Goal: Task Accomplishment & Management: Use online tool/utility

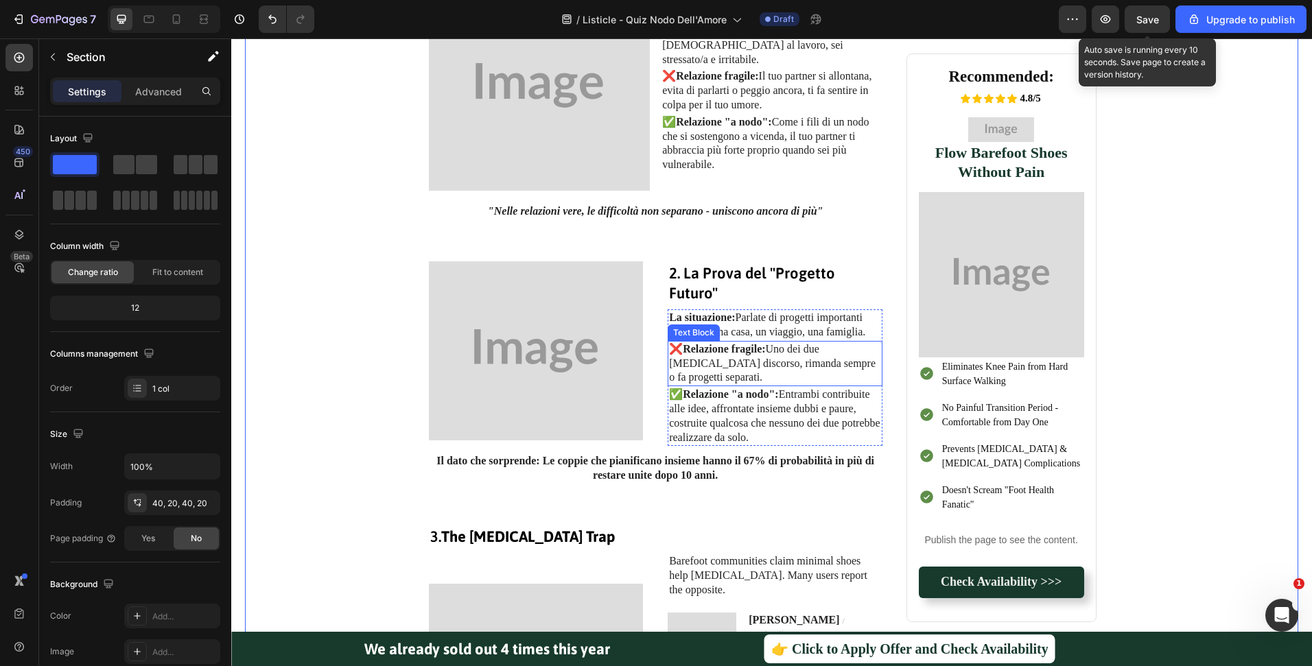
scroll to position [765, 0]
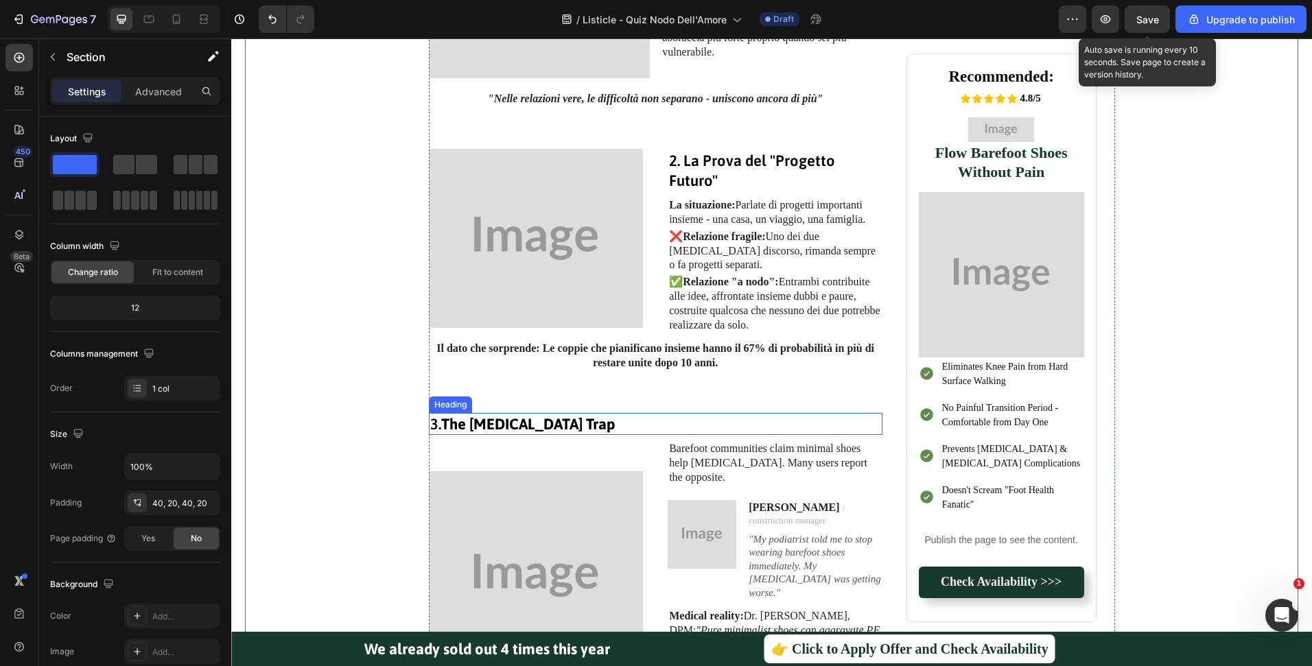
click at [578, 419] on strong "The Plantar Fasciitis Trap" at bounding box center [528, 424] width 174 height 18
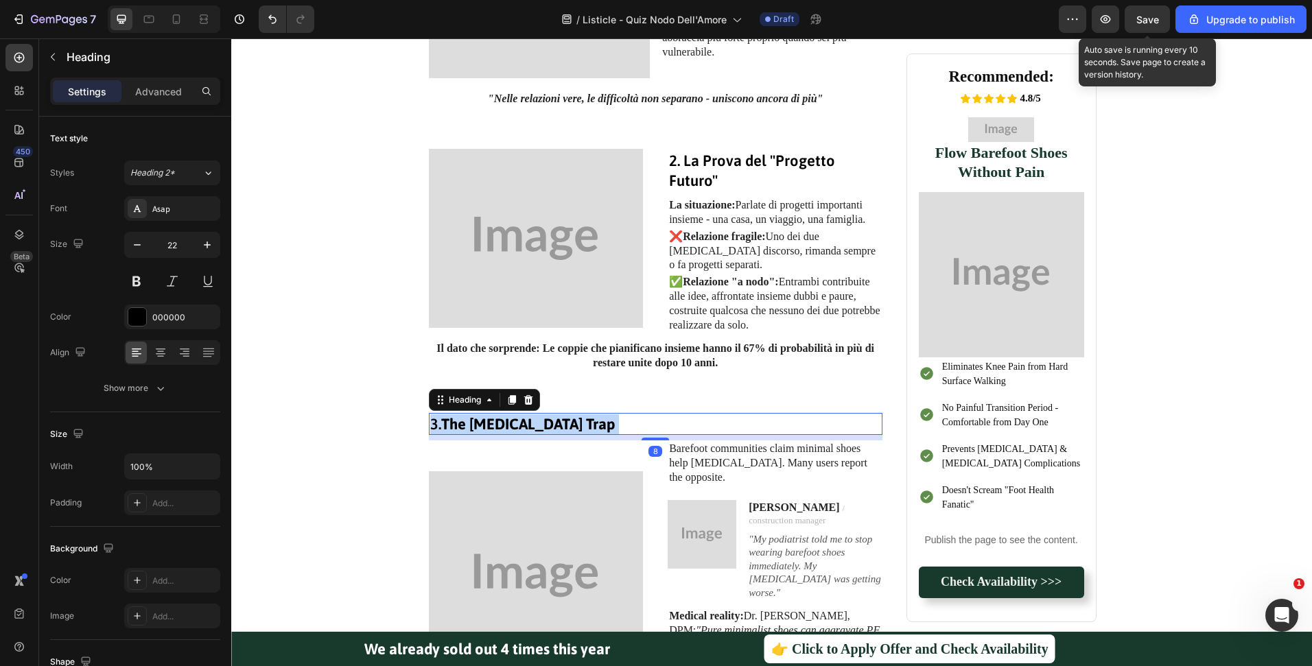
click at [578, 419] on strong "The Plantar Fasciitis Trap" at bounding box center [528, 424] width 174 height 18
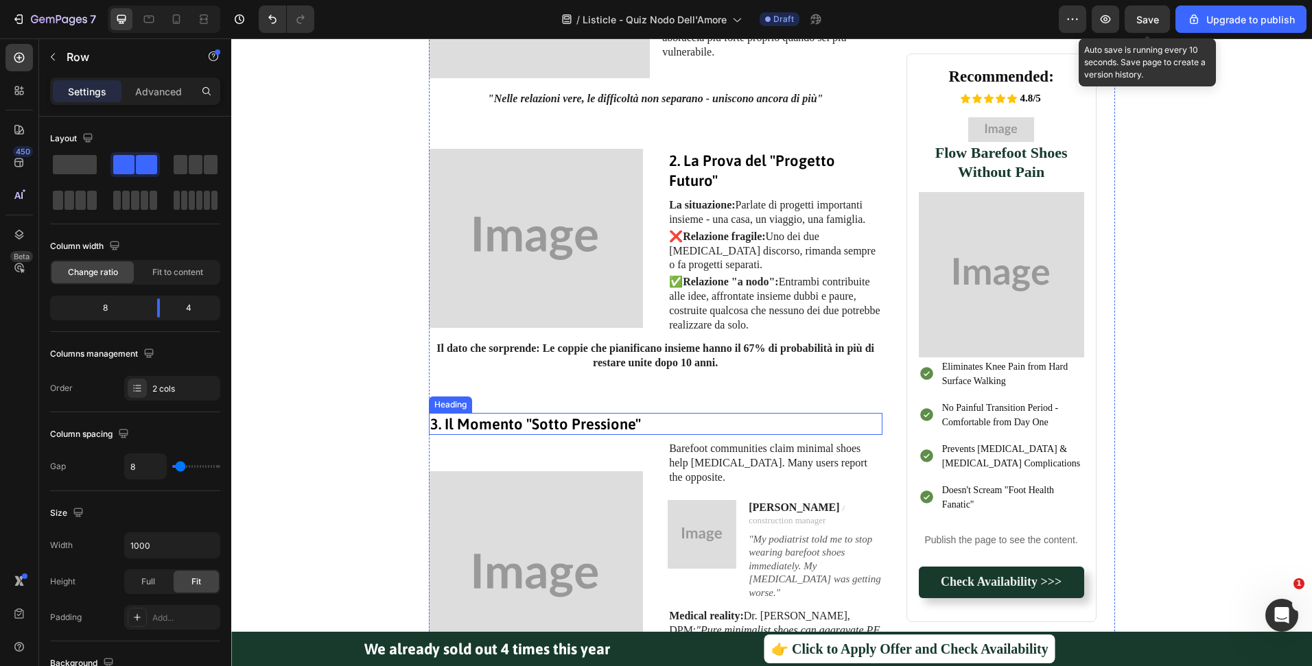
click at [583, 422] on p "3. Il Momento "Sotto Pressione"" at bounding box center [655, 424] width 451 height 20
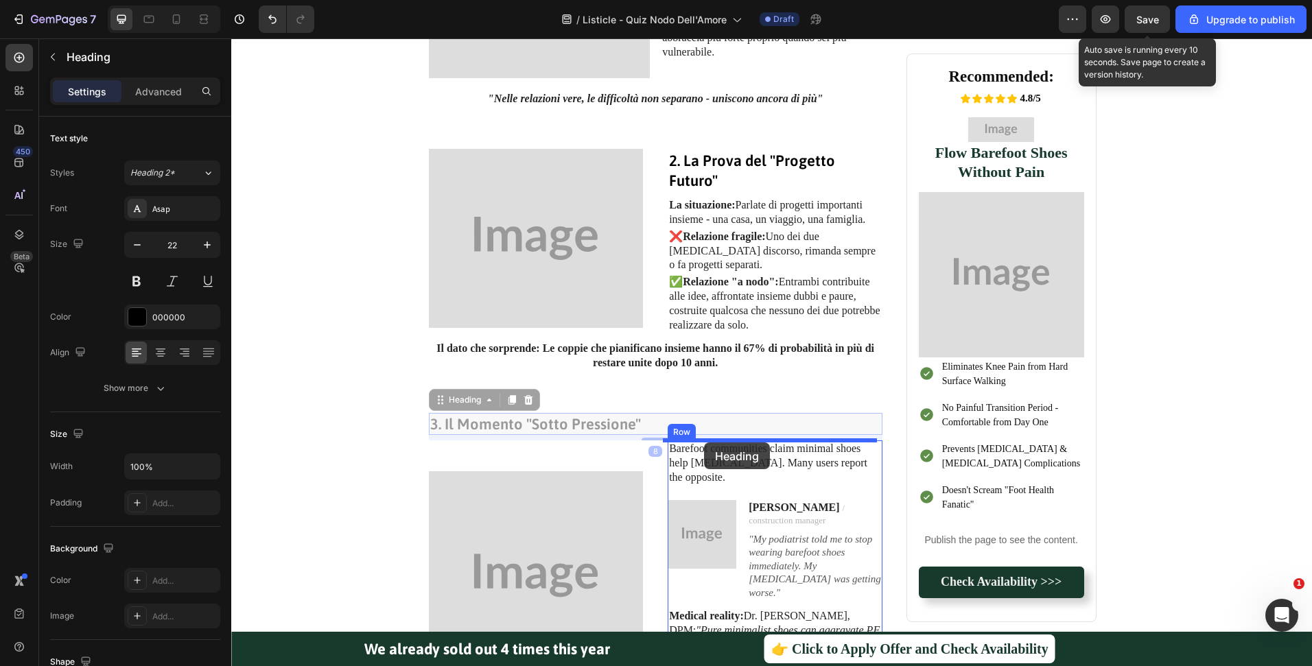
drag, startPoint x: 449, startPoint y: 397, endPoint x: 703, endPoint y: 443, distance: 258.0
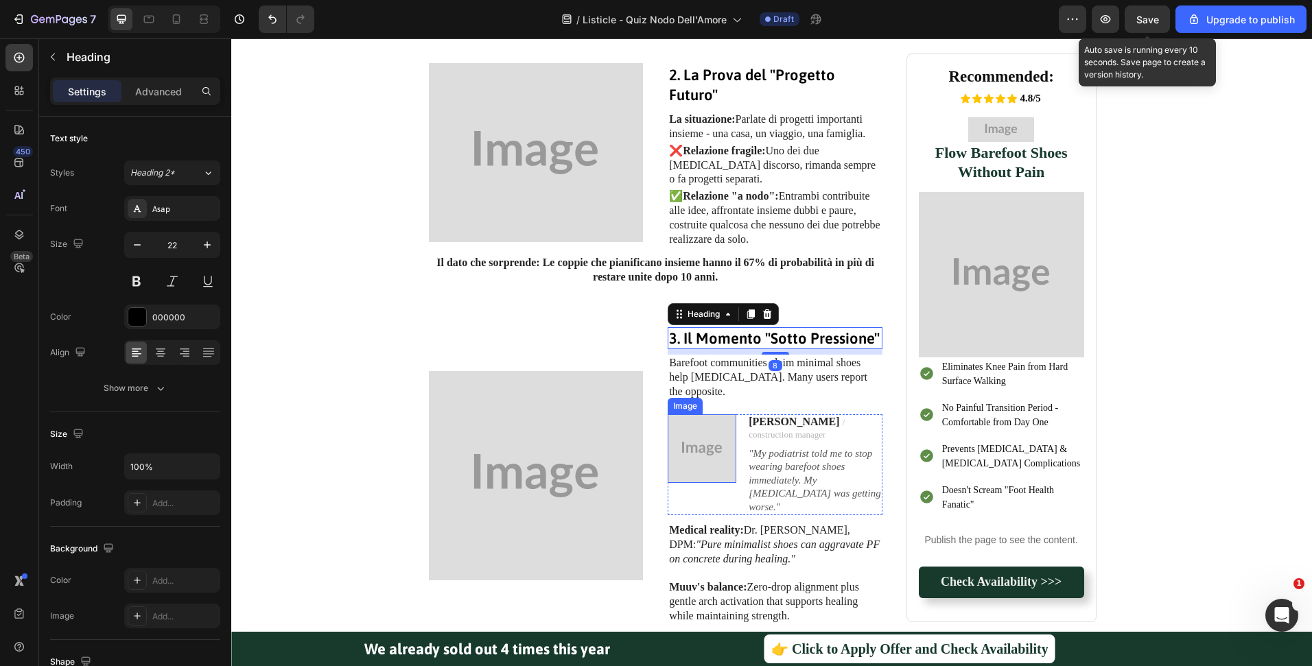
scroll to position [858, 0]
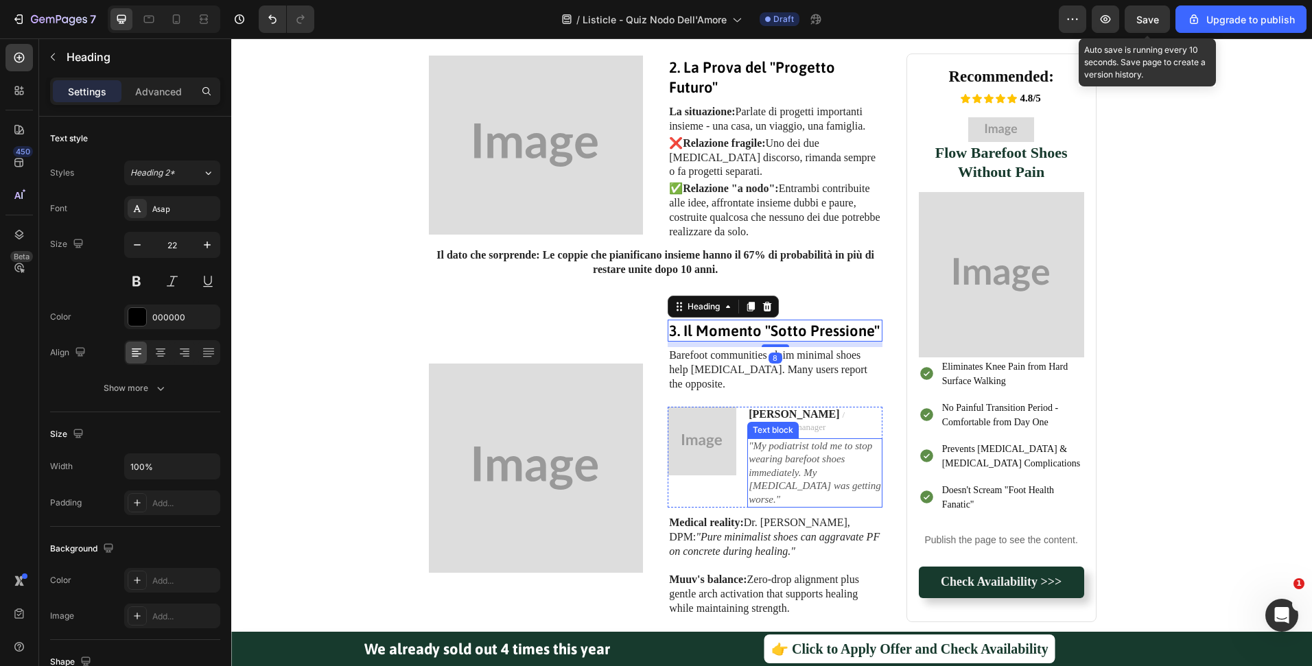
click at [782, 451] on icon ""My podiatrist told me to stop wearing barefoot shoes immediately. My plantar f…" at bounding box center [815, 473] width 132 height 64
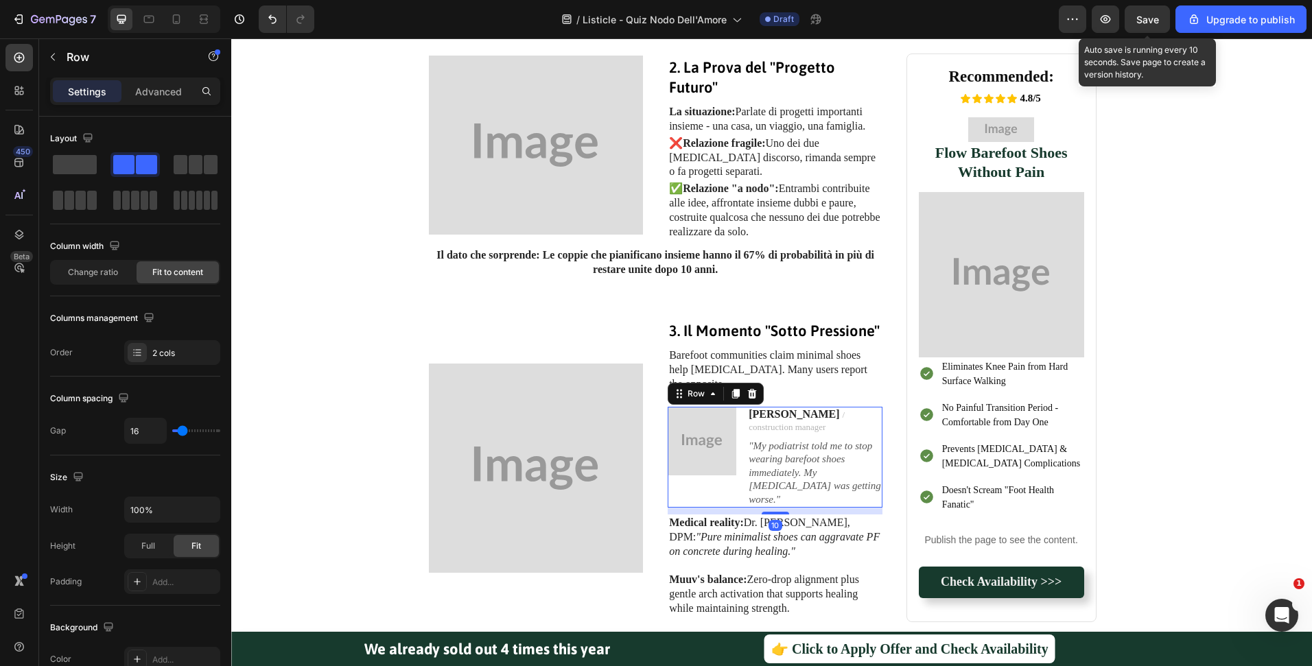
click at [736, 420] on div "Image Marcus / construction manager Text block "My podiatrist told me to stop w…" at bounding box center [775, 458] width 215 height 102
click at [752, 395] on div at bounding box center [752, 394] width 16 height 16
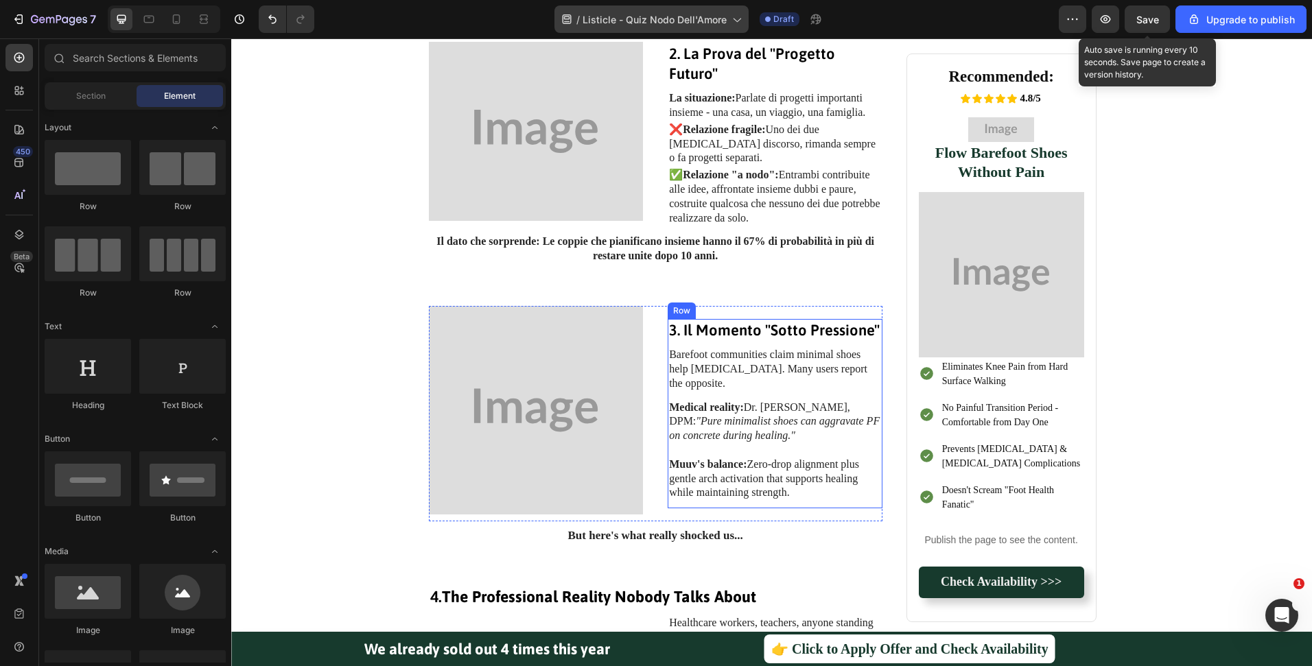
scroll to position [884, 0]
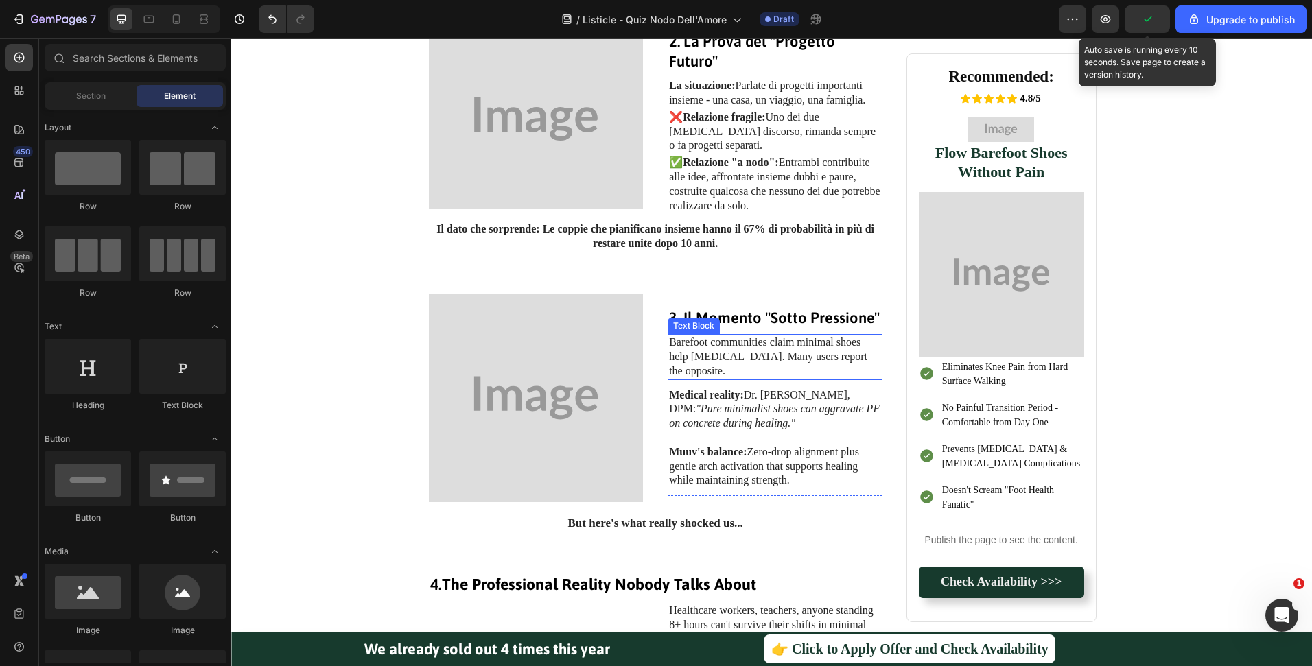
click at [737, 346] on p "Barefoot communities claim minimal shoes help plantar fasciitis. Many users rep…" at bounding box center [775, 357] width 212 height 43
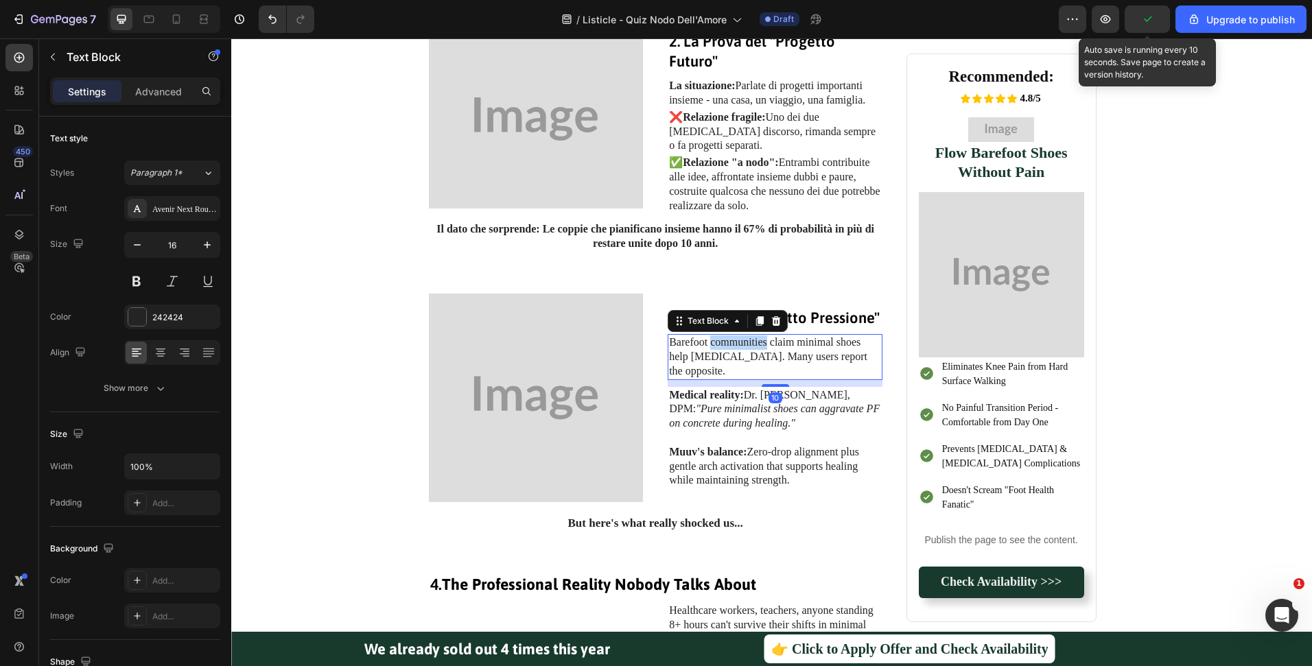
click at [737, 346] on p "Barefoot communities claim minimal shoes help plantar fasciitis. Many users rep…" at bounding box center [775, 357] width 212 height 43
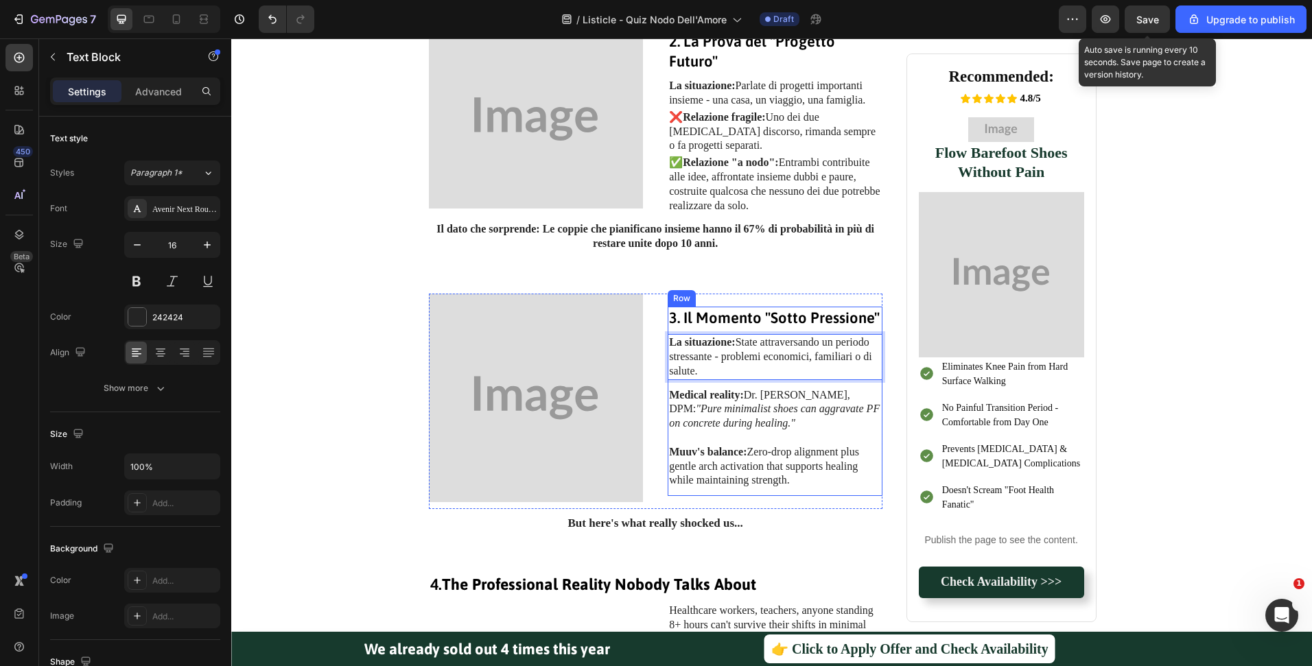
click at [733, 398] on strong "Medical reality:" at bounding box center [706, 395] width 75 height 12
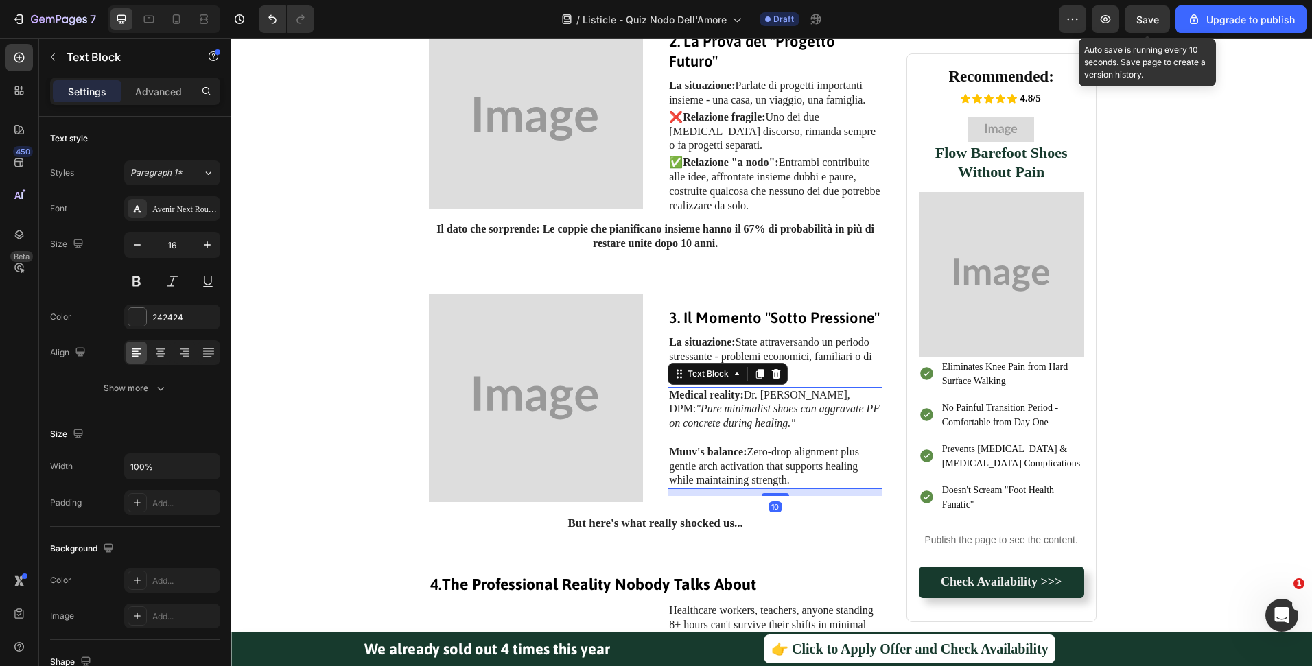
click at [733, 398] on strong "Medical reality:" at bounding box center [706, 395] width 75 height 12
click at [749, 469] on p "Muuv's balance: Zero-drop alignment plus gentle arch activation that supports h…" at bounding box center [775, 466] width 212 height 43
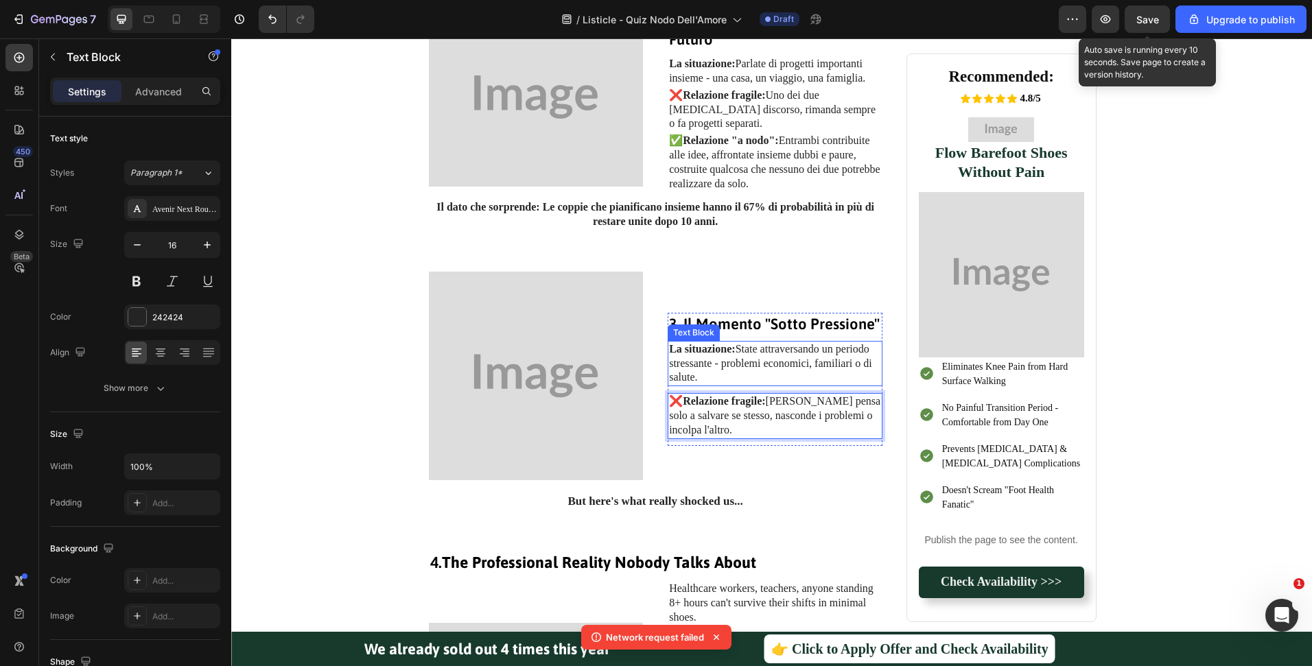
scroll to position [913, 0]
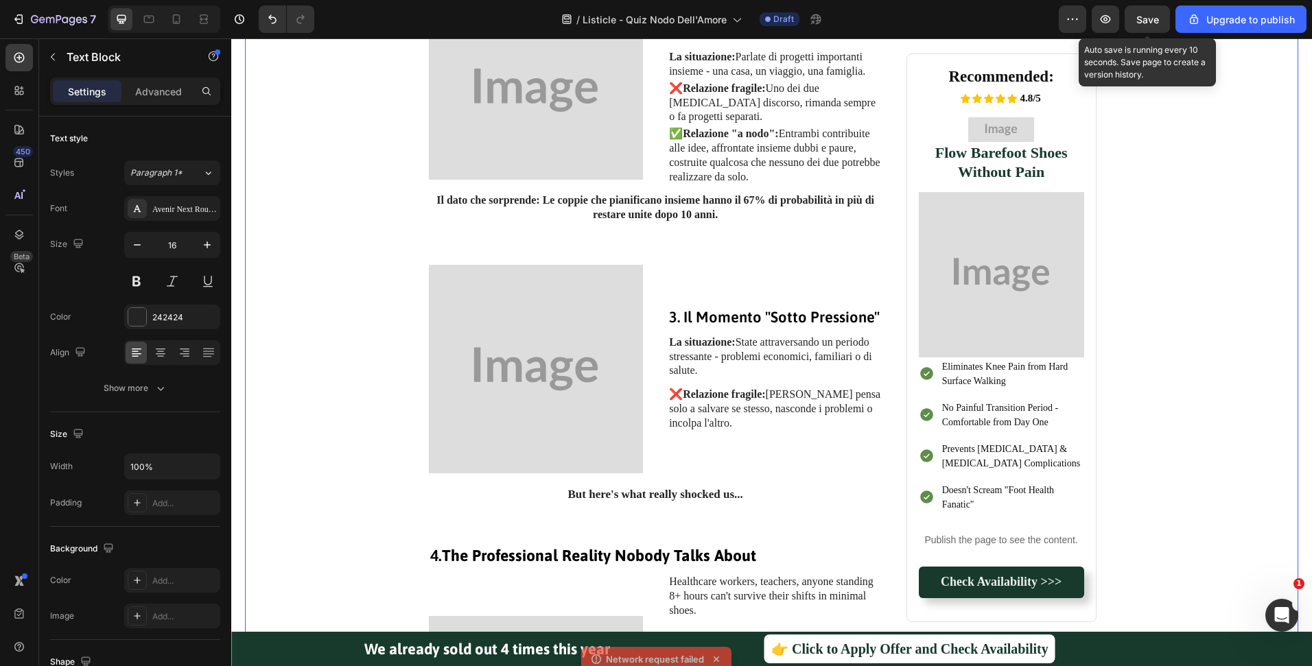
click at [1168, 432] on div "Image 1. Il Test della "Giornata Storta" Heading La situazione: Hai avuto la pe…" at bounding box center [772, 663] width 1026 height 1886
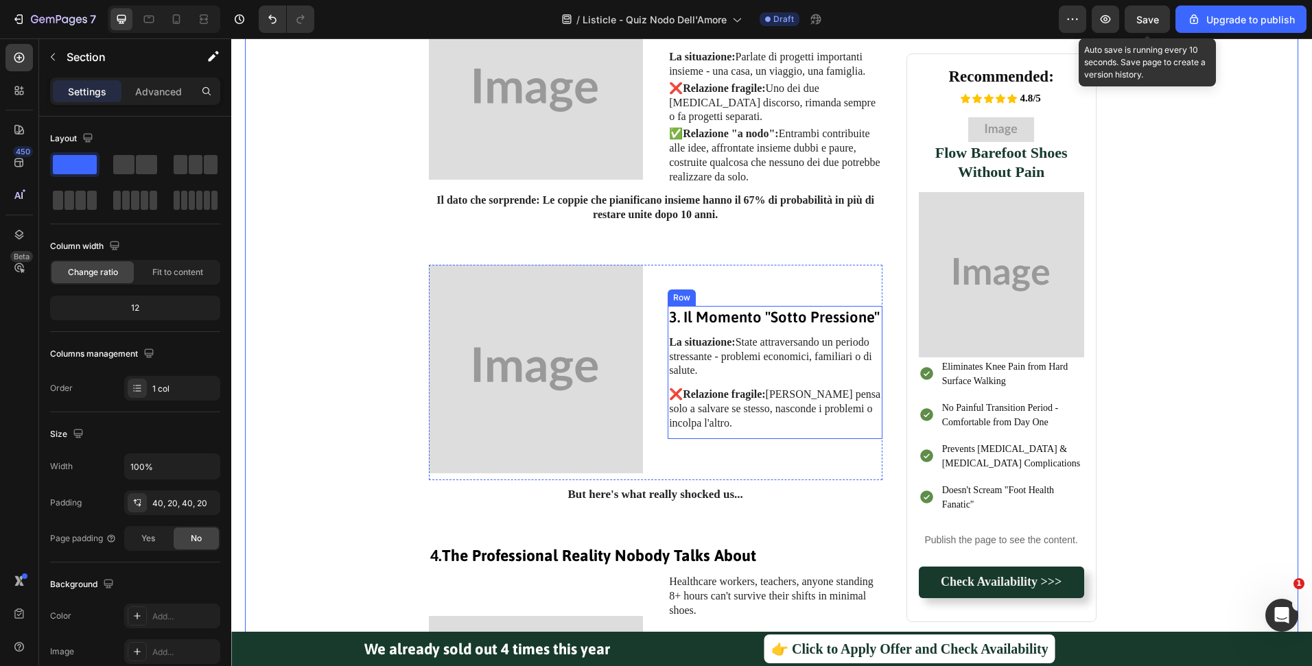
click at [764, 434] on div "3. Il Momento "Sotto Pressione" Heading La situazione: State attraversando un p…" at bounding box center [775, 372] width 215 height 132
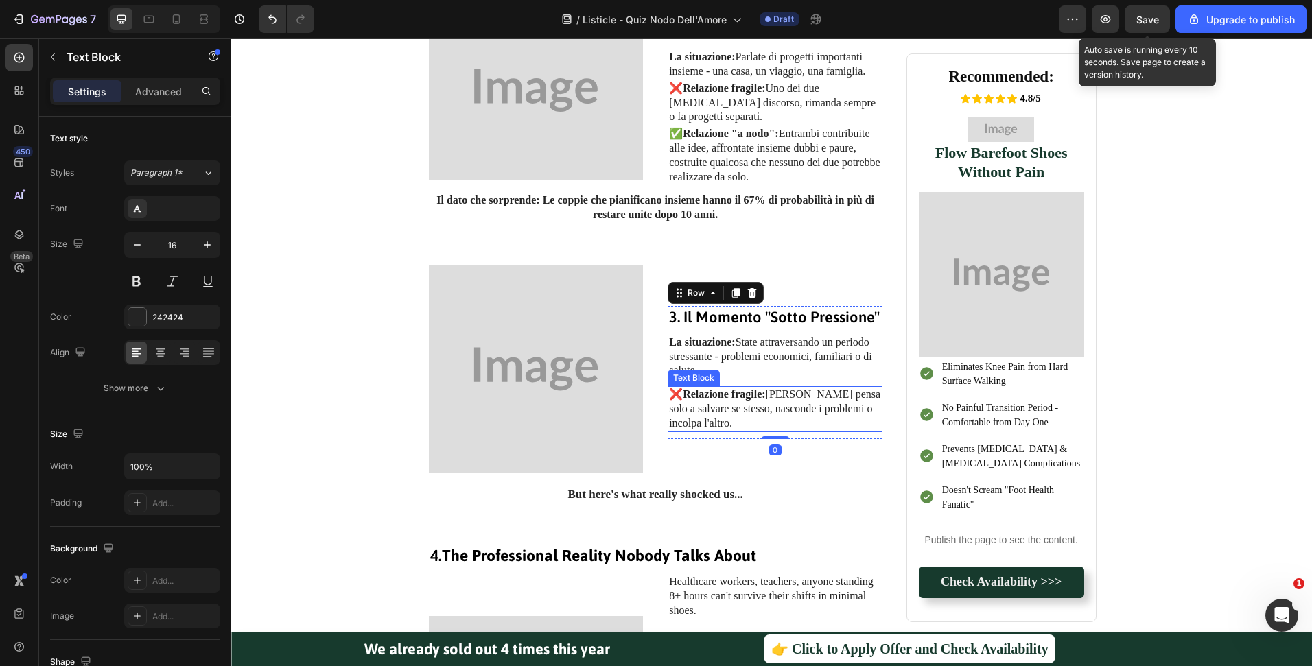
click at [768, 421] on p "❌ Relazione fragile: Ognuno pensa solo a salvare se stesso, nasconde i problemi…" at bounding box center [775, 409] width 212 height 43
click at [751, 331] on div "3. Il Momento "Sotto Pressione" Heading La situazione: State attraversando un p…" at bounding box center [775, 372] width 215 height 132
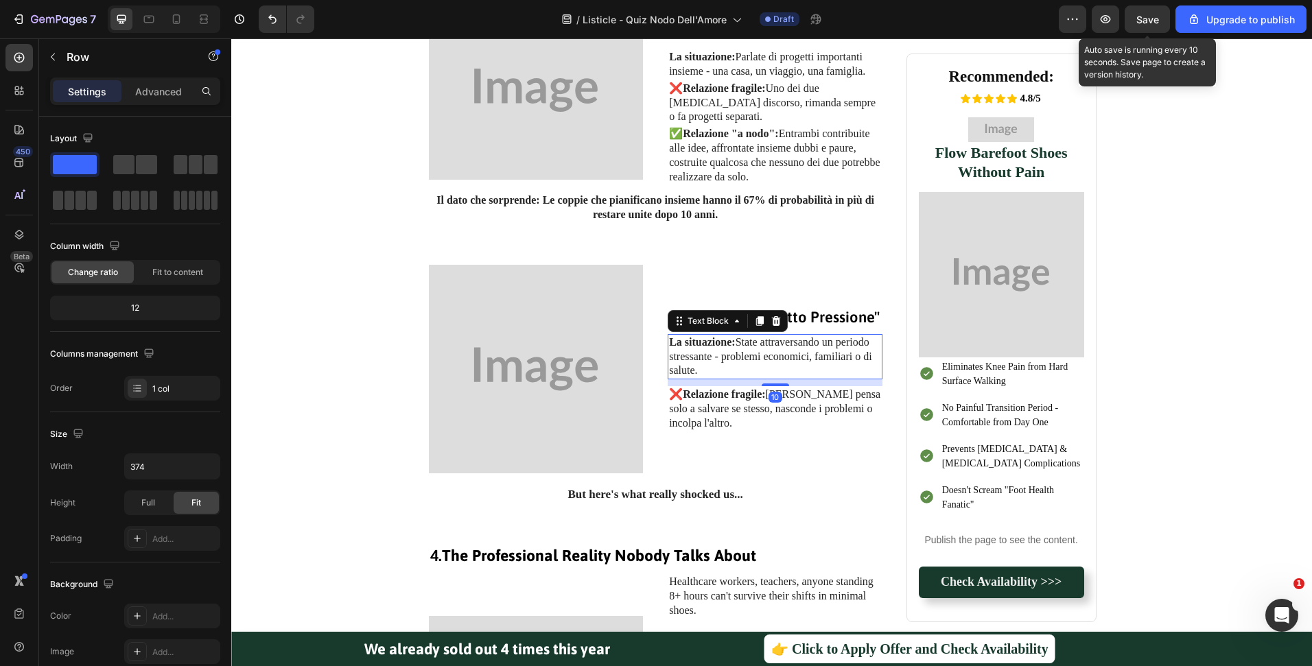
click at [829, 365] on p "La situazione: State attraversando un periodo stressante - problemi economici, …" at bounding box center [775, 357] width 212 height 43
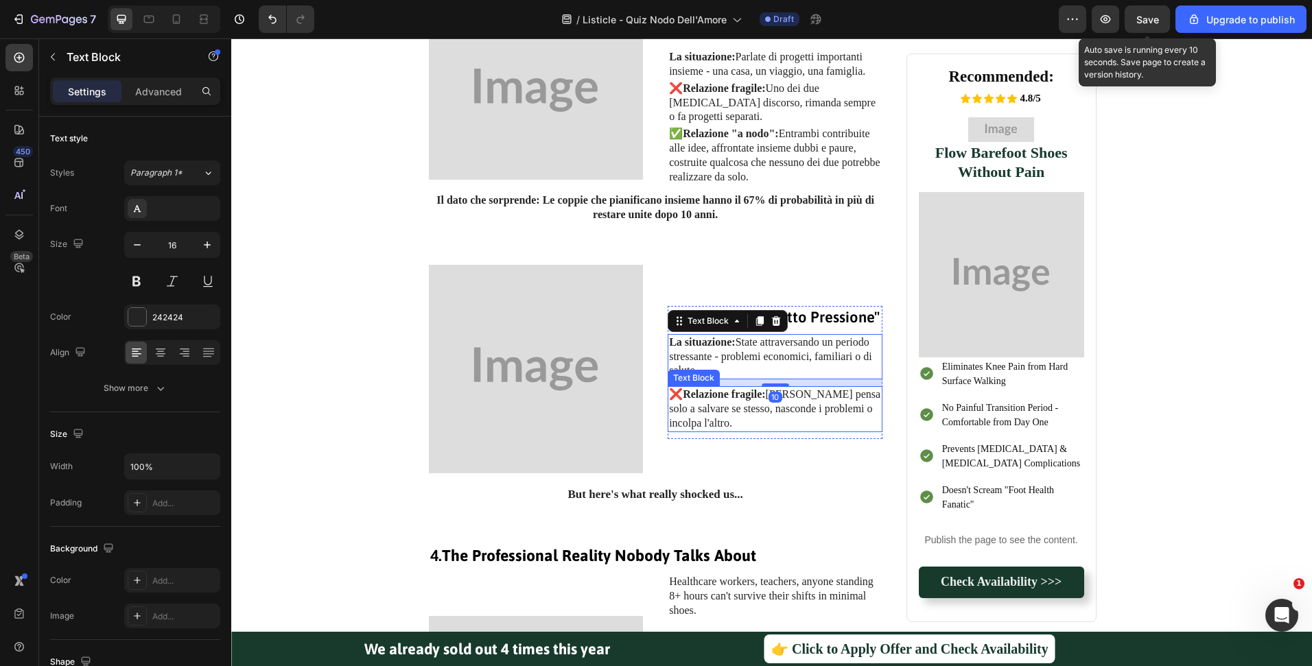
click at [869, 414] on p "❌ Relazione fragile: Ognuno pensa solo a salvare se stesso, nasconde i problemi…" at bounding box center [775, 409] width 212 height 43
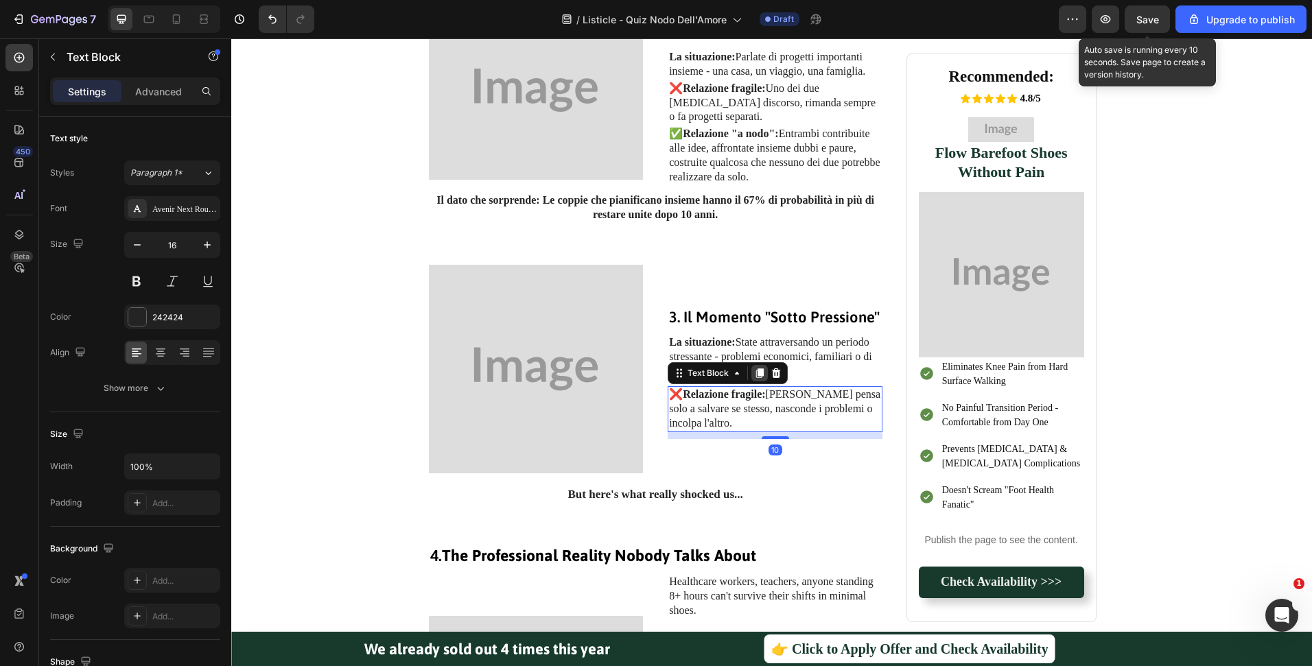
click at [759, 376] on icon at bounding box center [759, 373] width 11 height 11
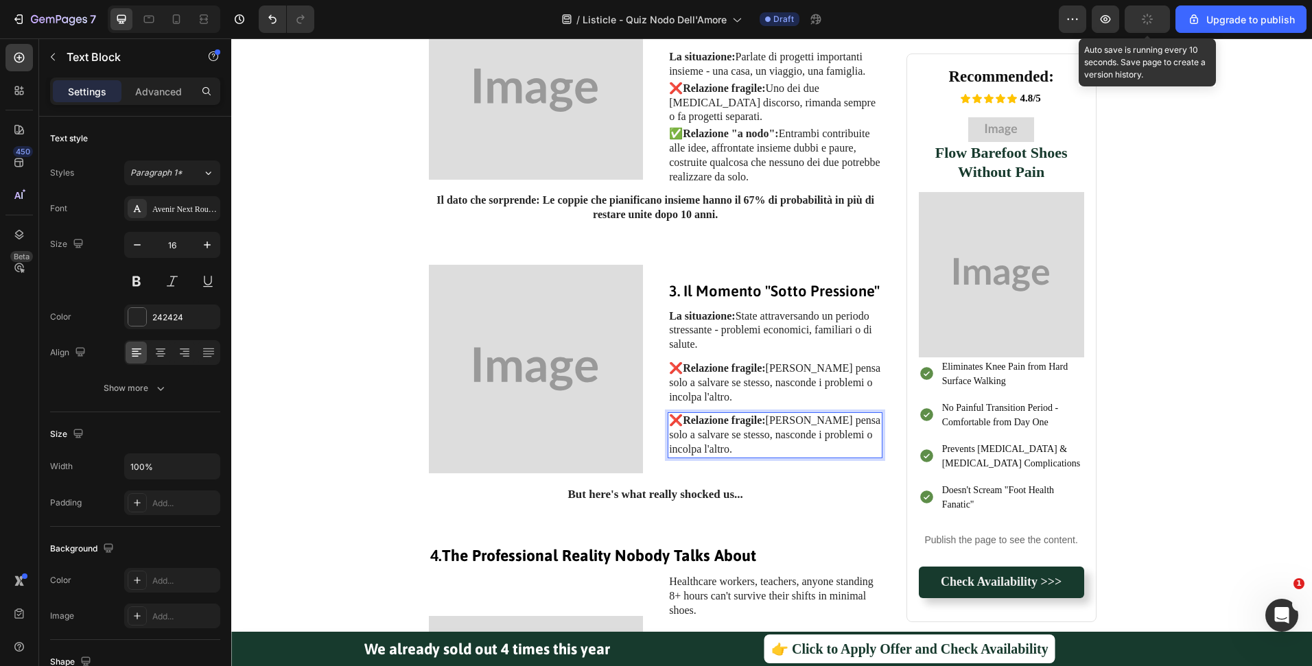
click at [841, 426] on p "❌ Relazione fragile: Ognuno pensa solo a salvare se stesso, nasconde i problemi…" at bounding box center [775, 435] width 212 height 43
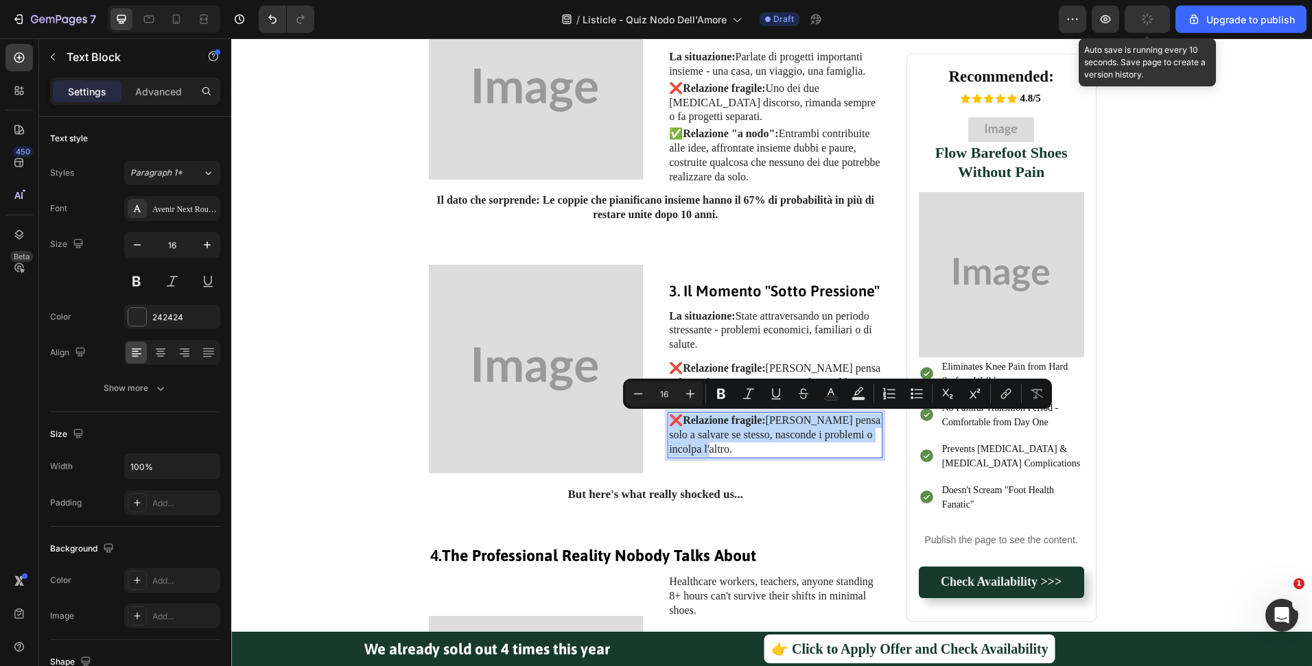
click at [841, 426] on p "❌ Relazione fragile: Ognuno pensa solo a salvare se stesso, nasconde i problemi…" at bounding box center [775, 435] width 212 height 43
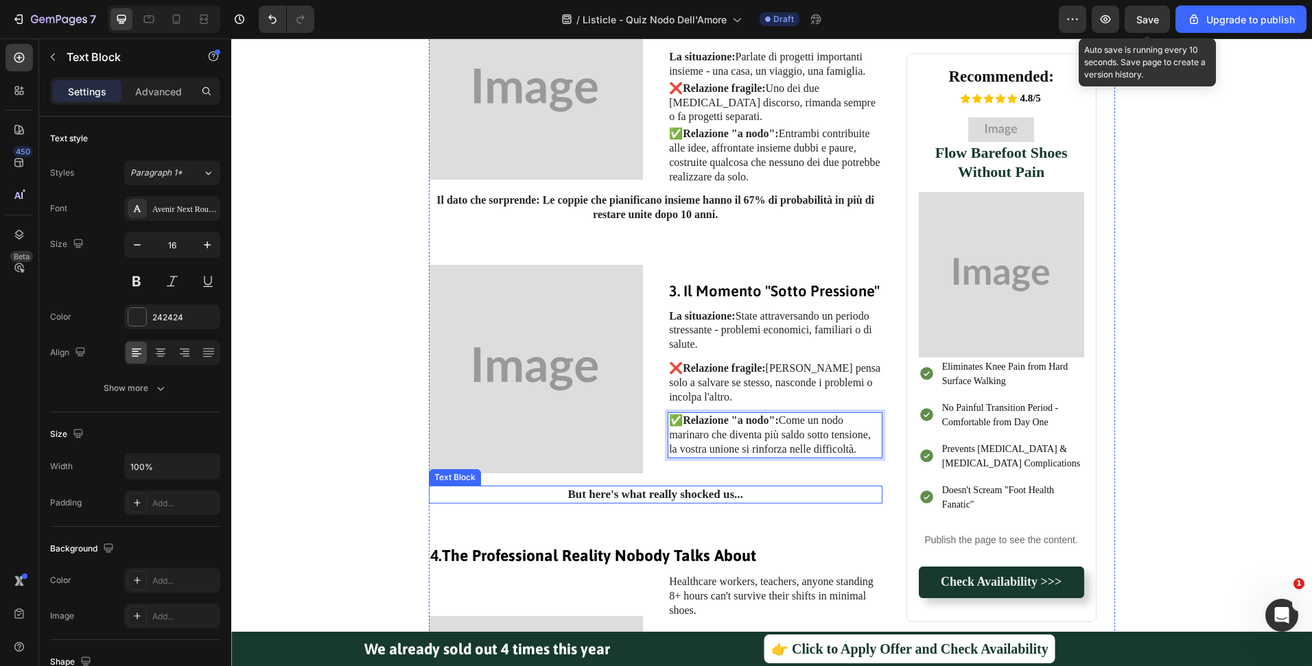
click at [674, 489] on strong "But here's what really shocked us..." at bounding box center [654, 494] width 175 height 13
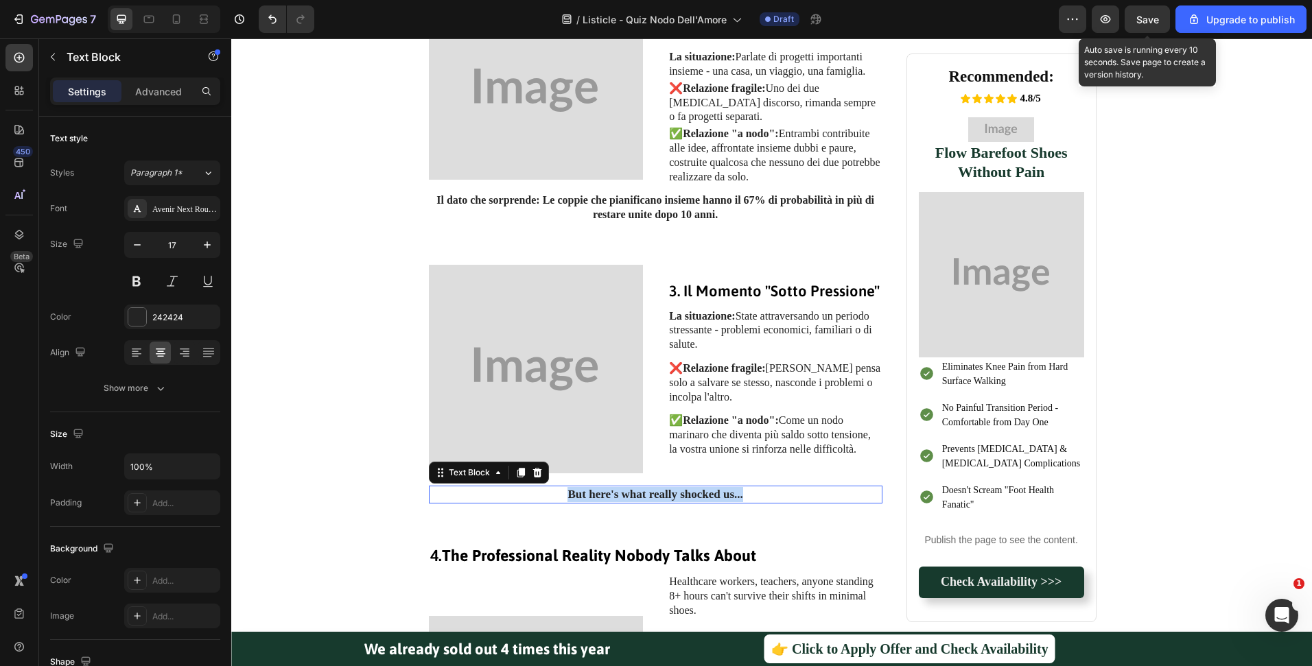
click at [674, 489] on strong "But here's what really shocked us..." at bounding box center [654, 494] width 175 height 13
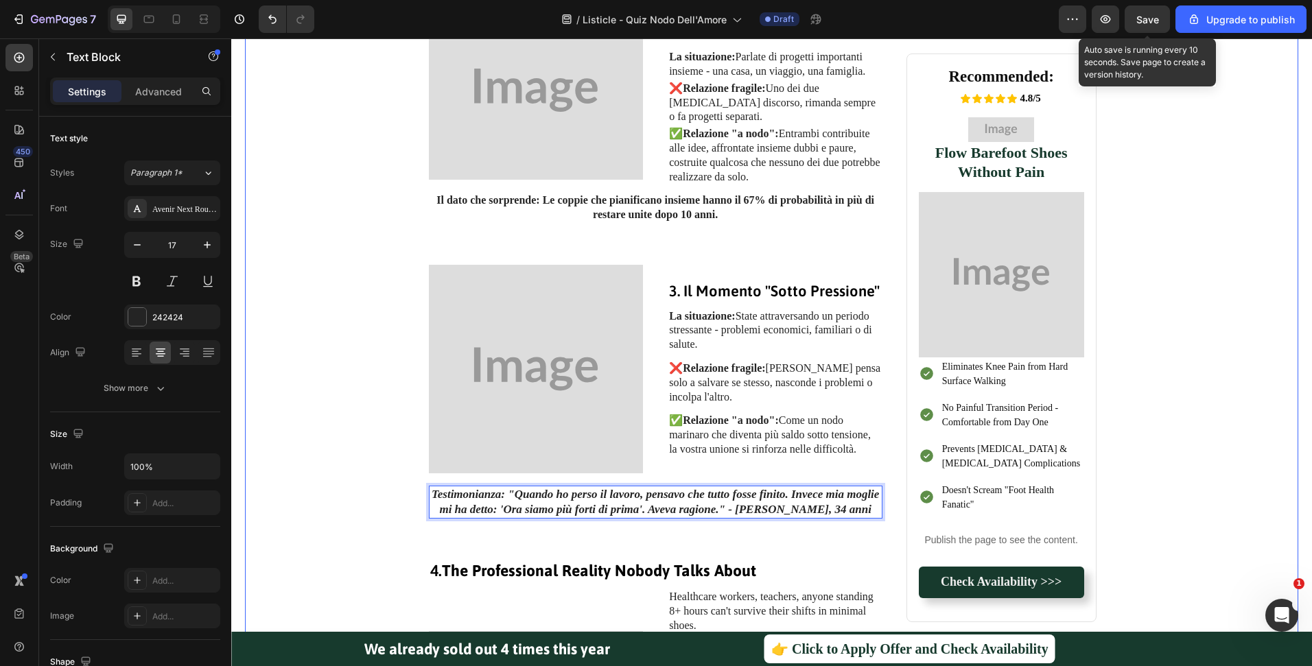
click at [1254, 399] on div "Image 1. Il Test della "Giornata Storta" Heading La situazione: Hai avuto la pe…" at bounding box center [772, 670] width 1026 height 1901
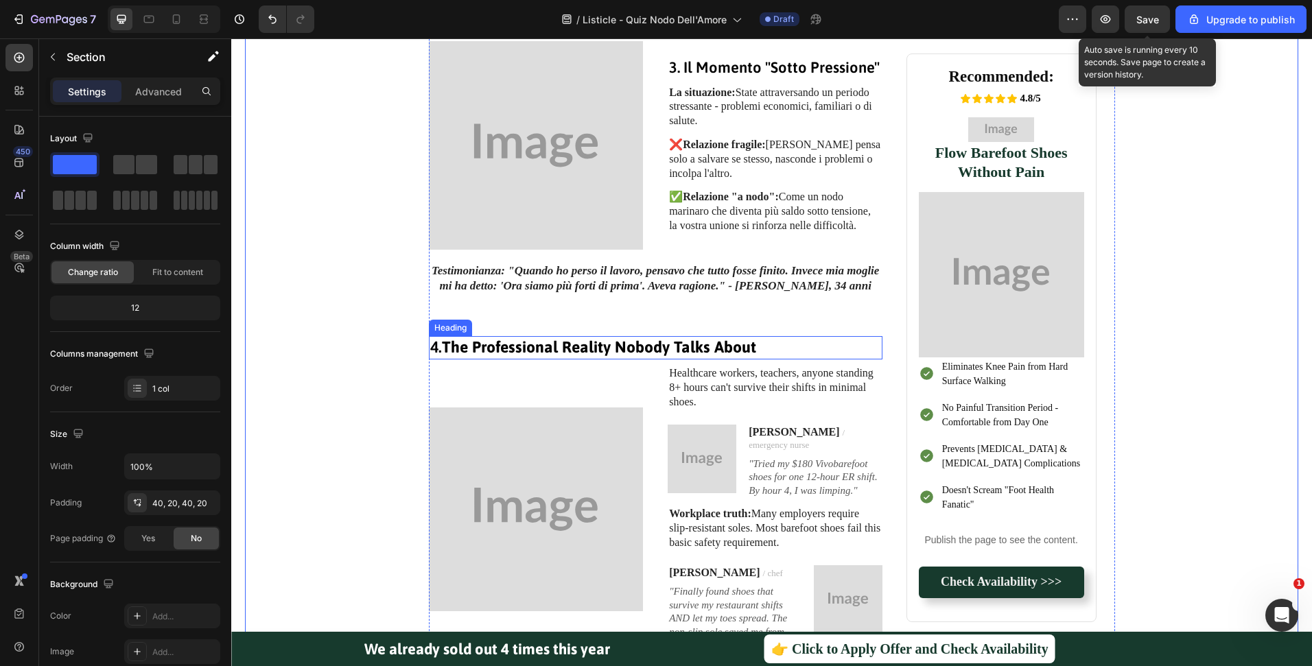
scroll to position [1167, 0]
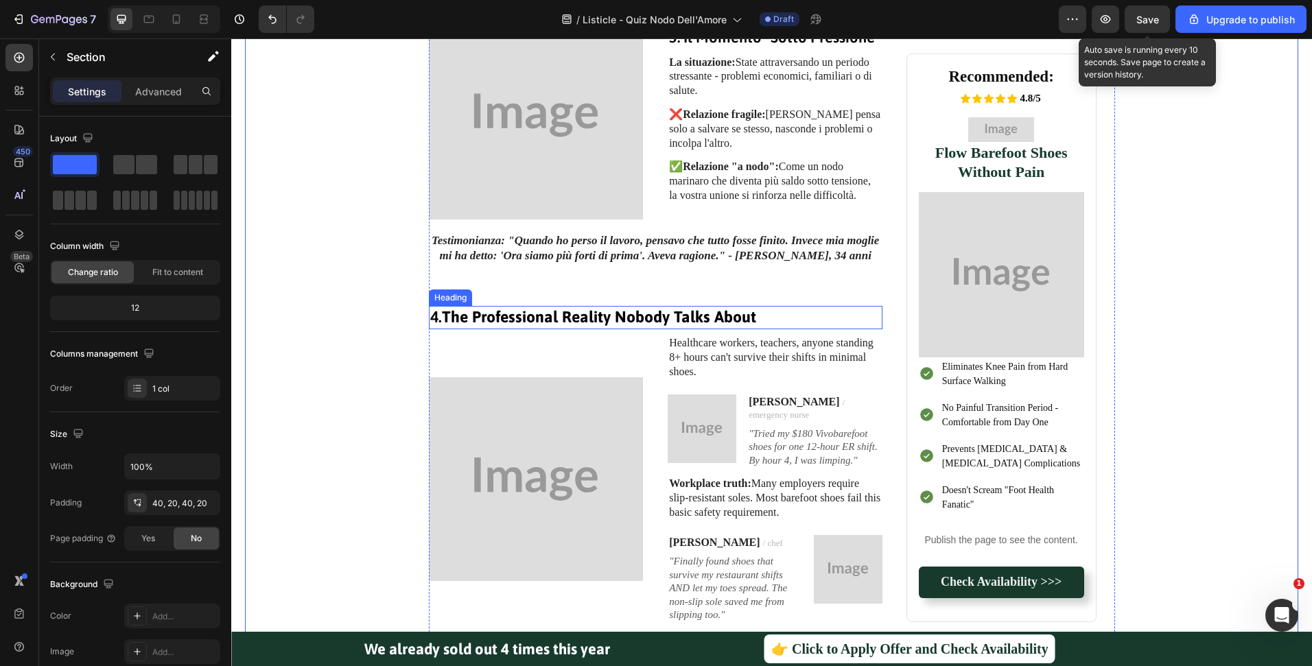
click at [611, 312] on strong "The Professional Reality Nobody Talks About" at bounding box center [599, 317] width 314 height 18
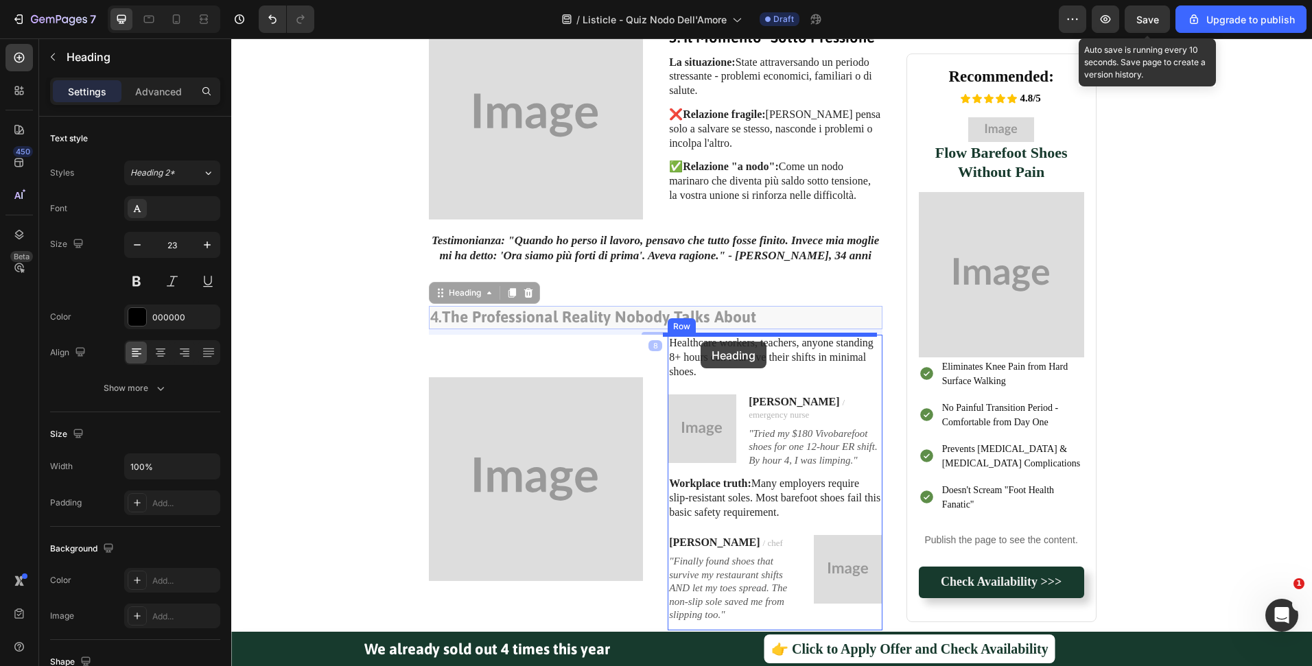
drag, startPoint x: 456, startPoint y: 294, endPoint x: 701, endPoint y: 342, distance: 248.8
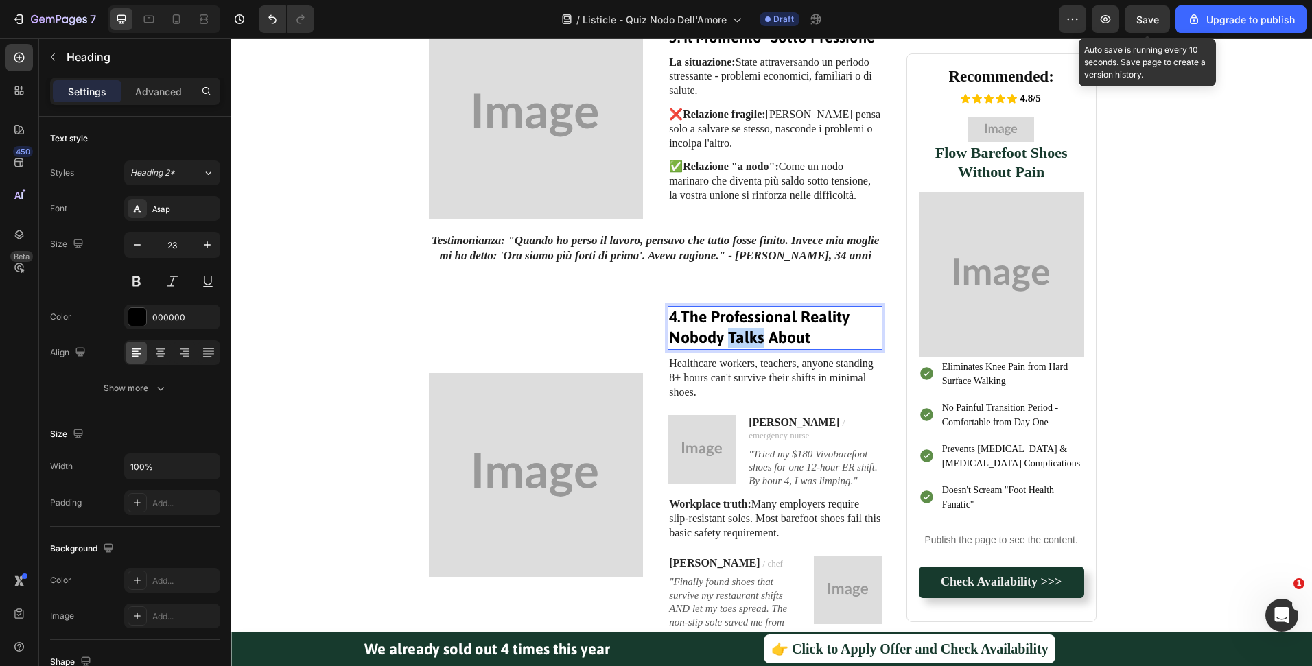
click at [742, 331] on strong "The Professional Reality Nobody Talks About" at bounding box center [759, 327] width 180 height 38
click at [766, 380] on p "Healthcare workers, teachers, anyone standing 8+ hours can't survive their shif…" at bounding box center [775, 378] width 212 height 43
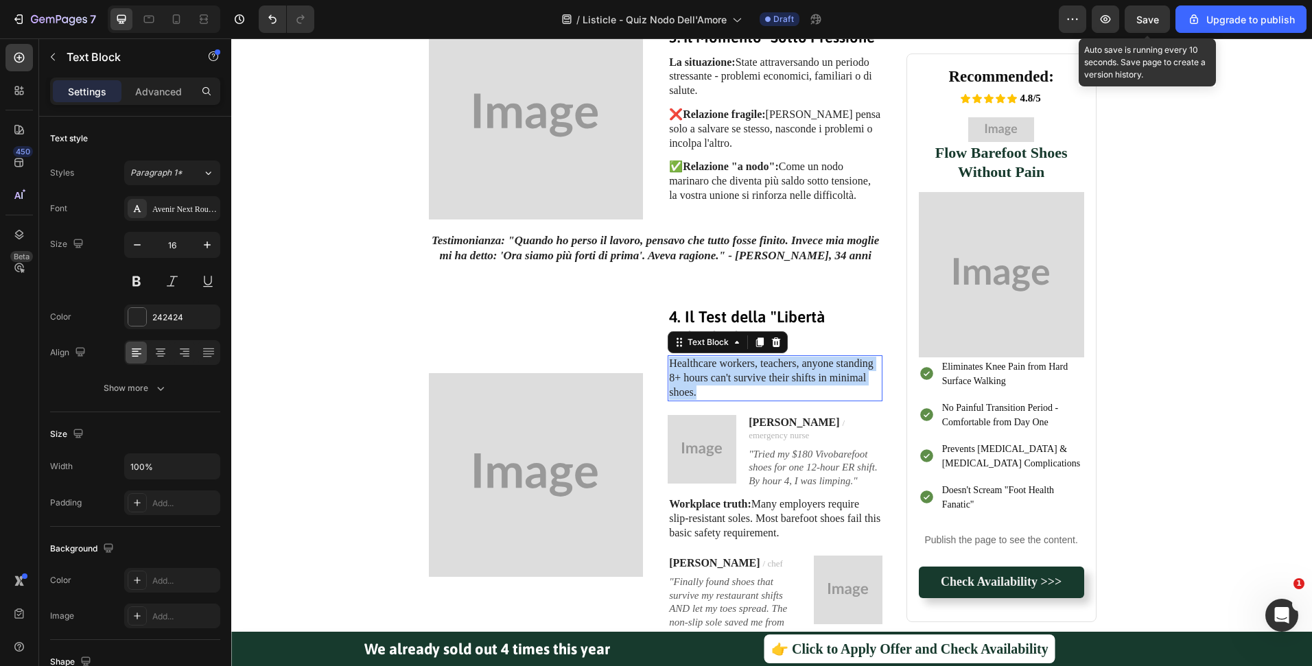
click at [766, 380] on p "Healthcare workers, teachers, anyone standing 8+ hours can't survive their shif…" at bounding box center [775, 378] width 212 height 43
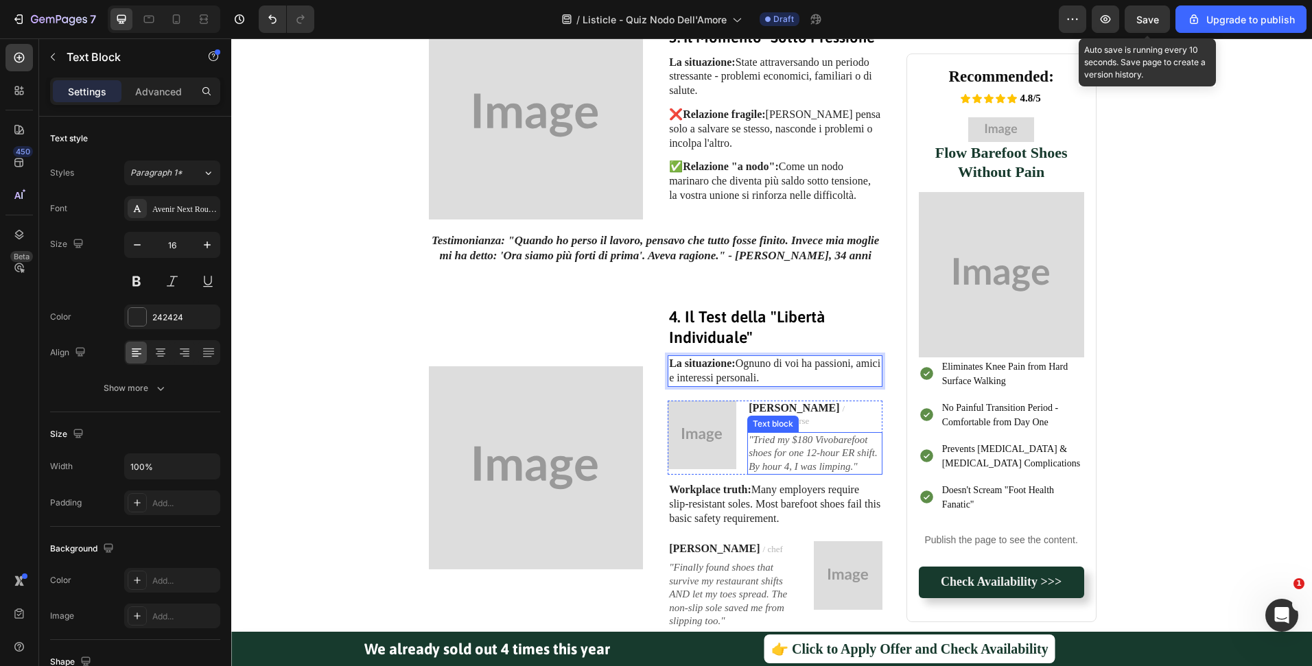
click at [773, 449] on icon ""Tried my $180 Vivobarefoot shoes for one 12-hour ER shift. By hour 4, I was li…" at bounding box center [813, 453] width 129 height 38
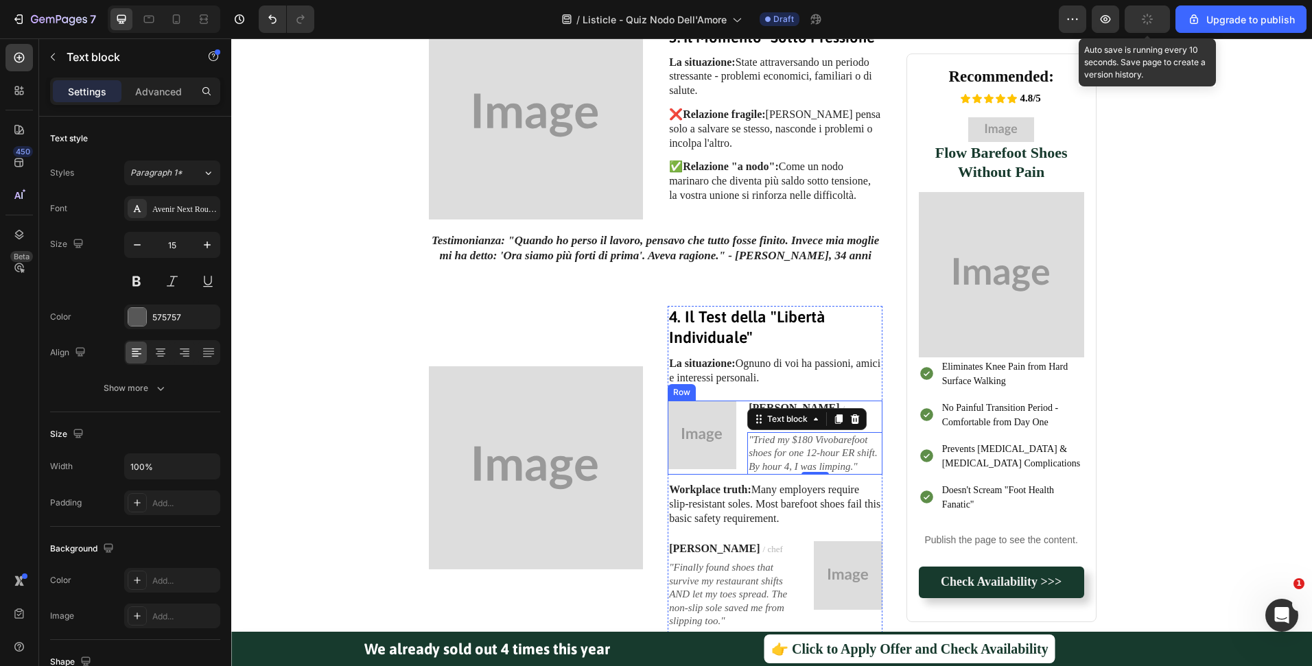
click at [740, 463] on div "Image Ashley / emergency nurse Text block "Tried my $180 Vivobarefoot shoes for…" at bounding box center [775, 438] width 215 height 75
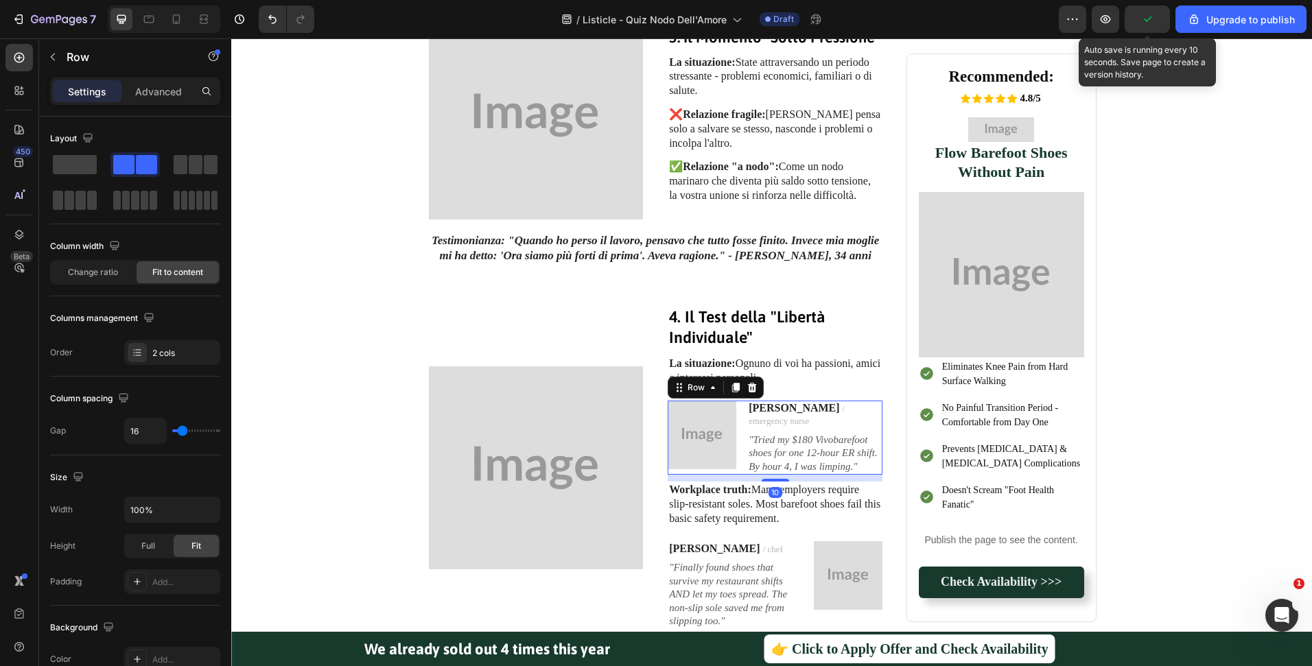
click at [745, 381] on div at bounding box center [752, 387] width 16 height 16
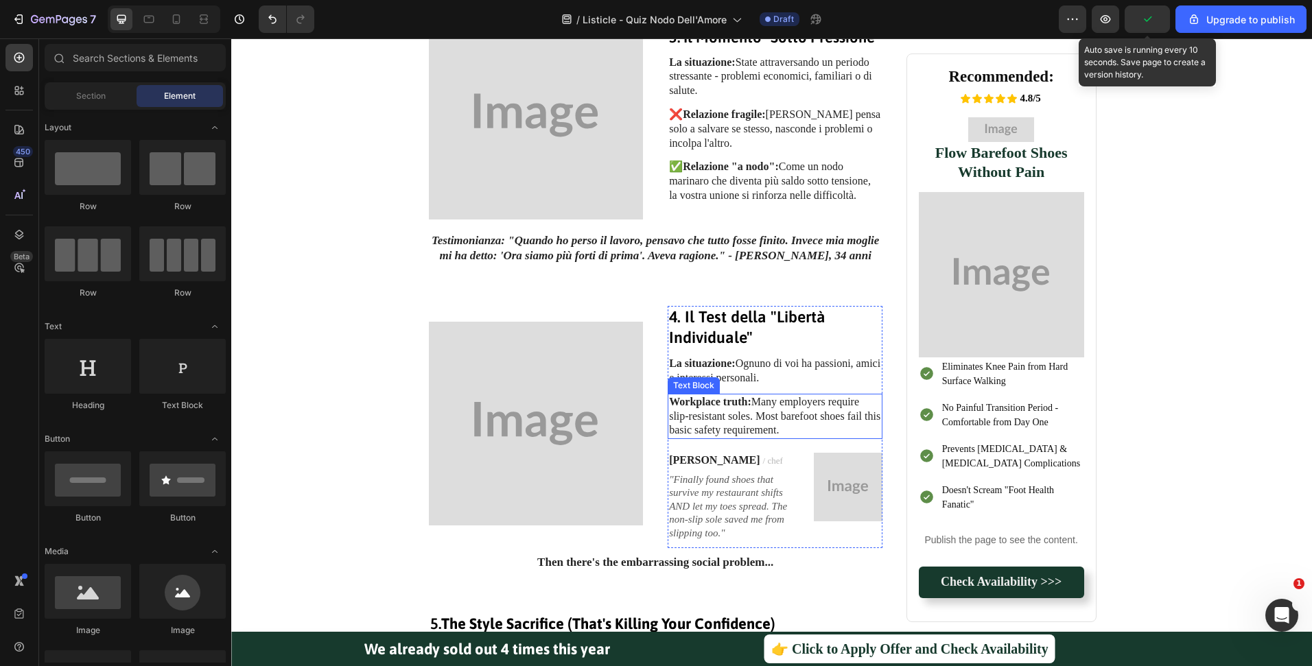
click at [763, 428] on p "Workplace truth: Many employers require slip-resistant soles. Most barefoot sho…" at bounding box center [775, 416] width 212 height 43
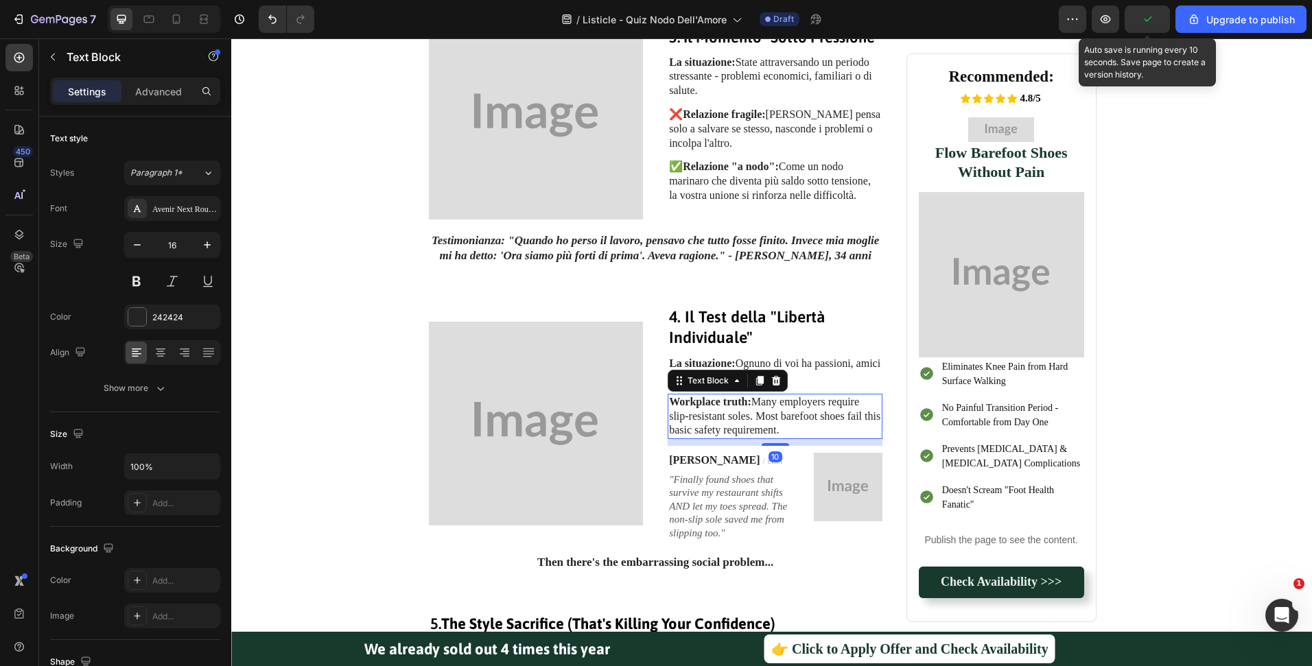
click at [763, 428] on p "Workplace truth: Many employers require slip-resistant soles. Most barefoot sho…" at bounding box center [775, 416] width 212 height 43
click at [1276, 388] on div "Image 1. Il Test della "Giornata Storta" Heading La situazione: Hai avuto la pe…" at bounding box center [771, 376] width 1053 height 1874
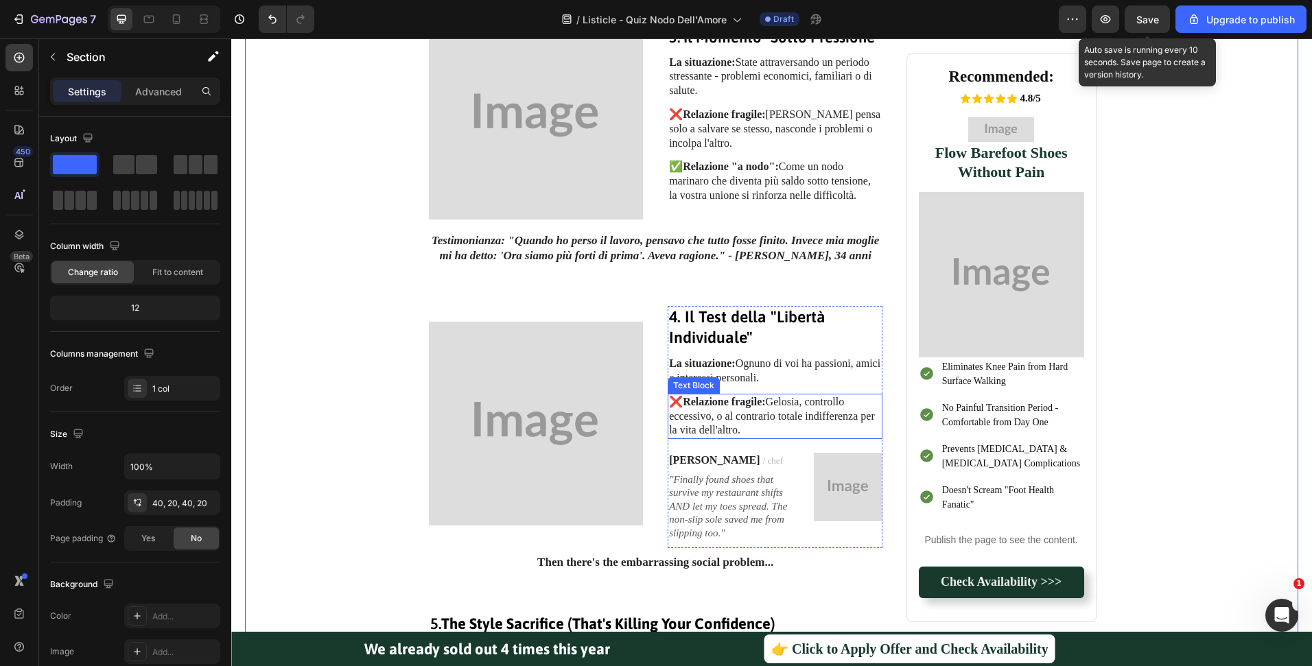
click at [672, 426] on p "❌ Relazione fragile: Gelosia, controllo eccessivo, o al contrario totale indiff…" at bounding box center [775, 416] width 212 height 43
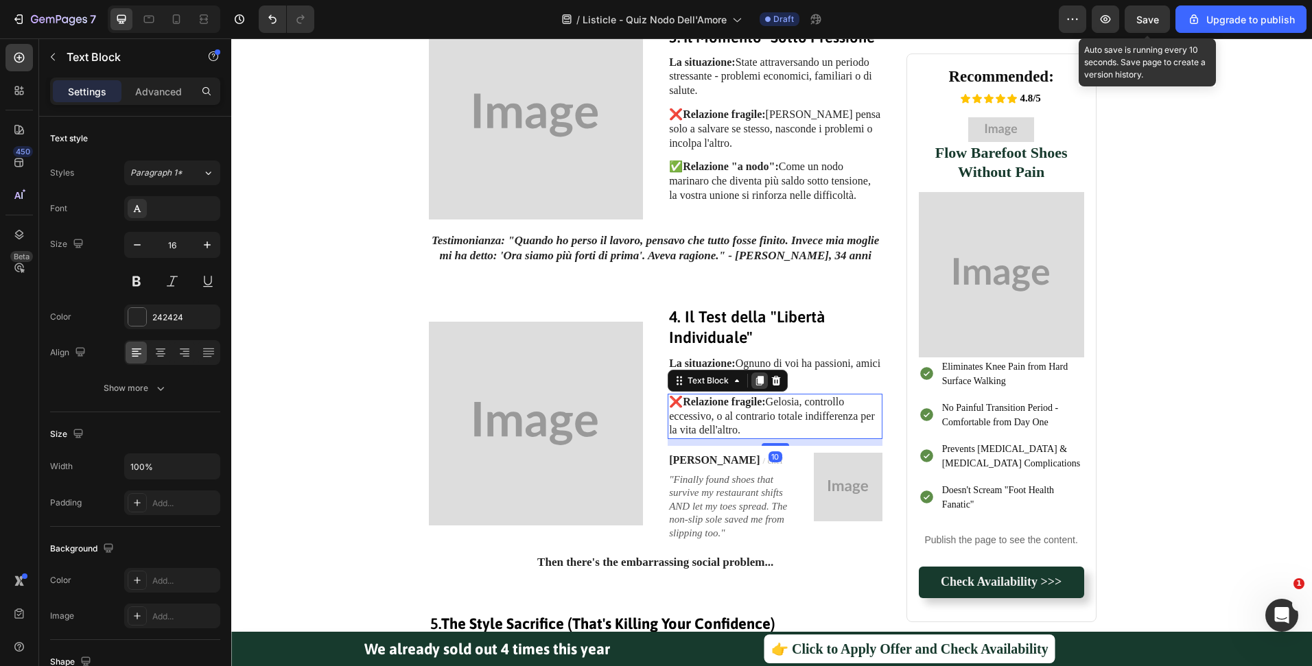
click at [751, 380] on div at bounding box center [759, 381] width 16 height 16
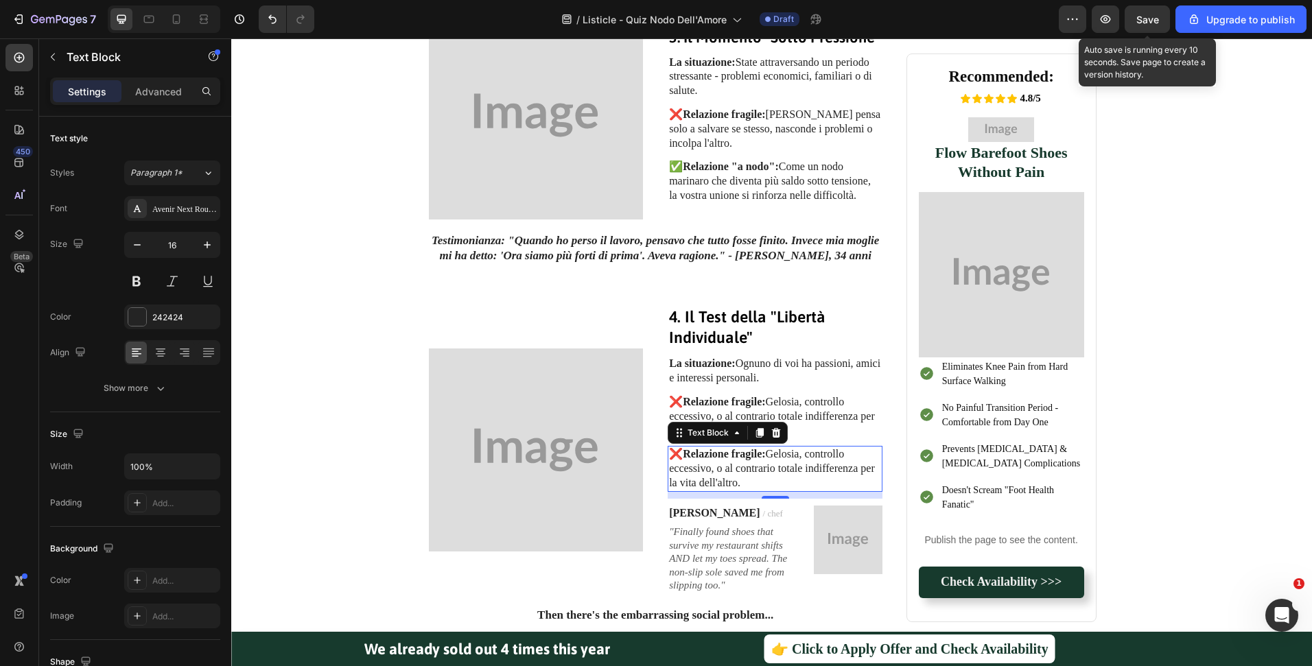
click at [803, 462] on p "❌ Relazione fragile: Gelosia, controllo eccessivo, o al contrario totale indiff…" at bounding box center [775, 468] width 212 height 43
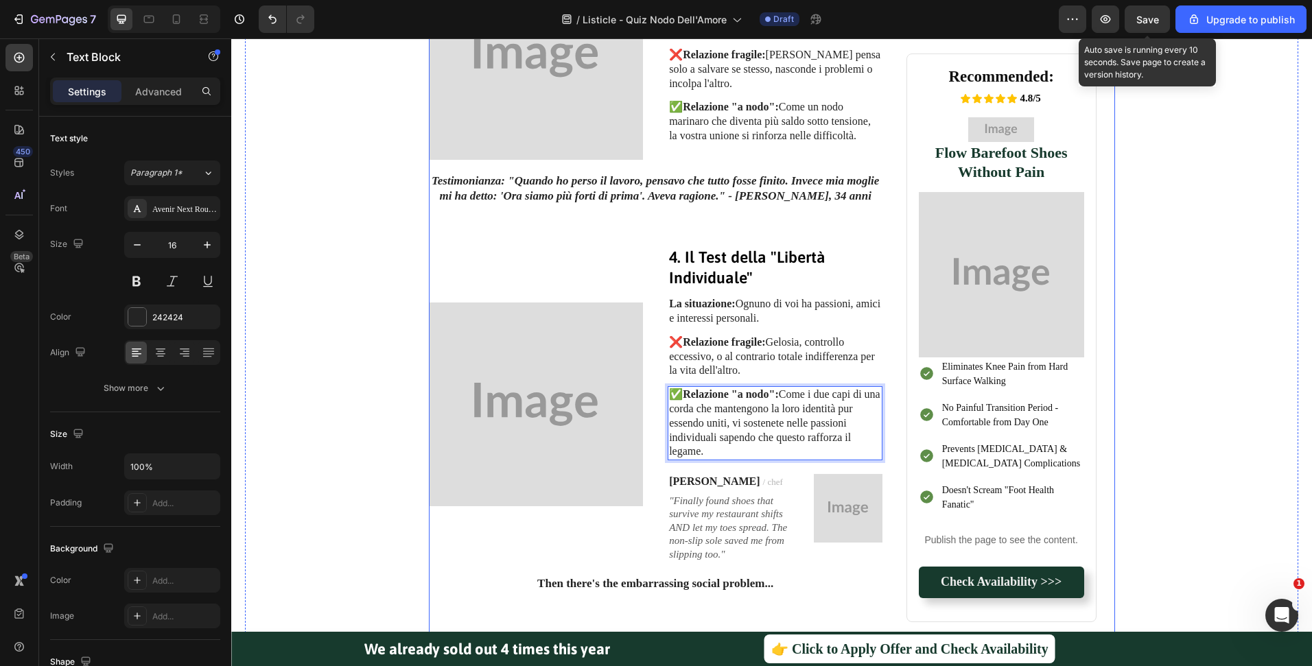
scroll to position [1295, 0]
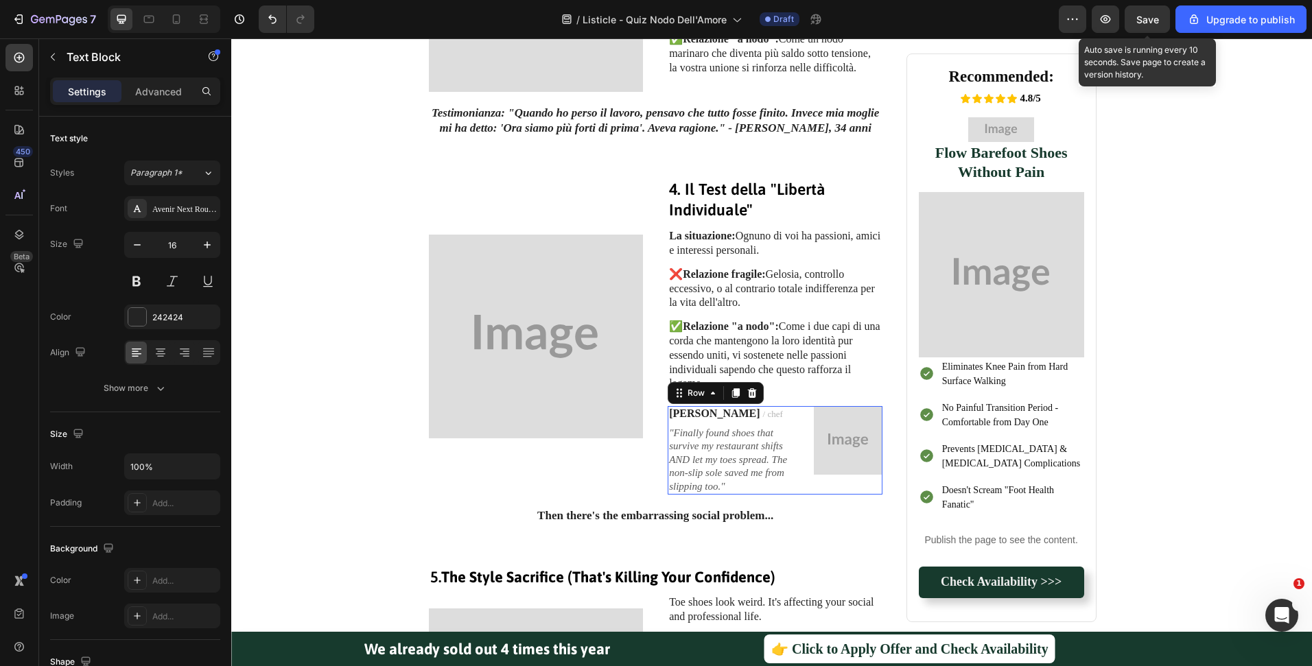
click at [800, 409] on div "Image Carlos / chef Text block "Finally found shoes that survive my restaurant …" at bounding box center [775, 450] width 215 height 89
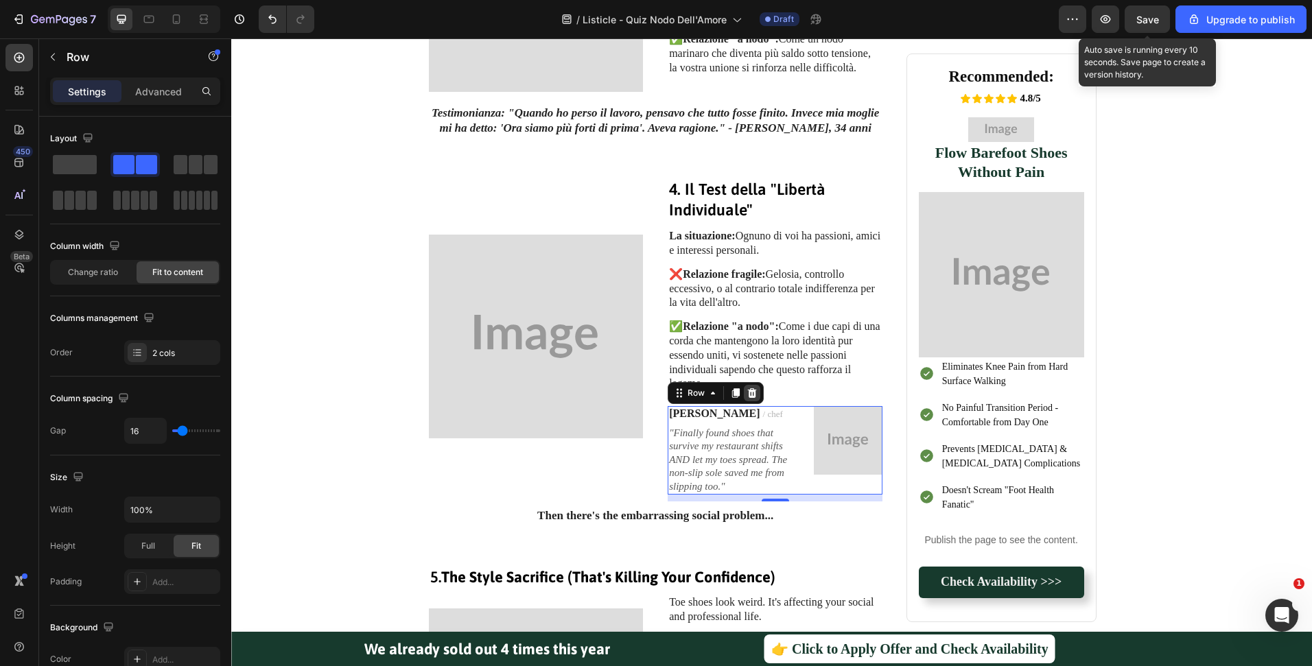
click at [751, 397] on icon at bounding box center [752, 393] width 11 height 11
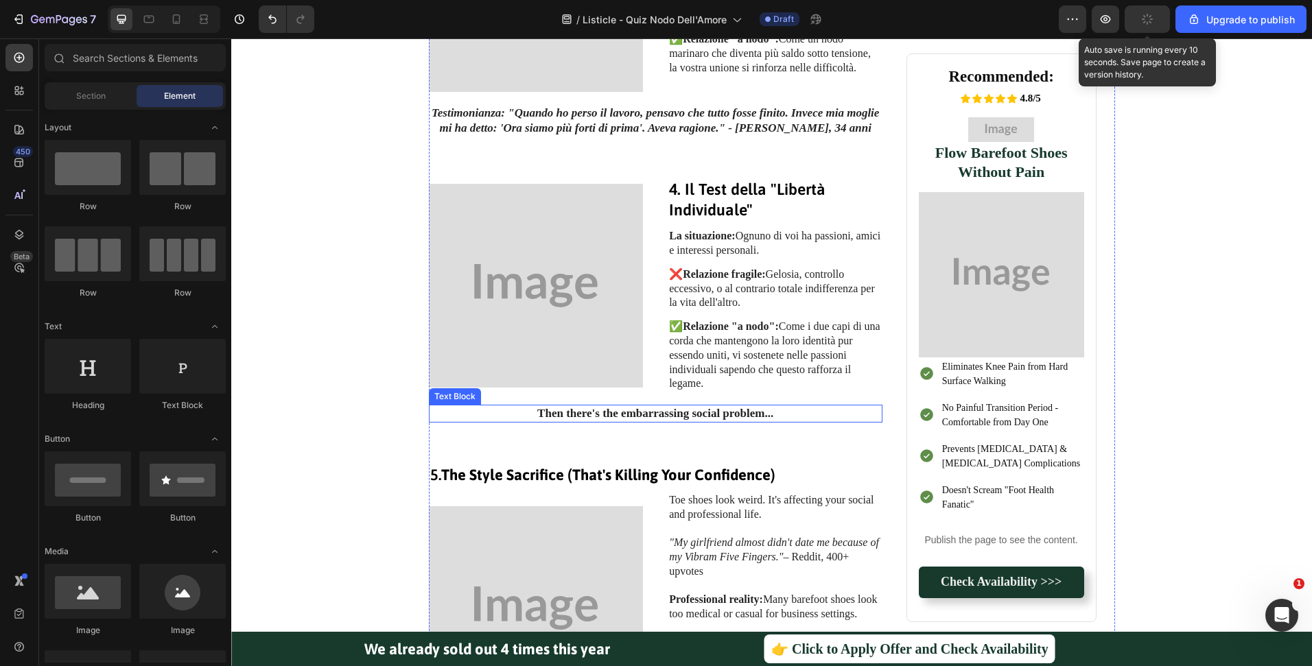
click at [729, 408] on strong "Then there's the embarrassing social problem..." at bounding box center [655, 413] width 236 height 13
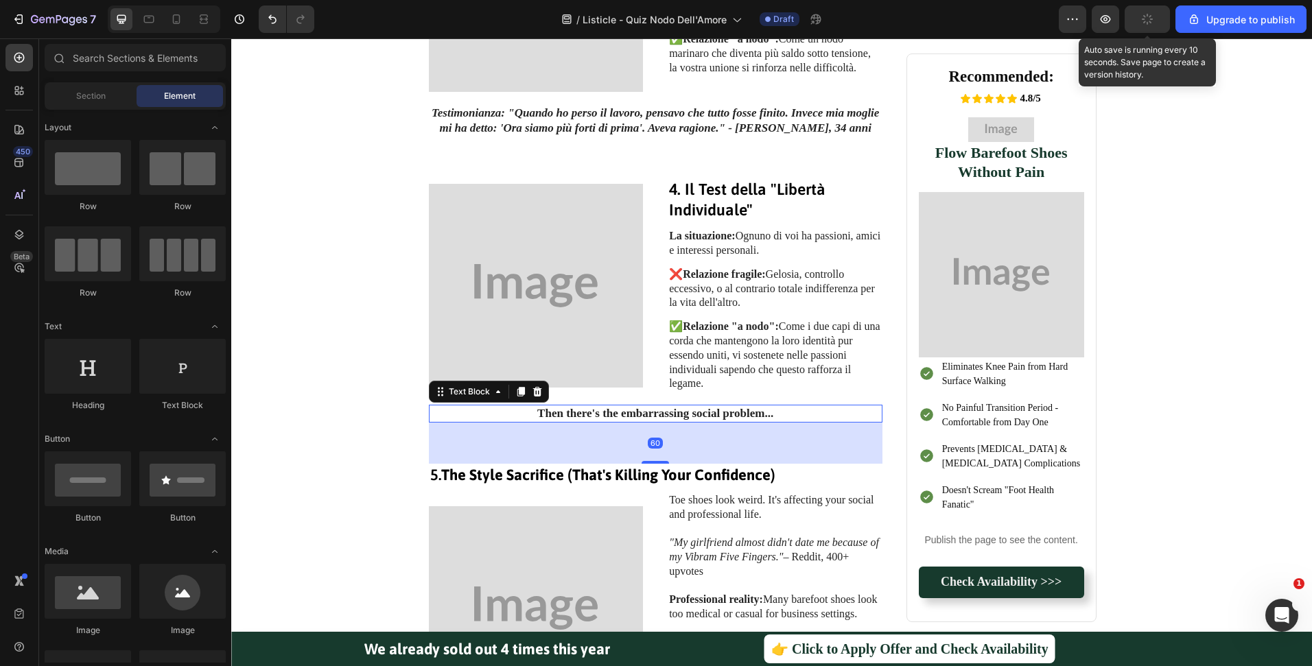
click at [729, 408] on strong "Then there's the embarrassing social problem..." at bounding box center [655, 413] width 236 height 13
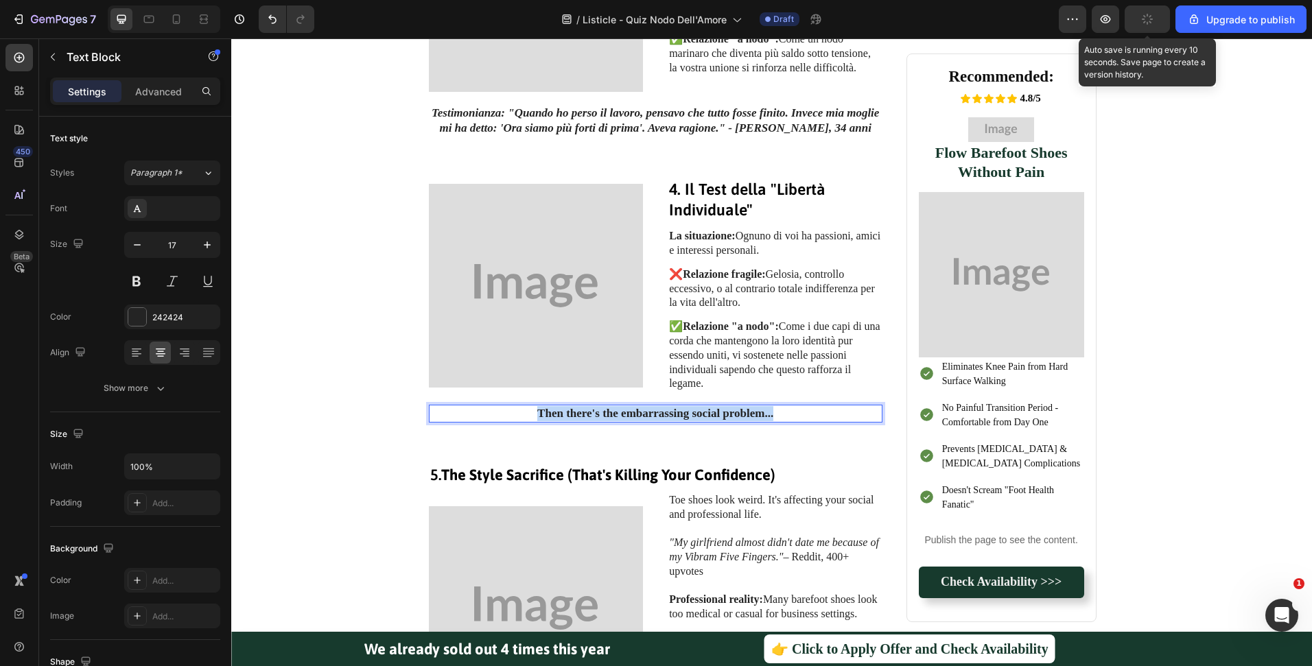
click at [729, 408] on strong "Then there's the embarrassing social problem..." at bounding box center [655, 413] width 236 height 13
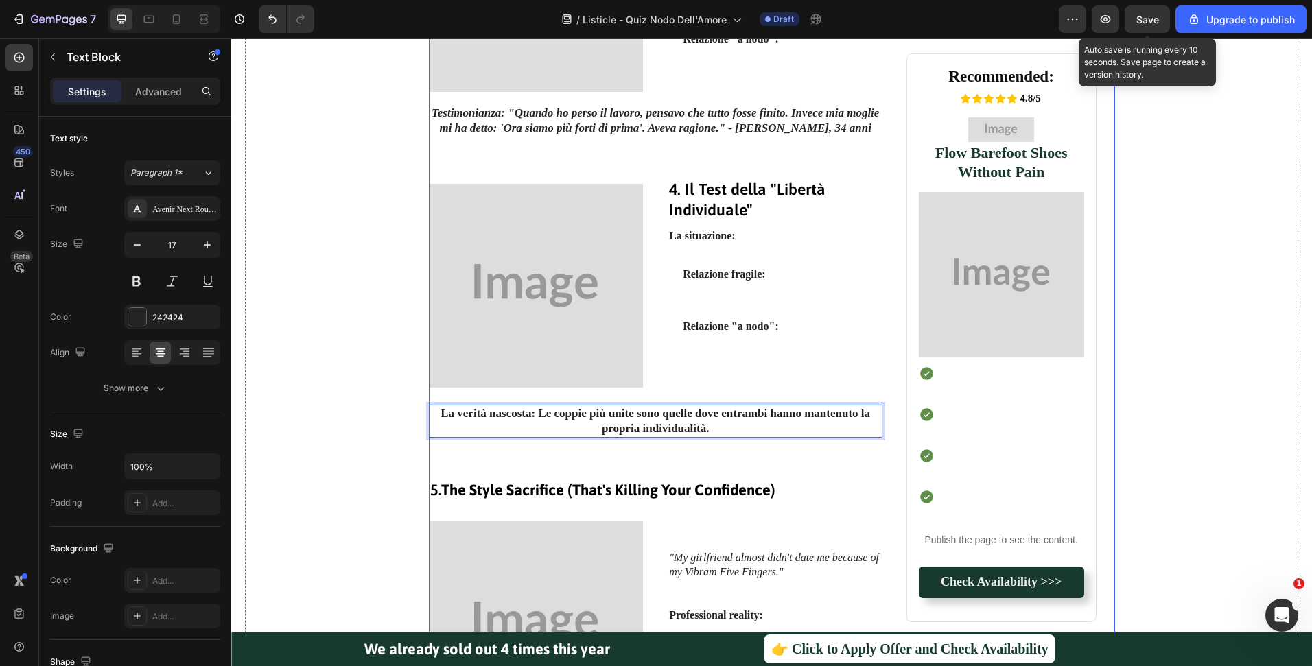
click at [1155, 393] on div "Image 1. Il Test della "Giornata Storta" Heading La situazione: Hai avuto la pe…" at bounding box center [772, 245] width 1026 height 1813
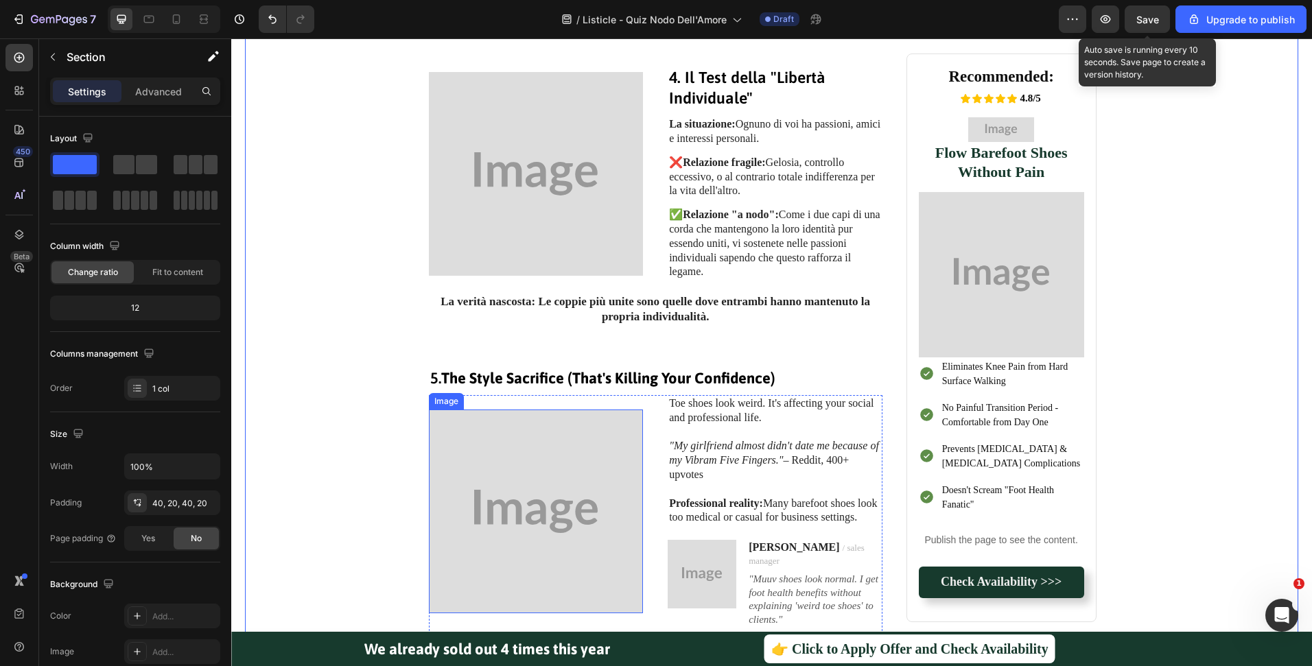
scroll to position [1562, 0]
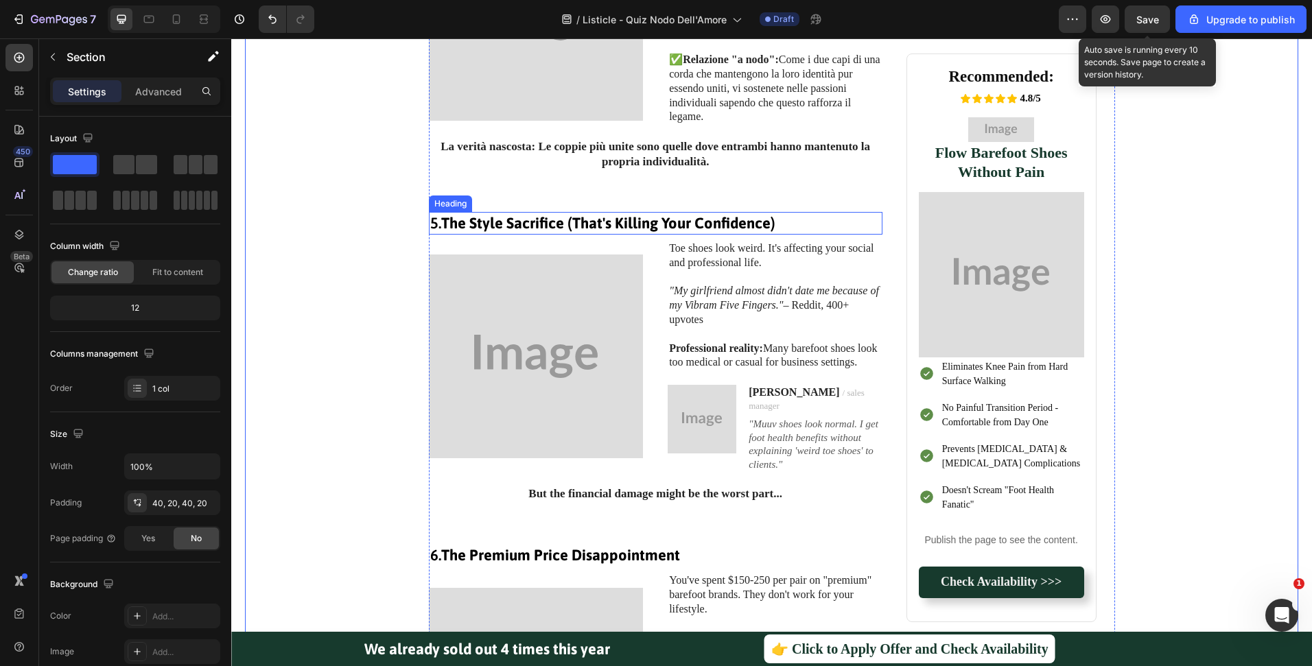
click at [622, 219] on strong "The Style Sacrifice (That's Killing Your Confidence)" at bounding box center [608, 223] width 334 height 18
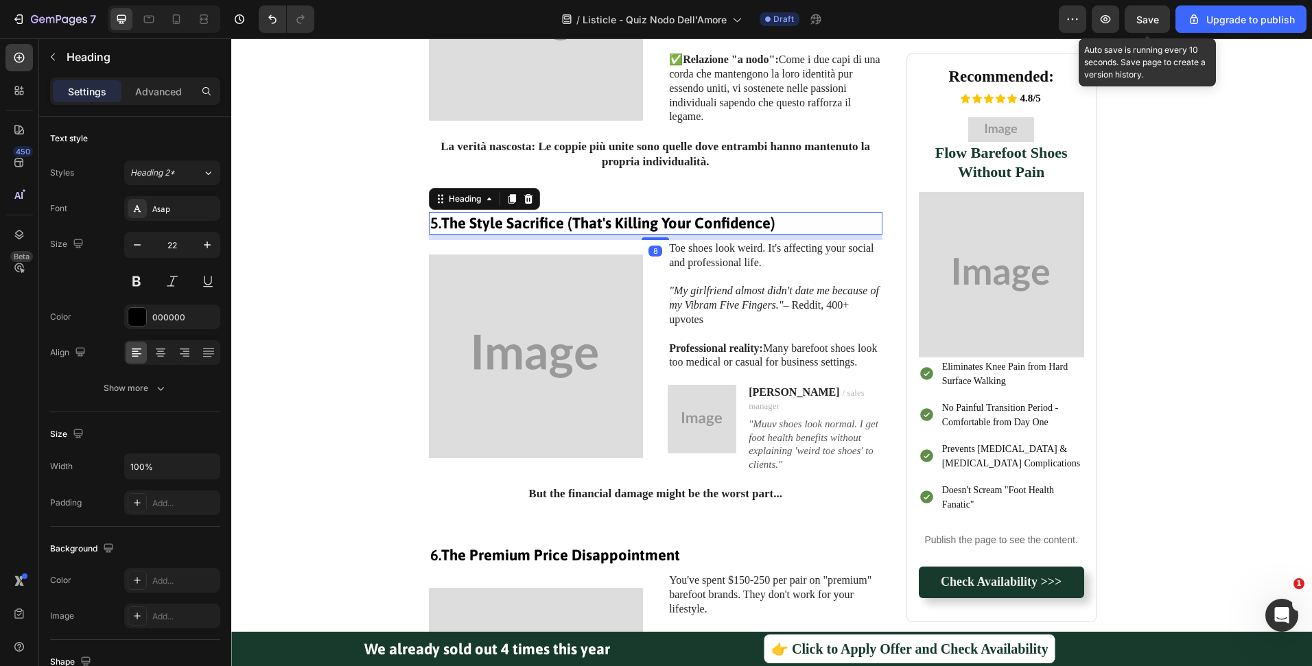
click at [622, 219] on strong "The Style Sacrifice (That's Killing Your Confidence)" at bounding box center [608, 223] width 334 height 18
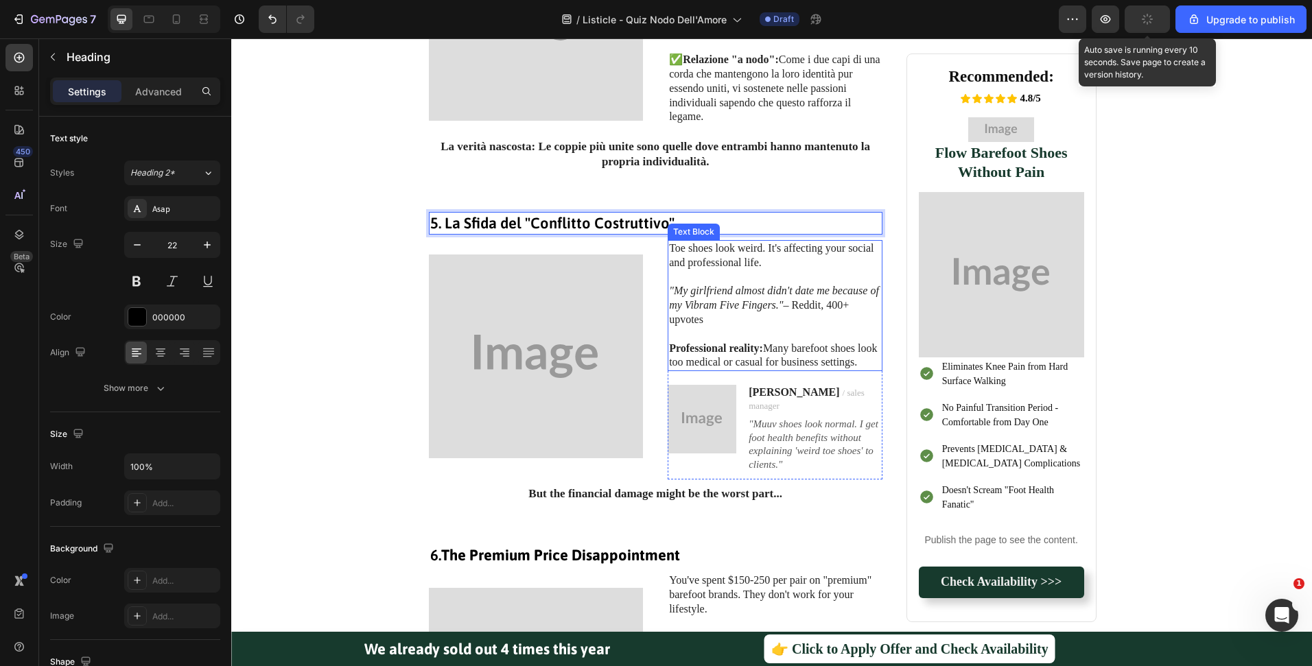
click at [736, 252] on p "Toe shoes look weird. It's affecting your social and professional life." at bounding box center [775, 256] width 212 height 29
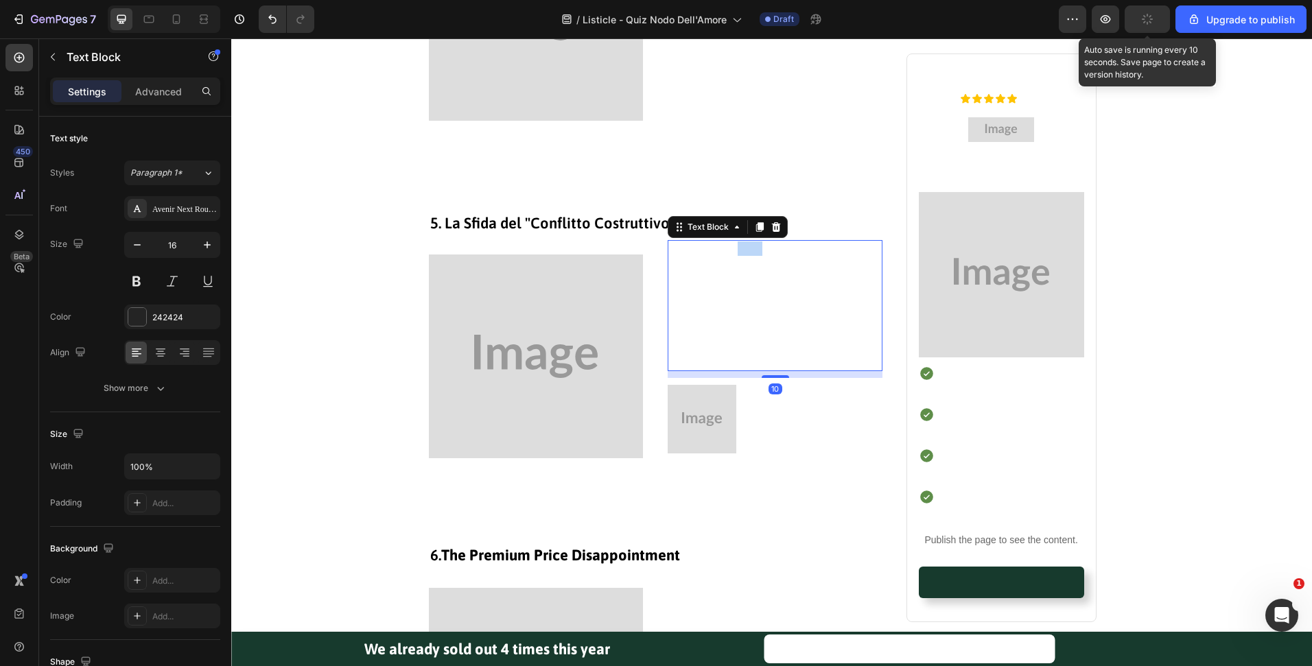
click at [736, 252] on p "Toe shoes look weird. It's affecting your social and professional life." at bounding box center [775, 256] width 212 height 29
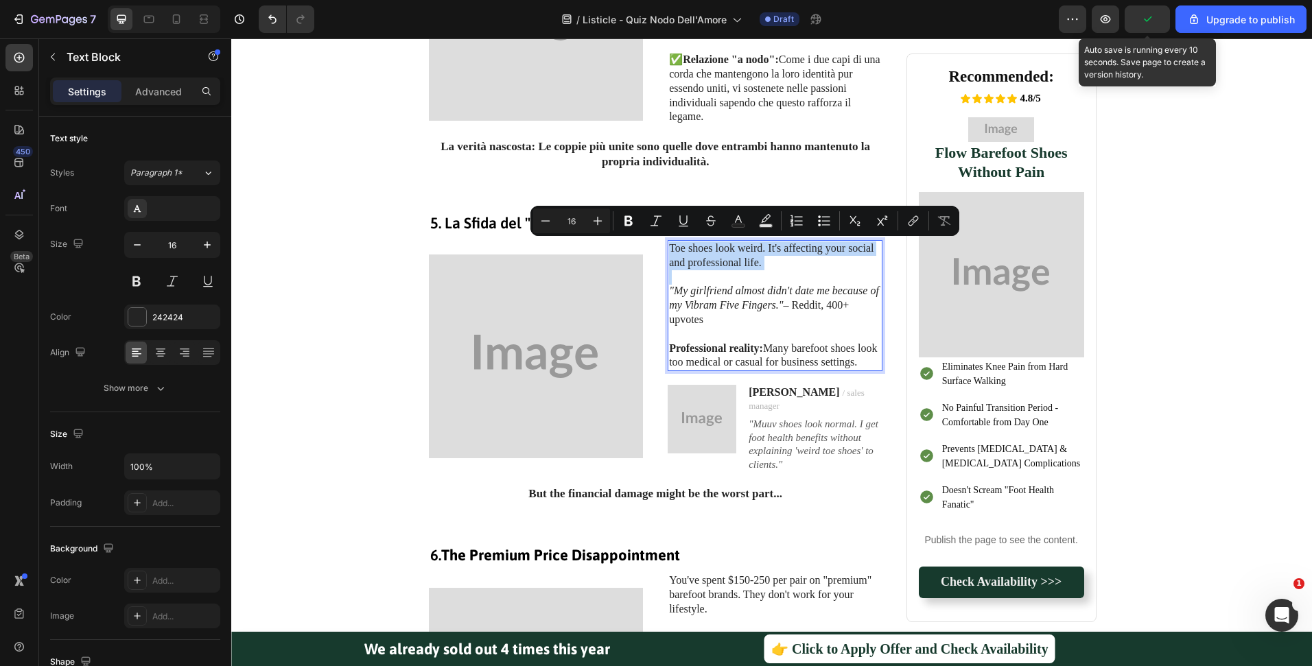
click at [736, 252] on p "Toe shoes look weird. It's affecting your social and professional life." at bounding box center [775, 256] width 212 height 29
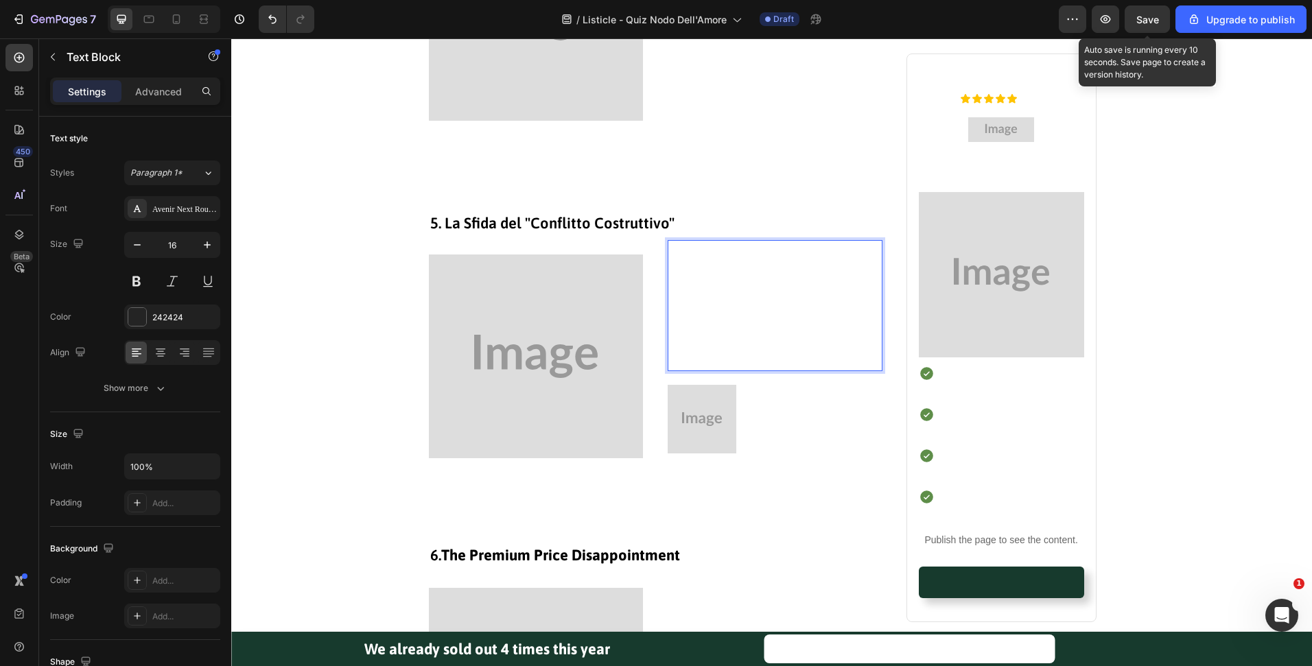
click at [867, 356] on p "Professional reality: Many barefoot shoes look too medical or casual for busine…" at bounding box center [775, 356] width 212 height 29
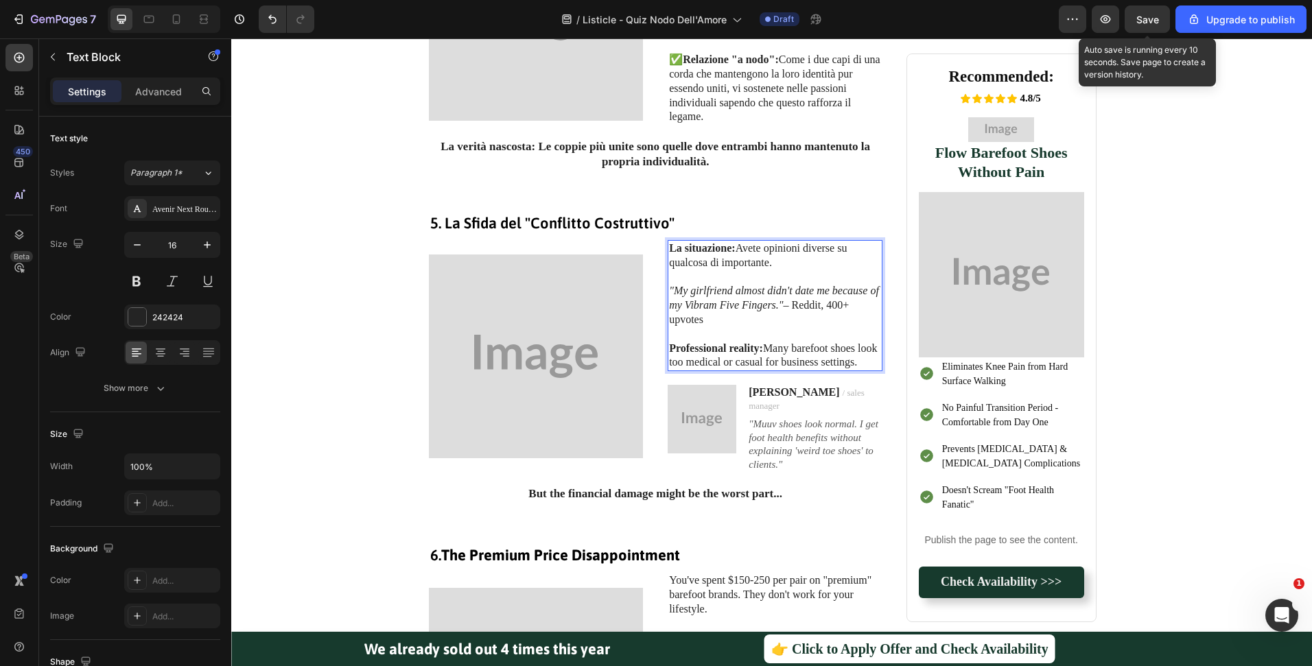
drag, startPoint x: 862, startPoint y: 358, endPoint x: 674, endPoint y: 281, distance: 203.1
click at [674, 281] on div "La situazione: Avete opinioni diverse su qualcosa di importante. "My girlfriend…" at bounding box center [775, 305] width 215 height 131
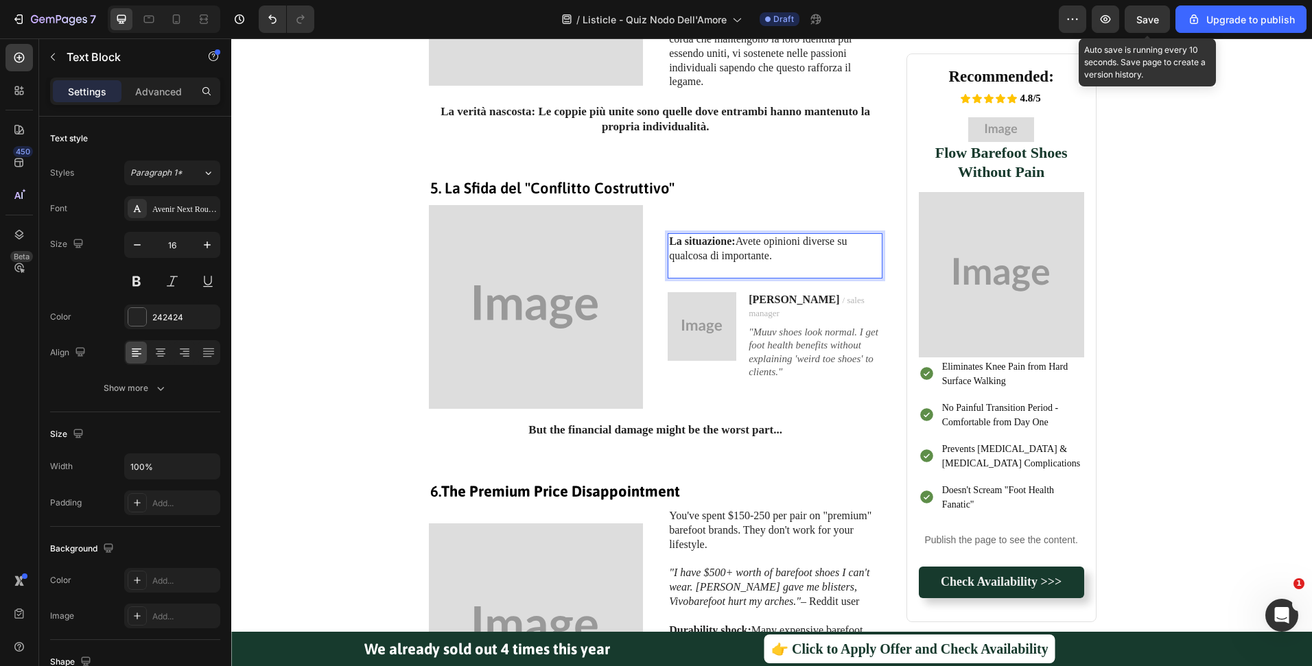
scroll to position [1604, 0]
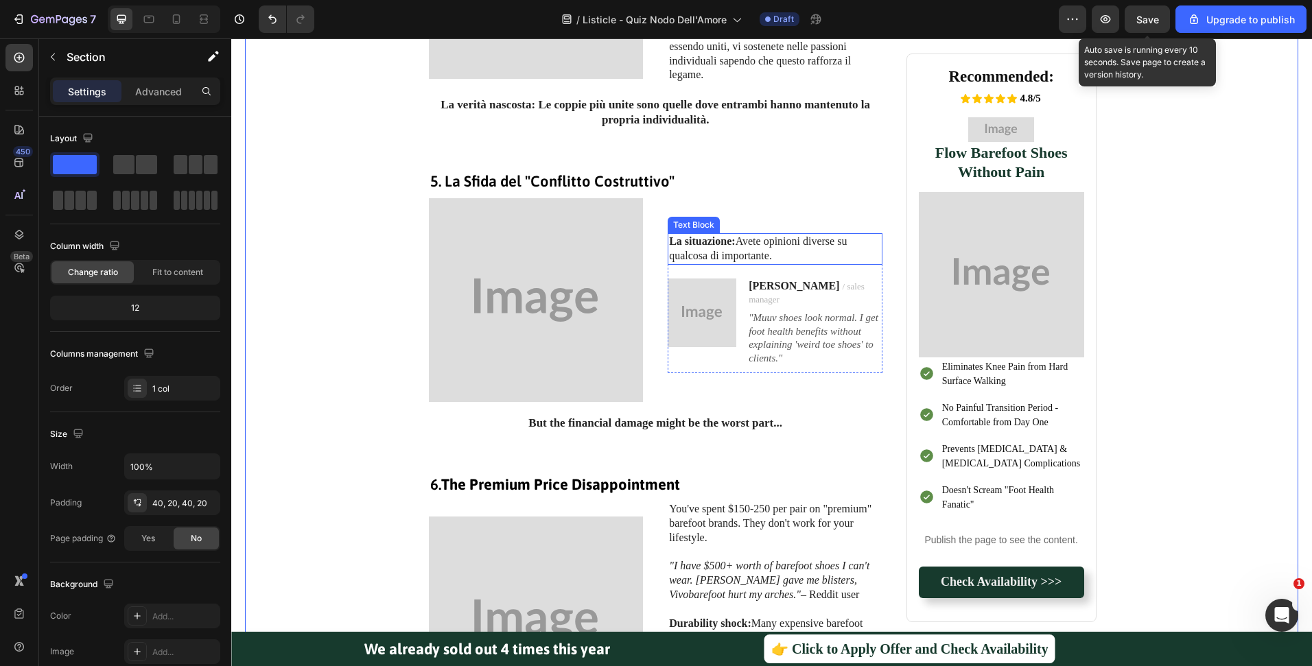
click at [810, 242] on p "La situazione: Avete opinioni diverse su qualcosa di importante." at bounding box center [775, 249] width 212 height 29
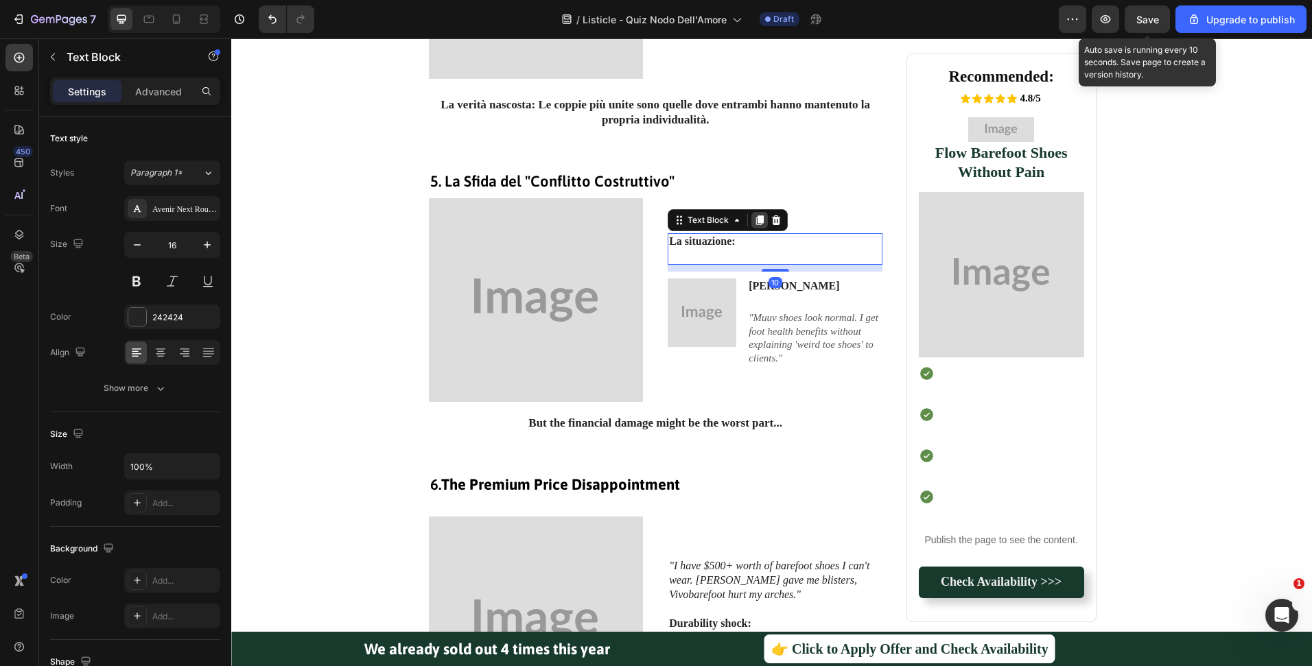
drag, startPoint x: 755, startPoint y: 221, endPoint x: 890, endPoint y: 38, distance: 227.1
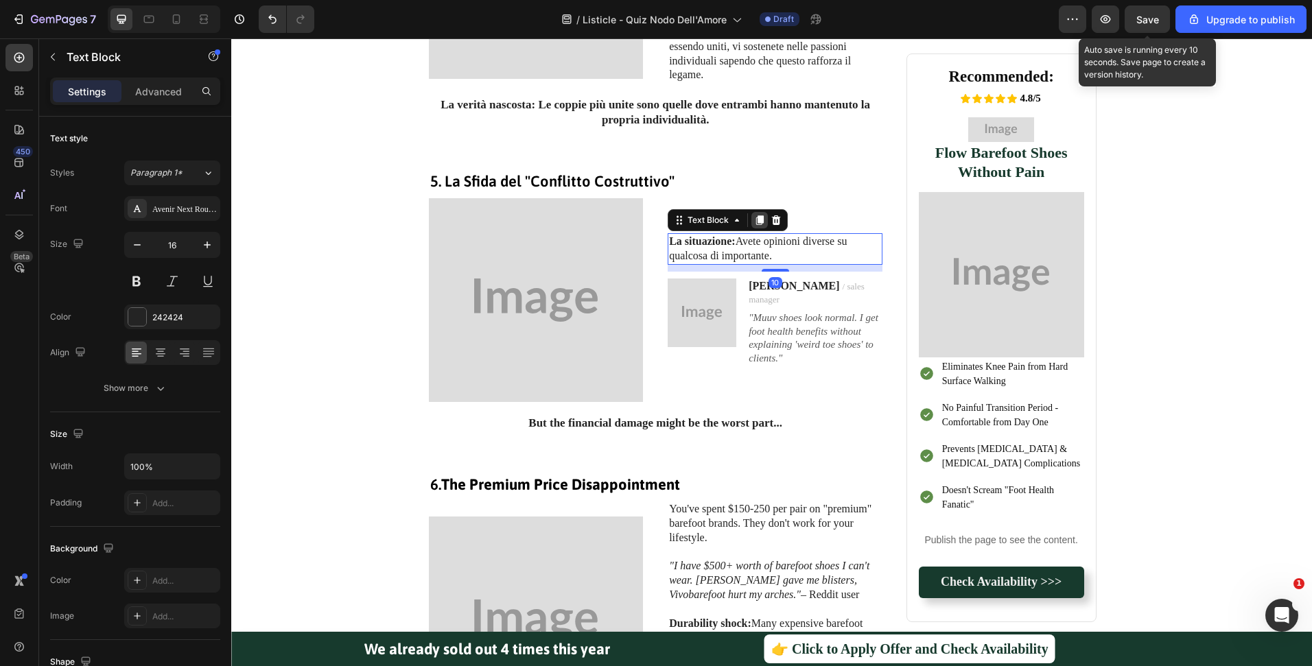
click at [755, 221] on icon at bounding box center [759, 220] width 11 height 11
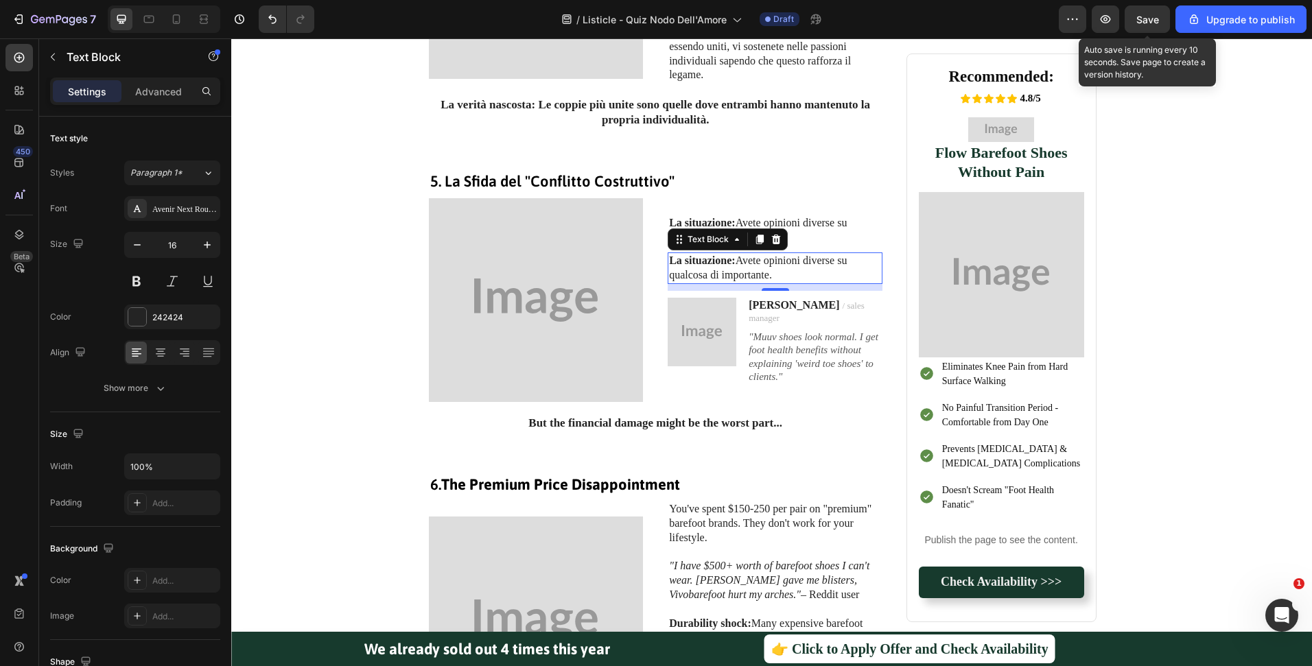
click at [732, 264] on p "La situazione: Avete opinioni diverse su qualcosa di importante." at bounding box center [775, 268] width 212 height 29
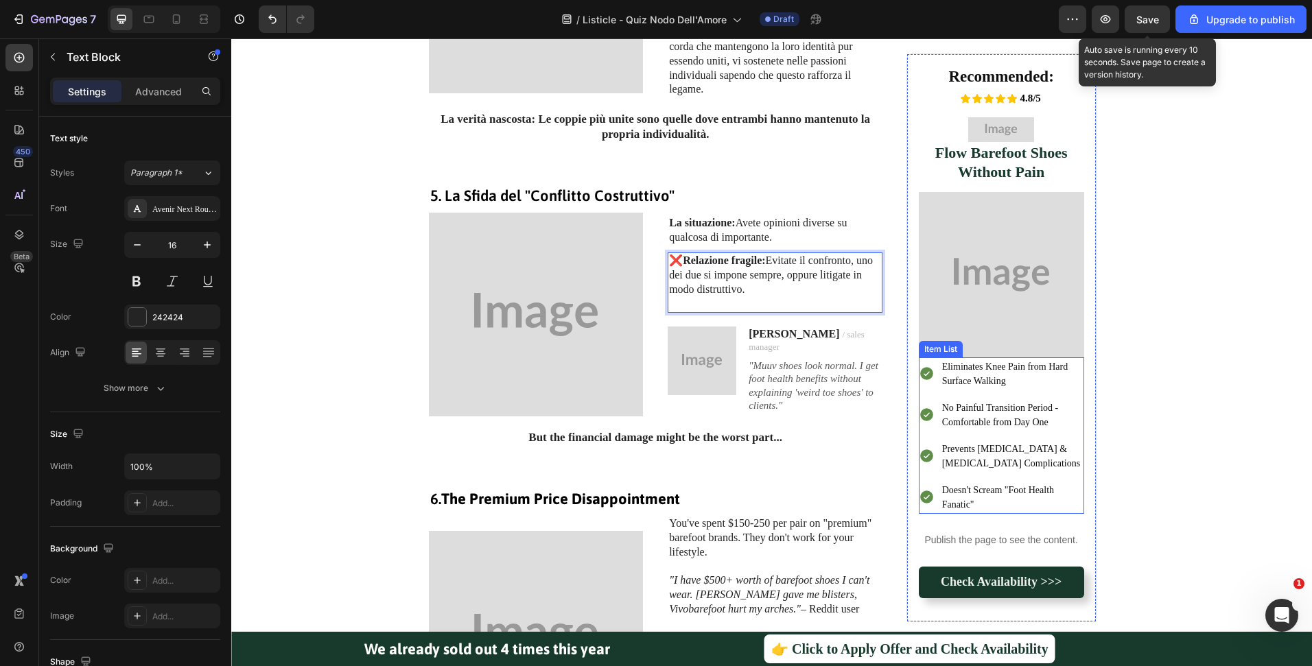
scroll to position [1596, 0]
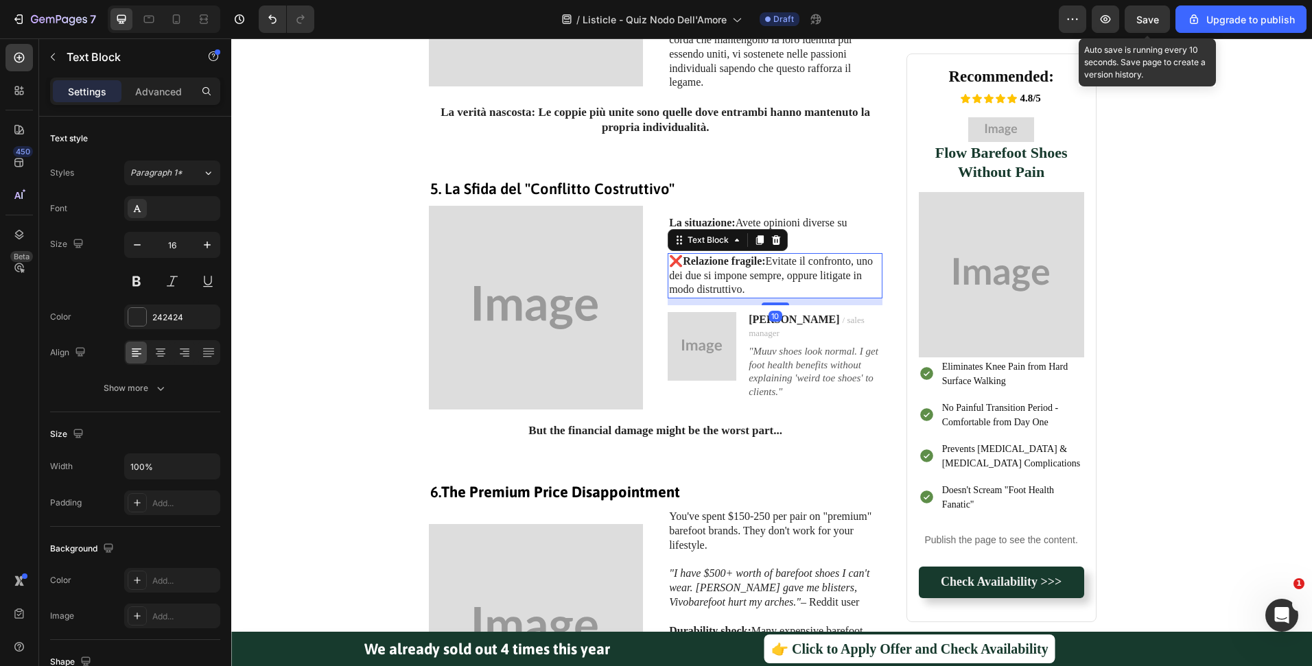
click at [799, 263] on p "❌ Relazione fragile: Evitate il confronto, uno dei due si impone sempre, oppure…" at bounding box center [775, 276] width 212 height 43
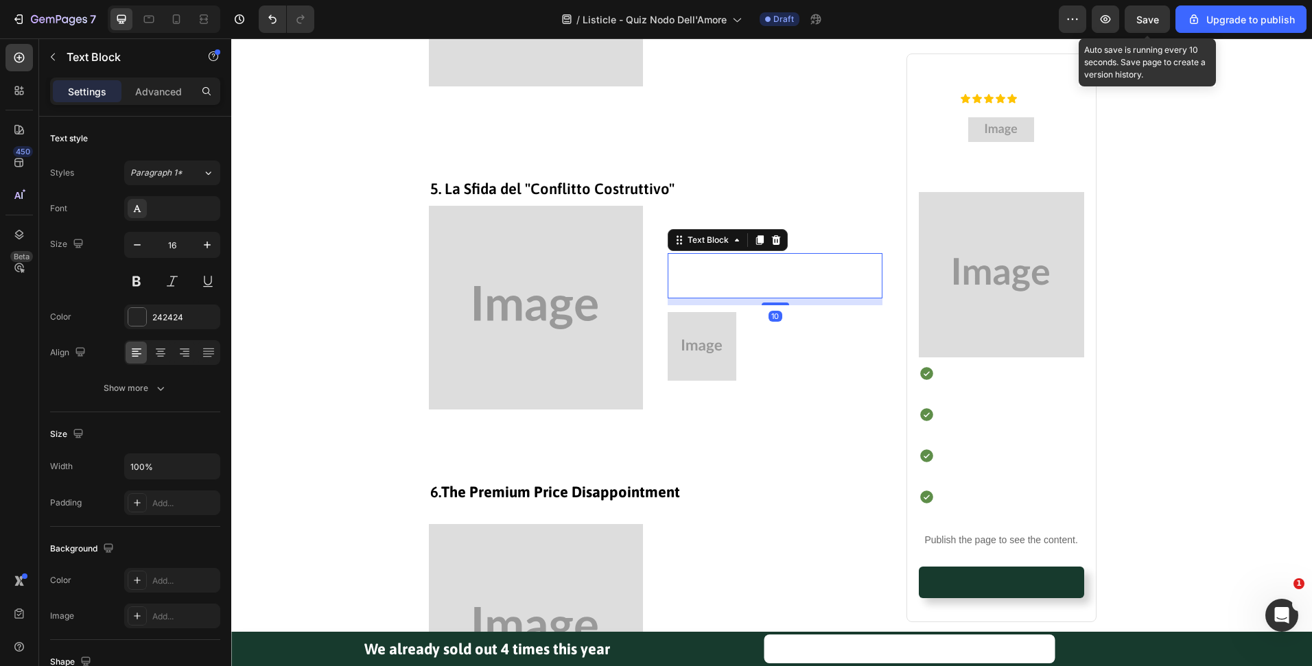
click at [756, 248] on div at bounding box center [759, 240] width 16 height 16
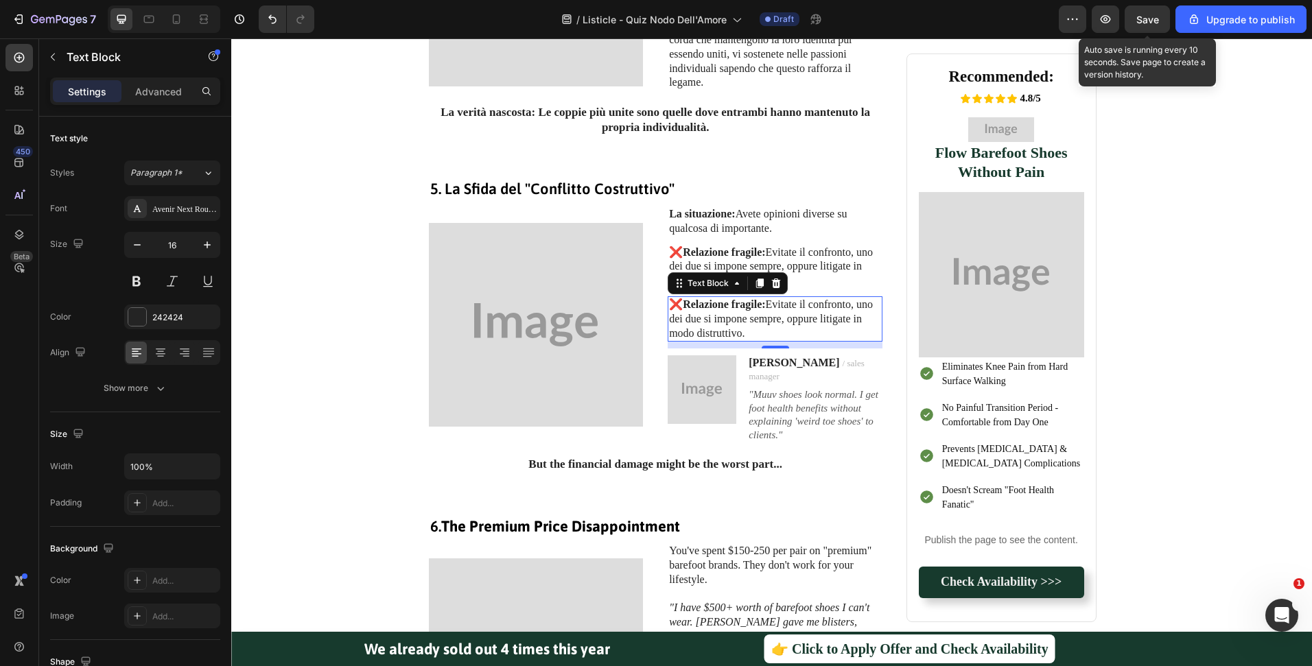
click at [806, 324] on p "❌ Relazione fragile: Evitate il confronto, uno dei due si impone sempre, oppure…" at bounding box center [775, 319] width 212 height 43
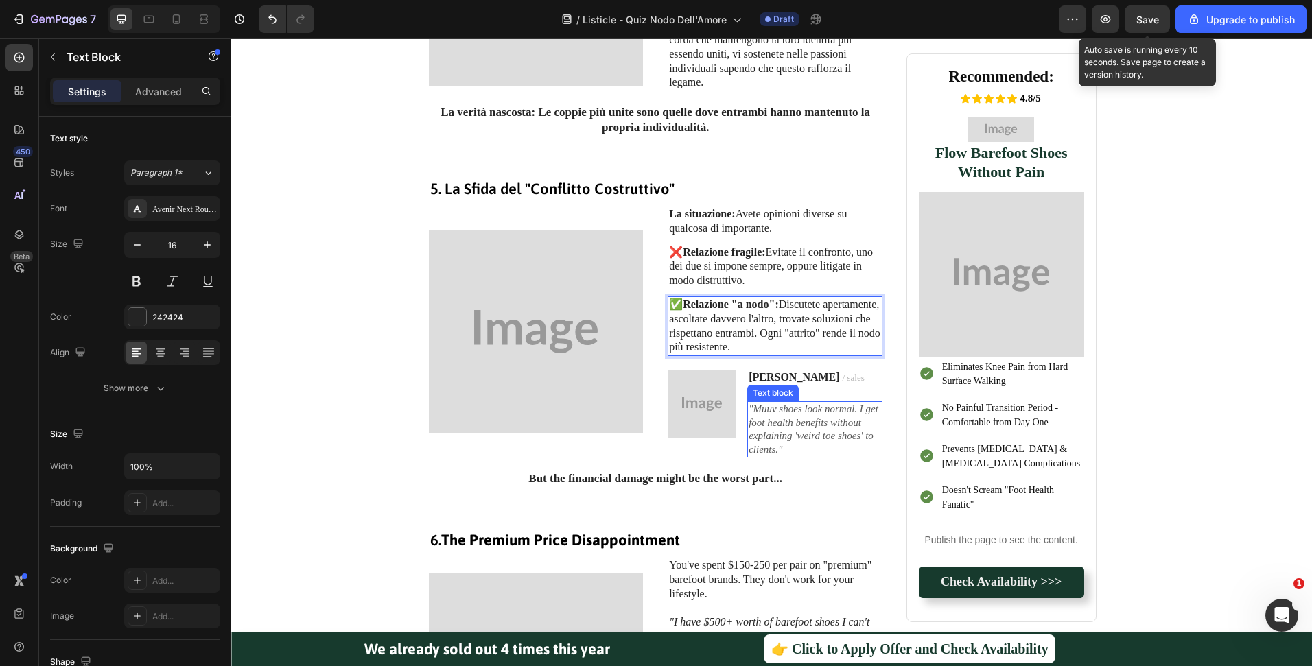
click at [812, 423] on icon ""Muuv shoes look normal. I get foot health benefits without explaining 'weird t…" at bounding box center [814, 428] width 130 height 51
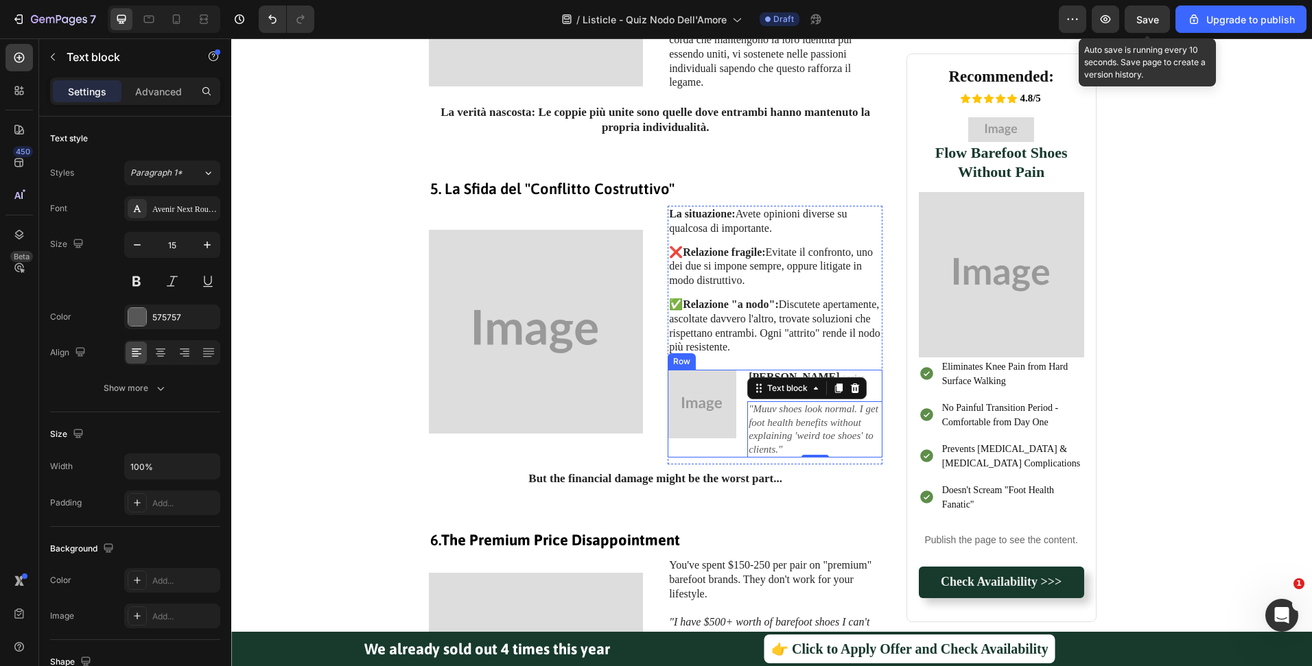
click at [740, 440] on div "Image David / sales manager Text block "Muuv shoes look normal. I get foot heal…" at bounding box center [775, 414] width 215 height 88
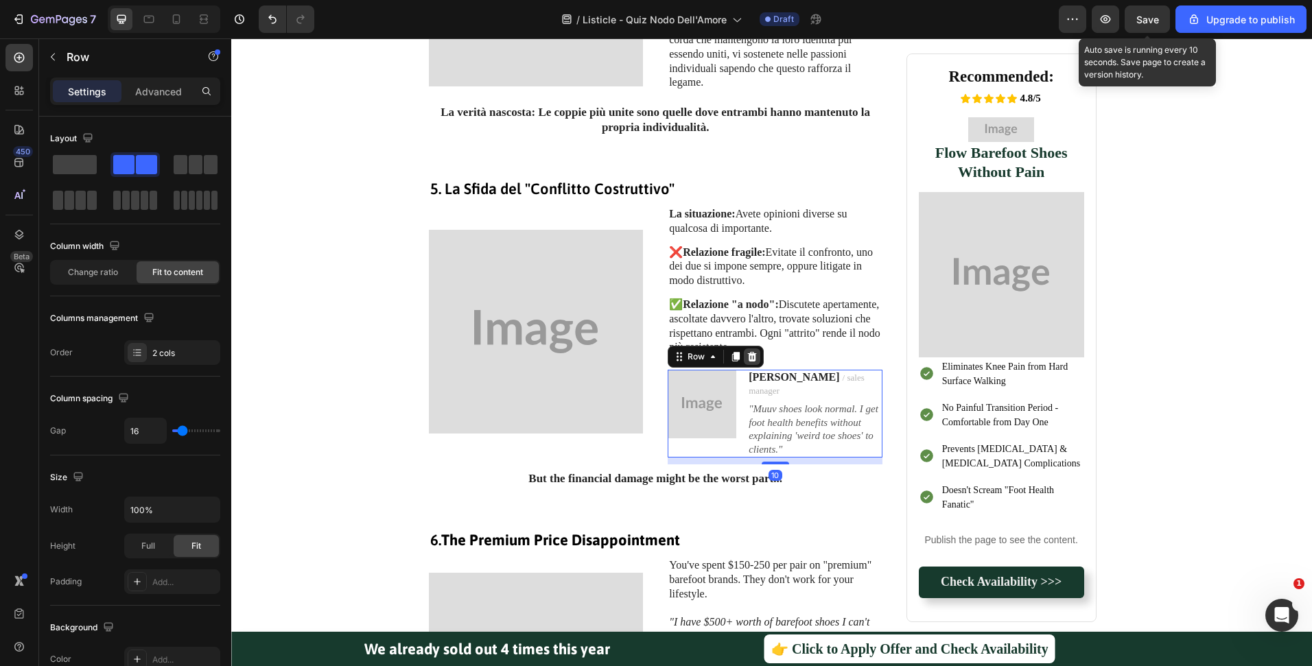
click at [748, 354] on icon at bounding box center [752, 357] width 9 height 10
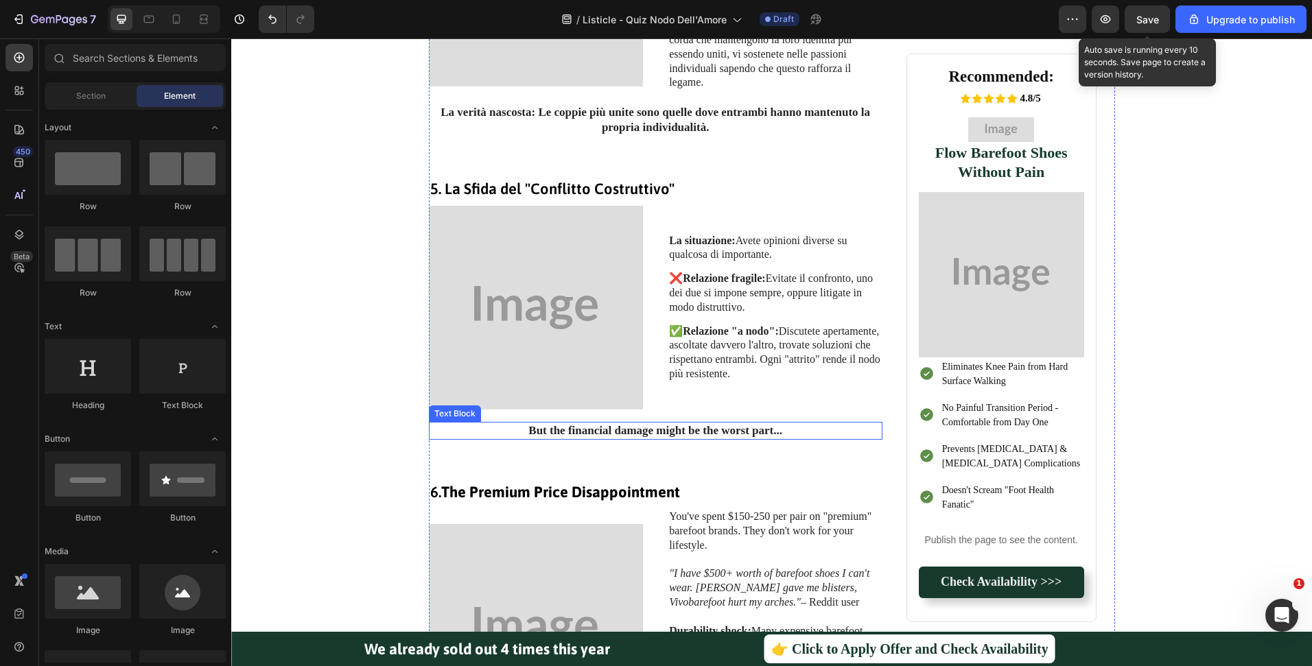
click at [715, 434] on strong "But the financial damage might be the worst part..." at bounding box center [655, 430] width 254 height 13
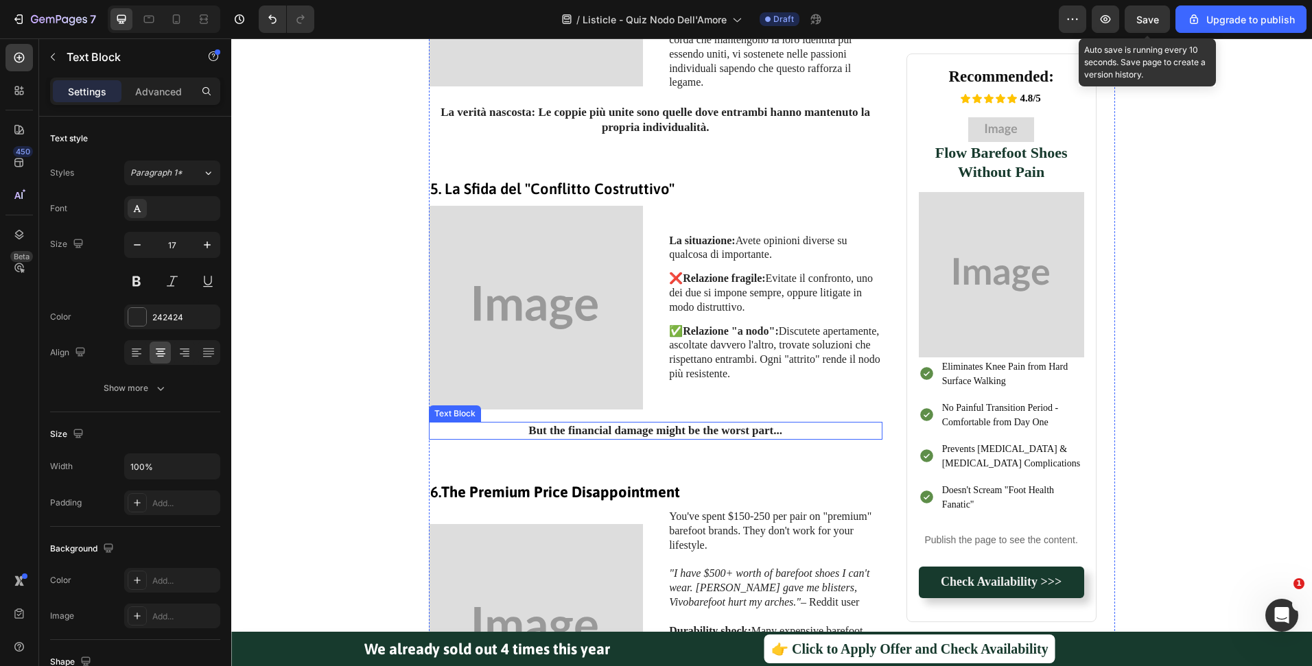
click at [715, 434] on strong "But the financial damage might be the worst part..." at bounding box center [655, 430] width 254 height 13
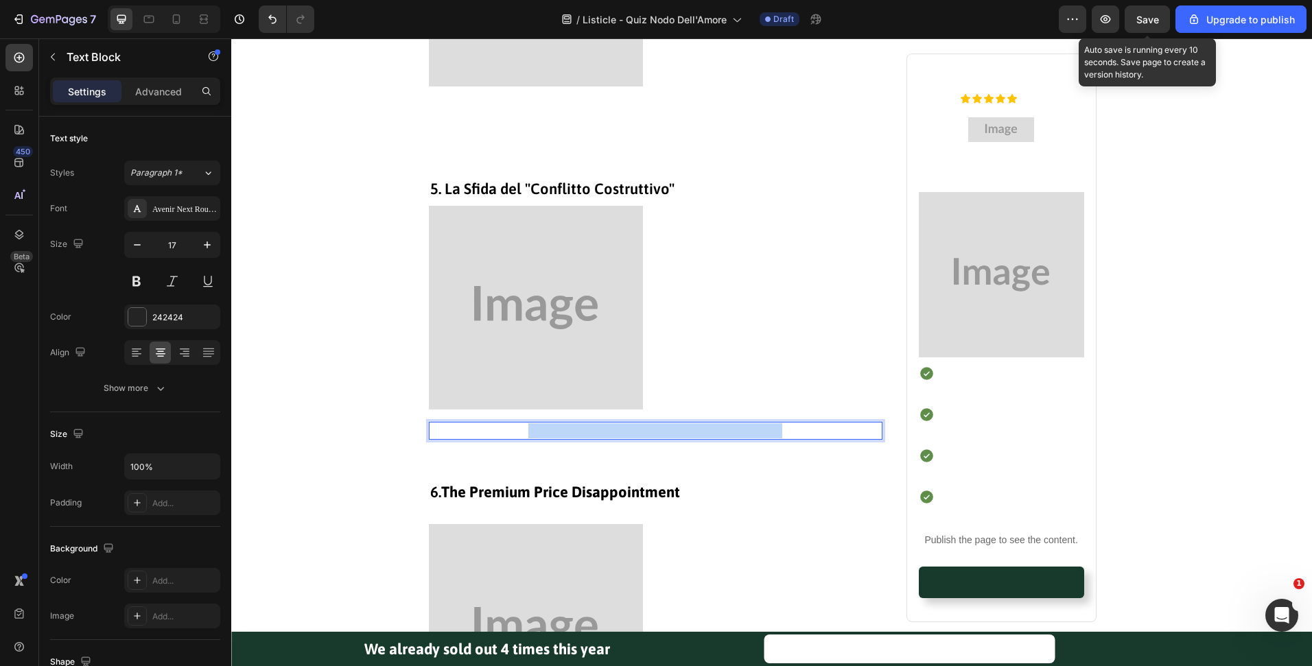
click at [715, 434] on strong "But the financial damage might be the worst part..." at bounding box center [655, 430] width 254 height 13
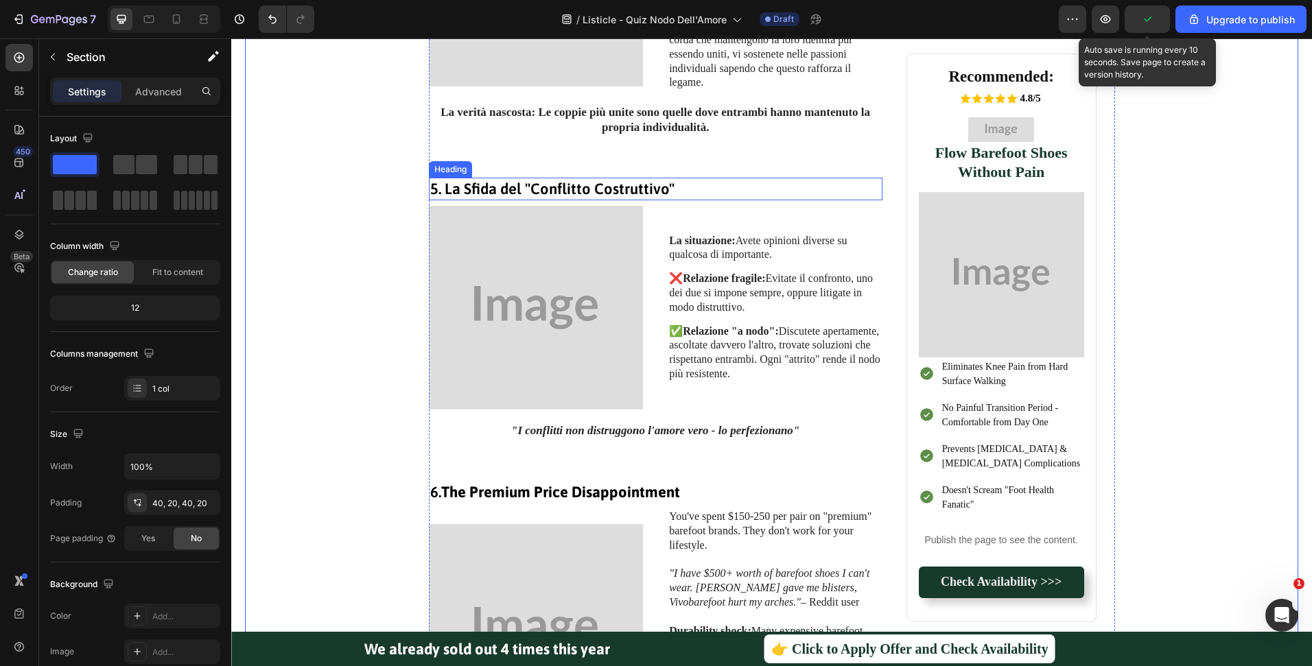
click at [577, 194] on p "5. La Sfida del "Conflitto Costruttivo"" at bounding box center [655, 189] width 451 height 20
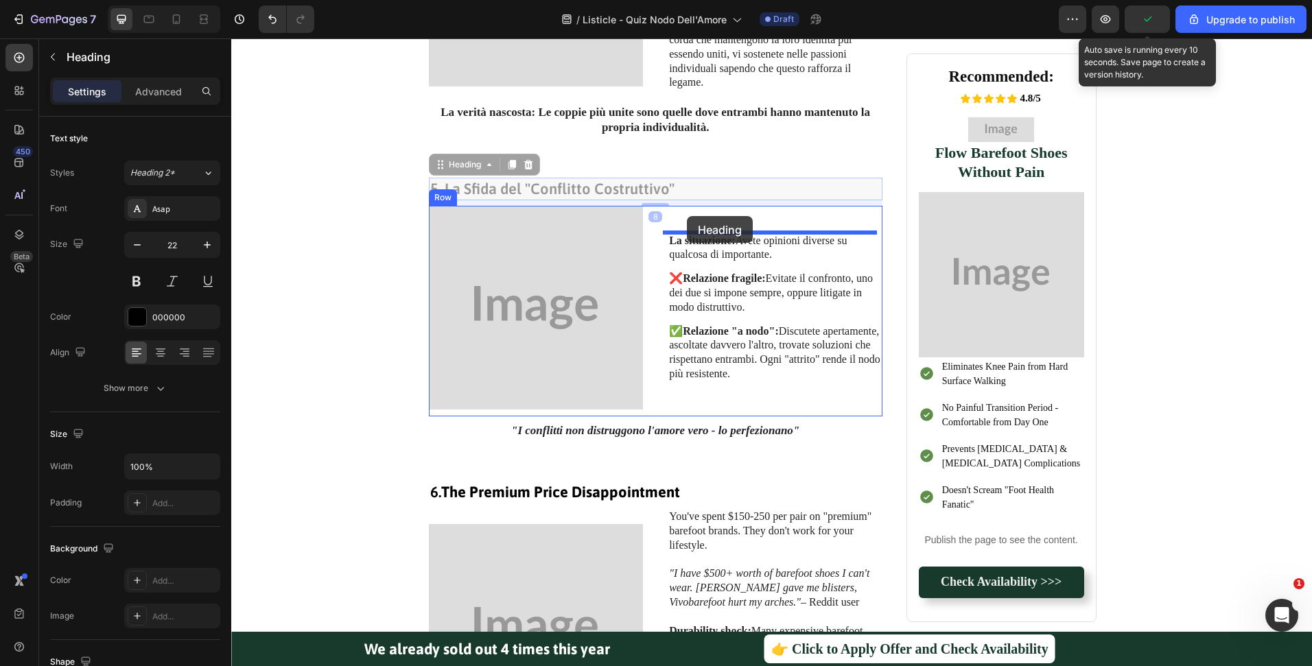
drag, startPoint x: 449, startPoint y: 171, endPoint x: 687, endPoint y: 219, distance: 242.2
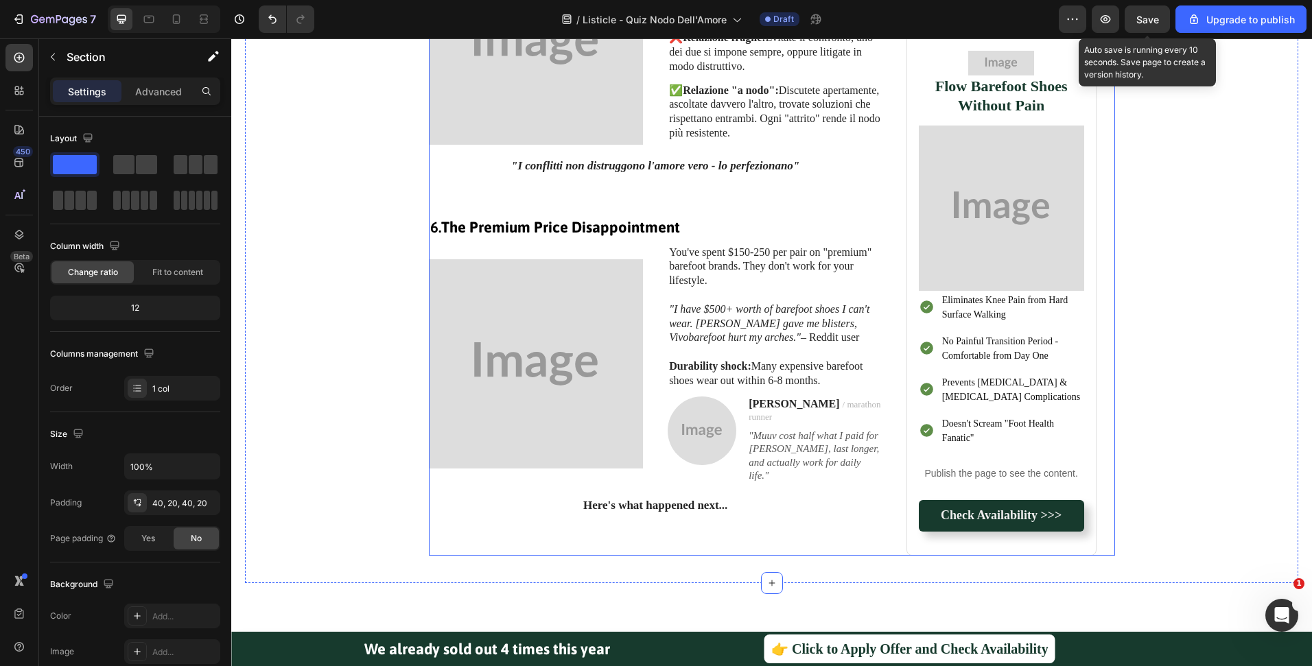
scroll to position [1839, 0]
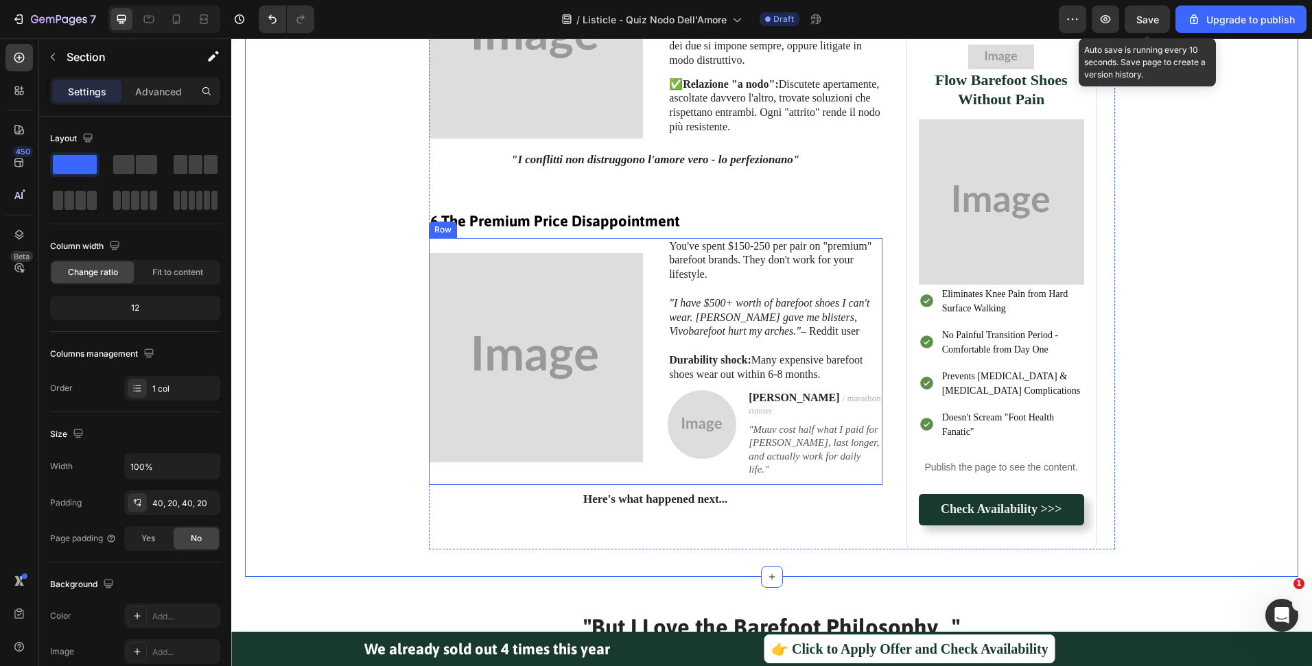
click at [651, 294] on div "Image You've spent $150-250 per pair on "premium" barefoot brands. They don't w…" at bounding box center [656, 361] width 454 height 247
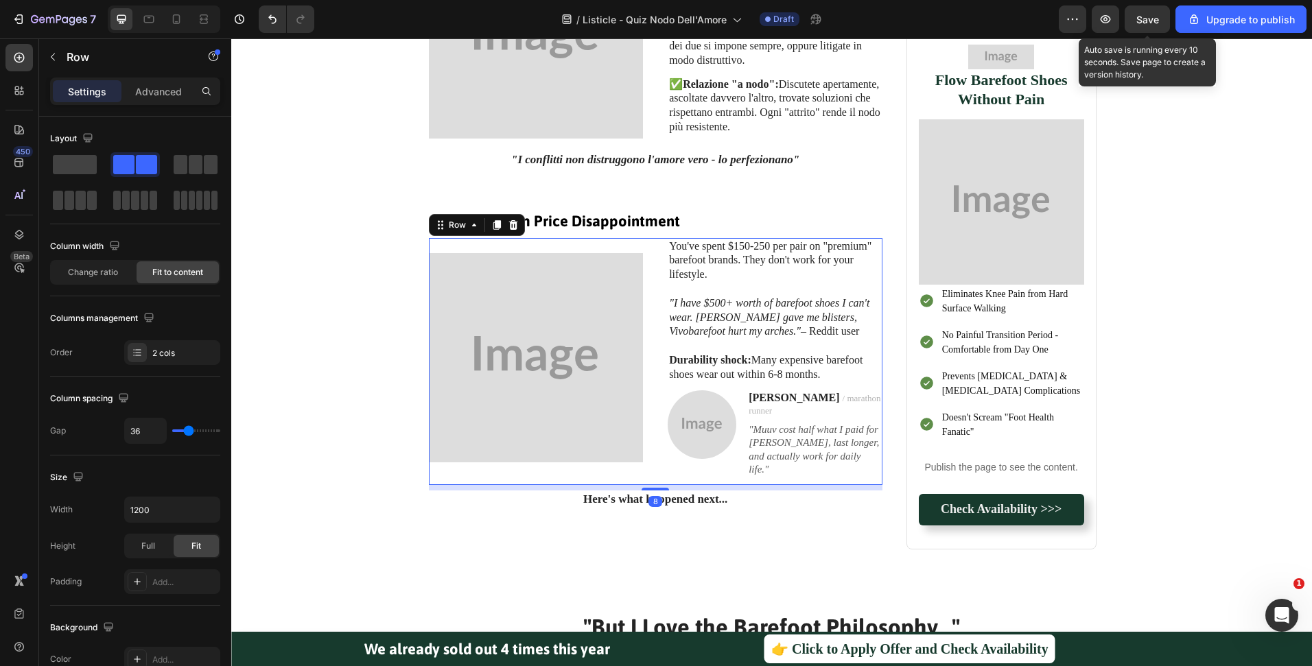
click at [508, 224] on icon at bounding box center [513, 225] width 11 height 11
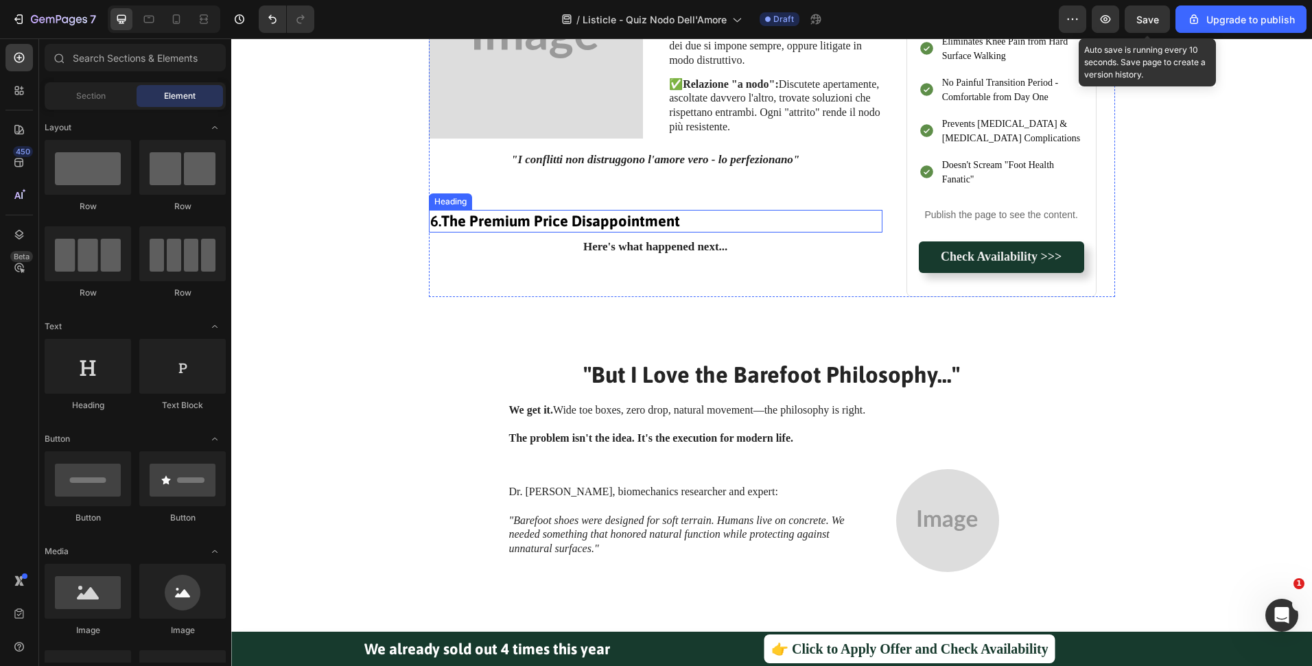
click at [638, 218] on strong "The Premium Price Disappointment" at bounding box center [560, 221] width 239 height 18
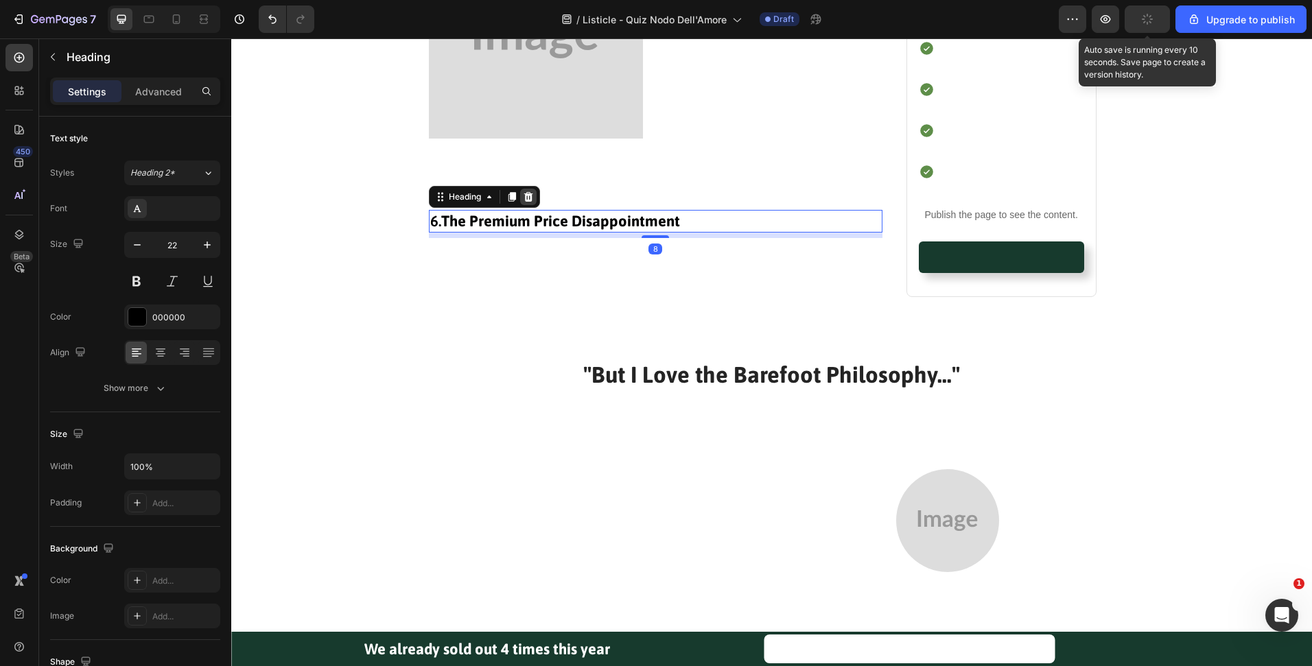
click at [524, 194] on icon at bounding box center [528, 197] width 9 height 10
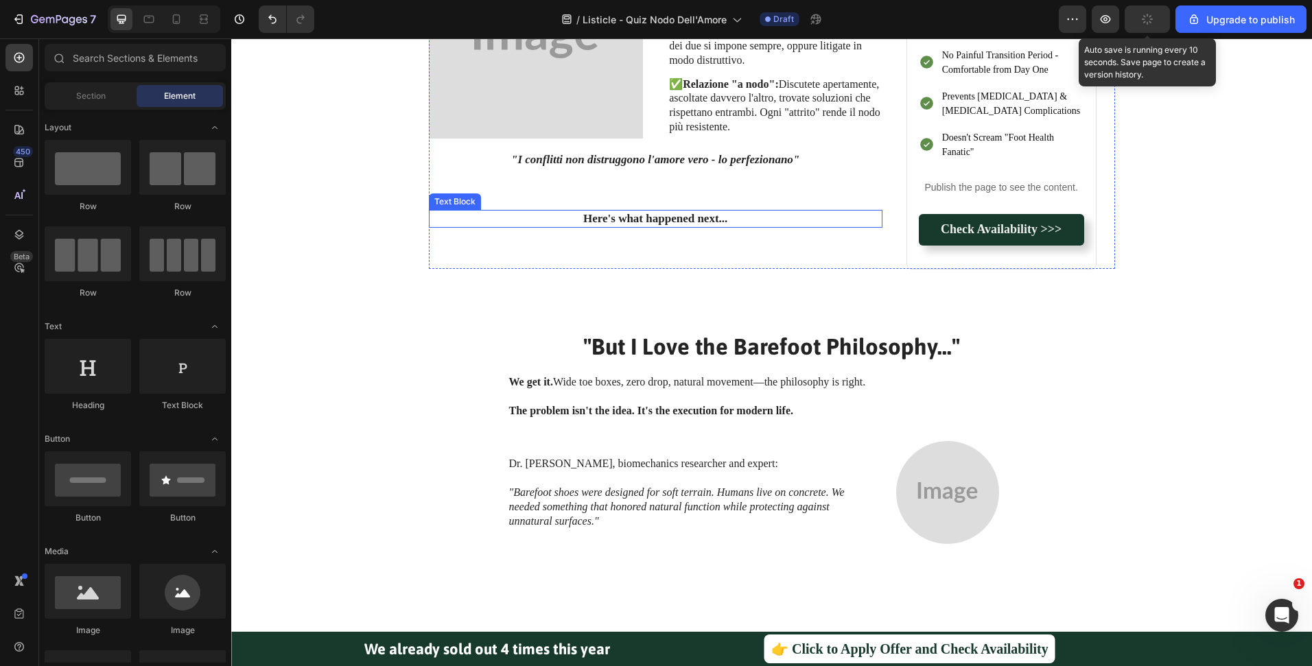
click at [639, 213] on strong "Here's what happened next..." at bounding box center [655, 218] width 144 height 13
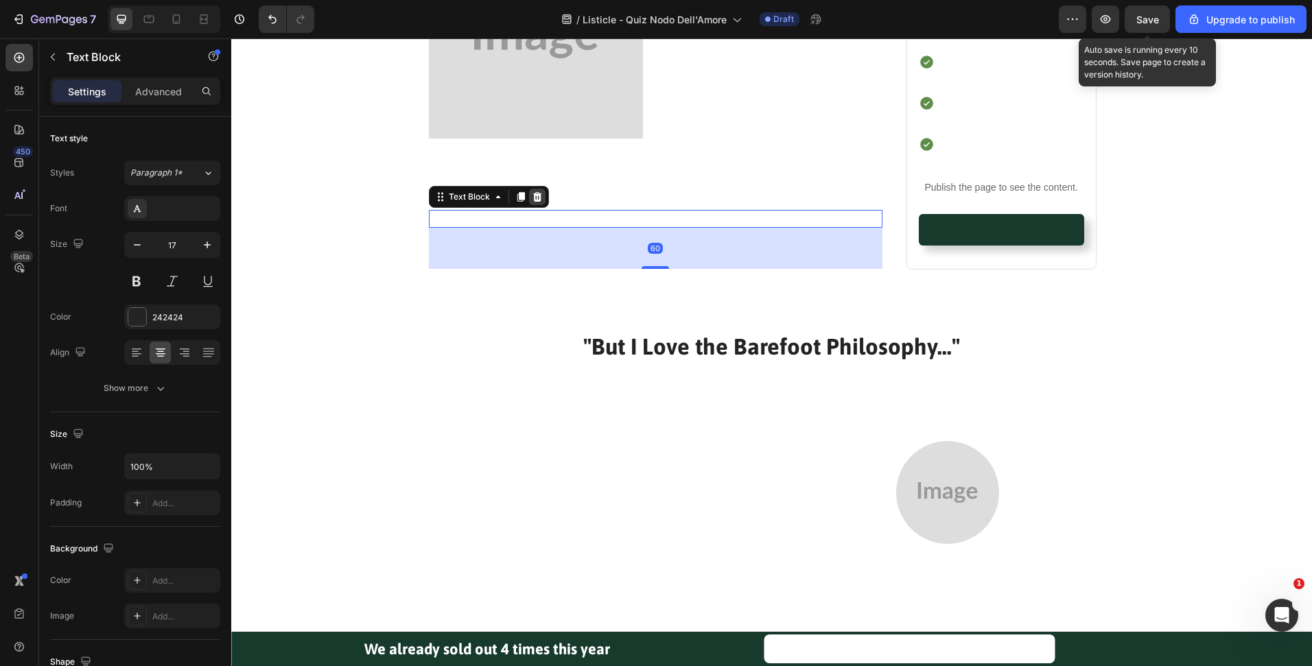
click at [532, 196] on icon at bounding box center [537, 196] width 11 height 11
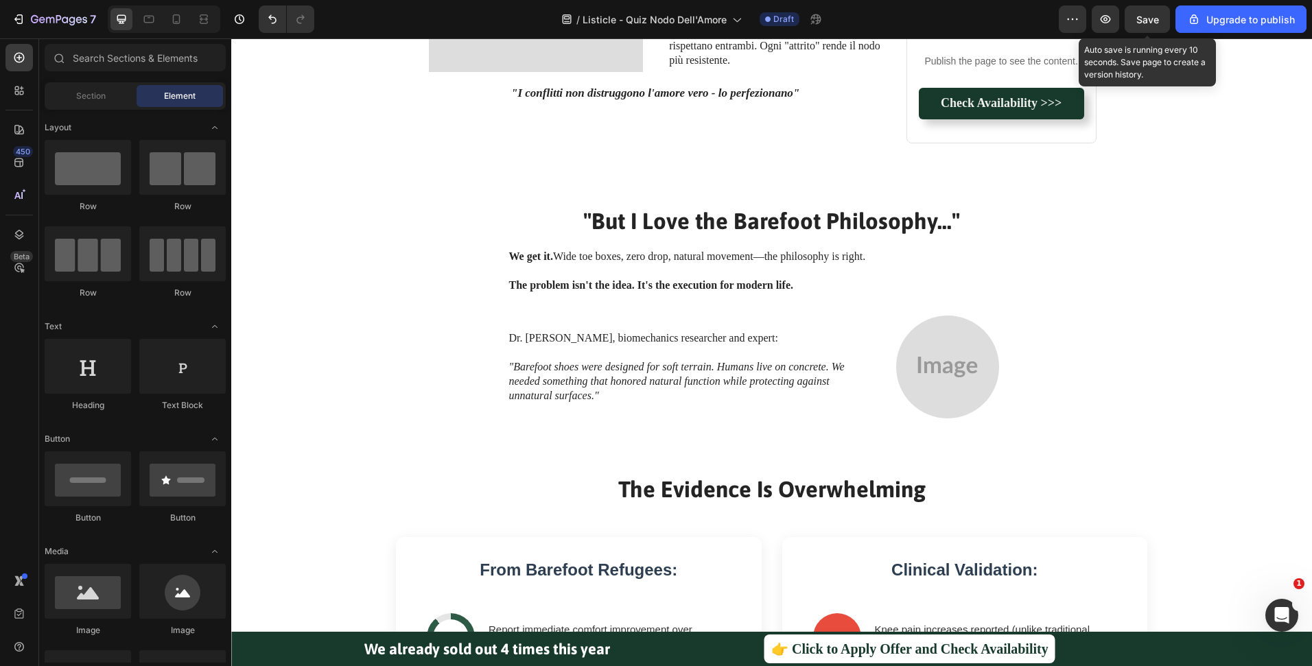
scroll to position [1958, 0]
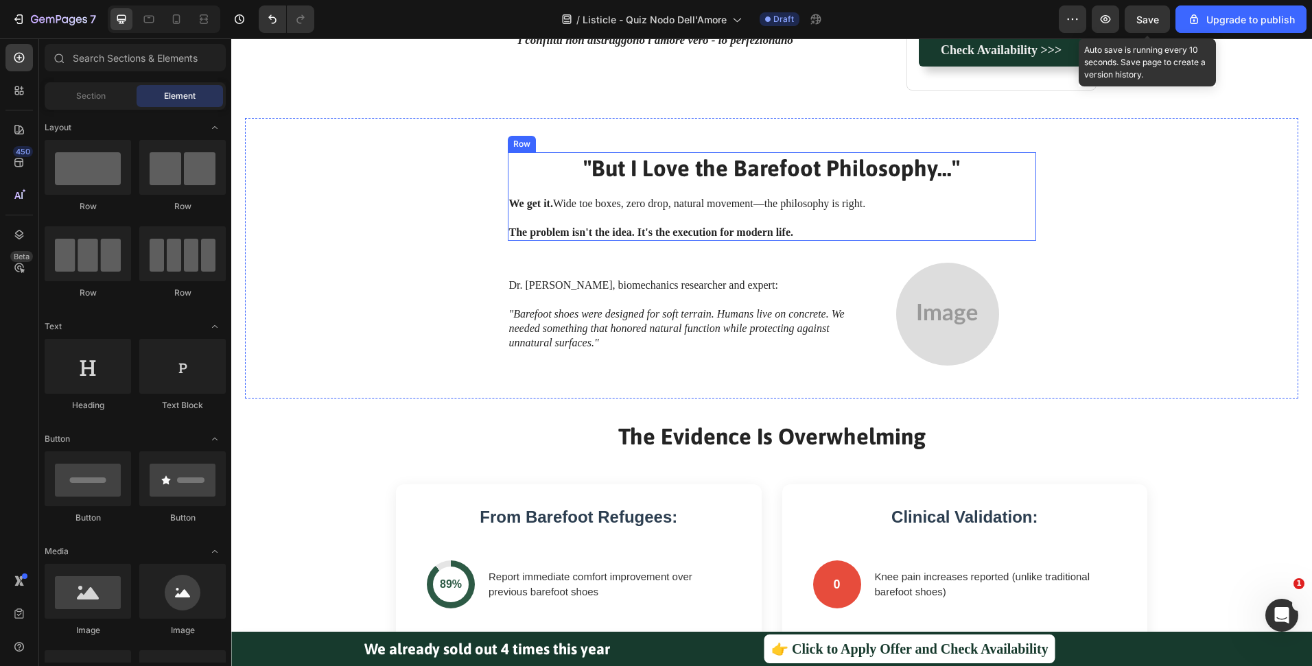
click at [799, 178] on h2 ""But I Love the Barefoot Philosophy..."" at bounding box center [772, 168] width 528 height 32
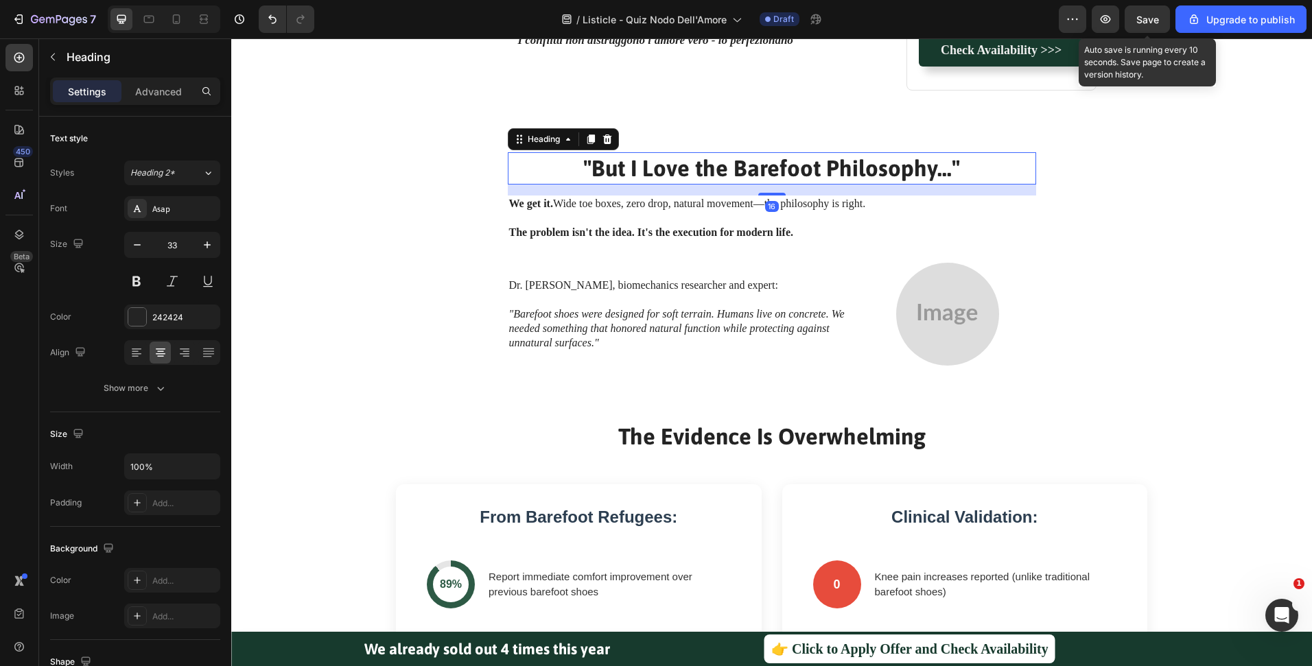
click at [799, 178] on h2 ""But I Love the Barefoot Philosophy..."" at bounding box center [772, 168] width 528 height 32
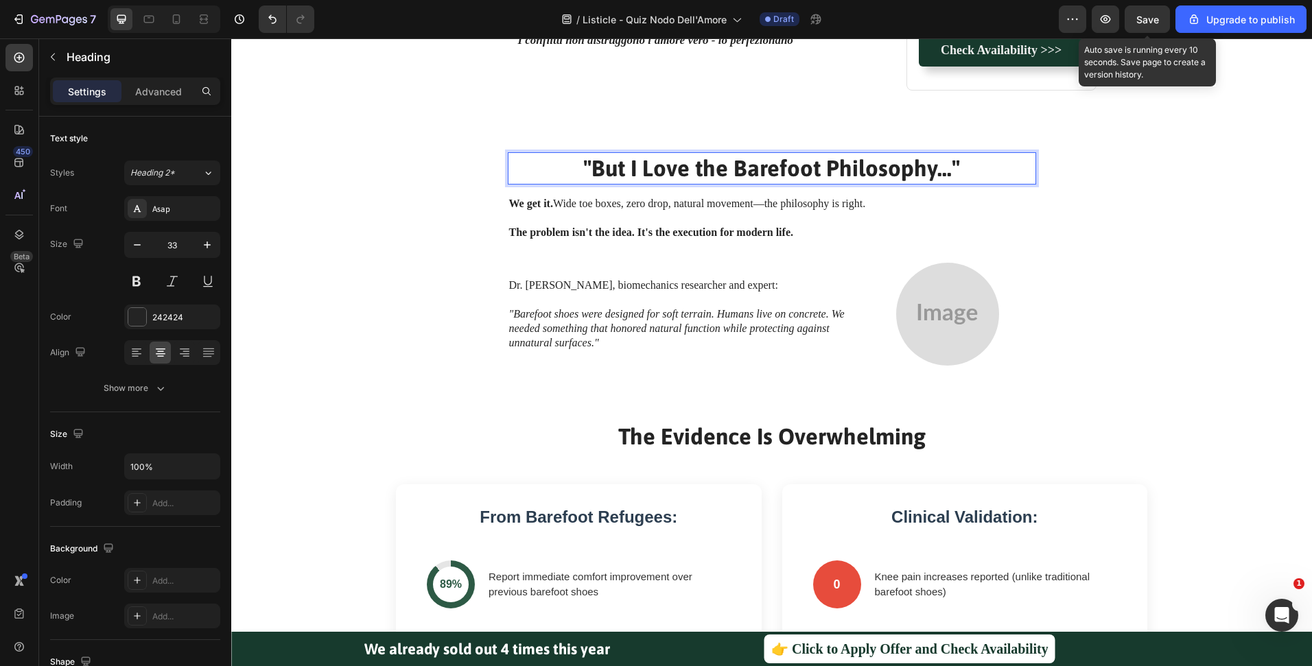
click at [799, 178] on p ""But I Love the Barefoot Philosophy..."" at bounding box center [772, 169] width 526 height 30
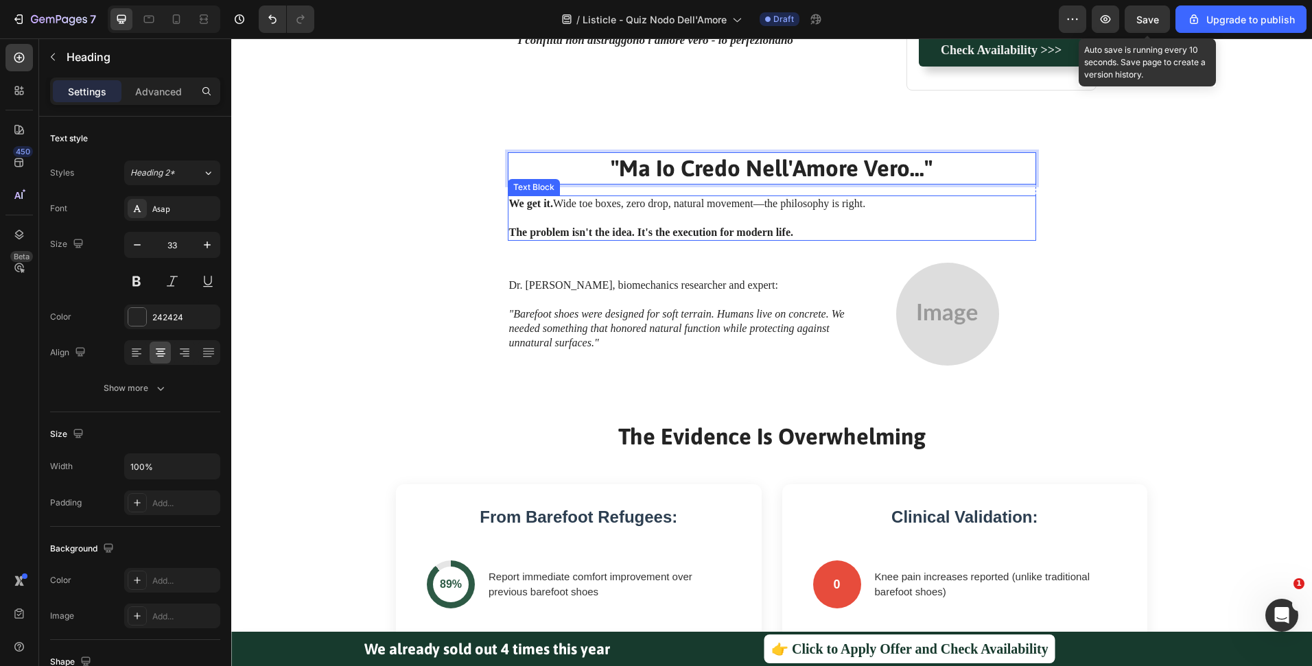
click at [744, 211] on p at bounding box center [772, 218] width 526 height 14
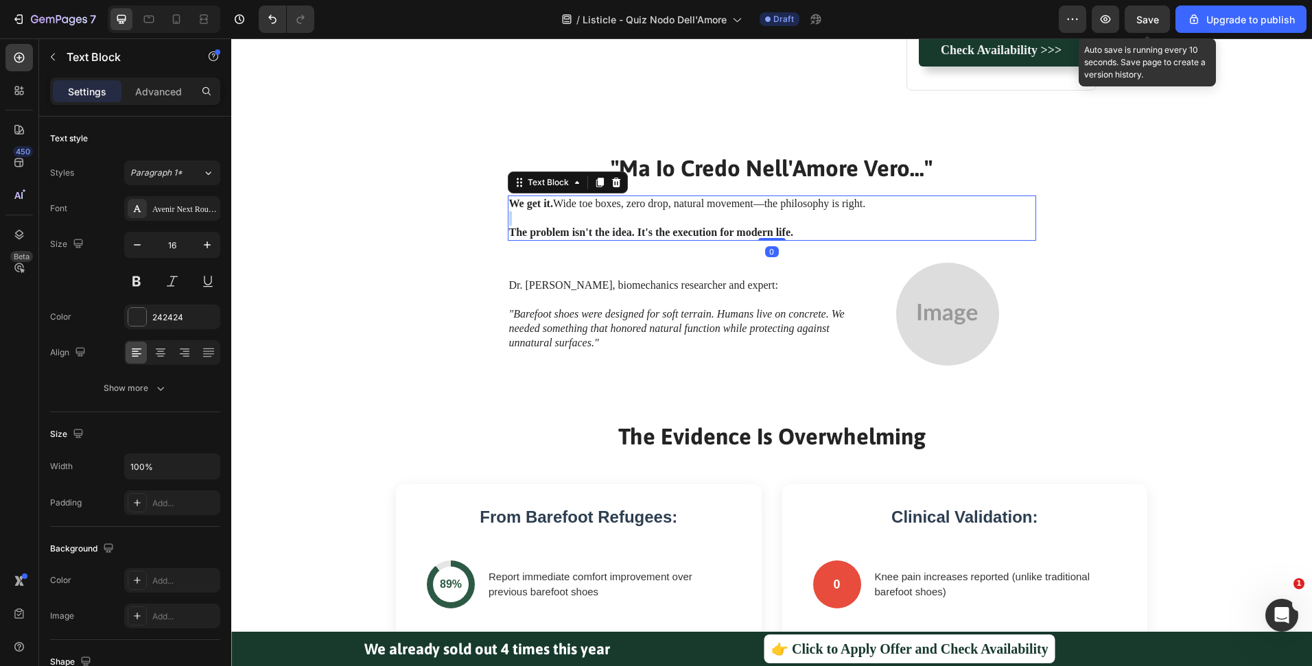
click at [744, 211] on div "We get it. Wide toe boxes, zero drop, natural movement—the philosophy is right.…" at bounding box center [772, 218] width 528 height 45
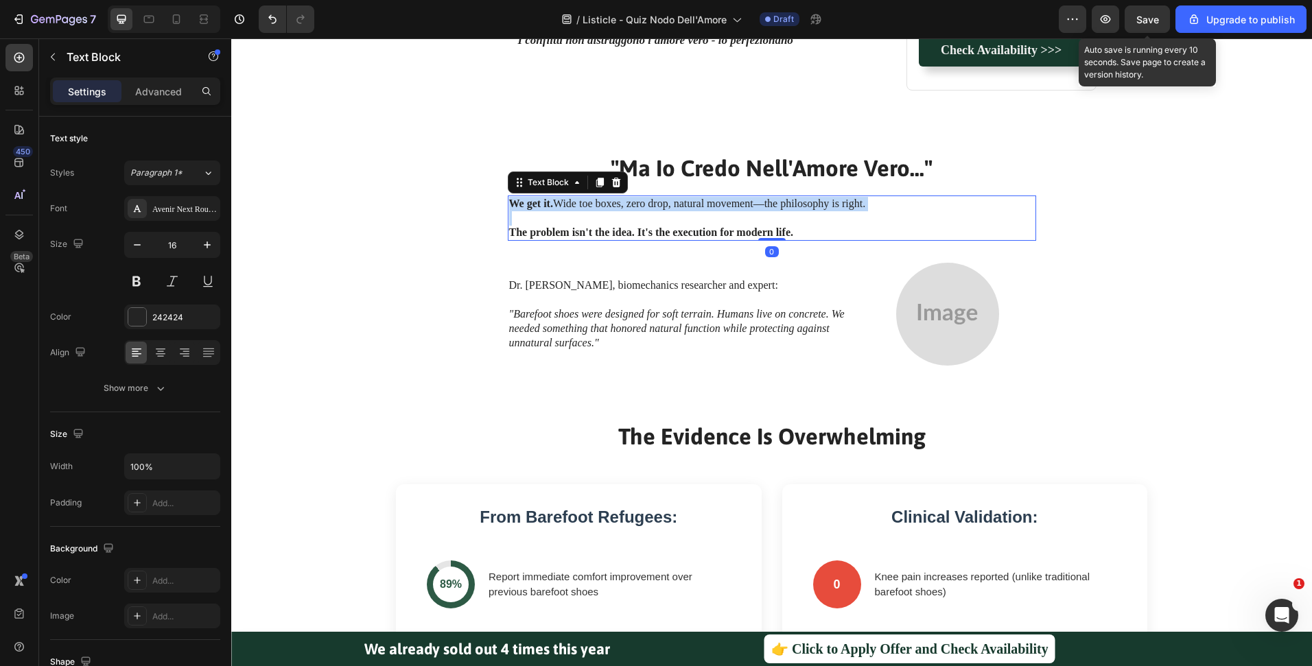
click at [744, 211] on p "We get it. Wide toe boxes, zero drop, natural movement—the philosophy is right." at bounding box center [772, 204] width 526 height 14
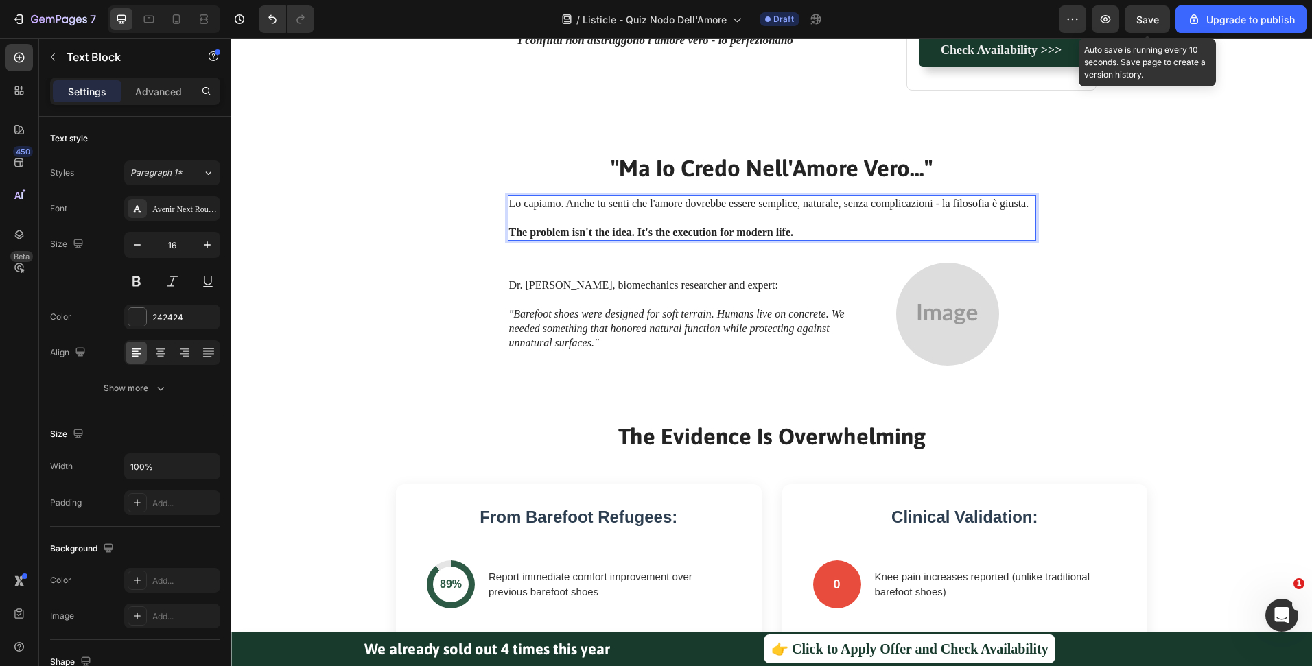
click at [882, 227] on p "The problem isn't the idea. It's the execution for modern life." at bounding box center [772, 233] width 526 height 14
click at [799, 228] on p "The problem isn't the idea. It's the execution for modern life." at bounding box center [772, 233] width 526 height 14
click at [777, 228] on strong "The problem isn't the idea. It's the execution for modern life." at bounding box center [651, 232] width 285 height 12
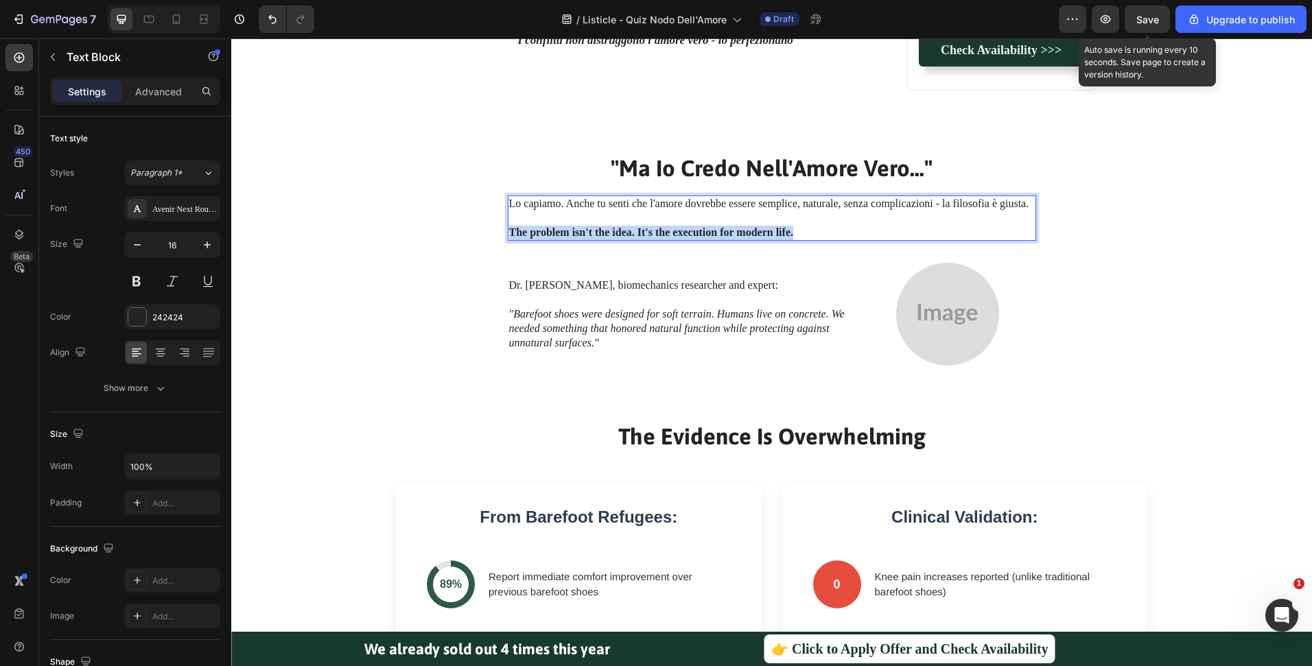
click at [777, 228] on strong "The problem isn't the idea. It's the execution for modern life." at bounding box center [651, 232] width 285 height 12
click at [581, 345] on icon ""Barefoot shoes were designed for soft terrain. Humans live on concrete. We nee…" at bounding box center [677, 328] width 336 height 40
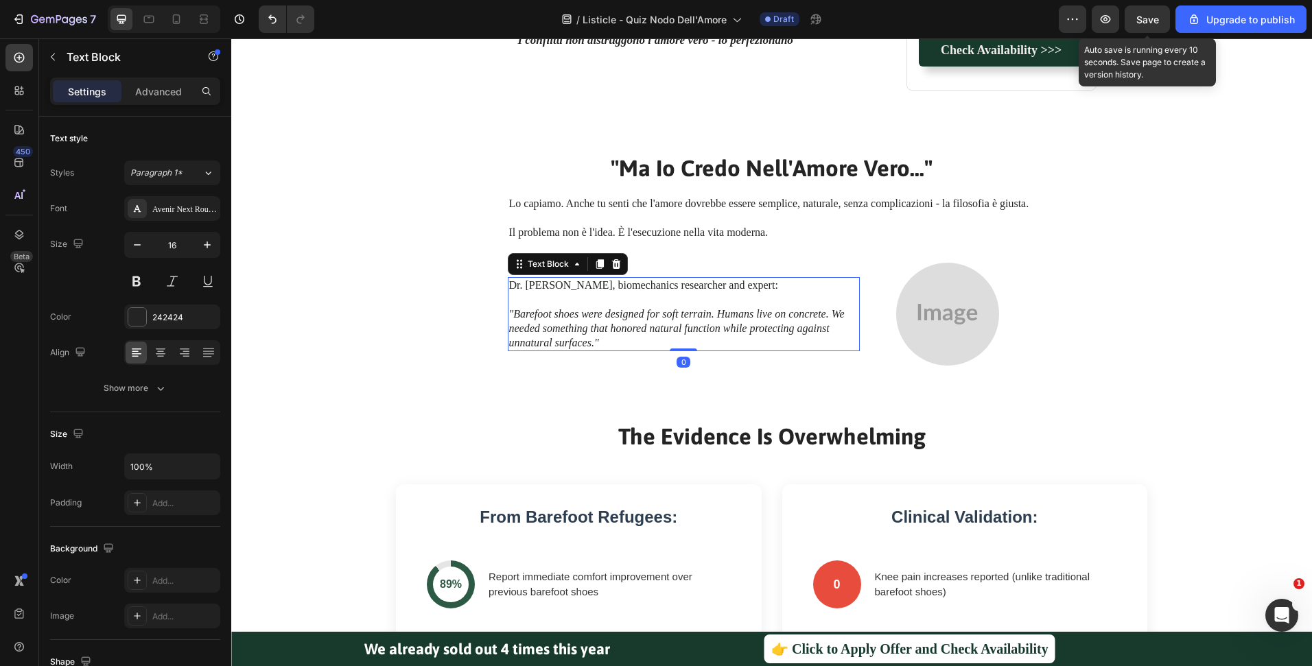
click at [581, 345] on icon ""Barefoot shoes were designed for soft terrain. Humans live on concrete. We nee…" at bounding box center [677, 328] width 336 height 40
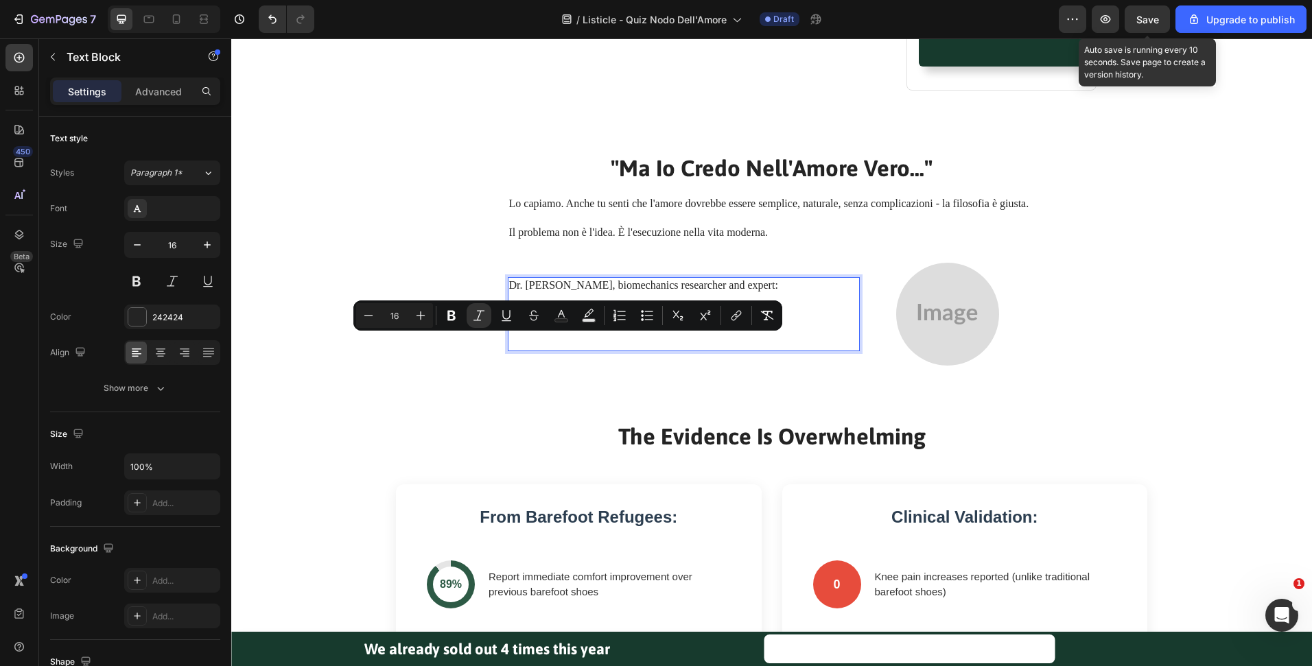
click at [607, 341] on p ""Barefoot shoes were designed for soft terrain. Humans live on concrete. We nee…" at bounding box center [683, 328] width 349 height 43
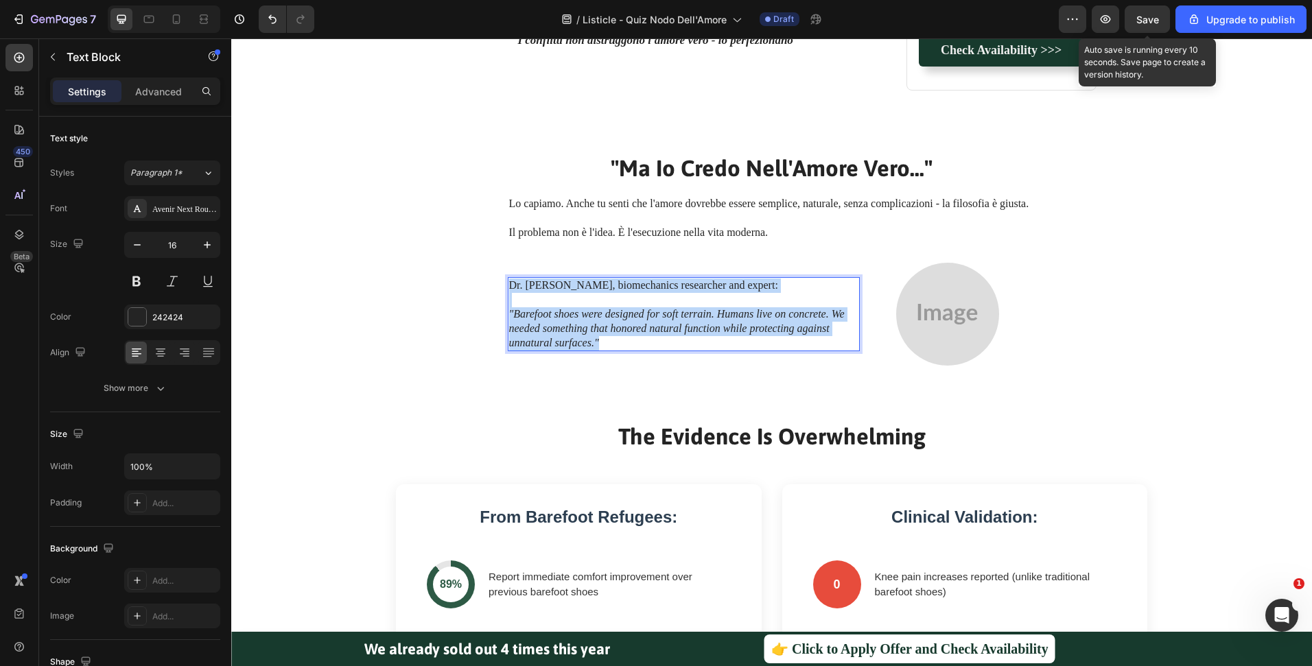
drag, startPoint x: 606, startPoint y: 343, endPoint x: 506, endPoint y: 285, distance: 115.9
click at [508, 285] on div "Dr. Florian Fischer, biomechanics researcher and expert: "Barefoot shoes were d…" at bounding box center [684, 314] width 352 height 74
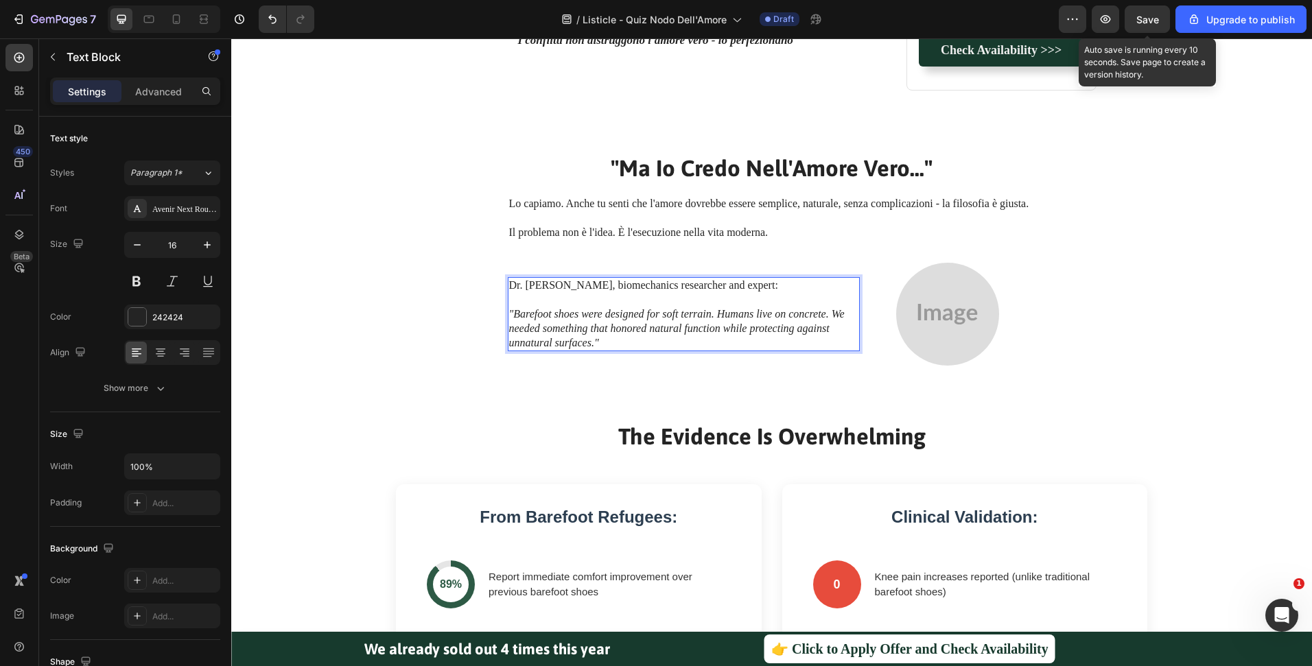
scroll to position [1966, 0]
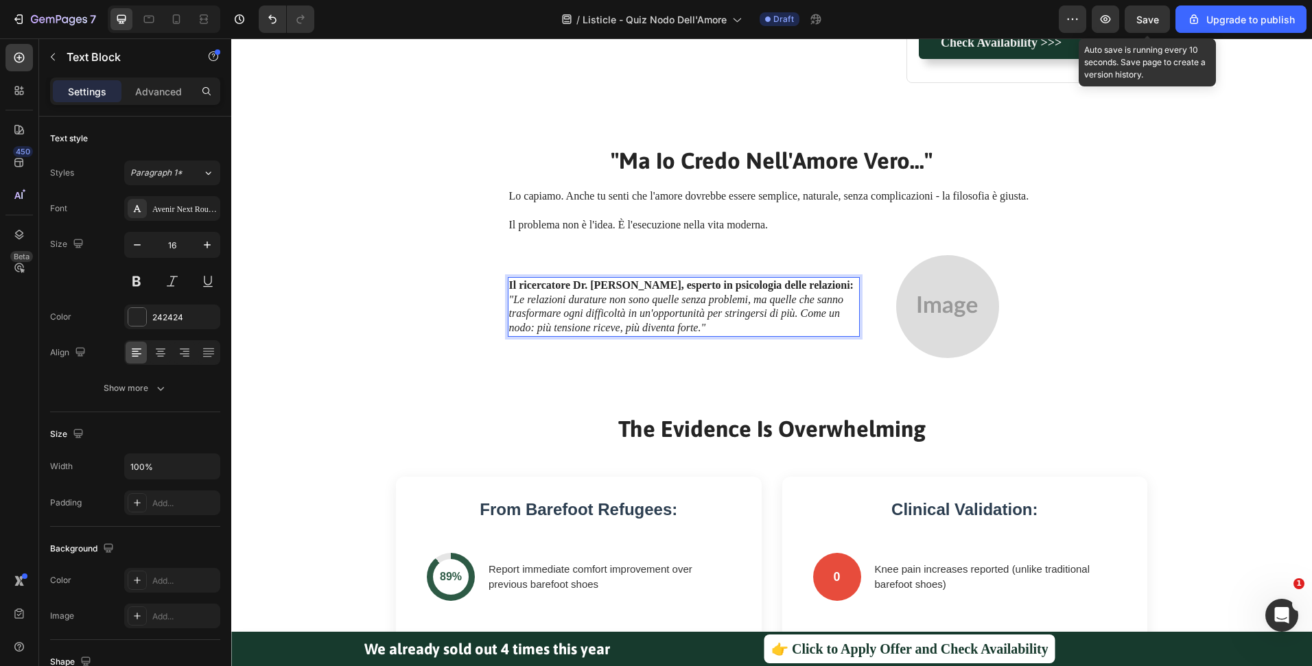
click at [847, 285] on p "Il ricercatore Dr. Antonio Meridda, esperto in psicologia delle relazioni:" at bounding box center [683, 286] width 349 height 14
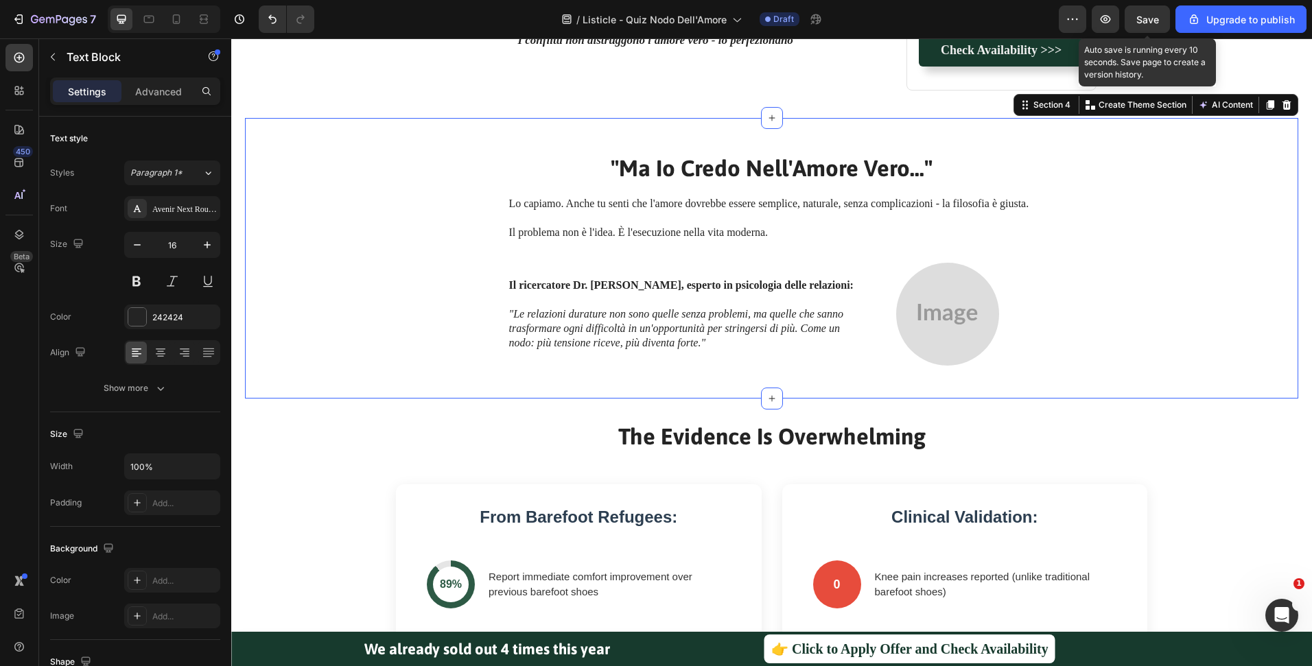
click at [1119, 242] on div ""Ma Io Credo Nell'Amore Vero..." Heading Lo capiamo. Anche tu senti che l'amore…" at bounding box center [771, 275] width 1033 height 246
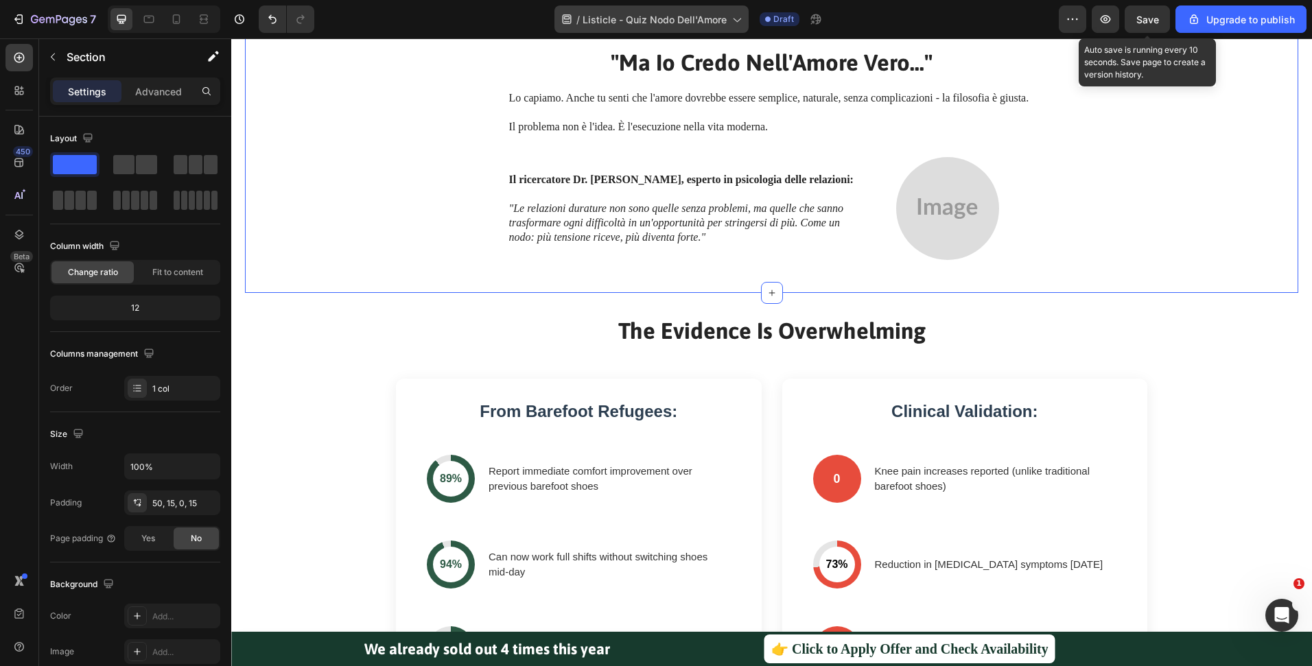
scroll to position [2233, 0]
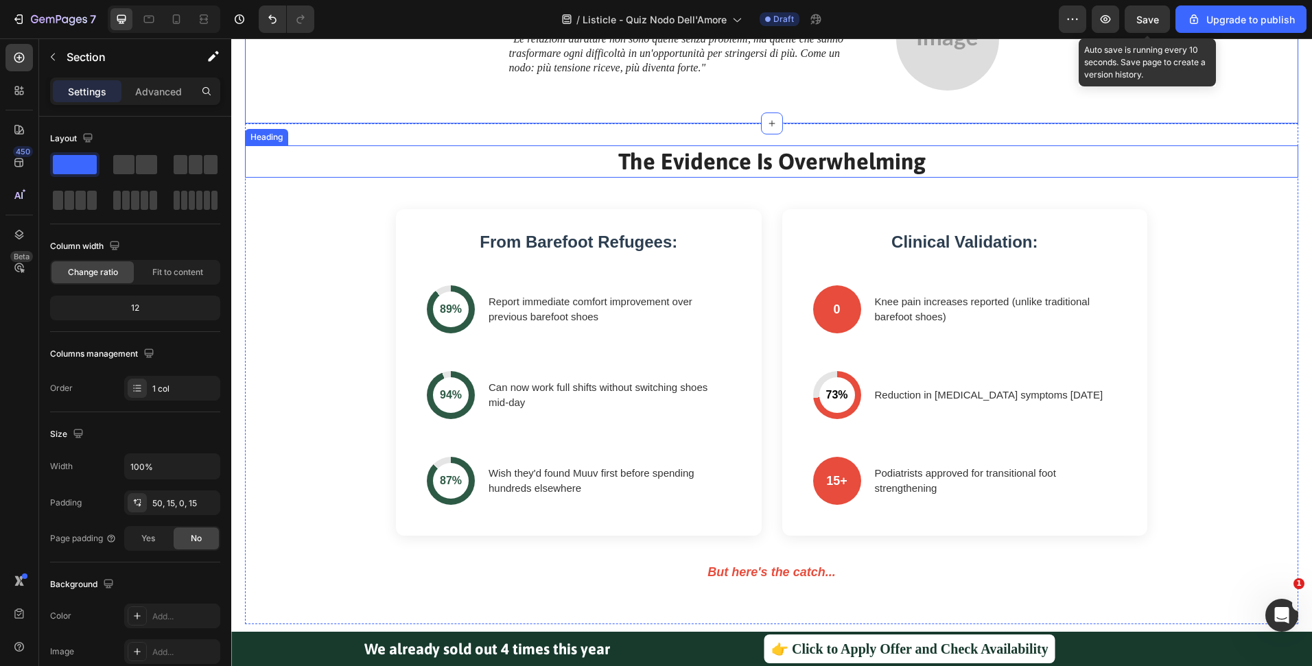
click at [1181, 163] on h2 "The Evidence Is Overwhelming" at bounding box center [771, 161] width 1053 height 32
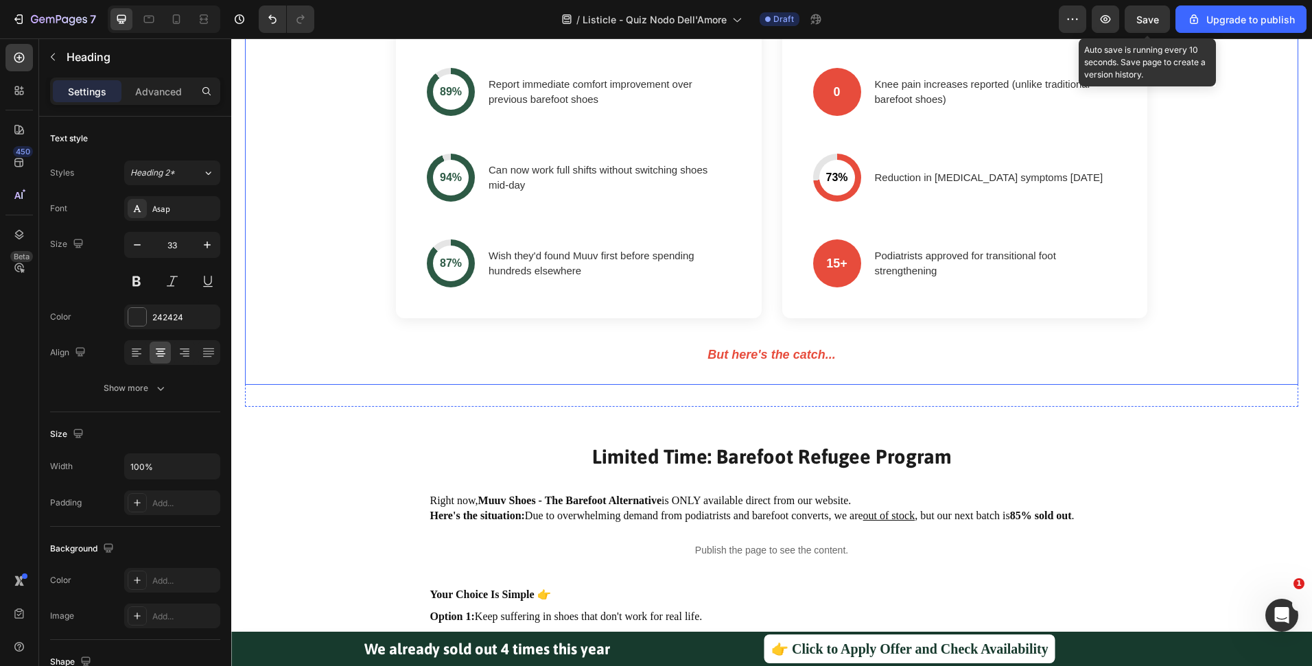
scroll to position [2548, 0]
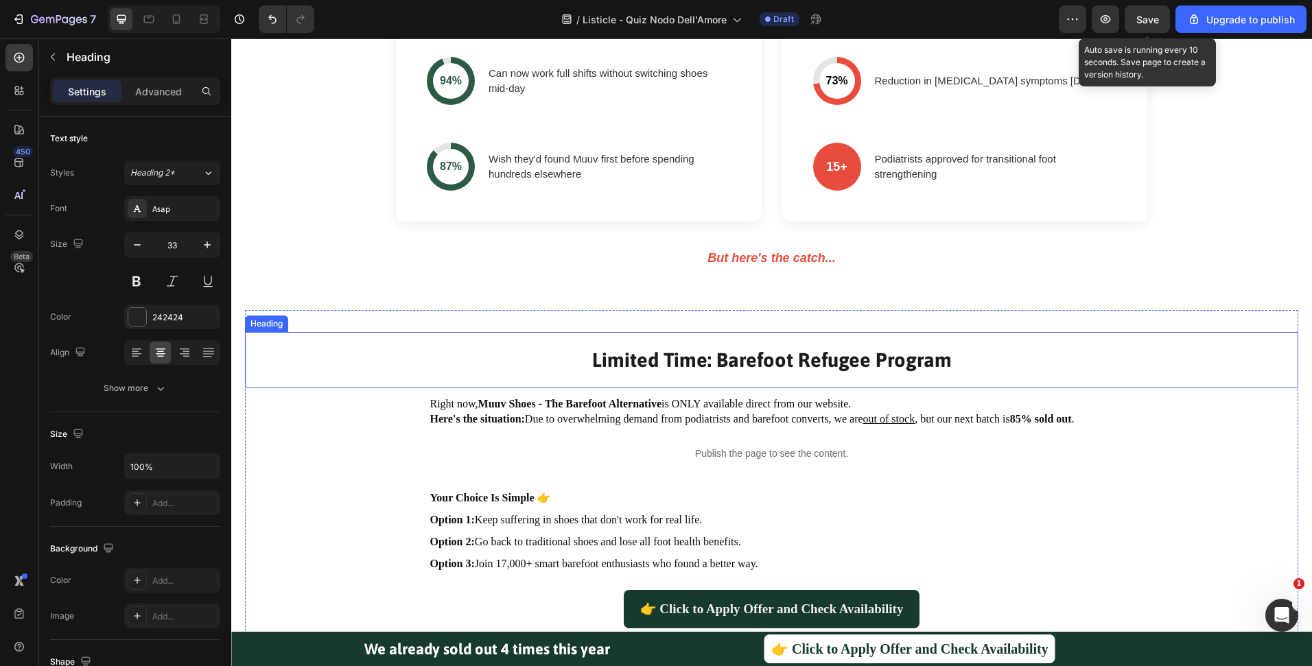
click at [750, 356] on h2 "Limited Time: Barefoot Refugee Program" at bounding box center [772, 360] width 686 height 29
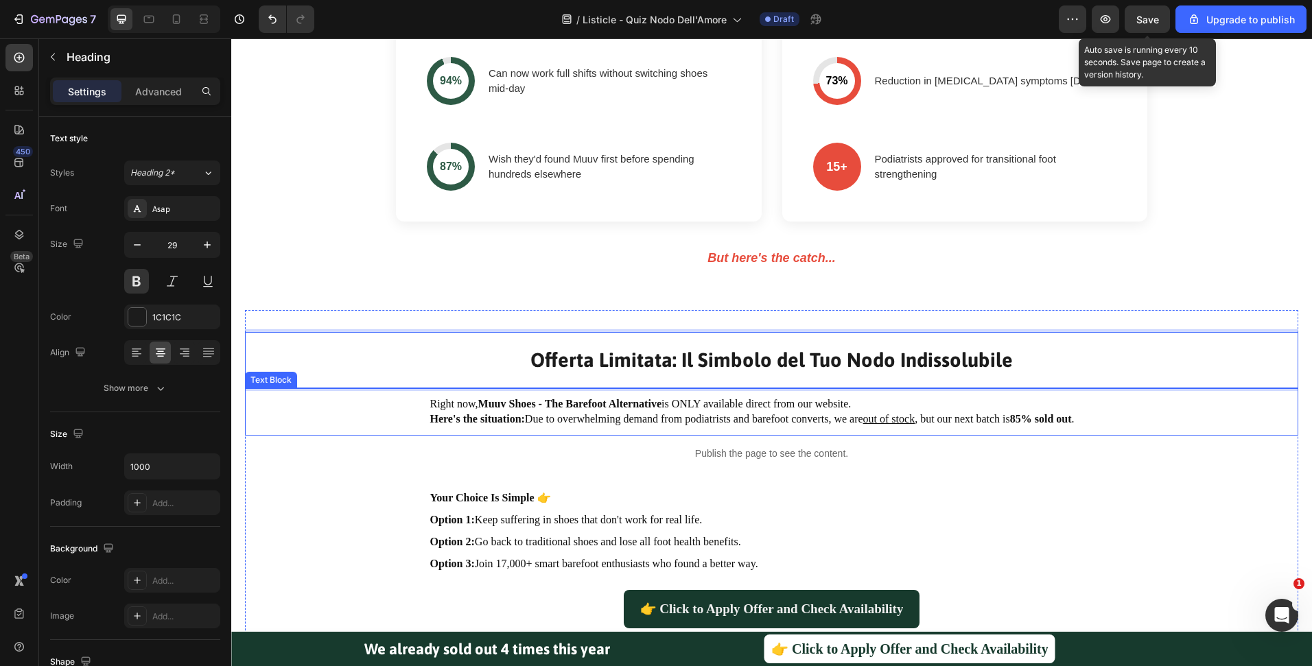
click at [755, 419] on p "Right now, Muuv Shoes - The Barefoot Alternative is ONLY available direct from …" at bounding box center [771, 412] width 683 height 31
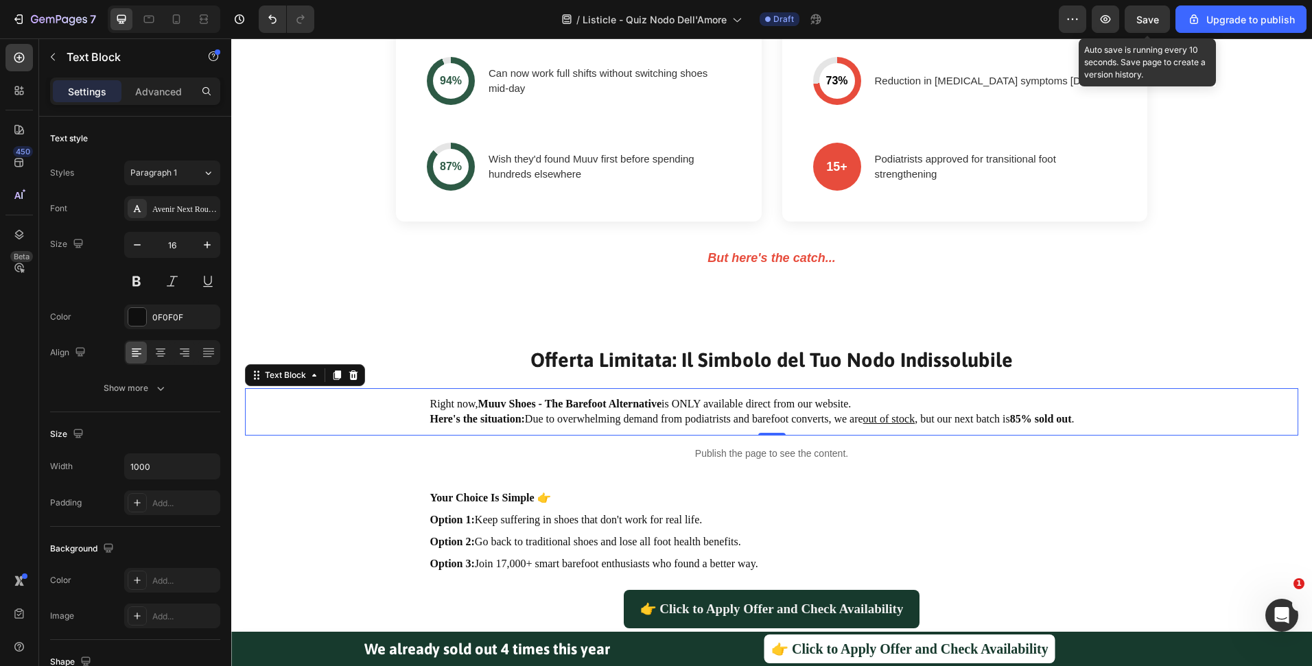
click at [755, 419] on p "Right now, Muuv Shoes - The Barefoot Alternative is ONLY available direct from …" at bounding box center [771, 412] width 683 height 31
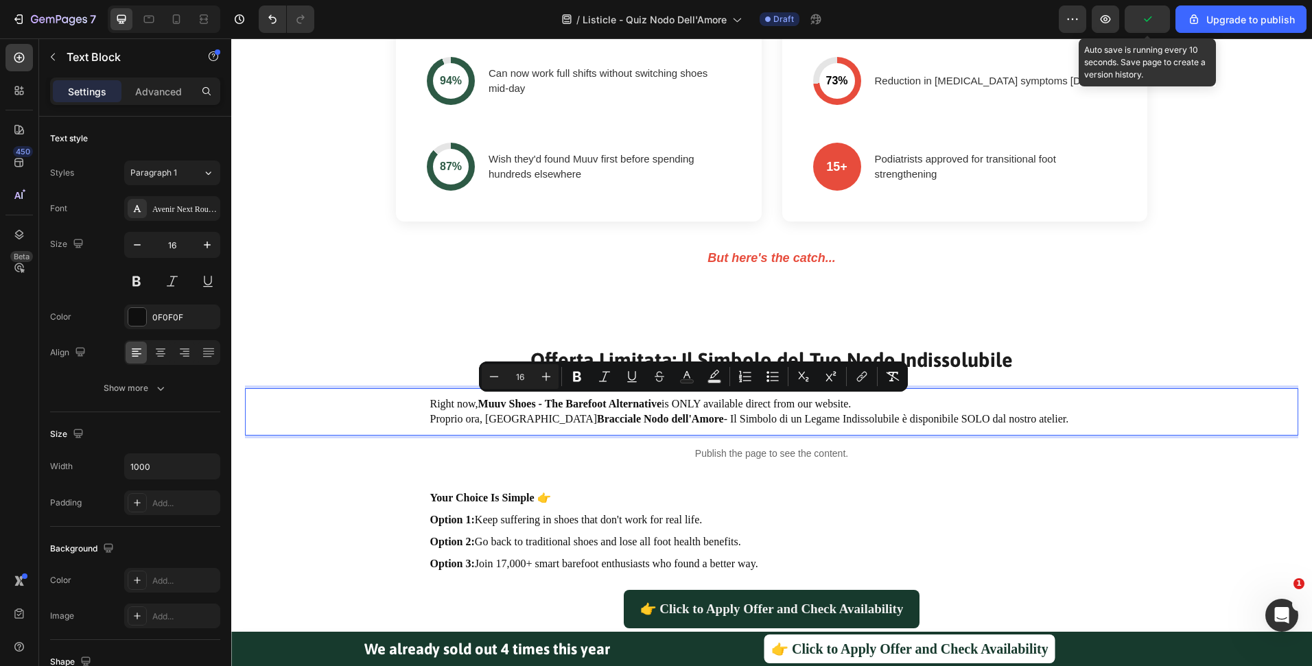
drag, startPoint x: 975, startPoint y: 418, endPoint x: 399, endPoint y: 408, distance: 576.4
click at [399, 408] on div "Right now, Muuv Shoes - The Barefoot Alternative is ONLY available direct from …" at bounding box center [772, 412] width 1026 height 34
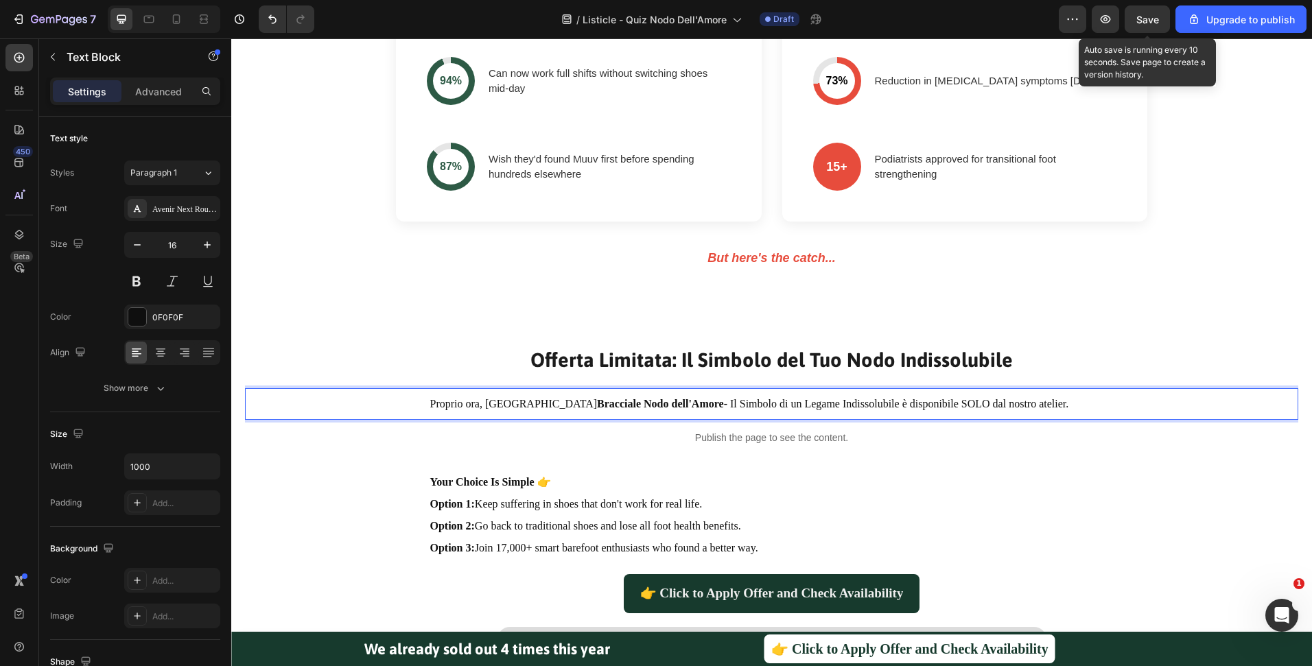
click at [974, 403] on p "Proprio ora, il Bracciale Nodo dell'Amore - Il Simbolo di un Legame Indissolubi…" at bounding box center [771, 404] width 683 height 15
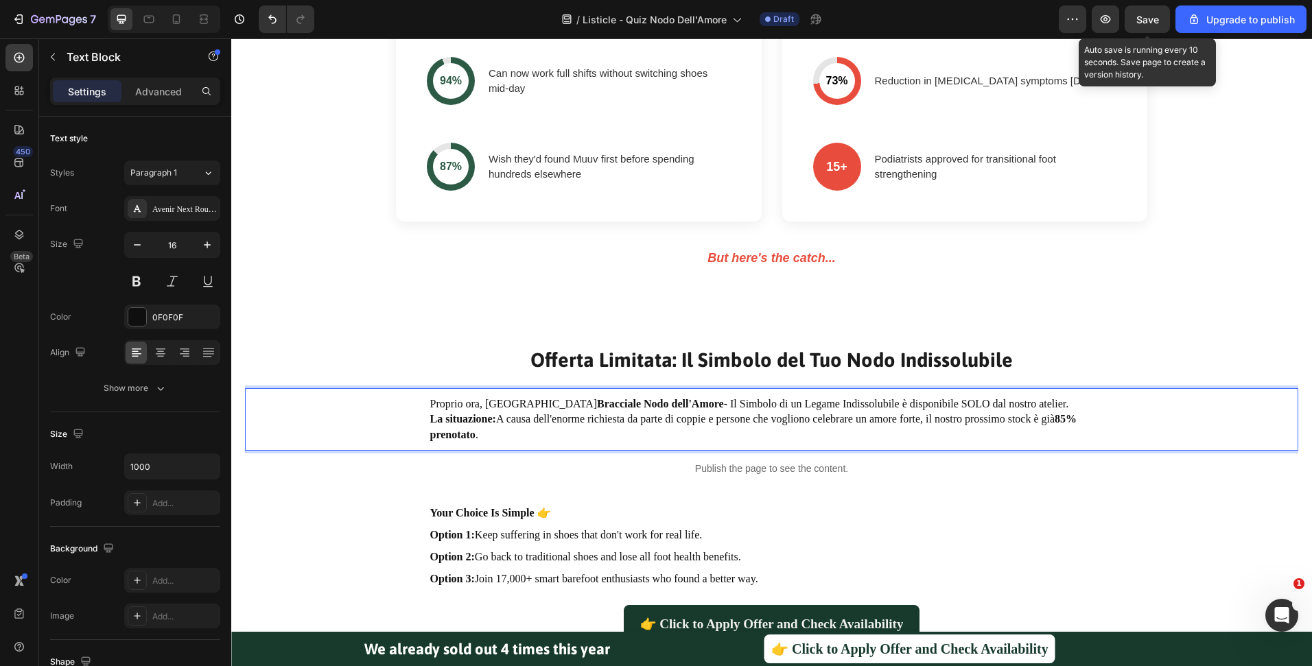
click at [932, 401] on p "Proprio ora, il Bracciale Nodo dell'Amore - Il Simbolo di un Legame Indissolubi…" at bounding box center [771, 404] width 683 height 15
click at [894, 402] on p "Proprio ora, il Bracciale Nodo dell'Amore - Il Simbolo di un Legame Indissolubi…" at bounding box center [771, 404] width 683 height 15
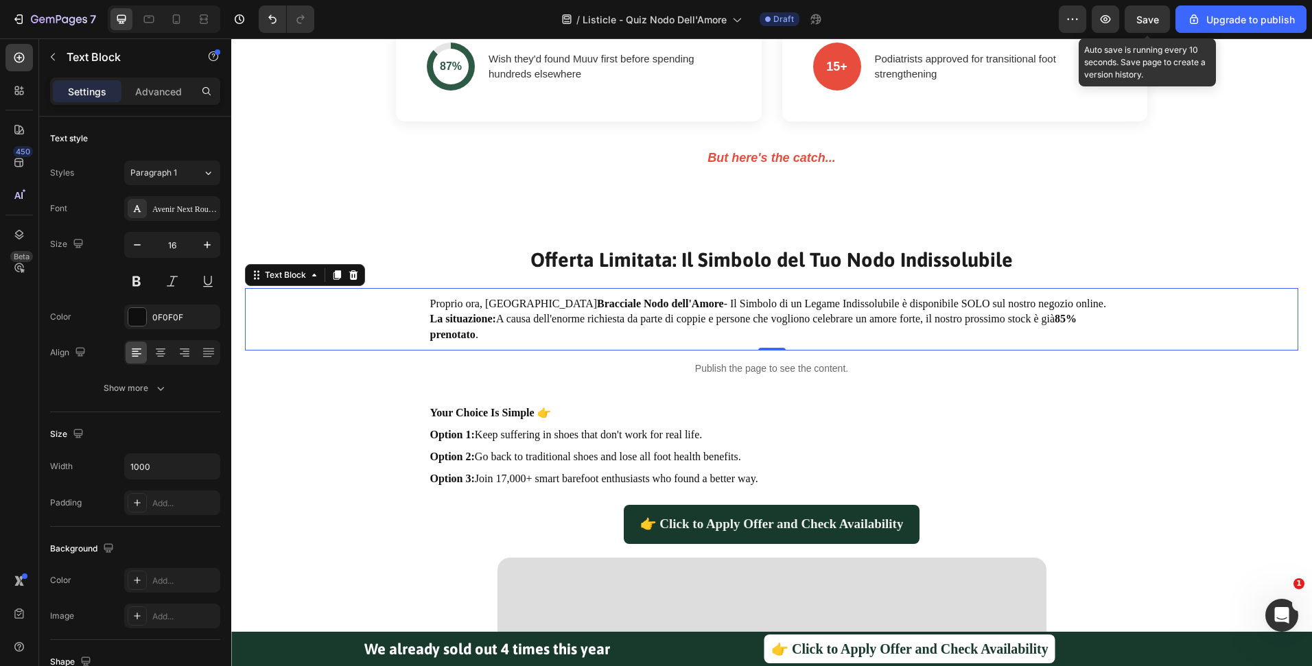
scroll to position [2648, 0]
click at [858, 241] on div "Offerta Limitata: Il Simbolo del Tuo Nodo Indissolubile Heading" at bounding box center [771, 259] width 1053 height 56
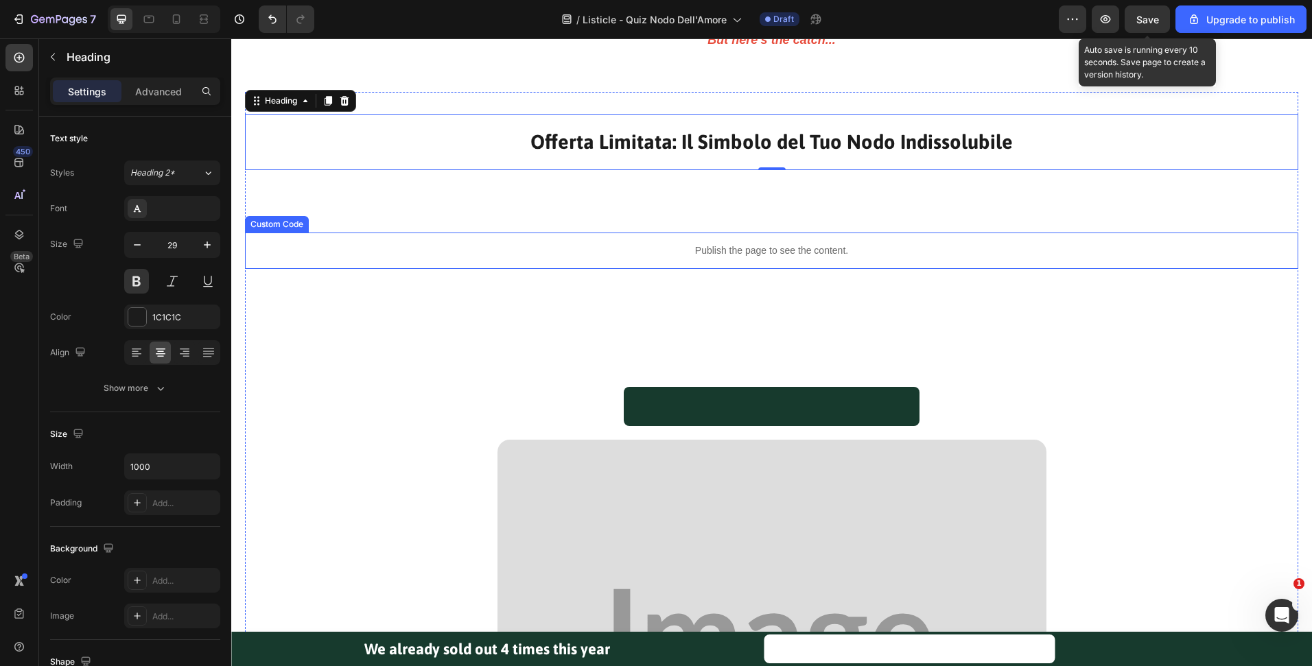
scroll to position [2770, 0]
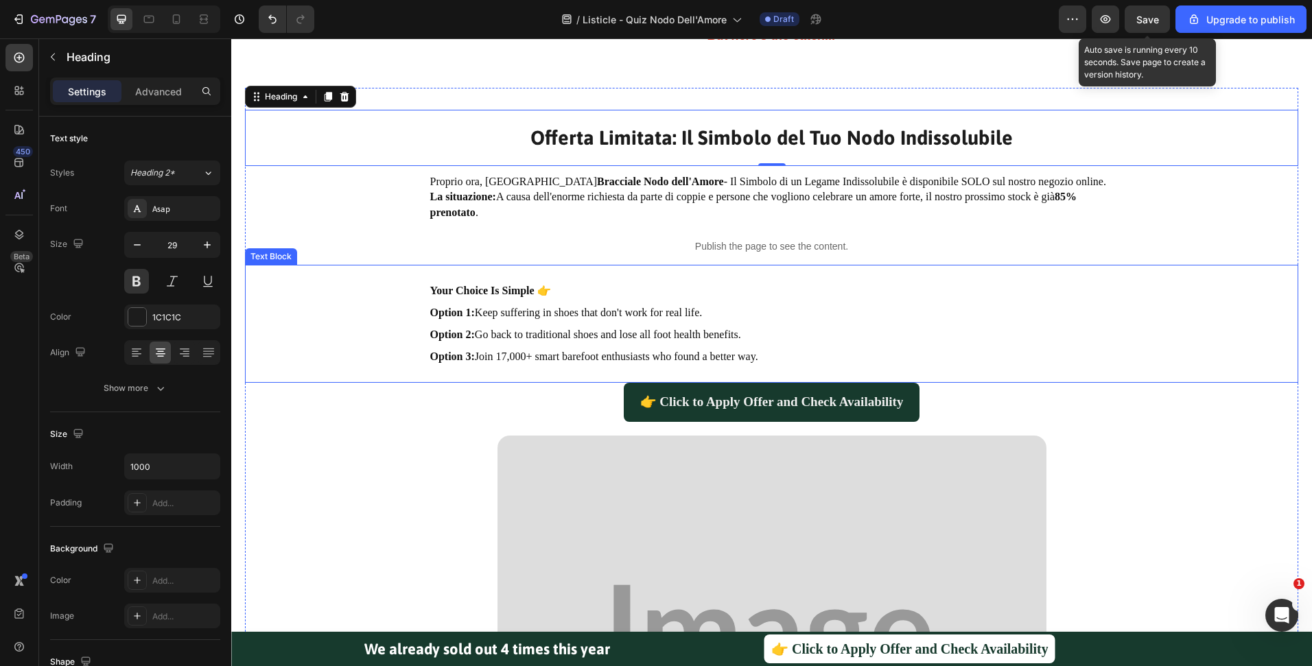
click at [475, 287] on strong "Your Choice Is Simple 👉" at bounding box center [490, 291] width 121 height 12
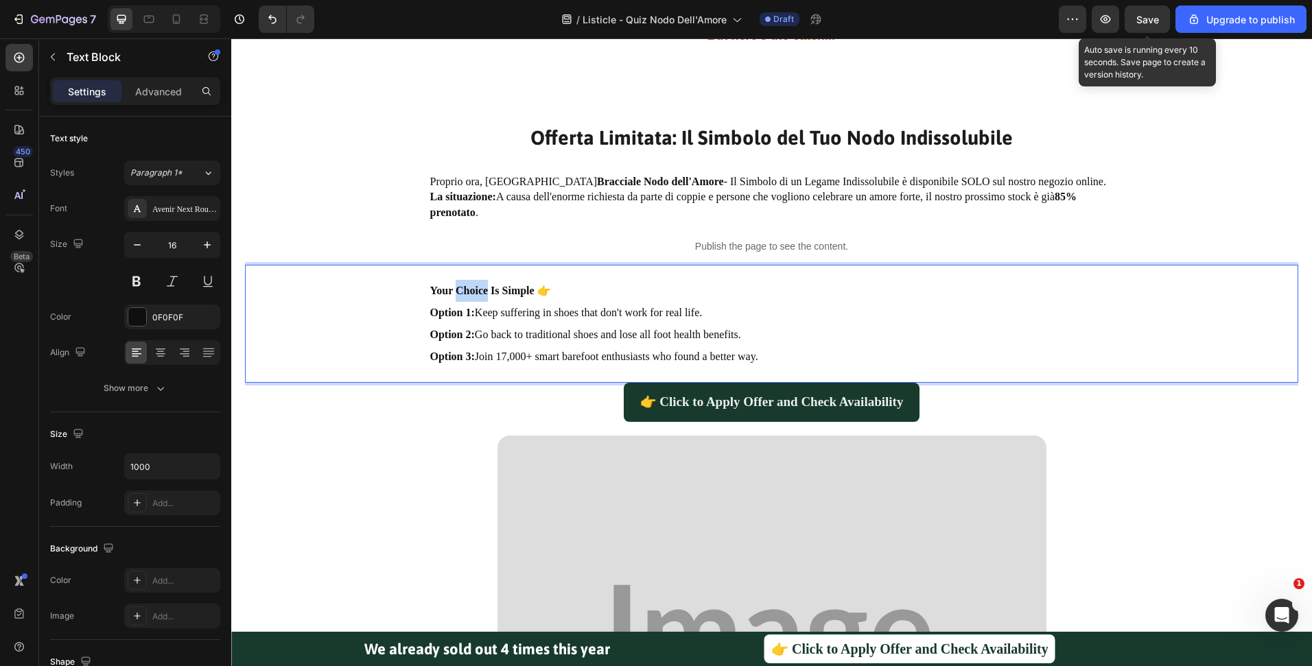
click at [475, 287] on strong "Your Choice Is Simple 👉" at bounding box center [490, 291] width 121 height 12
click at [604, 354] on p "Option 3: Join 17,000+ smart barefoot enthusiasts who found a better way." at bounding box center [771, 357] width 683 height 22
click at [749, 364] on p "Option 3: Join 17,000+ smart barefoot enthusiasts who found a better way." at bounding box center [771, 357] width 683 height 22
drag, startPoint x: 760, startPoint y: 358, endPoint x: 426, endPoint y: 306, distance: 338.2
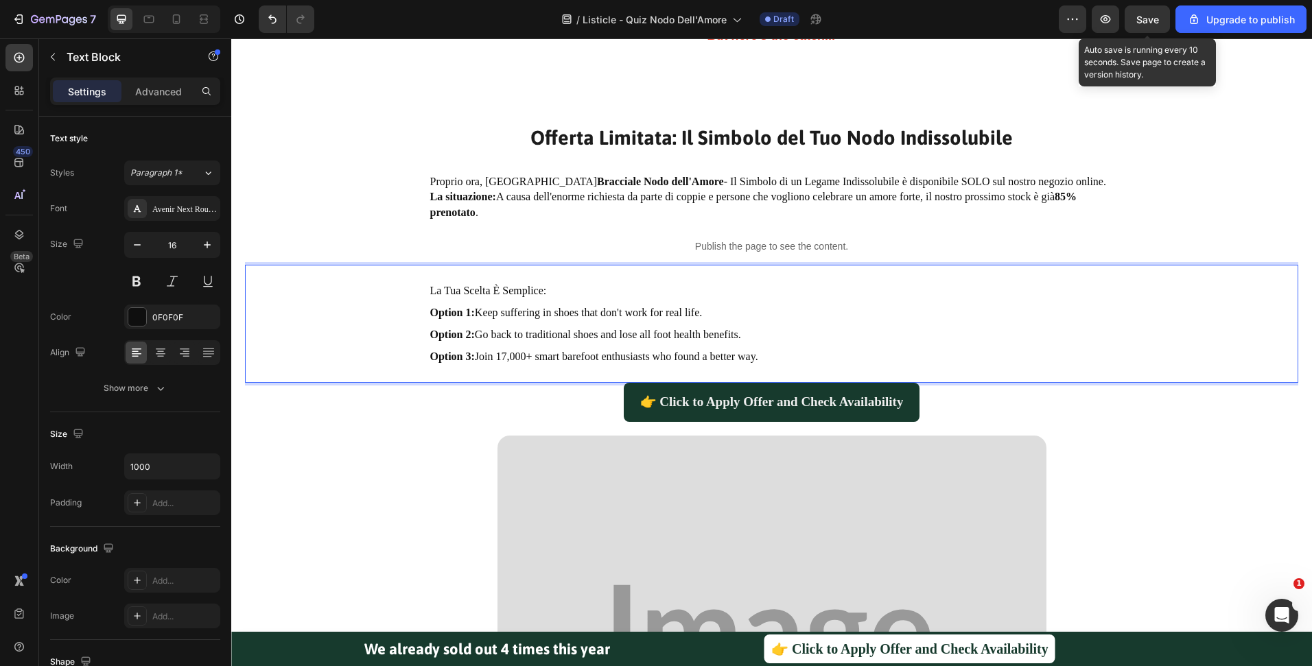
click at [429, 306] on div "La Tua Scelta È Semplice: Option 1: Keep suffering in shoes that don't work for…" at bounding box center [772, 324] width 686 height 91
click at [571, 338] on p "Opzione 2: Torna ai gioielli comuni e perditi nella massa." at bounding box center [771, 335] width 683 height 22
click at [618, 353] on p "Opzione 3: Unisciti alle 3.700+ persone intelligenti che hanno scelto di celebr…" at bounding box center [771, 357] width 683 height 22
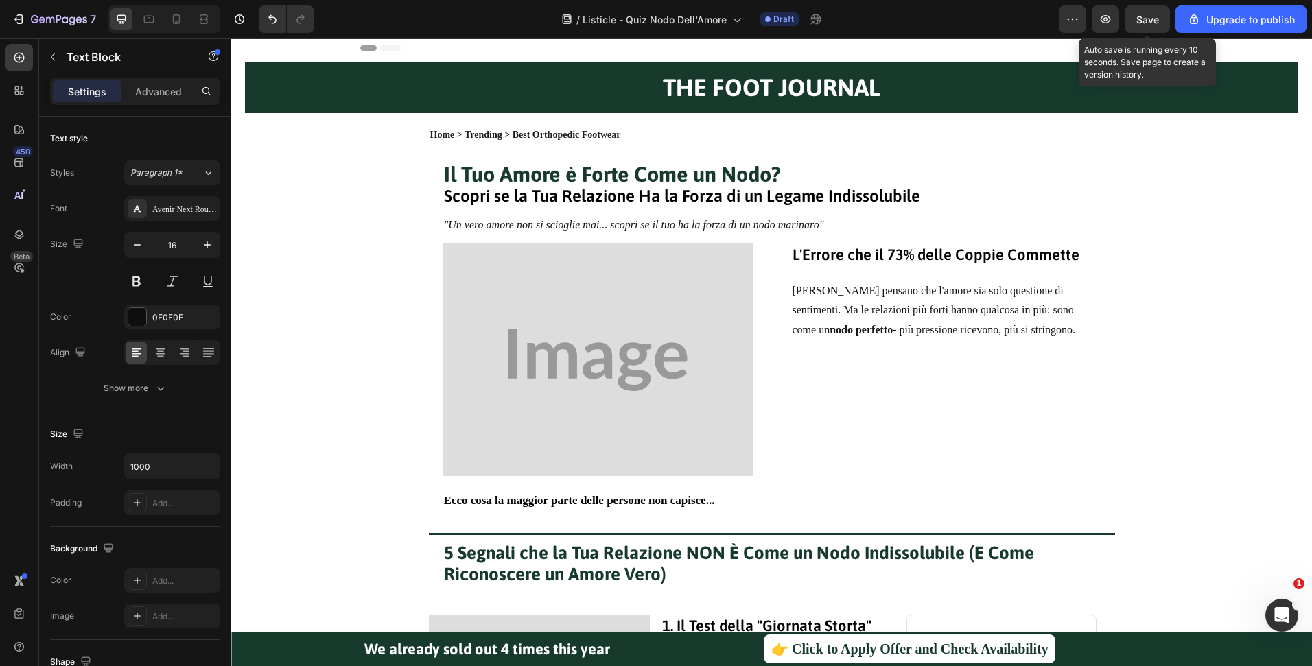
scroll to position [18, 0]
click at [180, 18] on icon at bounding box center [176, 19] width 14 height 14
type input "17"
type input "100%"
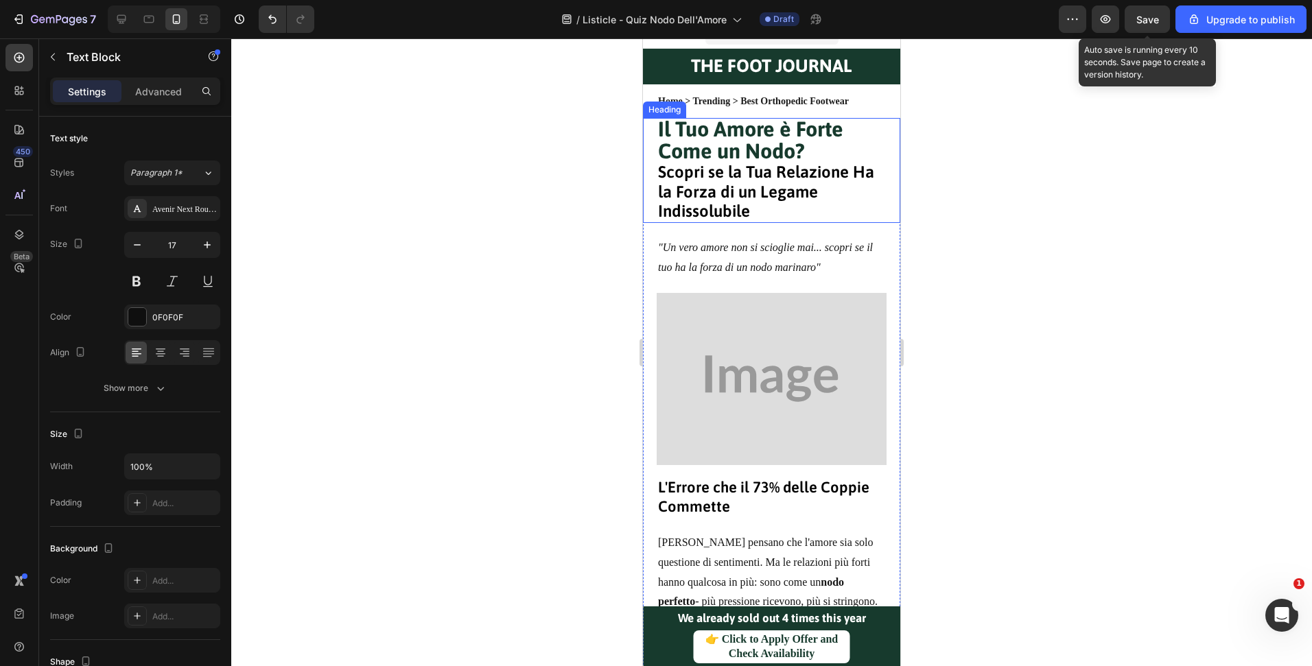
click at [828, 215] on h1 "Il Tuo Amore è Forte Come un Nodo? Scopri se la Tua Relazione Ha la Forza di un…" at bounding box center [772, 170] width 230 height 105
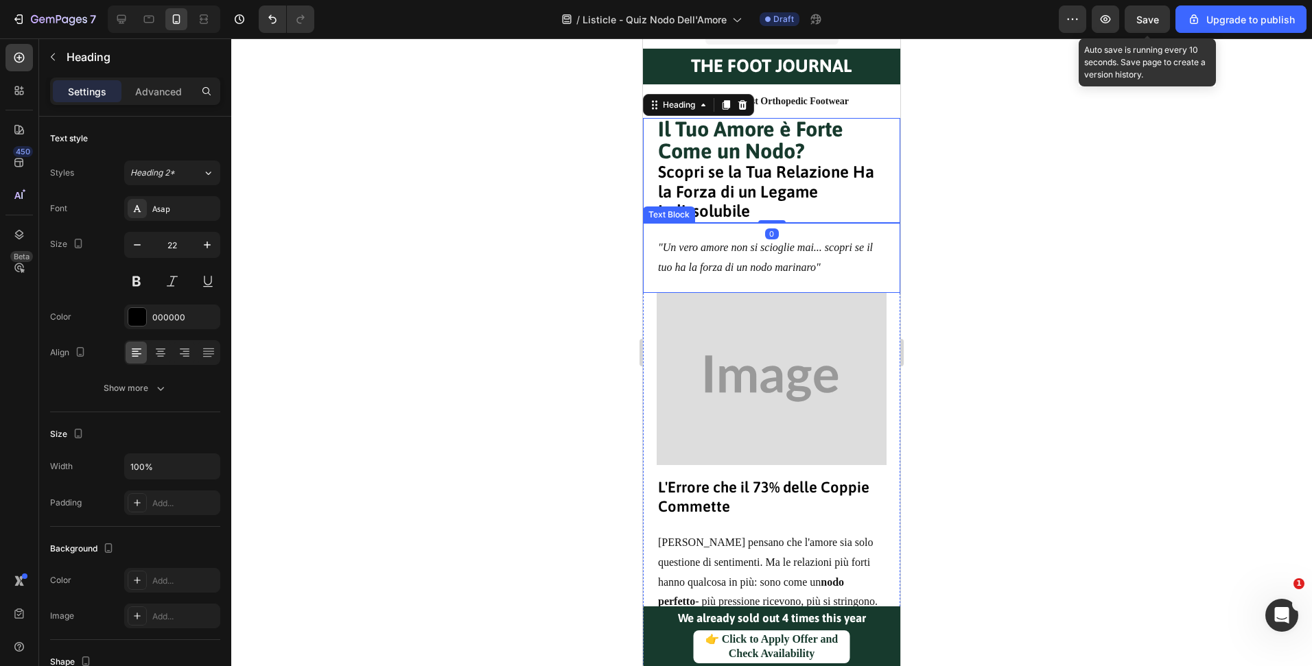
click at [825, 247] on icon ""Un vero amore non si scioglie mai... scopri se il tuo ha la forza di un nodo m…" at bounding box center [765, 258] width 215 height 32
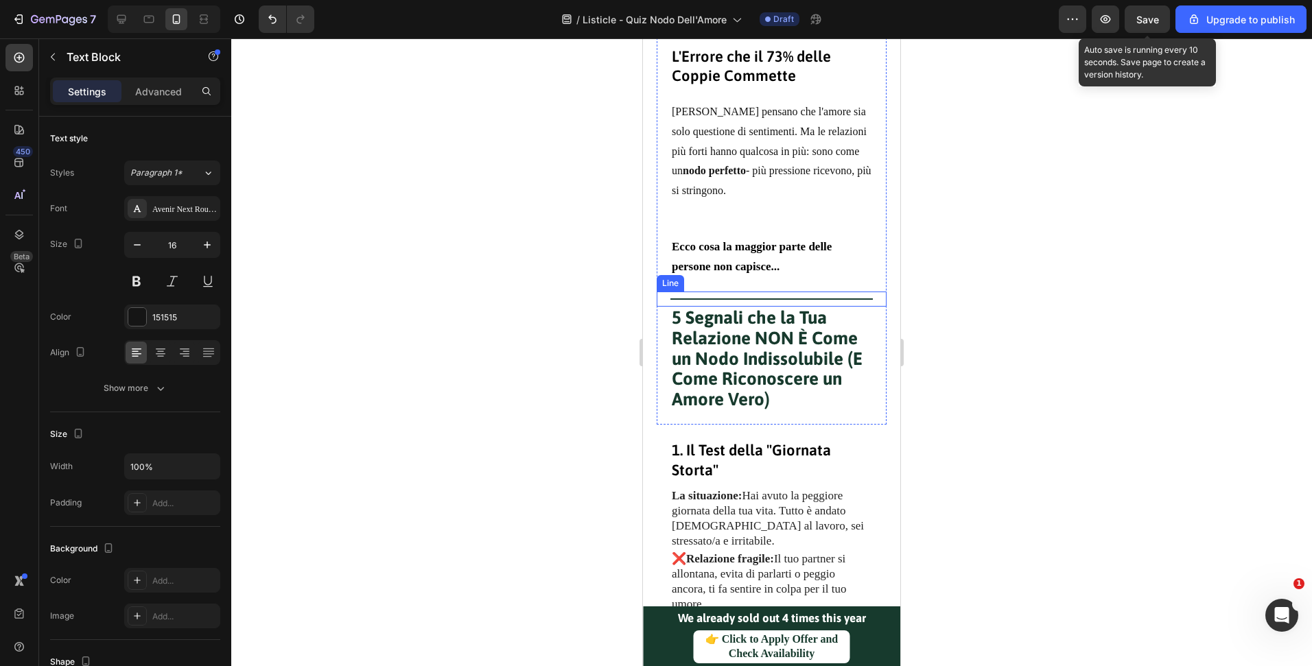
scroll to position [195, 0]
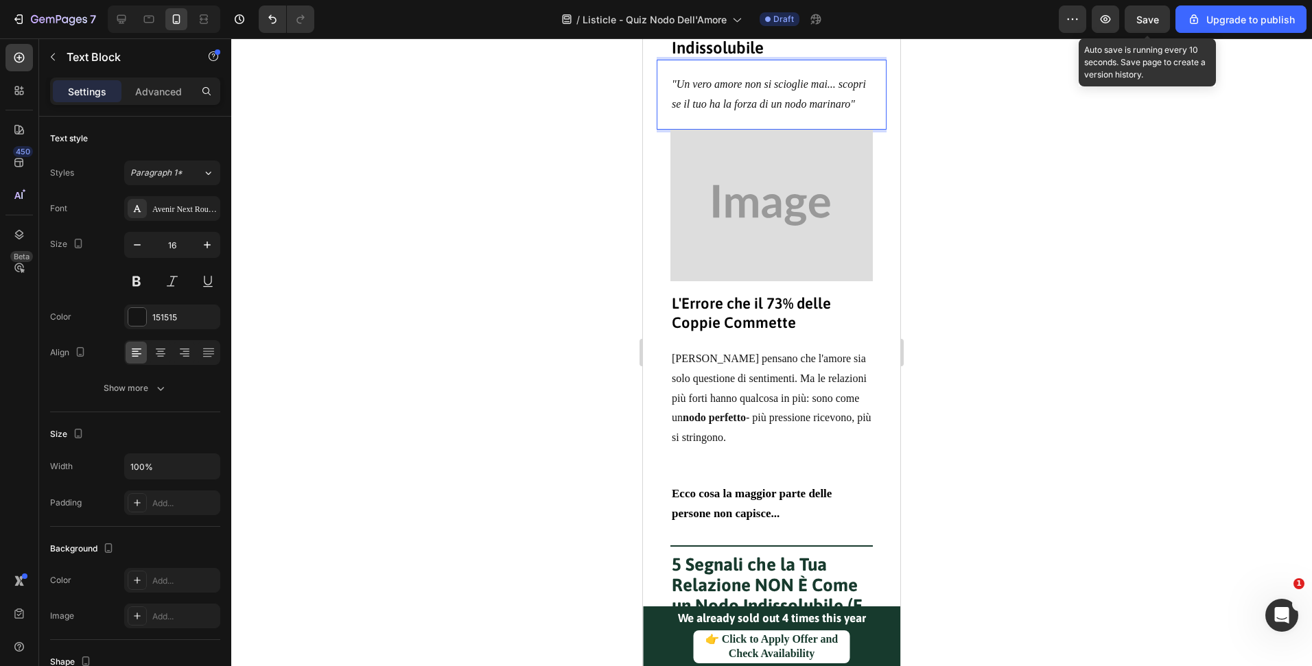
click at [801, 115] on p ""Un vero amore non si scioglie mai... scopri se il tuo ha la forza di un nodo m…" at bounding box center [772, 95] width 200 height 40
click at [696, 110] on icon ""Un vero amore non si scioglie mai... scopri se il tuo ha la forza di un nodo m…" at bounding box center [769, 94] width 194 height 32
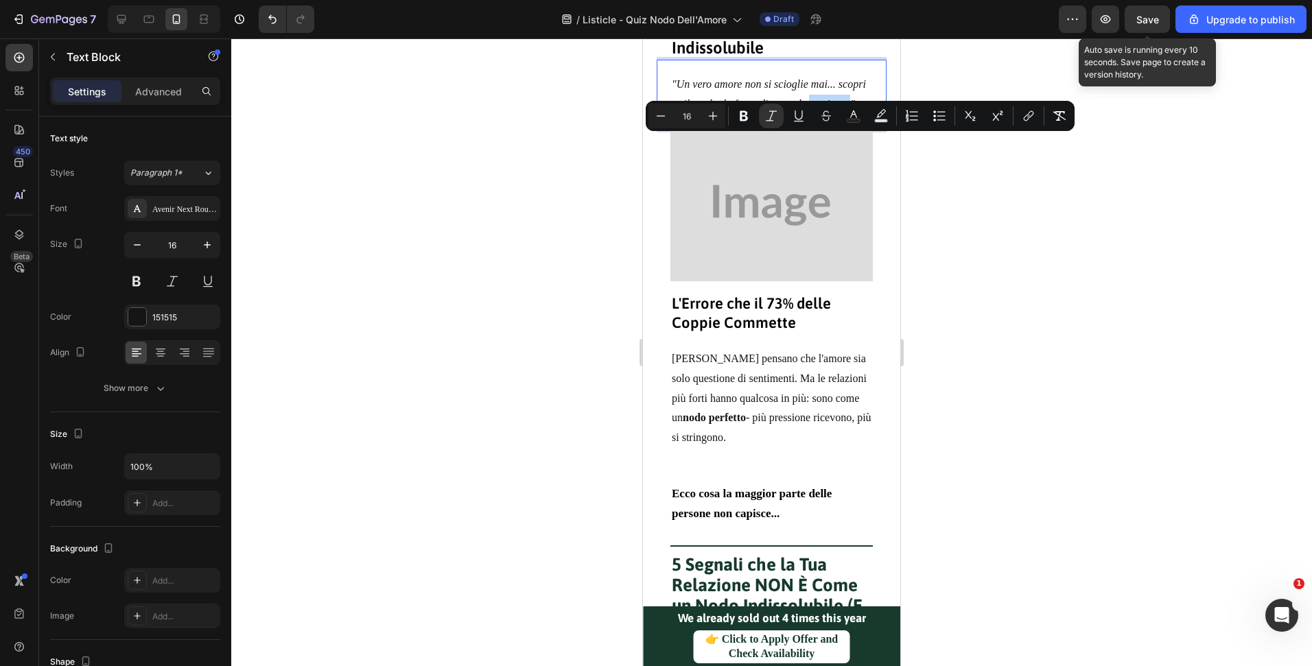
click at [724, 115] on p ""Un vero amore non si scioglie mai... scopri se il tuo ha la forza di un nodo m…" at bounding box center [772, 95] width 200 height 40
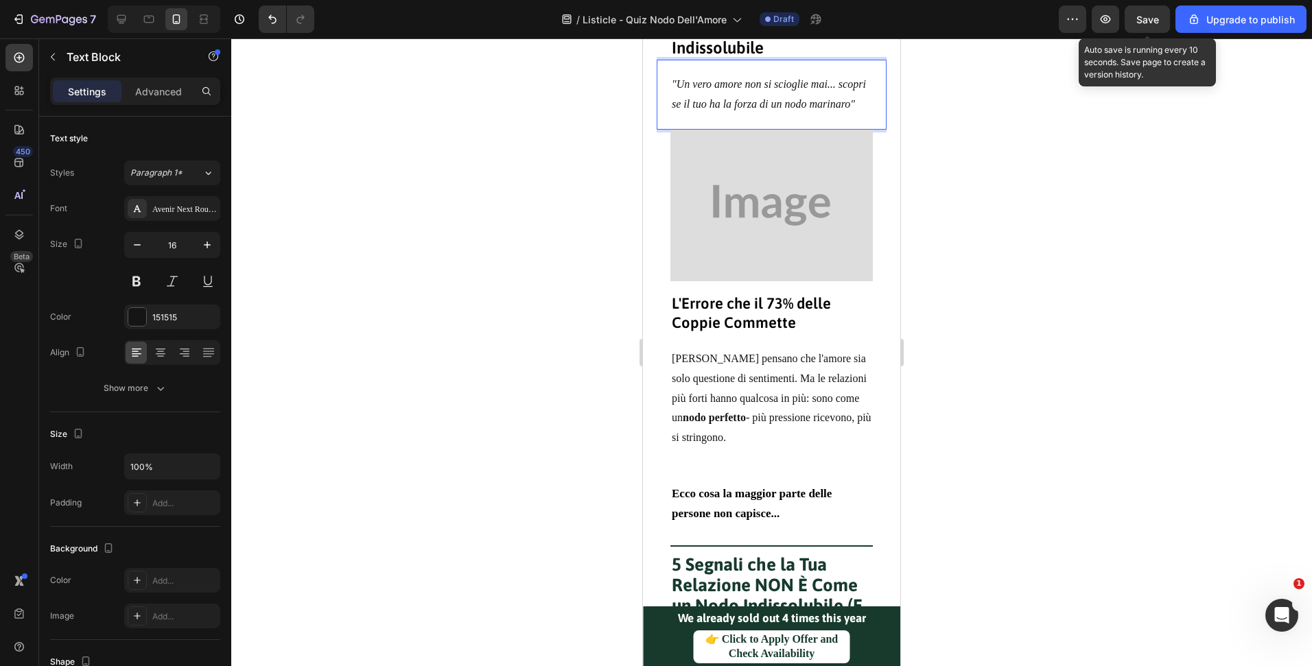
click at [707, 110] on icon ""Un vero amore non si scioglie mai... scopri se il tuo ha la forza di un nodo m…" at bounding box center [769, 94] width 194 height 32
click at [710, 110] on icon ""Un vero amore non si scioglie mai... scopri se il tuo ha la forza di un nodo m…" at bounding box center [769, 94] width 194 height 32
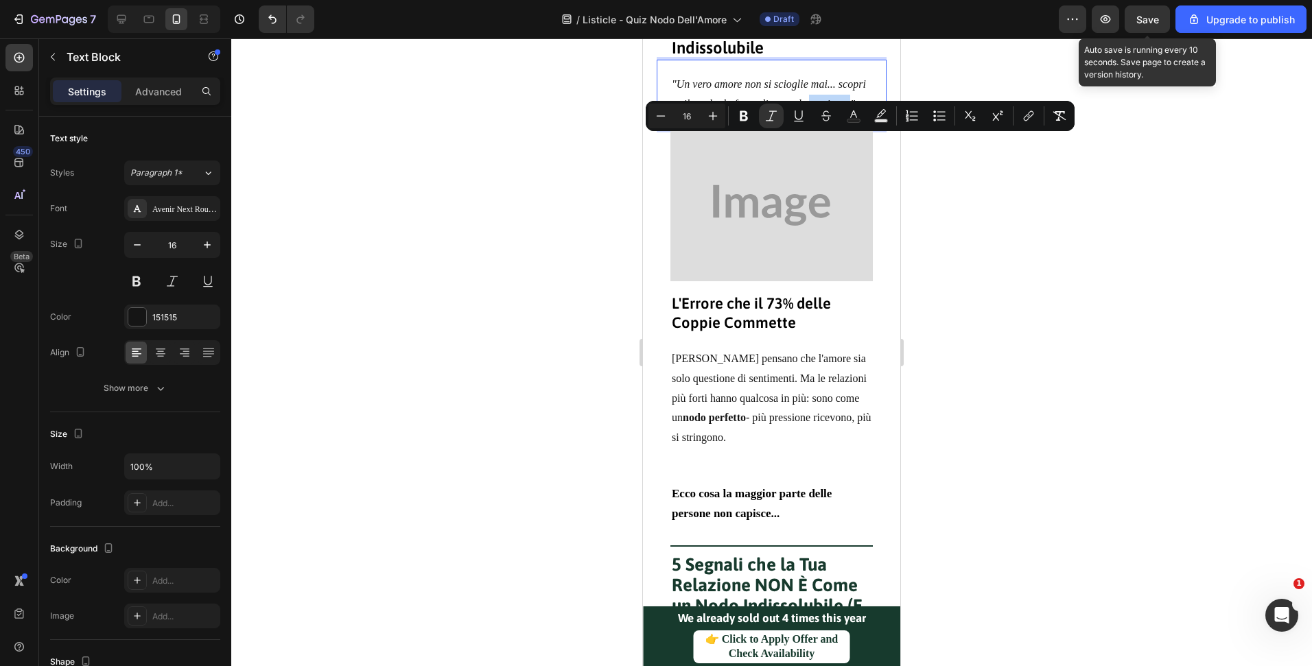
drag, startPoint x: 710, startPoint y: 145, endPoint x: 660, endPoint y: 144, distance: 50.1
click at [660, 130] on div ""Un vero amore non si scioglie mai... scopri se il tuo ha la forza di un nodo m…" at bounding box center [772, 95] width 230 height 70
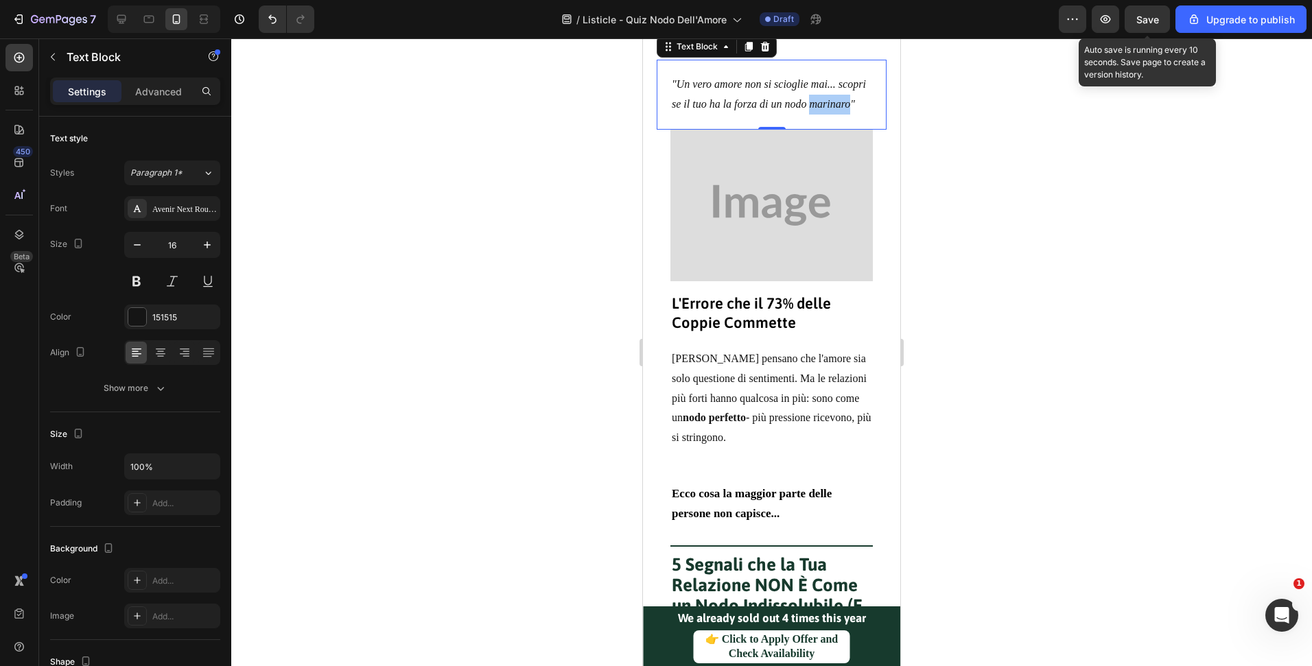
click at [968, 323] on div at bounding box center [771, 352] width 1081 height 628
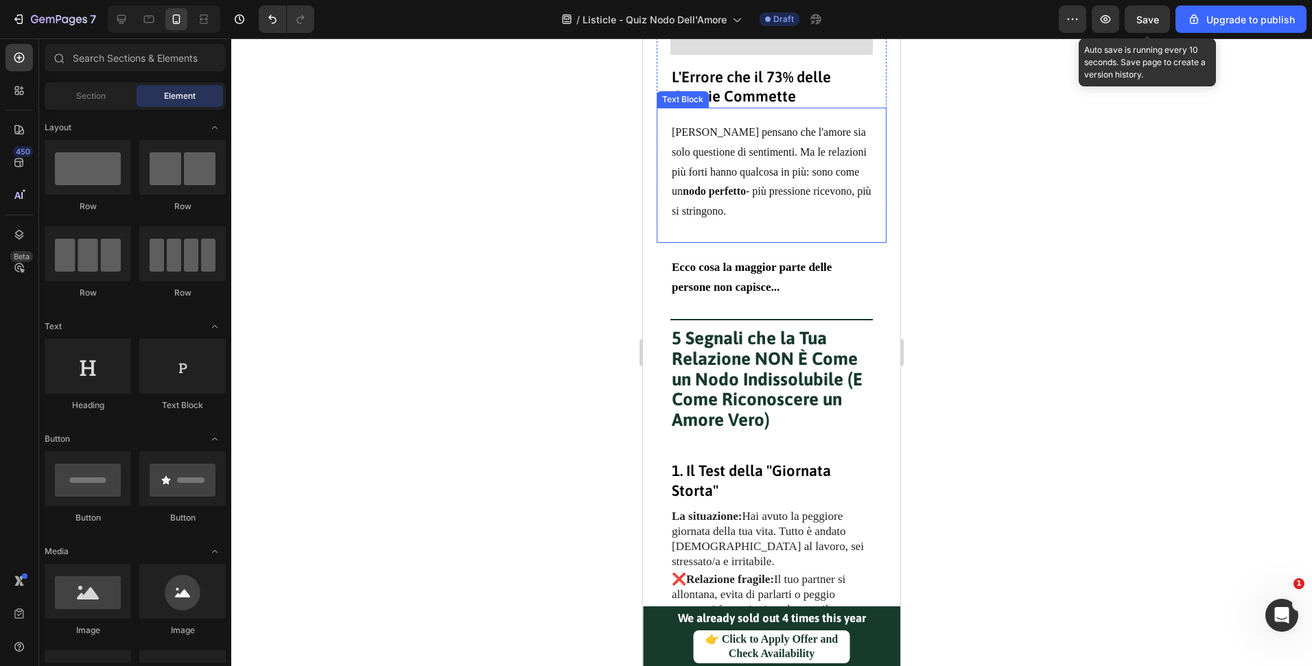
scroll to position [487, 0]
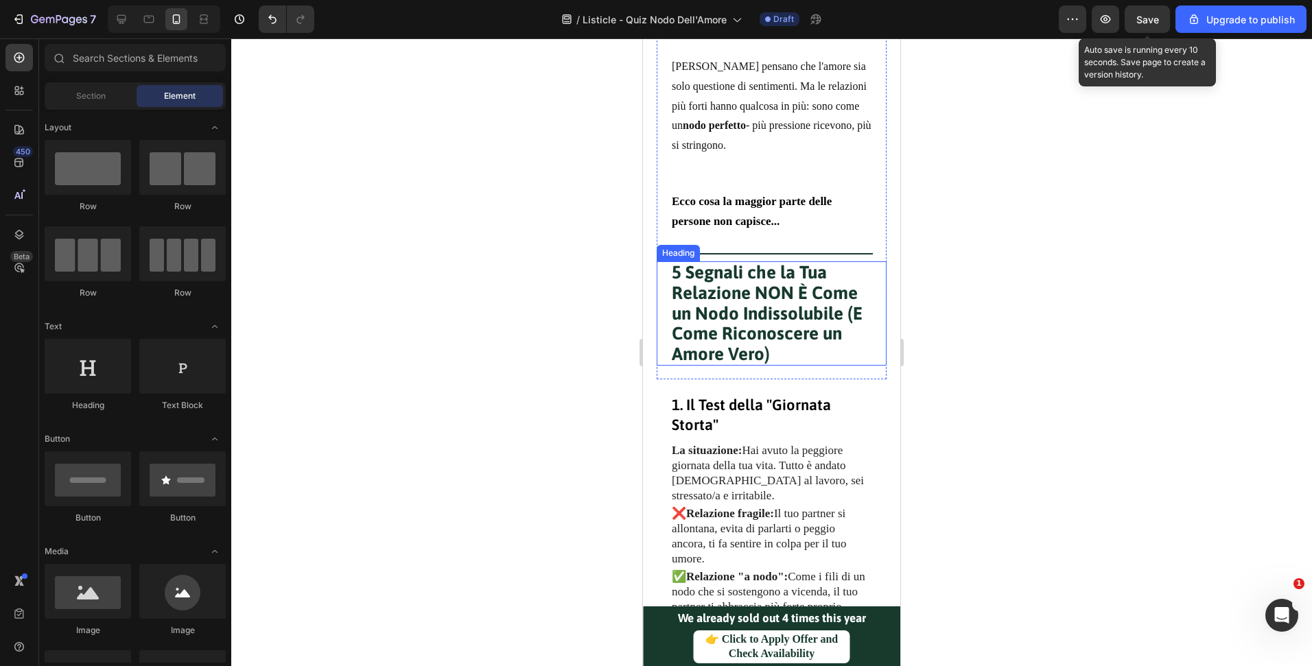
click at [816, 329] on strong "5 Segnali che la Tua Relazione NON È Come un Nodo Indissolubile (E Come Riconos…" at bounding box center [767, 313] width 191 height 102
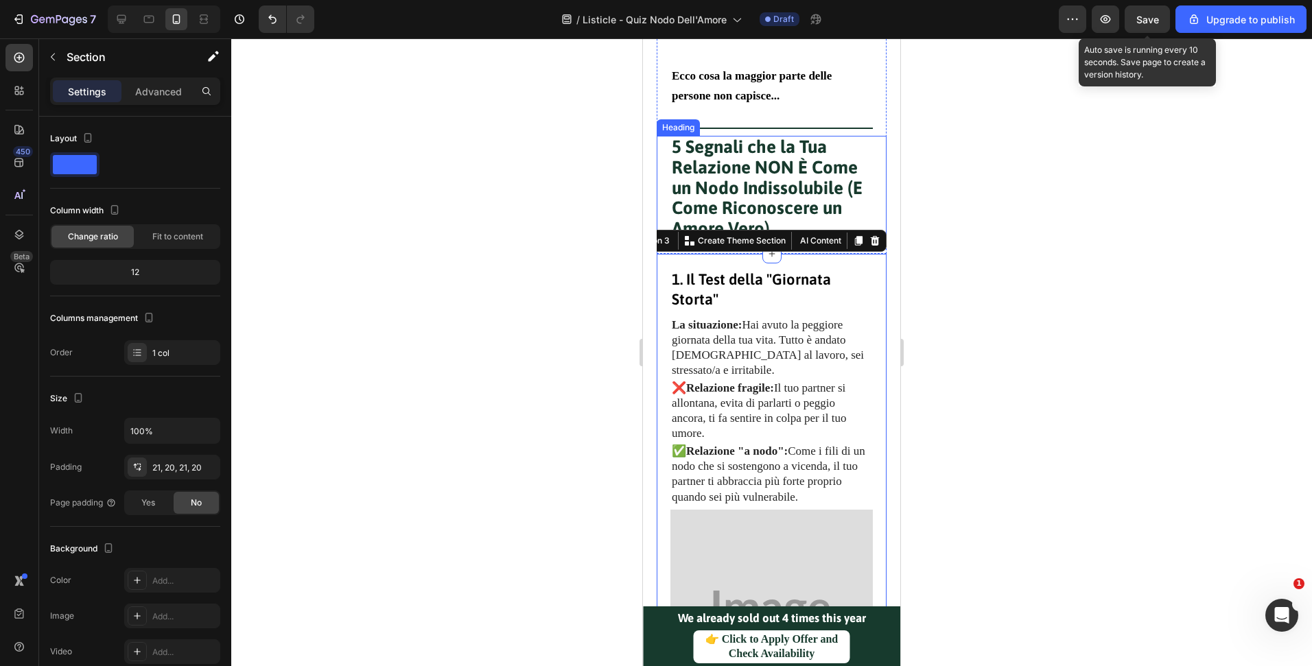
click at [821, 180] on strong "5 Segnali che la Tua Relazione NON È Come un Nodo Indissolubile (E Come Riconos…" at bounding box center [767, 188] width 191 height 102
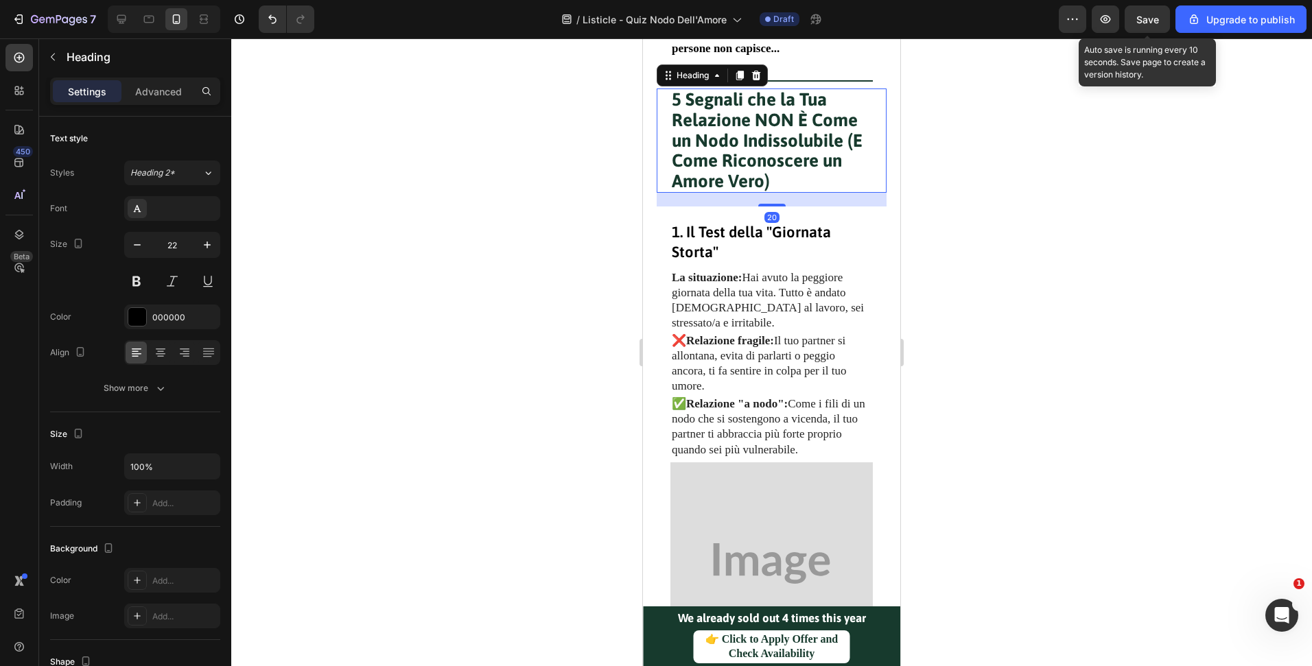
scroll to position [726, 0]
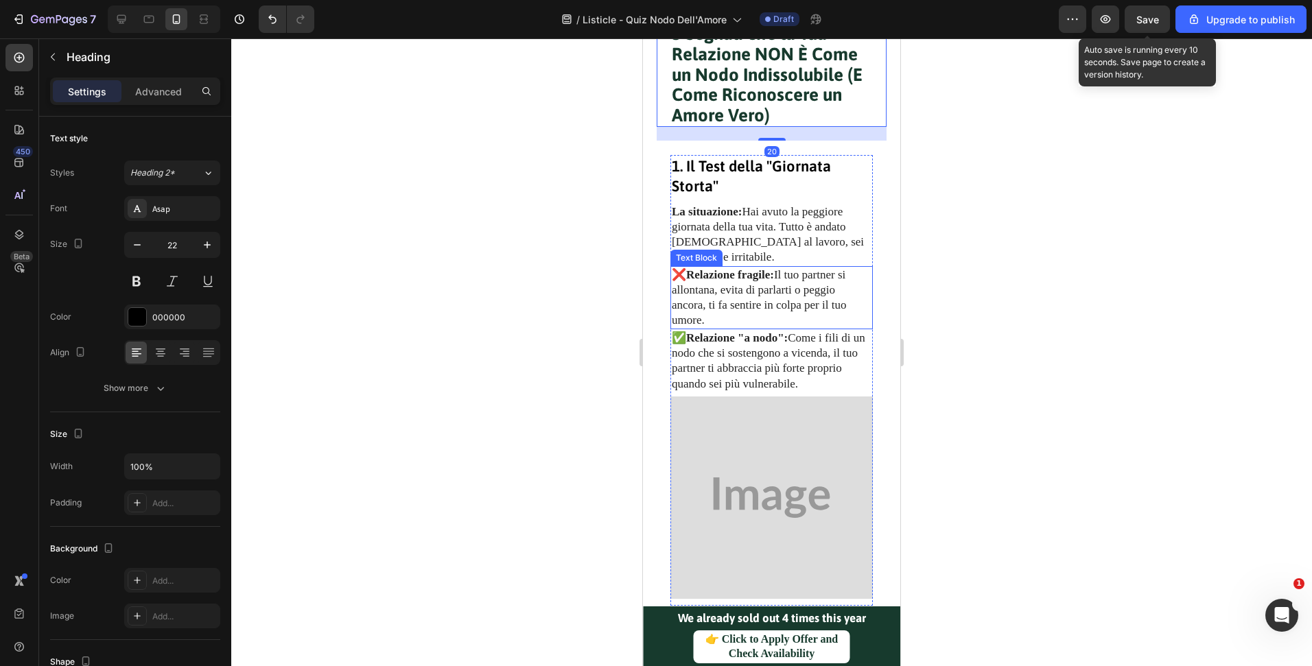
click at [813, 318] on p "❌ Relazione fragile: Il tuo partner si allontana, evita di parlarti o peggio an…" at bounding box center [772, 298] width 200 height 60
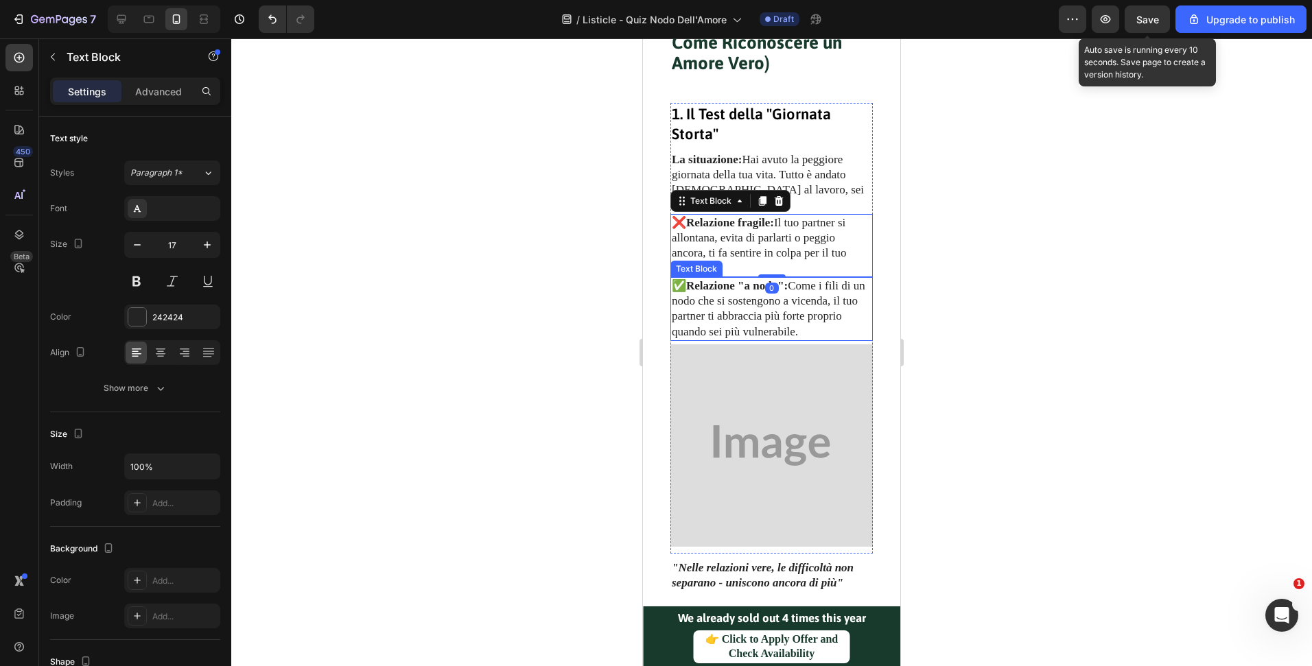
scroll to position [857, 0]
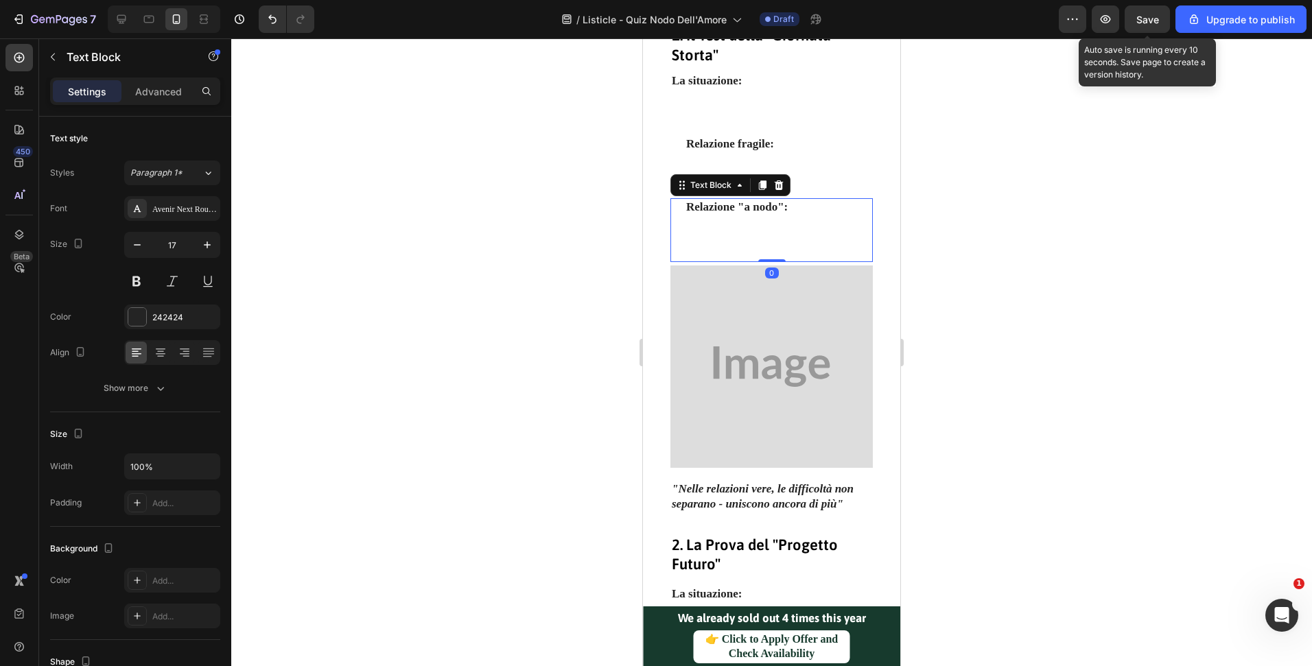
click at [817, 260] on p "✅ Relazione "a nodo": Come i fili di un nodo che si sostengono a vicenda, il tu…" at bounding box center [772, 230] width 200 height 60
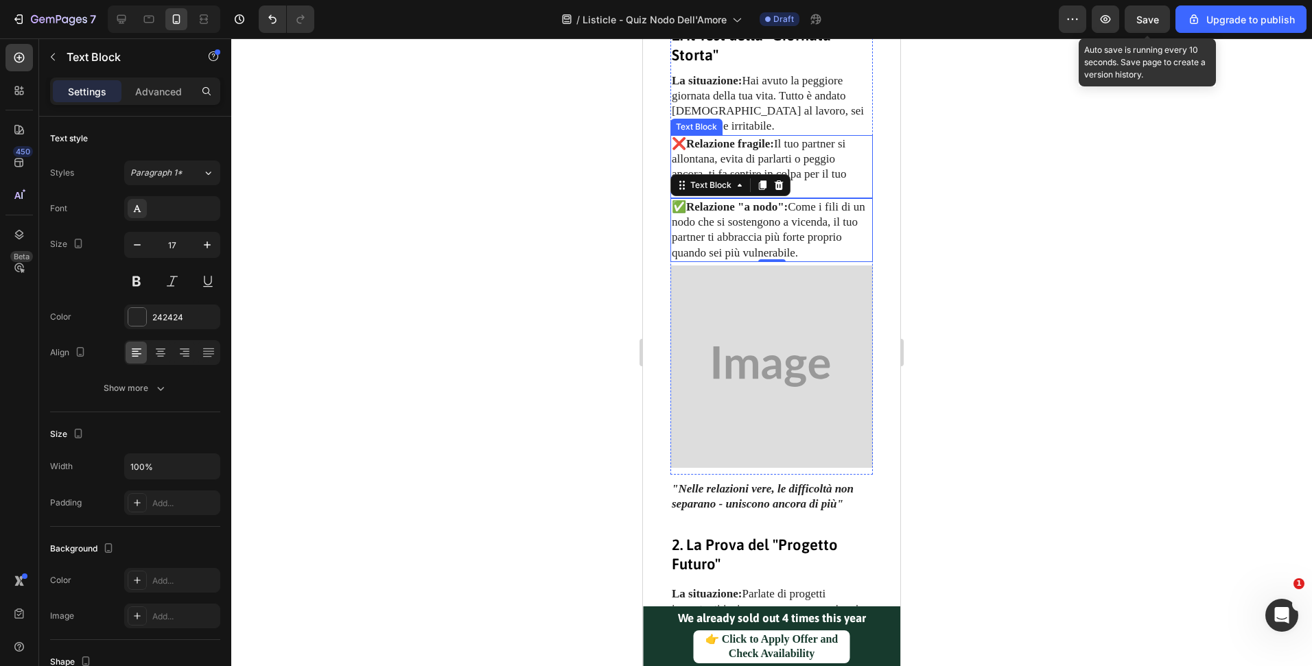
click at [834, 197] on p "❌ Relazione fragile: Il tuo partner si allontana, evita di parlarti o peggio an…" at bounding box center [772, 167] width 200 height 60
click at [847, 260] on p "✅ Relazione "a nodo": Come i fili di un nodo che si sostengono a vicenda, il tu…" at bounding box center [772, 230] width 200 height 60
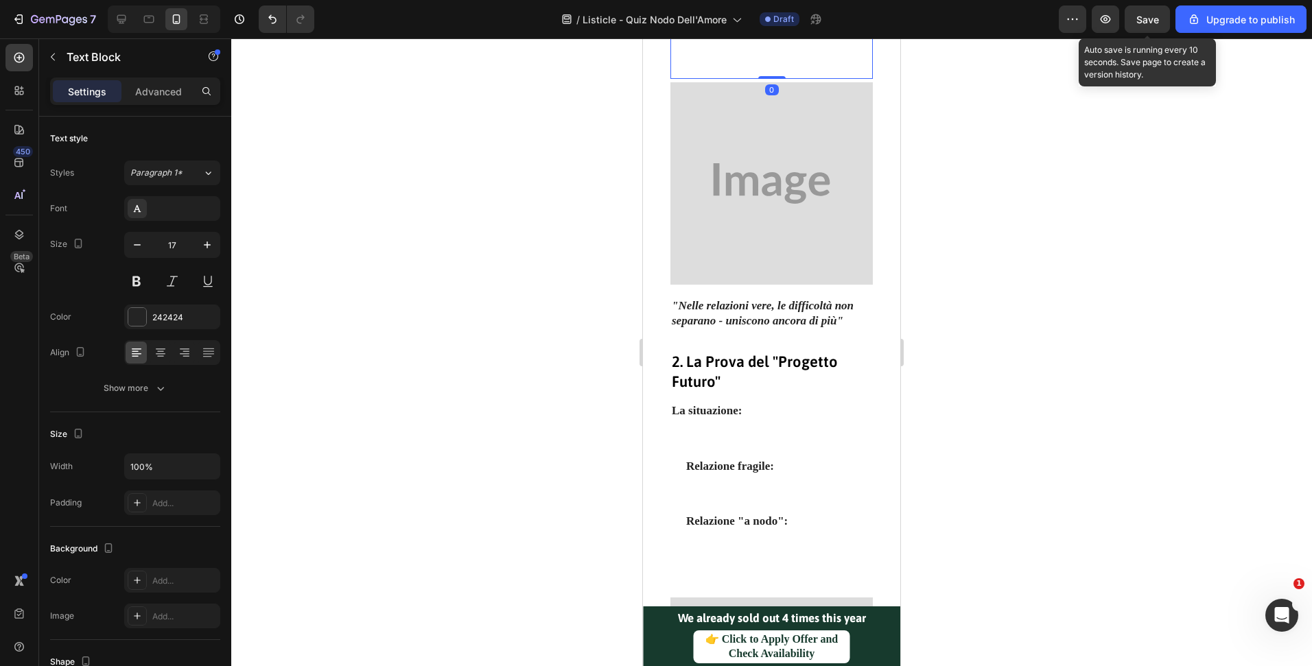
scroll to position [1123, 0]
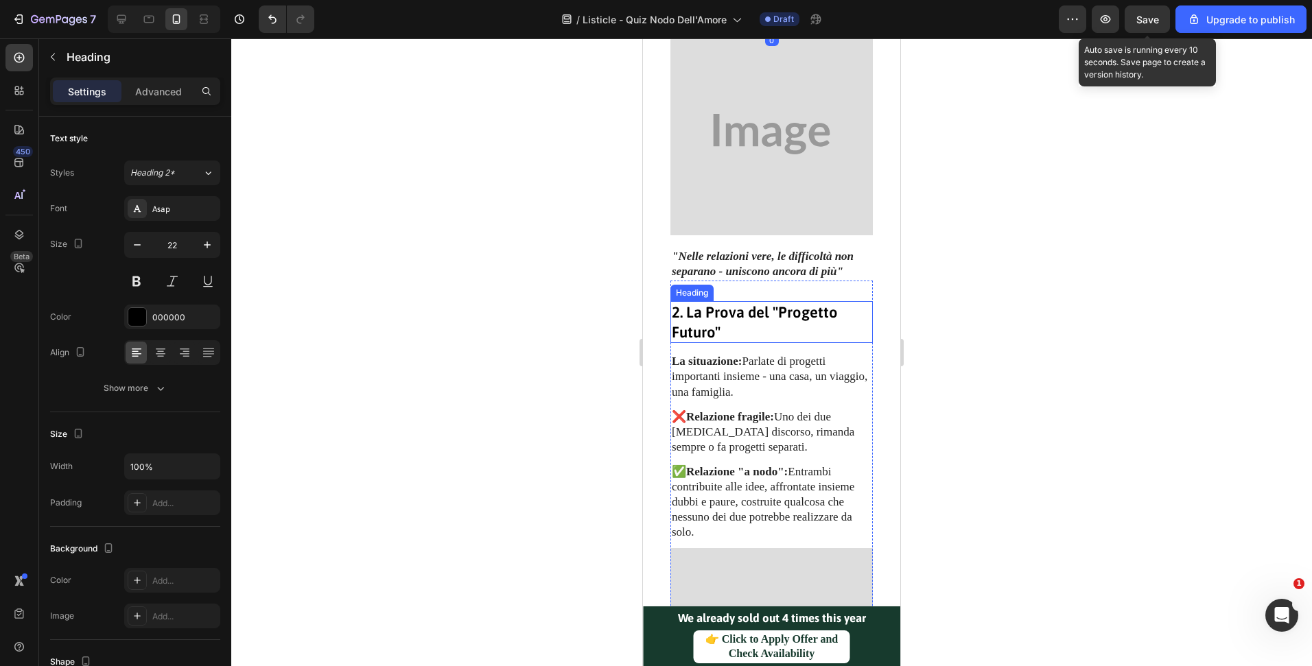
click at [822, 318] on h3 "2. La Prova del "Progetto Futuro"" at bounding box center [771, 322] width 202 height 42
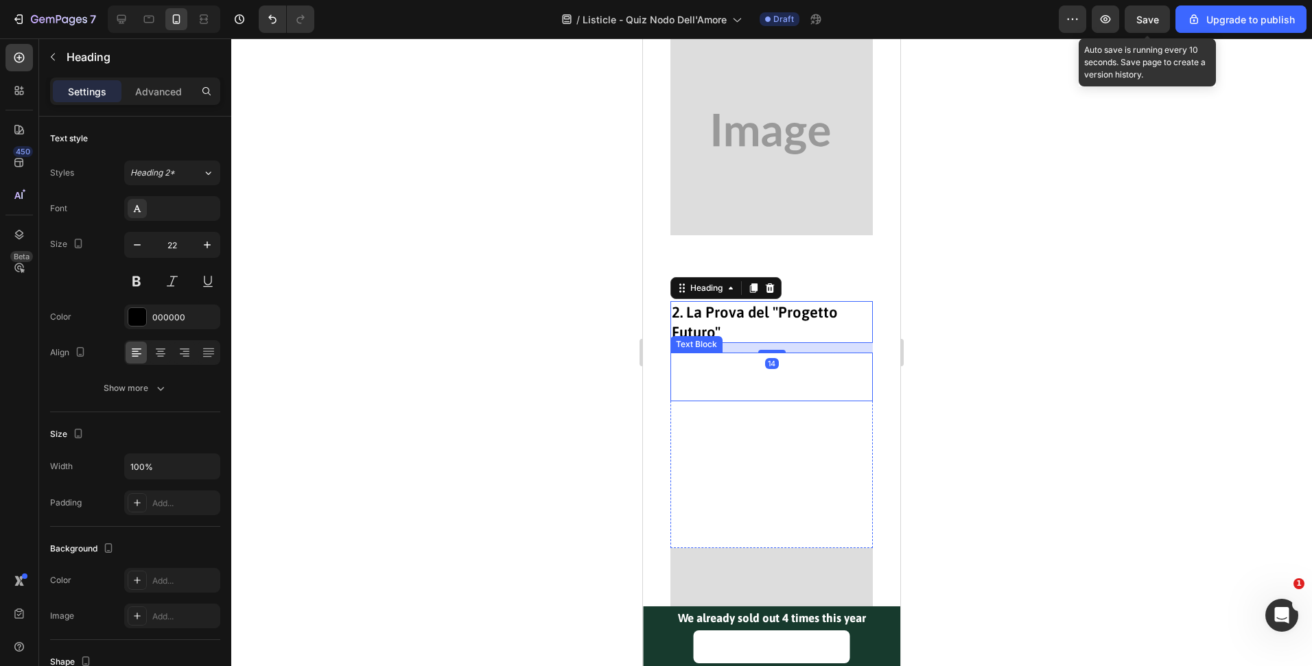
click at [819, 367] on p "La situazione: Parlate di progetti importanti insieme - una casa, un viaggio, u…" at bounding box center [772, 376] width 200 height 45
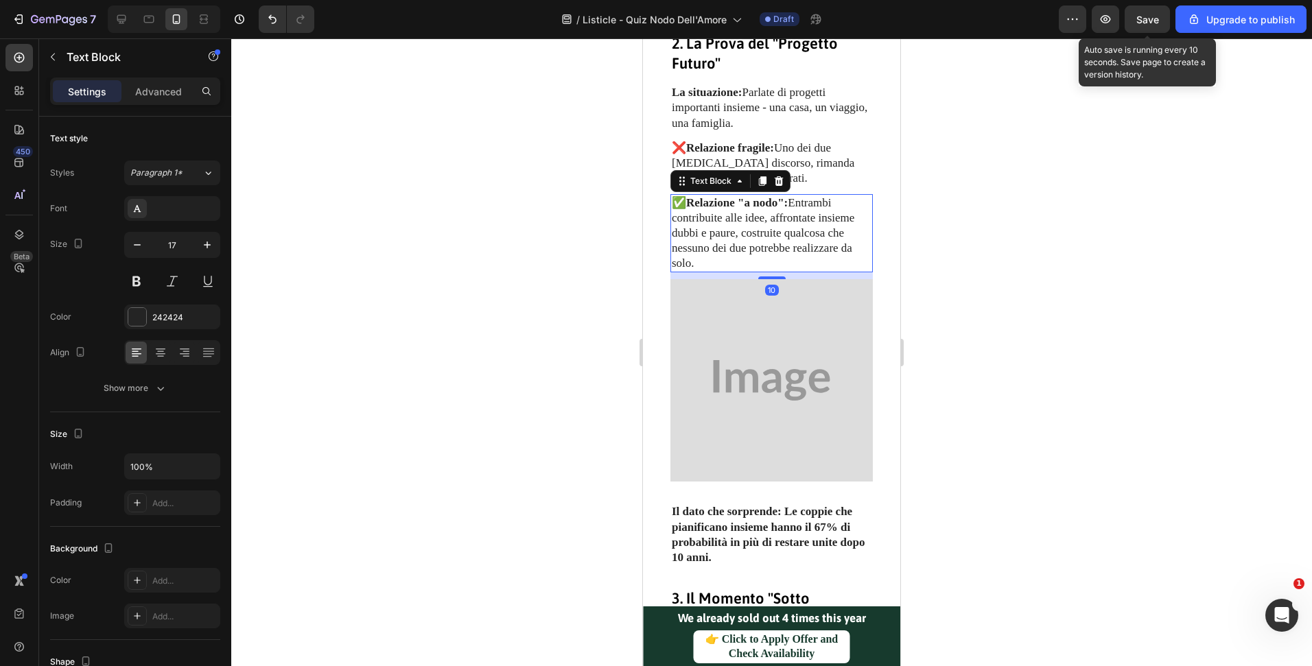
click at [806, 196] on p "✅ Relazione "a nodo": Entrambi contribuite alle idee, affrontate insieme dubbi …" at bounding box center [772, 233] width 200 height 75
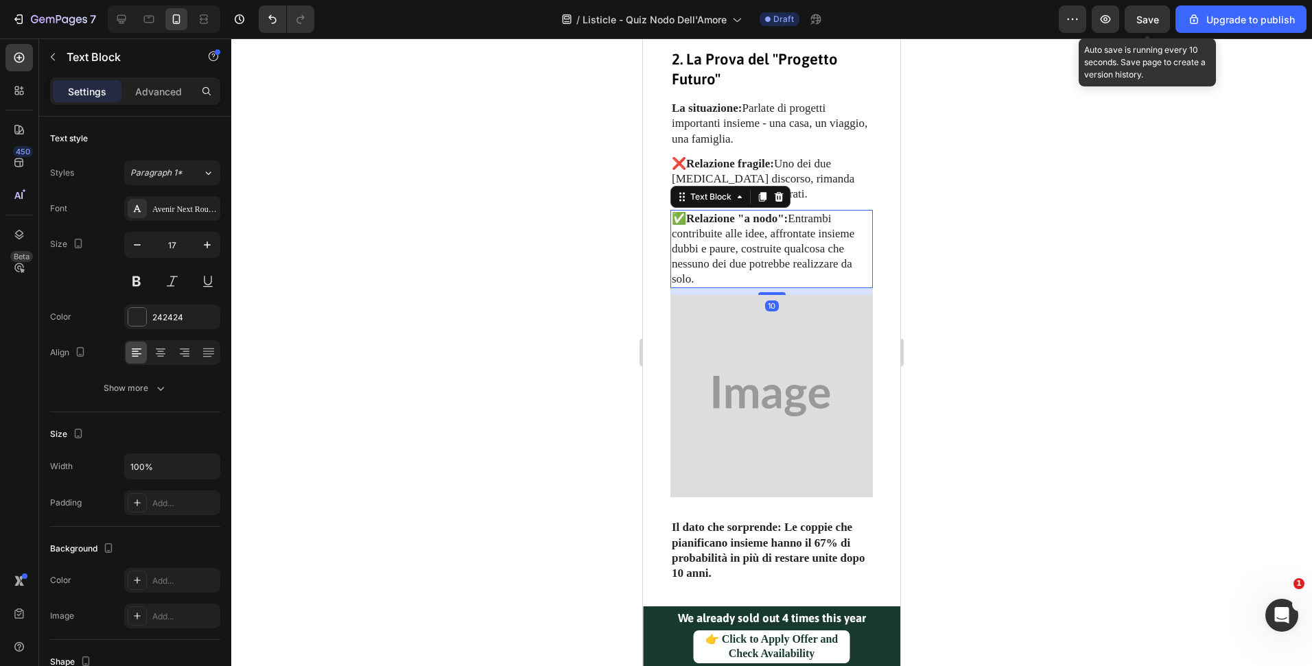
scroll to position [1373, 0]
click at [828, 172] on p "❌ Relazione fragile: Uno dei due cambia discorso, rimanda sempre o fa progetti …" at bounding box center [772, 181] width 200 height 45
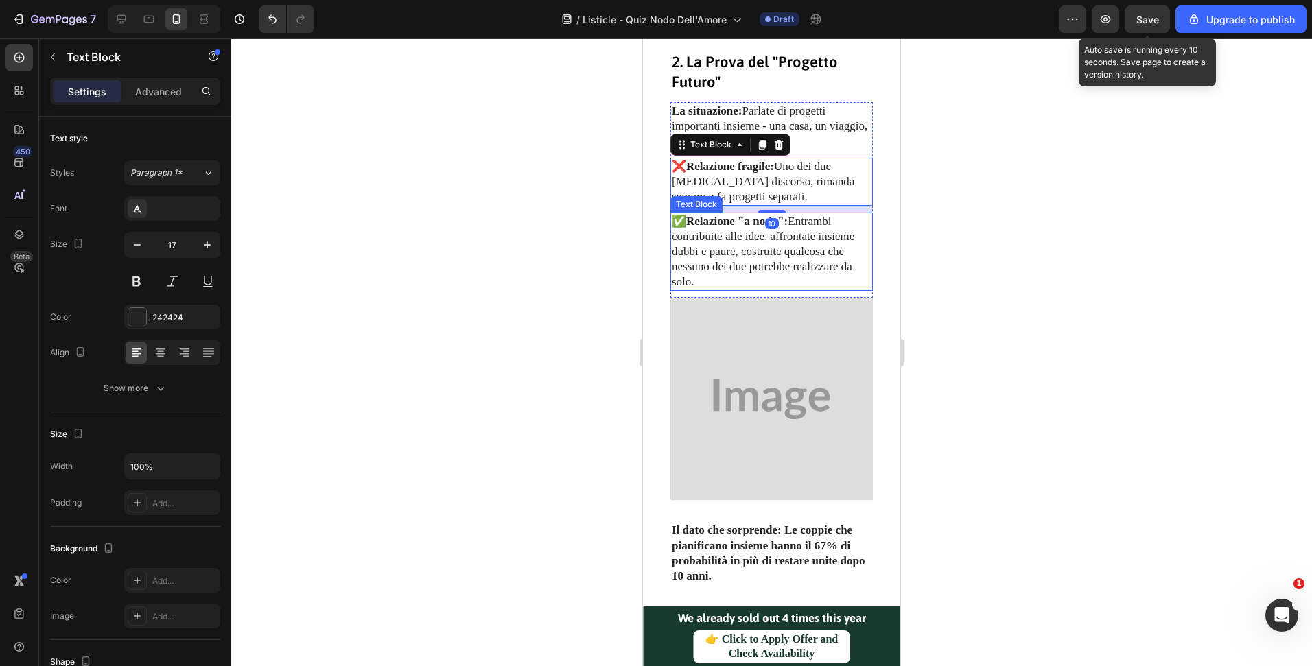
click at [836, 246] on p "✅ Relazione "a nodo": Entrambi contribuite alle idee, affrontate insieme dubbi …" at bounding box center [772, 251] width 200 height 75
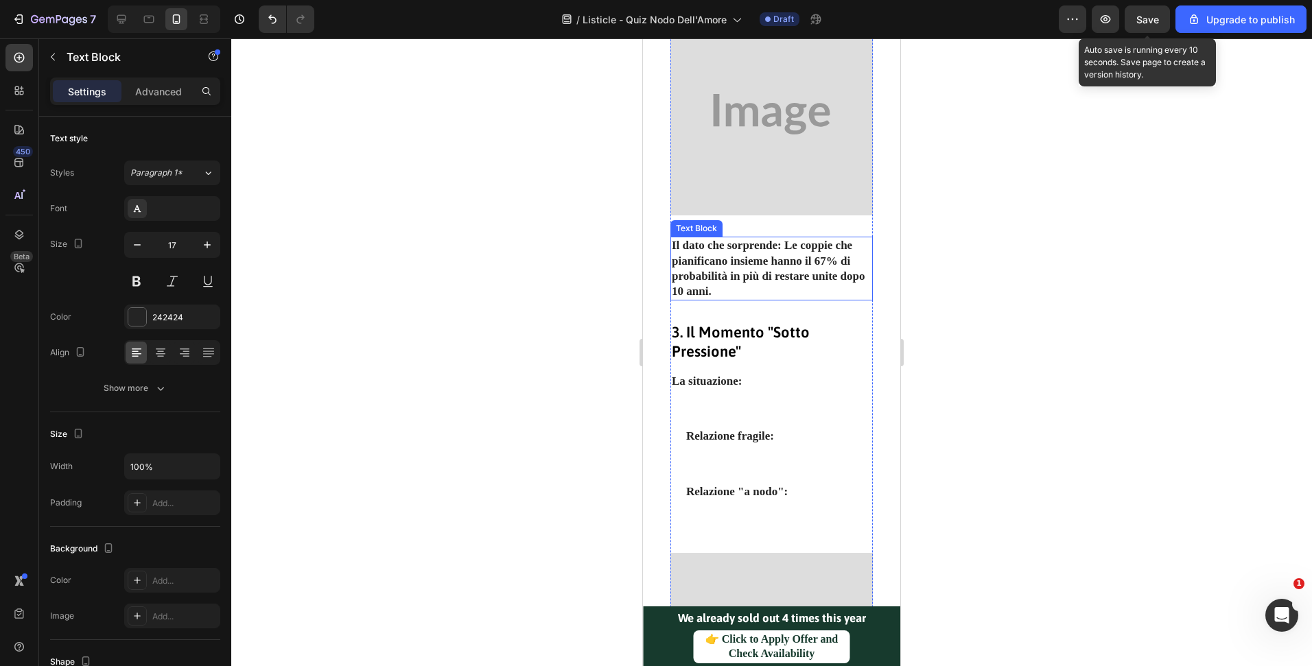
click at [841, 263] on p "Il dato che sorprende: Le coppie che pianificano insieme hanno il 67% di probab…" at bounding box center [772, 268] width 200 height 60
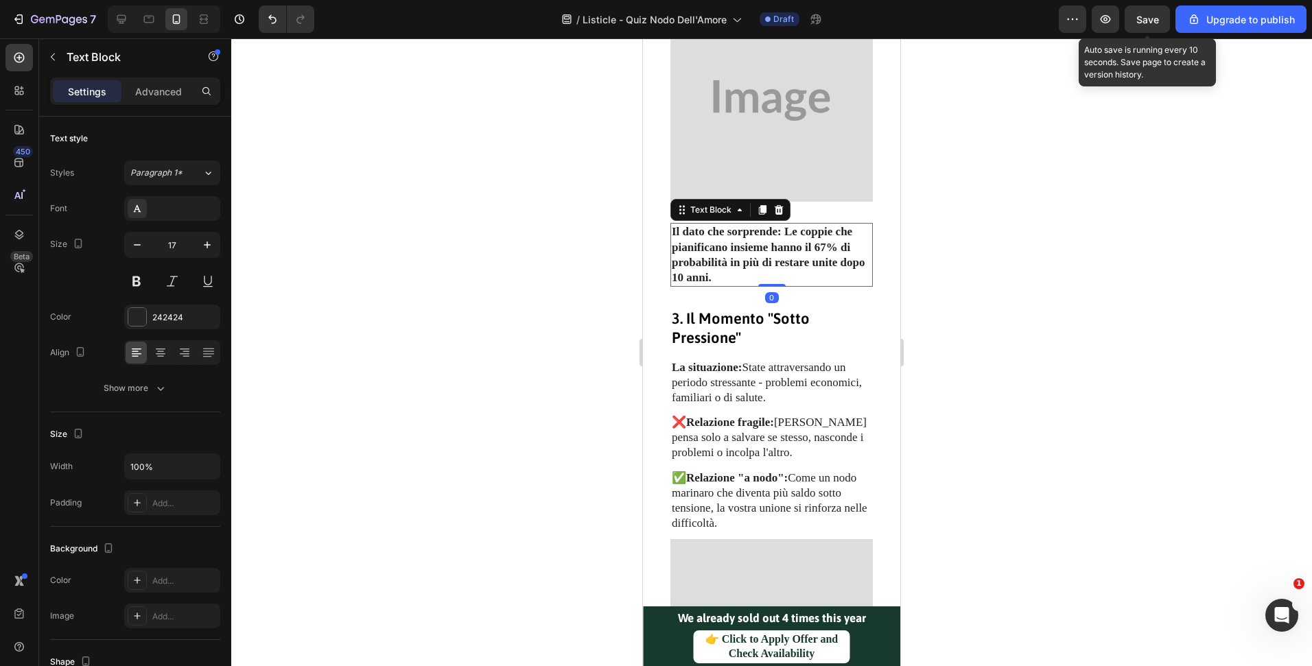
scroll to position [1688, 0]
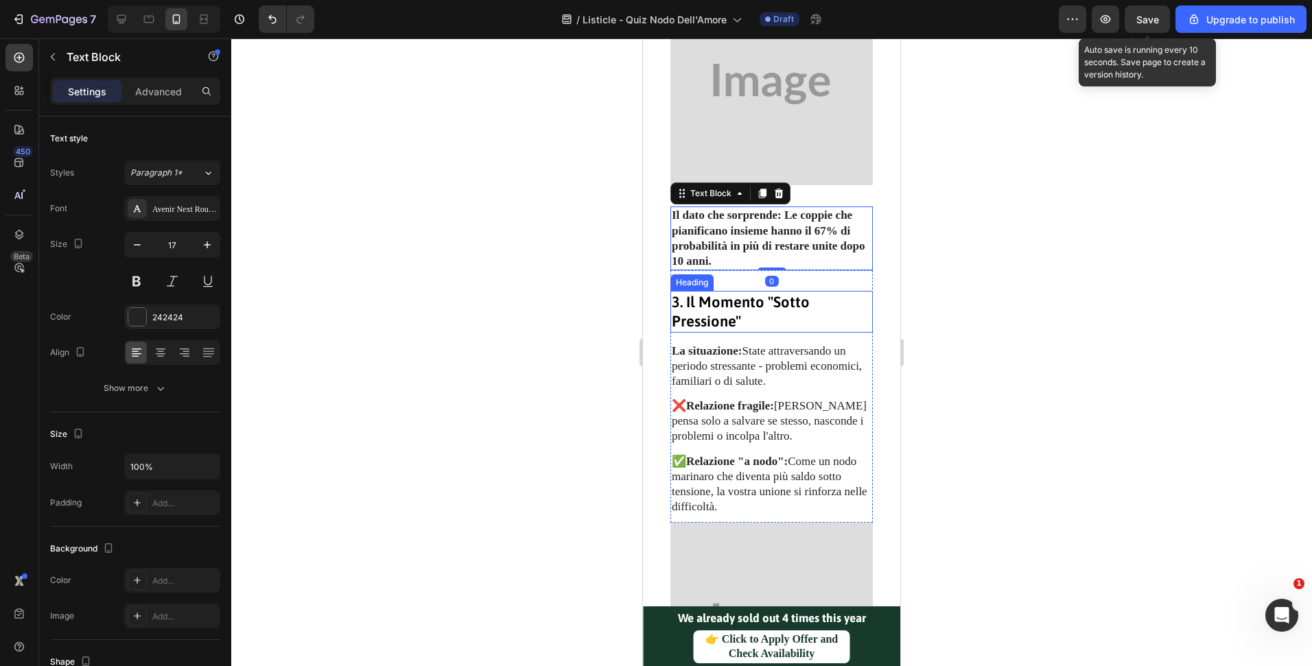
click at [842, 294] on h3 "3. Il Momento "Sotto Pressione"" at bounding box center [771, 312] width 202 height 42
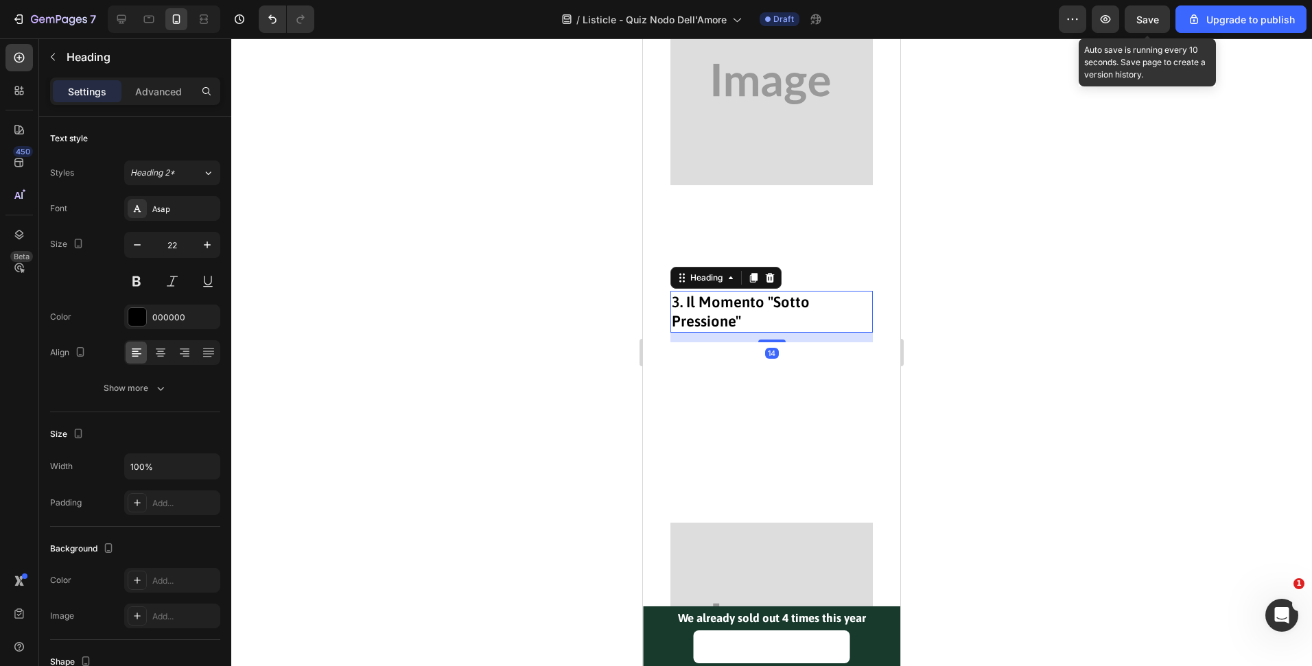
click at [956, 331] on div at bounding box center [771, 352] width 1081 height 628
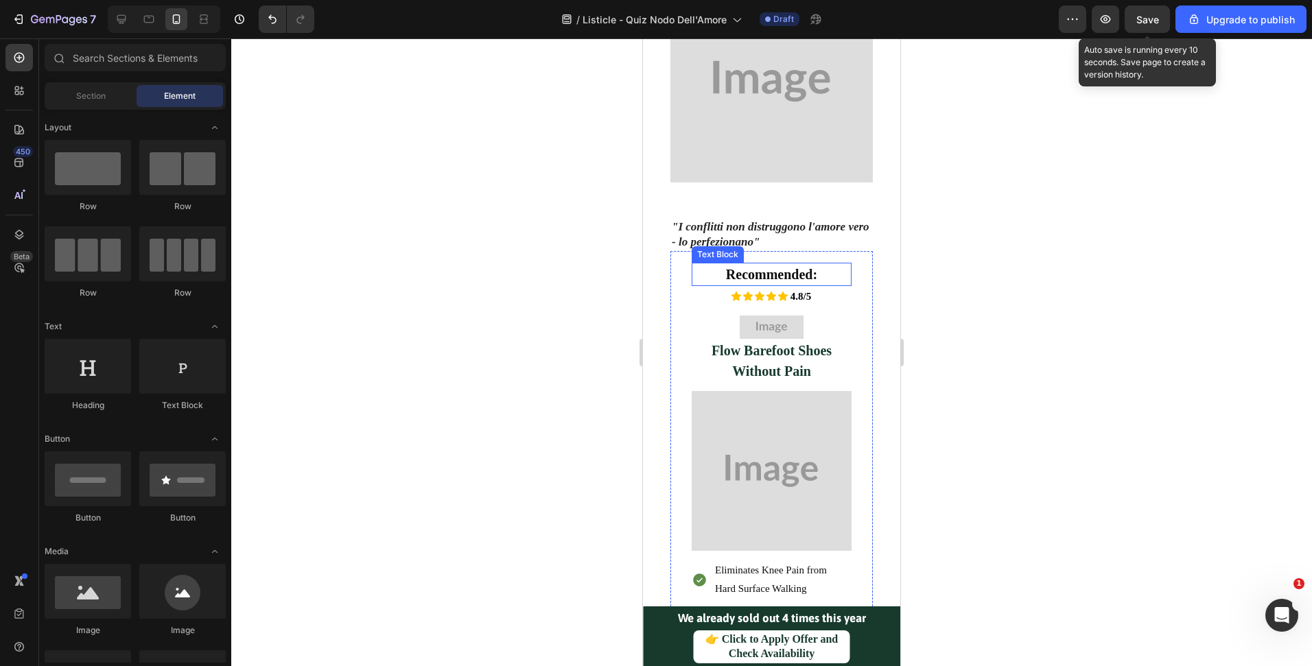
scroll to position [3352, 0]
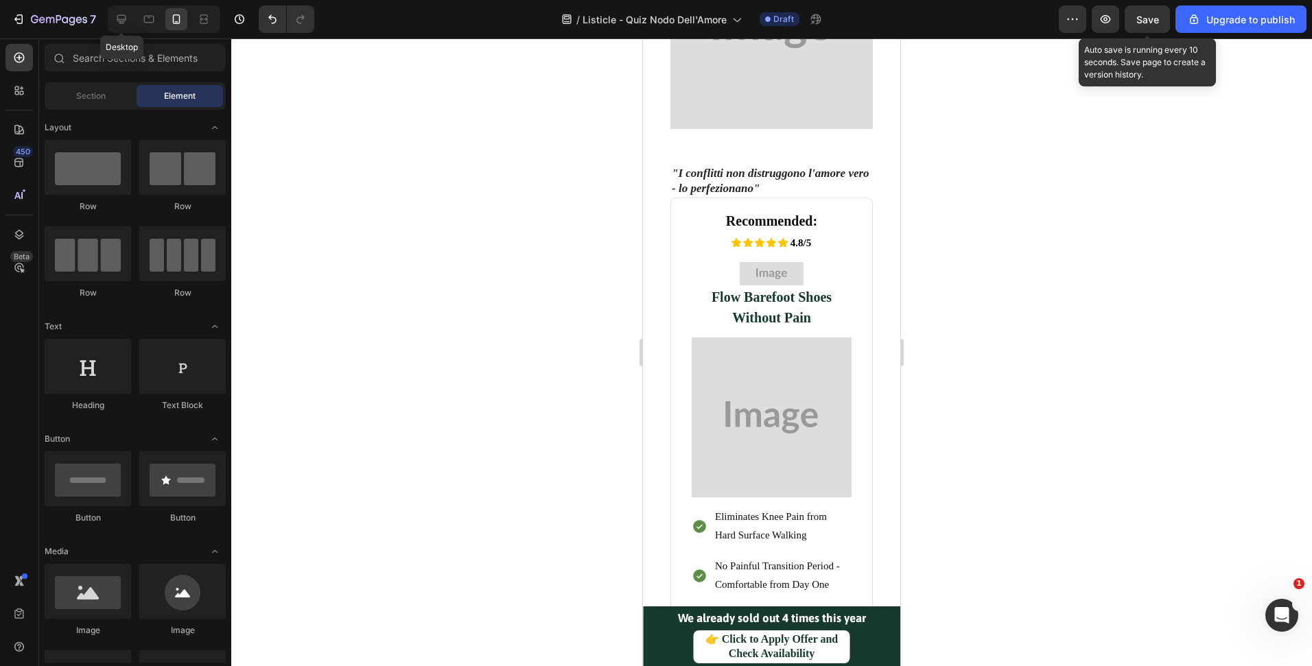
click at [126, 20] on icon at bounding box center [122, 19] width 14 height 14
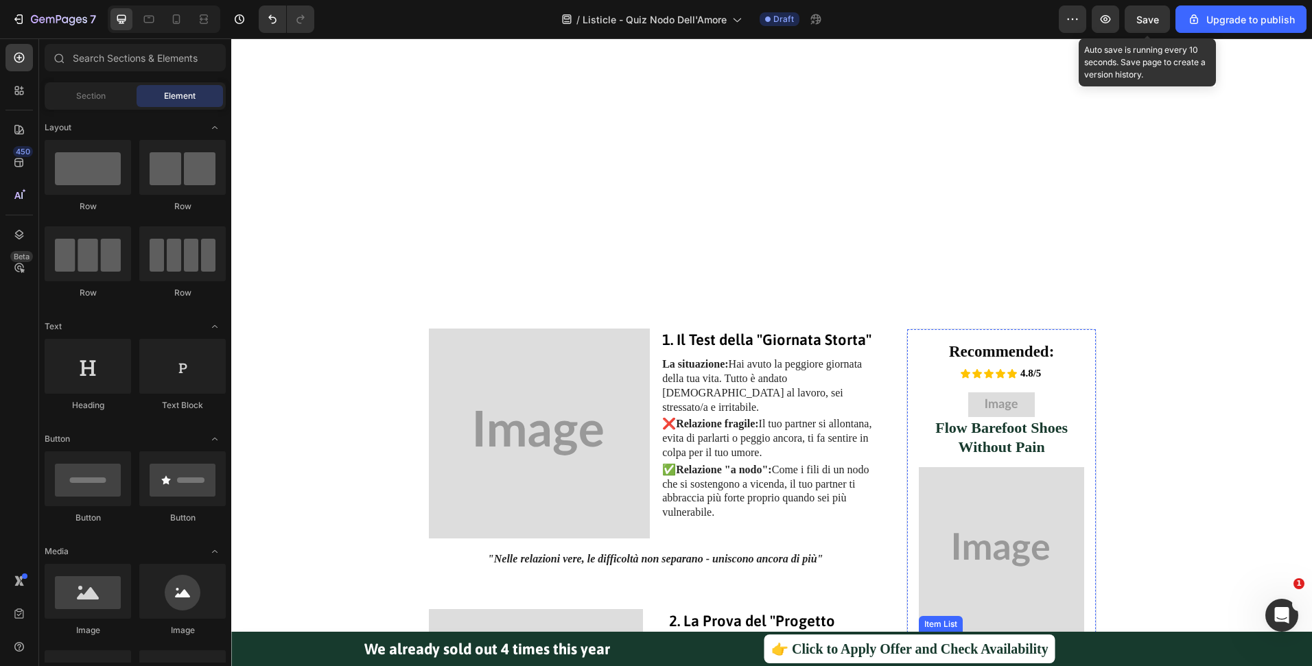
scroll to position [451, 0]
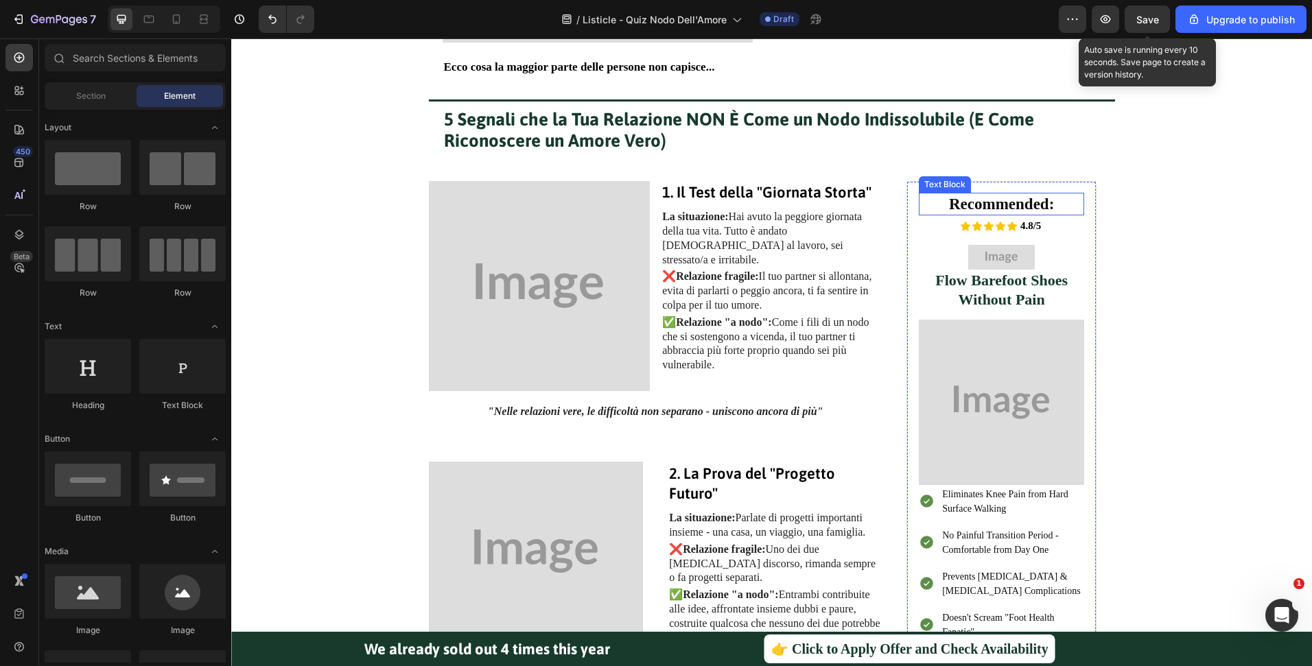
click at [1005, 207] on strong "Recommended:" at bounding box center [1001, 204] width 105 height 17
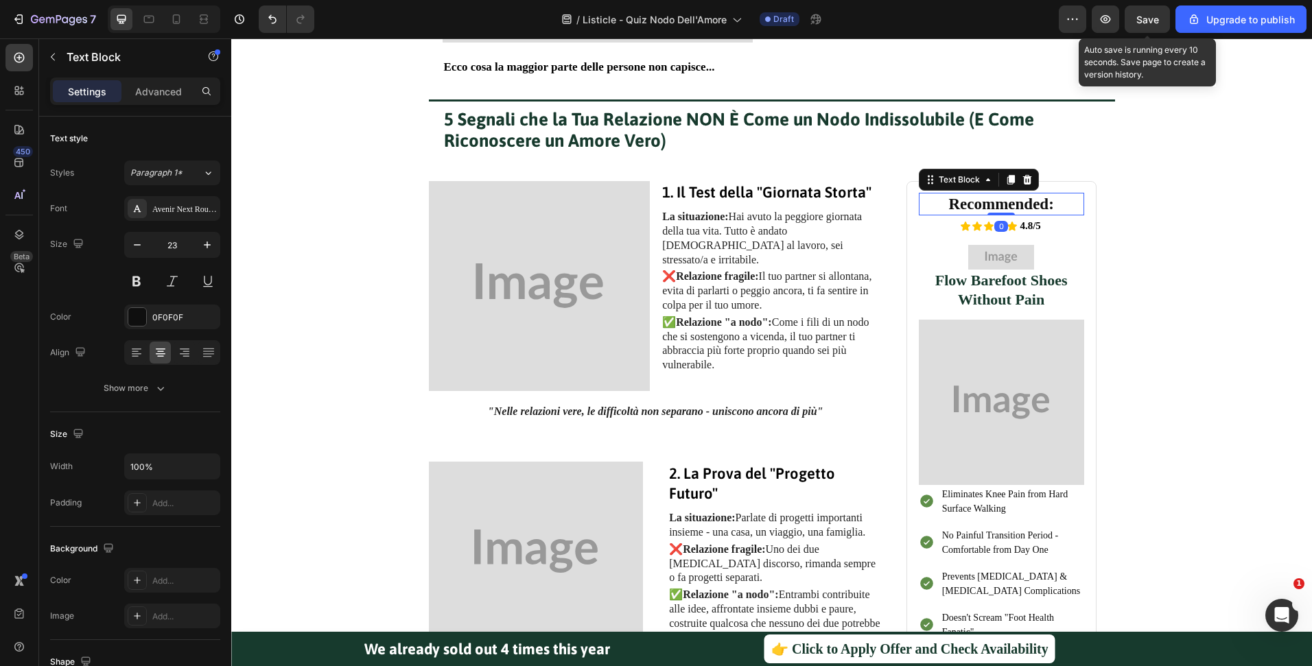
click at [1005, 207] on strong "Recommended:" at bounding box center [1001, 204] width 105 height 17
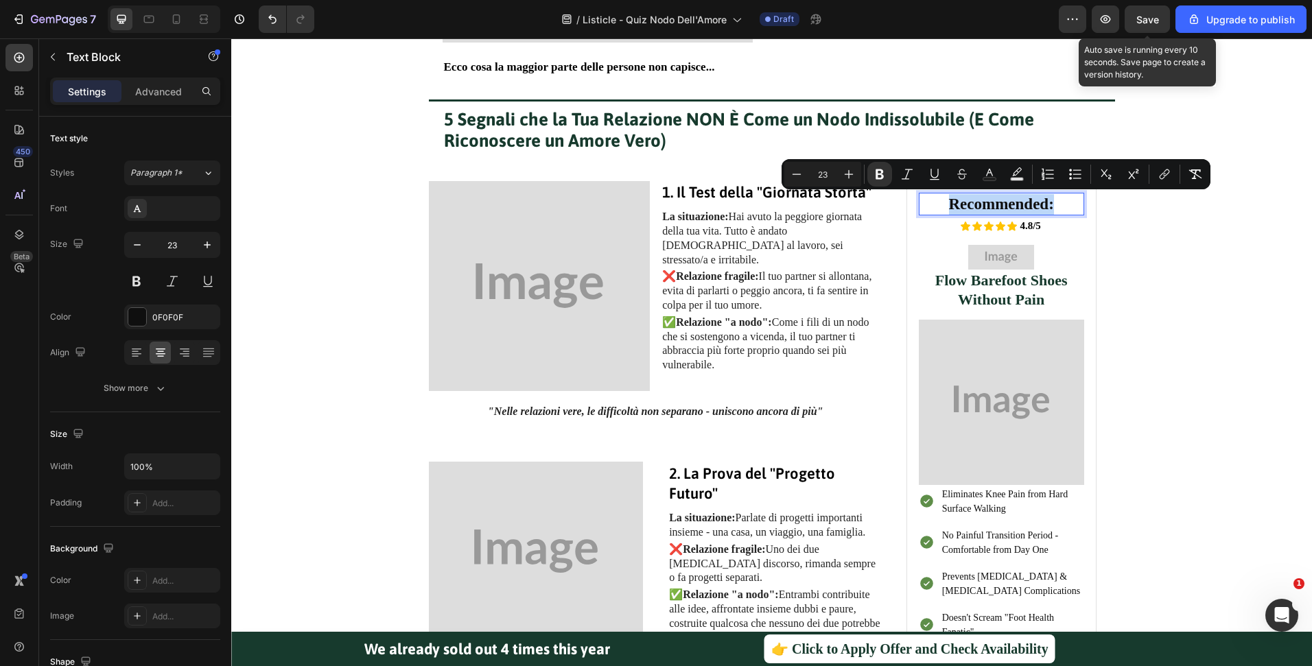
click at [1017, 202] on strong "Recommended:" at bounding box center [1001, 204] width 105 height 17
click at [1045, 205] on strong "Recommended:" at bounding box center [1001, 204] width 105 height 17
drag, startPoint x: 1044, startPoint y: 205, endPoint x: 928, endPoint y: 206, distance: 115.3
click at [928, 206] on p "Recommended:" at bounding box center [1001, 204] width 163 height 21
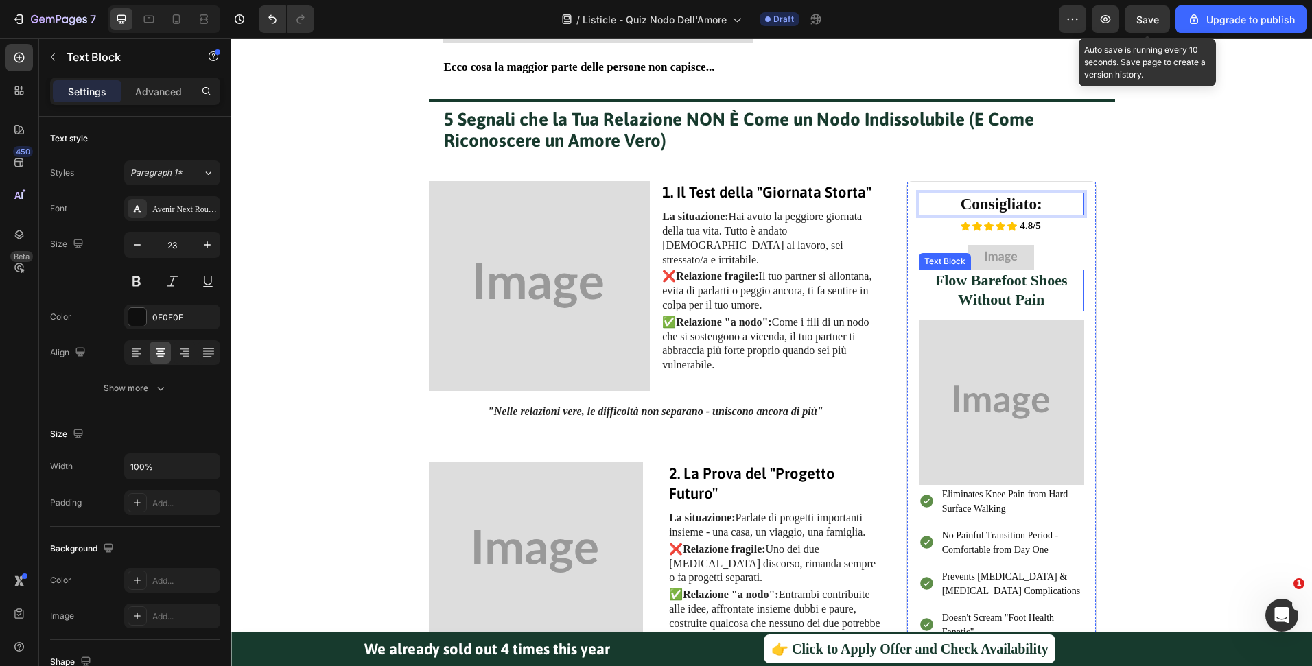
click at [1044, 284] on strong "Flow Barefoot Shoes Without Pain" at bounding box center [1001, 290] width 132 height 36
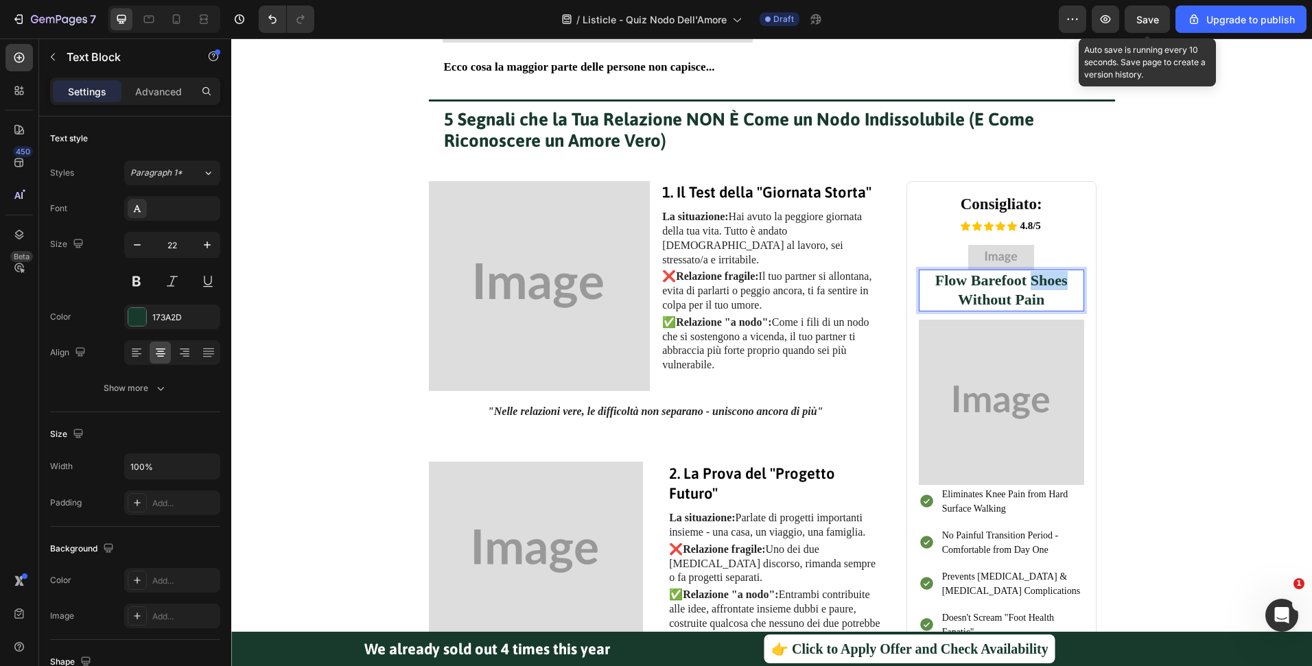
click at [1044, 284] on strong "Flow Barefoot Shoes Without Pain" at bounding box center [1001, 290] width 132 height 36
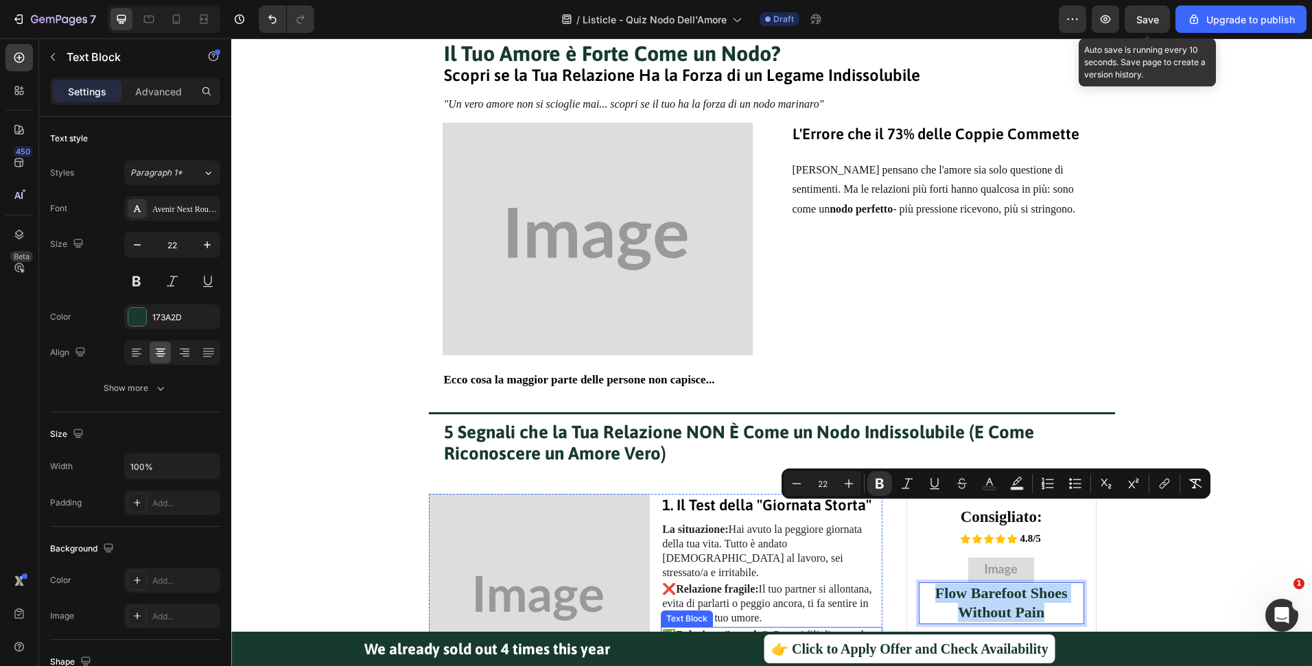
scroll to position [0, 0]
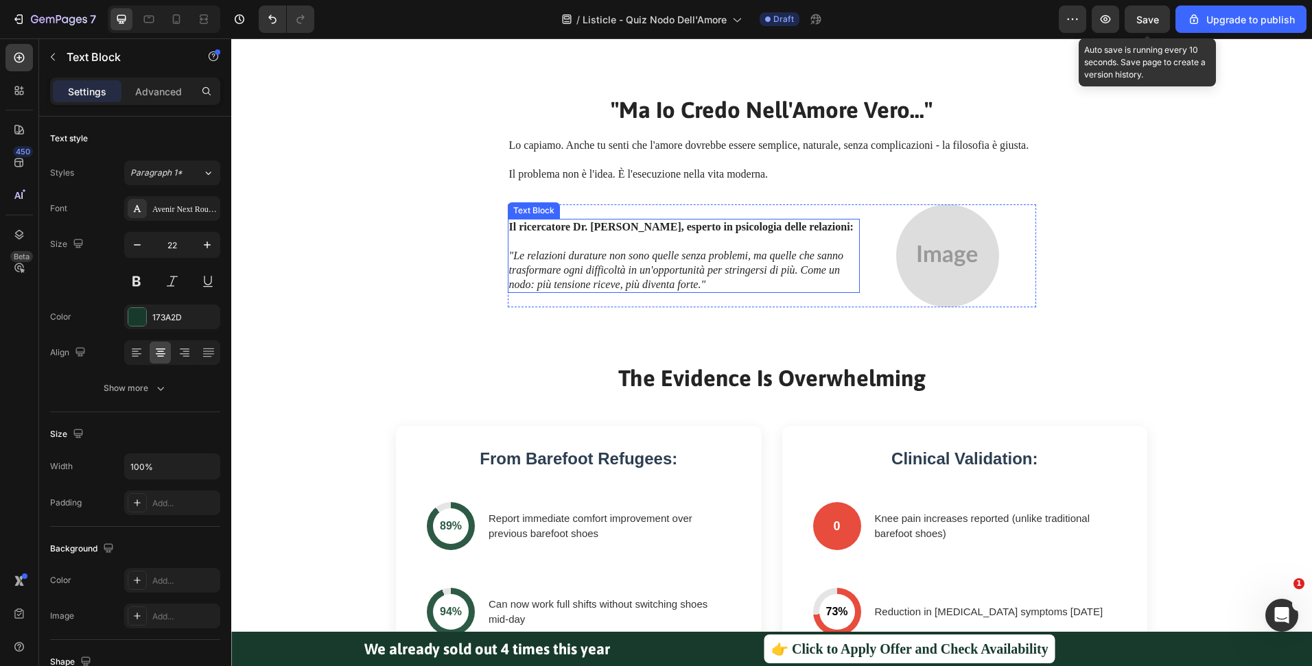
type input "16"
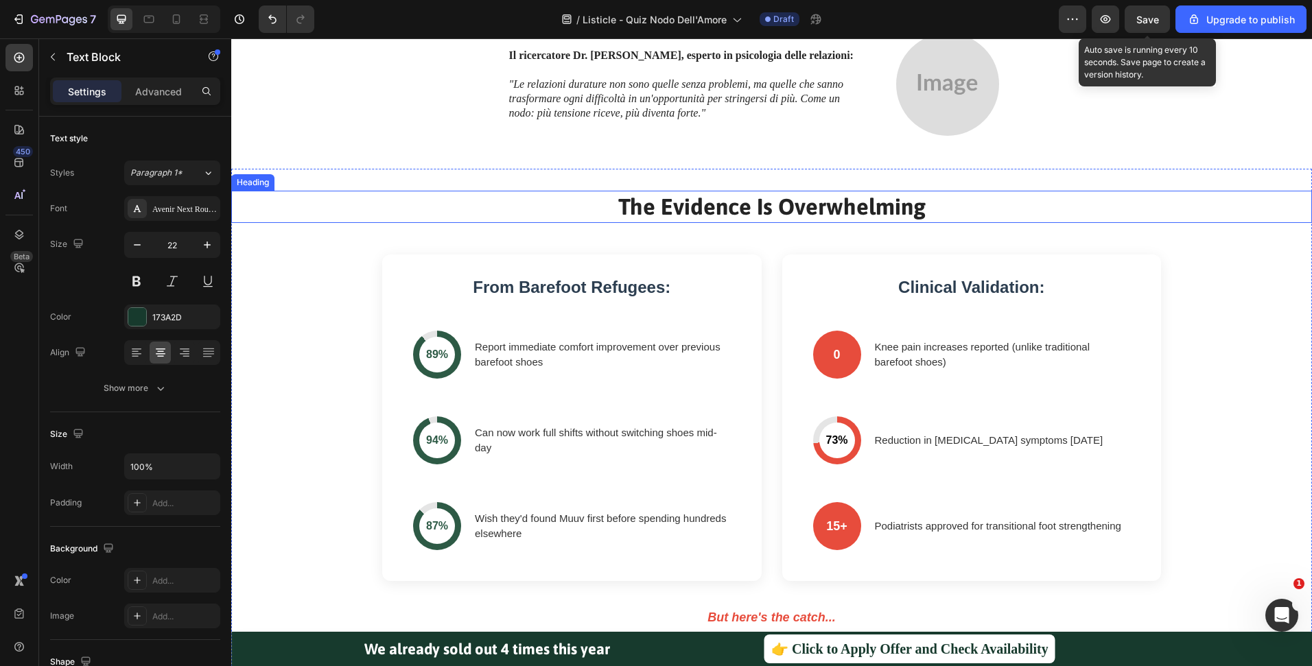
scroll to position [2174, 0]
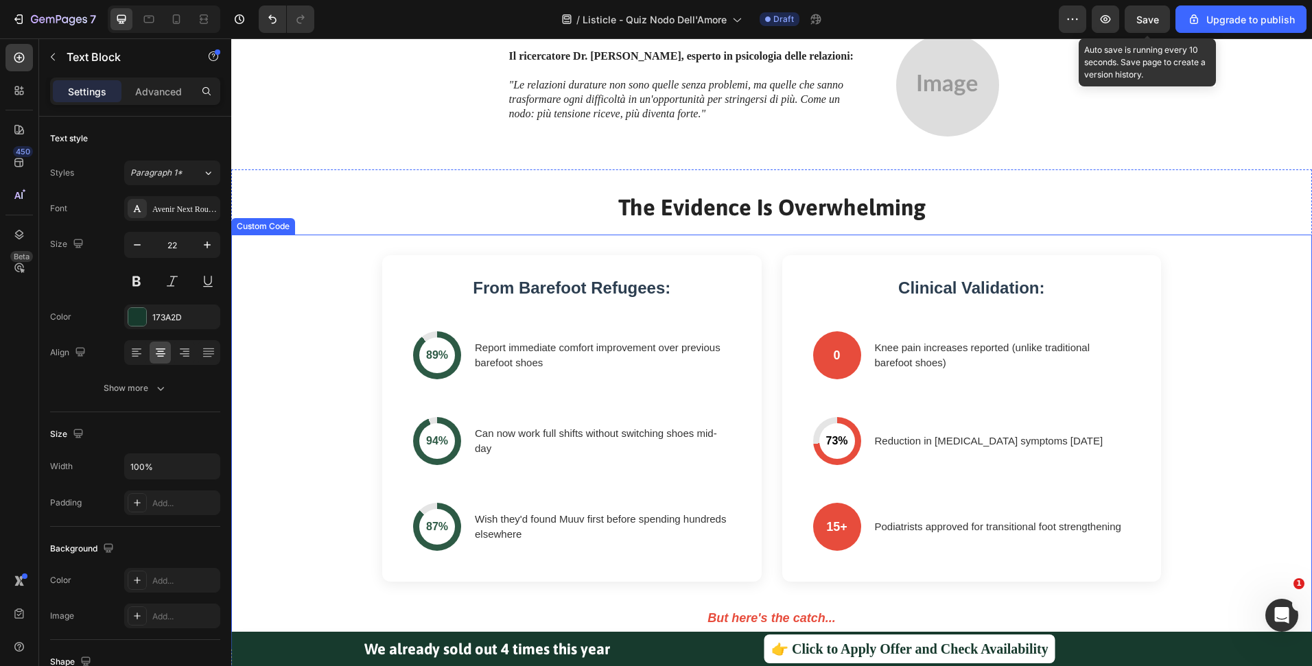
click at [1234, 288] on div "From Barefoot Refugees: 89% Report immediate comfort improvement over previous …" at bounding box center [771, 442] width 1081 height 414
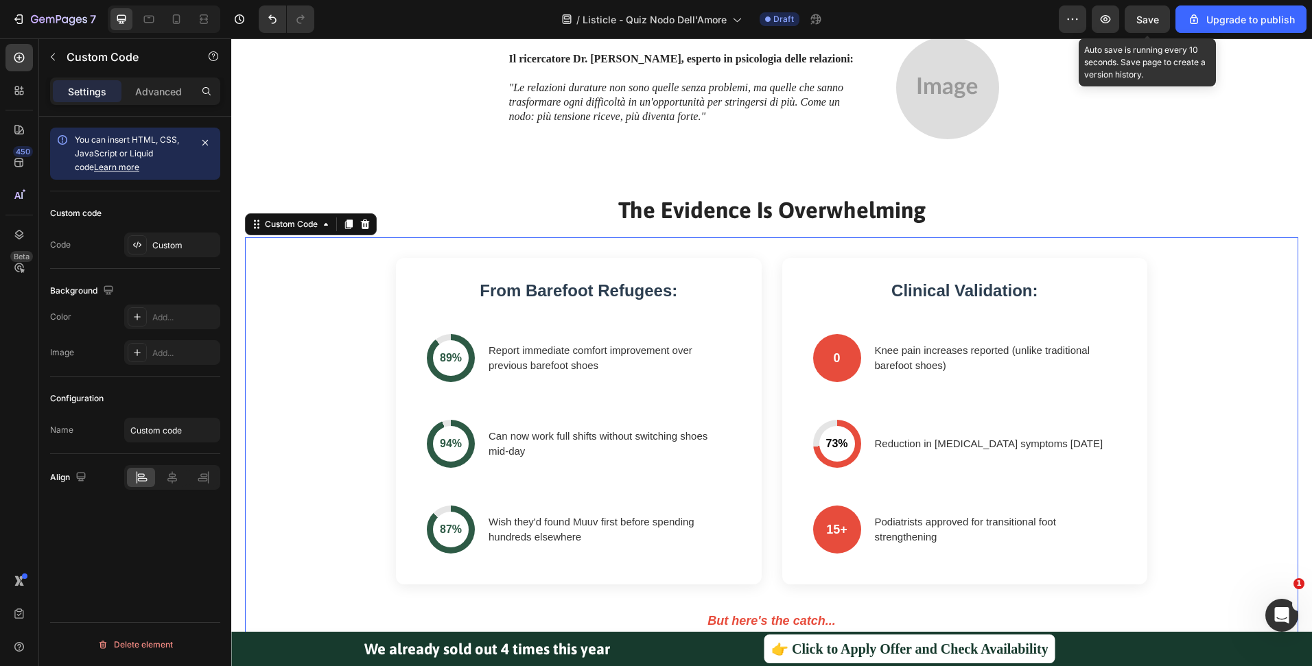
scroll to position [2194, 0]
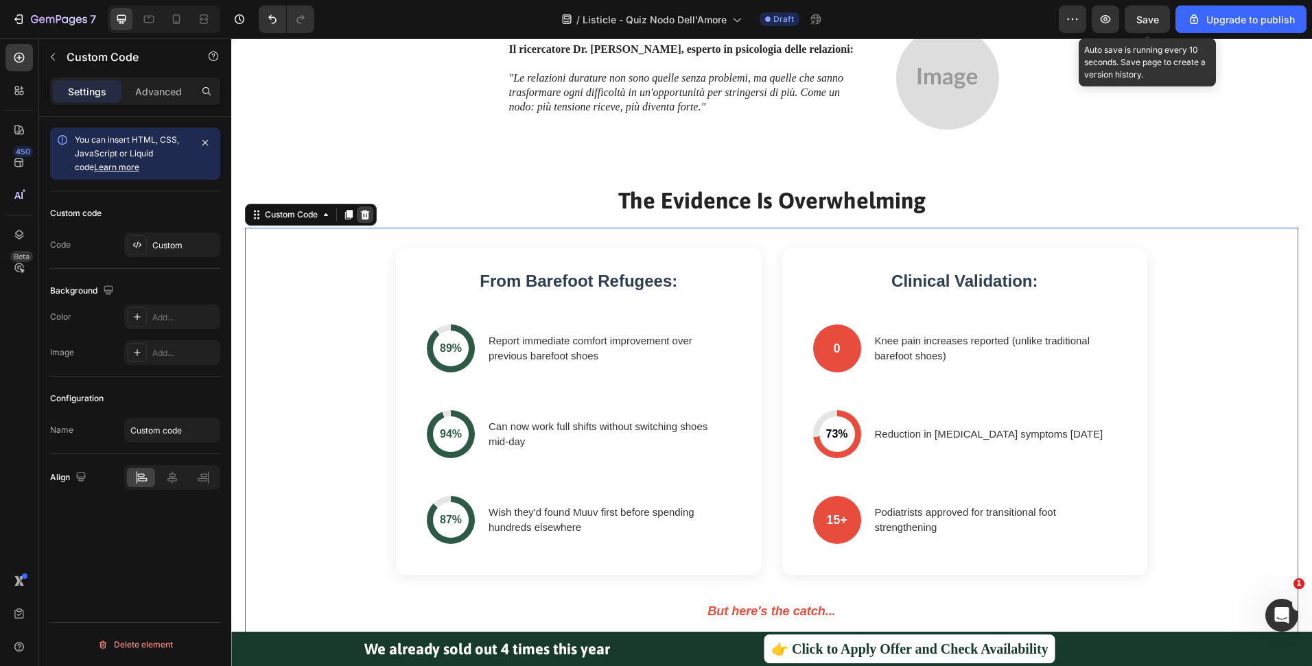
click at [359, 207] on div at bounding box center [365, 215] width 16 height 16
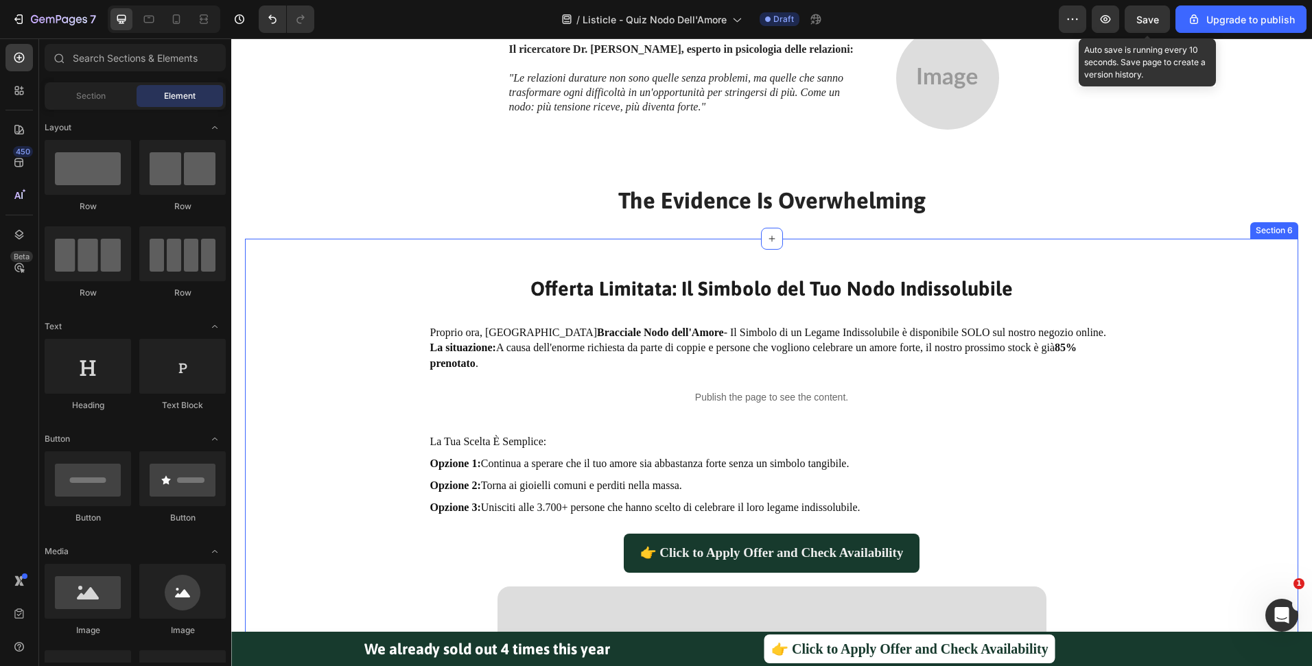
click at [679, 240] on div "Offerta Limitata: Il Simbolo del Tuo Nodo Indissolubile Heading Proprio ora, il…" at bounding box center [771, 651] width 1053 height 825
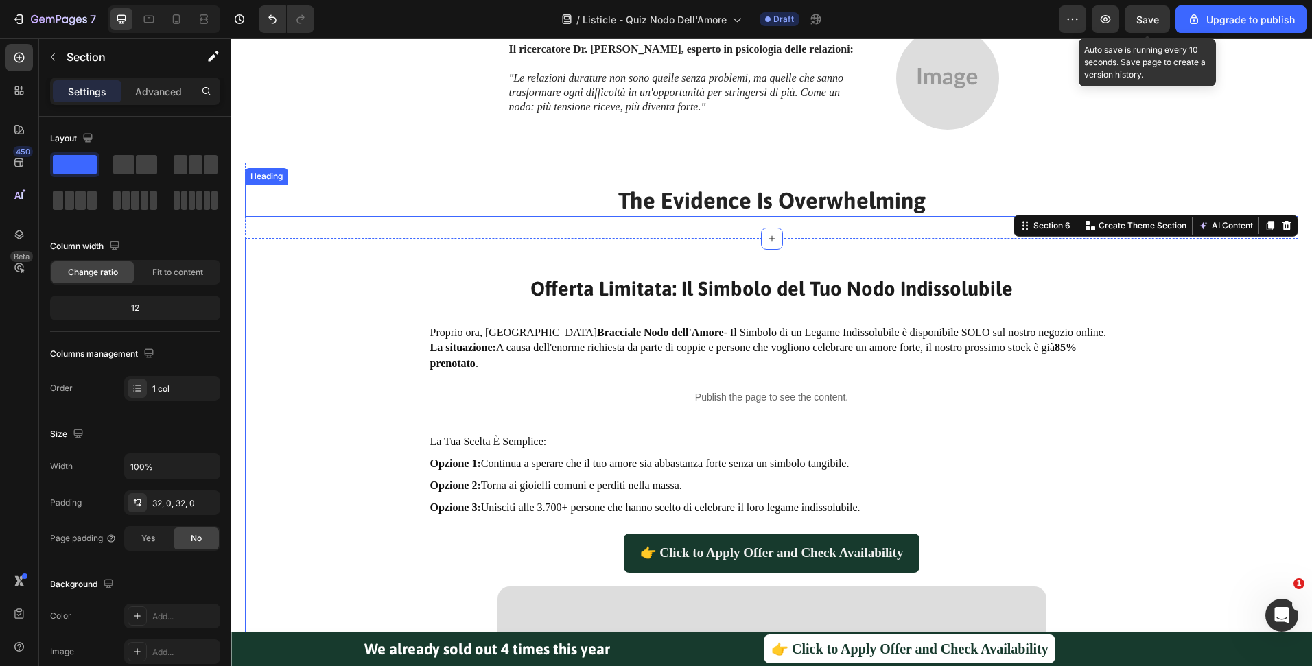
click at [680, 194] on h2 "The Evidence Is Overwhelming" at bounding box center [771, 201] width 1053 height 32
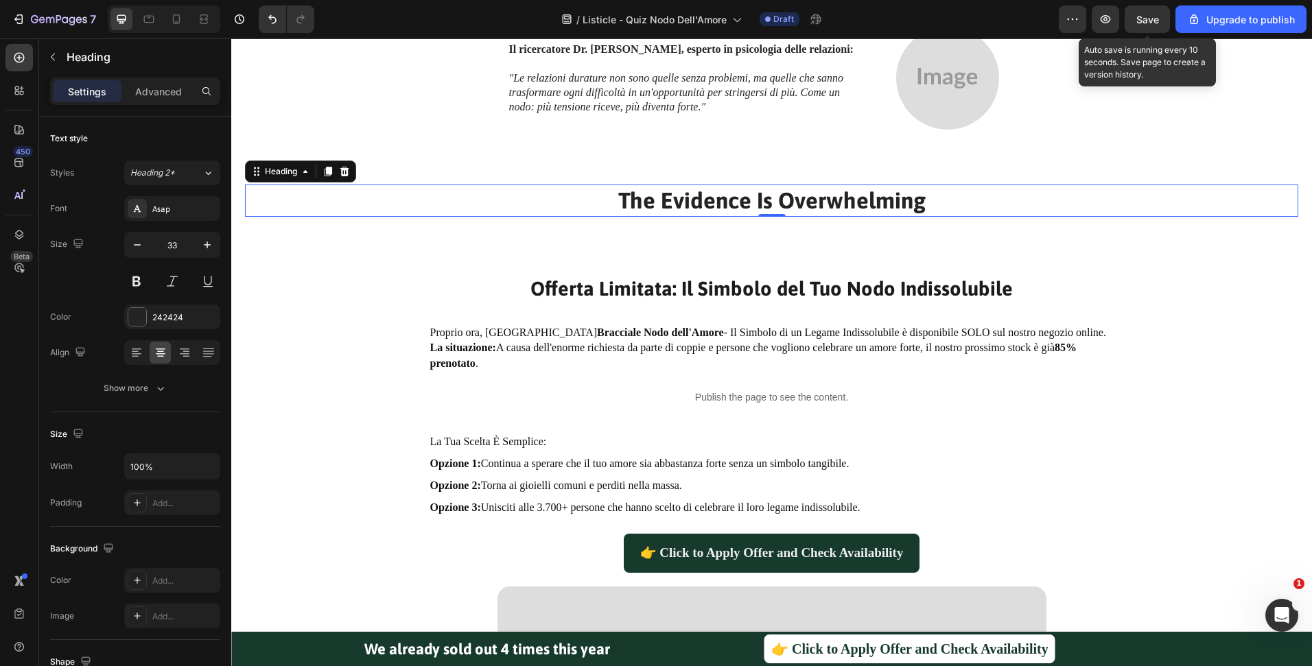
click at [769, 191] on h2 "The Evidence Is Overwhelming" at bounding box center [771, 201] width 1053 height 32
click at [769, 191] on p "The Evidence Is Overwhelming" at bounding box center [771, 201] width 1050 height 30
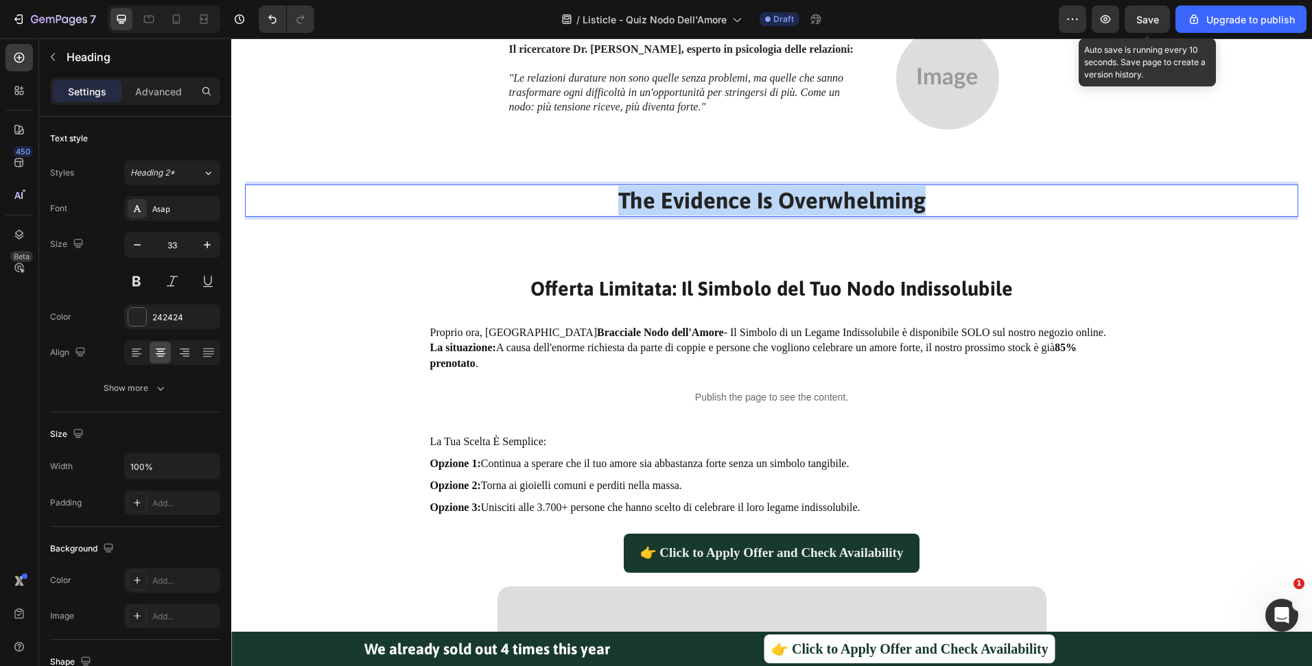
click at [769, 191] on p "The Evidence Is Overwhelming" at bounding box center [771, 201] width 1050 height 30
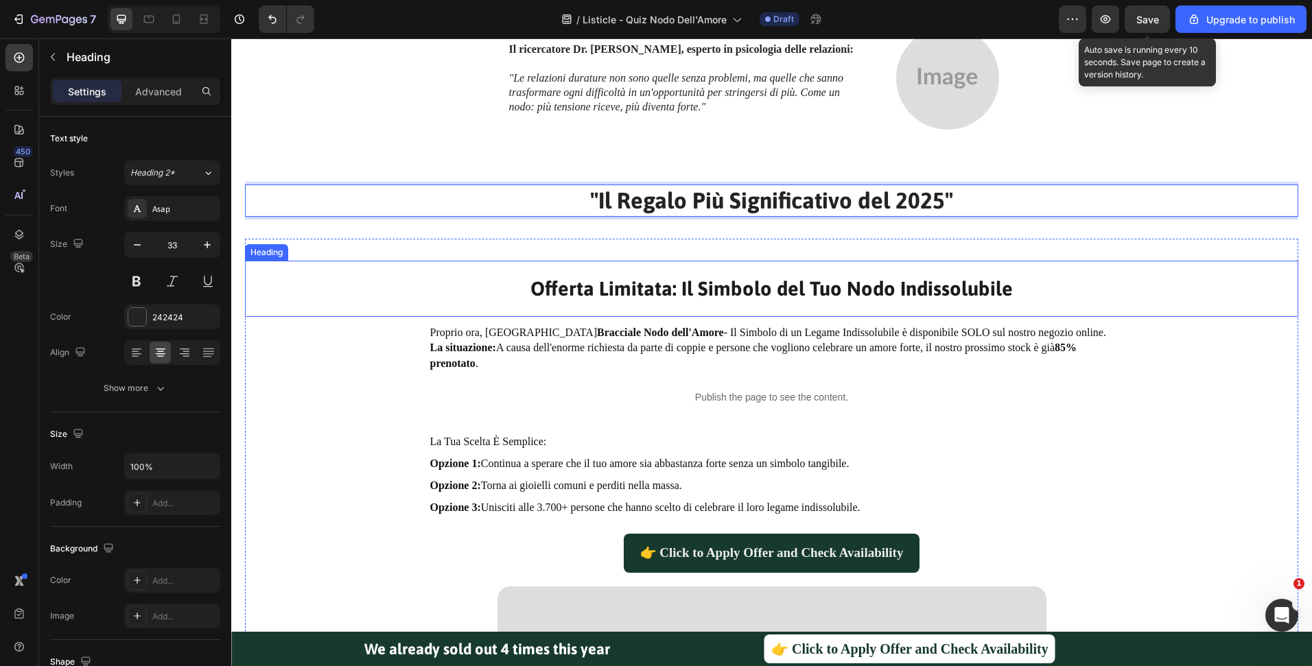
click at [896, 273] on div "Offerta Limitata: Il Simbolo del Tuo Nodo Indissolubile Heading" at bounding box center [771, 289] width 1053 height 56
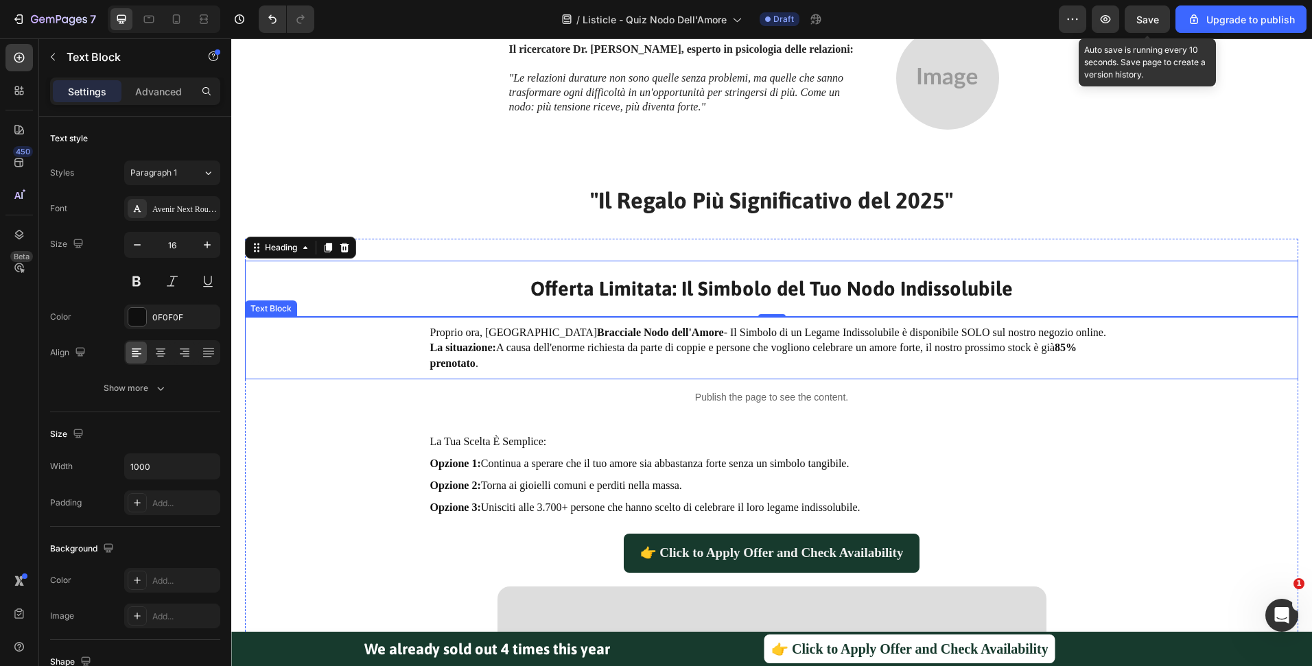
click at [607, 351] on p "La situazione: A causa dell'enorme richiesta da parte di coppie e persone che v…" at bounding box center [771, 355] width 683 height 31
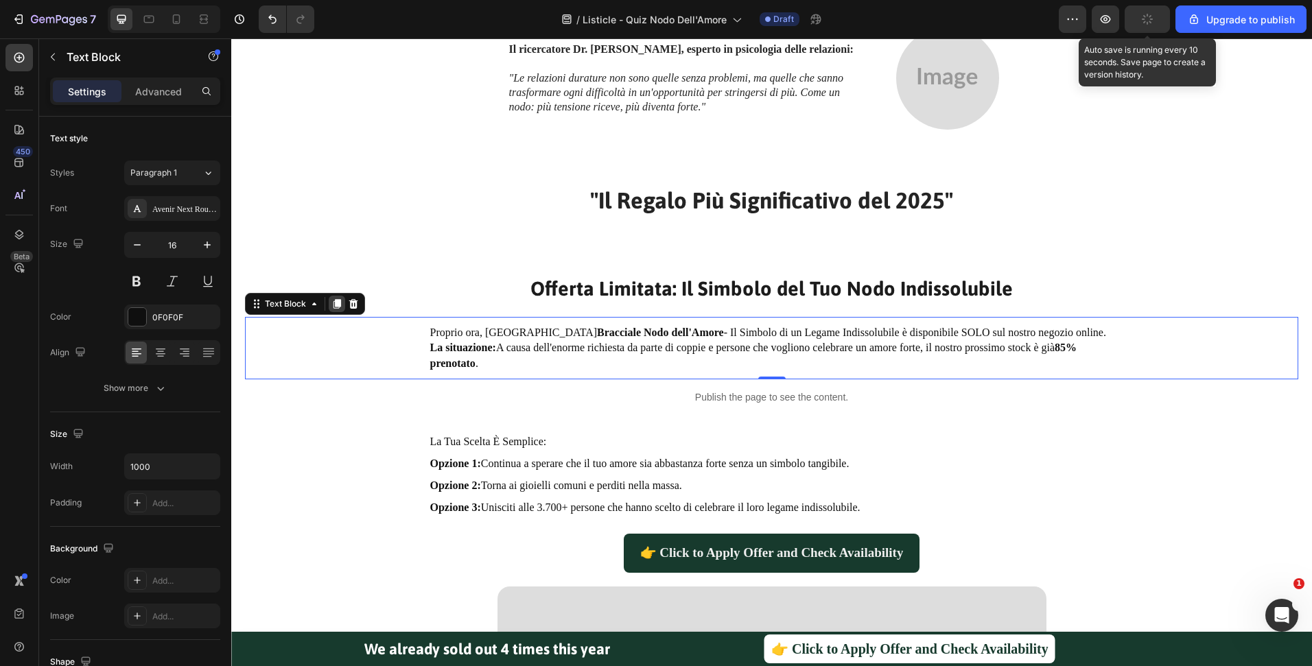
click at [339, 303] on icon at bounding box center [337, 304] width 8 height 10
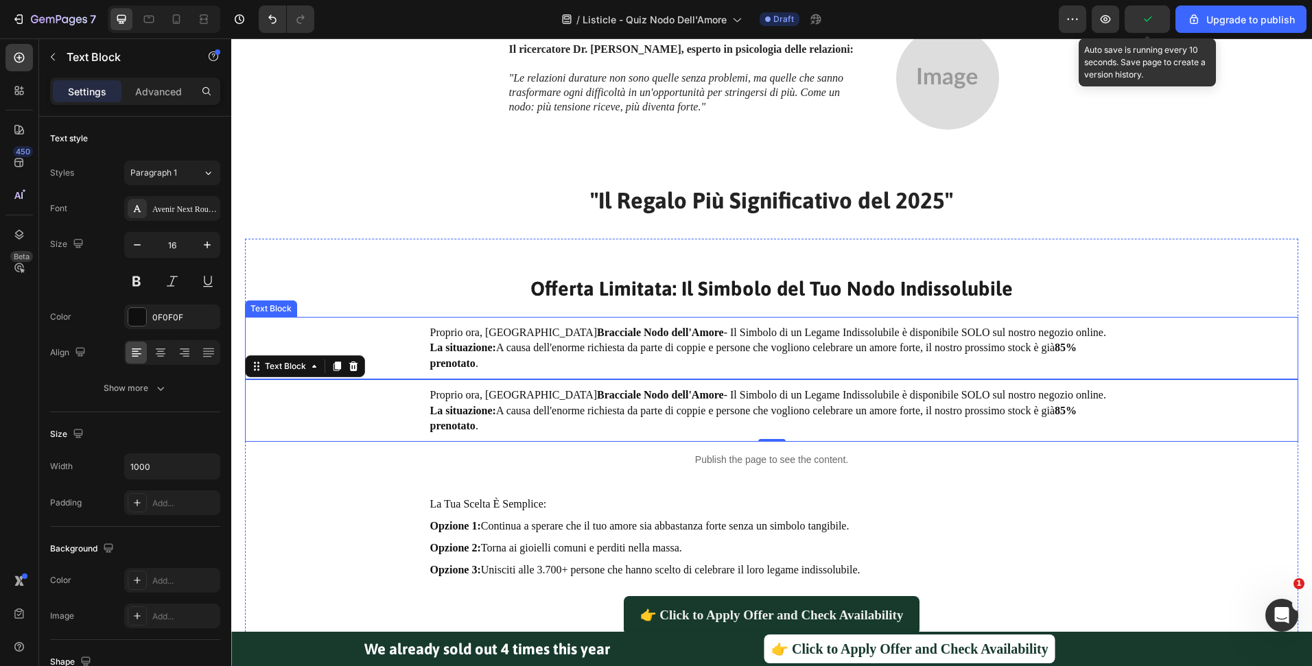
click at [597, 329] on strong "Bracciale Nodo dell'Amore" at bounding box center [660, 333] width 127 height 12
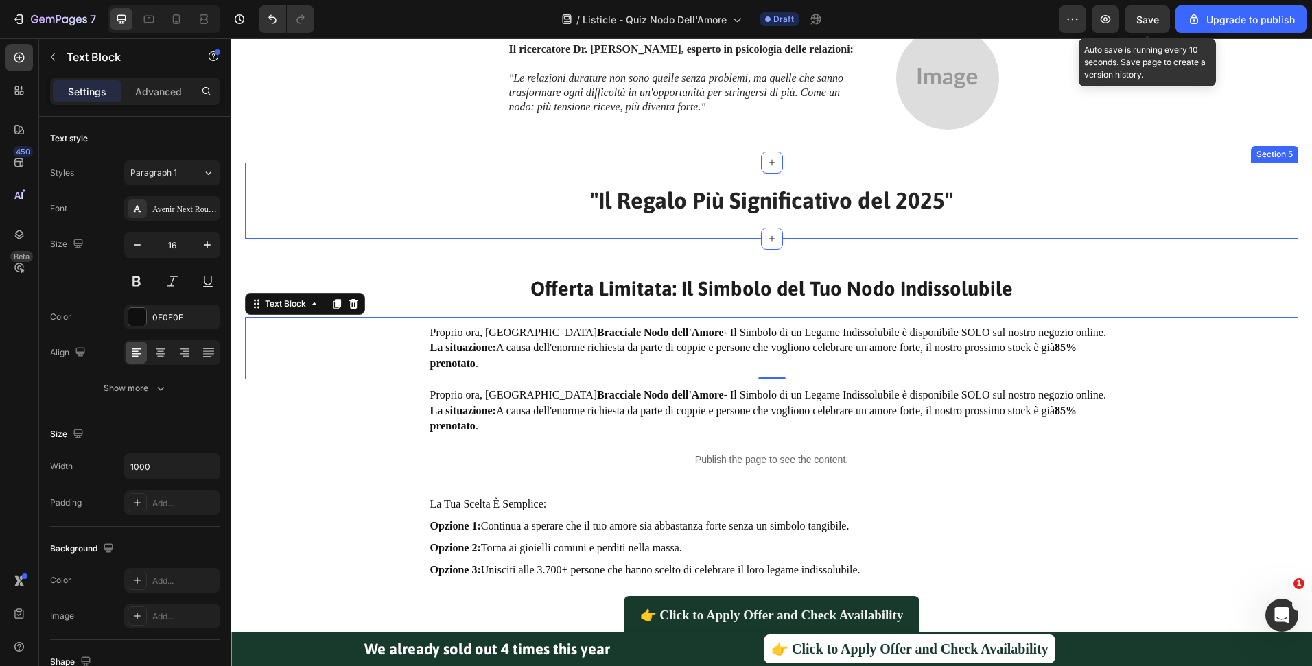
drag, startPoint x: 333, startPoint y: 309, endPoint x: 591, endPoint y: 222, distance: 272.7
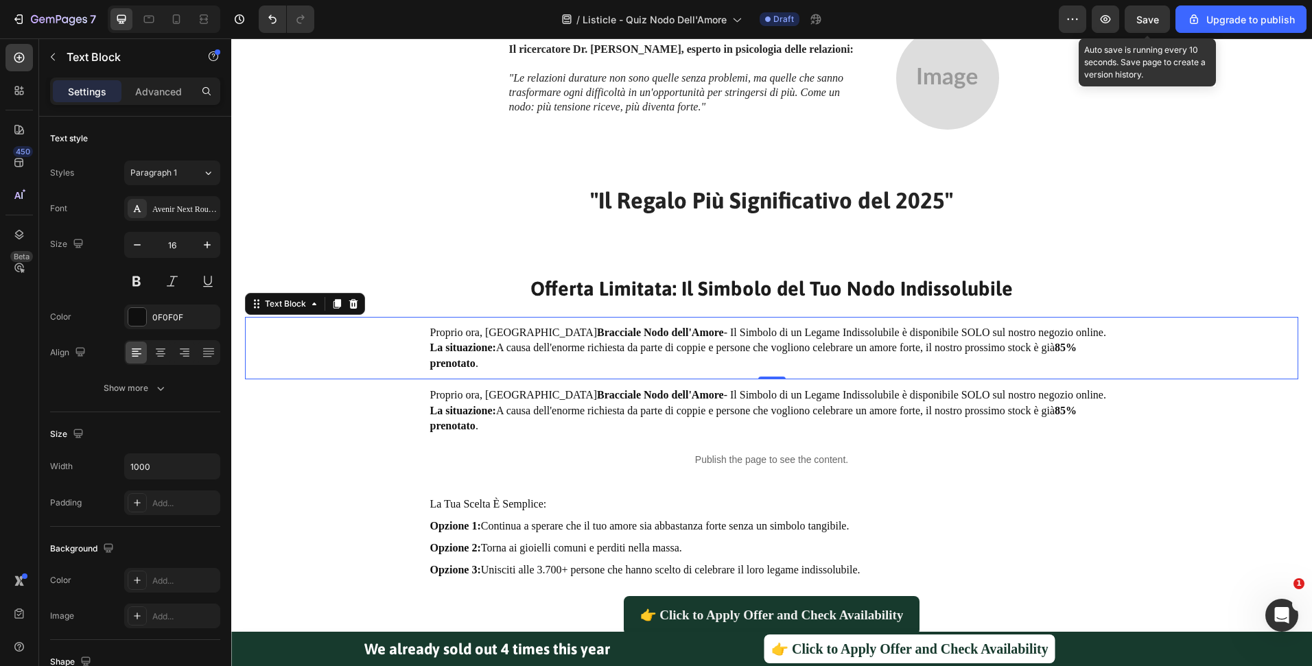
click at [597, 327] on strong "Bracciale Nodo dell'Amore" at bounding box center [660, 333] width 127 height 12
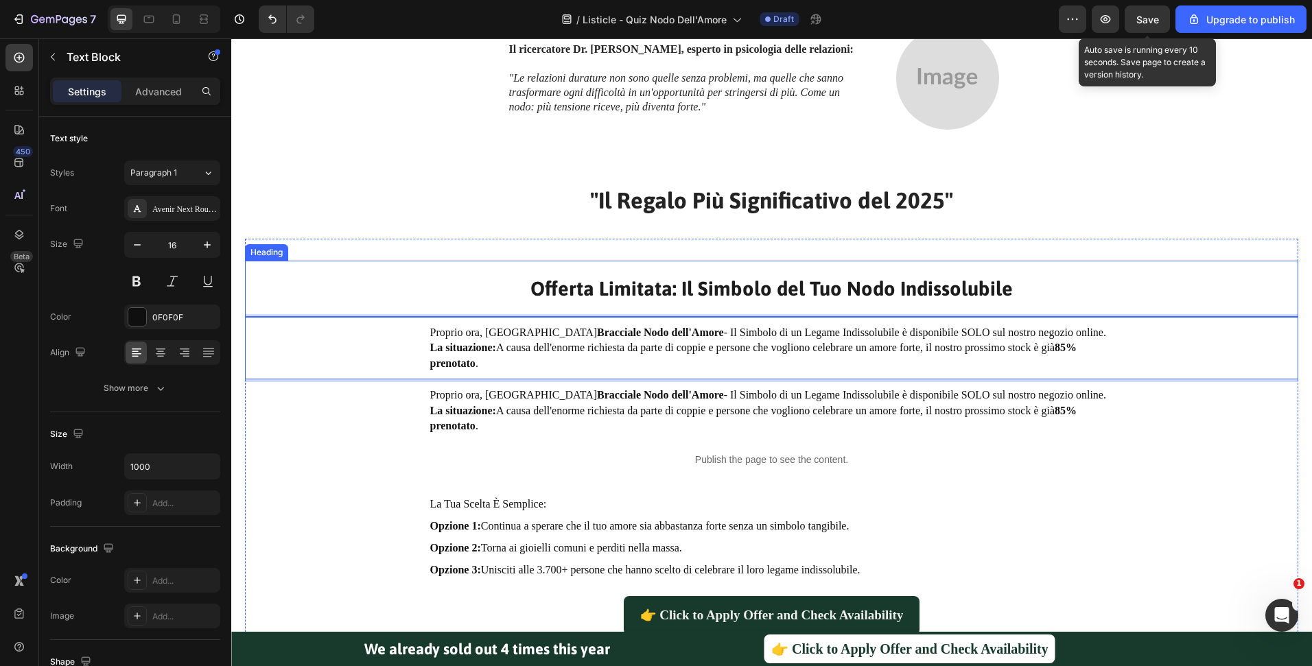
click at [344, 303] on div "Offerta Limitata: Il Simbolo del Tuo Nodo Indissolubile Heading" at bounding box center [771, 289] width 1053 height 56
click at [371, 347] on div "Proprio ora, il Bracciale Nodo dell'Amore - Il Simbolo di un Legame Indissolubi…" at bounding box center [772, 348] width 1026 height 49
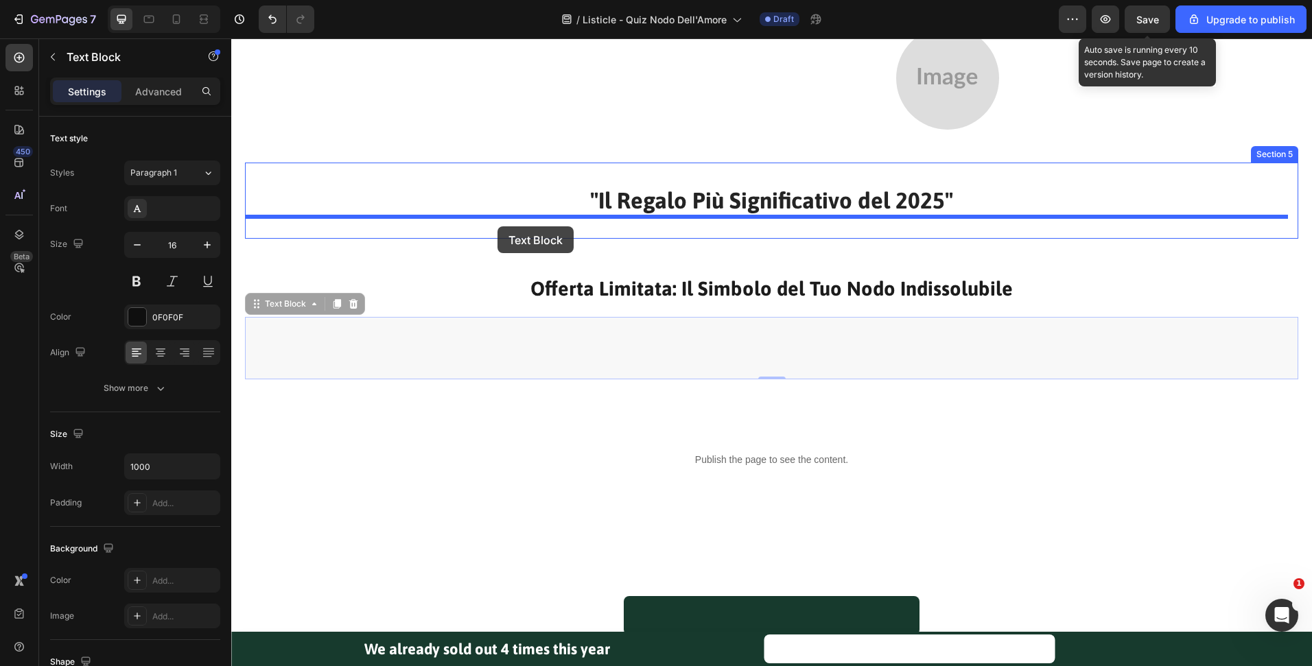
drag, startPoint x: 279, startPoint y: 309, endPoint x: 497, endPoint y: 226, distance: 233.9
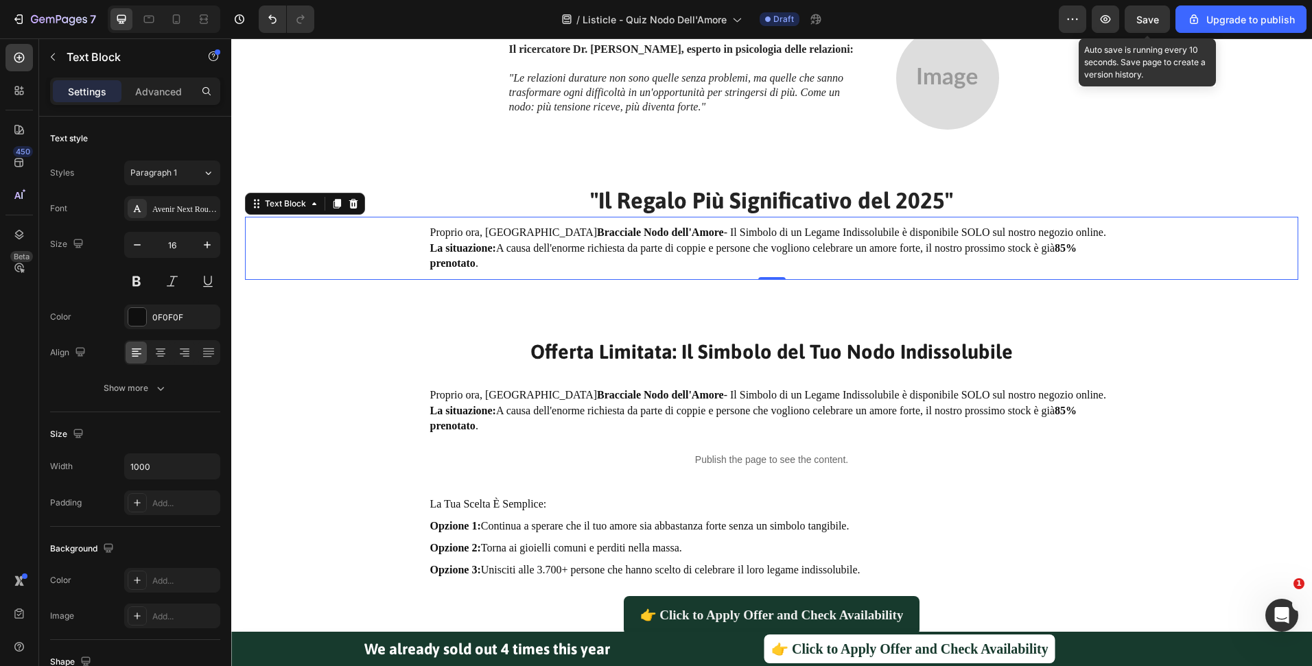
click at [720, 255] on p "La situazione: A causa dell'enorme richiesta da parte di coppie e persone che v…" at bounding box center [771, 256] width 683 height 31
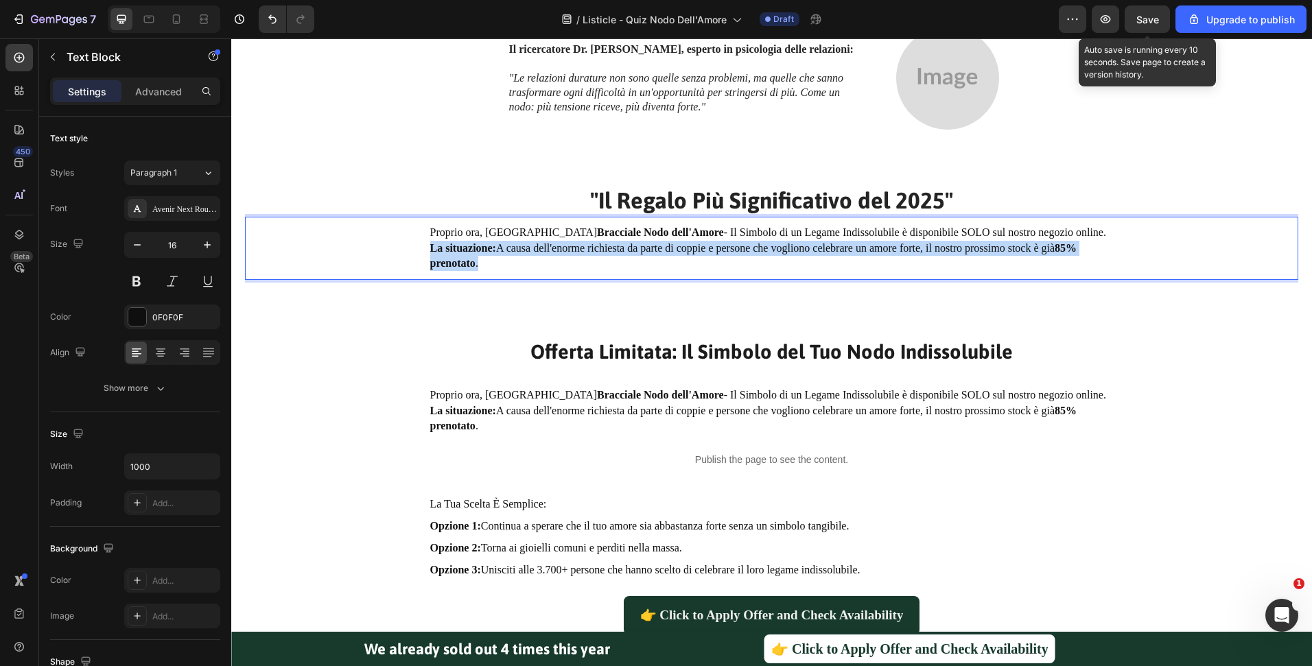
click at [720, 255] on p "La situazione: A causa dell'enorme richiesta da parte di coppie e persone che v…" at bounding box center [771, 256] width 683 height 31
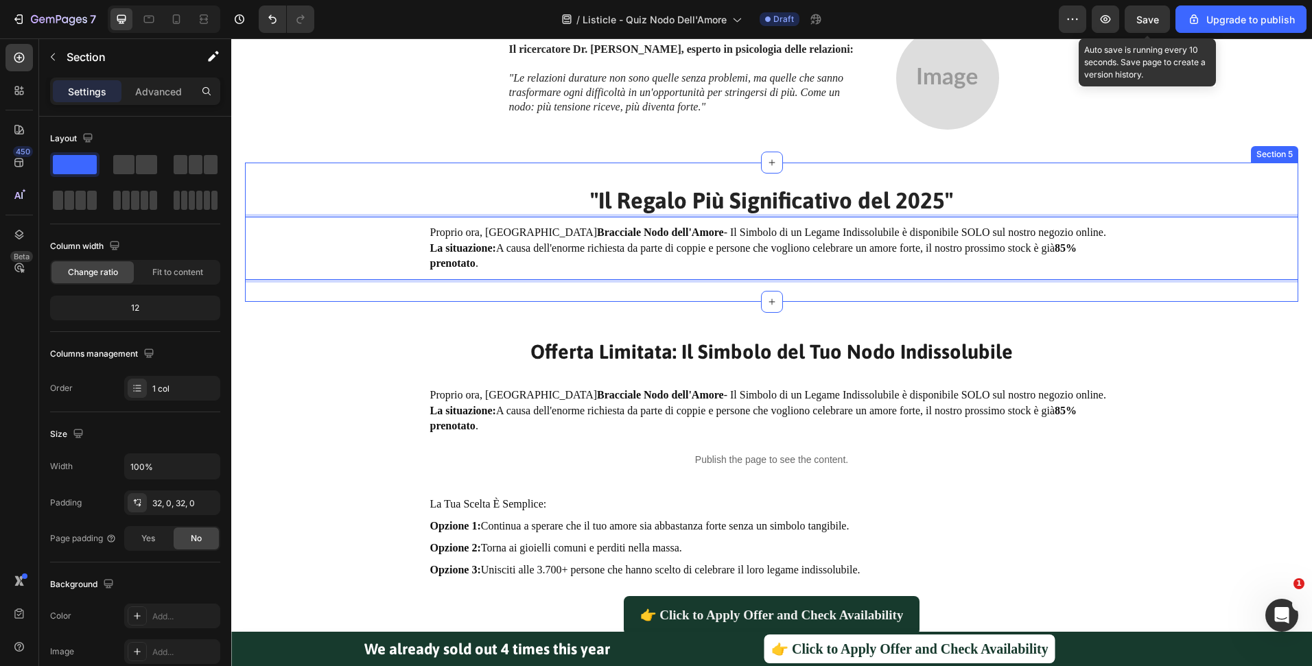
click at [519, 282] on div "⁠⁠⁠⁠⁠⁠⁠ "Il Regalo Più Significativo del 2025" Heading Proprio ora, il Braccial…" at bounding box center [771, 232] width 1053 height 139
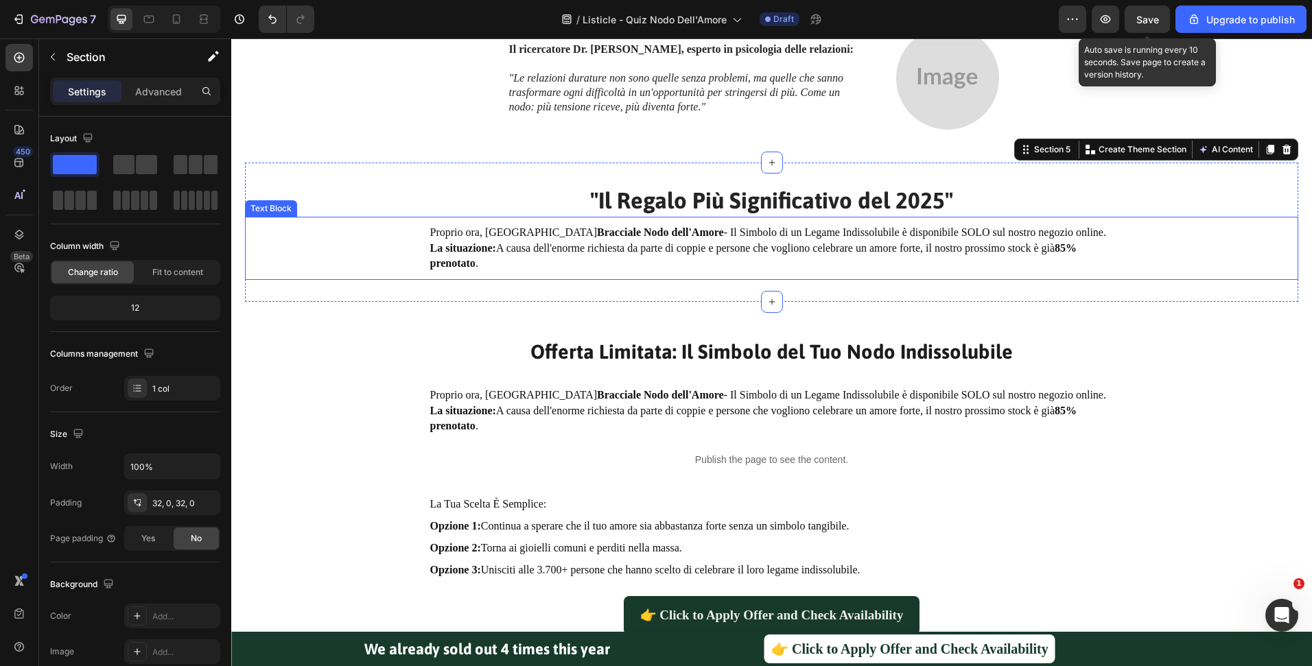
click at [519, 261] on p "La situazione: A causa dell'enorme richiesta da parte di coppie e persone che v…" at bounding box center [771, 256] width 683 height 31
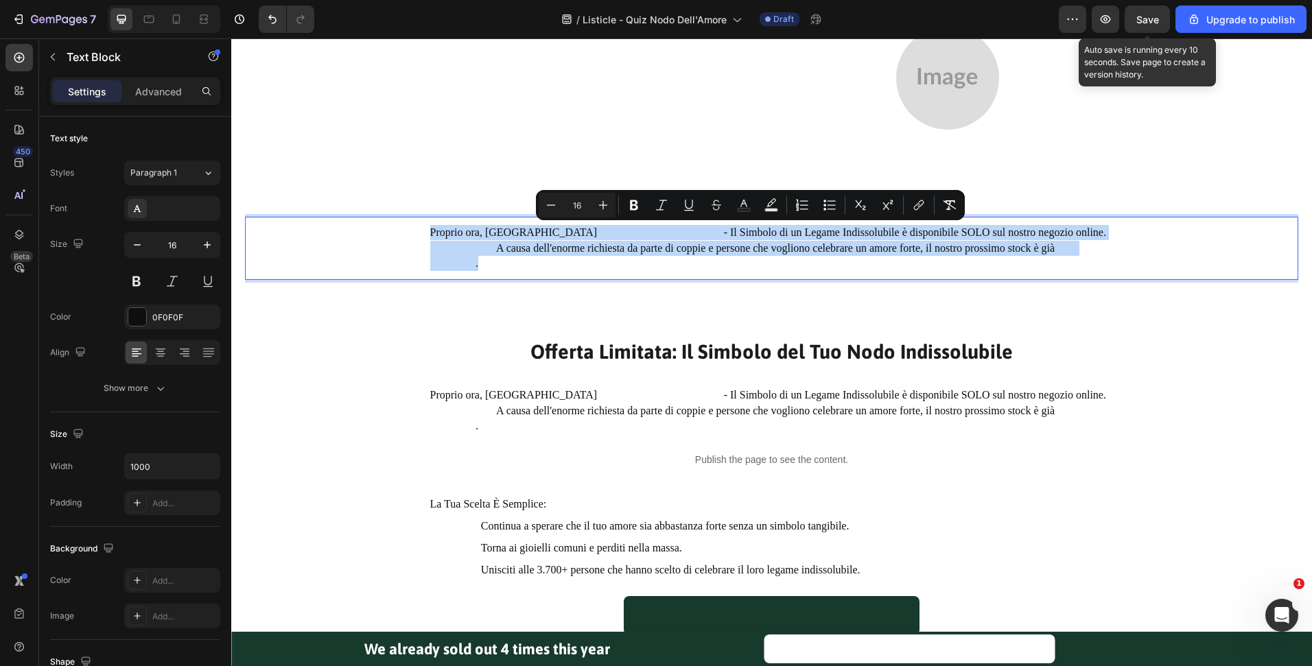
drag, startPoint x: 554, startPoint y: 269, endPoint x: 422, endPoint y: 229, distance: 138.3
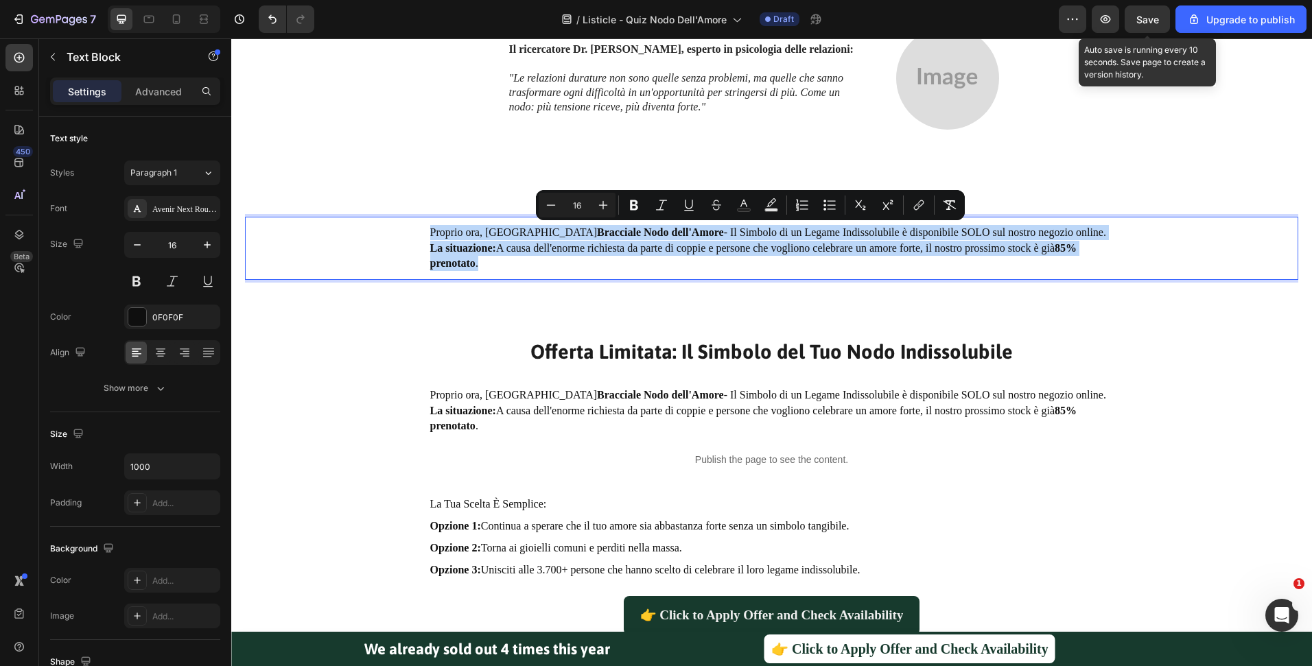
click at [422, 229] on div "Proprio ora, il Bracciale Nodo dell'Amore - Il Simbolo di un Legame Indissolubi…" at bounding box center [772, 248] width 1026 height 49
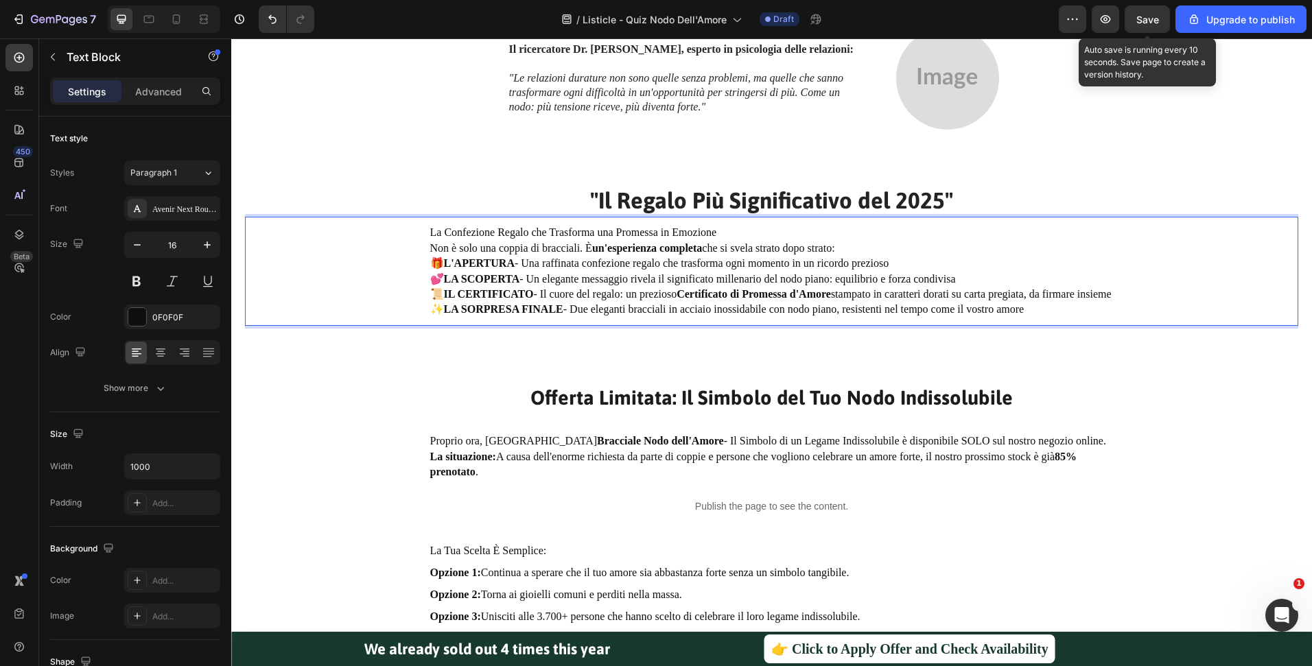
click at [845, 245] on p "Non è solo una coppia di bracciali. È un'esperienza completa che si svela strat…" at bounding box center [771, 248] width 683 height 15
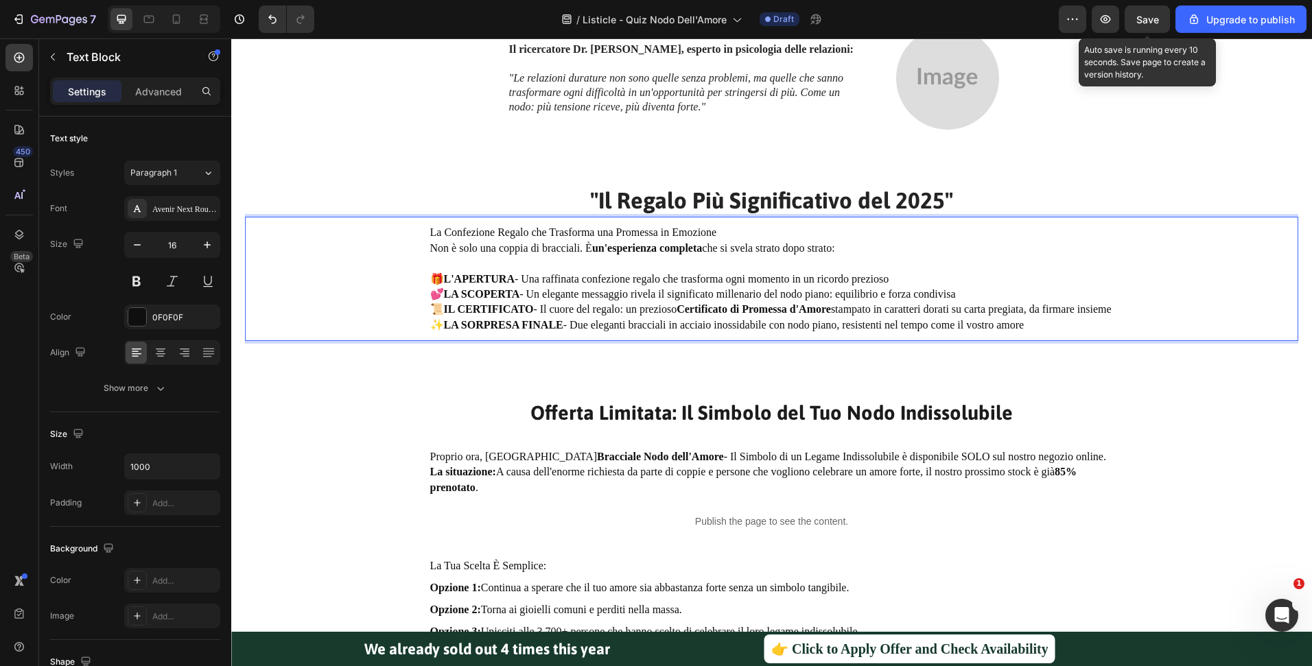
click at [823, 244] on p "Non è solo una coppia di bracciali. È un'esperienza completa che si svela strat…" at bounding box center [771, 248] width 683 height 15
click at [867, 249] on p "Non è solo una coppia di bracciali. È un'esperienza completa che si svela strat…" at bounding box center [771, 248] width 683 height 15
click at [521, 280] on p "🎁 L'APERTURA - Una raffinata confezione regalo che trasforma ogni momento in un…" at bounding box center [771, 279] width 683 height 15
click at [889, 280] on p "🎁 L'APERTURA - Una raffinata confezione regalo che trasforma ogni momento in un…" at bounding box center [771, 279] width 683 height 15
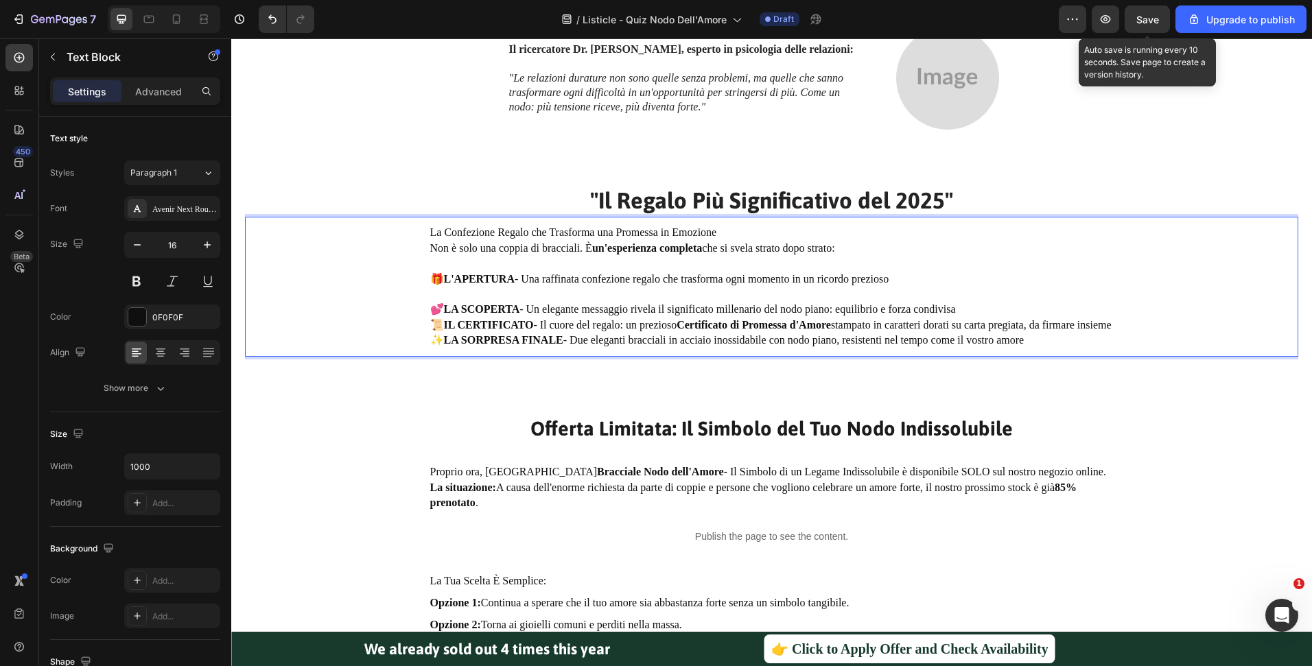
click at [1012, 305] on p "💕 LA SCOPERTA - Un elegante messaggio rivela il significato millenario del nodo…" at bounding box center [771, 309] width 683 height 15
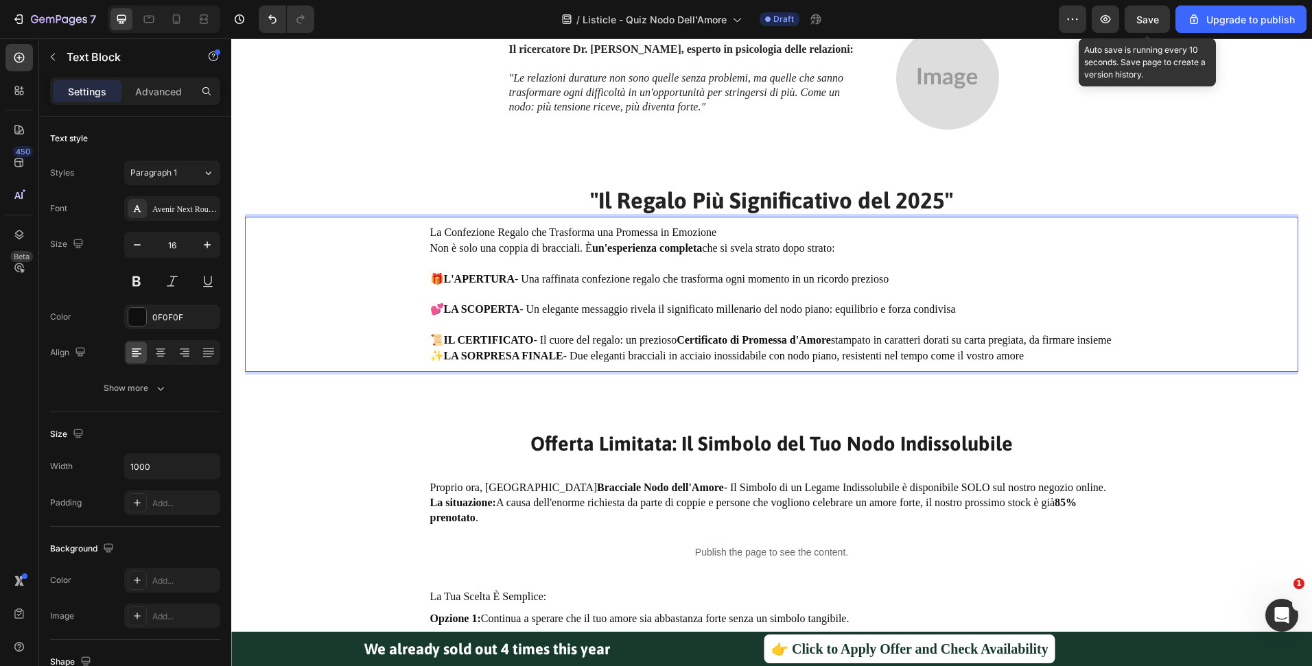
click at [576, 348] on p "📜 IL CERTIFICATO - Il cuore del regalo: un prezioso Certificato di Promessa d'A…" at bounding box center [771, 340] width 683 height 15
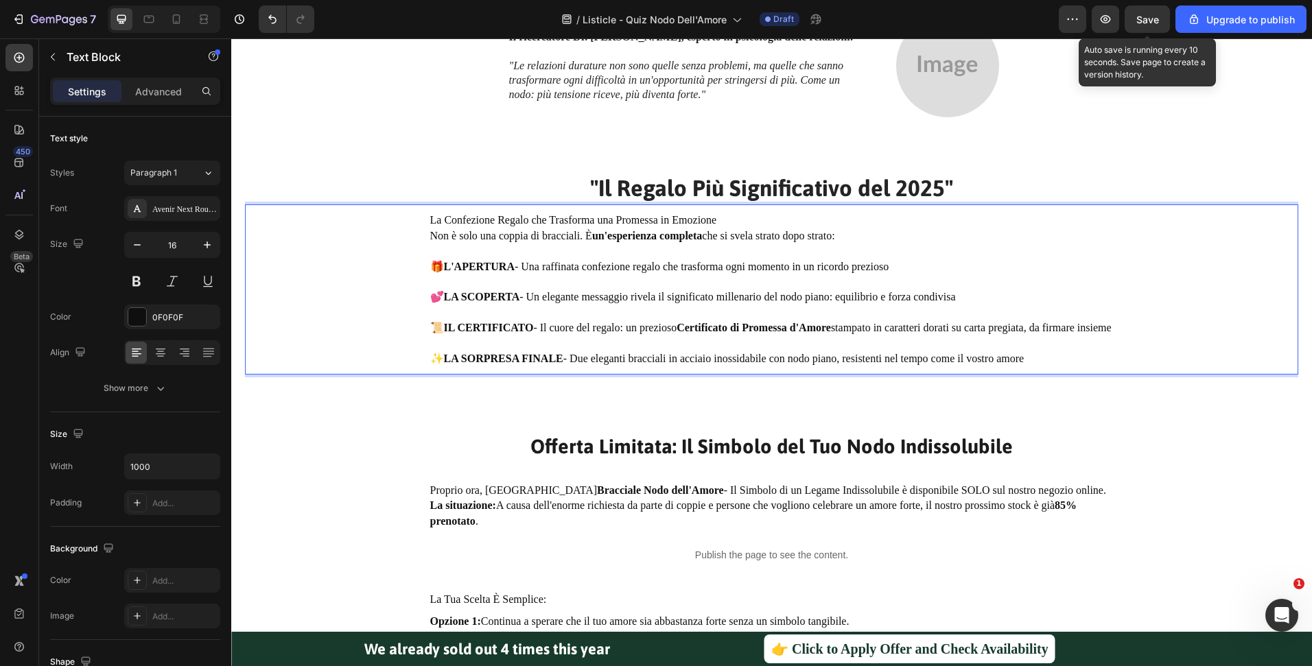
scroll to position [2220, 0]
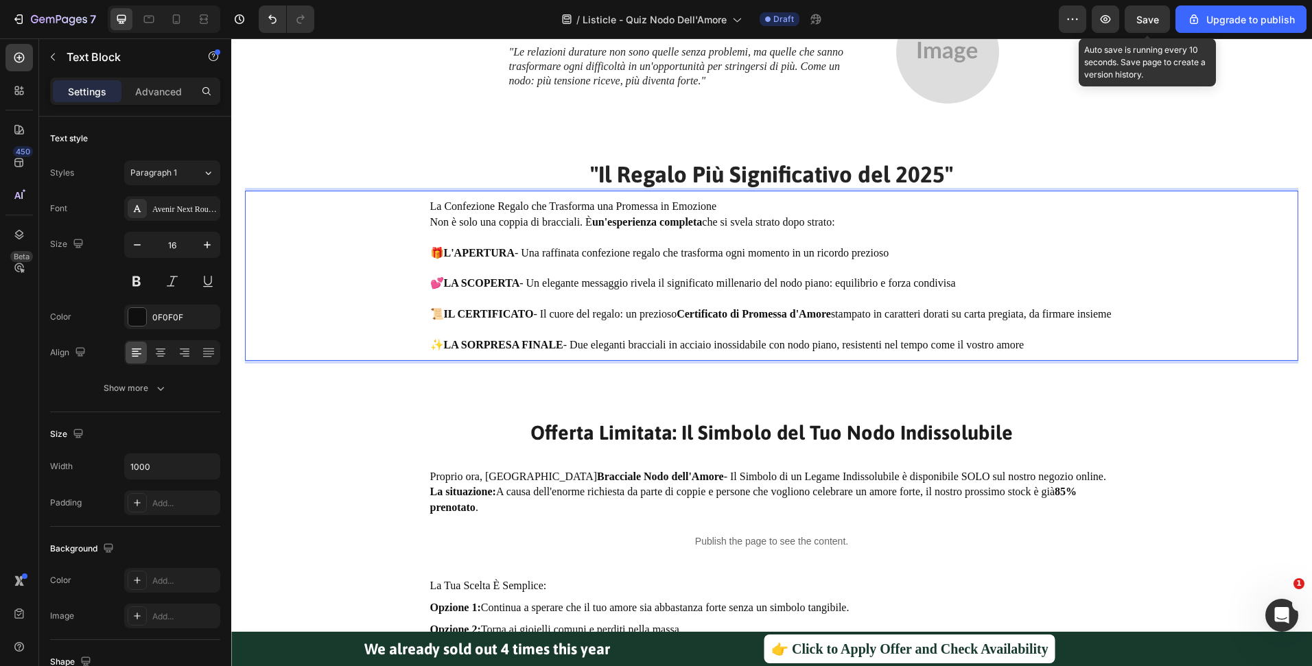
click at [890, 429] on div "Offerta Limitata: Il Simbolo del Tuo Nodo Indissolubile Heading" at bounding box center [771, 433] width 1053 height 56
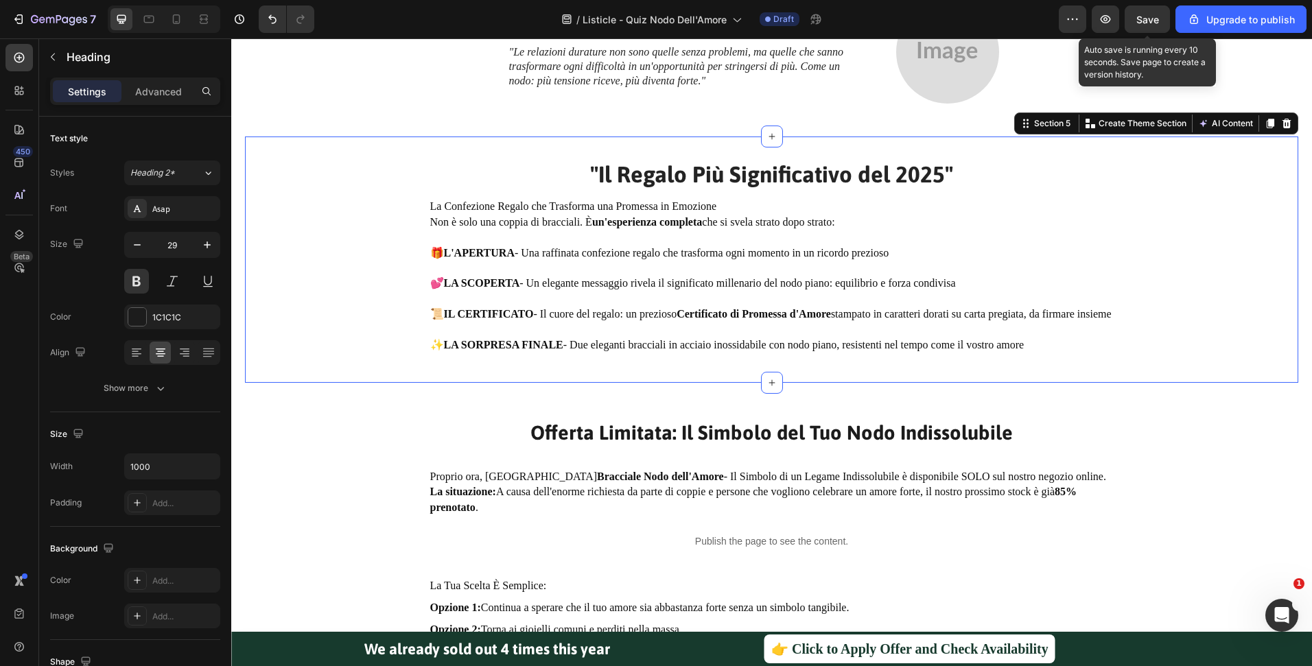
click at [870, 383] on div "⁠⁠⁠⁠⁠⁠⁠ "Il Regalo Più Significativo del 2025" Heading La Confezione Regalo che…" at bounding box center [771, 260] width 1053 height 246
click at [869, 353] on p "✨ LA SORPRESA FINALE - Due eleganti bracciali in acciaio inossidabile con nodo …" at bounding box center [771, 345] width 683 height 15
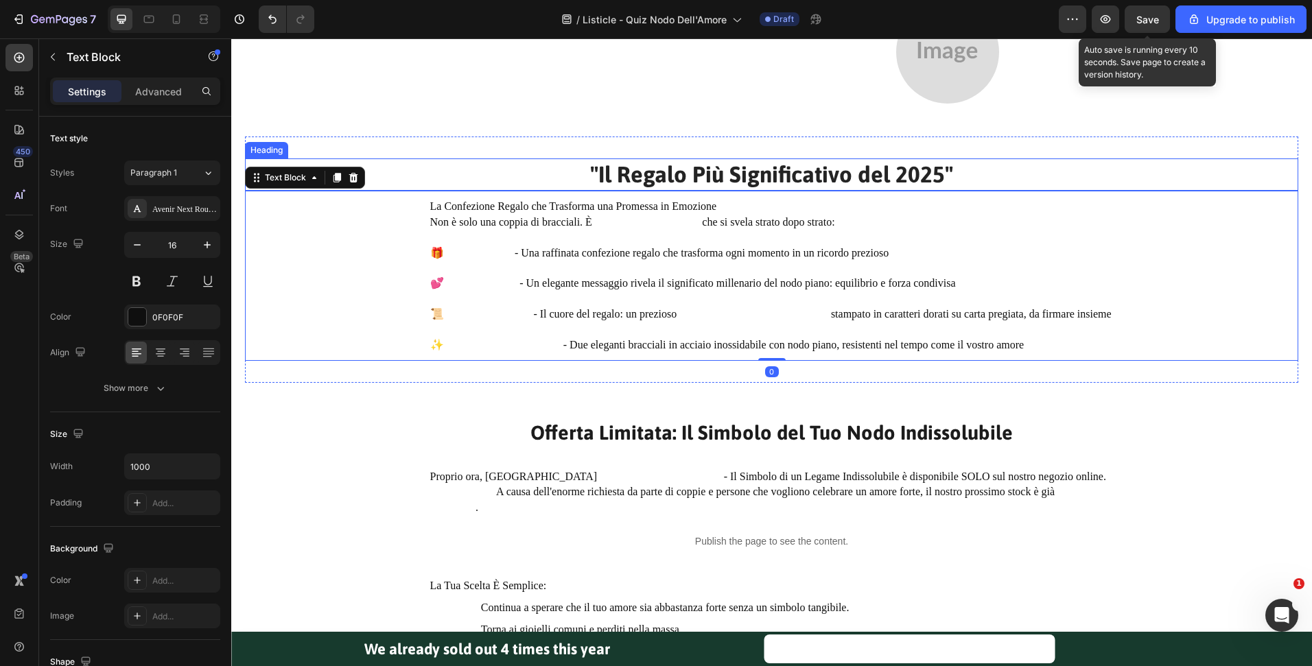
click at [847, 184] on strong ""Il Regalo Più Significativo del 2025"" at bounding box center [771, 174] width 363 height 26
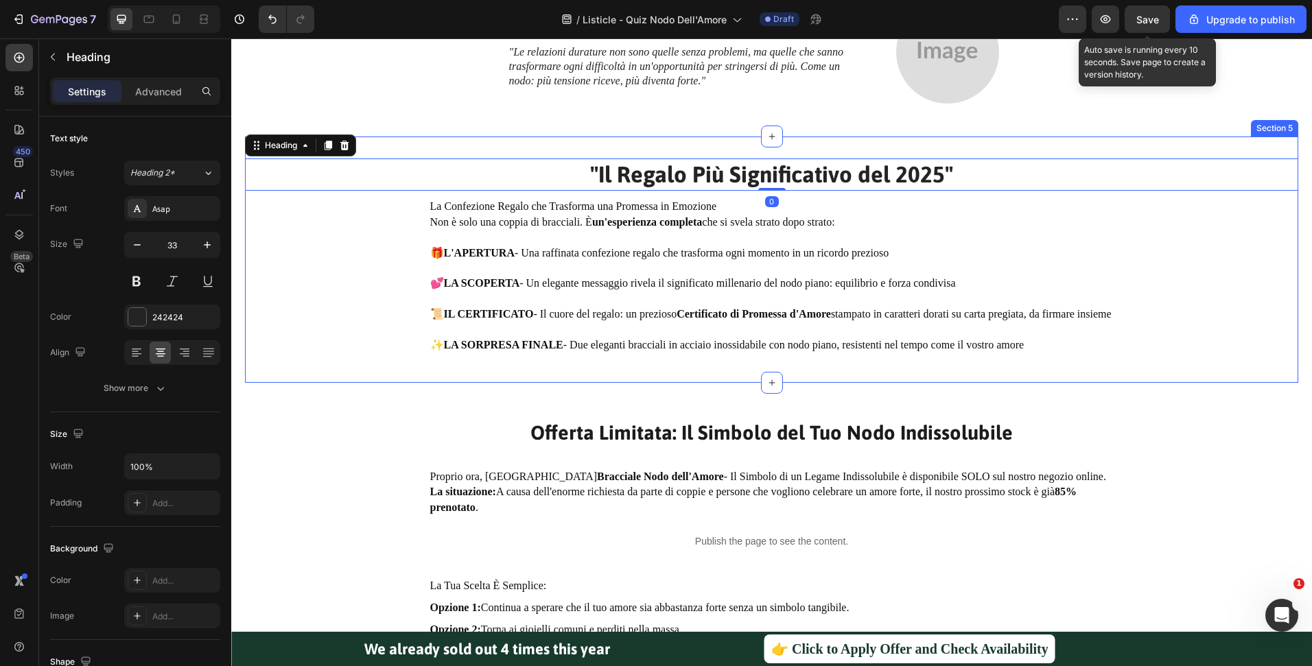
click at [954, 377] on div "⁠⁠⁠⁠⁠⁠⁠ "Il Regalo Più Significativo del 2025" Heading 0 La Confezione Regalo c…" at bounding box center [771, 260] width 1053 height 246
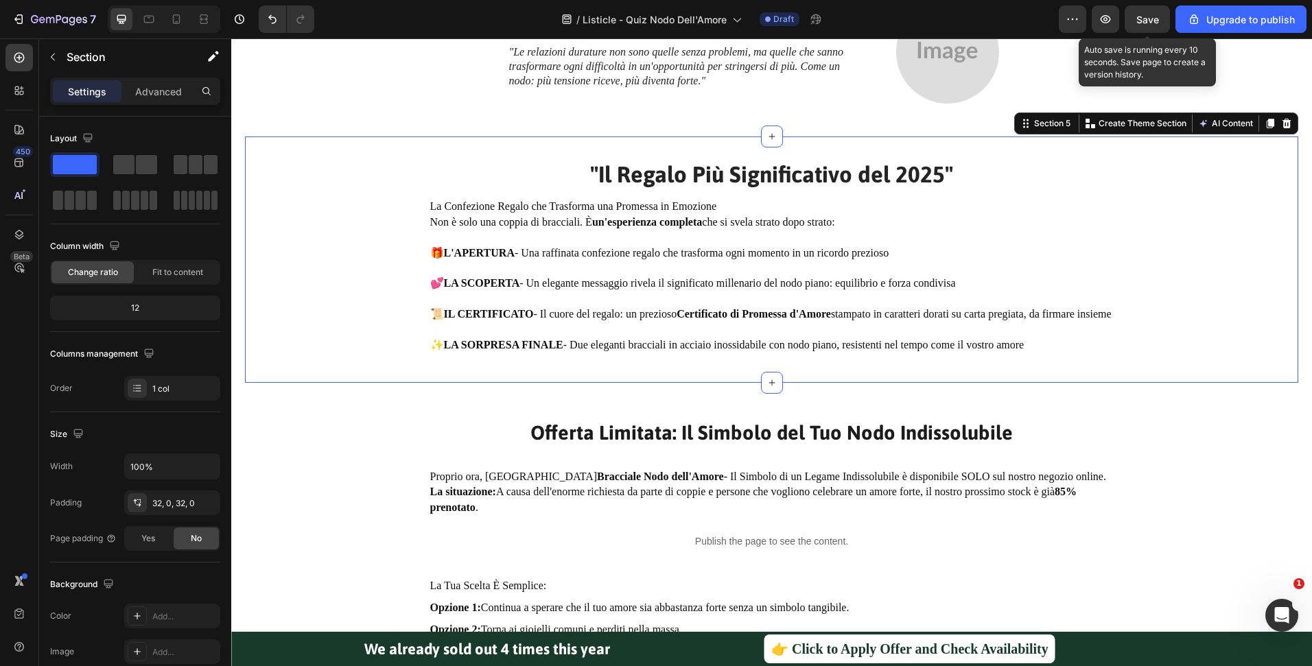
click at [914, 381] on div "⁠⁠⁠⁠⁠⁠⁠ "Il Regalo Più Significativo del 2025" Heading La Confezione Regalo che…" at bounding box center [771, 260] width 1053 height 246
click at [862, 380] on div "⁠⁠⁠⁠⁠⁠⁠ "Il Regalo Più Significativo del 2025" Heading La Confezione Regalo che…" at bounding box center [771, 260] width 1053 height 246
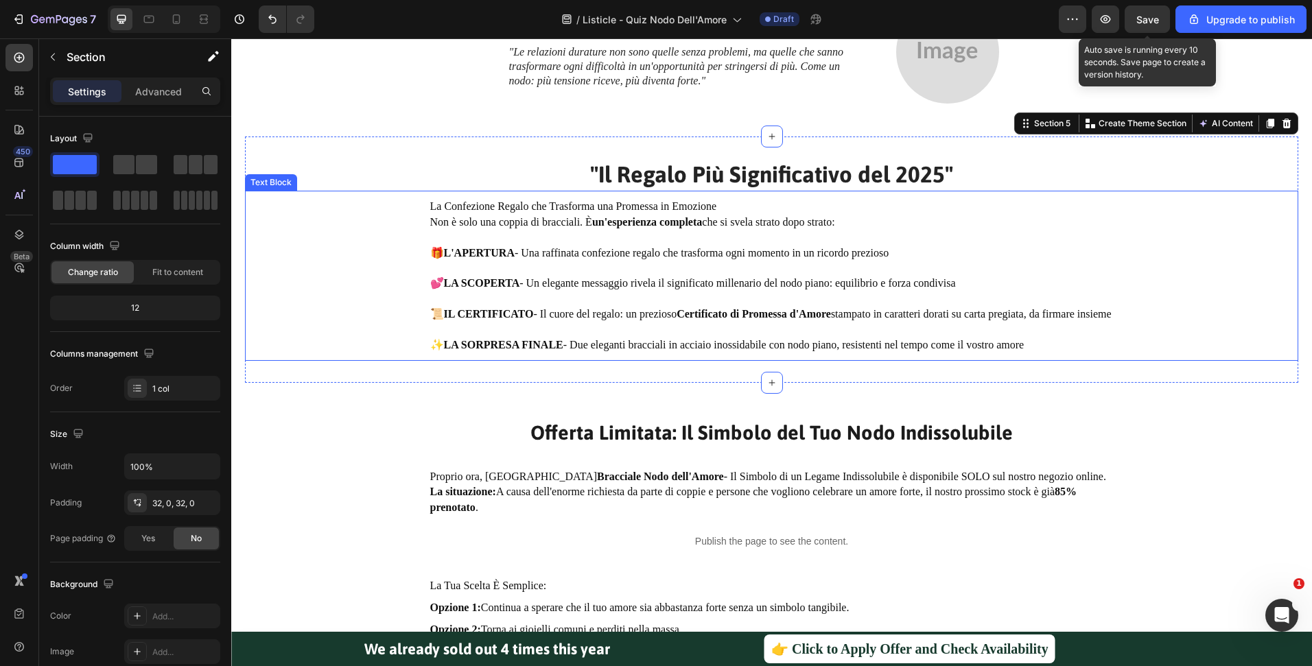
click at [477, 315] on strong "IL CERTIFICATO" at bounding box center [489, 314] width 90 height 12
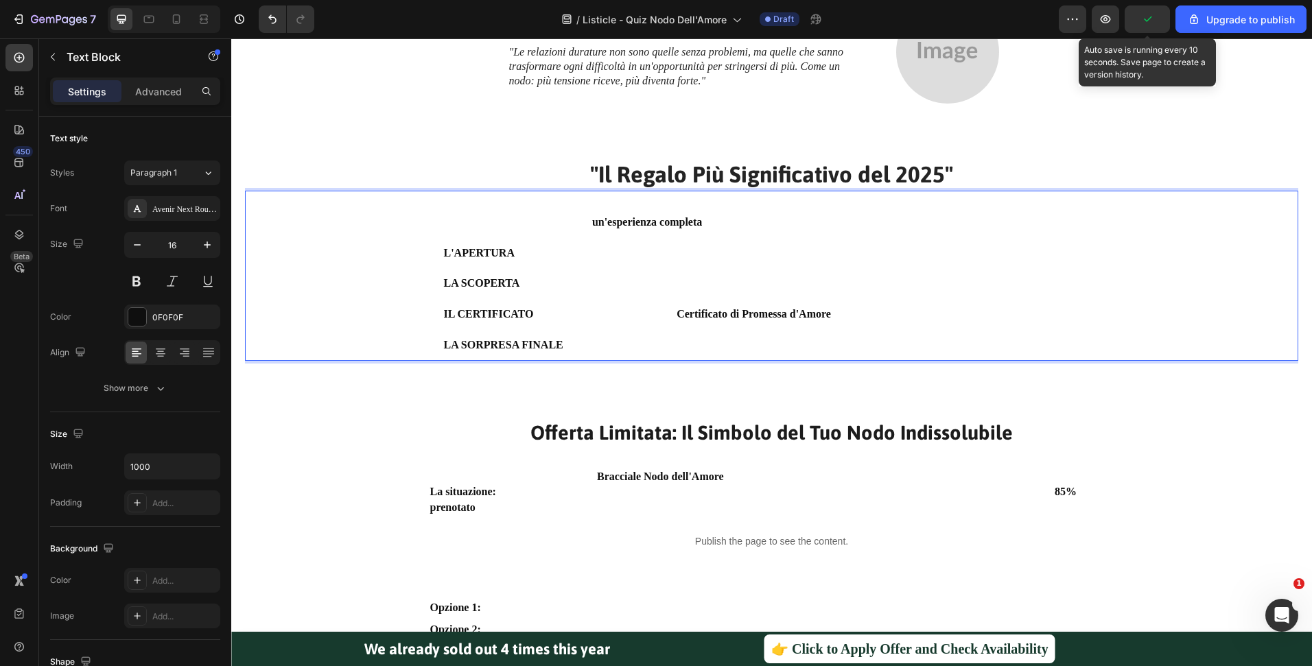
click at [484, 322] on p "📜 IL CERTIFICATO - Il cuore del regalo: un prezioso Certificato di Promessa d'A…" at bounding box center [771, 314] width 683 height 15
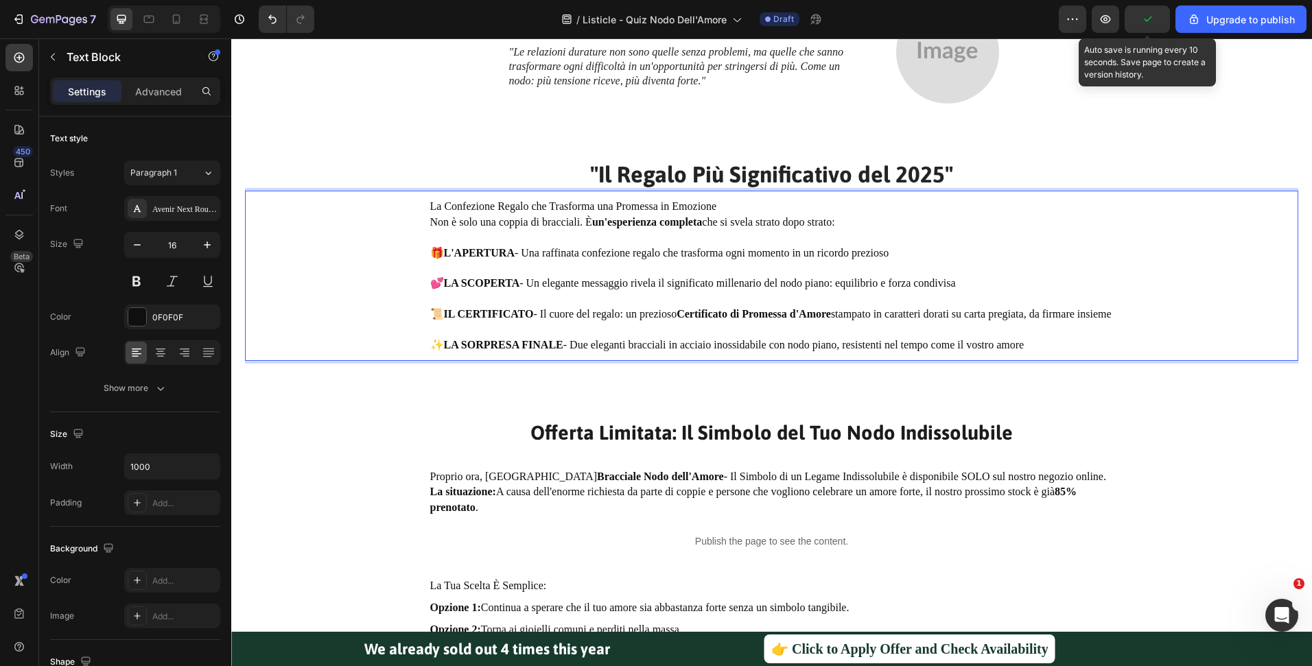
click at [524, 300] on p "Rich Text Editor. Editing area: main" at bounding box center [771, 299] width 683 height 15
click at [508, 322] on p "📜 IL CERTIFICATO - Il cuore del regalo: un prezioso Certificato di Promessa d'A…" at bounding box center [771, 314] width 683 height 15
click at [501, 351] on strong "LA SORPRESA FINALE" at bounding box center [503, 345] width 119 height 12
click at [1155, 29] on button "Save" at bounding box center [1147, 18] width 45 height 27
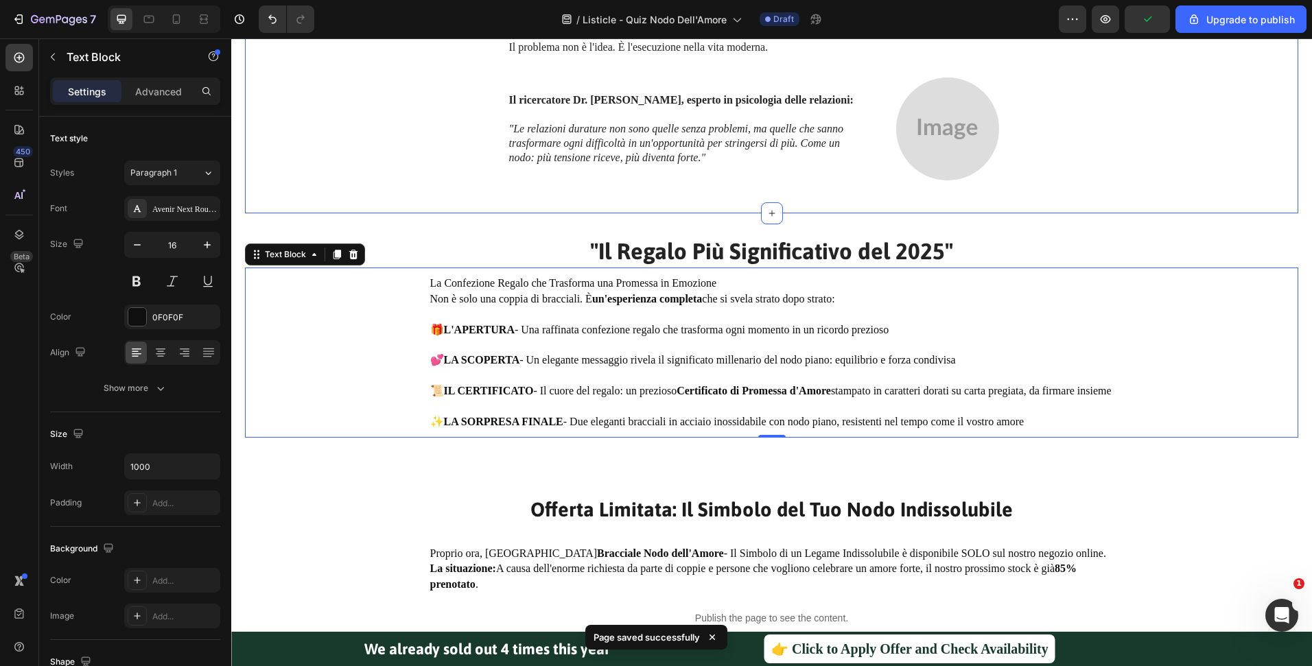
scroll to position [2092, 0]
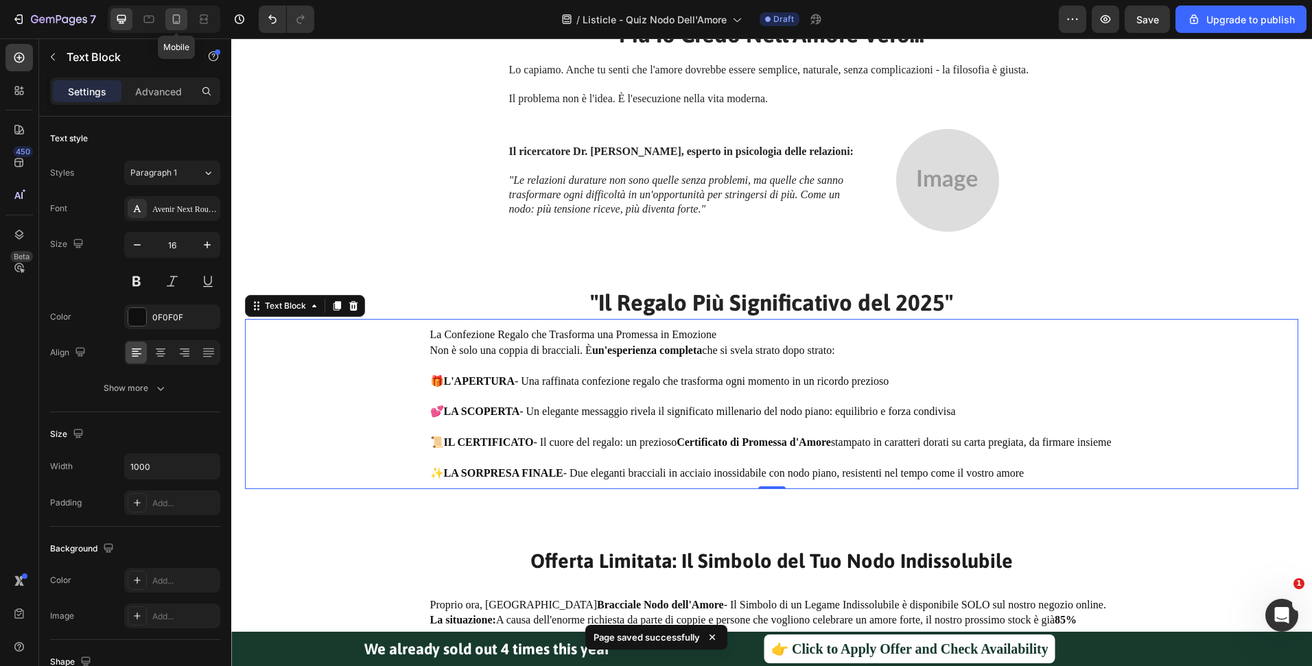
click at [167, 16] on div at bounding box center [176, 19] width 22 height 22
type input "17"
type input "100%"
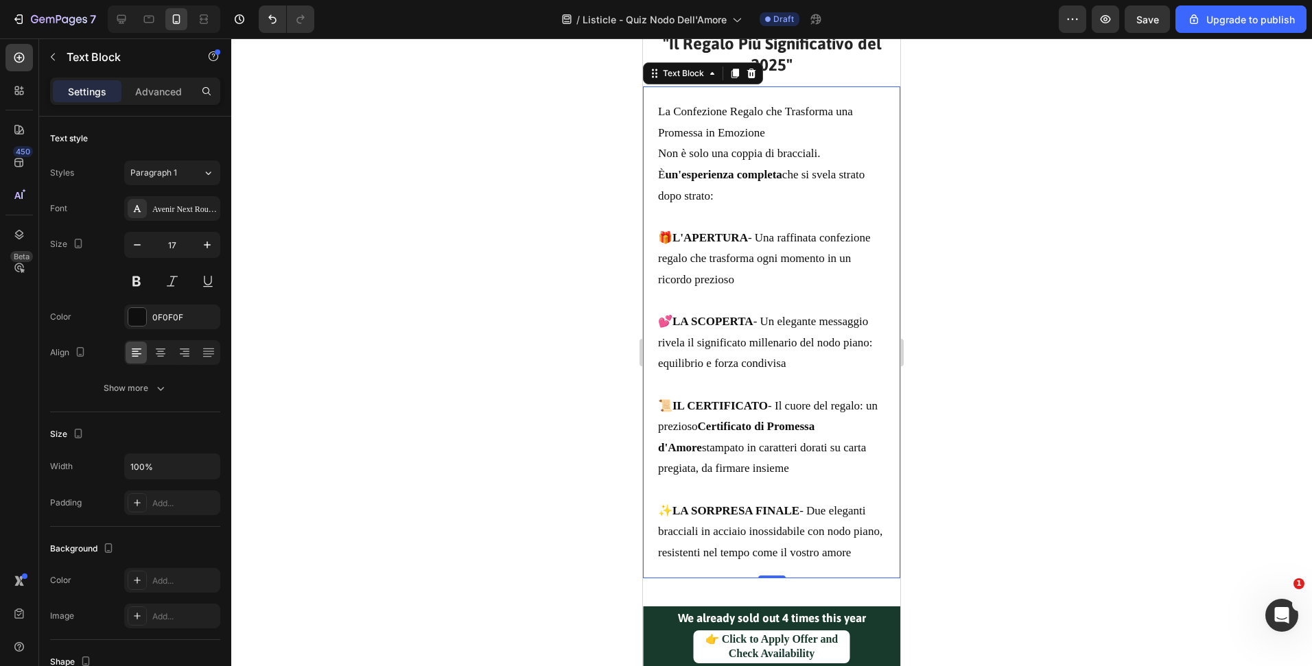
scroll to position [2377, 0]
click at [113, 21] on div at bounding box center [121, 19] width 22 height 22
type input "16"
type input "1000"
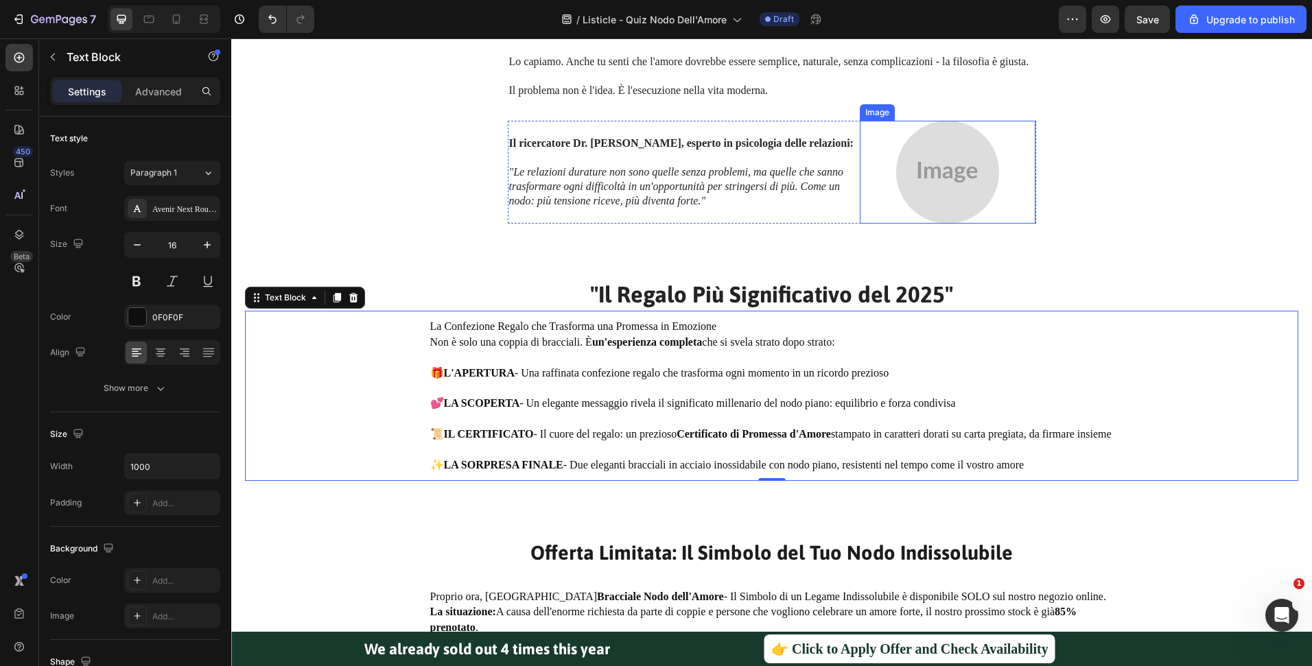
scroll to position [2026, 0]
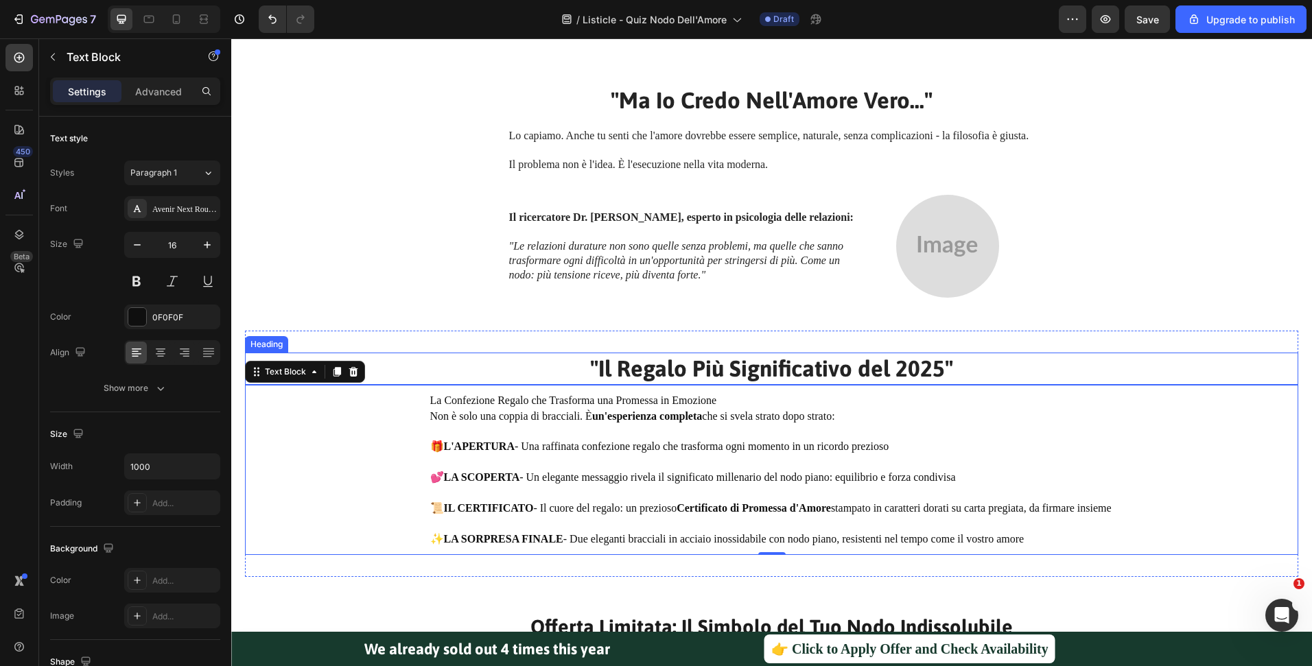
click at [757, 355] on p "⁠⁠⁠⁠⁠⁠⁠ "Il Regalo Più Significativo del 2025"" at bounding box center [771, 369] width 1050 height 30
click at [975, 414] on p "Non è solo una coppia di bracciali. È un'esperienza completa che si svela strat…" at bounding box center [771, 416] width 683 height 15
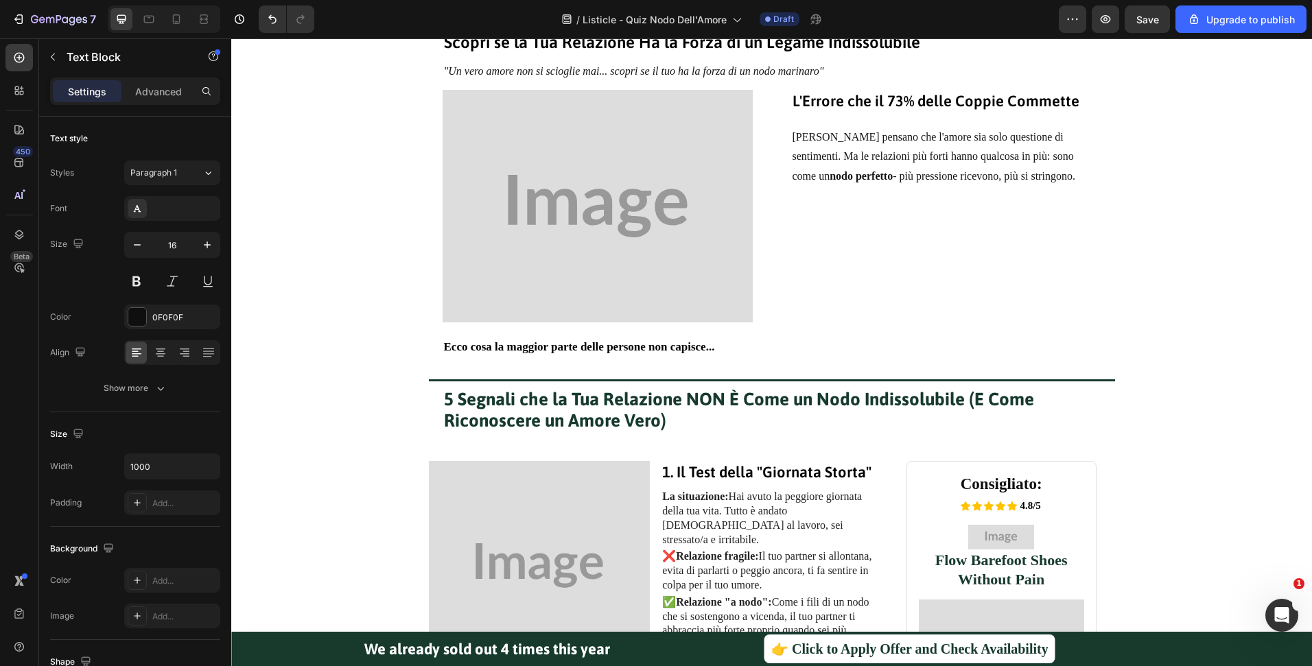
scroll to position [0, 0]
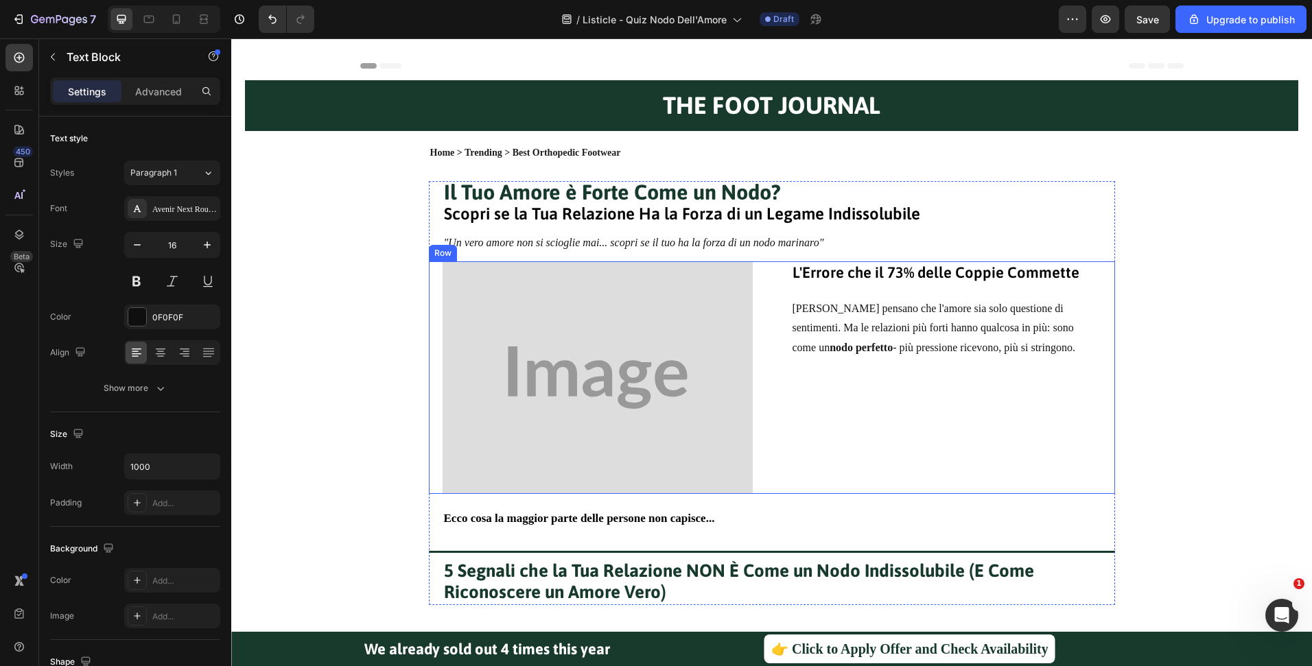
click at [810, 424] on div "L'Errore che il 73% delle Coppie Commette Heading Molti pensano che l'amore sia…" at bounding box center [946, 377] width 338 height 233
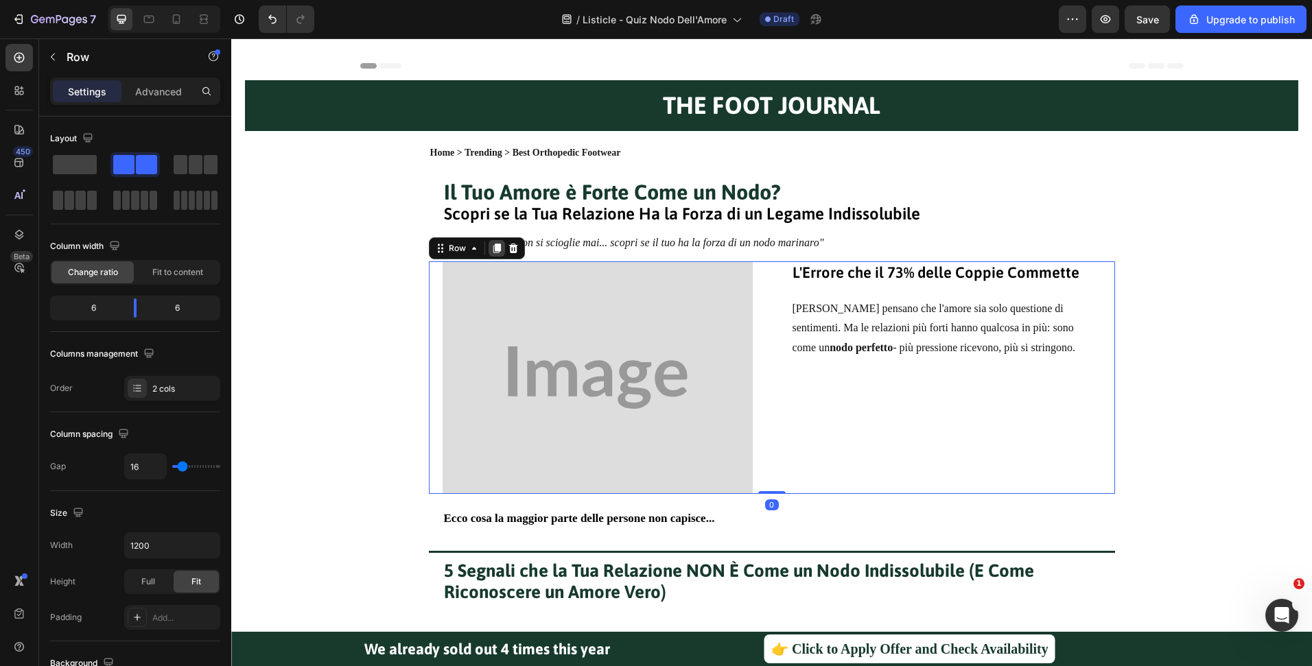
click at [492, 257] on div at bounding box center [497, 248] width 16 height 16
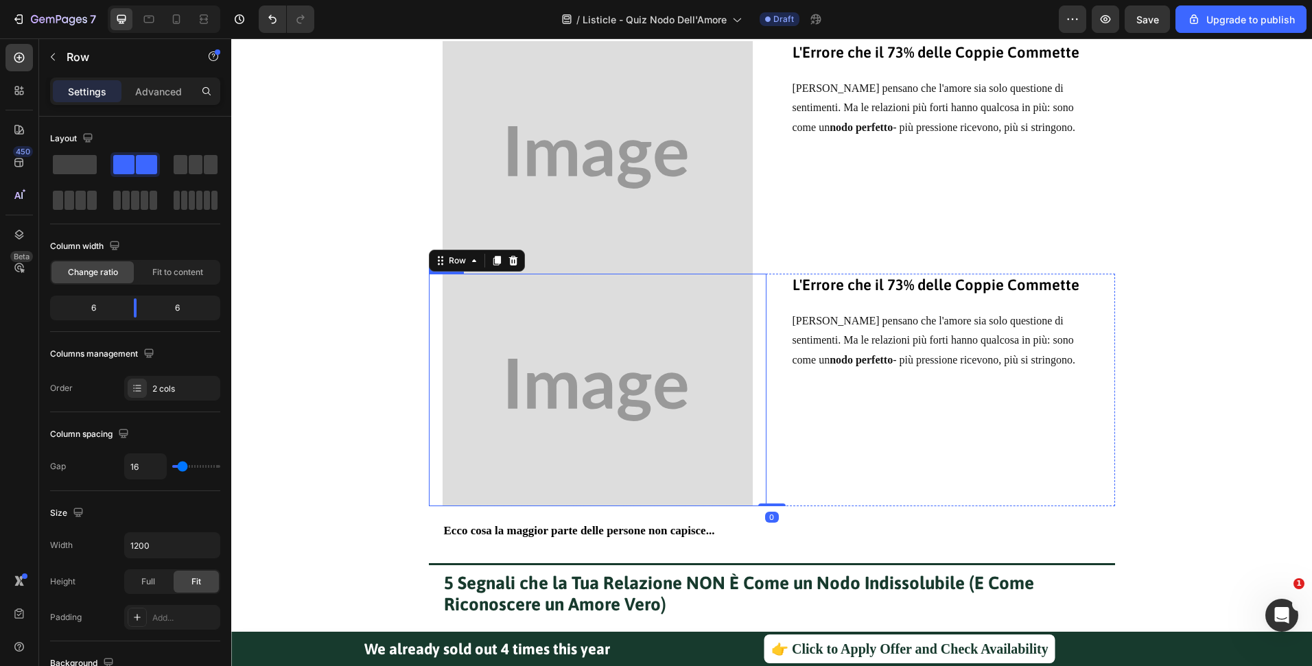
scroll to position [425, 0]
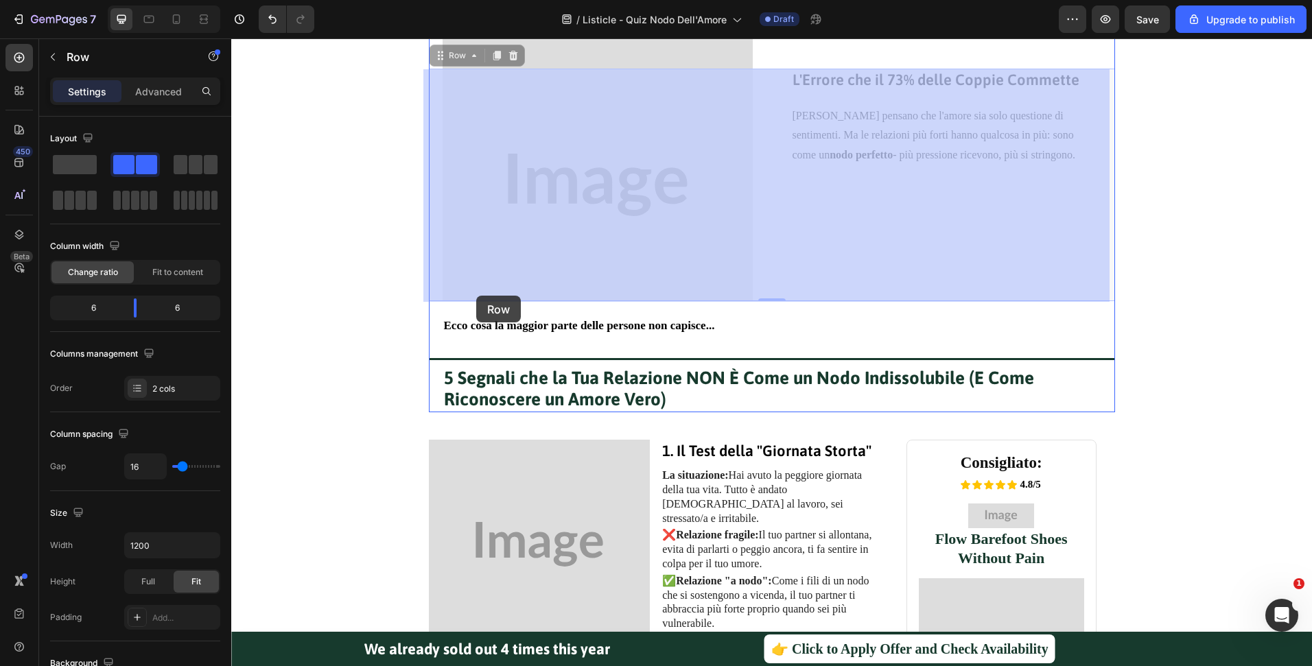
drag, startPoint x: 432, startPoint y: 50, endPoint x: 476, endPoint y: 296, distance: 249.7
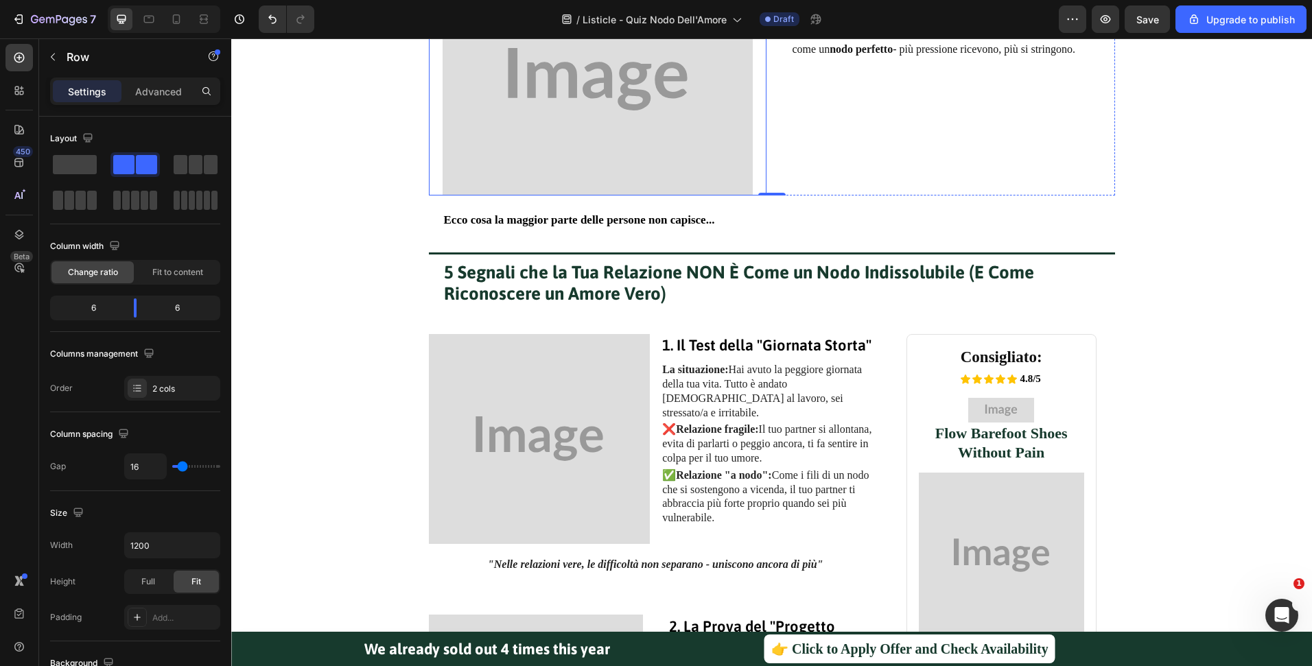
scroll to position [397, 0]
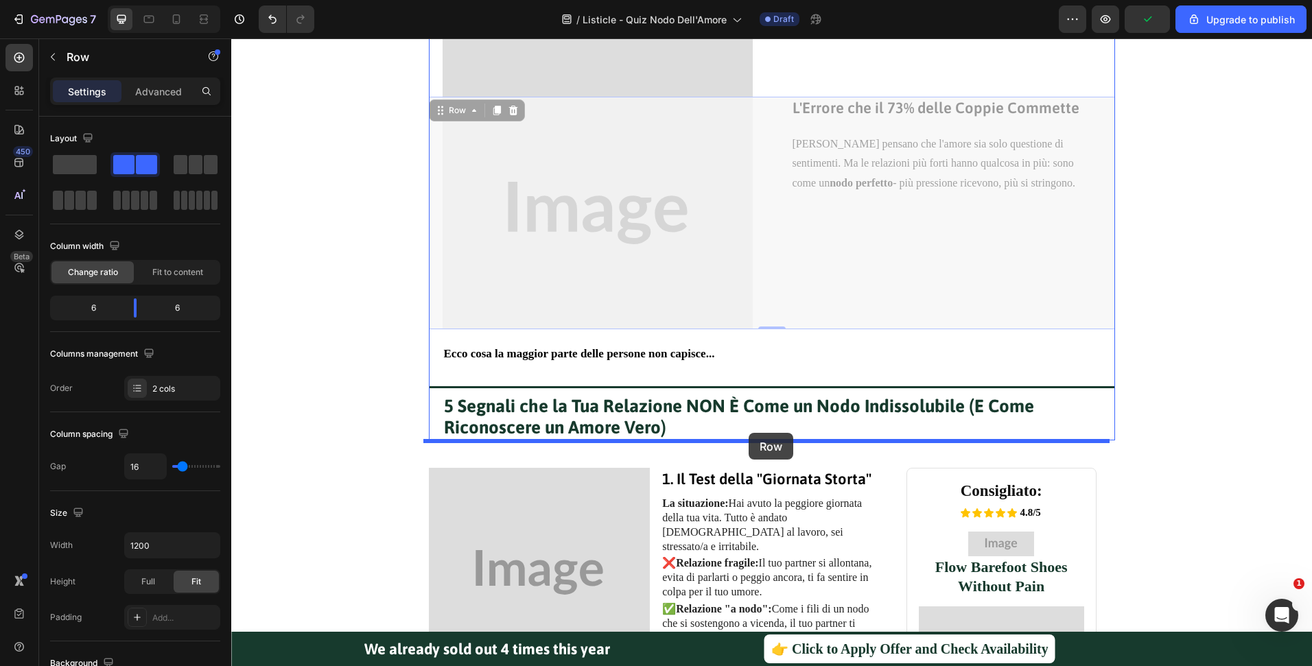
drag, startPoint x: 456, startPoint y: 112, endPoint x: 749, endPoint y: 433, distance: 434.2
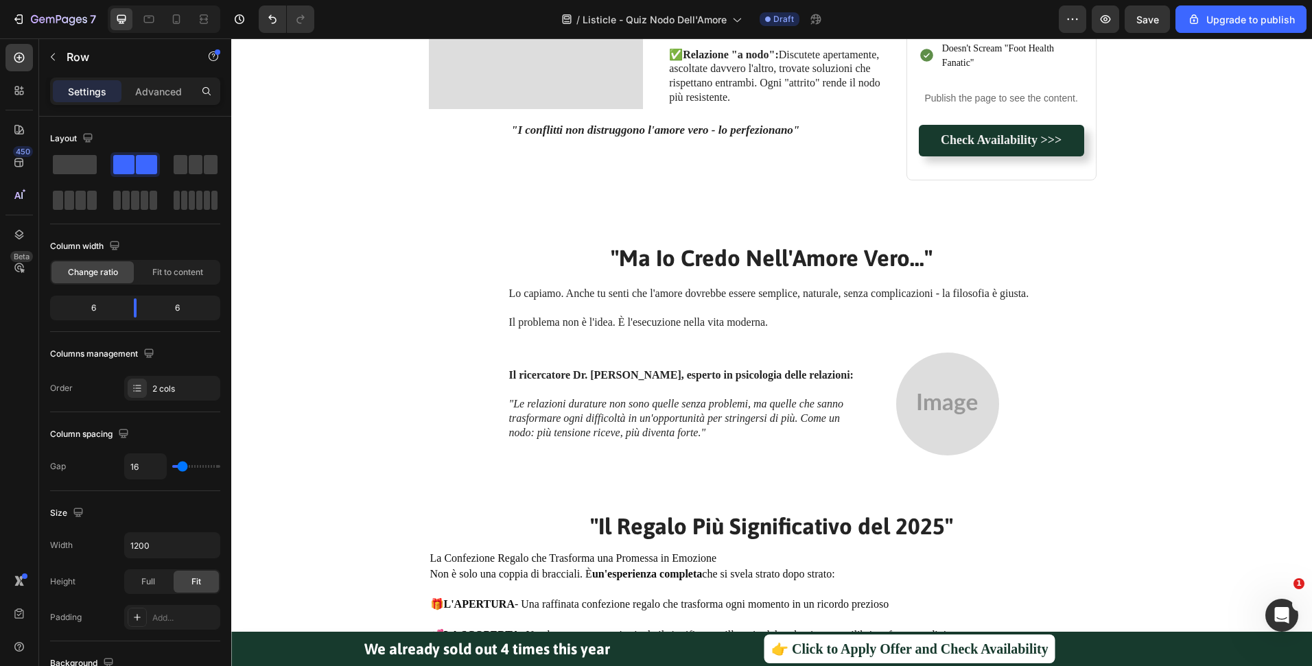
scroll to position [2259, 0]
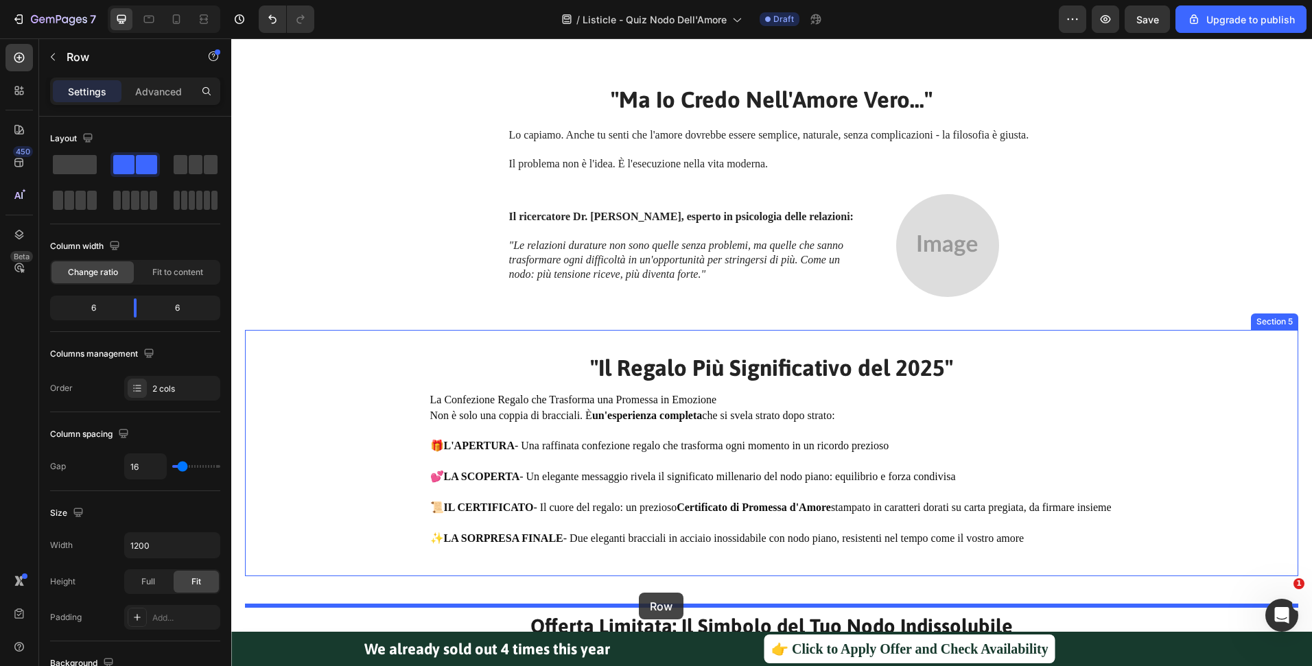
drag, startPoint x: 444, startPoint y: 62, endPoint x: 639, endPoint y: 593, distance: 565.7
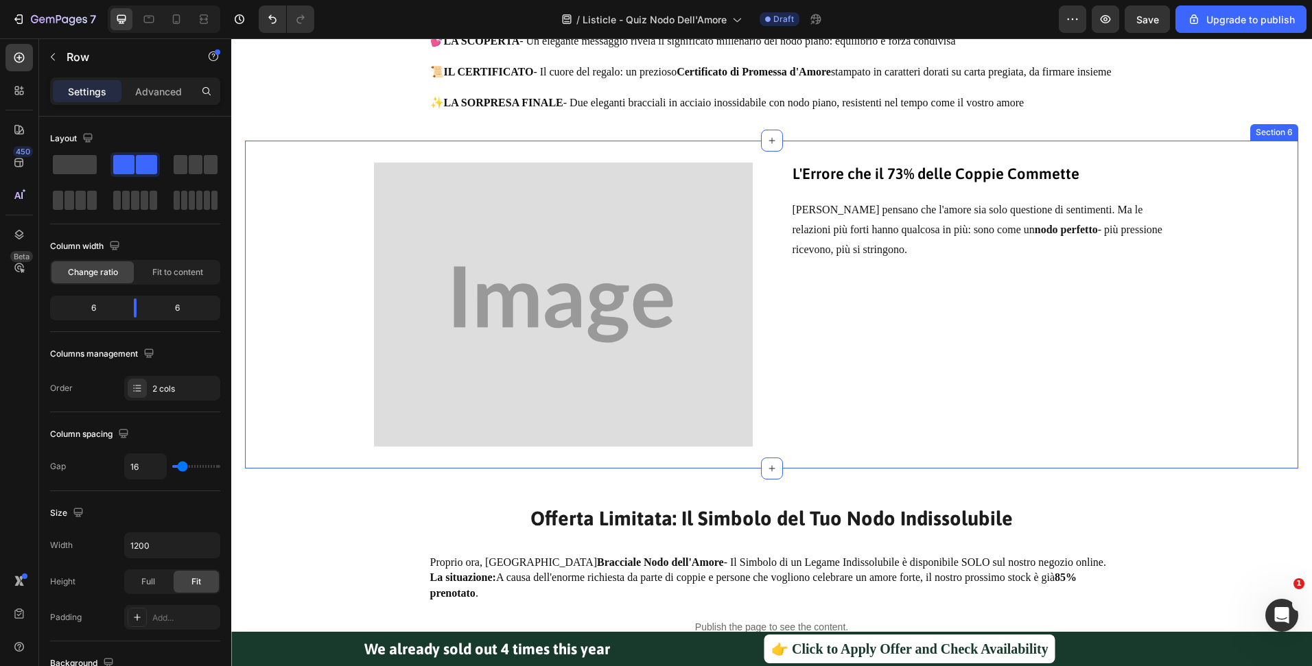
scroll to position [2686, 0]
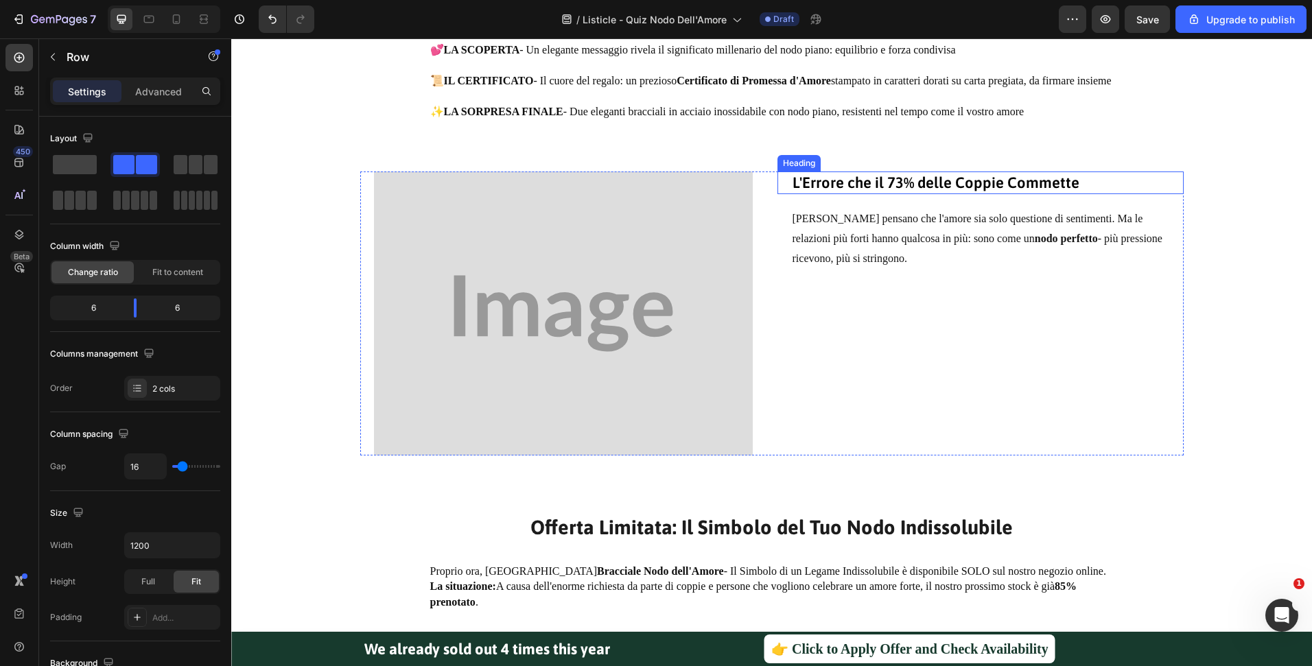
click at [844, 194] on h1 "L'Errore che il 73% delle Coppie Commette" at bounding box center [980, 183] width 379 height 23
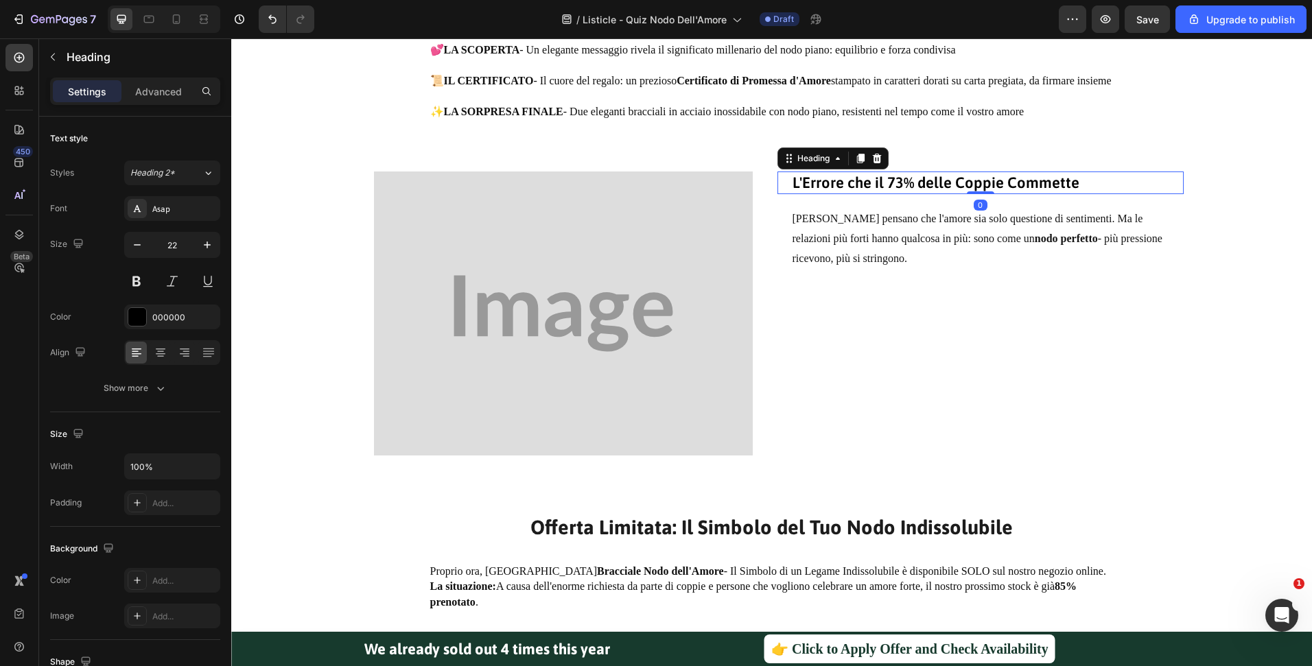
click at [844, 194] on h1 "L'Errore che il 73% delle Coppie Commette" at bounding box center [980, 183] width 379 height 23
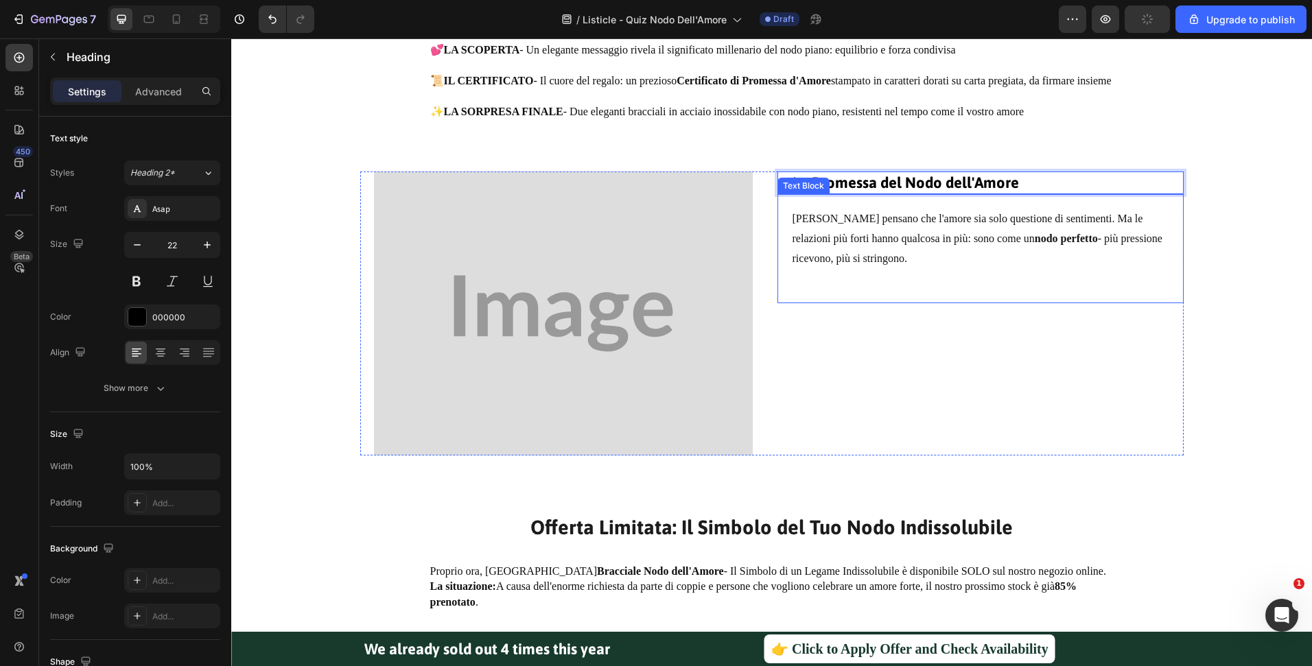
click at [849, 254] on p "Molti pensano che l'amore sia solo questione di sentimenti. Ma le relazioni più…" at bounding box center [980, 238] width 376 height 59
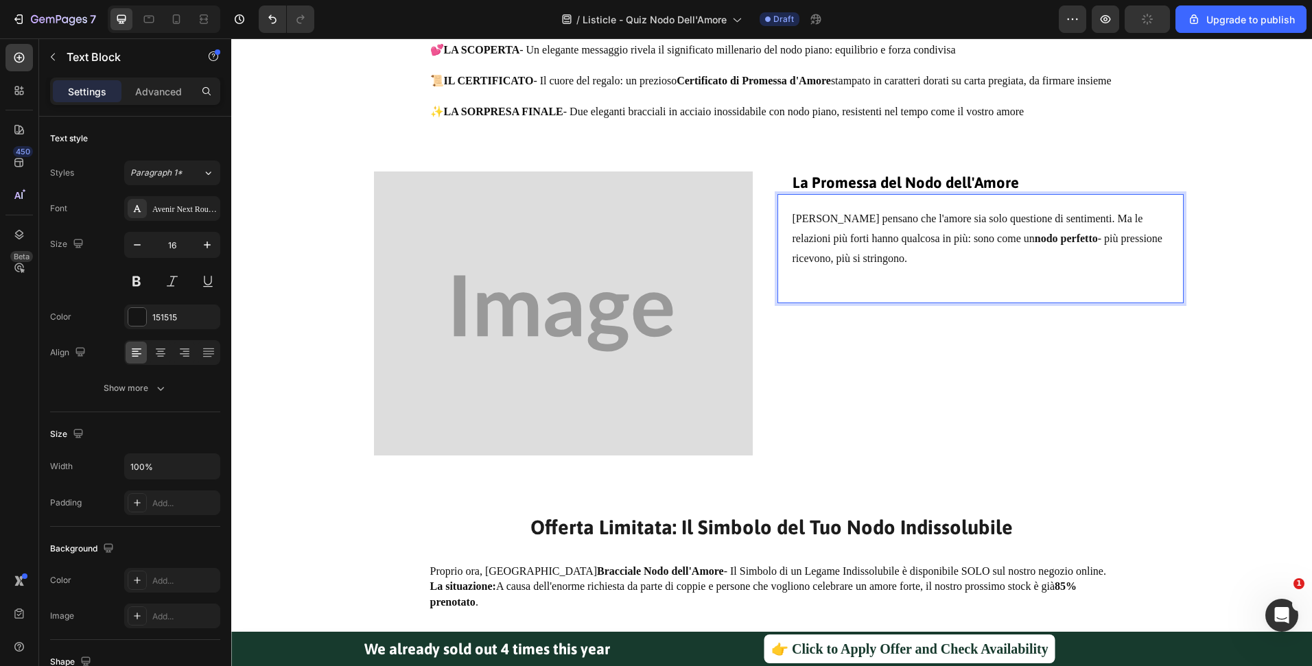
click at [849, 254] on p "Molti pensano che l'amore sia solo questione di sentimenti. Ma le relazioni più…" at bounding box center [980, 238] width 376 height 59
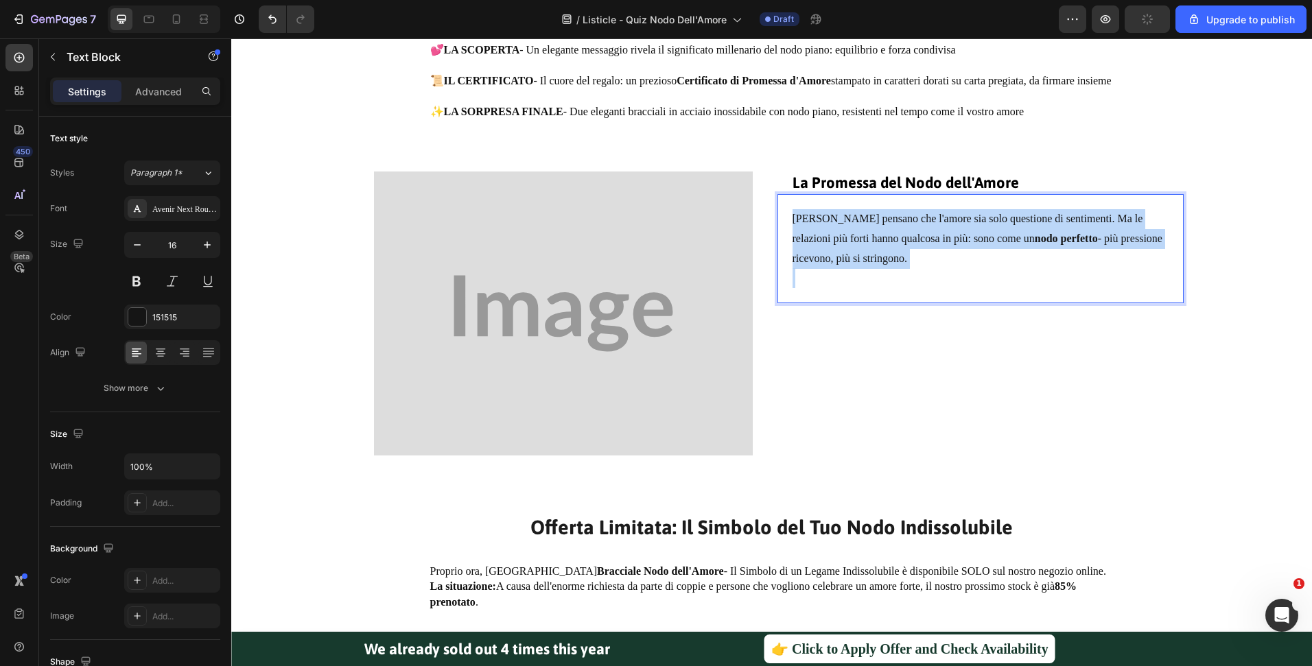
click at [849, 254] on p "Molti pensano che l'amore sia solo questione di sentimenti. Ma le relazioni più…" at bounding box center [980, 238] width 376 height 59
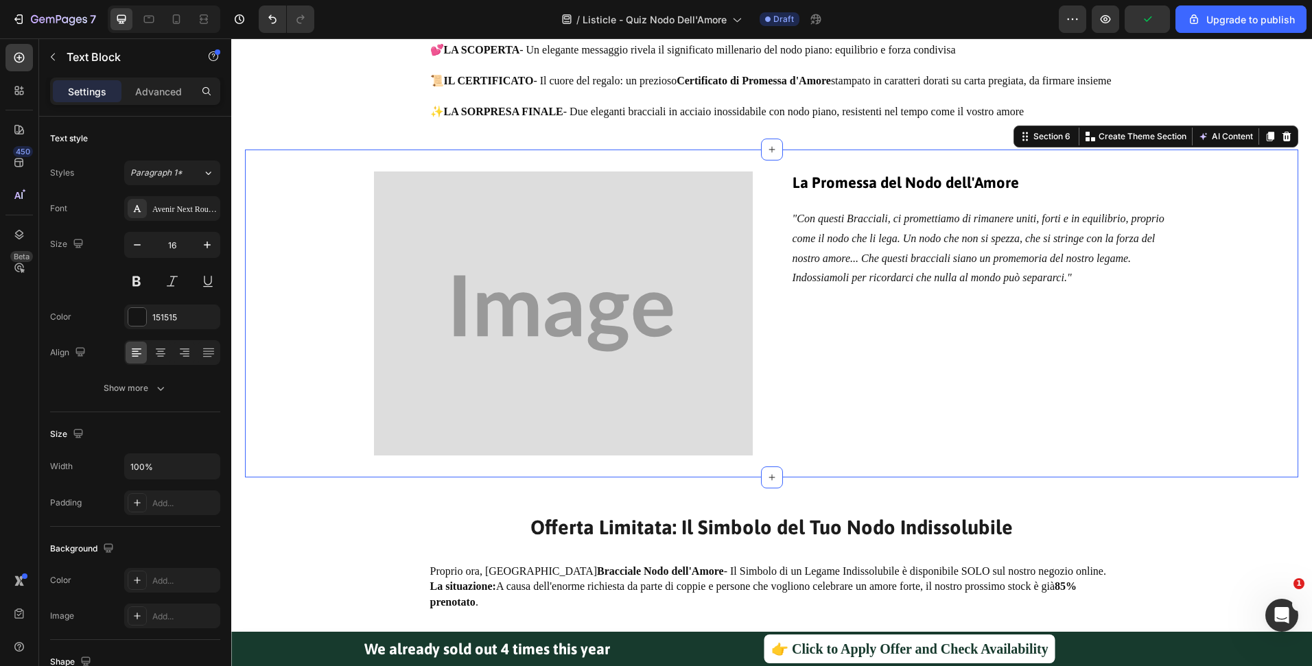
click at [1277, 354] on div "Image ⁠⁠⁠⁠⁠⁠⁠ La Promessa del Nodo dell'Amore Heading "Con questi Bracciali, ci…" at bounding box center [771, 314] width 1053 height 284
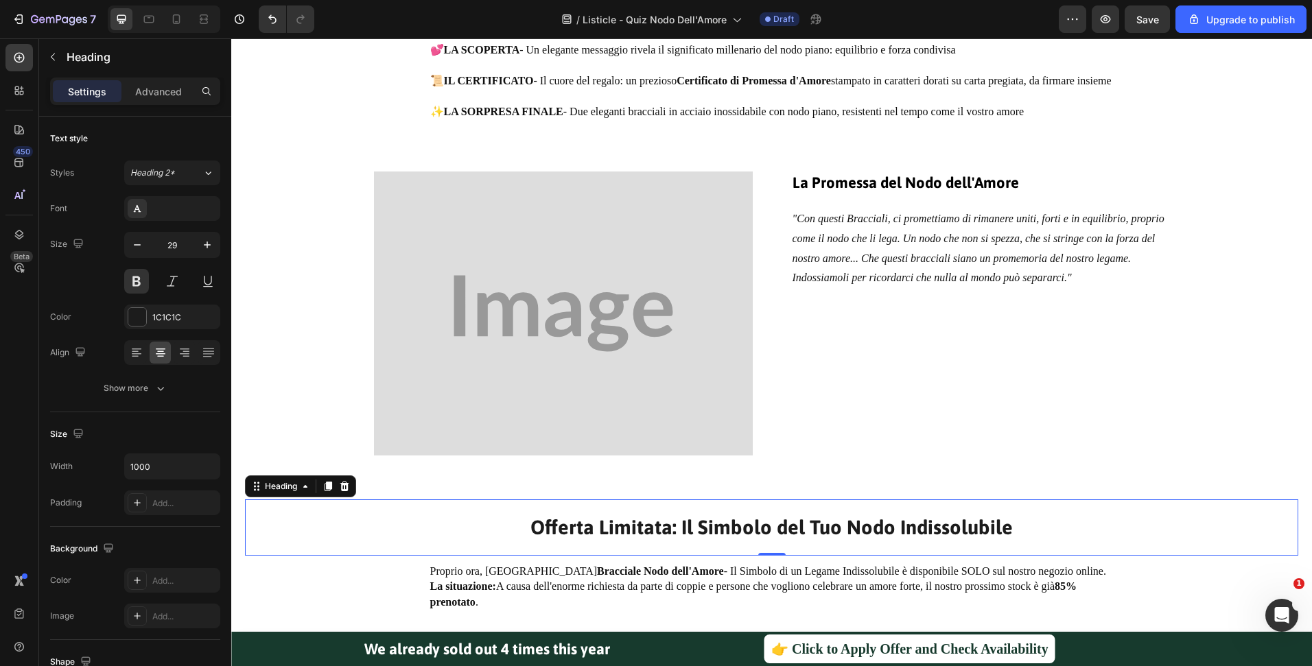
scroll to position [2956, 0]
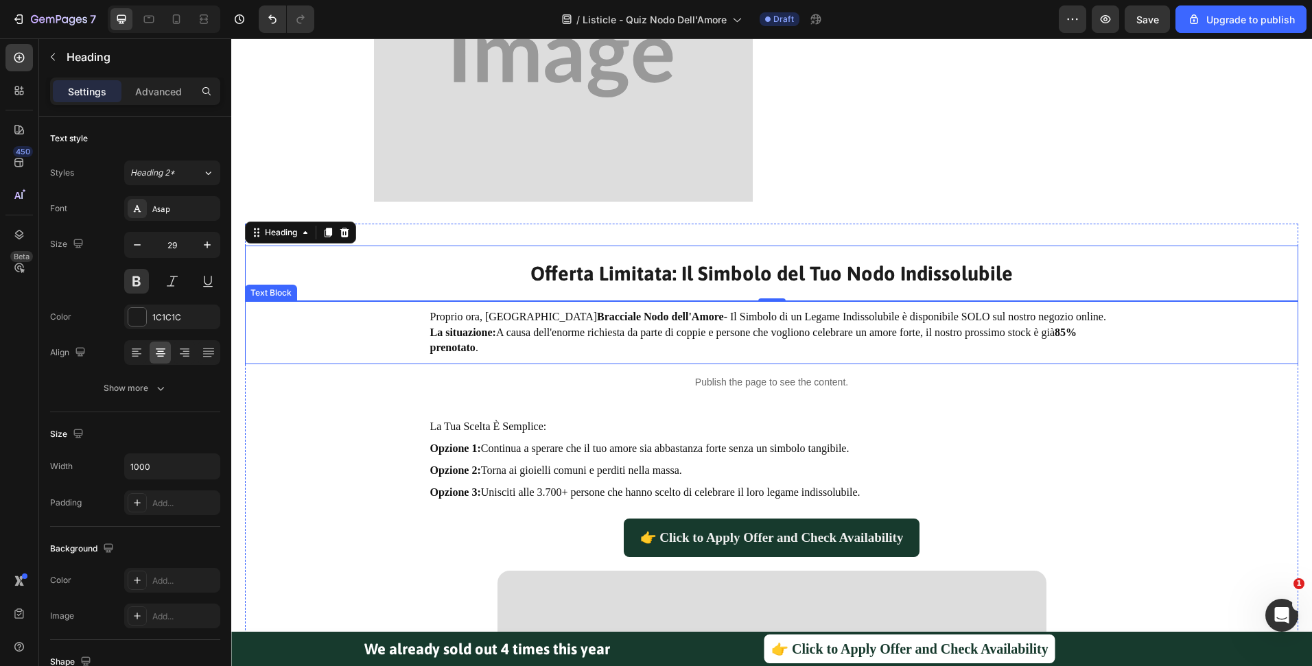
click at [597, 321] on strong "Bracciale Nodo dell'Amore" at bounding box center [660, 317] width 127 height 12
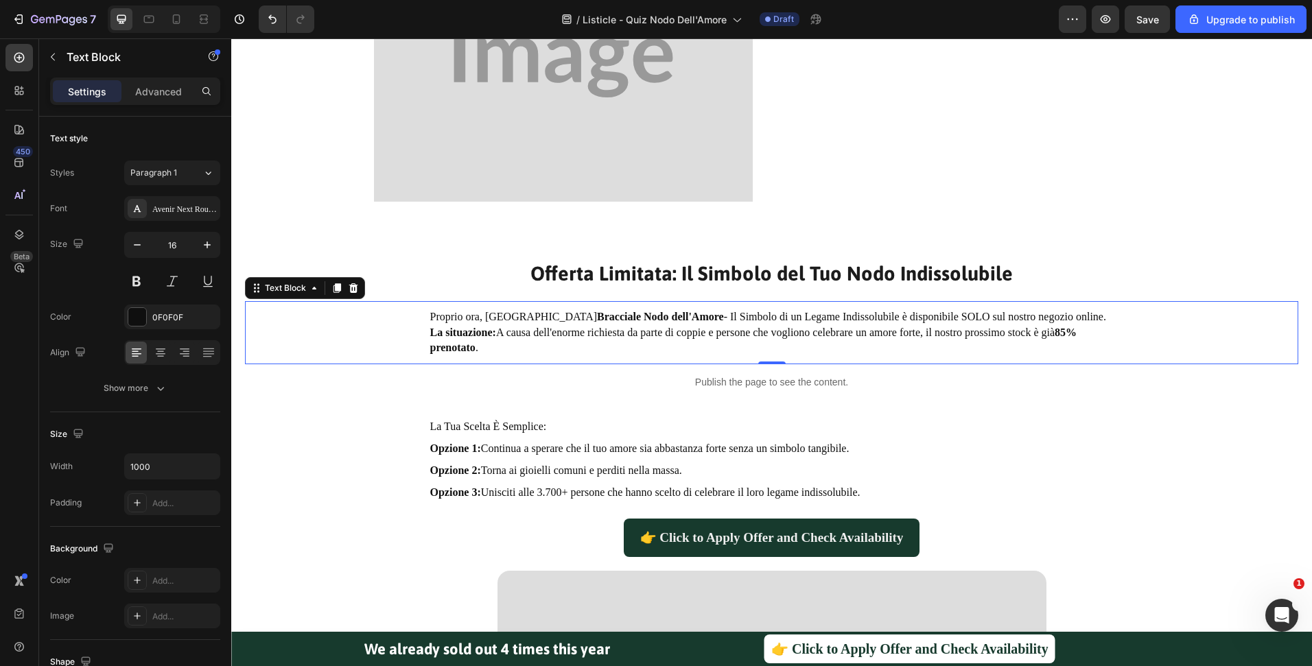
click at [625, 320] on p "Proprio ora, il Bracciale Nodo dell'Amore - Il Simbolo di un Legame Indissolubi…" at bounding box center [771, 316] width 683 height 15
click at [678, 324] on p "Proprio ora, il Bracciale Nodo dell'Amore - Il Simbolo di un Legame Indissolubi…" at bounding box center [771, 316] width 683 height 15
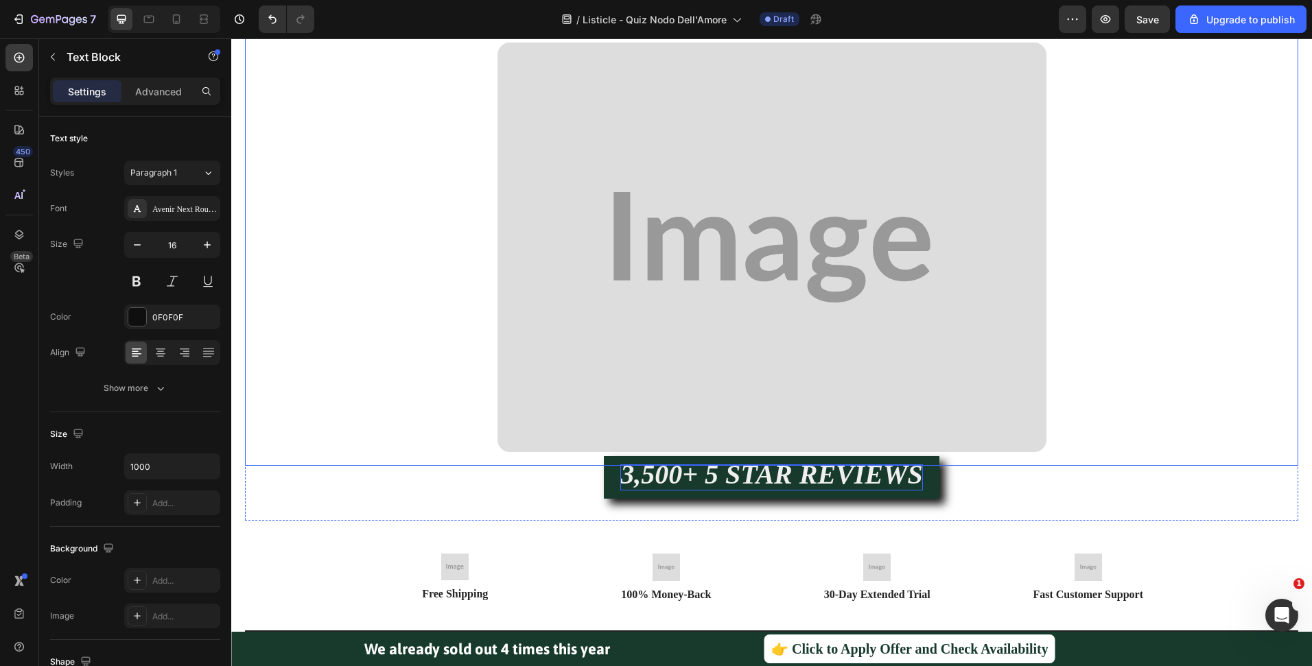
scroll to position [3582, 0]
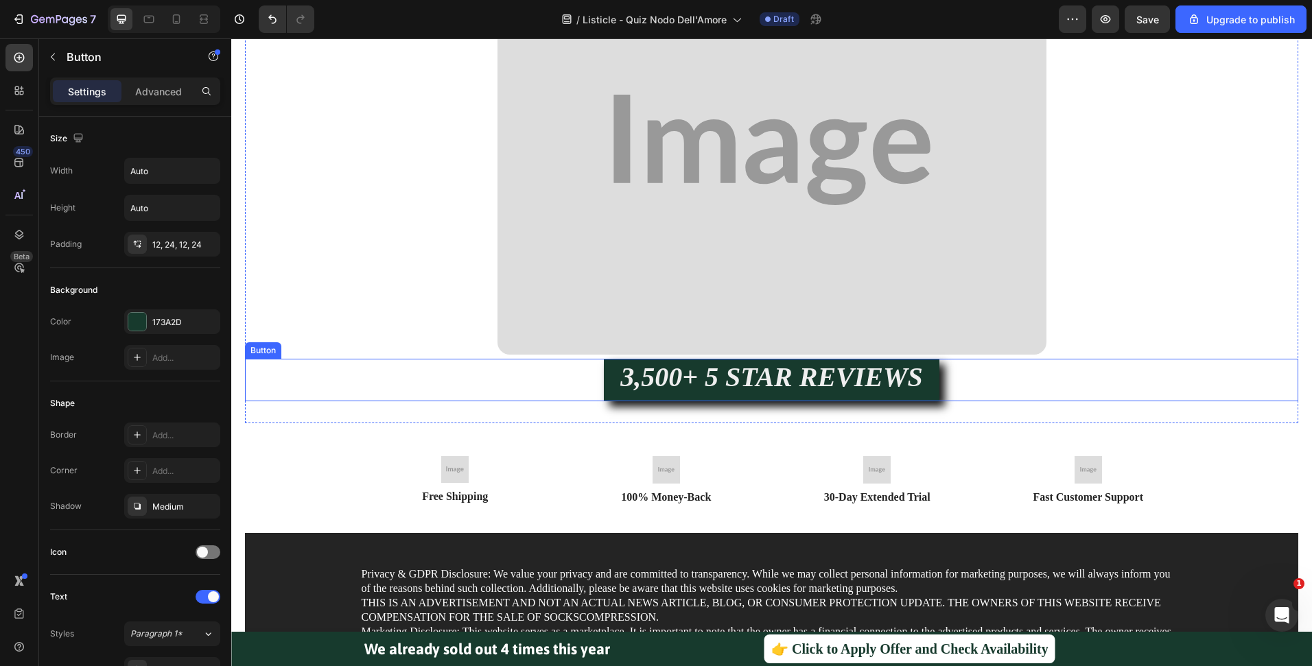
click at [1004, 381] on div "3,500+ 5 STAR REVIEWS Button" at bounding box center [771, 380] width 1053 height 43
click at [345, 347] on div at bounding box center [337, 346] width 16 height 16
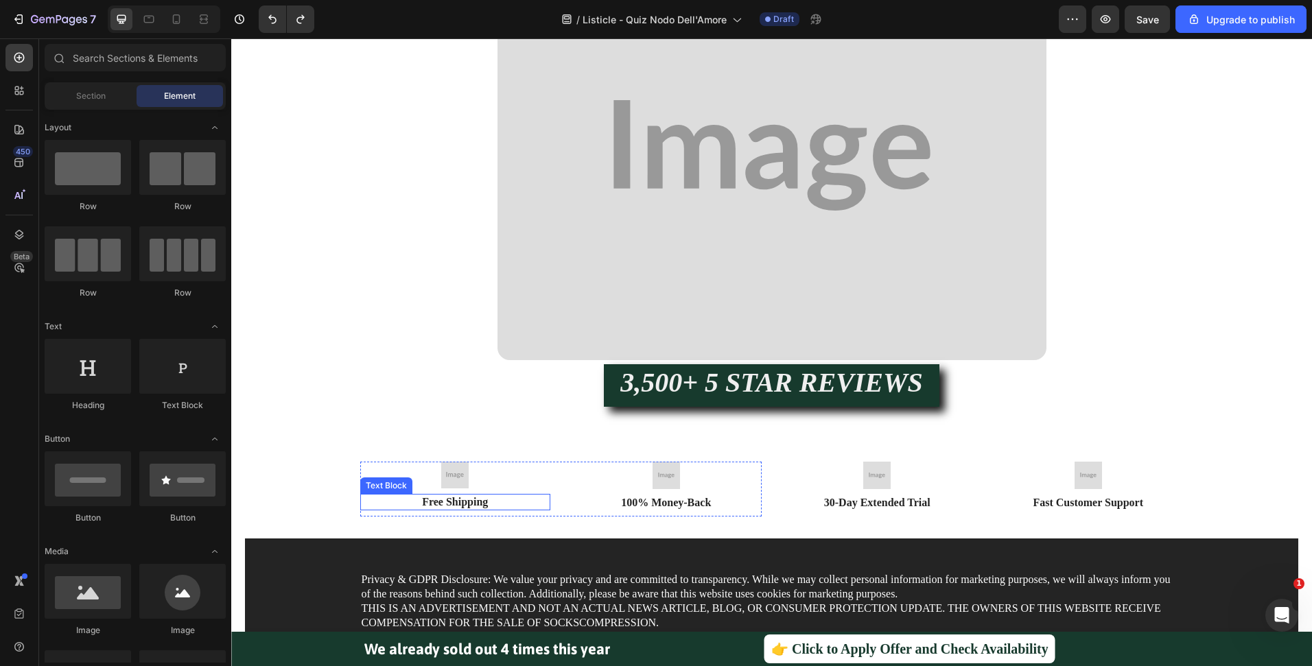
scroll to position [3577, 0]
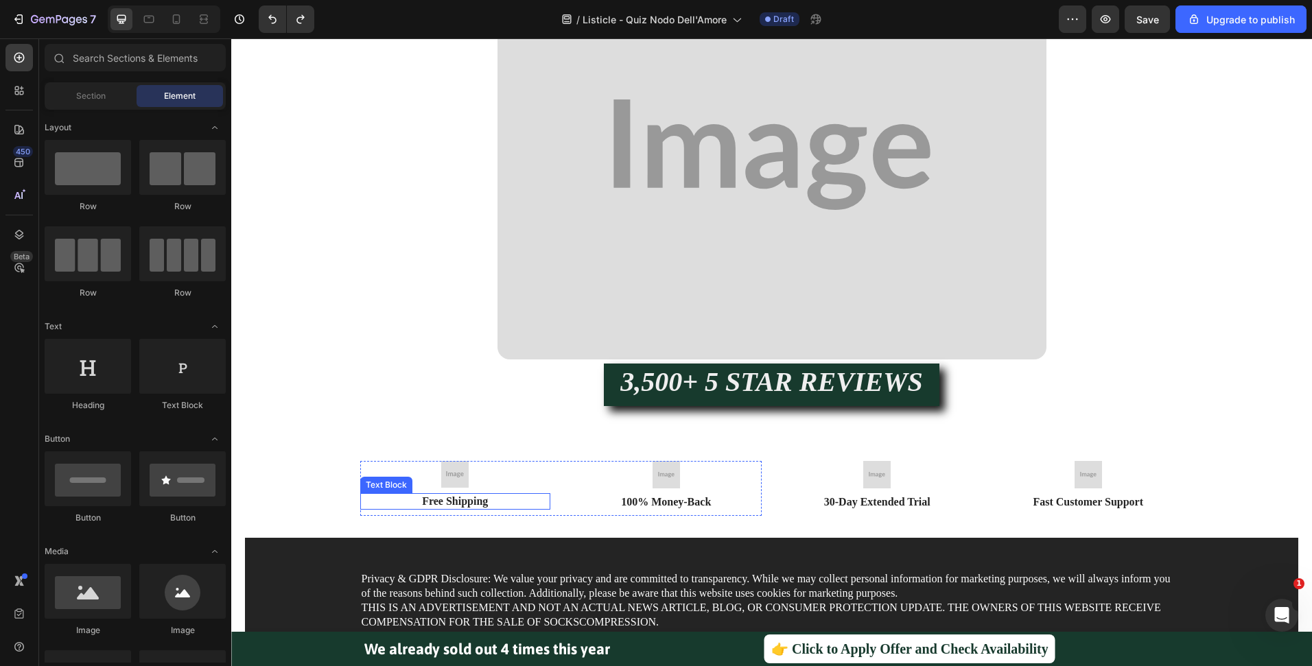
click at [454, 498] on p "Free Shipping" at bounding box center [456, 502] width 188 height 14
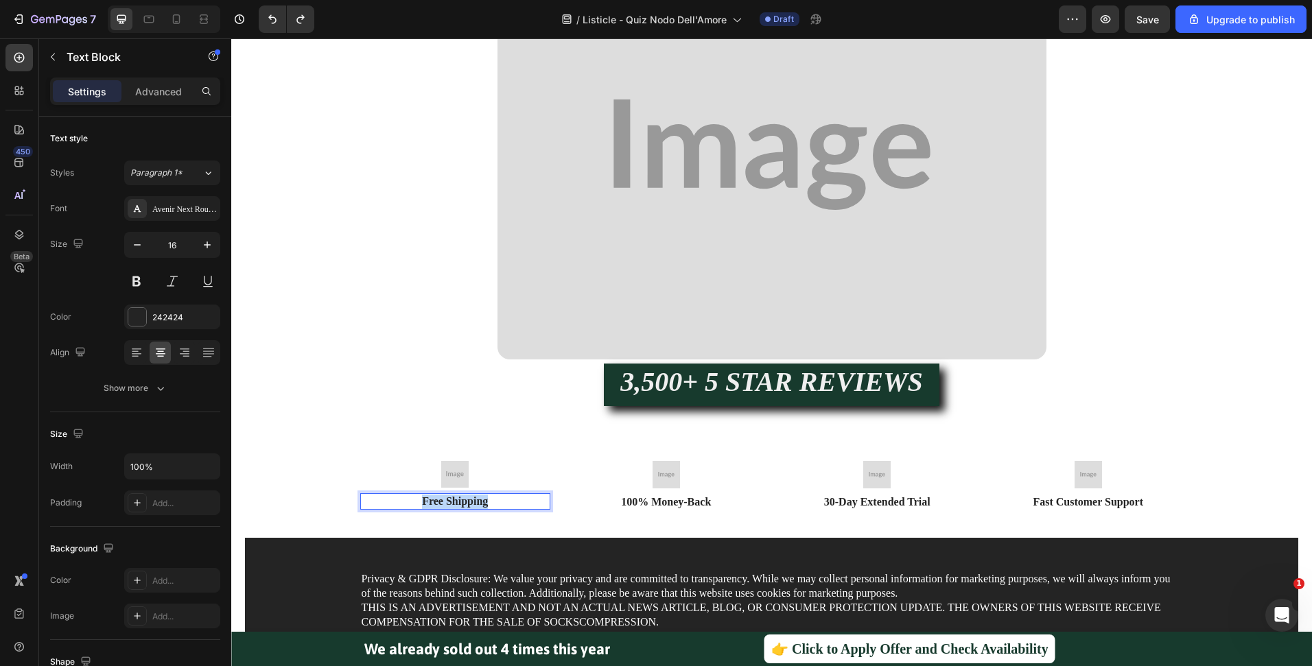
click at [454, 498] on p "Free Shipping" at bounding box center [456, 502] width 188 height 14
click at [384, 500] on p "✓ Spedizione Gratuita sopra €60" at bounding box center [456, 502] width 188 height 14
click at [674, 498] on p "100% Money-Back" at bounding box center [666, 502] width 188 height 14
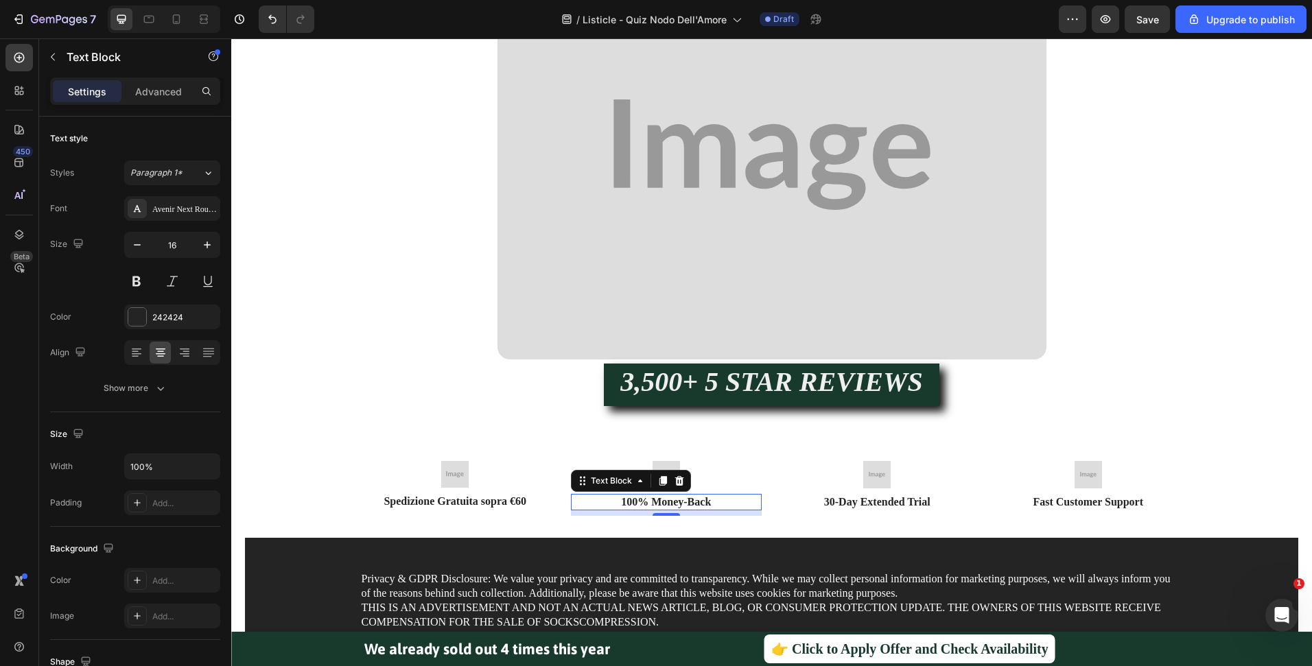
click at [674, 498] on p "100% Money-Back" at bounding box center [666, 502] width 188 height 14
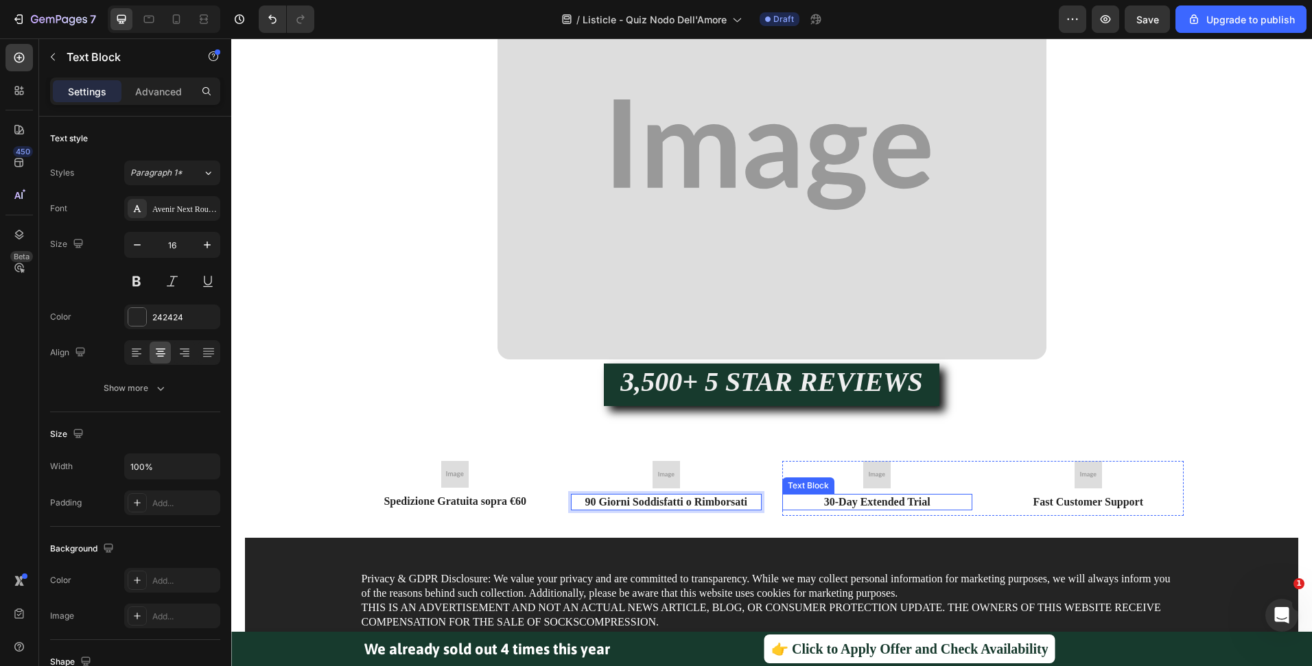
click at [846, 502] on p "30-Day Extended Trial" at bounding box center [878, 502] width 188 height 14
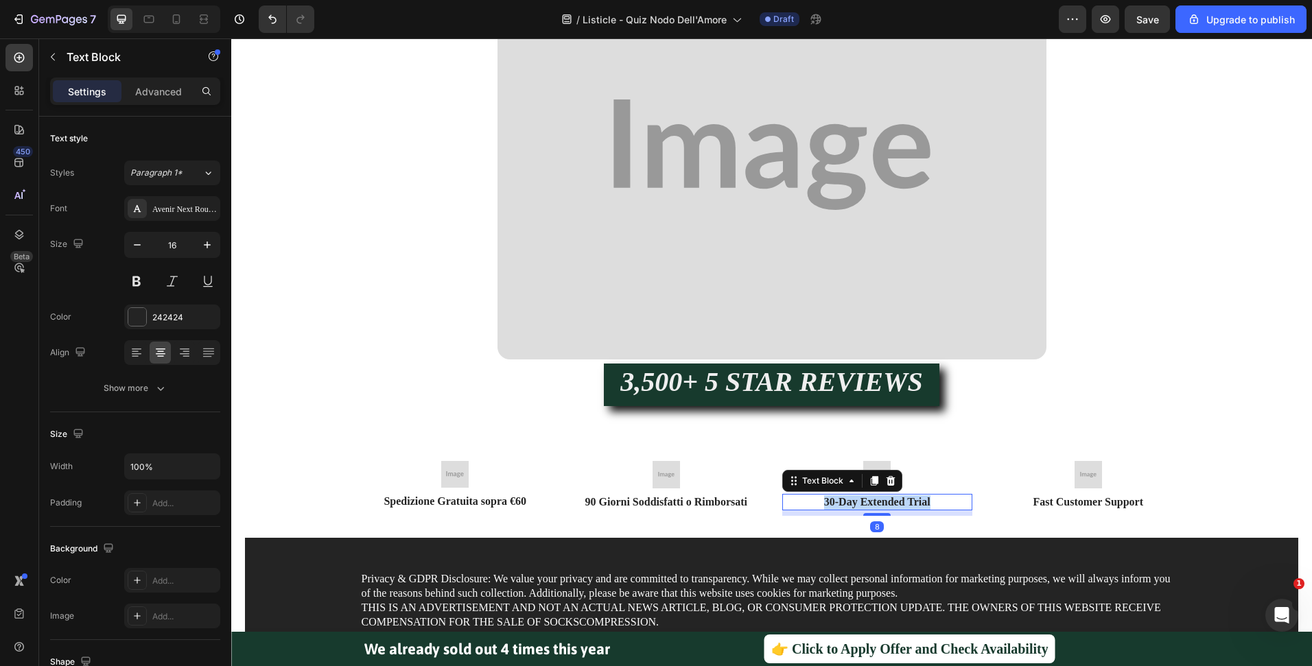
click at [846, 502] on p "30-Day Extended Trial" at bounding box center [878, 502] width 188 height 14
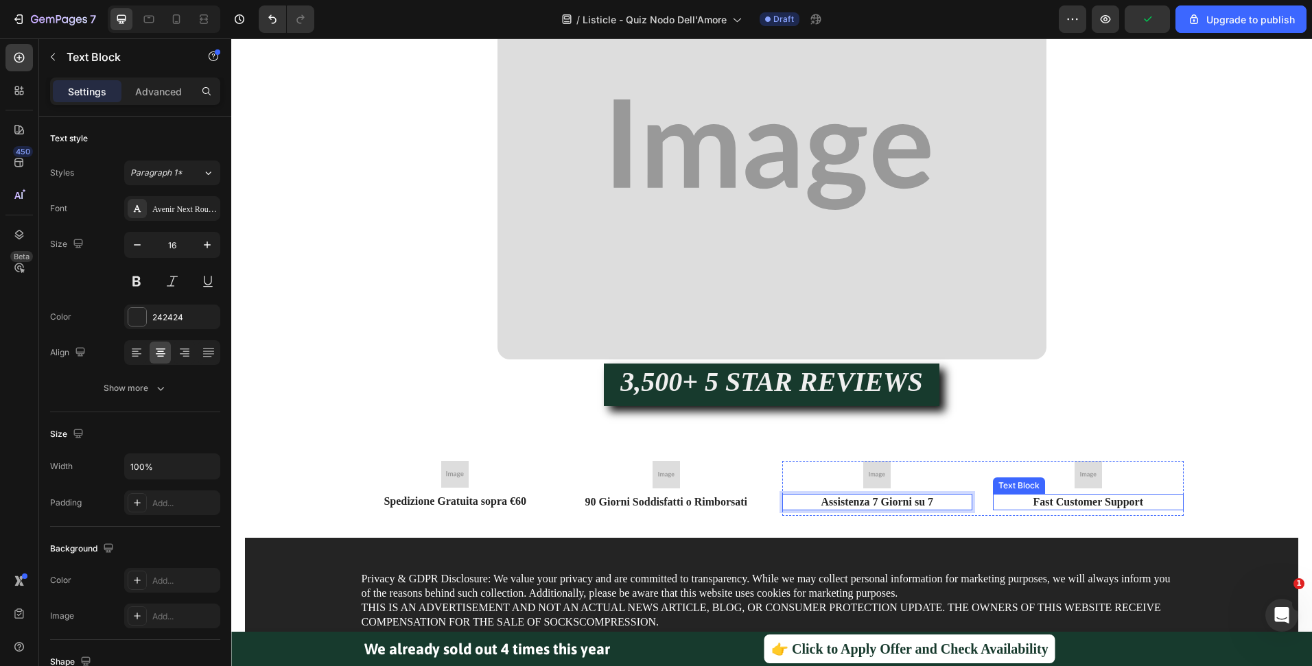
click at [1089, 508] on p "Fast Customer Support" at bounding box center [1088, 502] width 188 height 14
click at [1083, 499] on p "Assistenza clienti veloce" at bounding box center [1088, 502] width 188 height 14
click at [1120, 504] on p "Assistenza Clienti veloce" at bounding box center [1088, 502] width 188 height 14
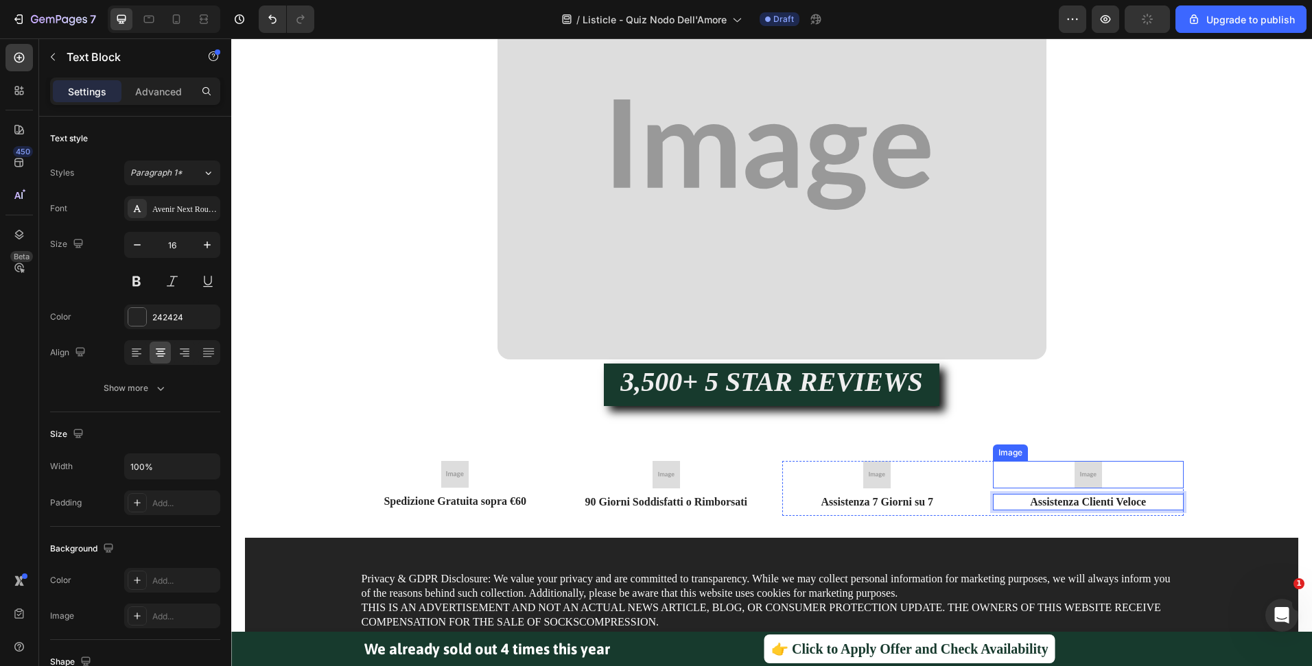
click at [1116, 444] on div "Image Spedizione Gratuita sopra €60 Text Block Image 90 Giorni Soddisfatti o Ri…" at bounding box center [771, 483] width 1053 height 110
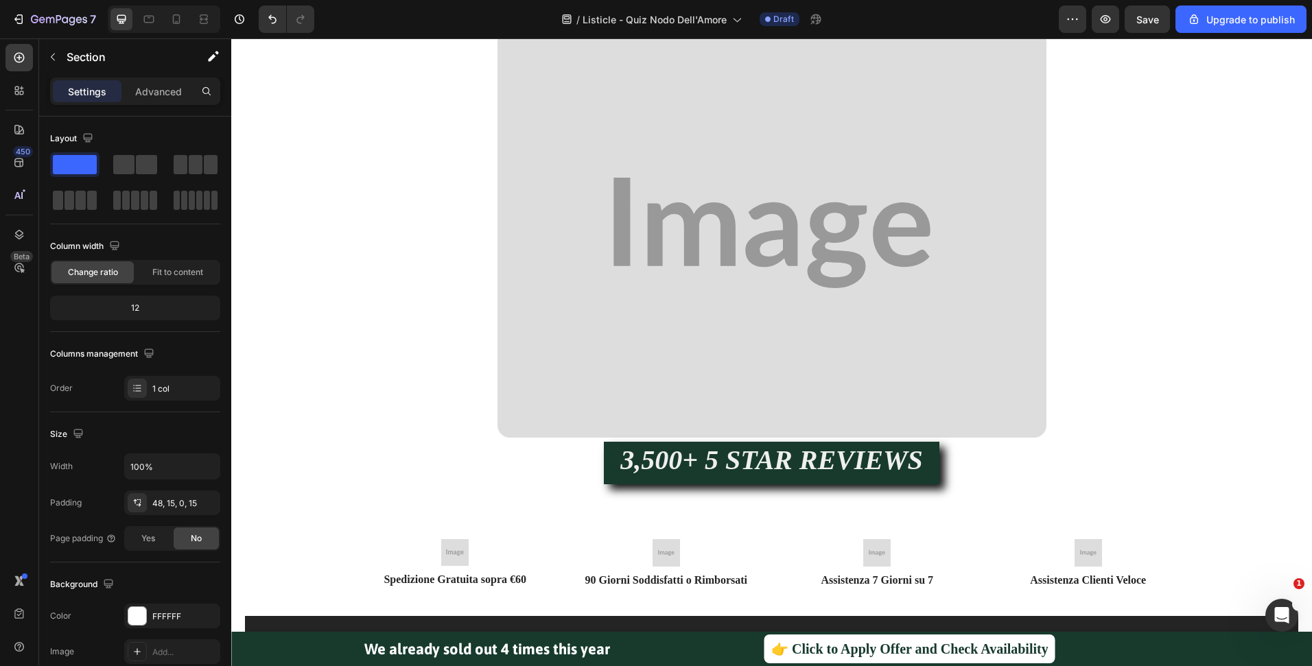
scroll to position [3527, 0]
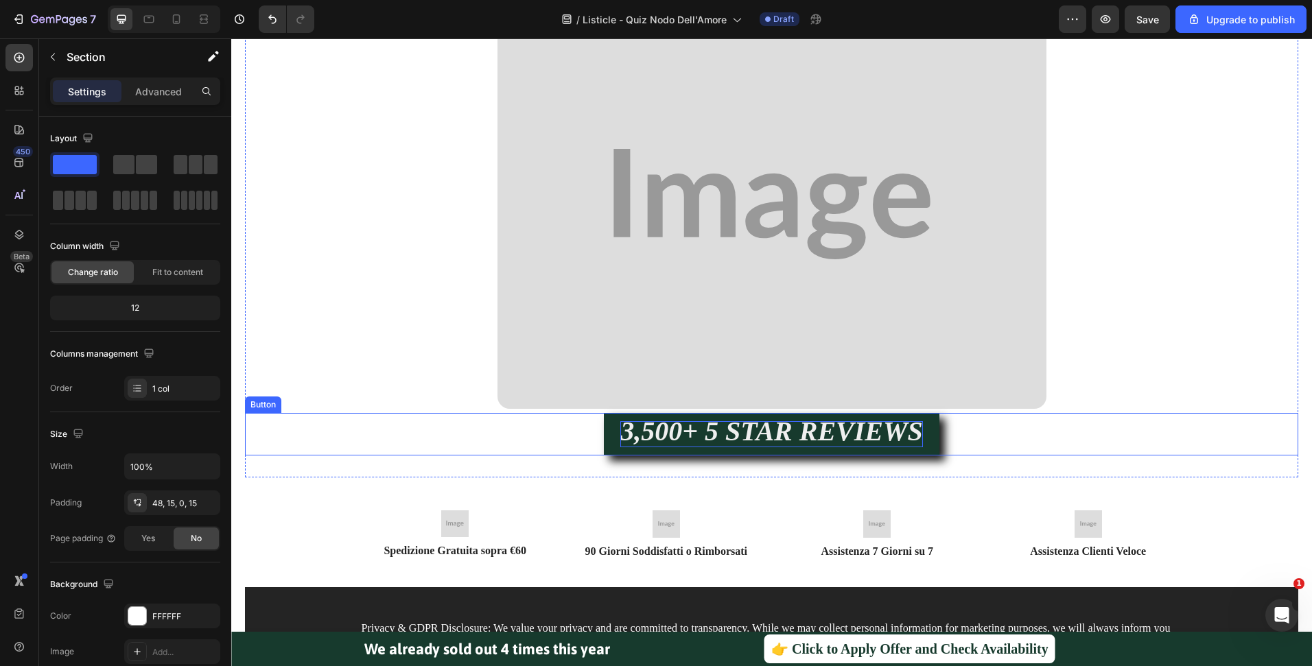
click at [782, 439] on strong "3,500+ 5 STAR REVIEWS" at bounding box center [771, 431] width 303 height 31
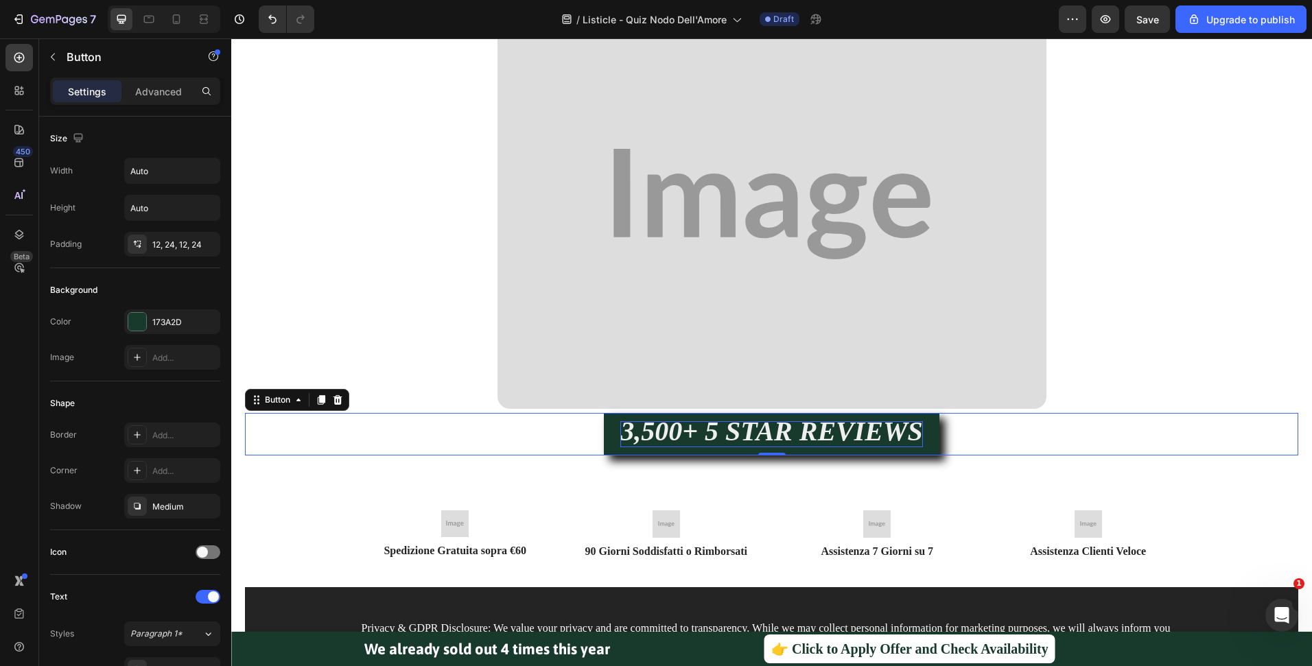
click at [782, 439] on strong "3,500+ 5 STAR REVIEWS" at bounding box center [771, 431] width 303 height 31
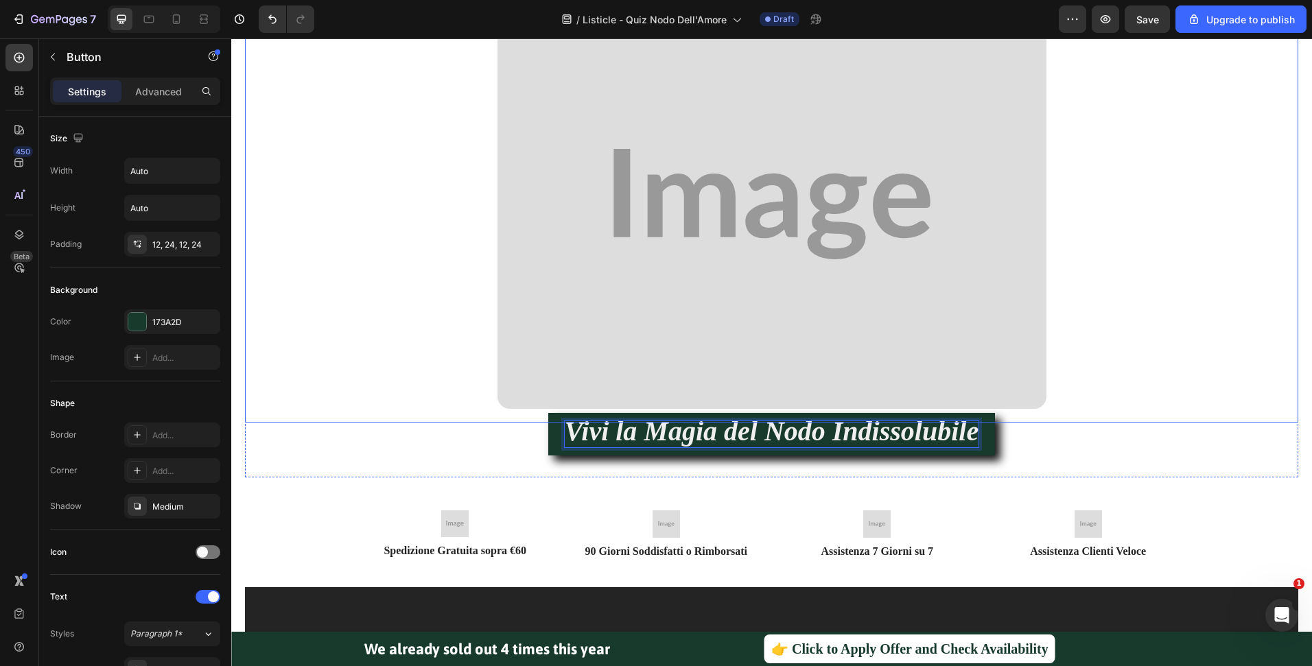
click at [1216, 403] on div at bounding box center [772, 204] width 1026 height 410
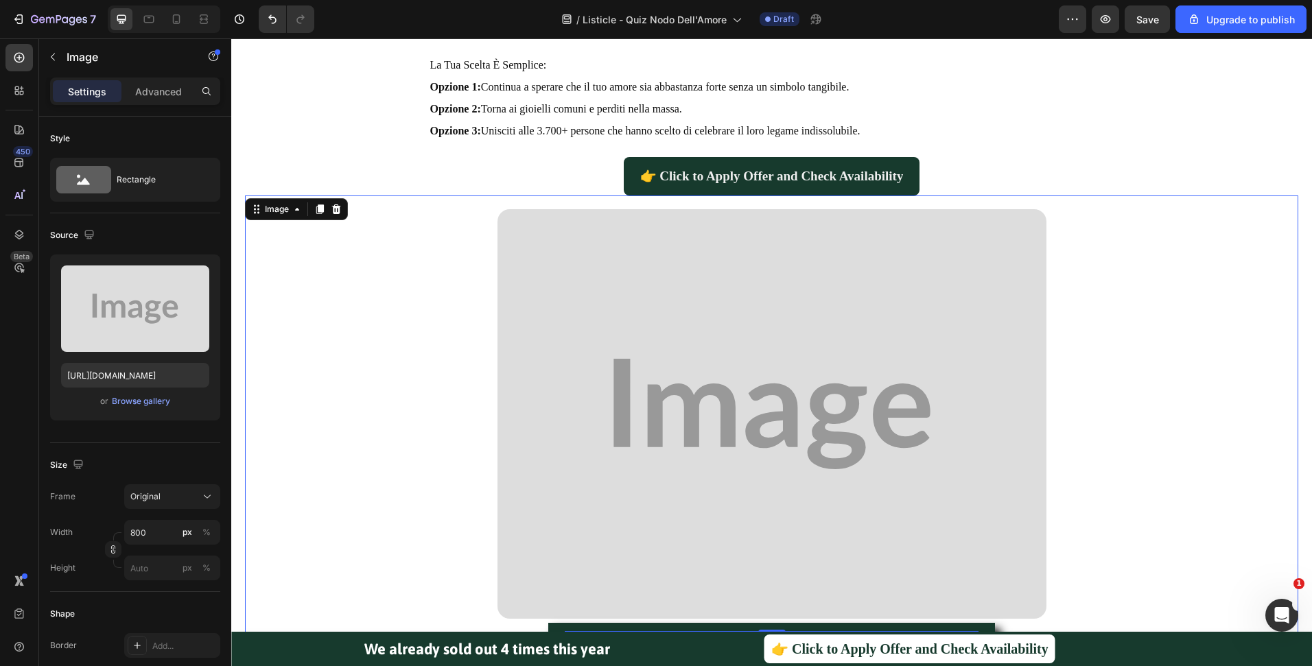
scroll to position [3220, 0]
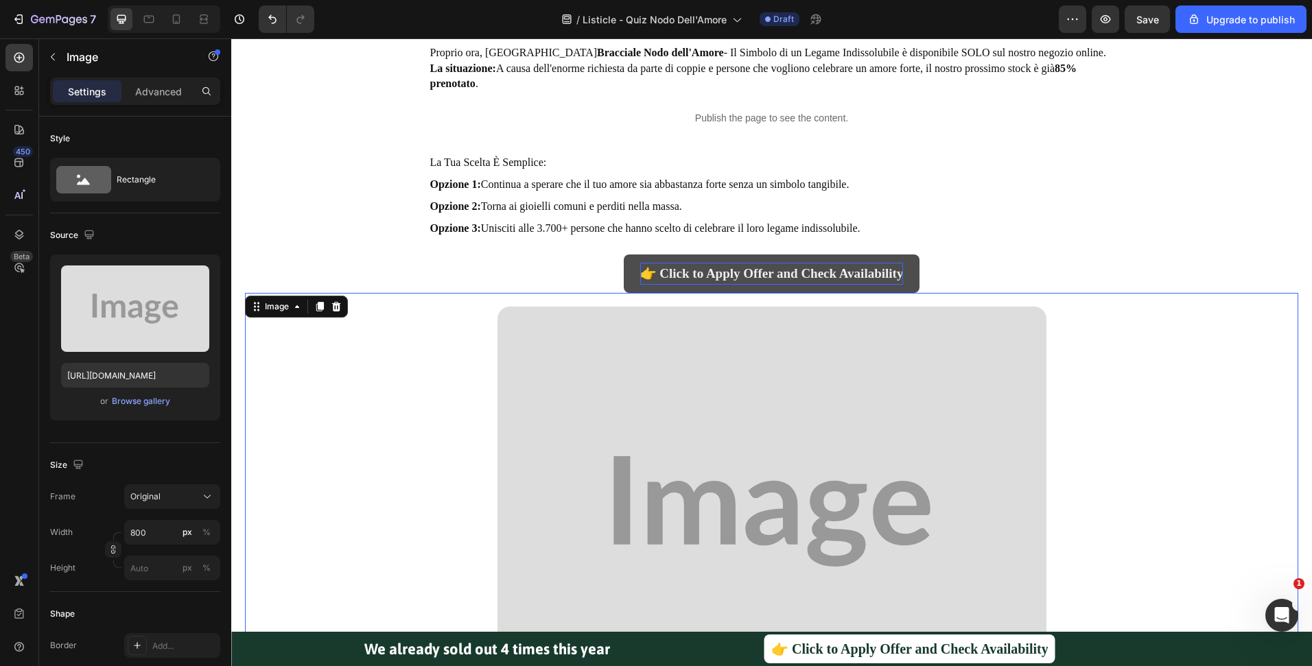
click at [806, 280] on span "👉 Click to Apply Offer and Check Availability" at bounding box center [771, 273] width 263 height 14
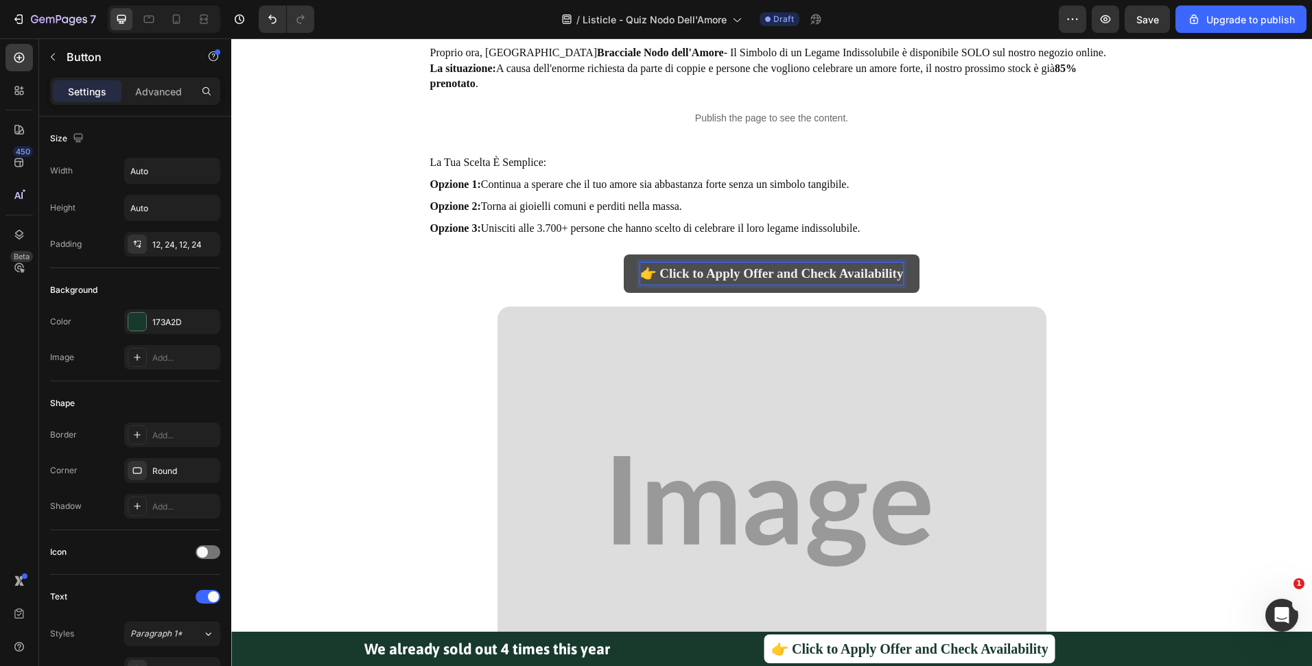
click at [811, 271] on span "👉 Click to Apply Offer and Check Availability" at bounding box center [771, 273] width 263 height 14
click at [748, 270] on span "👉 Click to Apply Offer and Check Availability" at bounding box center [771, 273] width 263 height 14
drag, startPoint x: 893, startPoint y: 271, endPoint x: 684, endPoint y: 264, distance: 208.7
click at [684, 264] on p "👉 Click to Apply Offer and Check Availability" at bounding box center [771, 274] width 263 height 22
click at [929, 283] on div "👉 Clicca per l'offerta e controlla la disponibilità Button 0" at bounding box center [771, 274] width 1053 height 38
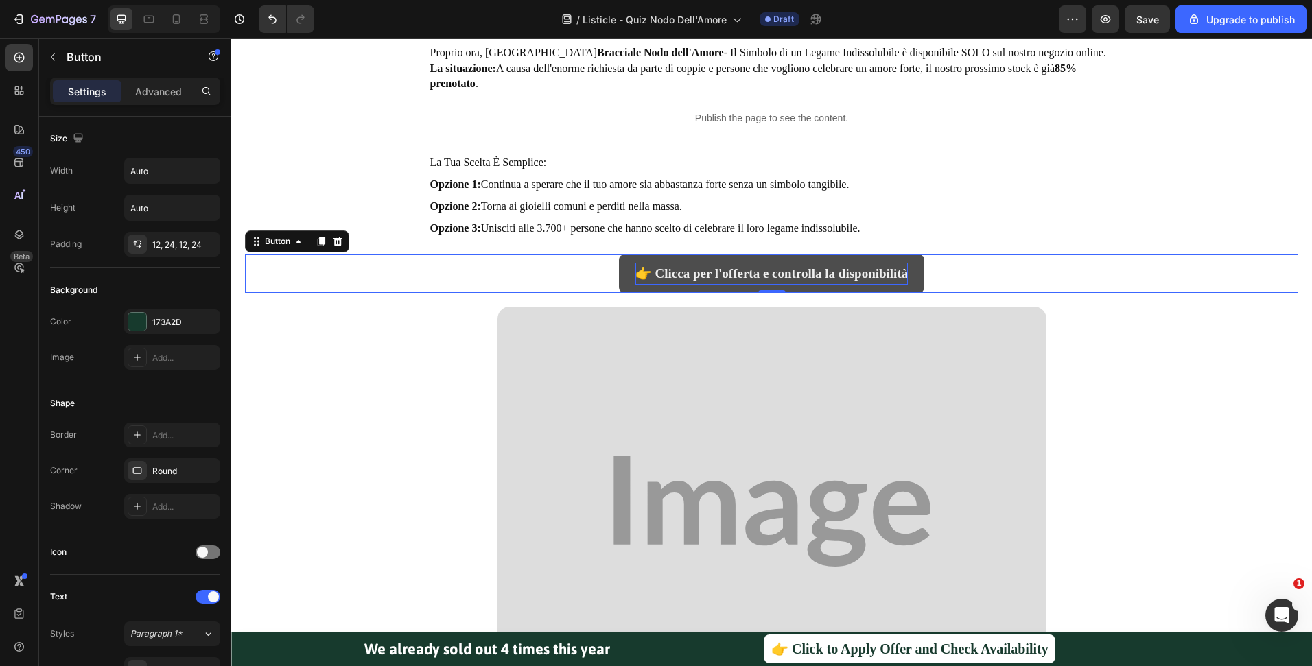
click at [739, 272] on span "👉 Clicca per l'offerta e controlla la disponibilità" at bounding box center [771, 273] width 272 height 14
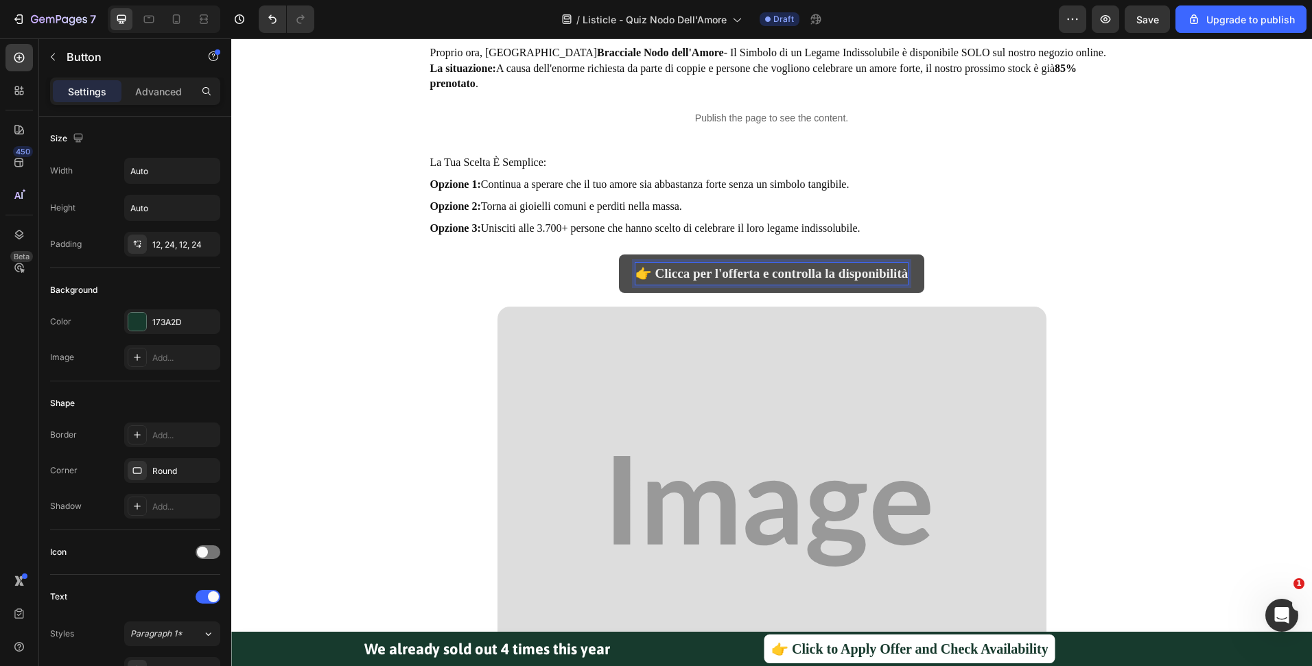
click at [686, 273] on span "👉 Clicca per l'offerta e controlla la disponibilità" at bounding box center [771, 273] width 272 height 14
click at [1112, 298] on div "Image" at bounding box center [771, 511] width 1053 height 437
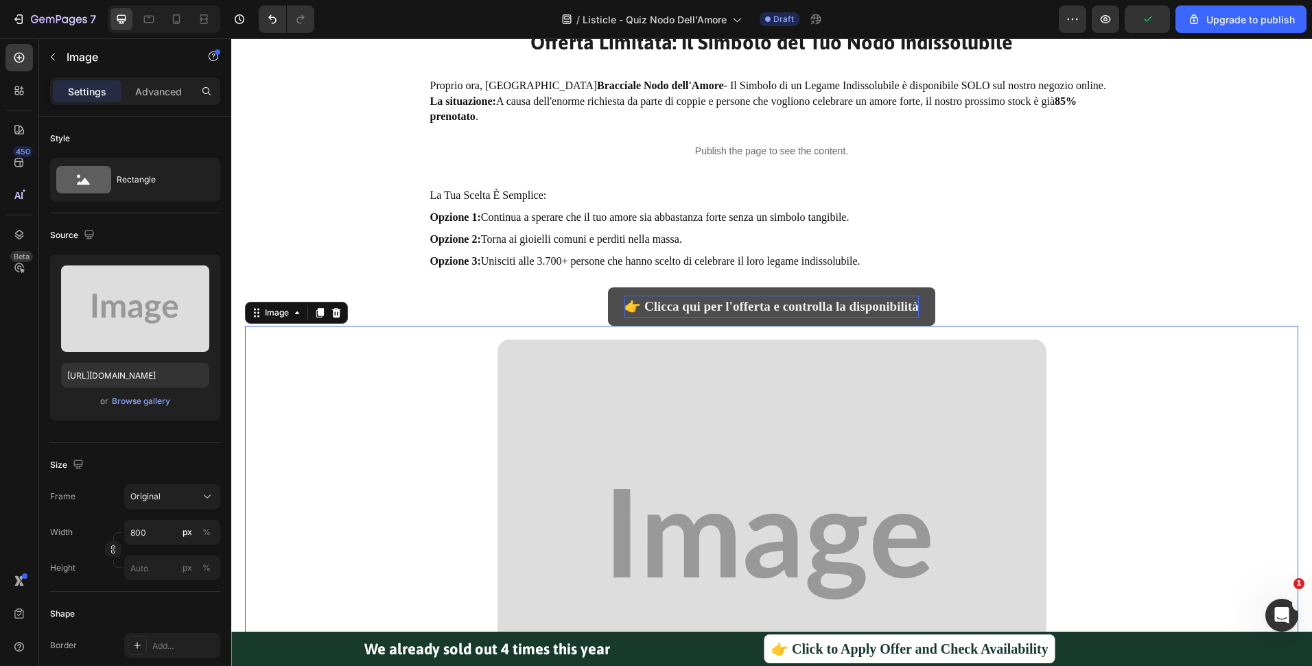
scroll to position [3171, 0]
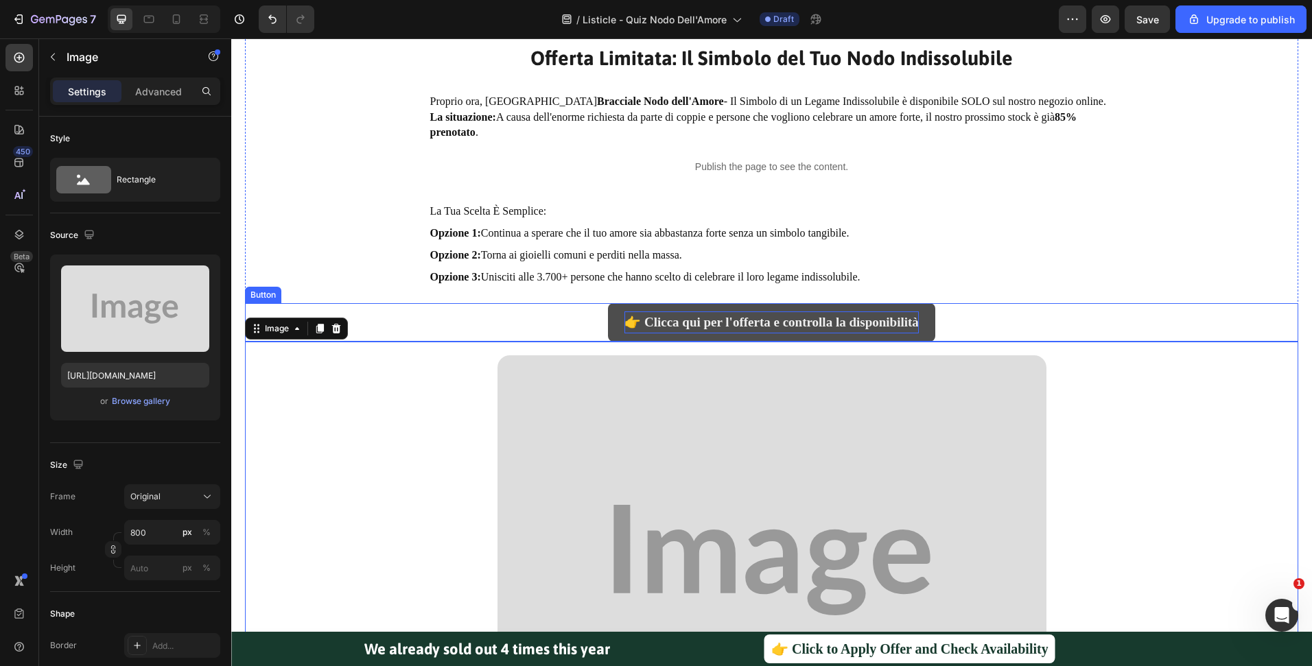
click at [821, 315] on span "👉 Clicca qui per l'offerta e controlla la disponibilità" at bounding box center [771, 322] width 294 height 14
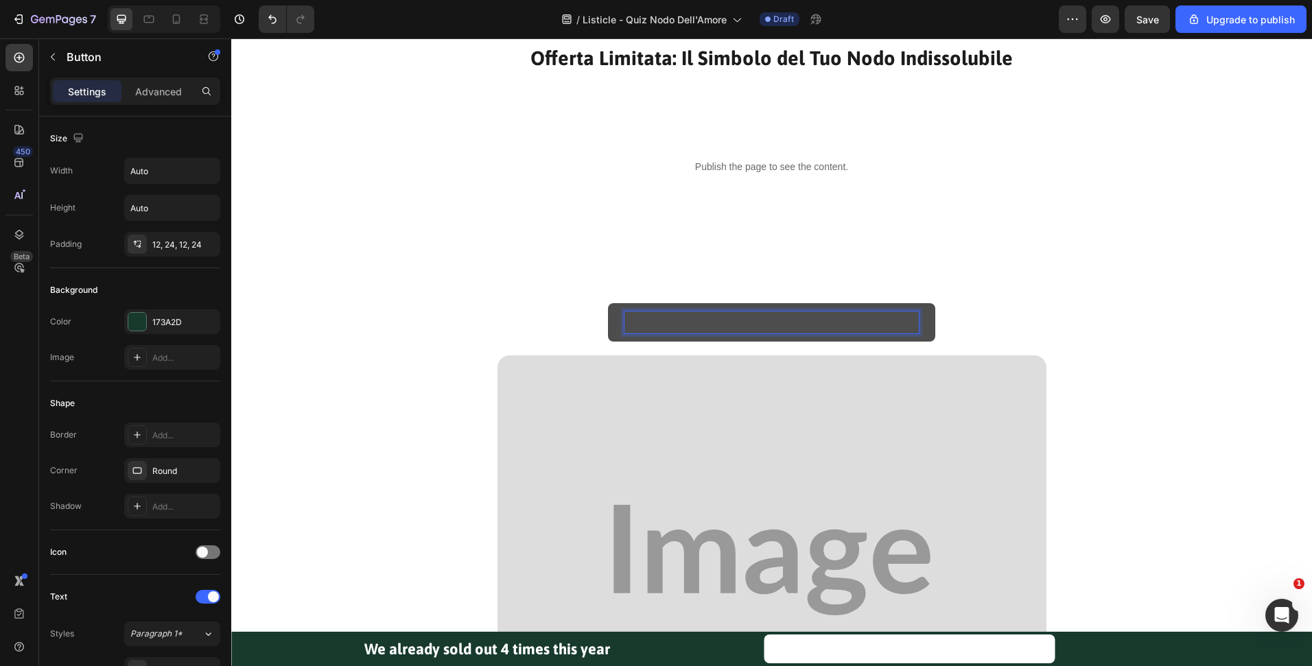
click at [777, 322] on span "👉 Clicca qui per l'offerta e controlla la disponibilità" at bounding box center [771, 322] width 294 height 14
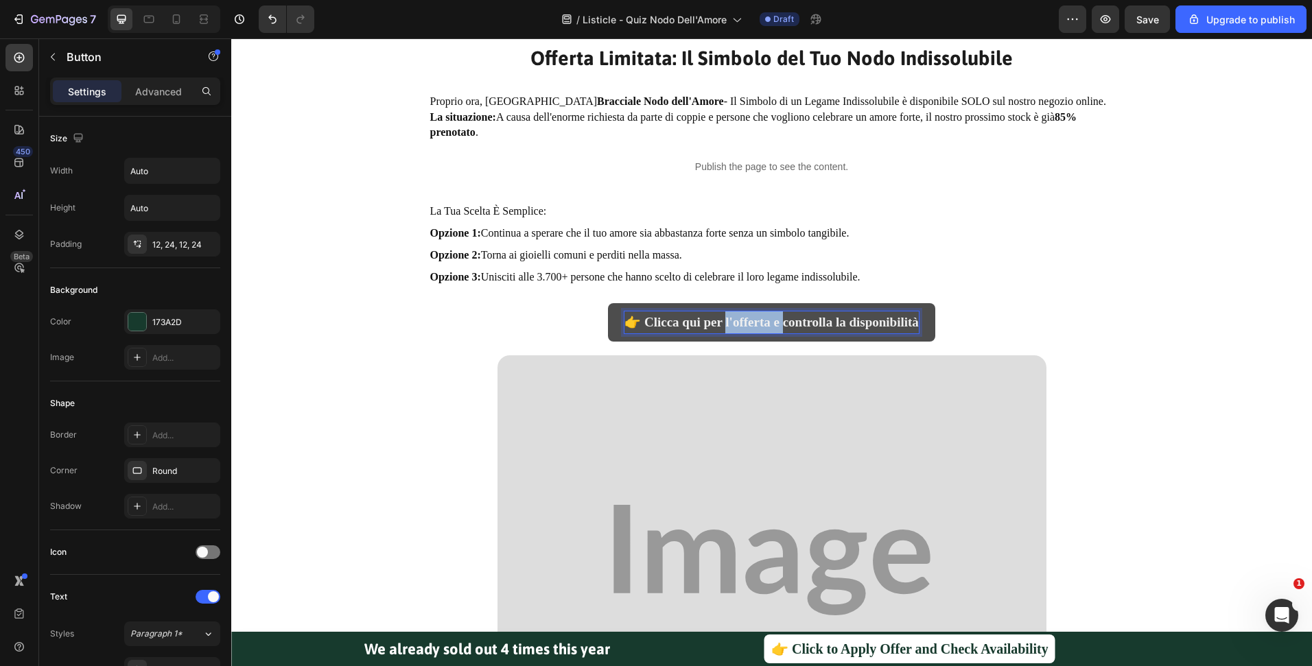
drag, startPoint x: 775, startPoint y: 323, endPoint x: 719, endPoint y: 320, distance: 55.6
click at [719, 320] on span "👉 Clicca qui per l'offerta e controlla la disponibilità" at bounding box center [771, 322] width 294 height 14
click at [794, 316] on span "👉 Clicca qui per controlla la disponibilità" at bounding box center [771, 322] width 237 height 14
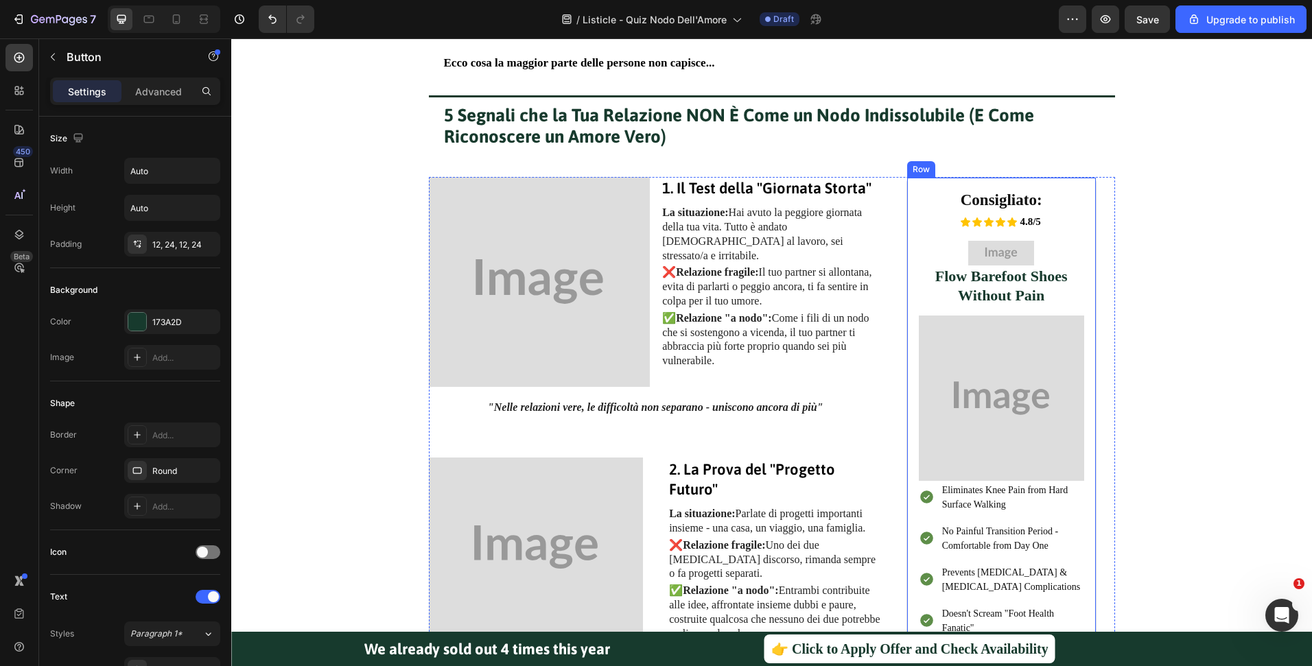
scroll to position [1083, 0]
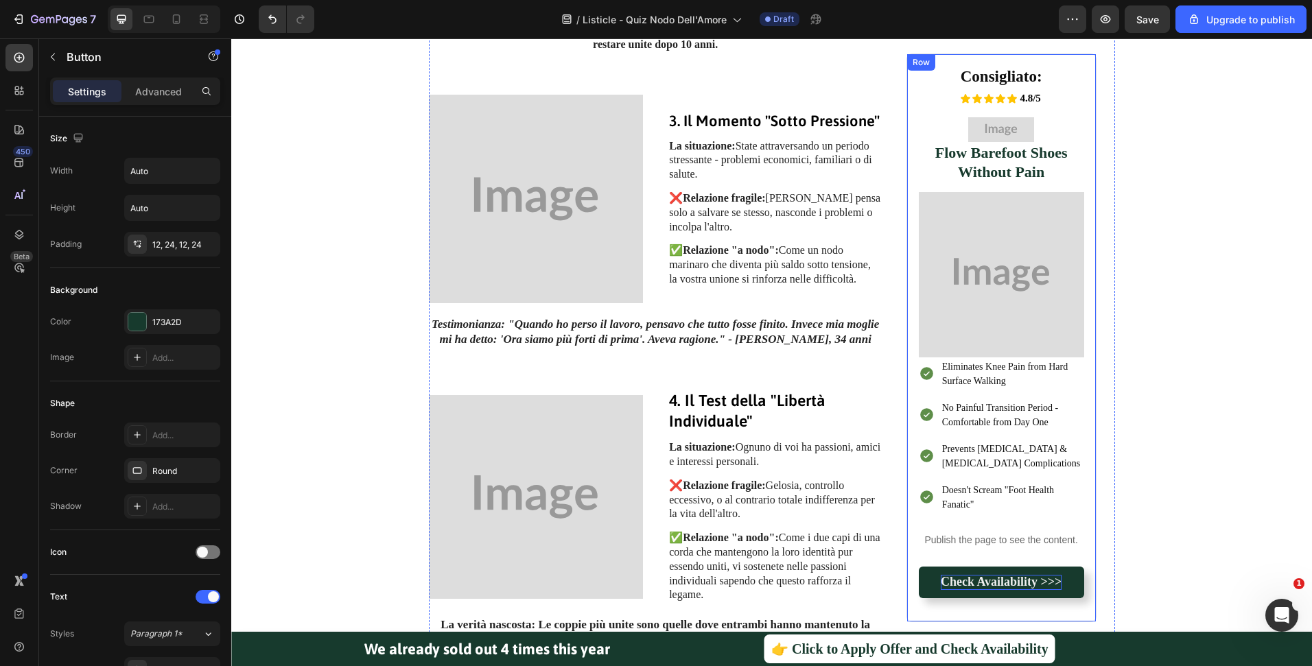
click at [1038, 587] on strong "Check Availability >>>" at bounding box center [1001, 582] width 121 height 14
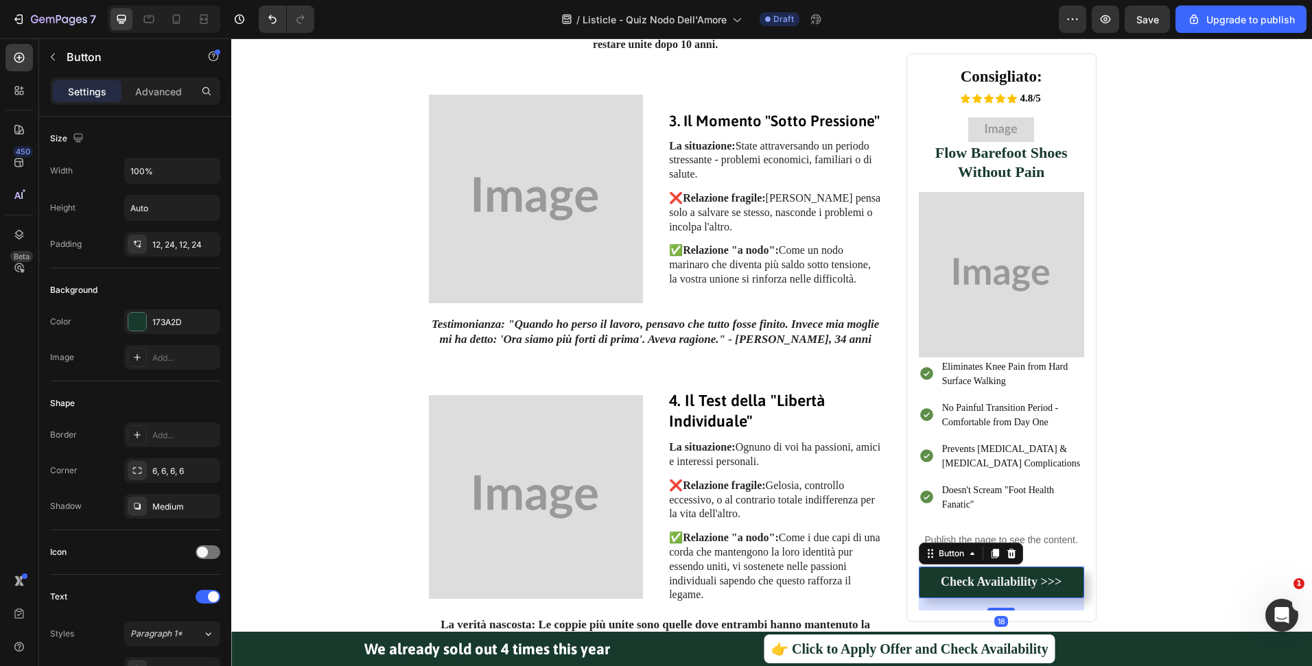
click at [967, 591] on link "Check Availability >>>" at bounding box center [1001, 583] width 165 height 32
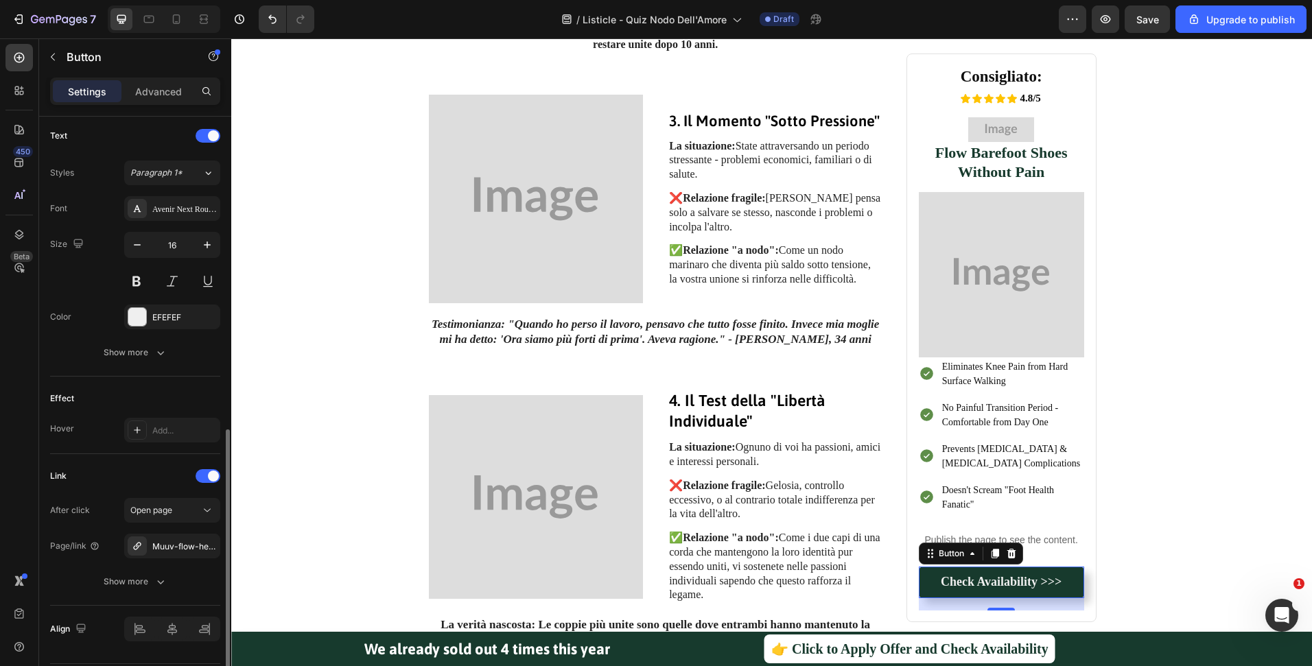
scroll to position [502, 0]
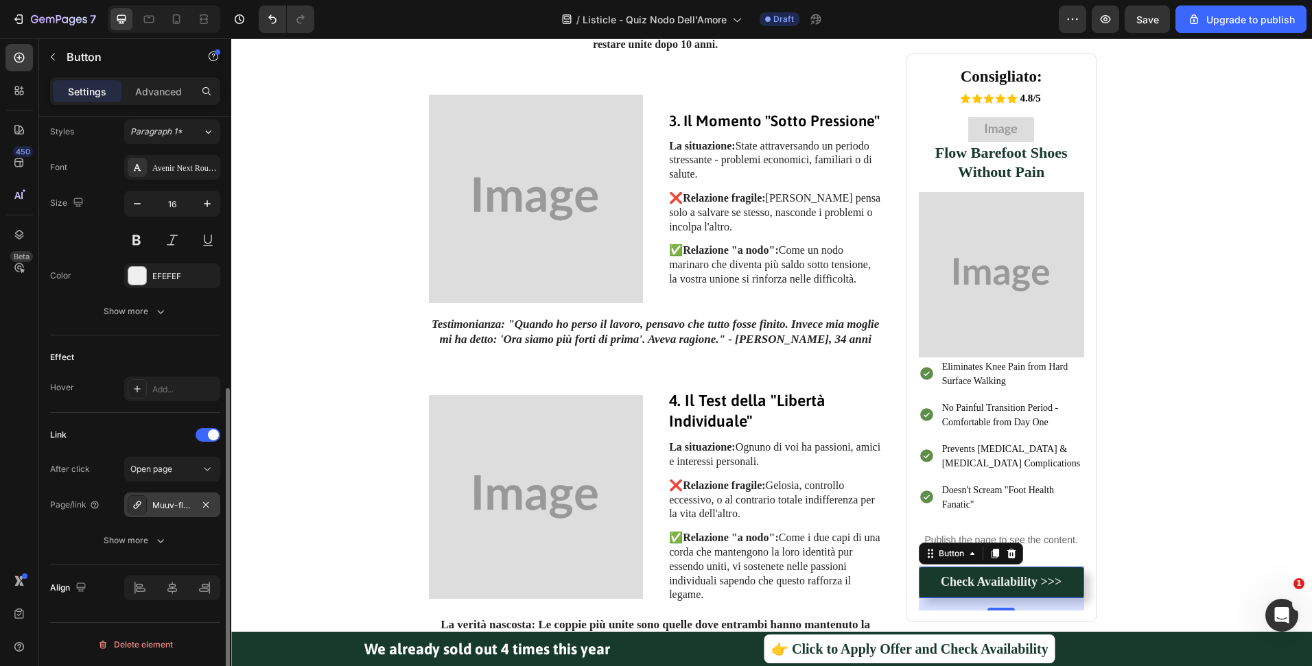
click at [173, 509] on div "Muuv-flow-healthy-shoes-unisex" at bounding box center [172, 506] width 40 height 12
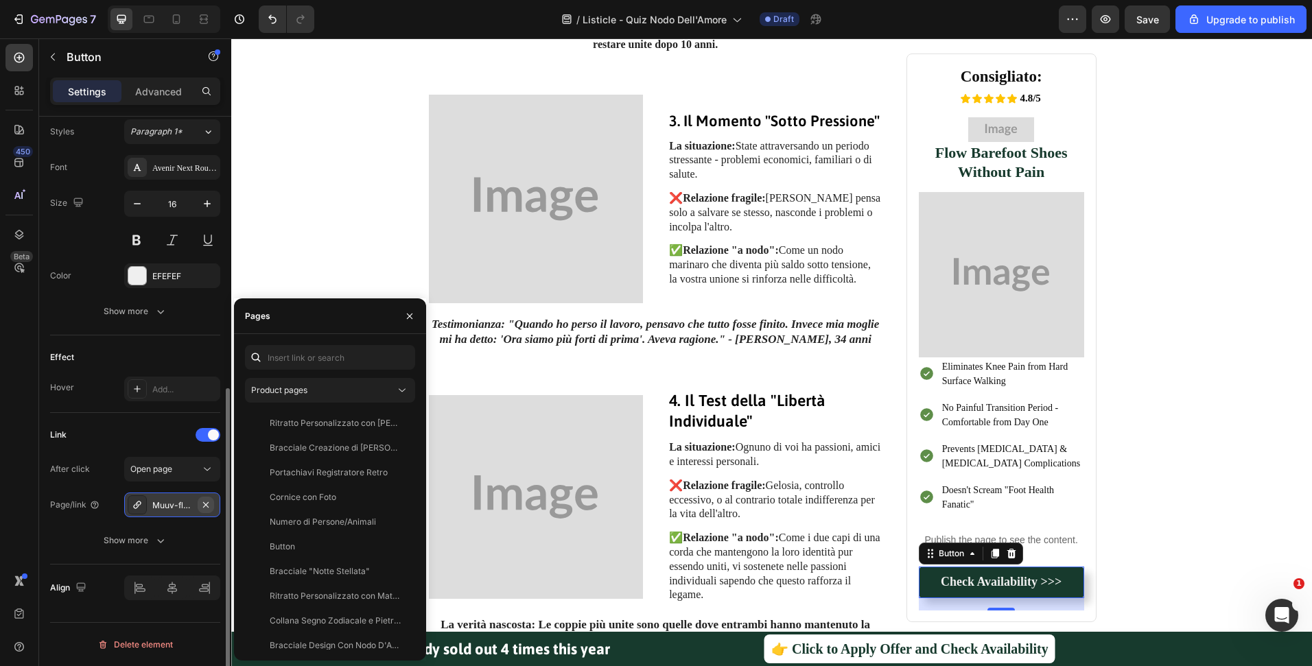
click at [206, 502] on icon "button" at bounding box center [205, 505] width 11 height 11
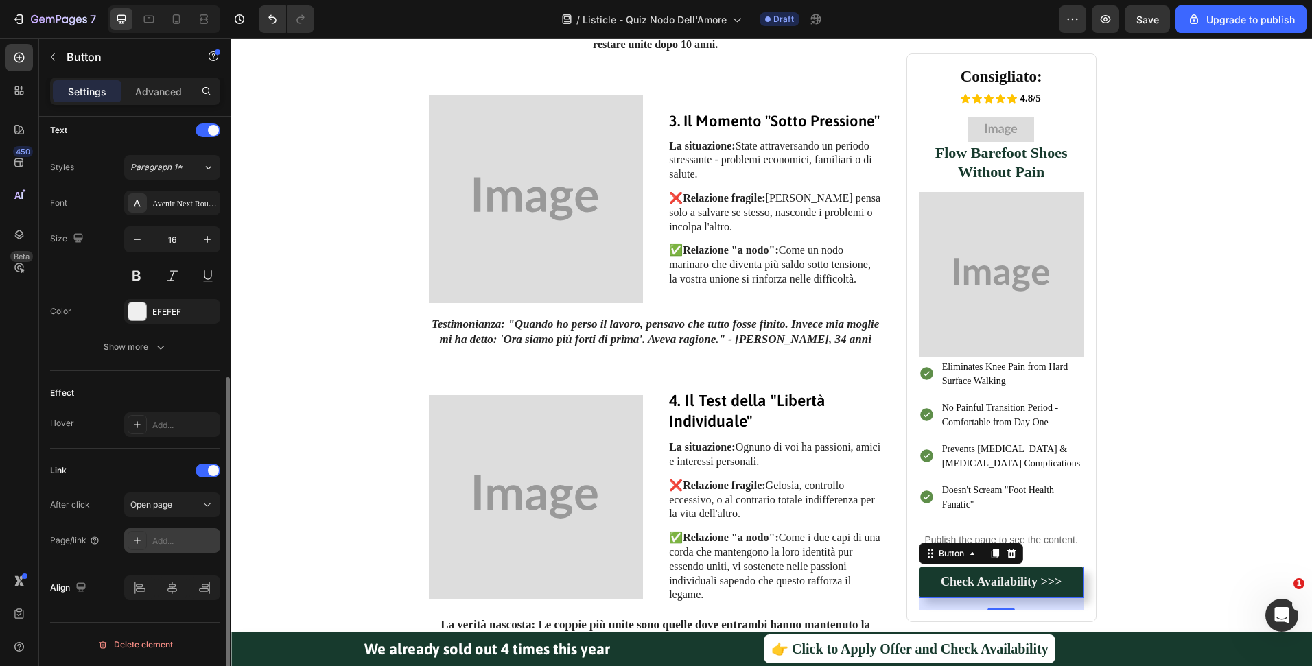
scroll to position [467, 0]
click at [170, 504] on span "Open page" at bounding box center [151, 505] width 42 height 10
click at [86, 491] on div "Link After click Open page Page/link Add..." at bounding box center [135, 506] width 170 height 93
click at [154, 547] on div "Add..." at bounding box center [184, 541] width 64 height 12
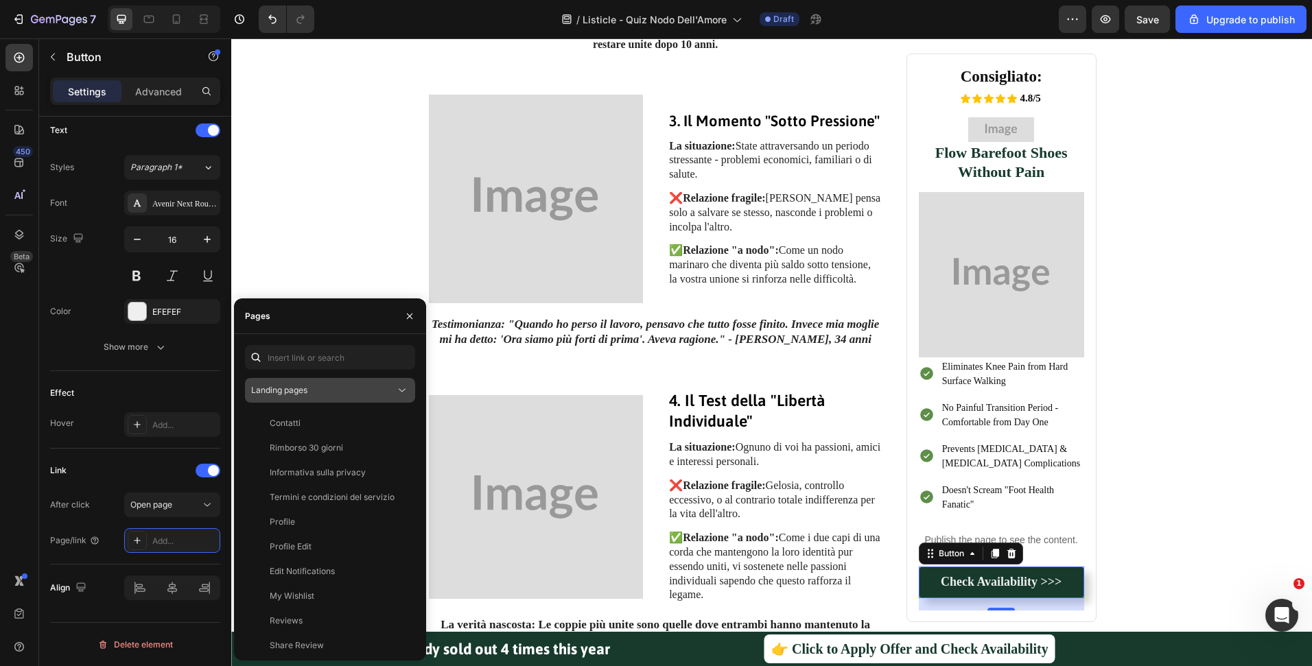
click at [338, 388] on div "Landing pages" at bounding box center [323, 390] width 144 height 12
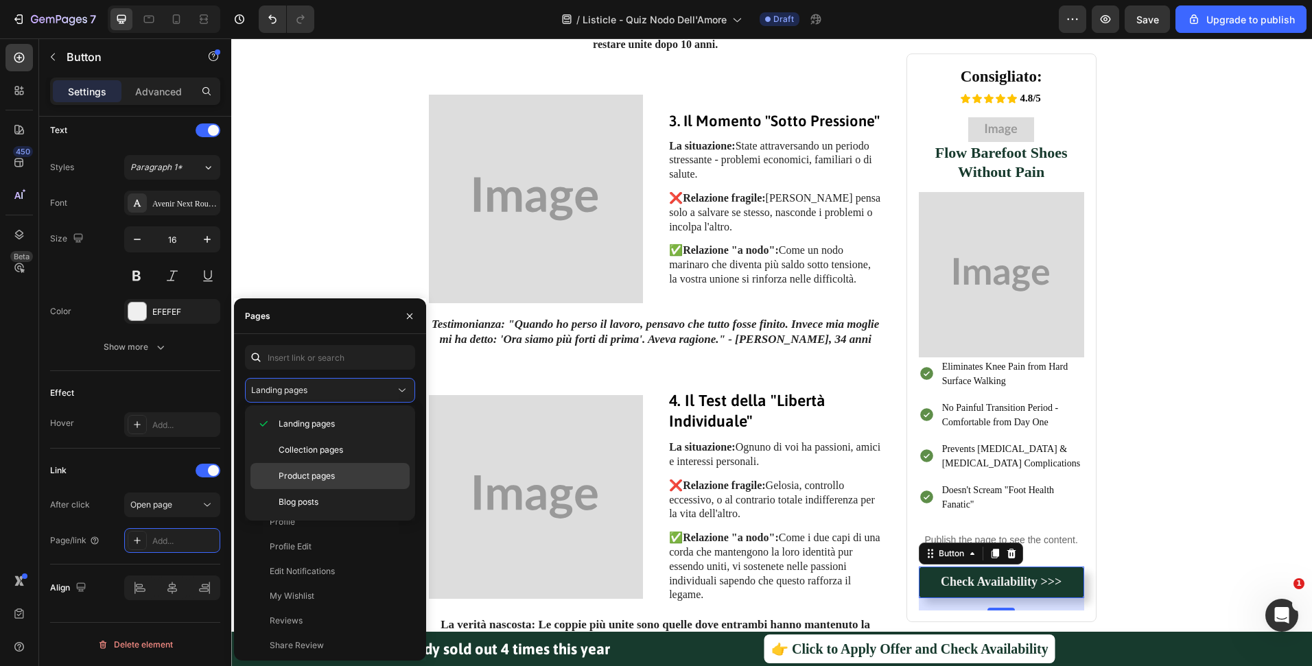
click at [324, 489] on div "Product pages" at bounding box center [329, 502] width 159 height 26
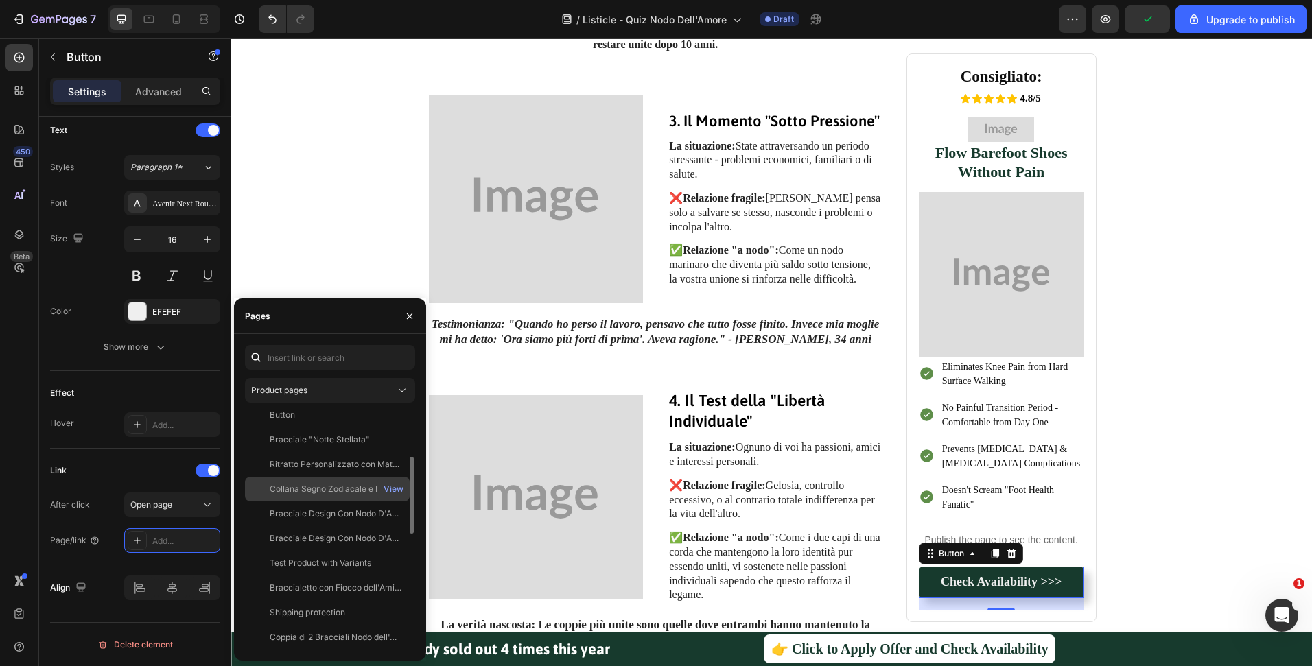
scroll to position [255, 0]
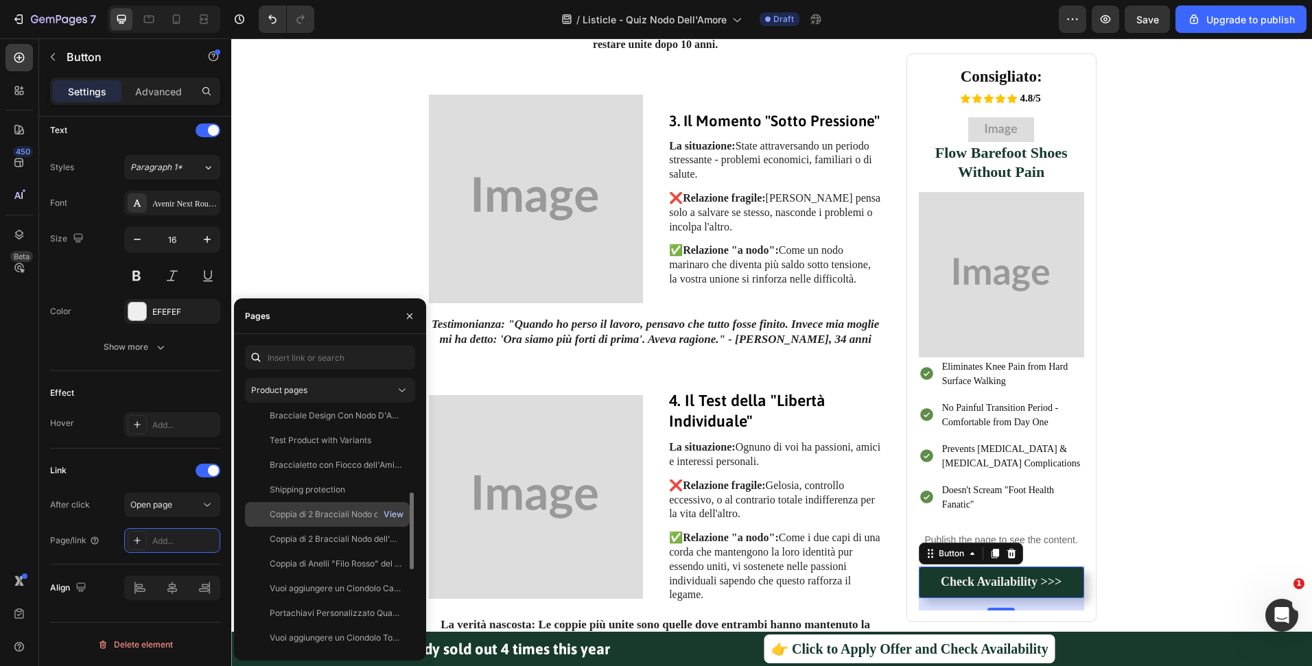
click at [397, 513] on div "View" at bounding box center [394, 514] width 20 height 12
click at [392, 535] on div "View" at bounding box center [394, 539] width 20 height 12
click at [343, 517] on div "Coppia di 2 Bracciali Nodo dell'Amore - Confezione Regalo con Certificato di Pr…" at bounding box center [336, 514] width 132 height 12
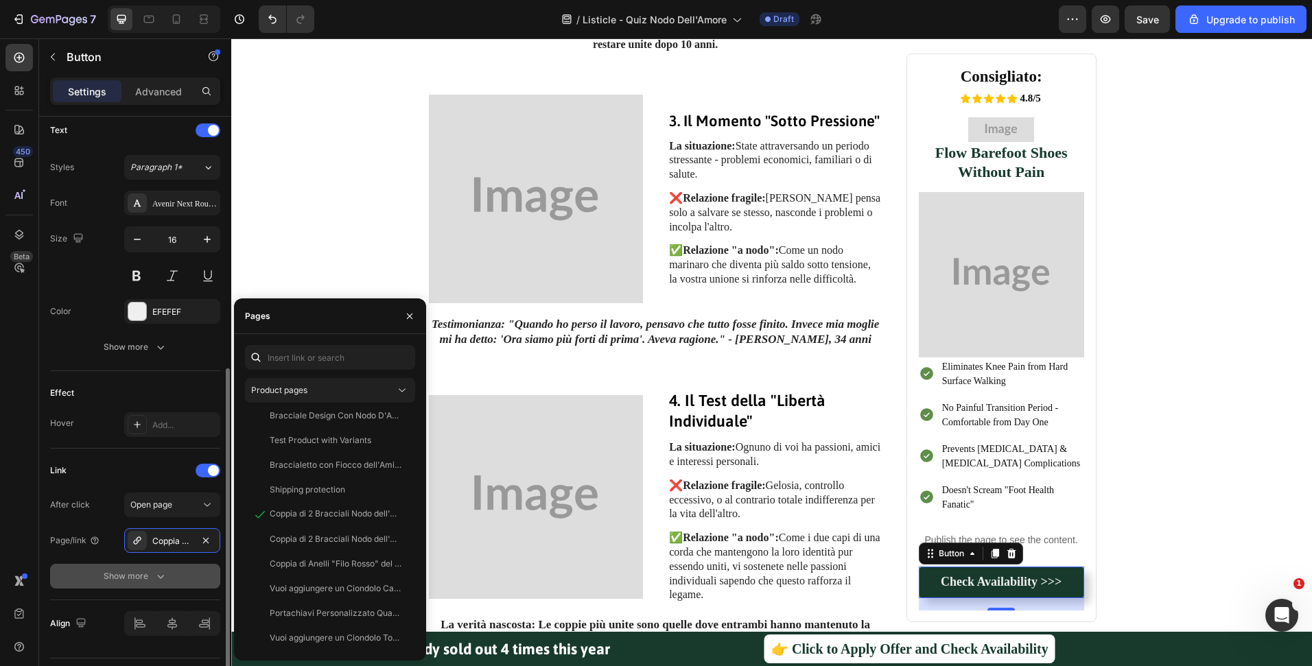
click at [93, 573] on button "Show more" at bounding box center [135, 576] width 170 height 25
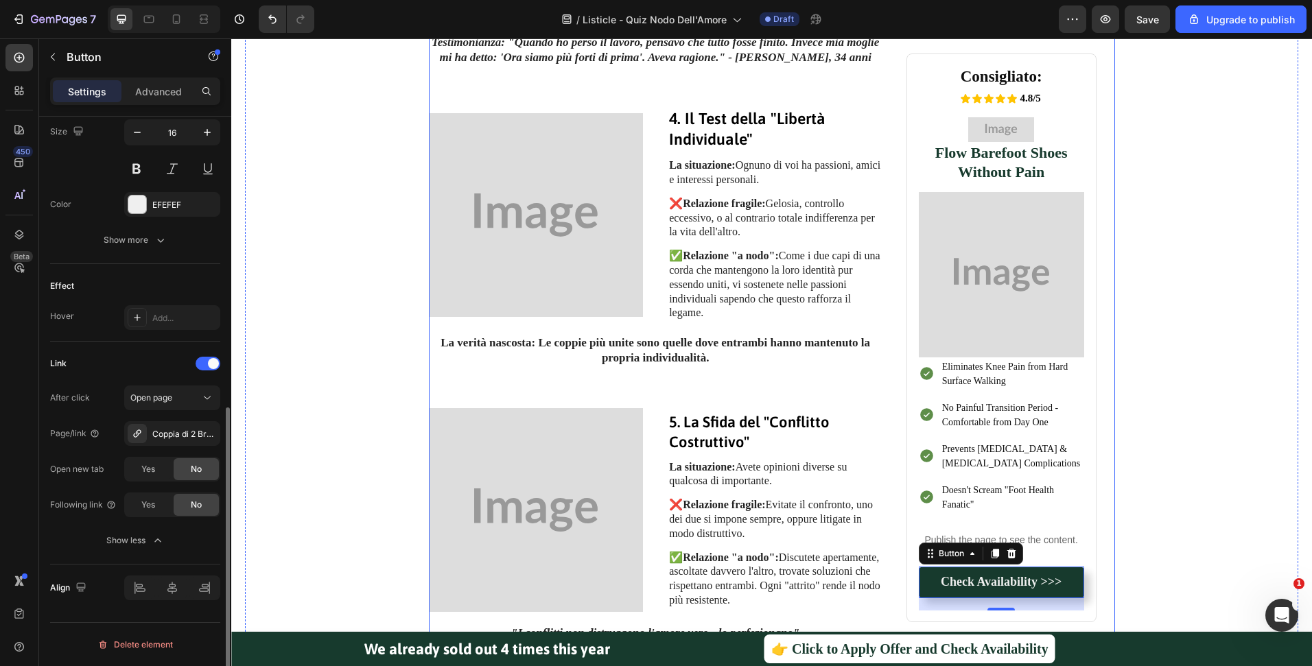
scroll to position [1637, 0]
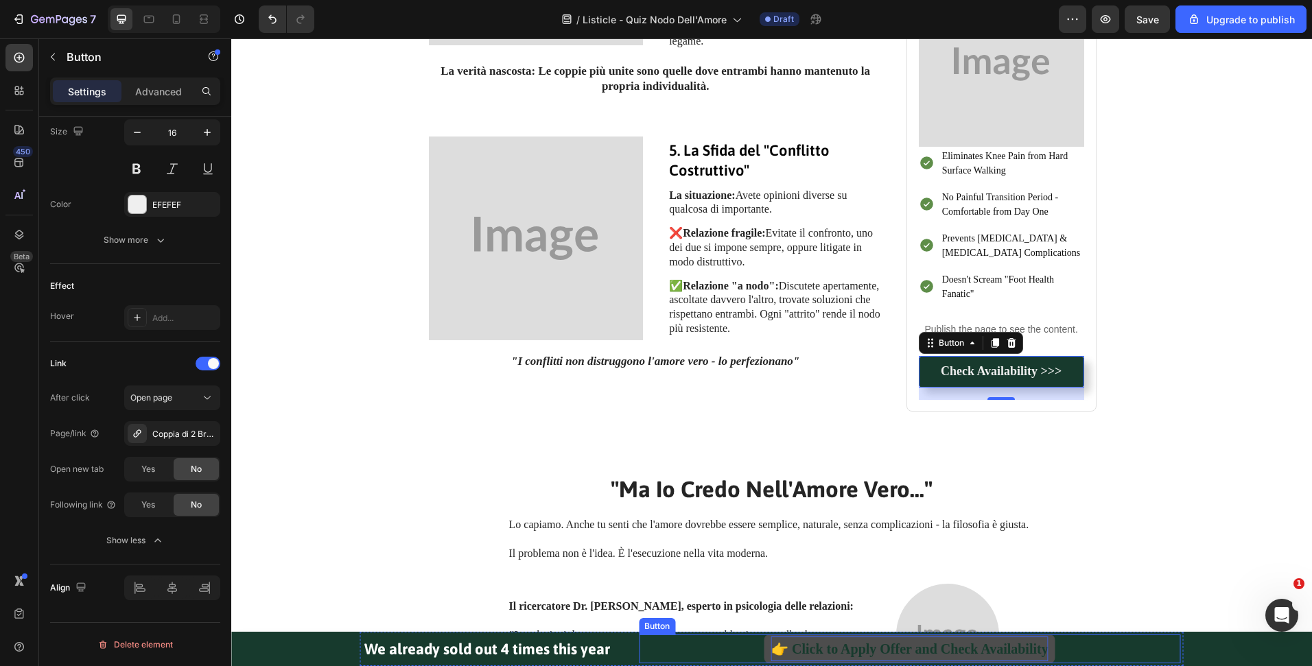
click at [860, 650] on p "👉 Click to Apply Offer and Check Availability" at bounding box center [909, 649] width 277 height 25
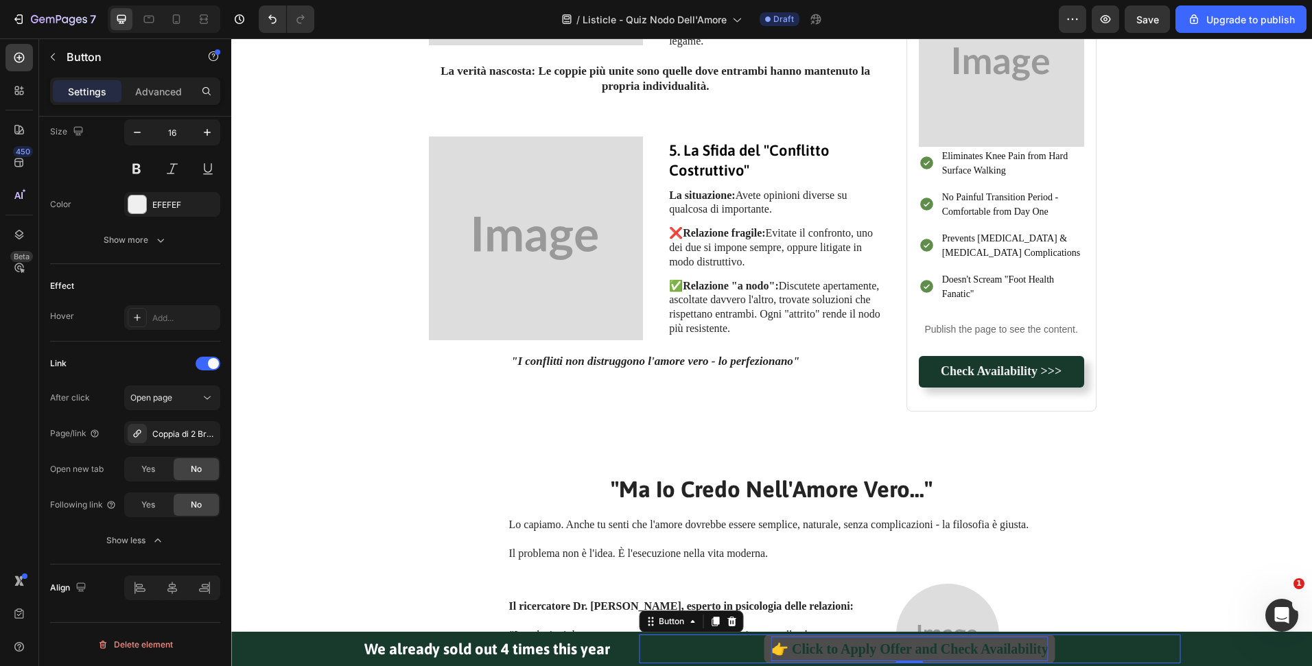
scroll to position [502, 0]
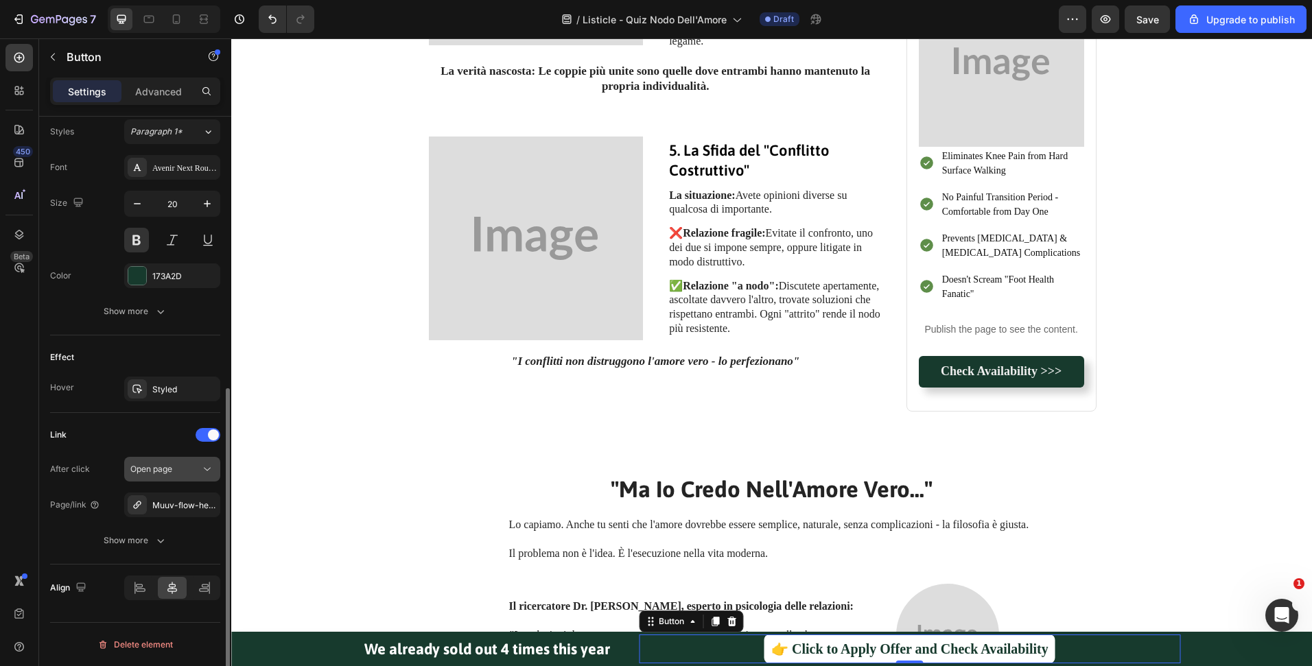
drag, startPoint x: 207, startPoint y: 502, endPoint x: 195, endPoint y: 506, distance: 12.2
click at [0, 0] on icon "button" at bounding box center [0, 0] width 0 height 0
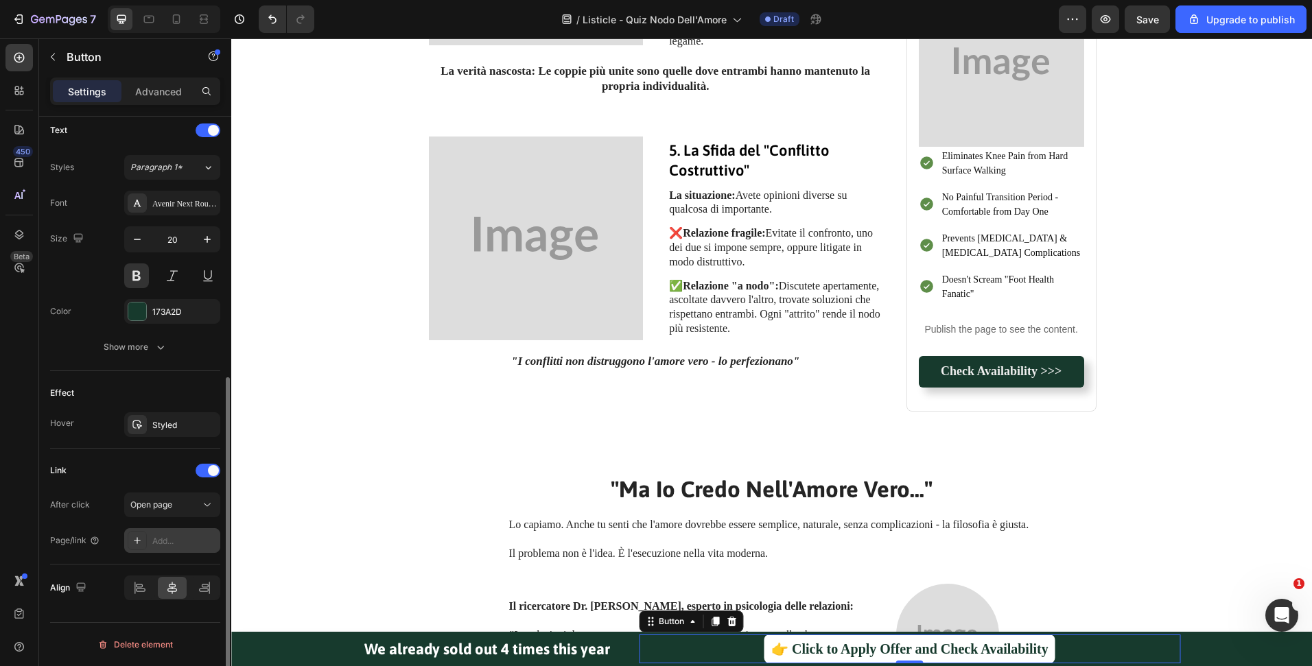
click at [163, 535] on div "Add..." at bounding box center [184, 541] width 64 height 12
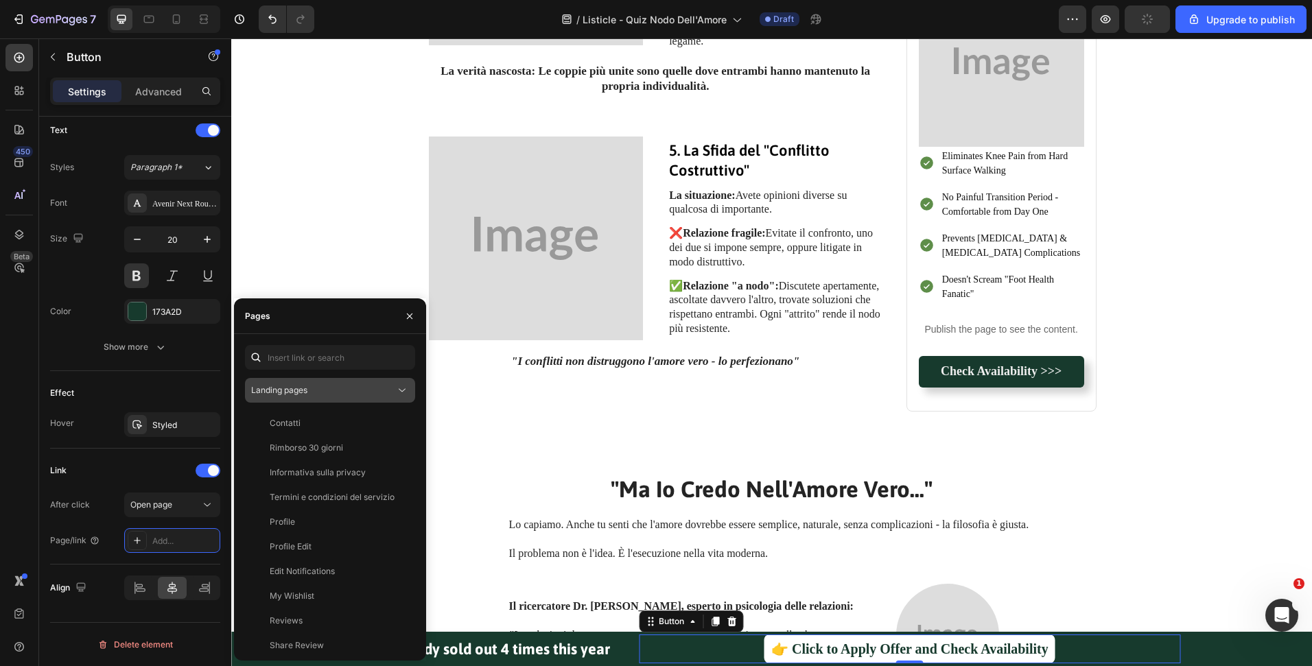
click at [339, 384] on div "Landing pages" at bounding box center [323, 390] width 144 height 12
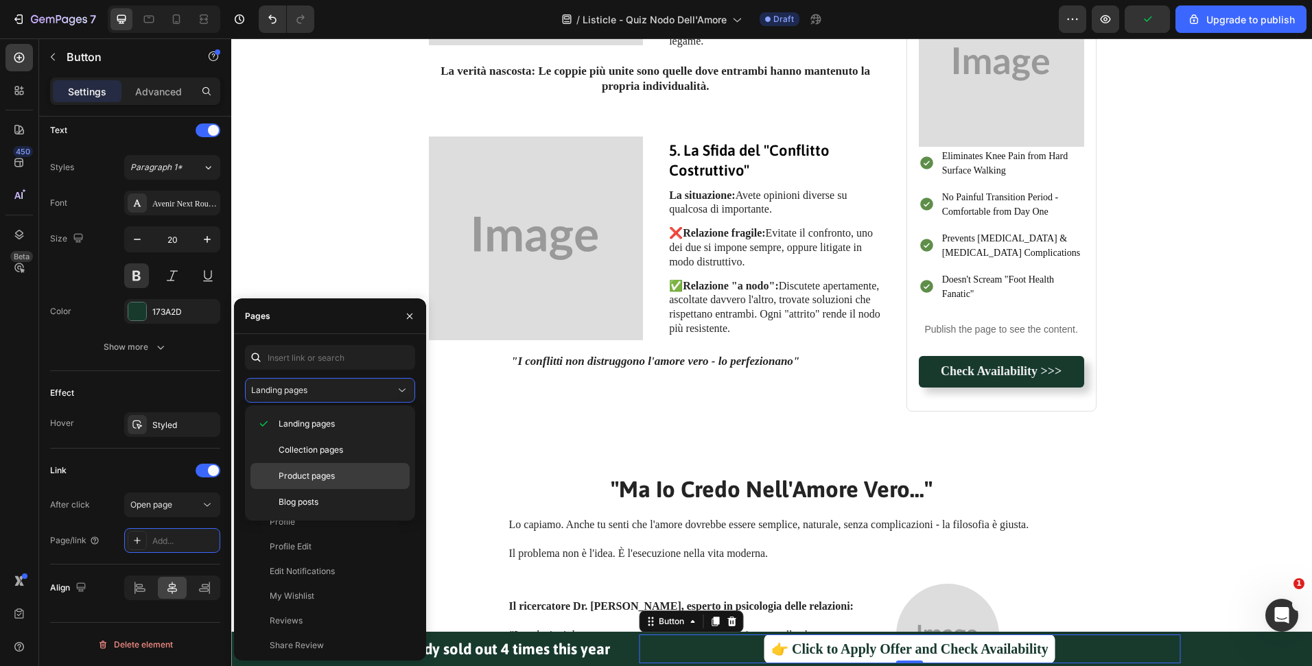
click at [313, 489] on div "Product pages" at bounding box center [329, 502] width 159 height 26
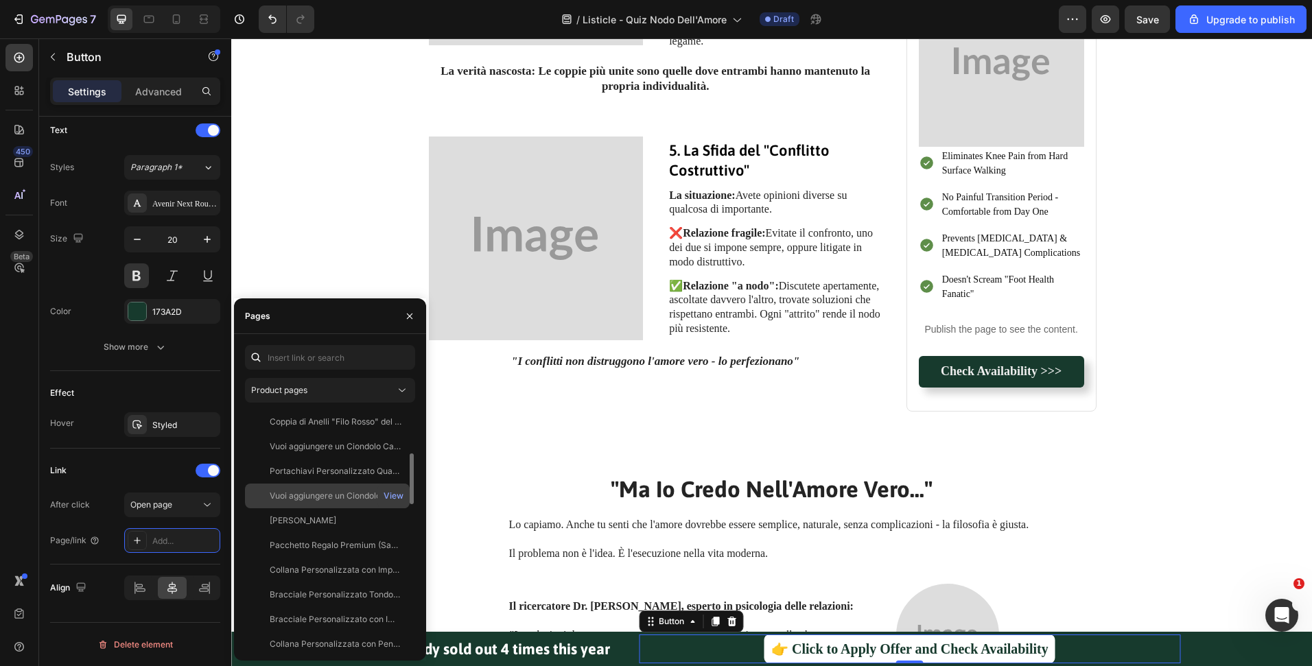
scroll to position [281, 0]
click at [386, 486] on div "View" at bounding box center [394, 488] width 20 height 12
click at [327, 491] on div "Coppia di 2 Bracciali Nodo dell'Amore - Confezione Regalo con Certificato di Pr…" at bounding box center [336, 488] width 132 height 12
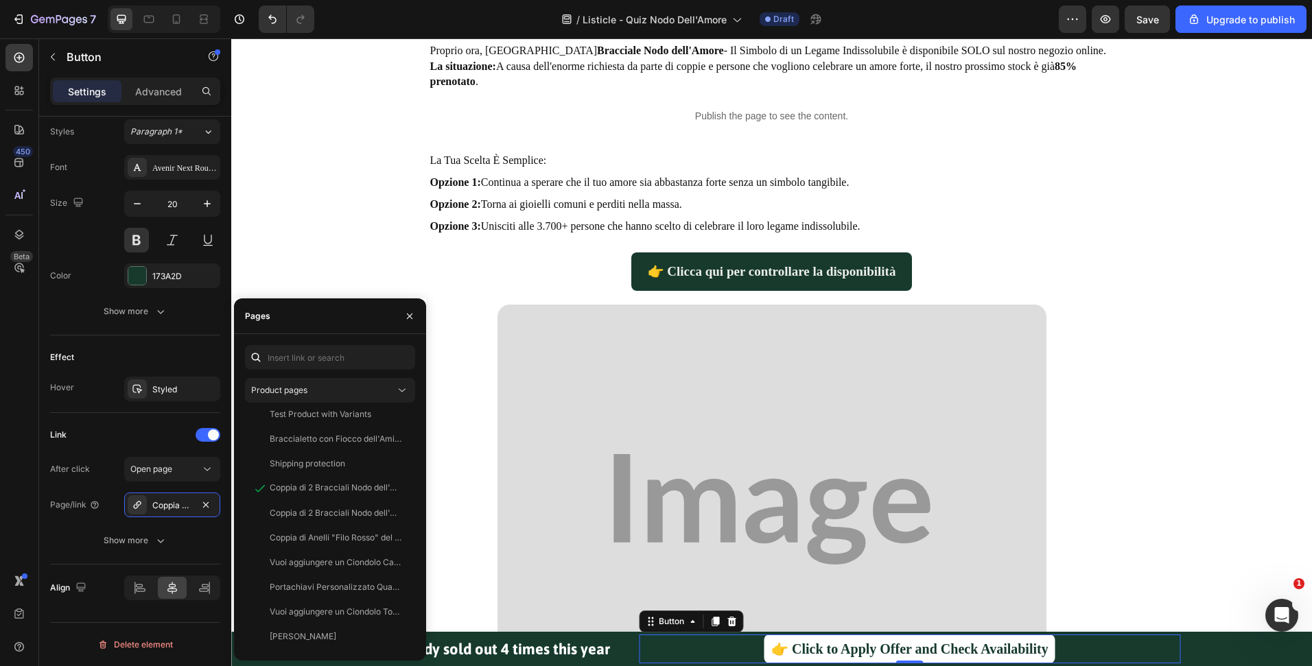
scroll to position [3035, 0]
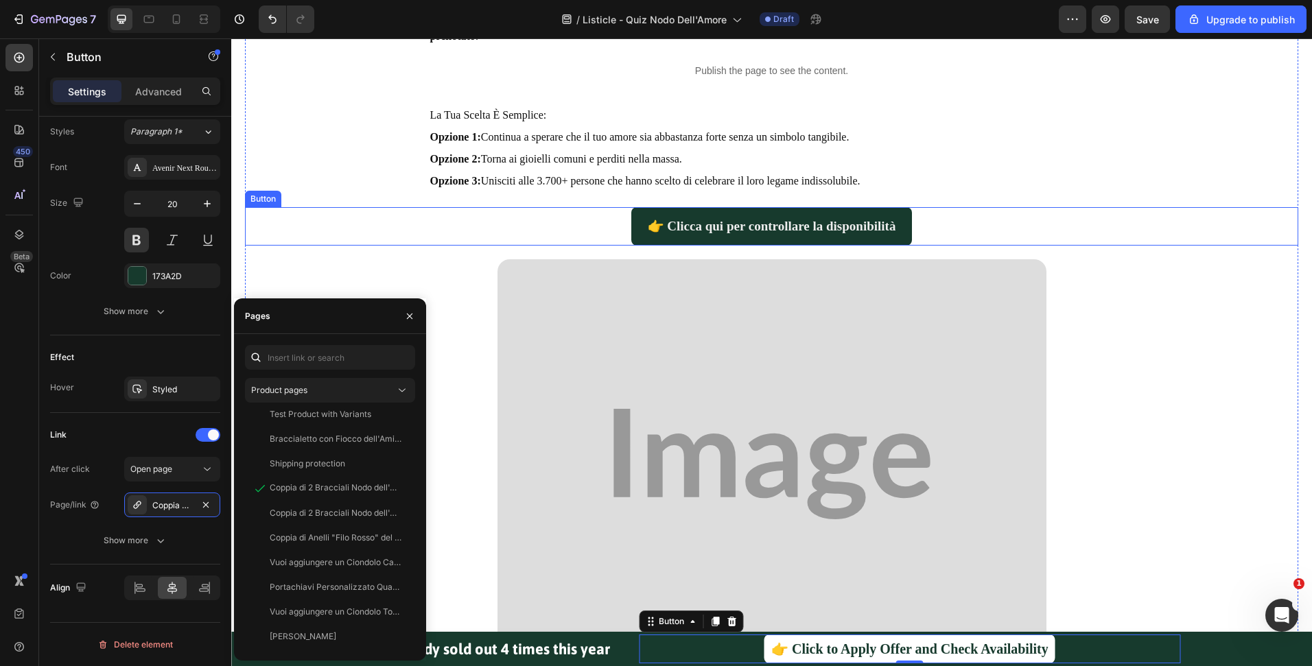
click at [911, 229] on div "👉 Clicca qui per controllare la disponibilità Button" at bounding box center [771, 226] width 1053 height 38
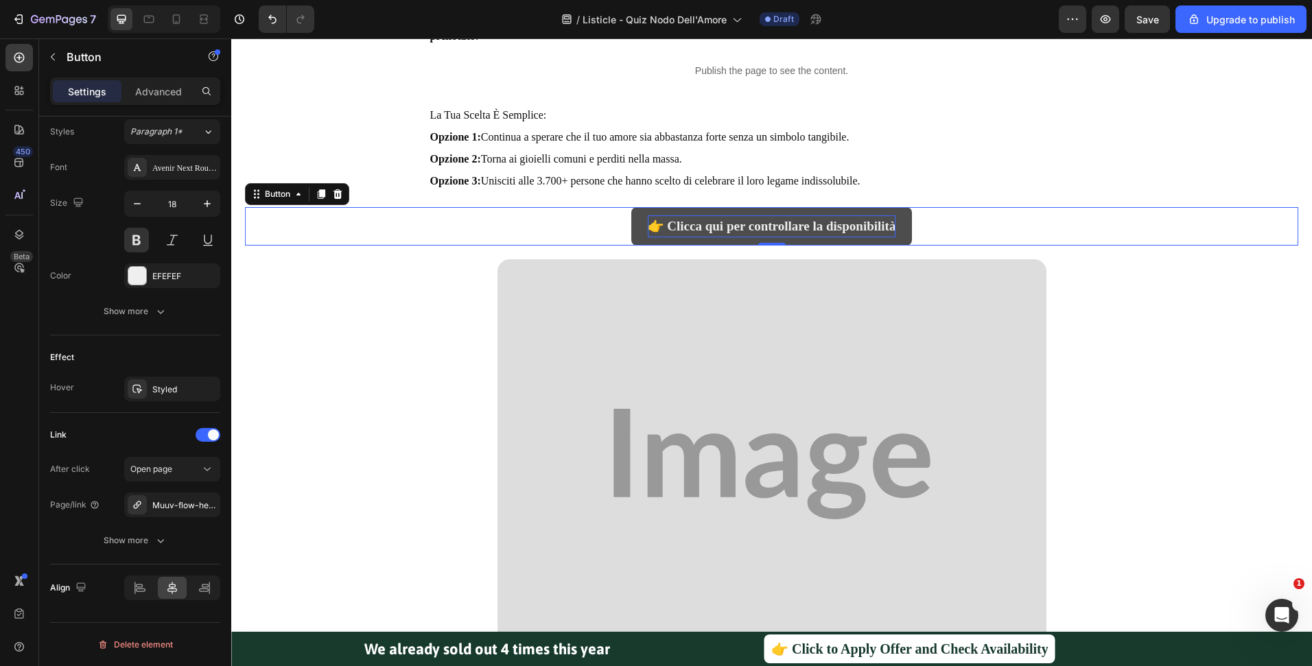
click at [695, 233] on span "👉 Clicca qui per controllare la disponibilità" at bounding box center [772, 226] width 248 height 14
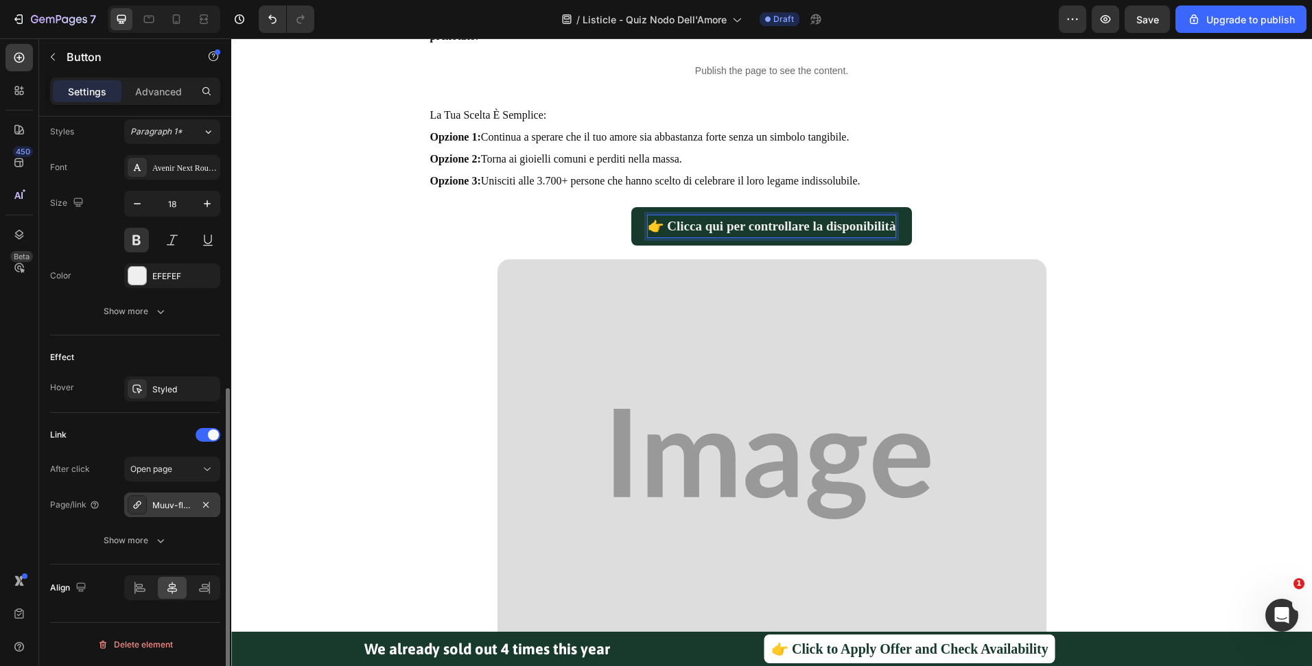
click at [181, 504] on div "Muuv-flow-healthy-shoes-unisex" at bounding box center [172, 506] width 40 height 12
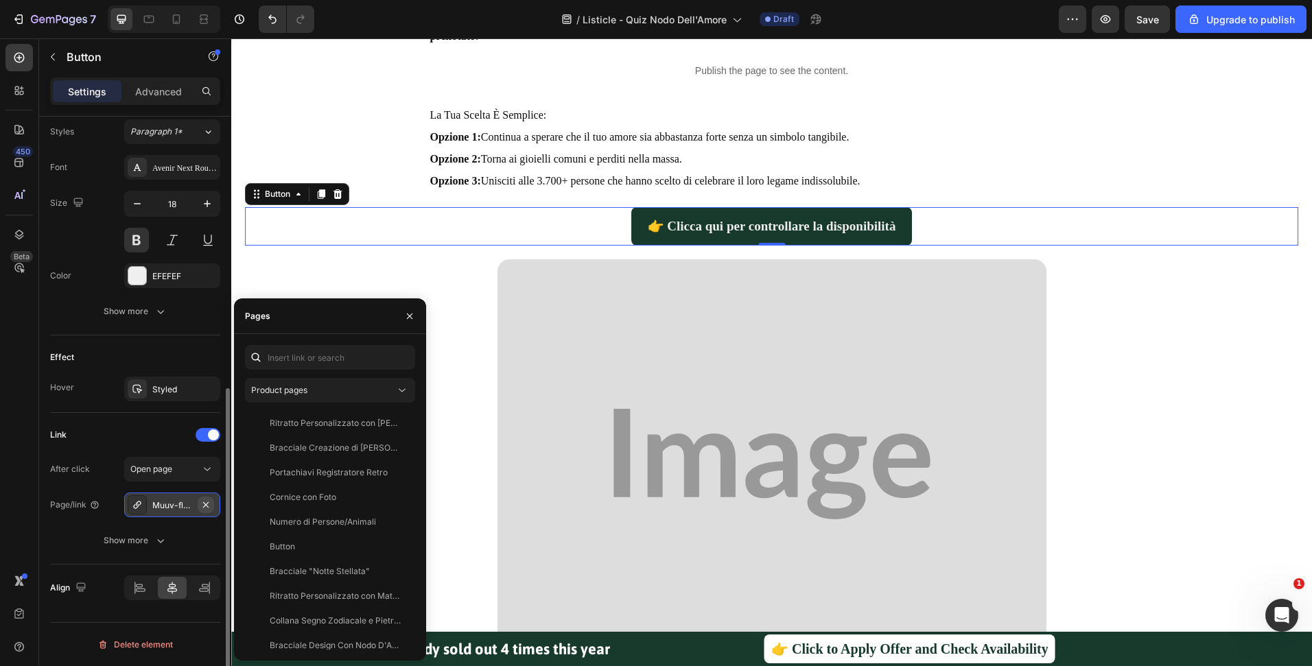
click at [200, 503] on icon "button" at bounding box center [205, 505] width 11 height 11
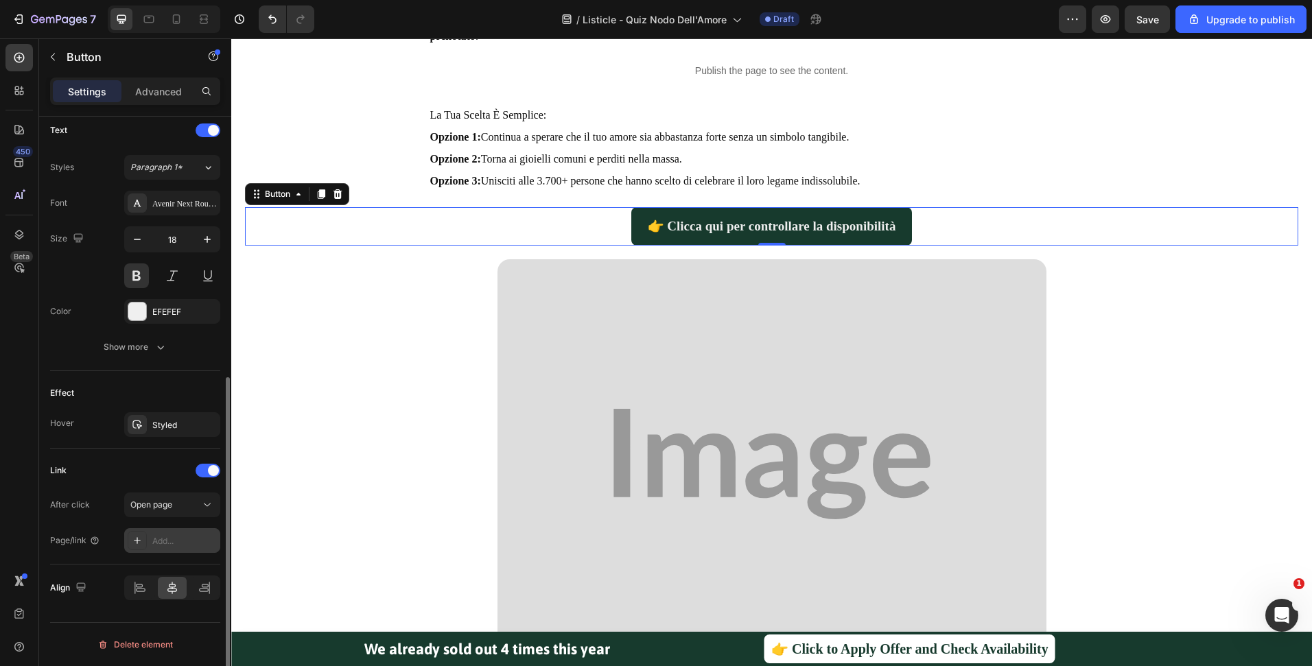
scroll to position [467, 0]
click at [170, 539] on div "Add..." at bounding box center [184, 541] width 64 height 12
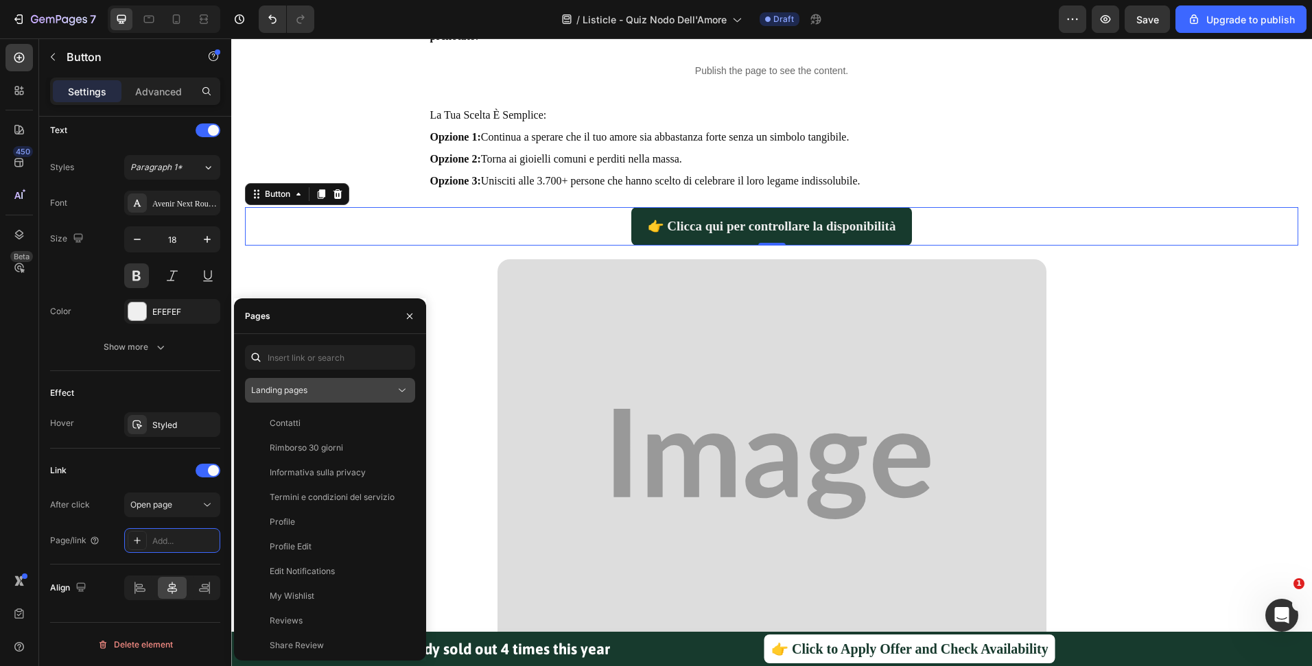
click at [294, 386] on span "Landing pages" at bounding box center [279, 390] width 56 height 10
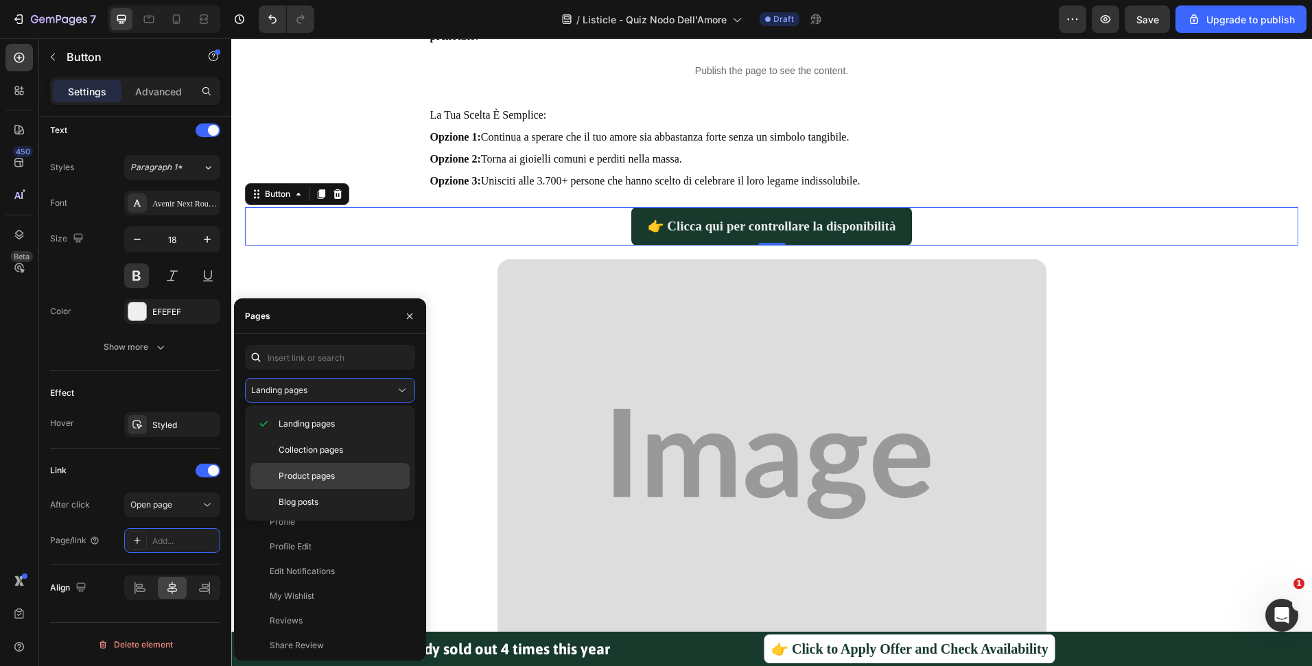
click at [305, 475] on span "Product pages" at bounding box center [307, 476] width 56 height 12
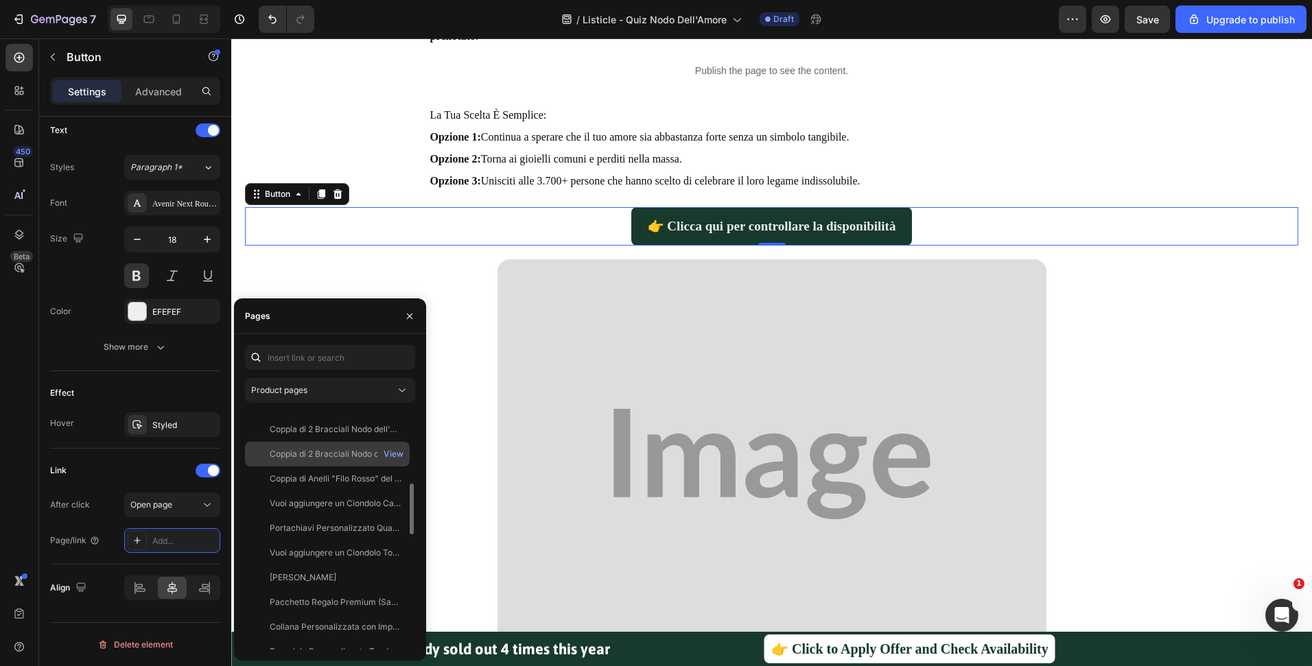
scroll to position [317, 0]
click at [325, 458] on div "Coppia di 2 Bracciali Nodo dell'Amore - Confezione Regalo con Certificato di Pr…" at bounding box center [336, 452] width 132 height 12
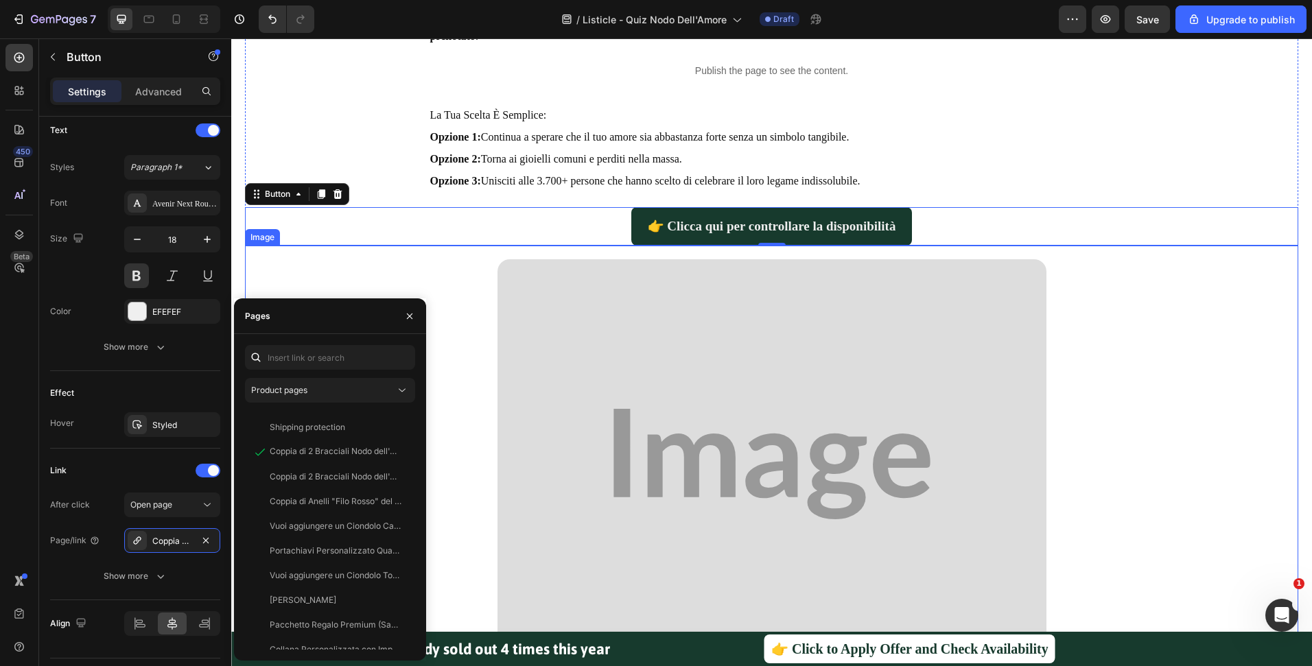
click at [453, 301] on div at bounding box center [772, 464] width 1026 height 410
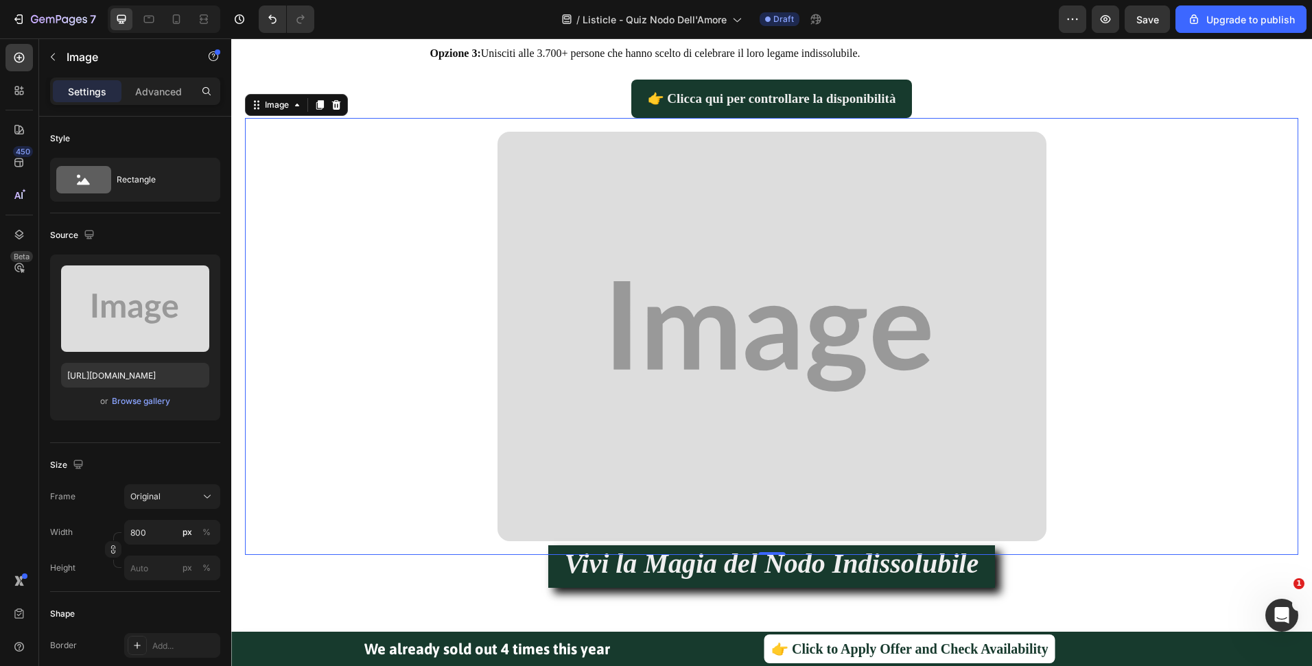
scroll to position [3222, 0]
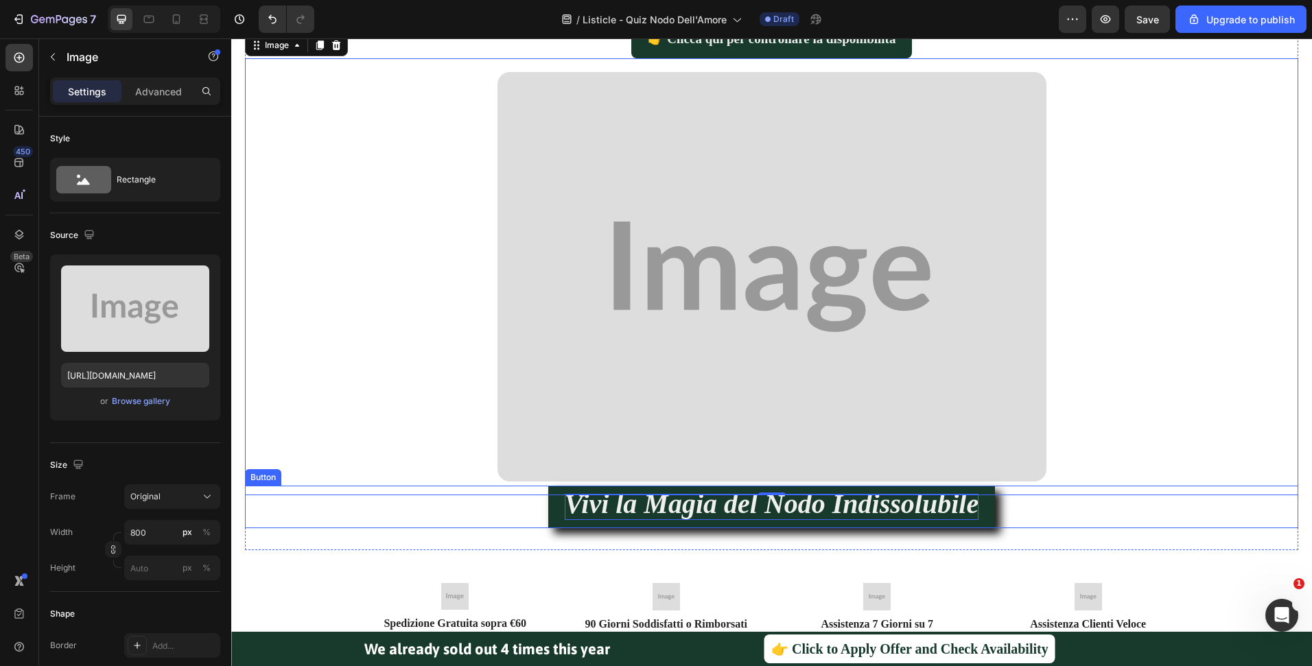
click at [667, 496] on strong "Vivi la Magia del Nodo Indissolubile" at bounding box center [772, 504] width 414 height 31
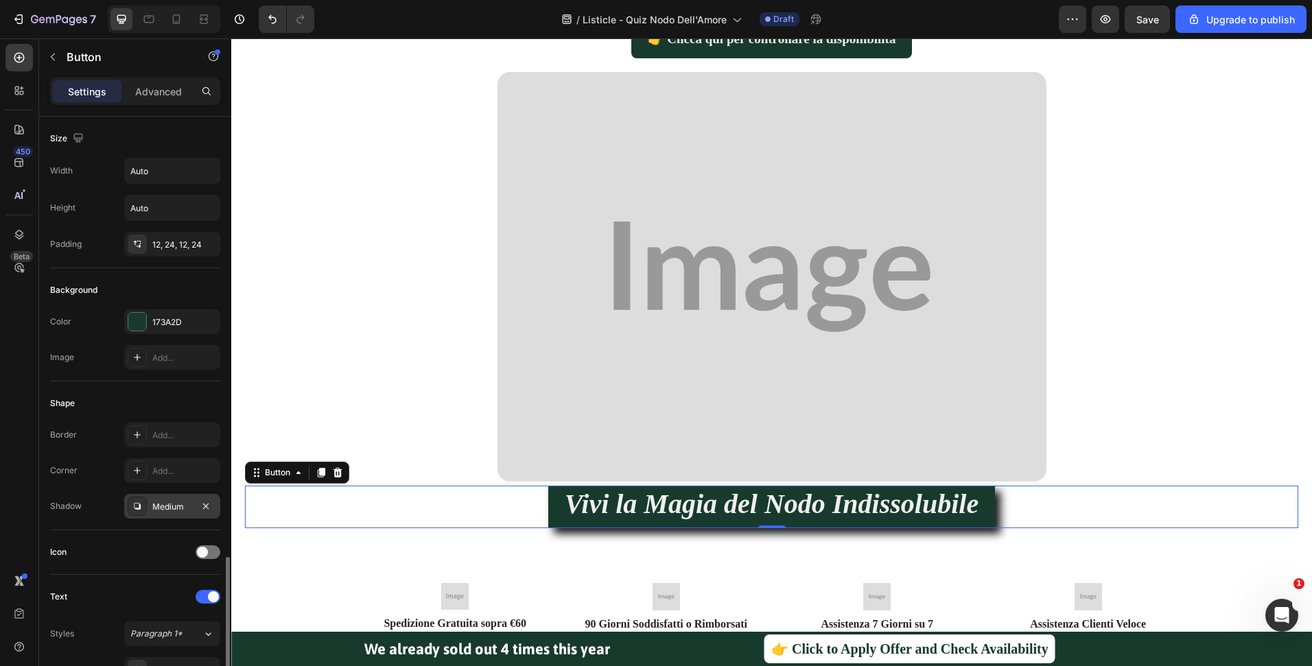
scroll to position [458, 0]
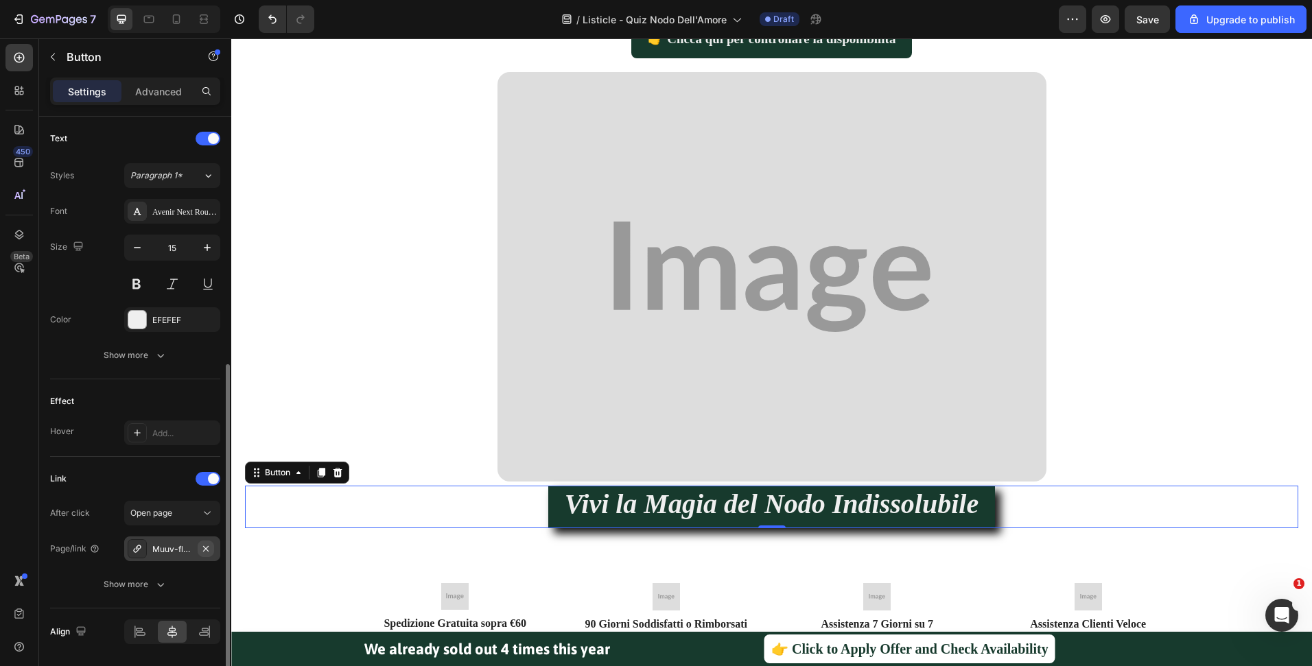
click at [202, 548] on icon "button" at bounding box center [205, 548] width 11 height 11
click at [175, 547] on div "Add..." at bounding box center [184, 549] width 64 height 12
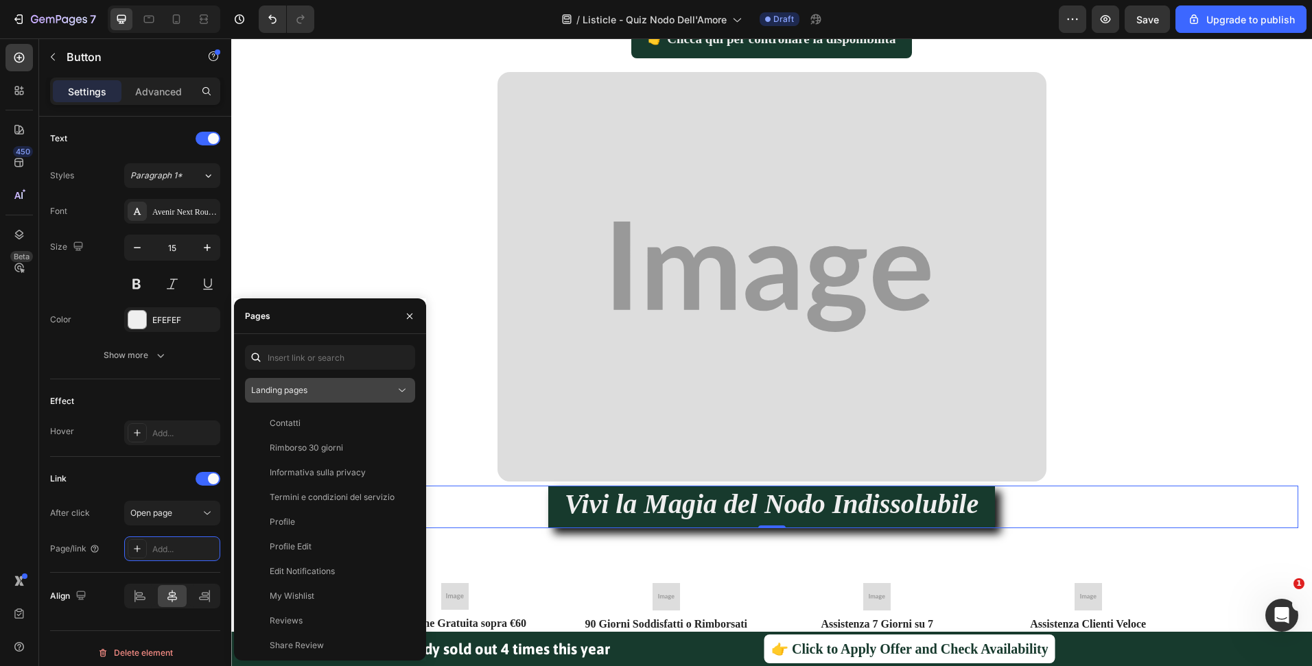
click at [313, 390] on div "Landing pages" at bounding box center [323, 390] width 144 height 12
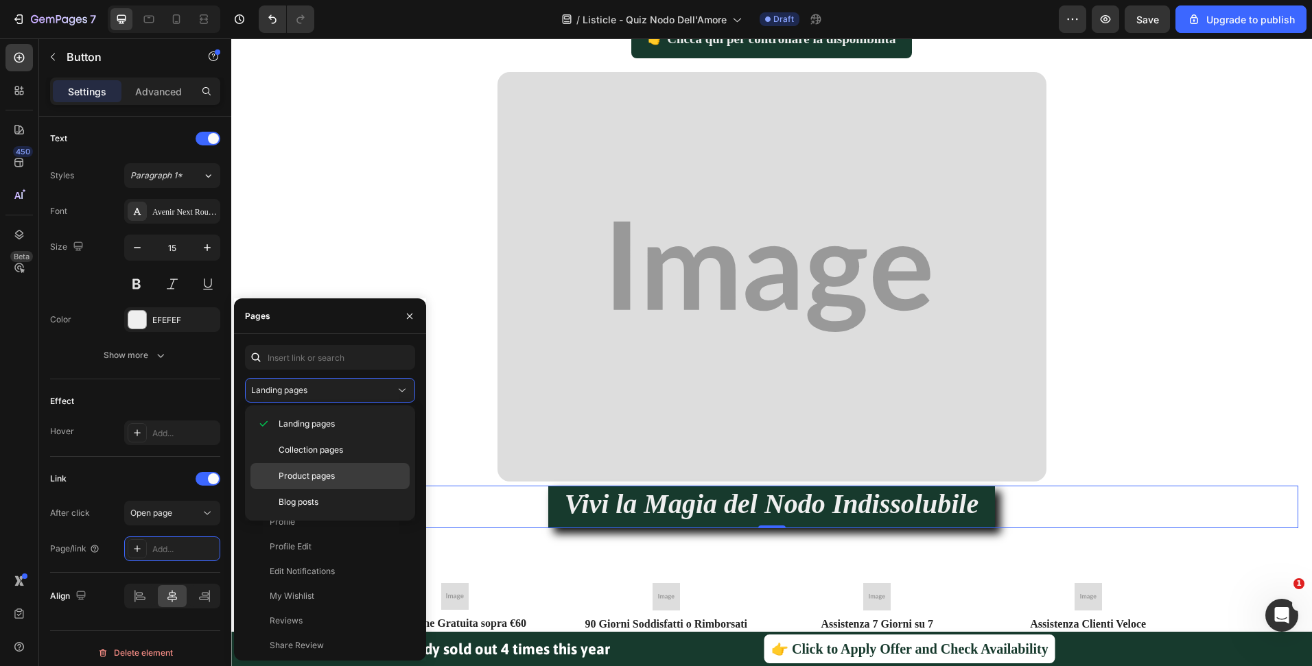
click at [311, 473] on span "Product pages" at bounding box center [307, 476] width 56 height 12
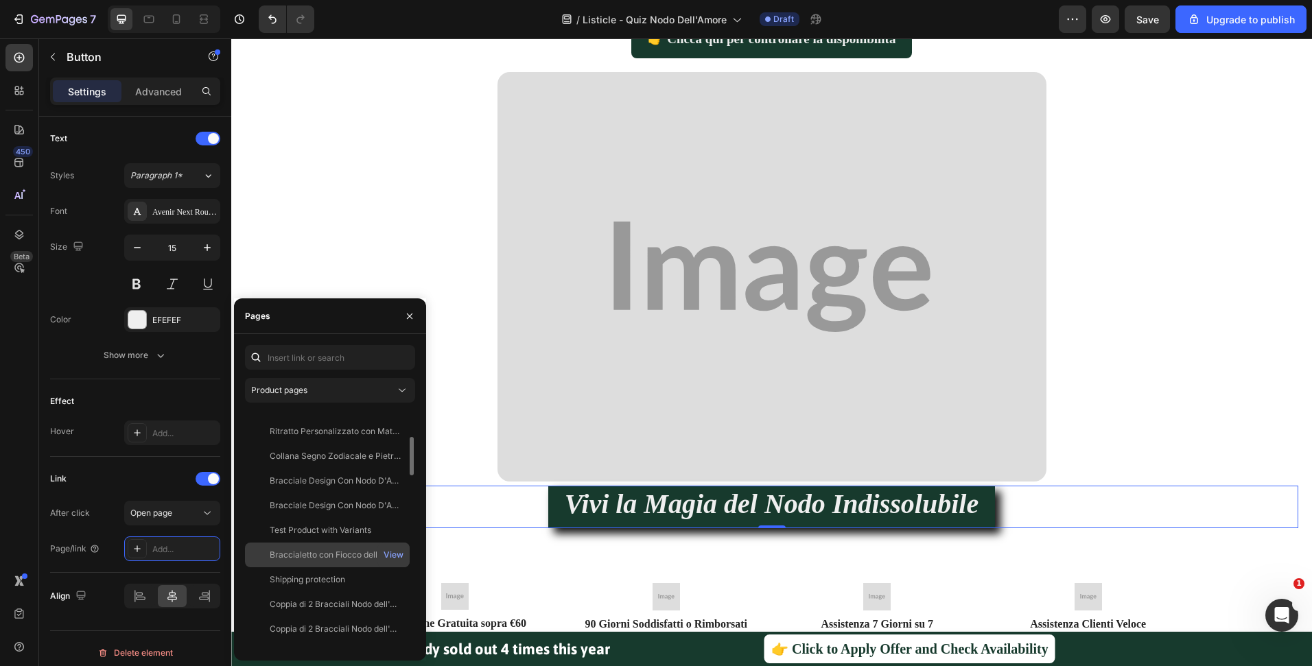
scroll to position [167, 0]
click at [305, 596] on div "Coppia di 2 Bracciali Nodo dell'Amore - Confezione Regalo con Certificato di Pr…" at bounding box center [336, 602] width 132 height 12
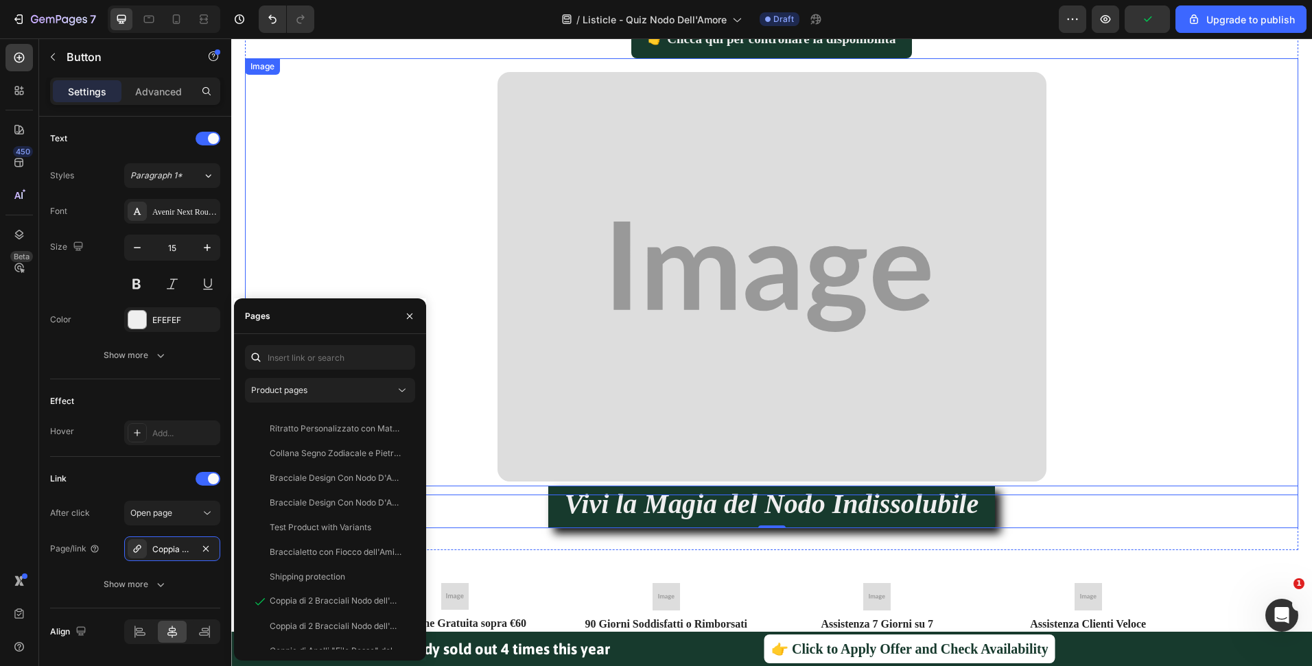
click at [475, 213] on div at bounding box center [772, 277] width 1026 height 410
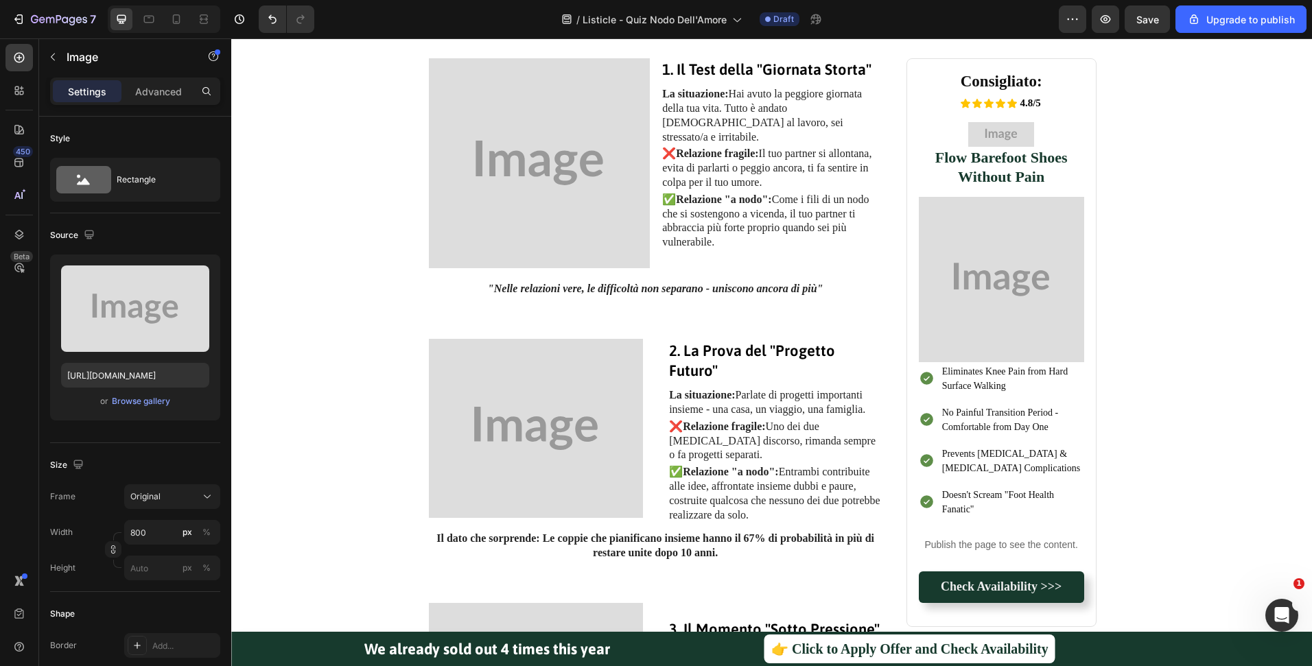
scroll to position [714, 0]
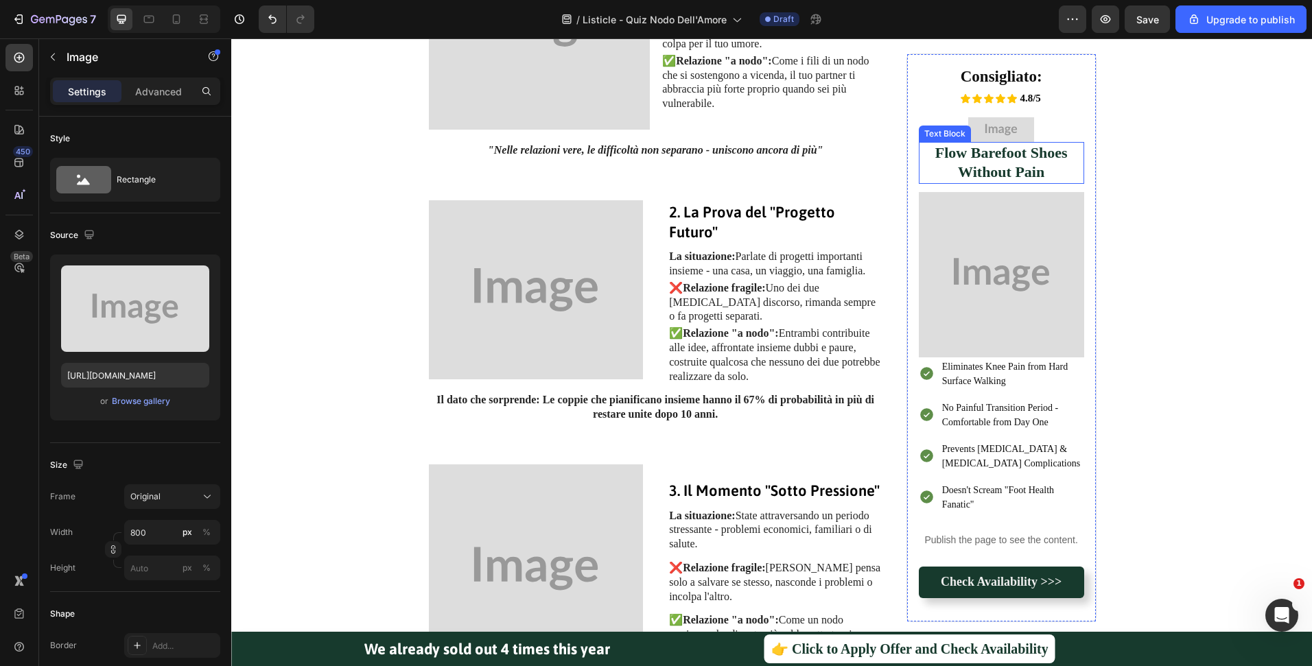
click at [1043, 158] on strong "Flow Barefoot Shoes Without Pain" at bounding box center [1001, 162] width 132 height 36
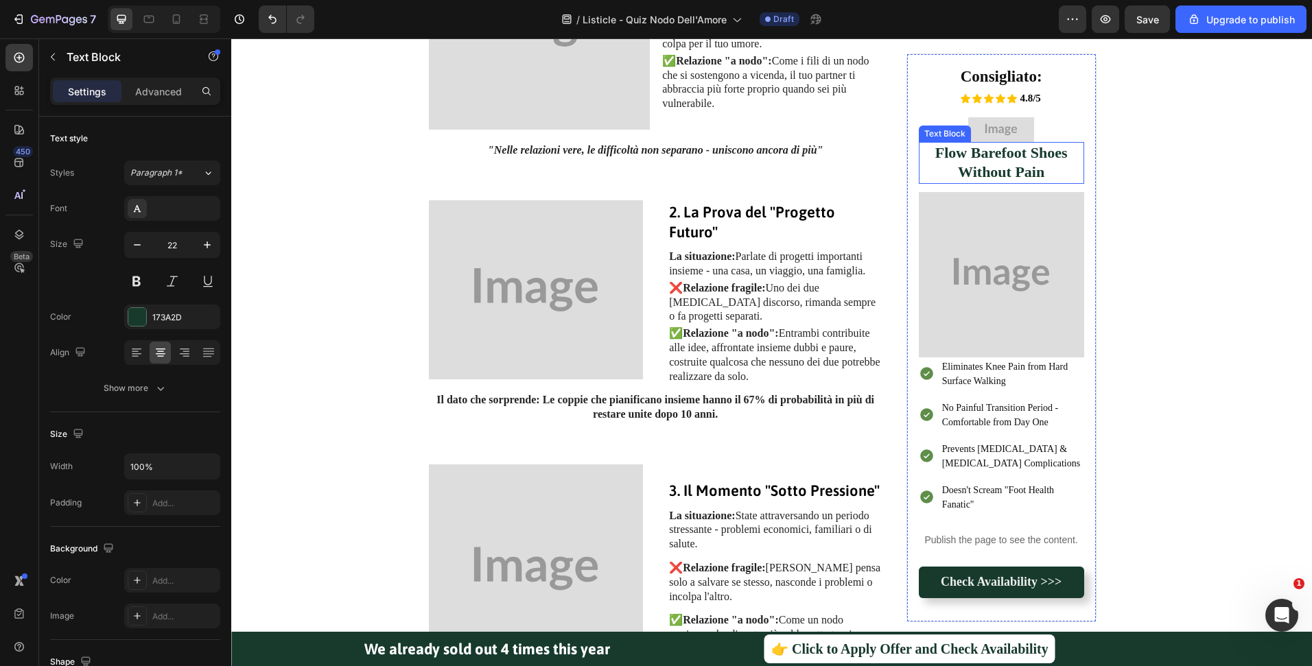
click at [1043, 158] on strong "Flow Barefoot Shoes Without Pain" at bounding box center [1001, 162] width 132 height 36
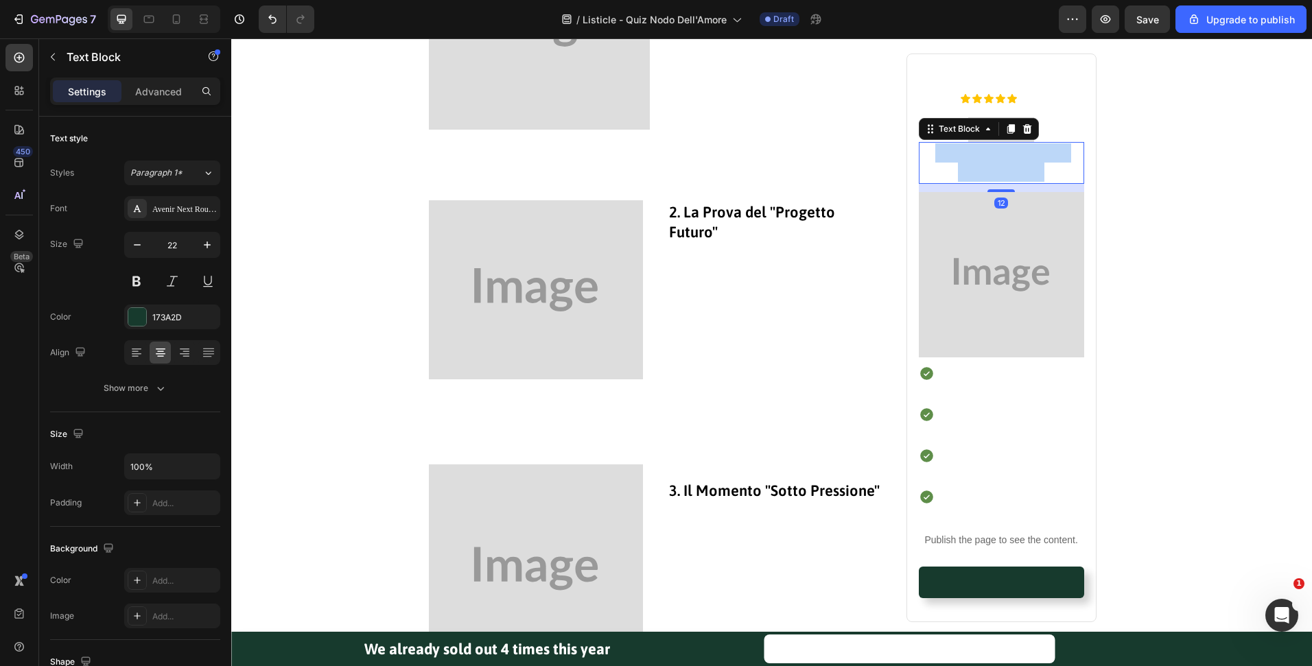
click at [1043, 158] on strong "Flow Barefoot Shoes Without Pain" at bounding box center [1001, 162] width 132 height 36
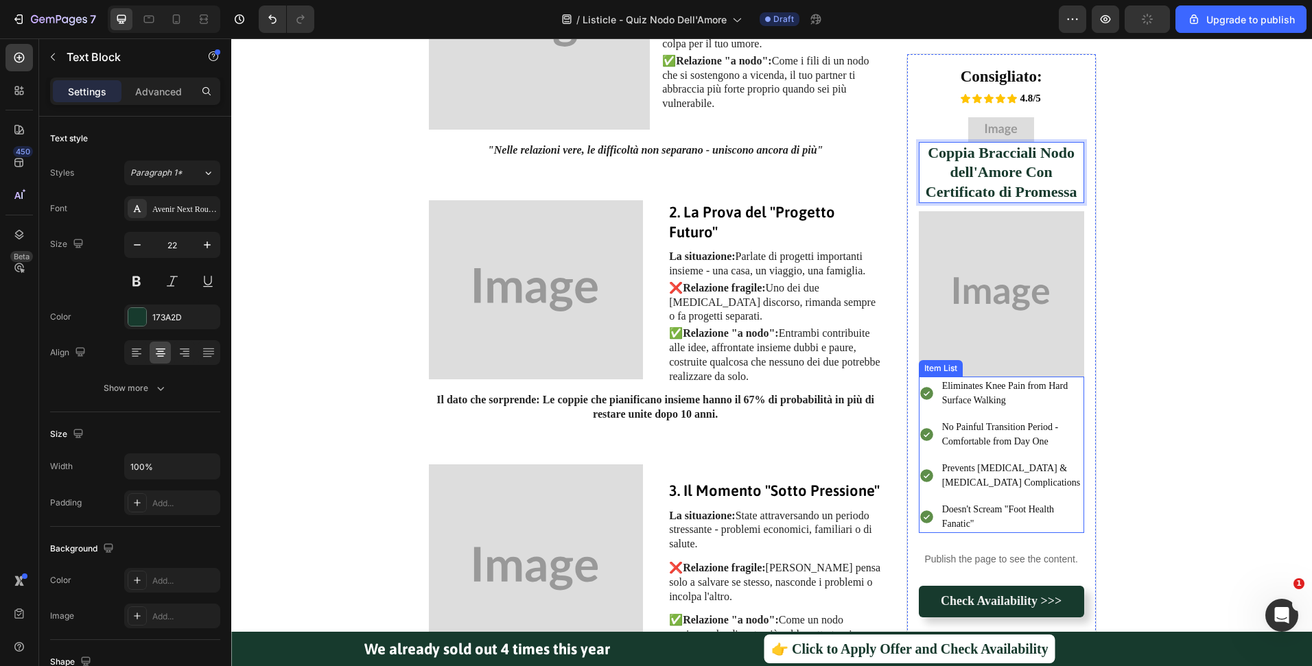
click at [994, 395] on p "Eliminates Knee Pain from Hard Surface Walking" at bounding box center [1012, 393] width 140 height 29
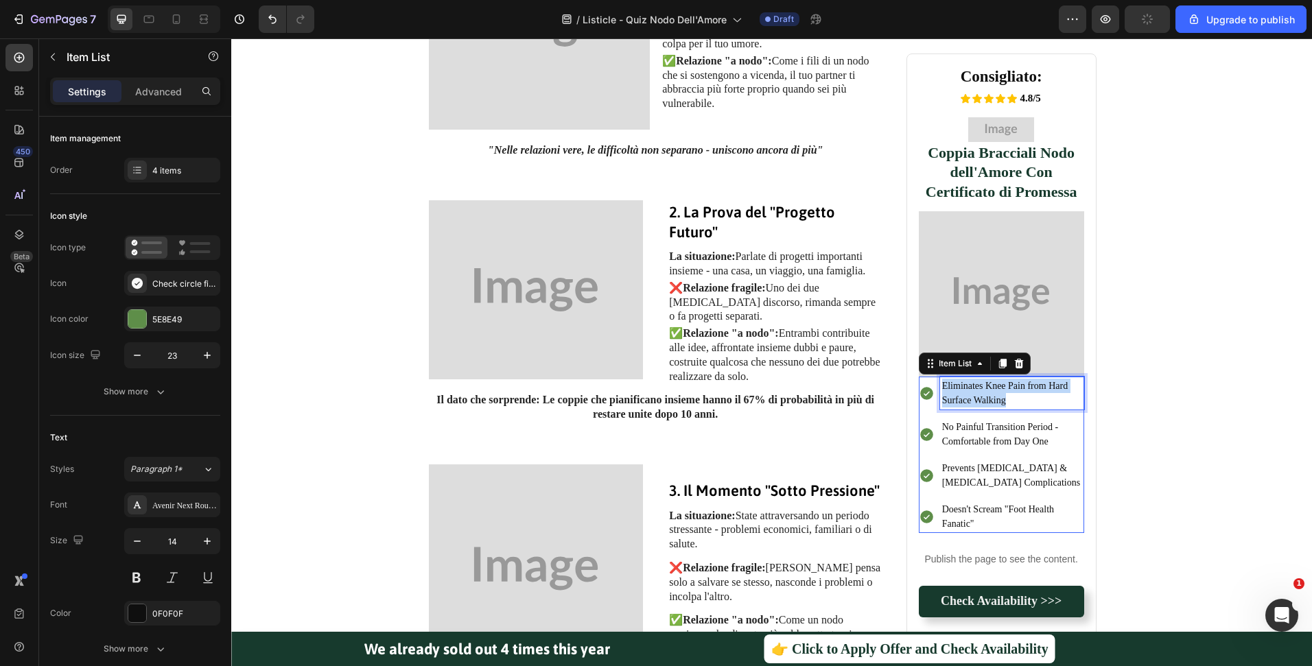
click at [994, 395] on p "Eliminates Knee Pain from Hard Surface Walking" at bounding box center [1012, 393] width 140 height 29
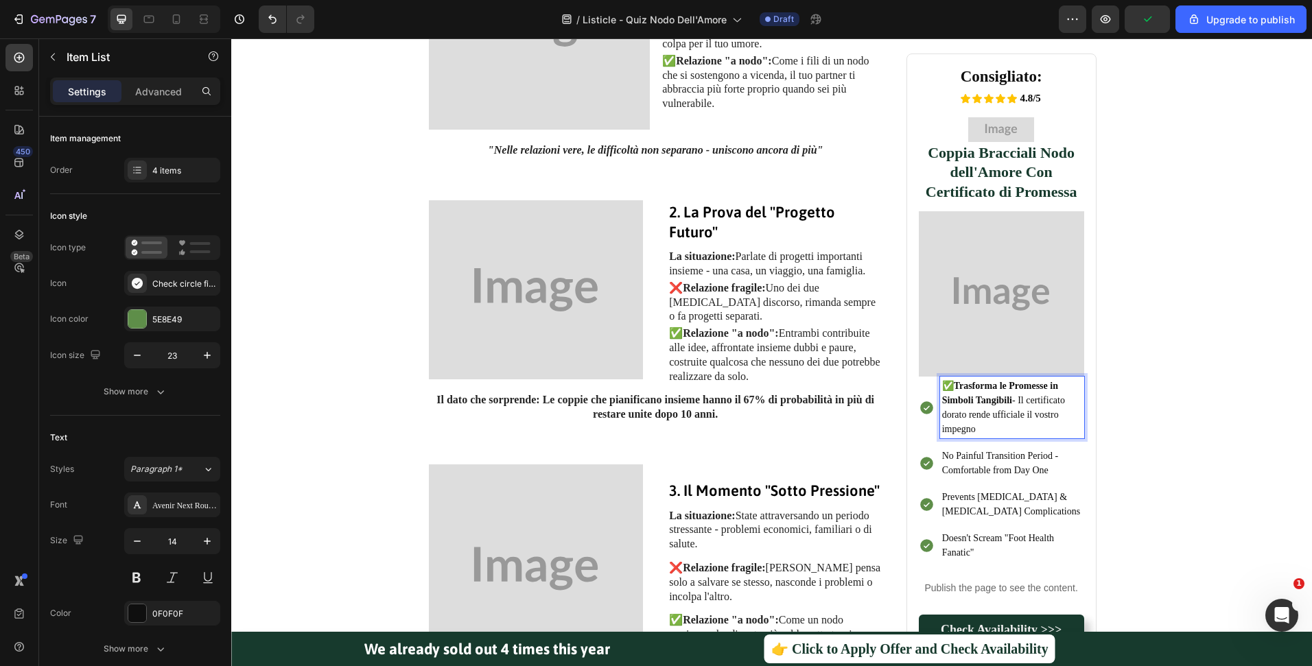
click at [947, 388] on p "✅ Trasforma le Promesse in Simboli Tangibili - Il certificato dorato rende uffi…" at bounding box center [1012, 408] width 140 height 58
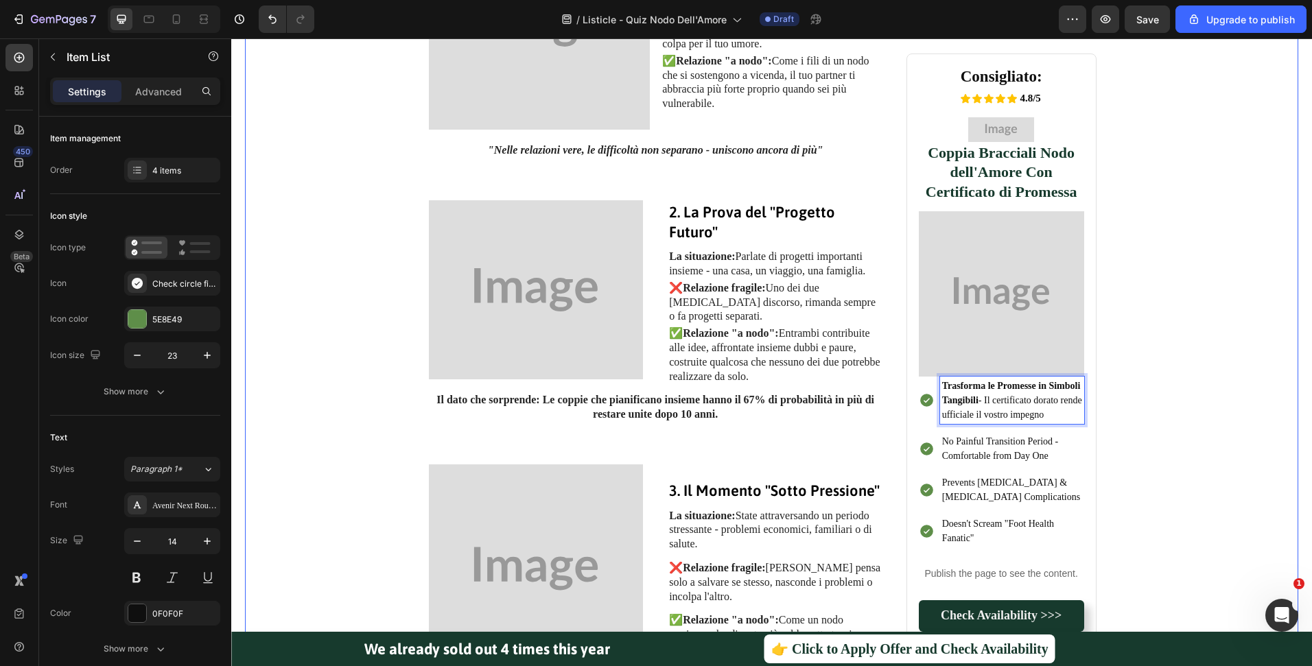
click at [1168, 367] on div "Image 1. Il Test della "Giornata Storta" Heading La situazione: Hai avuto la pe…" at bounding box center [772, 628] width 1026 height 1416
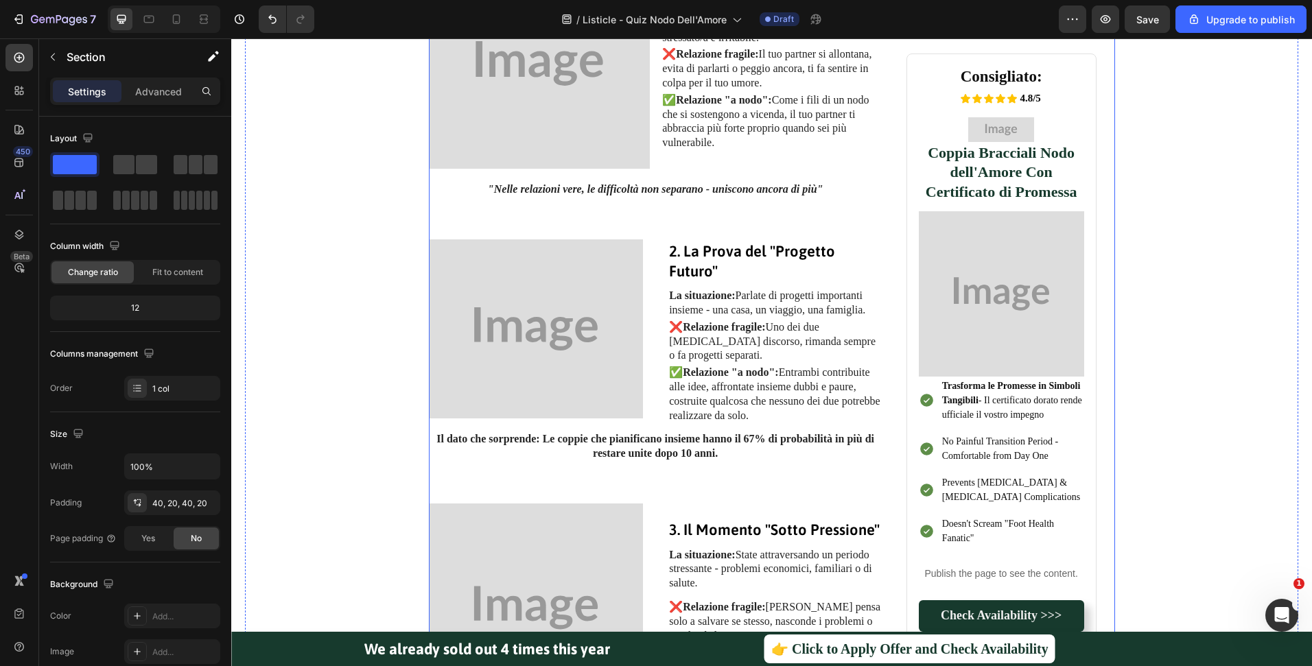
scroll to position [738, 0]
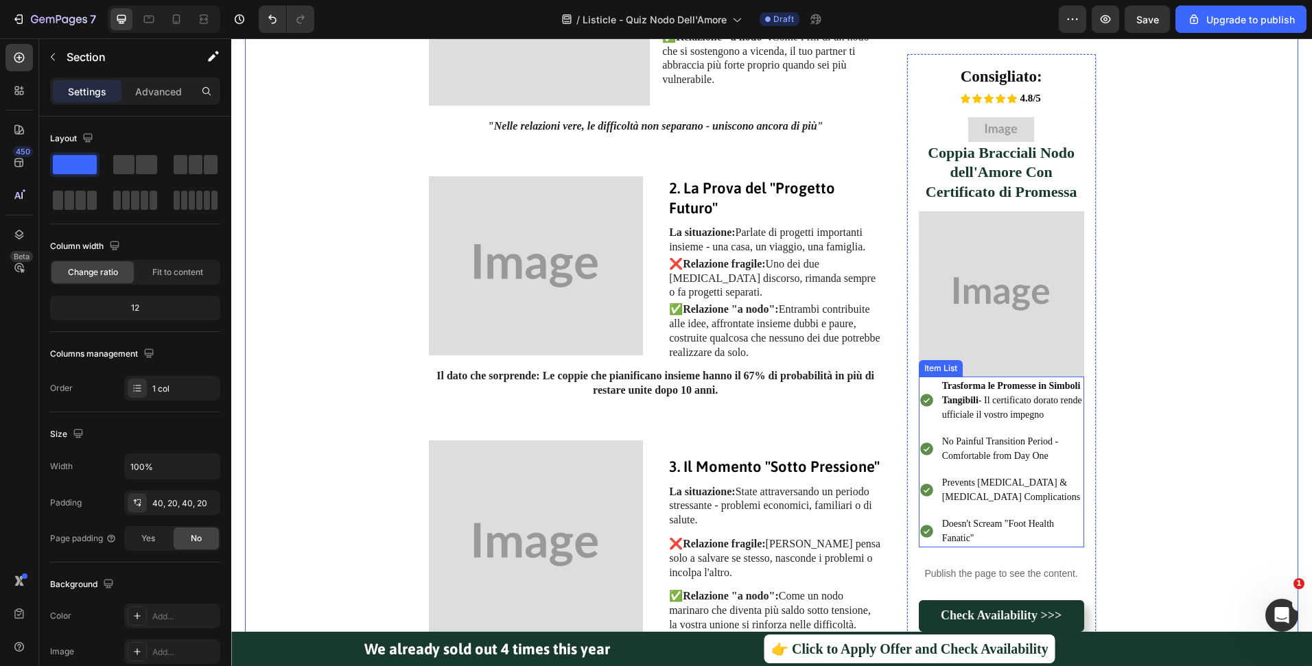
click at [950, 401] on strong "Trasforma le Promesse in Simboli Tangibili" at bounding box center [1011, 393] width 139 height 25
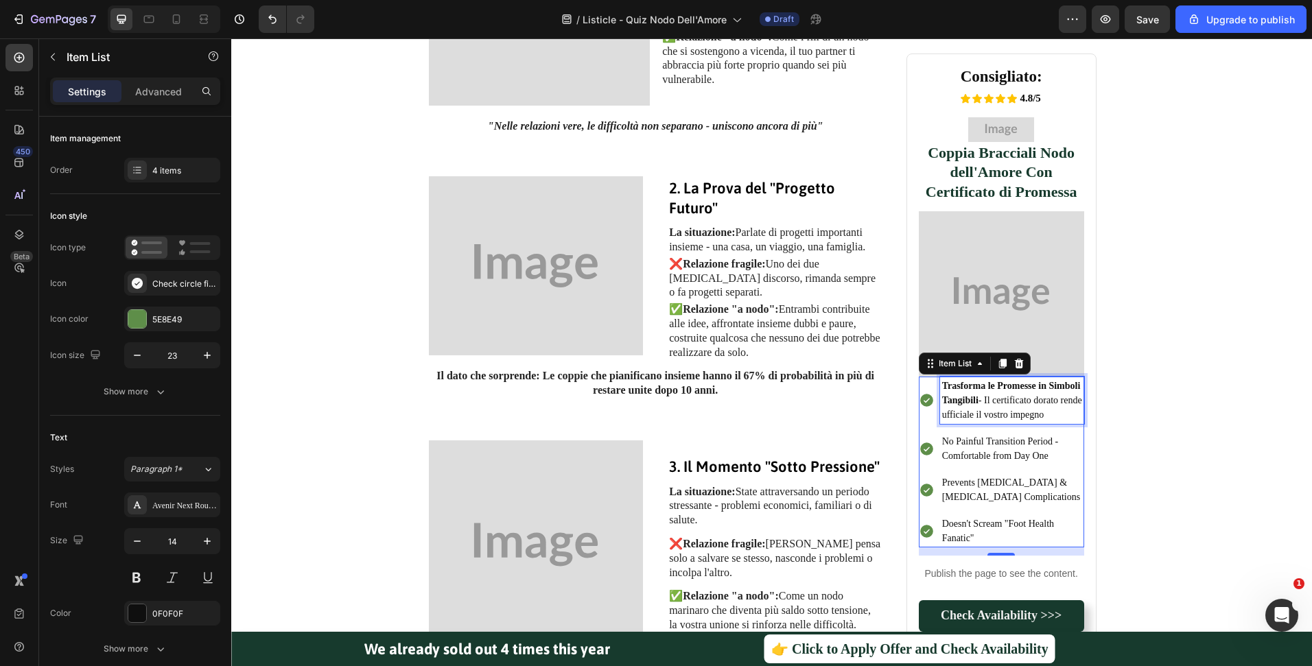
click at [950, 401] on strong "Trasforma le Promesse in Simboli Tangibili" at bounding box center [1011, 393] width 139 height 25
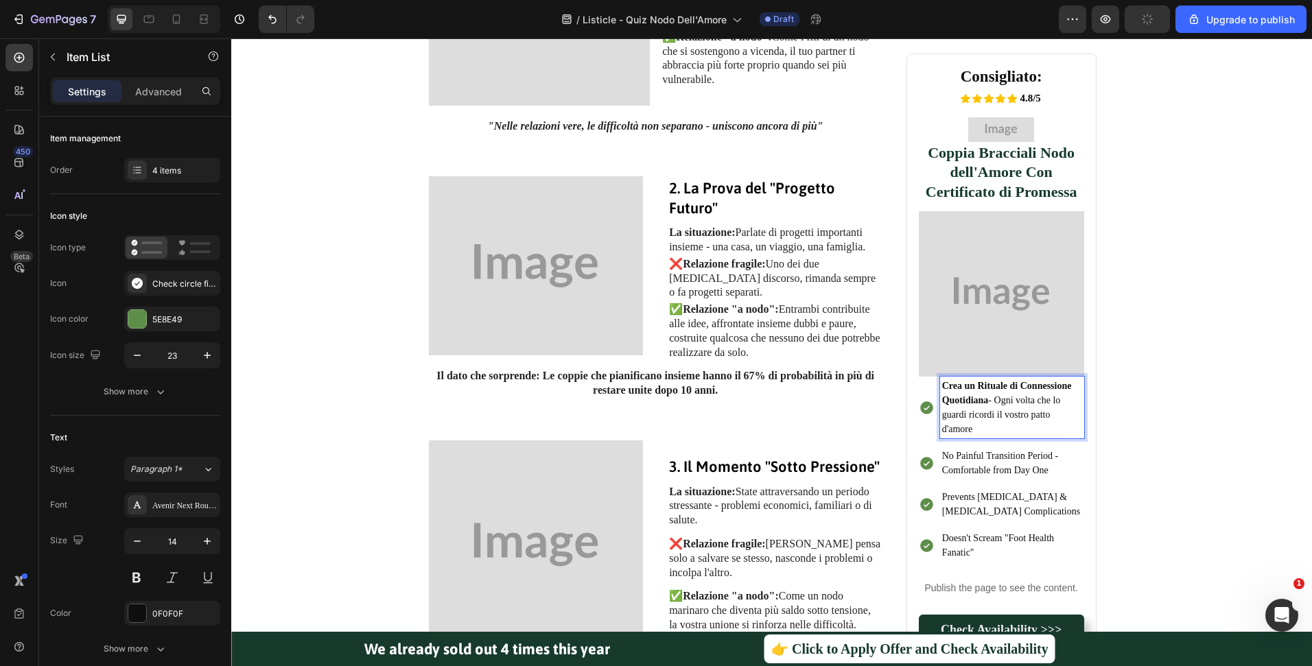
click at [984, 462] on p "No Painful Transition Period - Comfortable from Day One" at bounding box center [1012, 463] width 140 height 29
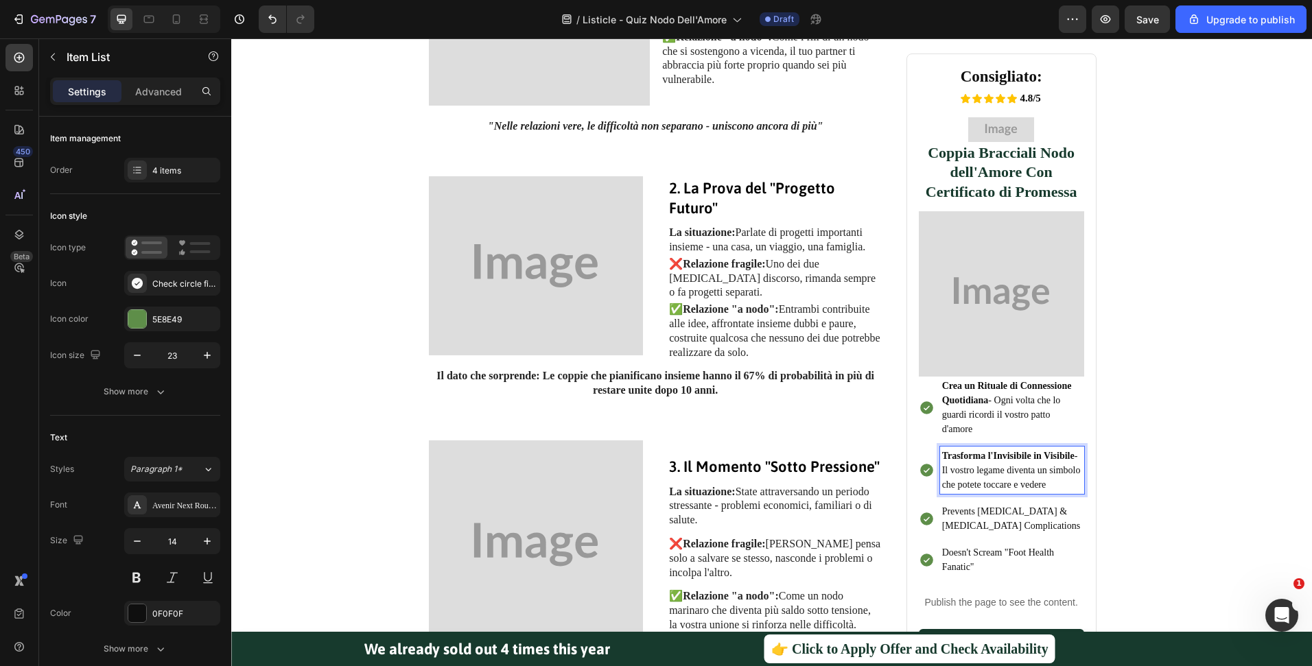
click at [958, 522] on p "Prevents Plantar Fasciitis & Neuropathy Complications" at bounding box center [1012, 518] width 140 height 29
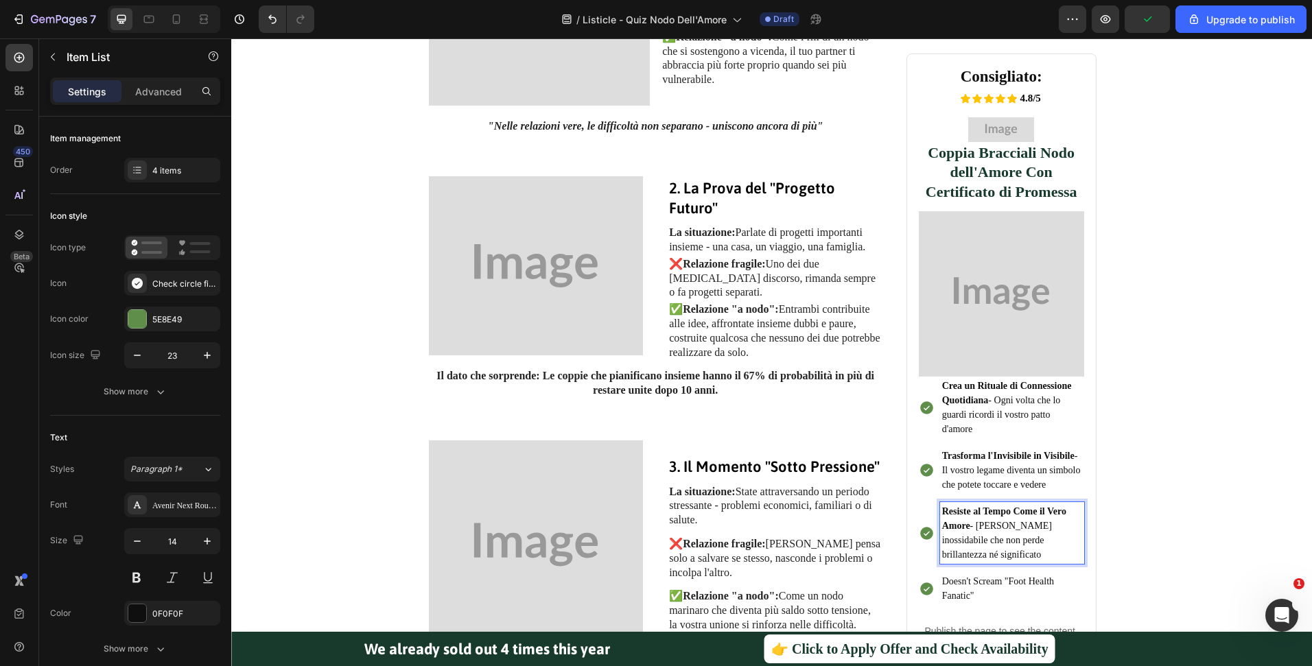
click at [984, 574] on p "Doesn't Scream "Foot Health Fanatic"" at bounding box center [1012, 588] width 140 height 29
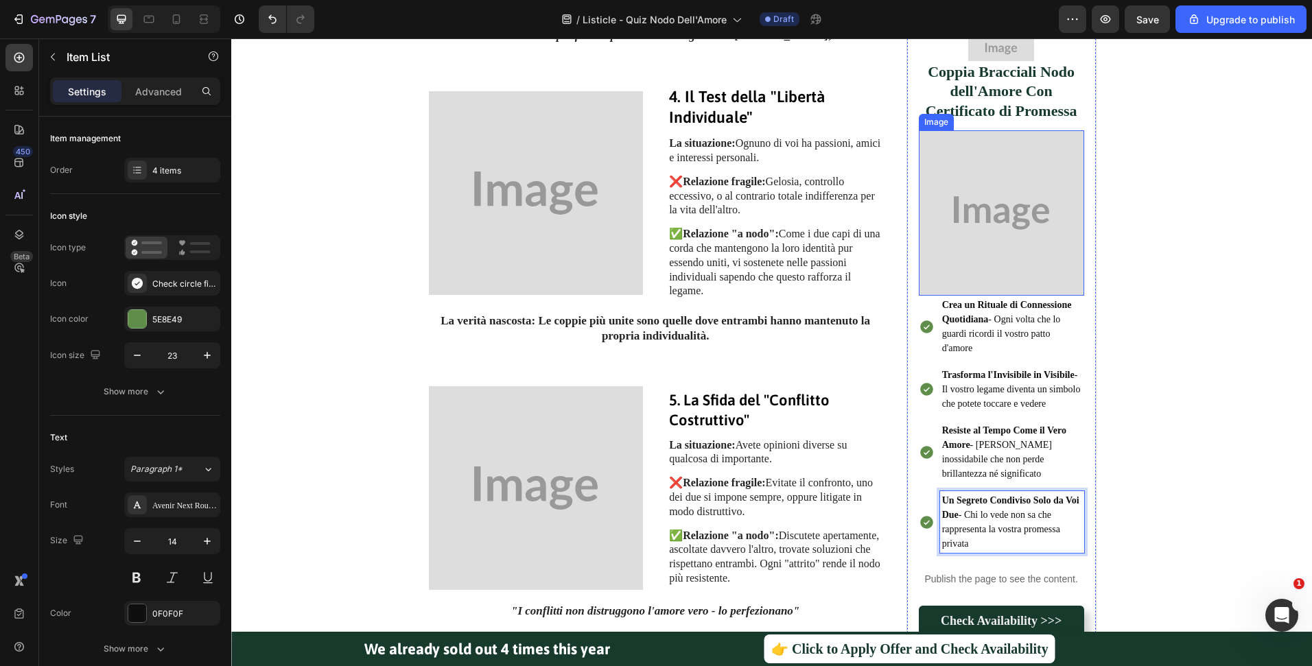
click at [993, 218] on img at bounding box center [1001, 212] width 165 height 165
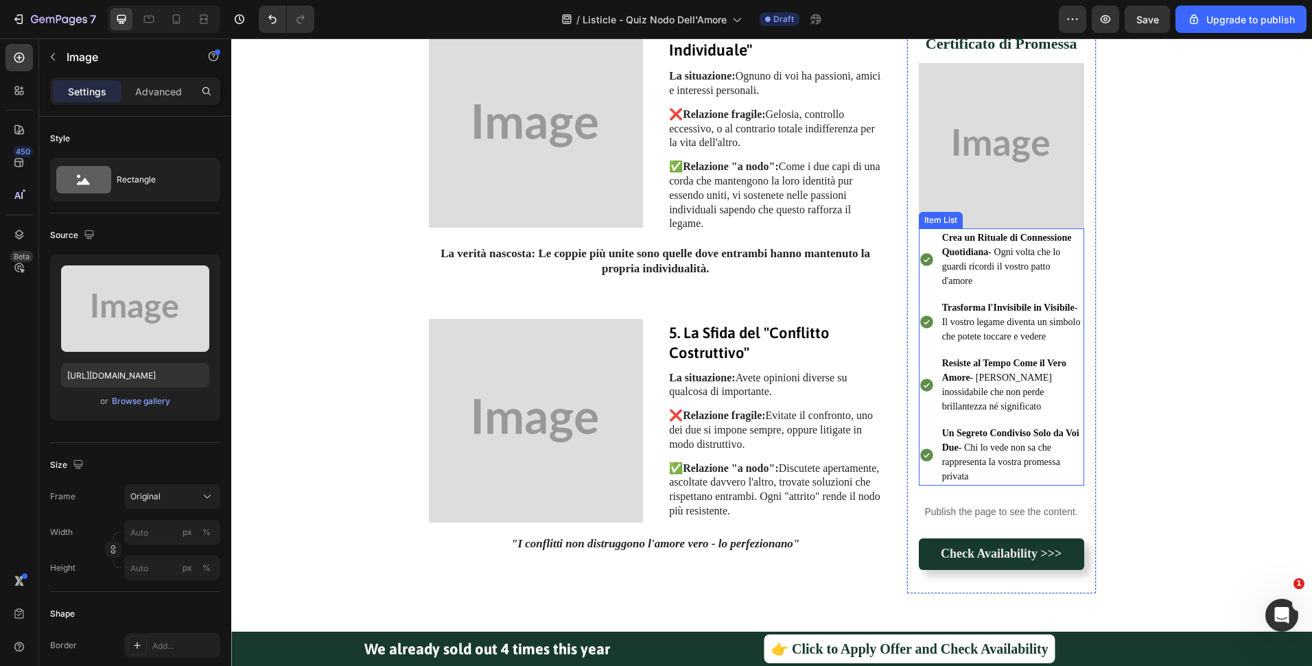
scroll to position [1454, 0]
click at [1053, 512] on p "Publish the page to see the content." at bounding box center [1001, 513] width 165 height 14
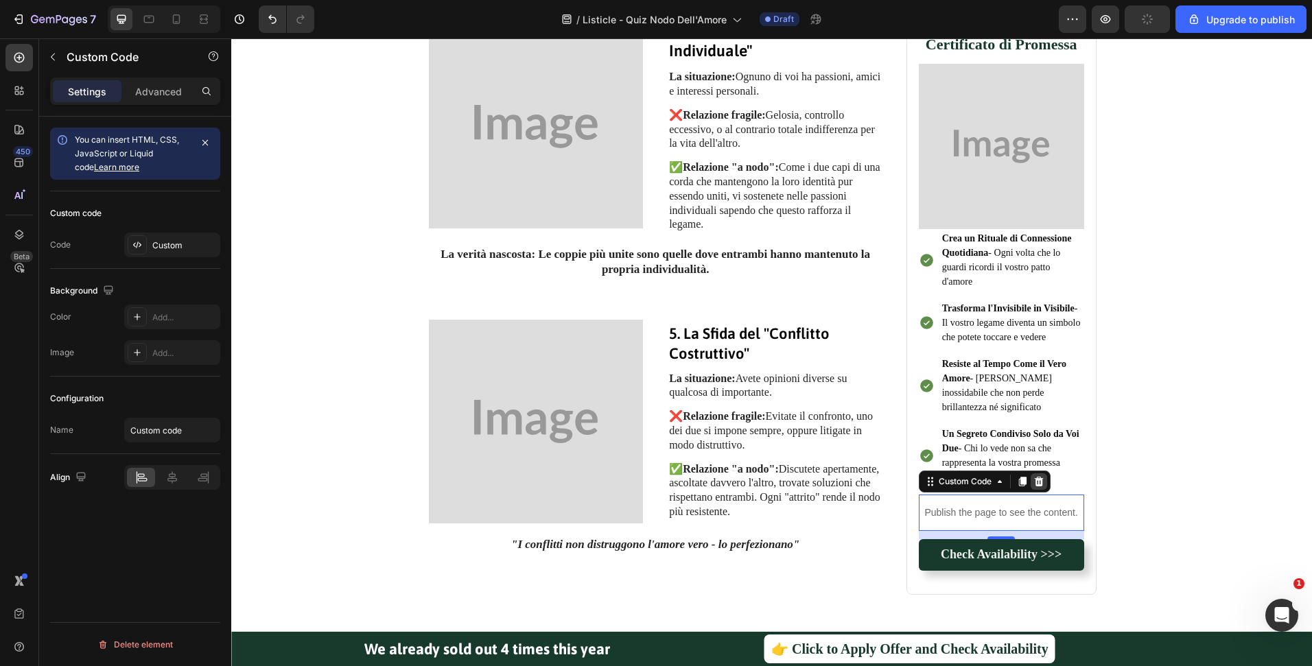
click at [1035, 481] on icon at bounding box center [1038, 481] width 11 height 11
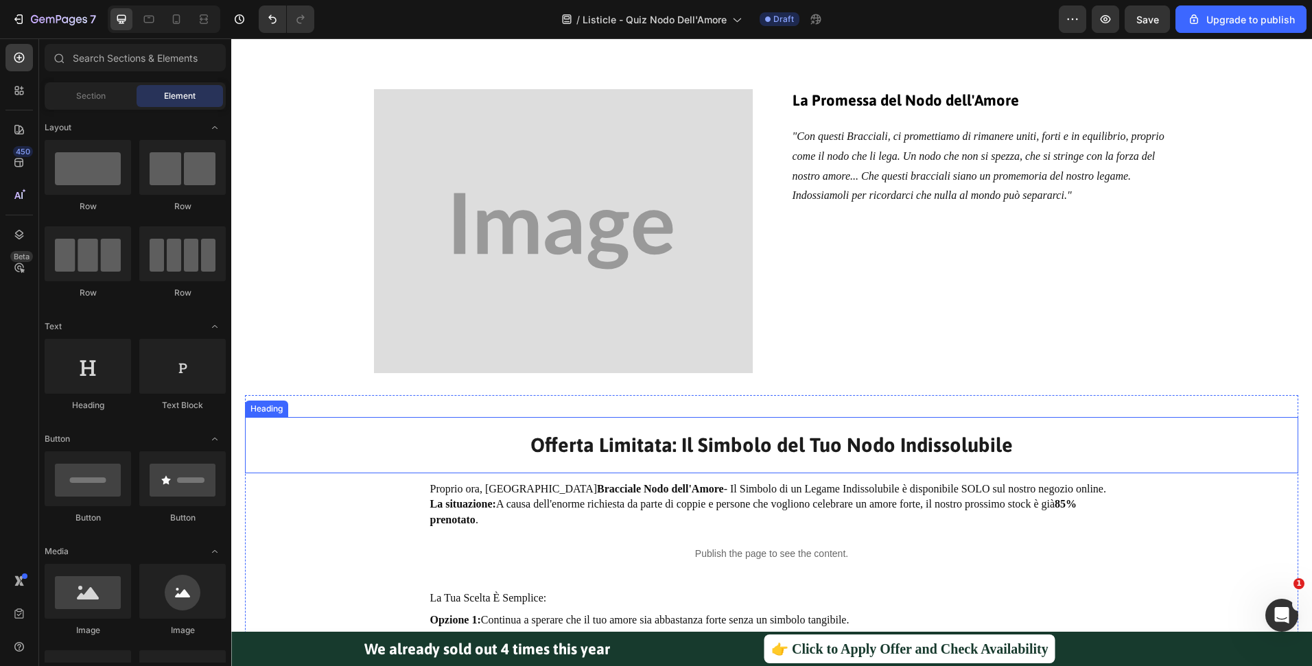
scroll to position [2939, 0]
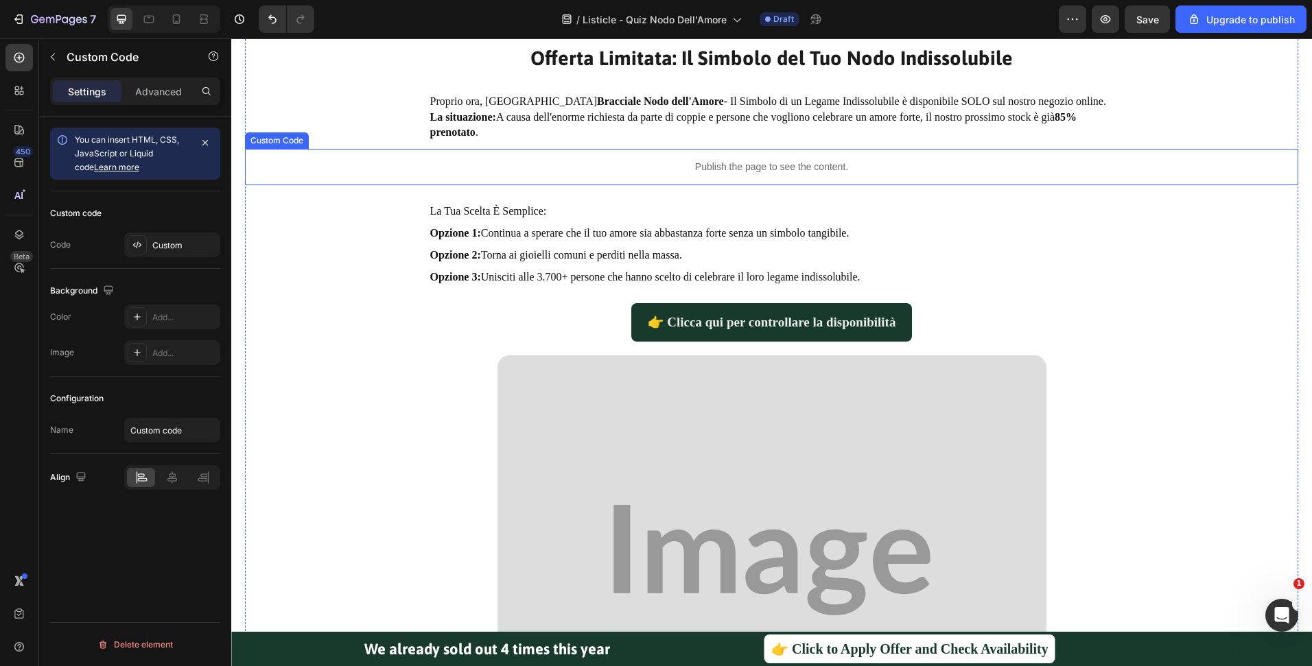
click at [803, 178] on div "Publish the page to see the content." at bounding box center [771, 167] width 985 height 36
click at [365, 135] on icon at bounding box center [365, 135] width 9 height 10
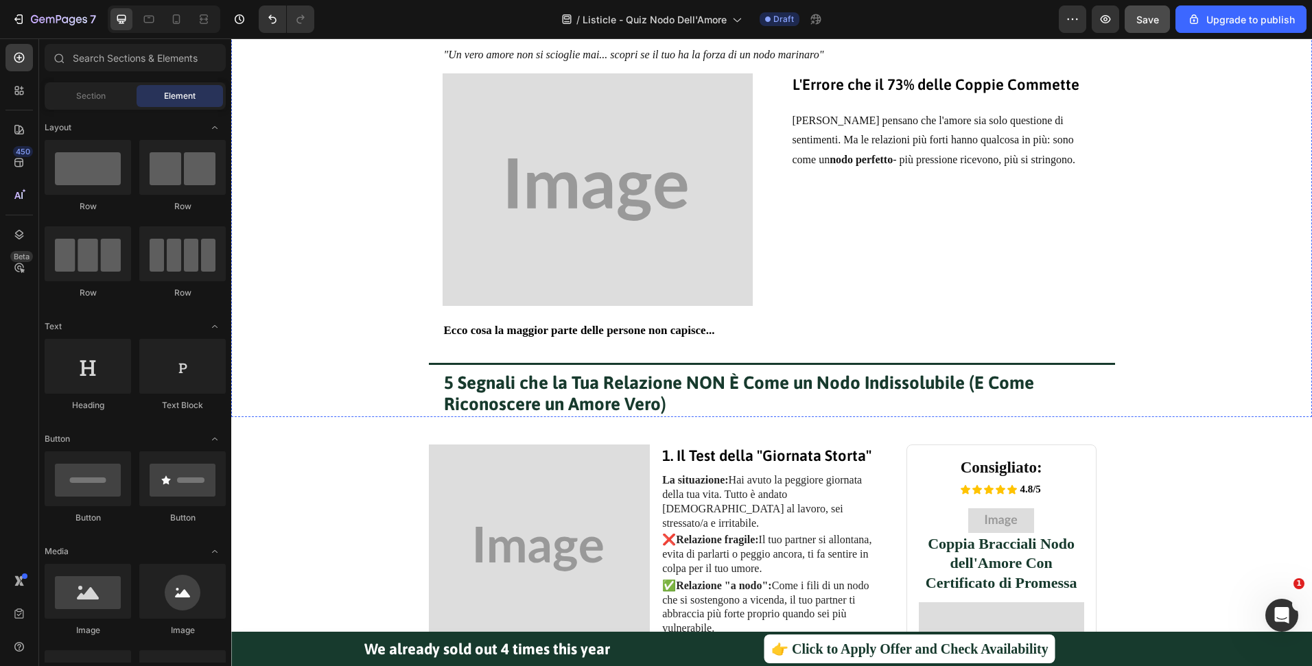
scroll to position [92, 0]
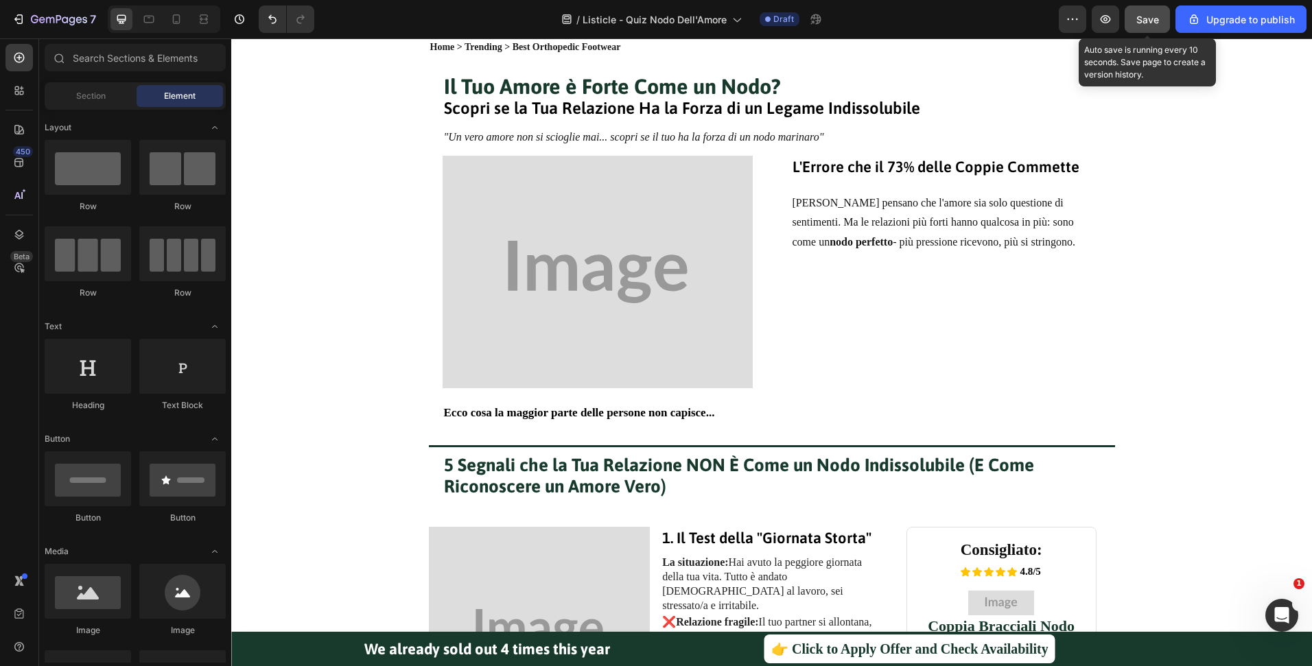
click at [1136, 15] on button "Save" at bounding box center [1147, 18] width 45 height 27
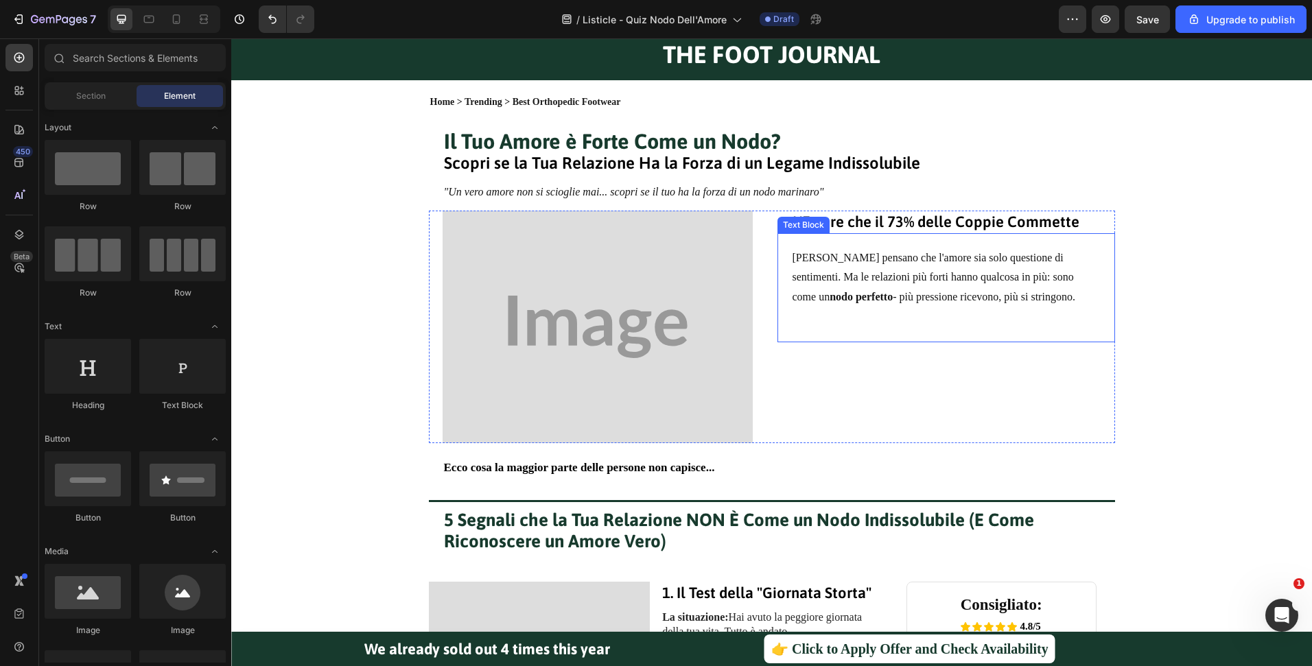
scroll to position [0, 0]
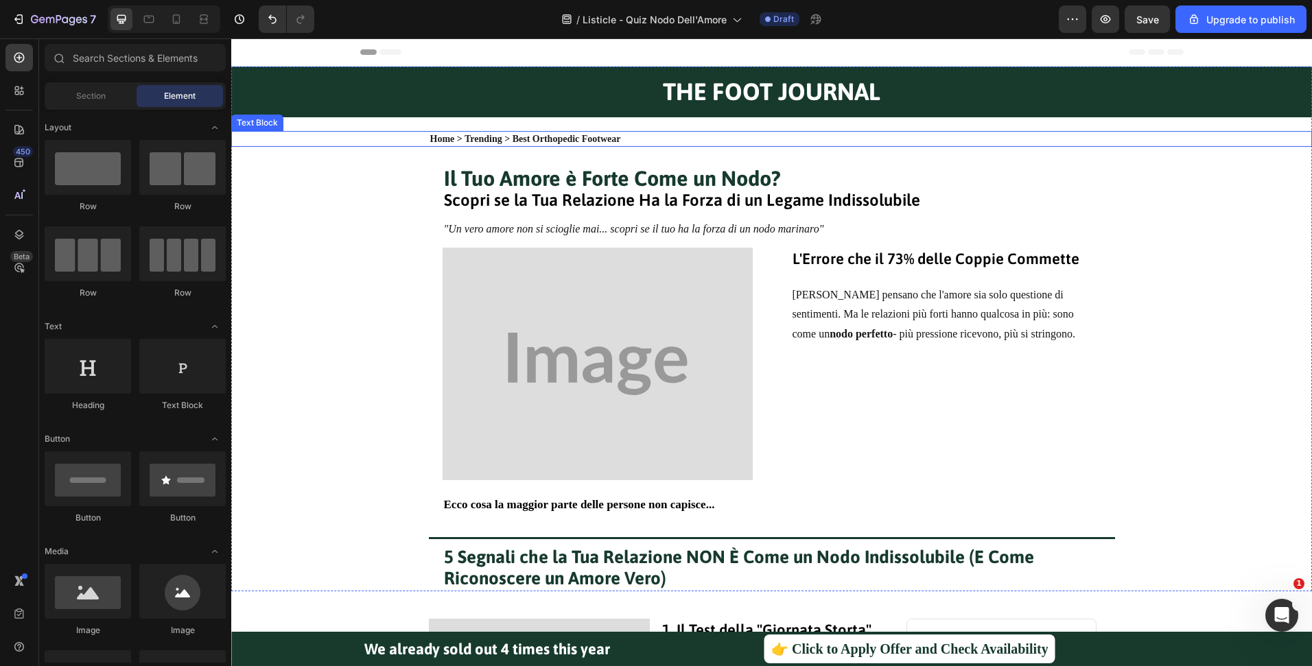
click at [517, 133] on p "Home > Trending > Best Orthopedic Footwear" at bounding box center [771, 139] width 683 height 14
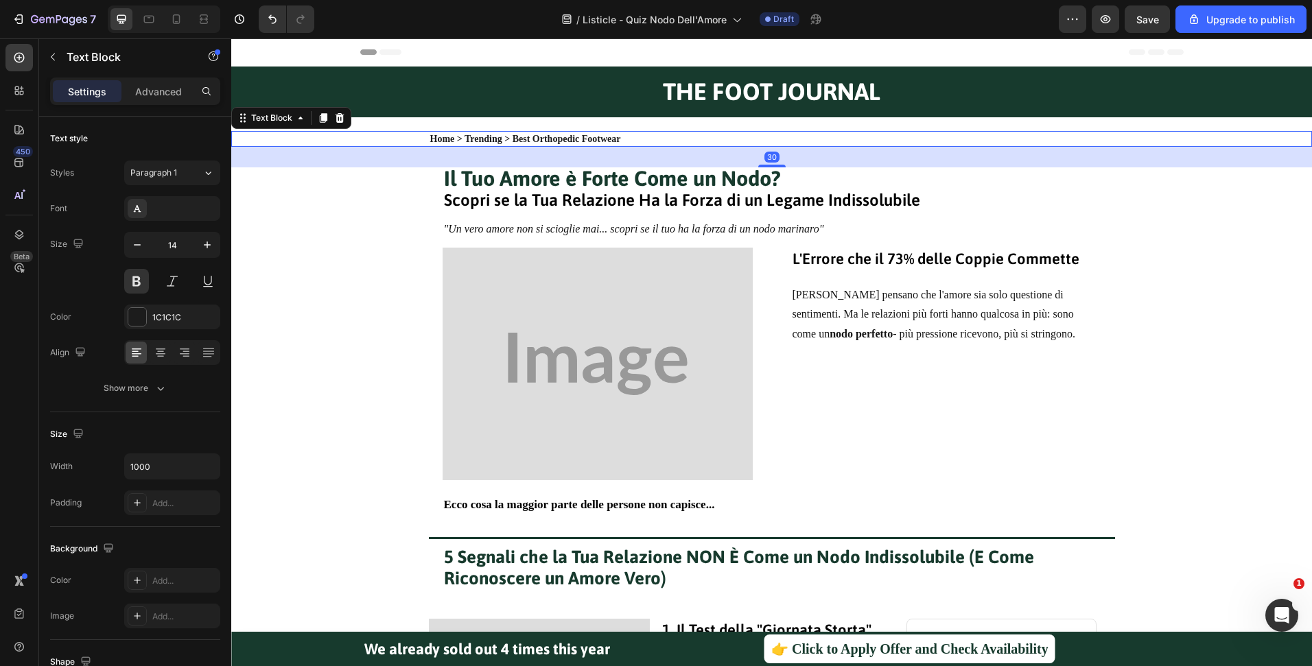
click at [344, 119] on icon at bounding box center [339, 118] width 11 height 11
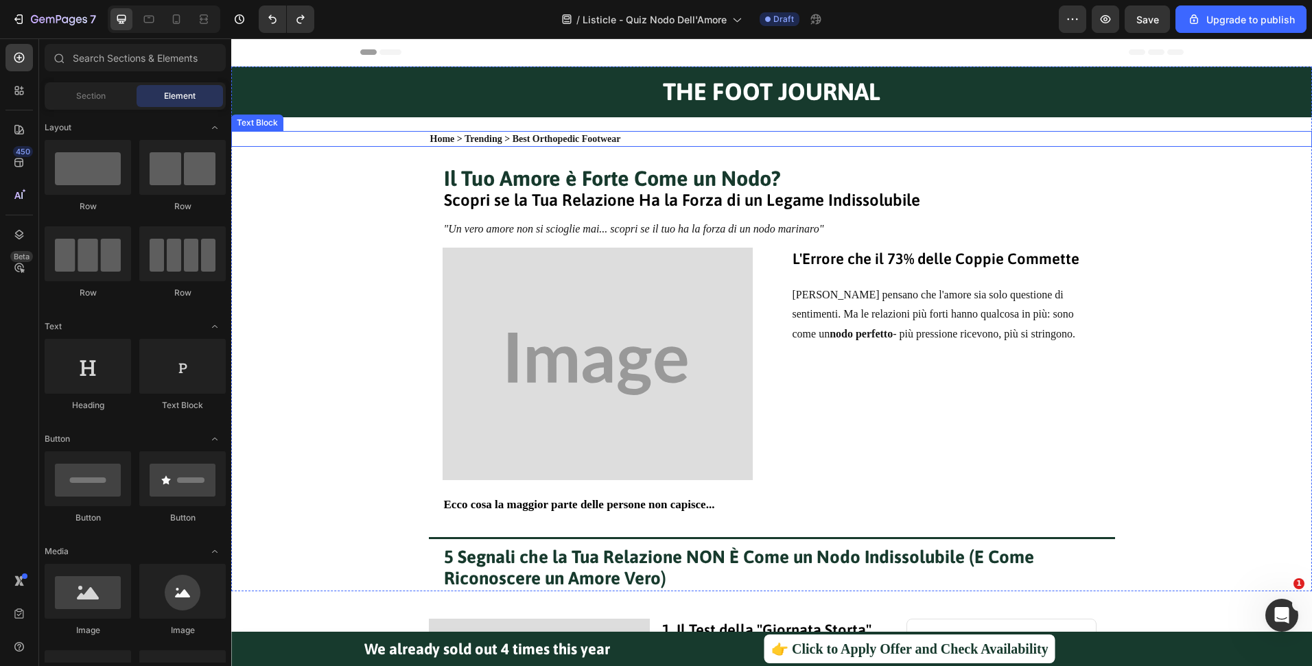
click at [537, 138] on p "Home > Trending > Best Orthopedic Footwear" at bounding box center [771, 139] width 683 height 14
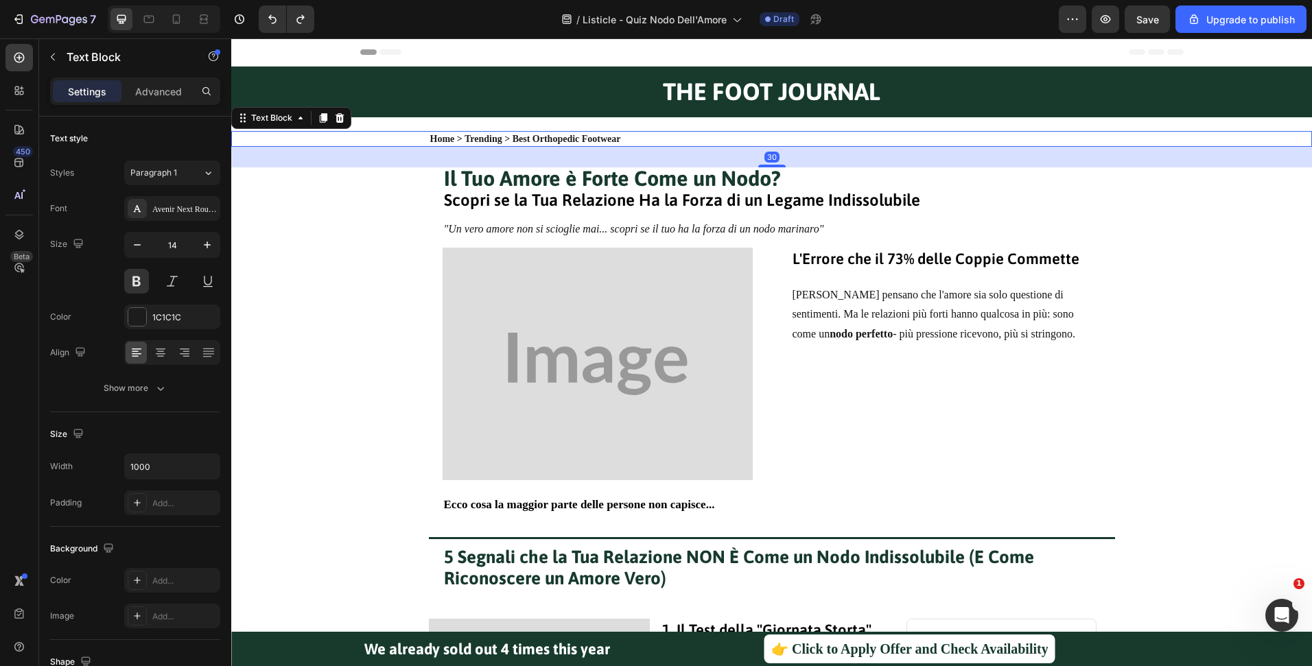
click at [462, 135] on p "Home > Trending > Best Orthopedic Footwear" at bounding box center [771, 139] width 683 height 14
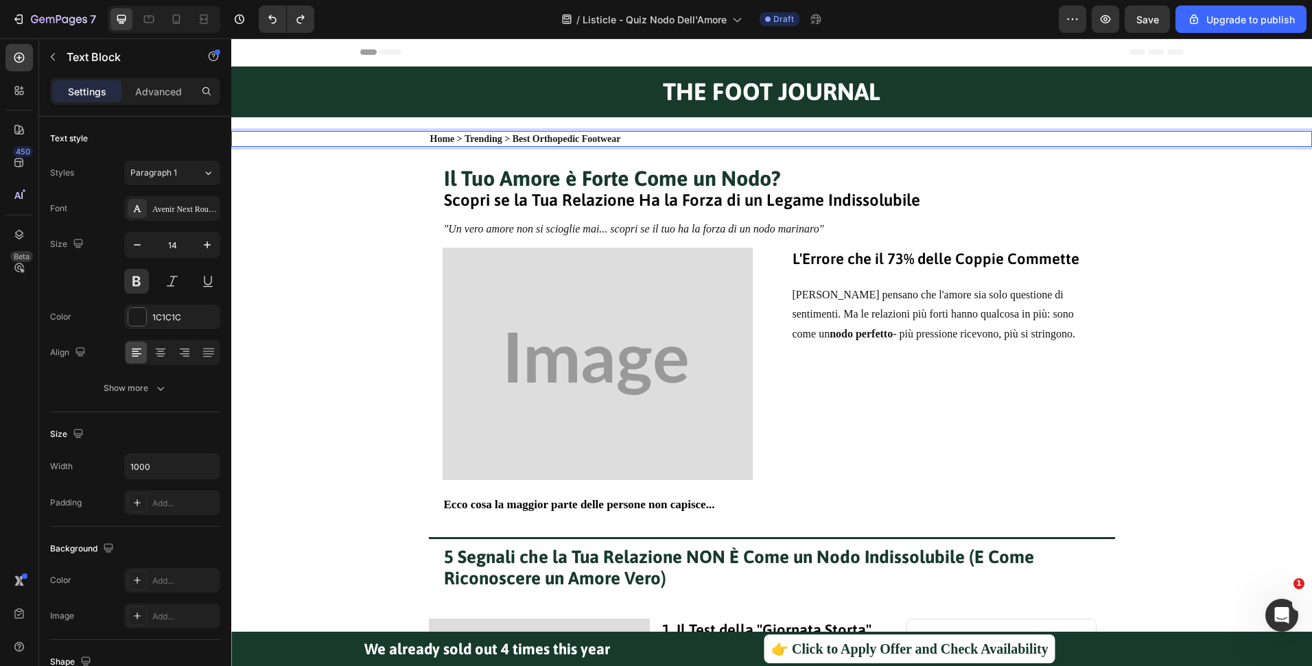
click at [481, 137] on p "Home > Trending > Best Orthopedic Footwear" at bounding box center [771, 139] width 683 height 14
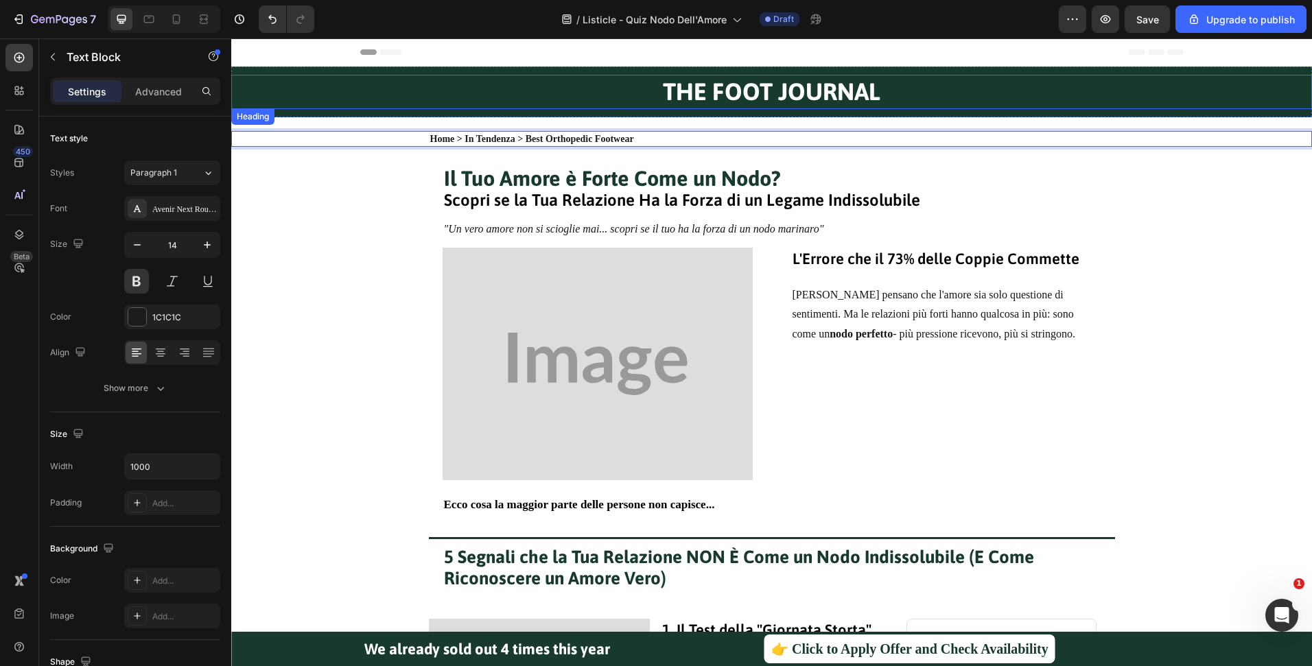
click at [680, 94] on h2 "THE FOOT JOURNAL" at bounding box center [771, 92] width 1081 height 34
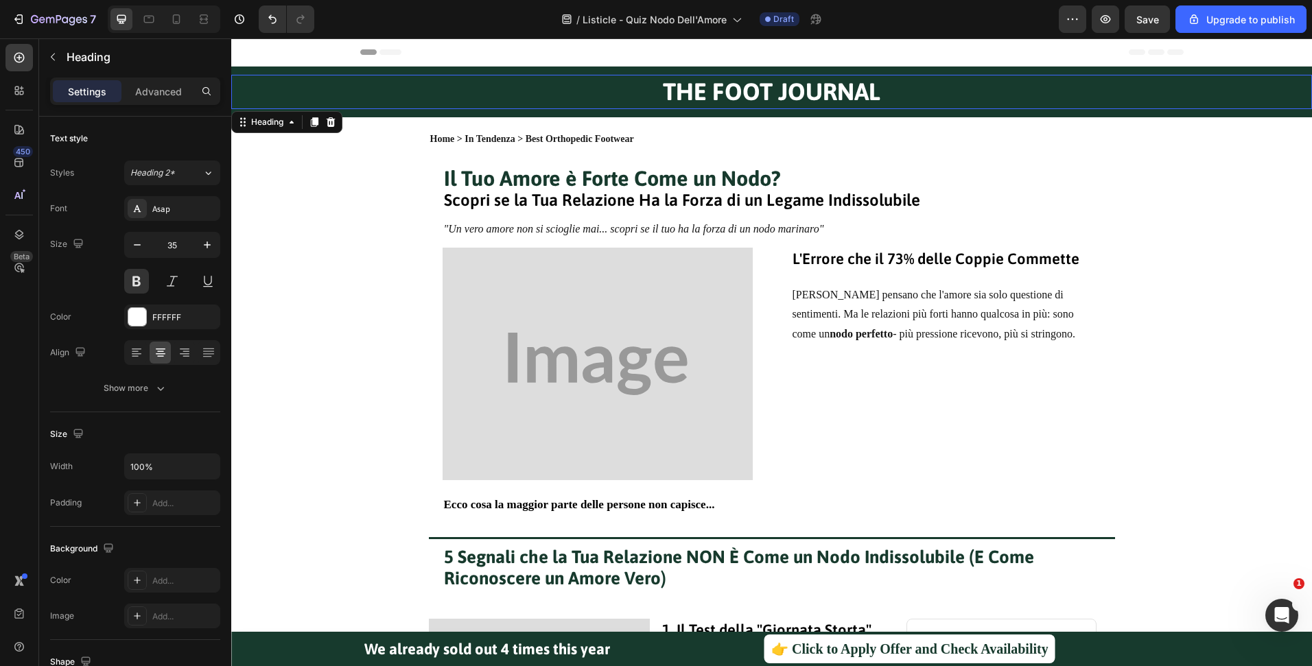
click at [680, 94] on h2 "THE FOOT JOURNAL" at bounding box center [771, 92] width 1081 height 34
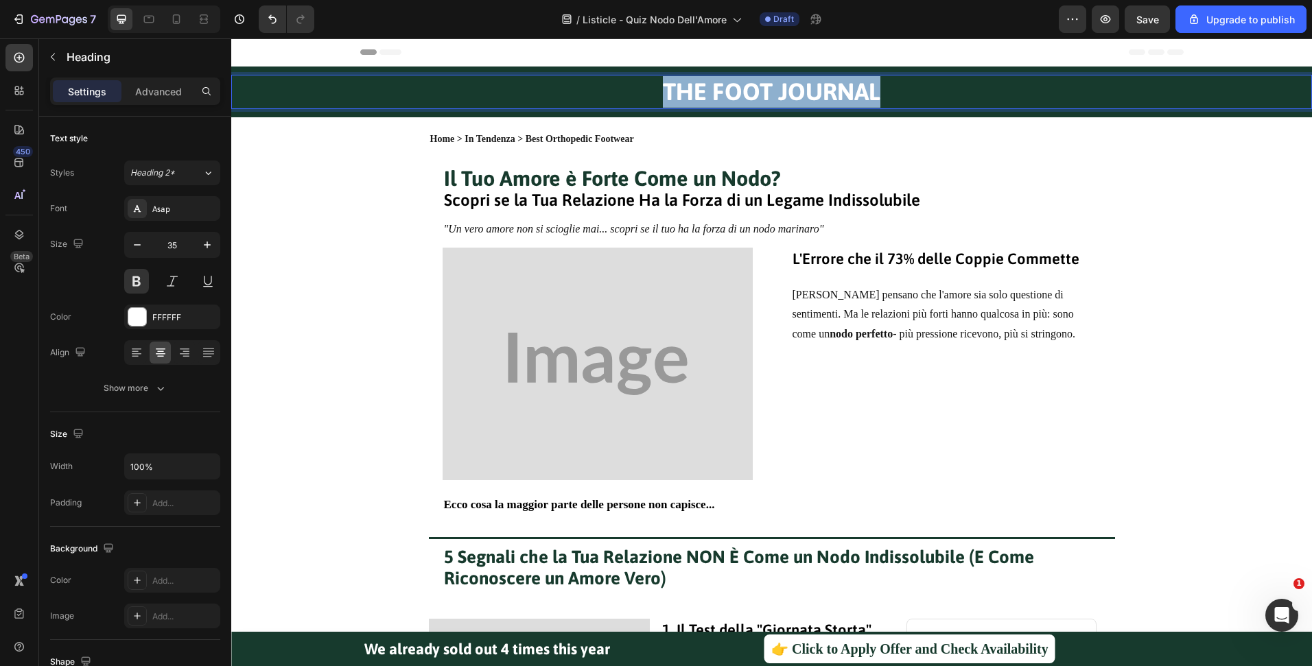
click at [680, 94] on p "THE FOOT JOURNAL" at bounding box center [772, 92] width 1078 height 32
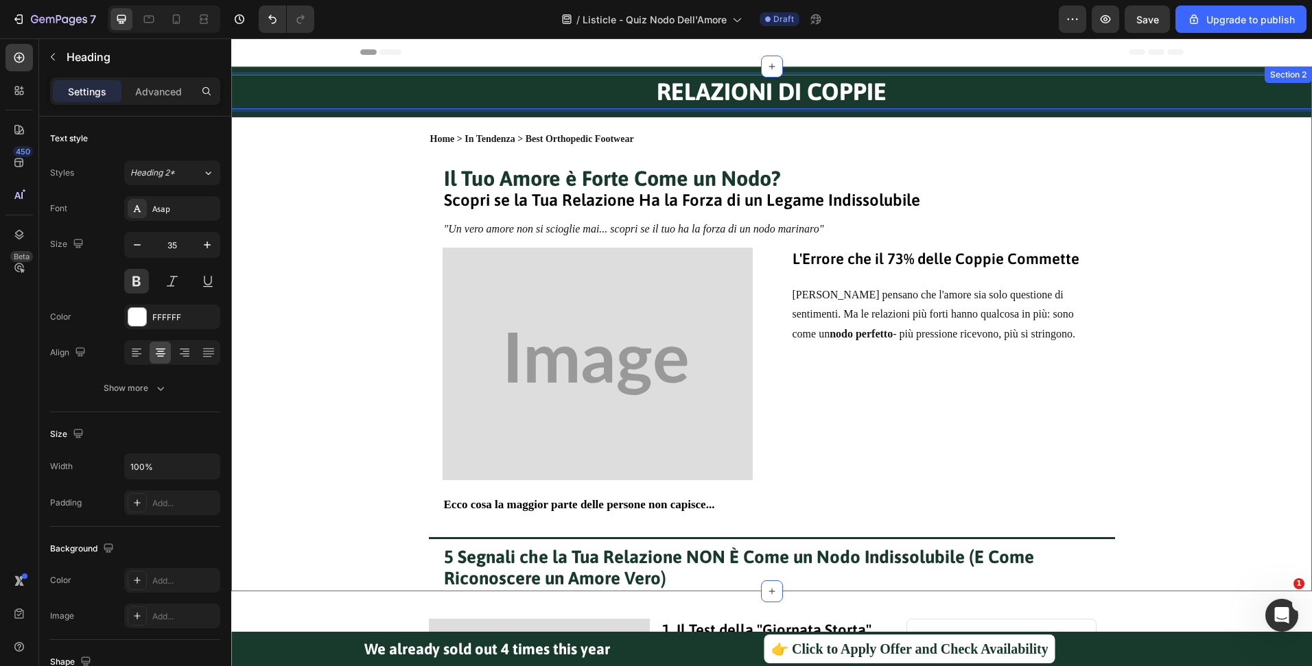
click at [605, 126] on div "RELAZIONI DI COPPIE Heading 0 Row Home > In Tendenza > Best Orthopedic Footwear…" at bounding box center [771, 329] width 1081 height 525
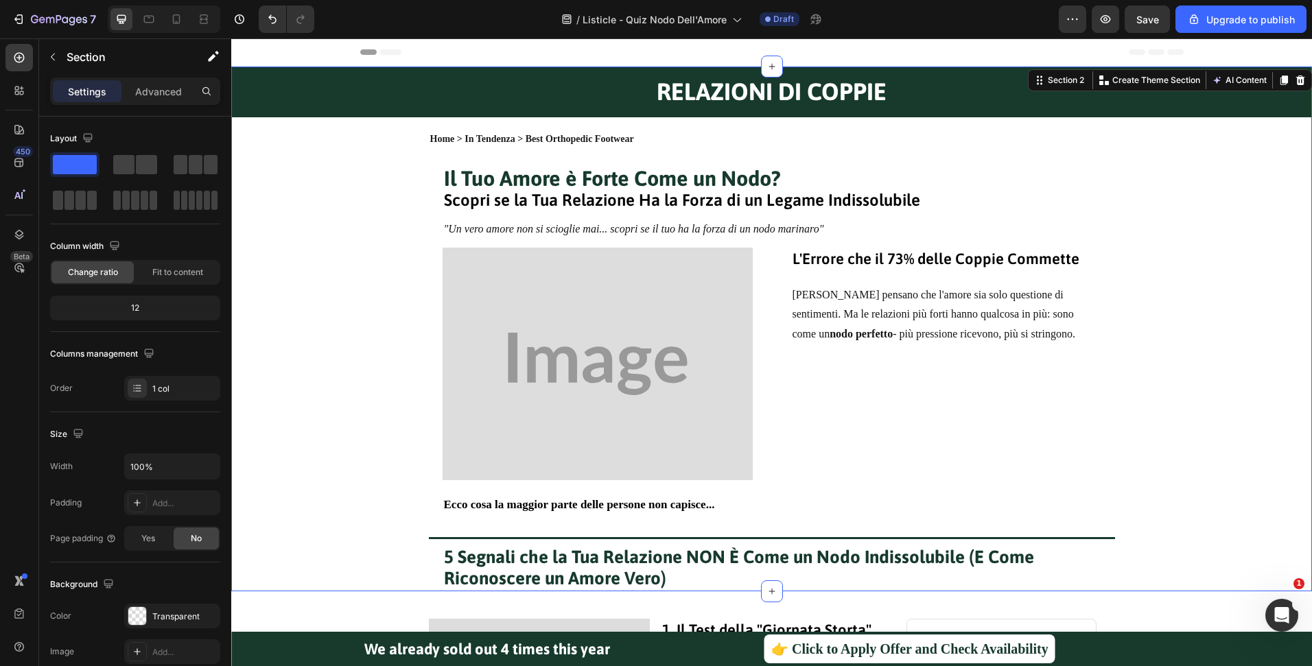
click at [582, 134] on p "Home > In Tendenza > Best Orthopedic Footwear" at bounding box center [771, 139] width 683 height 14
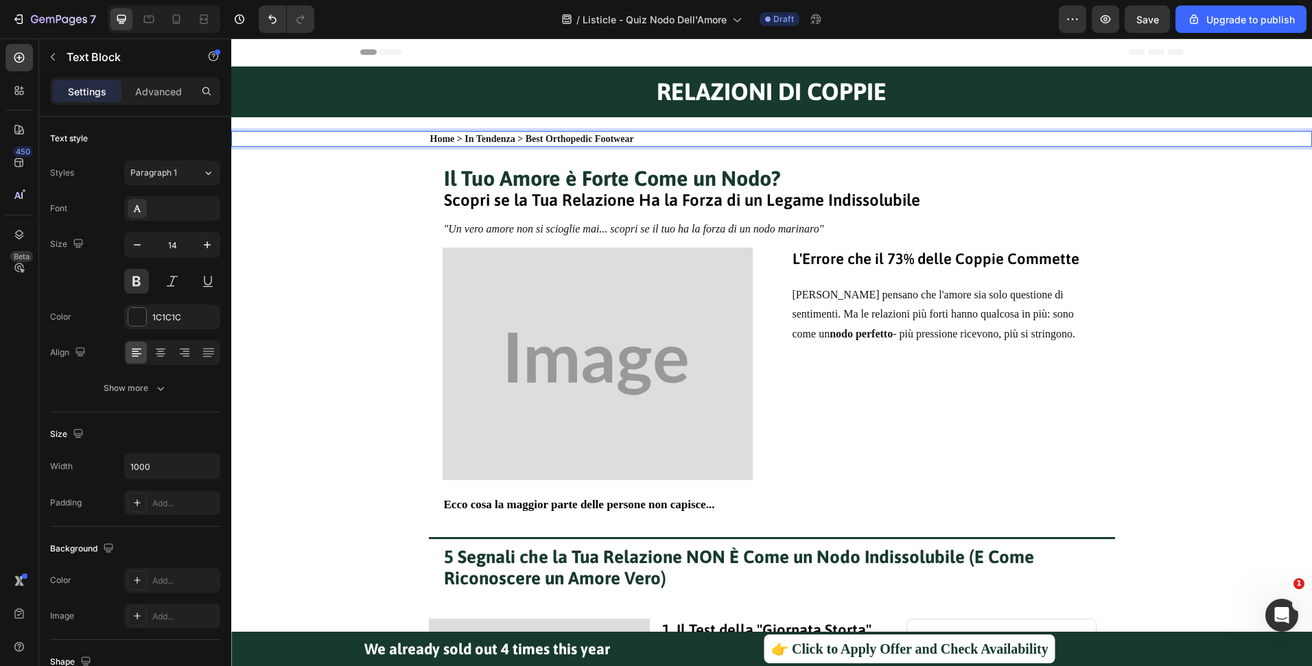
click at [517, 139] on p "Home > In Tendenza > Best Orthopedic Footwear" at bounding box center [771, 139] width 683 height 14
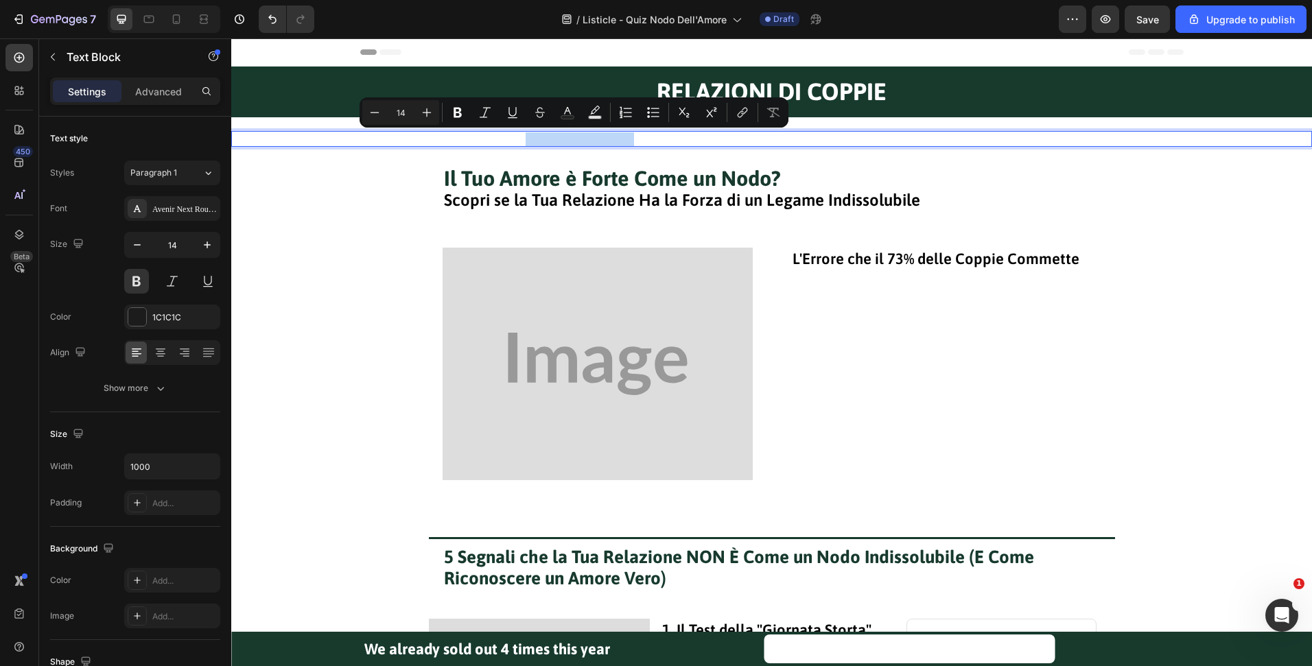
drag, startPoint x: 520, startPoint y: 137, endPoint x: 645, endPoint y: 137, distance: 124.9
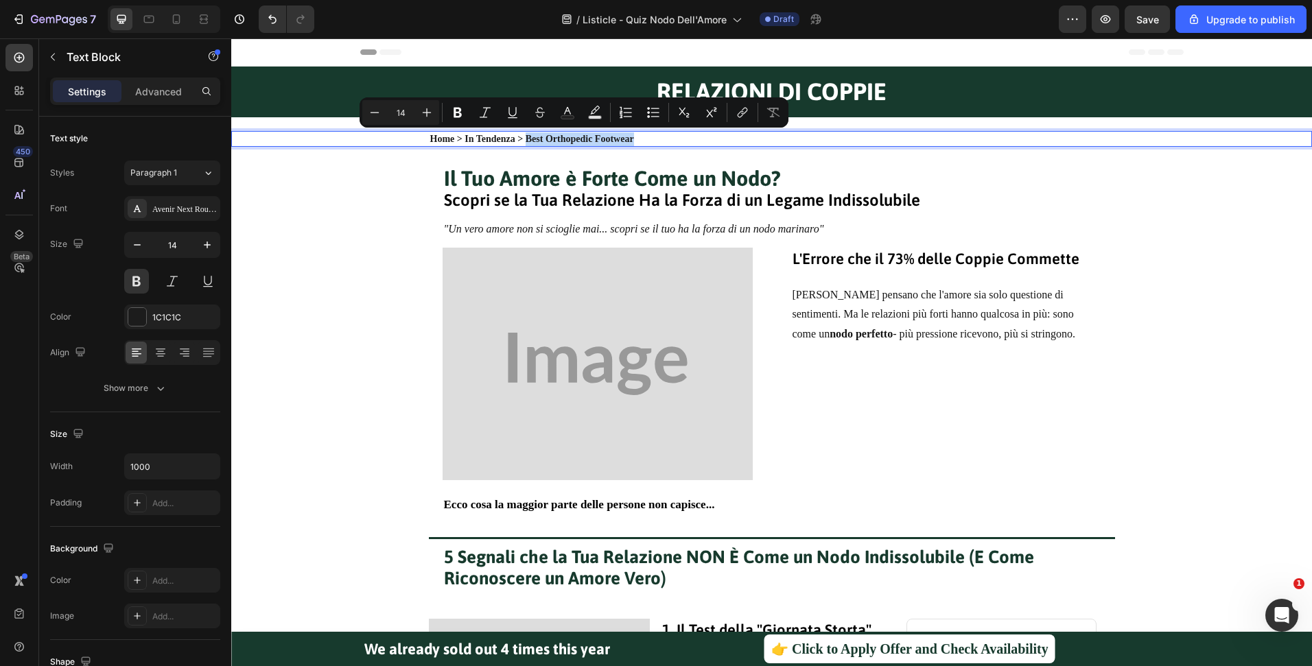
click at [645, 137] on p "Home > In Tendenza > Best Orthopedic Footwear" at bounding box center [771, 139] width 683 height 14
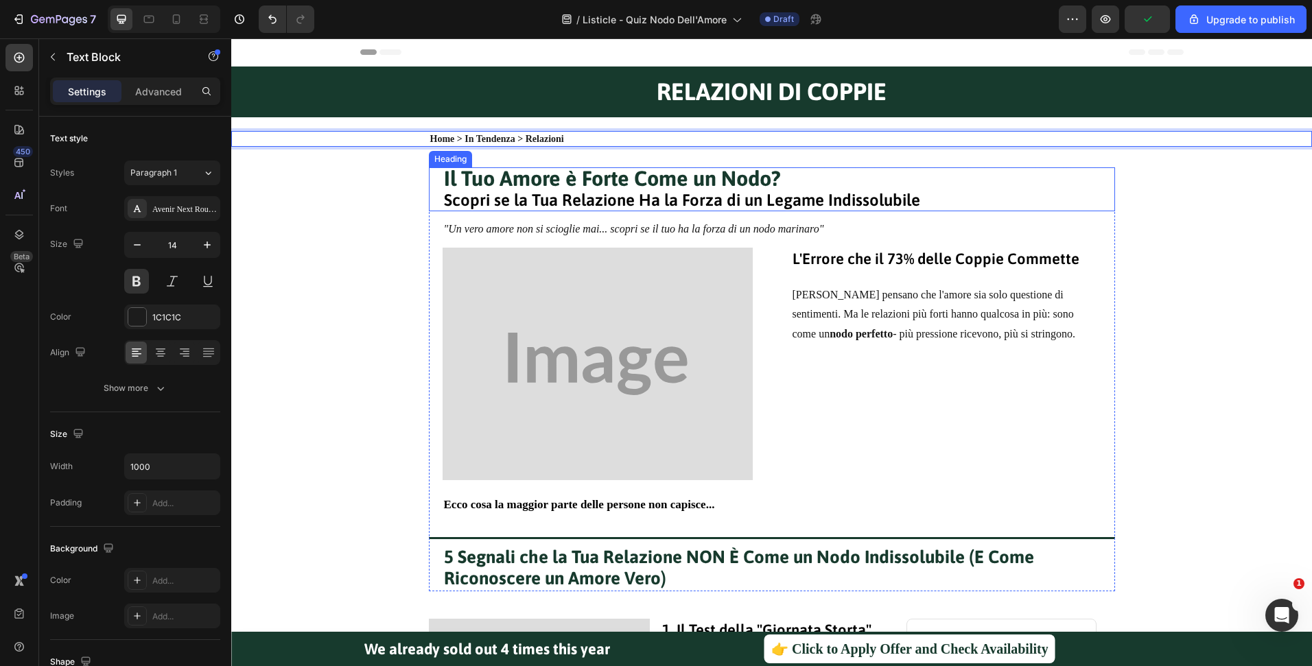
click at [825, 201] on span "Scopri se la Tua Relazione Ha la Forza di un Legame Indissolubile" at bounding box center [682, 200] width 476 height 19
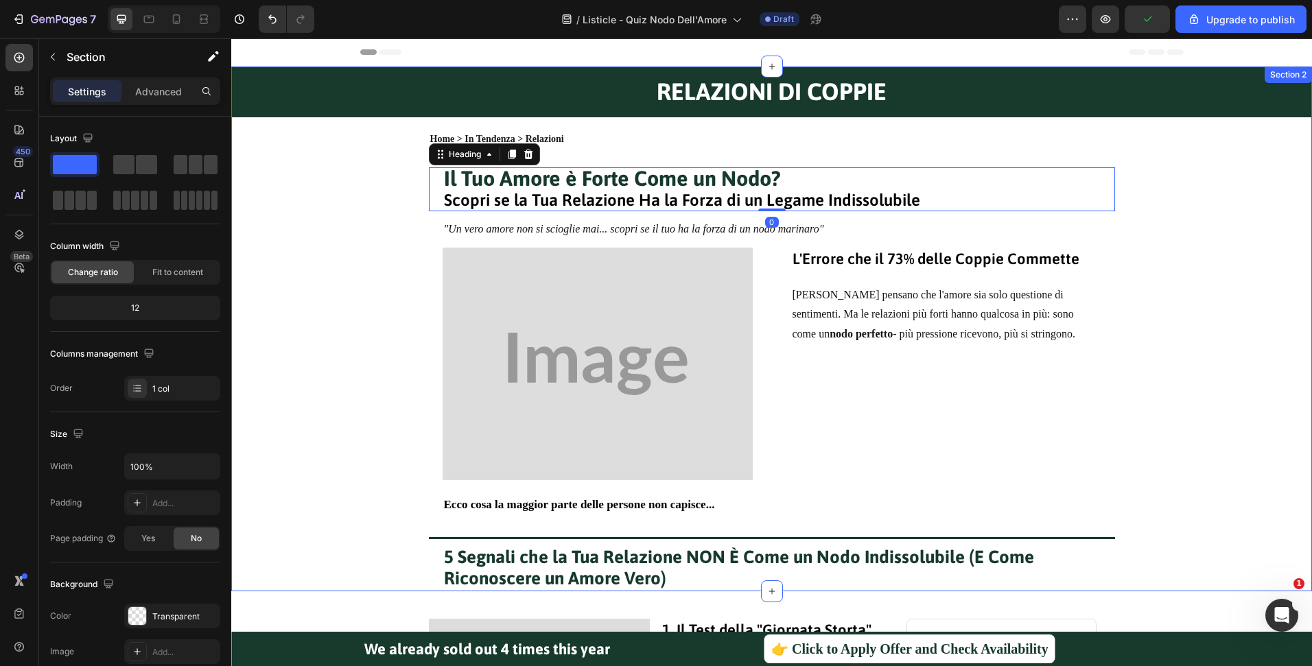
click at [615, 158] on div "RELAZIONI DI COPPIE Heading Row Home > In Tendenza > Relazioni Text Block Il Tu…" at bounding box center [771, 329] width 1081 height 525
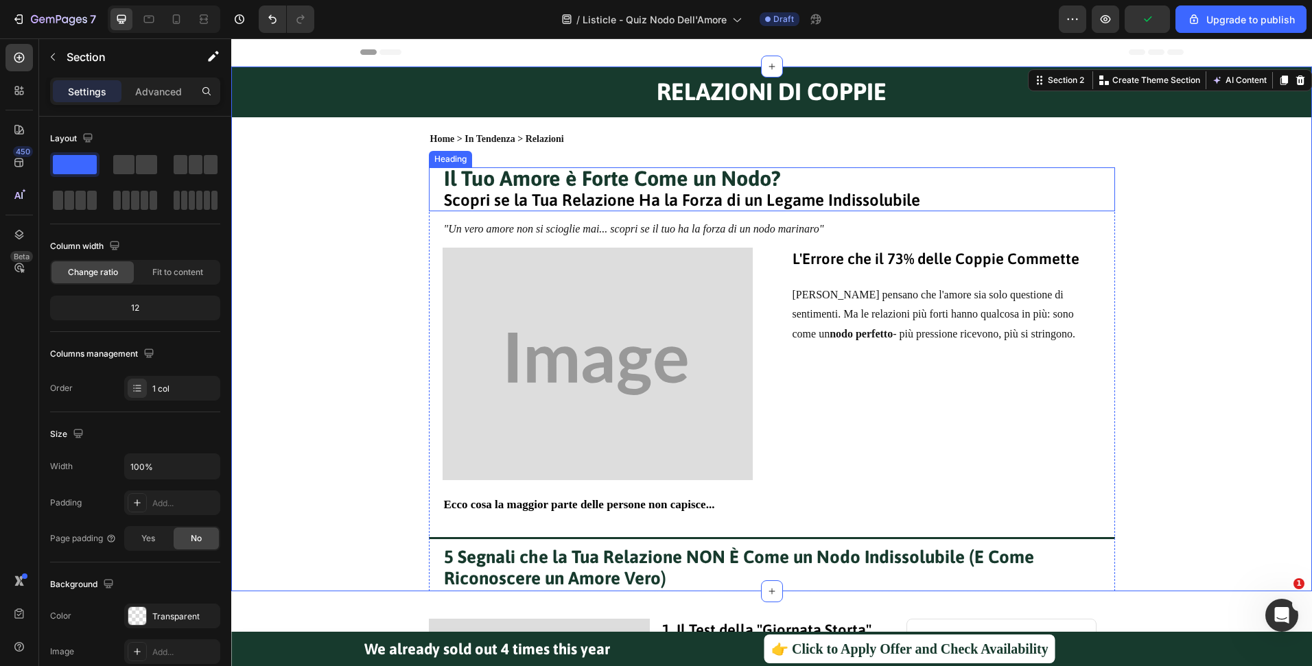
click at [590, 189] on strong "Il Tuo Amore è Forte Come un Nodo?" at bounding box center [612, 178] width 337 height 24
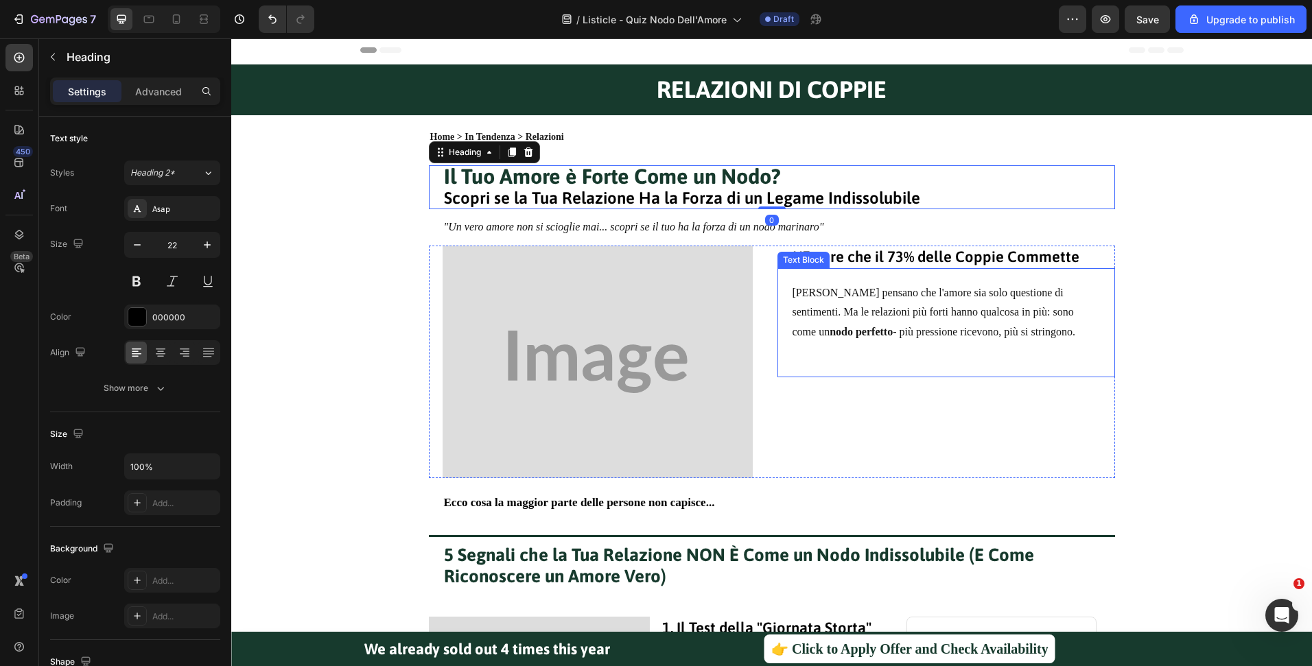
scroll to position [3, 0]
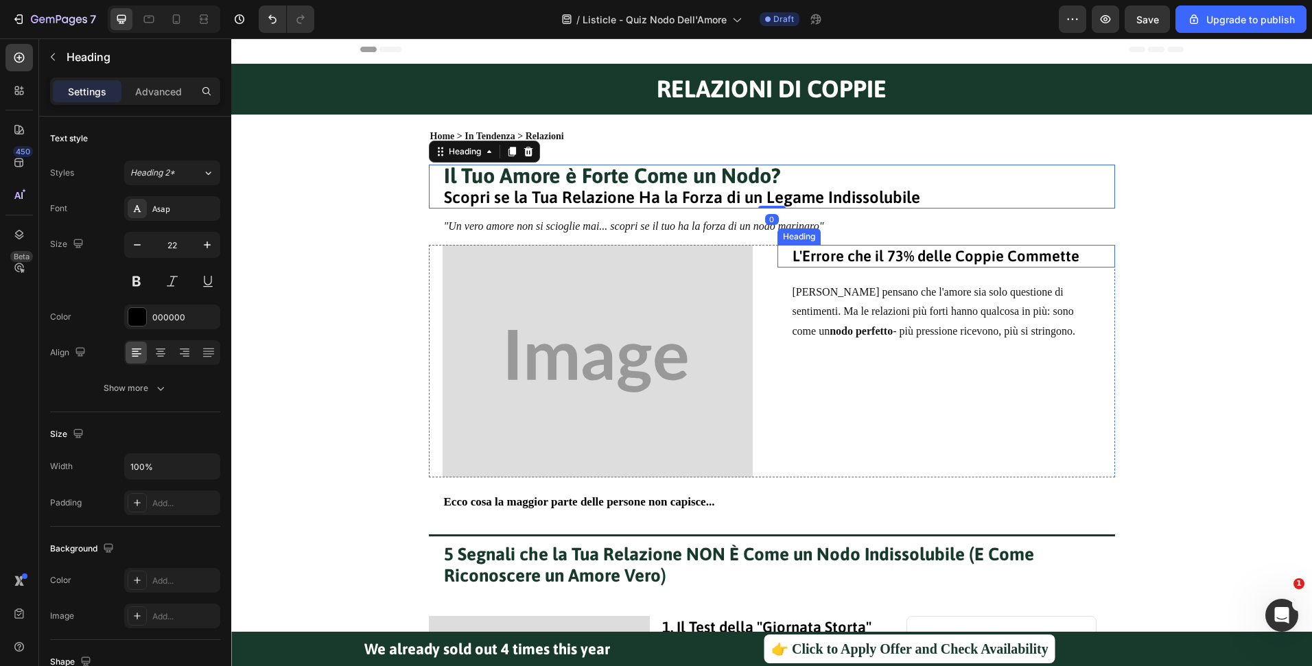
click at [956, 267] on h1 "L'Errore che il 73% delle Coppie Commette" at bounding box center [946, 256] width 310 height 23
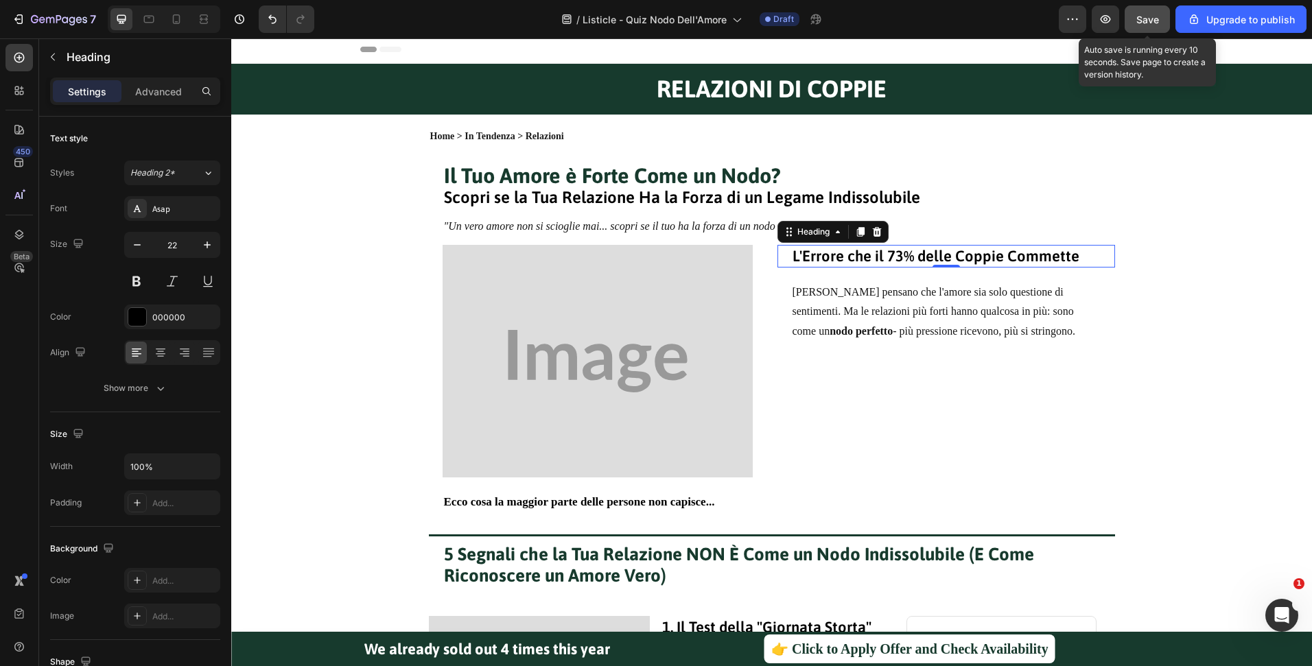
click at [1141, 23] on span "Save" at bounding box center [1147, 20] width 23 height 12
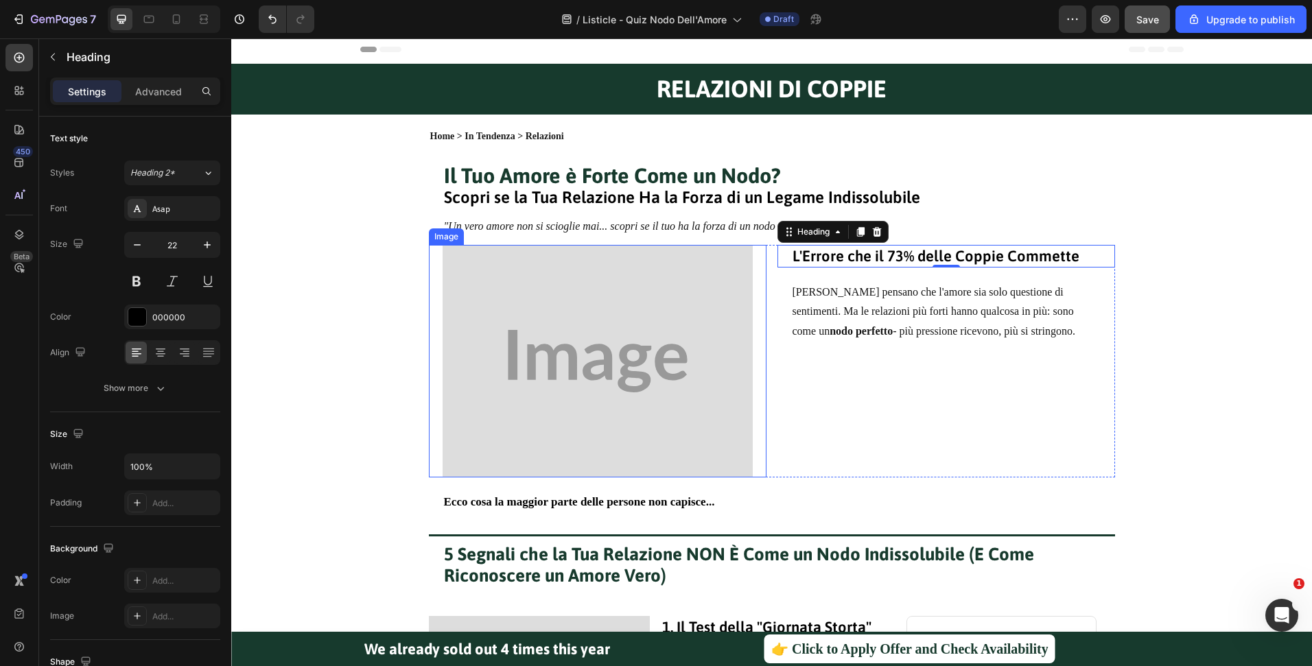
click at [661, 346] on img at bounding box center [598, 361] width 310 height 233
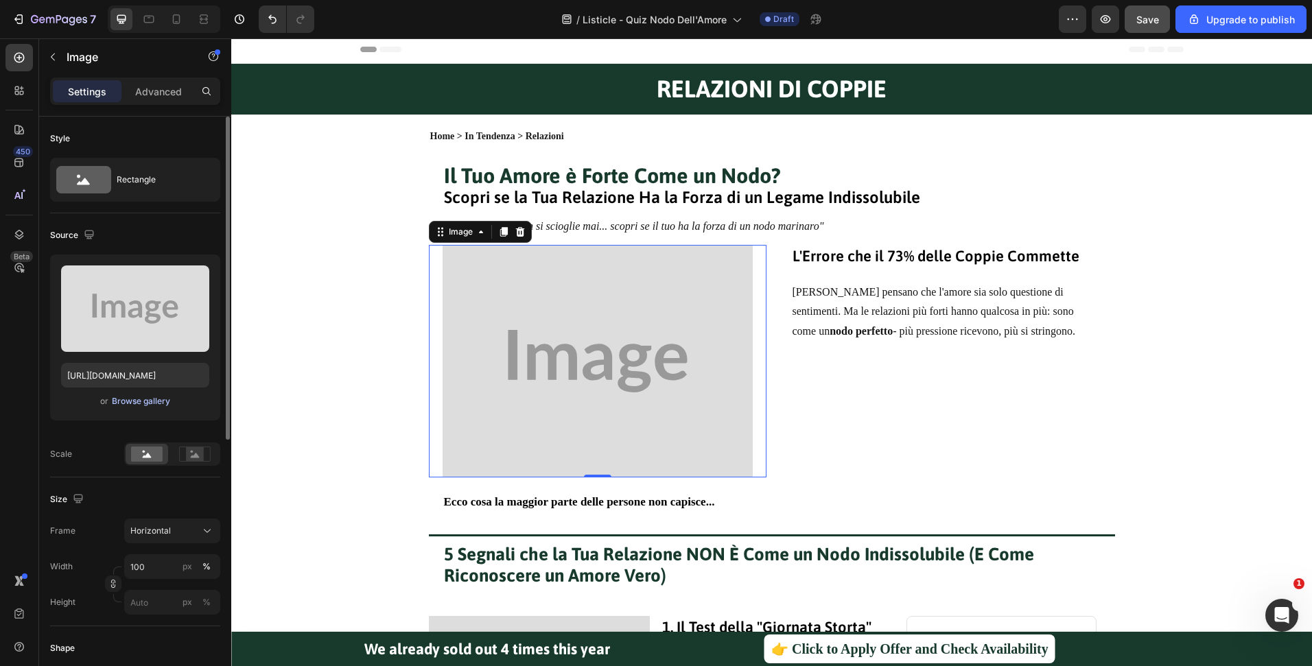
click at [146, 401] on div "Browse gallery" at bounding box center [141, 401] width 58 height 12
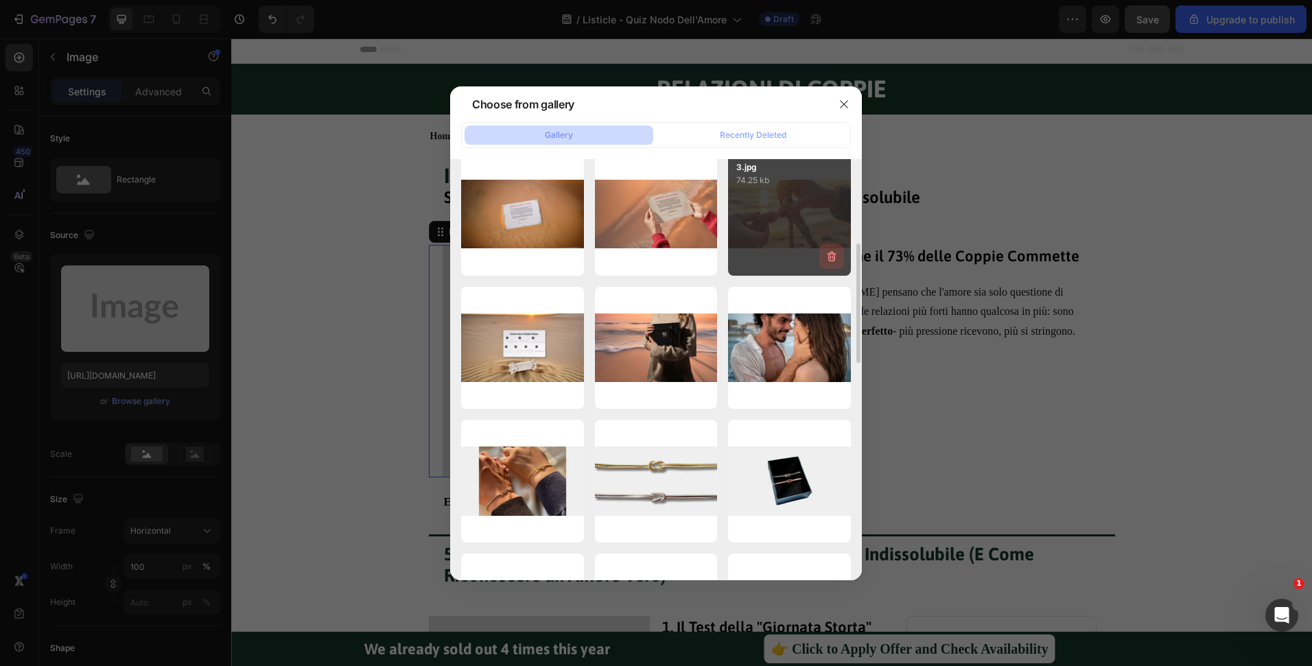
scroll to position [287, 0]
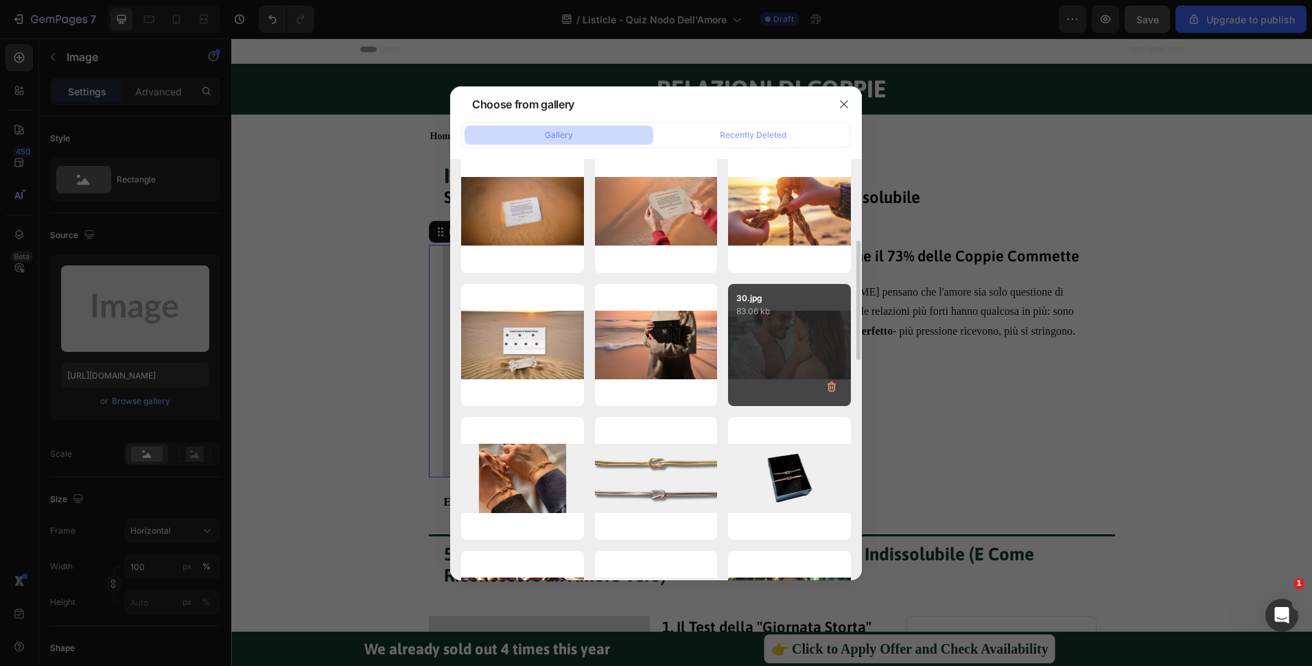
click at [787, 325] on div "30.jpg 83.06 kb" at bounding box center [789, 345] width 123 height 123
type input "https://cdn.shopify.com/s/files/1/0516/9702/5198/files/gempages_473911333830525…"
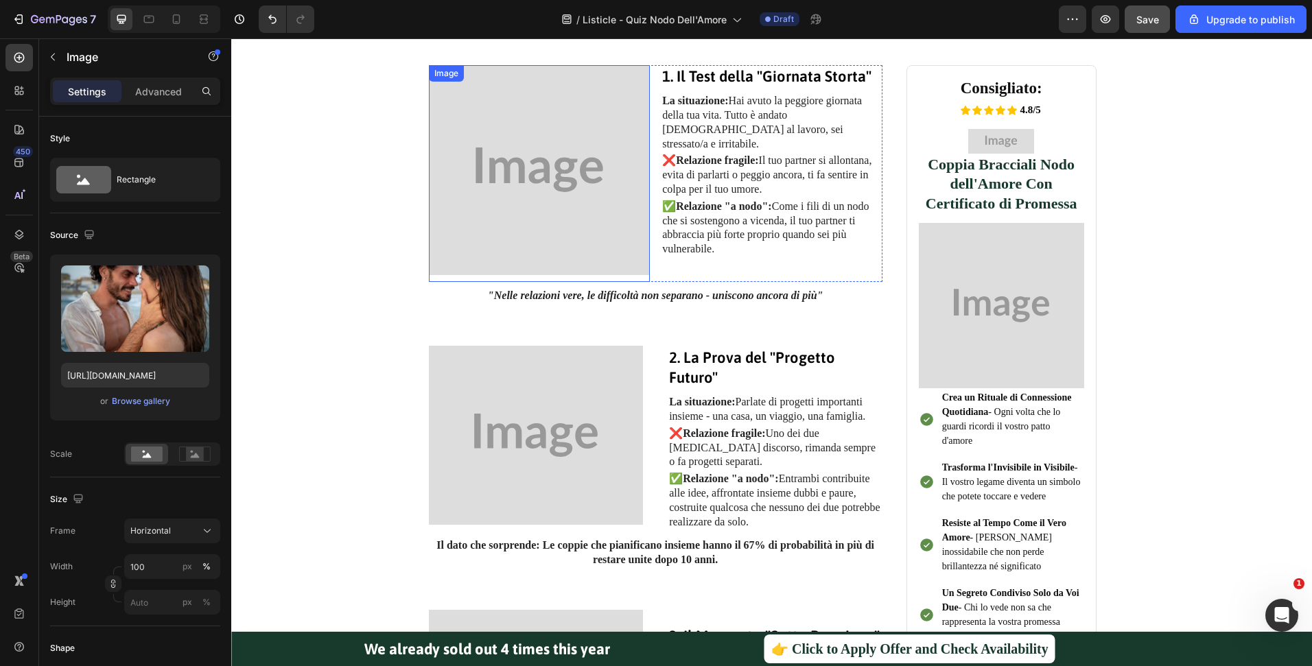
scroll to position [543, 0]
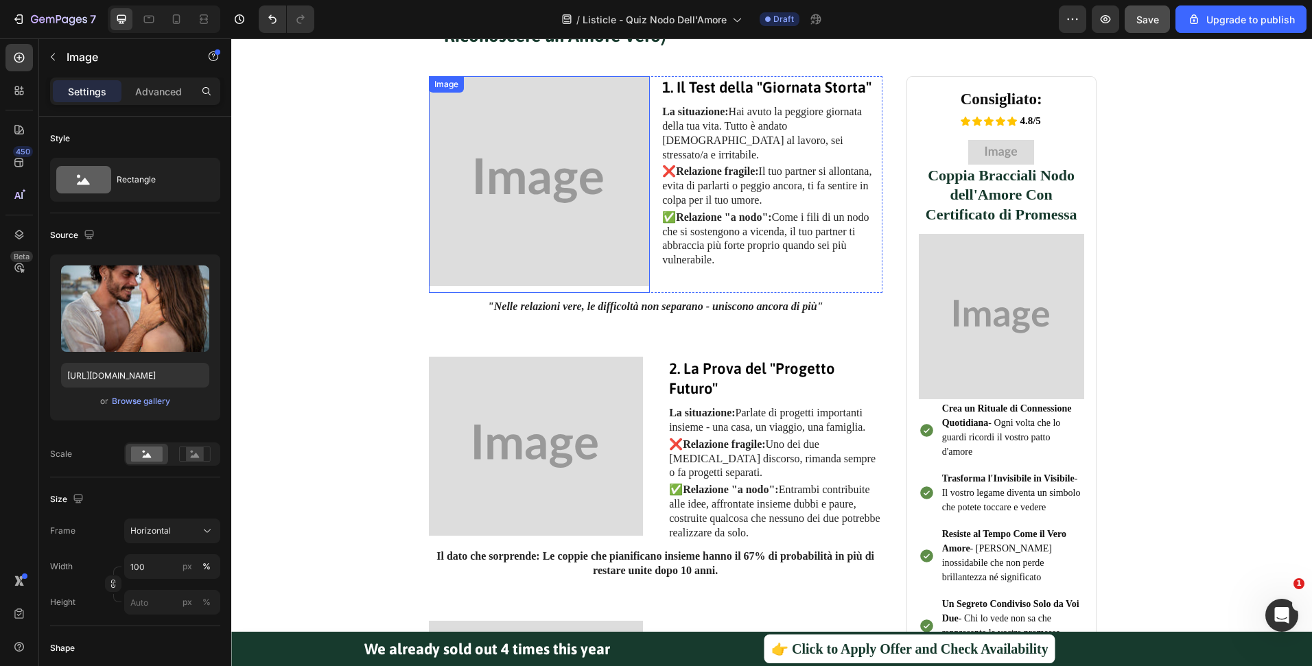
click at [583, 201] on img at bounding box center [540, 181] width 222 height 210
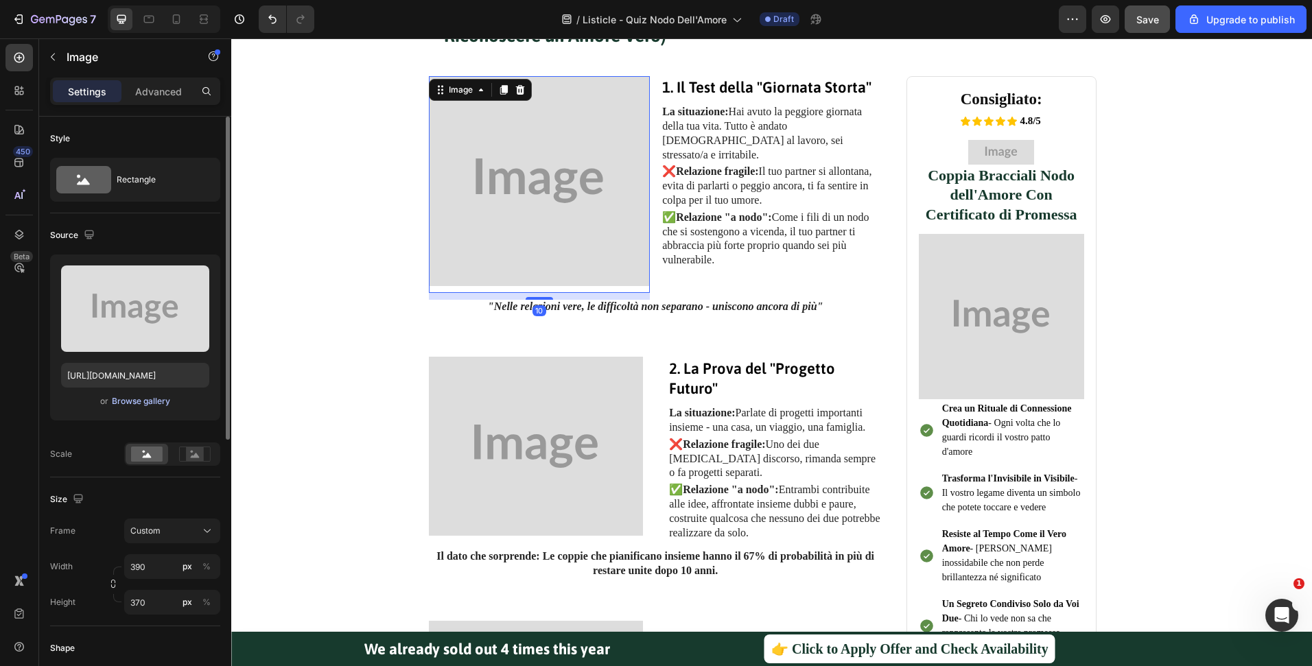
click at [136, 399] on div "Browse gallery" at bounding box center [141, 401] width 58 height 12
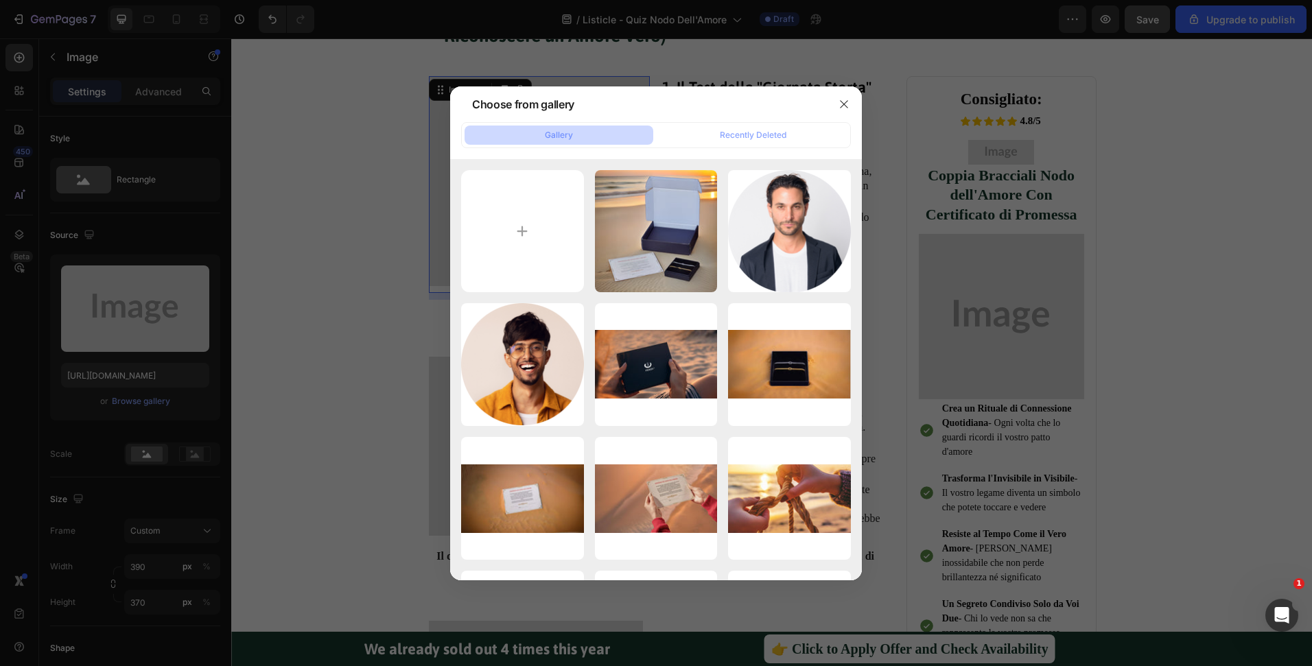
scroll to position [3, 0]
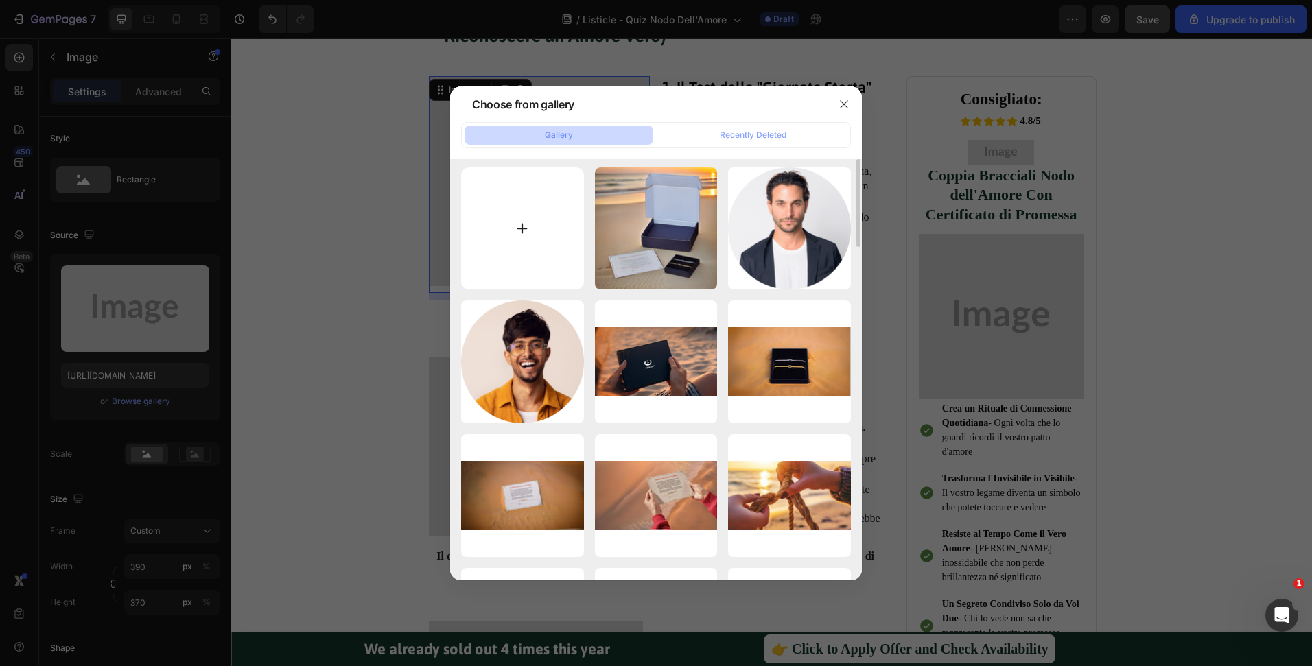
click at [542, 215] on input "file" at bounding box center [522, 228] width 123 height 123
type input "C:\fakepath\u5656259774_close_up_of_the_hands_of_a_woman_tying_2_elegant_br_7eb…"
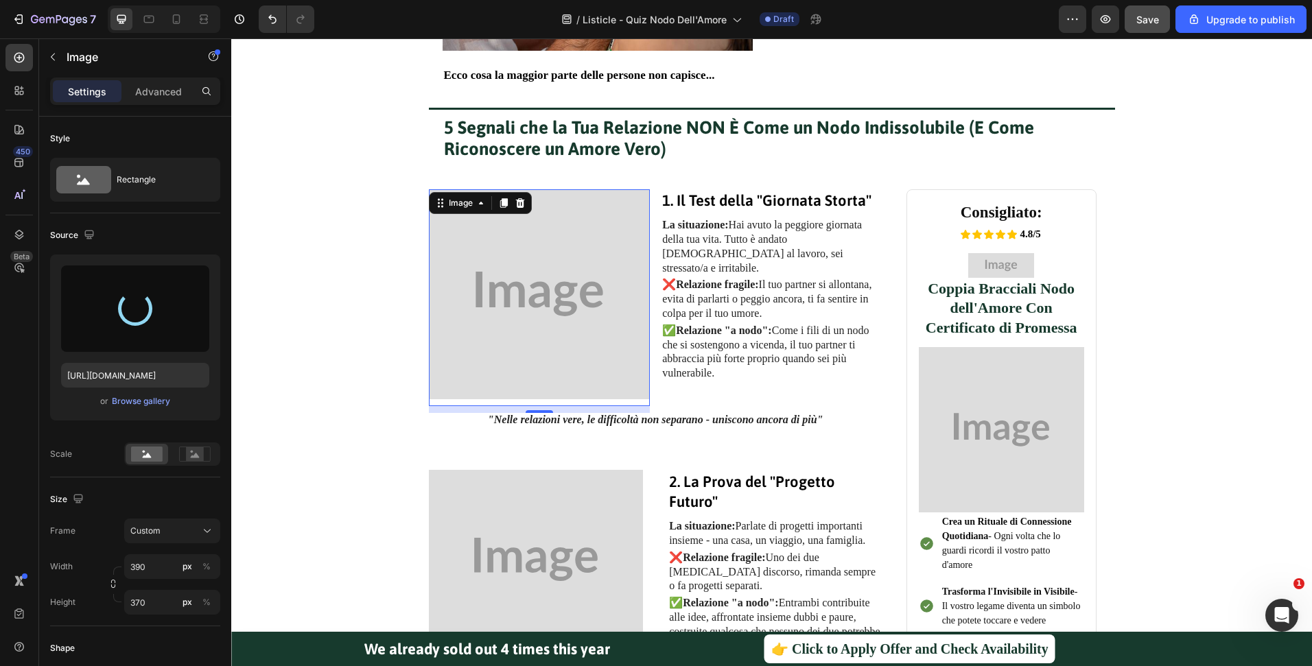
scroll to position [405, 0]
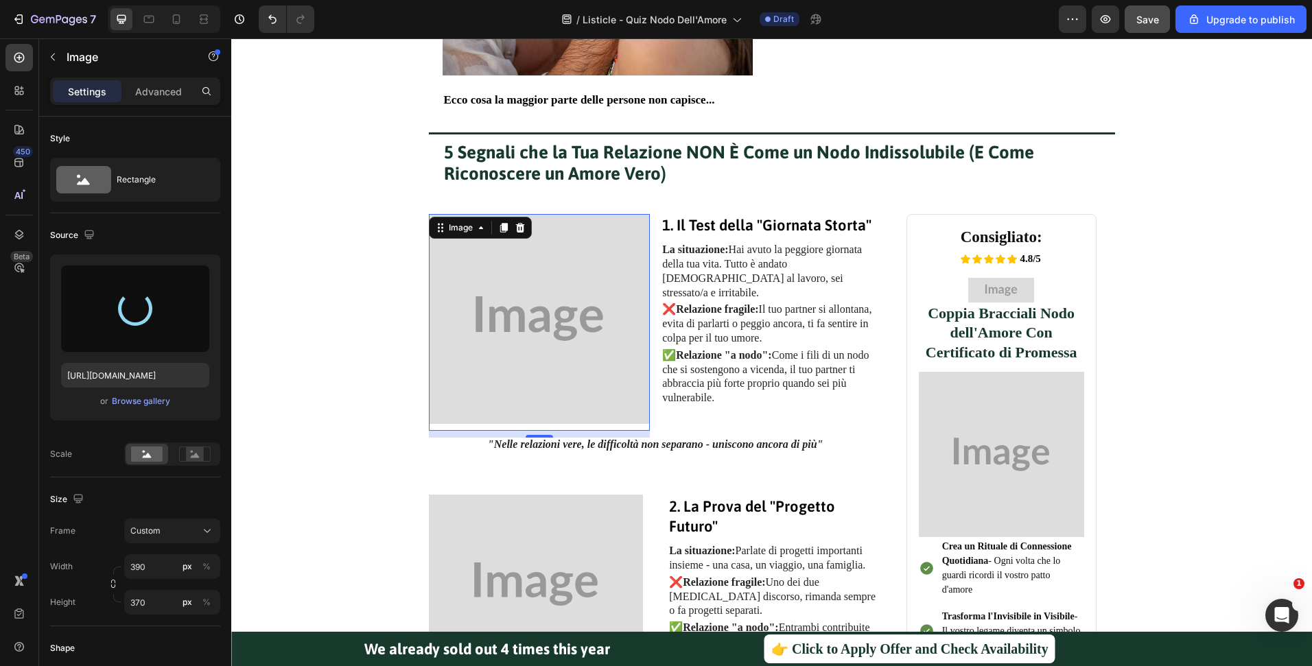
type input "https://cdn.shopify.com/s/files/1/0516/9702/5198/files/gempages_473911333830525…"
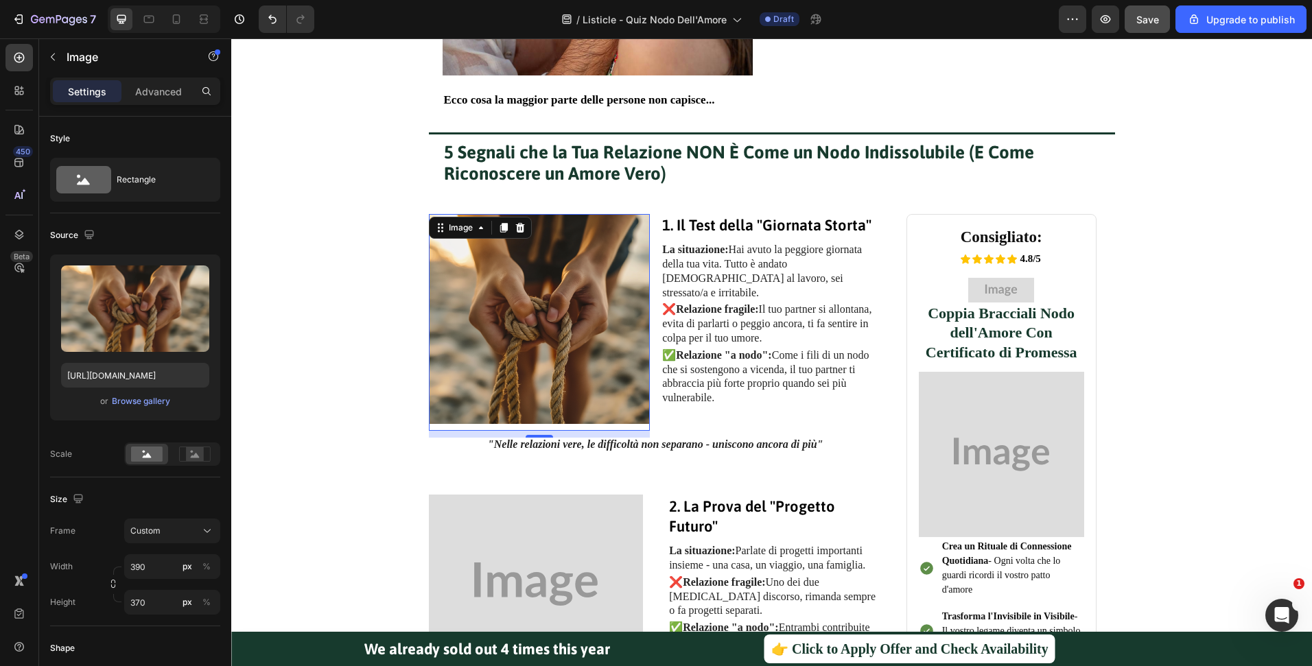
click at [578, 349] on img at bounding box center [540, 319] width 222 height 210
click at [520, 228] on div at bounding box center [520, 228] width 16 height 16
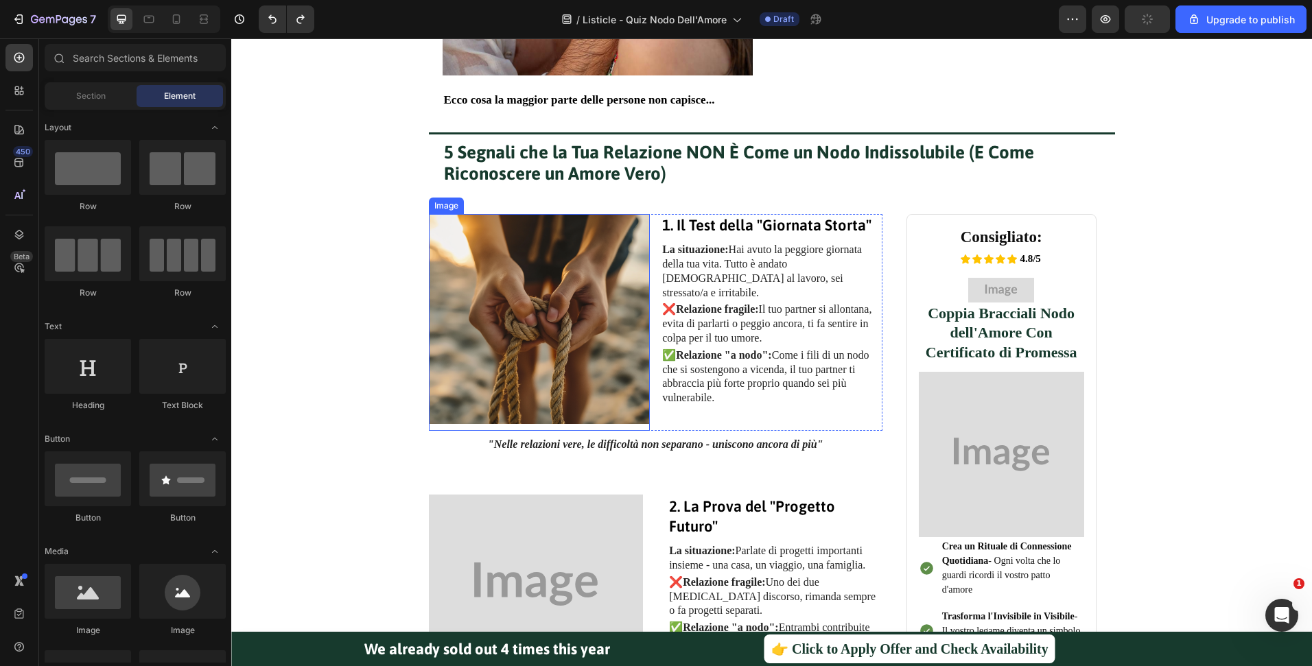
click at [501, 320] on img at bounding box center [540, 319] width 222 height 210
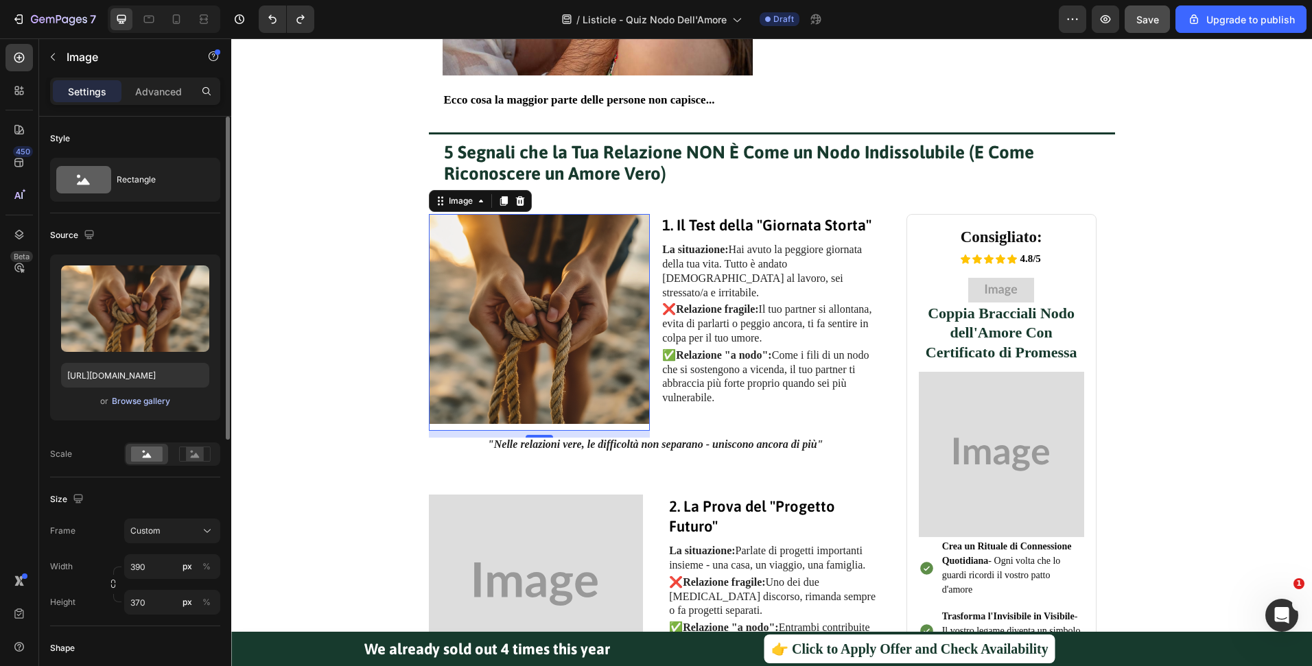
click at [129, 402] on div "Browse gallery" at bounding box center [141, 401] width 58 height 12
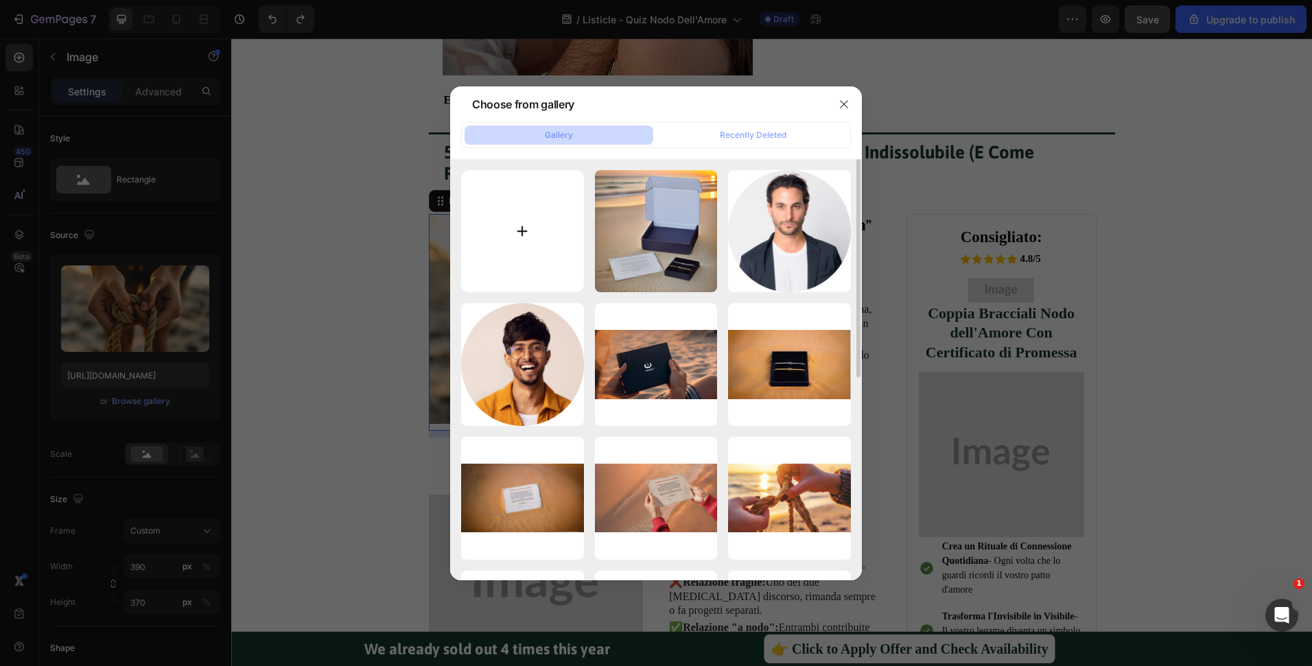
click at [547, 212] on input "file" at bounding box center [522, 231] width 123 height 123
type input "C:\fakepath\FLORA-Supportive Couple Image-52e6a2b8 Medium.jpeg"
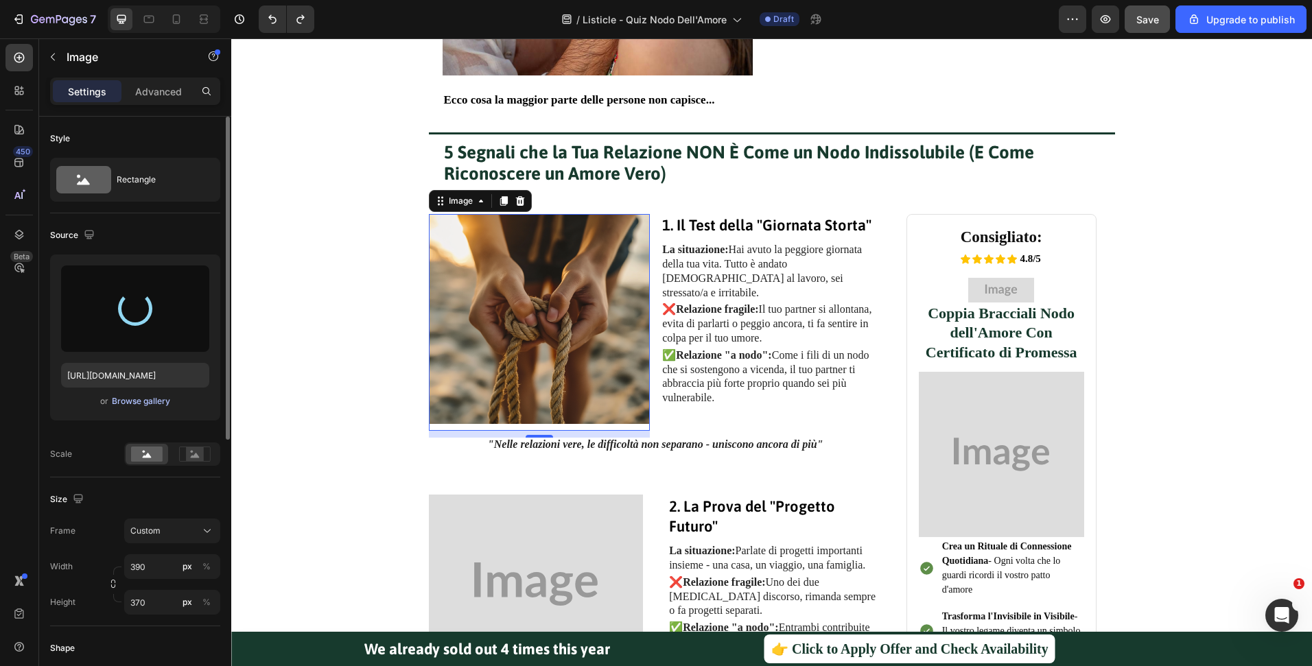
type input "https://cdn.shopify.com/s/files/1/0516/9702/5198/files/gempages_473911333830525…"
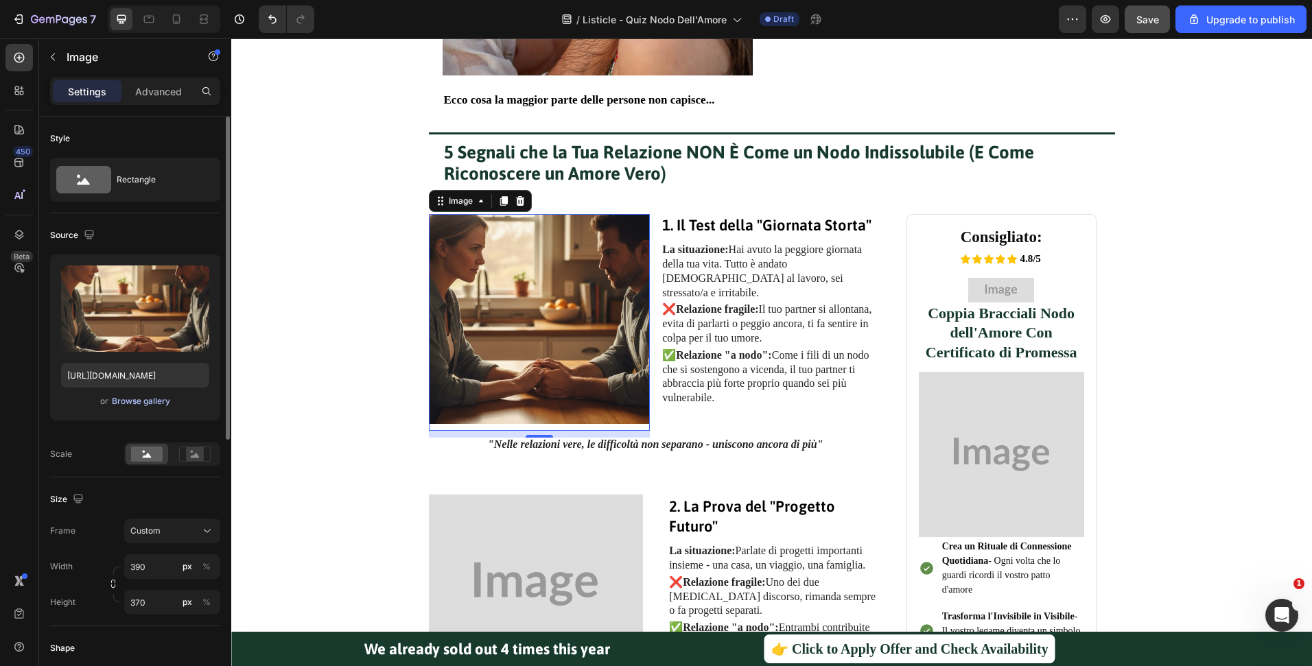
click at [133, 407] on div "Browse gallery" at bounding box center [141, 401] width 58 height 12
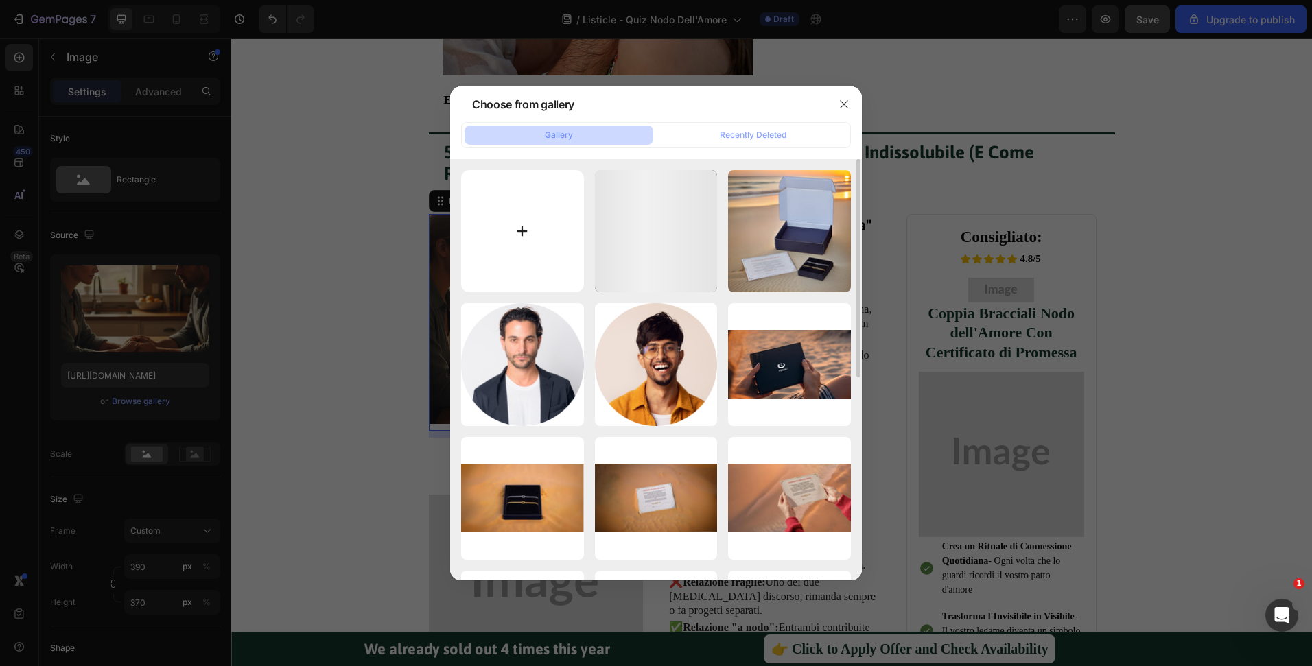
click at [556, 238] on input "file" at bounding box center [522, 231] width 123 height 123
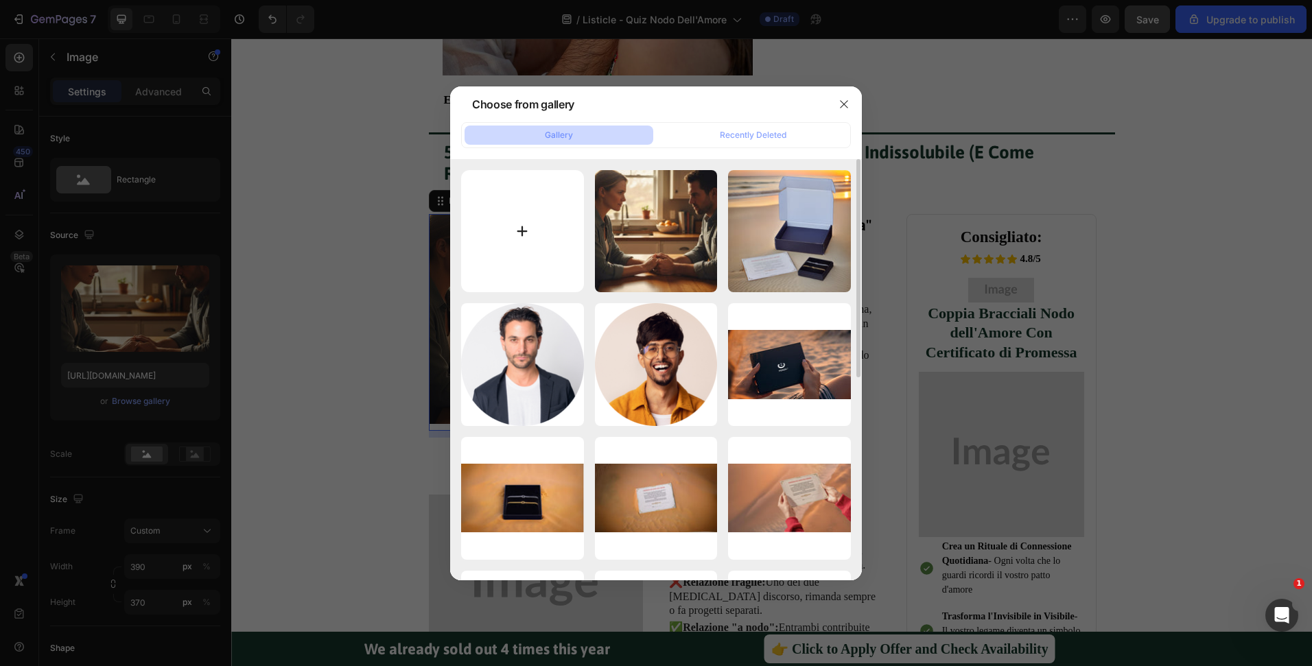
type input "C:\fakepath\FLORA-Planning Future Together-15a5c9b1 Medium.jpeg"
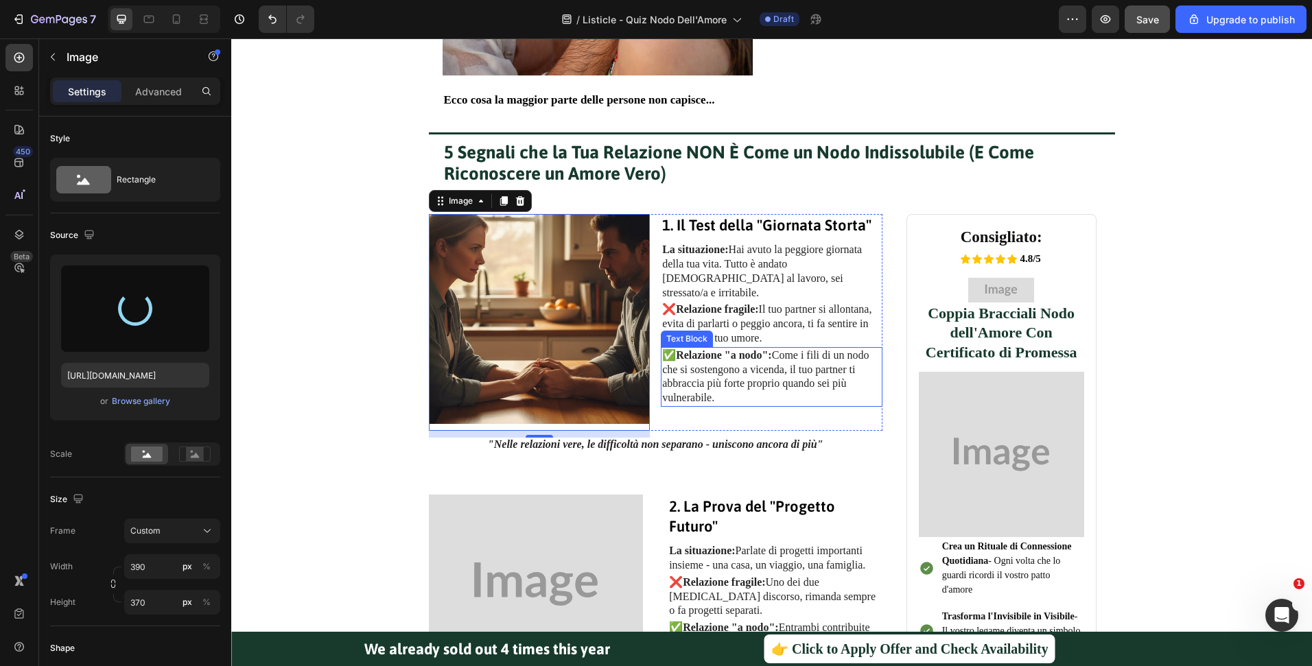
type input "https://cdn.shopify.com/s/files/1/0516/9702/5198/files/gempages_473911333830525…"
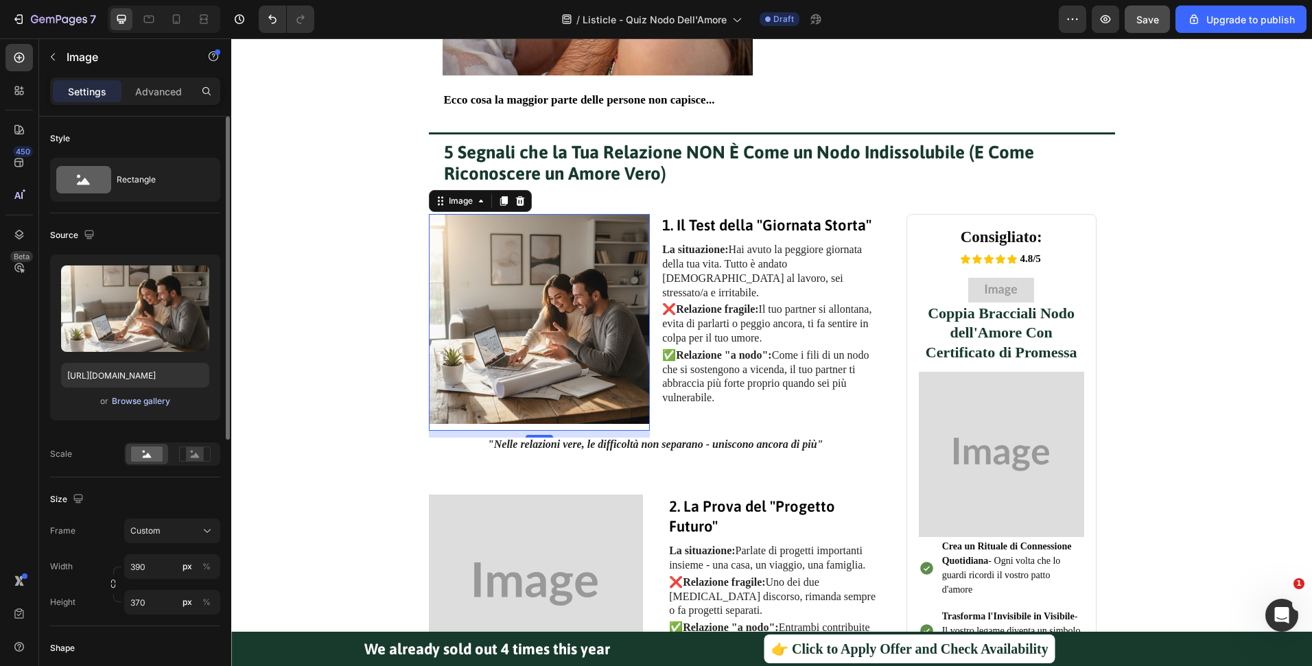
click at [125, 397] on div "Browse gallery" at bounding box center [141, 401] width 58 height 12
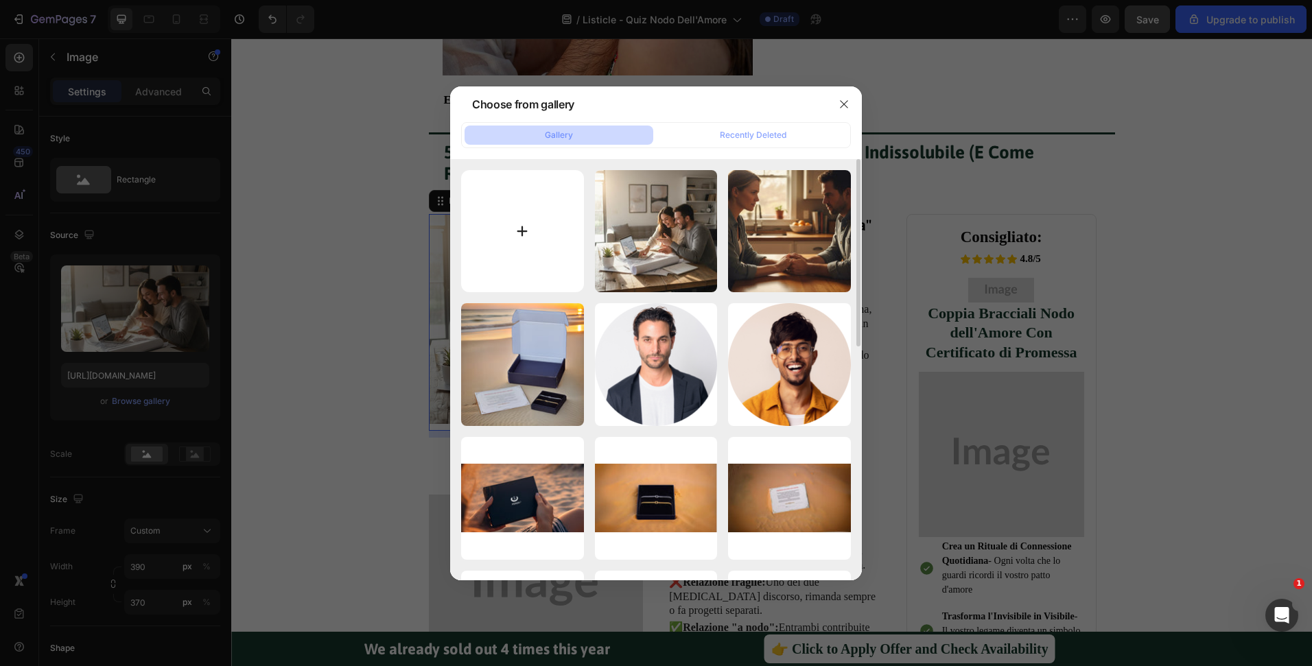
click at [580, 238] on input "file" at bounding box center [522, 231] width 123 height 123
type input "C:\fakepath\FLORA-Freedom in Relationship-5a656f4c Medium.jpeg"
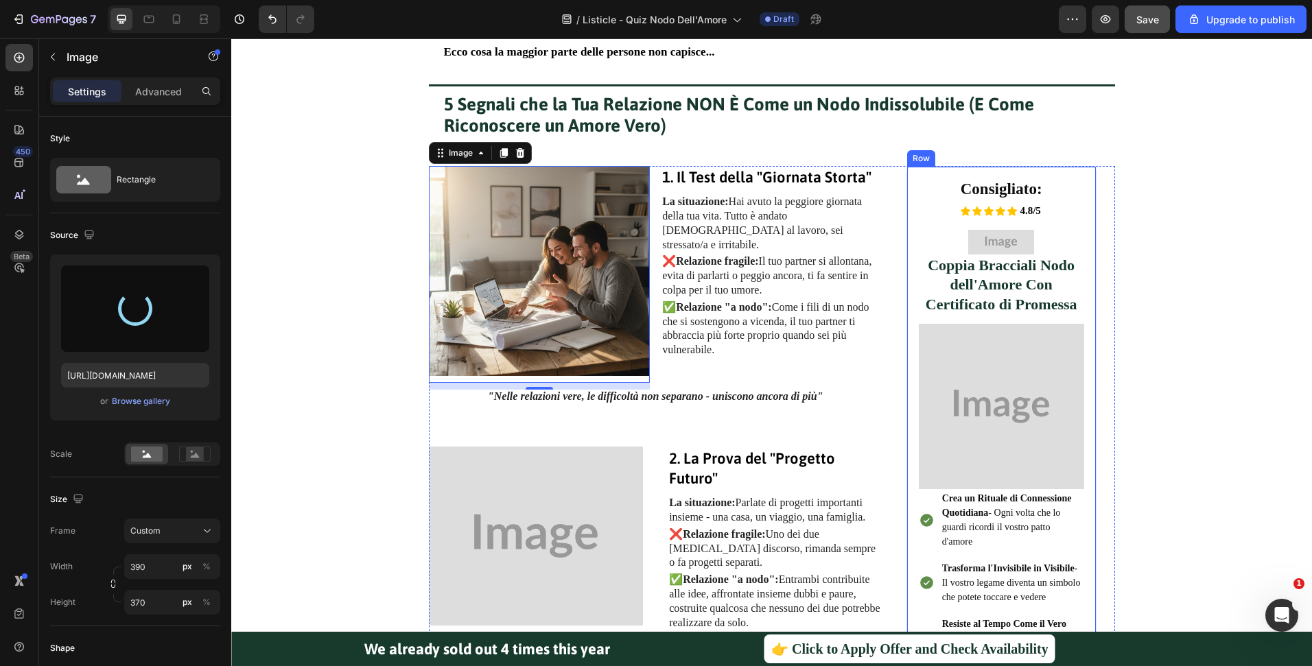
scroll to position [533, 0]
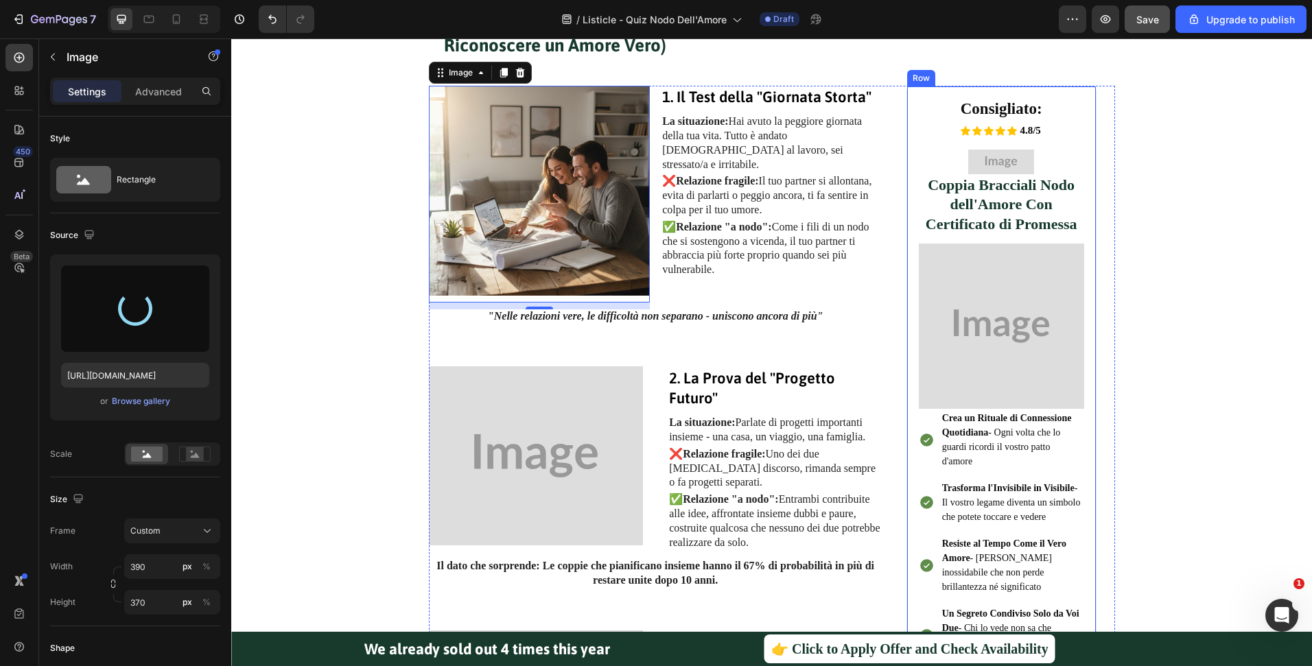
type input "https://cdn.shopify.com/s/files/1/0516/9702/5198/files/gempages_473911333830525…"
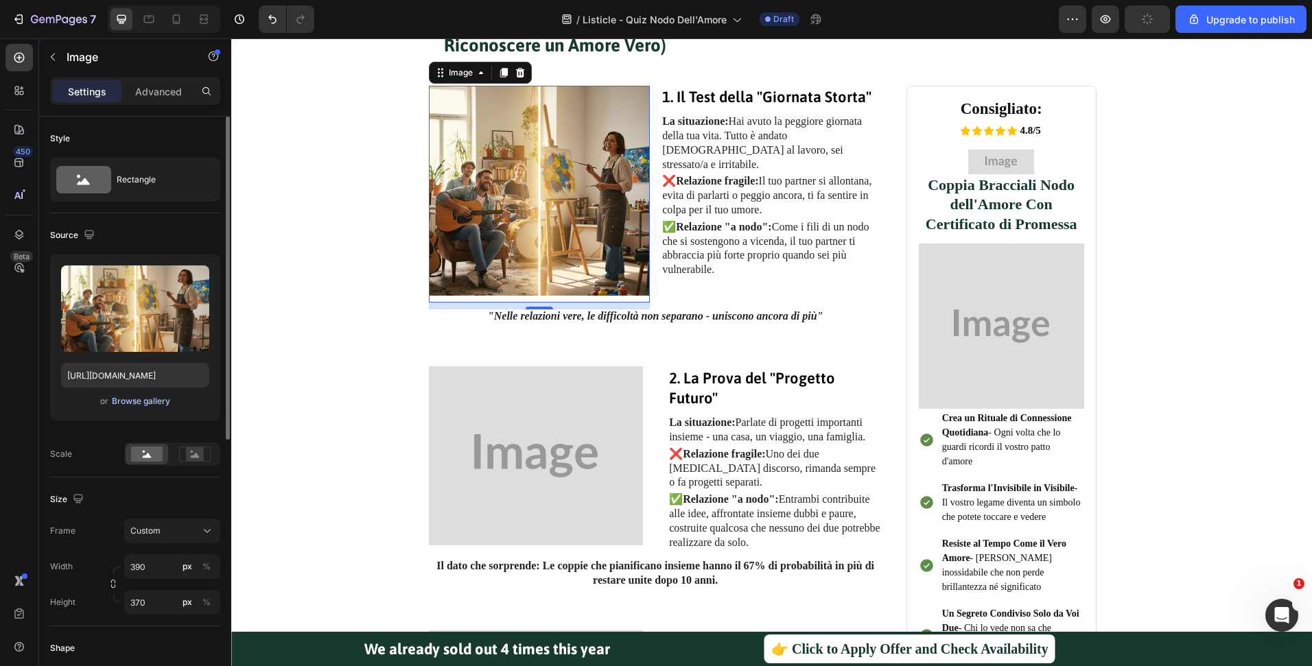
click at [139, 399] on div "Browse gallery" at bounding box center [141, 401] width 58 height 12
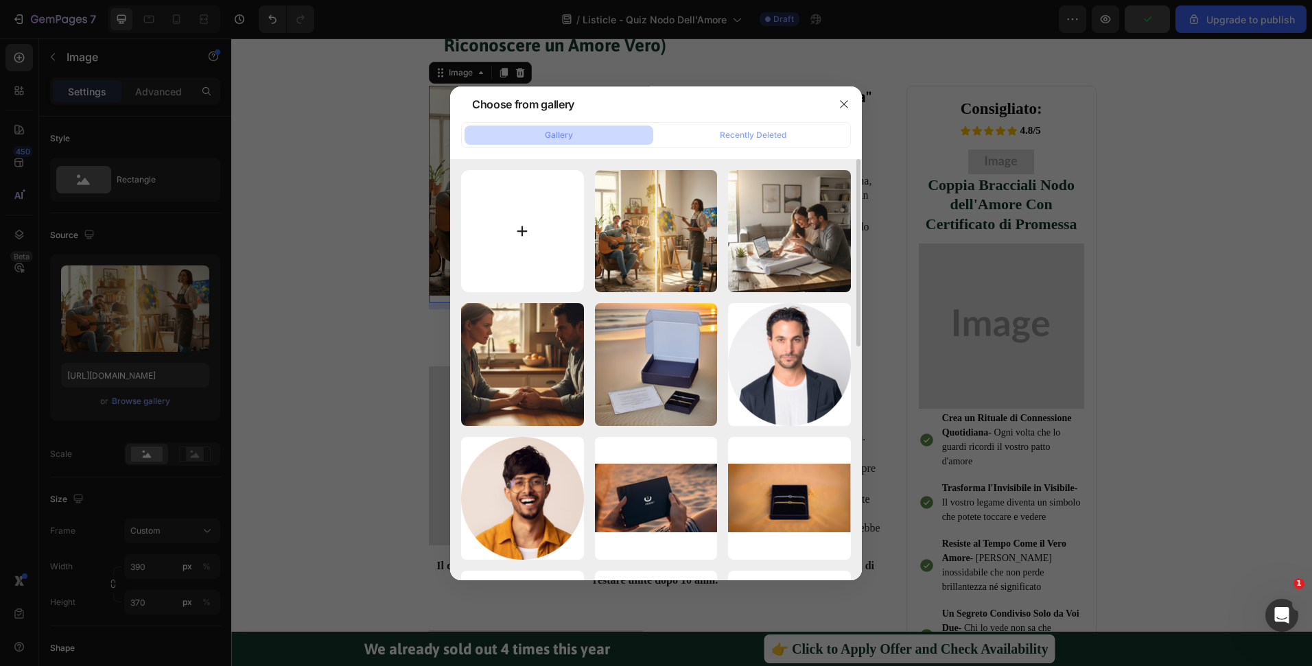
click at [547, 246] on input "file" at bounding box center [522, 231] width 123 height 123
type input "C:\fakepath\FLORA-Cozy Couple Comfort-bf0582f5 Medium.jpeg"
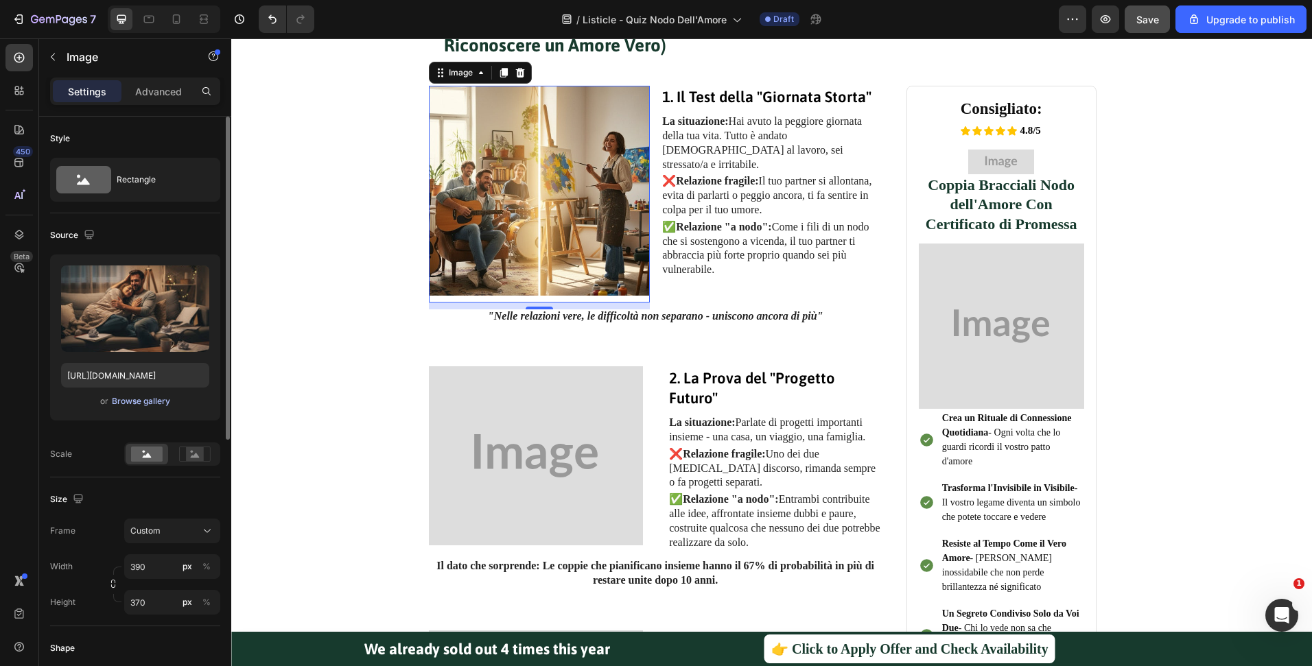
type input "https://cdn.shopify.com/s/files/1/0516/9702/5198/files/gempages_473911333830525…"
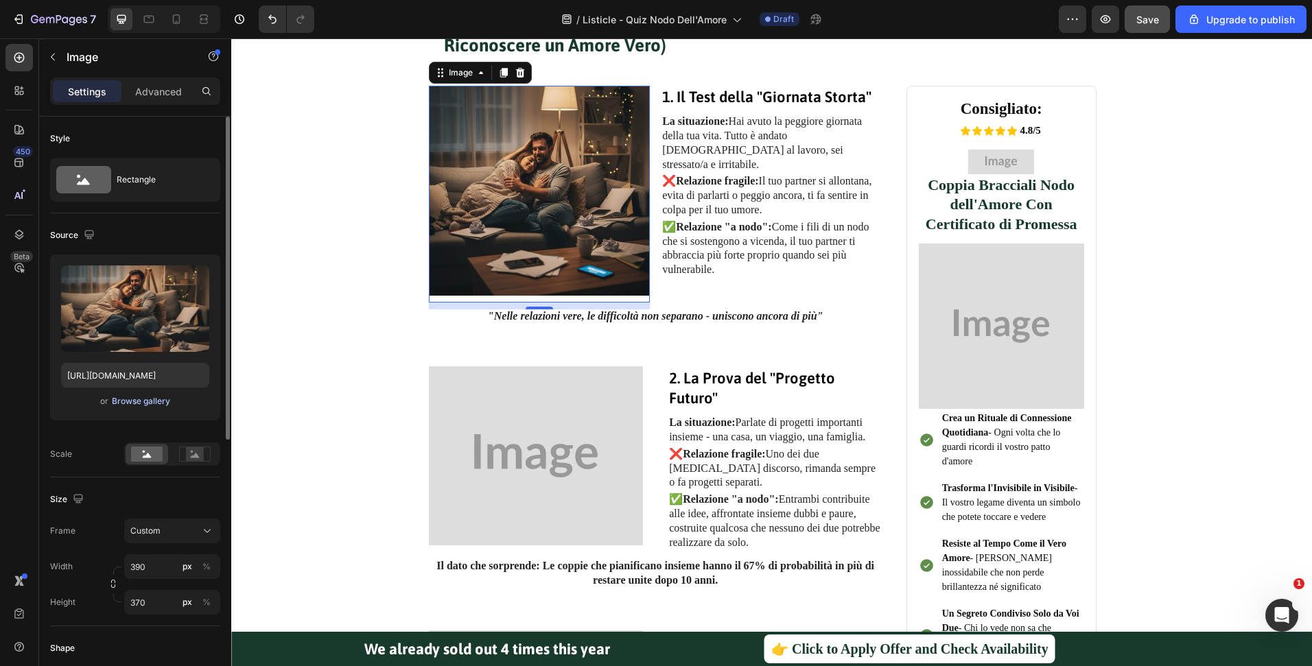
click at [154, 399] on div "Browse gallery" at bounding box center [141, 401] width 58 height 12
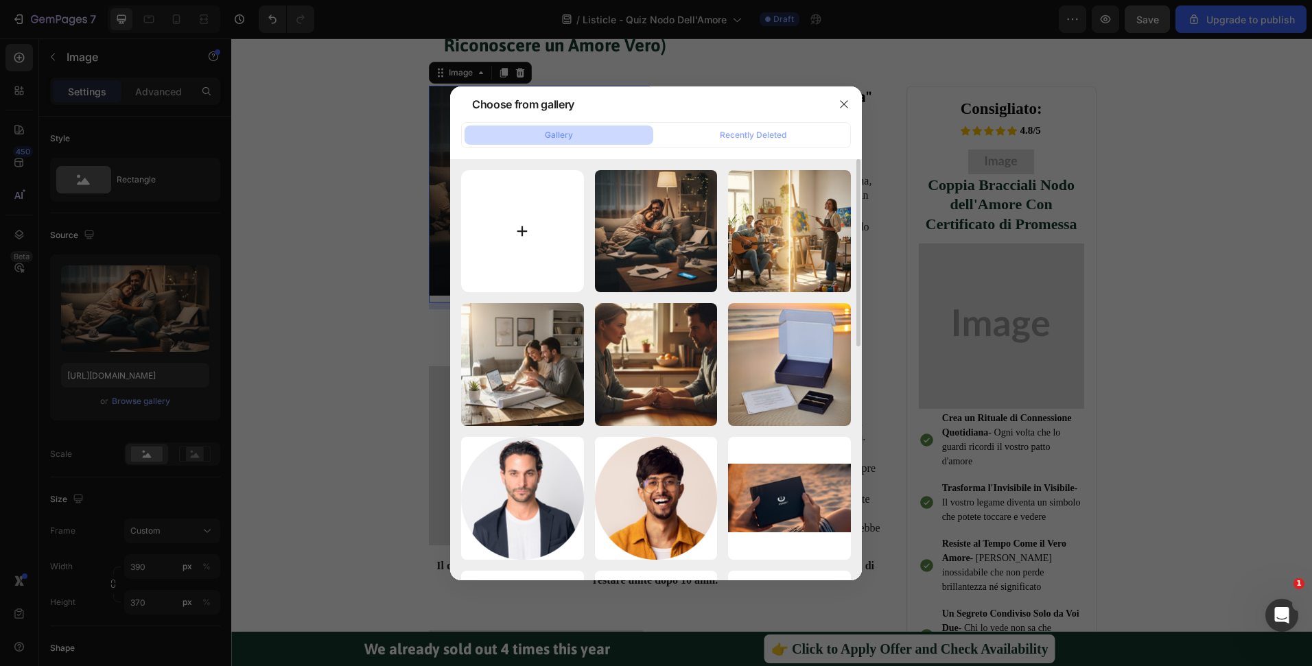
click at [535, 240] on input "file" at bounding box center [522, 231] width 123 height 123
type input "C:\fakepath\FLORA-Couple's Conversation-4cc37eb0 Medium.jpeg"
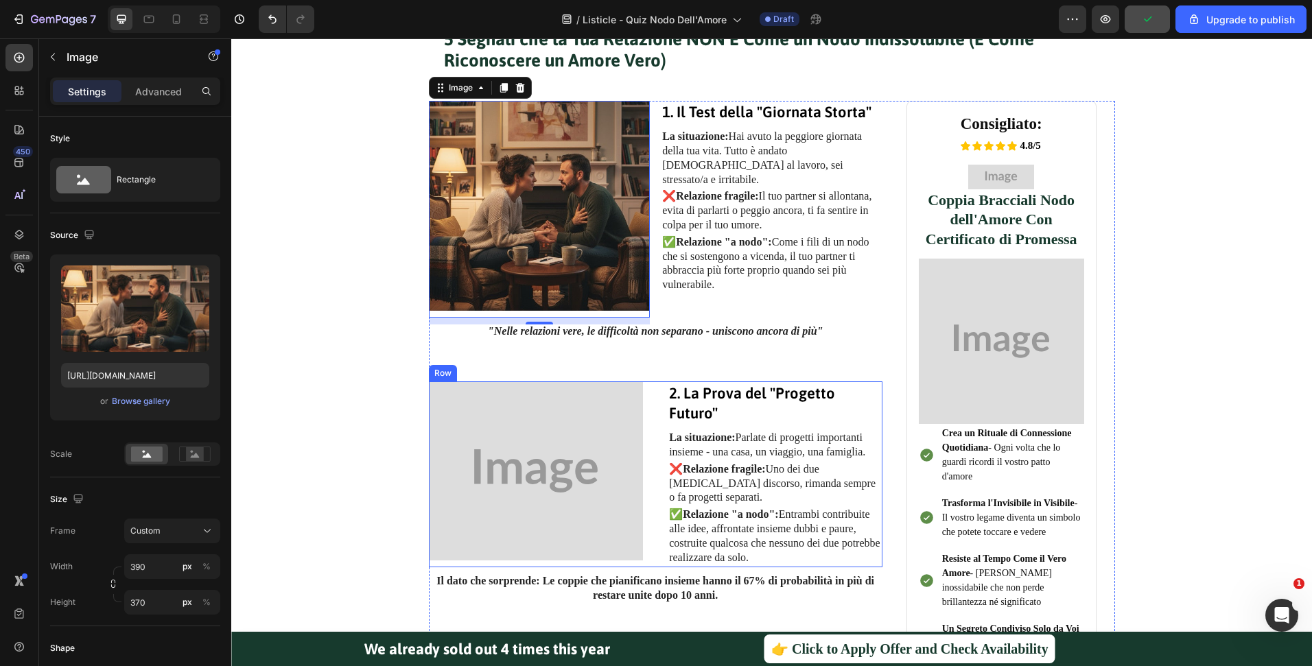
scroll to position [537, 0]
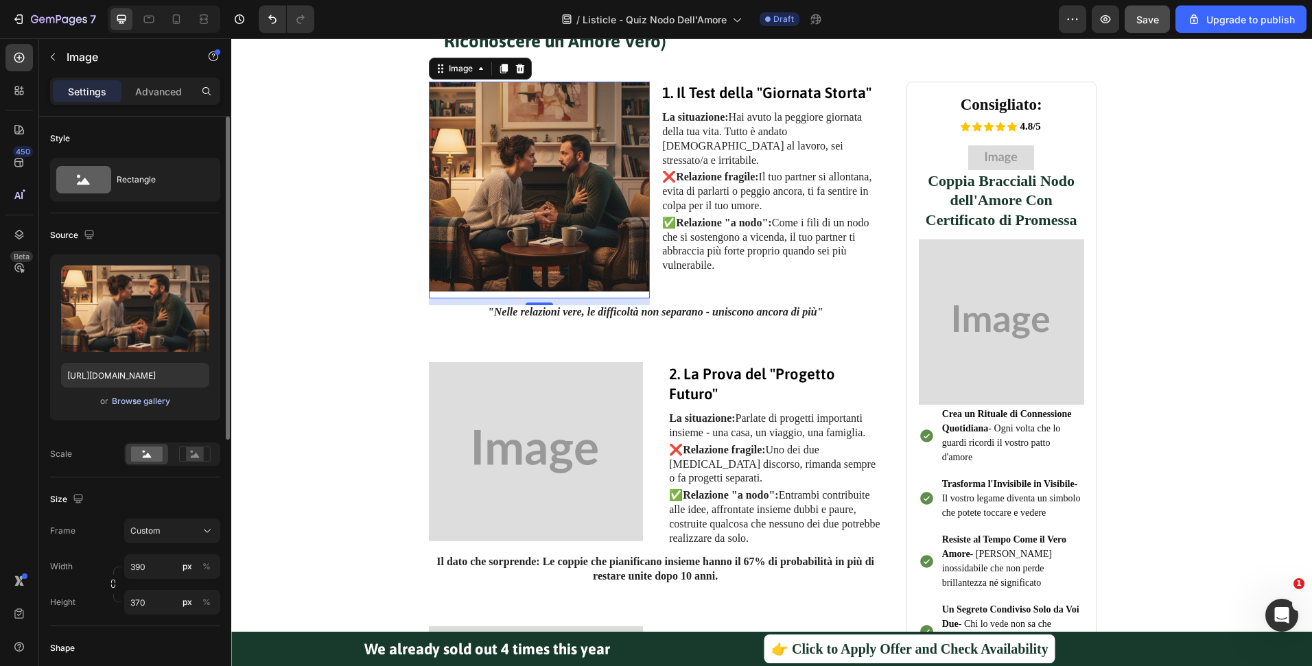
click at [117, 399] on div "Browse gallery" at bounding box center [141, 401] width 58 height 12
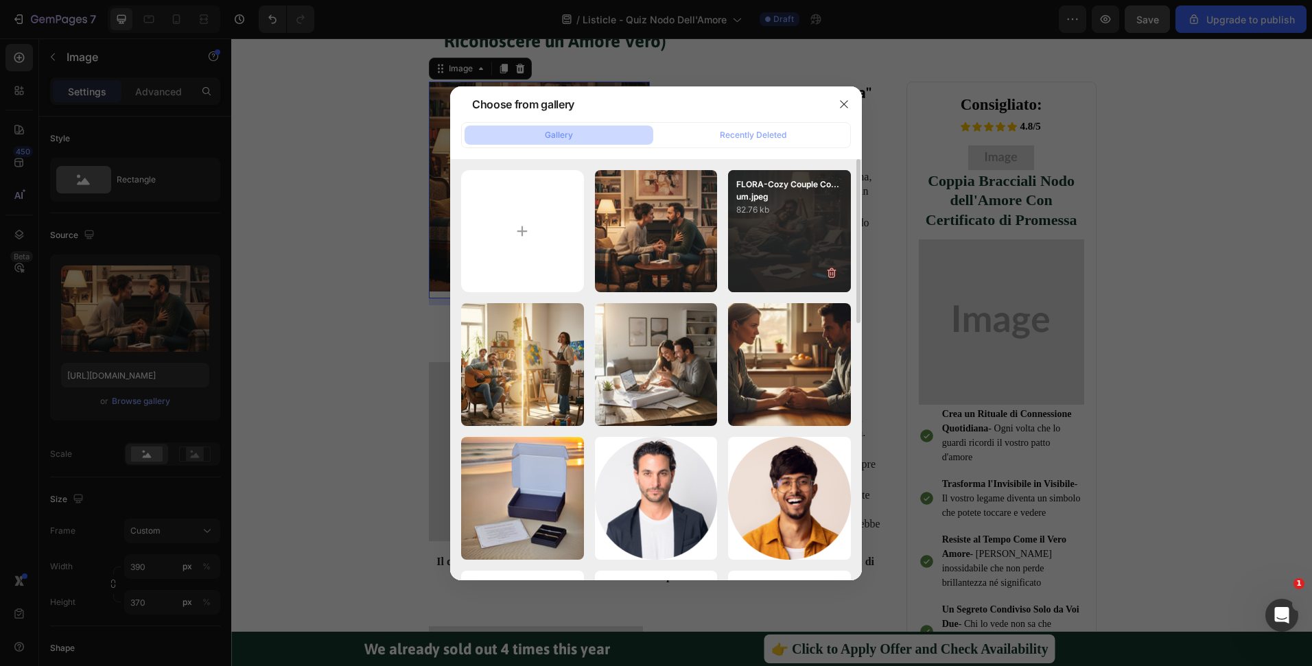
click at [783, 215] on p "82.76 kb" at bounding box center [789, 210] width 106 height 14
type input "https://cdn.shopify.com/s/files/1/0516/9702/5198/files/gempages_473911333830525…"
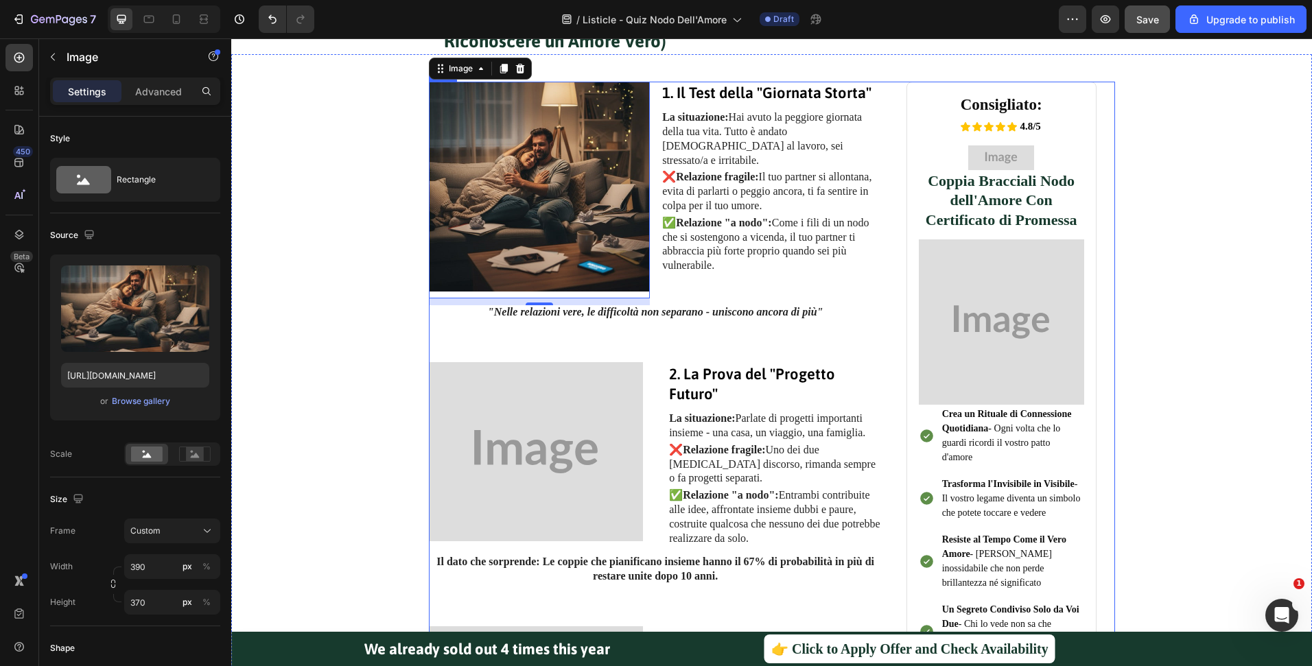
scroll to position [644, 0]
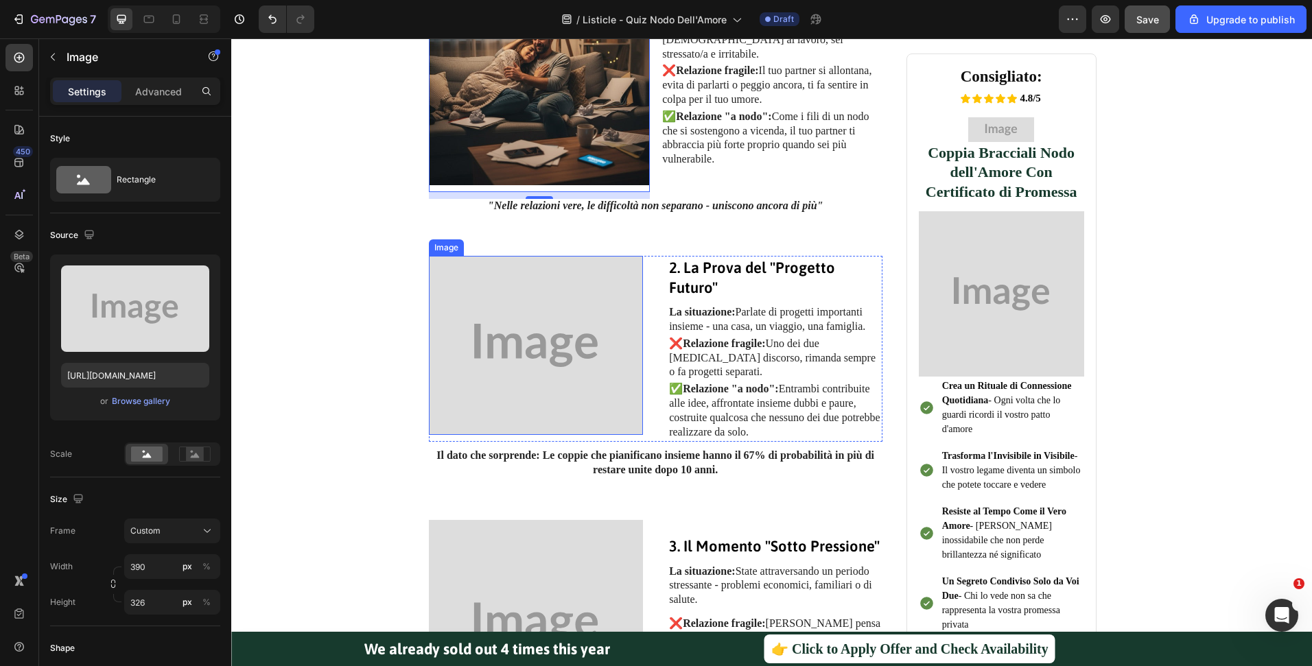
click at [504, 370] on img at bounding box center [536, 345] width 215 height 179
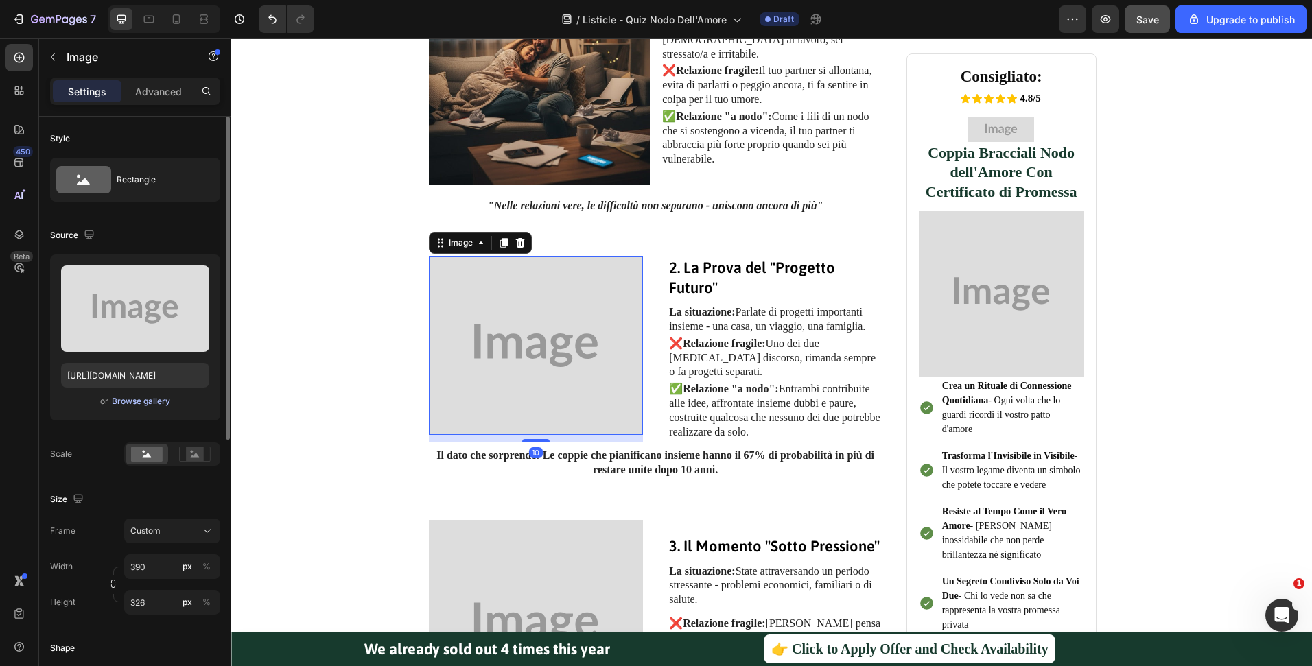
click at [124, 398] on div "Browse gallery" at bounding box center [141, 401] width 58 height 12
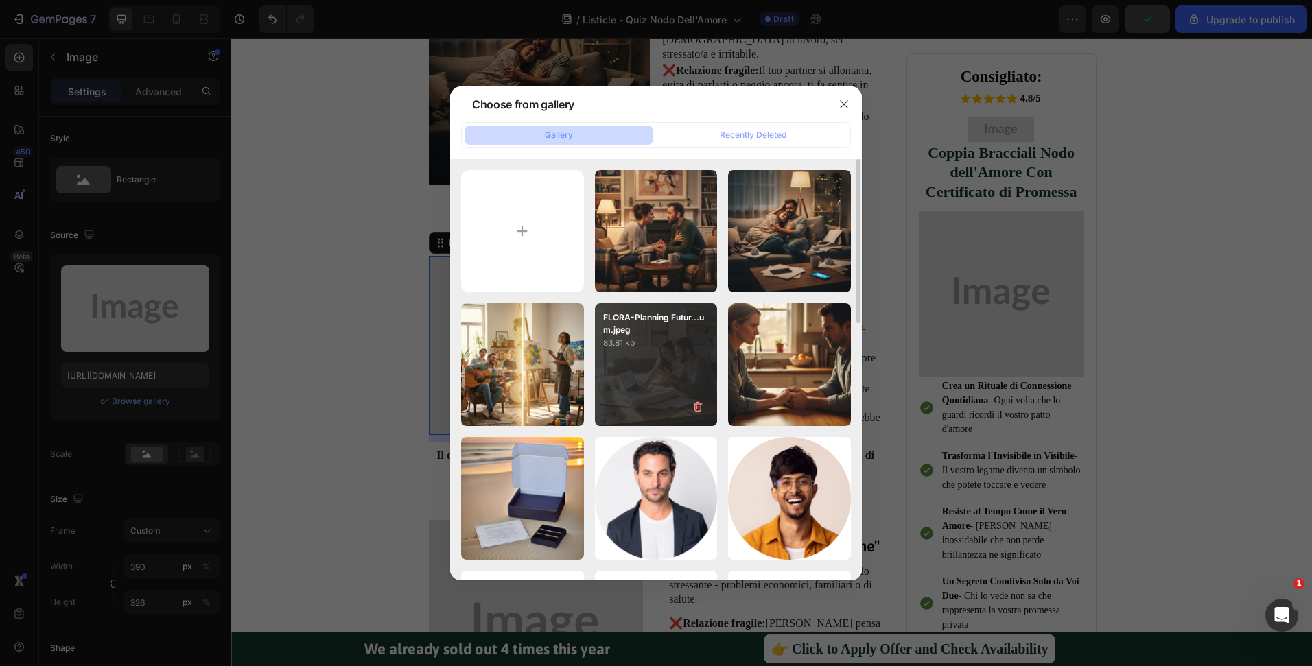
click at [695, 305] on div "FLORA-Planning Futur...um.jpeg 83.81 kb" at bounding box center [656, 326] width 123 height 47
type input "https://cdn.shopify.com/s/files/1/0516/9702/5198/files/gempages_473911333830525…"
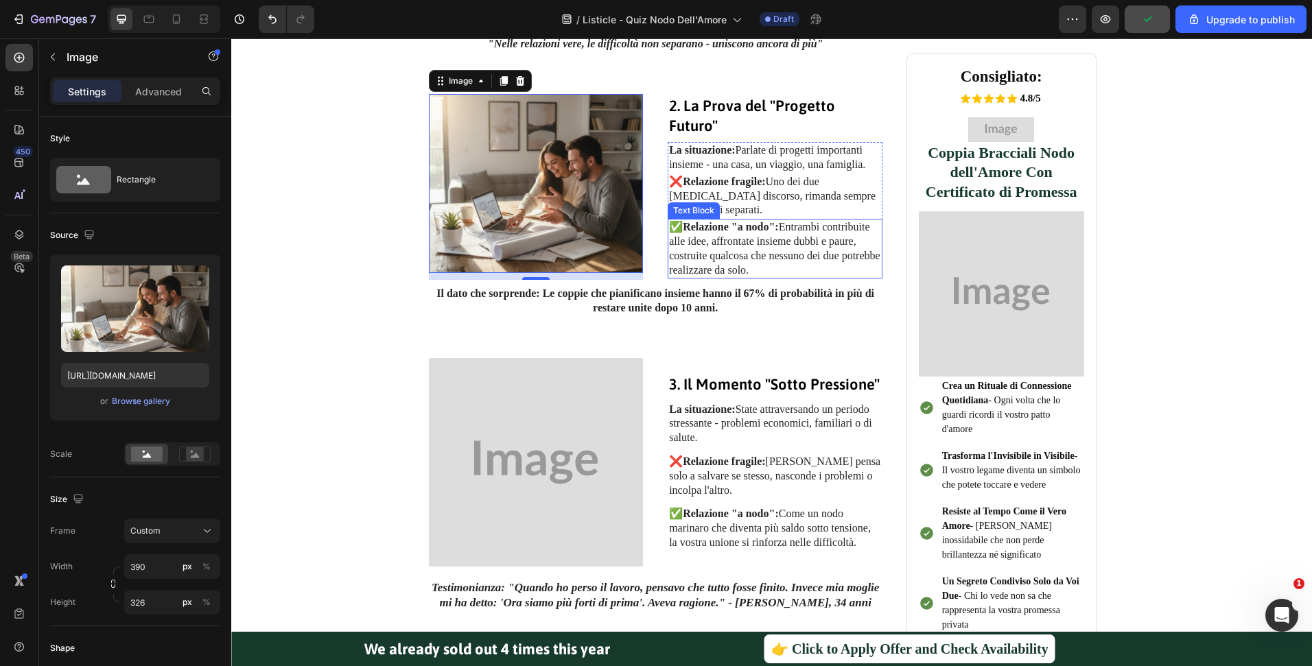
scroll to position [914, 0]
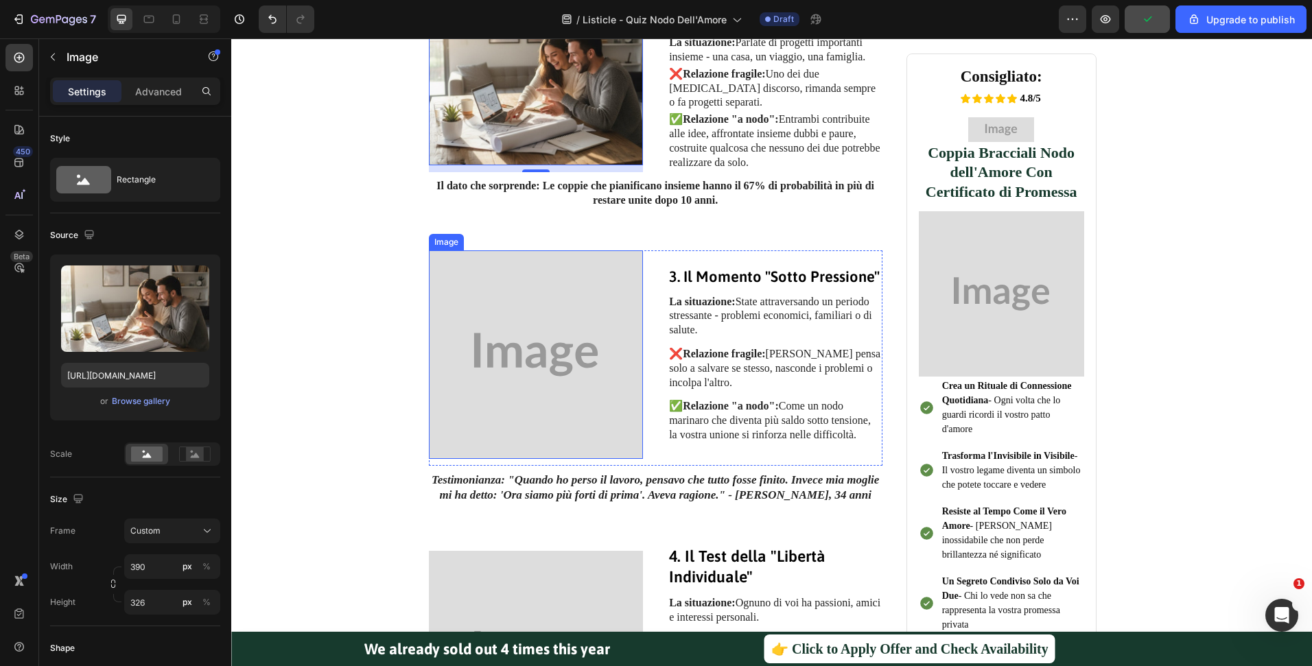
click at [586, 351] on img at bounding box center [536, 354] width 215 height 209
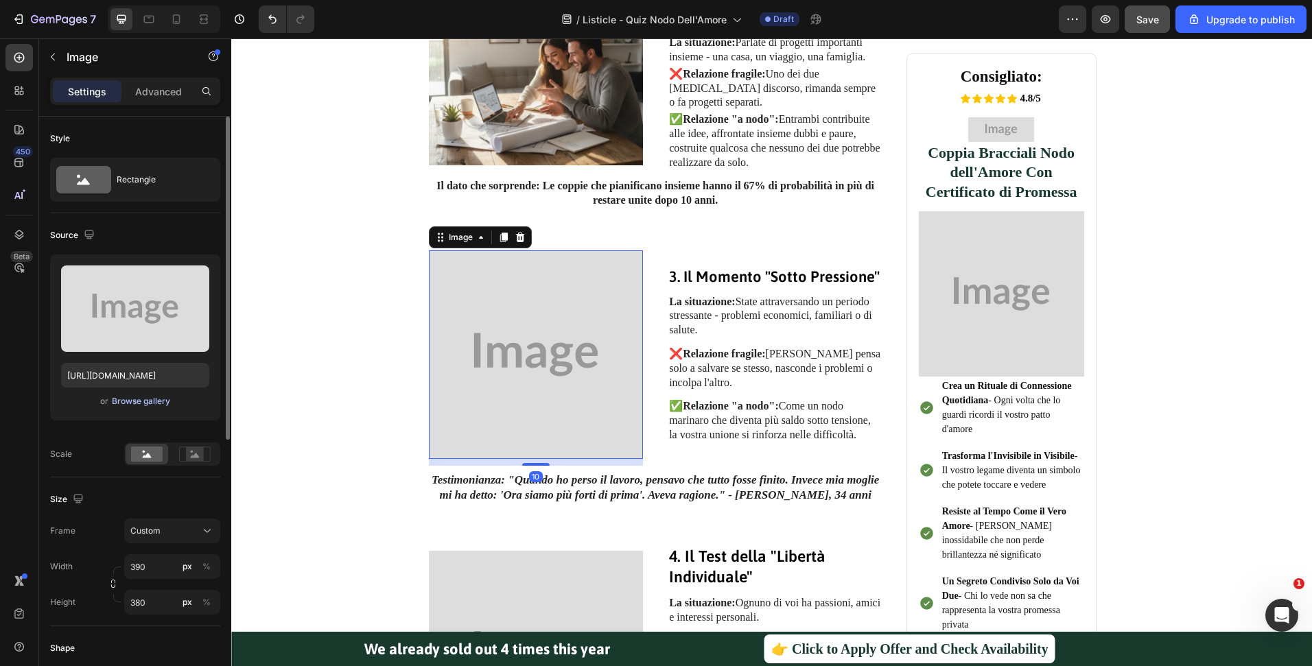
click at [126, 401] on div "Browse gallery" at bounding box center [141, 401] width 58 height 12
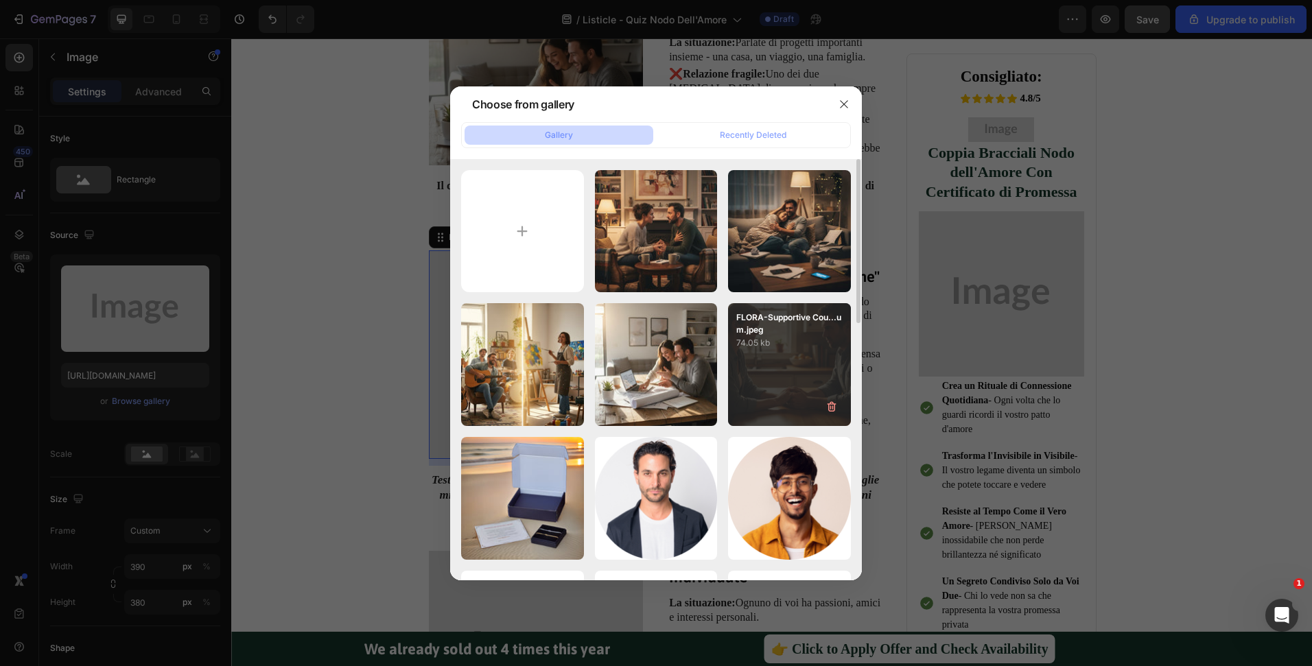
click at [803, 326] on p "FLORA-Supportive Cou...um.jpeg" at bounding box center [789, 324] width 106 height 25
type input "https://cdn.shopify.com/s/files/1/0516/9702/5198/files/gempages_473911333830525…"
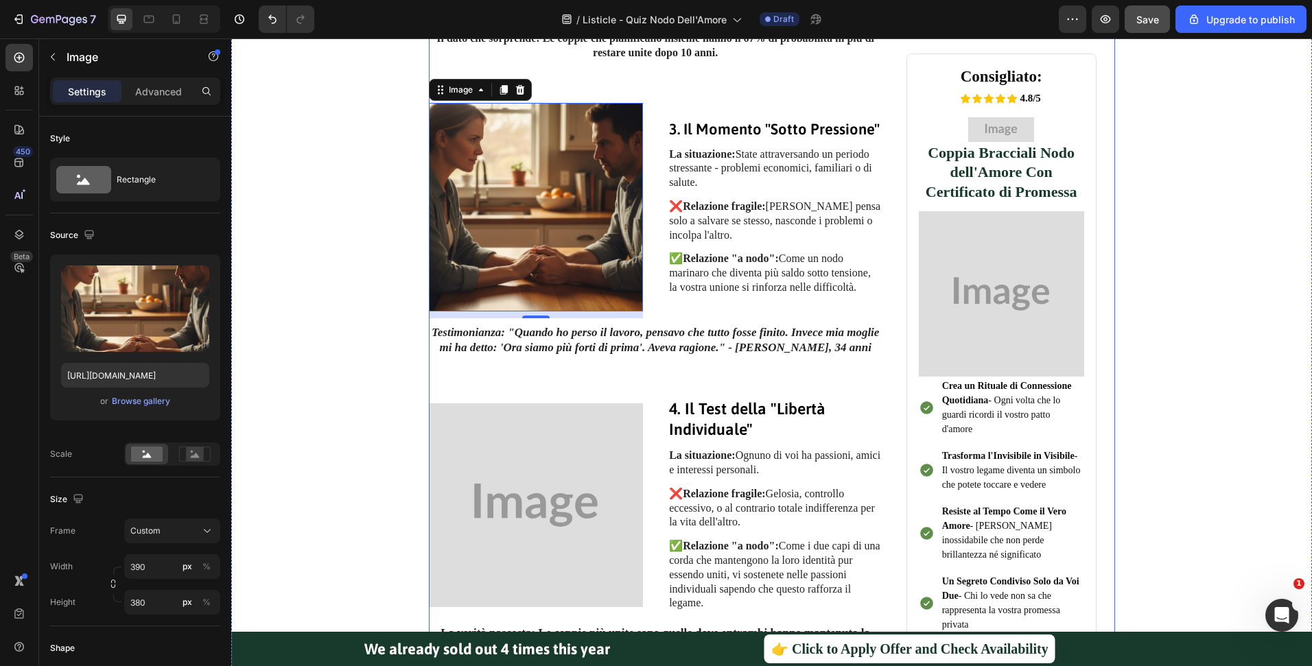
scroll to position [1339, 0]
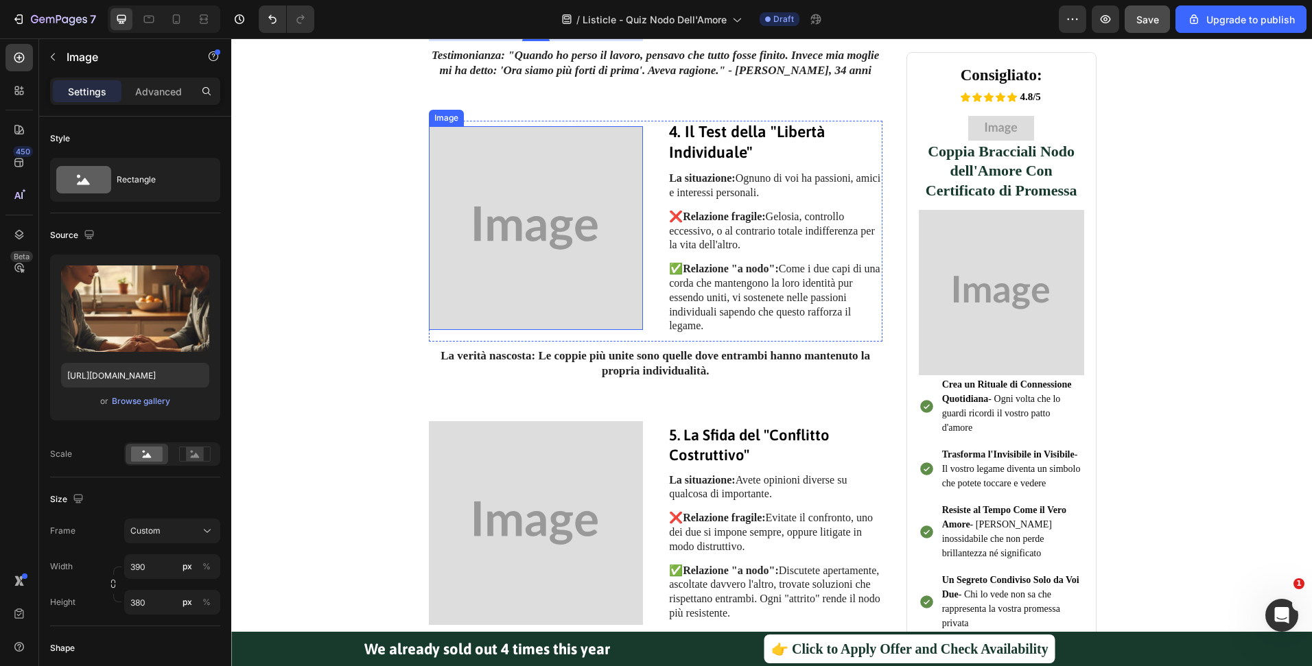
click at [562, 269] on img at bounding box center [536, 228] width 215 height 204
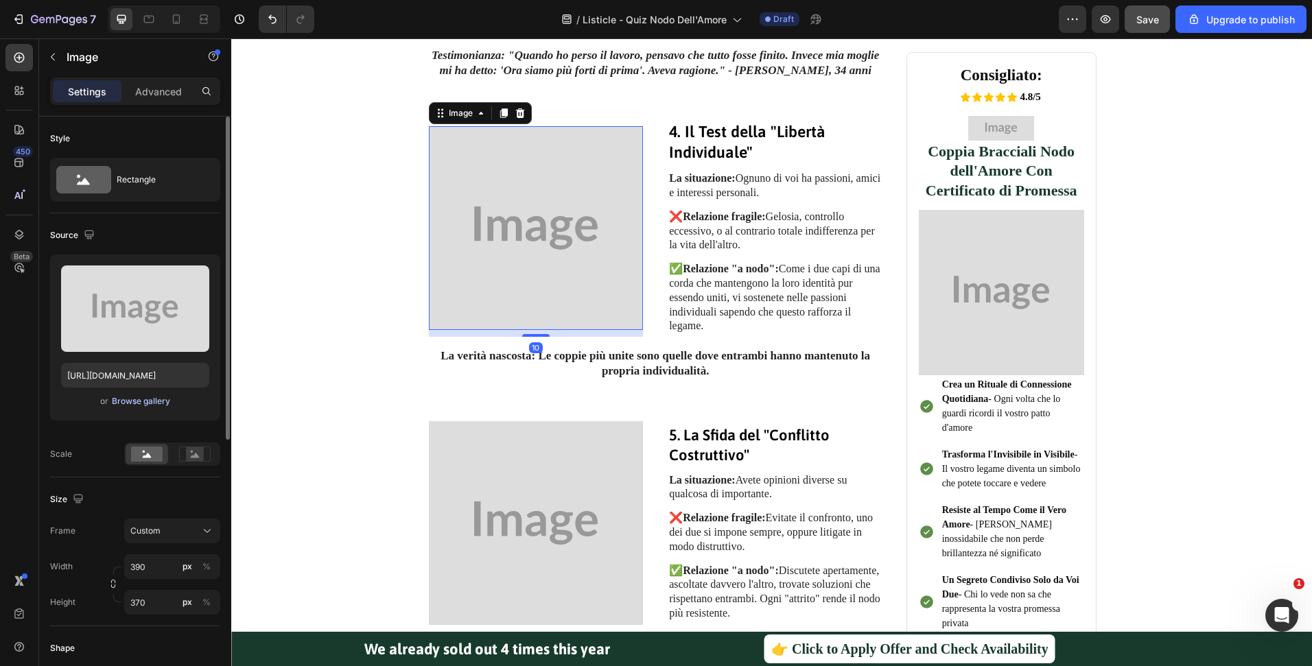
click at [140, 406] on div "Browse gallery" at bounding box center [141, 401] width 58 height 12
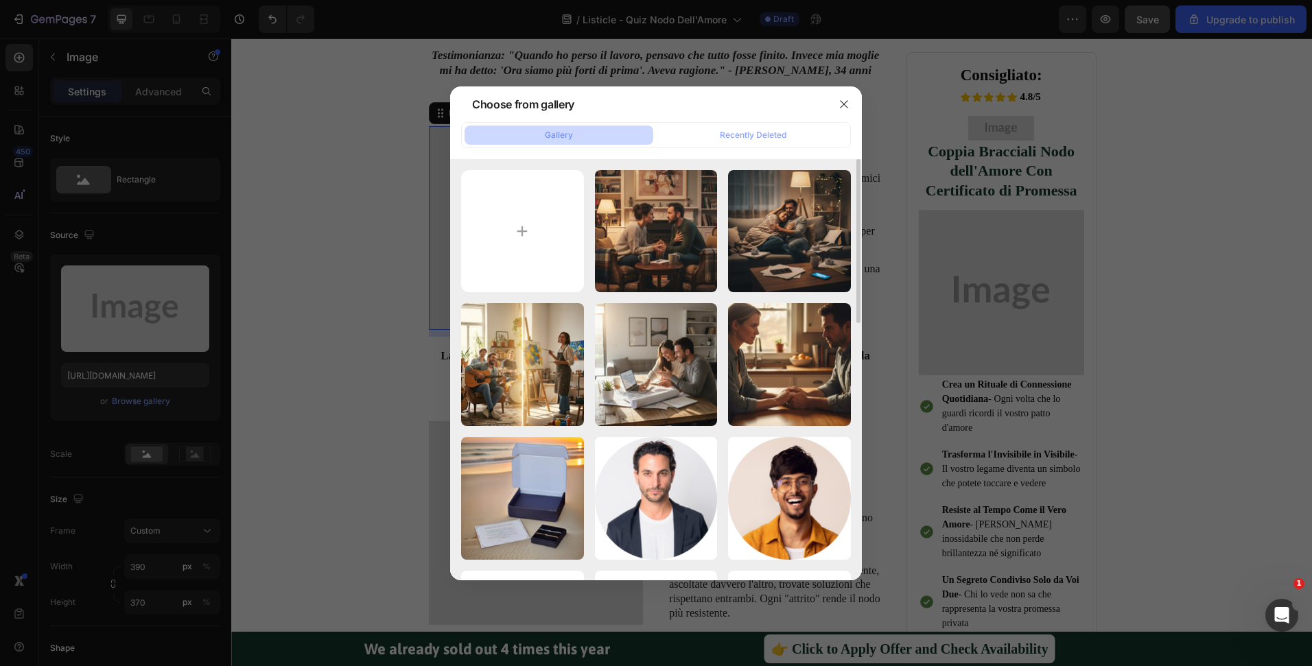
drag, startPoint x: 556, startPoint y: 353, endPoint x: 583, endPoint y: 350, distance: 27.7
click at [0, 0] on div "FLORA-Freedom in Rel...um.jpeg 111.22 kb" at bounding box center [0, 0] width 0 height 0
type input "https://cdn.shopify.com/s/files/1/0516/9702/5198/files/gempages_473911333830525…"
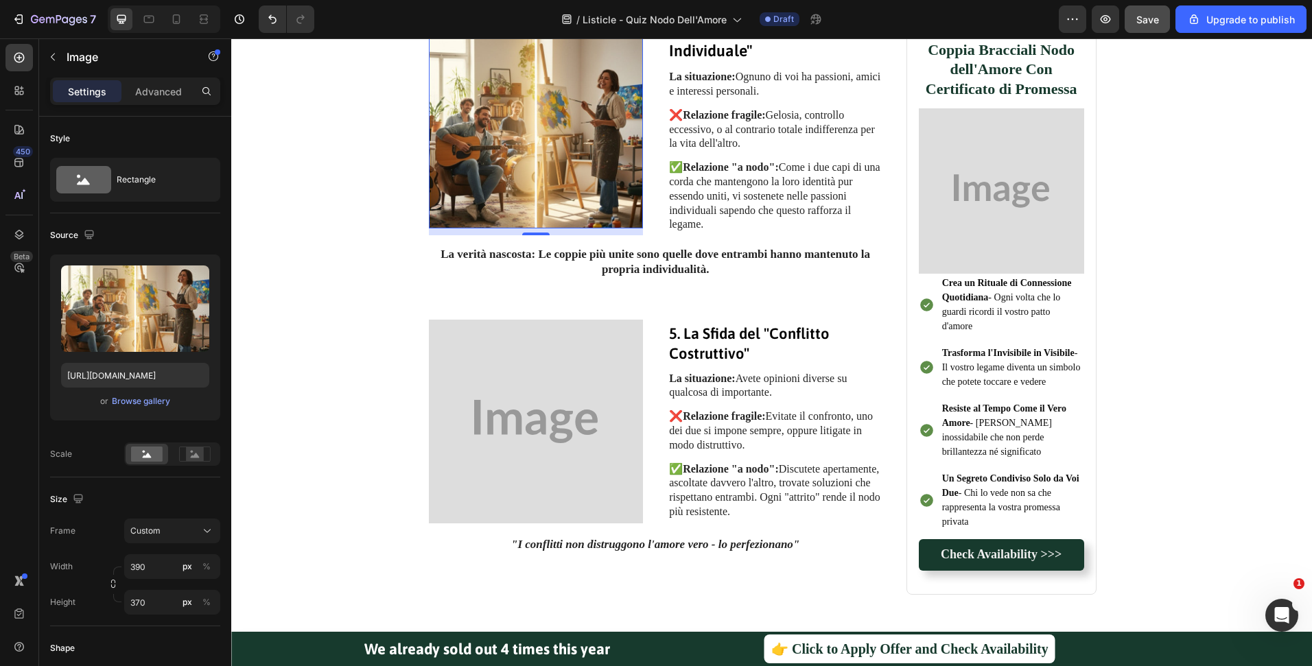
scroll to position [1549, 0]
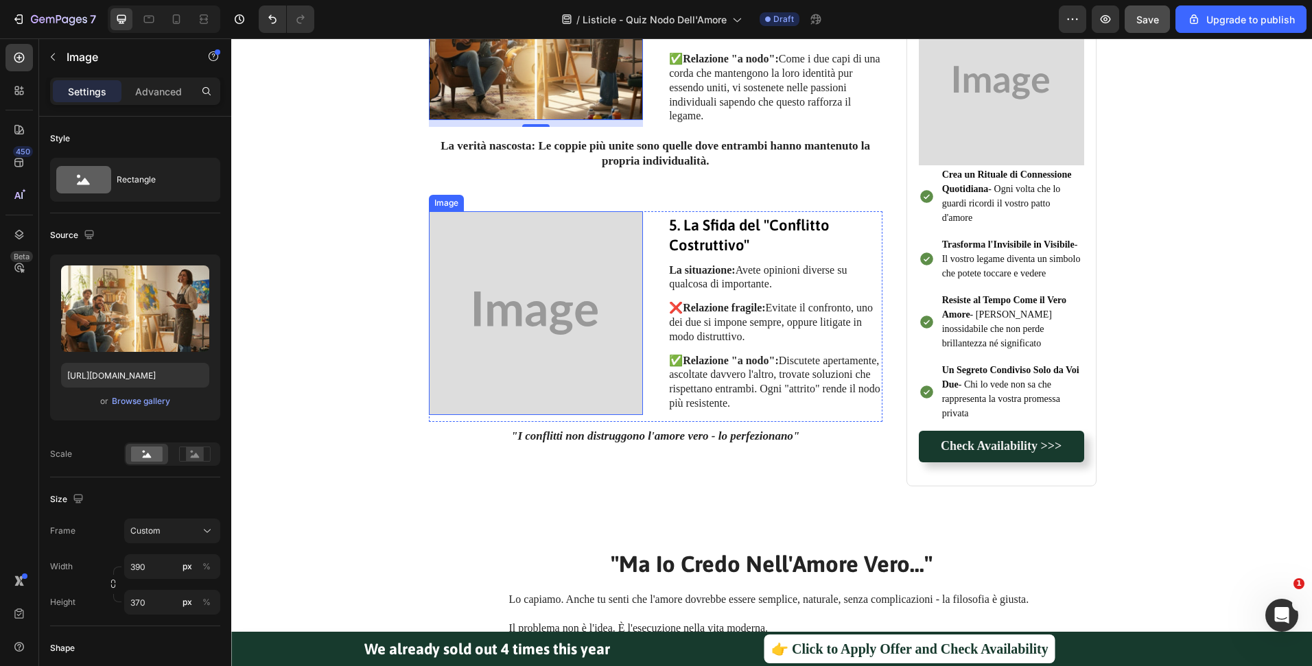
click at [548, 363] on img at bounding box center [536, 313] width 215 height 204
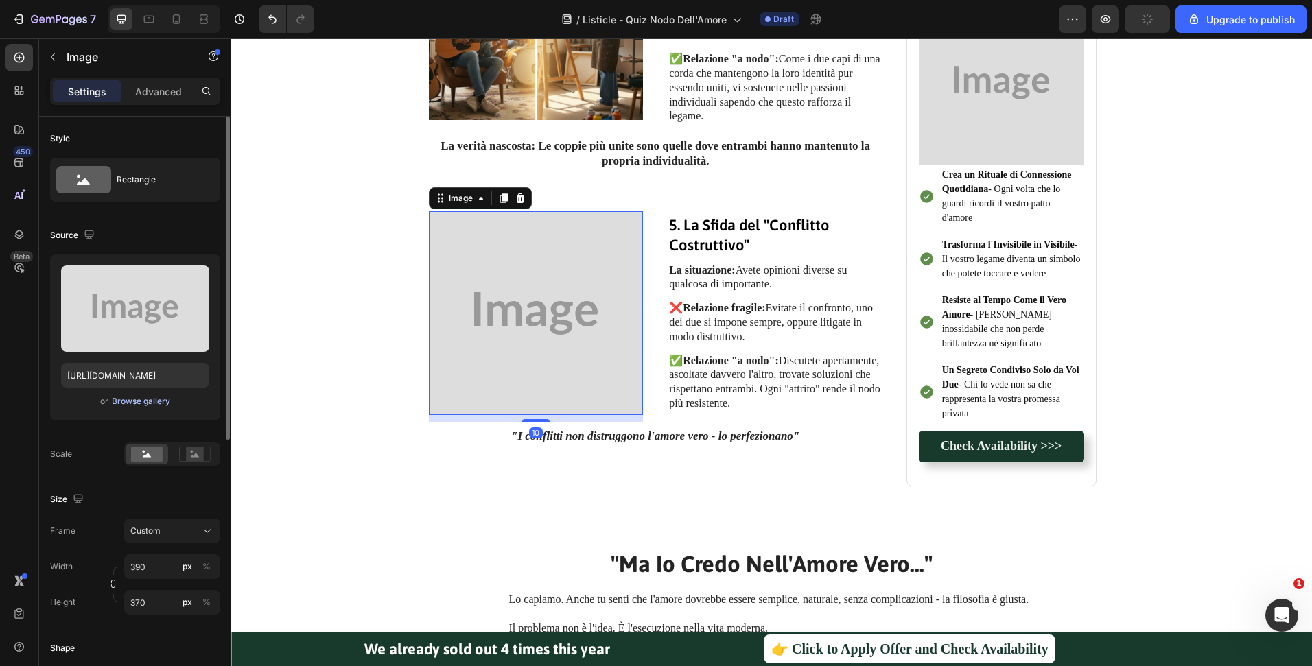
click at [154, 401] on div "Browse gallery" at bounding box center [141, 401] width 58 height 12
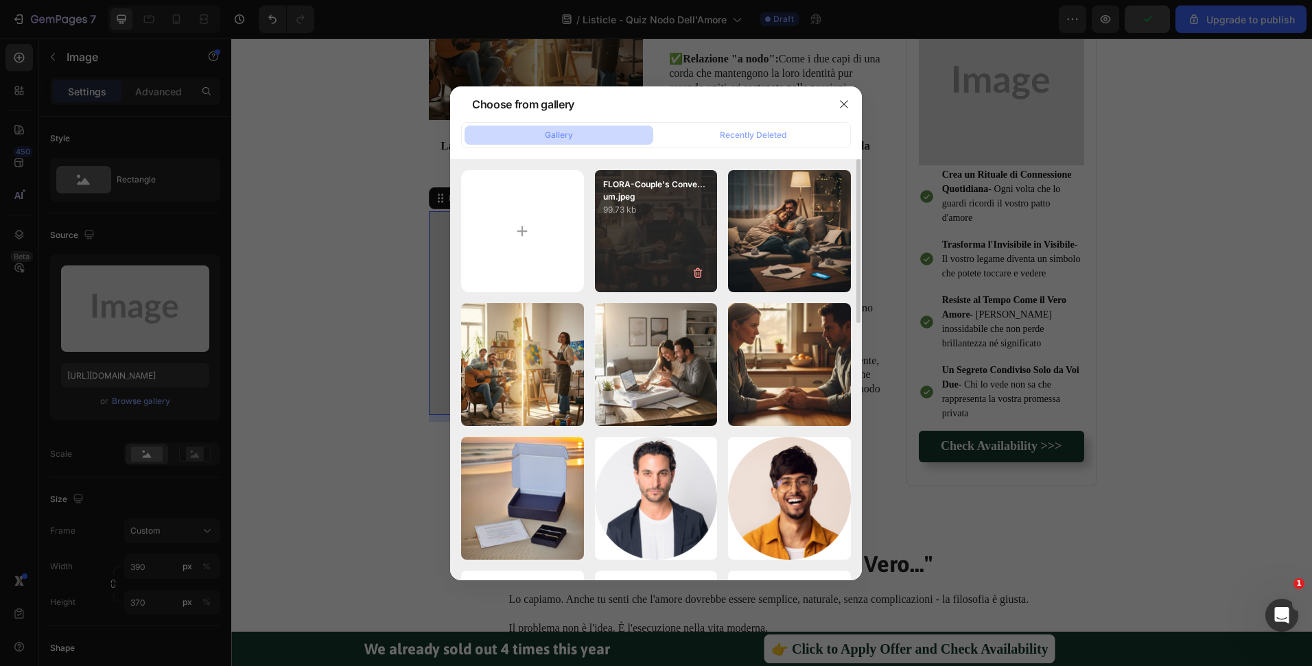
click at [676, 222] on div "FLORA-Couple's Conve...um.jpeg 99.73 kb" at bounding box center [656, 231] width 123 height 123
type input "https://cdn.shopify.com/s/files/1/0516/9702/5198/files/gempages_473911333830525…"
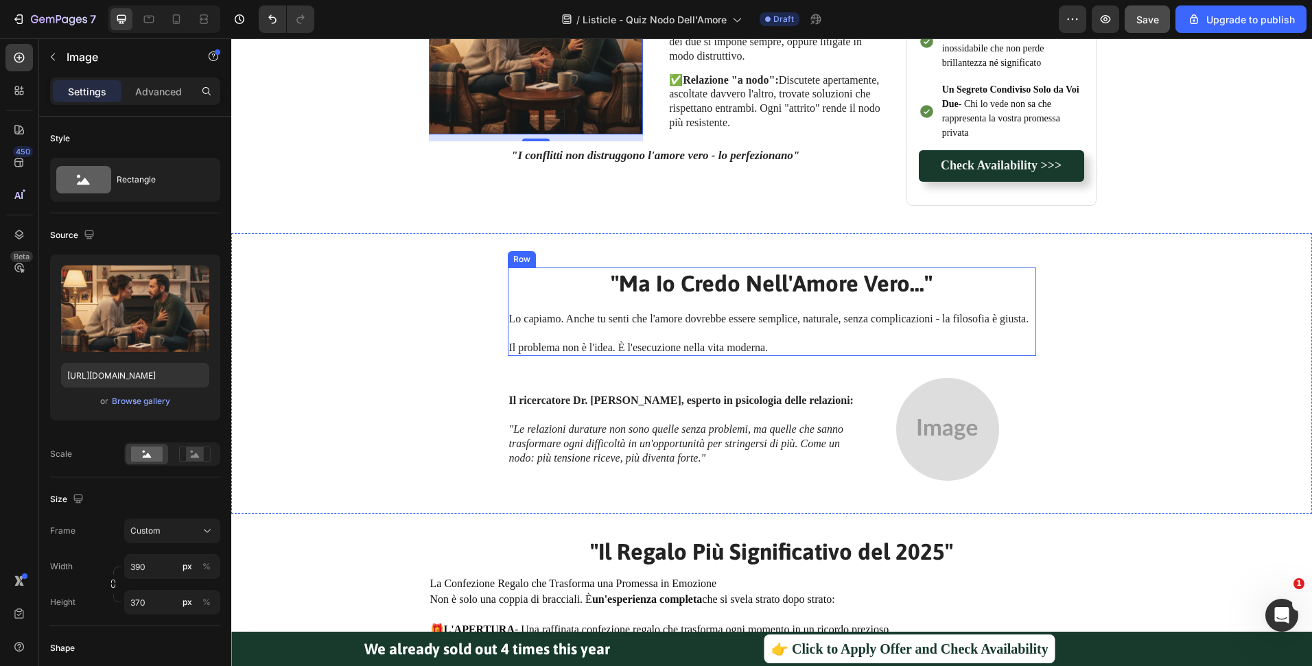
scroll to position [1831, 0]
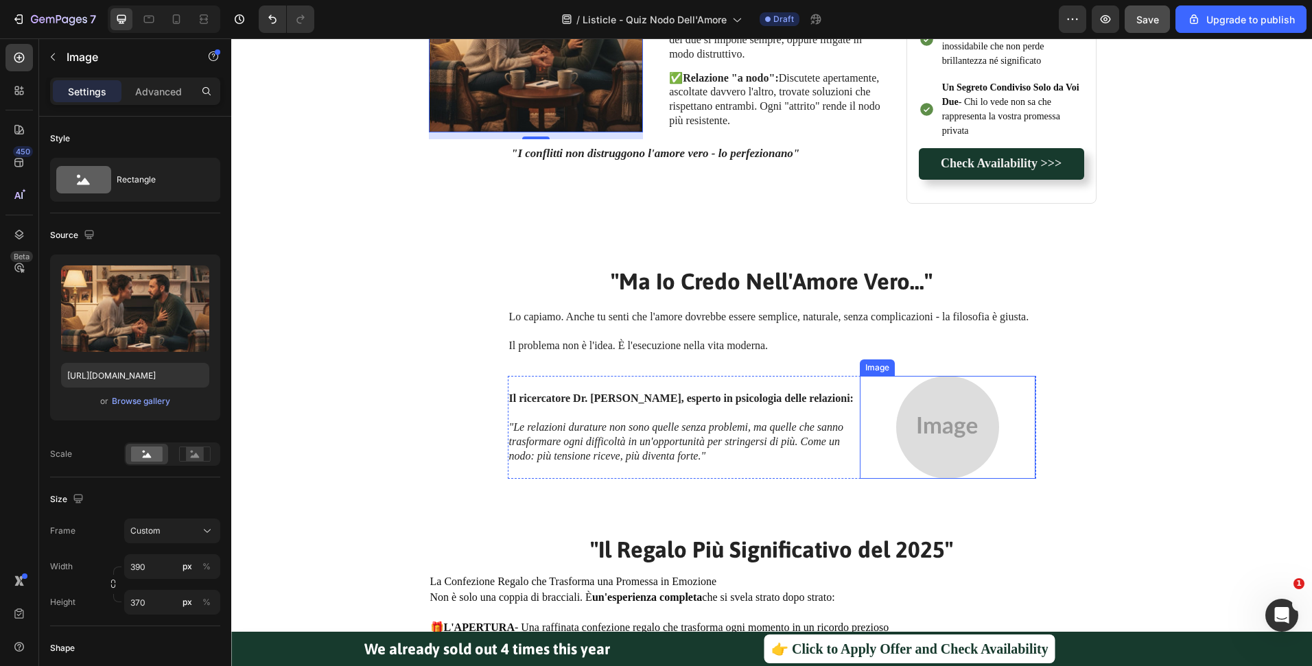
drag, startPoint x: 972, startPoint y: 413, endPoint x: 552, endPoint y: 372, distance: 421.9
click at [972, 412] on img at bounding box center [947, 427] width 103 height 103
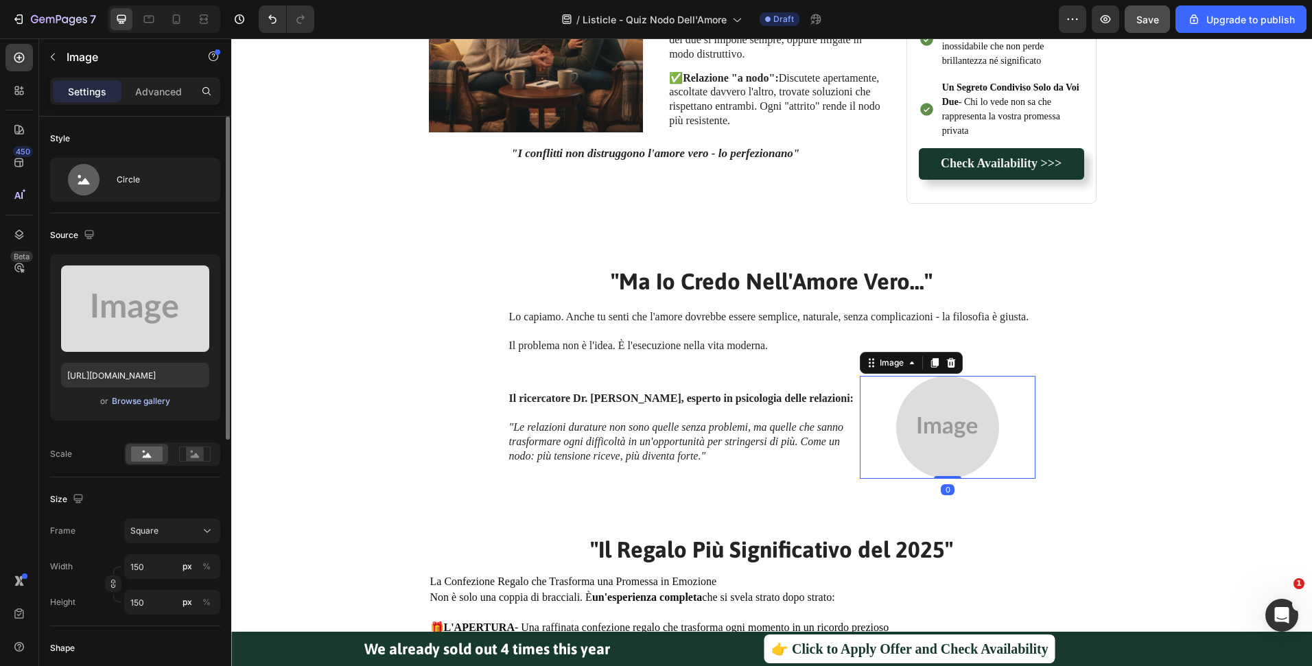
click at [143, 399] on div "Browse gallery" at bounding box center [141, 401] width 58 height 12
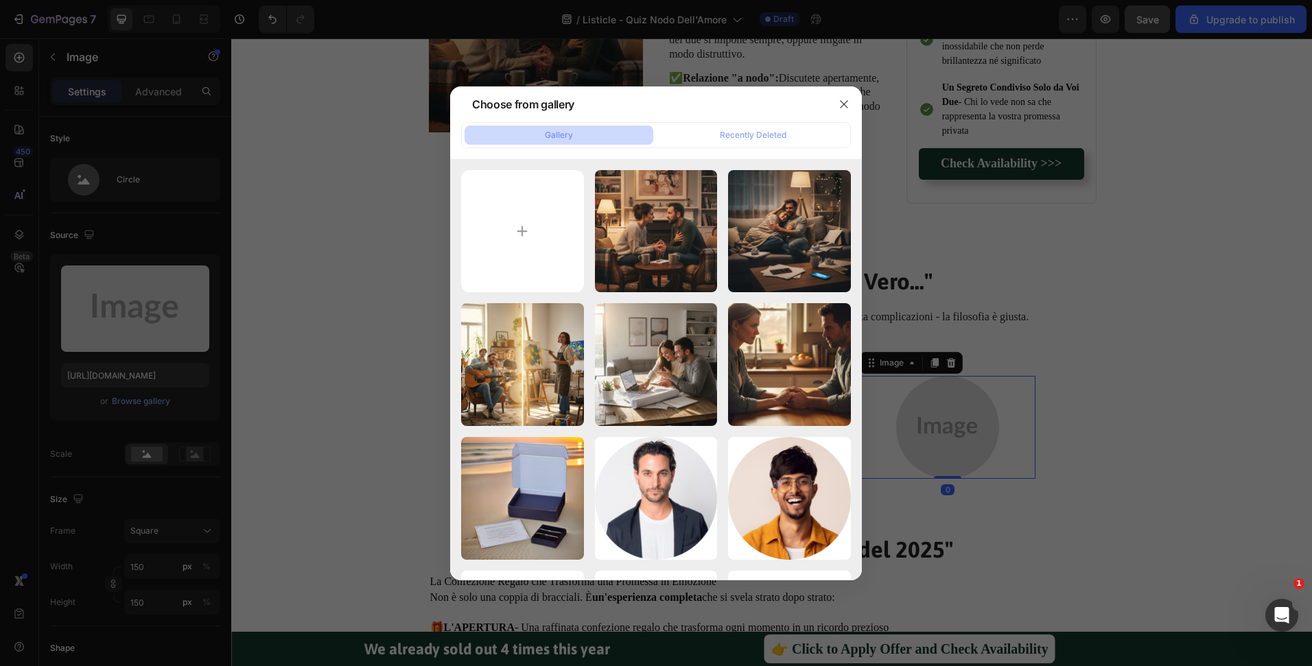
click at [1000, 286] on div at bounding box center [656, 333] width 1312 height 666
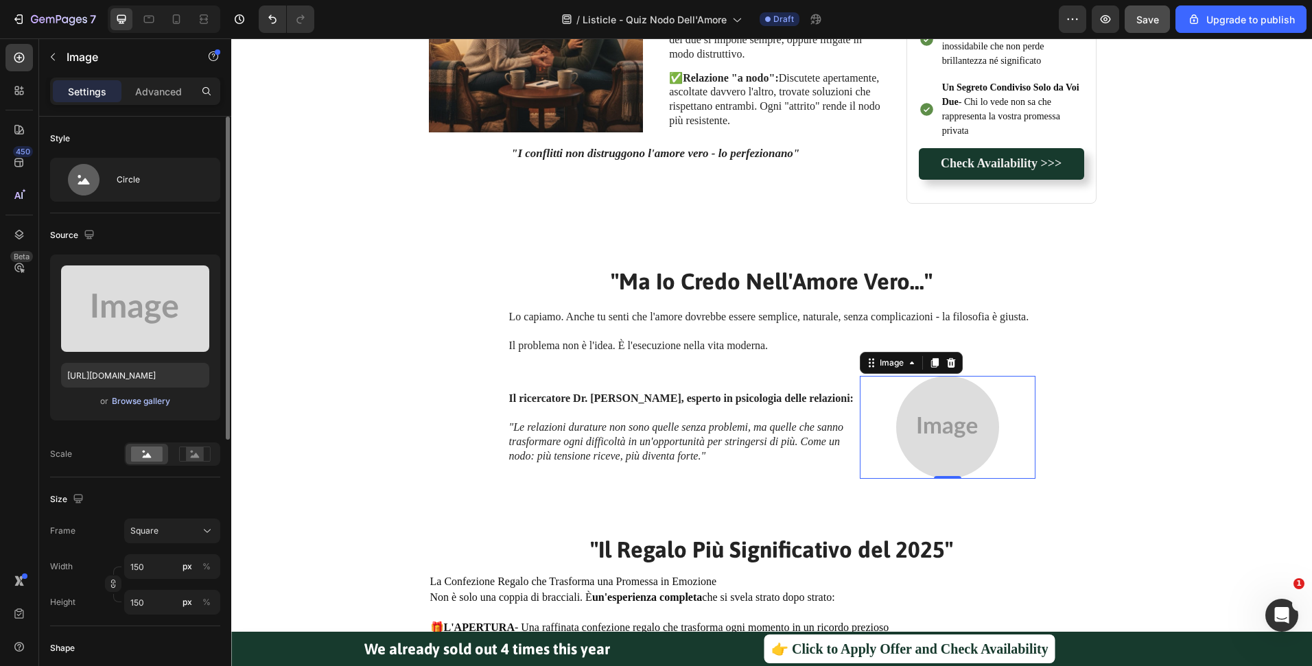
click at [122, 401] on div "Browse gallery" at bounding box center [141, 401] width 58 height 12
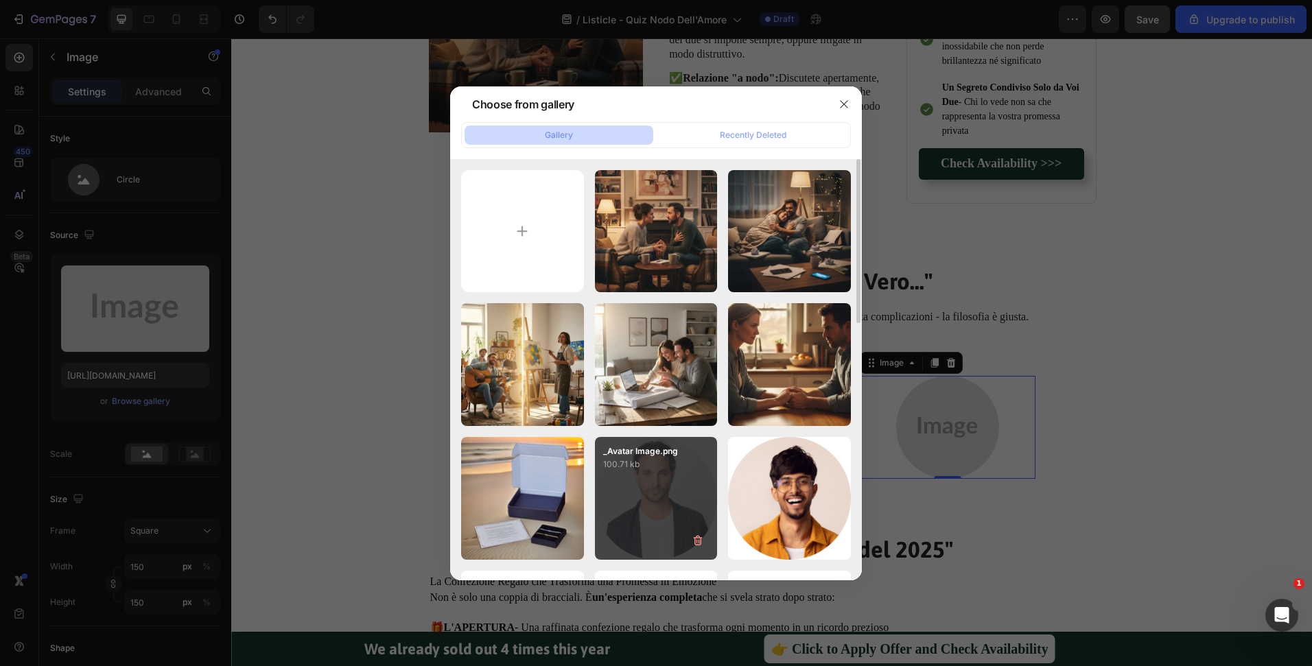
click at [651, 484] on div "_Avatar Image.png 100.71 kb" at bounding box center [656, 498] width 123 height 123
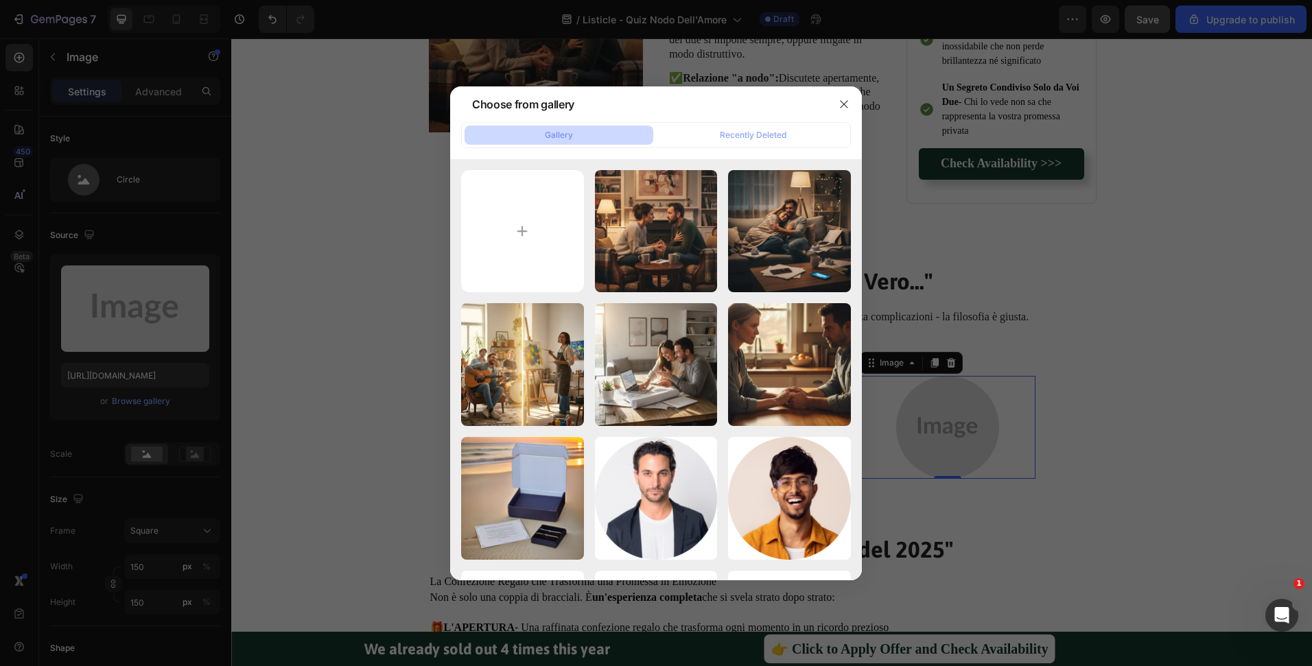
type input "https://cdn.shopify.com/s/files/1/0516/9702/5198/files/gempages_473911333830525…"
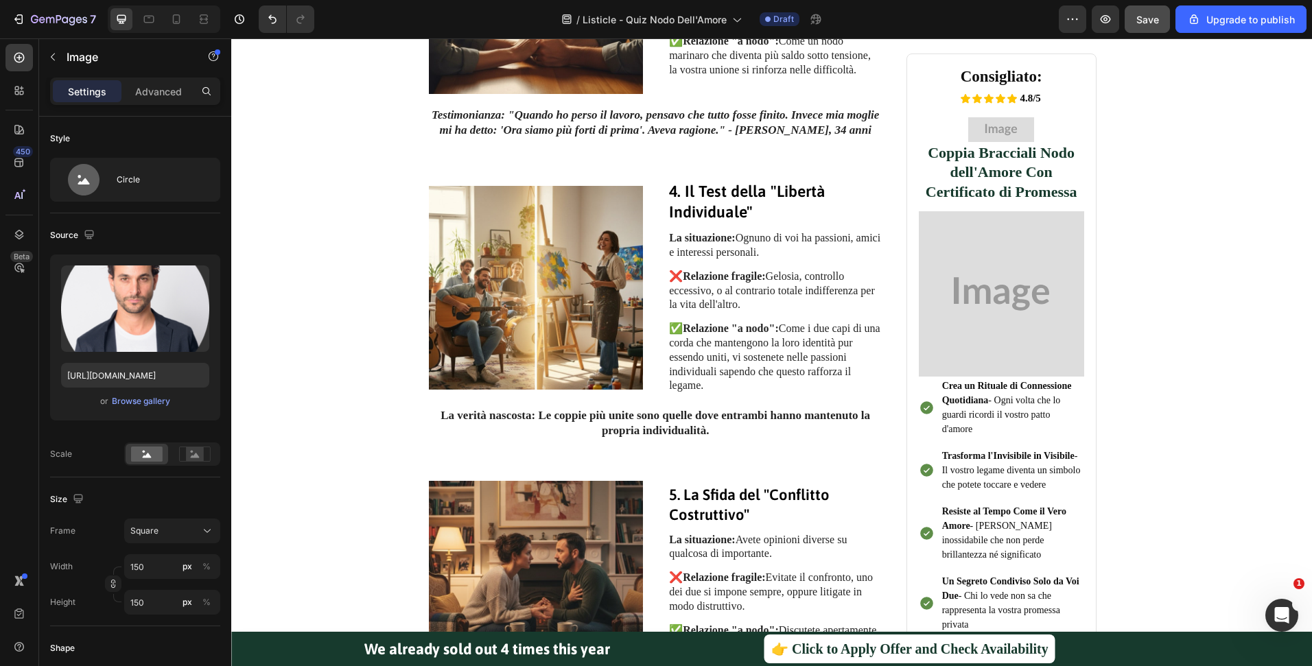
scroll to position [1227, 0]
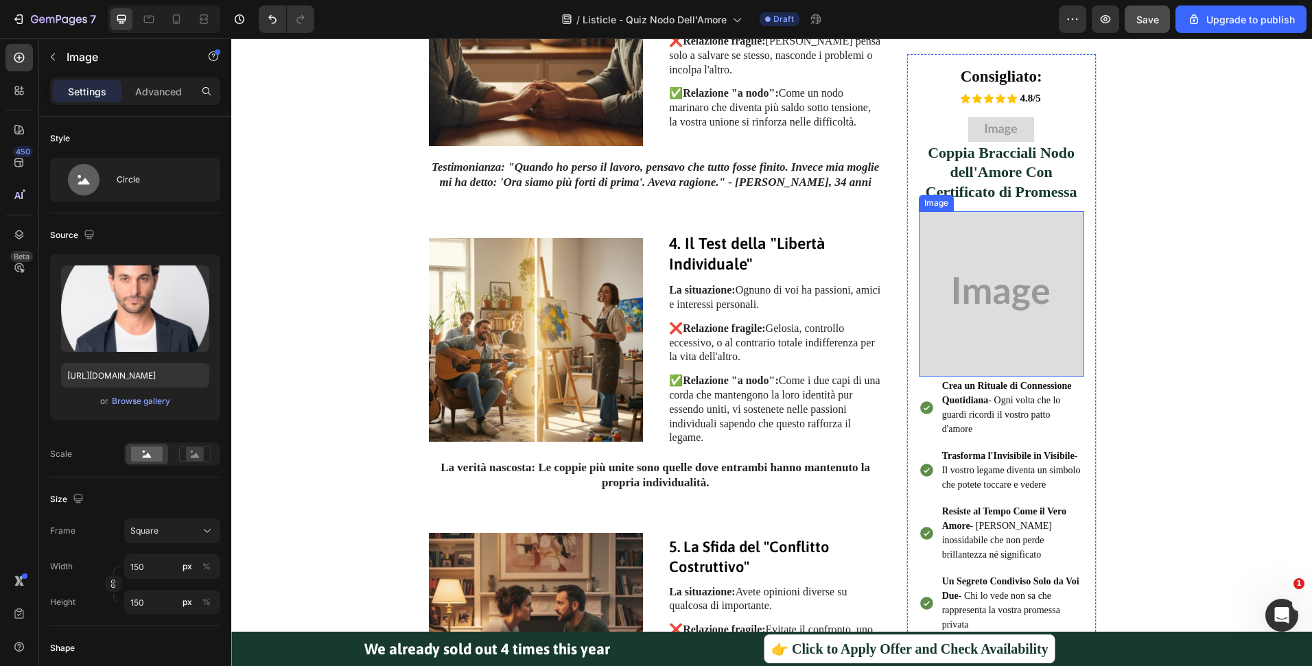
click at [1017, 279] on img at bounding box center [1001, 293] width 165 height 165
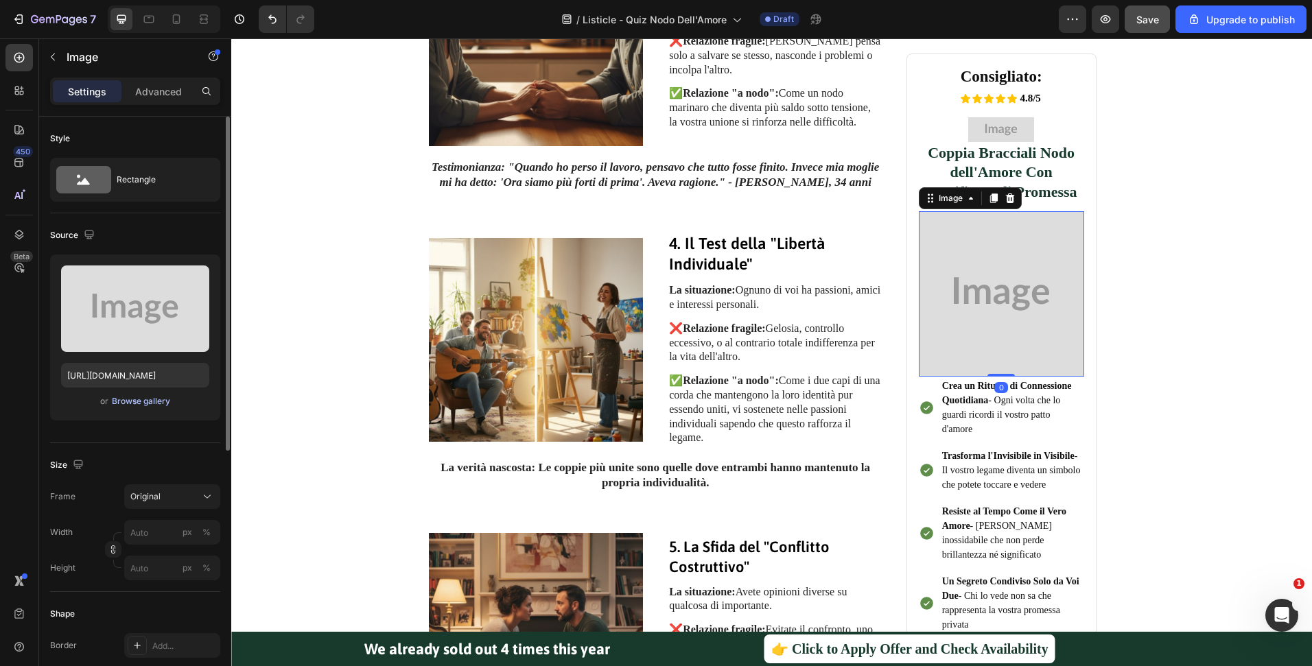
click at [143, 403] on div "Browse gallery" at bounding box center [141, 401] width 58 height 12
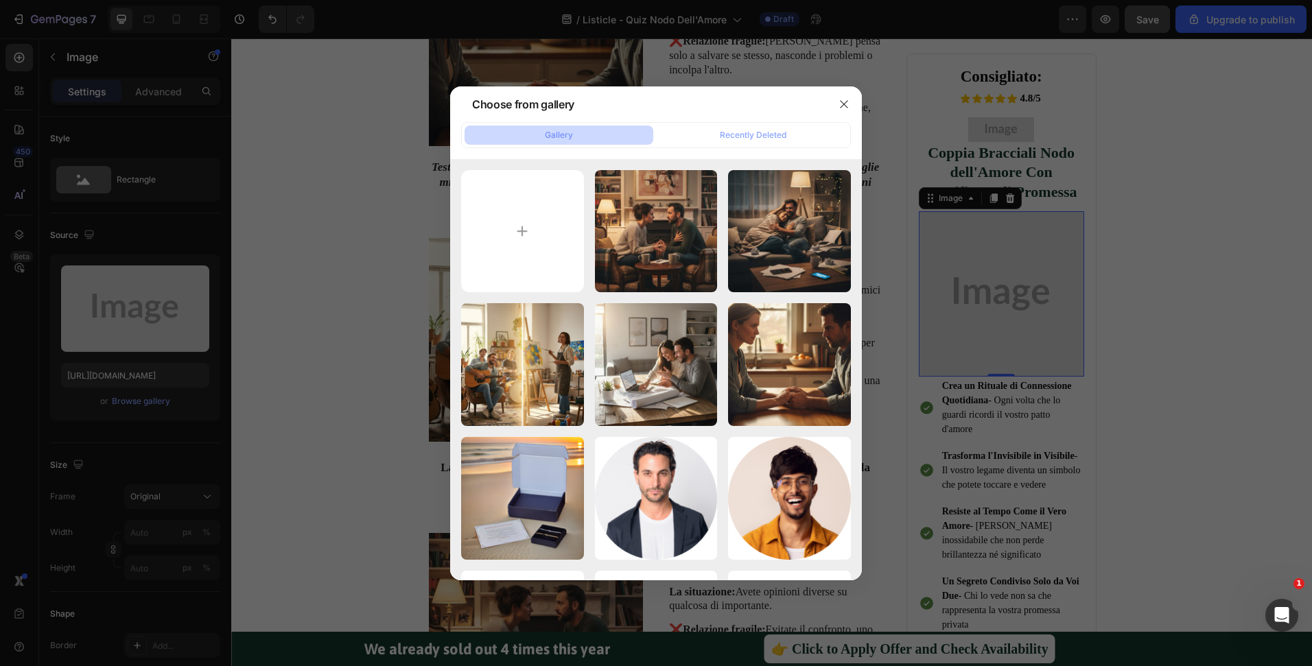
type input "C:\fakepath\1.jpg"
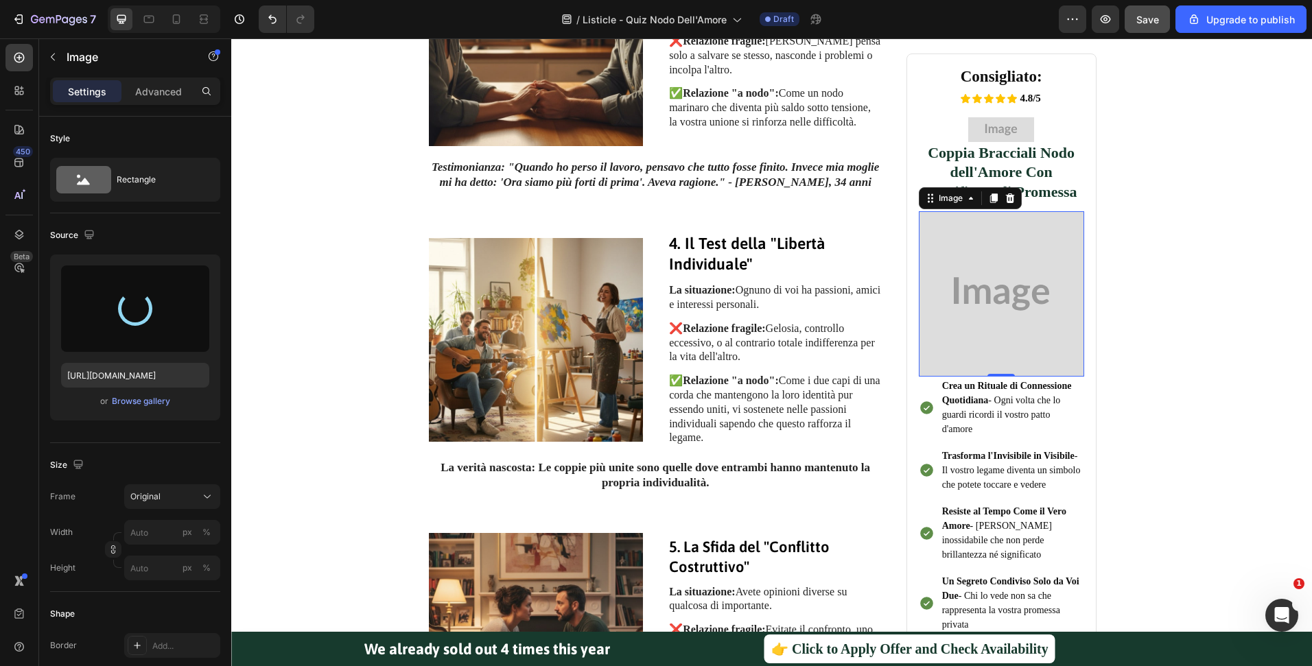
type input "https://cdn.shopify.com/s/files/1/0516/9702/5198/files/gempages_473911333830525…"
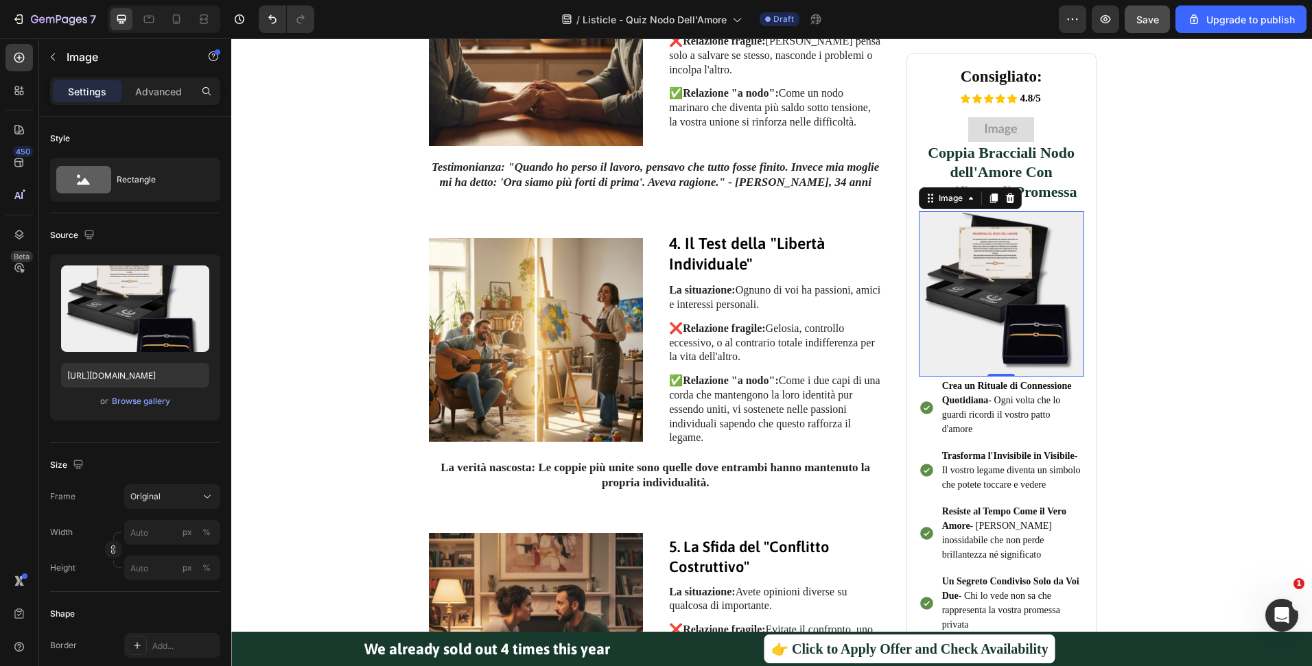
click at [1099, 412] on div "Consigliato: Text Block Icon Icon Icon Icon Icon 4.8/5 Text Block Icon List Ima…" at bounding box center [1001, 101] width 227 height 1416
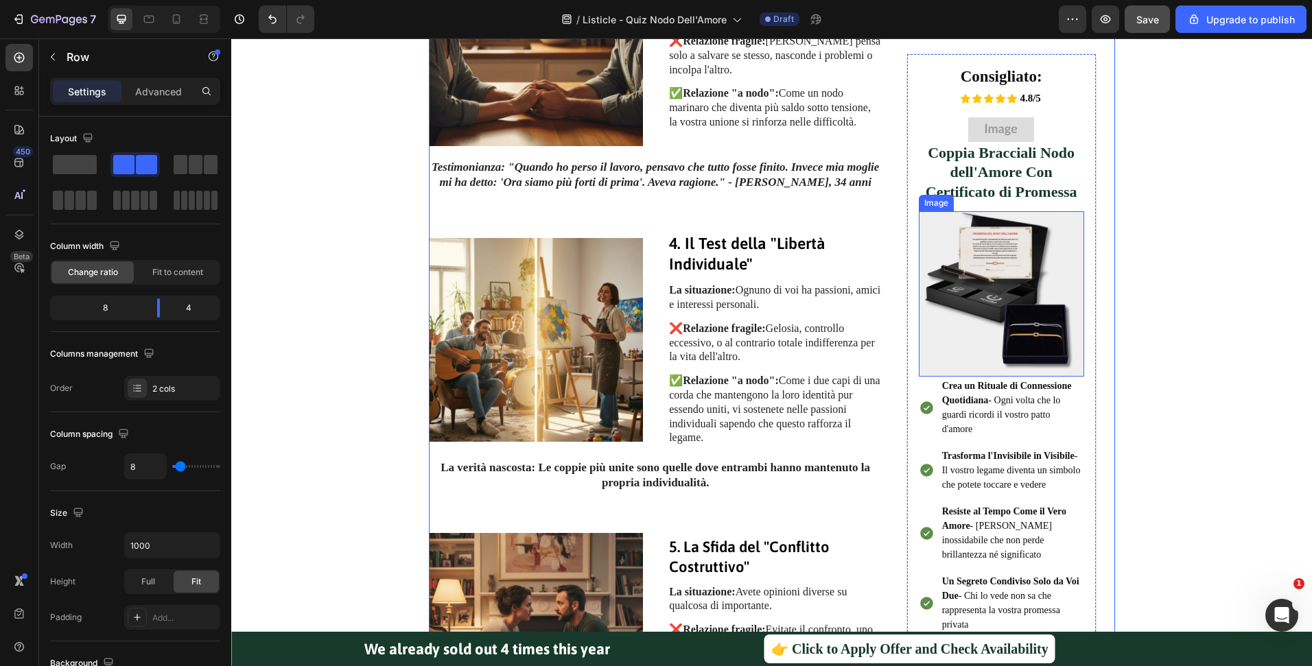
click at [1043, 316] on img at bounding box center [1001, 293] width 165 height 165
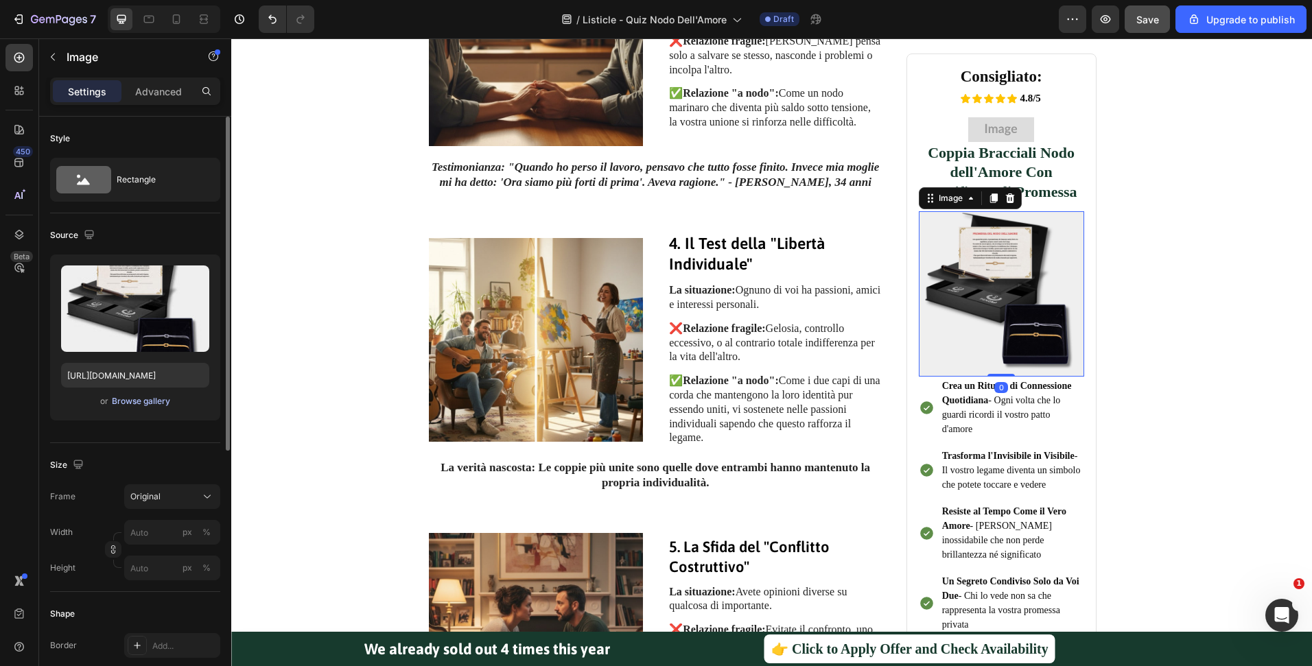
click at [128, 402] on div "Browse gallery" at bounding box center [141, 401] width 58 height 12
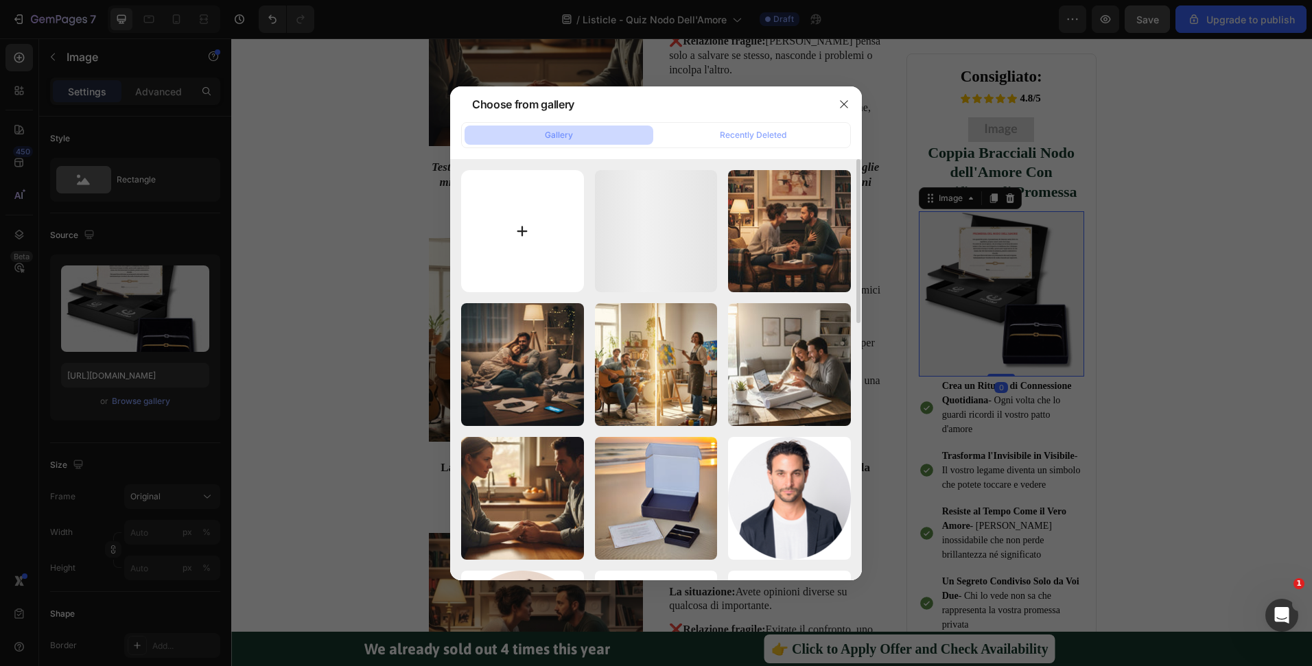
click at [542, 182] on input "file" at bounding box center [522, 231] width 123 height 123
type input "C:\fakepath\Box Bracciali permanenti (senza corda) - PDP Images (1).jpg"
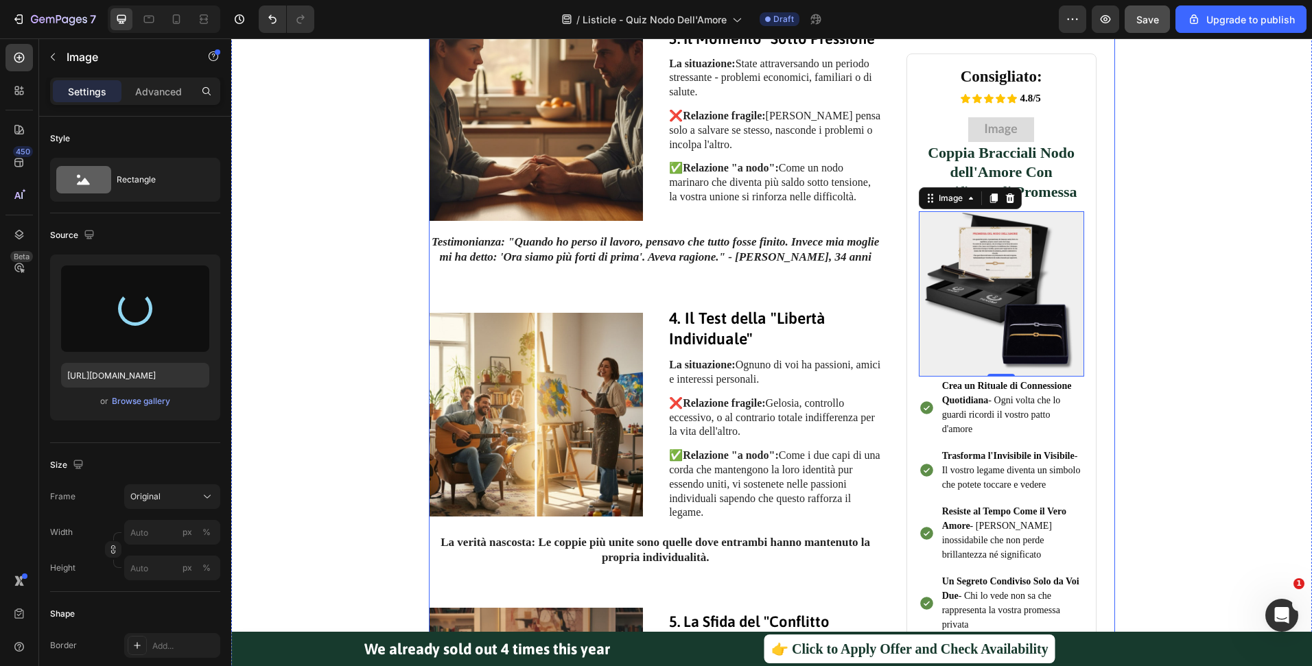
scroll to position [1144, 0]
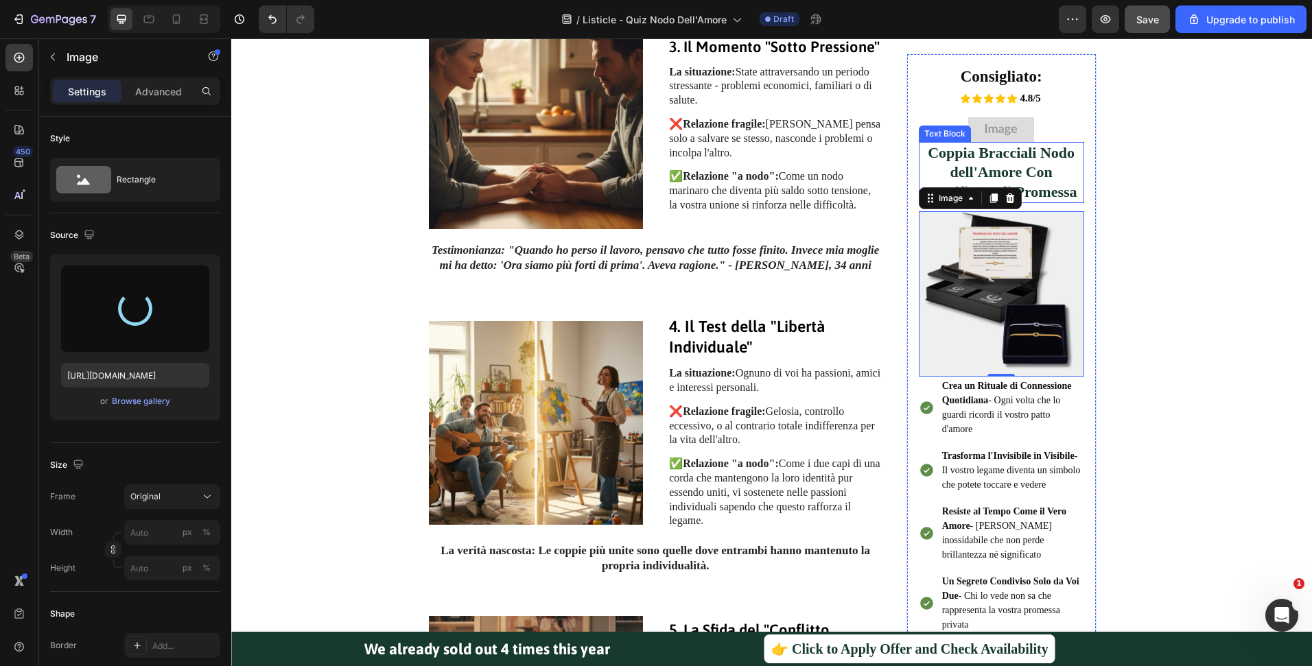
type input "https://cdn.shopify.com/s/files/1/0516/9702/5198/files/gempages_473911333830525…"
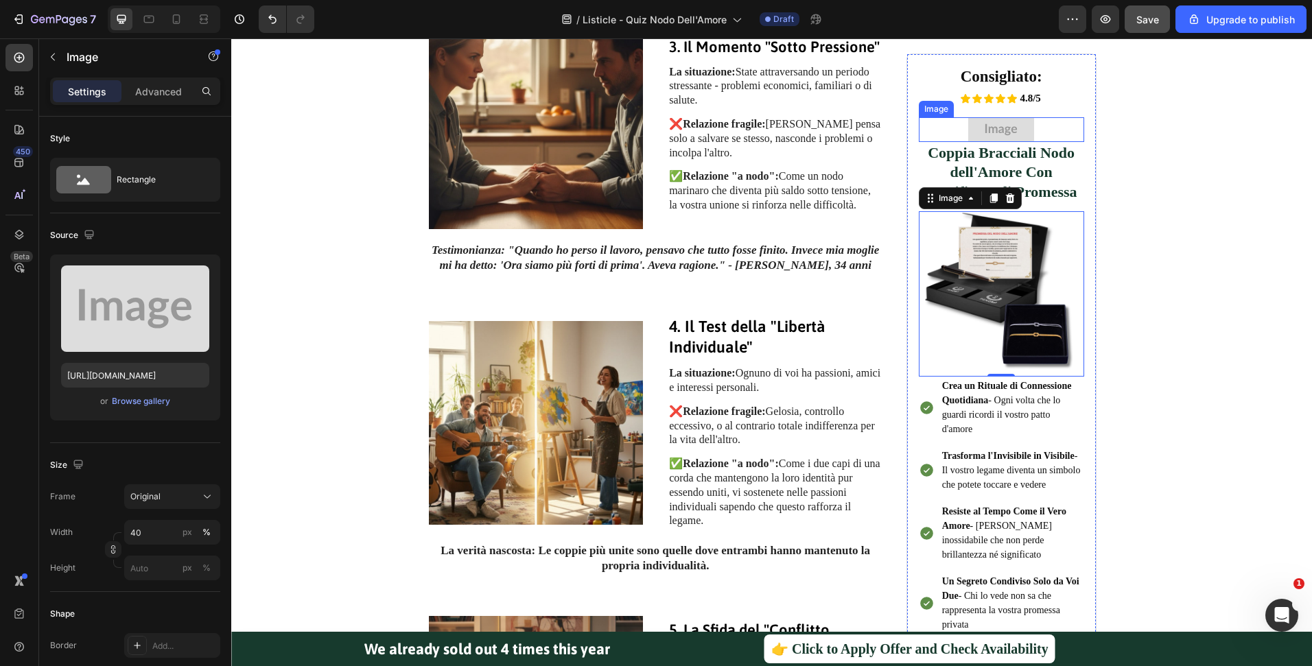
click at [1045, 129] on div at bounding box center [1001, 130] width 165 height 25
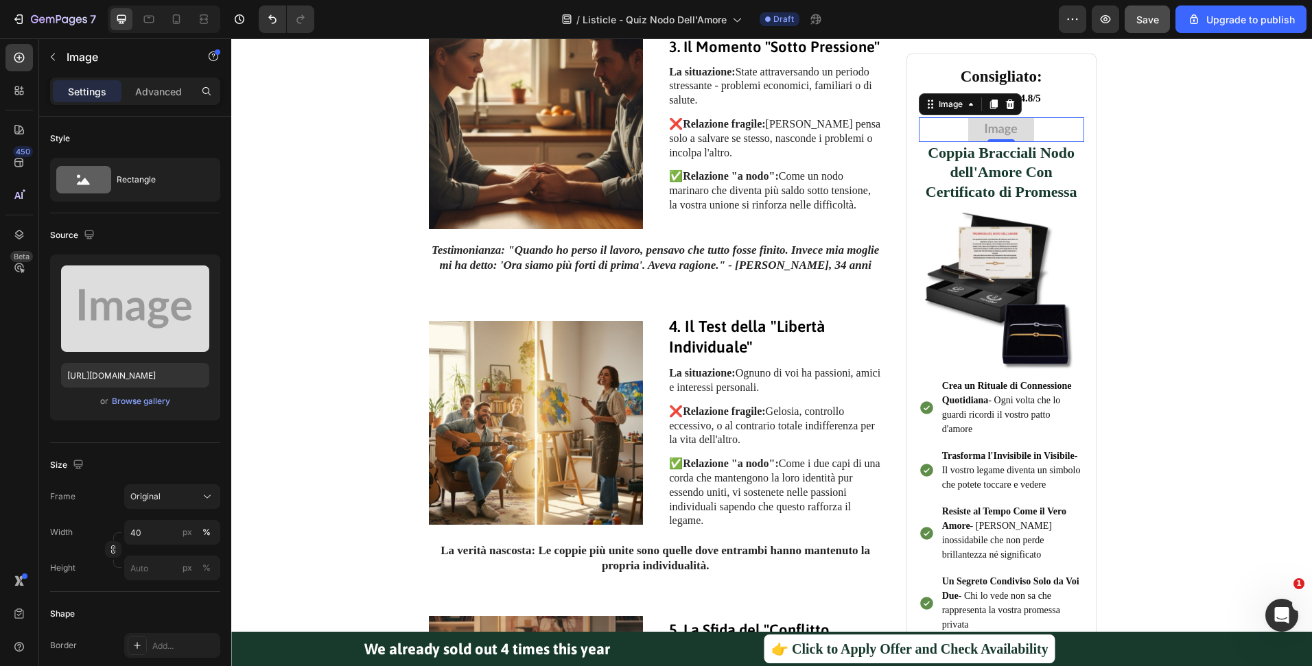
click at [1018, 139] on img at bounding box center [1001, 130] width 66 height 25
click at [154, 401] on div "Browse gallery" at bounding box center [141, 401] width 58 height 12
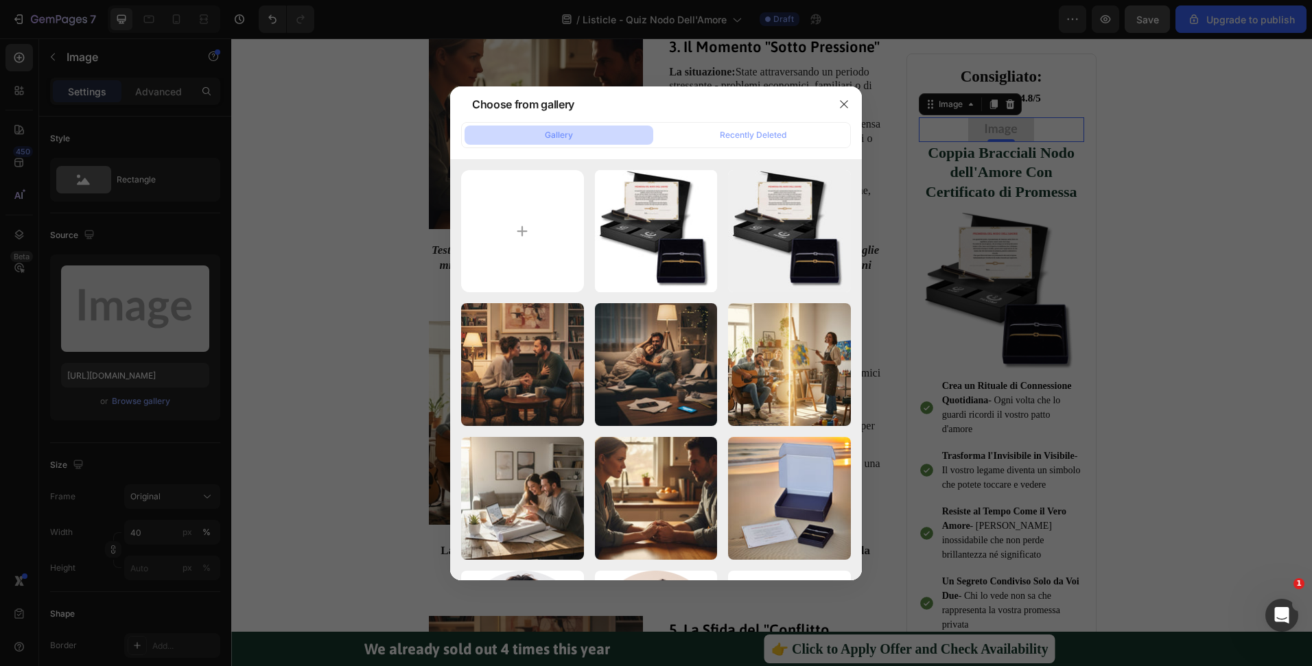
type input "C:\fakepath\pendi_trasparent_logo.jpg"
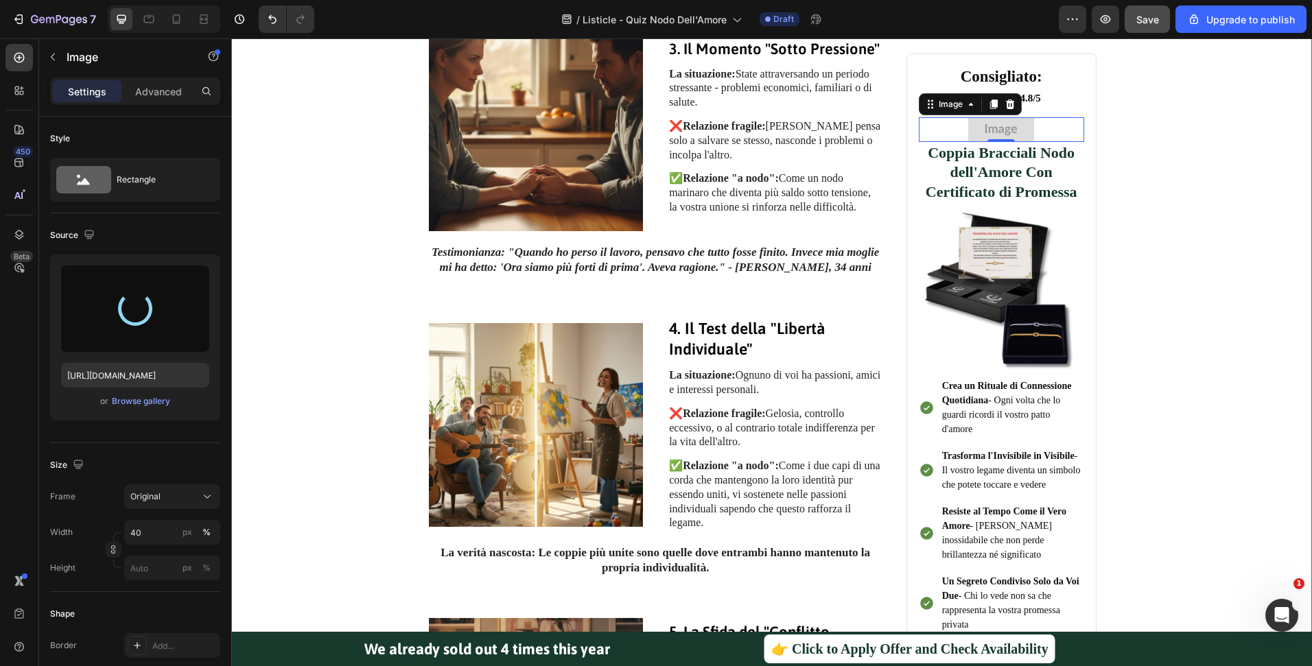
scroll to position [1038, 0]
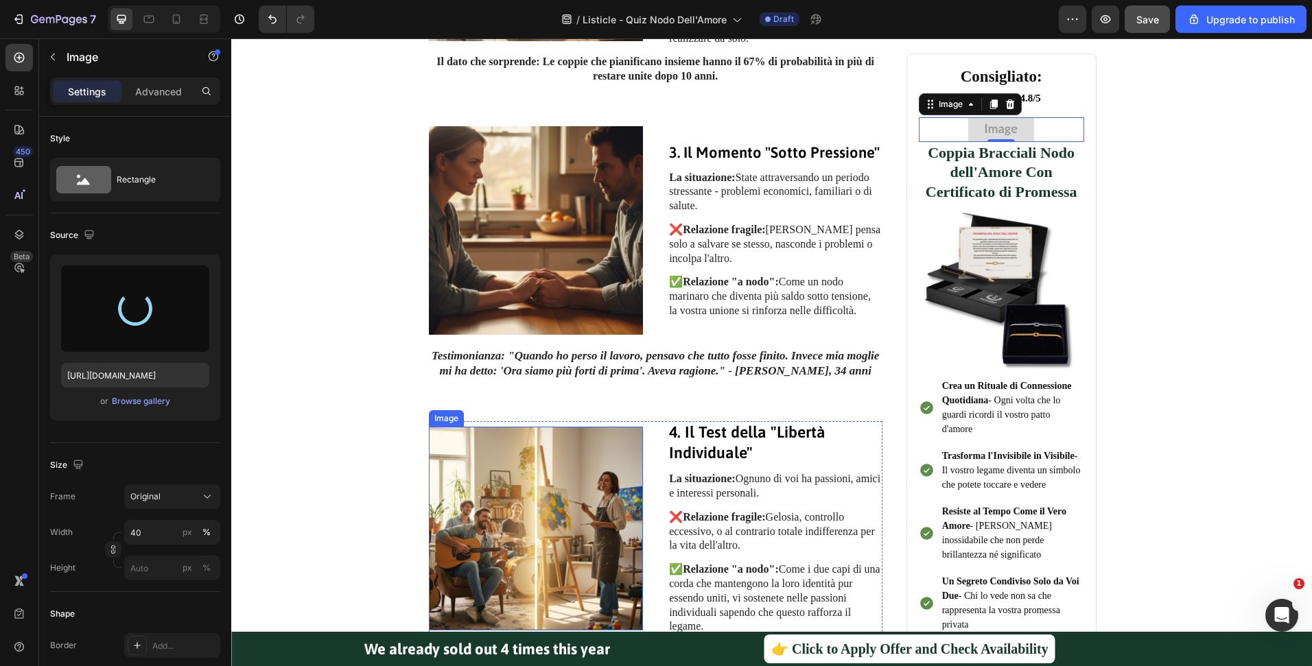
type input "https://cdn.shopify.com/s/files/1/0516/9702/5198/files/gempages_473911333830525…"
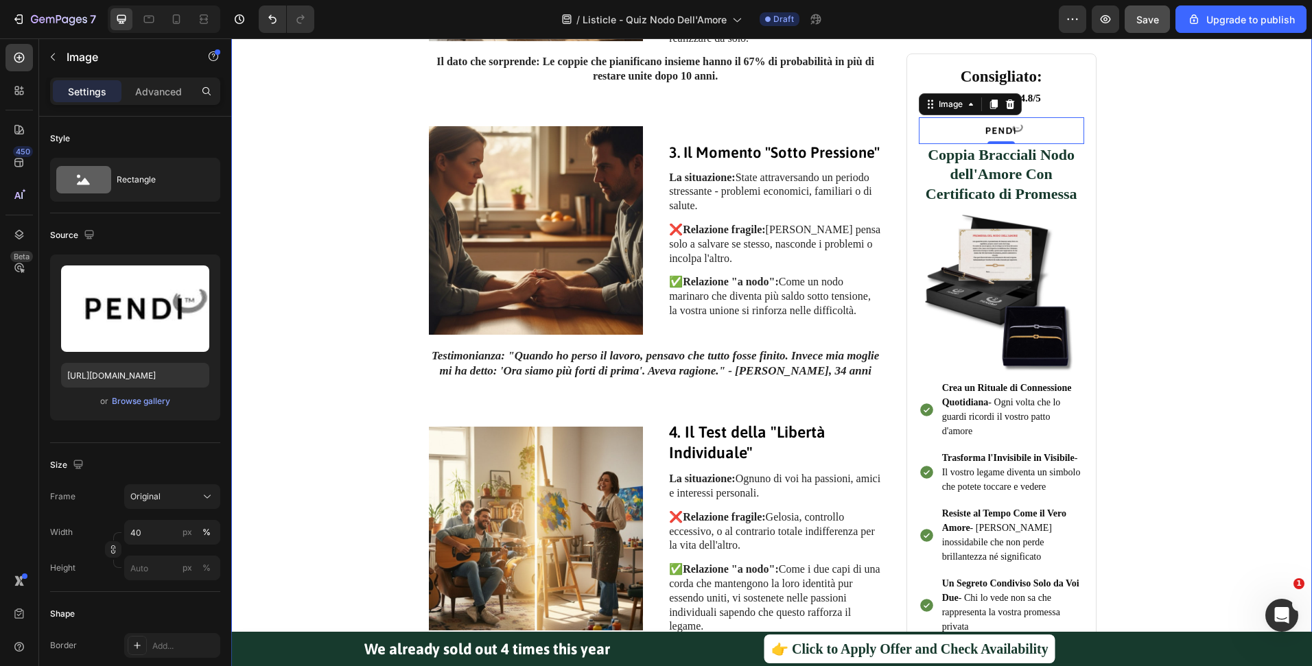
click at [1253, 259] on div "Image 1. Il Test della "Giornata Storta" Heading La situazione: Hai avuto la pe…" at bounding box center [771, 289] width 1053 height 1416
click at [1014, 132] on img at bounding box center [1001, 131] width 66 height 27
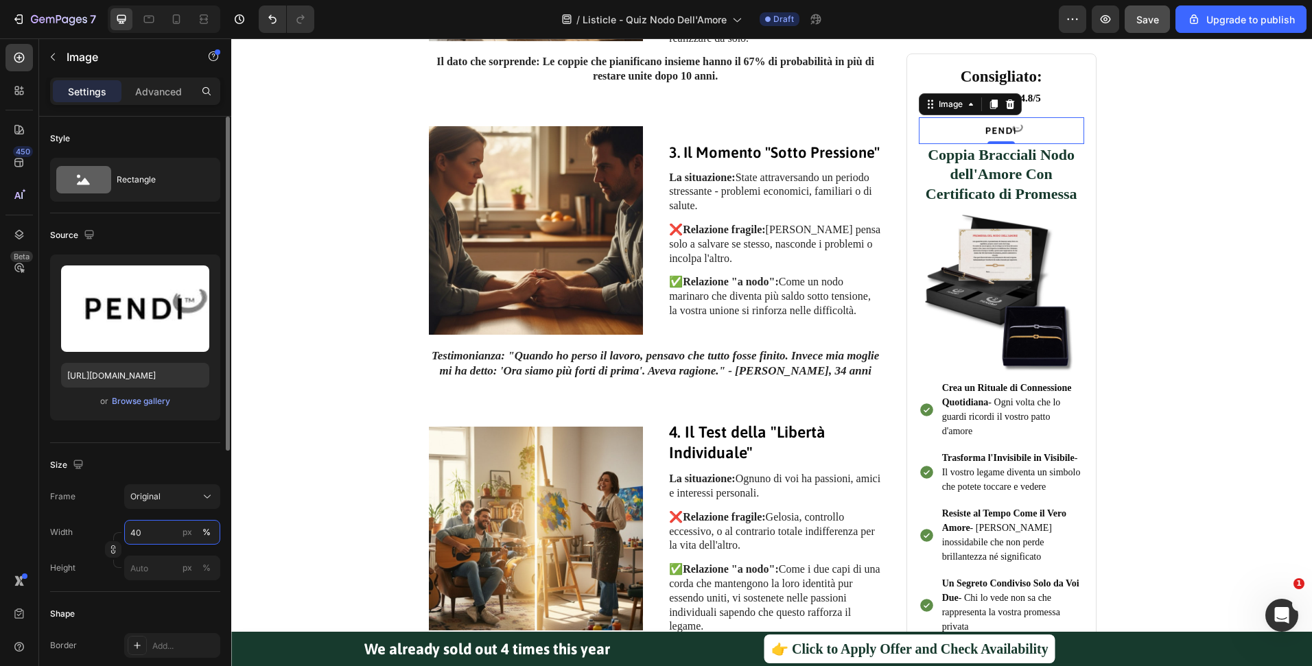
click at [137, 532] on input "40" at bounding box center [172, 532] width 96 height 25
type input "60"
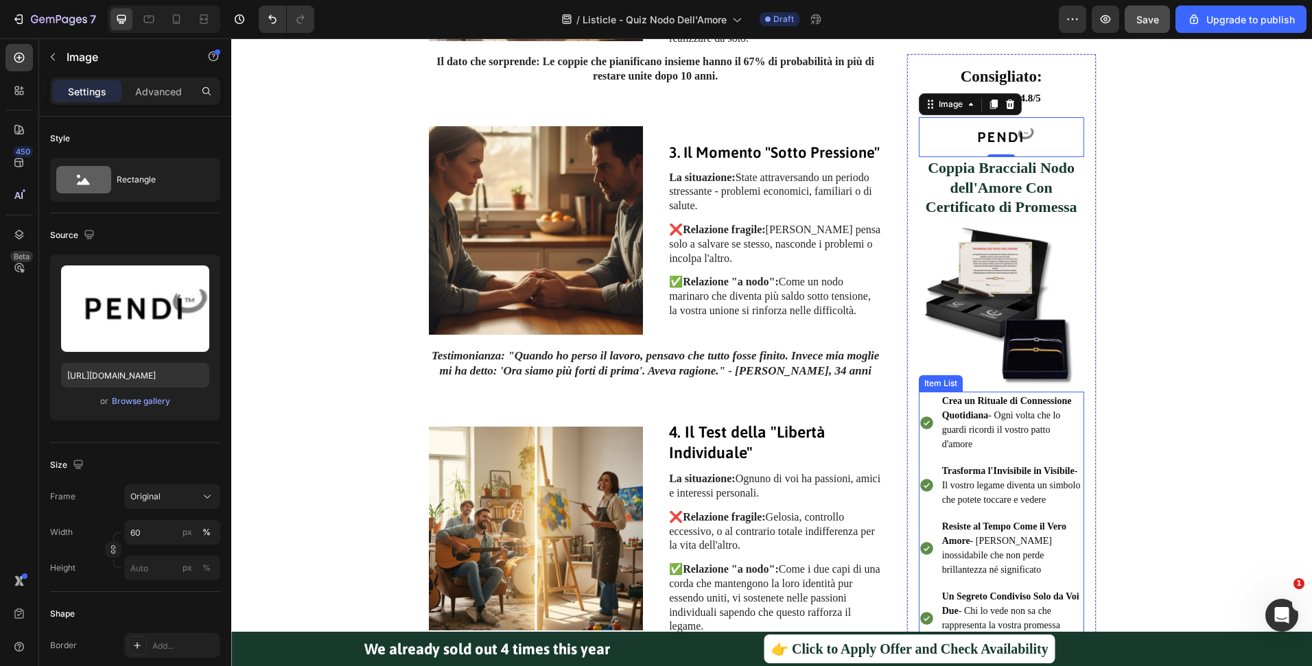
click at [1164, 376] on div "Image 1. Il Test della "Giornata Storta" Heading La situazione: Hai avuto la pe…" at bounding box center [771, 289] width 1053 height 1416
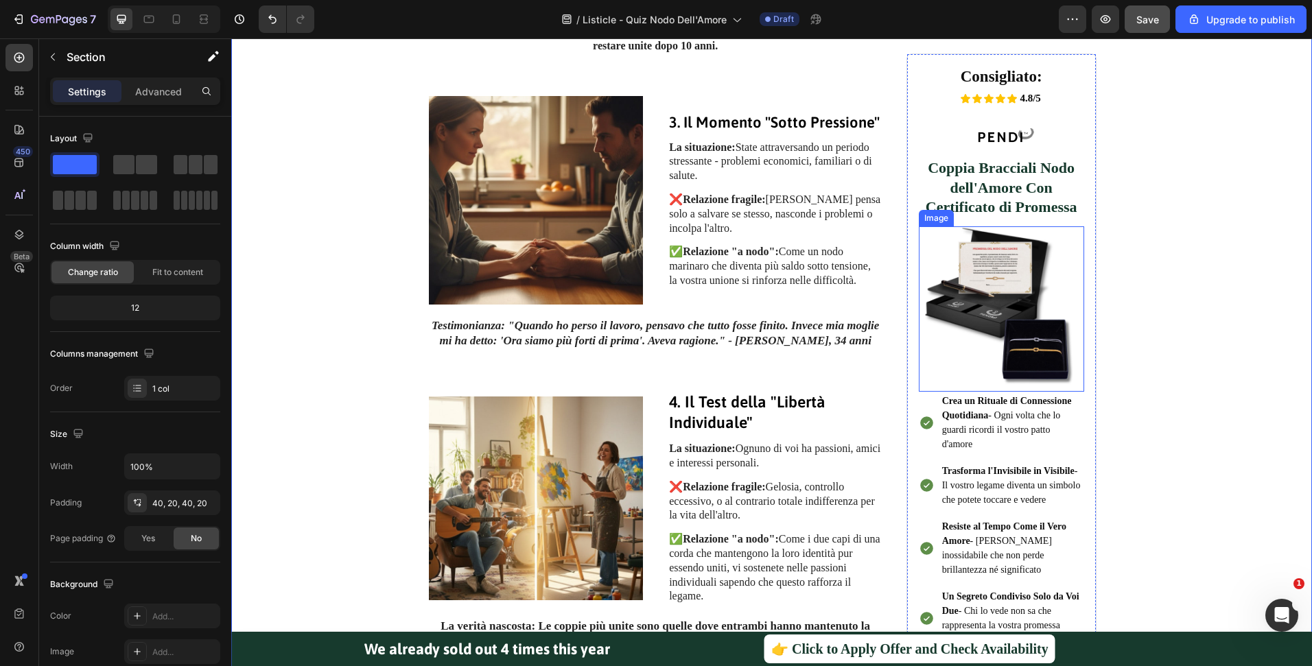
scroll to position [1139, 0]
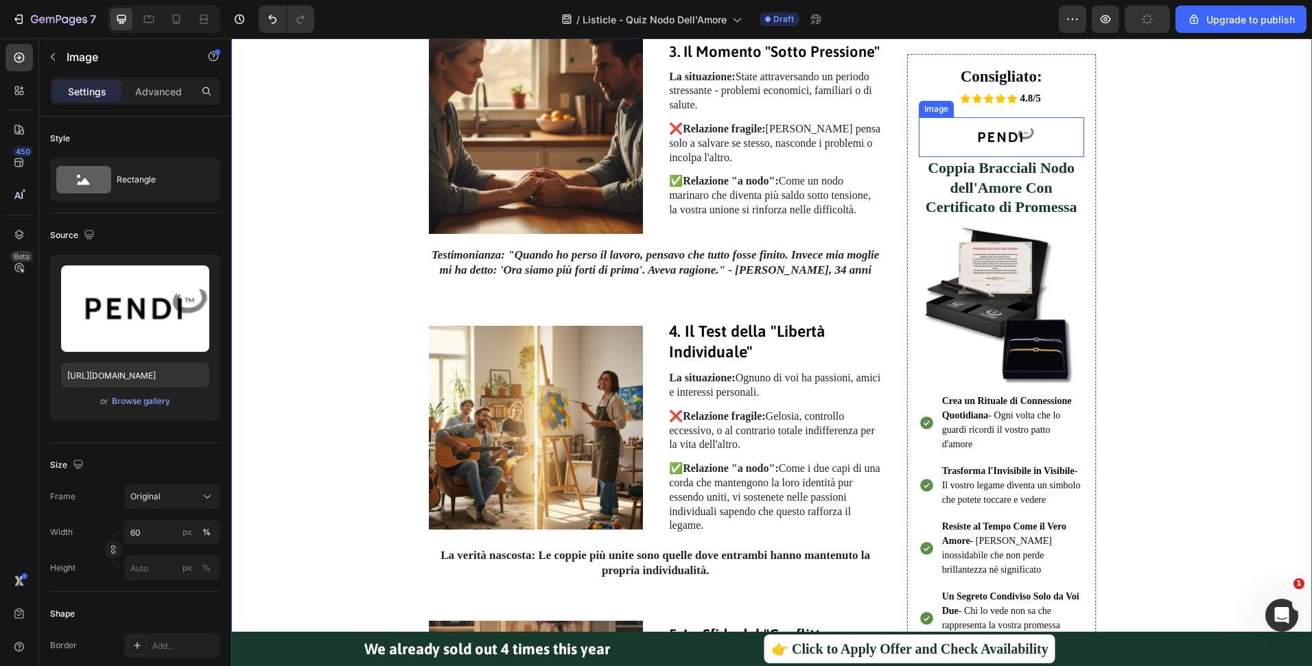
click at [1037, 126] on img at bounding box center [1001, 138] width 99 height 40
click at [1227, 233] on div "Image 1. Il Test della "Giornata Storta" Heading La situazione: Hai avuto la pe…" at bounding box center [771, 189] width 1053 height 1416
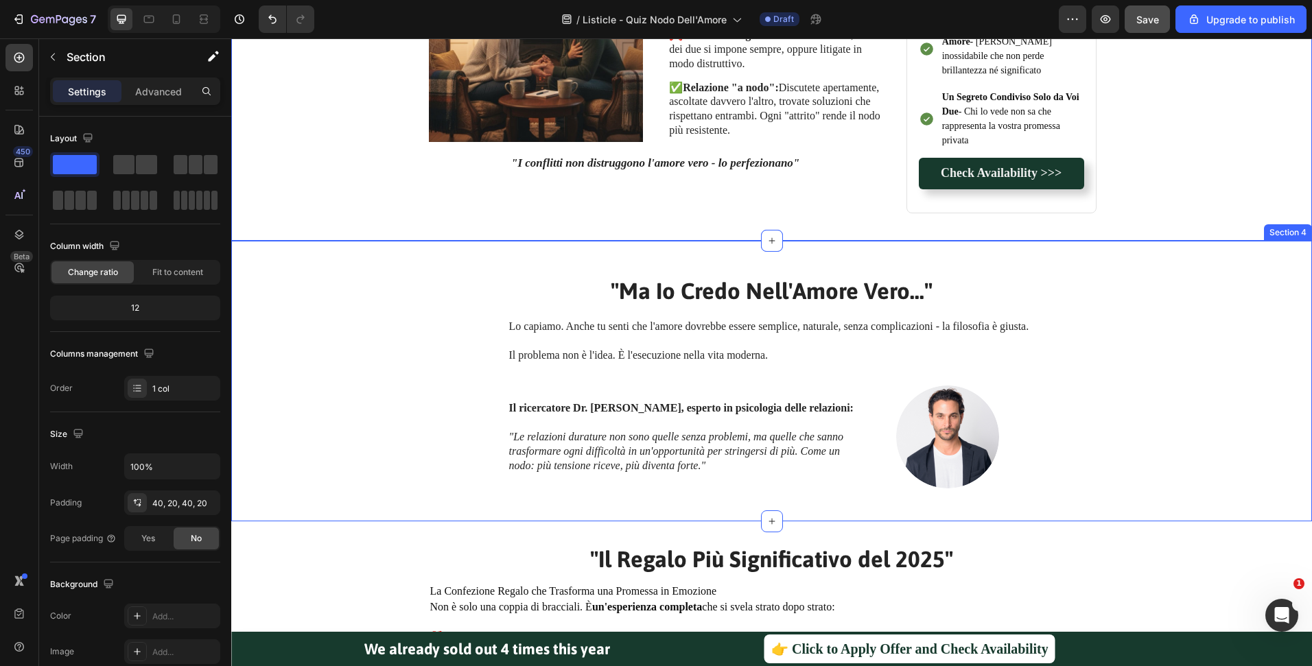
scroll to position [1745, 0]
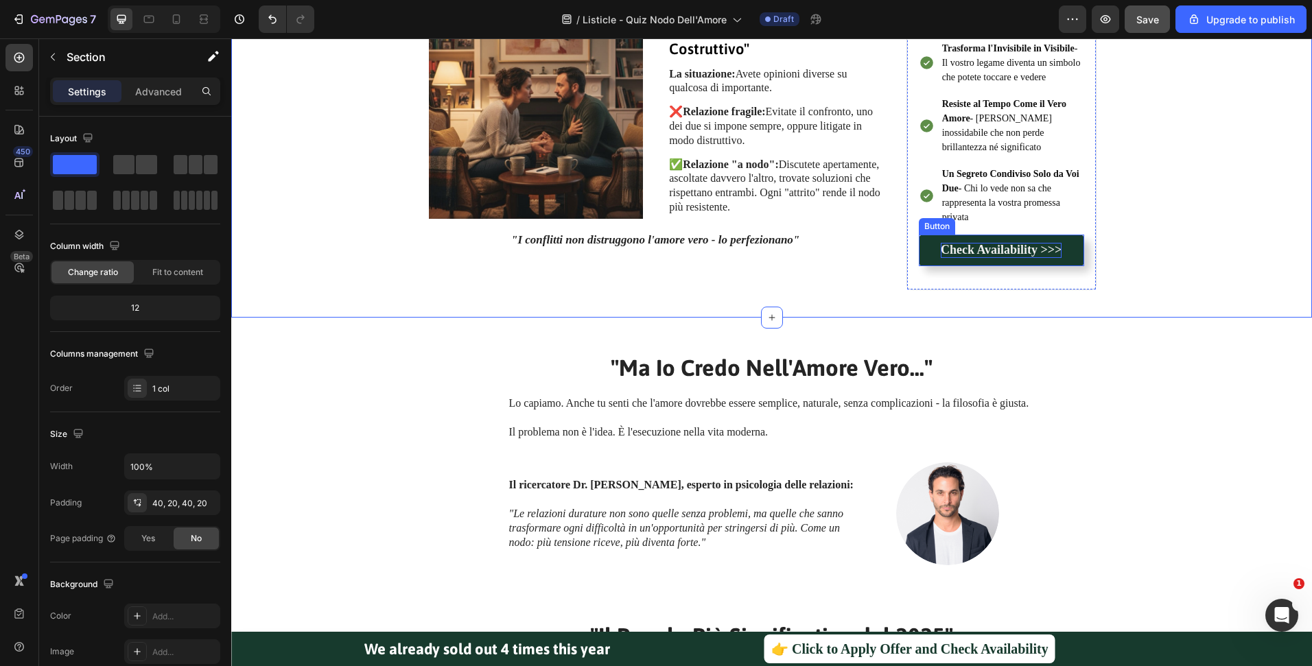
click at [1033, 255] on strong "Check Availability >>>" at bounding box center [1001, 250] width 121 height 14
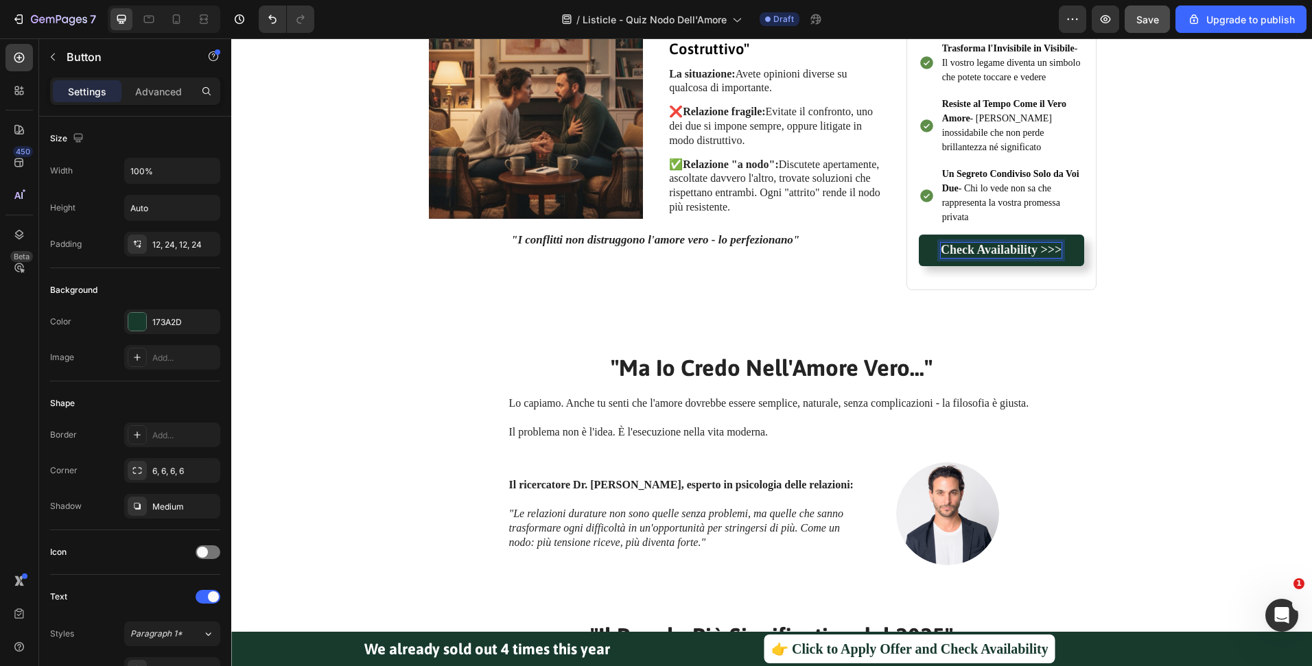
click at [1033, 253] on strong "Check Availability >>>" at bounding box center [1001, 250] width 121 height 14
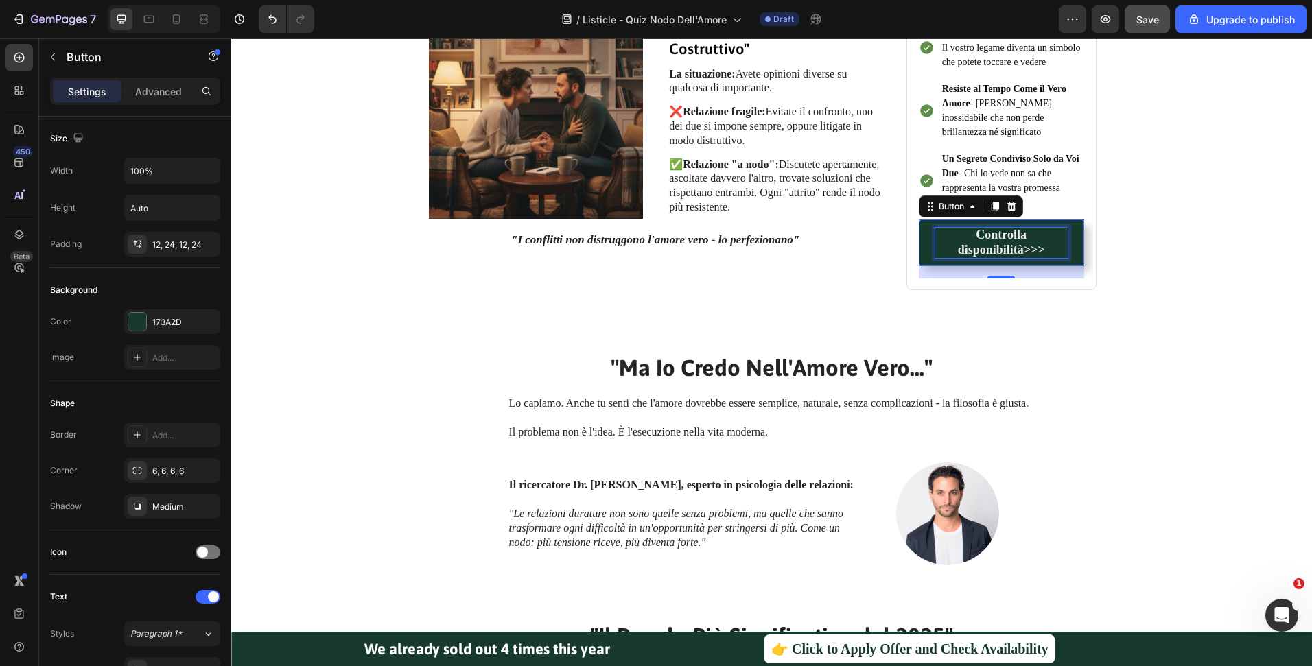
click at [1021, 250] on strong "Controlla disponibilità>>>" at bounding box center [1001, 242] width 87 height 29
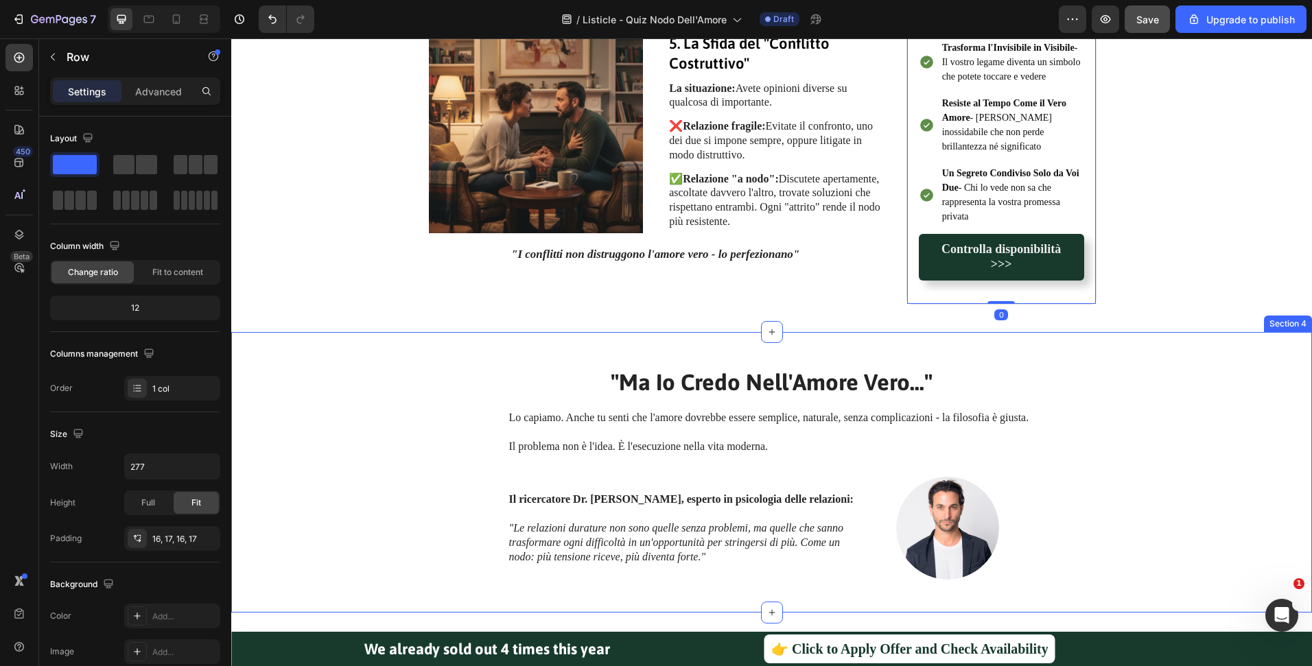
scroll to position [1723, 0]
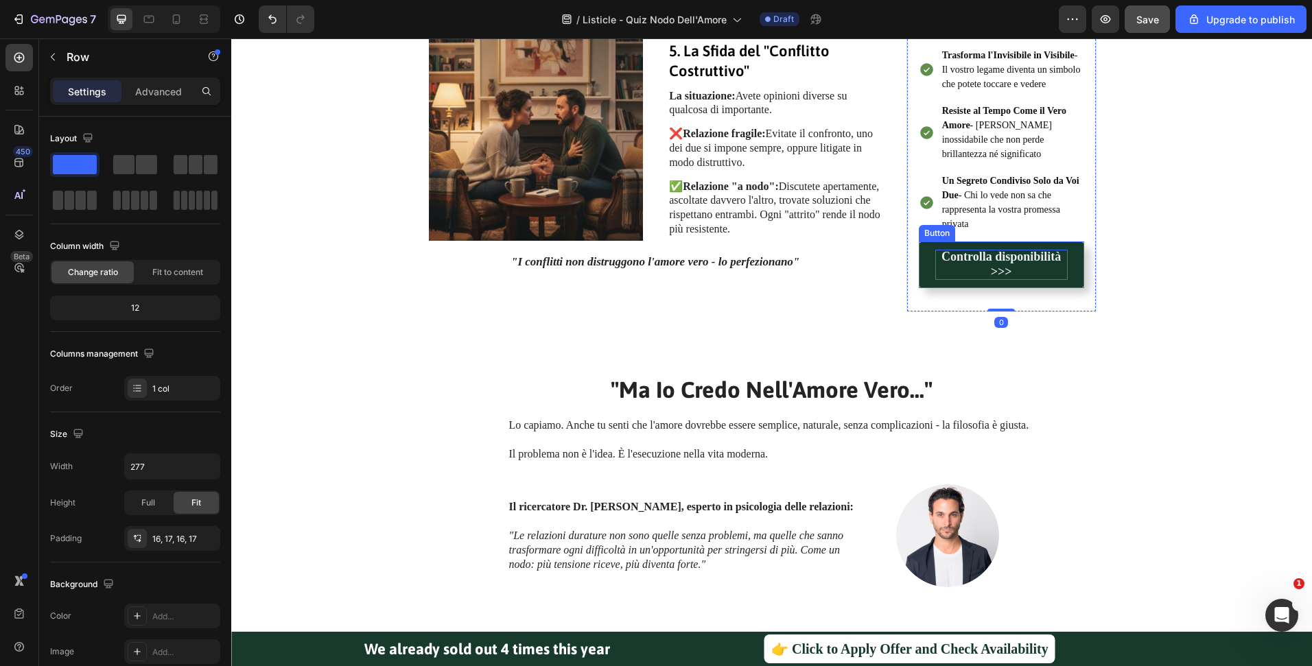
click at [985, 277] on strong "Controlla disponibilità >>>" at bounding box center [1000, 264] width 119 height 29
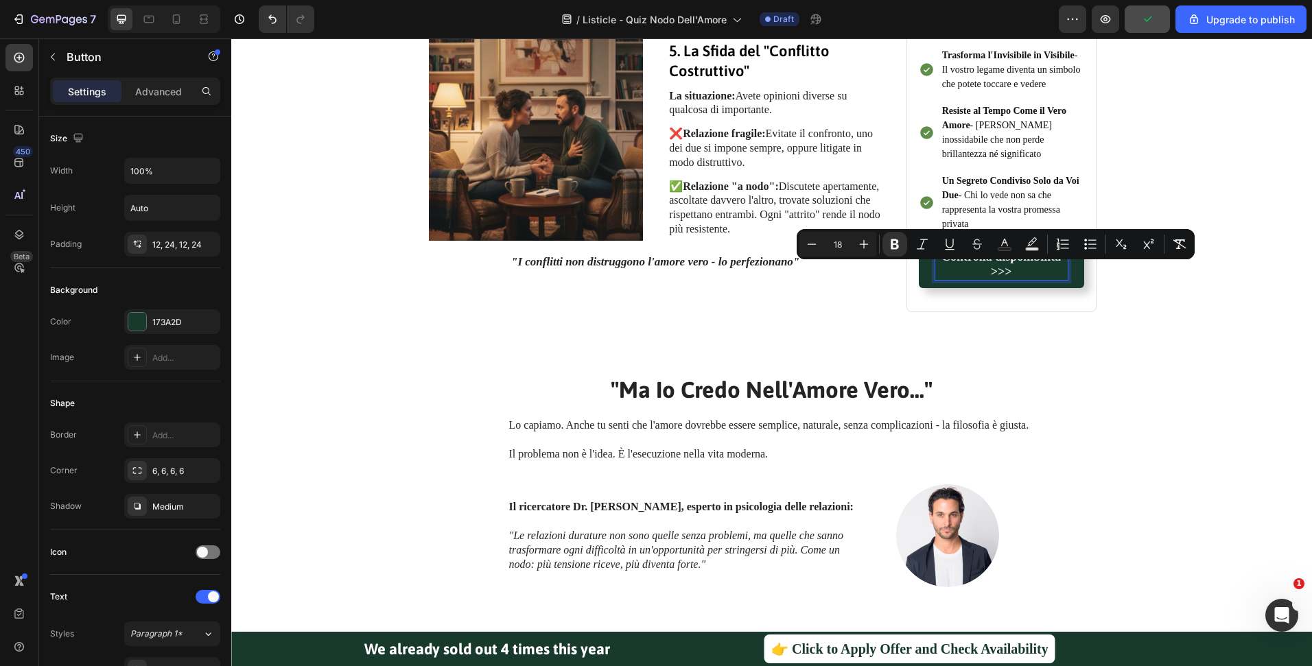
click at [992, 272] on strong "Controlla disponibilità >>>" at bounding box center [1000, 264] width 119 height 29
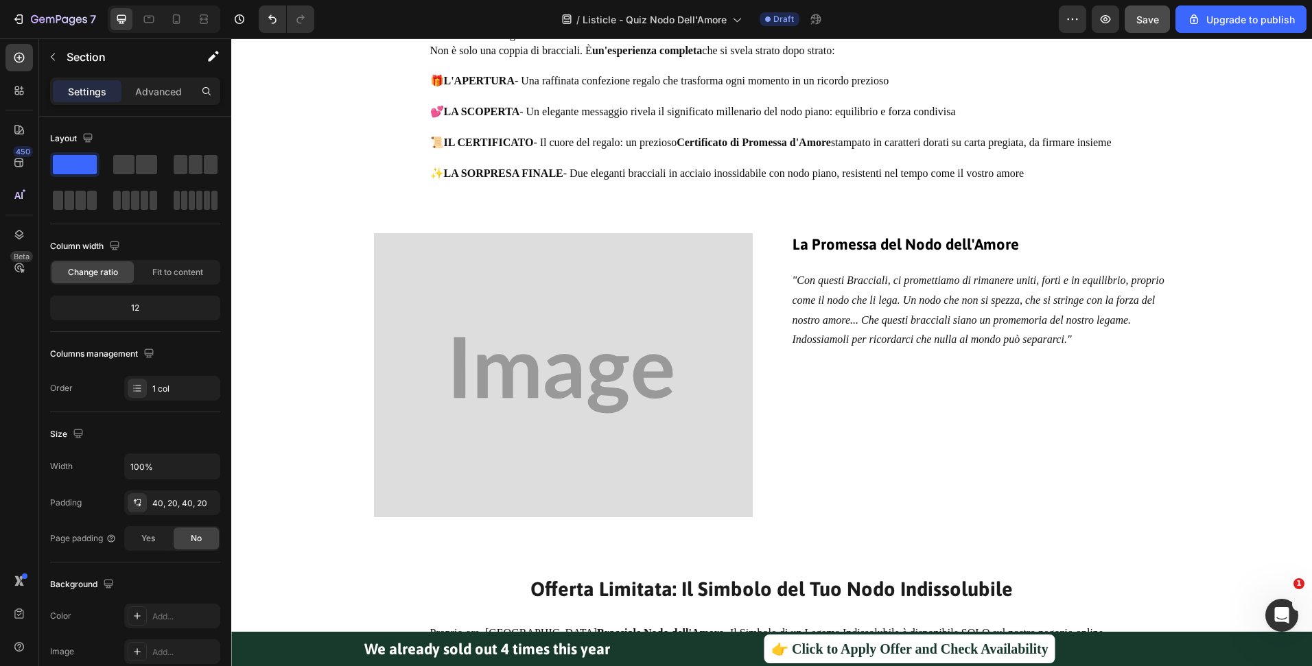
scroll to position [2507, 0]
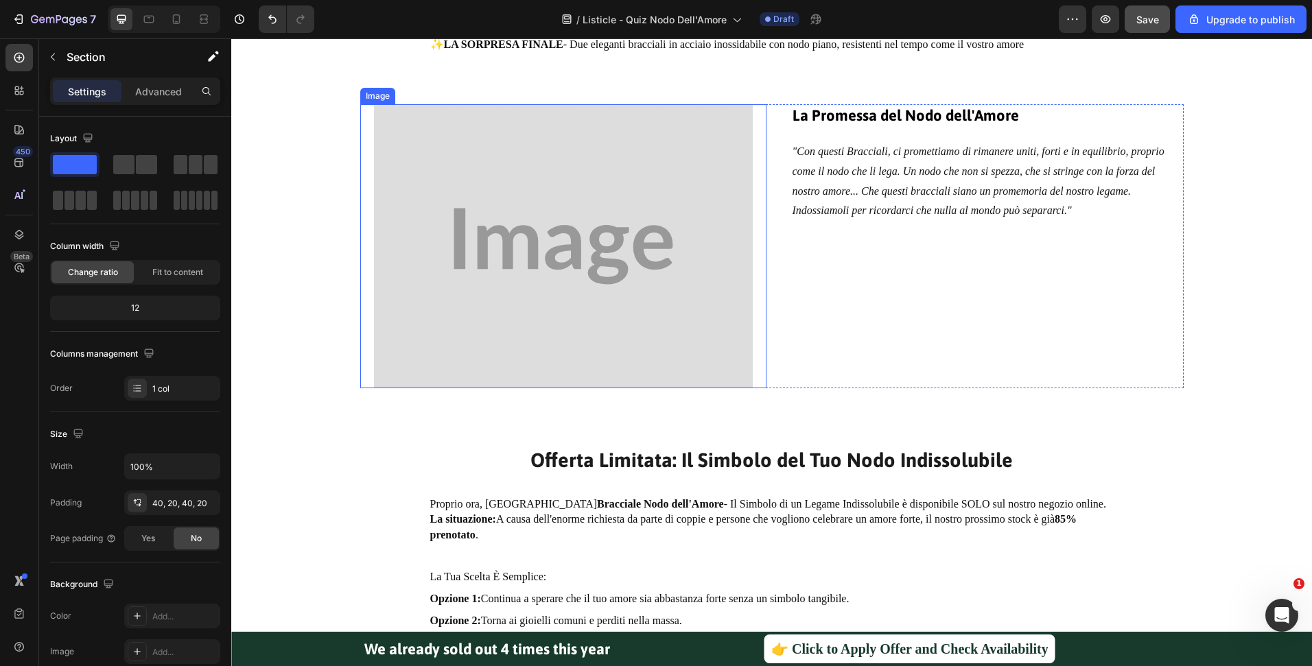
click at [601, 307] on img at bounding box center [563, 246] width 379 height 284
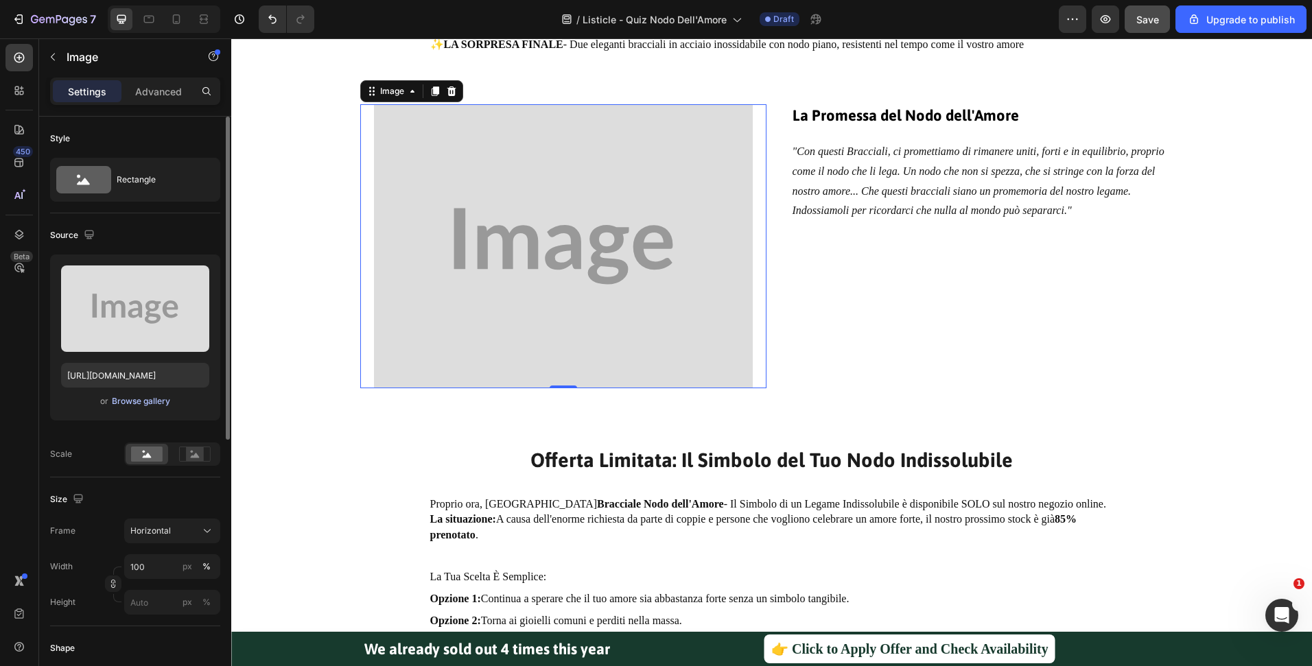
click at [134, 398] on div "Browse gallery" at bounding box center [141, 401] width 58 height 12
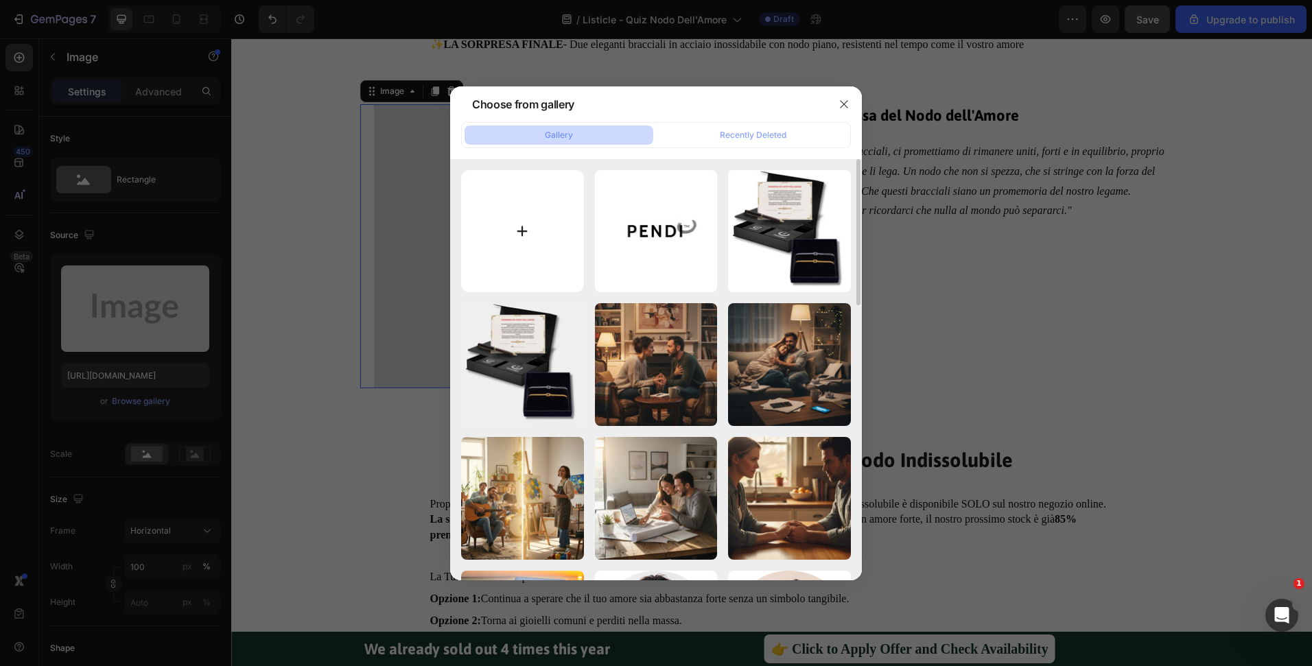
click at [516, 245] on input "file" at bounding box center [522, 231] width 123 height 123
type input "C:\fakepath\3.jpg"
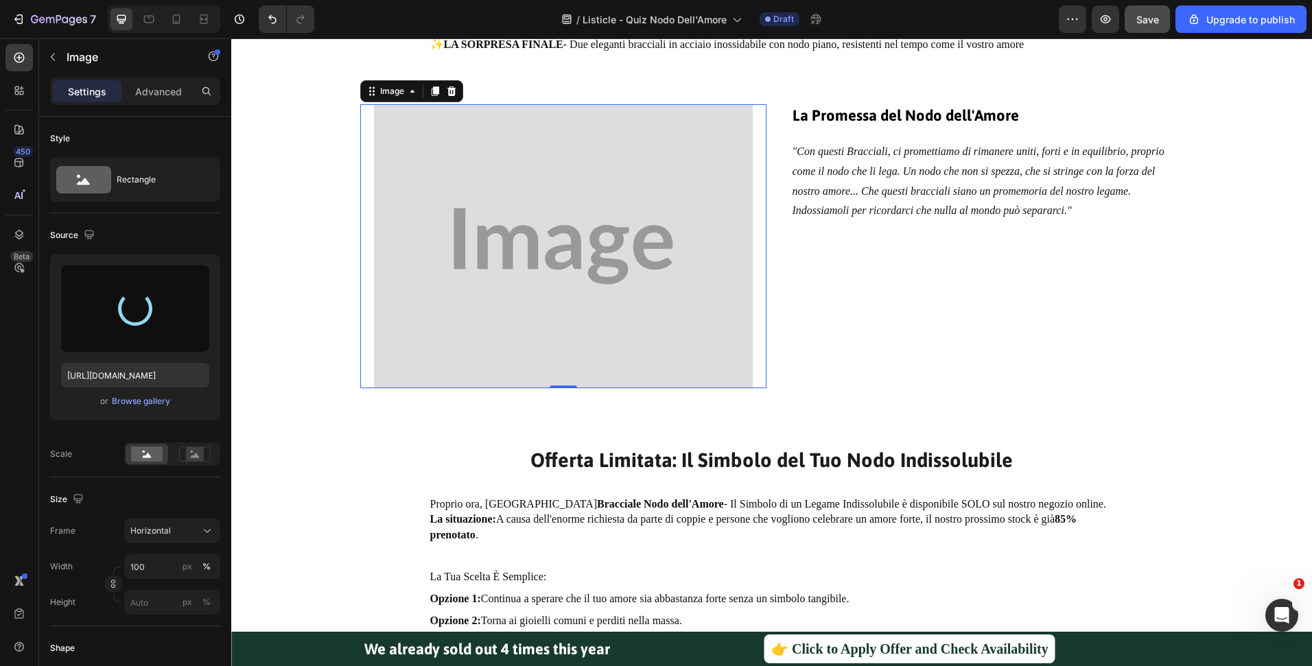
type input "https://cdn.shopify.com/s/files/1/0516/9702/5198/files/gempages_473911333830525…"
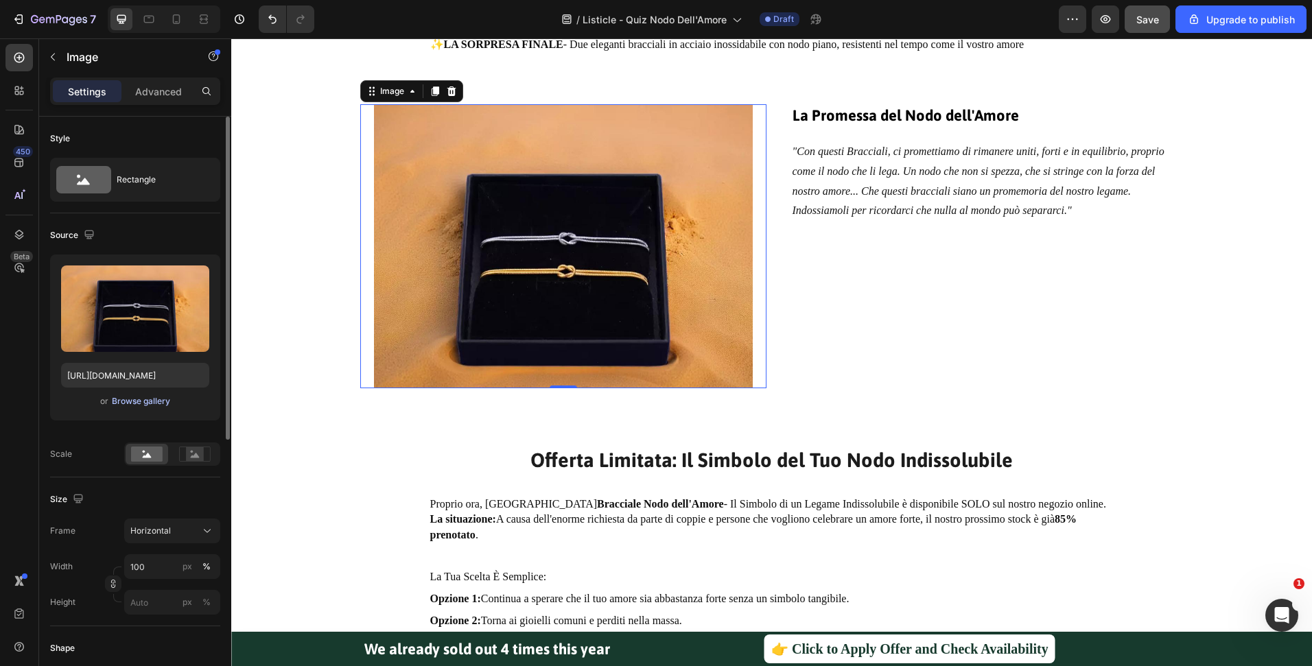
click at [126, 402] on div "Browse gallery" at bounding box center [141, 401] width 58 height 12
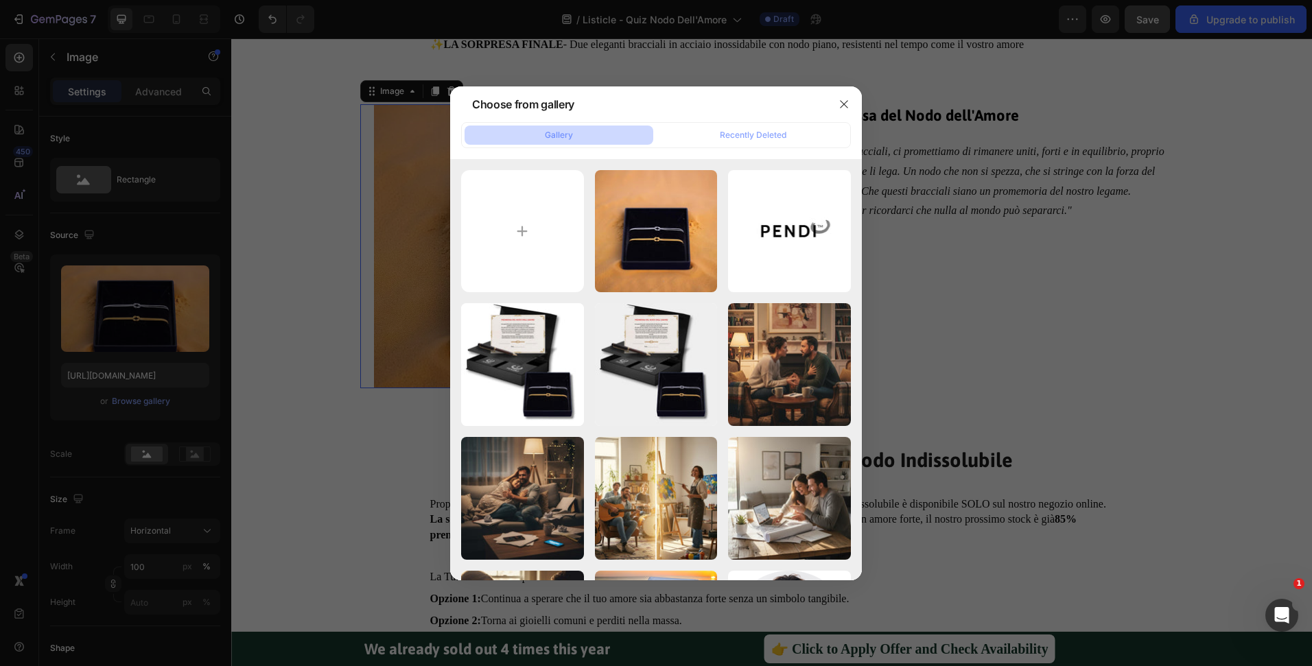
type input "C:\fakepath\14.jpg"
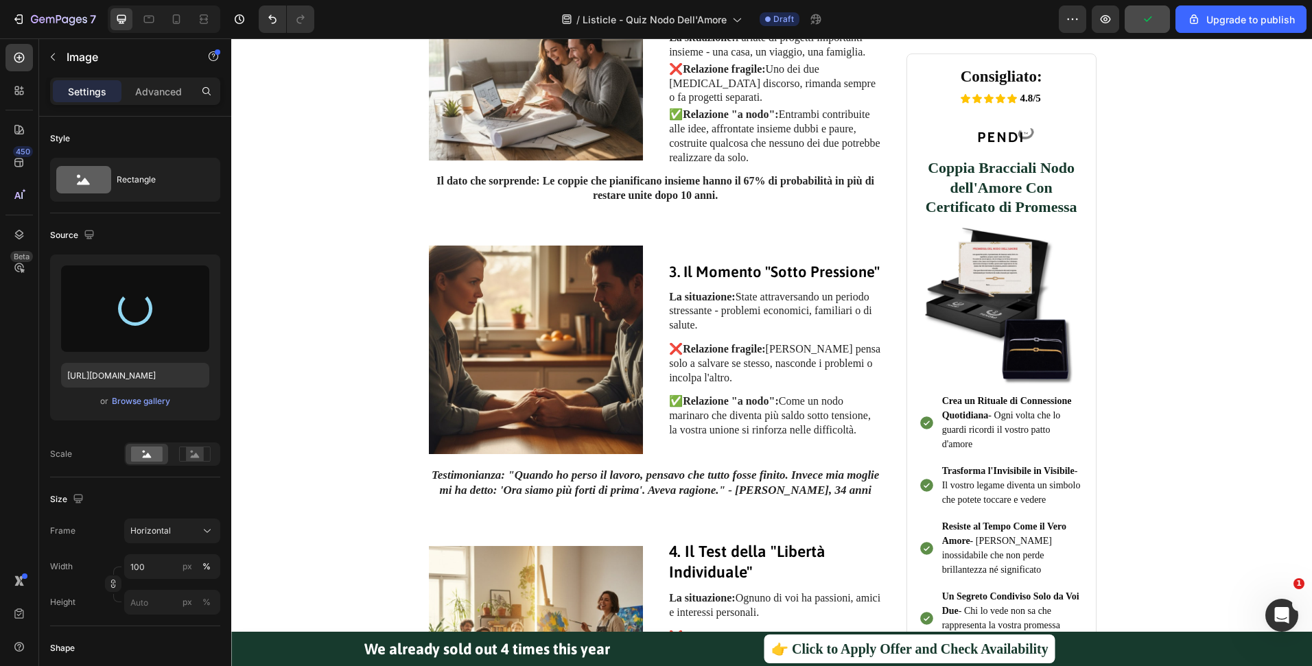
type input "https://cdn.shopify.com/s/files/1/0516/9702/5198/files/gempages_473911333830525…"
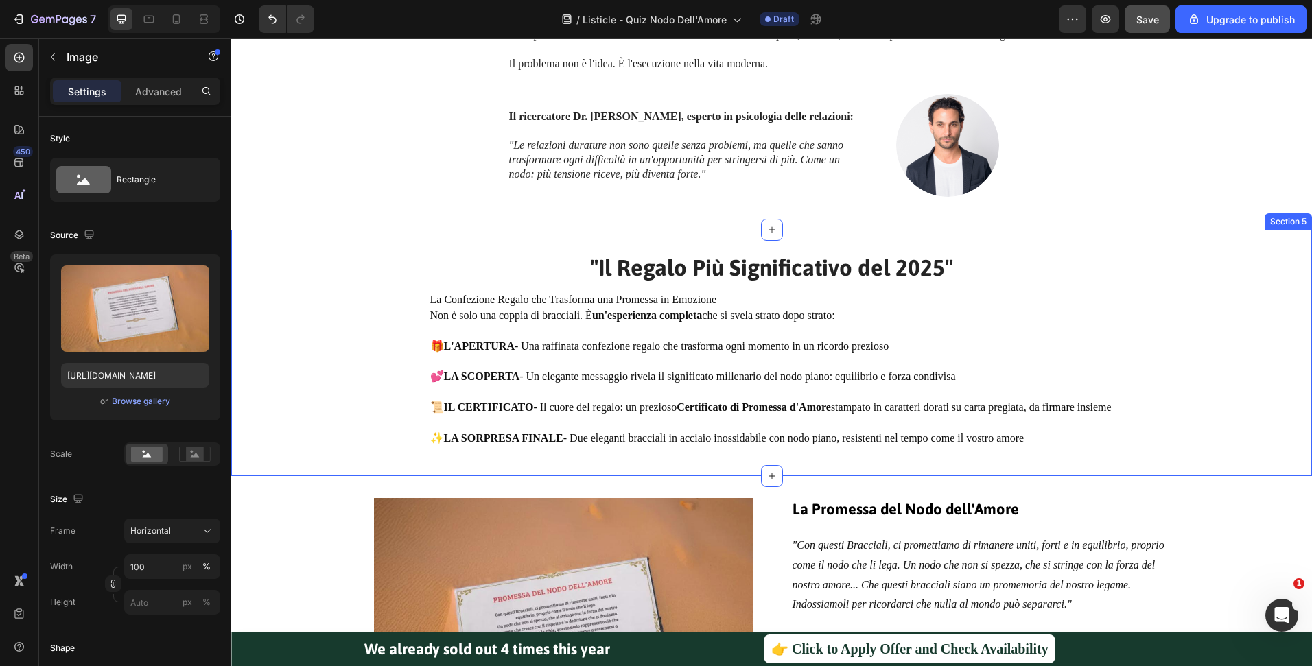
scroll to position [2185, 0]
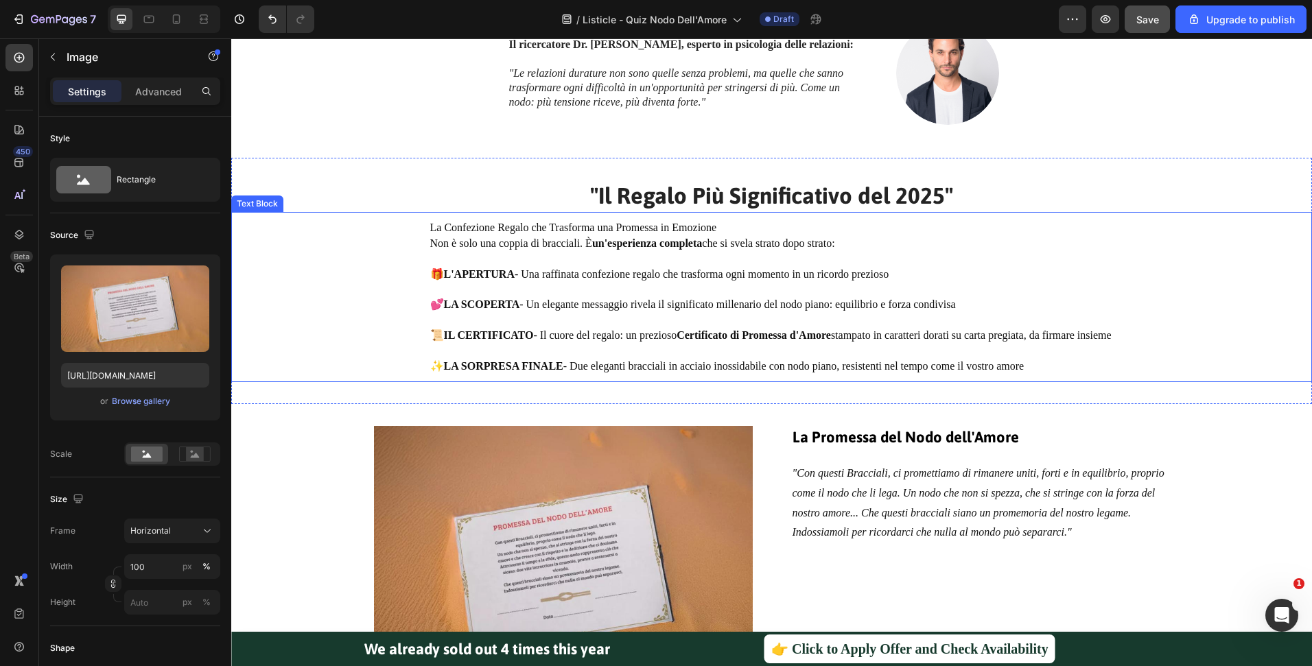
click at [907, 307] on p "💕 LA SCOPERTA - Un elegante messaggio rivela il significato millenario del nodo…" at bounding box center [771, 304] width 683 height 15
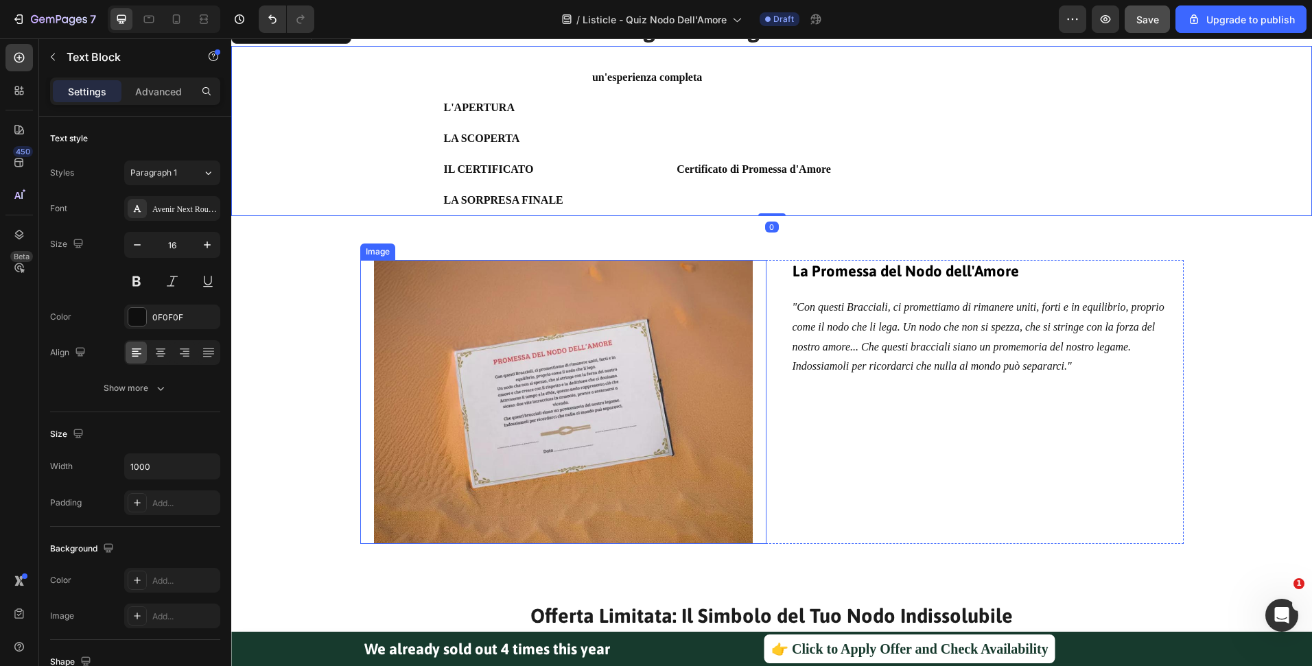
scroll to position [2468, 0]
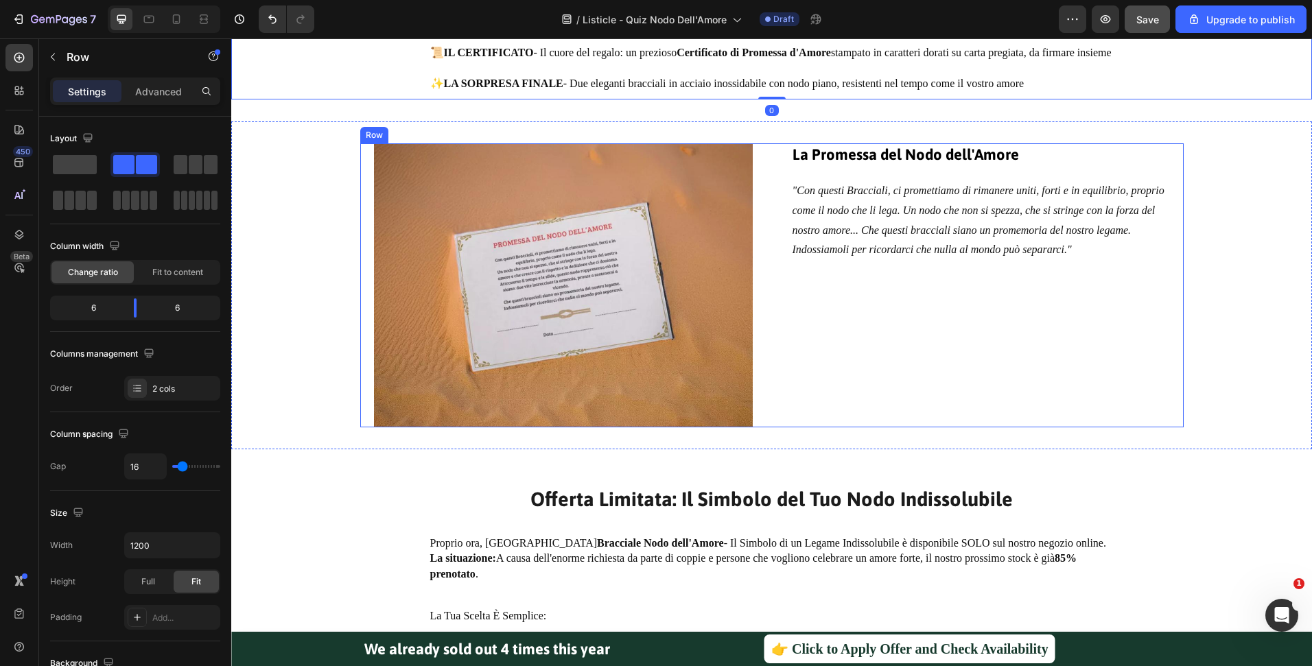
click at [766, 191] on div "Image La Promessa del Nodo dell'Amore Heading "Con questi Bracciali, ci promett…" at bounding box center [771, 285] width 823 height 284
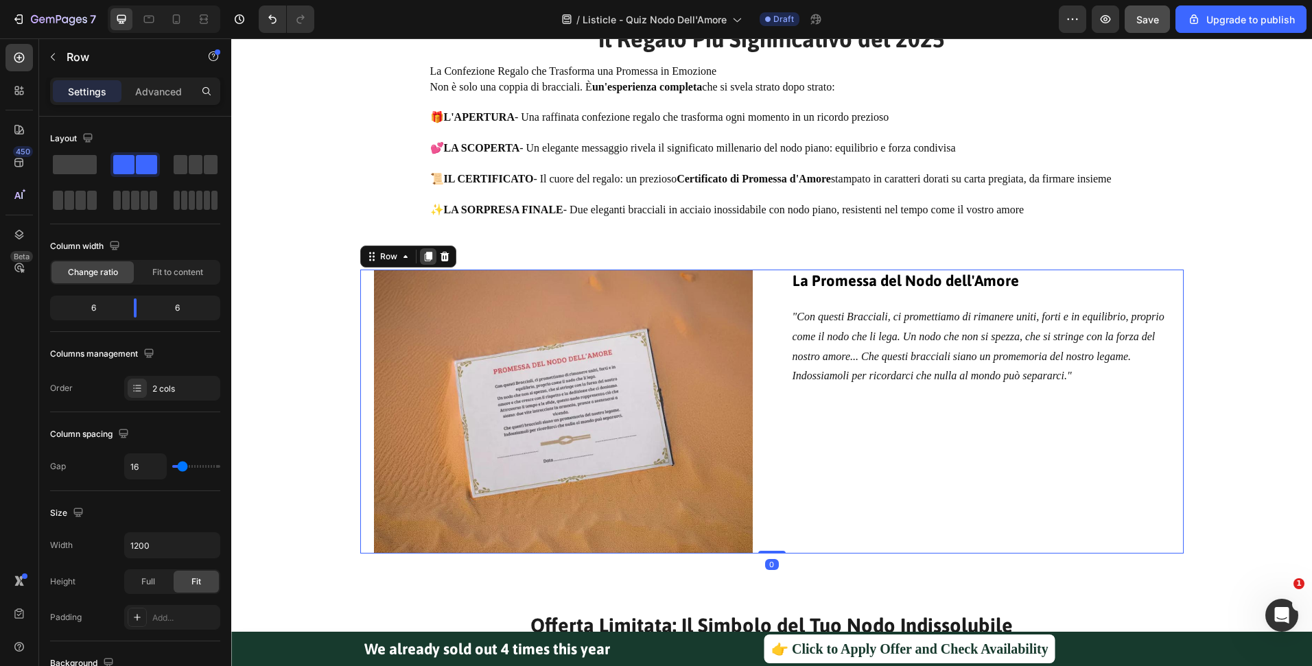
click at [423, 262] on icon at bounding box center [428, 256] width 11 height 11
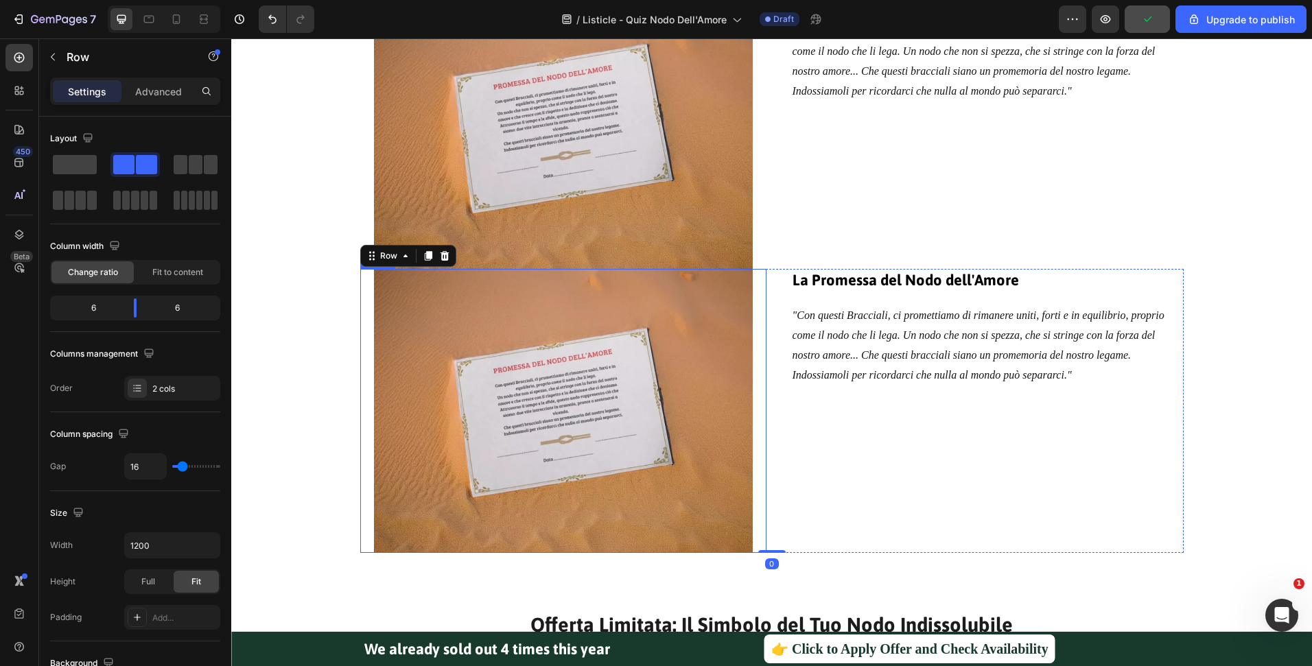
scroll to position [2441, 0]
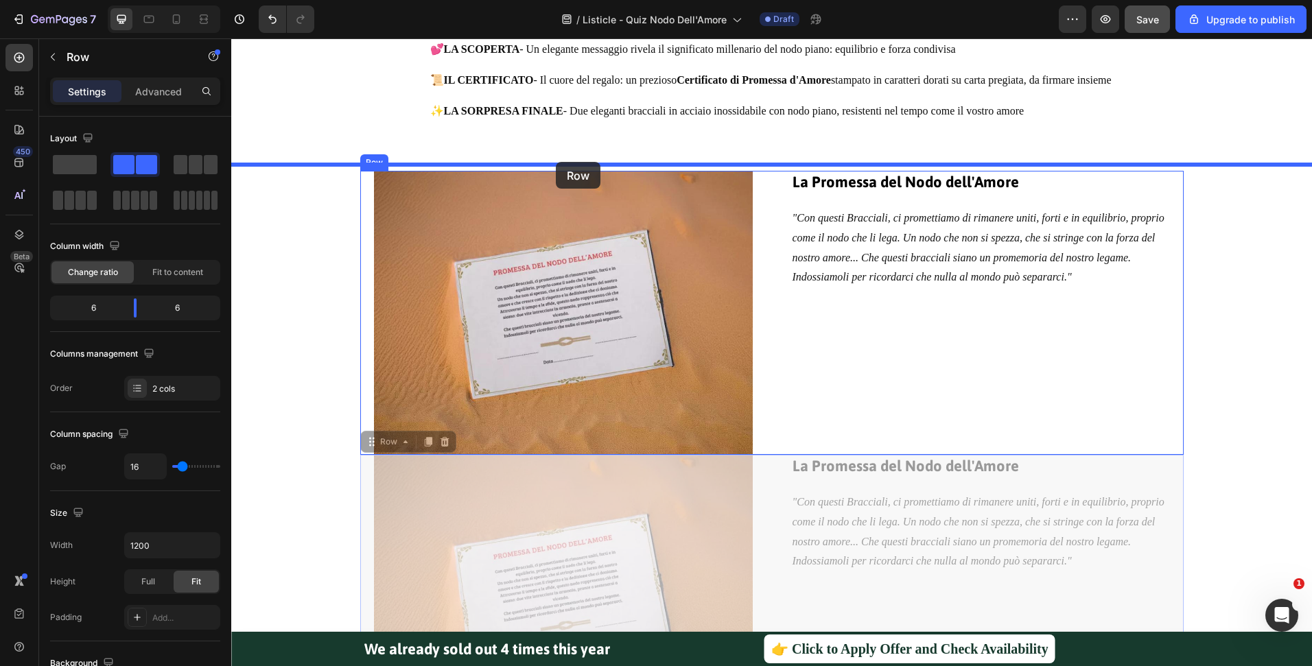
drag, startPoint x: 375, startPoint y: 455, endPoint x: 556, endPoint y: 162, distance: 344.1
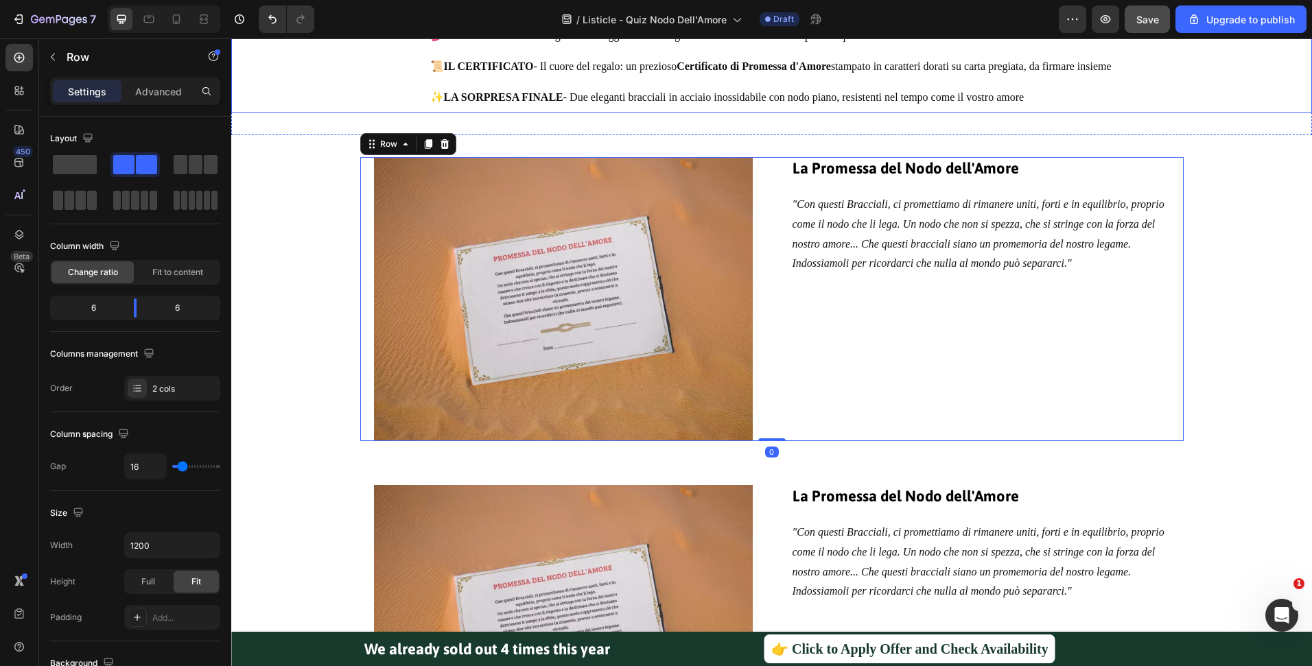
scroll to position [2583, 0]
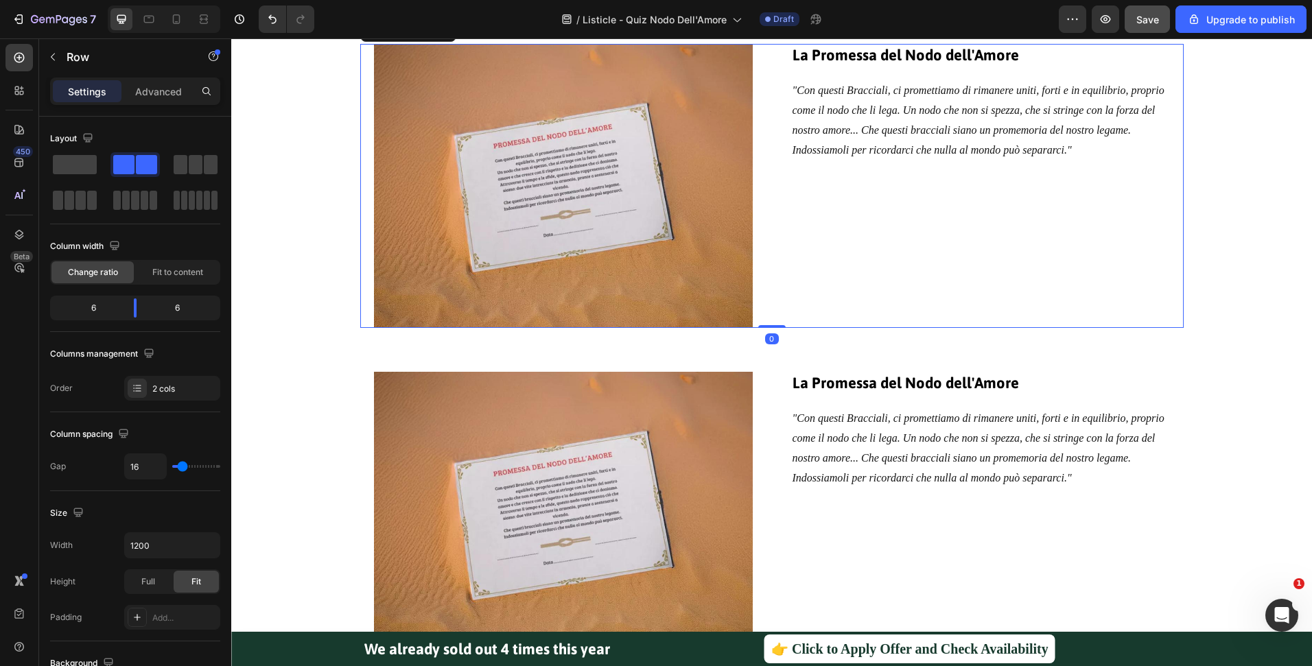
click at [849, 277] on div "La Promessa del Nodo dell'Amore Heading "Con questi Bracciali, ci promettiamo d…" at bounding box center [980, 186] width 406 height 284
click at [154, 376] on div "2 cols" at bounding box center [172, 388] width 96 height 25
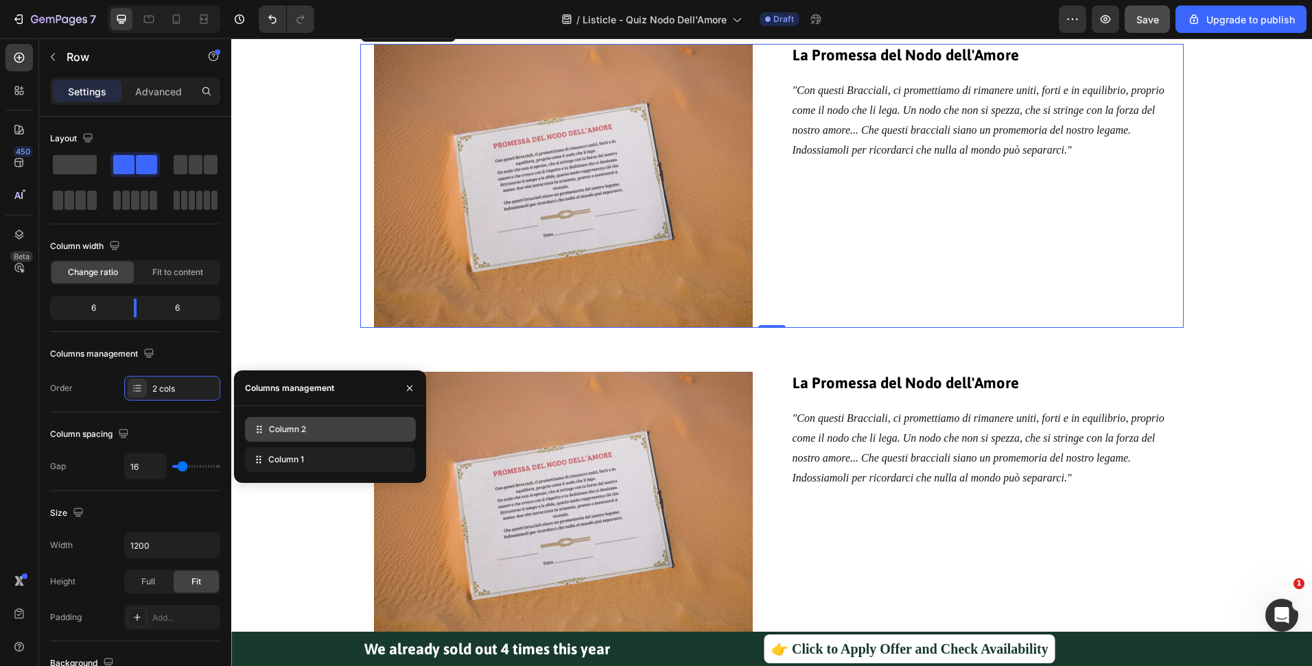
drag, startPoint x: 259, startPoint y: 458, endPoint x: 260, endPoint y: 427, distance: 30.2
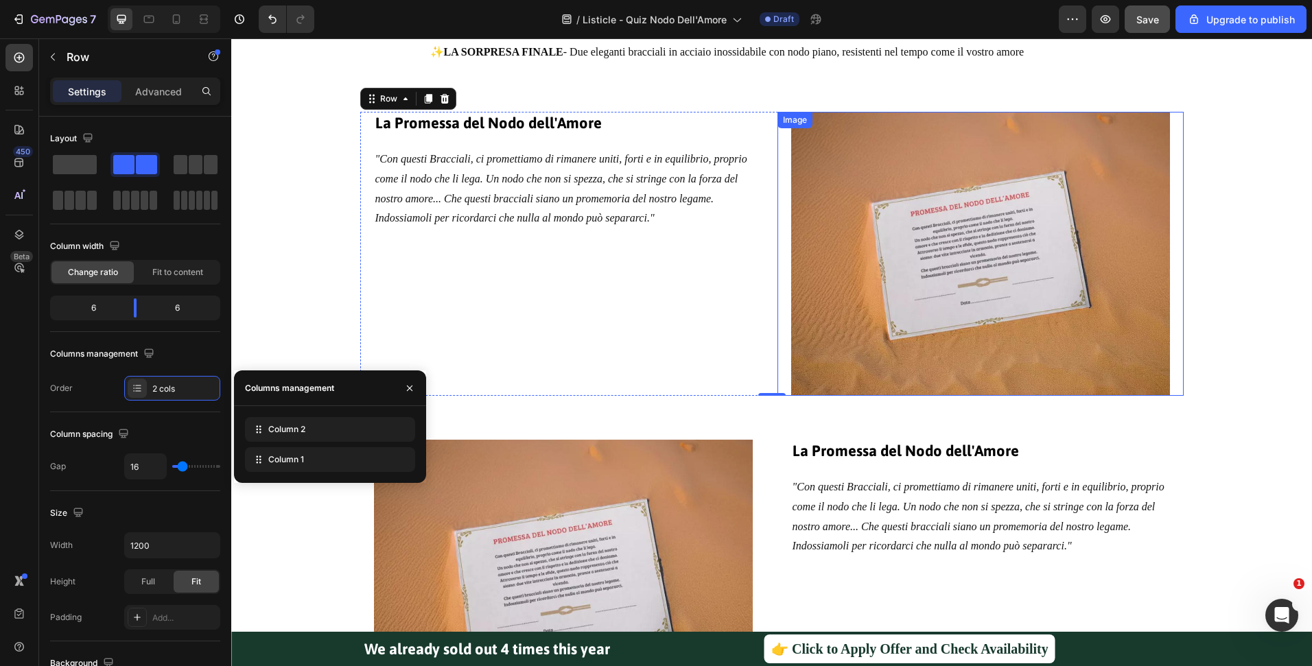
scroll to position [2294, 0]
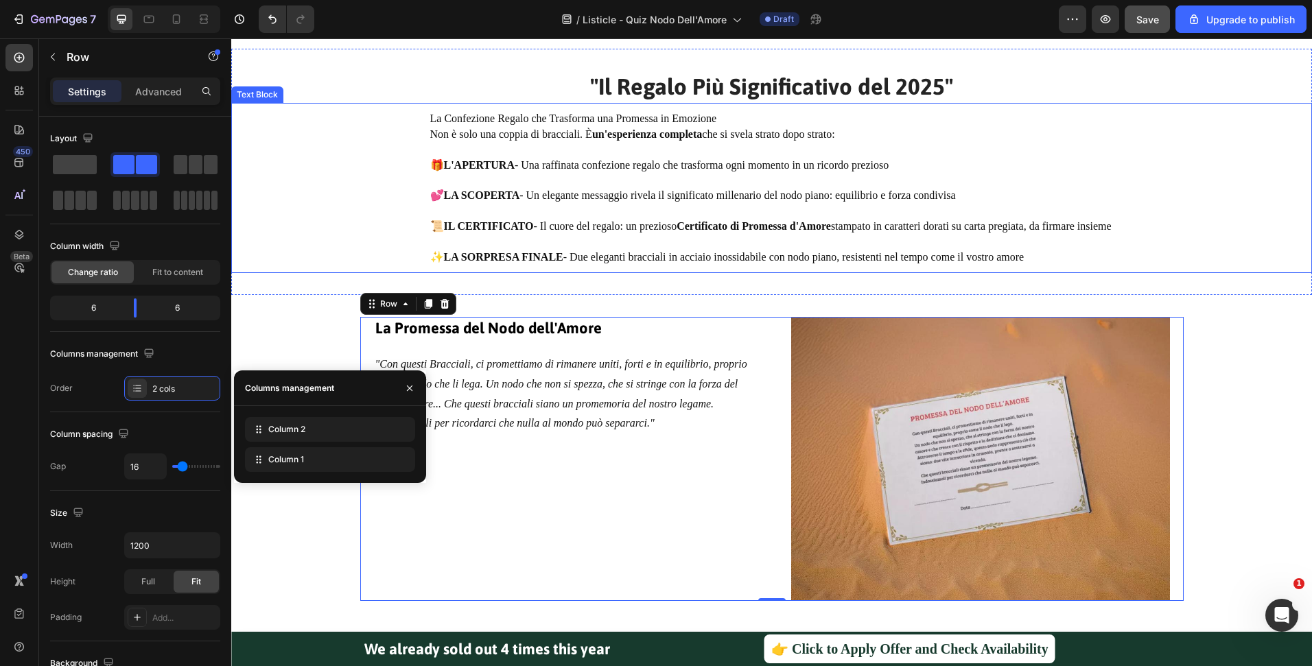
click at [694, 207] on p at bounding box center [771, 211] width 683 height 15
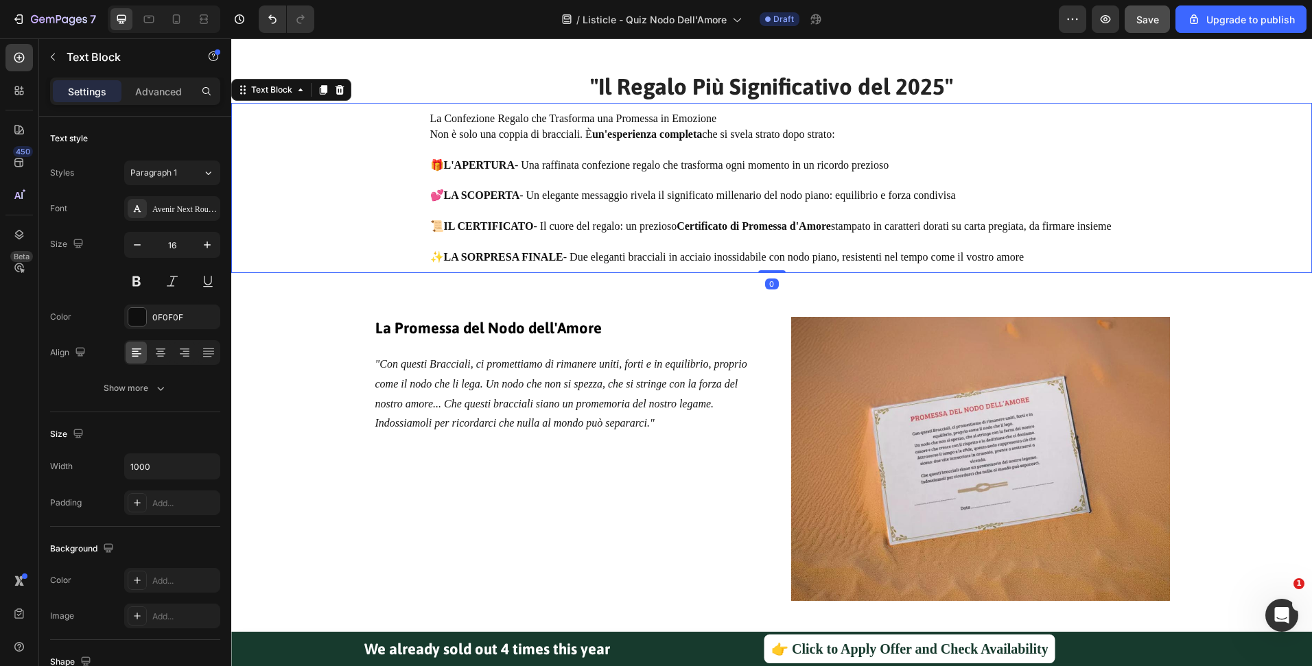
click at [703, 169] on p "🎁 L'APERTURA - Una raffinata confezione regalo che trasforma ogni momento in un…" at bounding box center [771, 165] width 683 height 15
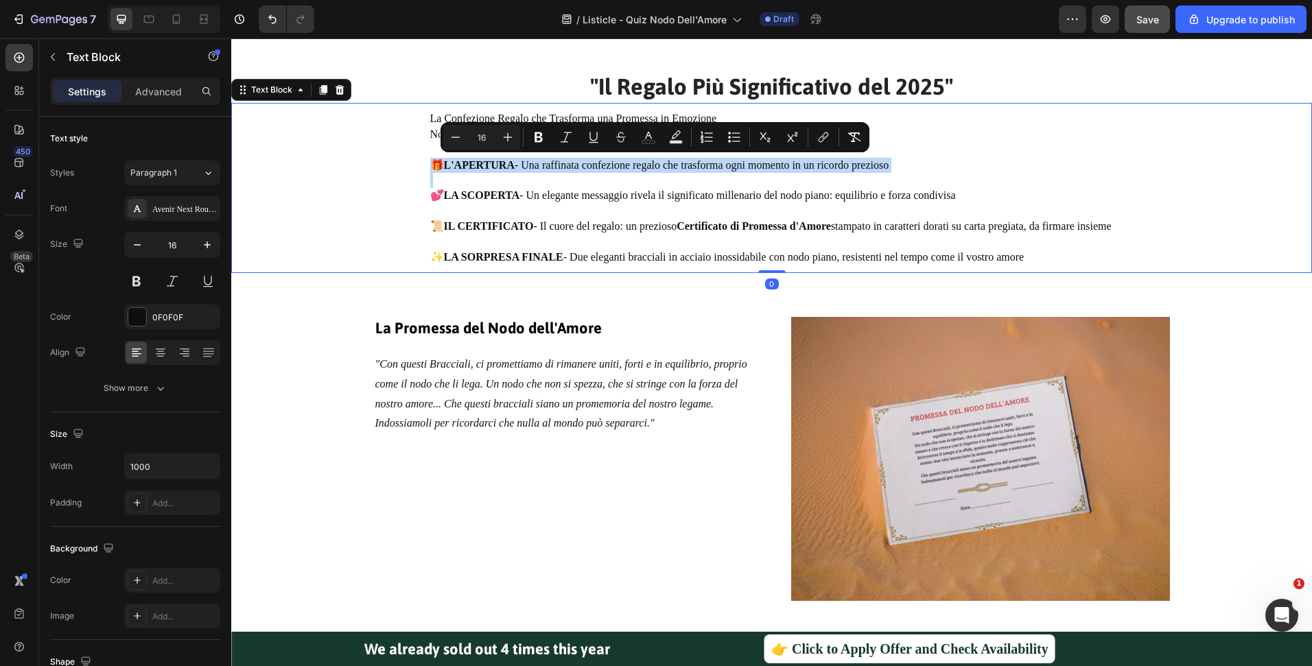
click at [703, 169] on p "🎁 L'APERTURA - Una raffinata confezione regalo che trasforma ogni momento in un…" at bounding box center [771, 165] width 683 height 15
click at [406, 128] on div "La Confezione Regalo che Trasforma una Promessa in Emozione Non è solo una copp…" at bounding box center [771, 188] width 1053 height 156
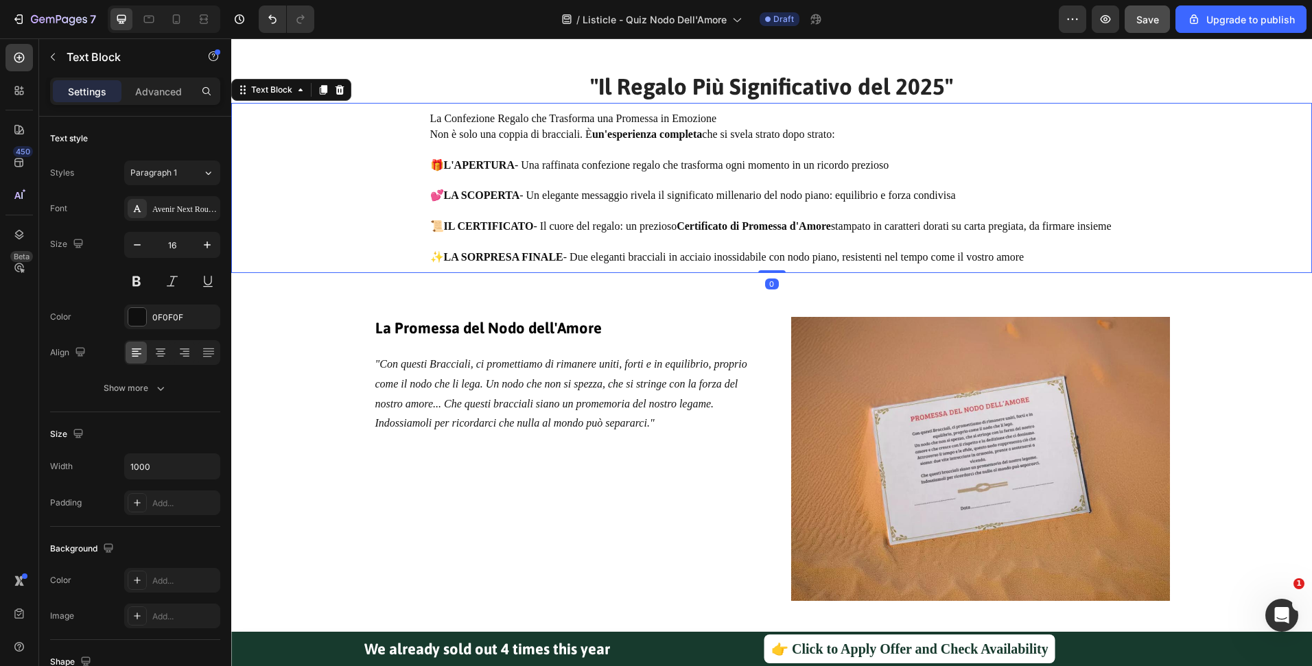
click at [430, 119] on p "La Confezione Regalo che Trasforma una Promessa in Emozione" at bounding box center [771, 118] width 683 height 15
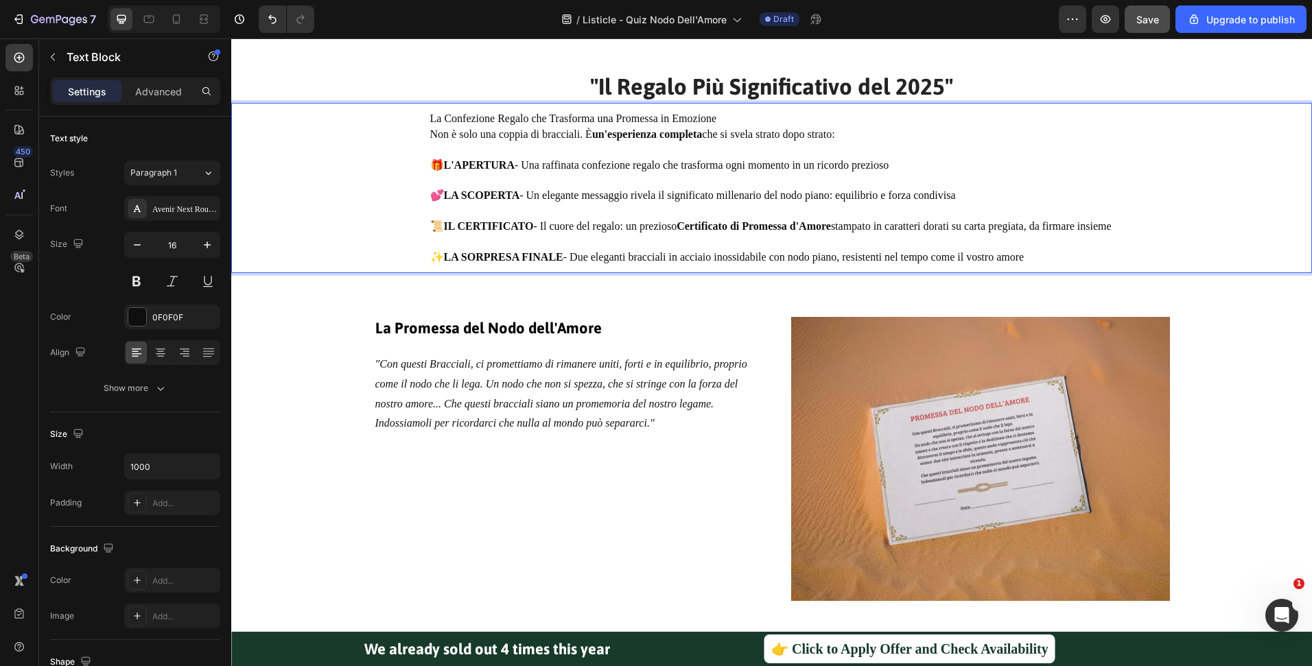
click at [429, 117] on div "La Confezione Regalo che Trasforma una Promessa in Emozione Non è solo una copp…" at bounding box center [772, 188] width 686 height 156
drag, startPoint x: 424, startPoint y: 117, endPoint x: 1072, endPoint y: 272, distance: 666.0
click at [1072, 266] on div "La Confezione Regalo che Trasforma una Promessa in Emozione Non è solo una copp…" at bounding box center [772, 188] width 686 height 156
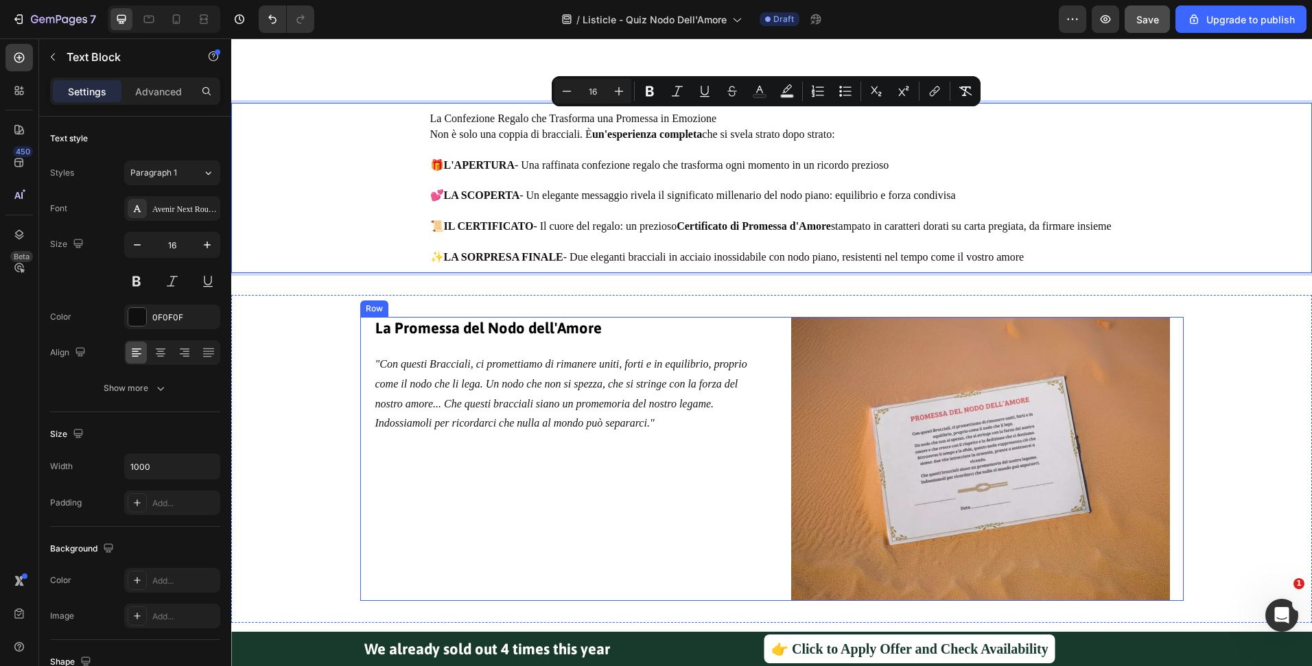
copy div "La Confezione Regalo che Trasforma una Promessa in Emozione Non è solo una copp…"
click at [591, 419] on icon ""Con questi Bracciali, ci promettiamo di rimanere uniti, forti e in equilibrio,…" at bounding box center [561, 393] width 372 height 71
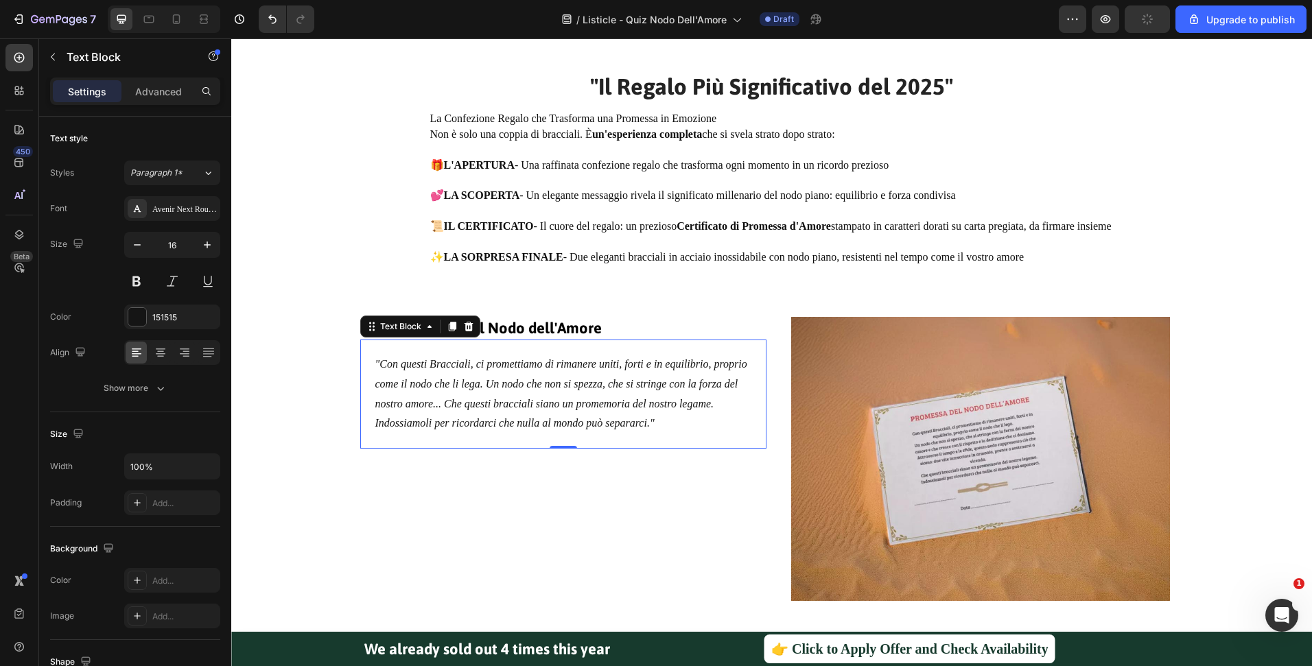
click at [591, 419] on icon ""Con questi Bracciali, ci promettiamo di rimanere uniti, forti e in equilibrio,…" at bounding box center [561, 393] width 372 height 71
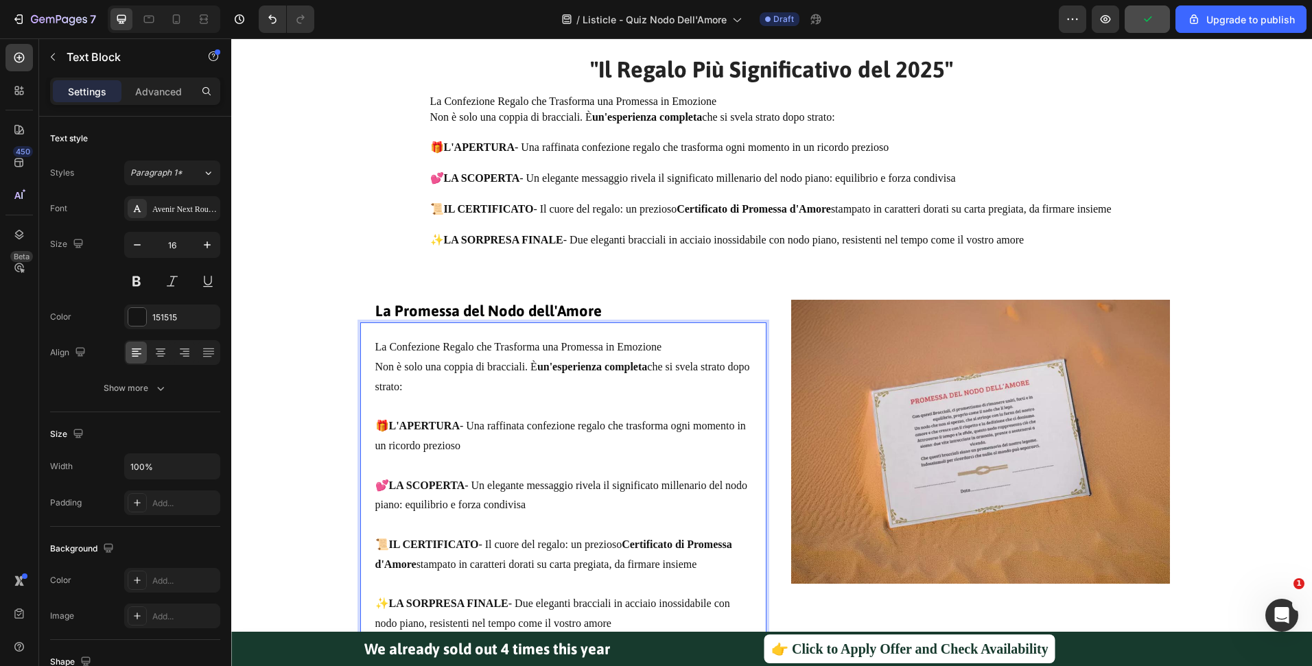
scroll to position [2324, 0]
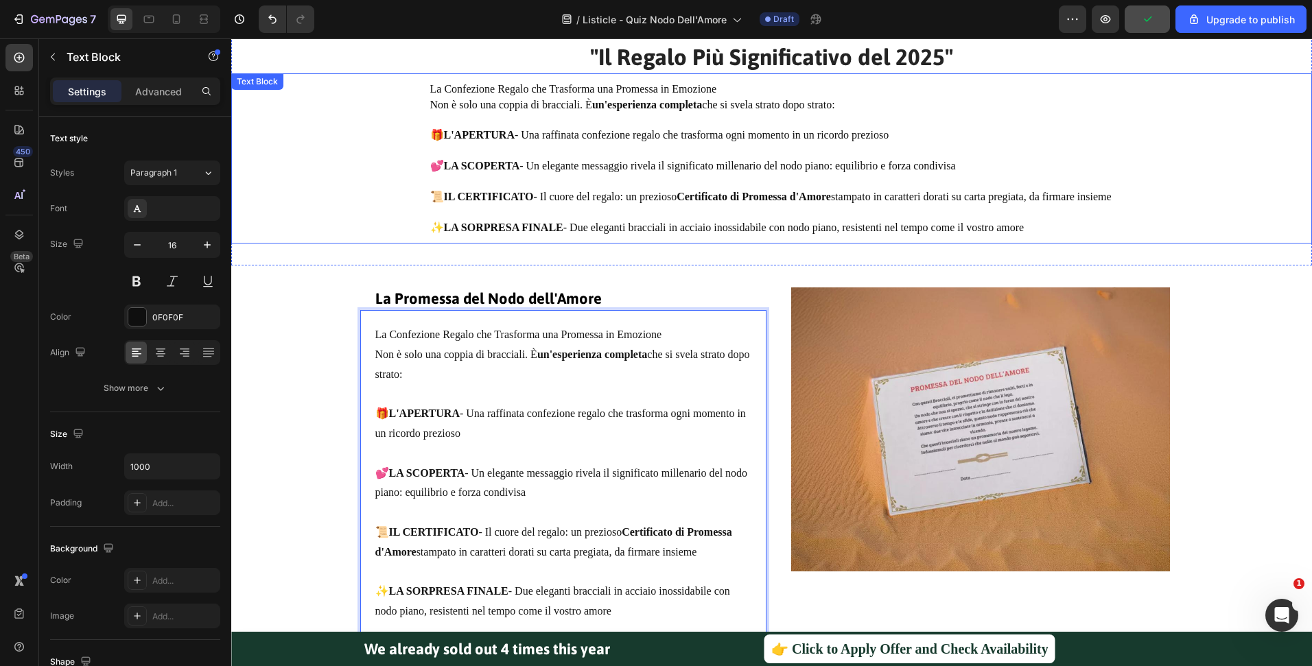
click at [616, 200] on p "📜 IL CERTIFICATO - Il cuore del regalo: un prezioso Certificato di Promessa d'A…" at bounding box center [771, 196] width 683 height 15
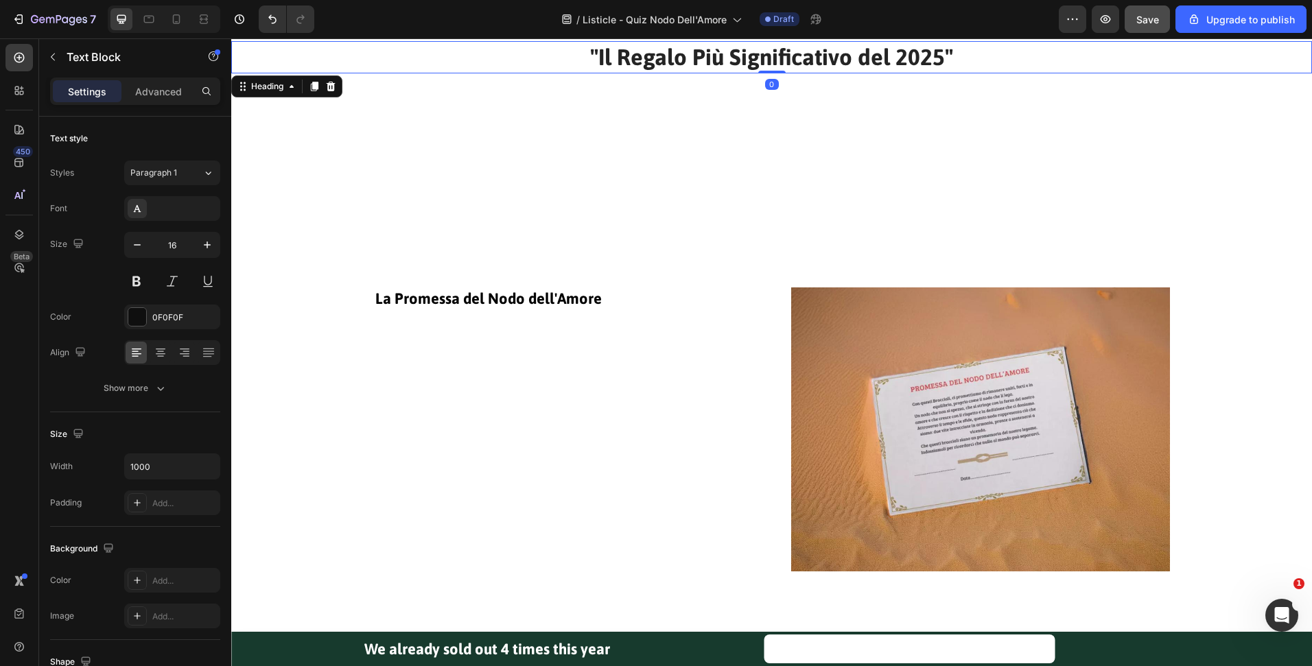
click at [648, 58] on strong ""Il Regalo Più Significativo del 2025"" at bounding box center [771, 57] width 363 height 26
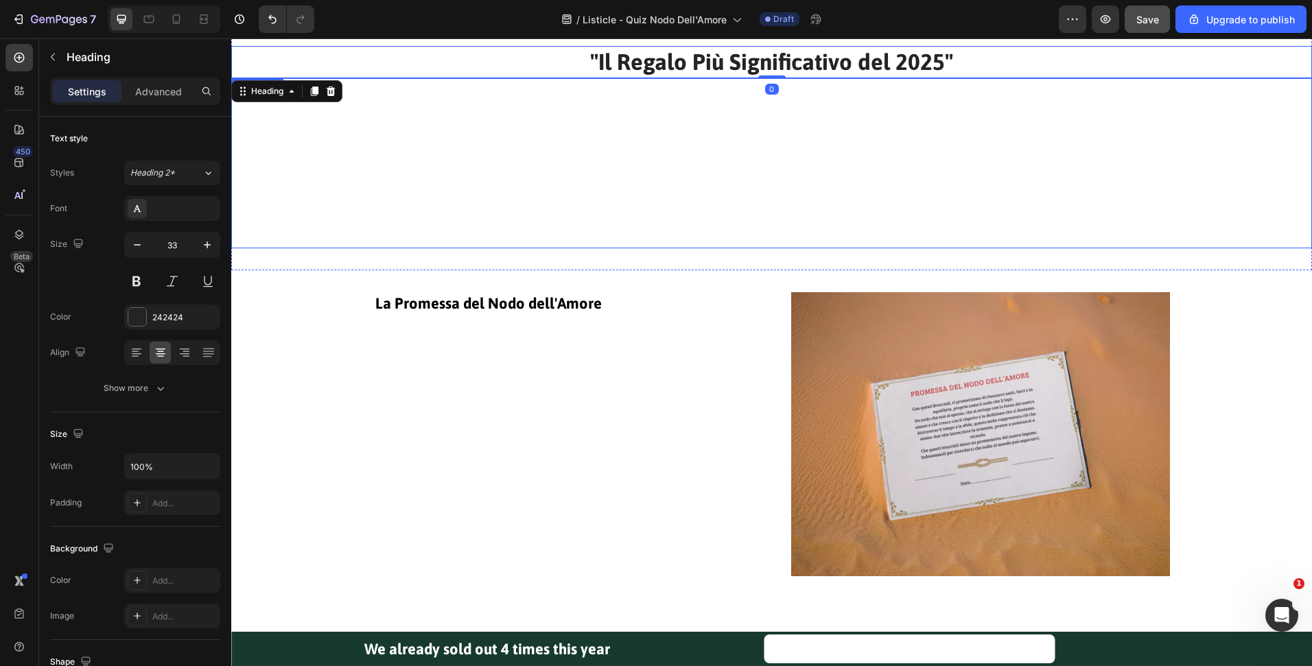
scroll to position [2295, 0]
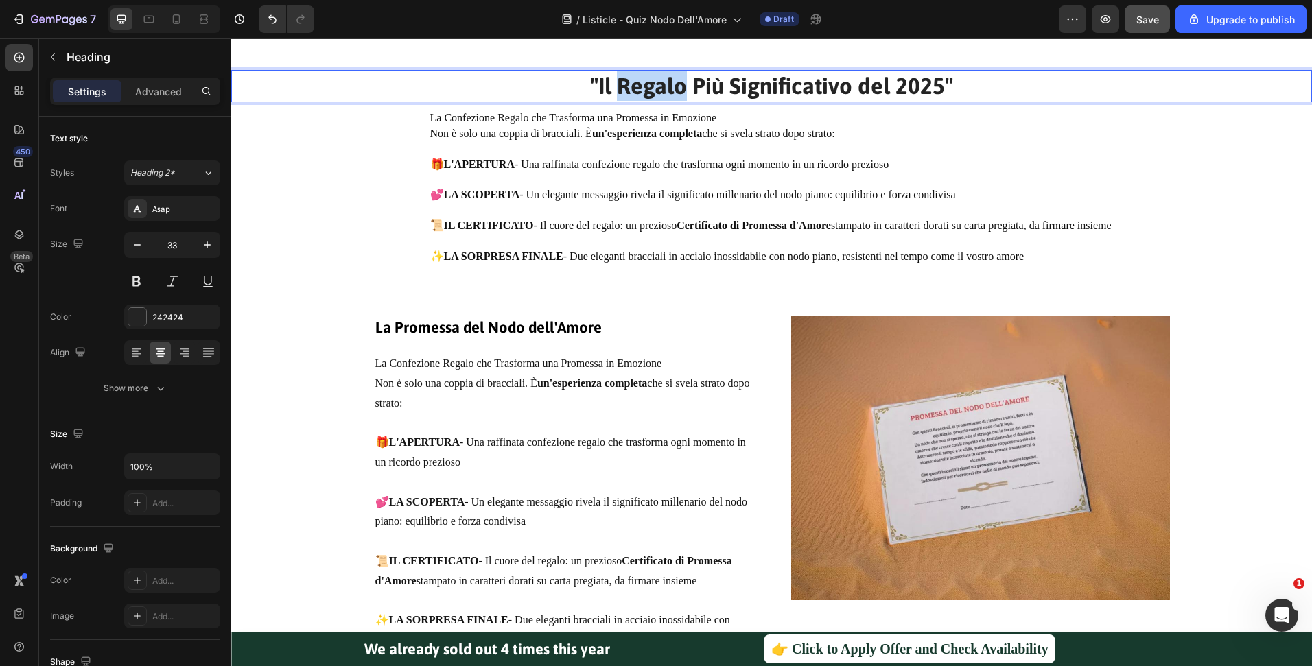
click at [663, 82] on strong ""Il Regalo Più Significativo del 2025"" at bounding box center [771, 86] width 363 height 26
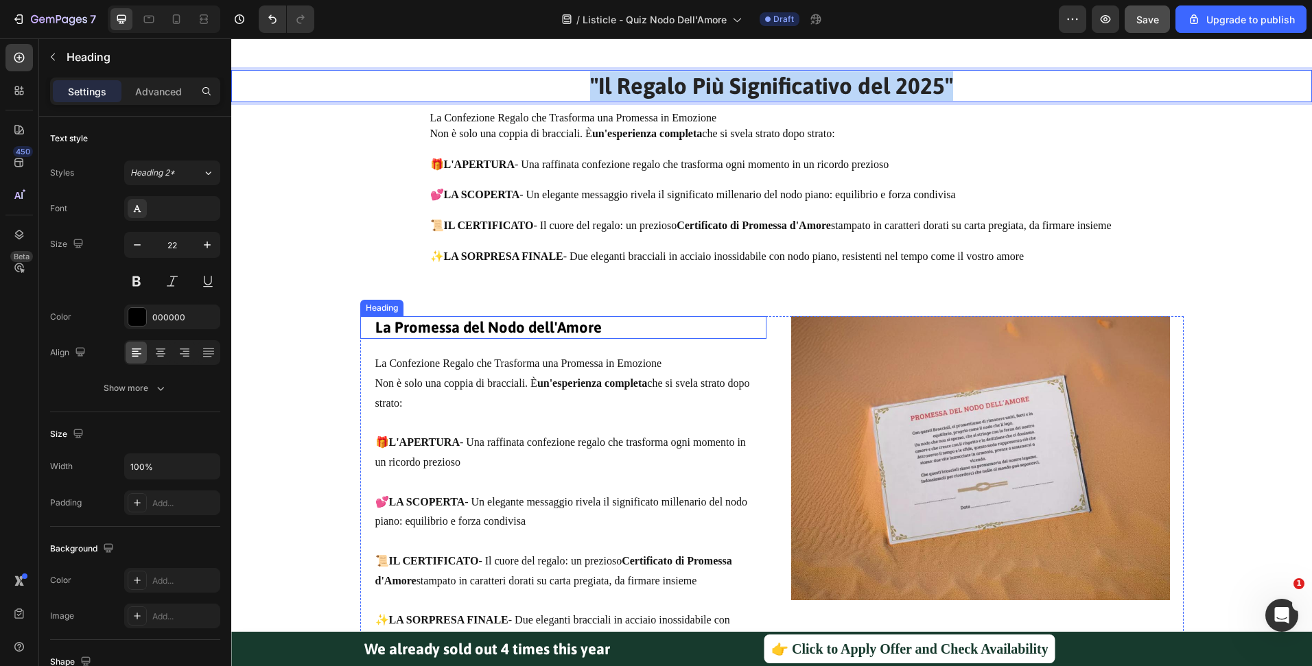
click at [521, 336] on strong "La Promessa del Nodo dell'Amore" at bounding box center [488, 327] width 226 height 18
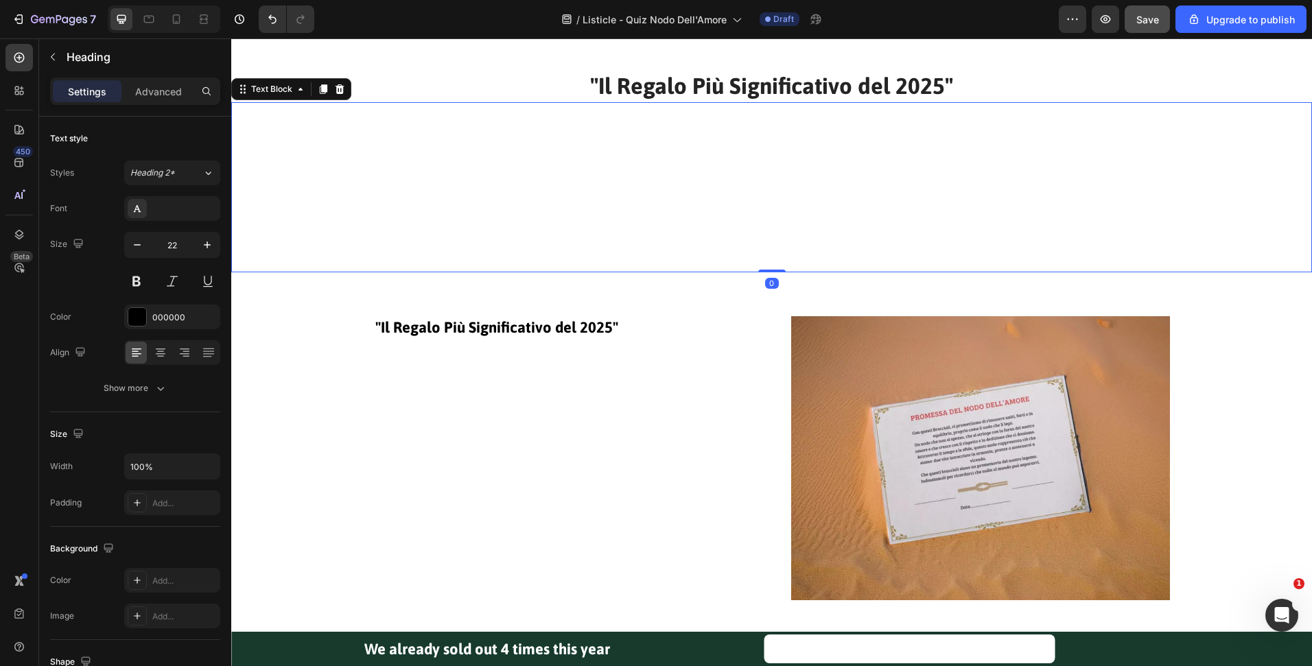
click at [742, 218] on p "📜 IL CERTIFICATO - Il cuore del regalo: un prezioso Certificato di Promessa d'A…" at bounding box center [771, 225] width 683 height 15
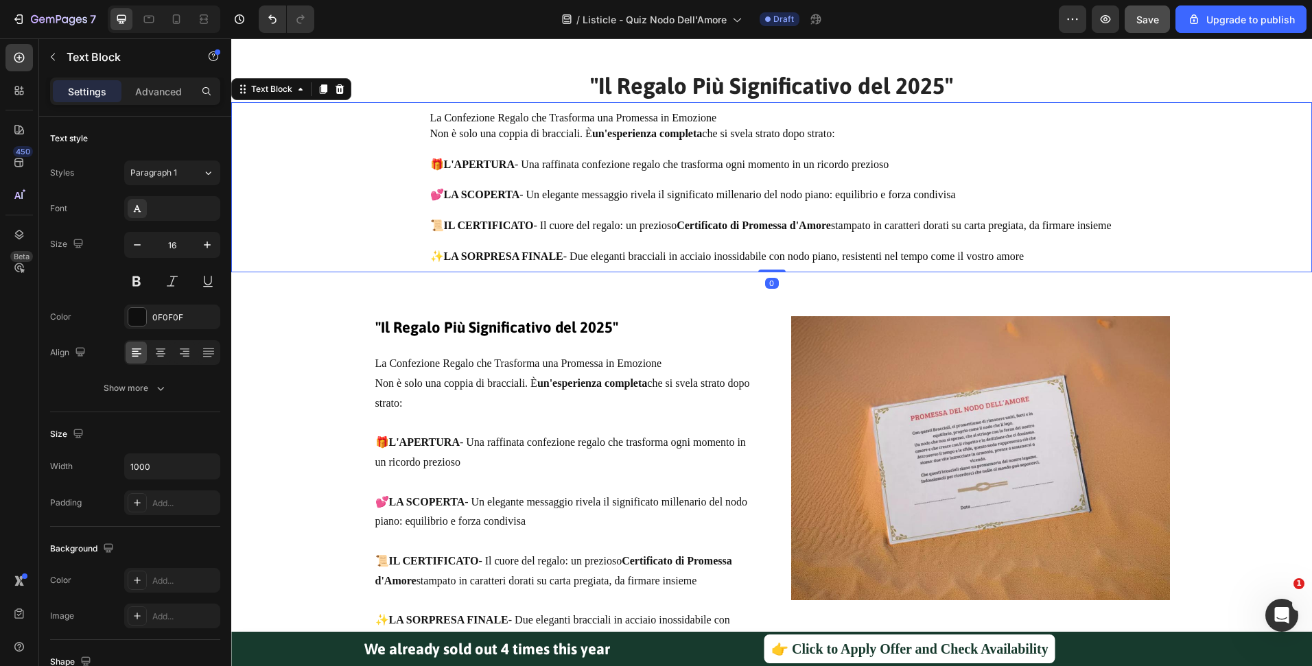
click at [347, 87] on div "Text Block" at bounding box center [291, 89] width 120 height 22
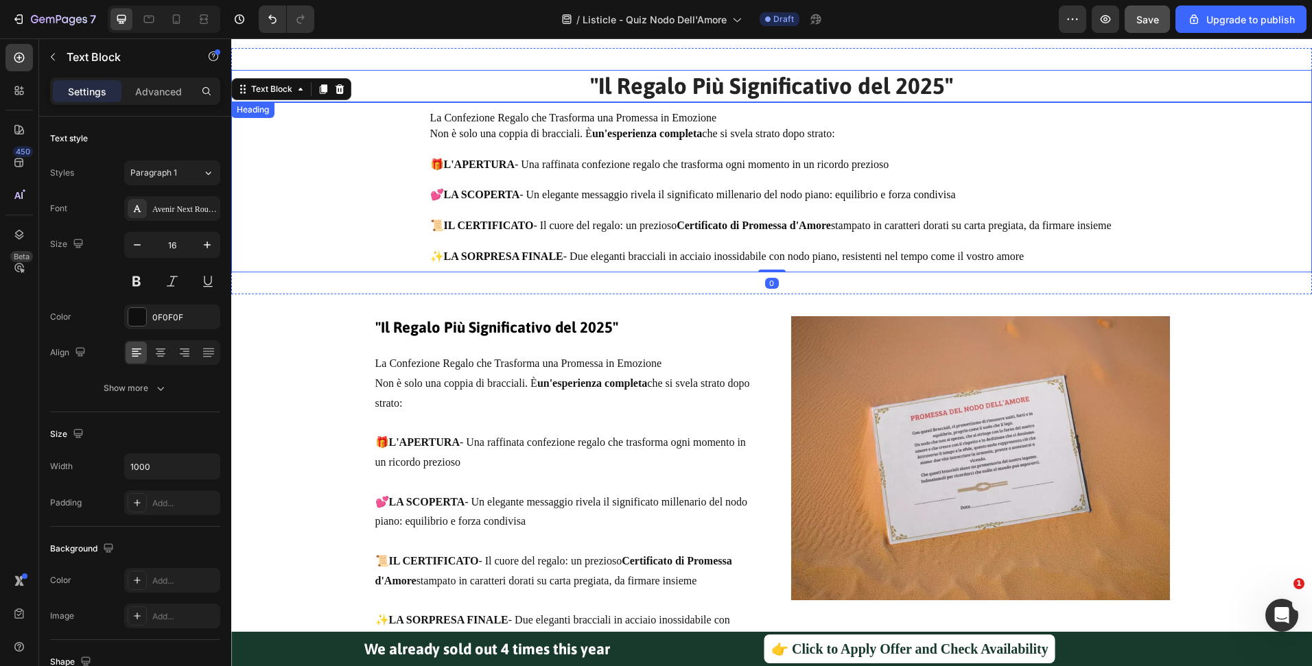
scroll to position [2041, 0]
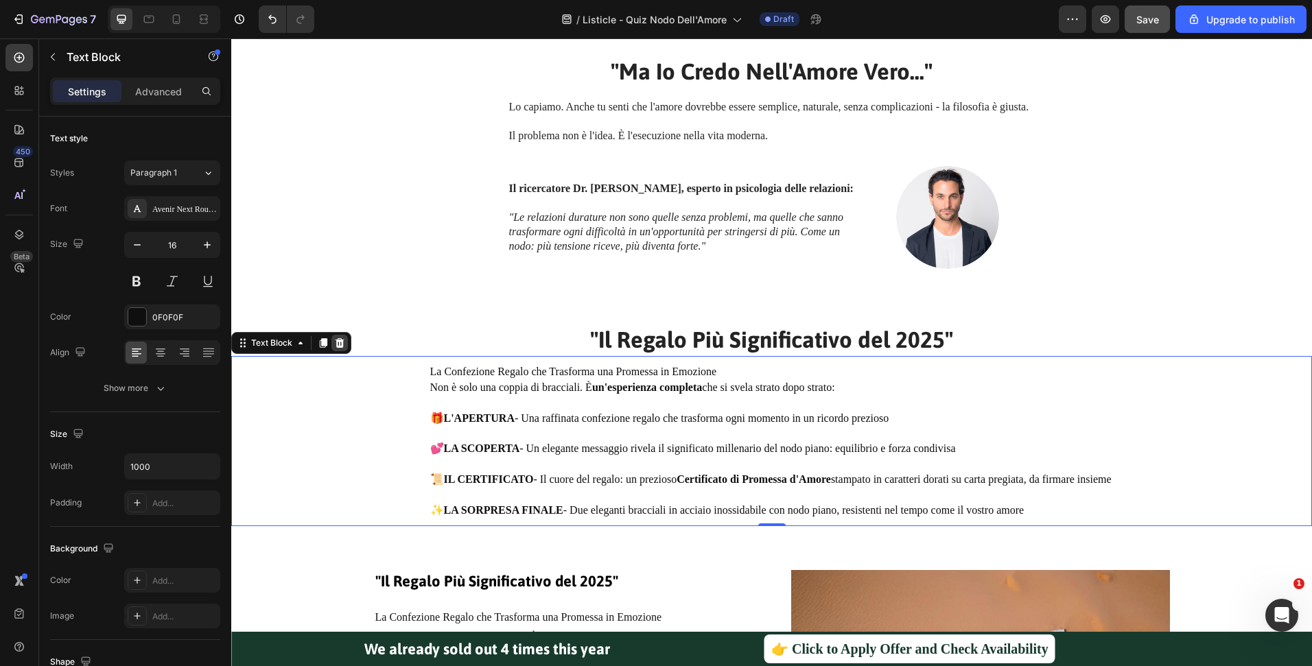
click at [339, 343] on icon at bounding box center [340, 343] width 9 height 10
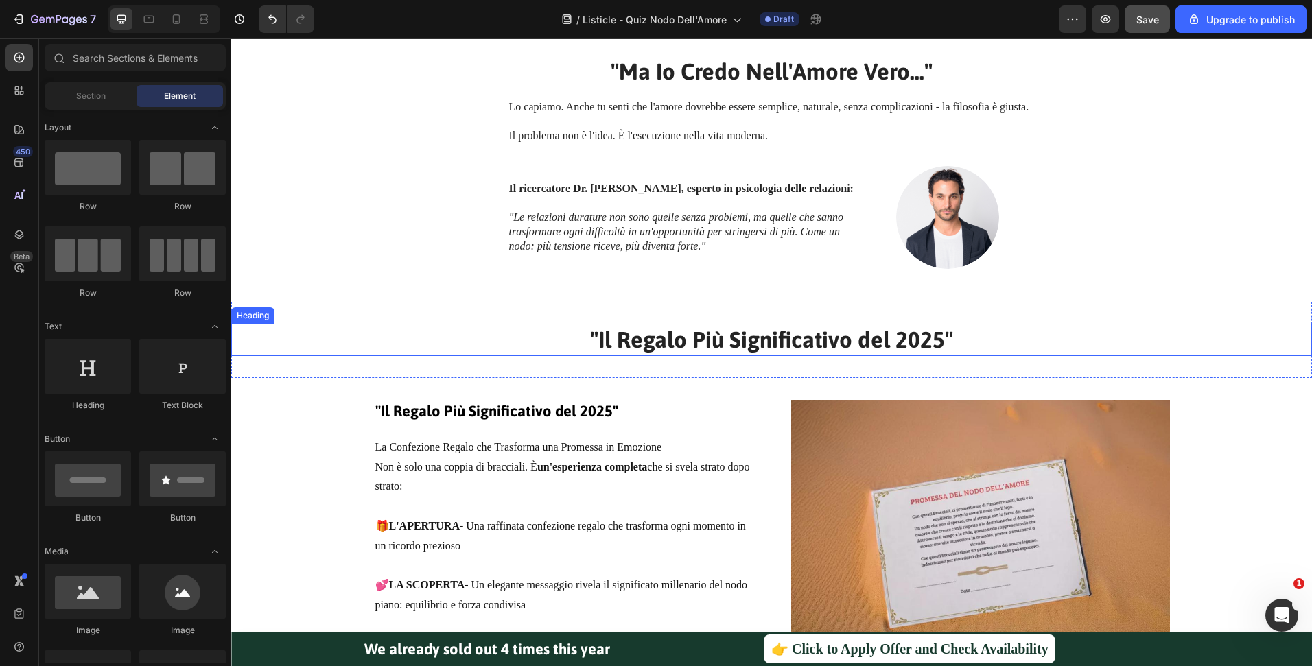
click at [519, 344] on p "⁠⁠⁠⁠⁠⁠⁠ "Il Regalo Più Significativo del 2025"" at bounding box center [772, 340] width 1078 height 30
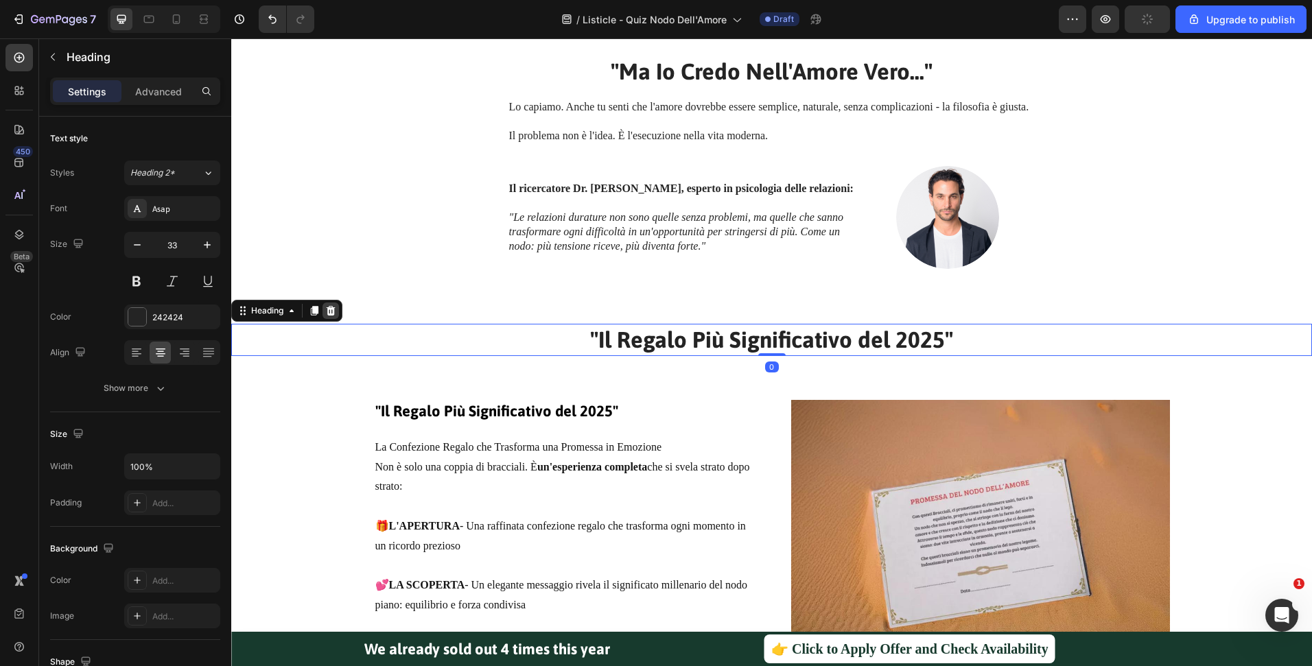
click at [331, 305] on icon at bounding box center [330, 310] width 11 height 11
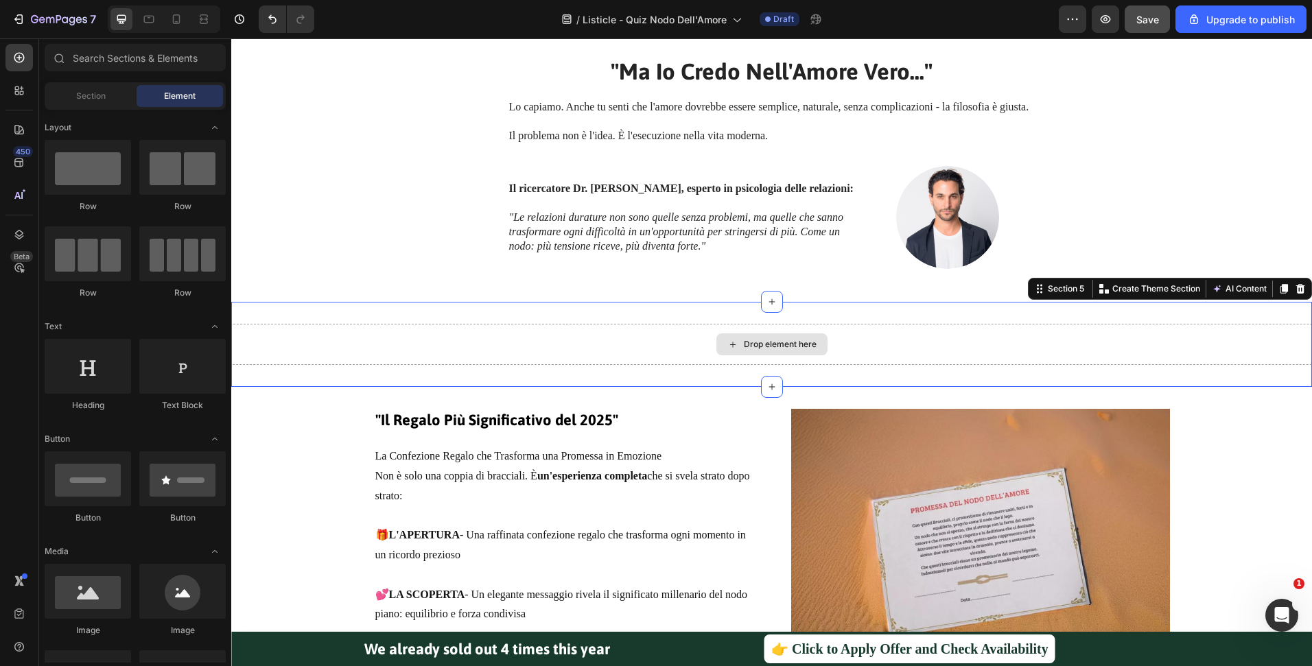
click at [620, 347] on div "Drop element here" at bounding box center [771, 344] width 1081 height 41
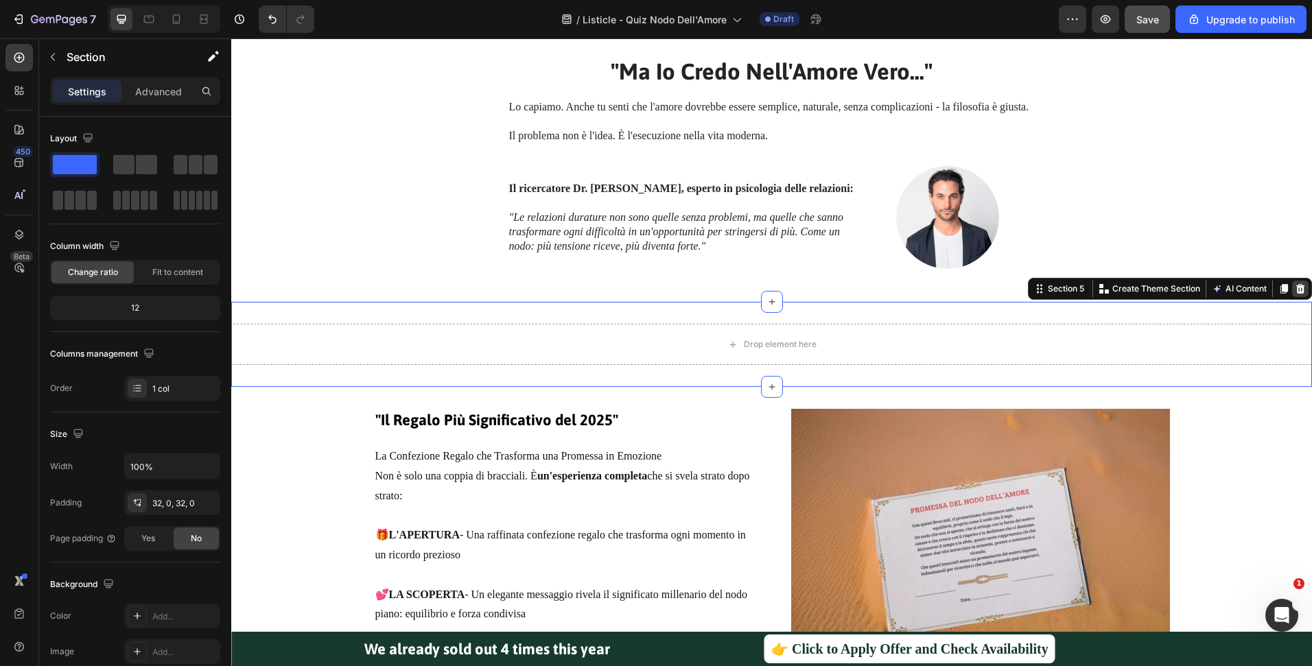
click at [1295, 290] on icon at bounding box center [1300, 288] width 11 height 11
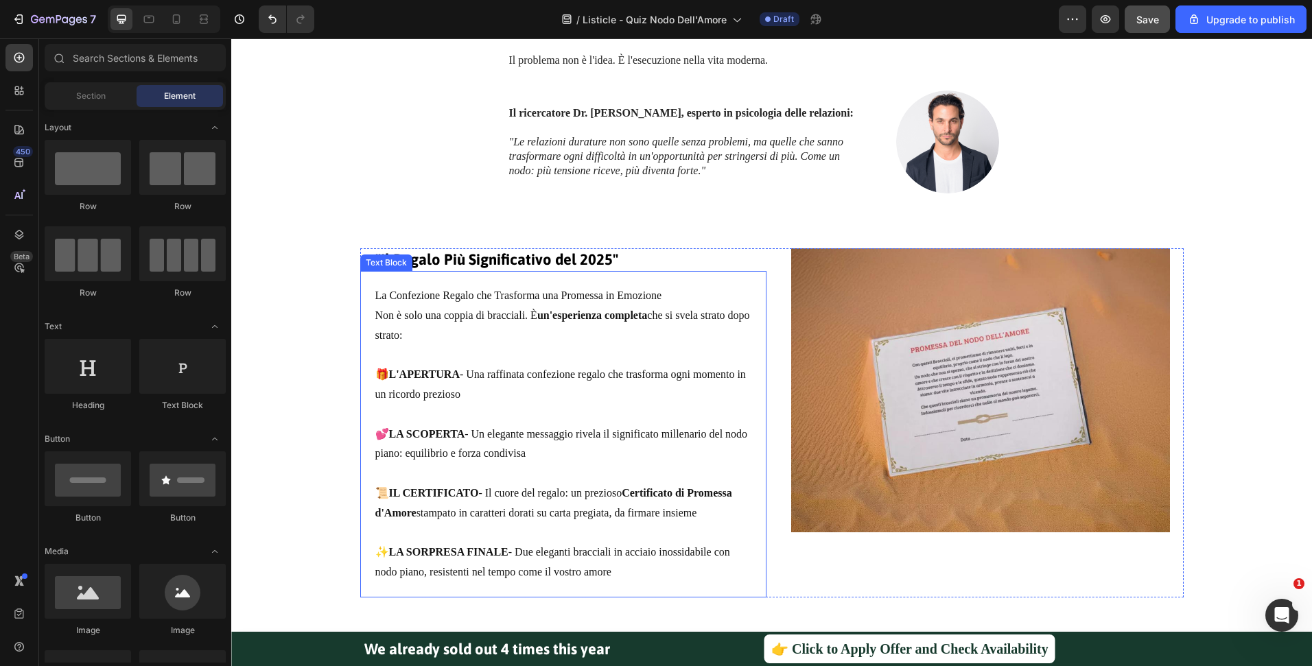
scroll to position [2119, 0]
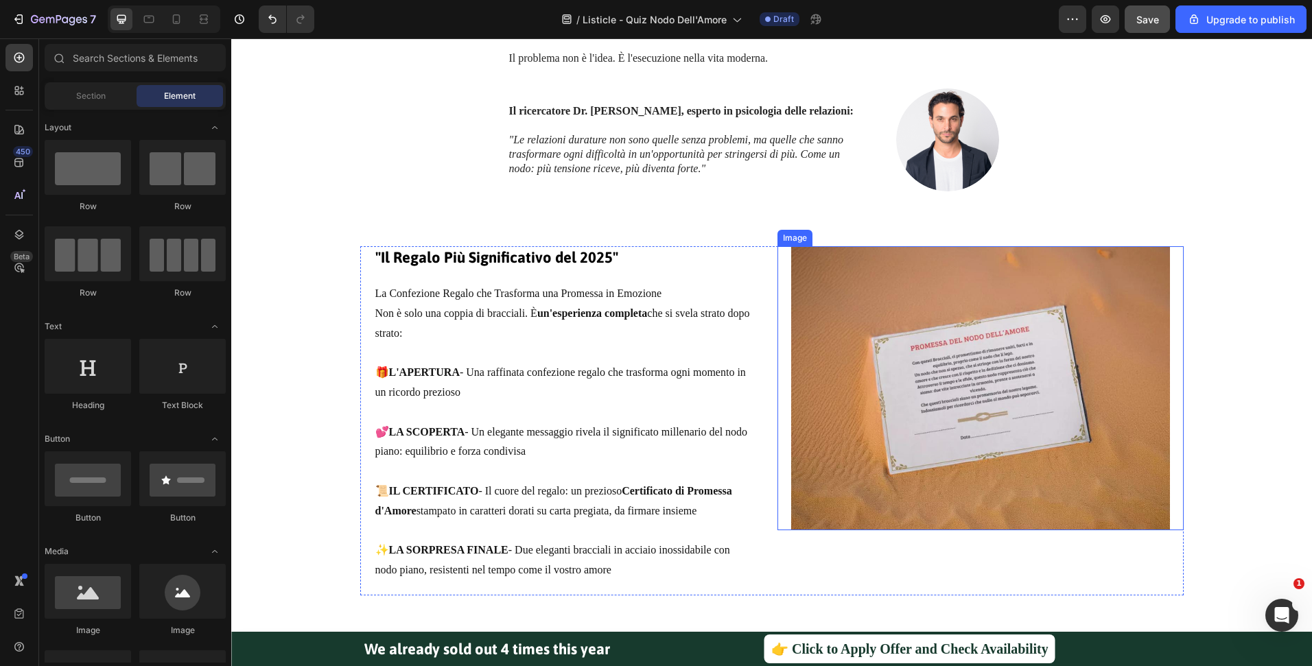
drag, startPoint x: 925, startPoint y: 331, endPoint x: 640, endPoint y: 355, distance: 285.8
click at [926, 331] on img at bounding box center [980, 388] width 379 height 284
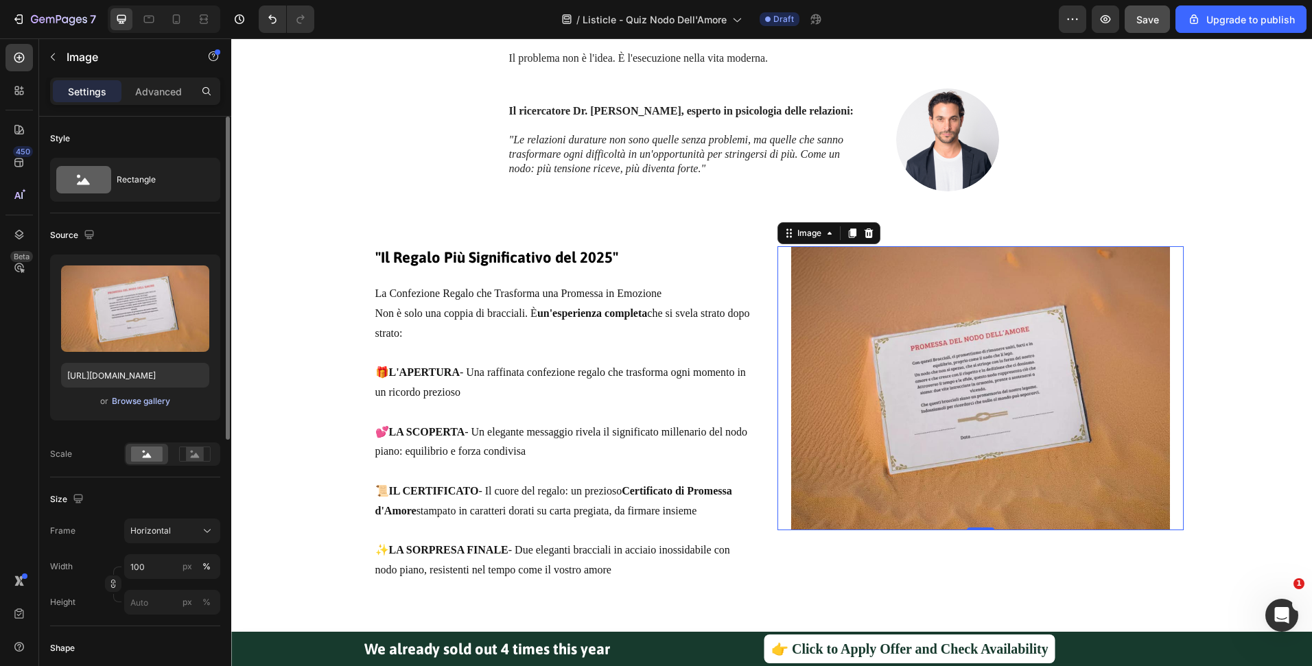
click at [115, 395] on button "Browse gallery" at bounding box center [141, 402] width 60 height 14
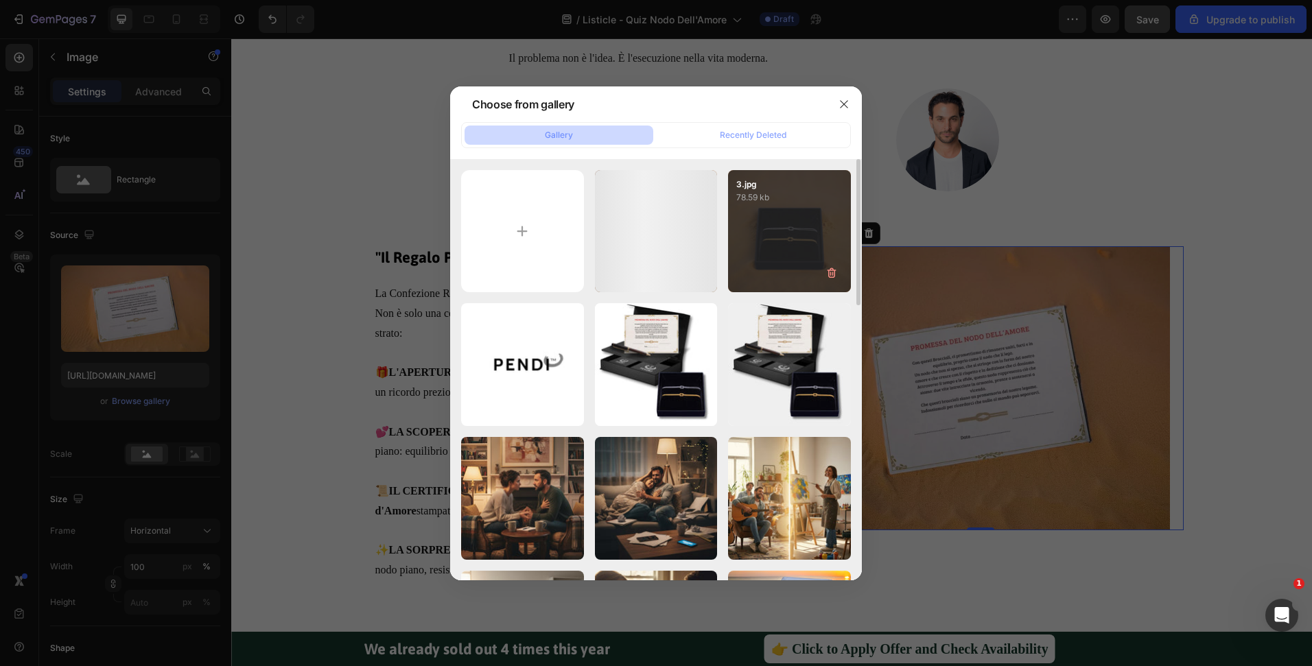
click at [808, 233] on div "3.jpg 78.59 kb" at bounding box center [789, 231] width 123 height 123
type input "https://cdn.shopify.com/s/files/1/0516/9702/5198/files/gempages_473911333830525…"
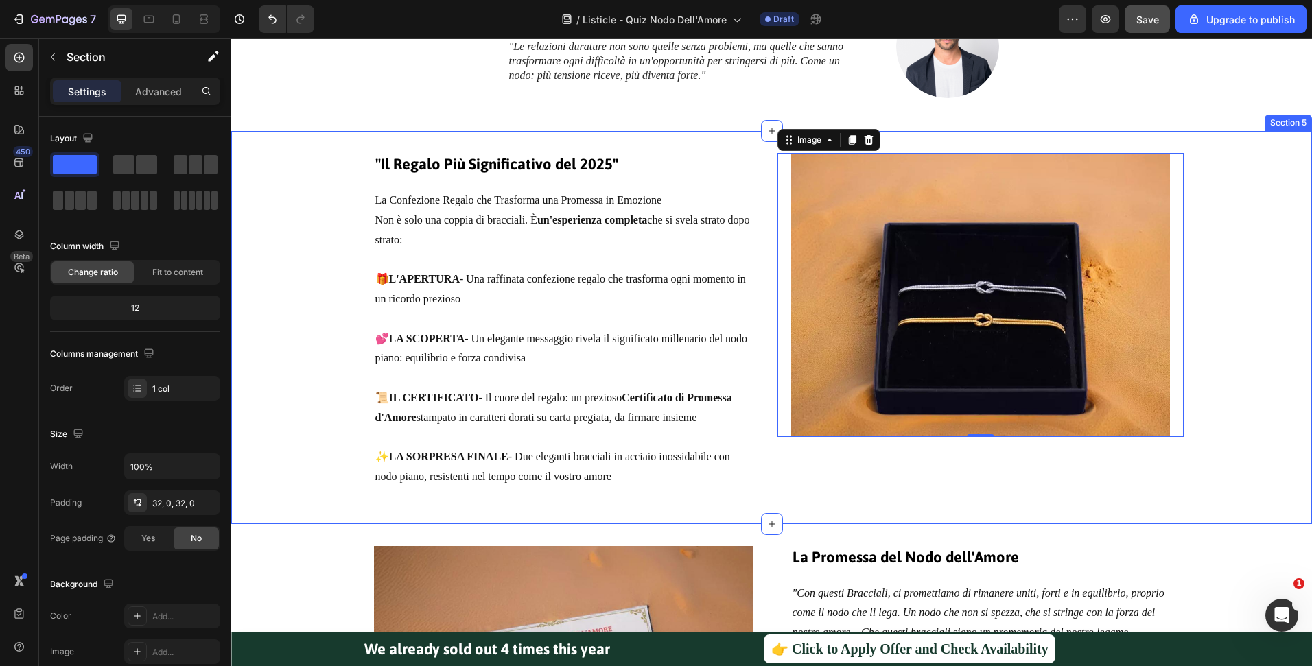
click at [1274, 211] on div "Image 0 ⁠⁠⁠⁠⁠⁠⁠ "Il Regalo Più Significativo del 2025" Heading La Confezione Re…" at bounding box center [771, 327] width 1081 height 349
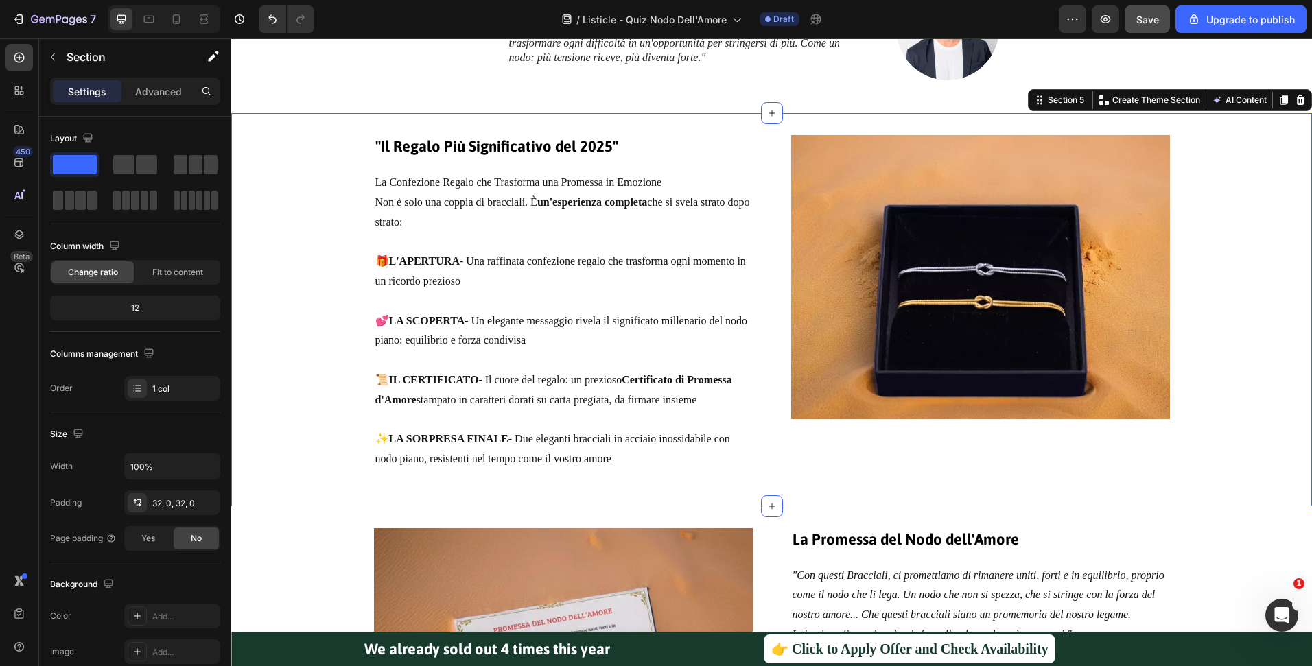
scroll to position [2238, 0]
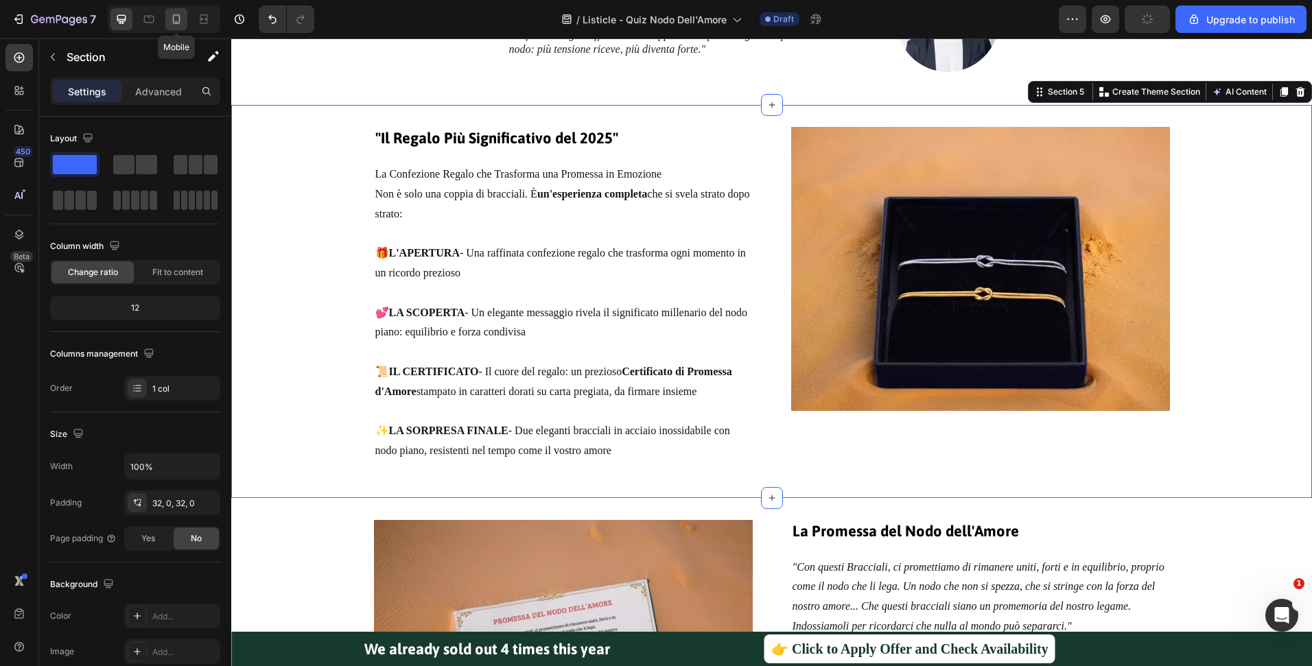
click at [183, 22] on icon at bounding box center [176, 19] width 14 height 14
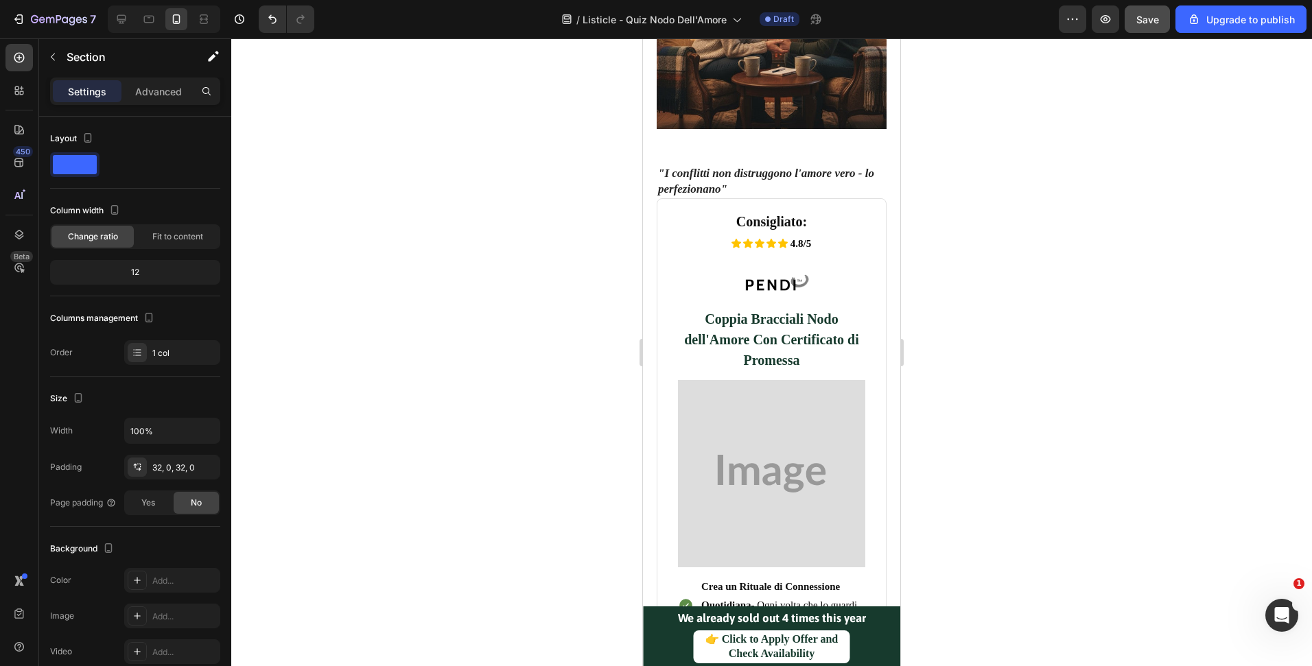
scroll to position [3171, 0]
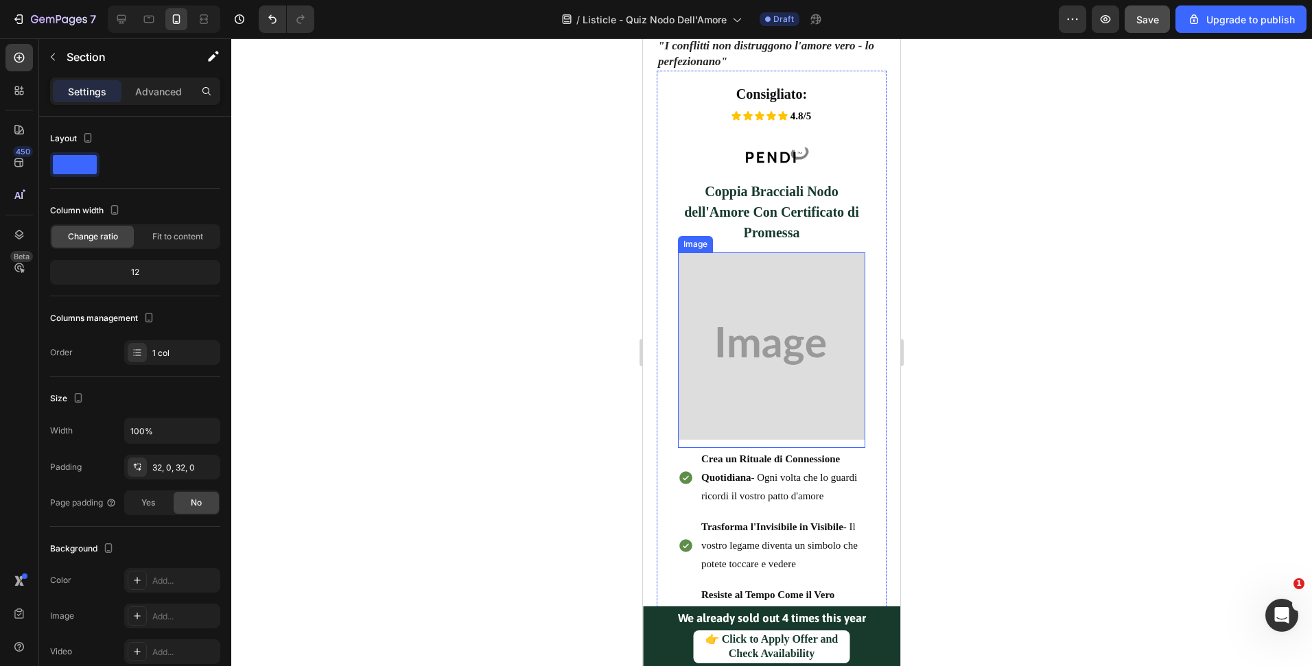
click at [825, 292] on img at bounding box center [771, 345] width 187 height 187
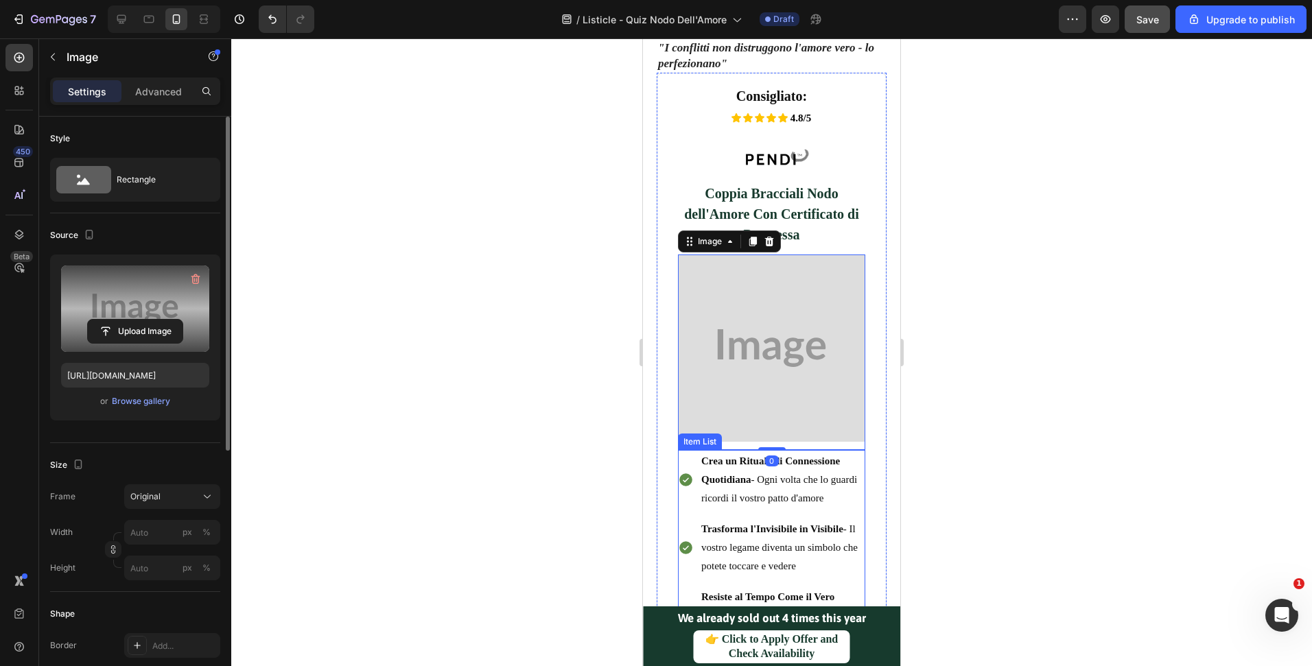
scroll to position [3169, 0]
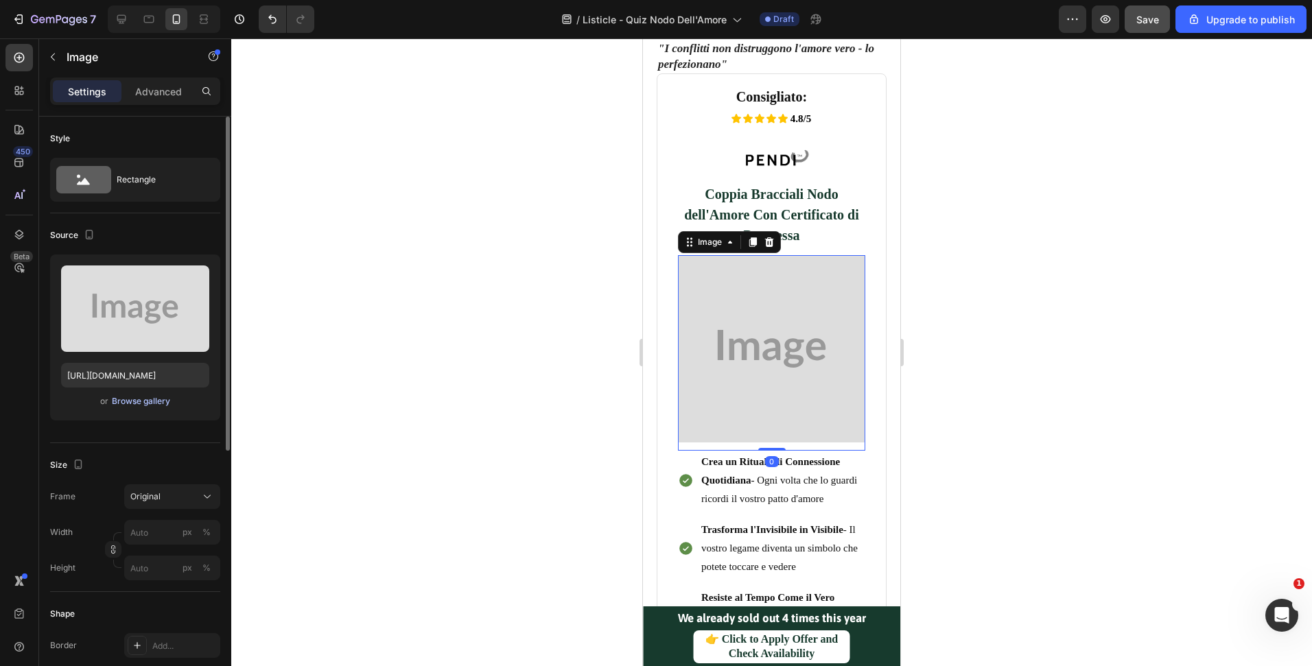
click at [119, 399] on div "Browse gallery" at bounding box center [141, 401] width 58 height 12
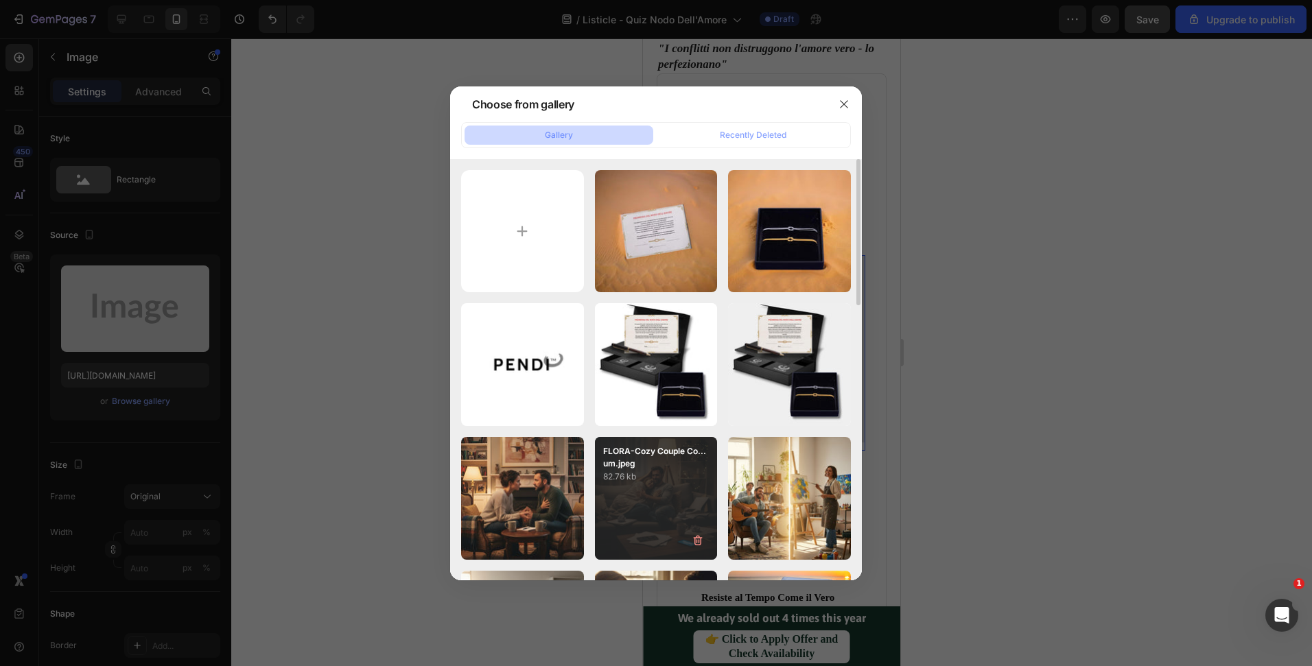
scroll to position [93, 0]
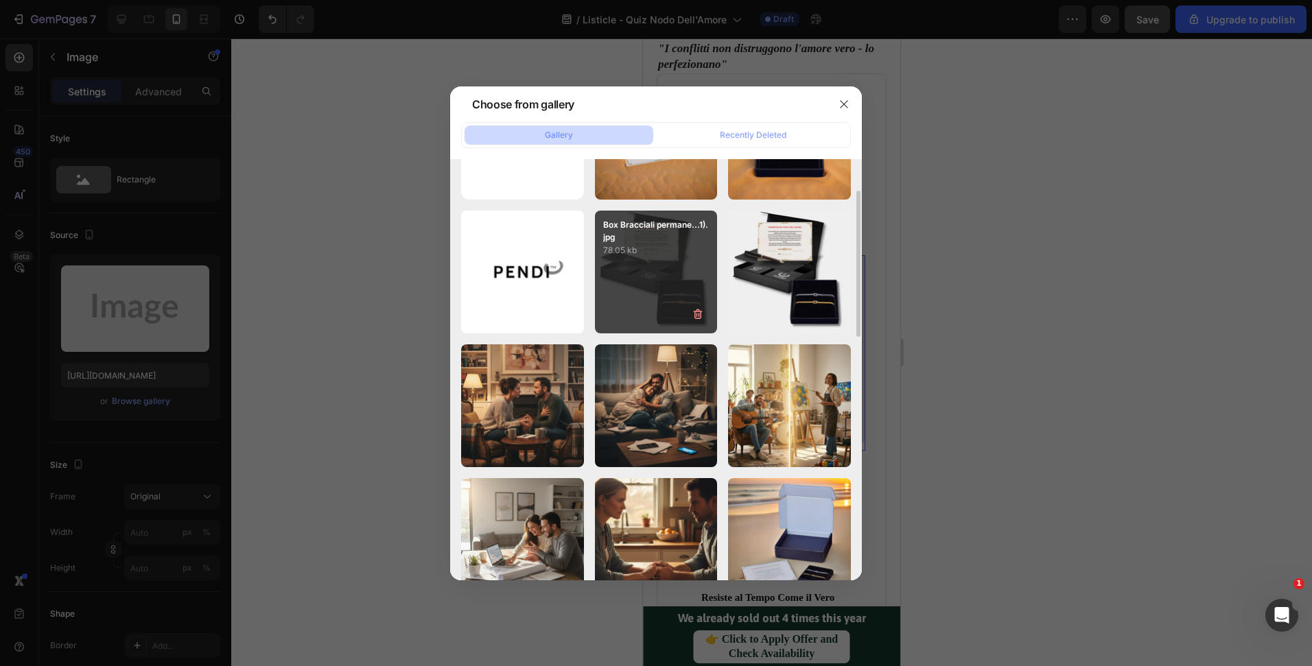
click at [662, 284] on div "Box Bracciali permane...1).jpg 78.05 kb" at bounding box center [656, 272] width 123 height 123
type input "https://cdn.shopify.com/s/files/1/0516/9702/5198/files/gempages_473911333830525…"
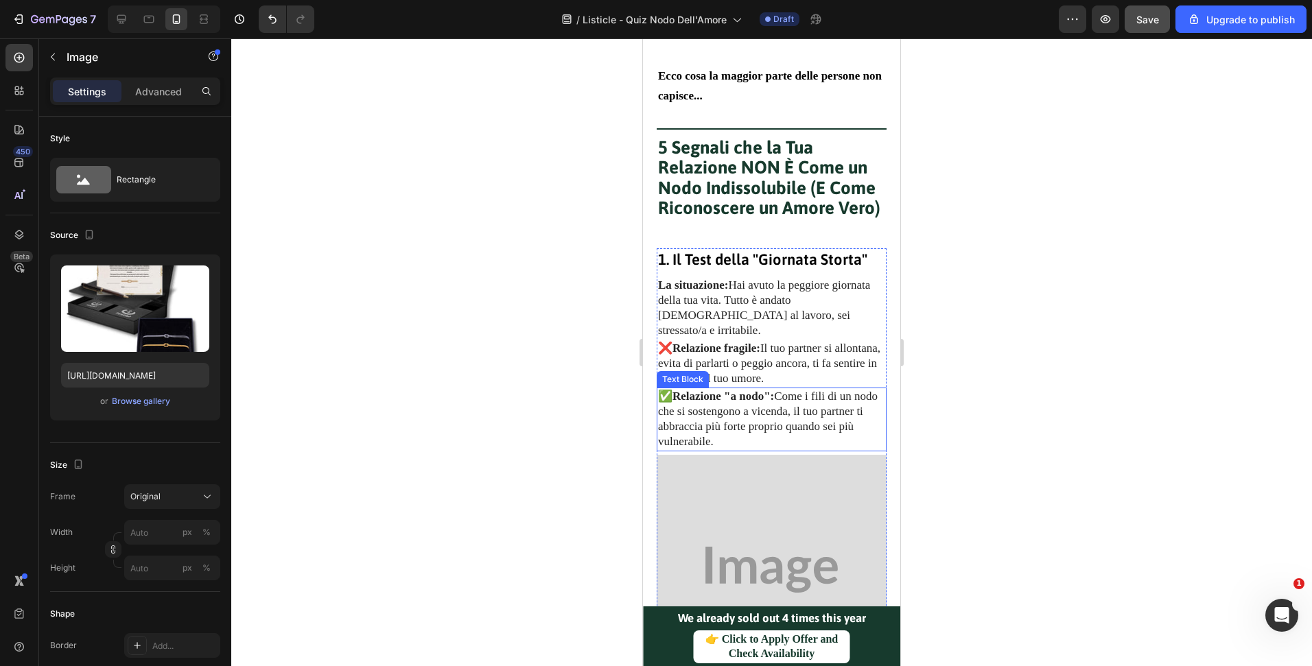
scroll to position [633, 0]
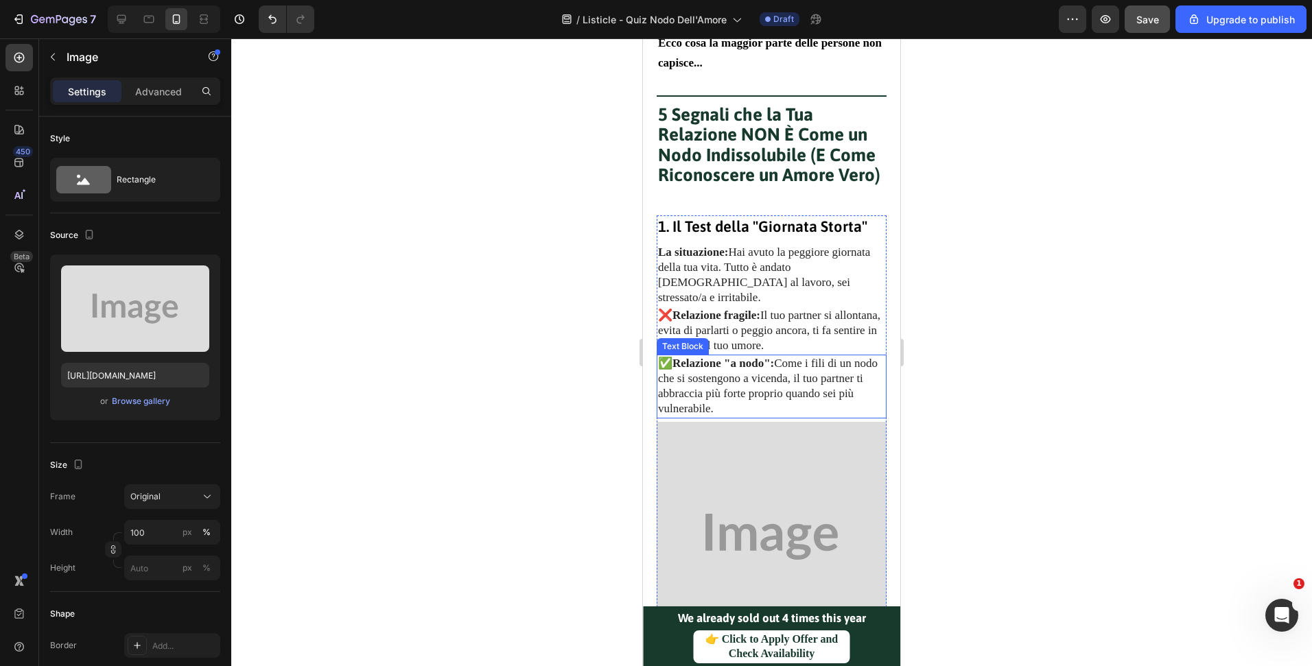
click at [766, 456] on img at bounding box center [772, 537] width 230 height 230
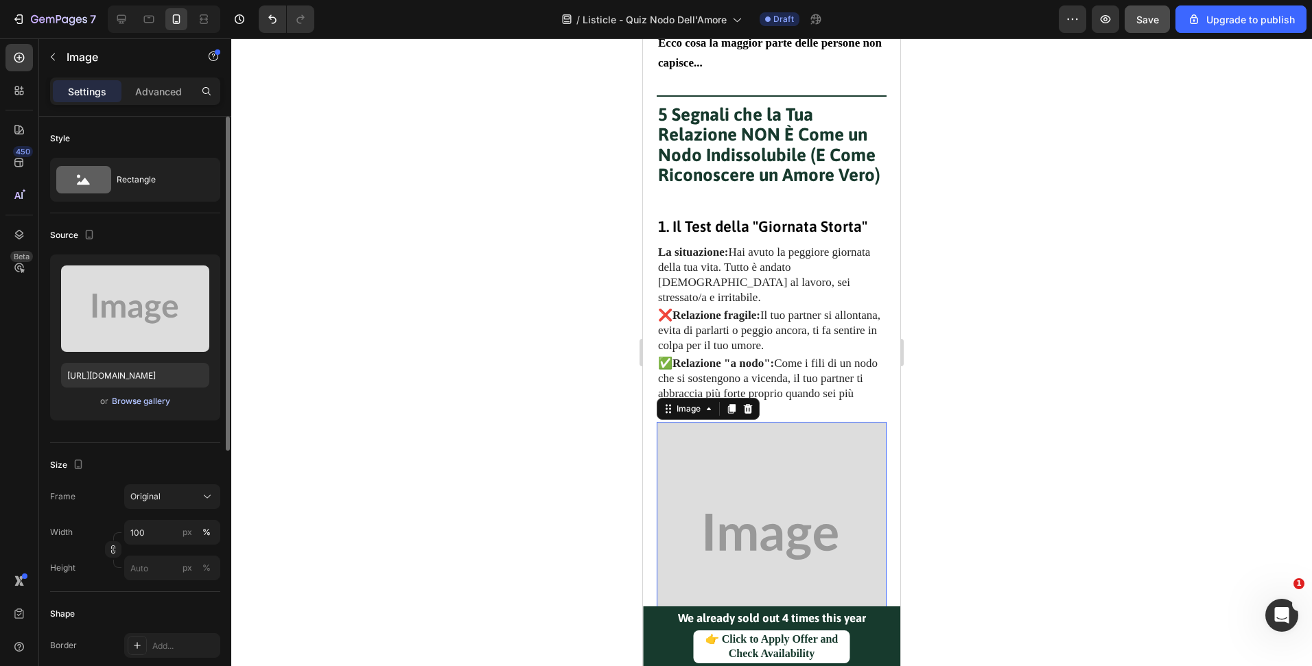
click at [151, 408] on button "Browse gallery" at bounding box center [141, 402] width 60 height 14
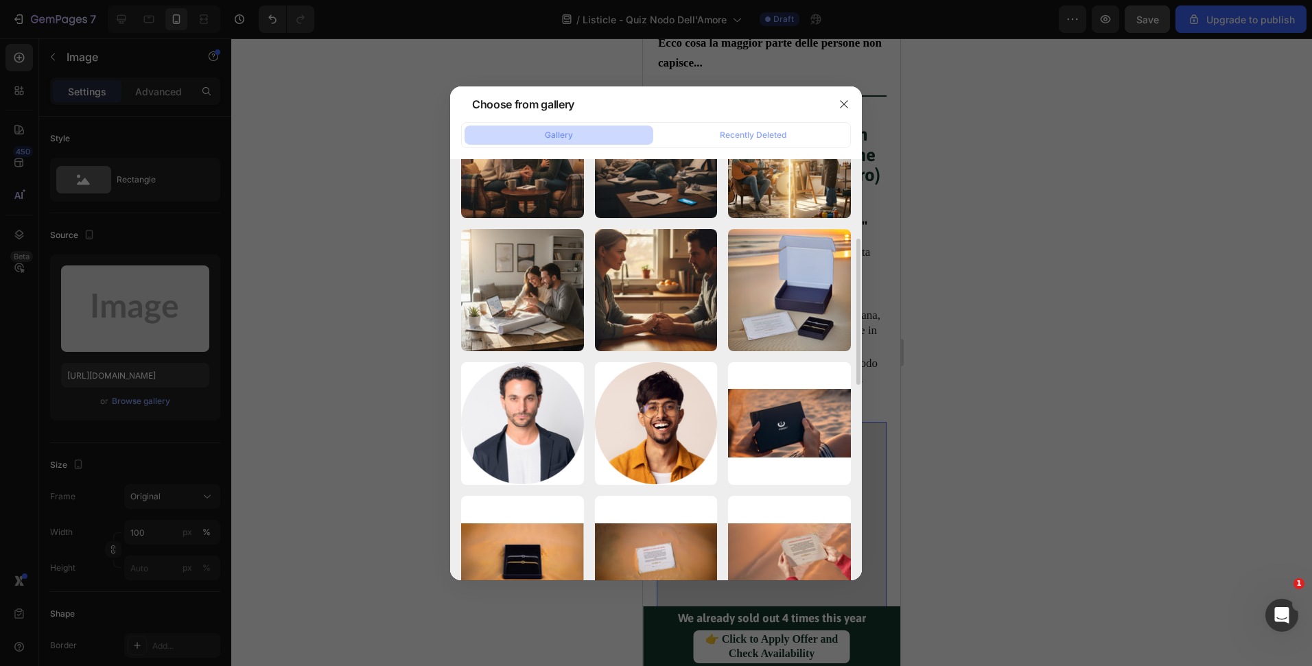
scroll to position [222, 0]
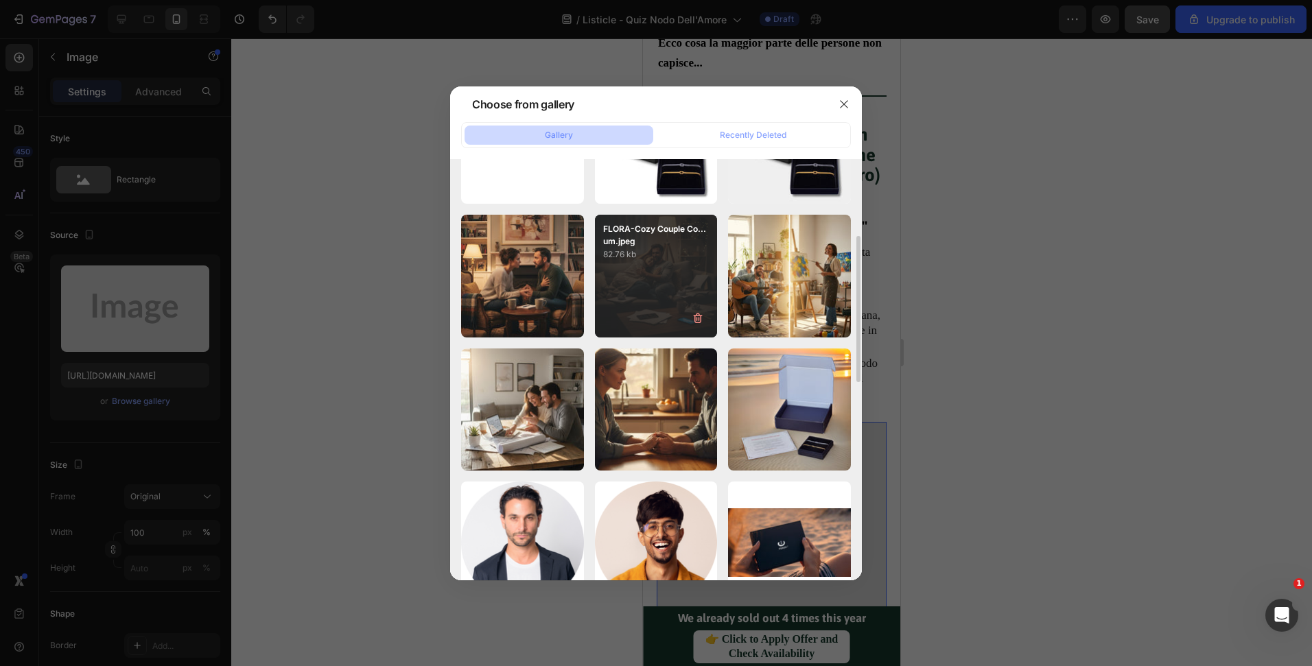
click at [670, 314] on div "FLORA-Cozy Couple Co...um.jpeg 82.76 kb" at bounding box center [656, 276] width 123 height 123
type input "https://cdn.shopify.com/s/files/1/0516/9702/5198/files/gempages_473911333830525…"
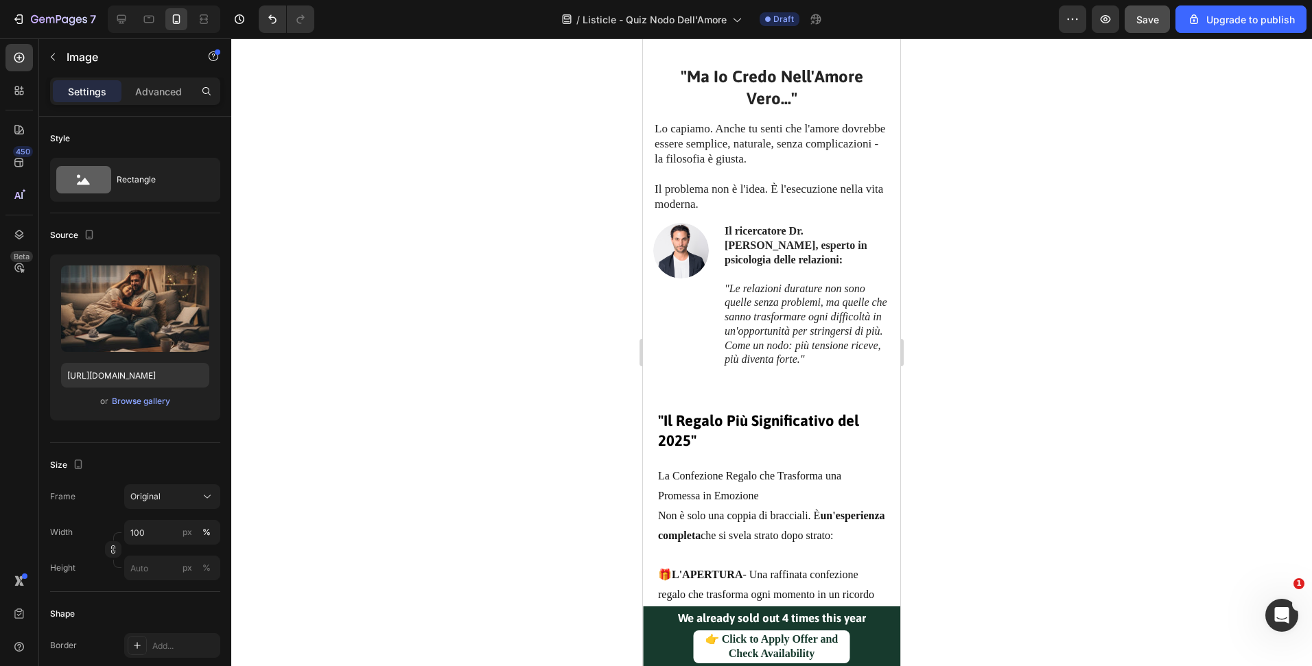
scroll to position [4688, 0]
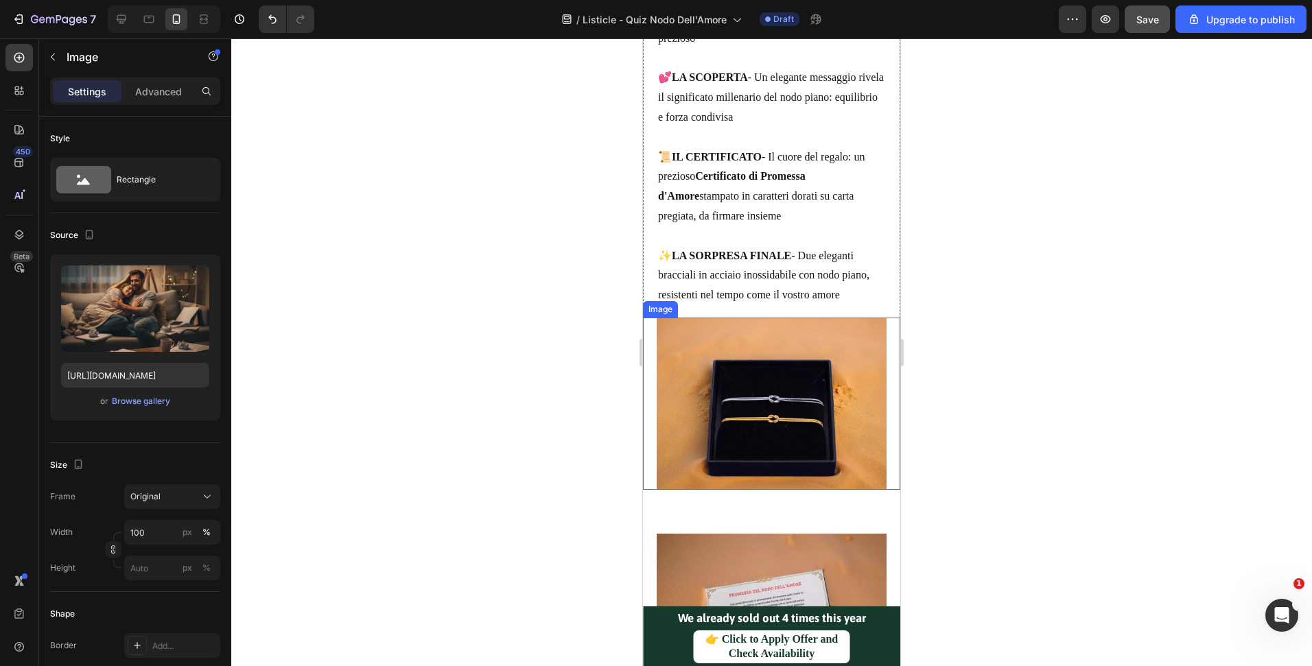
click at [824, 398] on img at bounding box center [772, 404] width 230 height 172
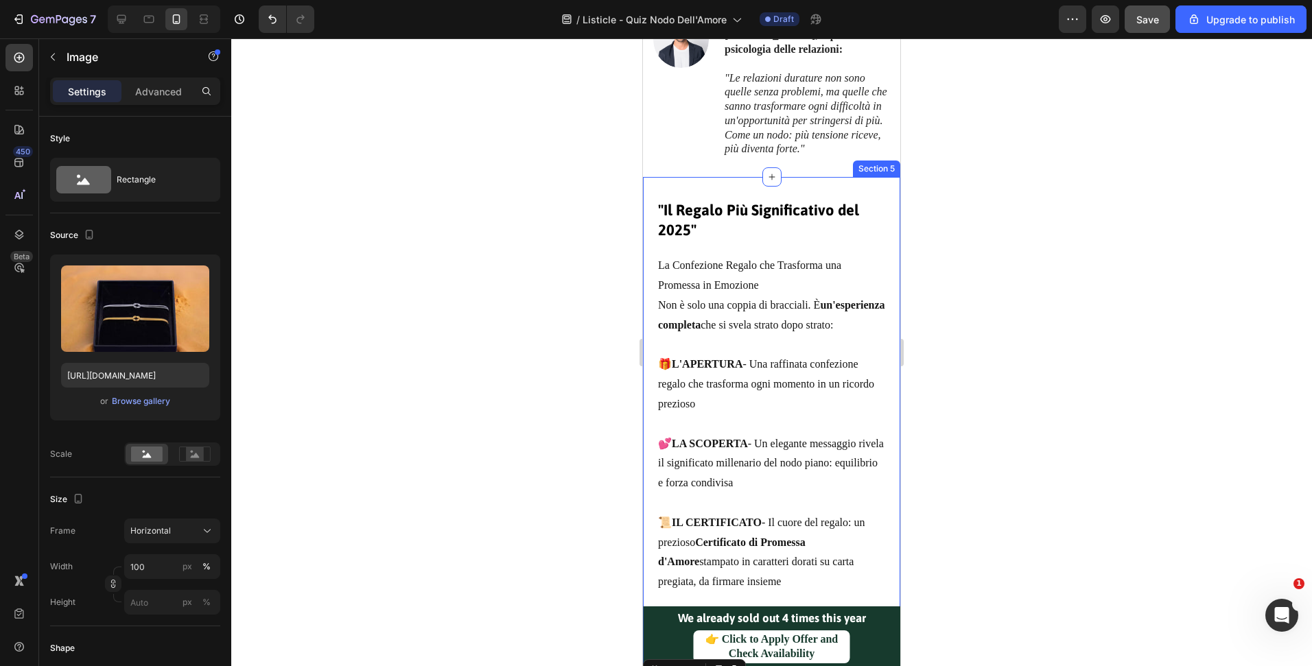
scroll to position [4251, 0]
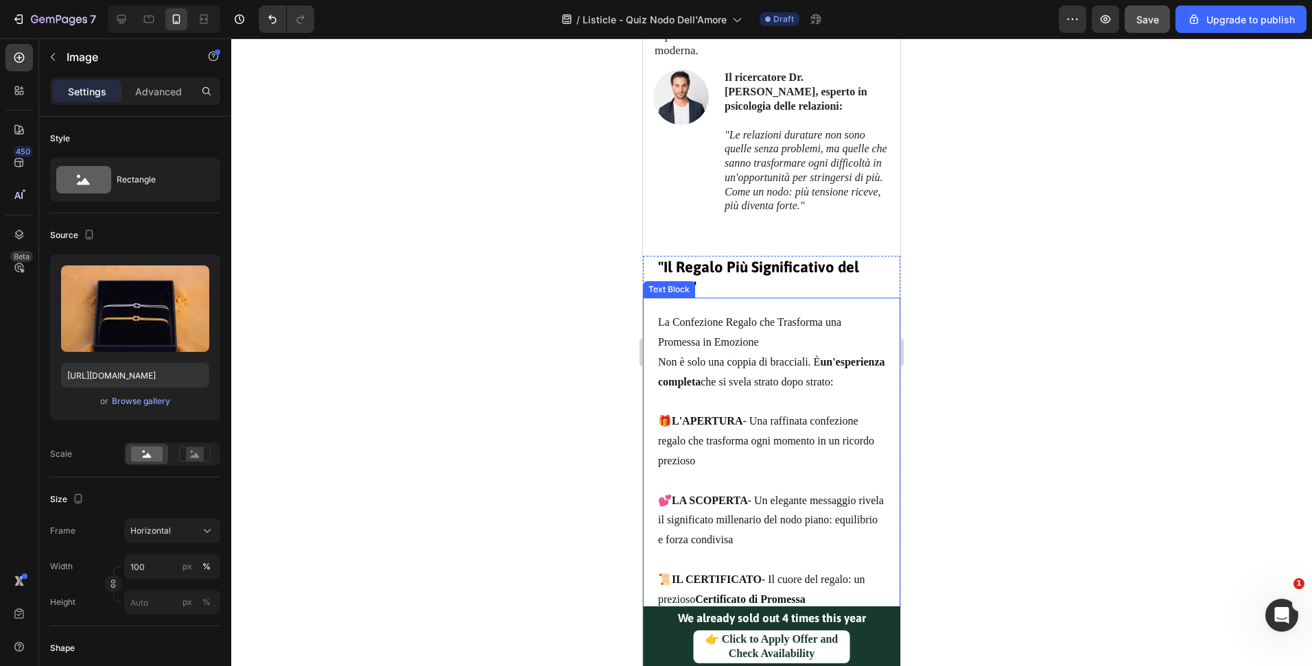
click at [886, 322] on div "La Confezione Regalo che Trasforma una Promessa in Emozione Non è solo una copp…" at bounding box center [771, 514] width 257 height 432
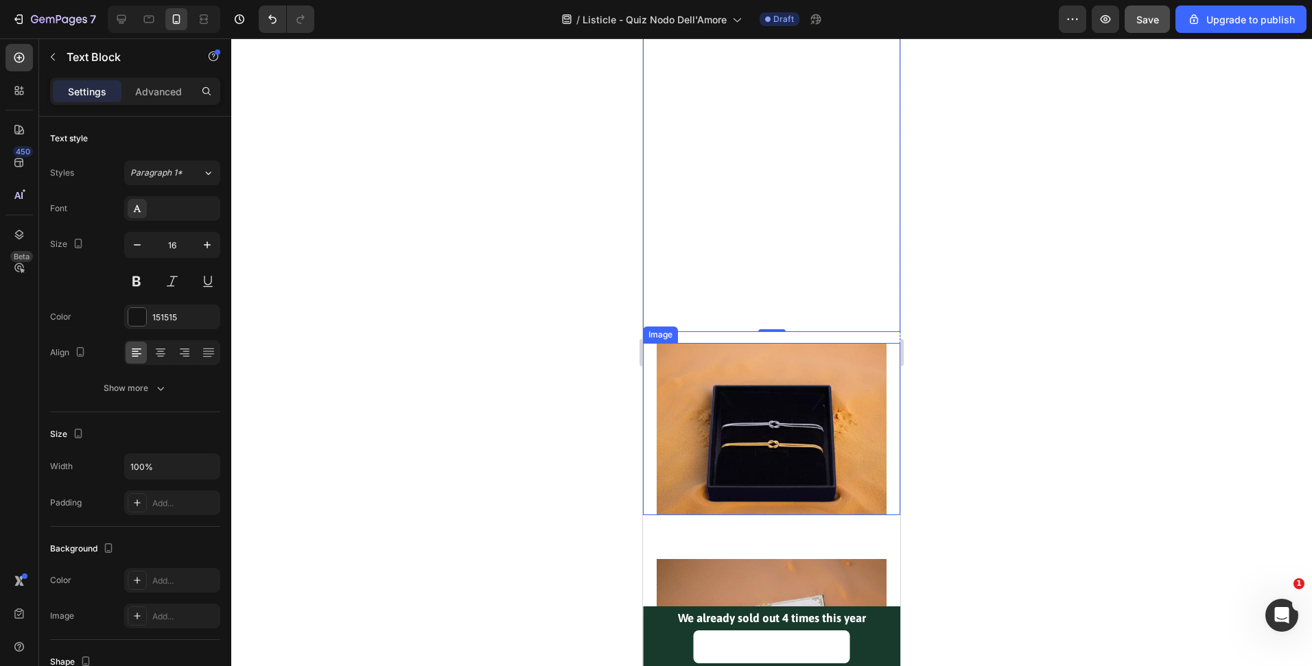
scroll to position [4672, 0]
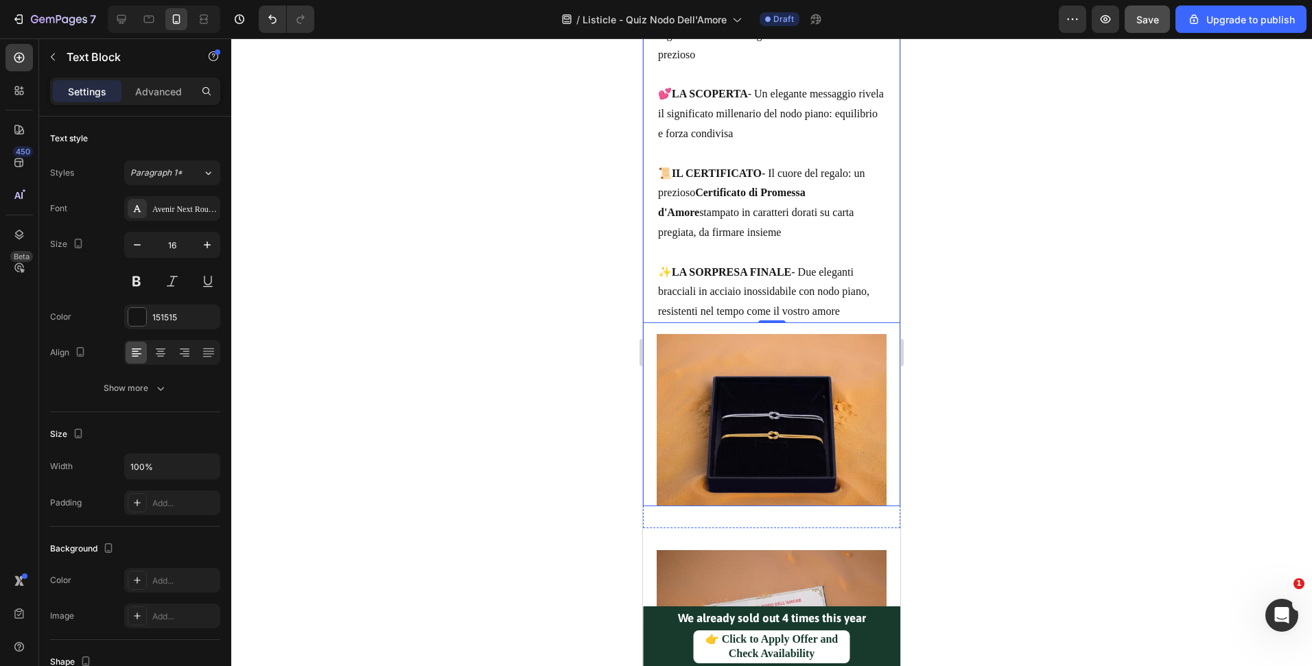
click at [884, 346] on div "Image "Il Regalo Più Significativo del 2025" Heading La Confezione Regalo che T…" at bounding box center [771, 178] width 257 height 657
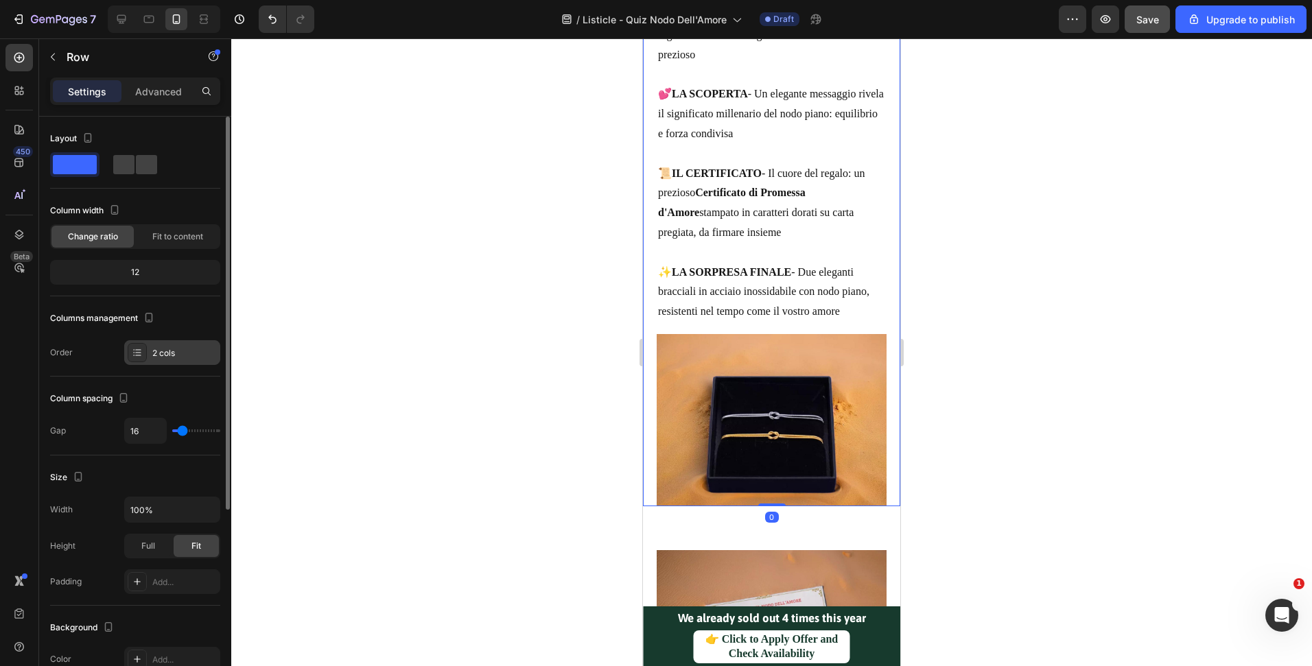
click at [191, 353] on div "2 cols" at bounding box center [184, 353] width 64 height 12
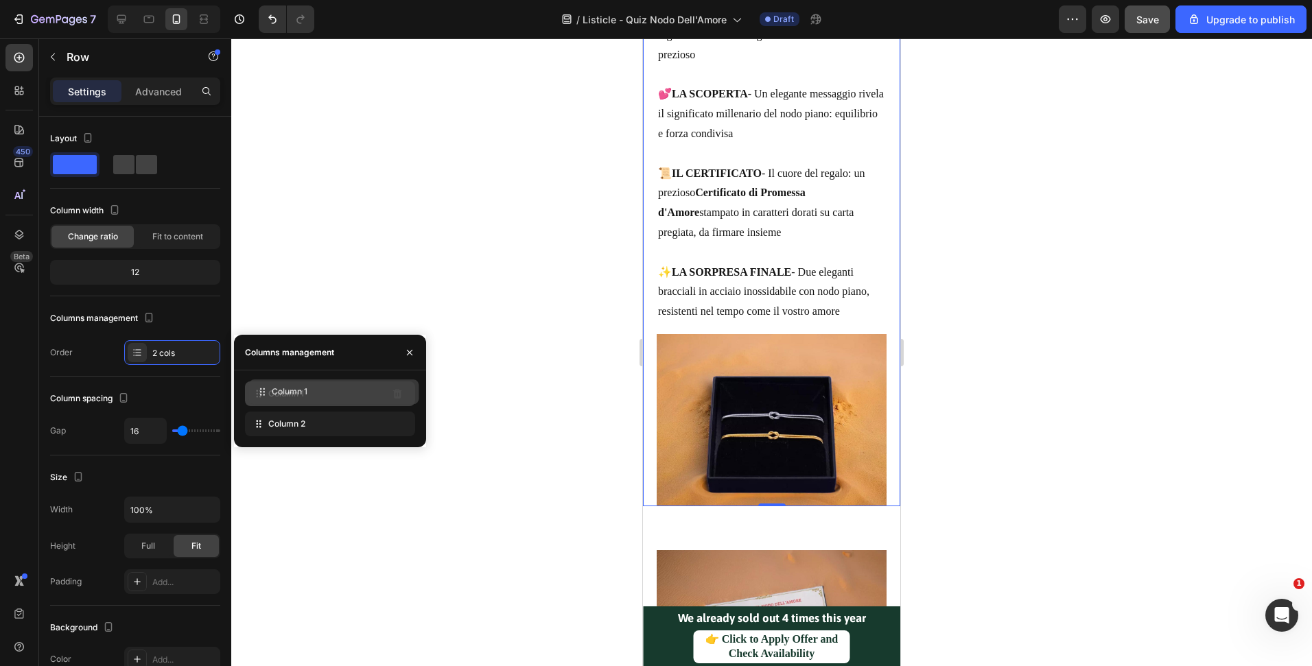
drag, startPoint x: 257, startPoint y: 422, endPoint x: 261, endPoint y: 390, distance: 32.4
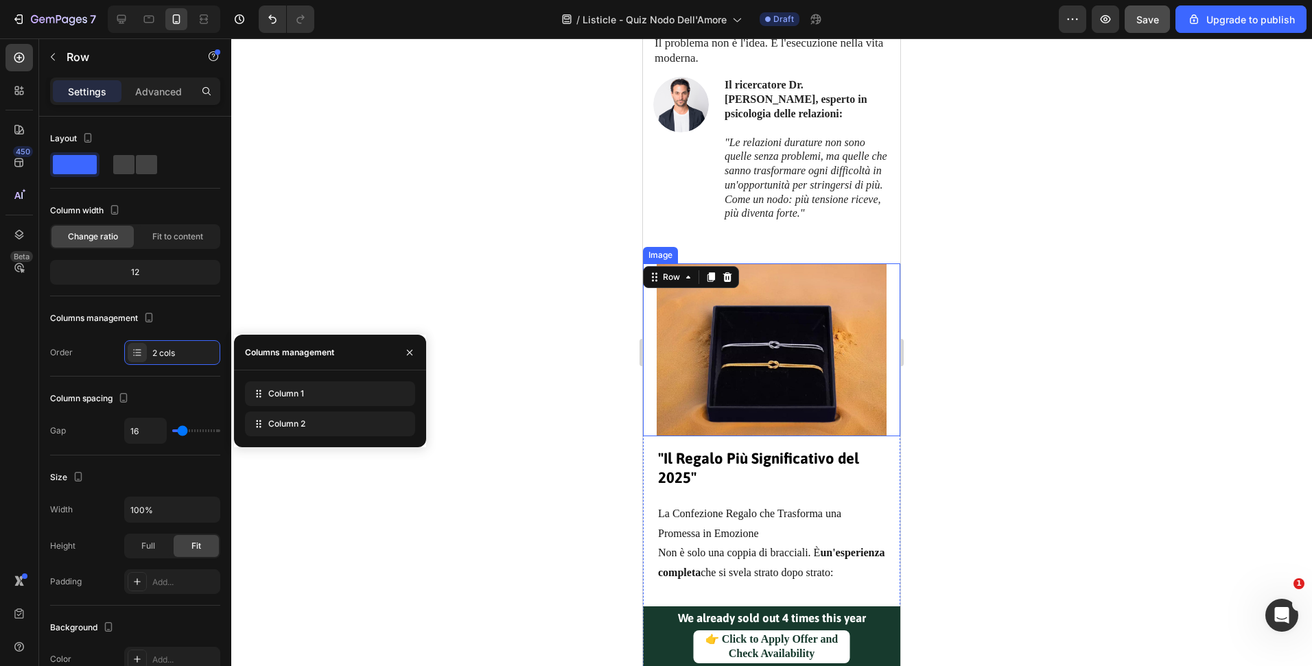
scroll to position [4299, 0]
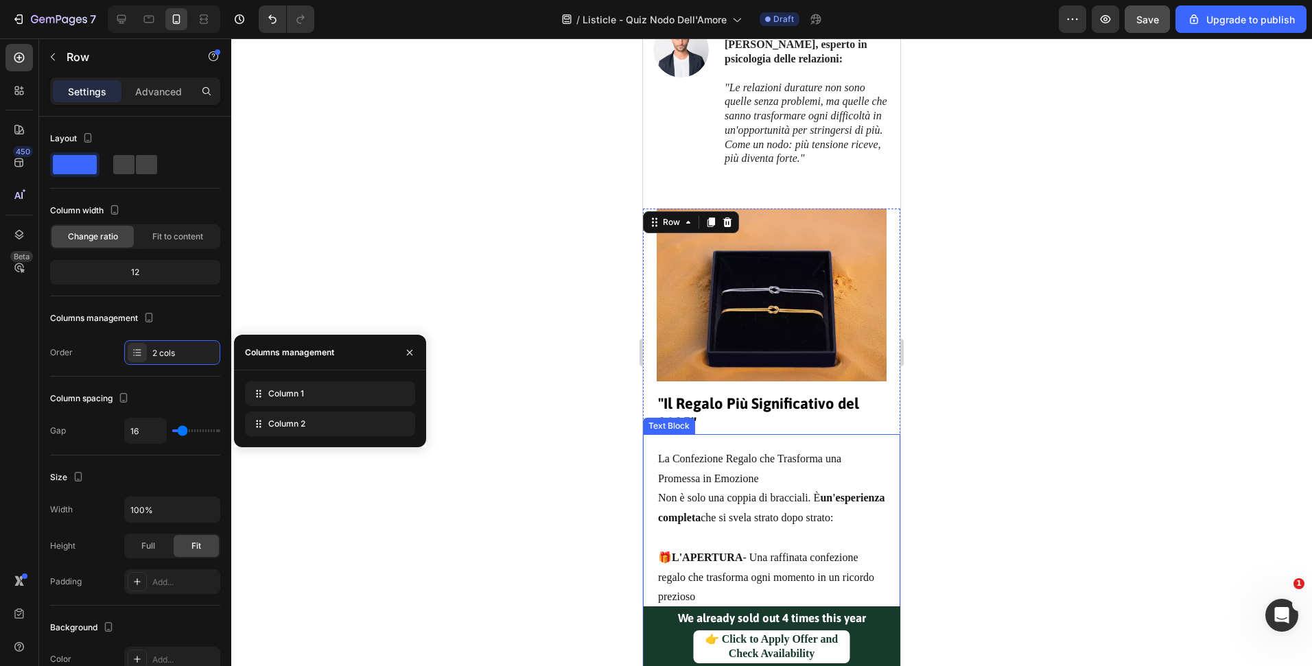
click at [847, 451] on div "La Confezione Regalo che Trasforma una Promessa in Emozione Non è solo una copp…" at bounding box center [771, 650] width 257 height 432
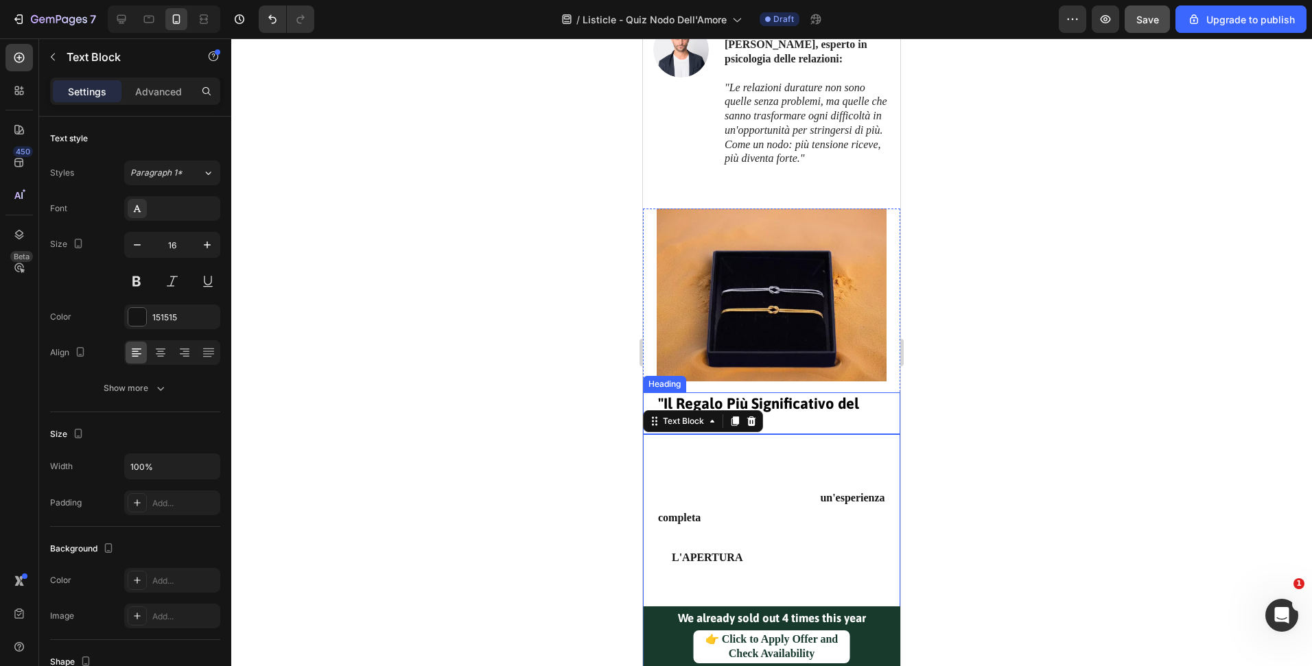
click at [858, 413] on h1 ""Il Regalo Più Significativo del 2025"" at bounding box center [772, 413] width 230 height 42
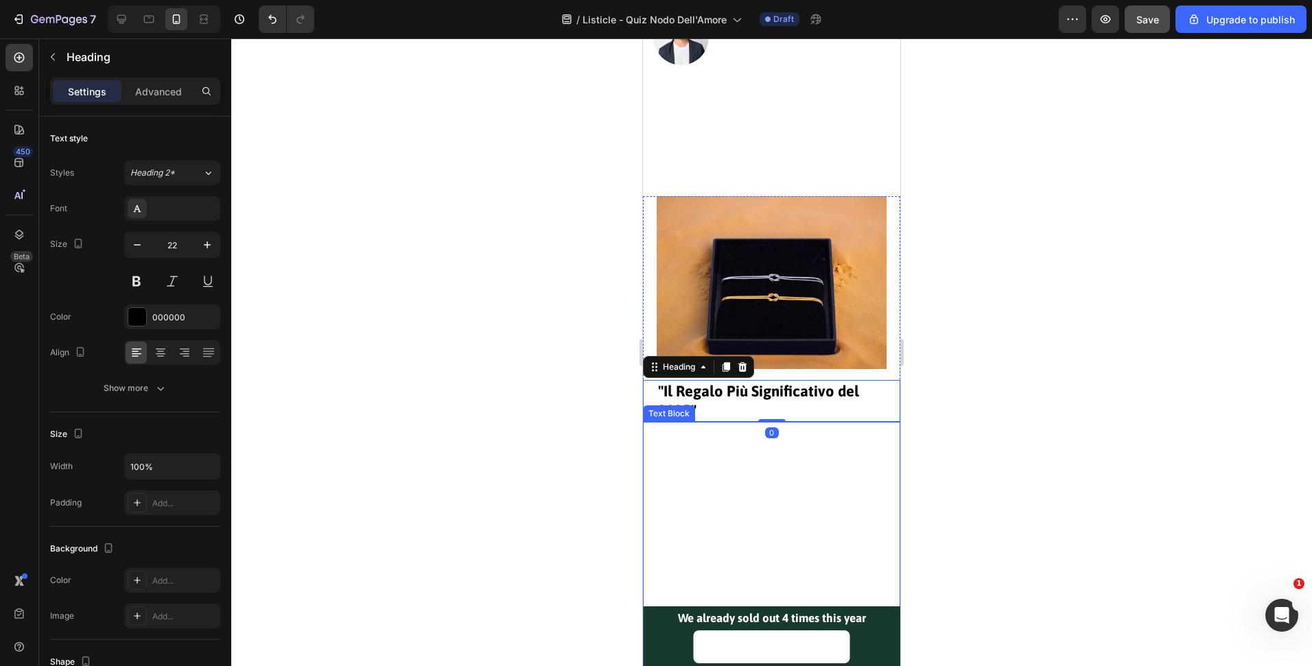
scroll to position [4321, 0]
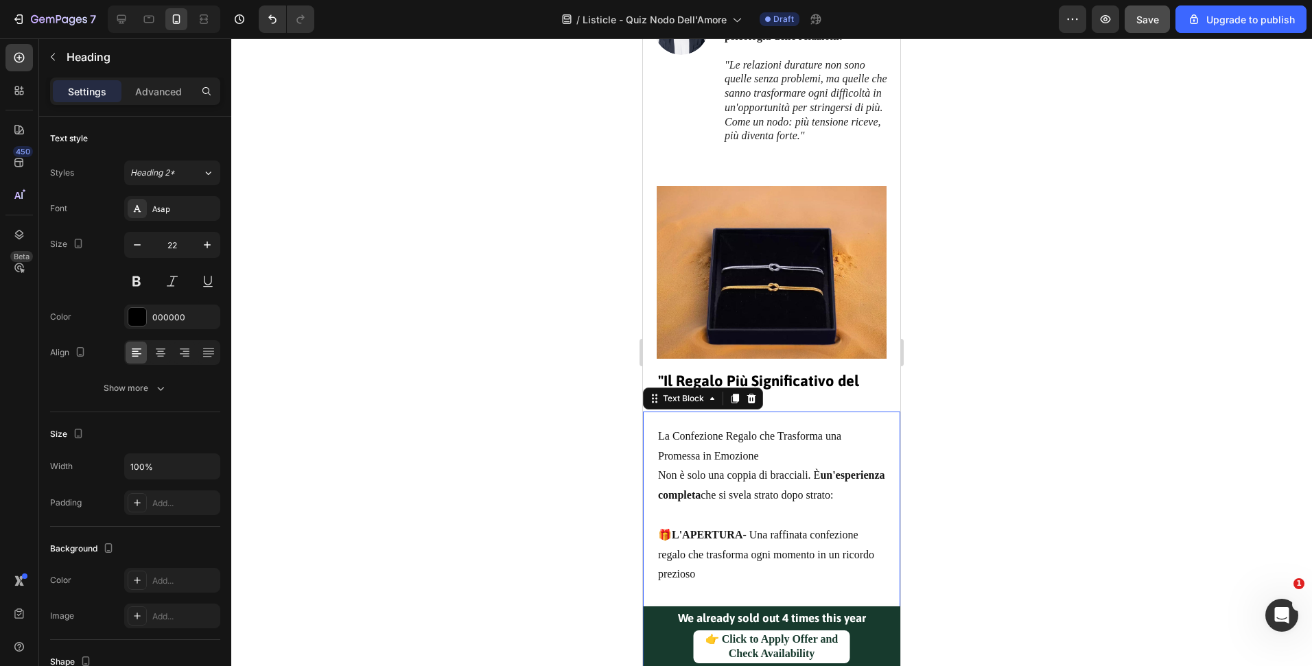
click at [838, 486] on p "Non è solo una coppia di bracciali. È un'esperienza completa che si svela strat…" at bounding box center [771, 486] width 227 height 40
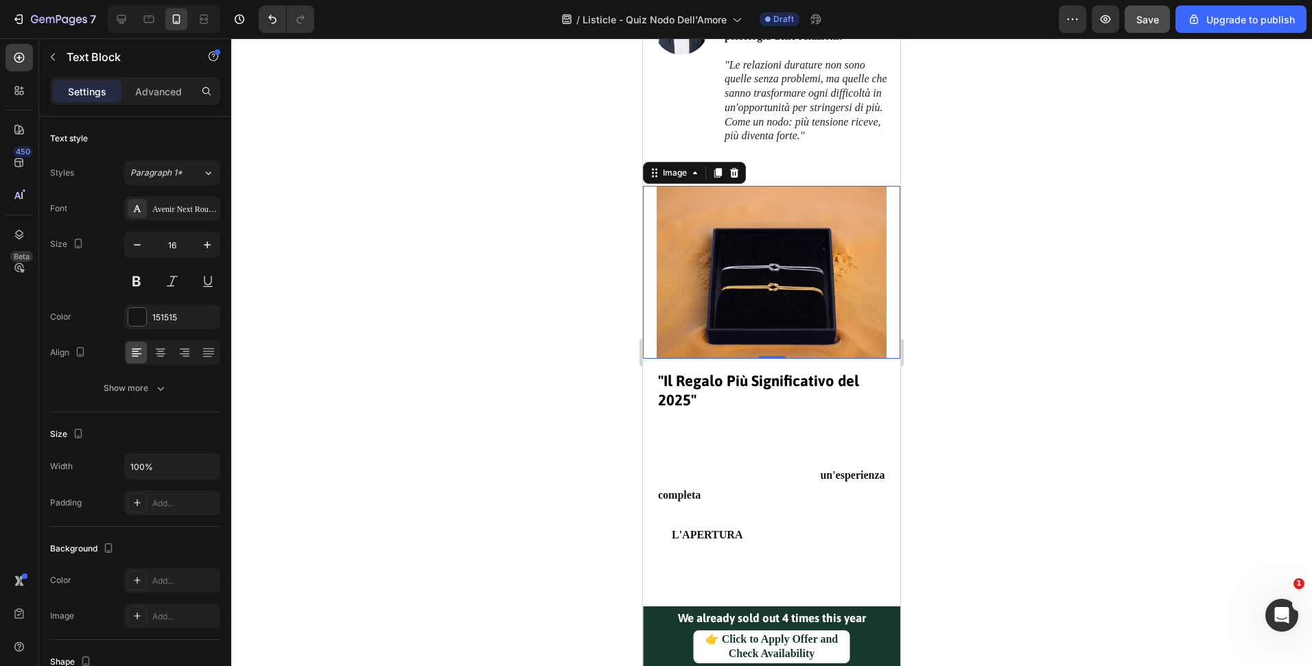
click at [835, 313] on img at bounding box center [772, 272] width 230 height 172
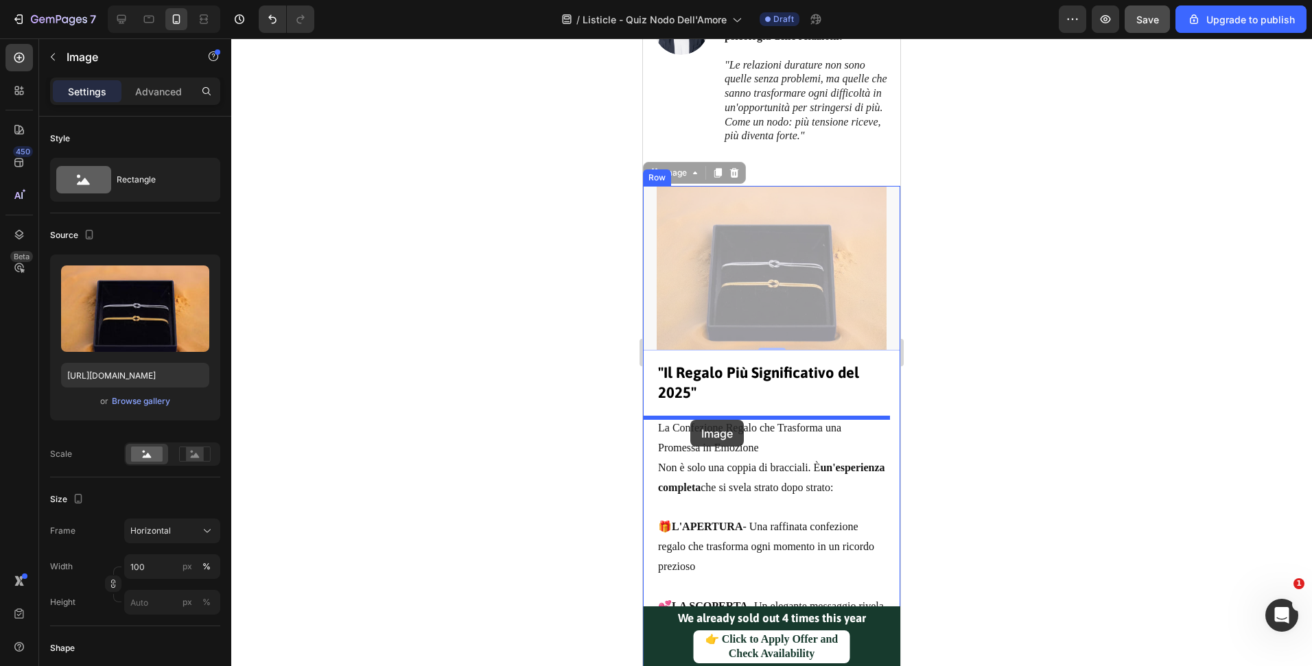
drag, startPoint x: 664, startPoint y: 186, endPoint x: 690, endPoint y: 420, distance: 235.4
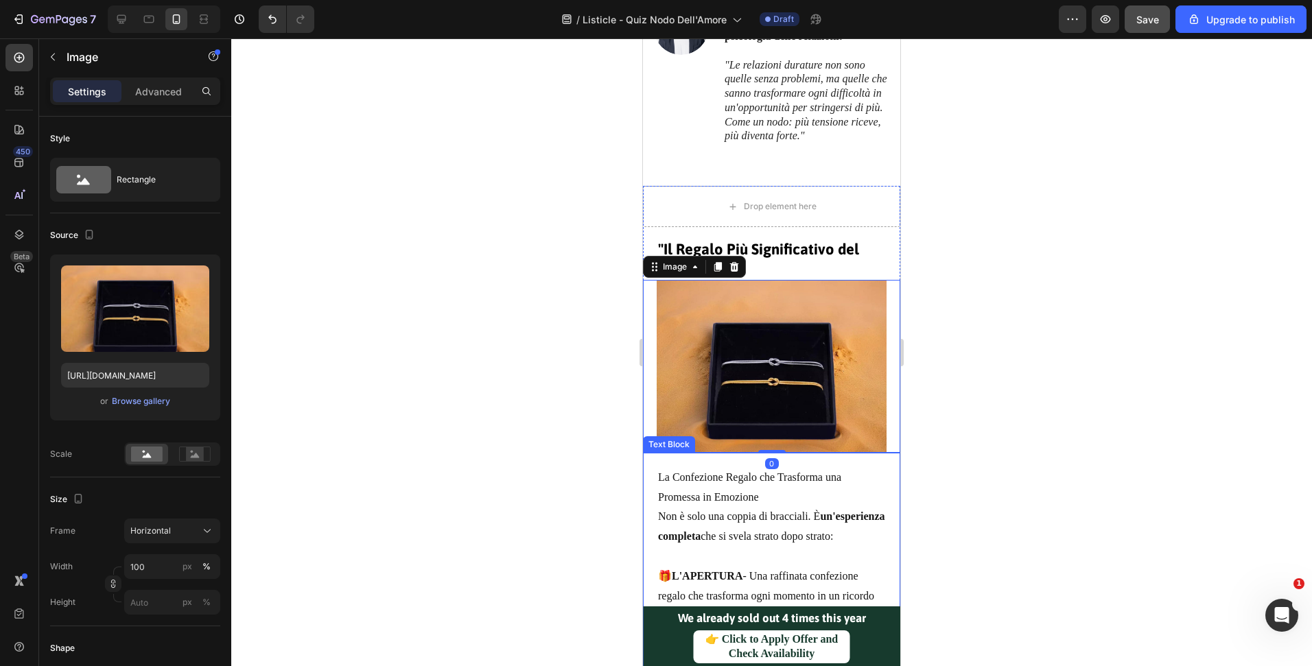
click at [987, 405] on div at bounding box center [771, 352] width 1081 height 628
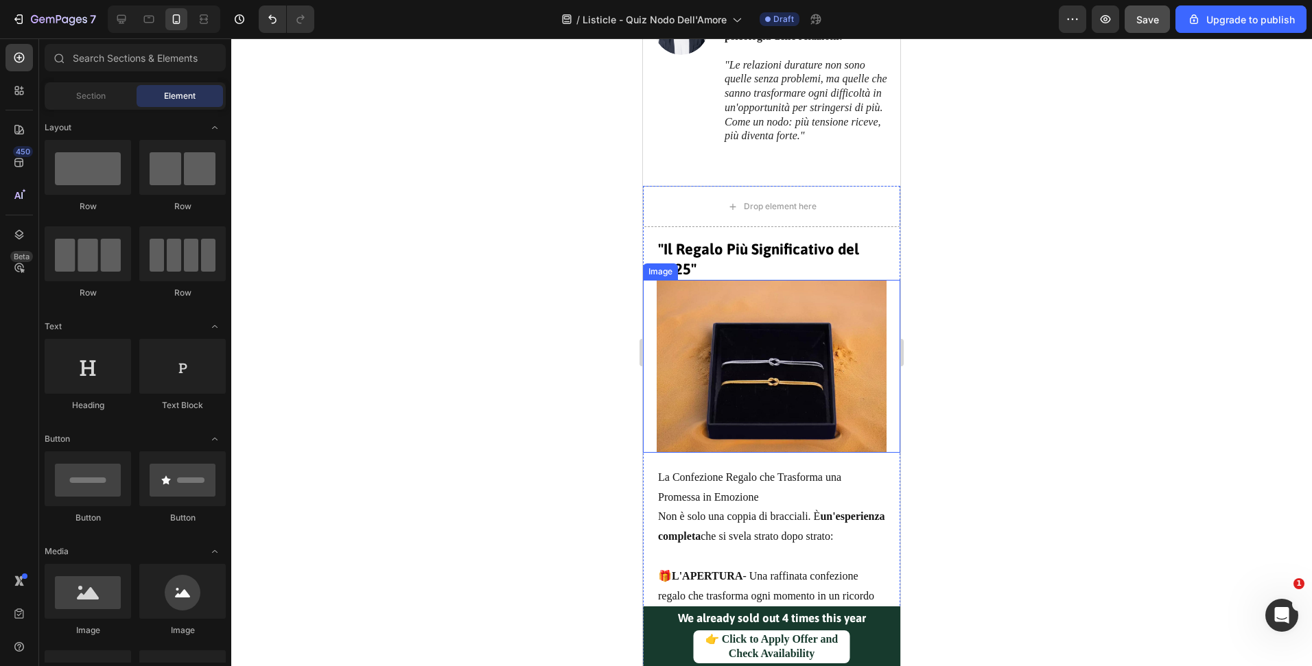
scroll to position [4437, 0]
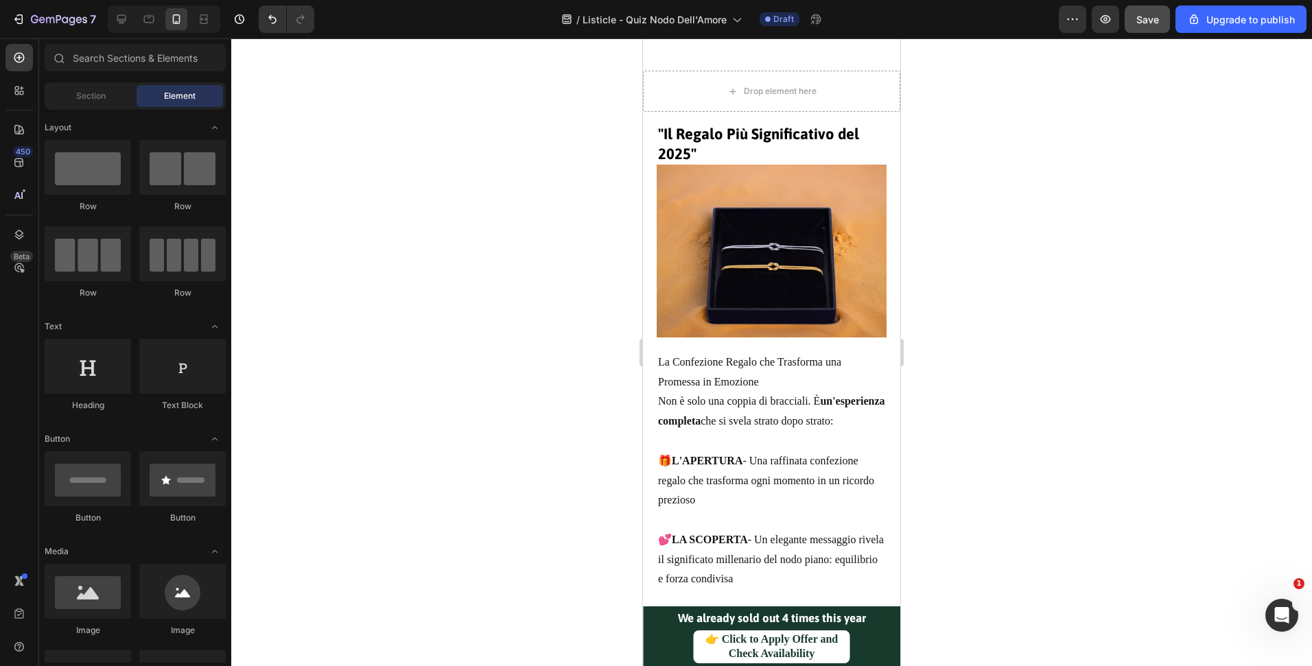
click at [133, 25] on div at bounding box center [164, 18] width 113 height 27
click at [126, 21] on icon at bounding box center [122, 19] width 14 height 14
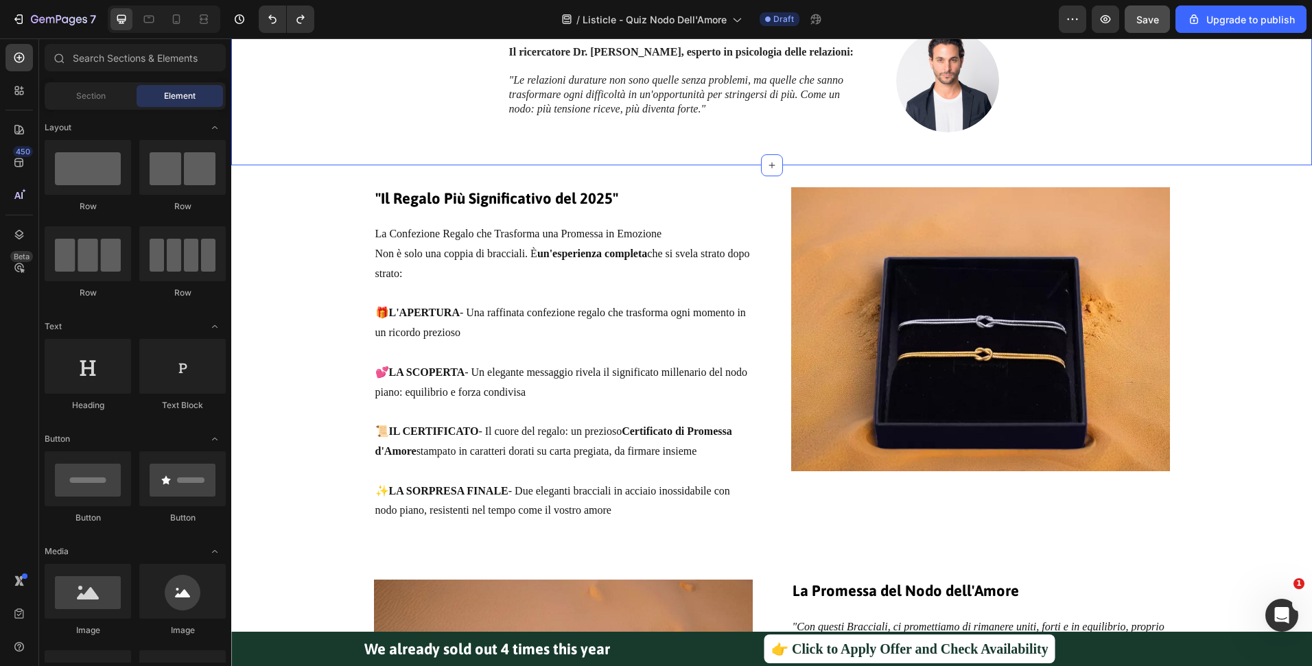
scroll to position [4284, 0]
click at [170, 16] on icon at bounding box center [176, 19] width 14 height 14
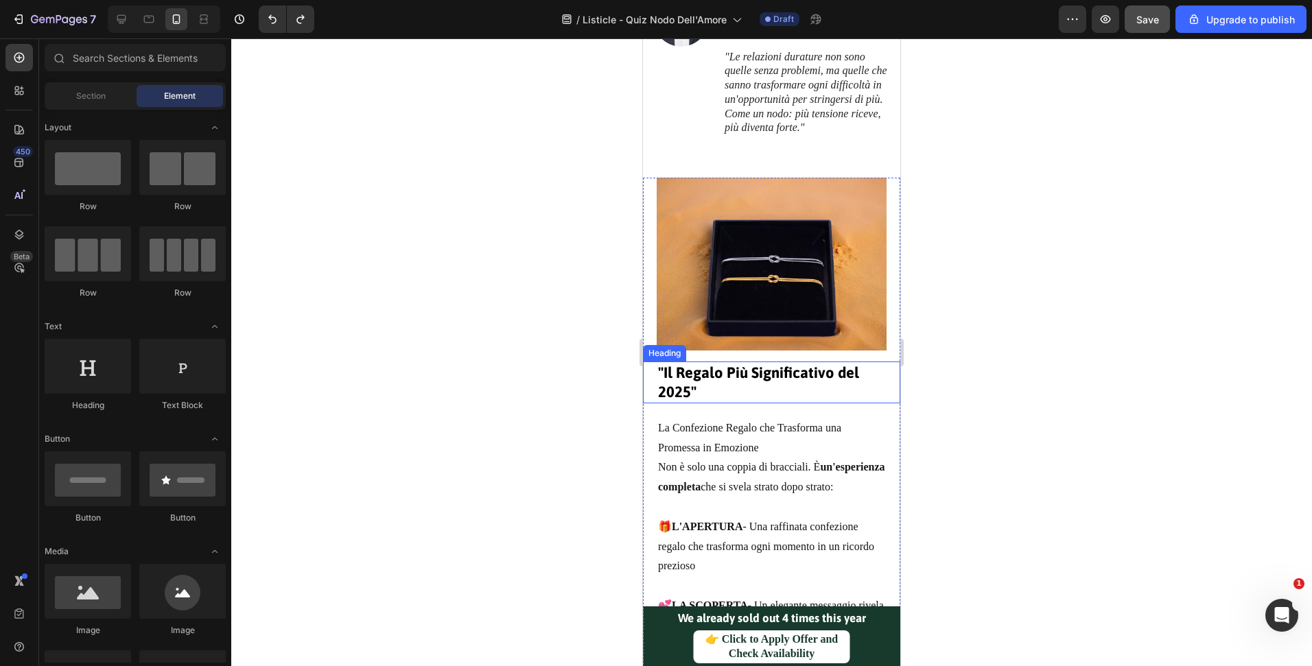
click at [834, 377] on strong ""Il Regalo Più Significativo del 2025"" at bounding box center [758, 383] width 201 height 38
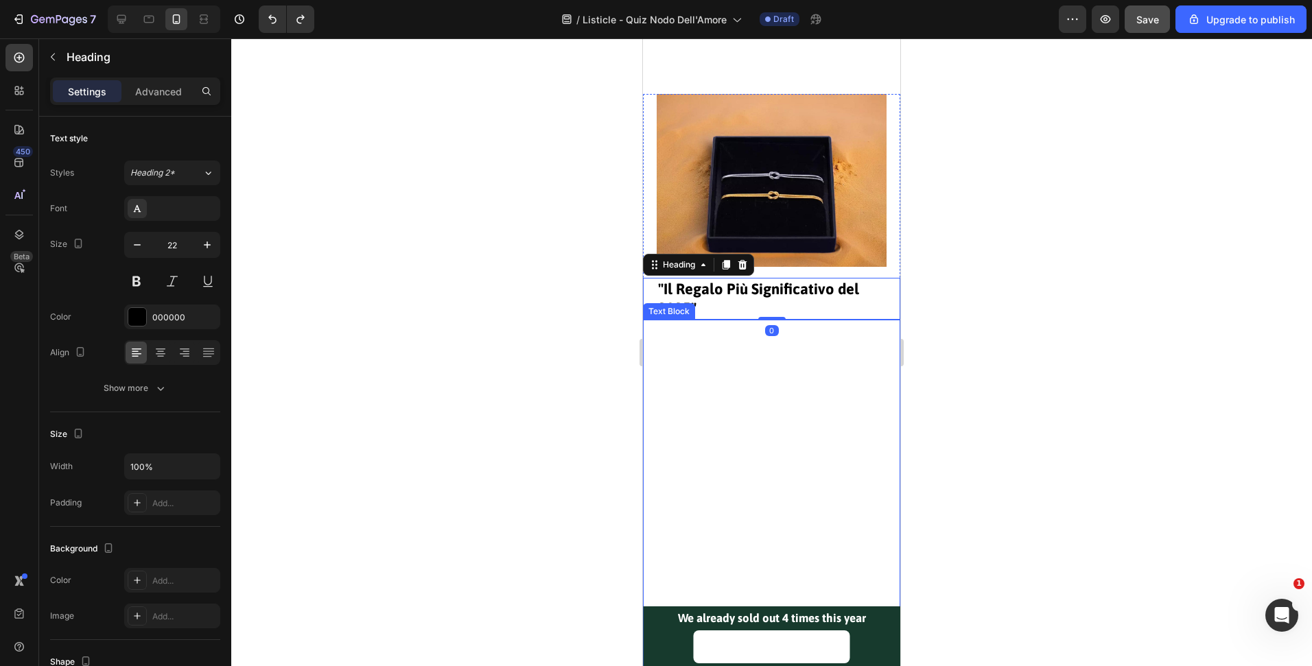
click at [836, 473] on p "🎁 L'APERTURA - Una raffinata confezione regalo che trasforma ogni momento in un…" at bounding box center [771, 463] width 227 height 59
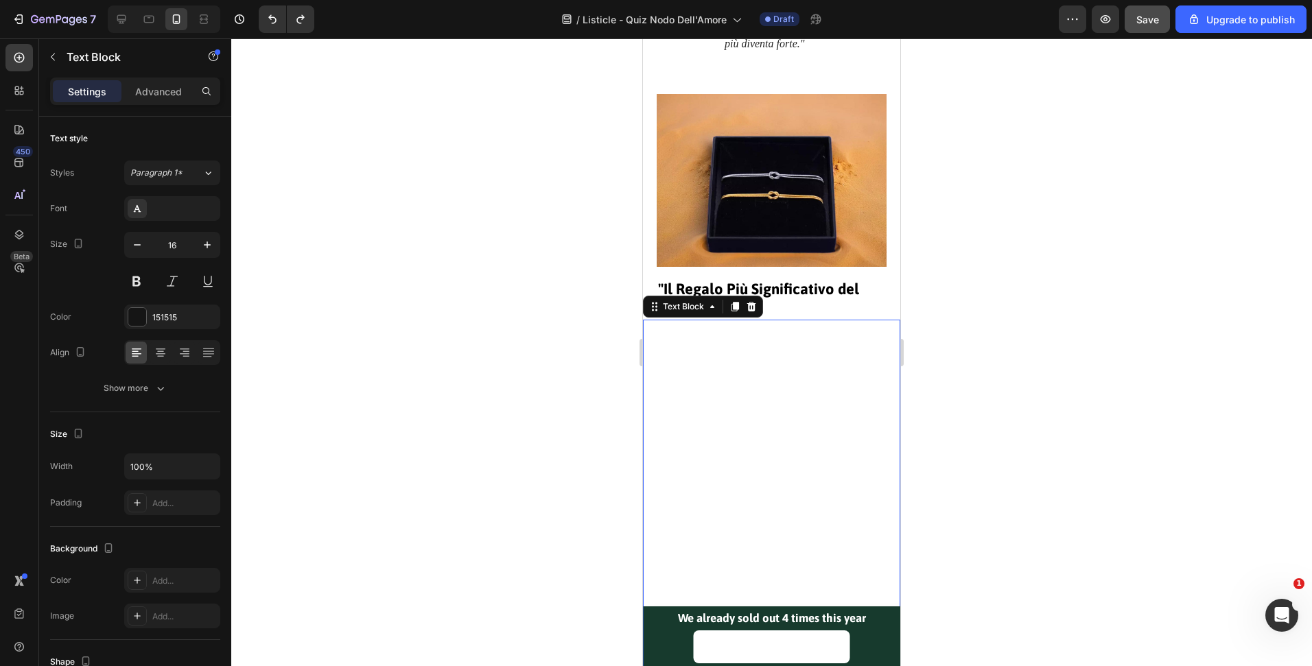
scroll to position [4526, 0]
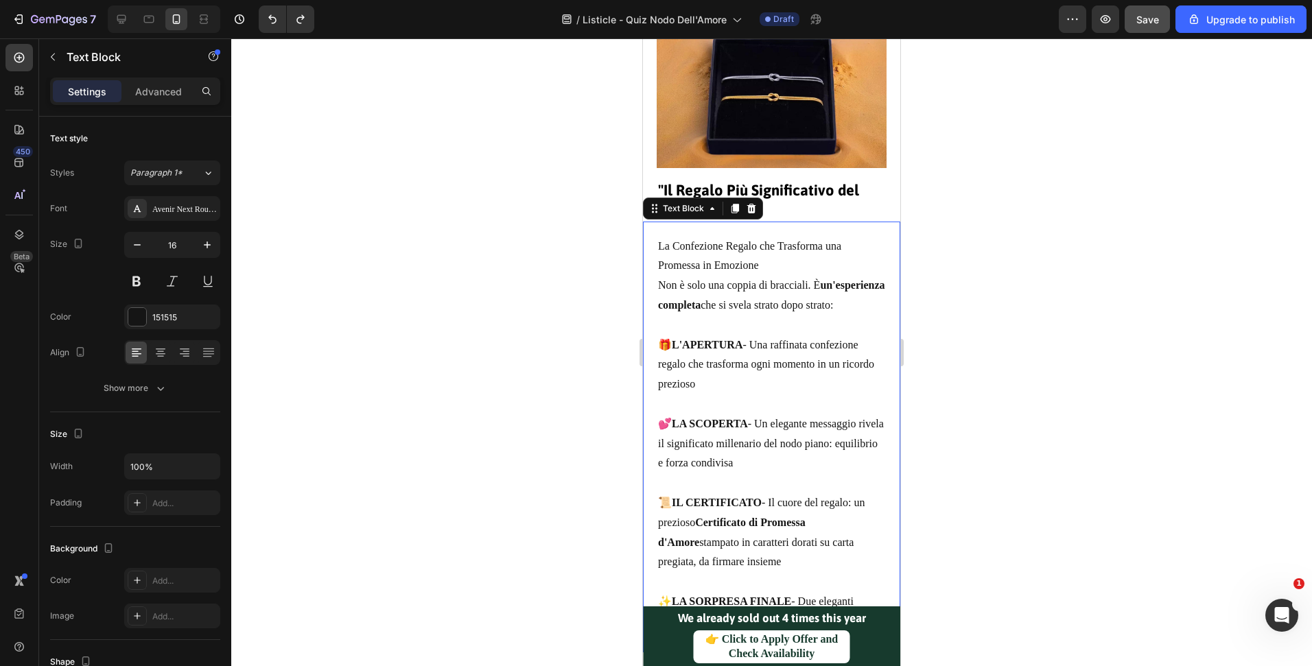
click at [837, 460] on p "💕 LA SCOPERTA - Un elegante messaggio rivela il significato millenario del nodo…" at bounding box center [771, 443] width 227 height 59
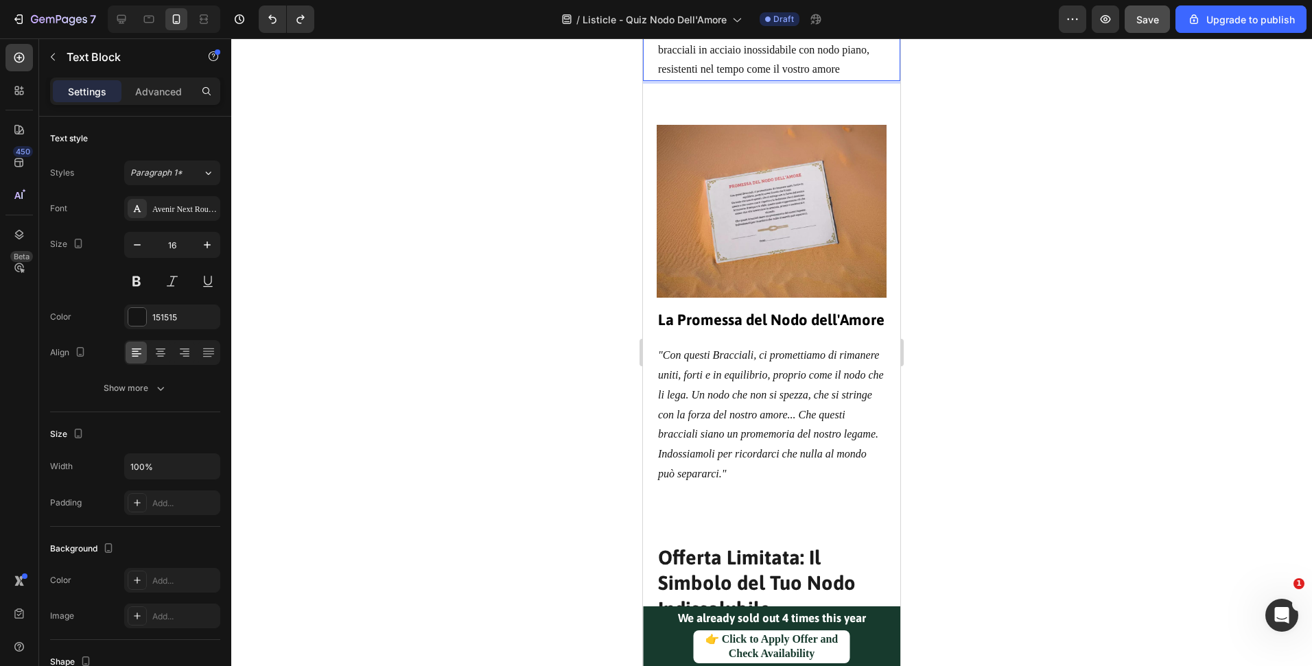
click at [823, 459] on icon ""Con questi Bracciali, ci promettiamo di rimanere uniti, forti e in equilibrio,…" at bounding box center [771, 414] width 226 height 130
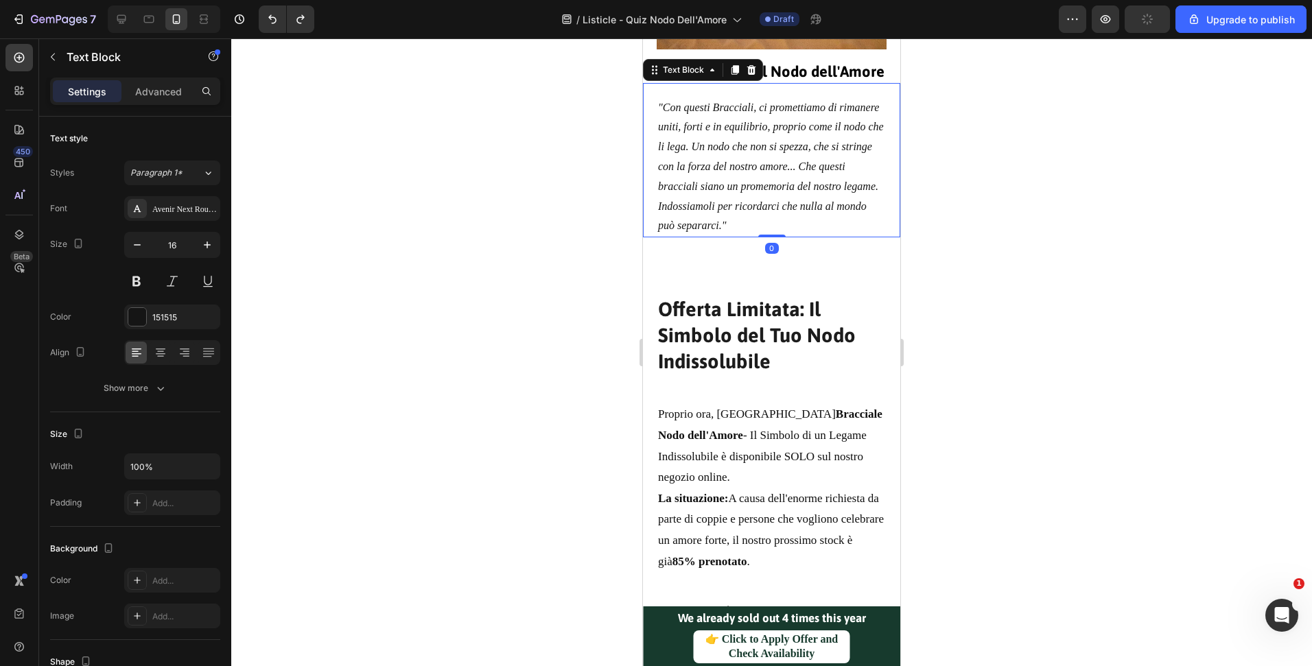
scroll to position [5504, 0]
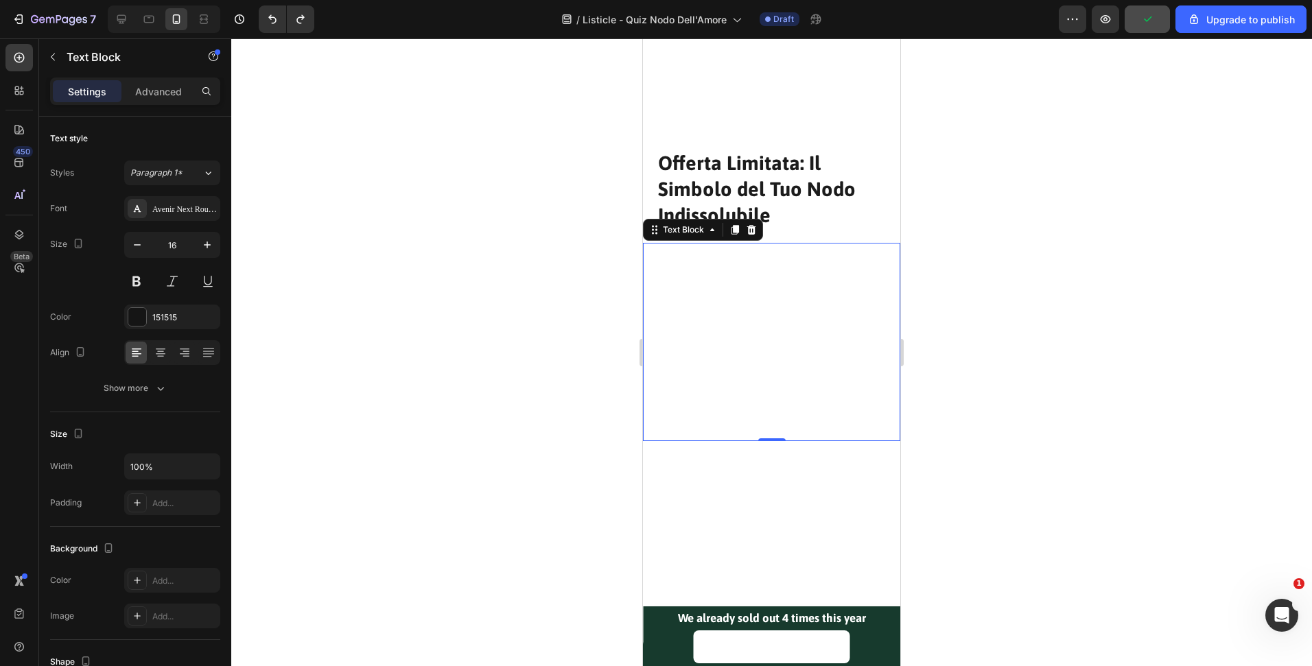
click at [844, 406] on p "La situazione: A causa dell'enorme richiesta da parte di coppie e persone che v…" at bounding box center [771, 384] width 227 height 84
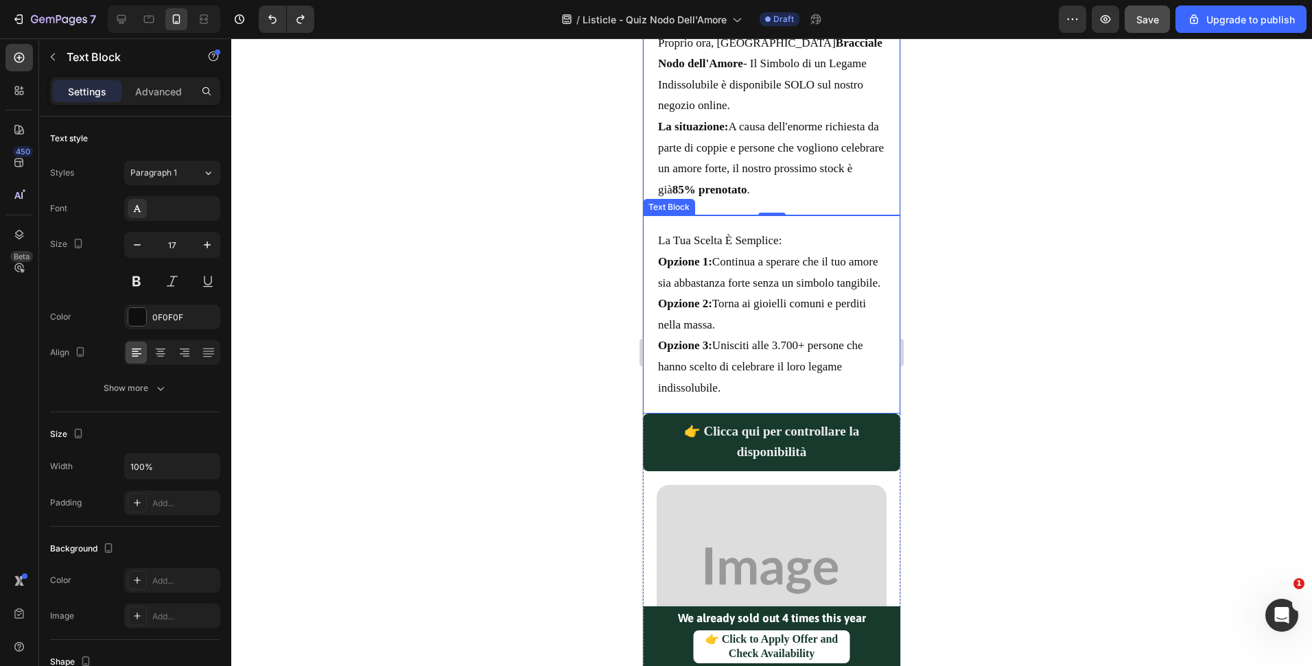
scroll to position [5727, 0]
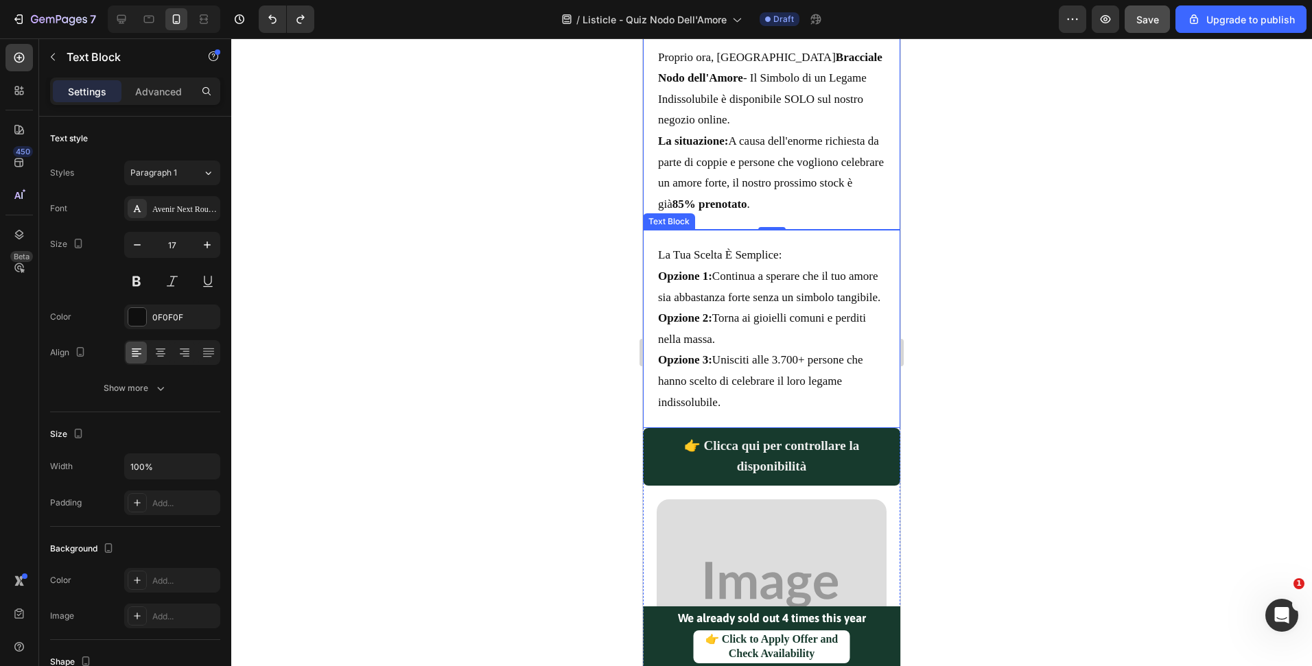
click at [860, 381] on p "Opzione 3: Unisciti alle 3.700+ persone che hanno scelto di celebrare il loro l…" at bounding box center [771, 381] width 227 height 63
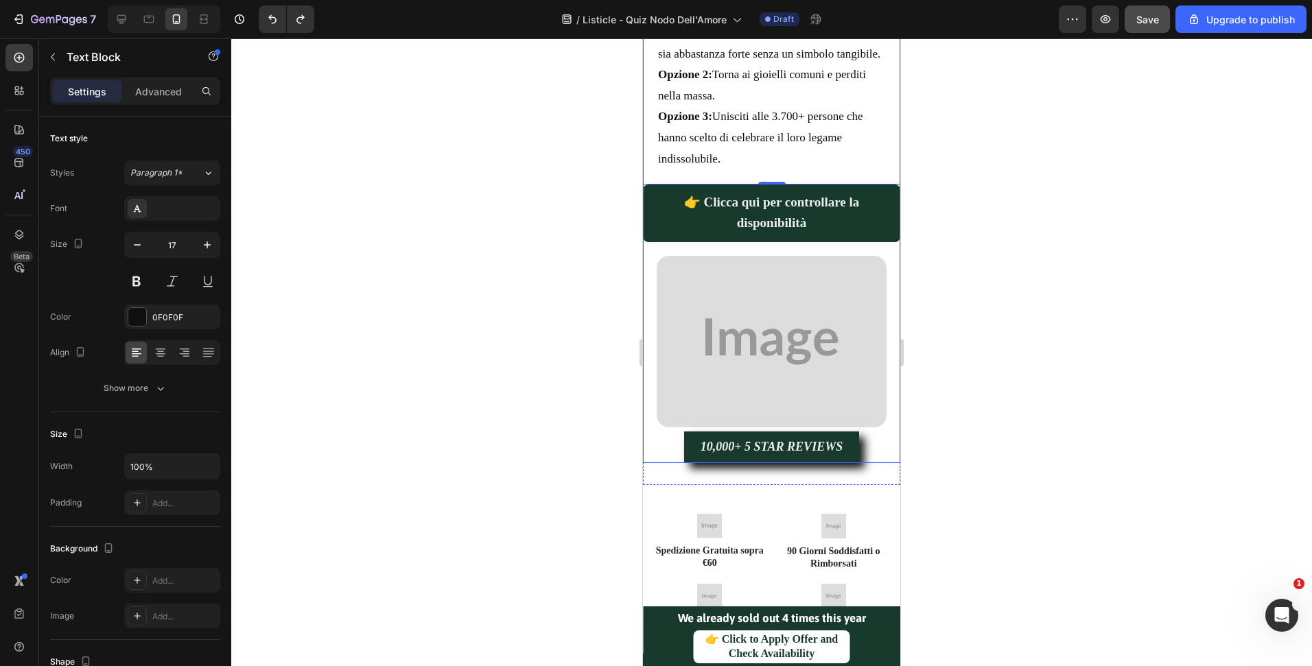
scroll to position [5972, 0]
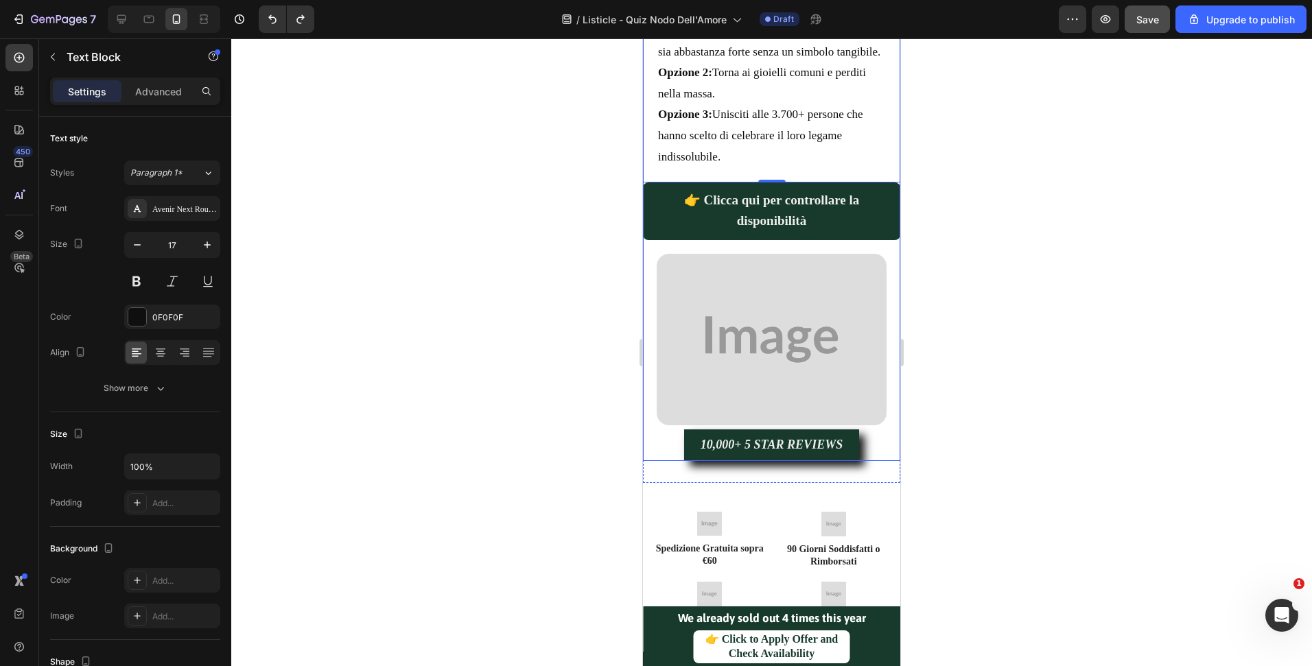
click at [839, 377] on img at bounding box center [772, 340] width 230 height 172
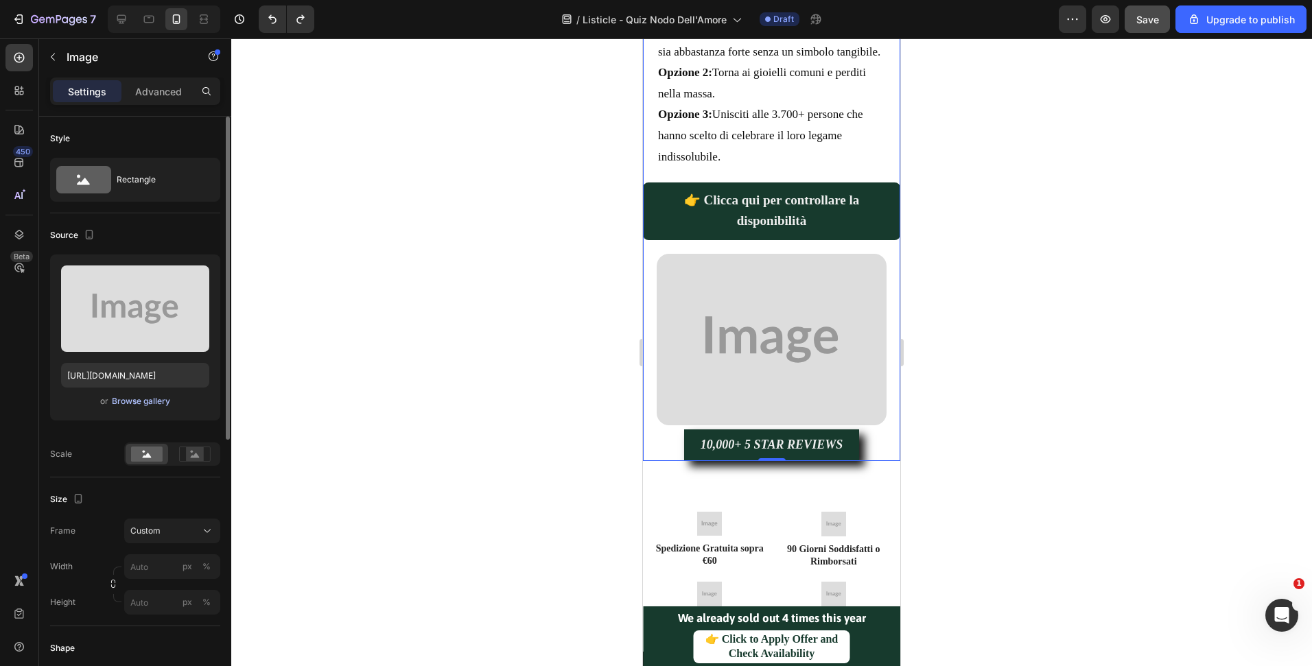
click at [131, 399] on div "Browse gallery" at bounding box center [141, 401] width 58 height 12
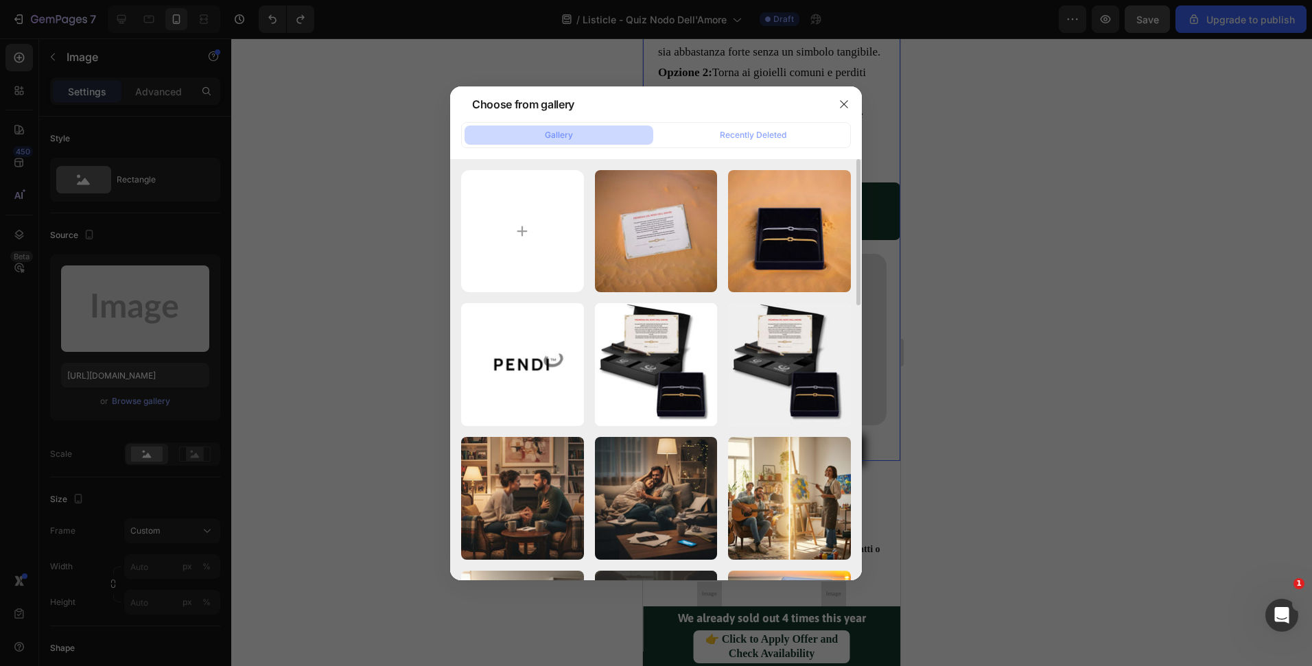
scroll to position [554, 0]
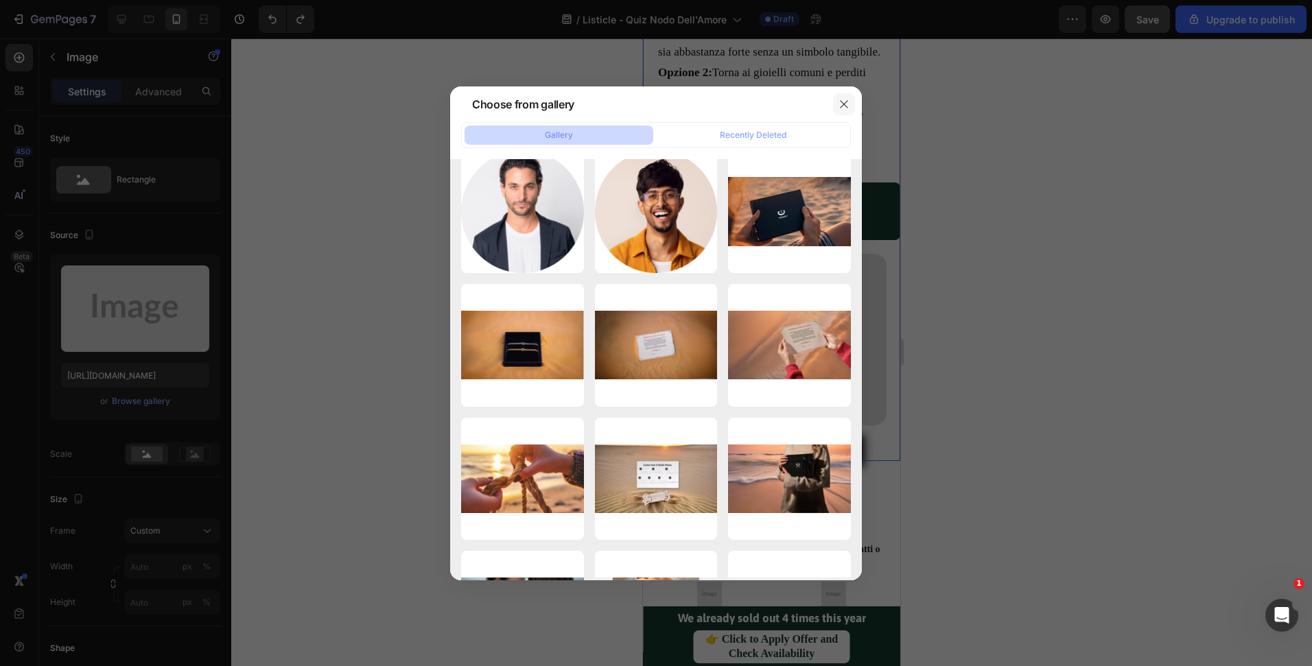
click at [847, 100] on icon "button" at bounding box center [844, 104] width 8 height 8
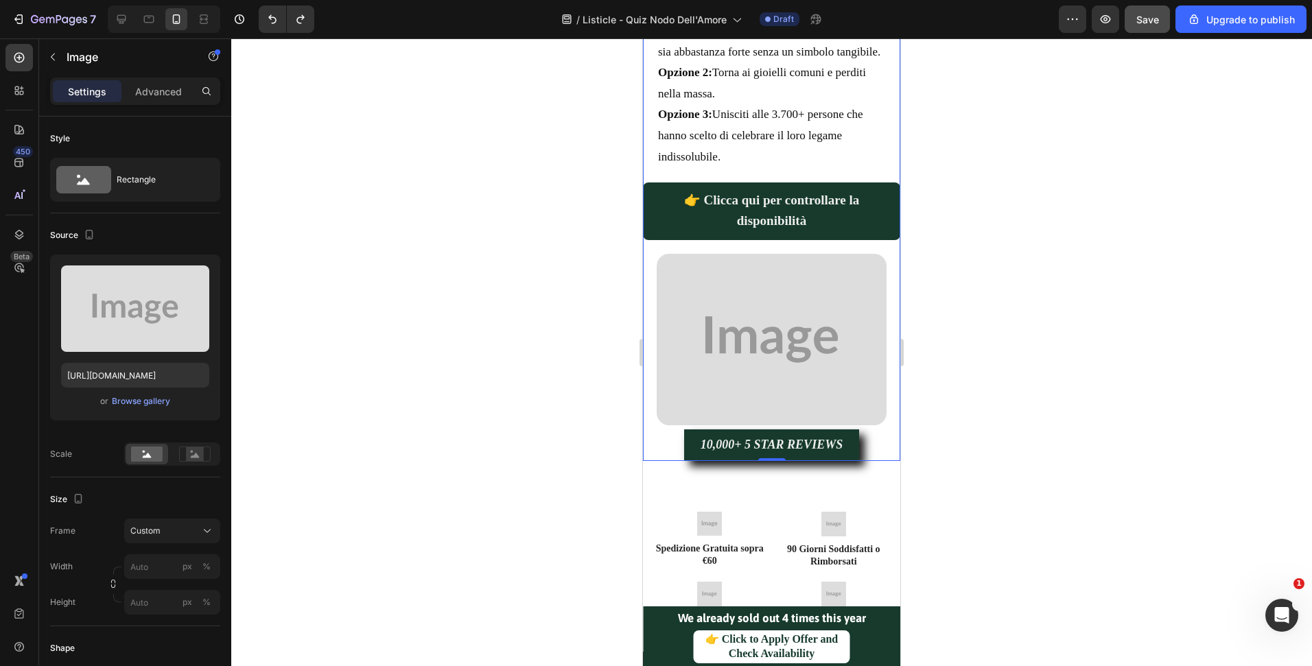
click at [880, 418] on div "Image 0" at bounding box center [771, 339] width 257 height 199
click at [731, 352] on img at bounding box center [772, 340] width 230 height 172
drag, startPoint x: 1153, startPoint y: 316, endPoint x: 170, endPoint y: 167, distance: 994.6
click at [1153, 316] on div at bounding box center [771, 352] width 1081 height 628
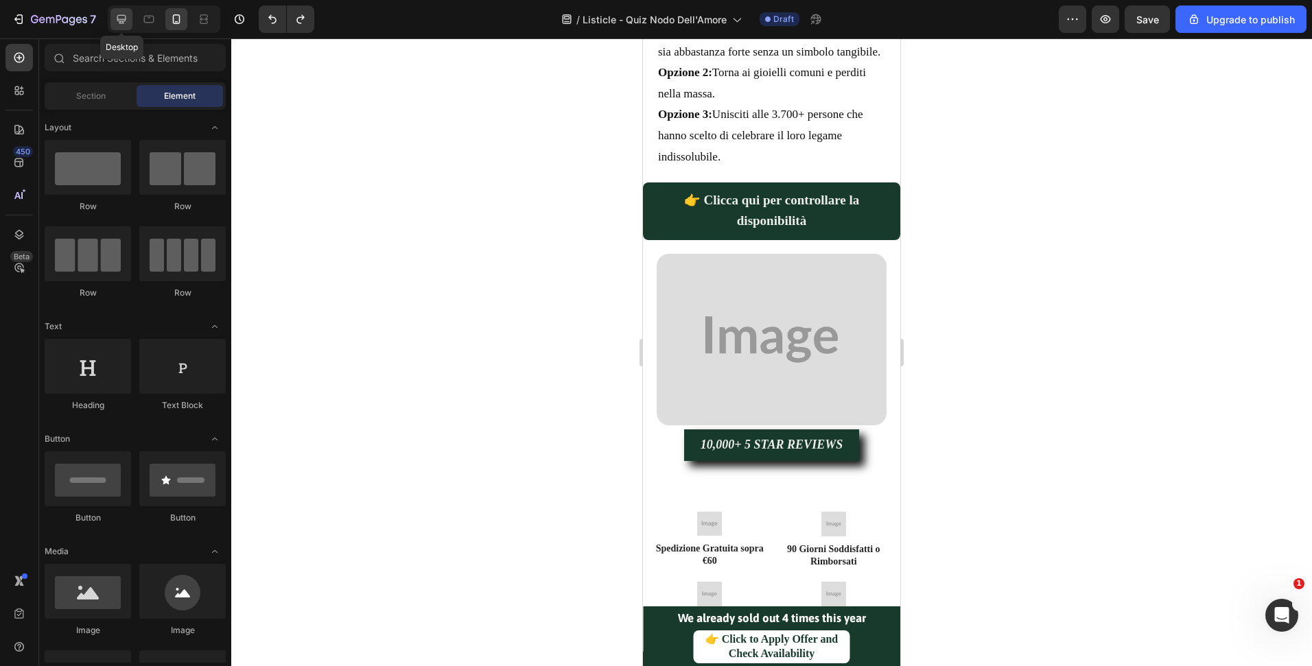
click at [121, 17] on icon at bounding box center [122, 19] width 14 height 14
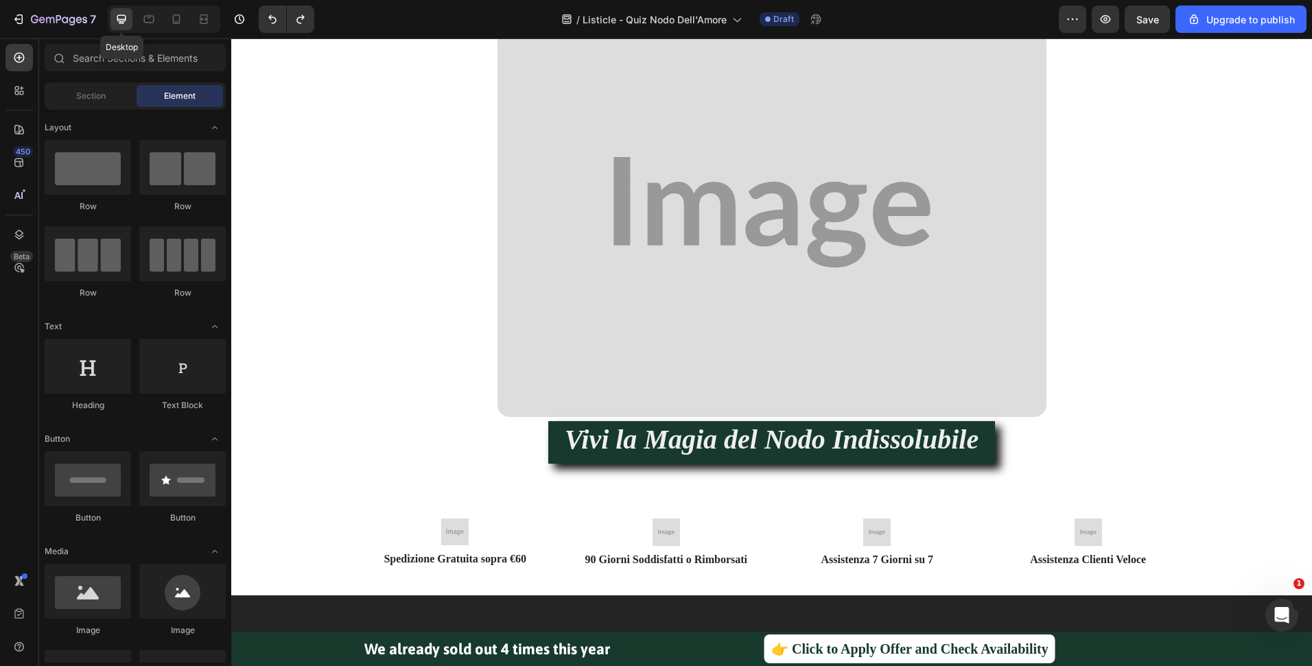
scroll to position [5878, 0]
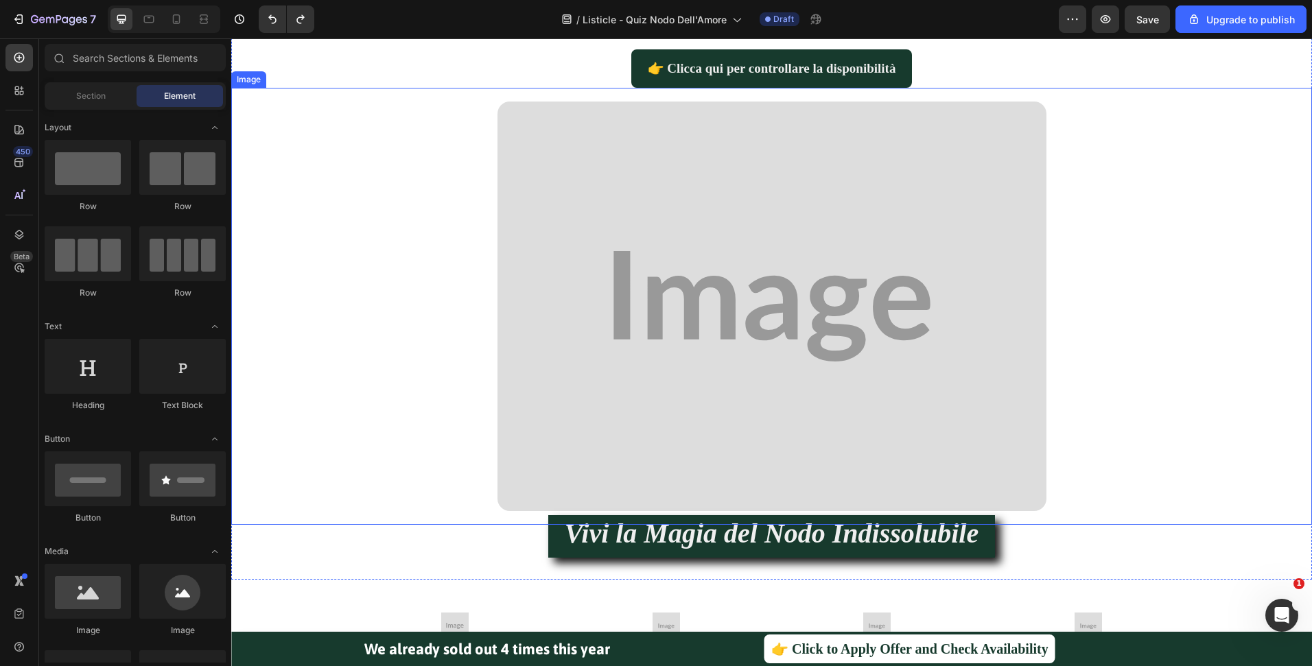
click at [857, 275] on img at bounding box center [771, 307] width 549 height 410
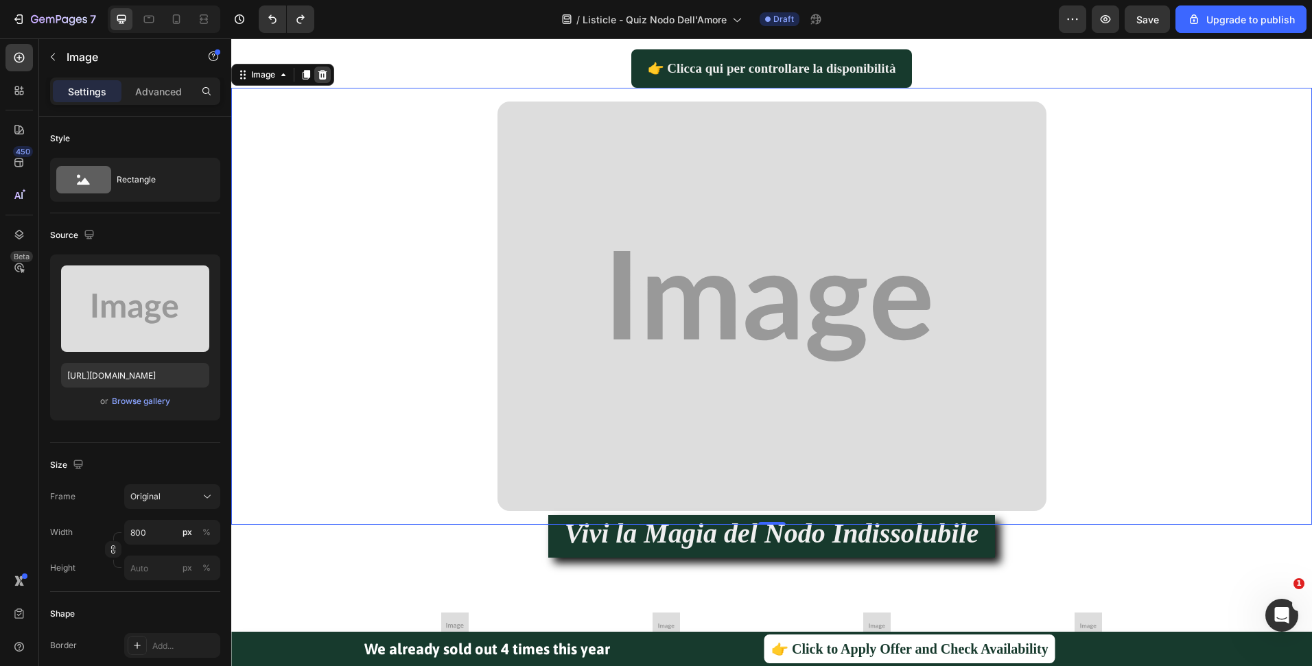
click at [325, 68] on div at bounding box center [322, 75] width 16 height 16
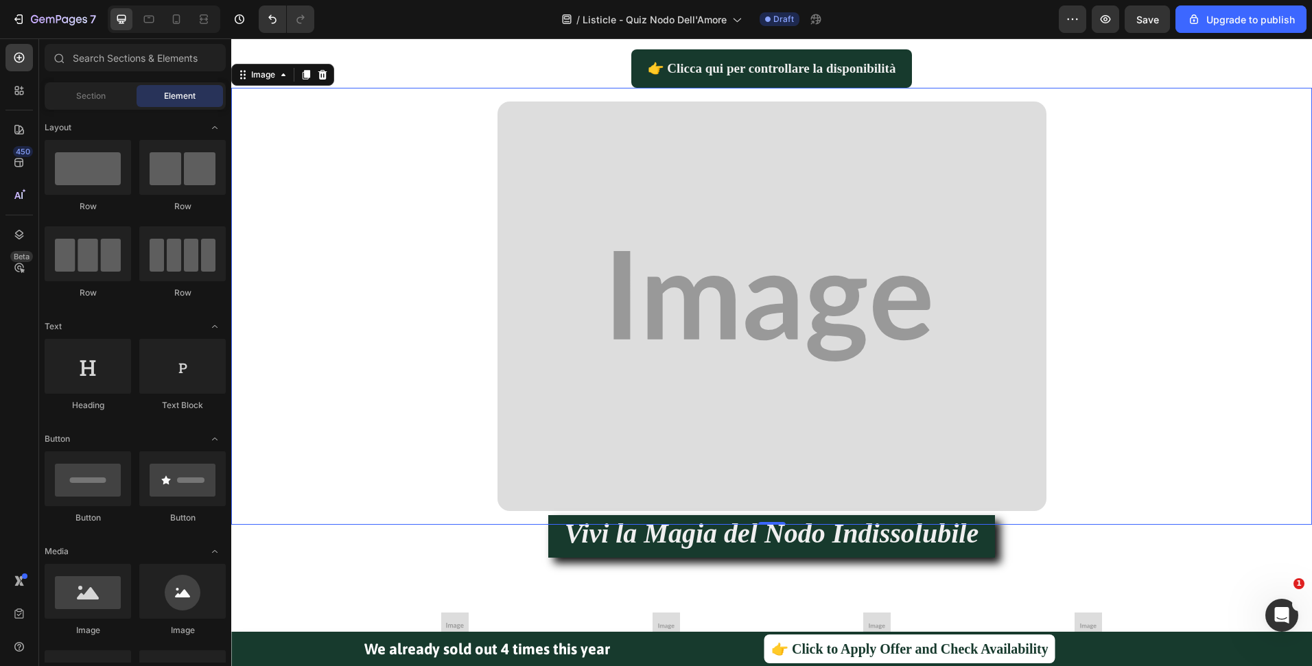
scroll to position [5816, 0]
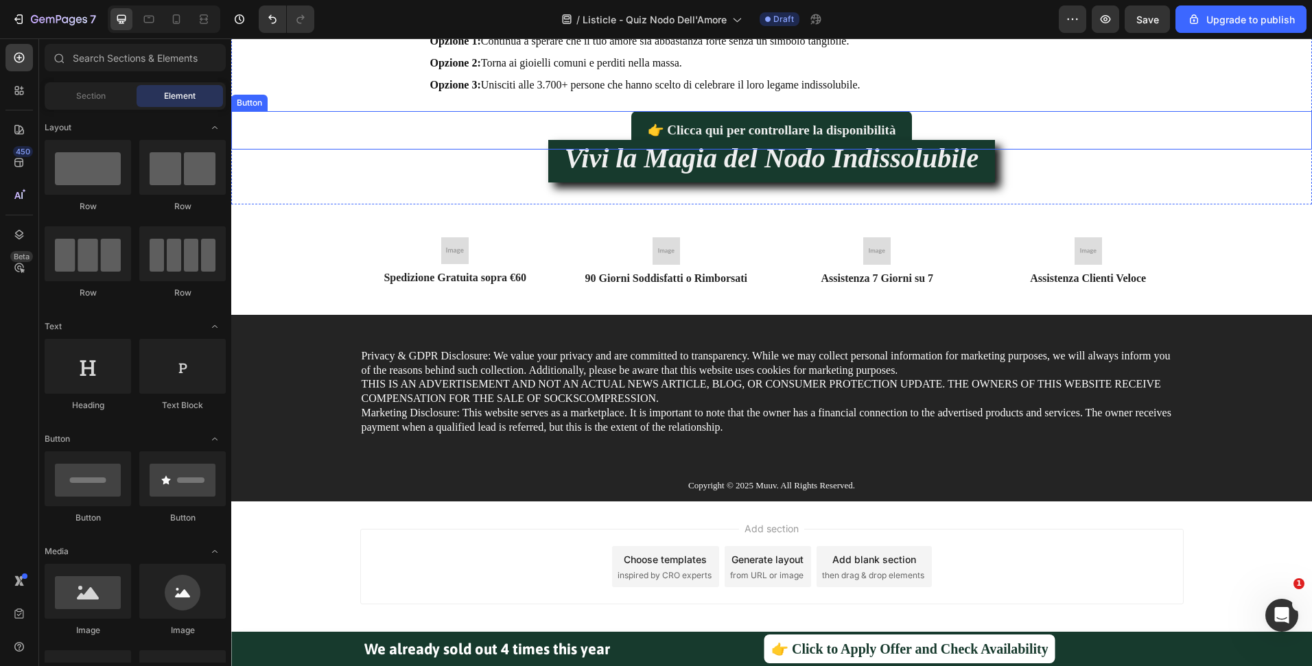
click at [511, 129] on div "👉 Clicca qui per controllare la disponibilità Button" at bounding box center [771, 130] width 1081 height 38
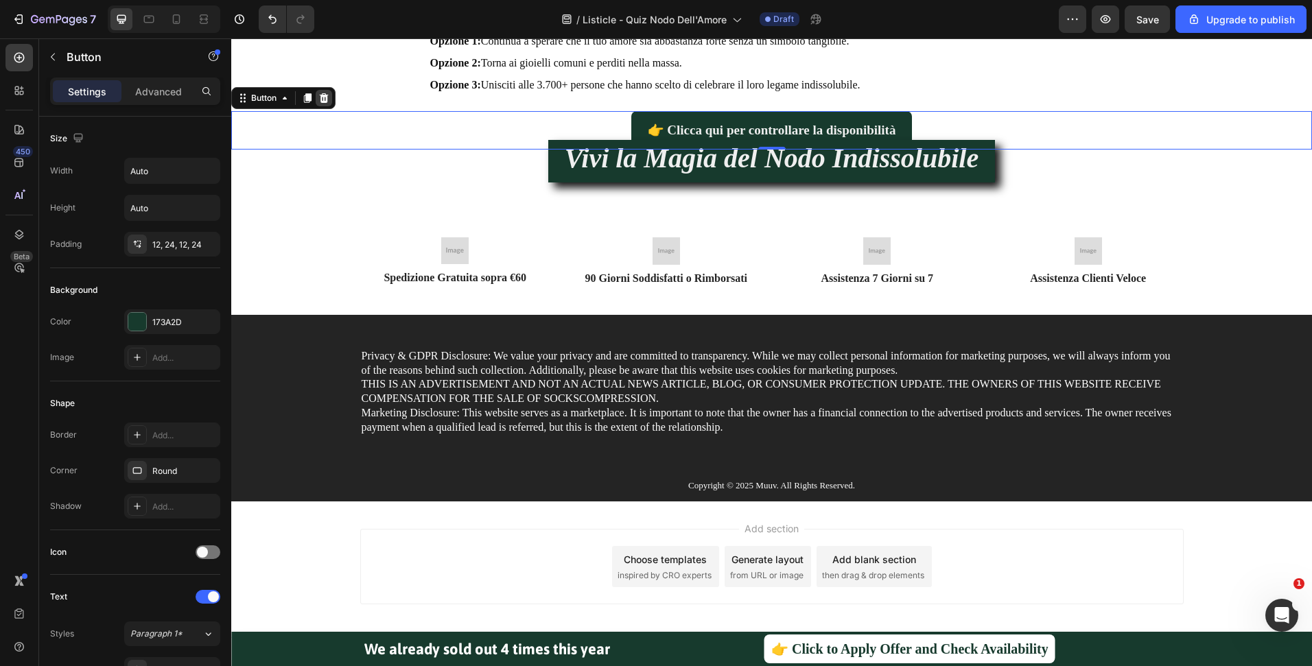
click at [325, 97] on icon at bounding box center [323, 98] width 11 height 11
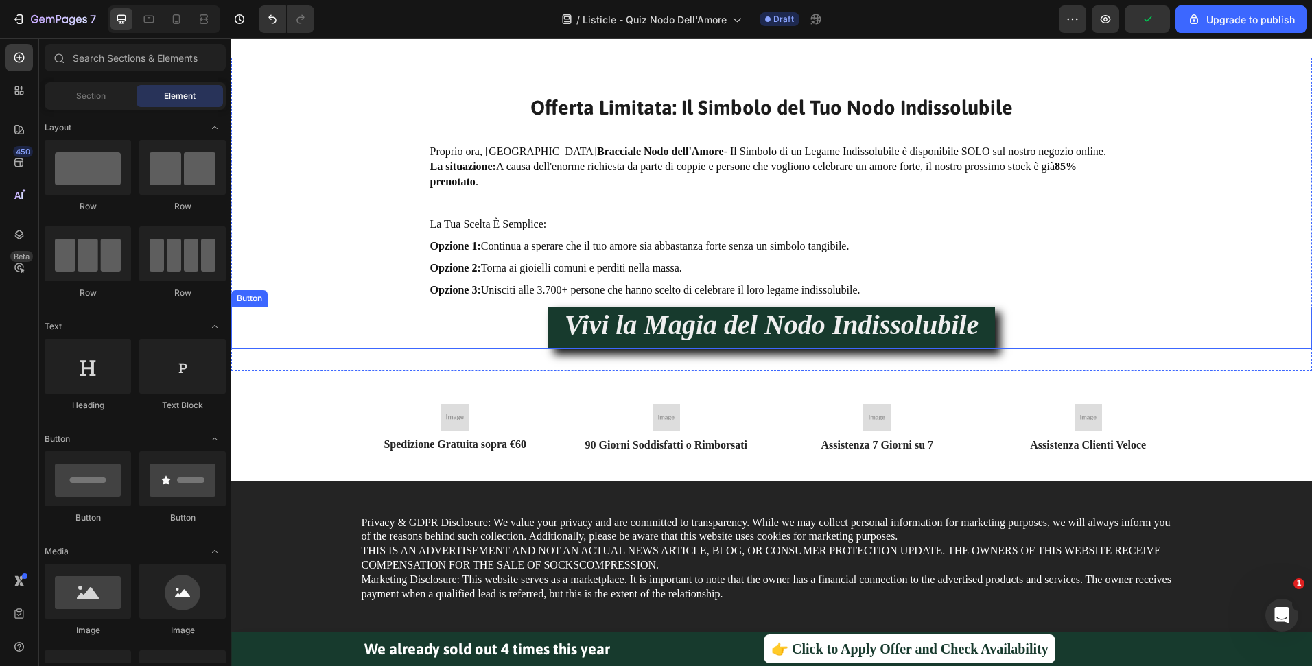
scroll to position [5534, 0]
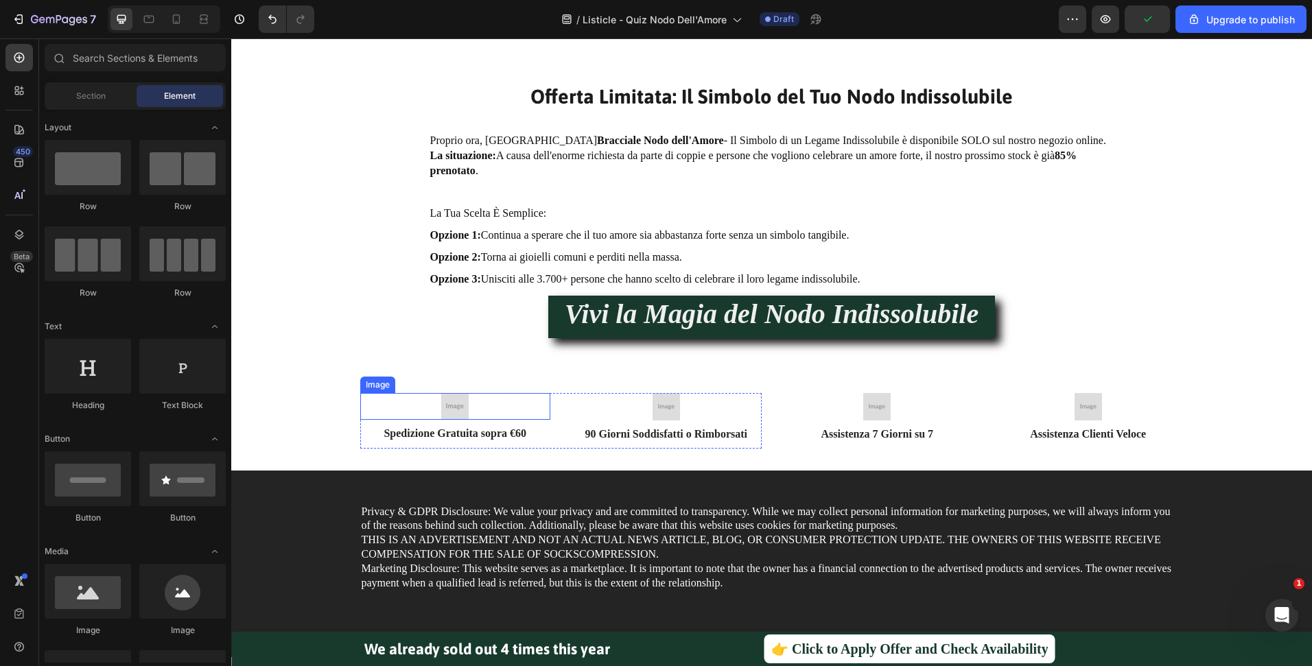
click at [454, 413] on img at bounding box center [454, 406] width 27 height 27
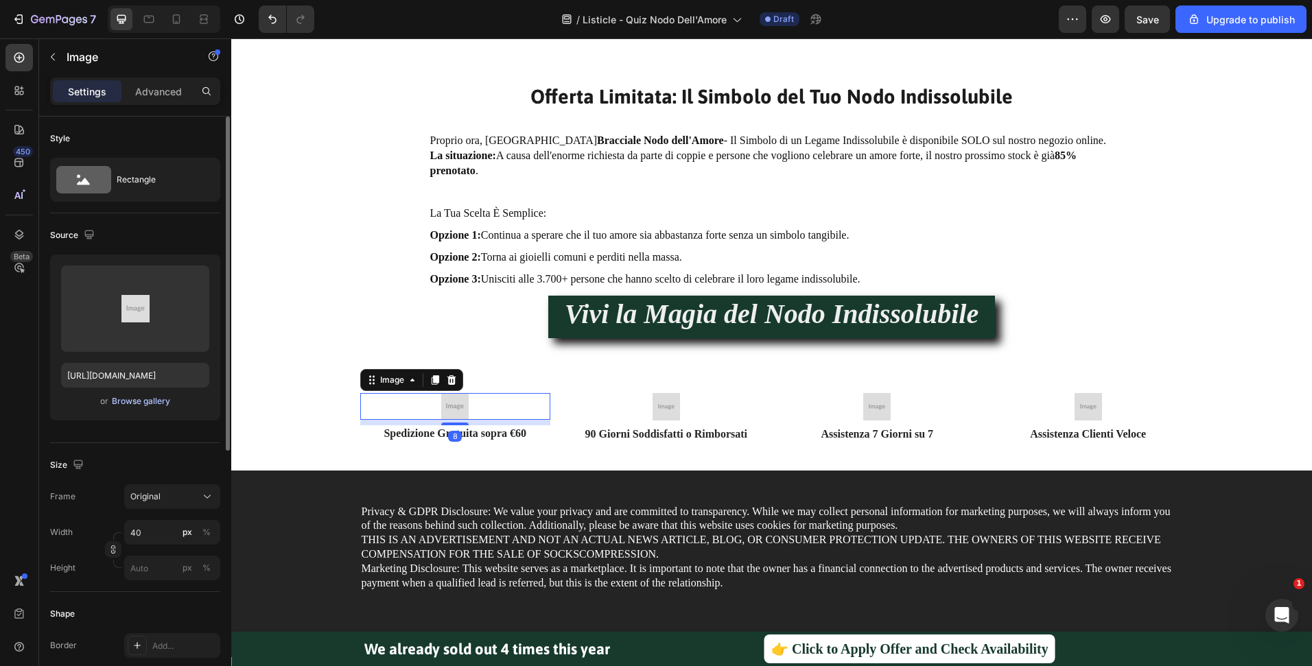
click at [130, 401] on div "Browse gallery" at bounding box center [141, 401] width 58 height 12
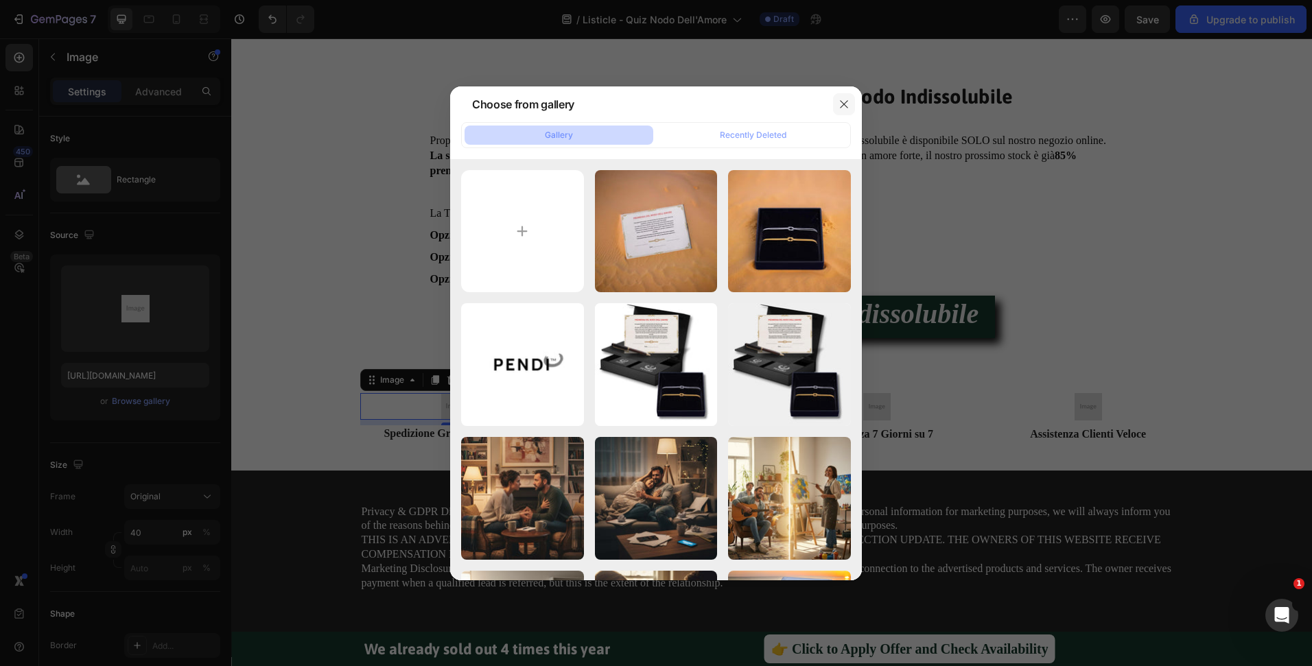
click at [838, 104] on icon "button" at bounding box center [843, 104] width 11 height 11
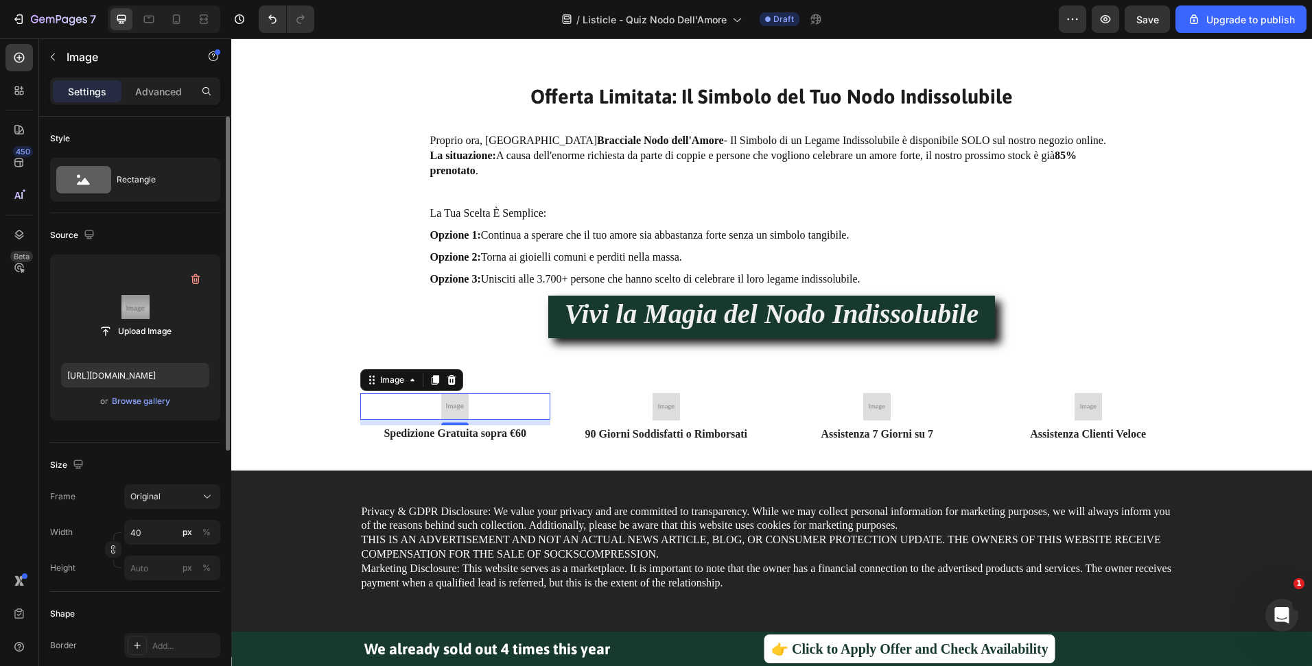
click at [130, 303] on label at bounding box center [135, 309] width 148 height 86
click at [130, 320] on input "file" at bounding box center [135, 331] width 95 height 23
click at [141, 401] on div "Browse gallery" at bounding box center [141, 401] width 58 height 12
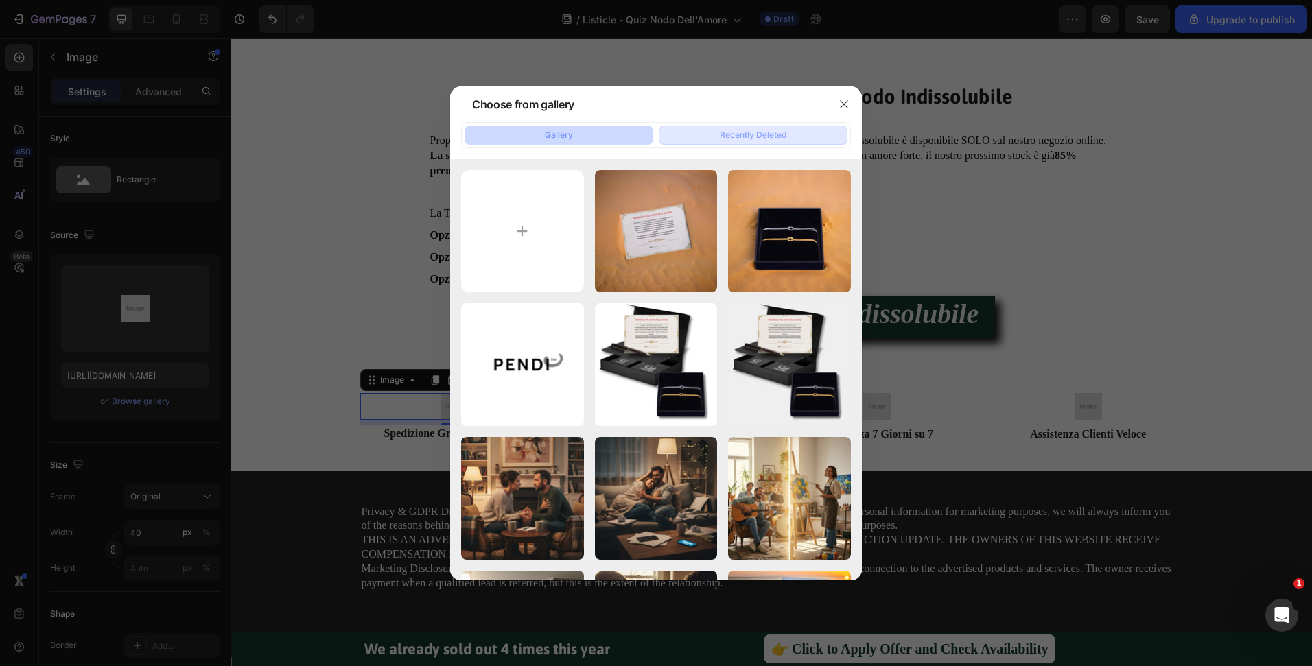
click at [713, 139] on button "Recently Deleted" at bounding box center [753, 135] width 189 height 19
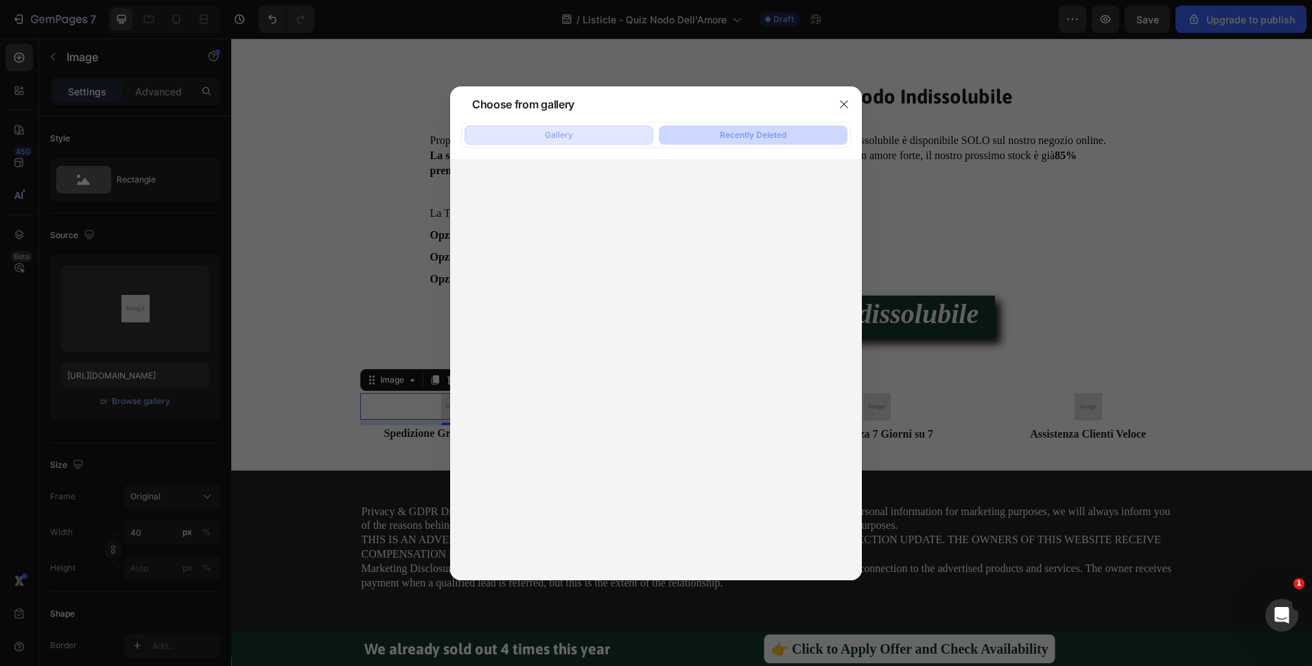
click at [593, 139] on button "Gallery" at bounding box center [559, 135] width 189 height 19
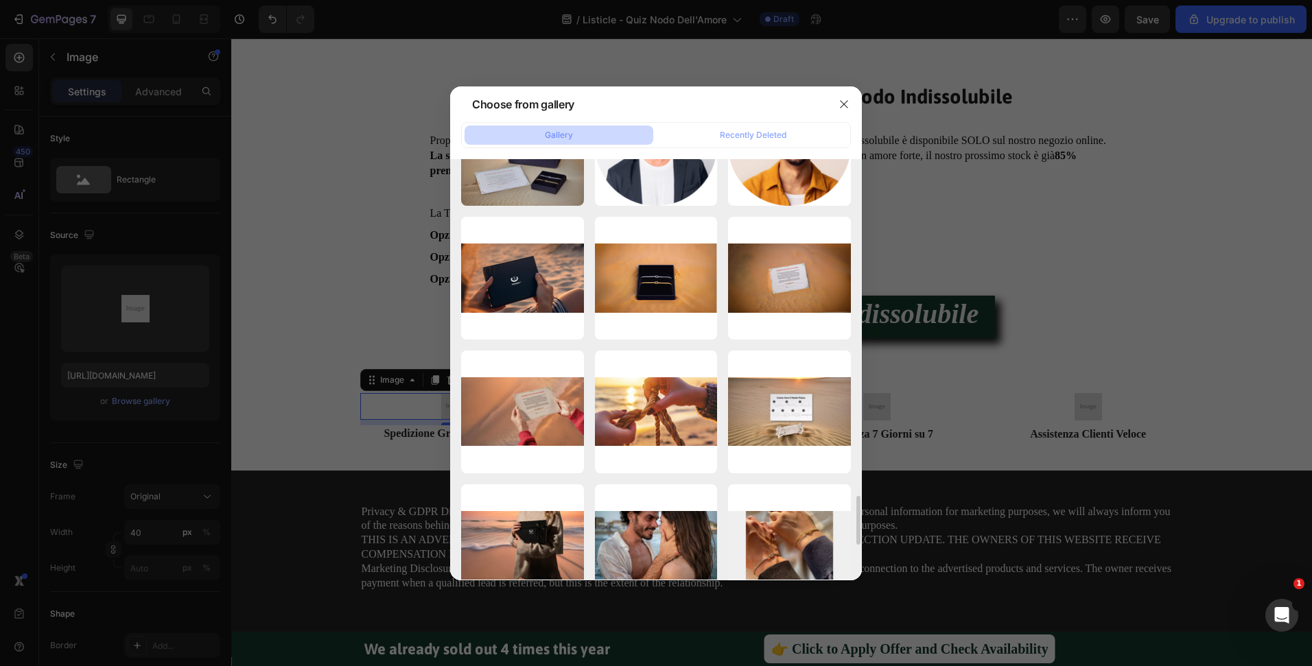
scroll to position [3196, 0]
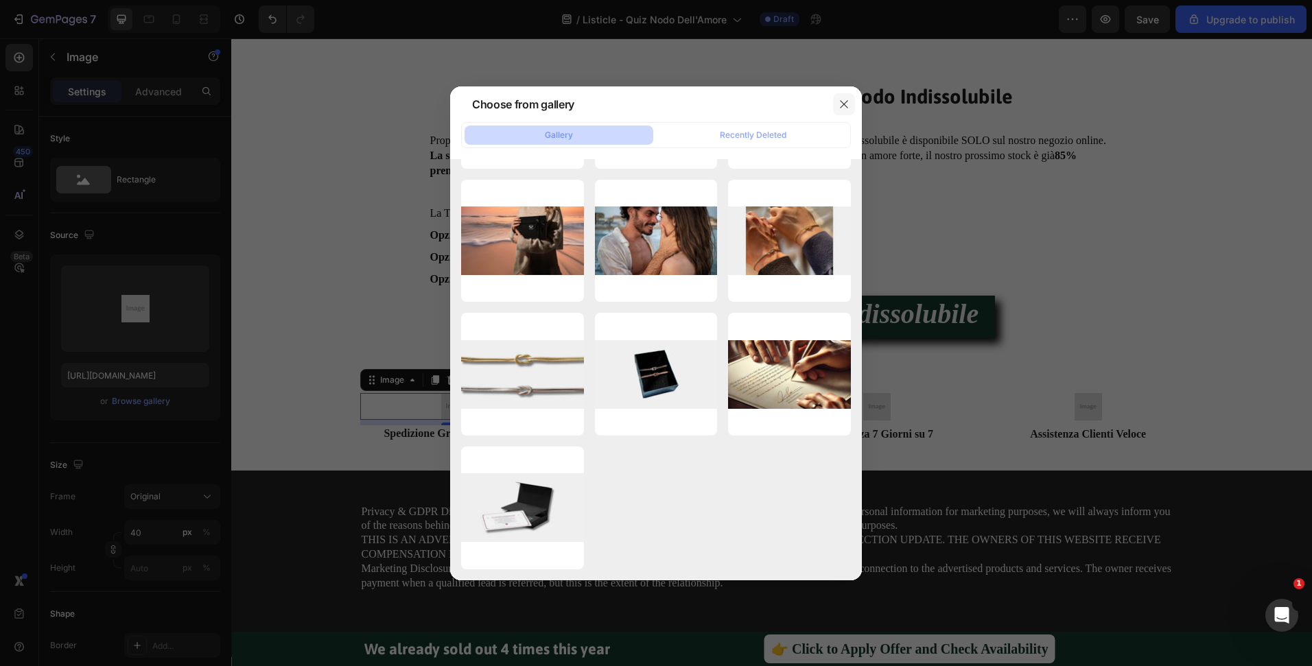
click at [841, 100] on icon "button" at bounding box center [844, 104] width 8 height 8
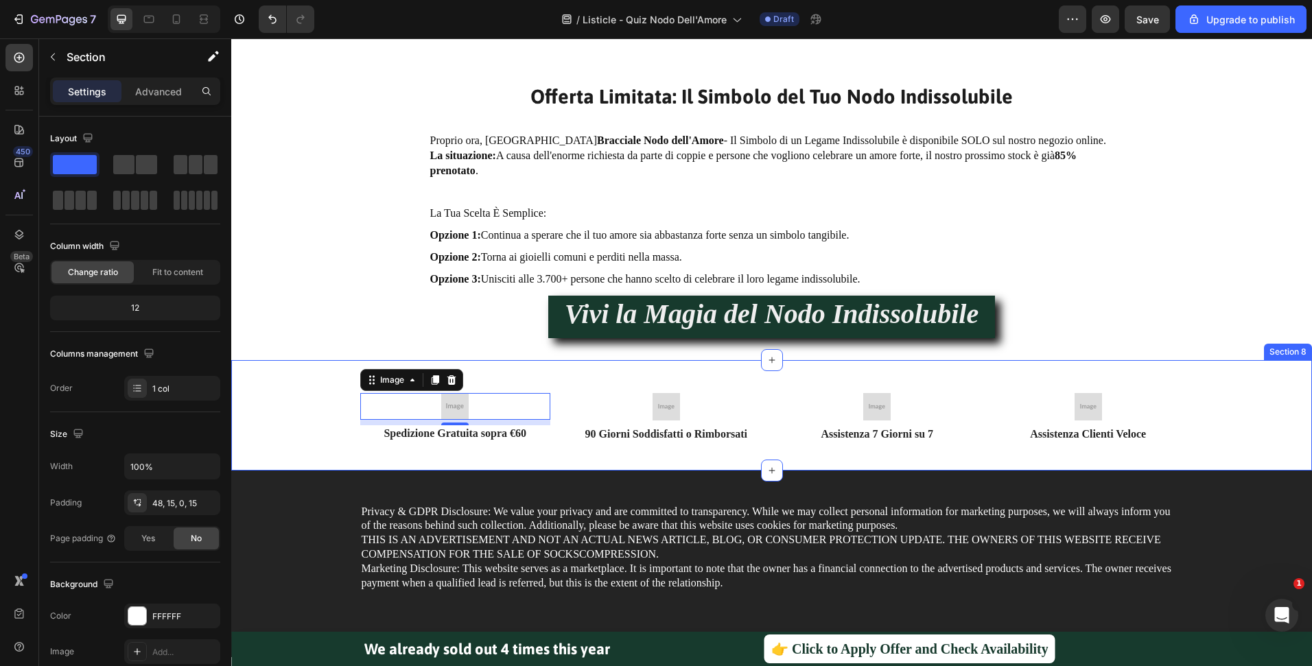
click at [312, 415] on div "Image 8 Spedizione Gratuita sopra €60 Text Block Image 90 Giorni Soddisfatti o …" at bounding box center [772, 432] width 1060 height 78
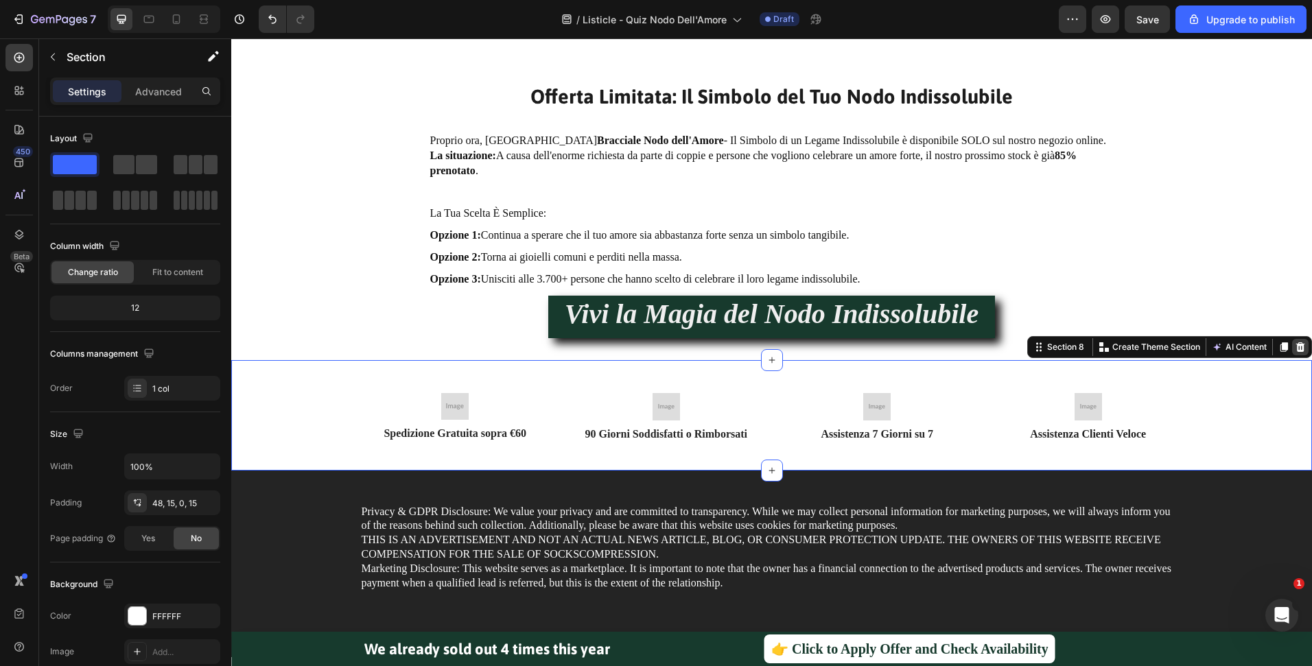
click at [1295, 349] on icon at bounding box center [1300, 347] width 11 height 11
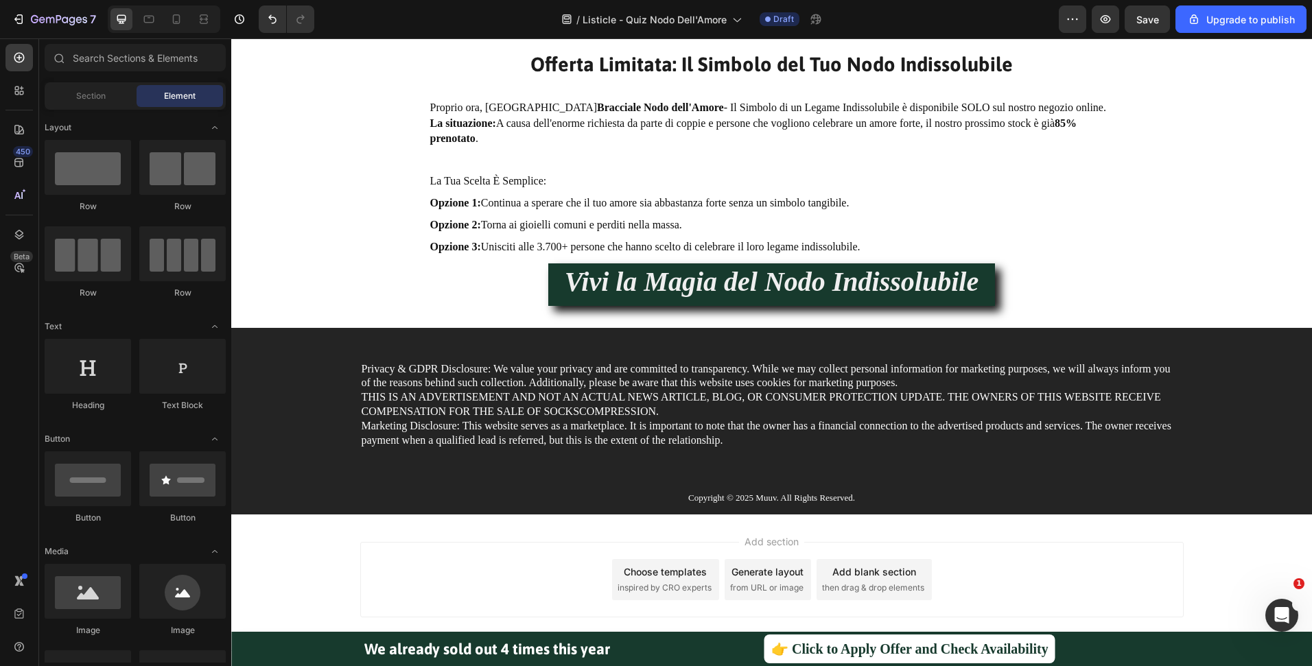
scroll to position [5259, 0]
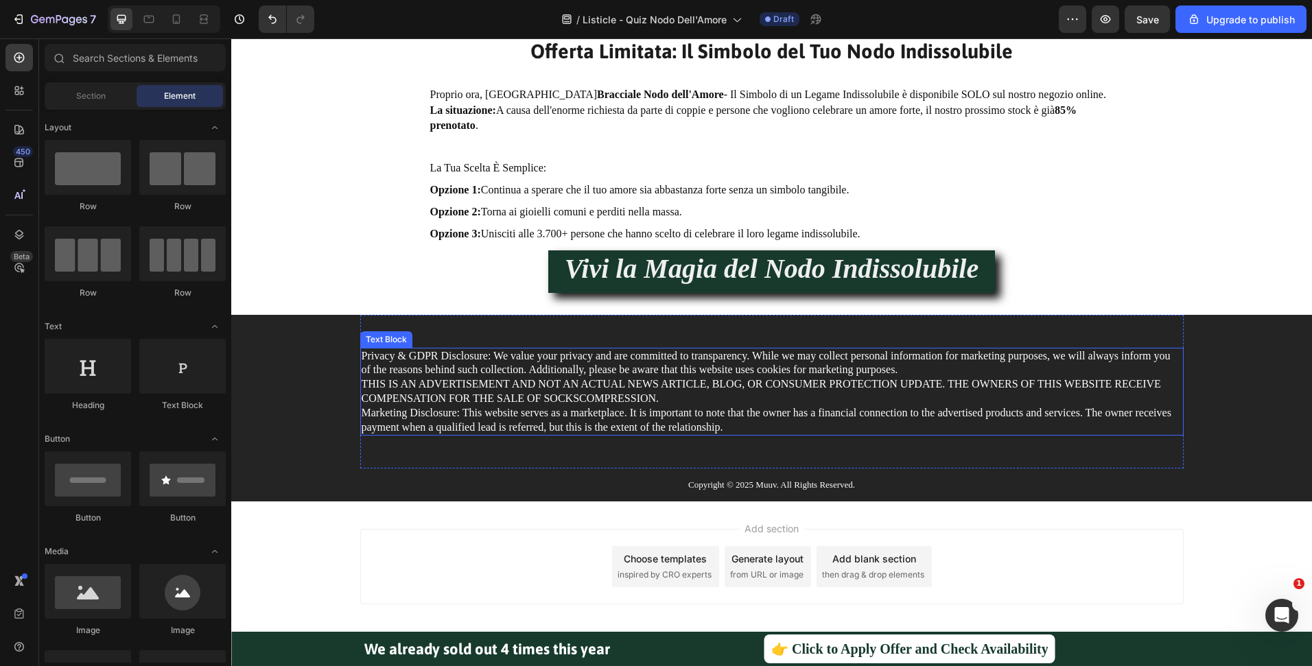
click at [644, 379] on p "Privacy & GDPR Disclosure: We value your privacy and are committed to transpare…" at bounding box center [772, 392] width 821 height 86
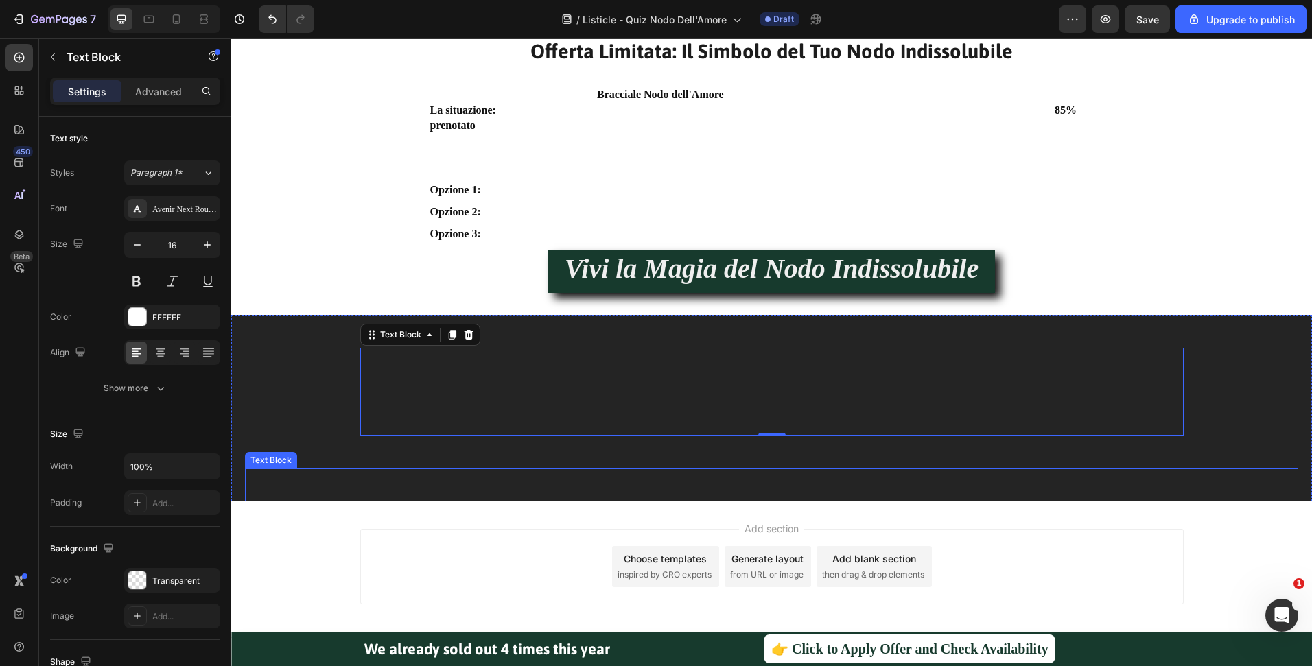
click at [755, 482] on p "Copyright © 2025 Muuv. All Rights Reserved." at bounding box center [771, 485] width 1050 height 14
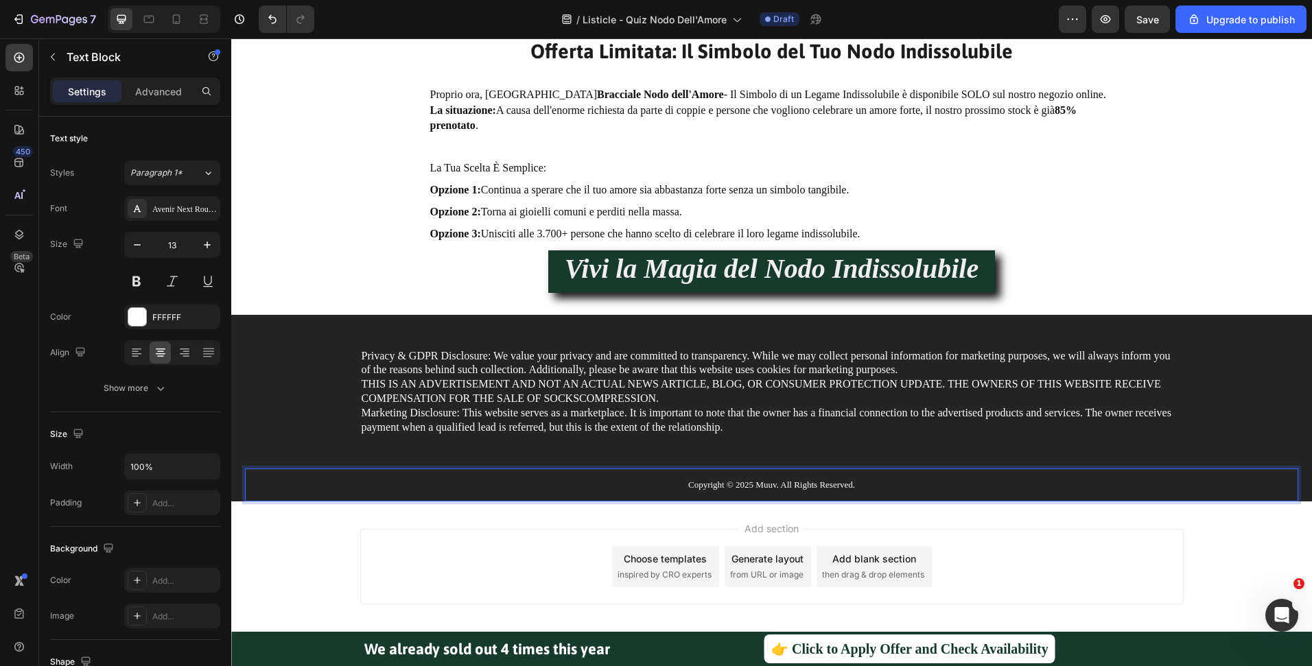
click at [756, 483] on p "Copyright © 2025 Muuv. All Rights Reserved." at bounding box center [771, 485] width 1050 height 14
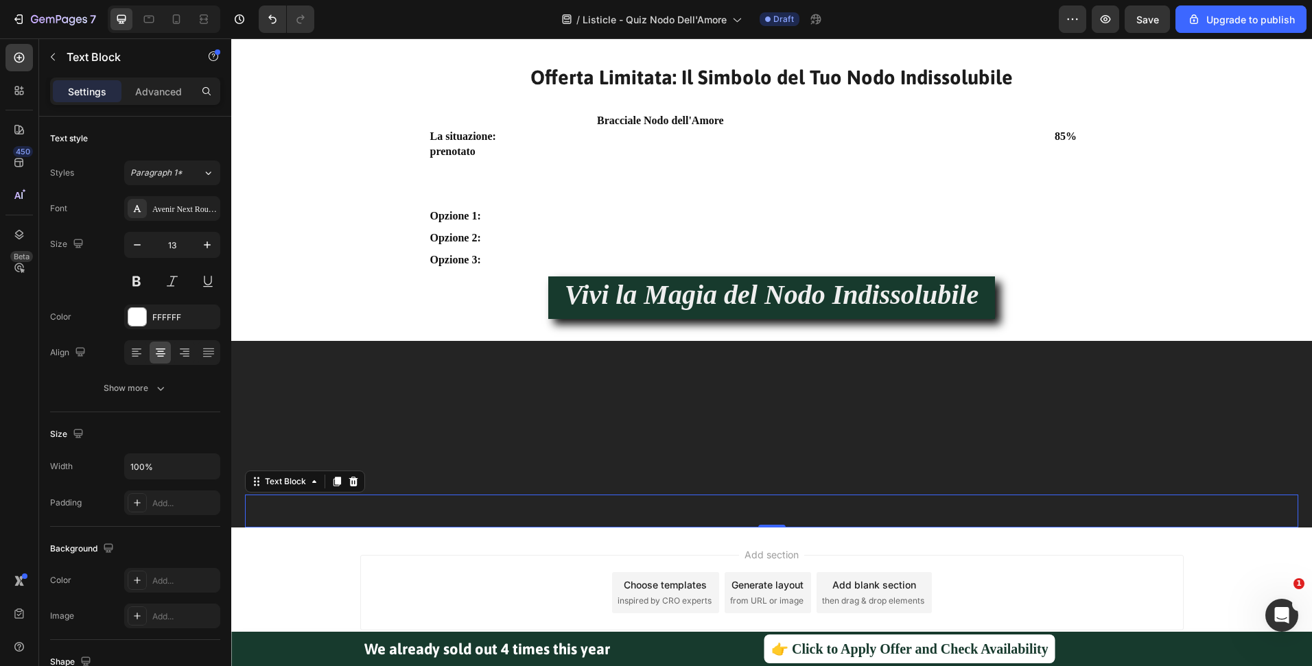
scroll to position [5233, 0]
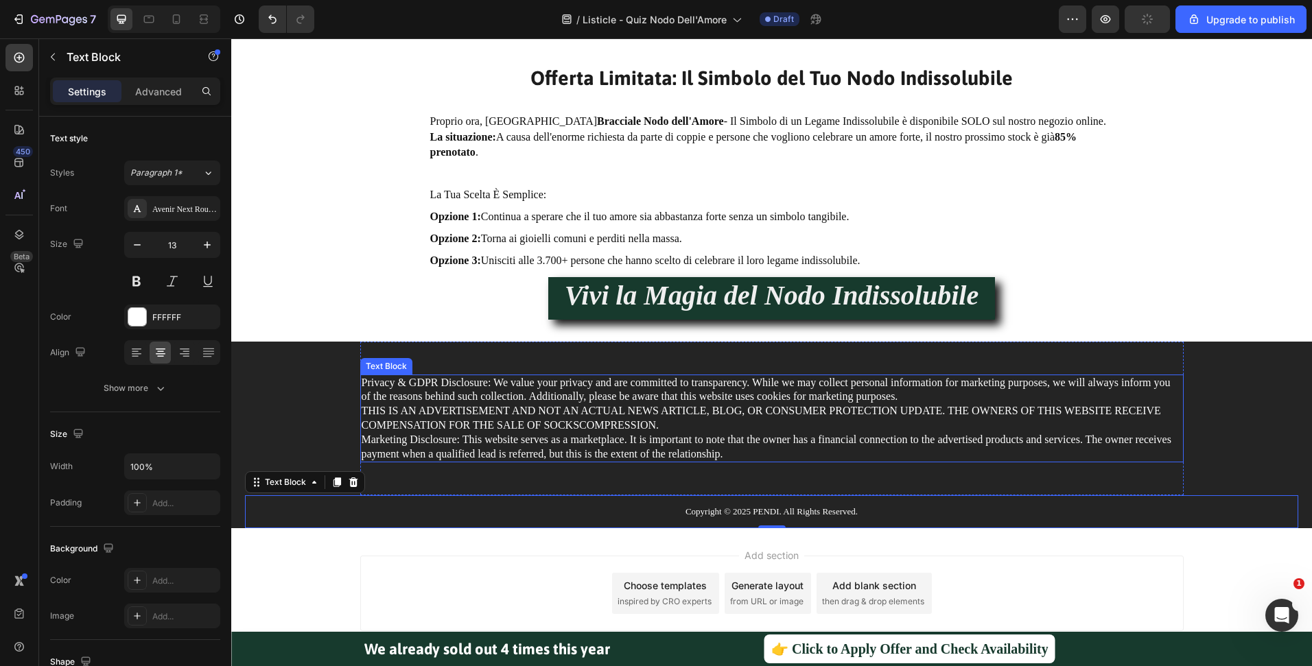
click at [755, 430] on p "Privacy & GDPR Disclosure: We value your privacy and are committed to transpare…" at bounding box center [772, 419] width 821 height 86
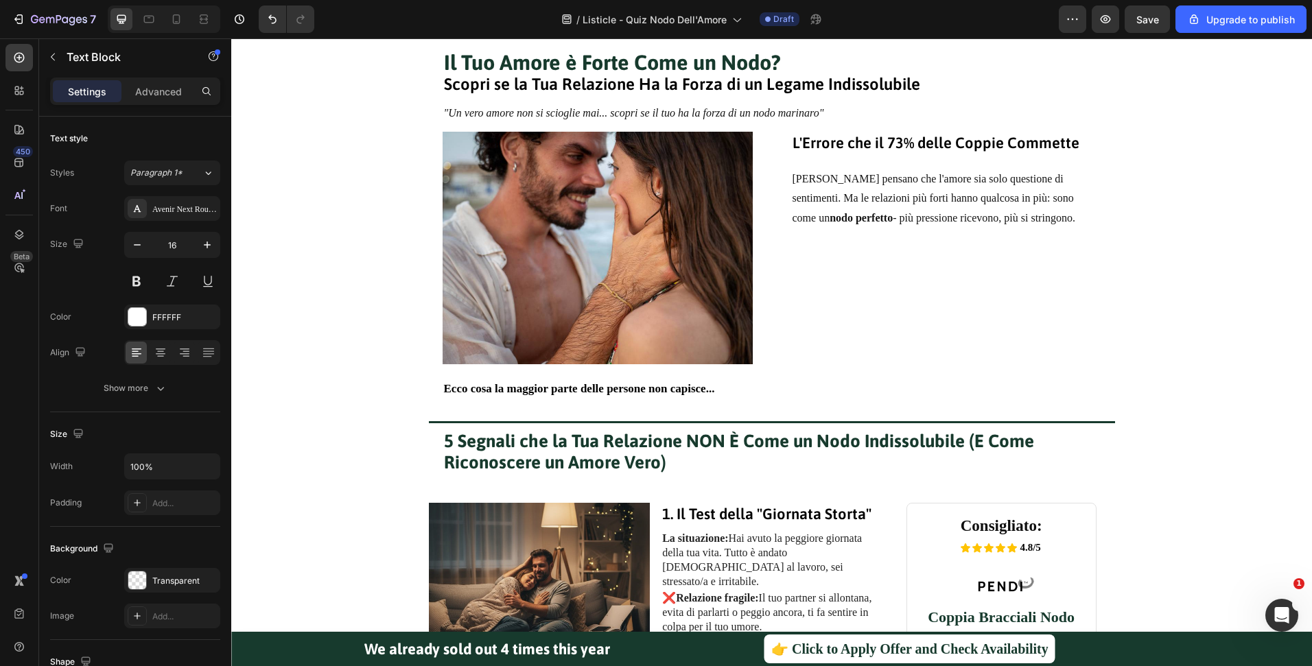
scroll to position [0, 0]
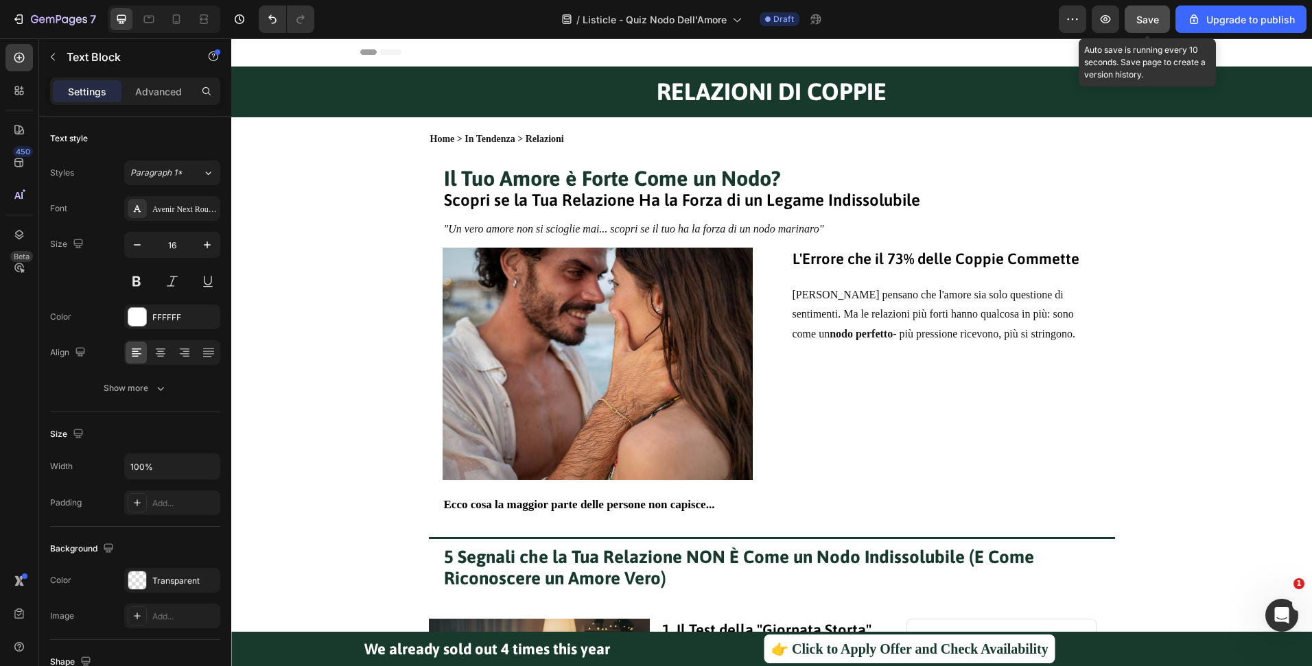
click at [1140, 16] on span "Save" at bounding box center [1147, 20] width 23 height 12
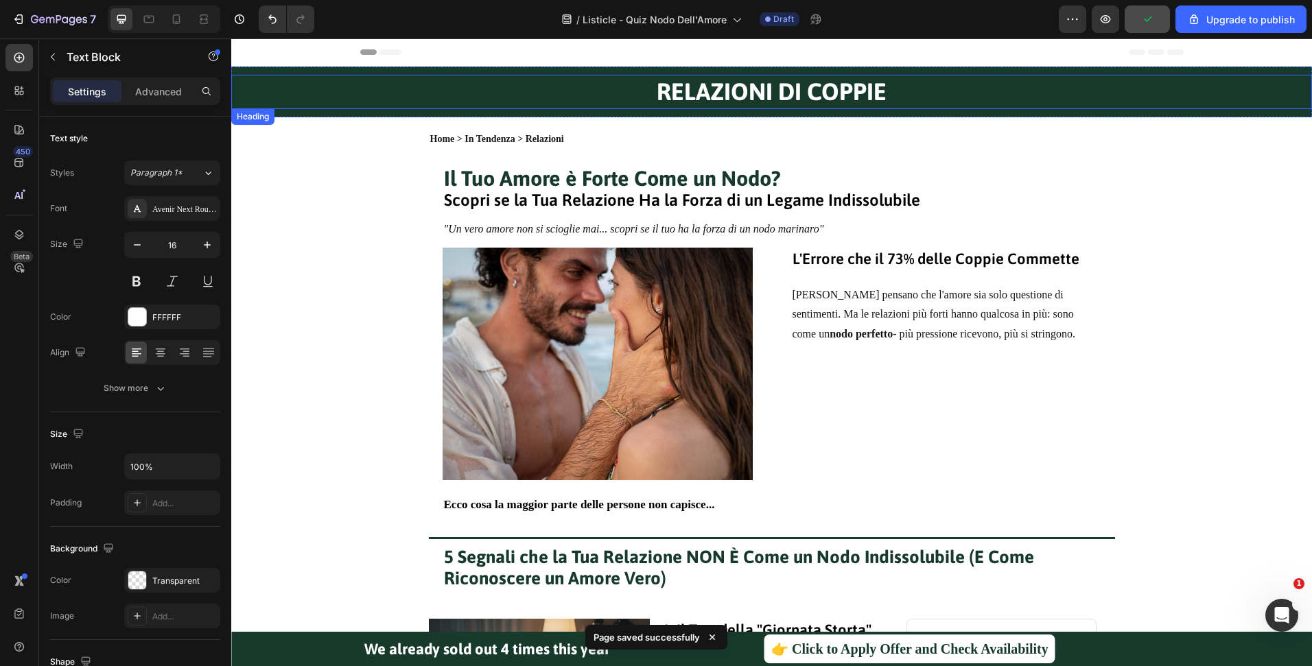
click at [830, 91] on h2 "RELAZIONI DI COPPIE" at bounding box center [771, 92] width 1081 height 34
click at [788, 91] on h2 "RELAZIONI DI COPPIE" at bounding box center [771, 92] width 1081 height 34
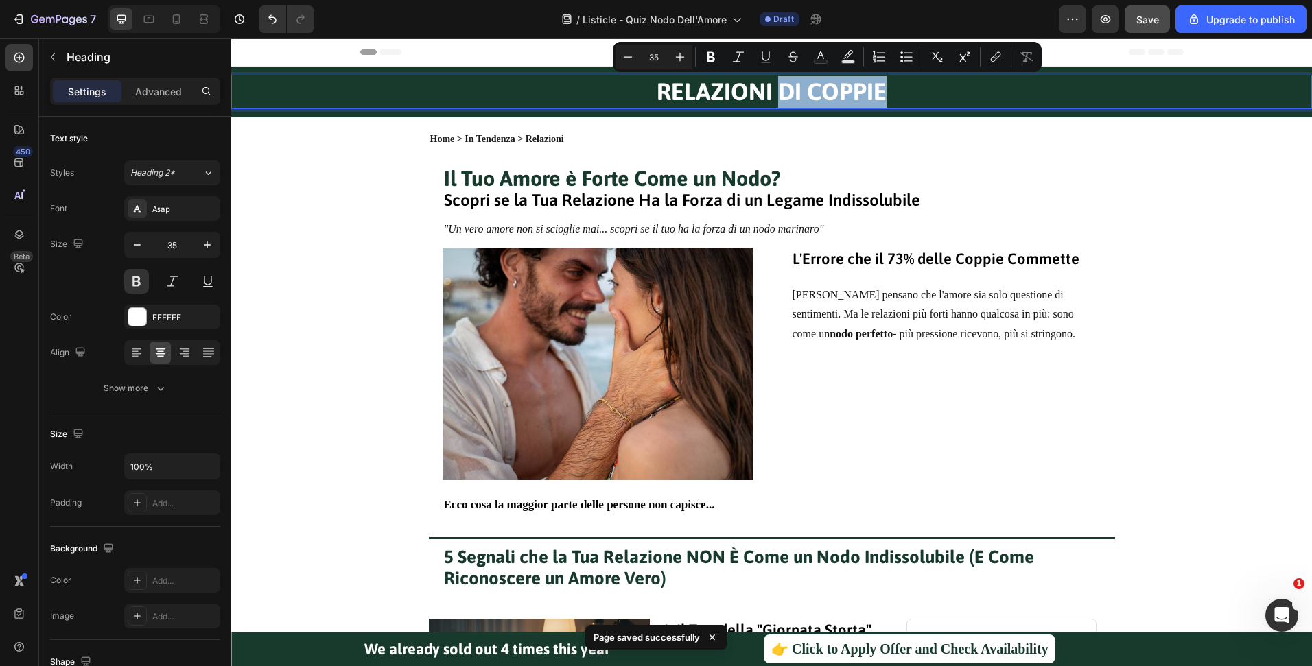
drag, startPoint x: 776, startPoint y: 91, endPoint x: 899, endPoint y: 86, distance: 122.9
click at [899, 86] on p "RELAZIONI DI COPPIE" at bounding box center [772, 92] width 1078 height 32
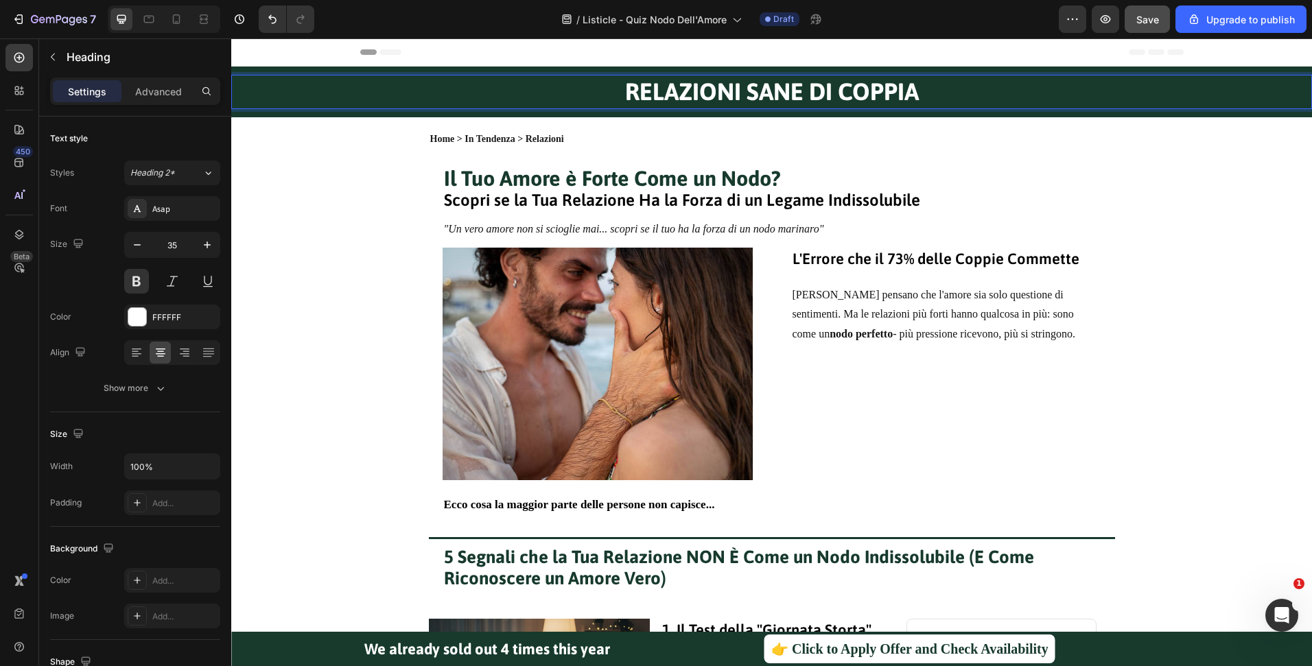
click at [737, 82] on p "RELAZIONI SANE DI COPPIA" at bounding box center [772, 92] width 1078 height 32
click at [1163, 16] on button "Save" at bounding box center [1147, 18] width 45 height 27
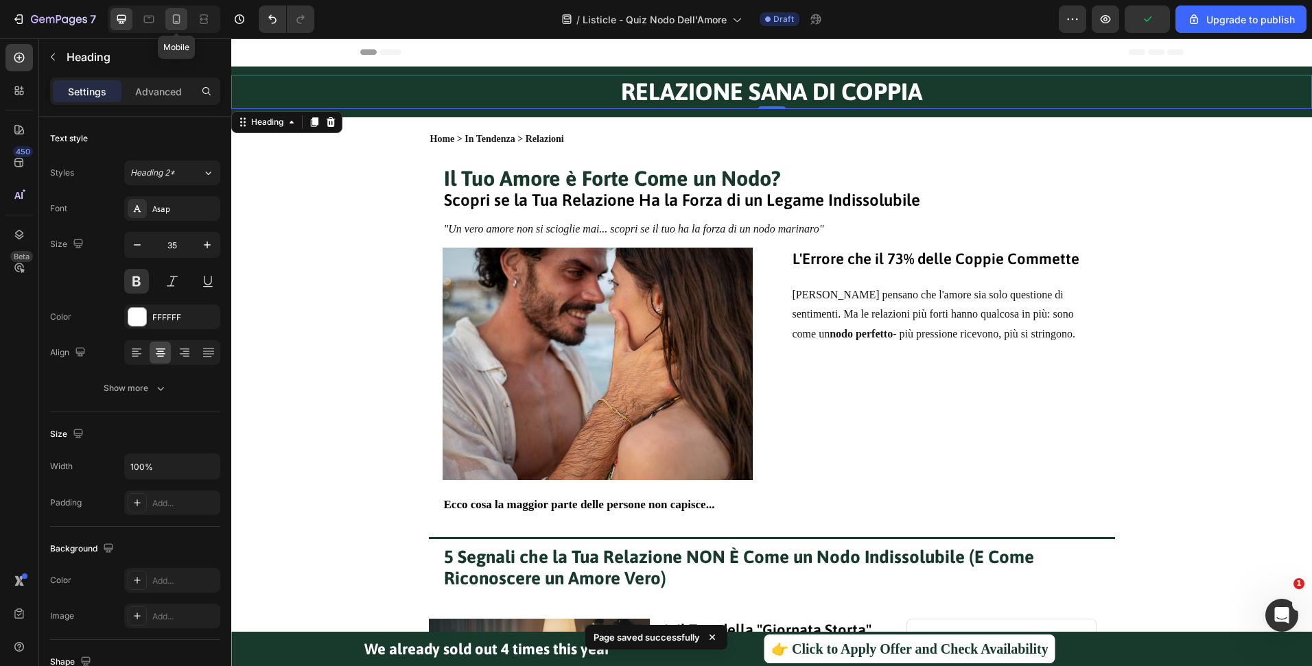
click at [171, 22] on icon at bounding box center [176, 19] width 14 height 14
type input "26"
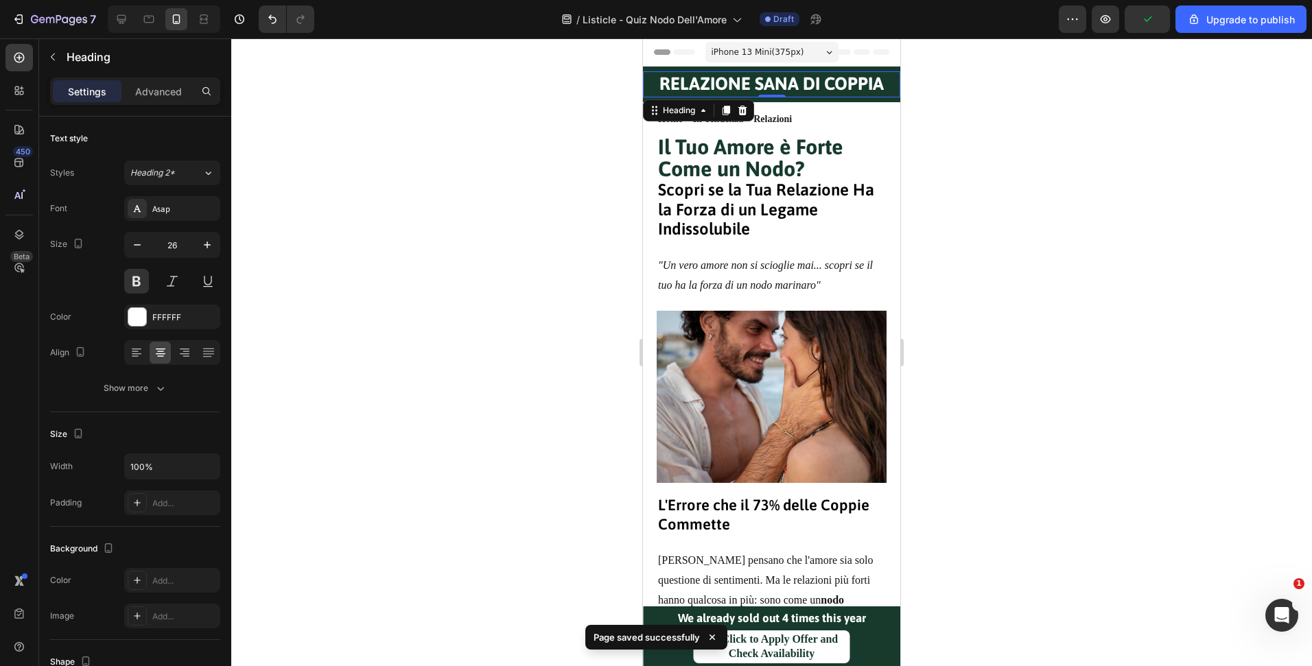
click at [1030, 244] on div at bounding box center [771, 352] width 1081 height 628
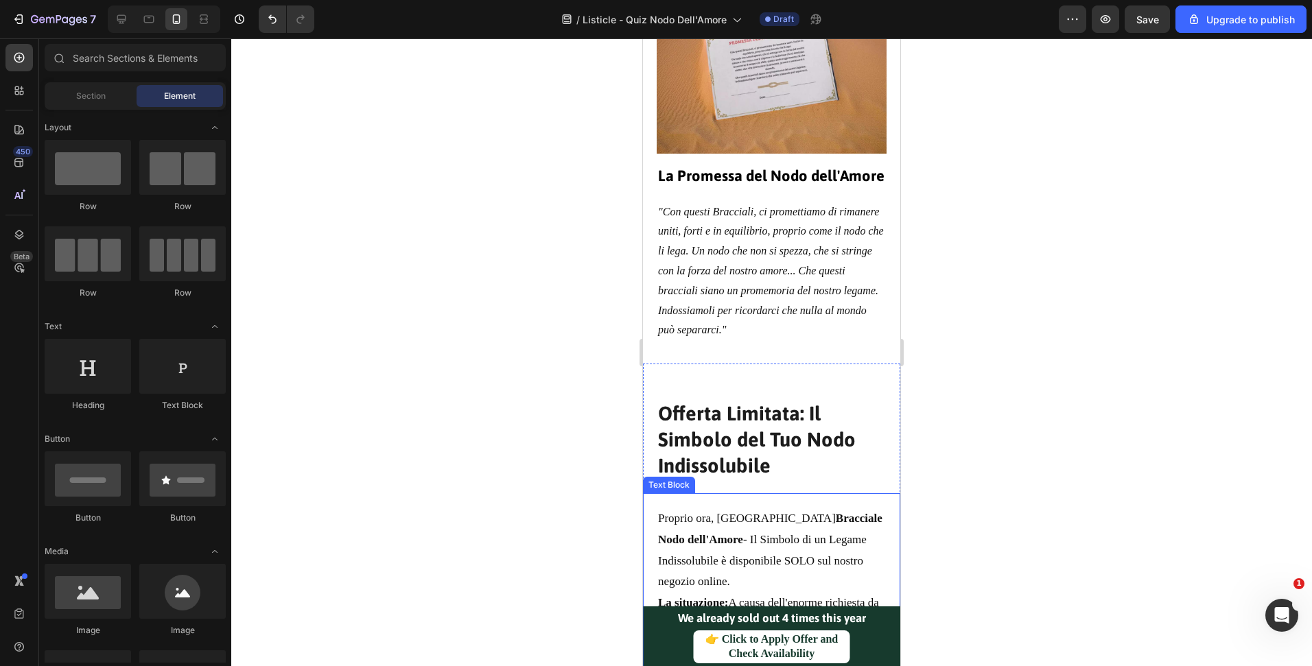
scroll to position [5728, 0]
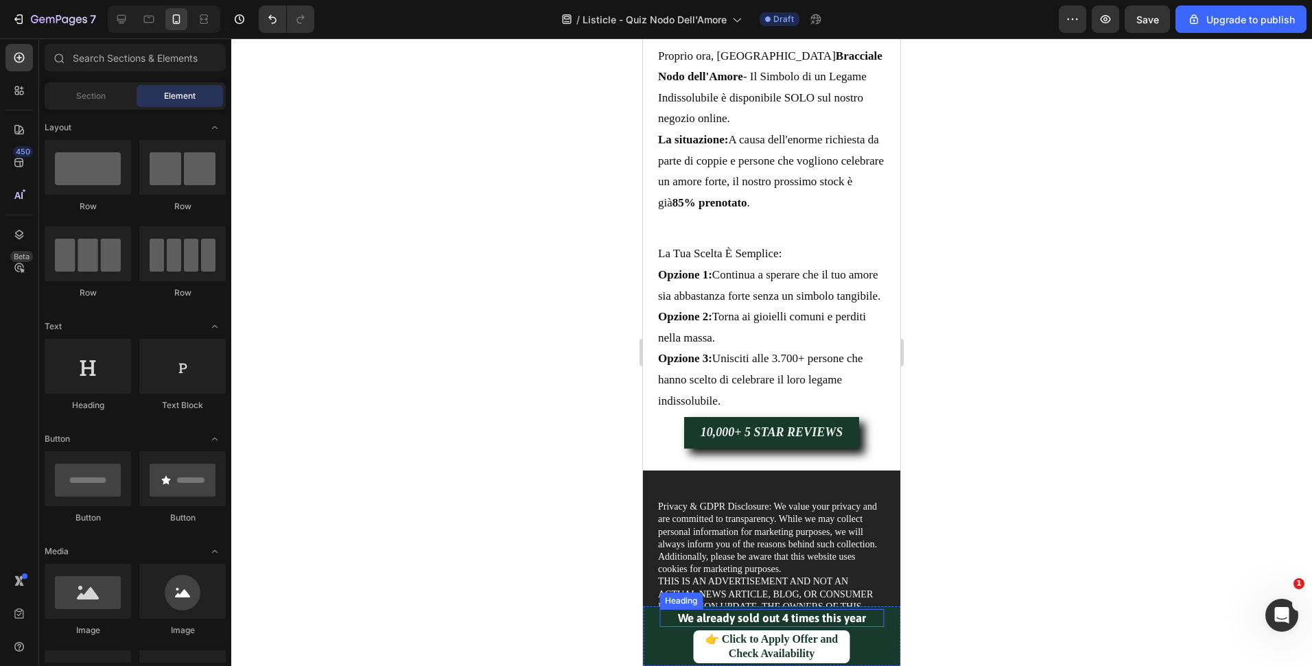
click at [814, 622] on strong "We already sold out 4 times this year" at bounding box center [772, 618] width 188 height 14
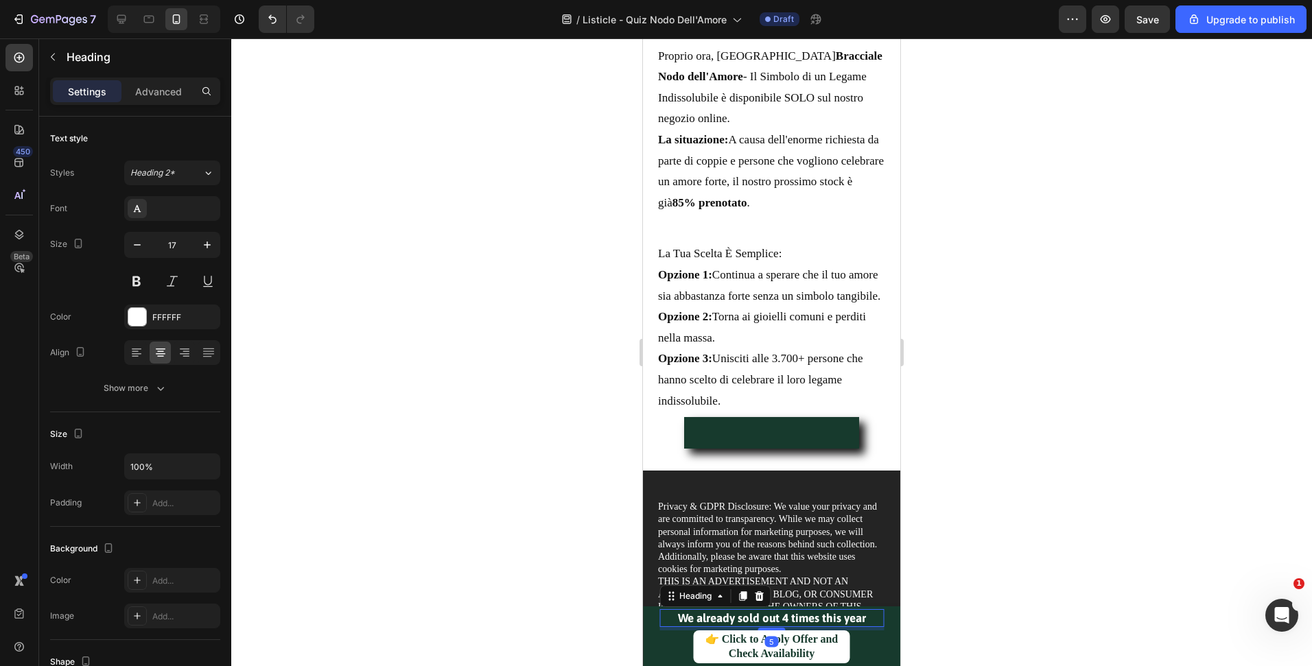
click at [814, 621] on strong "We already sold out 4 times this year" at bounding box center [772, 618] width 188 height 14
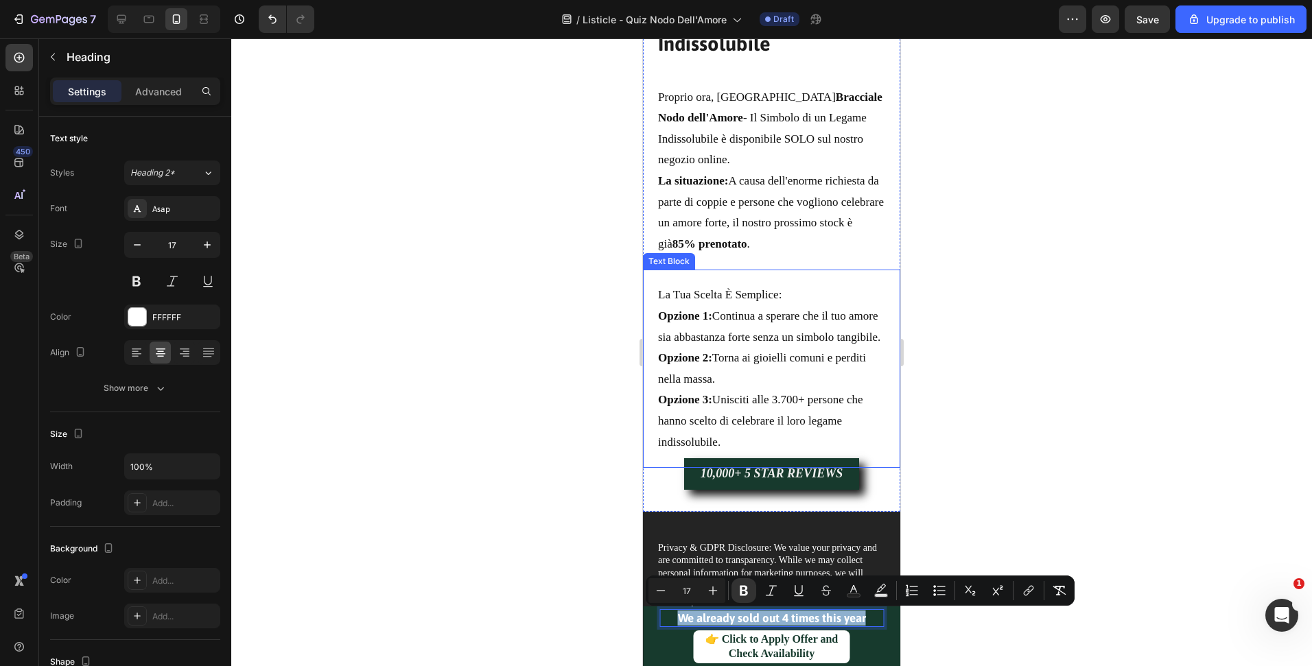
scroll to position [5756, 0]
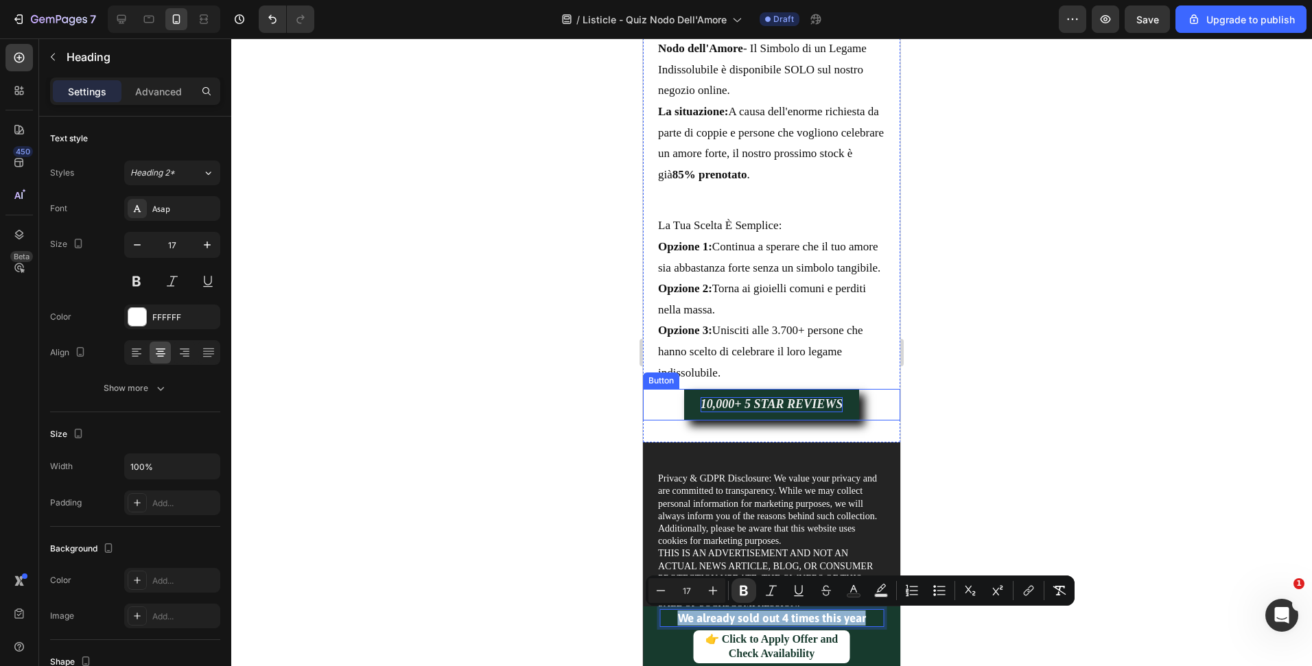
click at [753, 402] on strong "10,000+ 5 STAR REVIEWS" at bounding box center [772, 404] width 142 height 14
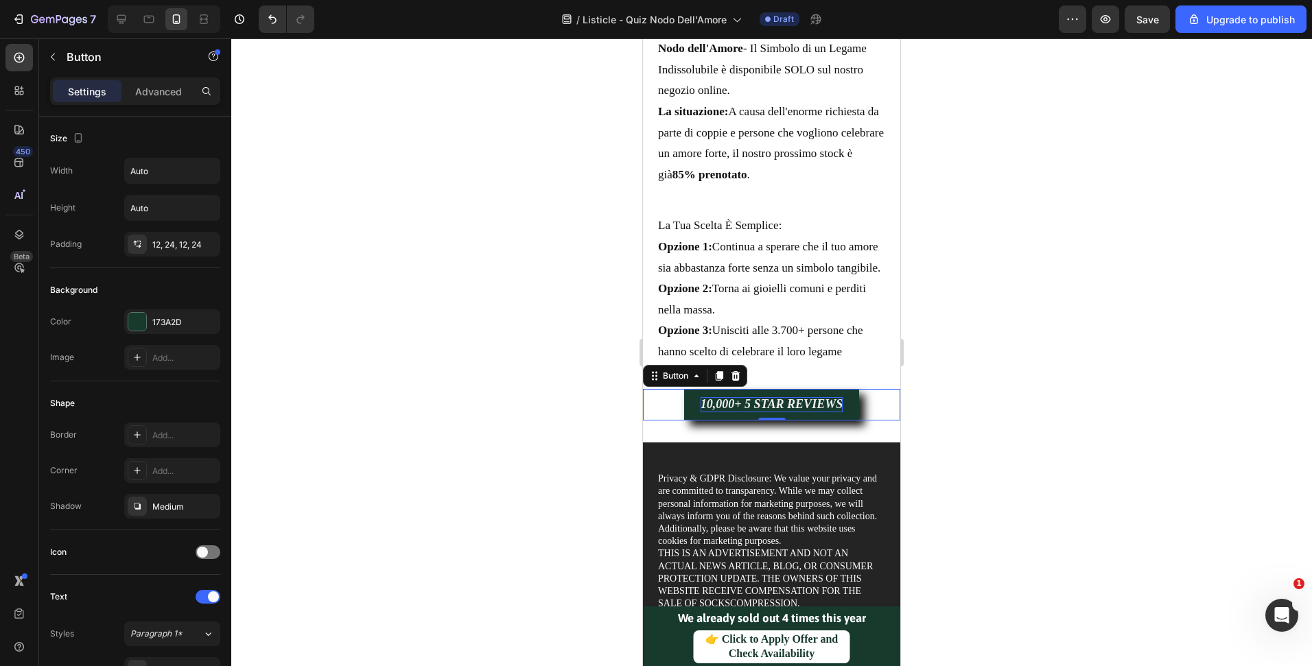
click at [718, 402] on strong "10,000+ 5 STAR REVIEWS" at bounding box center [772, 404] width 142 height 14
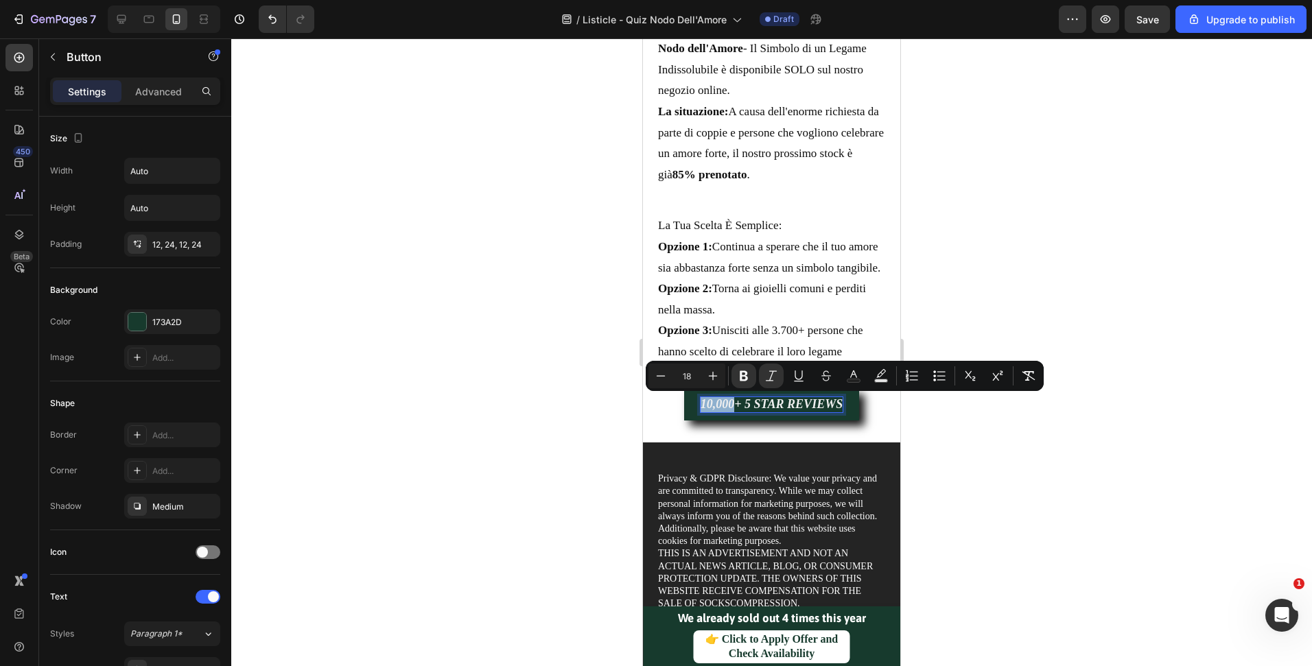
click at [728, 405] on strong "10,000+ 5 STAR REVIEWS" at bounding box center [772, 404] width 142 height 14
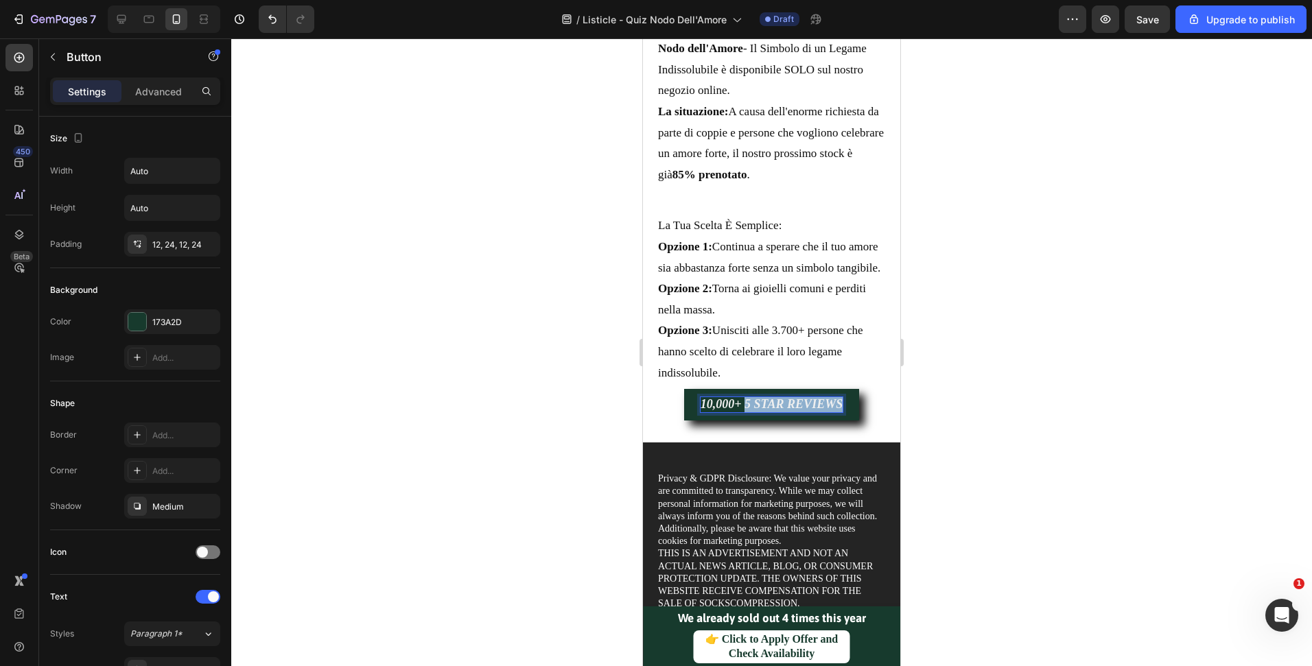
drag, startPoint x: 739, startPoint y: 406, endPoint x: 860, endPoint y: 404, distance: 120.8
click at [860, 404] on div "10,000+ 5 STAR REVIEWS Button 0" at bounding box center [771, 405] width 257 height 32
click at [114, 14] on div at bounding box center [121, 19] width 22 height 22
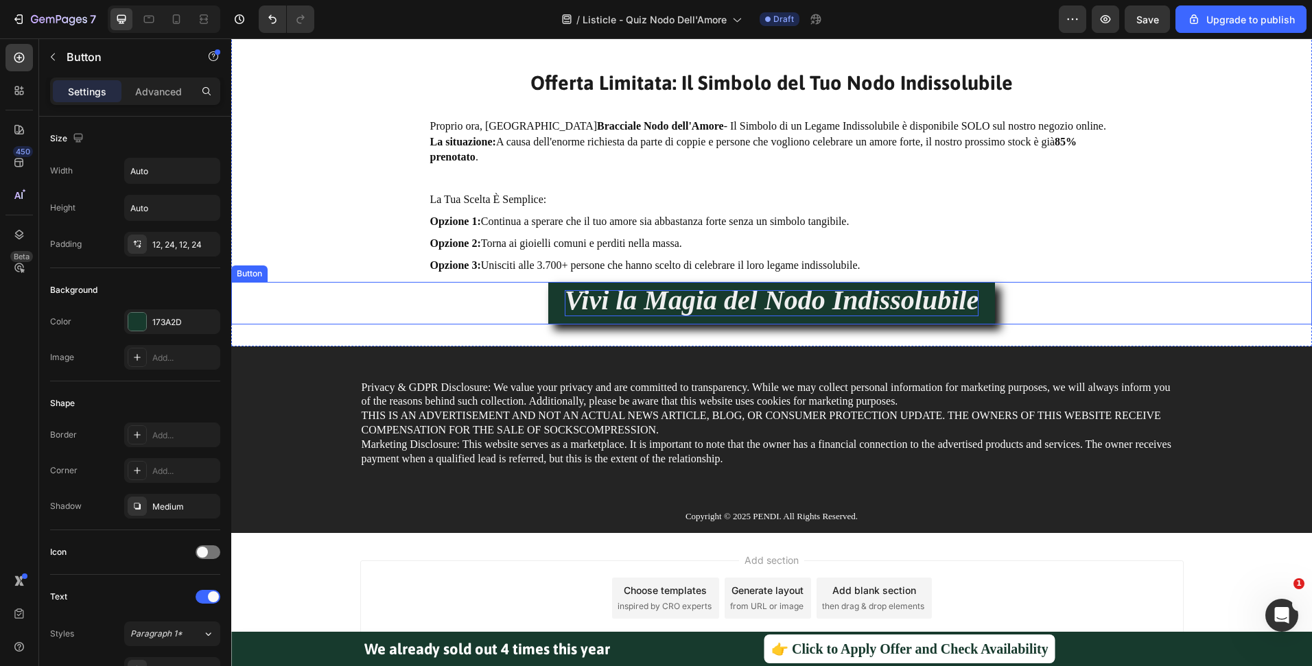
scroll to position [5579, 0]
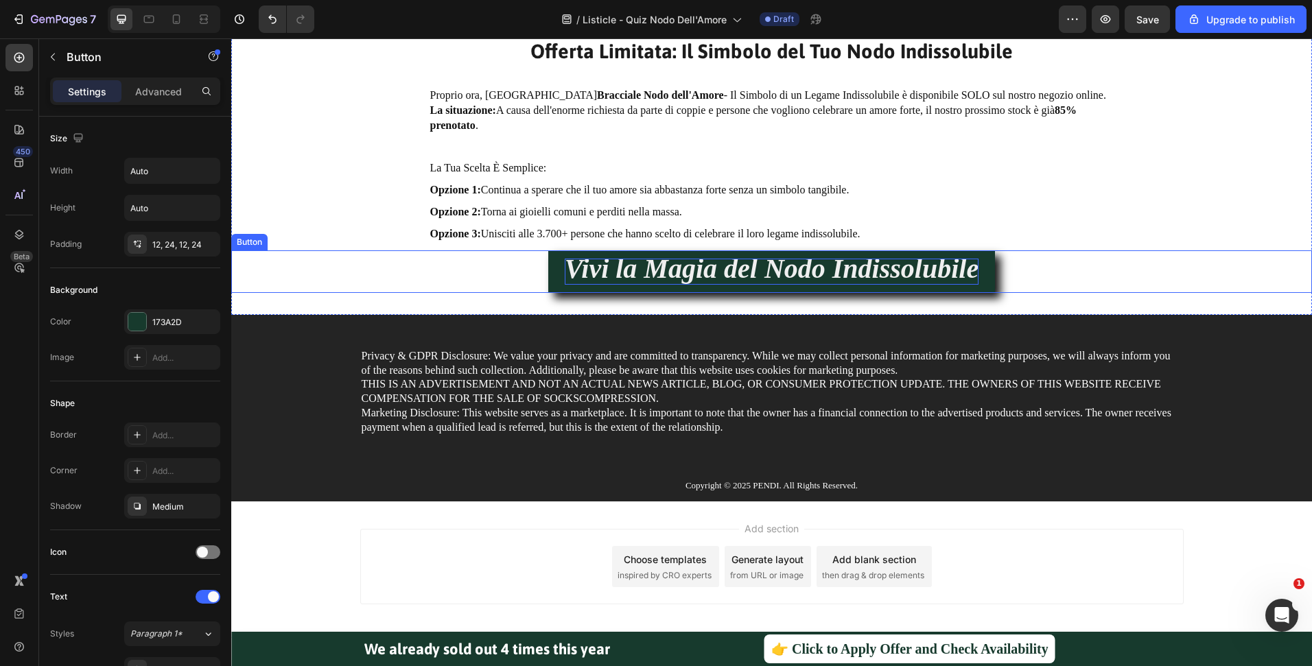
click at [798, 268] on strong "Vivi la Magia del Nodo Indissolubile" at bounding box center [772, 268] width 414 height 31
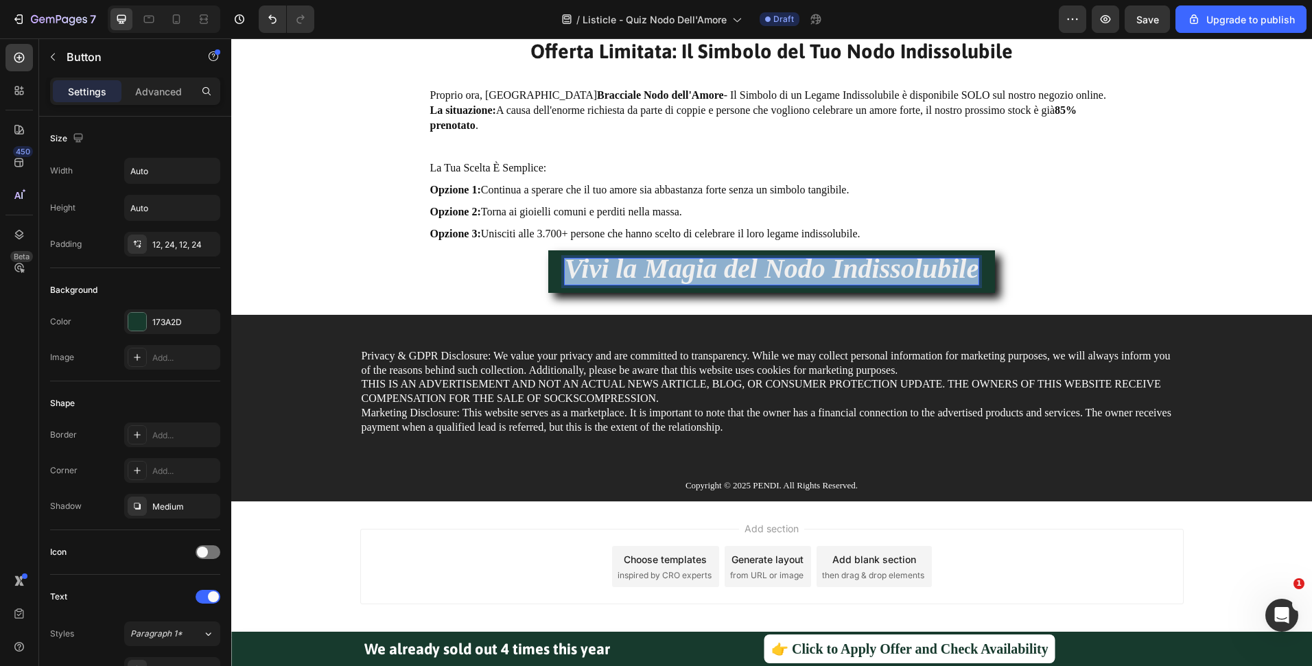
click at [798, 268] on strong "Vivi la Magia del Nodo Indissolubile" at bounding box center [772, 268] width 414 height 31
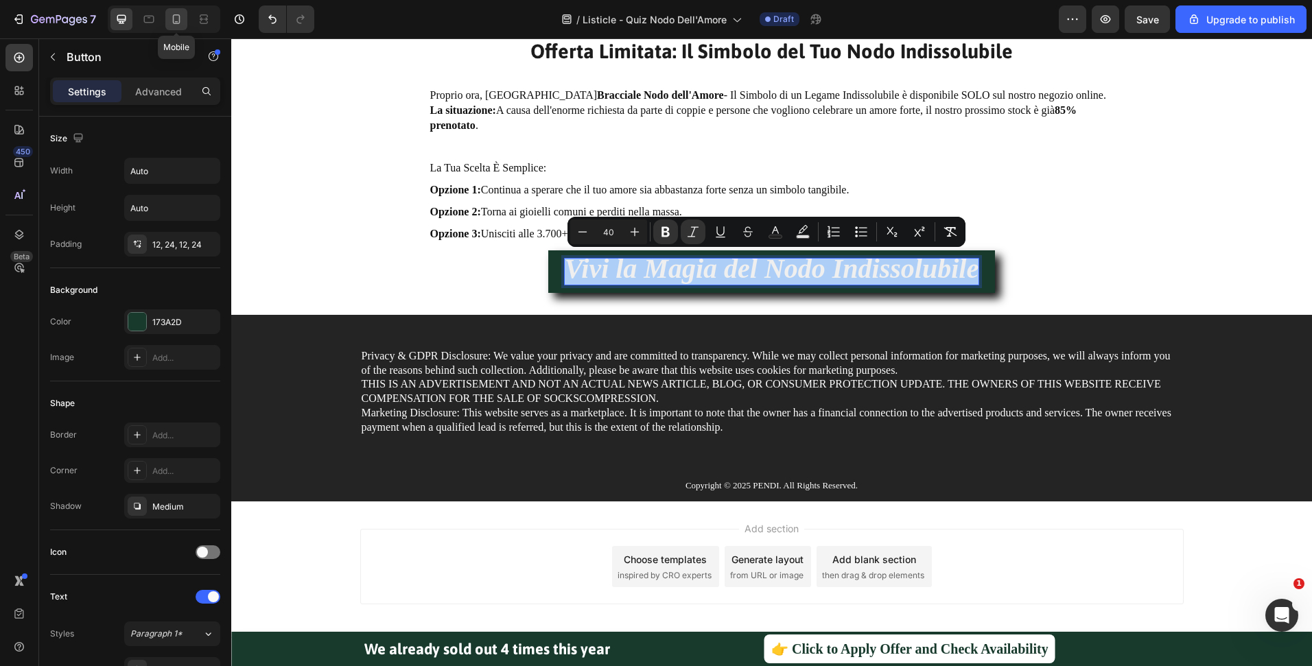
click at [179, 19] on icon at bounding box center [177, 19] width 8 height 10
type input "14"
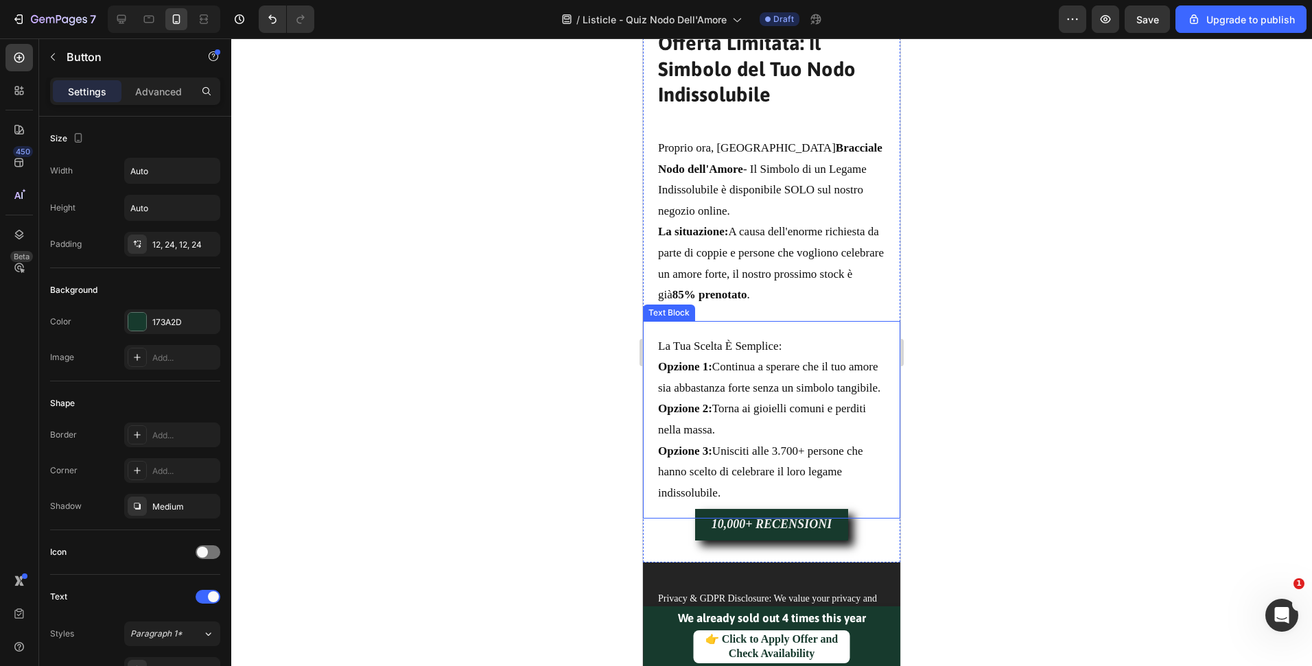
scroll to position [5531, 0]
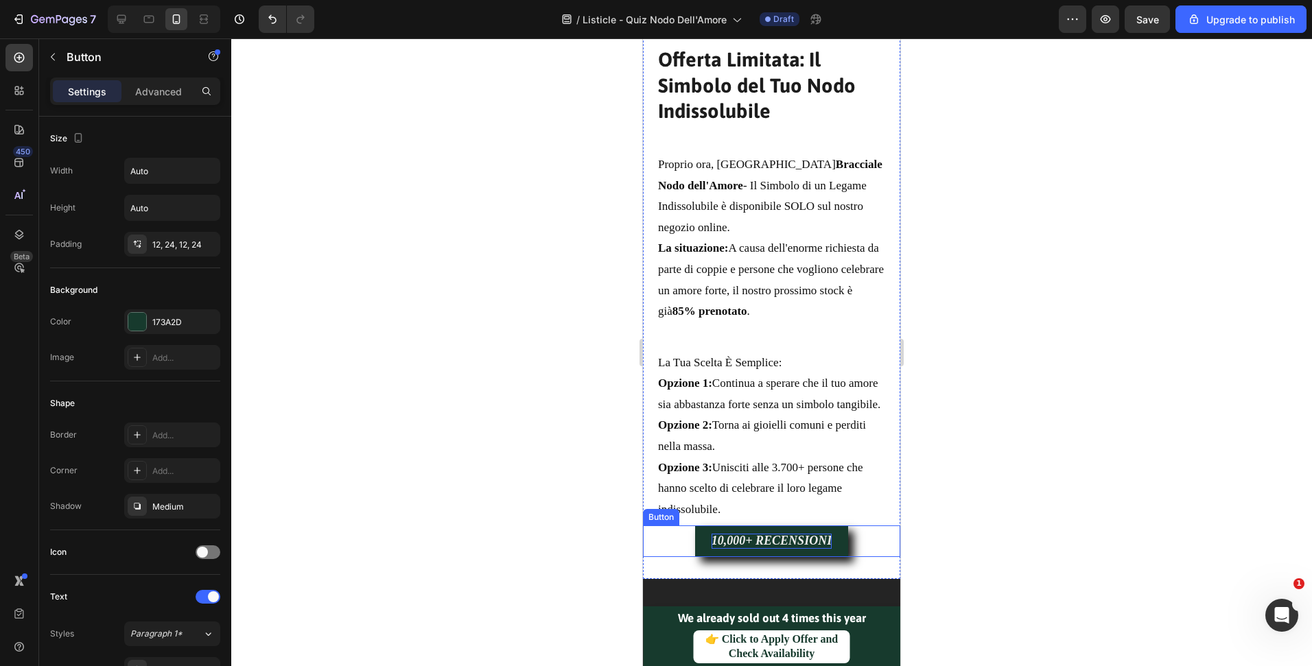
click at [759, 540] on strong "10,000+ RECENSIONI" at bounding box center [772, 541] width 120 height 14
click at [760, 540] on strong "10,000+ RECENSIONI" at bounding box center [772, 541] width 120 height 14
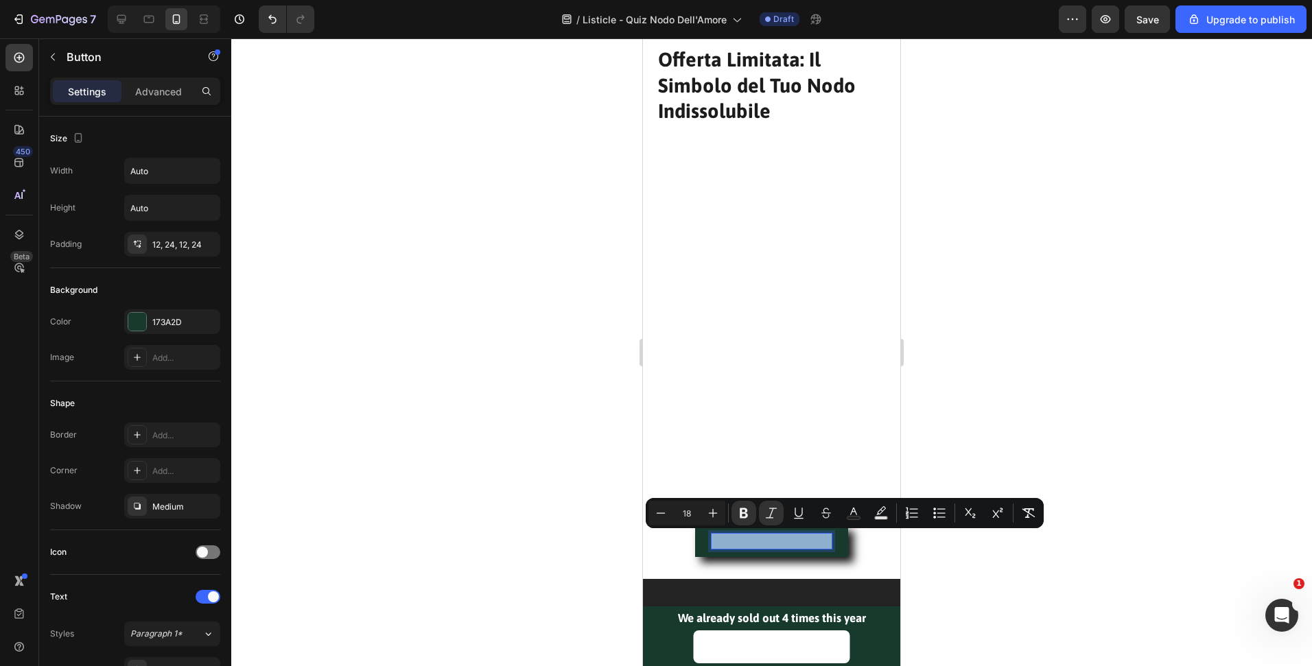
click at [760, 540] on strong "10,000+ RECENSIONI" at bounding box center [772, 541] width 120 height 14
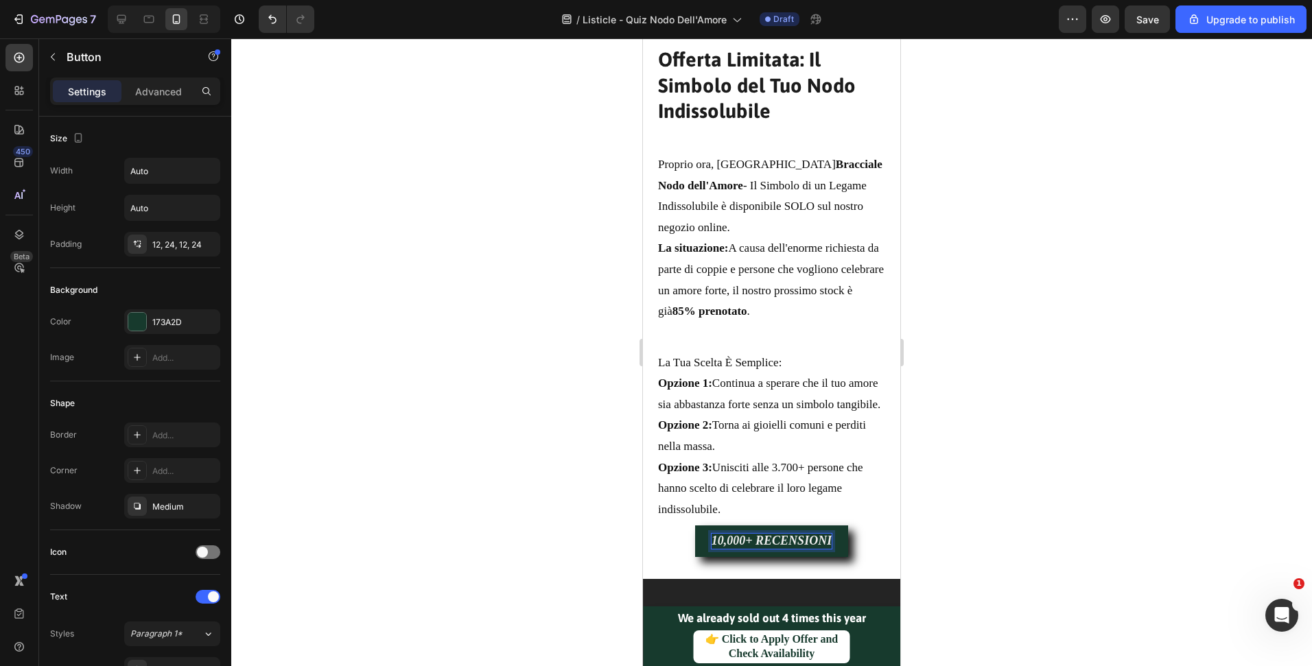
scroll to position [3, 0]
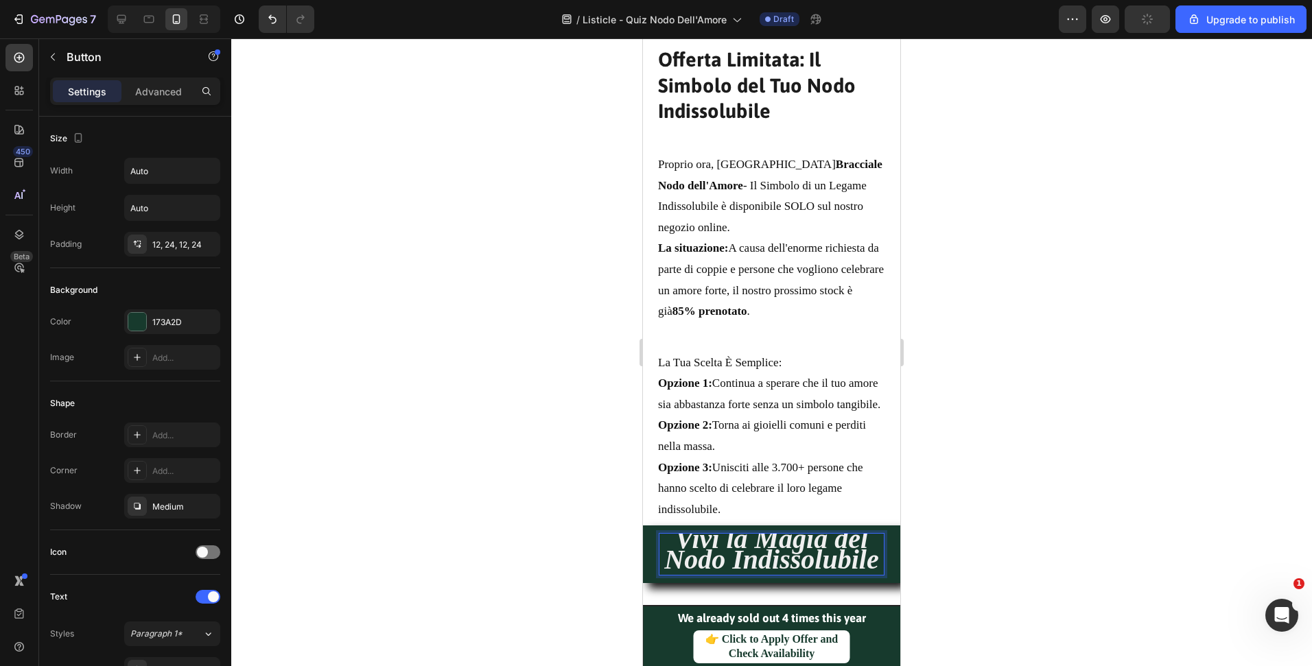
click at [985, 503] on div at bounding box center [771, 352] width 1081 height 628
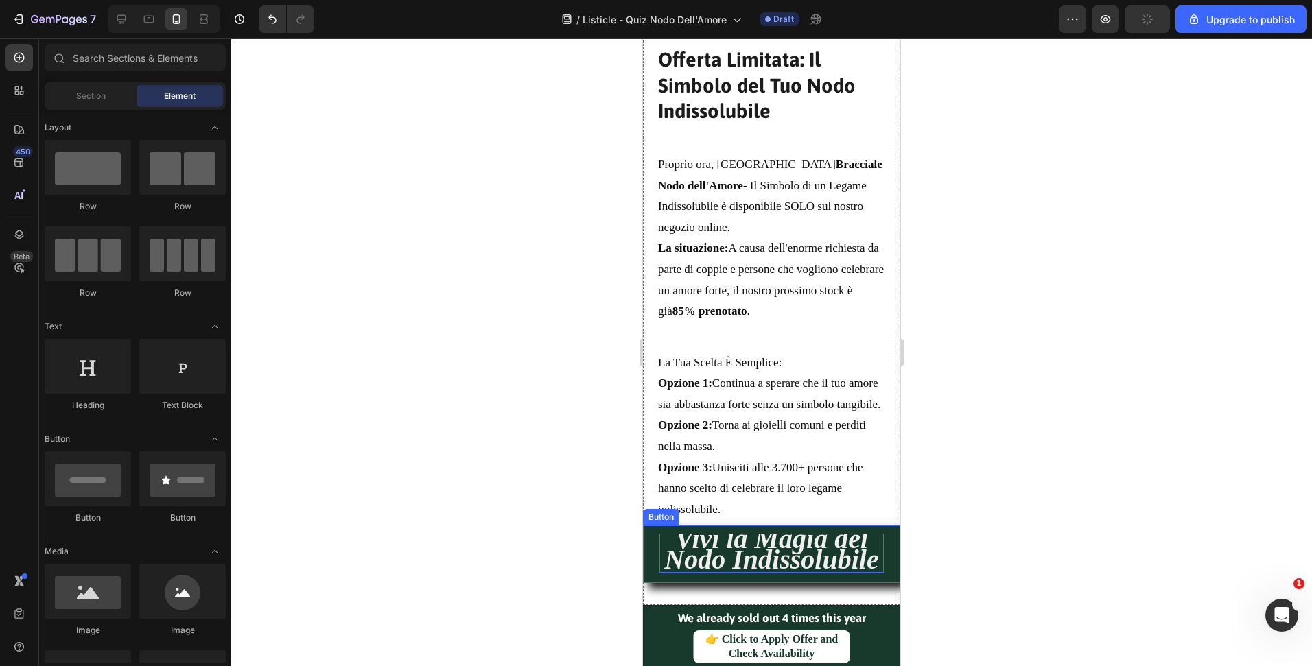
click at [818, 552] on strong "Vivi la Magia del Nodo Indissolubile" at bounding box center [771, 549] width 214 height 51
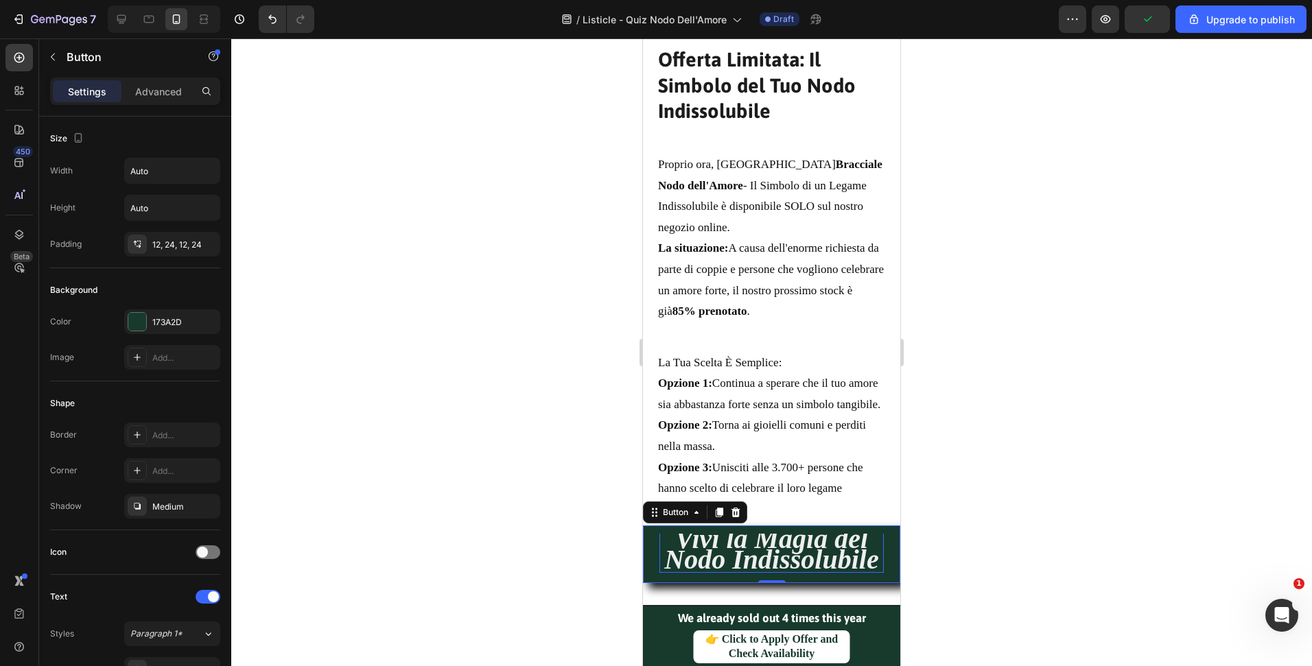
scroll to position [0, 0]
click at [749, 549] on strong "Vivi la Magia del Nodo Indissolubile" at bounding box center [771, 551] width 214 height 51
click at [751, 549] on strong "Vivi la Magia del Nodo Indissolubile" at bounding box center [771, 551] width 214 height 51
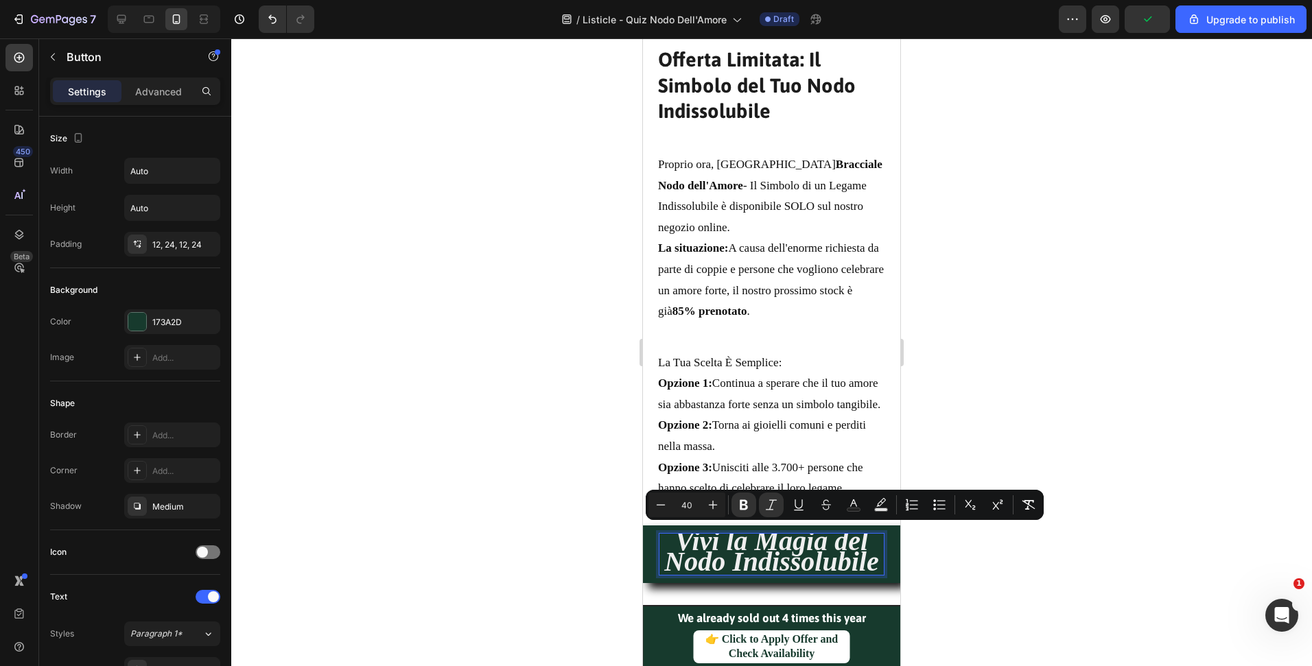
click at [720, 556] on strong "Vivi la Magia del Nodo Indissolubile" at bounding box center [771, 551] width 214 height 51
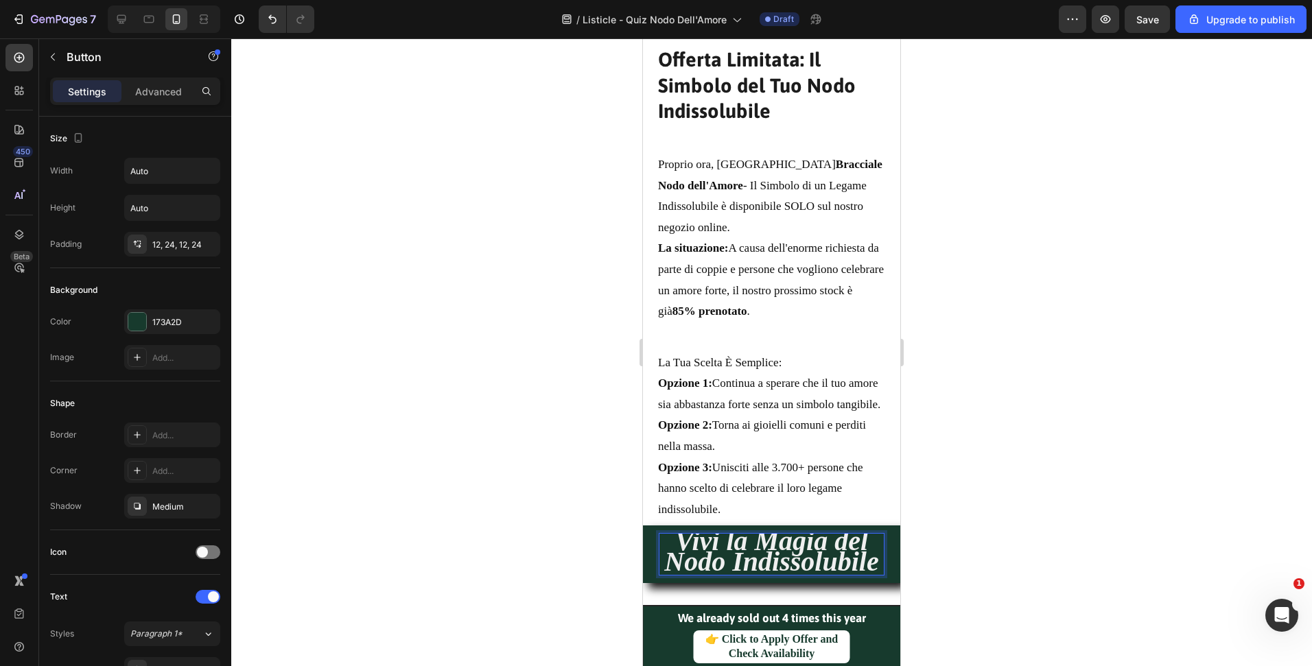
drag, startPoint x: 670, startPoint y: 548, endPoint x: 849, endPoint y: 597, distance: 185.6
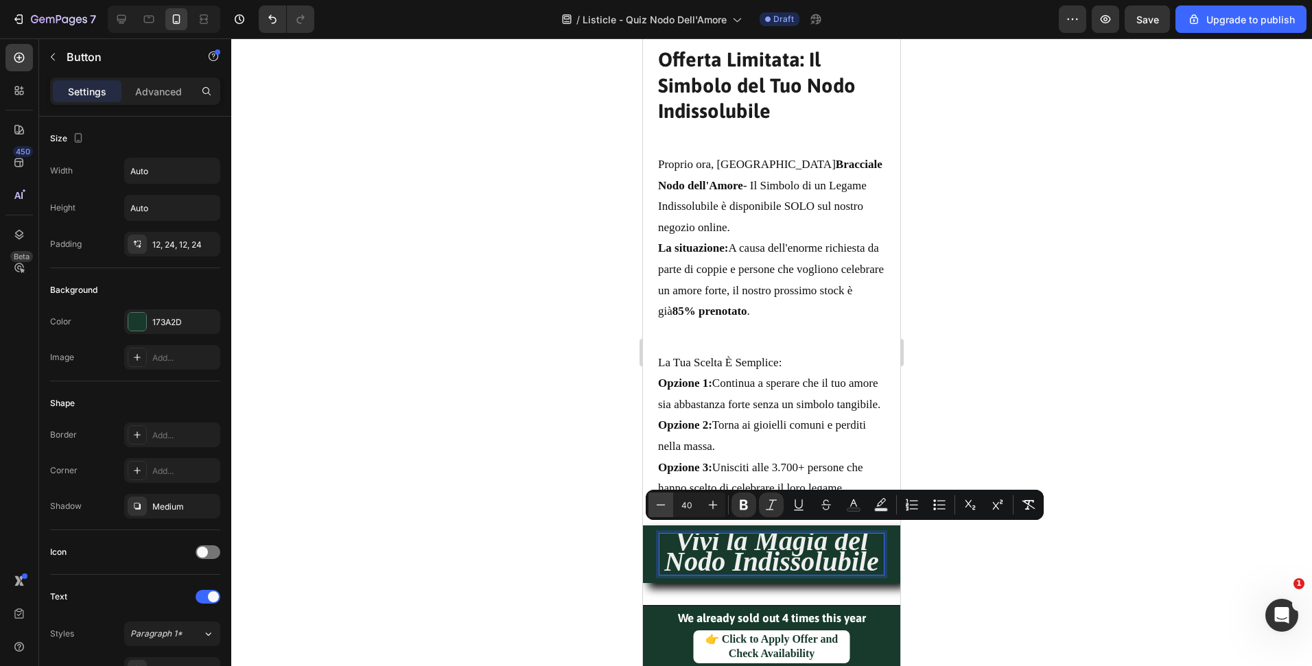
click at [663, 507] on icon "Editor contextual toolbar" at bounding box center [661, 505] width 14 height 14
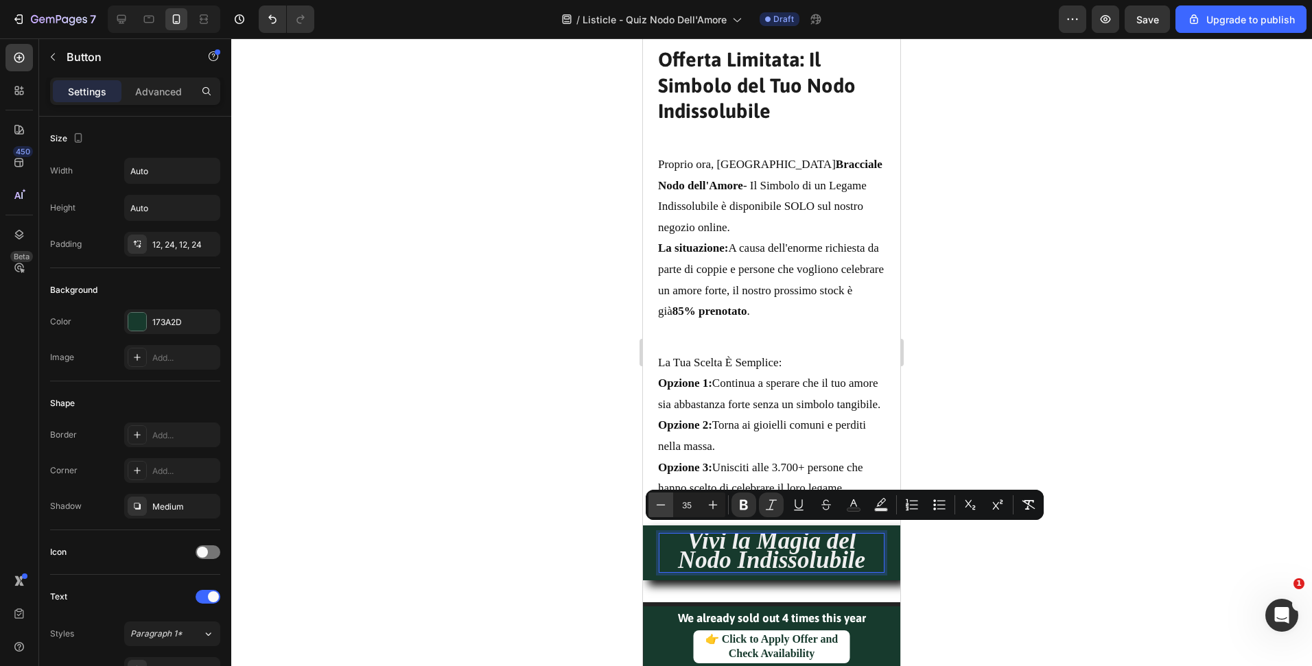
click at [663, 507] on icon "Editor contextual toolbar" at bounding box center [661, 505] width 14 height 14
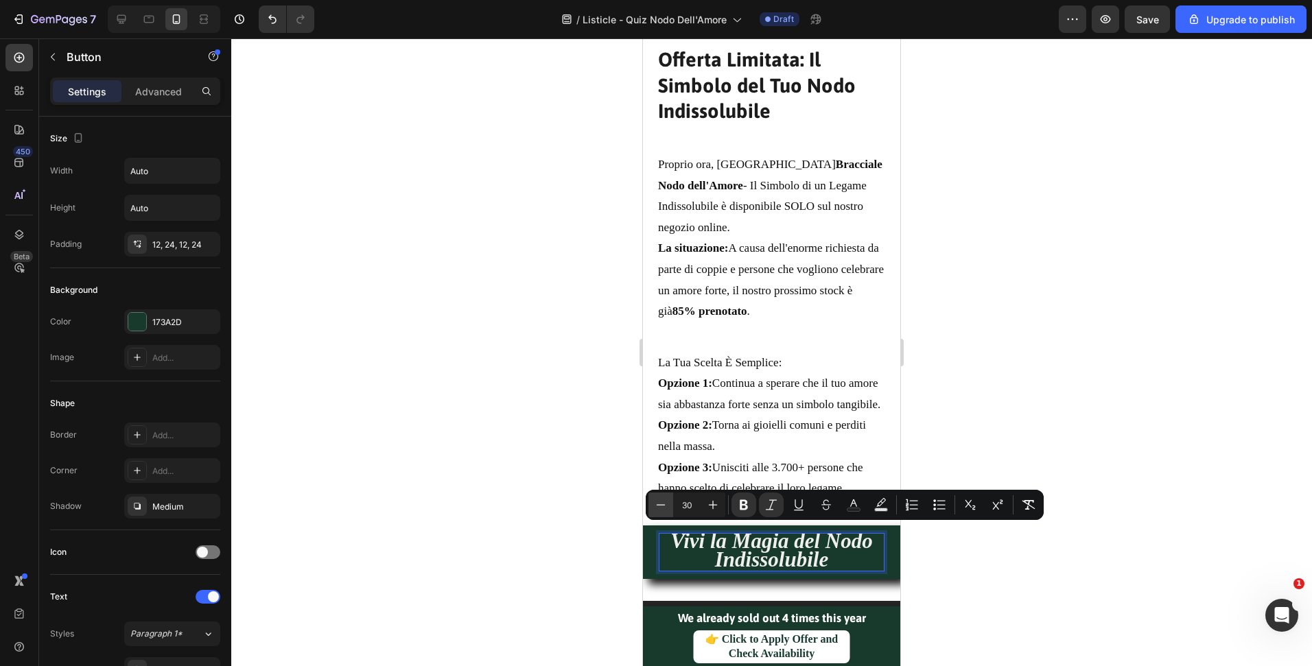
click at [663, 507] on icon "Editor contextual toolbar" at bounding box center [661, 505] width 14 height 14
click at [663, 508] on icon "Editor contextual toolbar" at bounding box center [661, 505] width 14 height 14
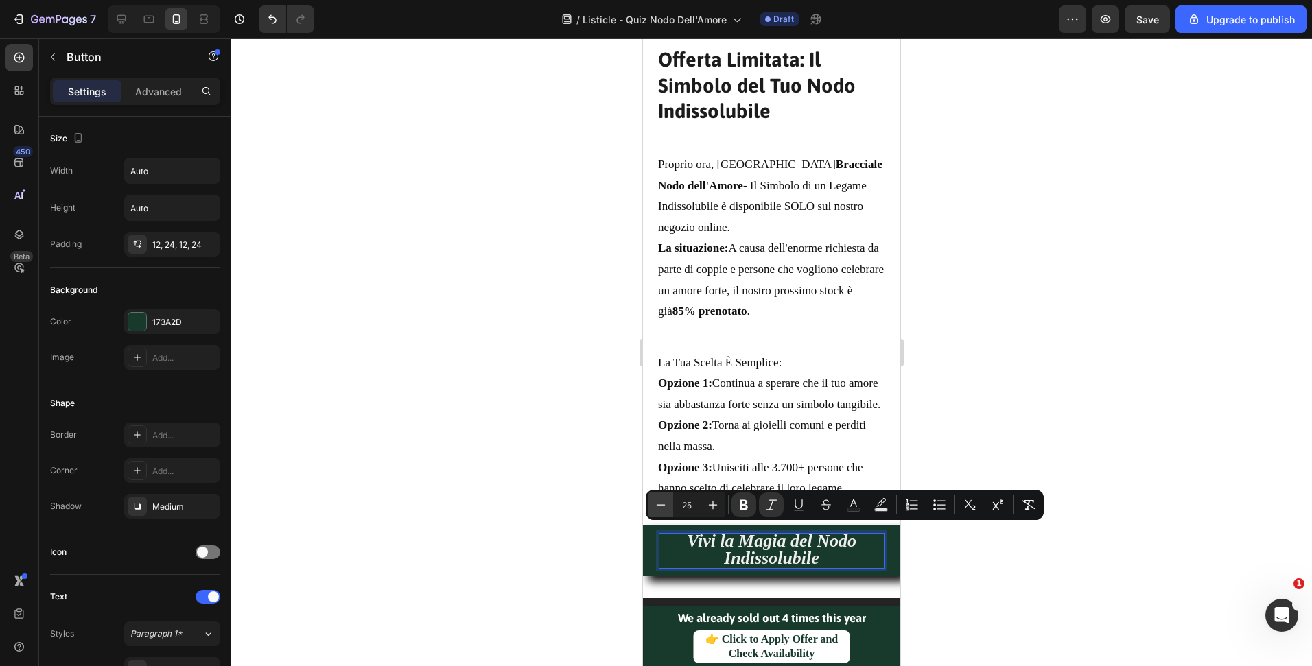
click at [663, 508] on icon "Editor contextual toolbar" at bounding box center [661, 505] width 14 height 14
type input "23"
click at [1173, 456] on div at bounding box center [771, 352] width 1081 height 628
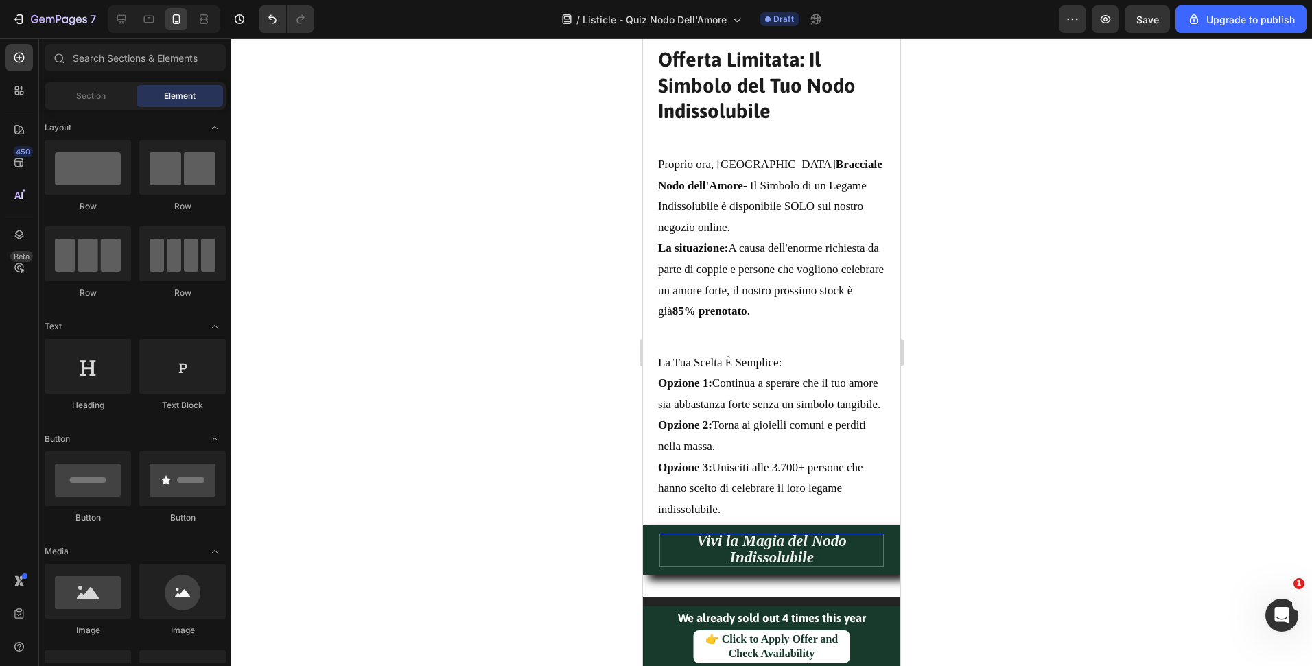
click at [1173, 456] on div at bounding box center [771, 352] width 1081 height 628
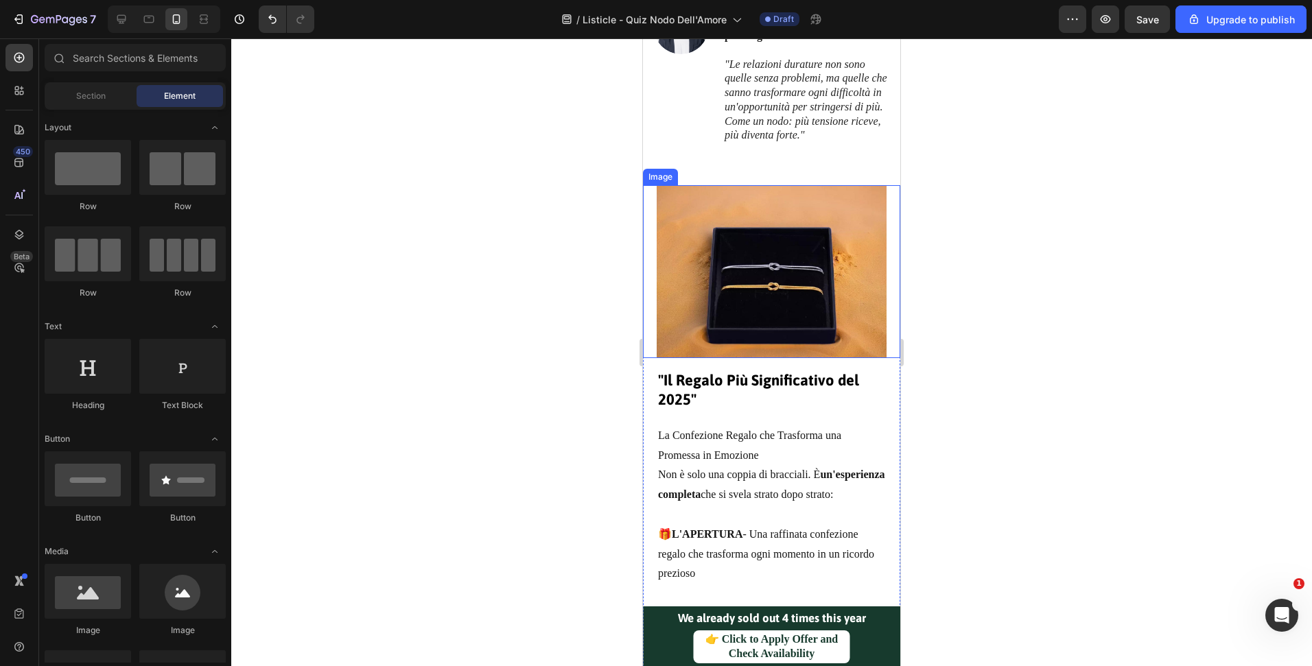
scroll to position [4213, 0]
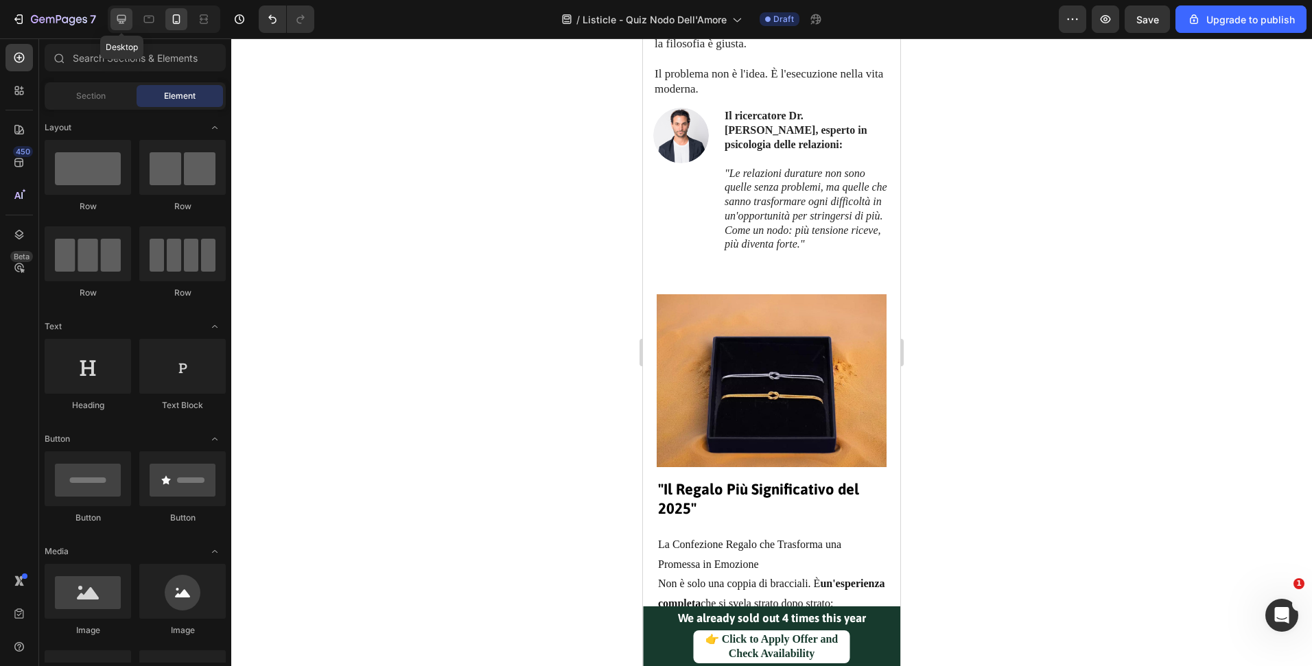
click at [117, 19] on icon at bounding box center [121, 19] width 9 height 9
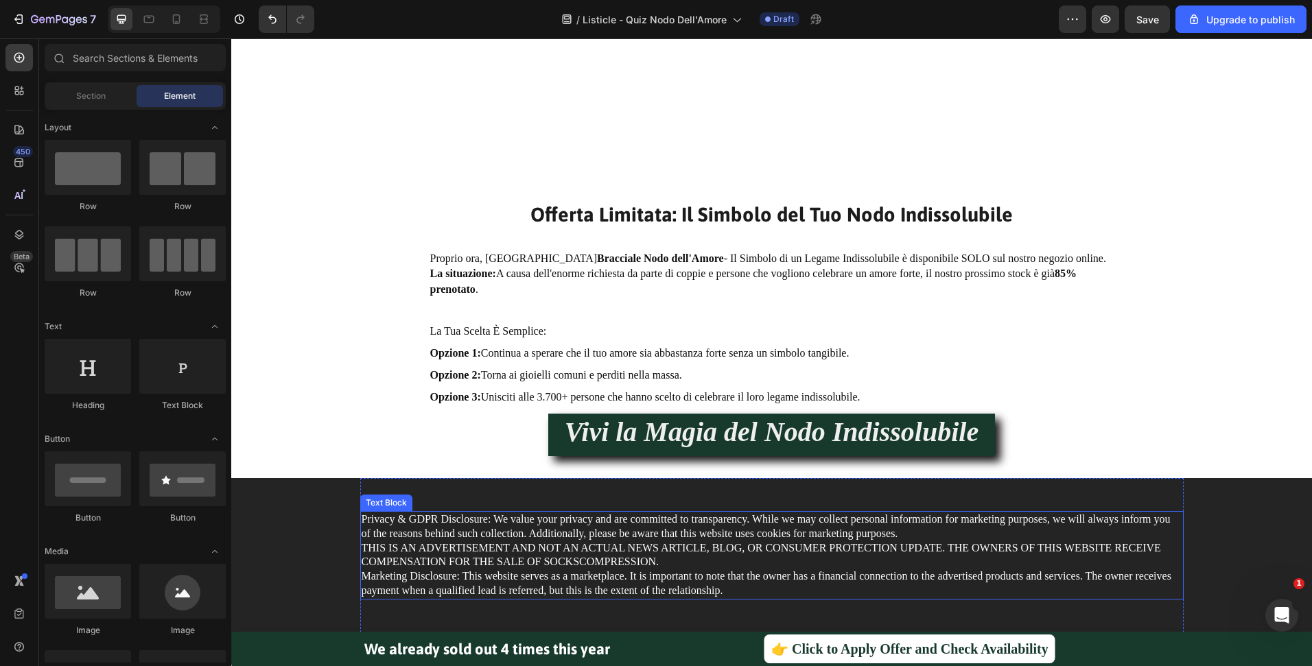
scroll to position [5168, 0]
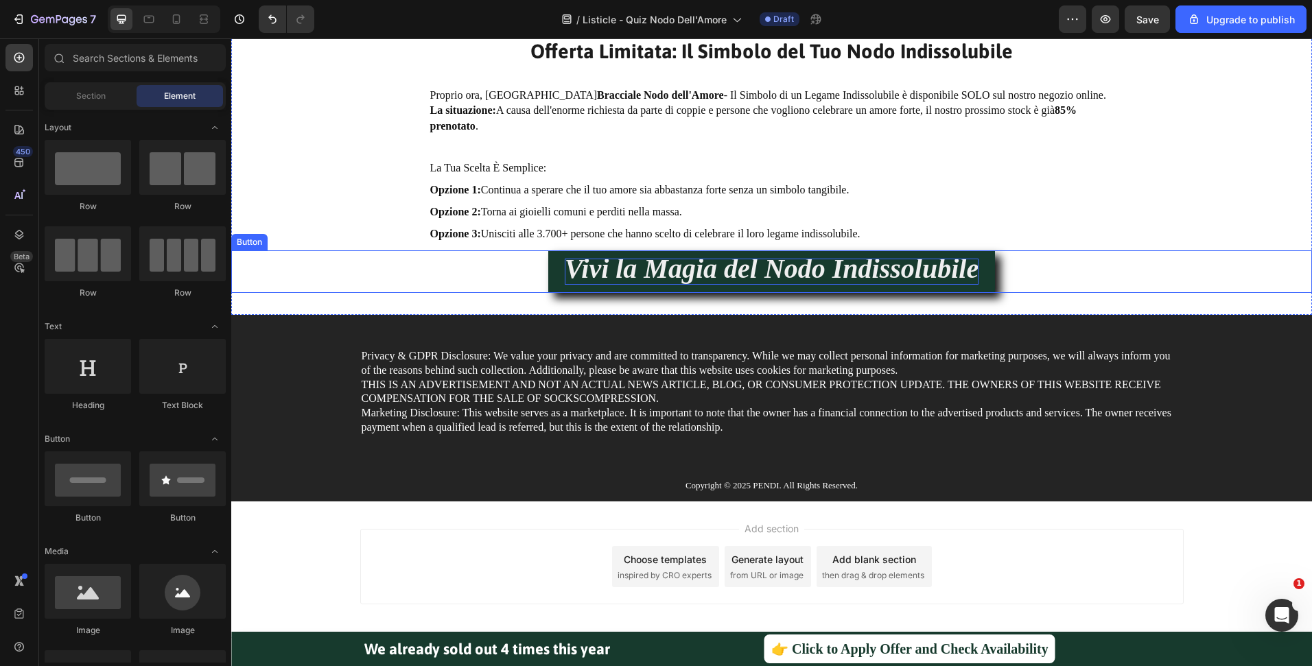
click at [717, 261] on strong "Vivi la Magia del Nodo Indissolubile" at bounding box center [772, 268] width 414 height 31
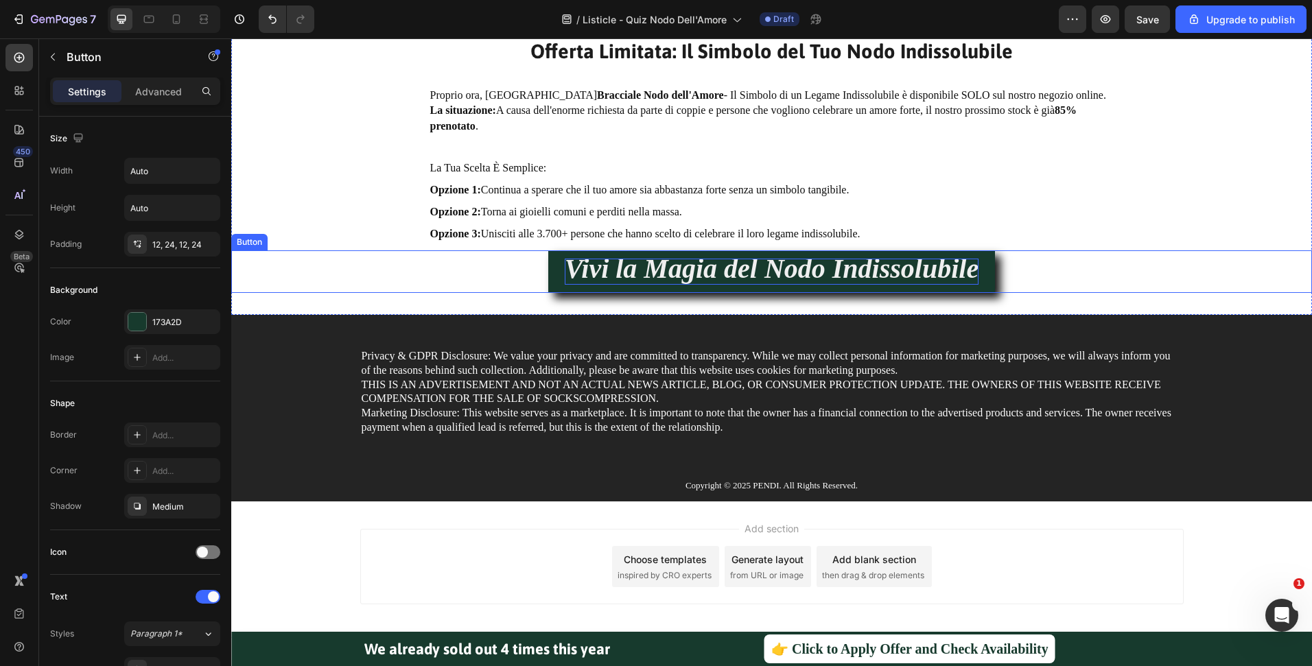
click at [717, 261] on strong "Vivi la Magia del Nodo Indissolubile" at bounding box center [772, 268] width 414 height 31
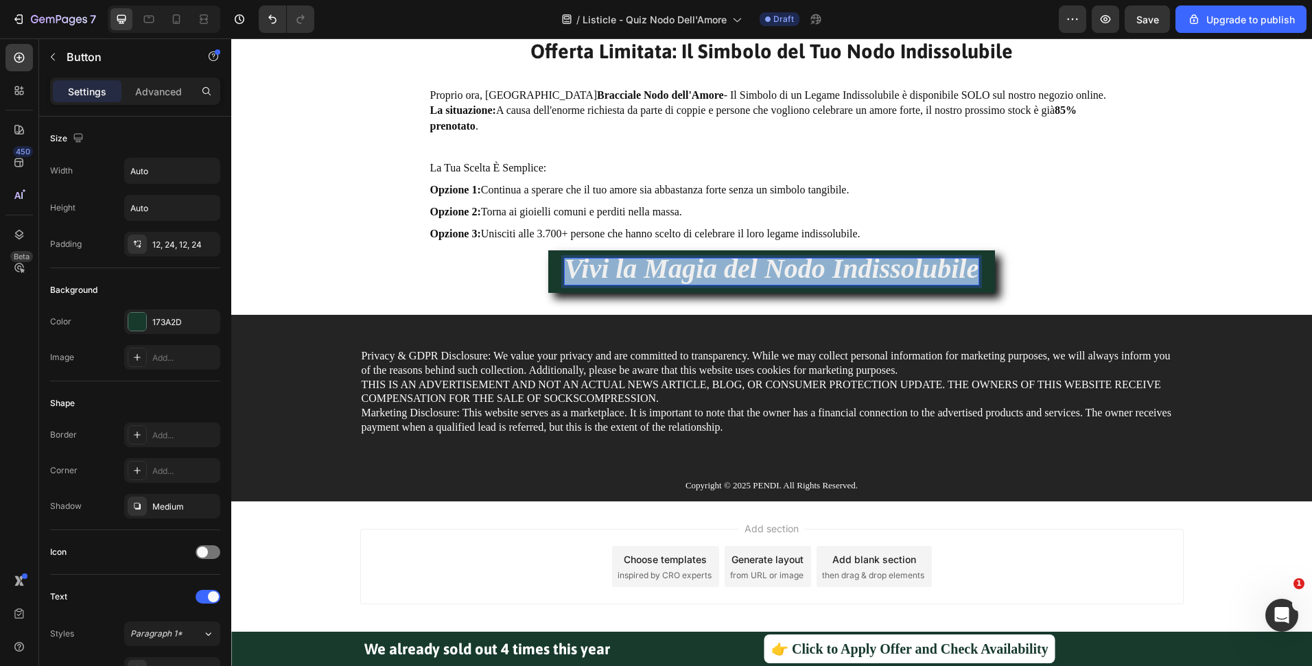
click at [717, 261] on strong "Vivi la Magia del Nodo Indissolubile" at bounding box center [772, 268] width 414 height 31
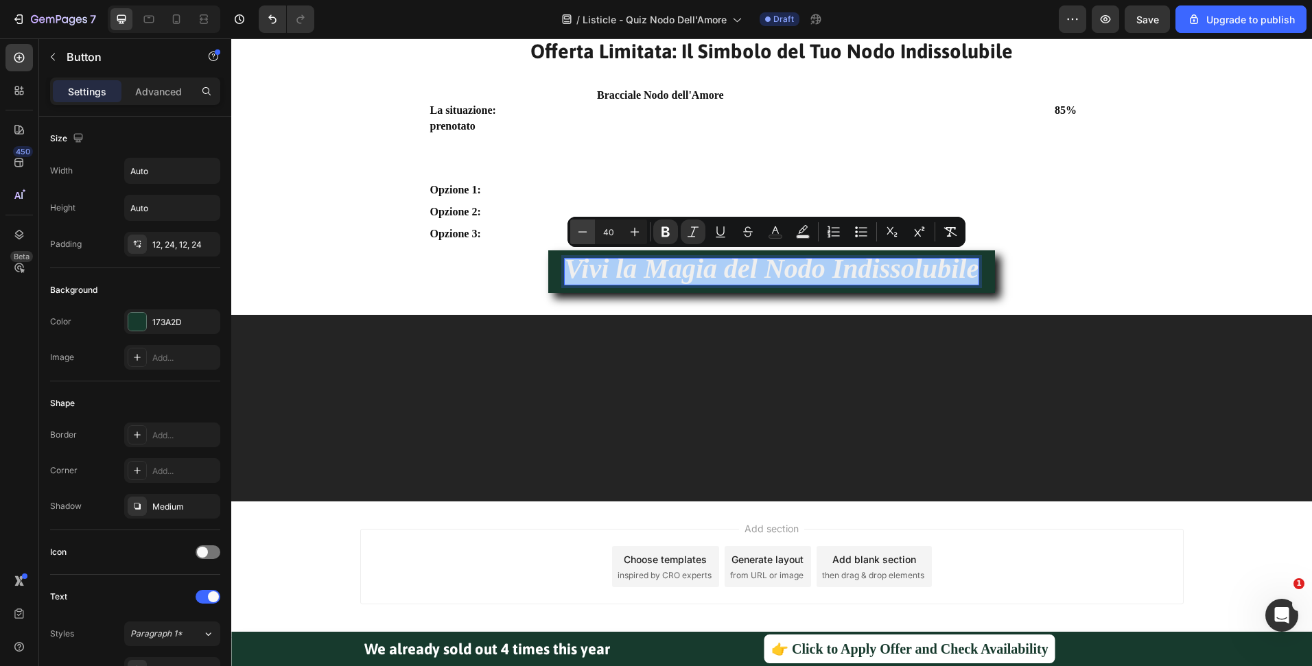
click at [583, 235] on icon "Editor contextual toolbar" at bounding box center [583, 232] width 14 height 14
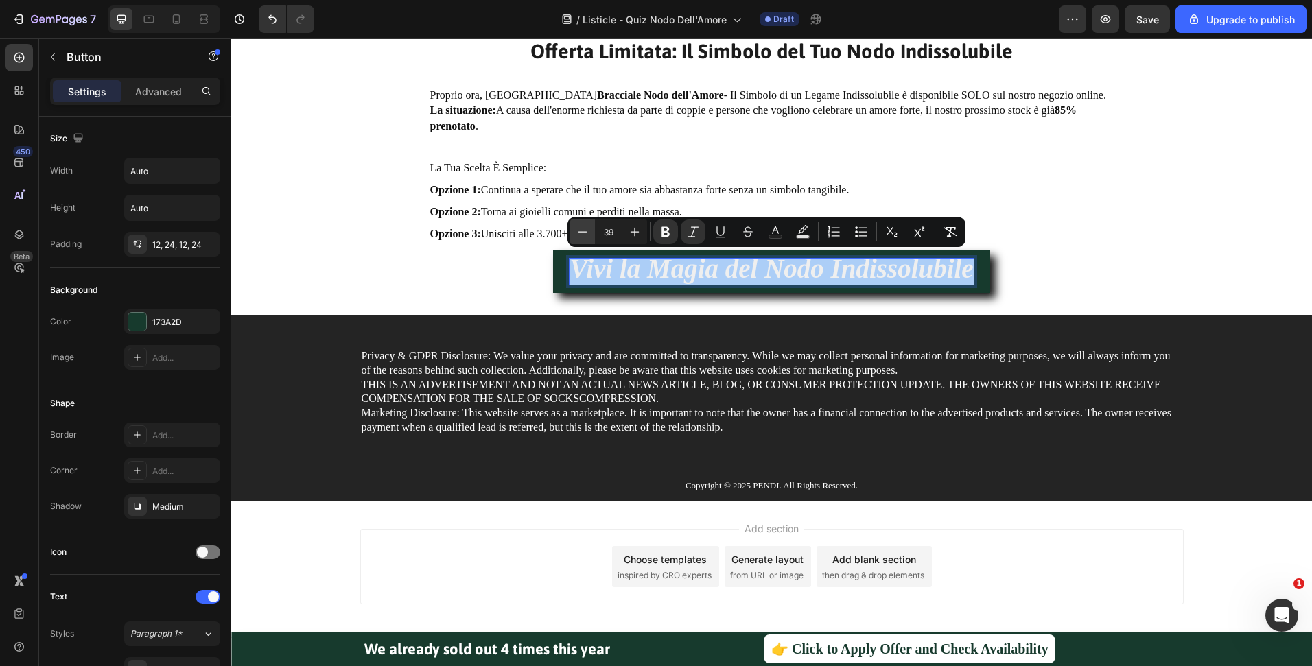
click at [583, 235] on icon "Editor contextual toolbar" at bounding box center [583, 232] width 14 height 14
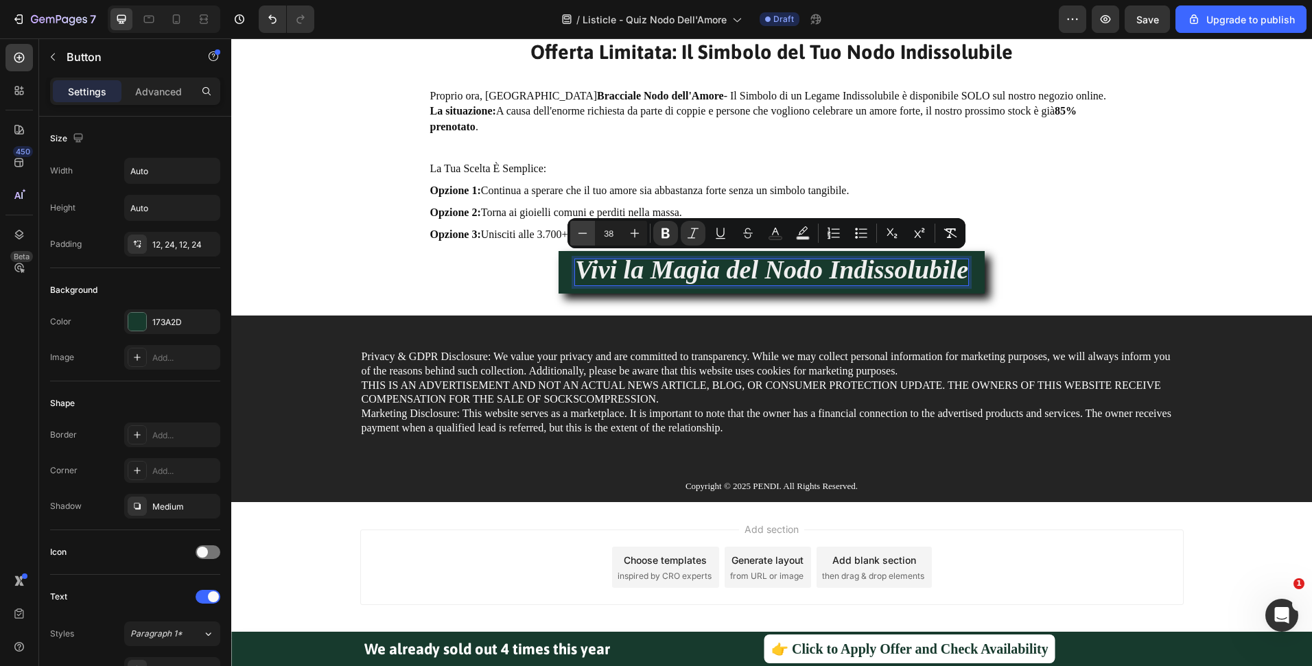
click at [583, 235] on icon "Editor contextual toolbar" at bounding box center [583, 233] width 14 height 14
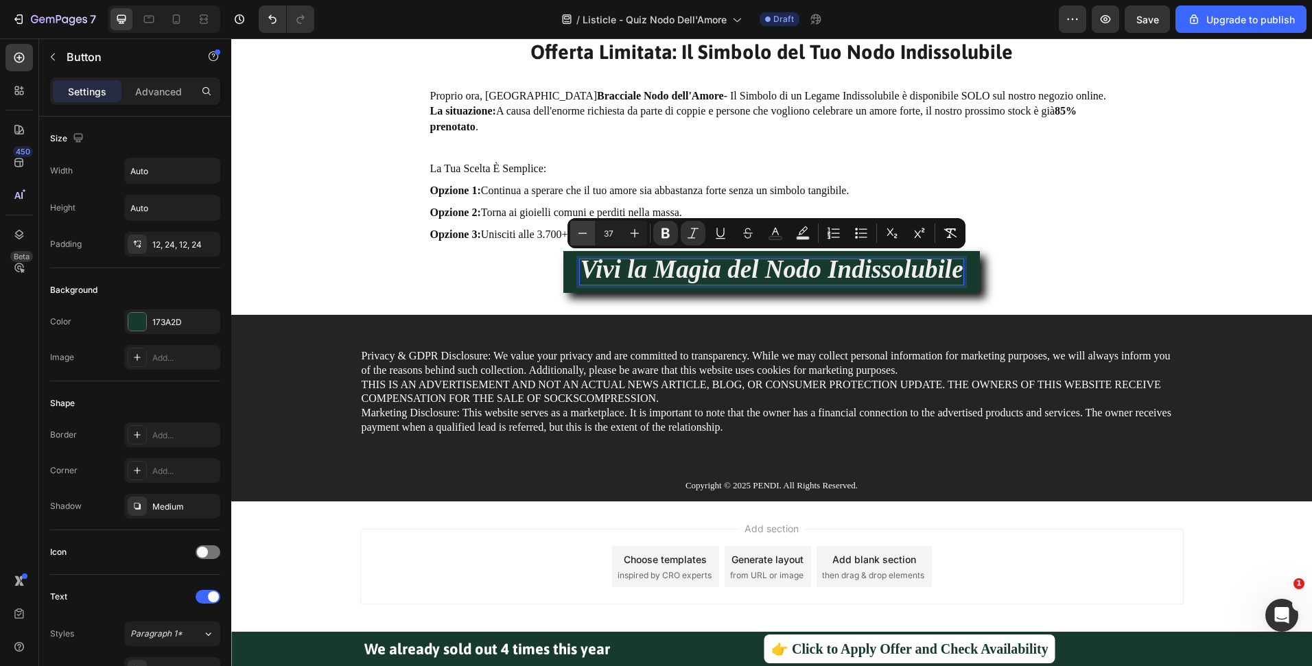
click at [583, 235] on icon "Editor contextual toolbar" at bounding box center [583, 233] width 14 height 14
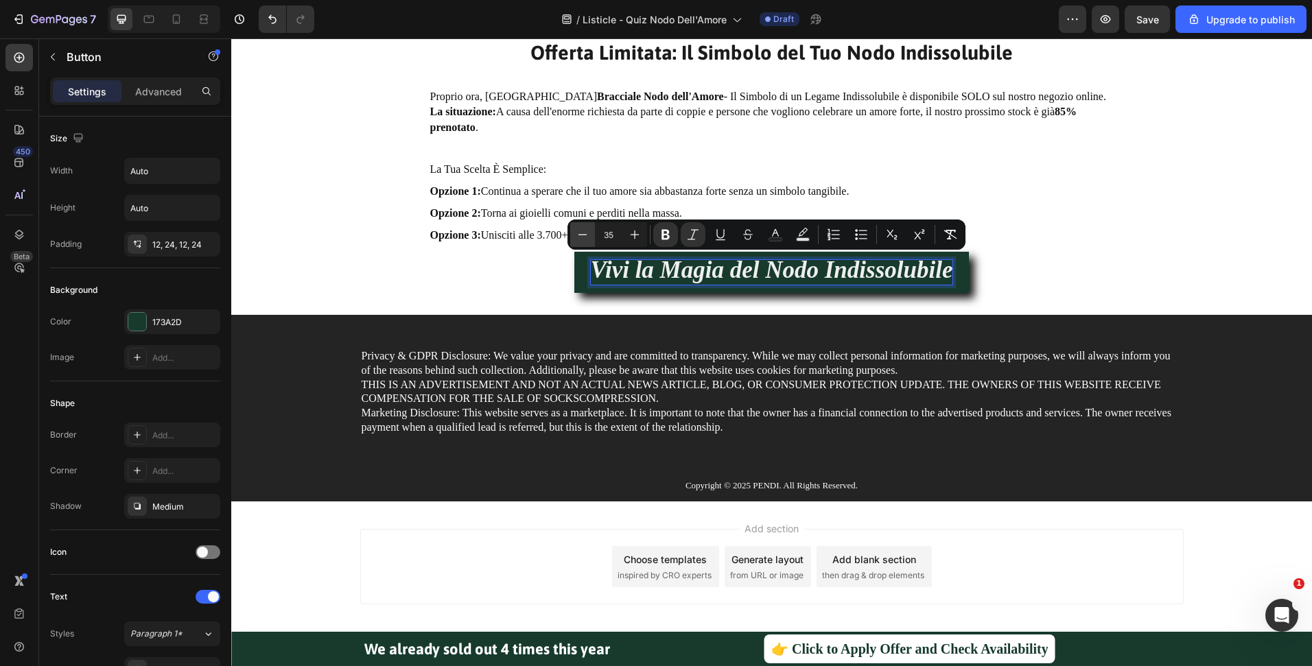
click at [583, 235] on icon "Editor contextual toolbar" at bounding box center [583, 235] width 14 height 14
click at [583, 235] on icon "Editor contextual toolbar" at bounding box center [582, 234] width 9 height 1
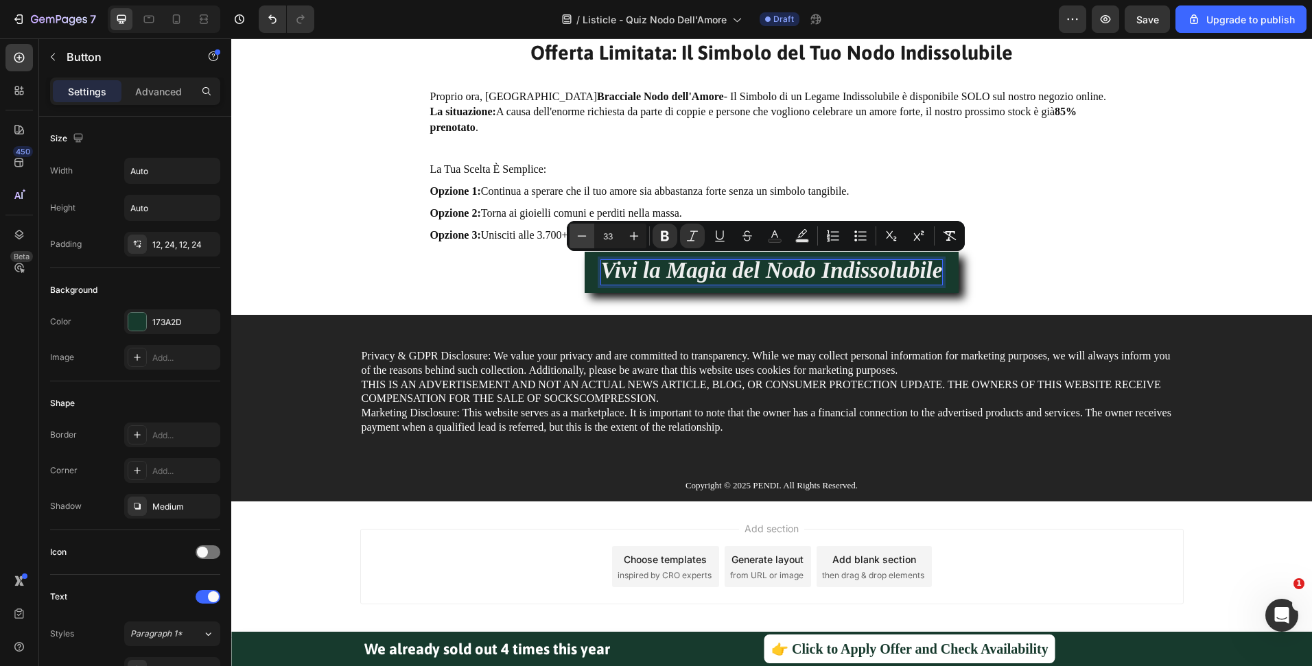
click at [583, 235] on icon "Editor contextual toolbar" at bounding box center [582, 235] width 9 height 1
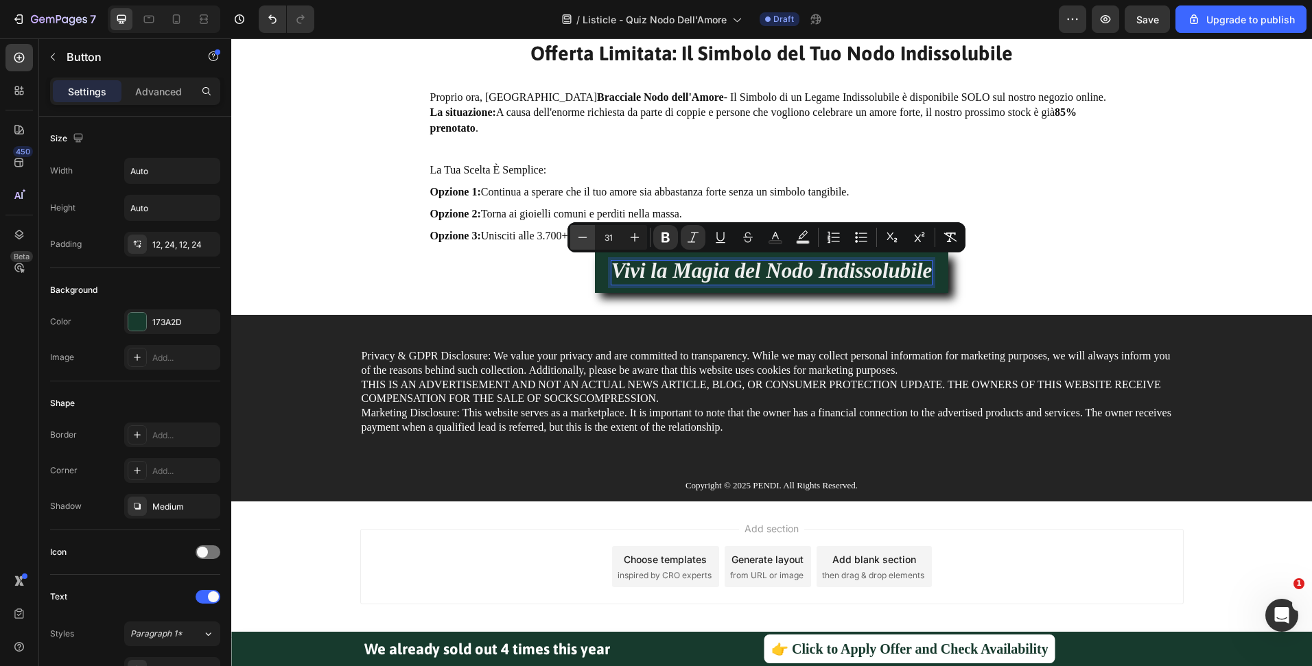
click at [583, 235] on icon "Editor contextual toolbar" at bounding box center [583, 238] width 14 height 14
click at [583, 235] on icon "Editor contextual toolbar" at bounding box center [582, 238] width 14 height 14
type input "28"
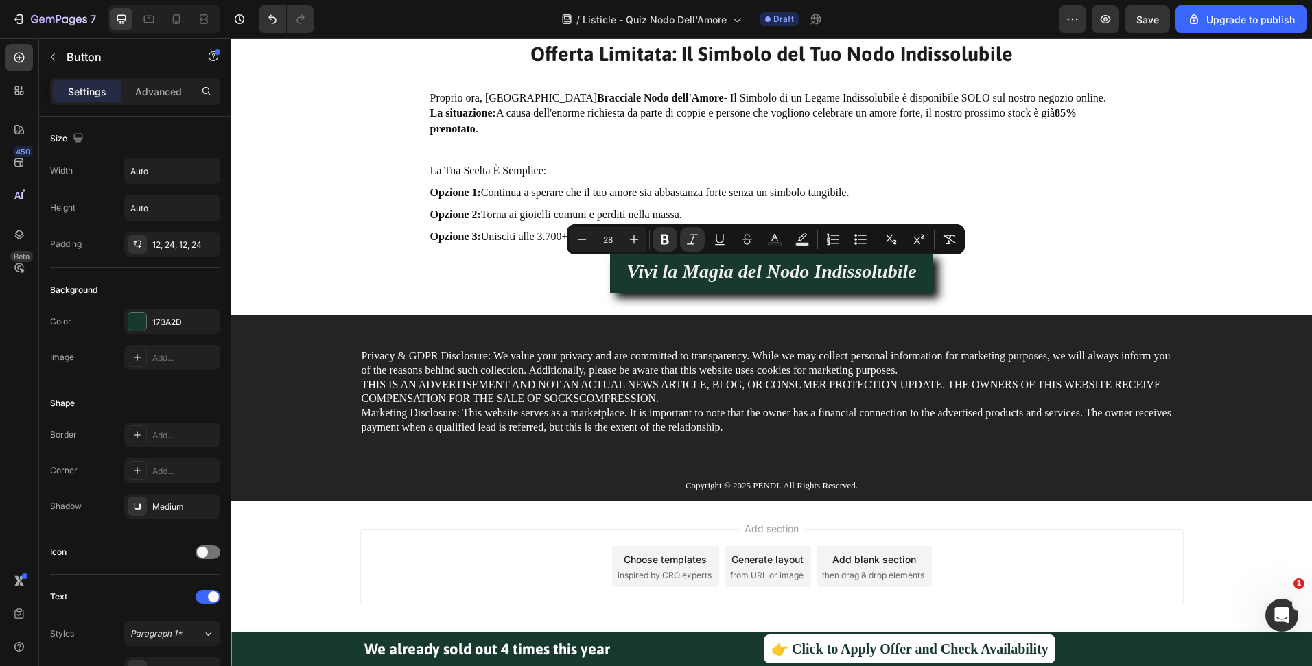
click at [1188, 283] on div "Vivi la Magia del Nodo Indissolubile Button 0" at bounding box center [771, 273] width 1081 height 40
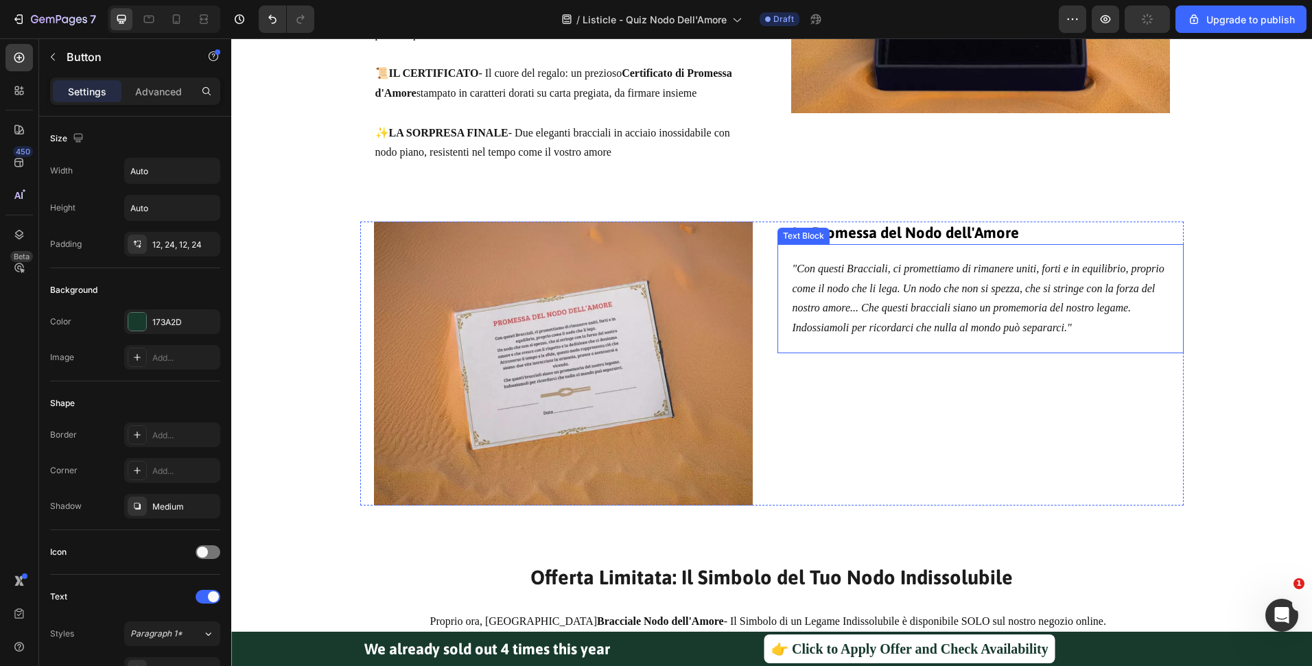
click at [1011, 334] on p ""Con questi Bracciali, ci promettiamo di rimanere uniti, forti e in equilibrio,…" at bounding box center [980, 298] width 376 height 79
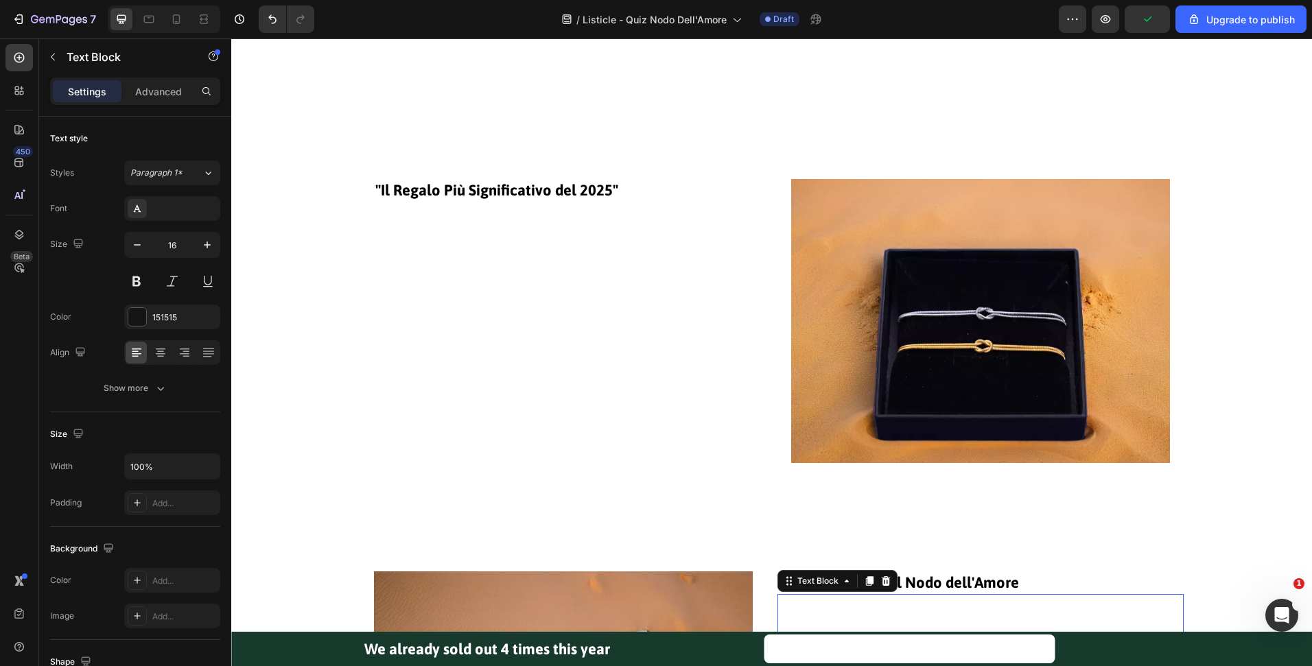
scroll to position [4751, 0]
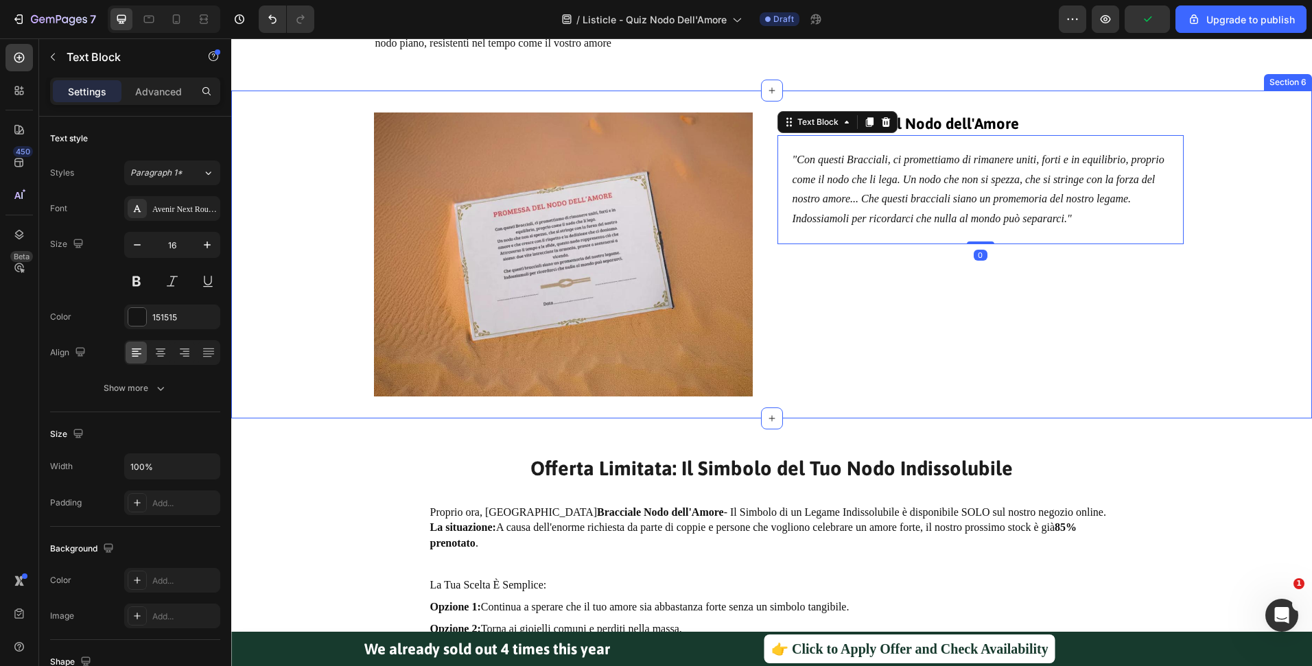
click at [1182, 302] on div "Image La Promessa del Nodo dell'Amore Heading "Con questi Bracciali, ci promett…" at bounding box center [771, 255] width 1081 height 284
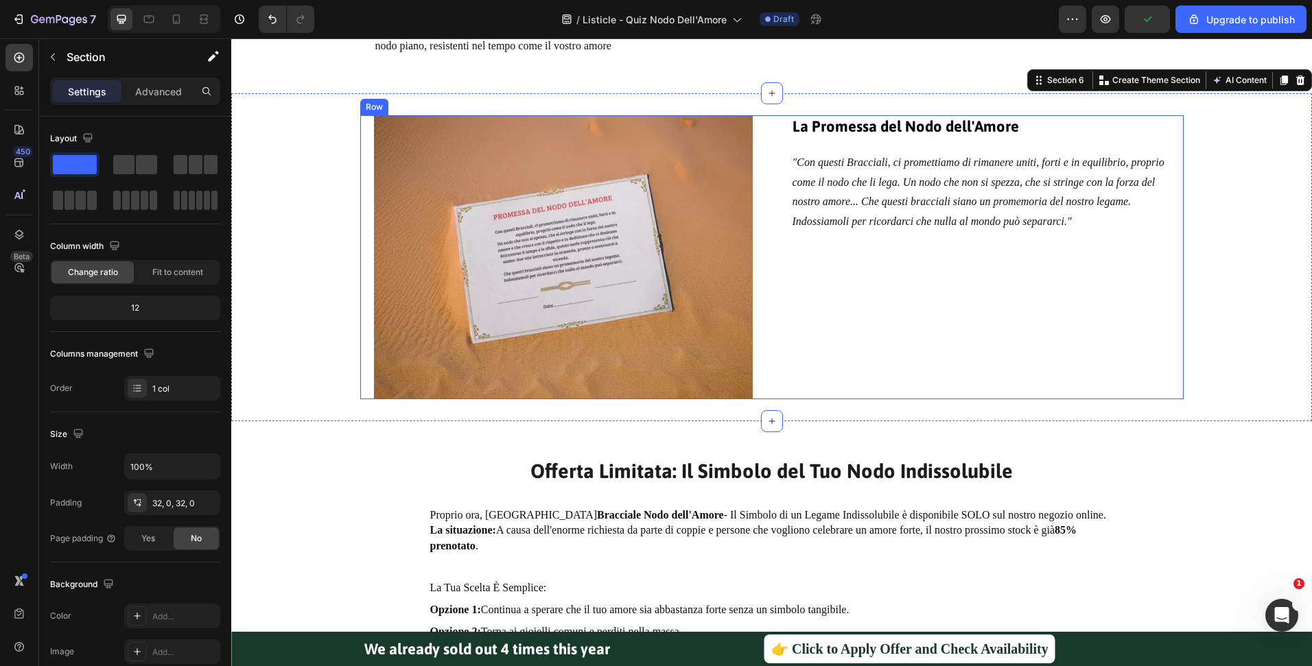
scroll to position [4539, 0]
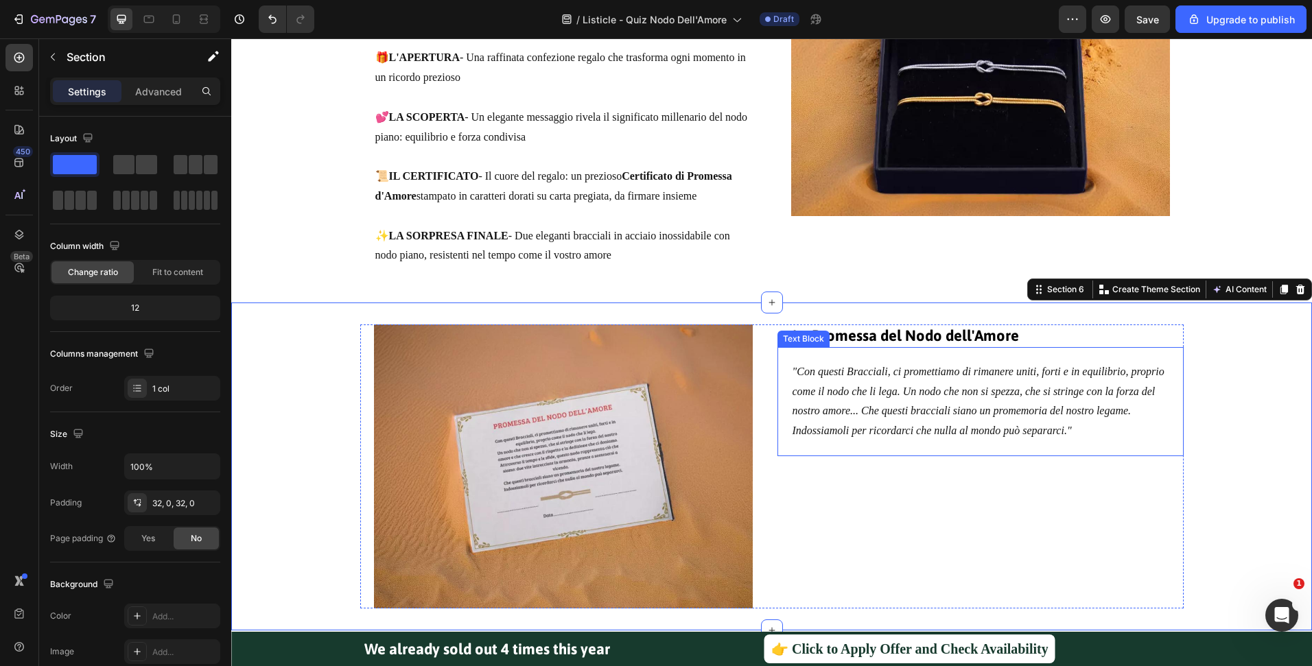
click at [933, 374] on icon ""Con questi Bracciali, ci promettiamo di rimanere uniti, forti e in equilibrio,…" at bounding box center [978, 401] width 372 height 71
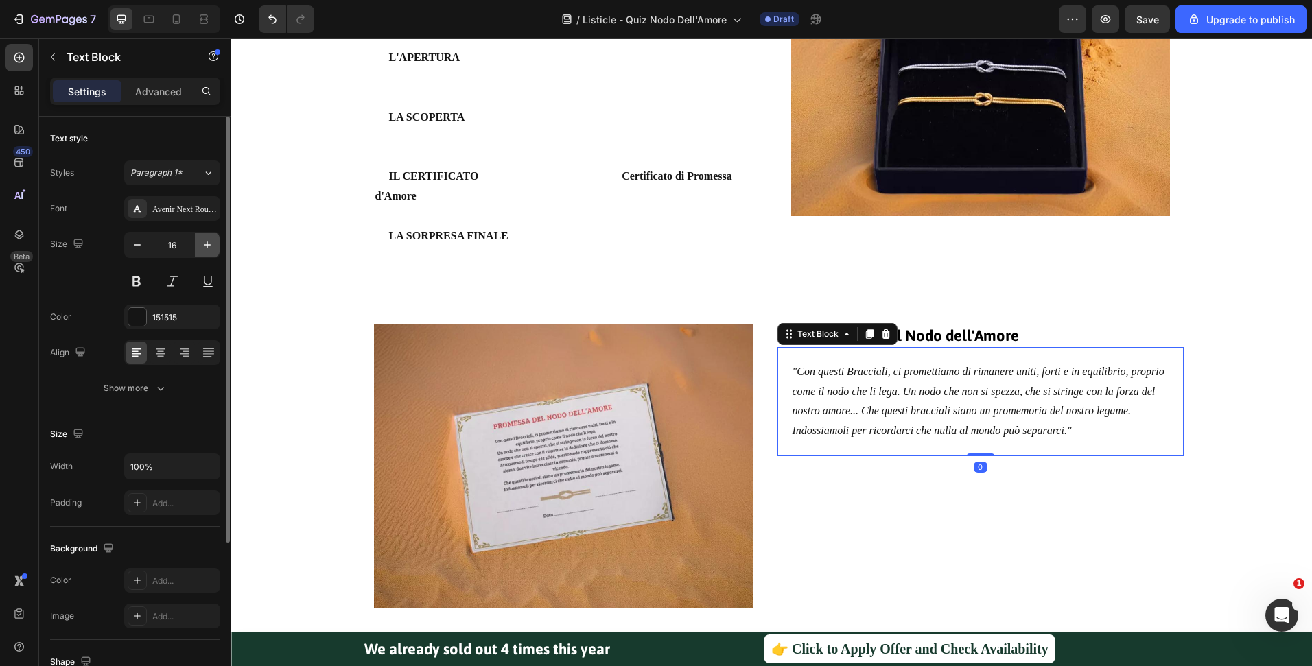
click at [198, 239] on button "button" at bounding box center [207, 245] width 25 height 25
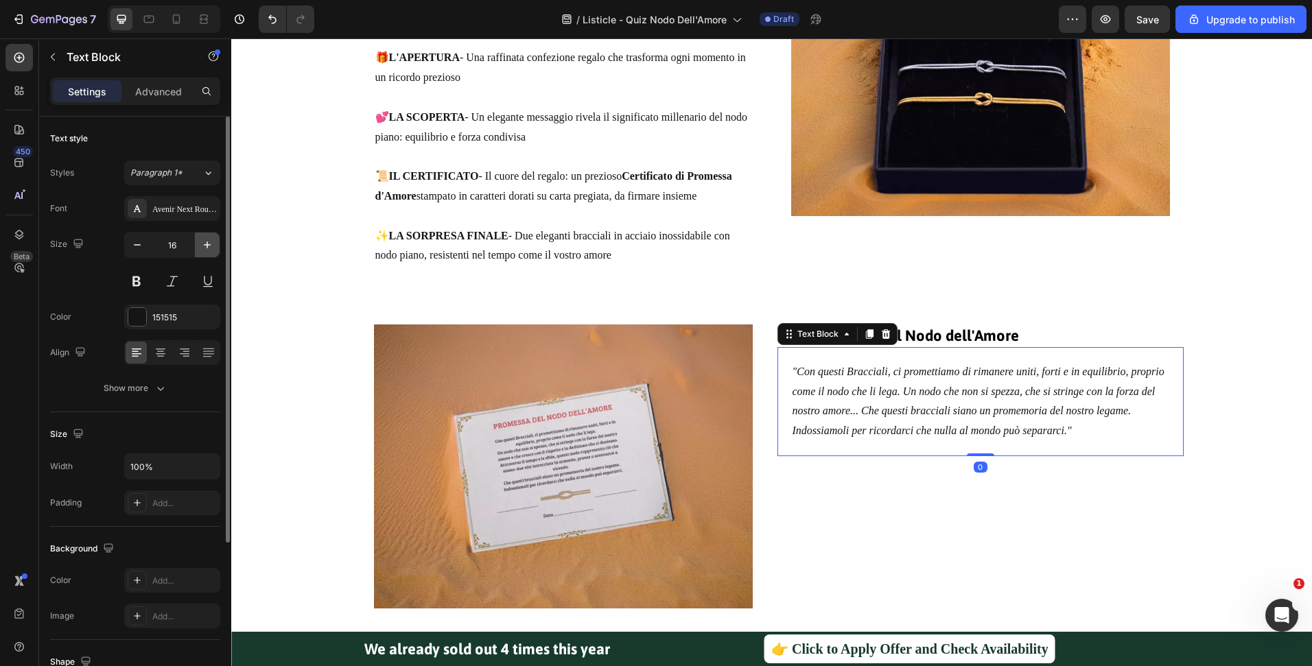
type input "17"
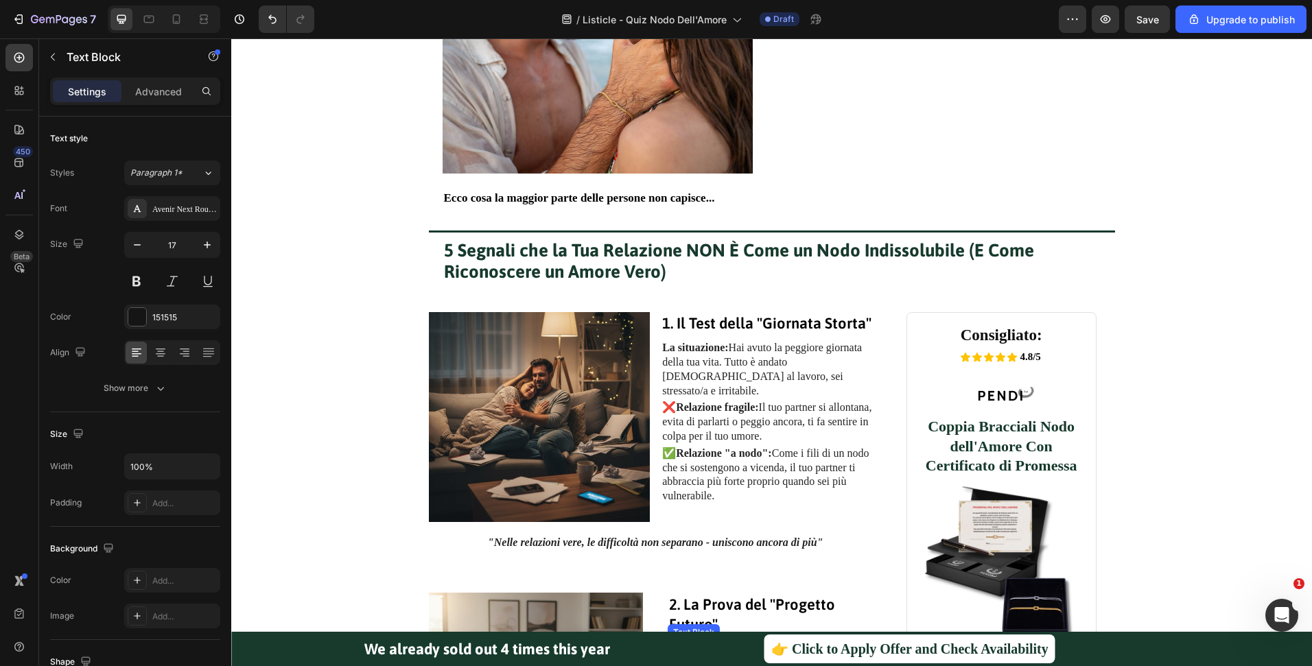
scroll to position [0, 0]
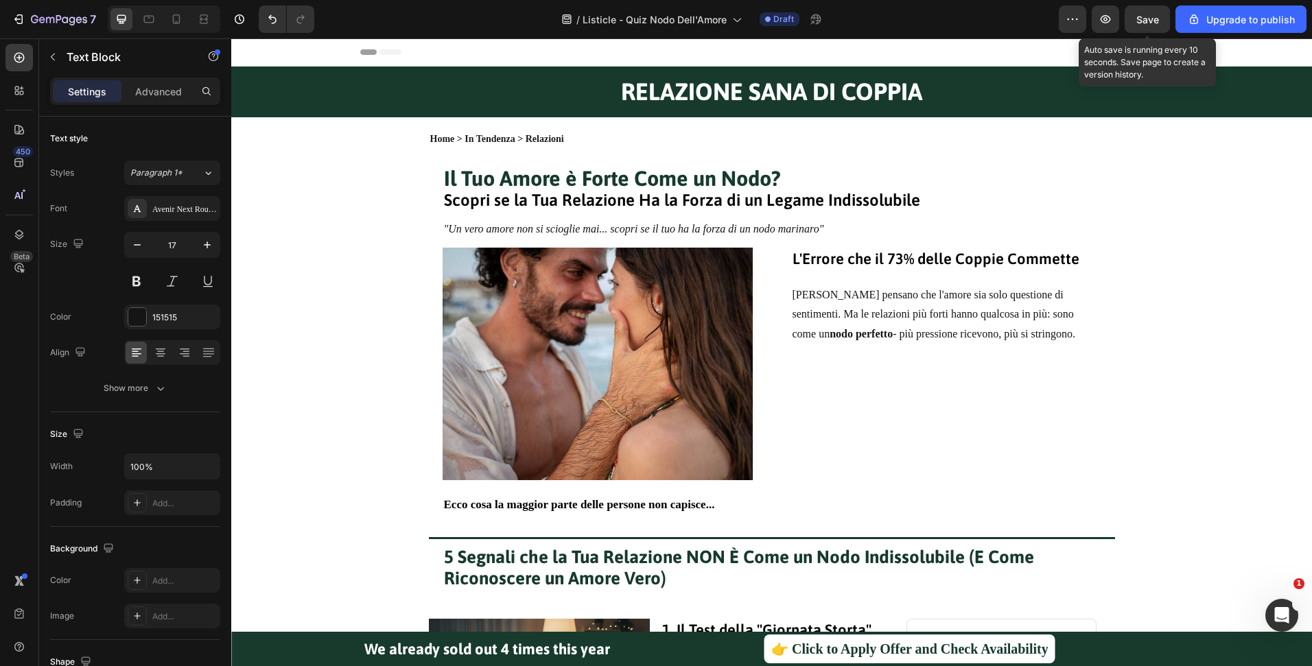
click at [1150, 17] on span "Save" at bounding box center [1147, 20] width 23 height 12
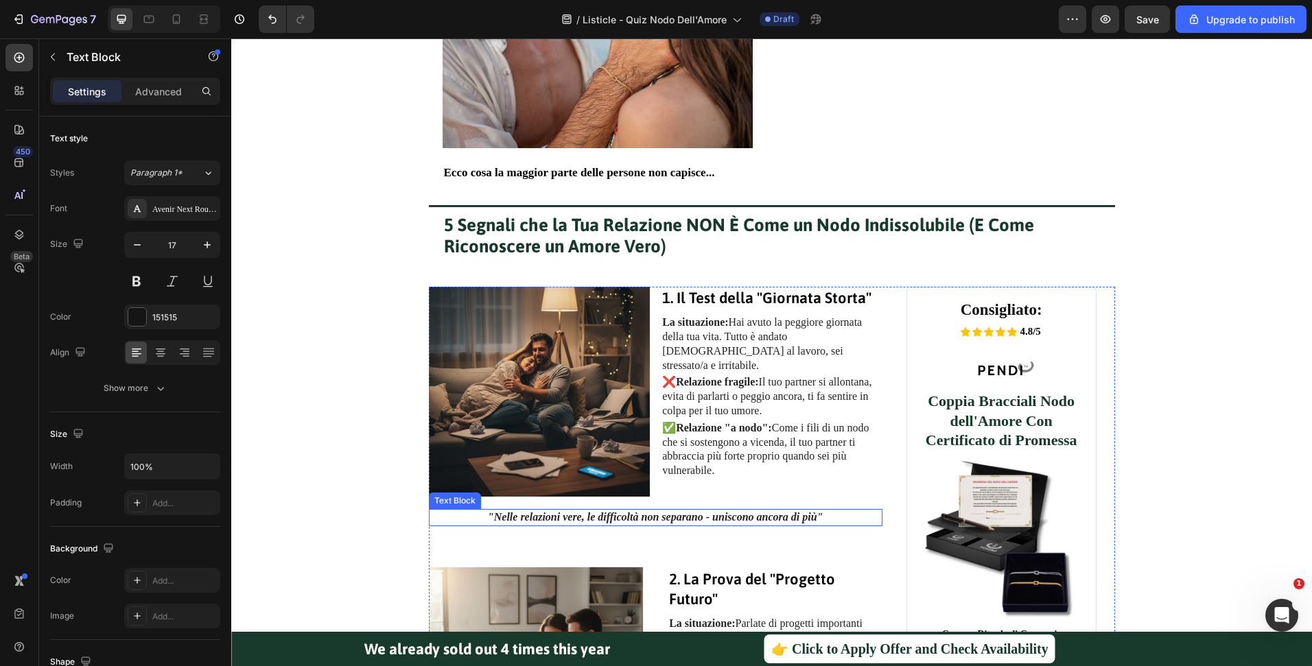
scroll to position [445, 0]
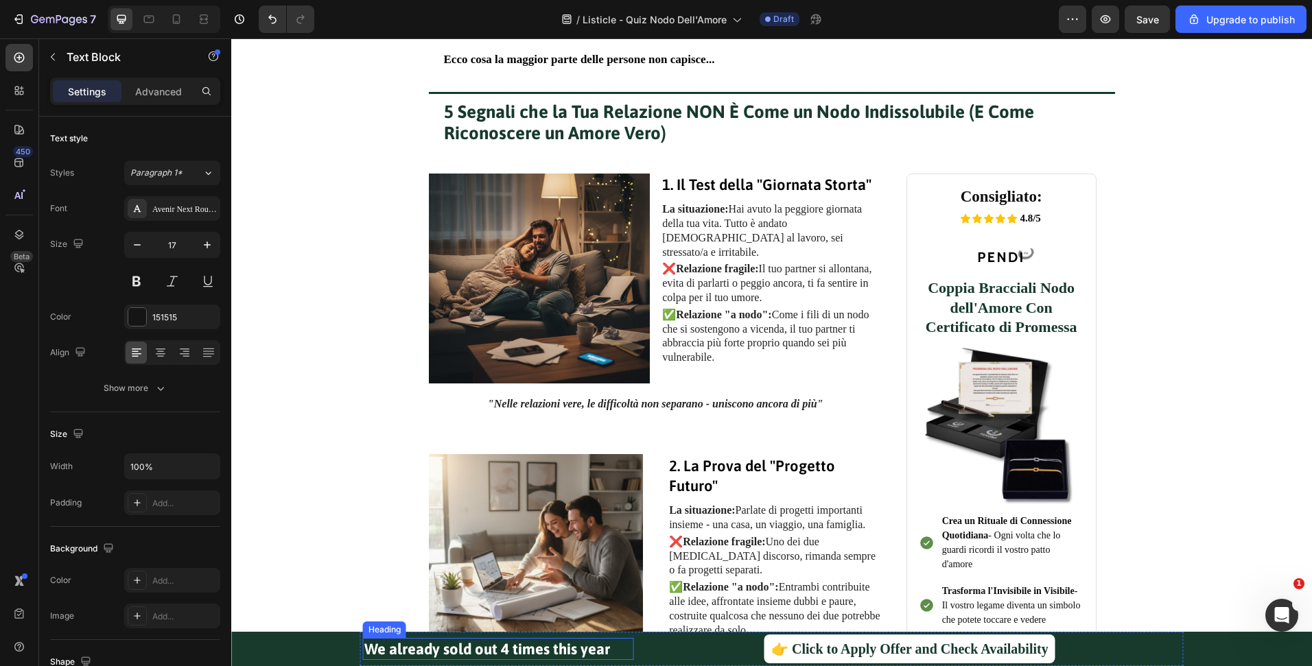
click at [587, 656] on strong "We already sold out 4 times this year" at bounding box center [487, 649] width 246 height 18
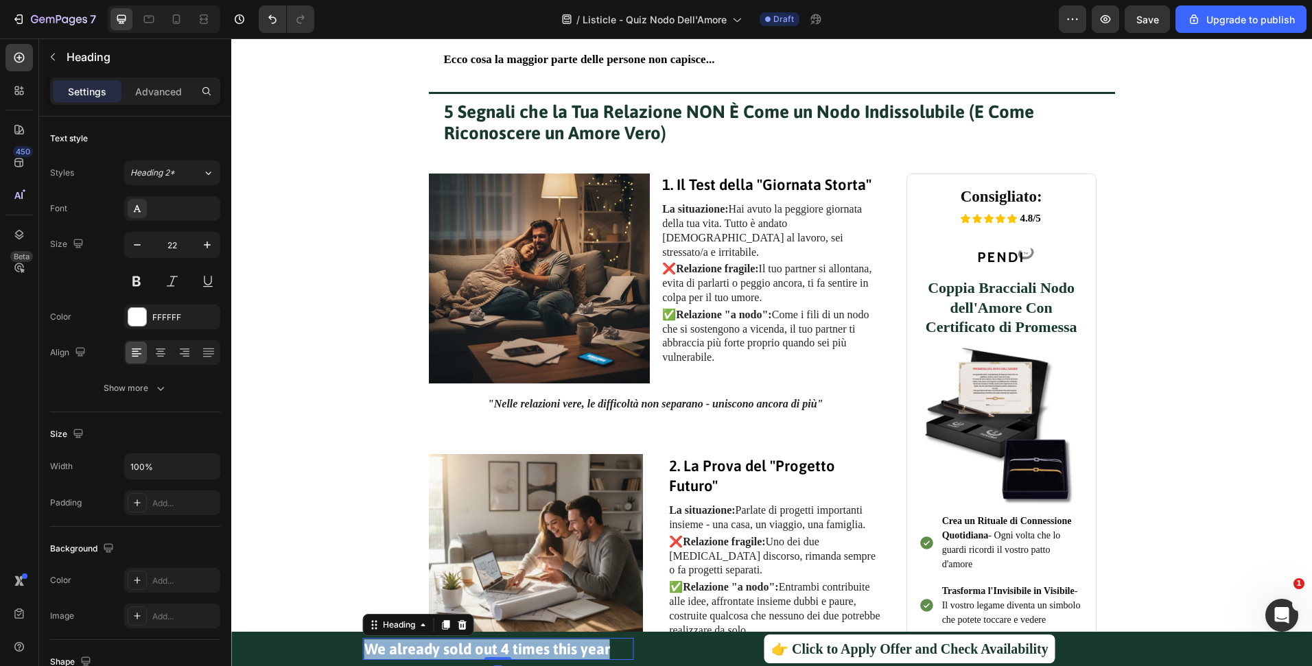
click at [587, 656] on strong "We already sold out 4 times this year" at bounding box center [487, 649] width 246 height 18
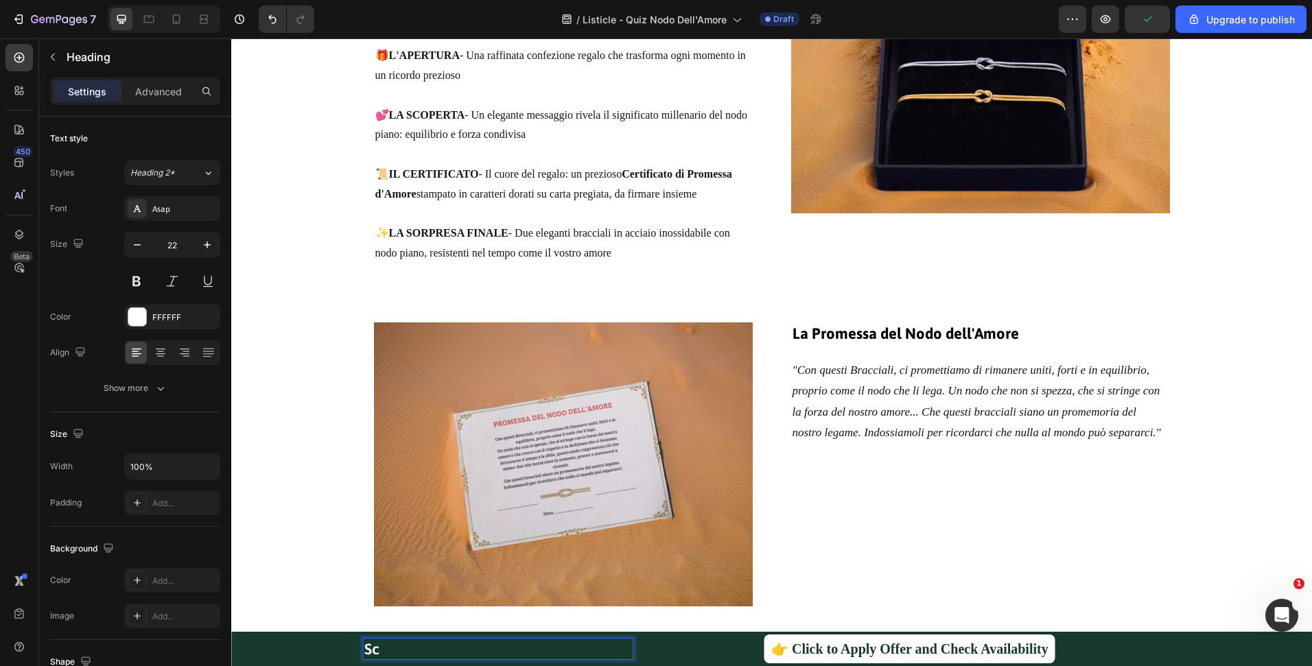
scroll to position [2770, 0]
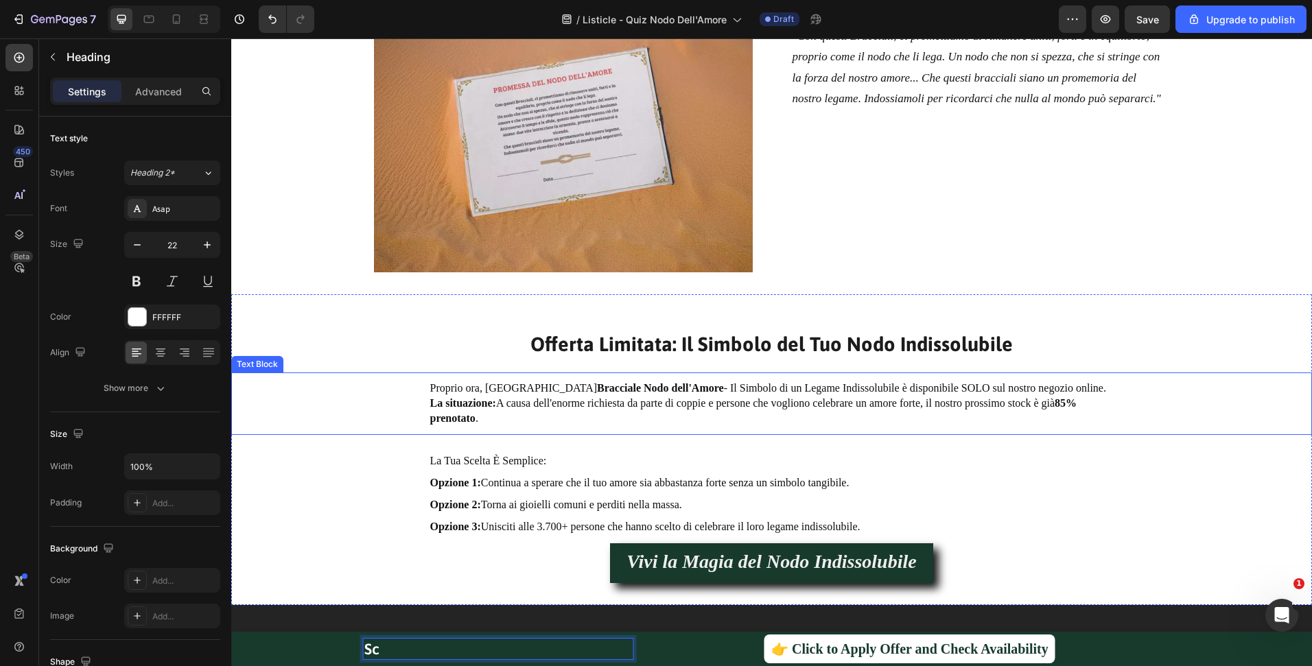
click at [573, 415] on p "La situazione: A causa dell'enorme richiesta da parte di coppie e persone che v…" at bounding box center [771, 411] width 683 height 31
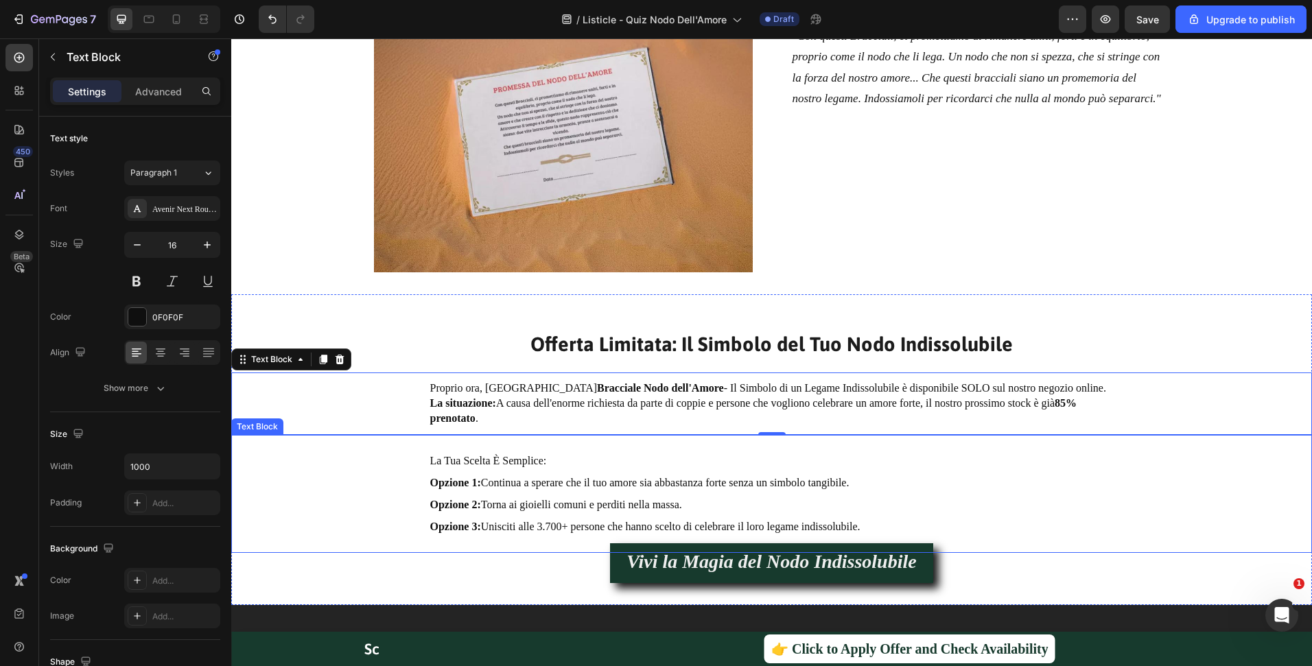
click at [591, 480] on p "Opzione 1: Continua a sperare che il tuo amore sia abbastanza forte senza un si…" at bounding box center [771, 483] width 683 height 22
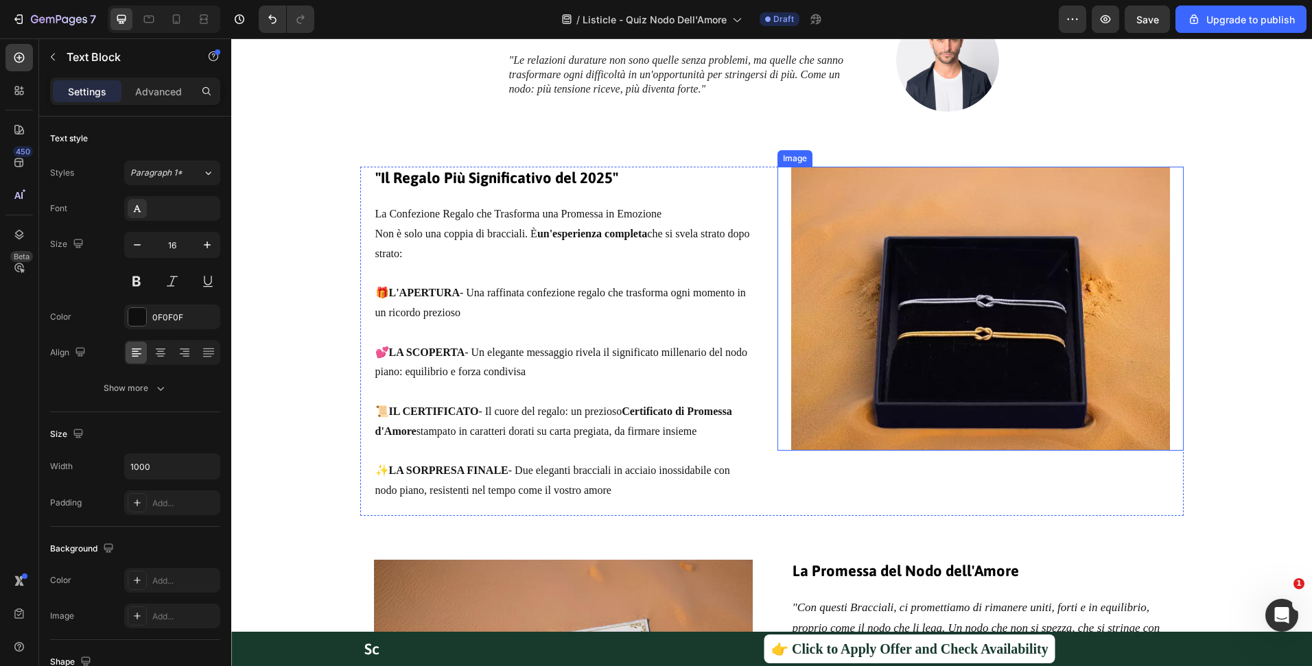
scroll to position [1817, 0]
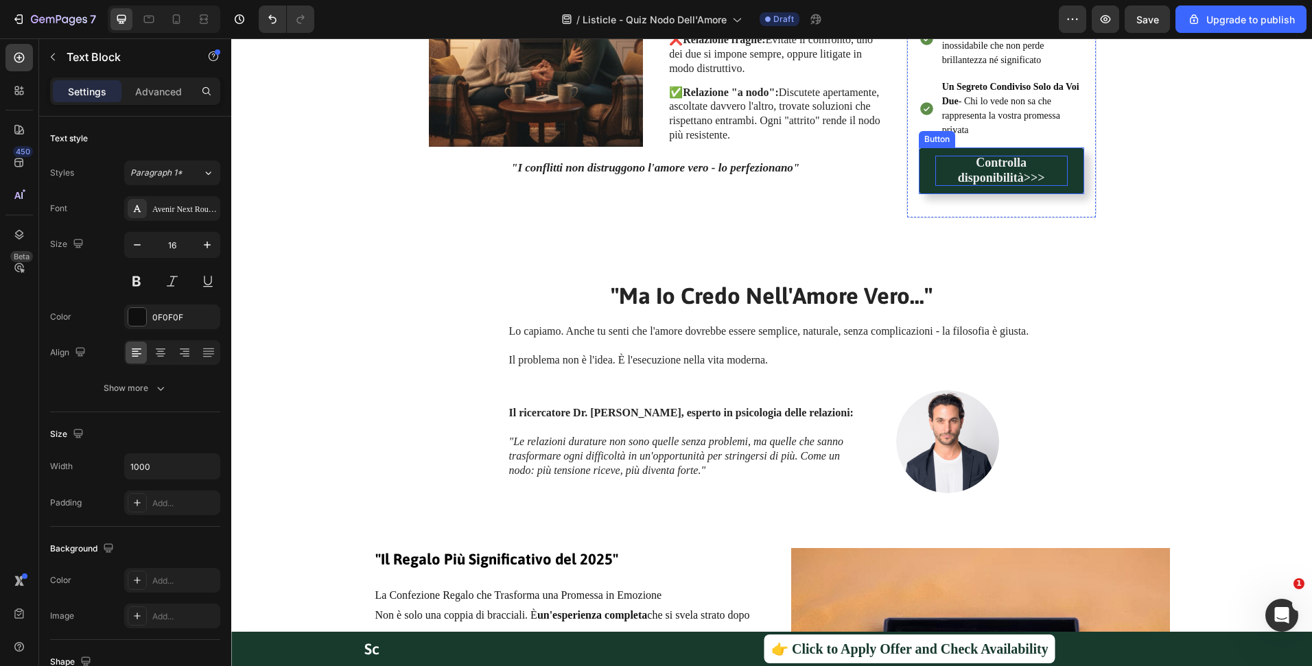
click at [1001, 172] on strong "Controlla disponibilità>>>" at bounding box center [1001, 170] width 87 height 29
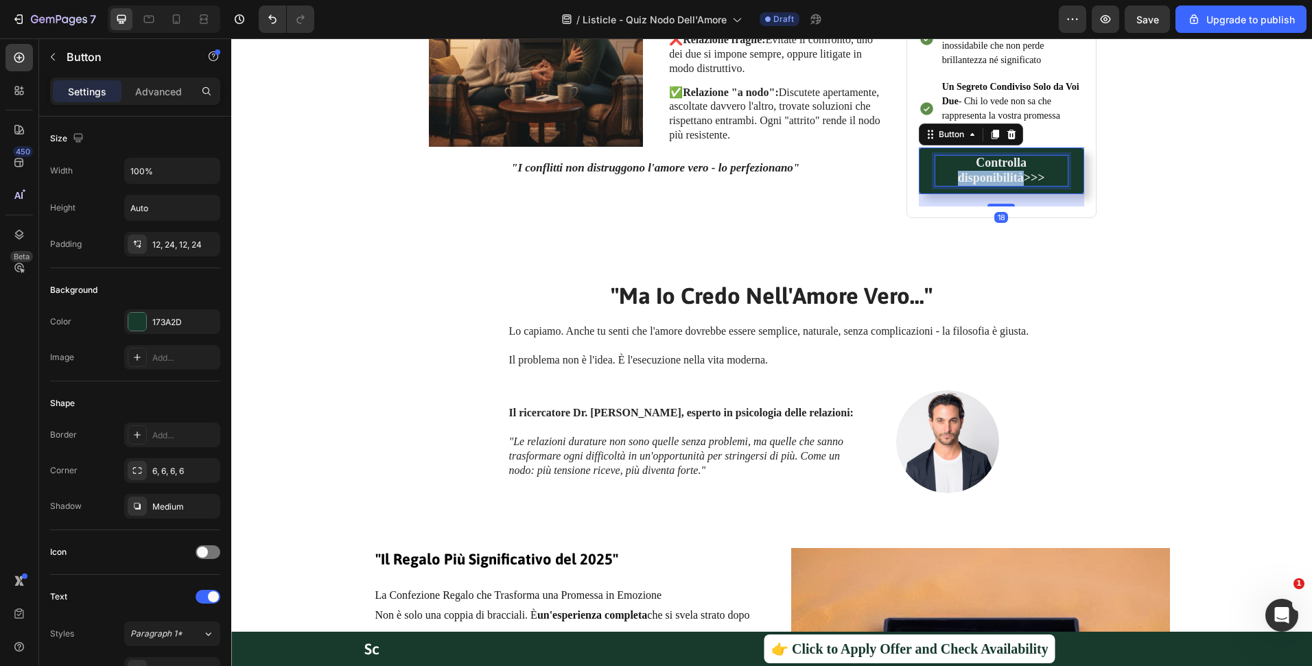
click at [1001, 172] on strong "Controlla disponibilità>>>" at bounding box center [1001, 170] width 87 height 29
click at [1032, 183] on strong "Controlla disponibilità>>>" at bounding box center [1001, 170] width 87 height 29
drag, startPoint x: 1043, startPoint y: 176, endPoint x: 963, endPoint y: 158, distance: 82.1
click at [963, 158] on p "Controlla disponibilità>>>" at bounding box center [1001, 171] width 132 height 30
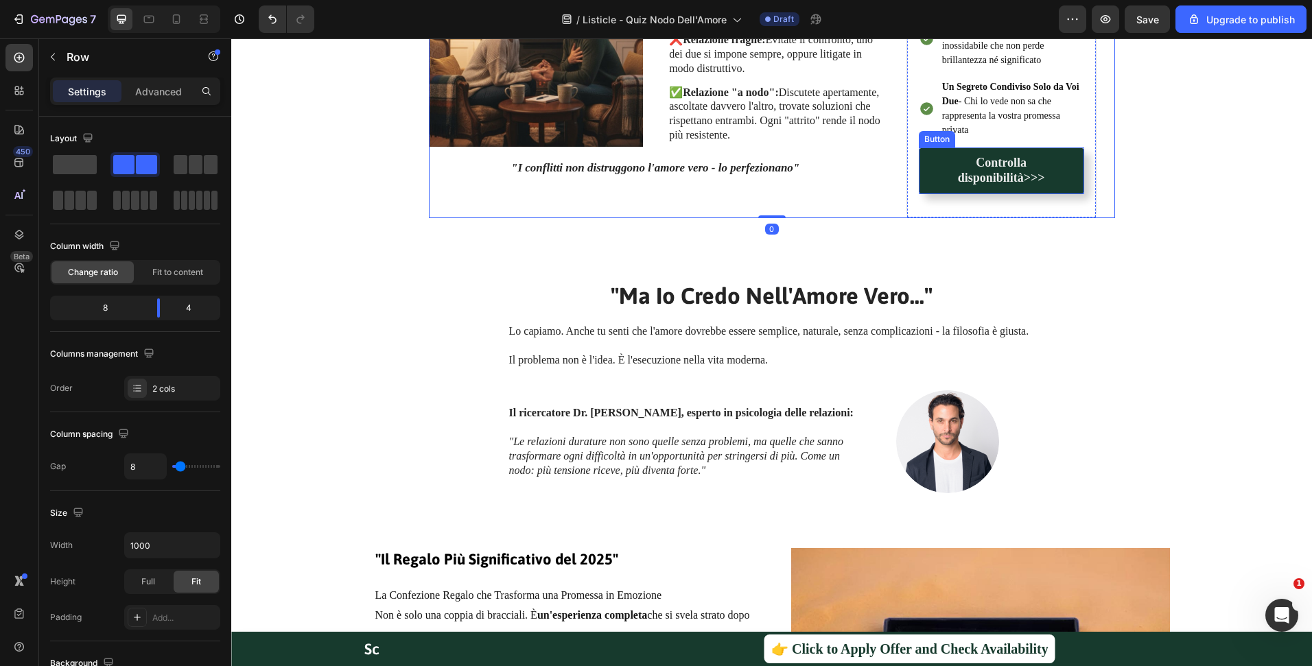
click at [975, 152] on link "Controlla disponibilità>>>" at bounding box center [1001, 171] width 165 height 47
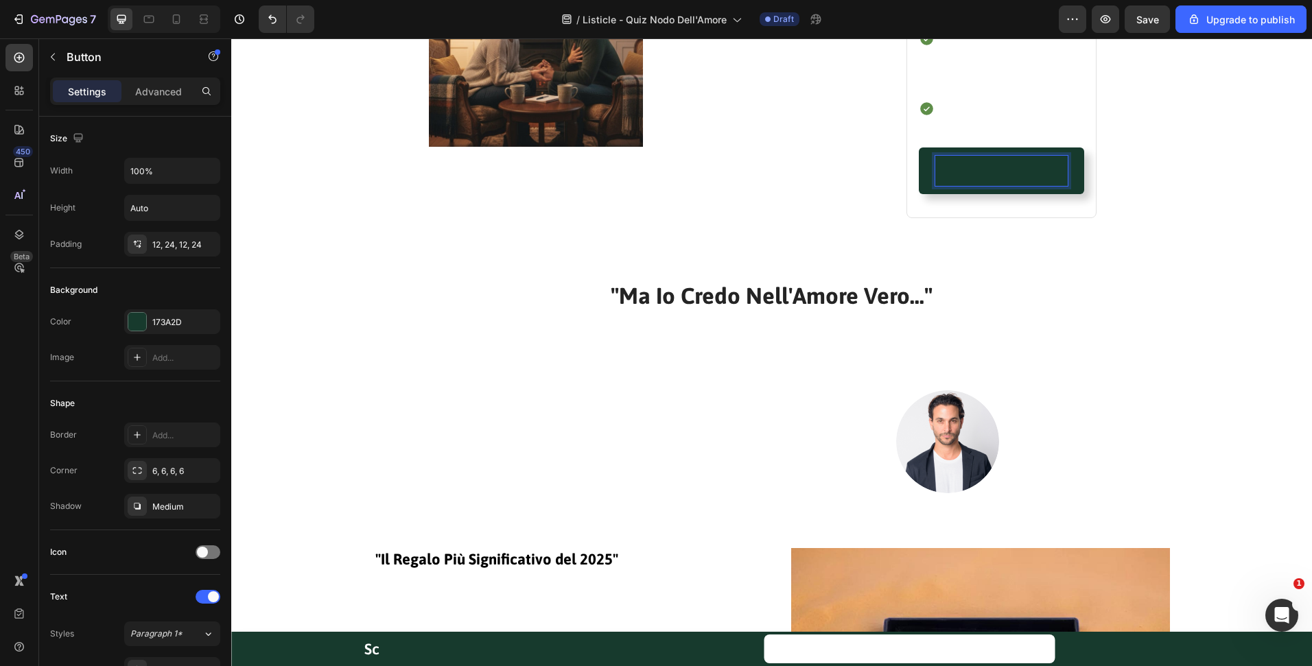
scroll to position [502, 0]
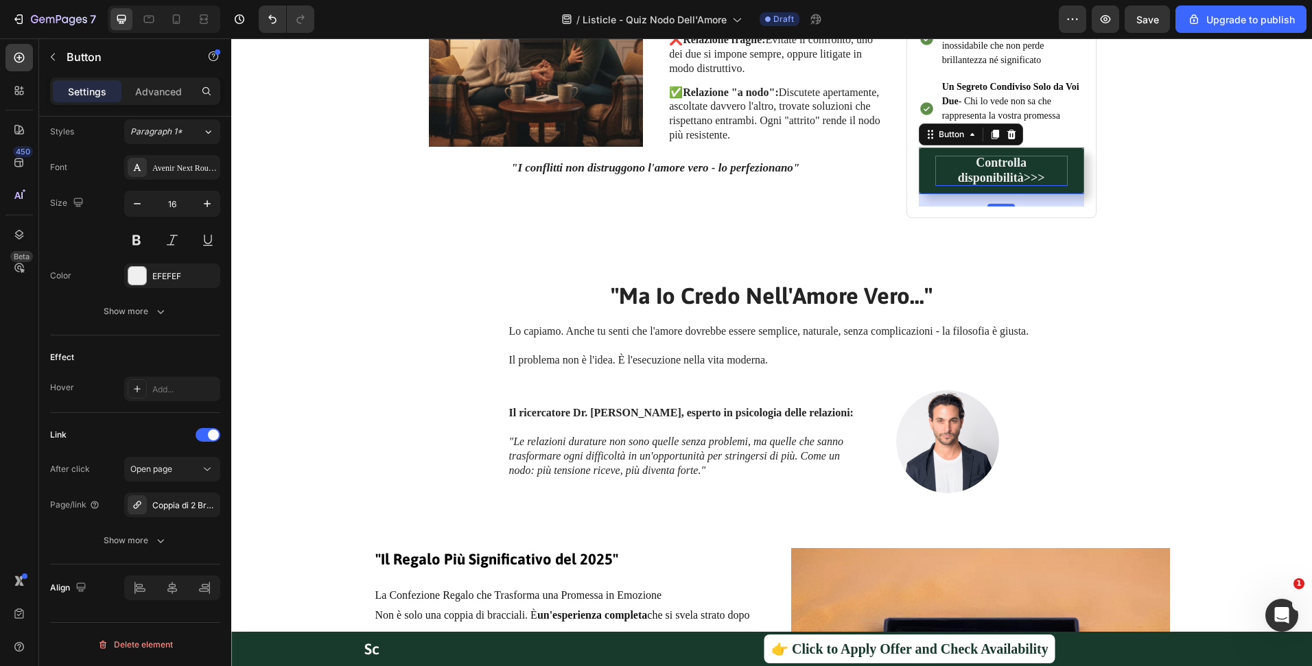
click at [919, 175] on link "Controlla disponibilità>>>" at bounding box center [1001, 171] width 165 height 47
click at [987, 133] on div at bounding box center [995, 134] width 16 height 16
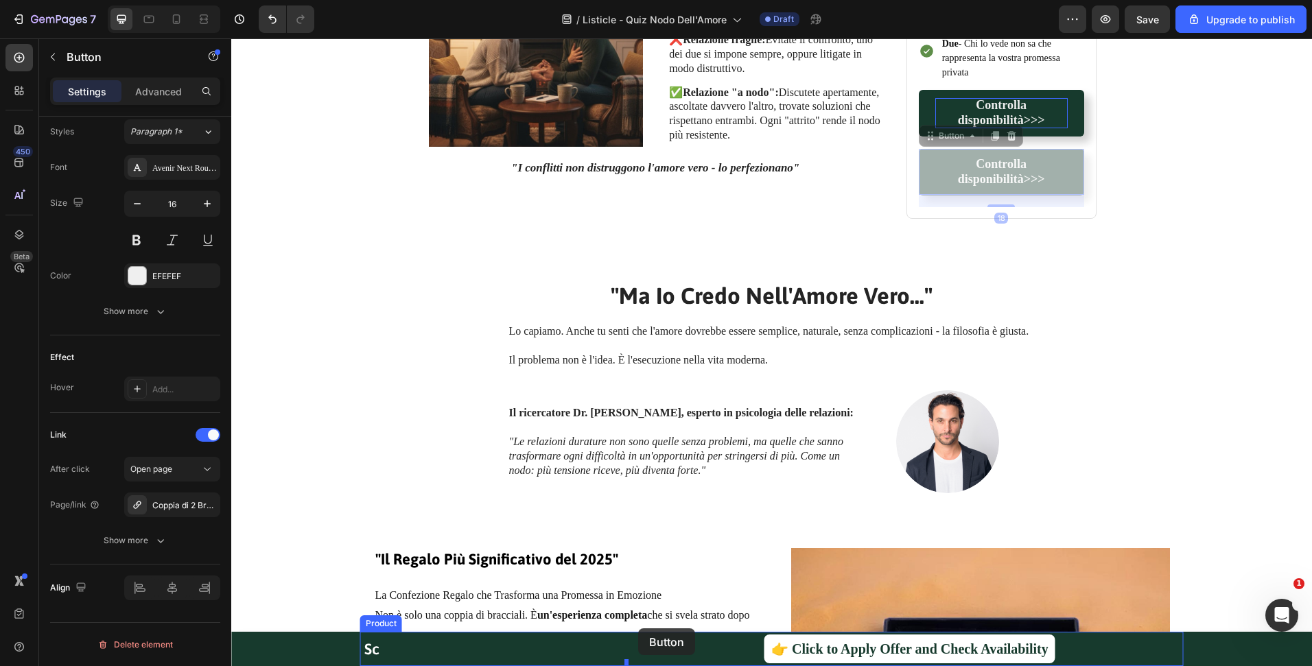
scroll to position [1838, 0]
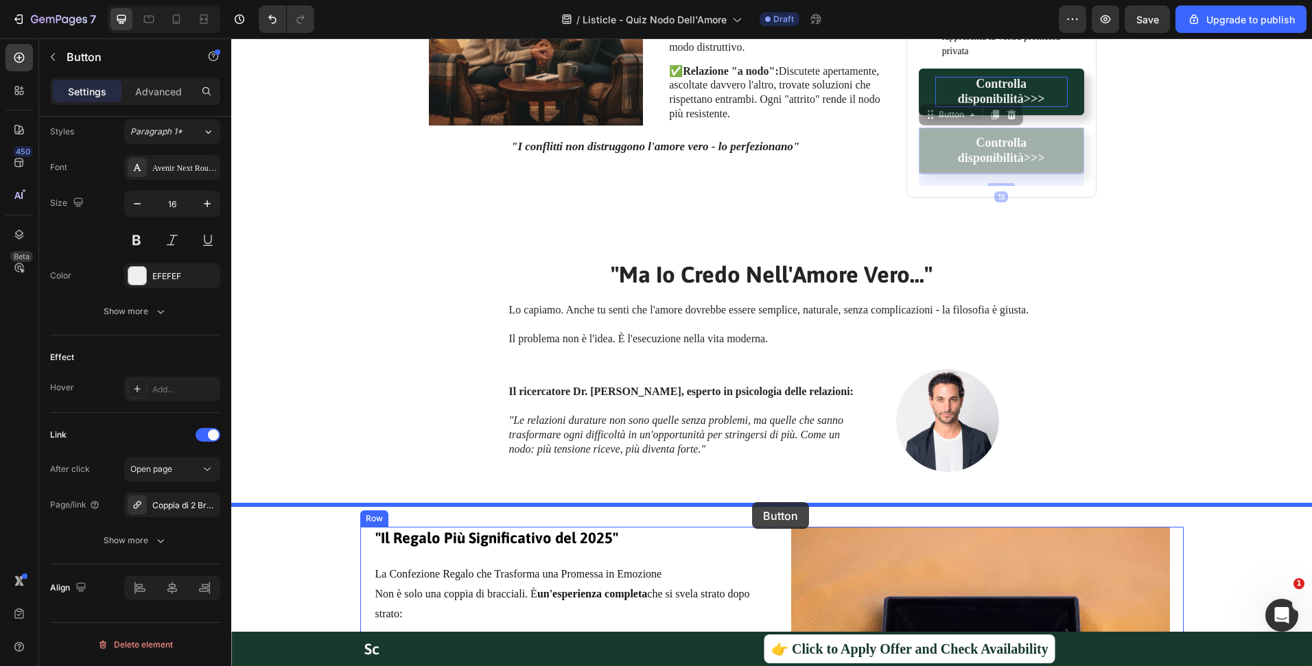
drag, startPoint x: 950, startPoint y: 137, endPoint x: 752, endPoint y: 502, distance: 415.7
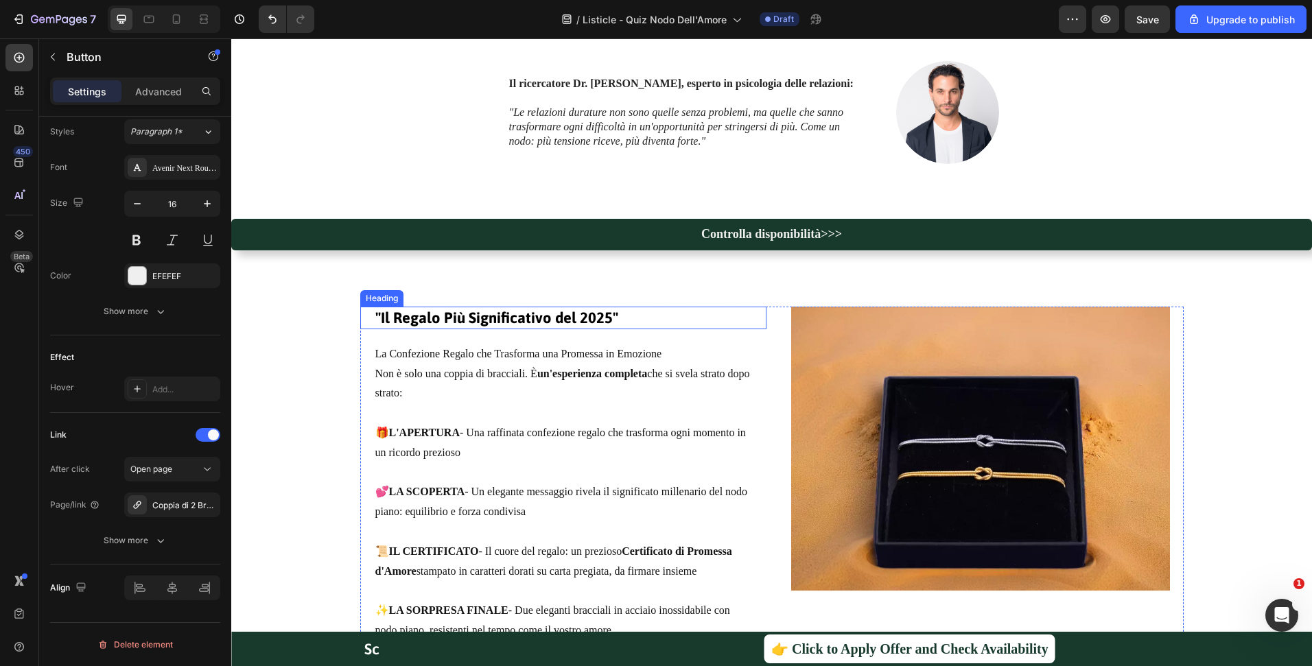
scroll to position [2229, 0]
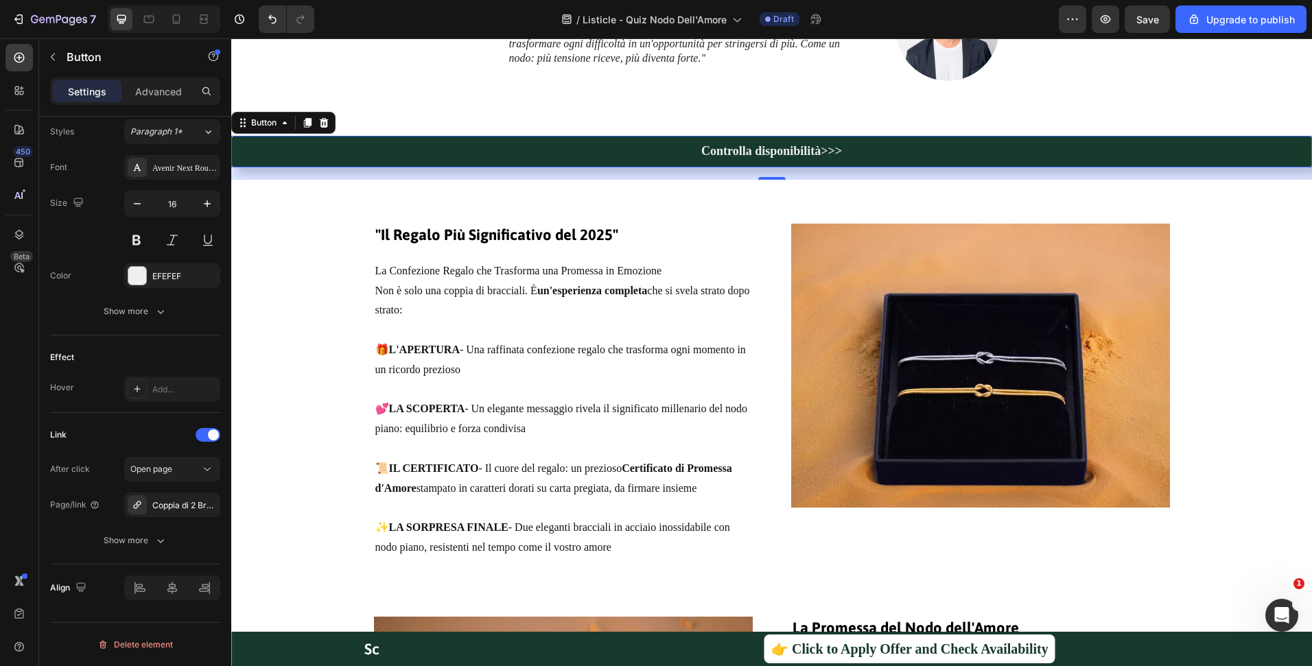
click at [589, 143] on link "Controlla disponibilità>>>" at bounding box center [771, 152] width 1081 height 32
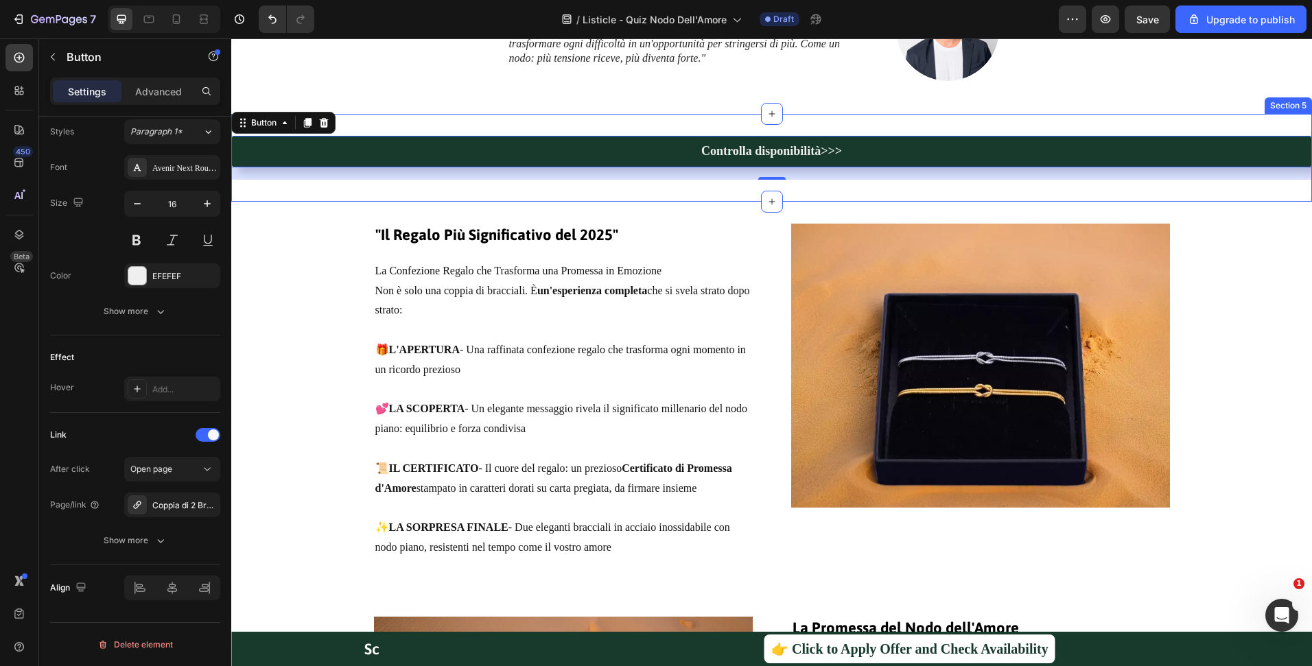
click at [707, 126] on div "Controlla disponibilità>>> Button 0 Section 5" at bounding box center [771, 158] width 1081 height 88
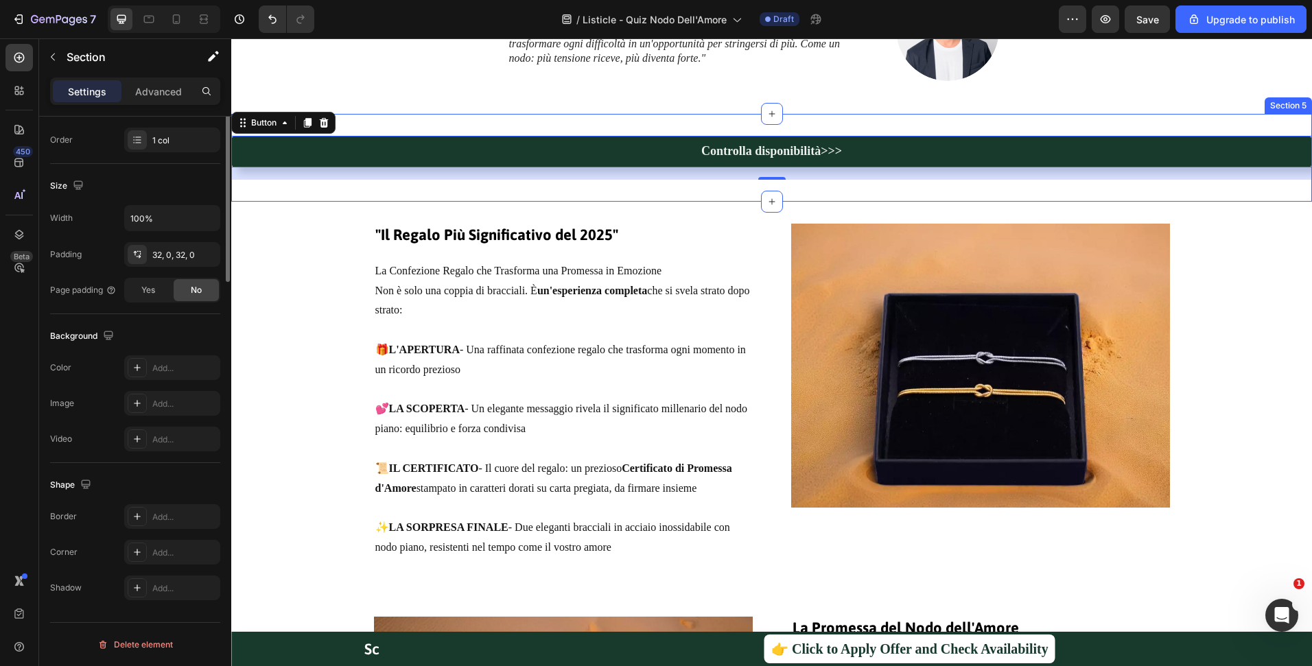
scroll to position [0, 0]
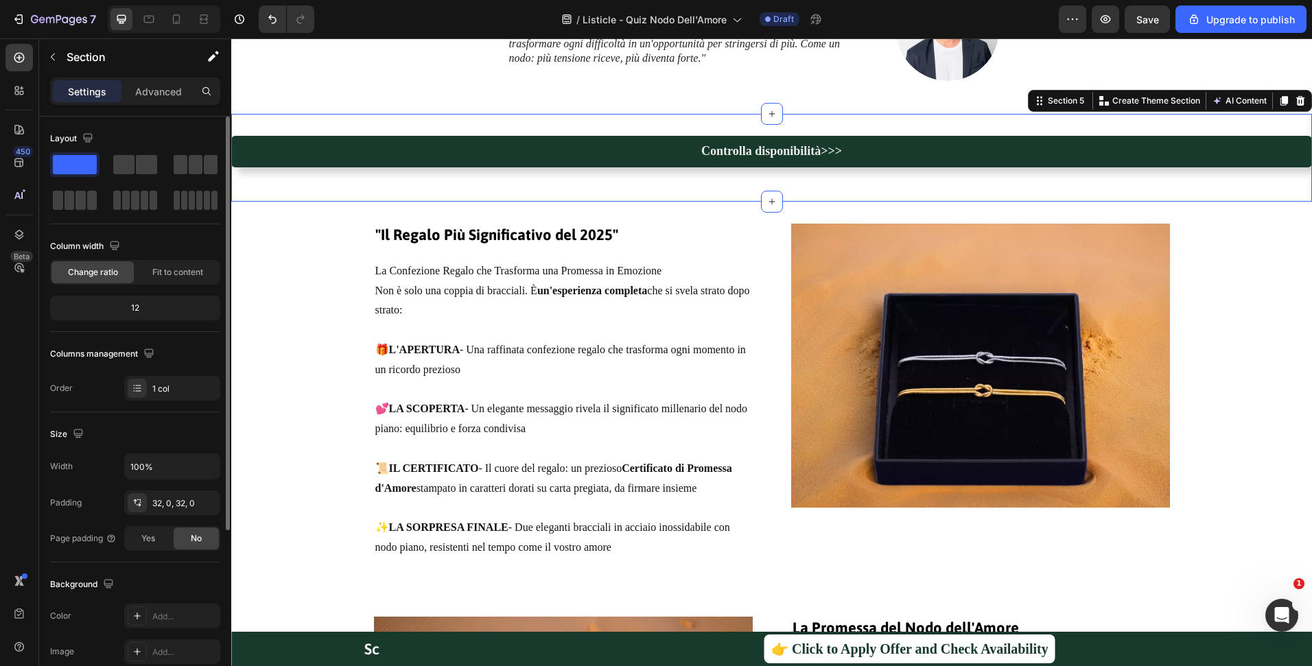
click at [454, 186] on div "Controlla disponibilità>>> Button Section 5 You can create reusable sections Cr…" at bounding box center [771, 158] width 1081 height 88
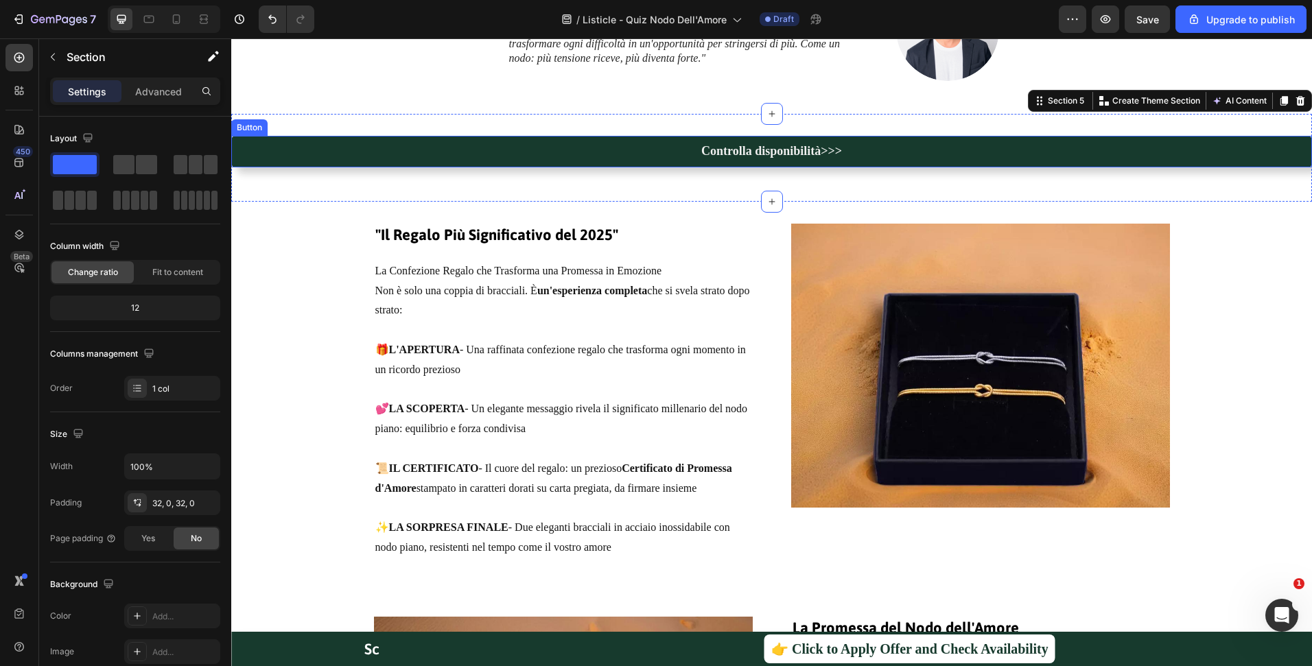
click at [504, 154] on link "Controlla disponibilità>>>" at bounding box center [771, 152] width 1081 height 32
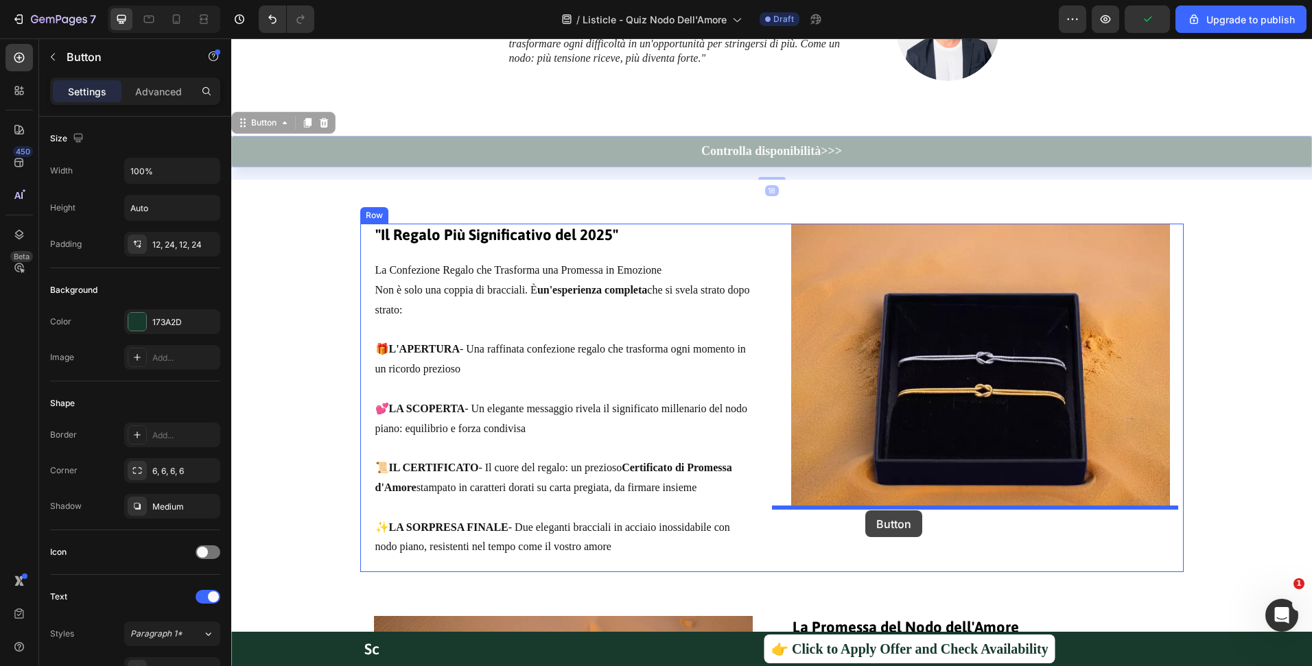
drag, startPoint x: 263, startPoint y: 124, endPoint x: 865, endPoint y: 510, distance: 716.0
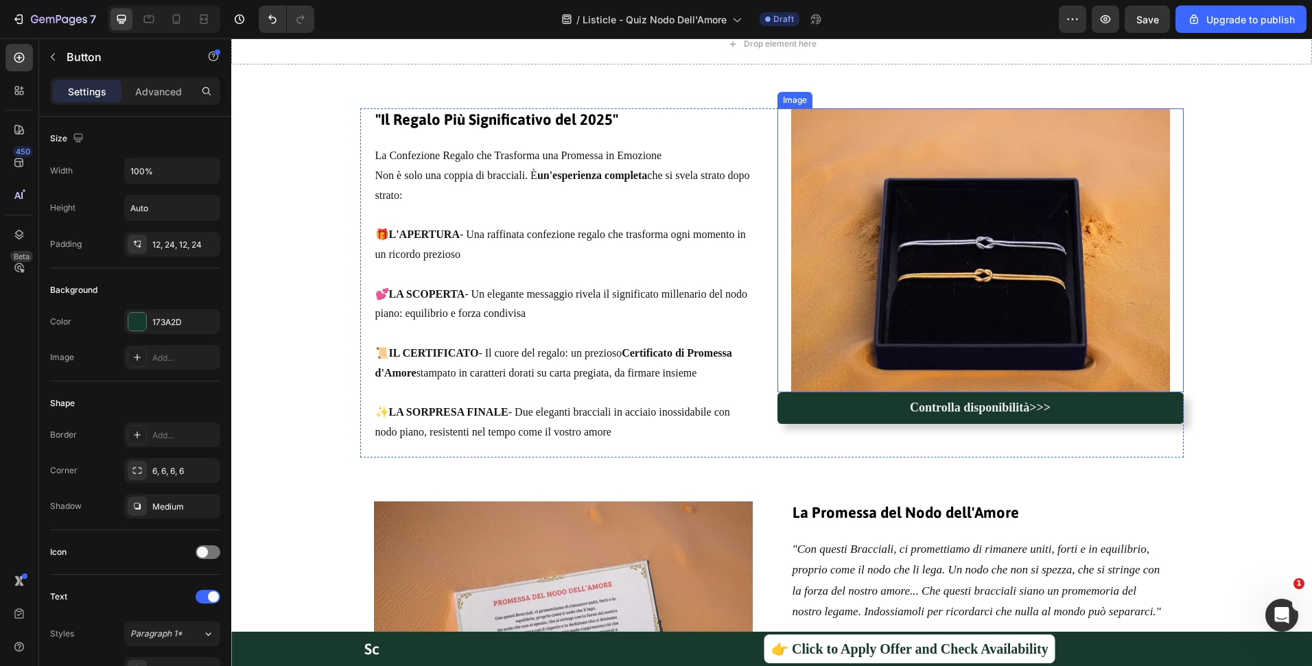
scroll to position [2334, 0]
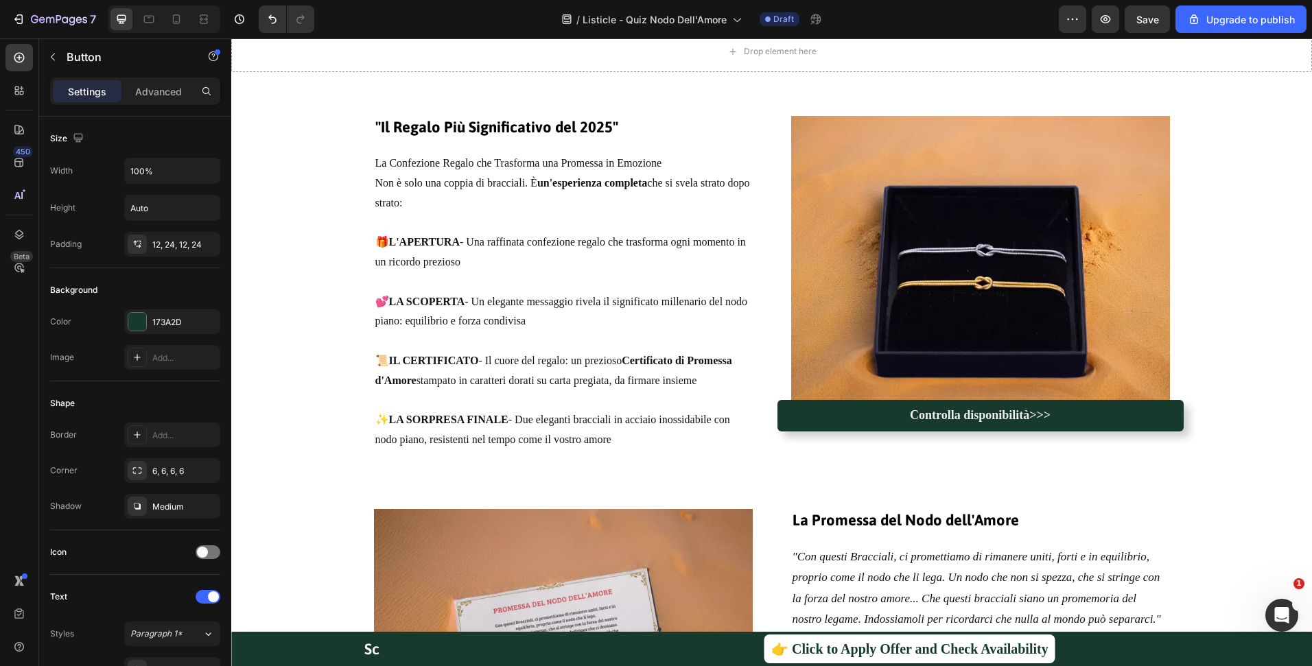
click at [831, 418] on link "Controlla disponibilità>>>" at bounding box center [980, 416] width 406 height 32
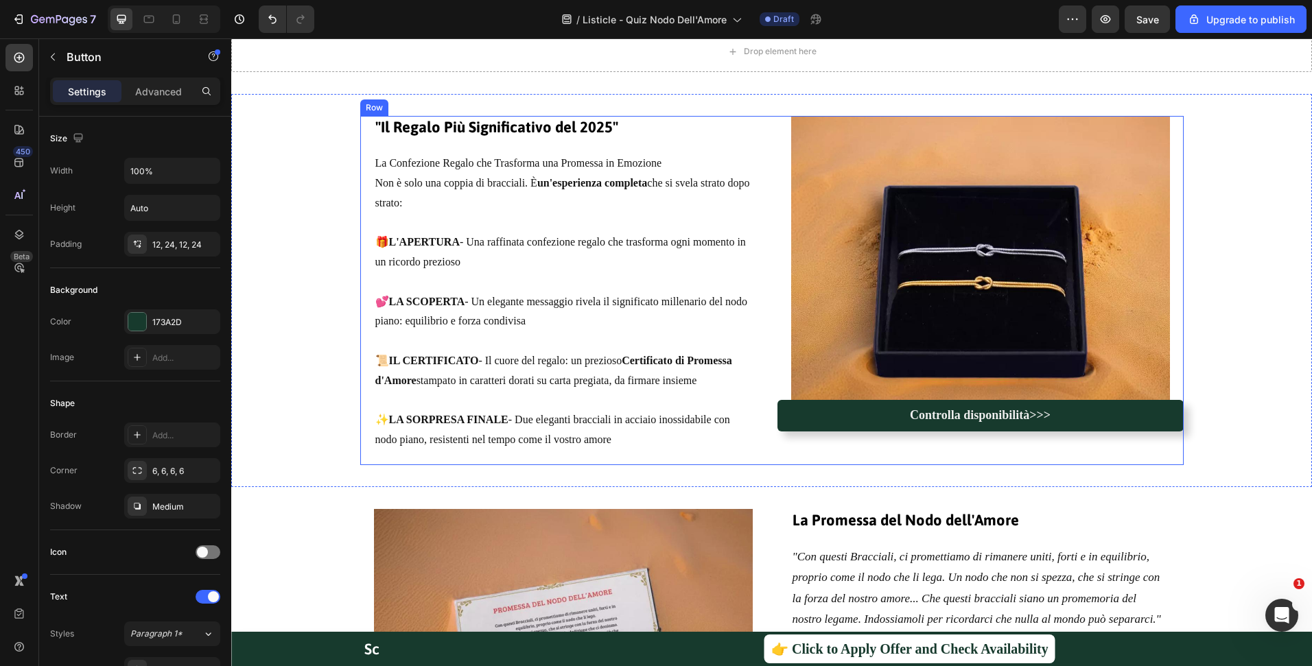
click at [830, 335] on img at bounding box center [980, 258] width 379 height 284
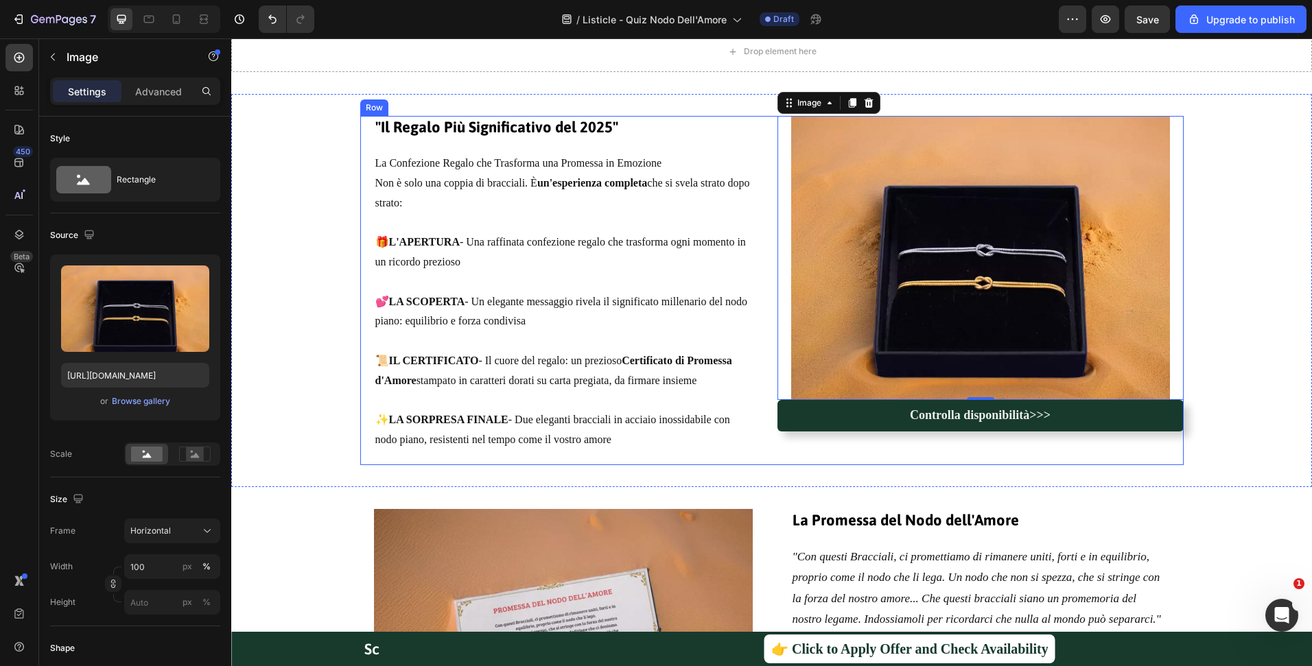
click at [852, 418] on link "Controlla disponibilità>>>" at bounding box center [980, 416] width 406 height 32
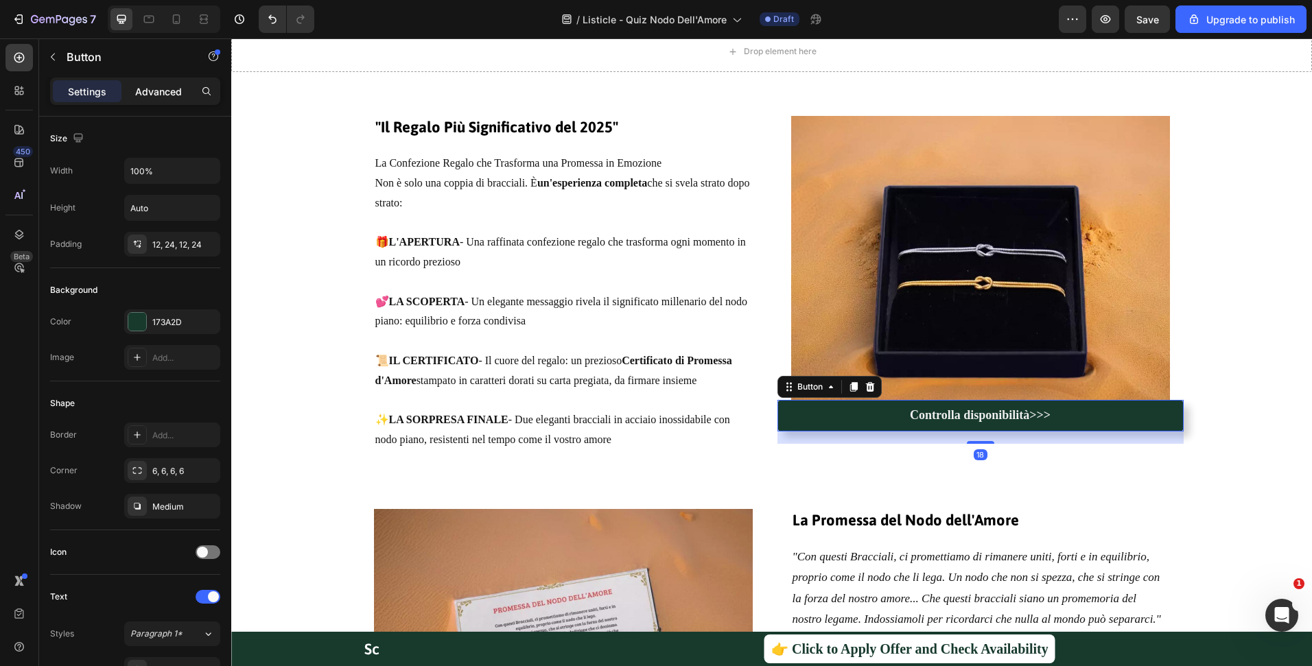
click at [165, 90] on p "Advanced" at bounding box center [158, 91] width 47 height 14
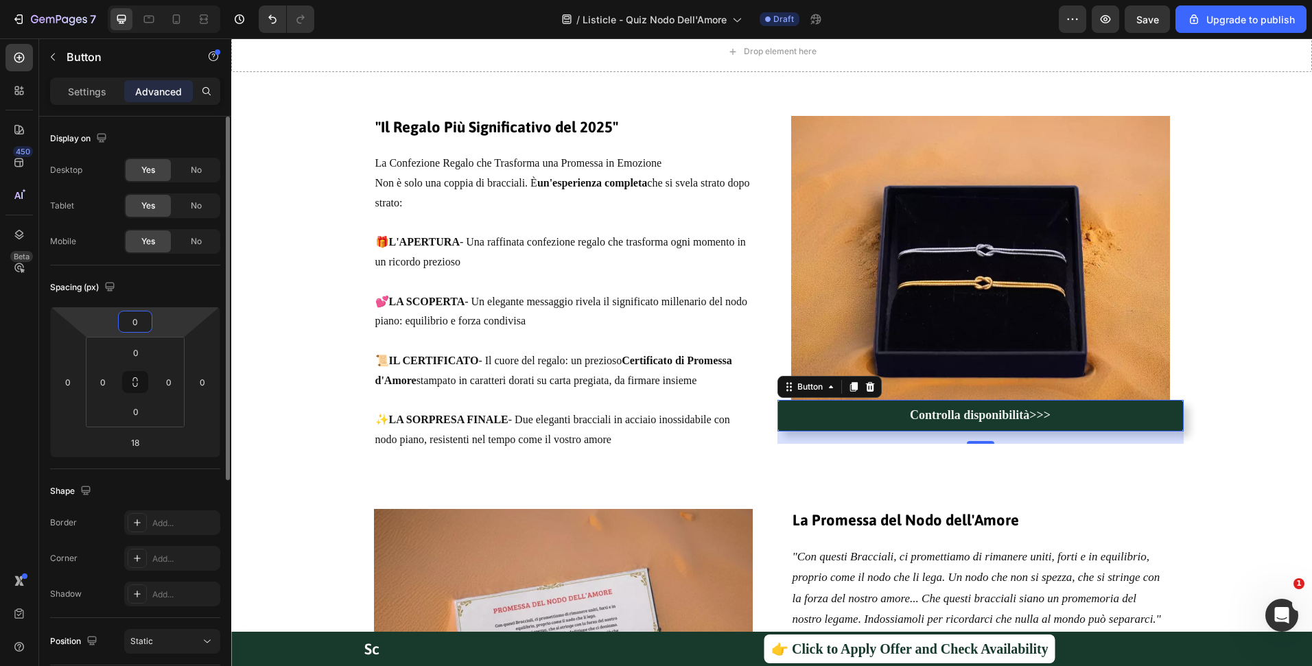
click at [141, 329] on input "0" at bounding box center [134, 322] width 27 height 21
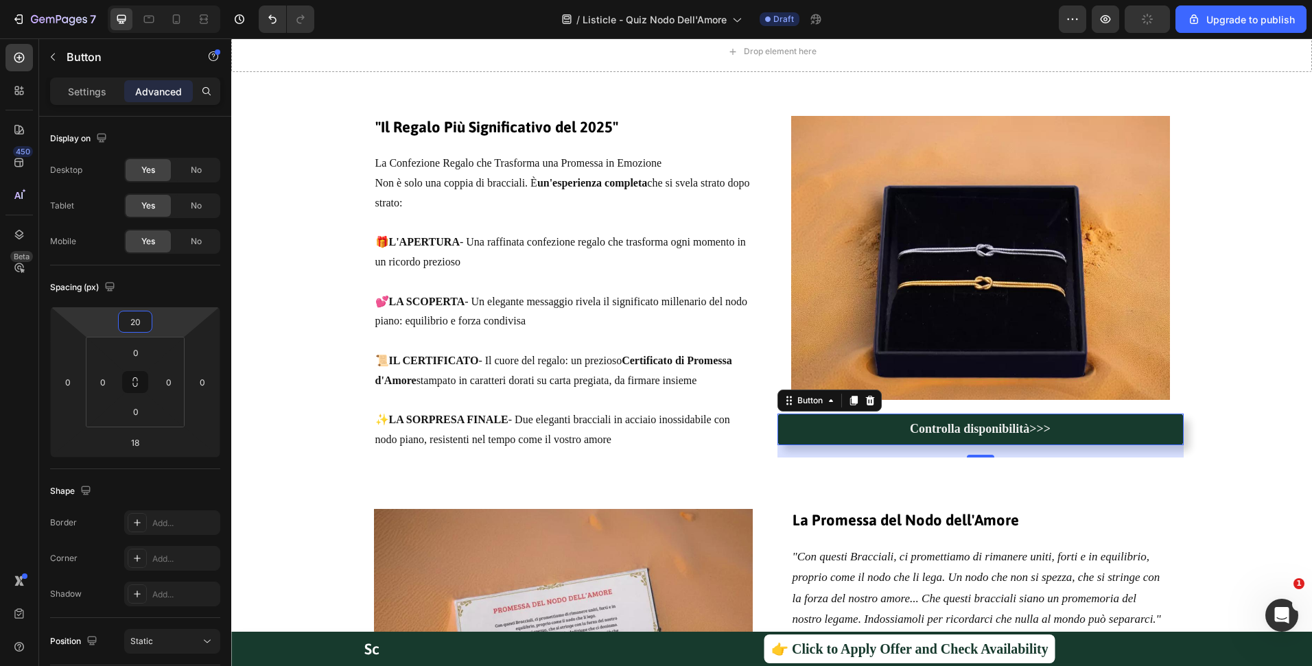
type input "20"
click at [977, 469] on div "18" at bounding box center [981, 468] width 14 height 11
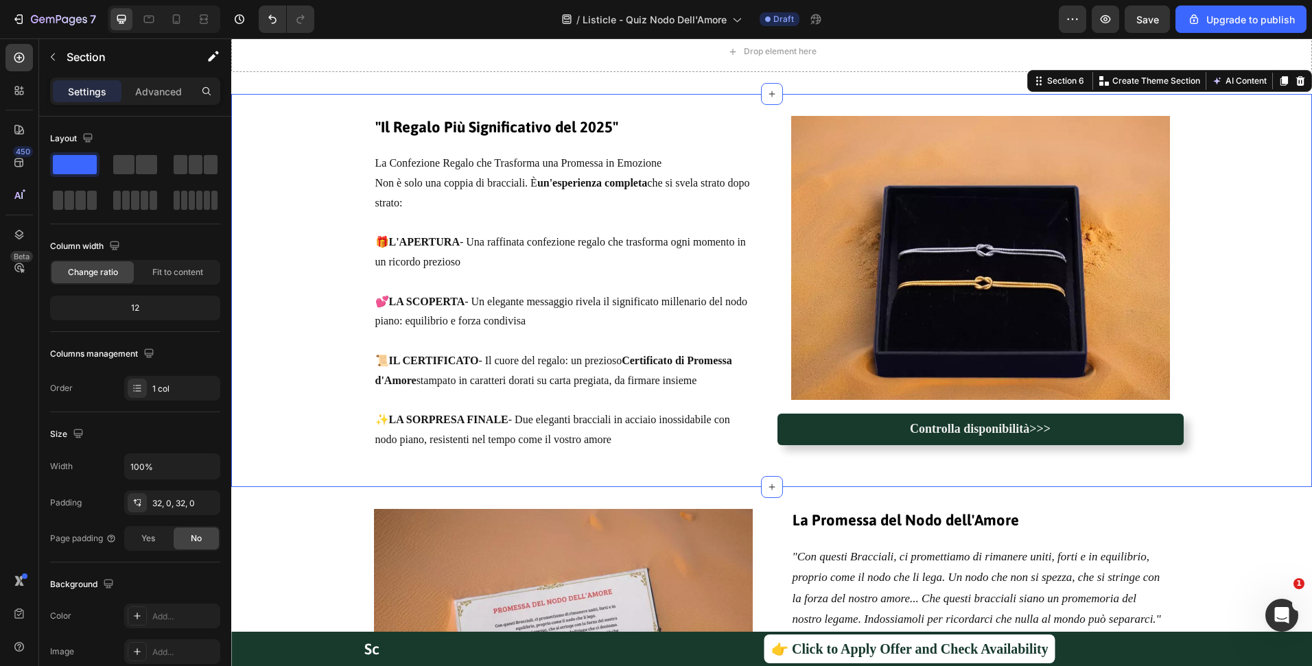
click at [1282, 333] on div "Image Controlla disponibilità>>> Button "Il Regalo Più Significativo del 2025" …" at bounding box center [771, 290] width 1081 height 349
click at [171, 18] on icon at bounding box center [176, 19] width 14 height 14
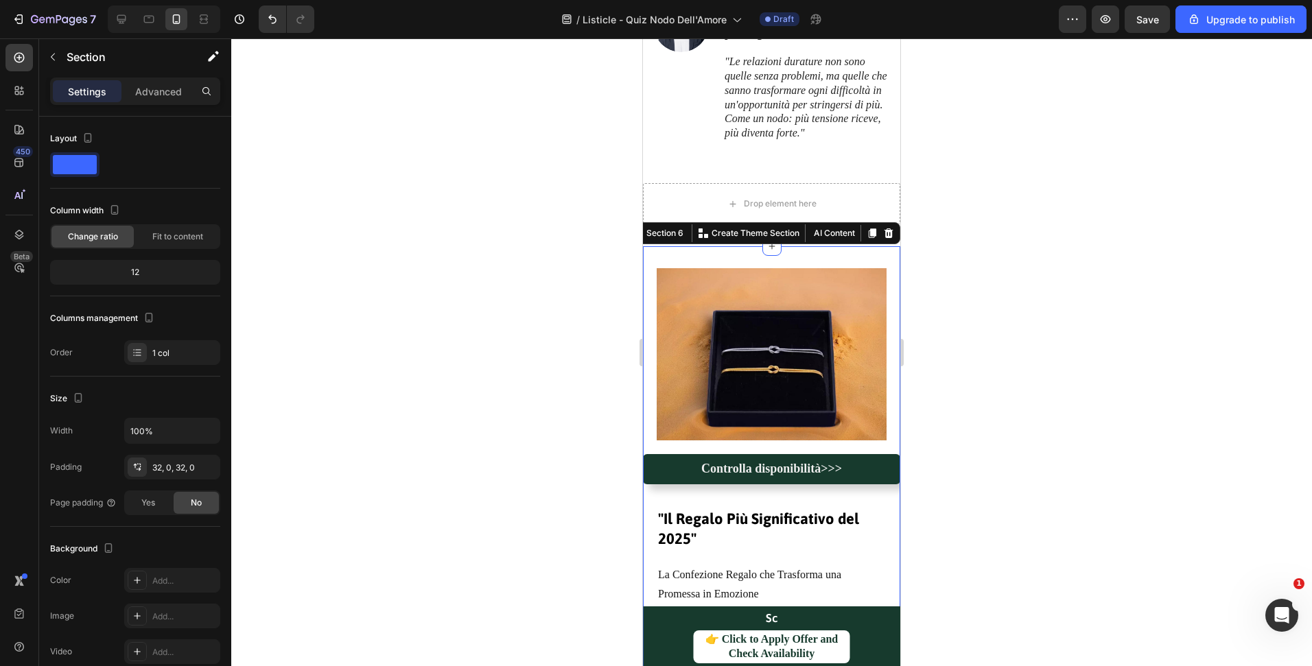
scroll to position [2209, 0]
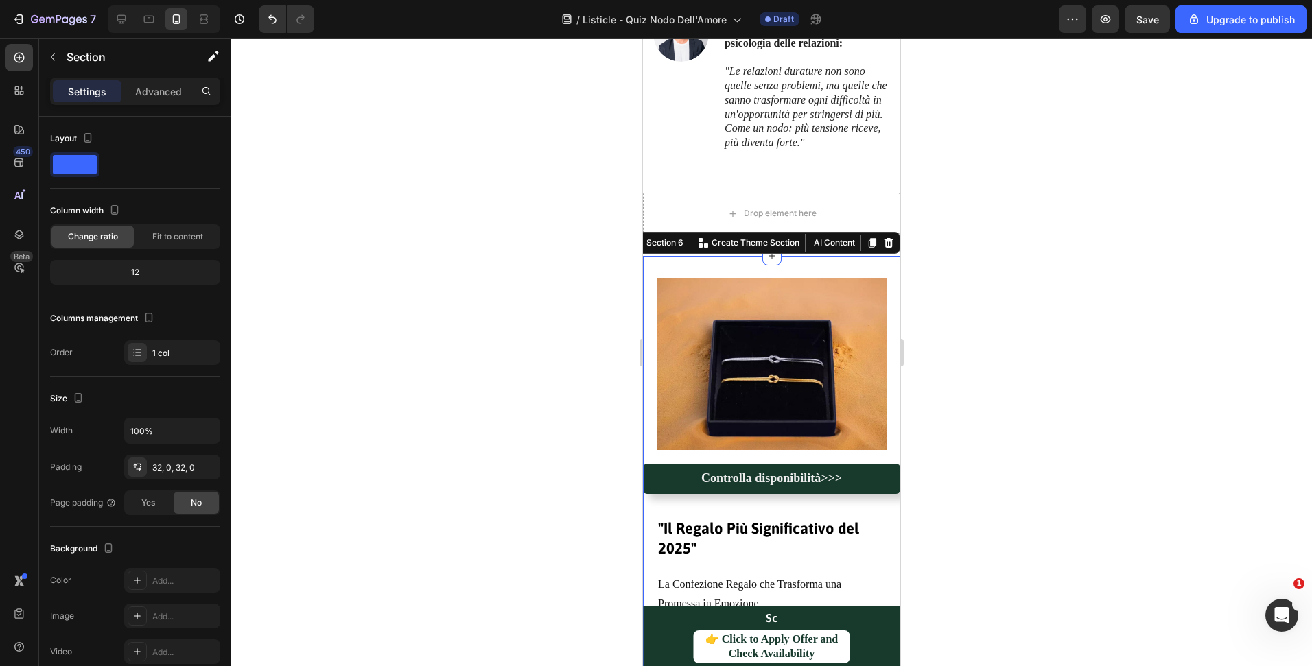
click at [1108, 397] on div at bounding box center [771, 352] width 1081 height 628
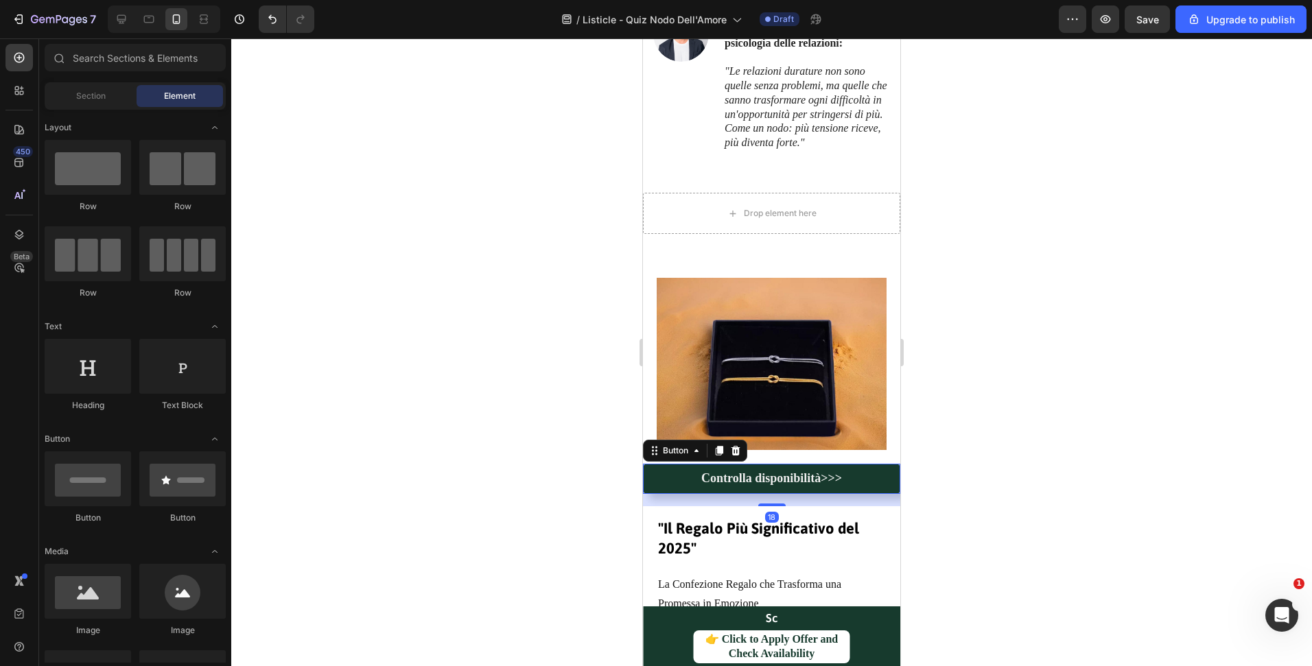
click at [807, 475] on link "Controlla disponibilità>>>" at bounding box center [771, 479] width 257 height 30
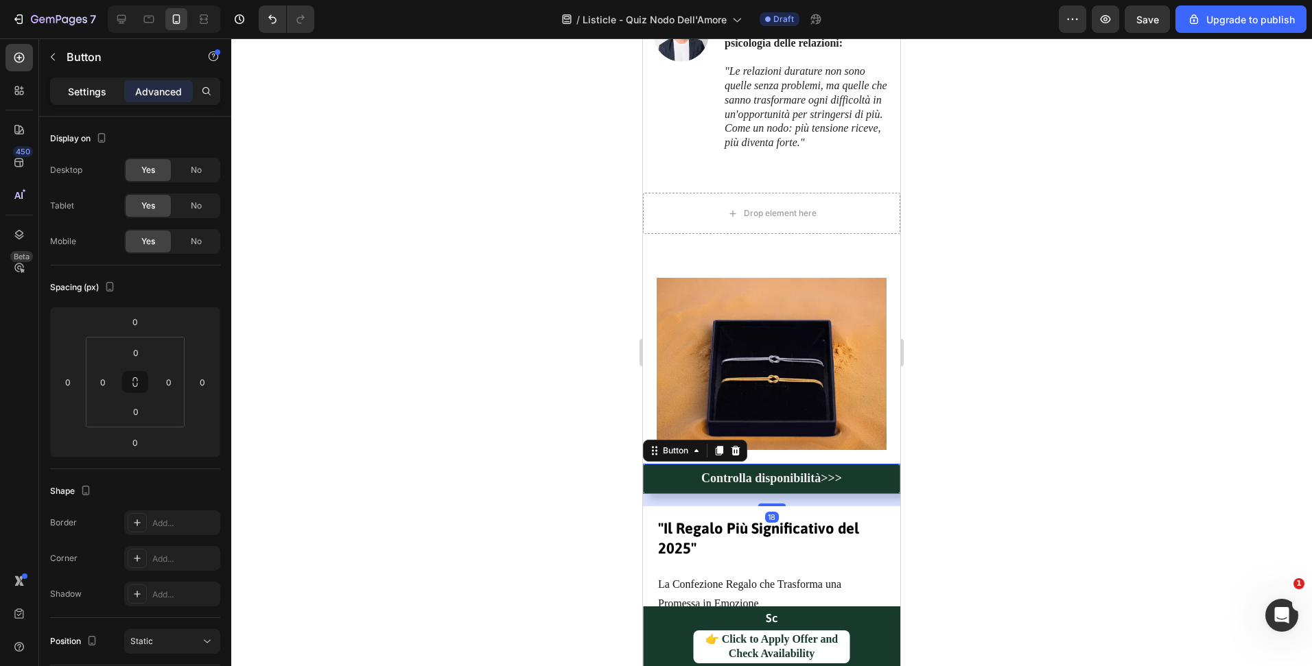
click at [86, 97] on p "Settings" at bounding box center [87, 91] width 38 height 14
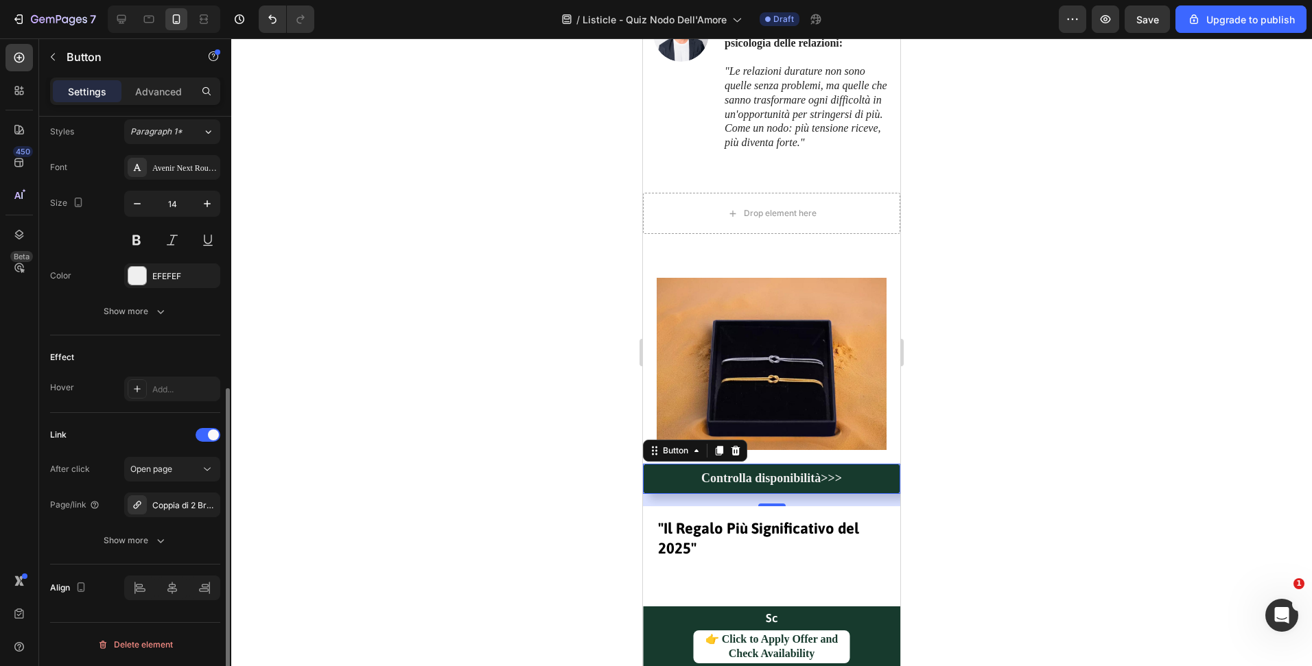
scroll to position [23, 0]
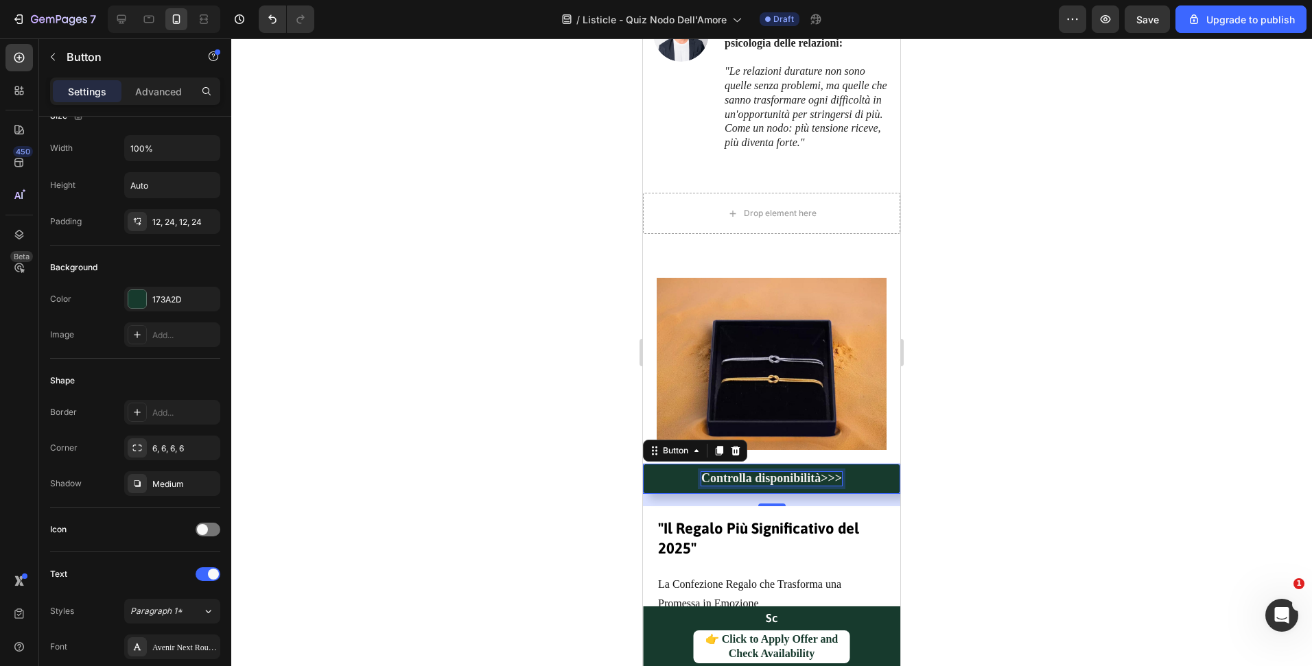
click at [776, 483] on strong "Controlla disponibilità>>>" at bounding box center [771, 478] width 141 height 14
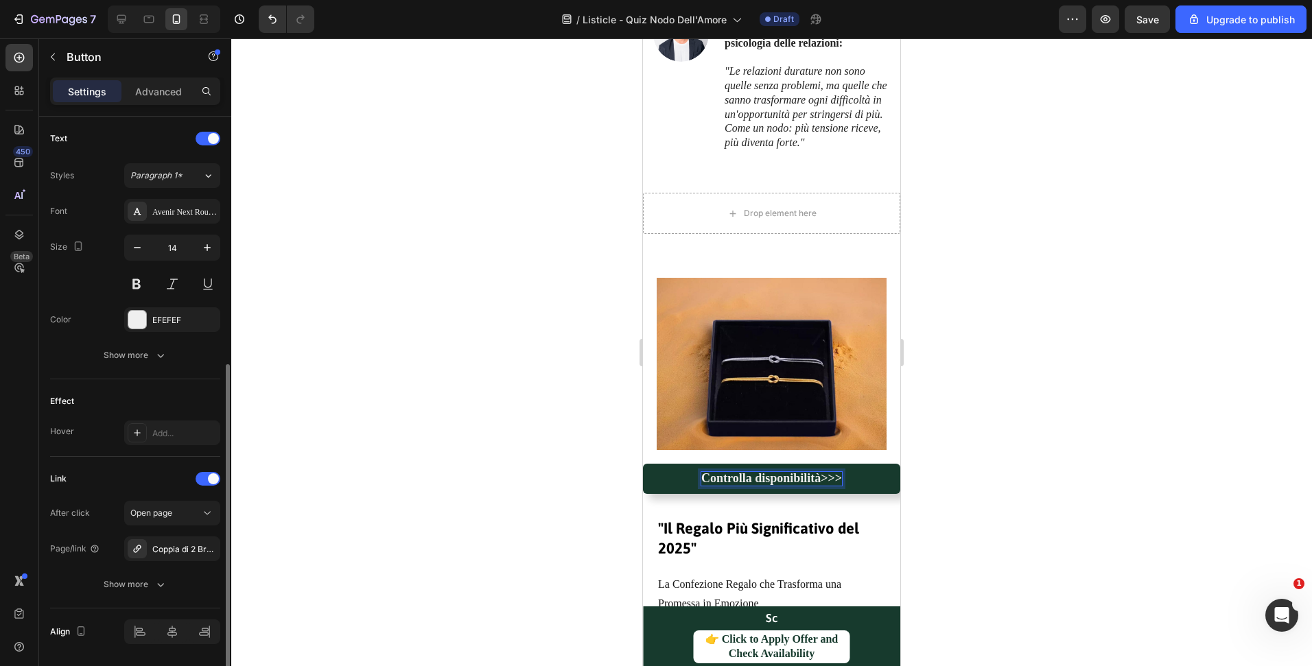
scroll to position [502, 0]
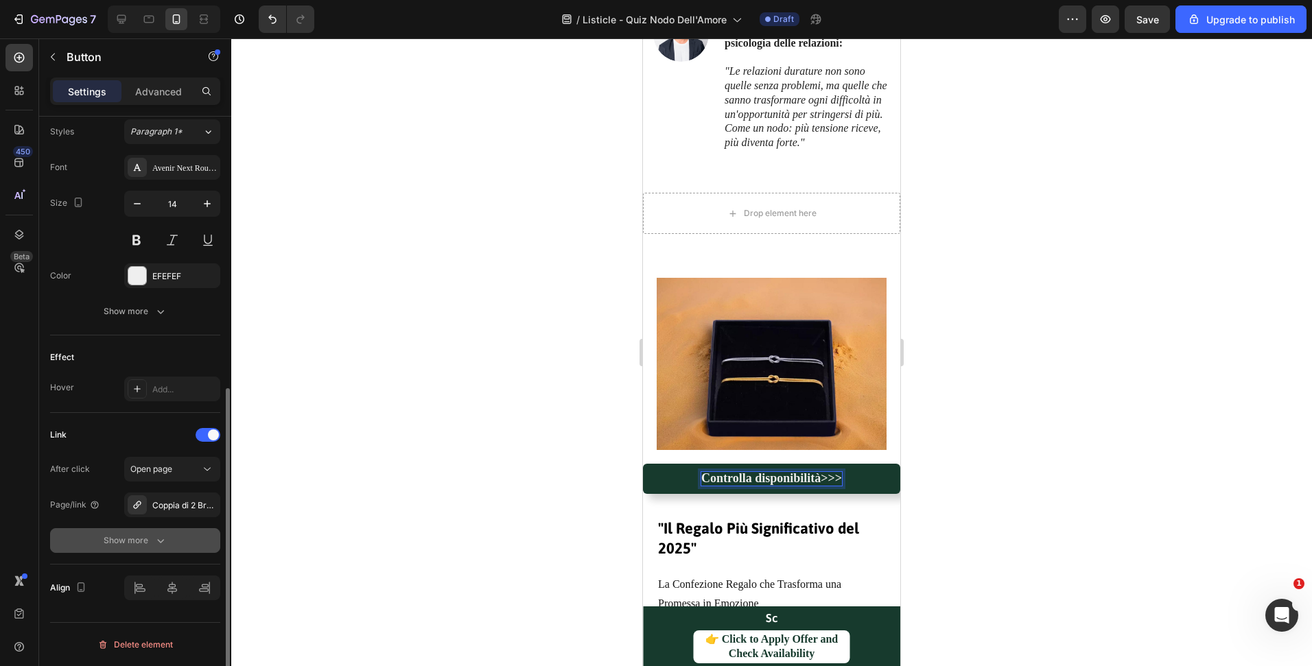
click at [137, 531] on button "Show more" at bounding box center [135, 540] width 170 height 25
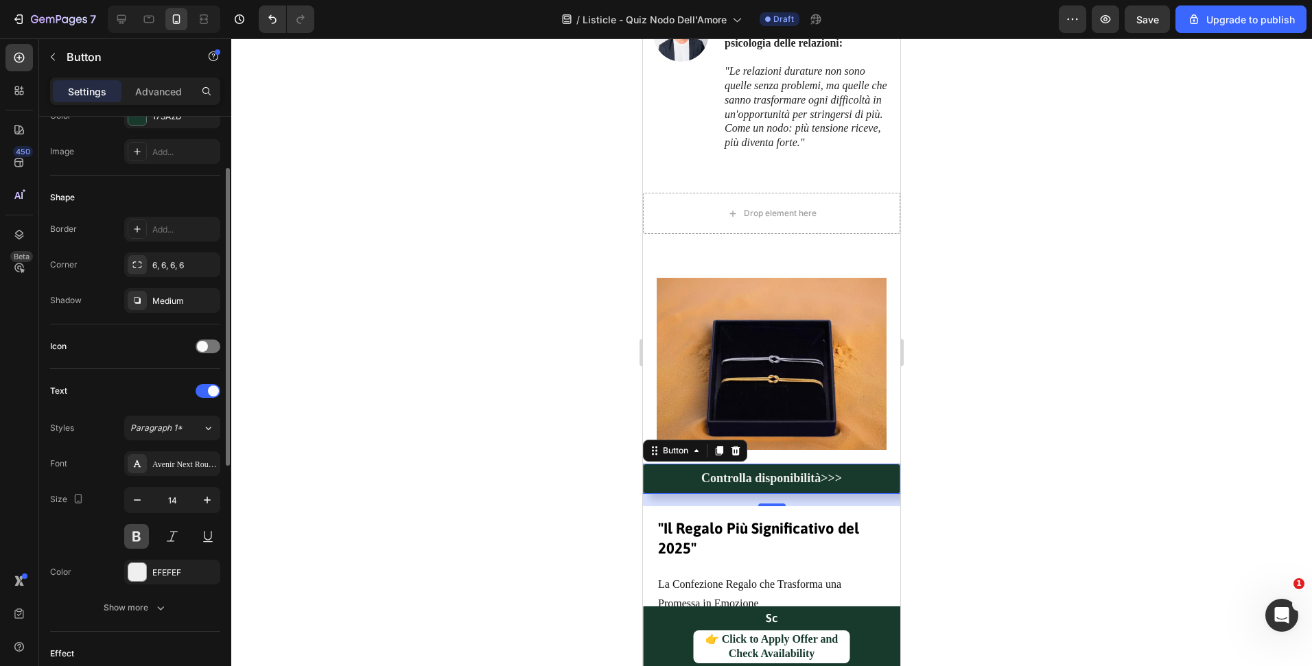
scroll to position [0, 0]
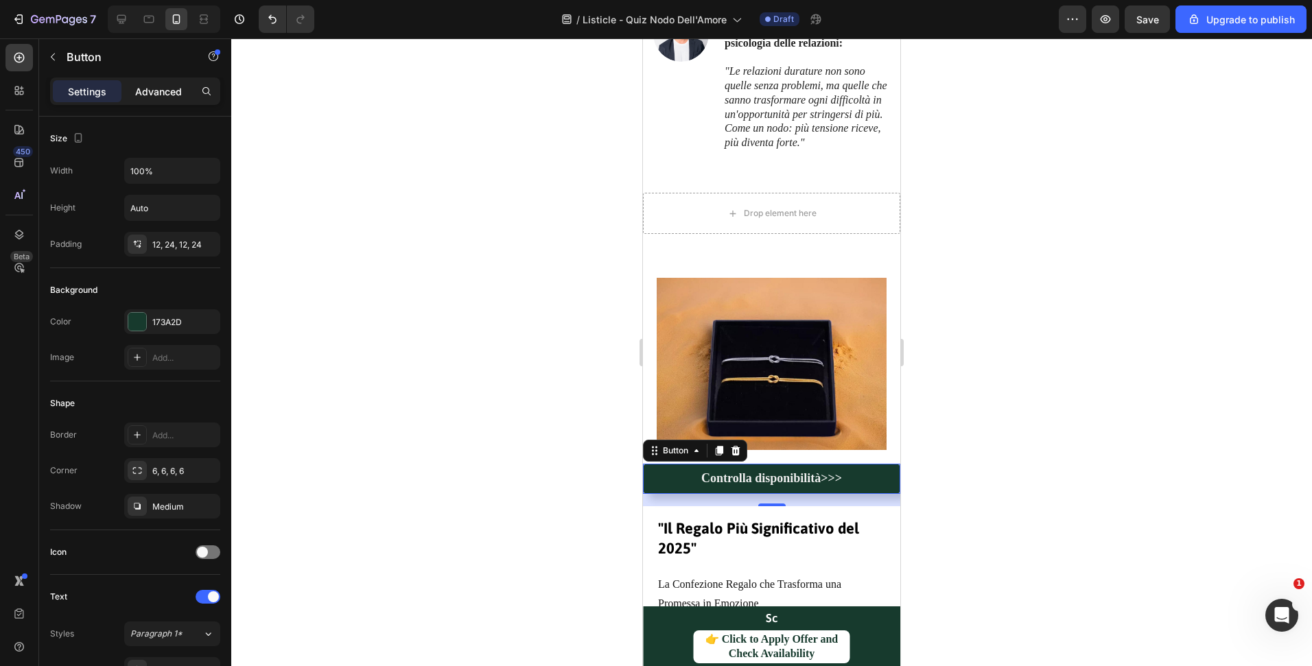
click at [180, 86] on p "Advanced" at bounding box center [158, 91] width 47 height 14
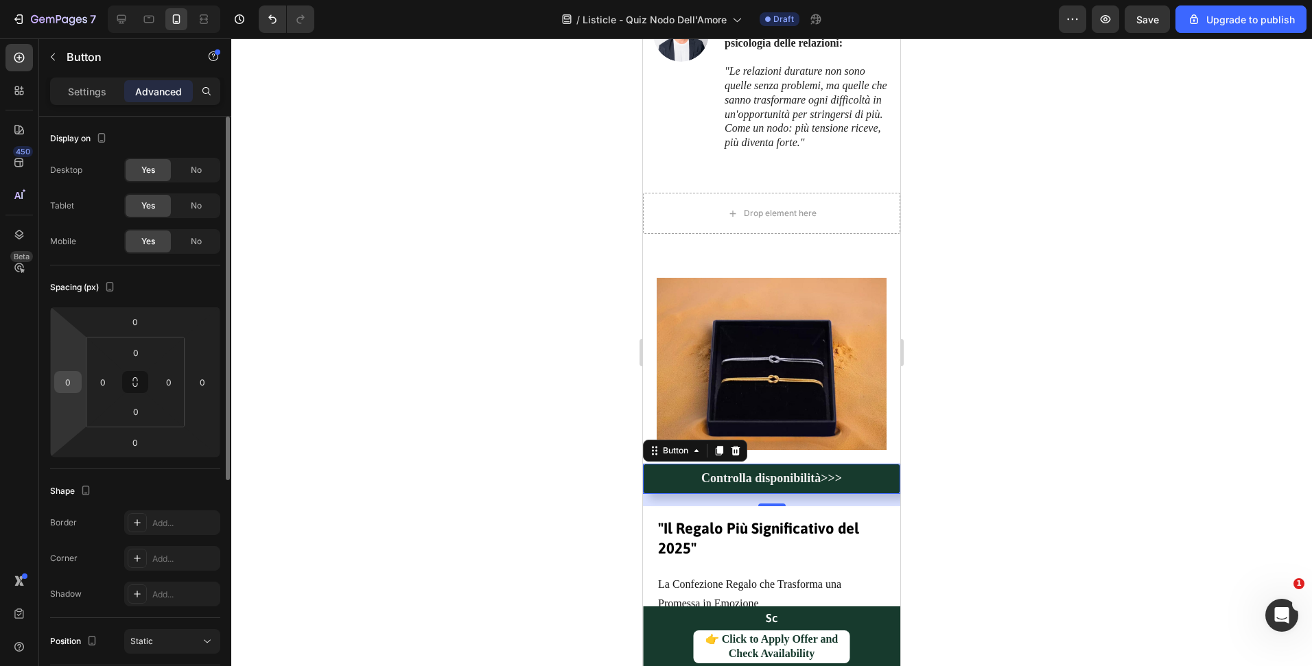
click at [64, 388] on input "0" at bounding box center [68, 382] width 21 height 21
type input "20"
click at [197, 383] on input "0" at bounding box center [202, 382] width 21 height 21
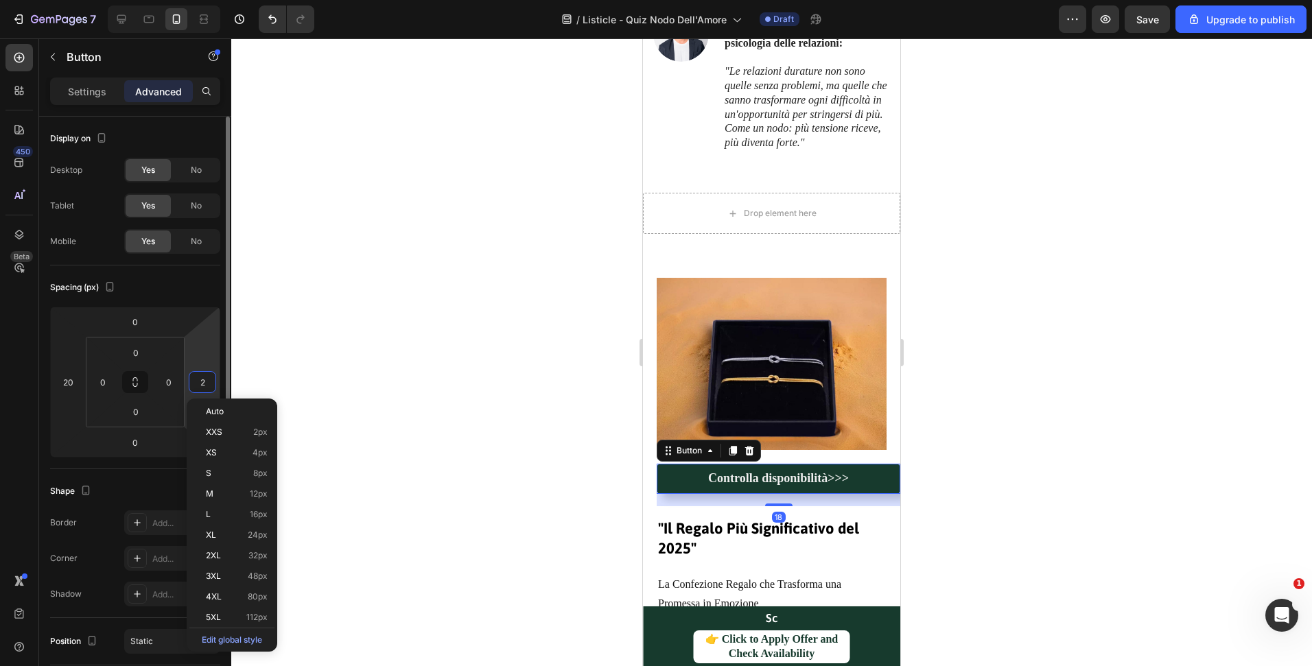
type input "20"
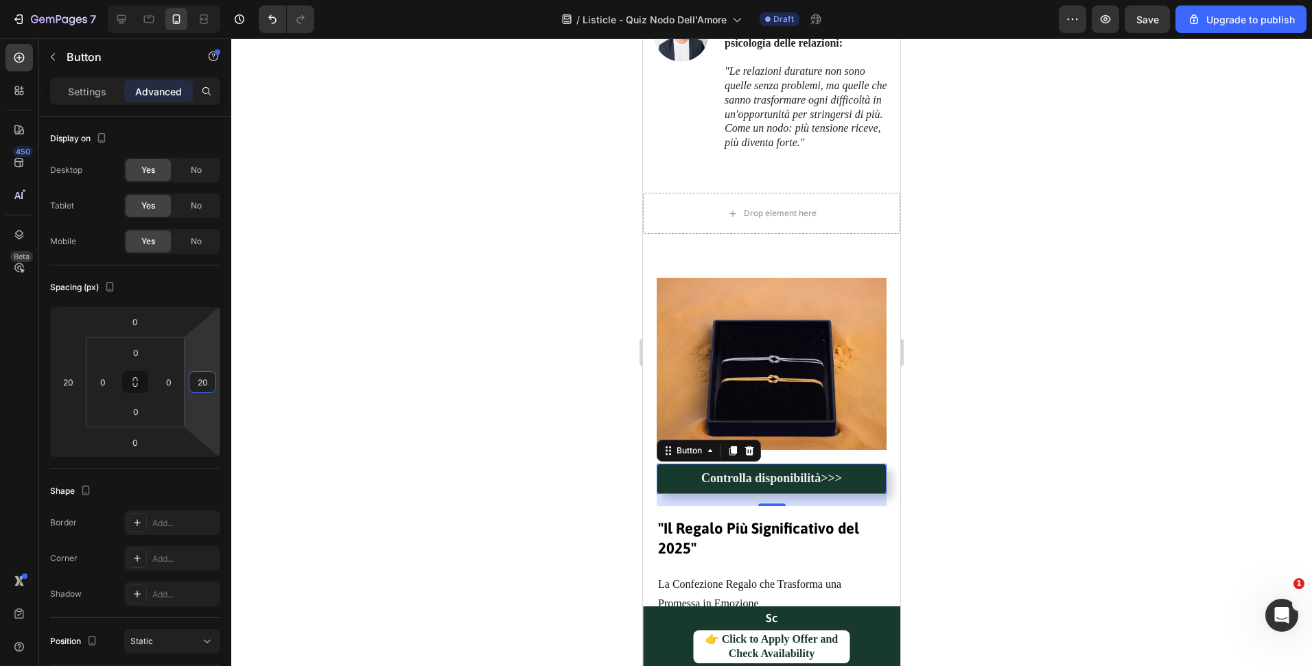
click at [953, 351] on div at bounding box center [771, 352] width 1081 height 628
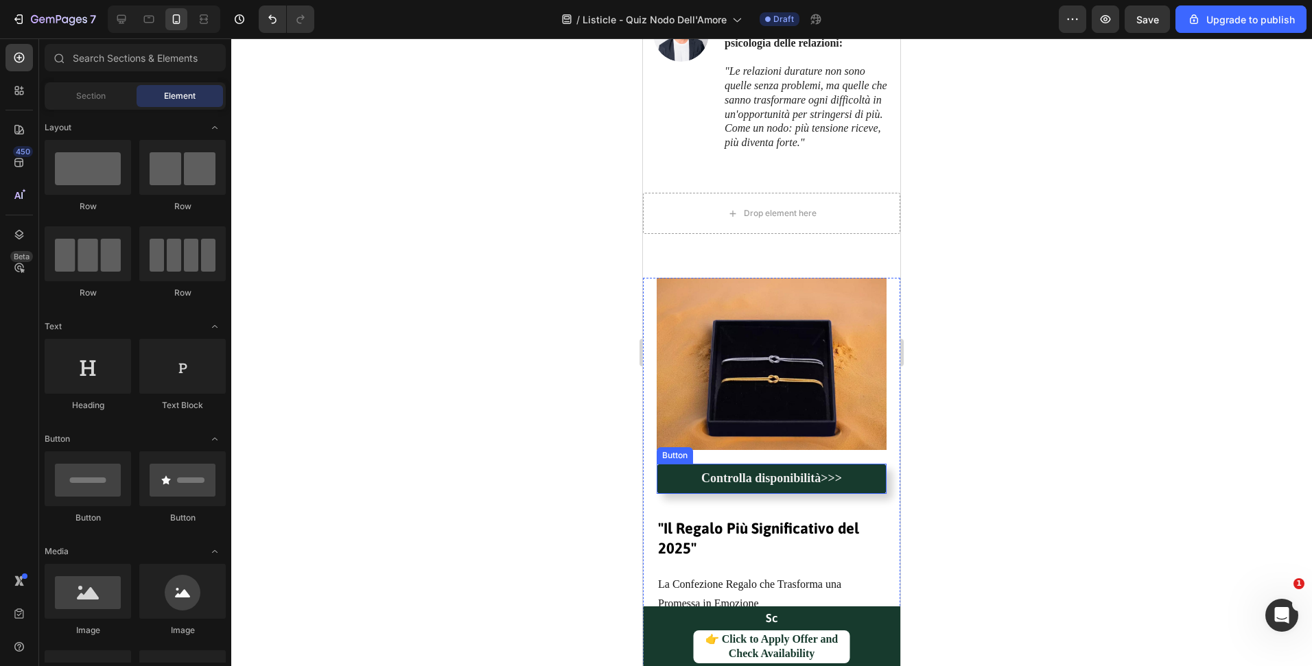
click at [850, 475] on link "Controlla disponibilità>>>" at bounding box center [772, 479] width 230 height 30
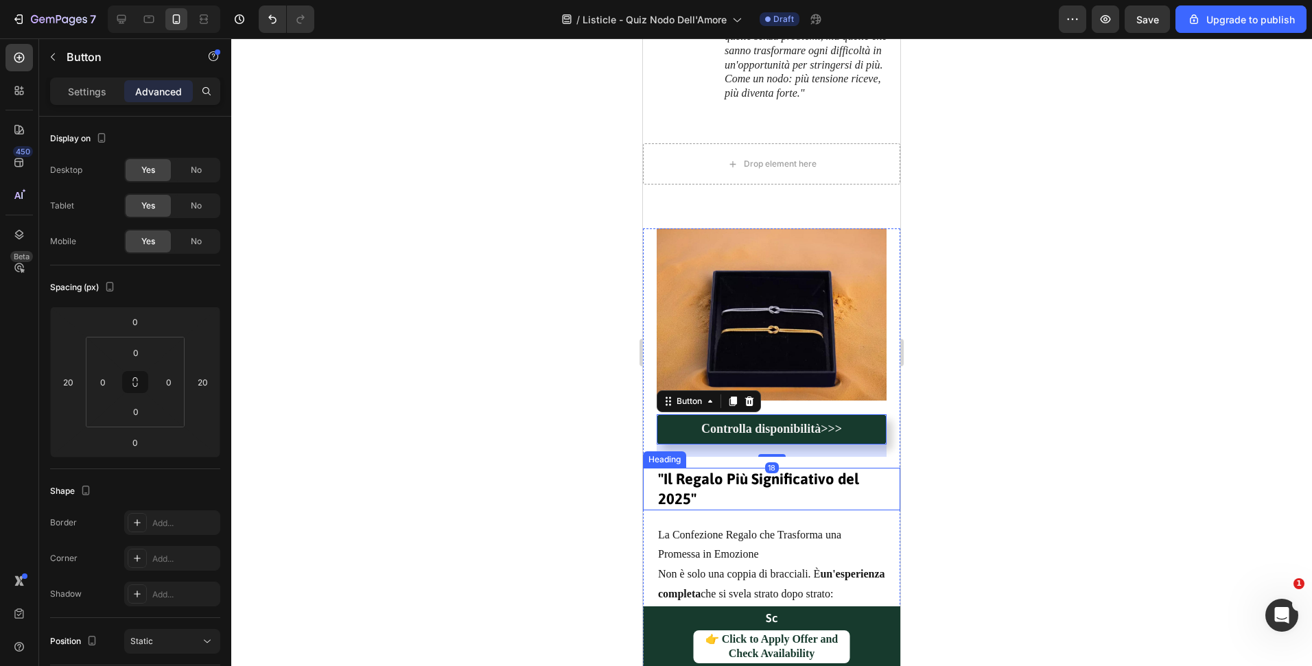
scroll to position [2335, 0]
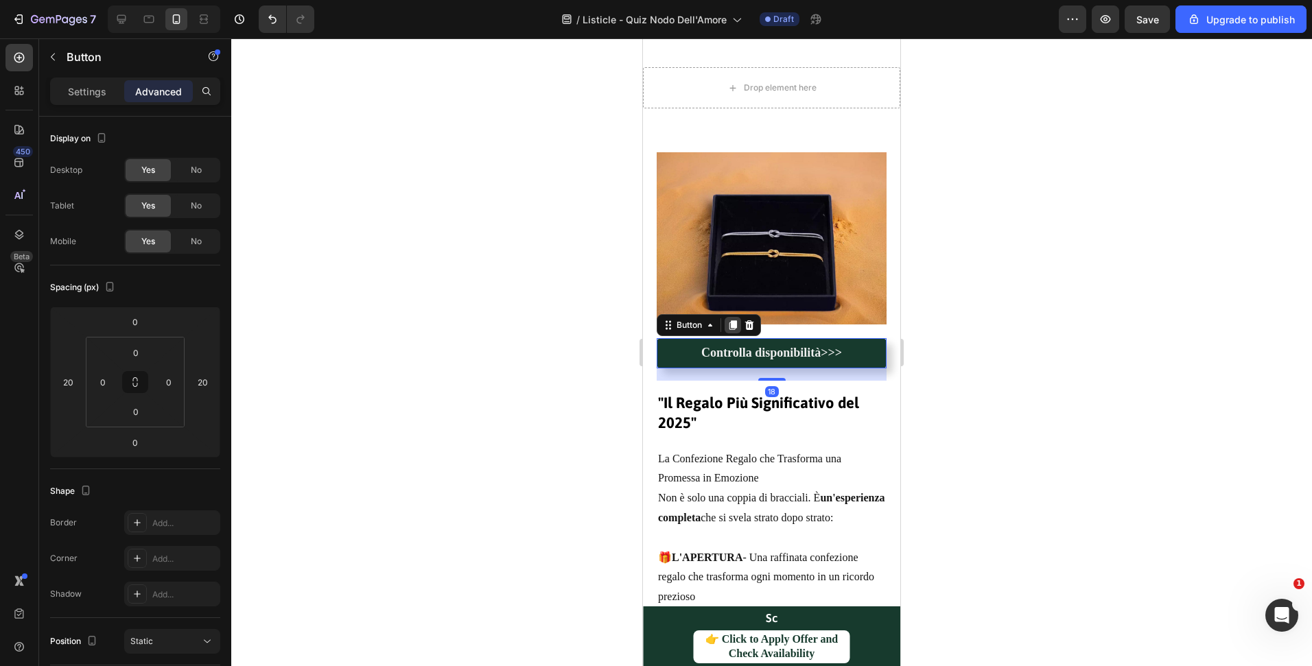
click at [735, 330] on icon at bounding box center [733, 325] width 8 height 10
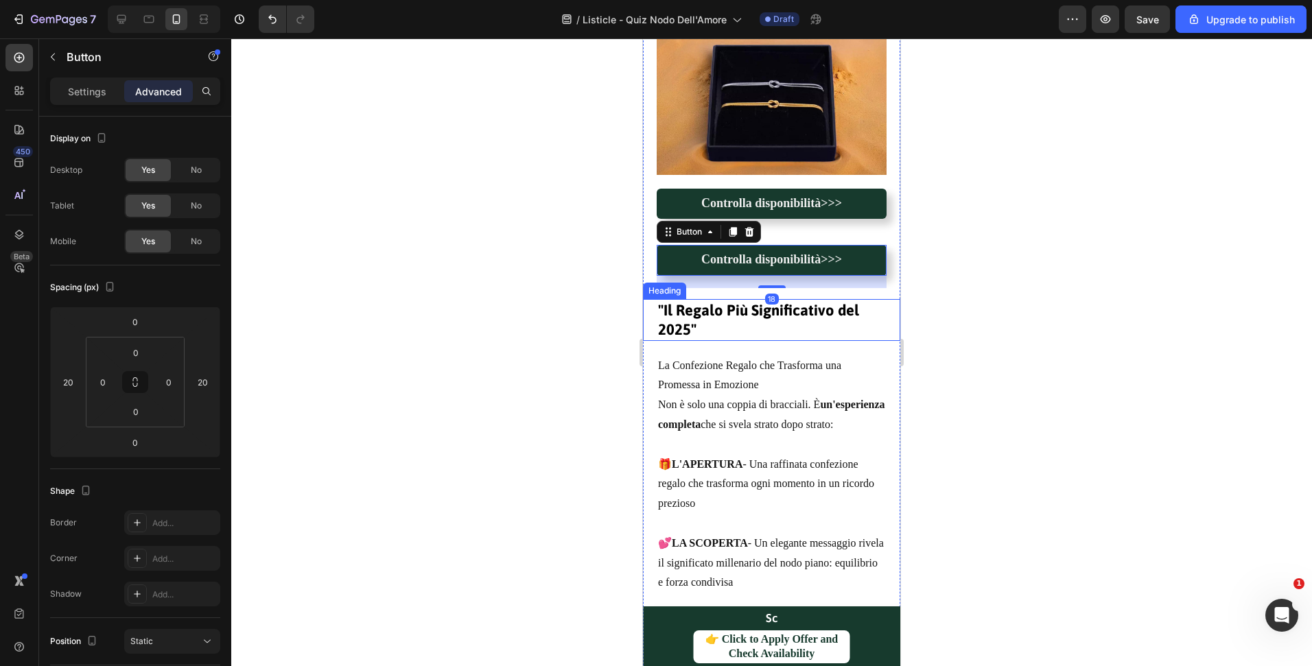
scroll to position [2574, 0]
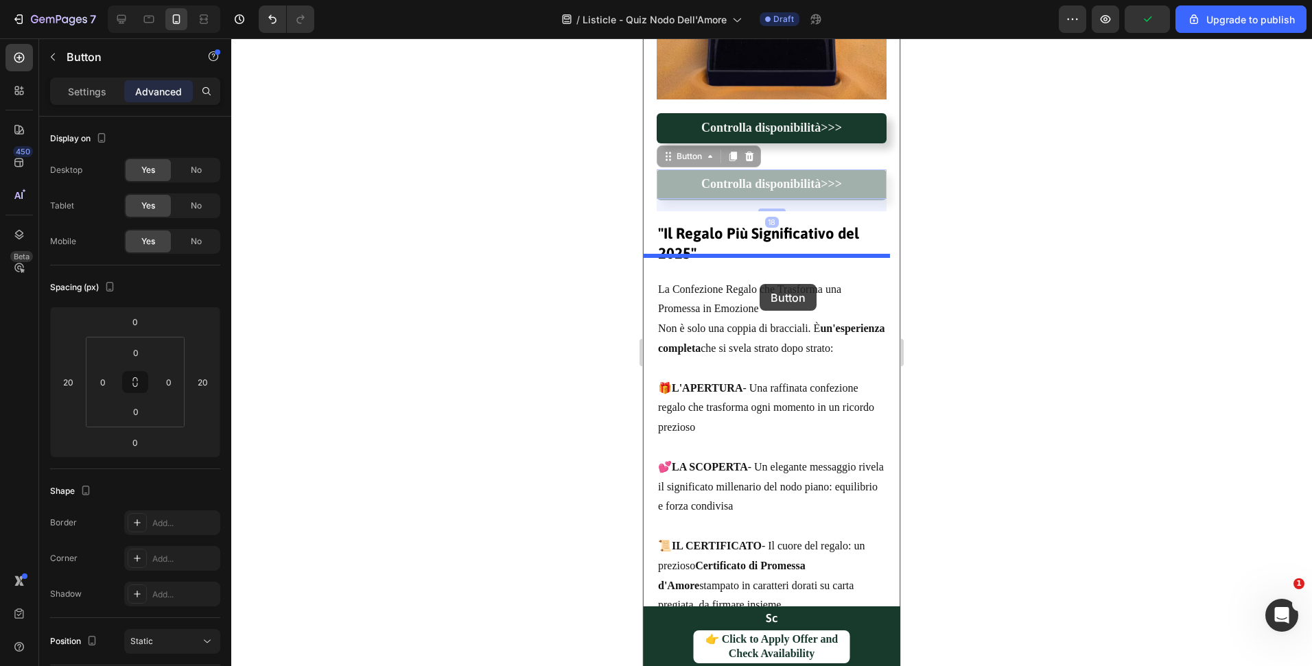
drag, startPoint x: 679, startPoint y: 147, endPoint x: 760, endPoint y: 284, distance: 159.3
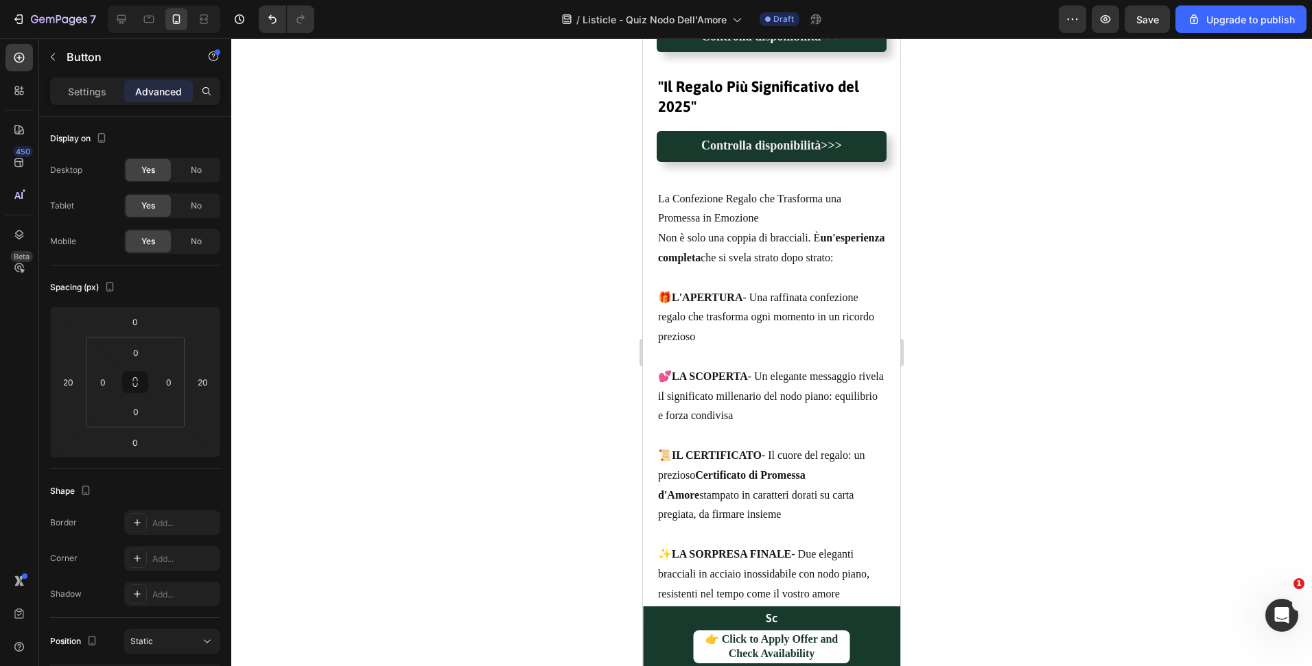
scroll to position [2694, 0]
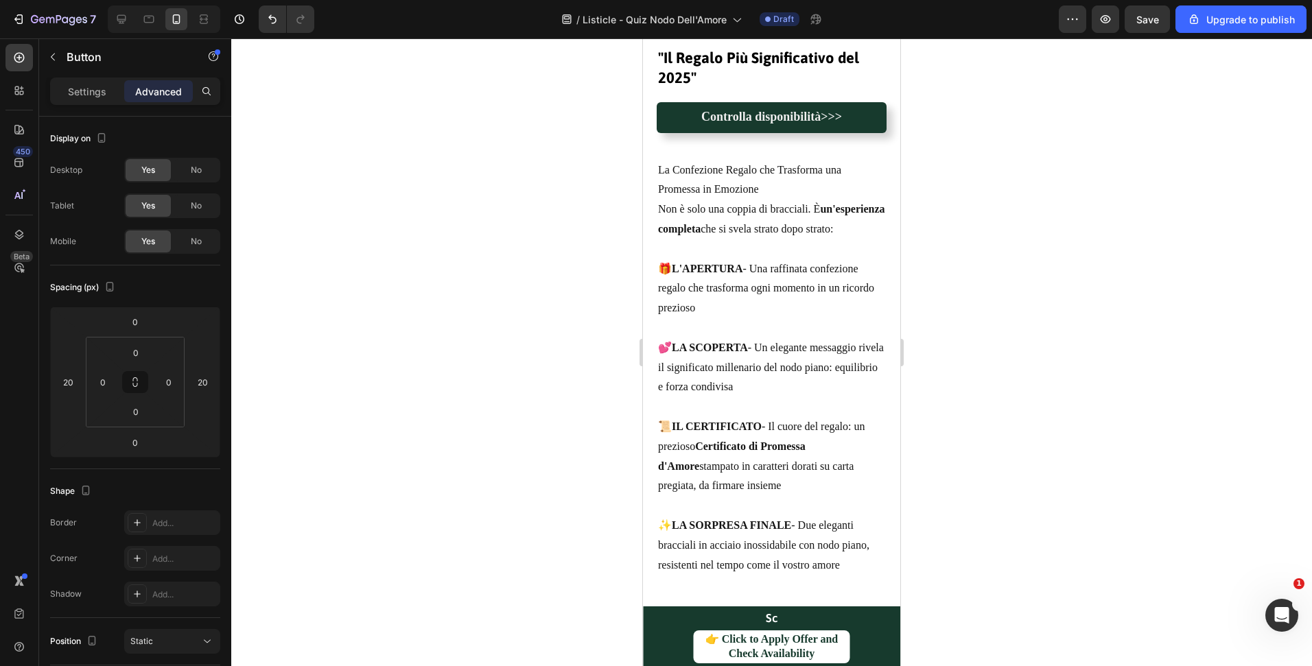
click at [671, 104] on link "Controlla disponibilità>>>" at bounding box center [772, 117] width 230 height 30
click at [654, 105] on div "Controlla disponibilità>>> Button 0" at bounding box center [771, 117] width 257 height 56
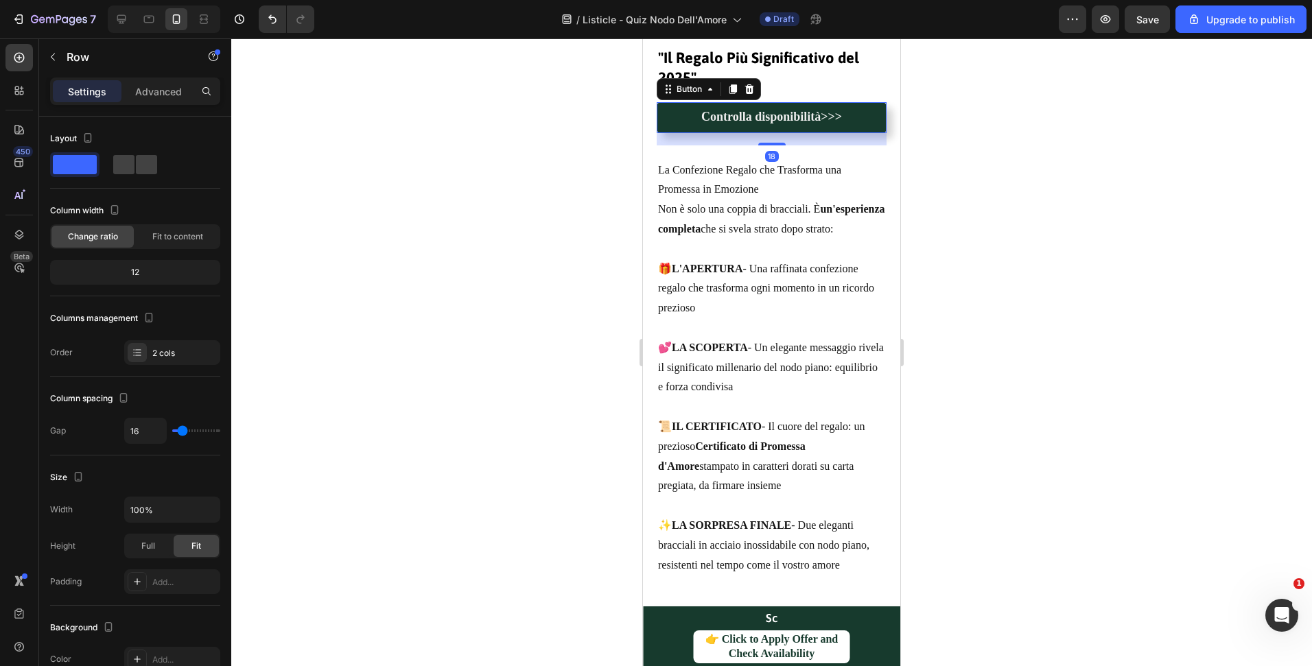
click at [675, 105] on link "Controlla disponibilità>>>" at bounding box center [772, 117] width 230 height 30
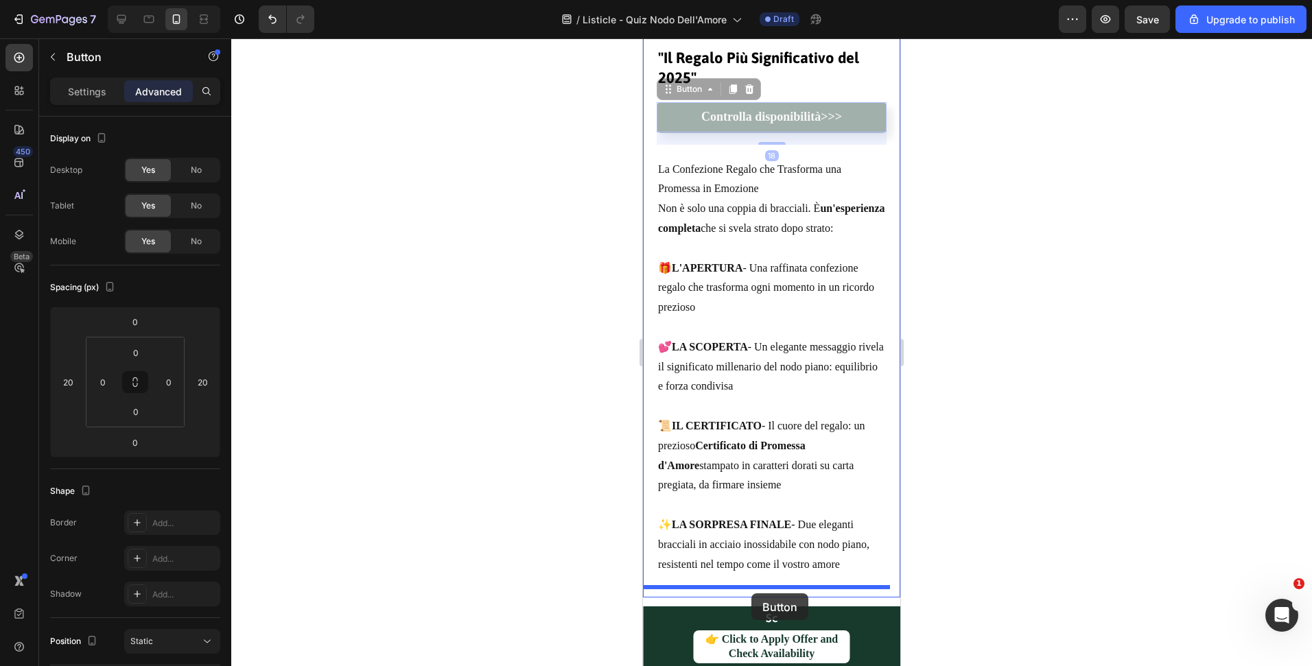
drag, startPoint x: 680, startPoint y: 85, endPoint x: 751, endPoint y: 594, distance: 513.4
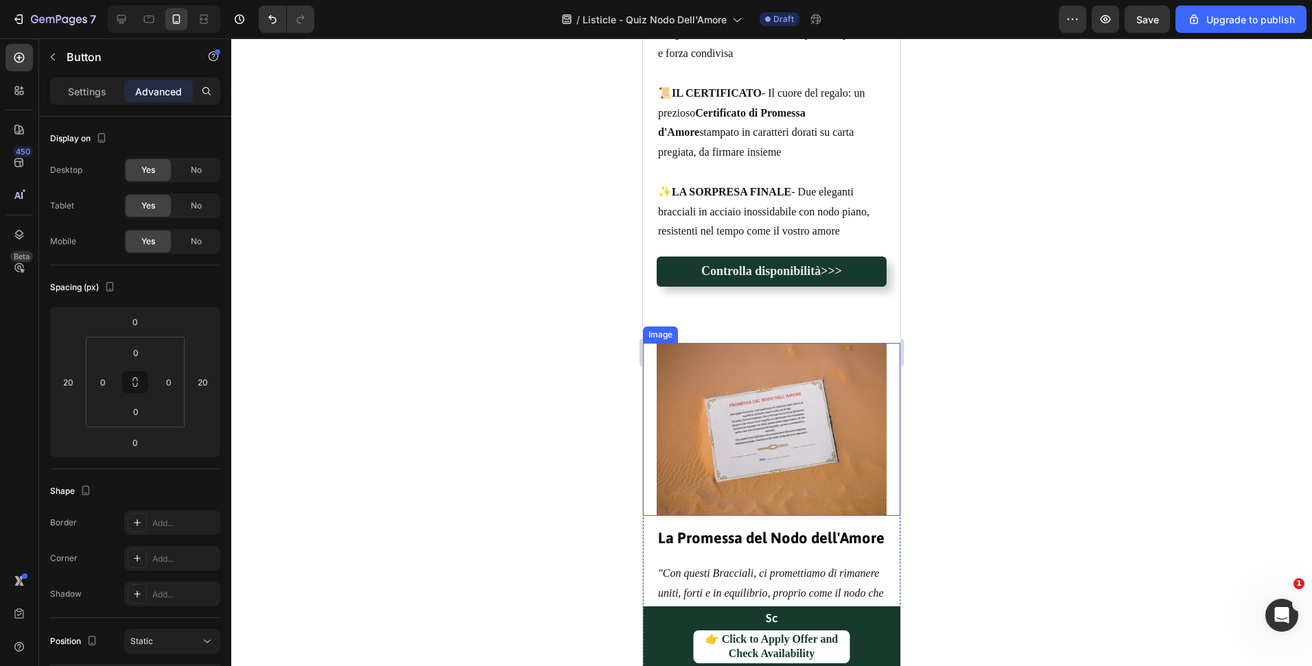
scroll to position [3059, 0]
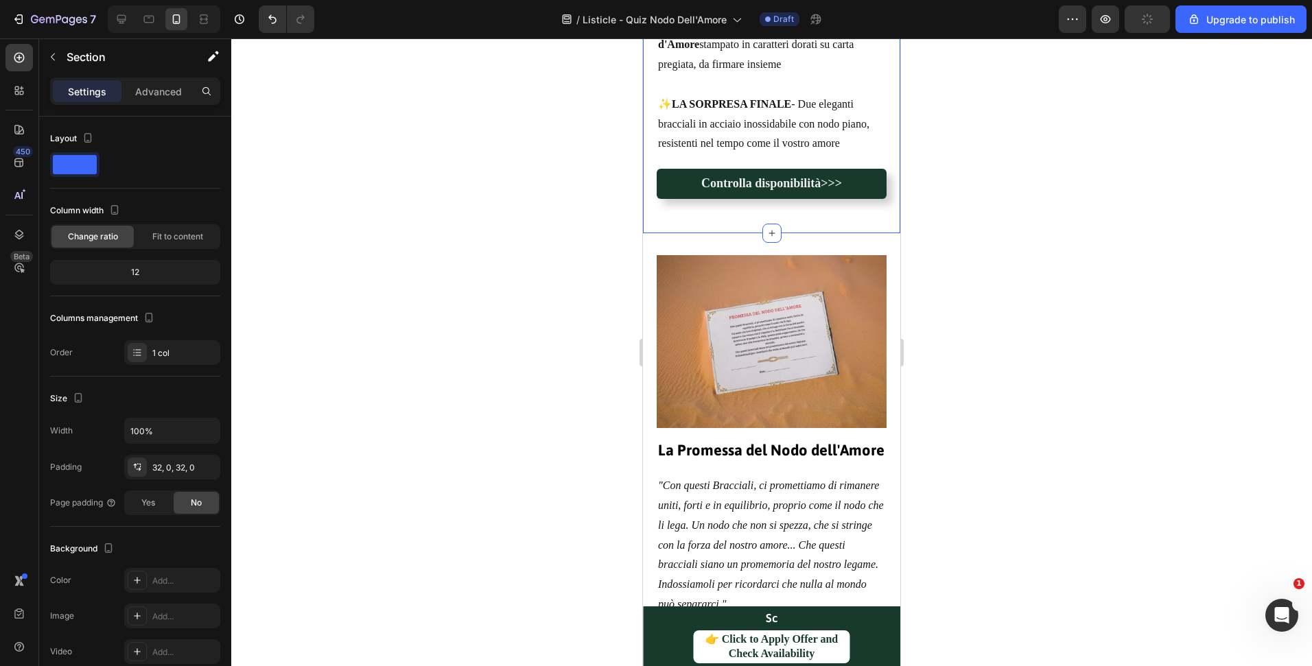
click at [677, 211] on div "Controlla disponibilità>>> Button" at bounding box center [771, 183] width 257 height 56
click at [714, 172] on div "Controlla disponibilità>>> Button" at bounding box center [771, 183] width 257 height 56
click at [1039, 402] on div at bounding box center [771, 352] width 1081 height 628
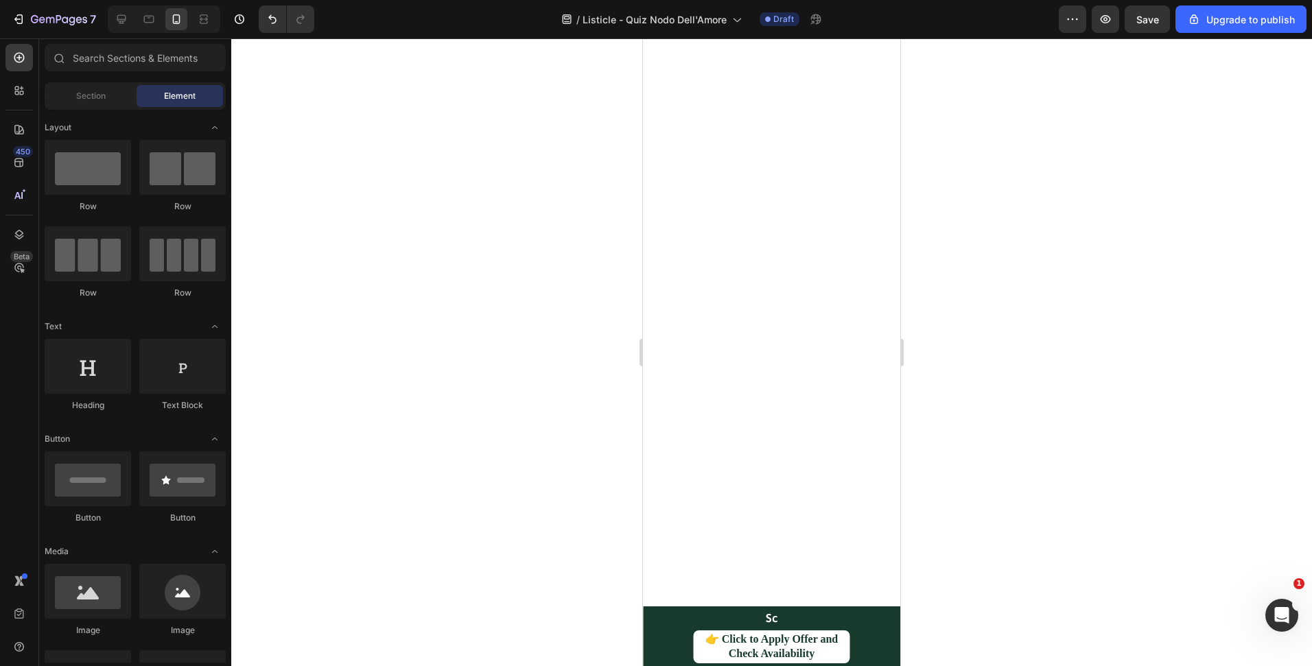
scroll to position [2800, 0]
click at [123, 19] on icon at bounding box center [121, 19] width 9 height 9
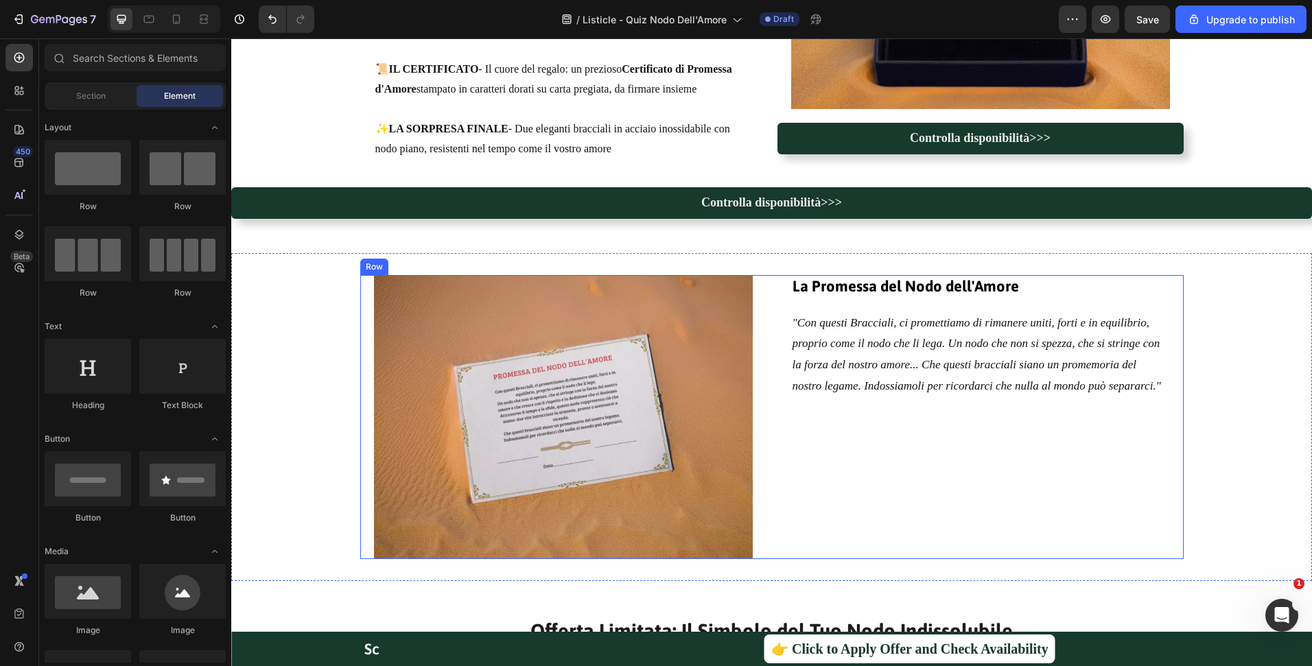
scroll to position [2624, 0]
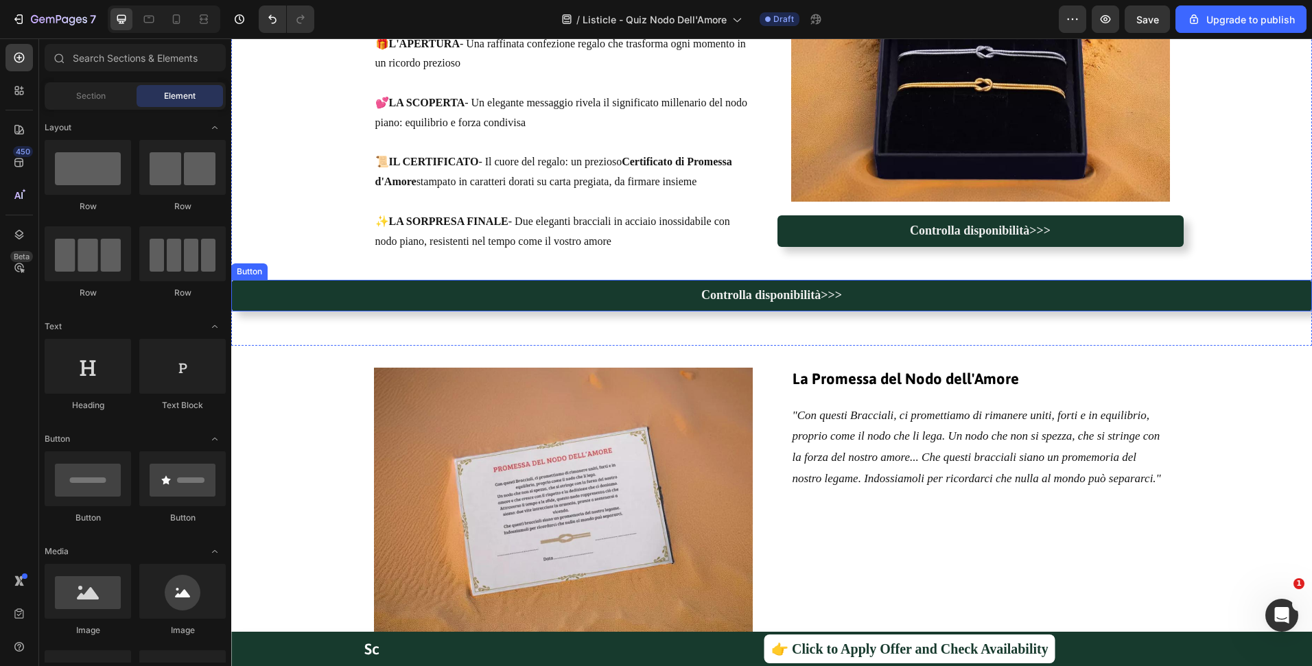
click at [882, 290] on link "Controlla disponibilità>>>" at bounding box center [771, 296] width 1081 height 32
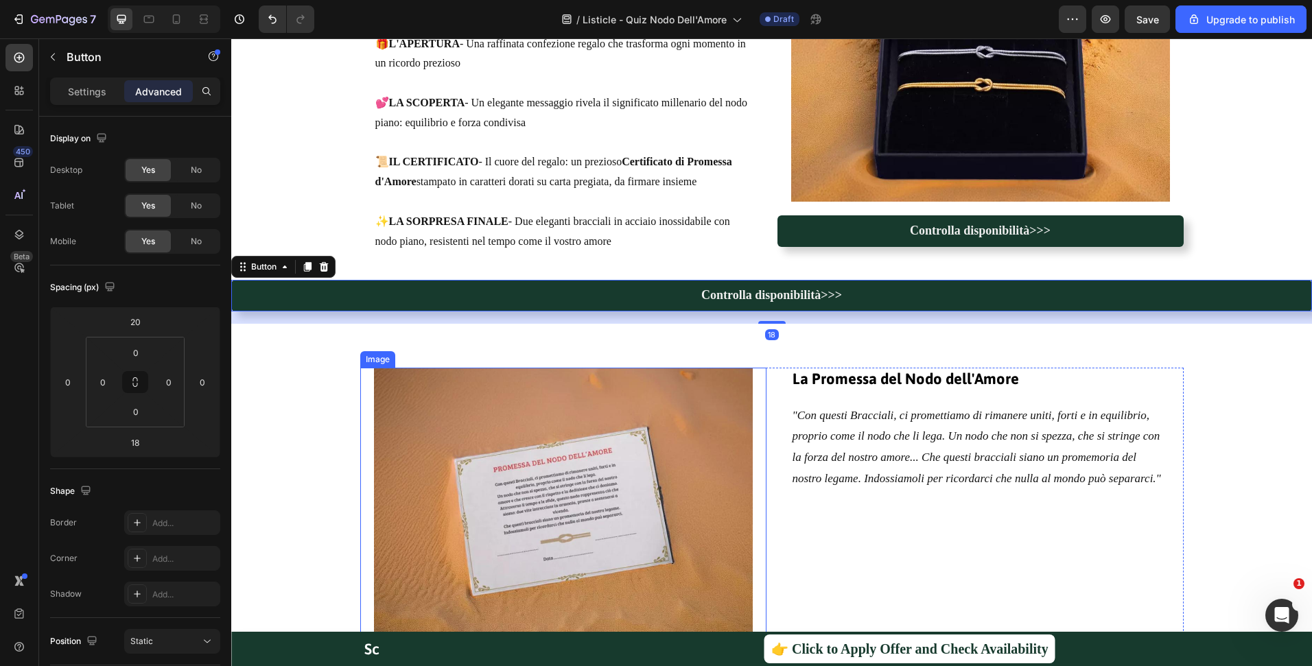
scroll to position [2750, 0]
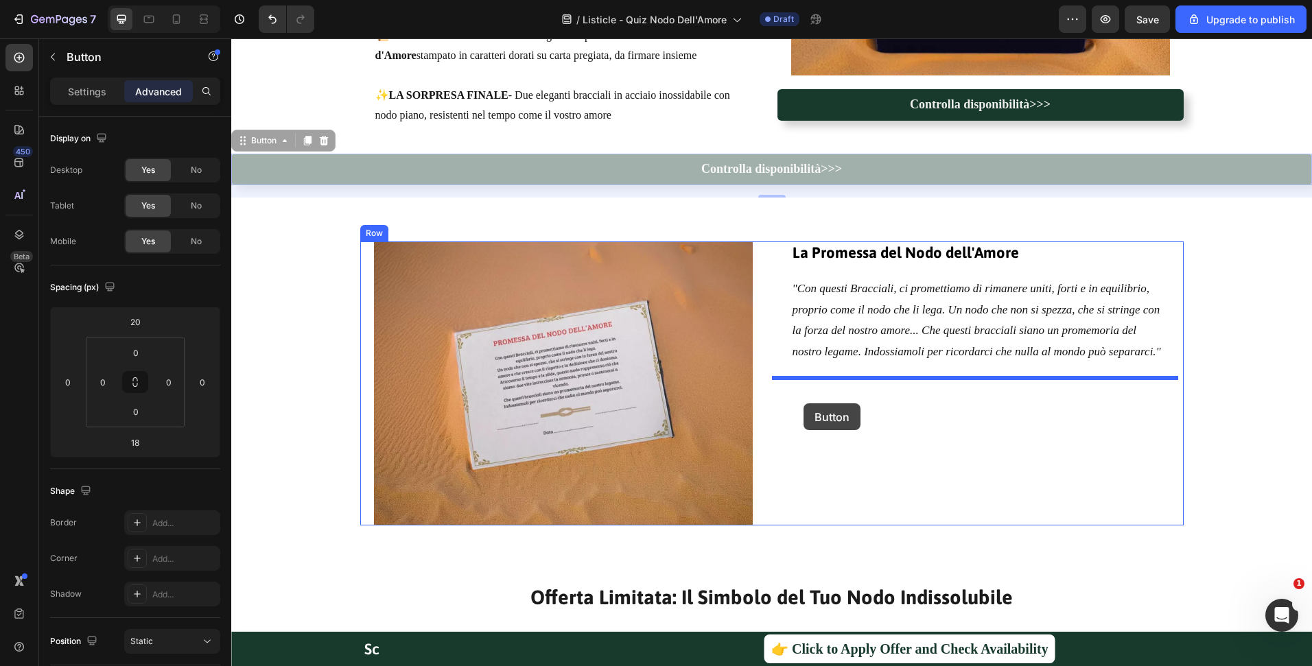
drag, startPoint x: 254, startPoint y: 140, endPoint x: 803, endPoint y: 403, distance: 609.5
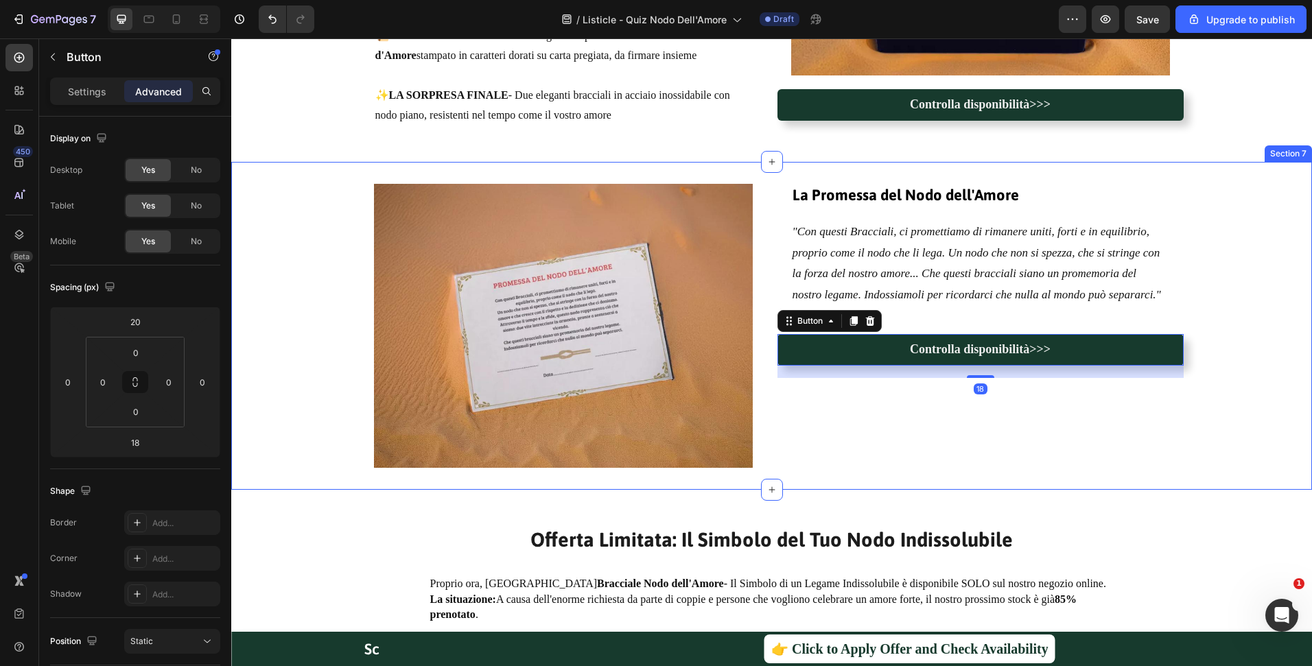
click at [1212, 443] on div "Image La Promessa del Nodo dell'Amore Heading "Con questi Bracciali, ci promett…" at bounding box center [771, 326] width 1081 height 284
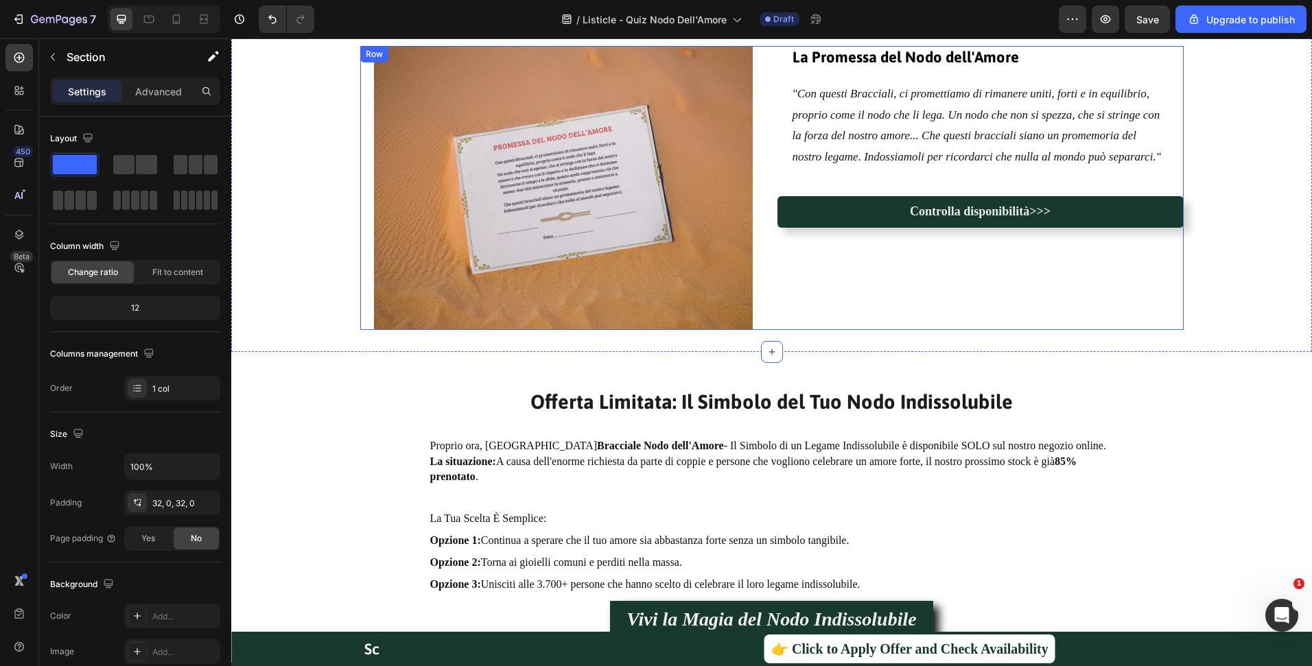
scroll to position [2904, 0]
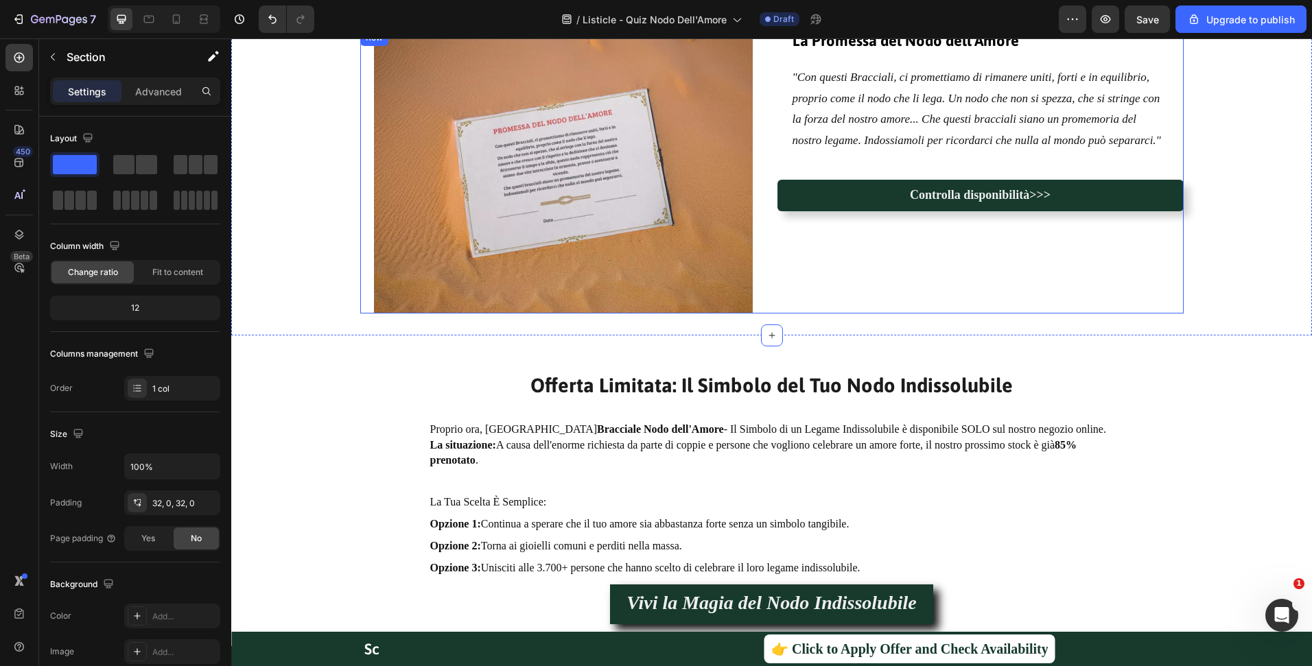
click at [886, 239] on div "La Promessa del Nodo dell'Amore Heading "Con questi Bracciali, ci promettiamo d…" at bounding box center [980, 172] width 406 height 284
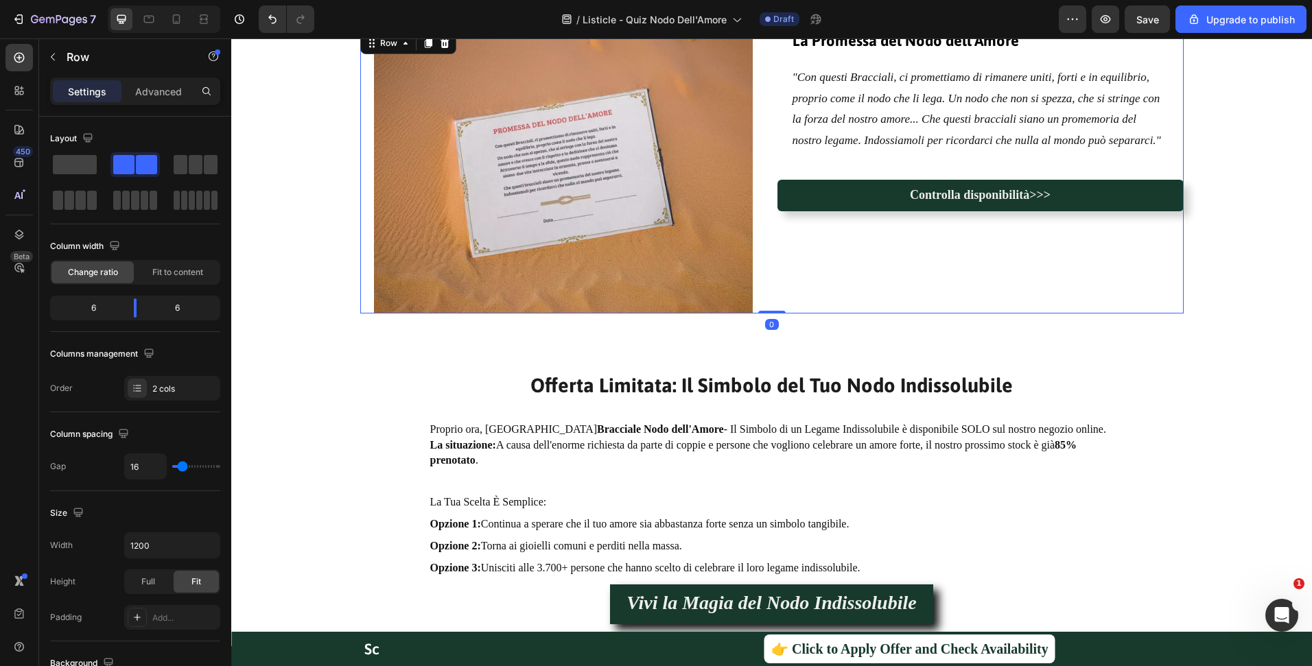
click at [886, 212] on div "Controlla disponibilità>>> Button" at bounding box center [980, 195] width 406 height 58
click at [891, 174] on div "Controlla disponibilità>>> Button" at bounding box center [980, 195] width 406 height 58
click at [889, 181] on link "Controlla disponibilità>>>" at bounding box center [980, 196] width 406 height 32
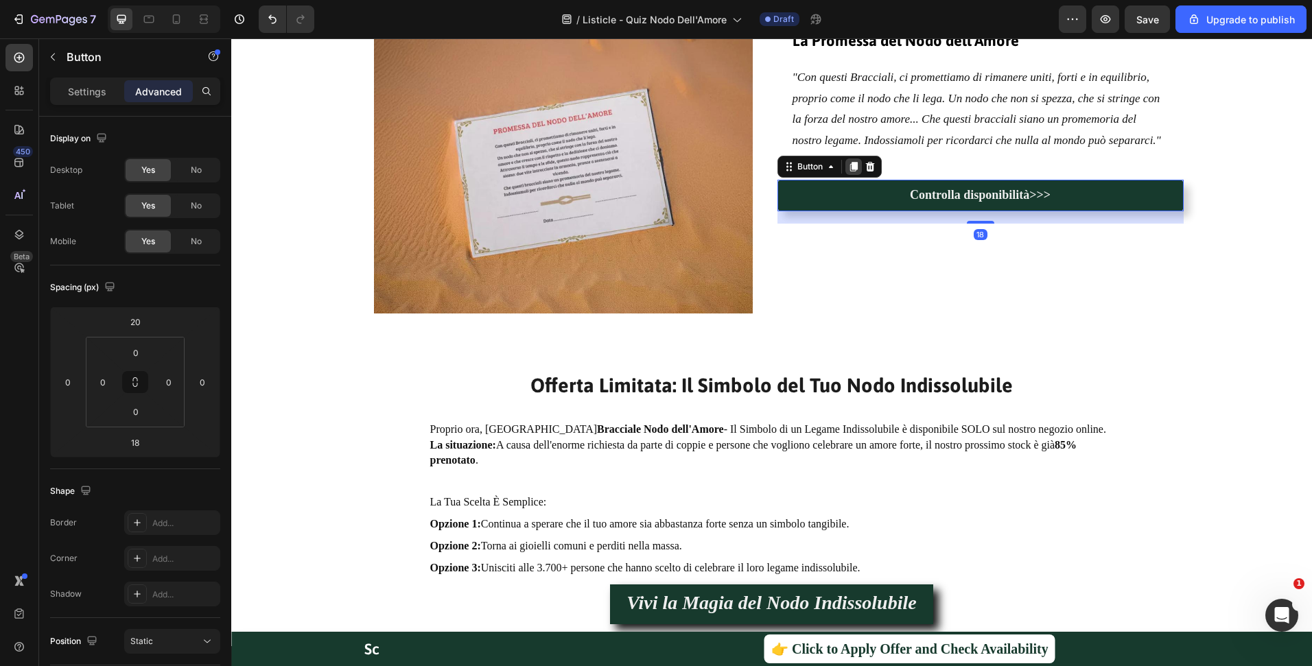
click at [848, 165] on icon at bounding box center [853, 166] width 11 height 11
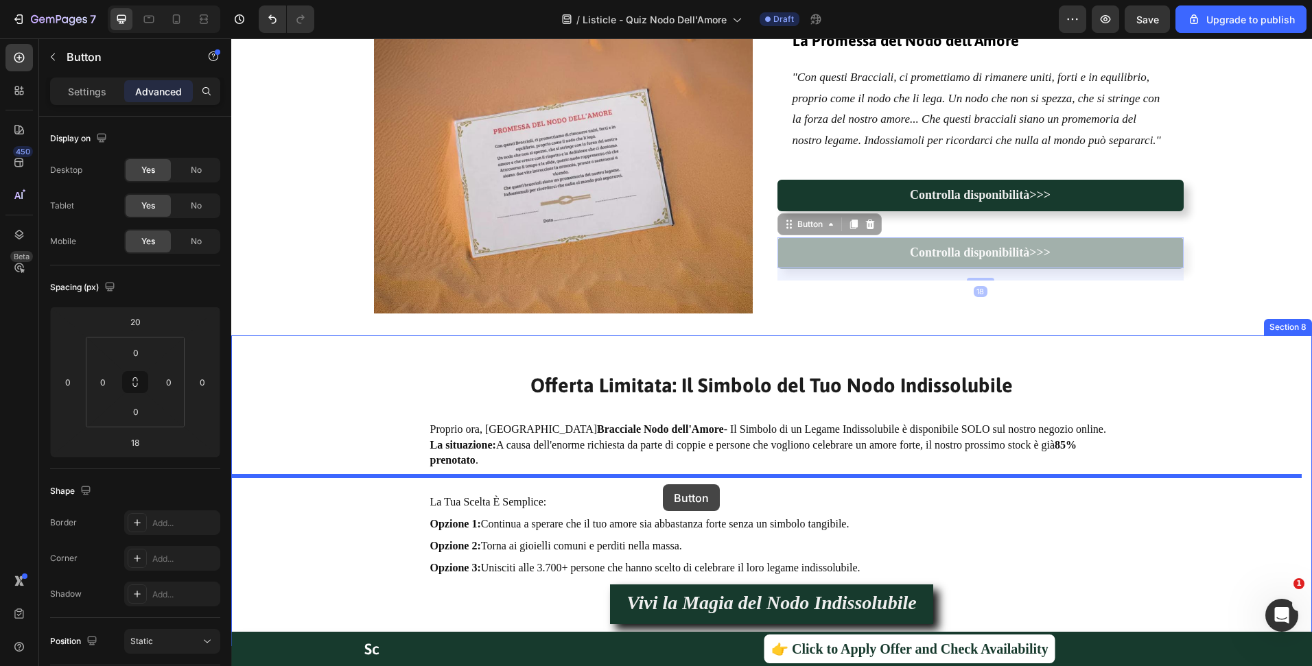
drag, startPoint x: 803, startPoint y: 225, endPoint x: 663, endPoint y: 484, distance: 295.0
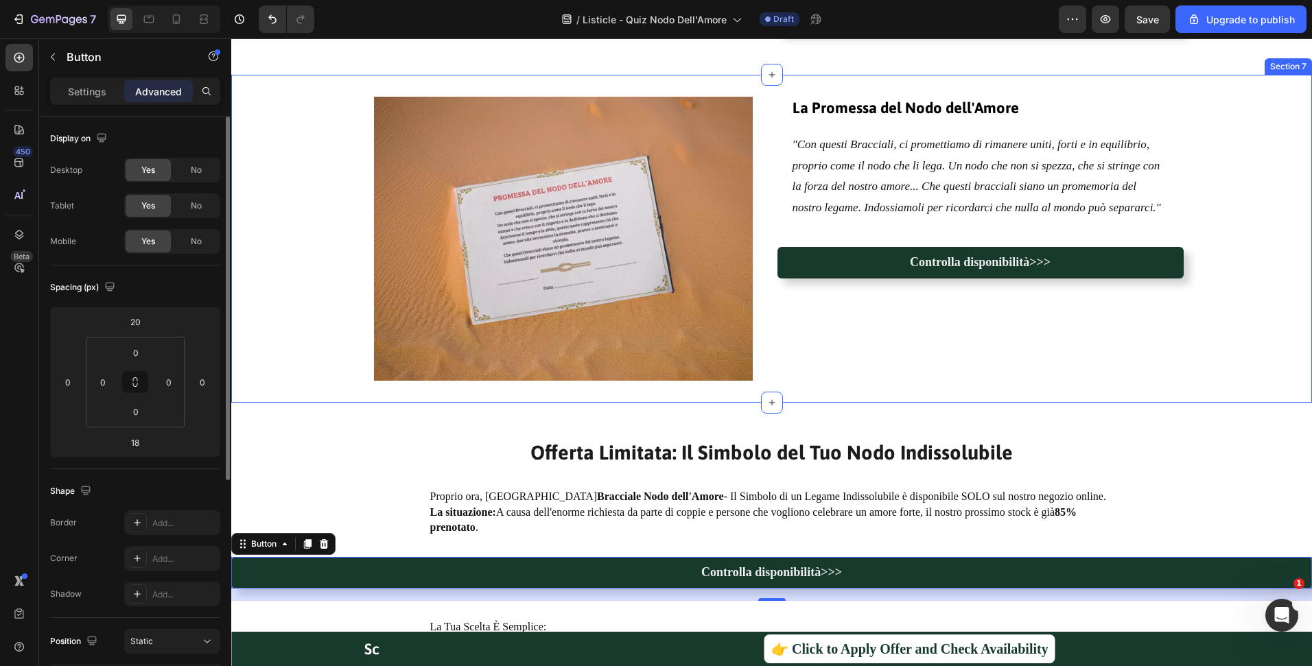
scroll to position [2900, 0]
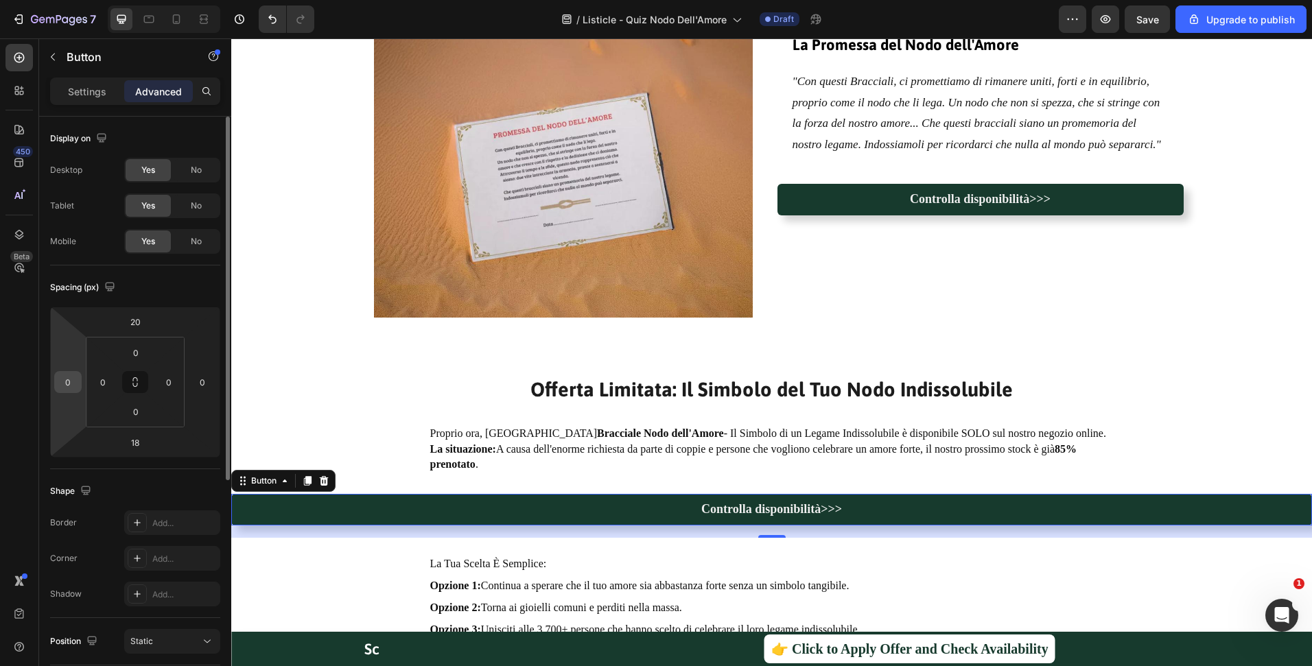
click at [74, 383] on input "0" at bounding box center [68, 382] width 21 height 21
click at [0, 0] on div "Spacing (px) 20 0 18 0 0 0 0 0" at bounding box center [0, 0] width 0 height 0
click at [98, 101] on div "Settings" at bounding box center [87, 91] width 69 height 22
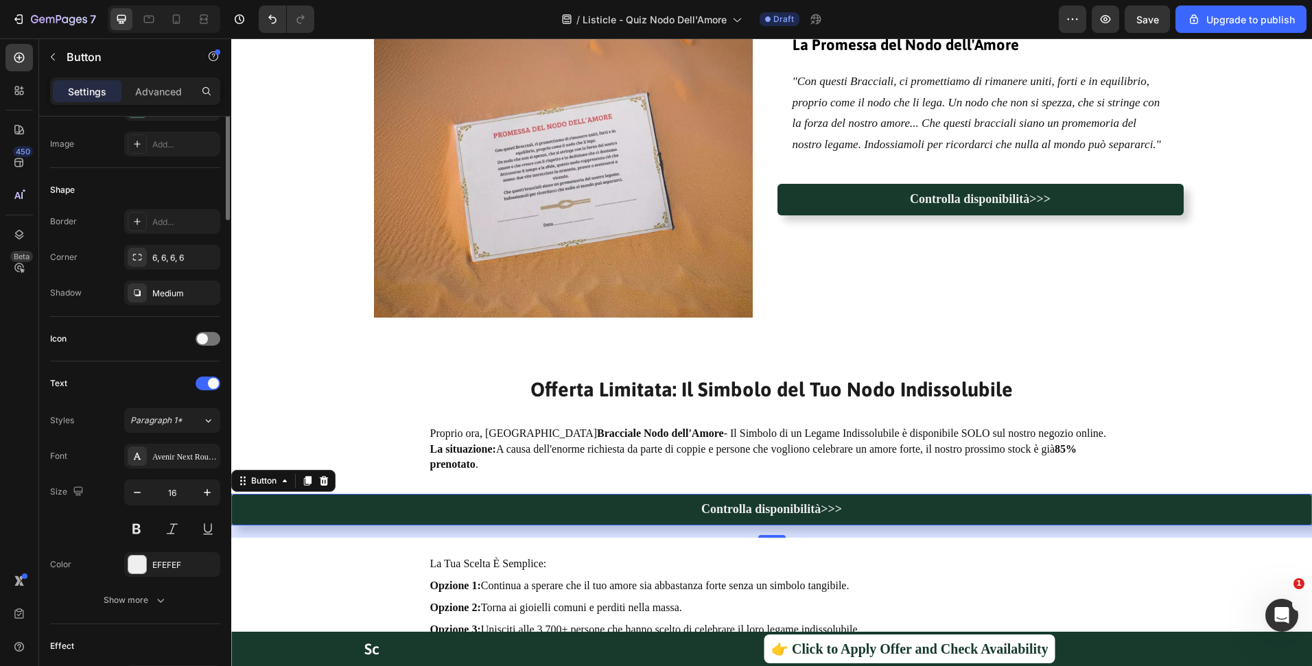
scroll to position [0, 0]
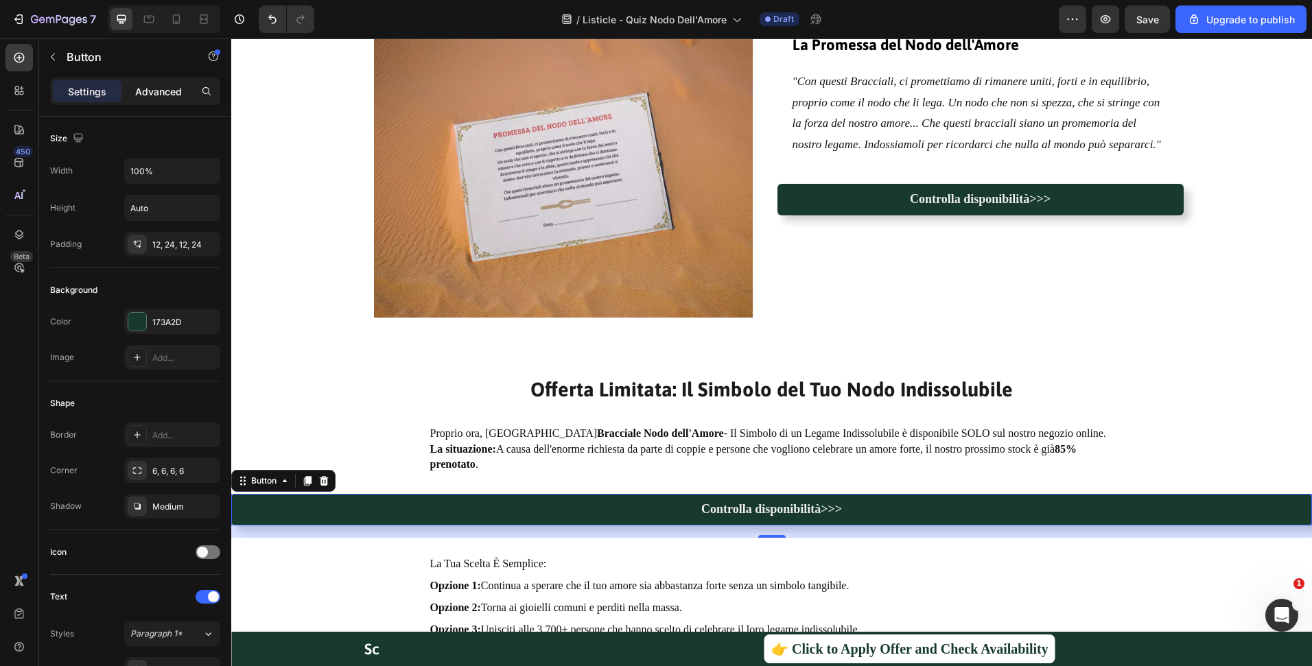
click at [178, 88] on p "Advanced" at bounding box center [158, 91] width 47 height 14
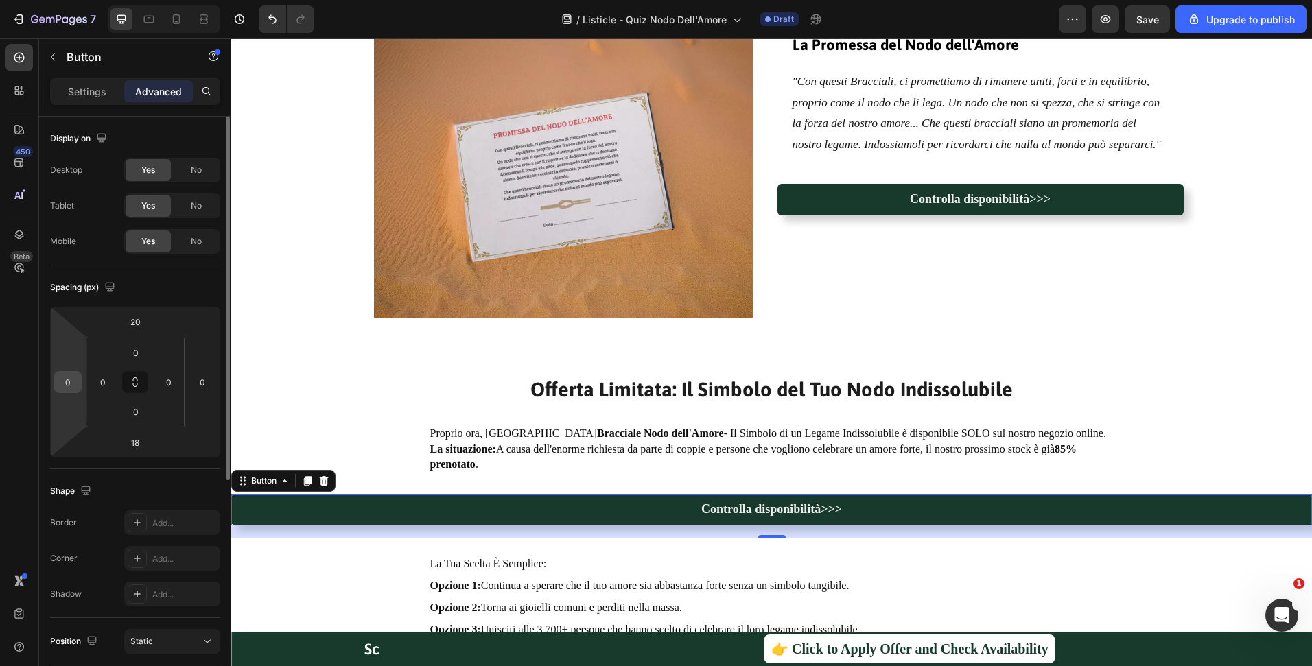
click at [71, 381] on input "0" at bounding box center [68, 382] width 21 height 21
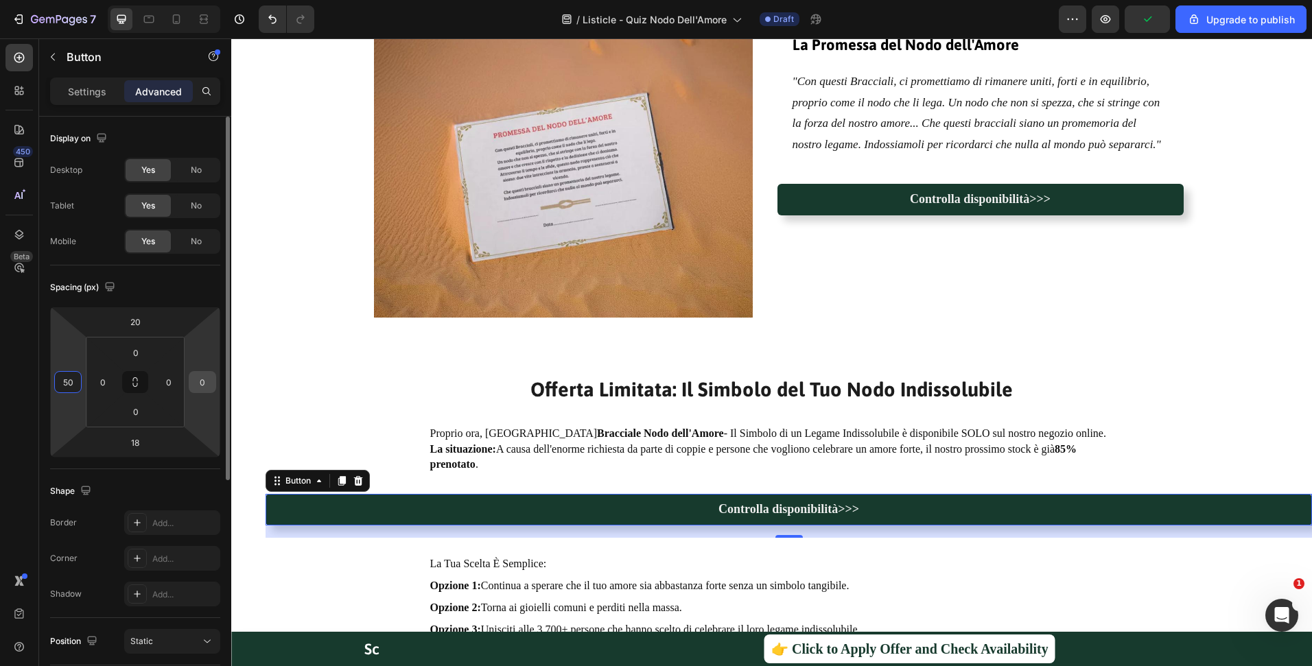
type input "50"
click at [198, 380] on input "0" at bounding box center [202, 382] width 21 height 21
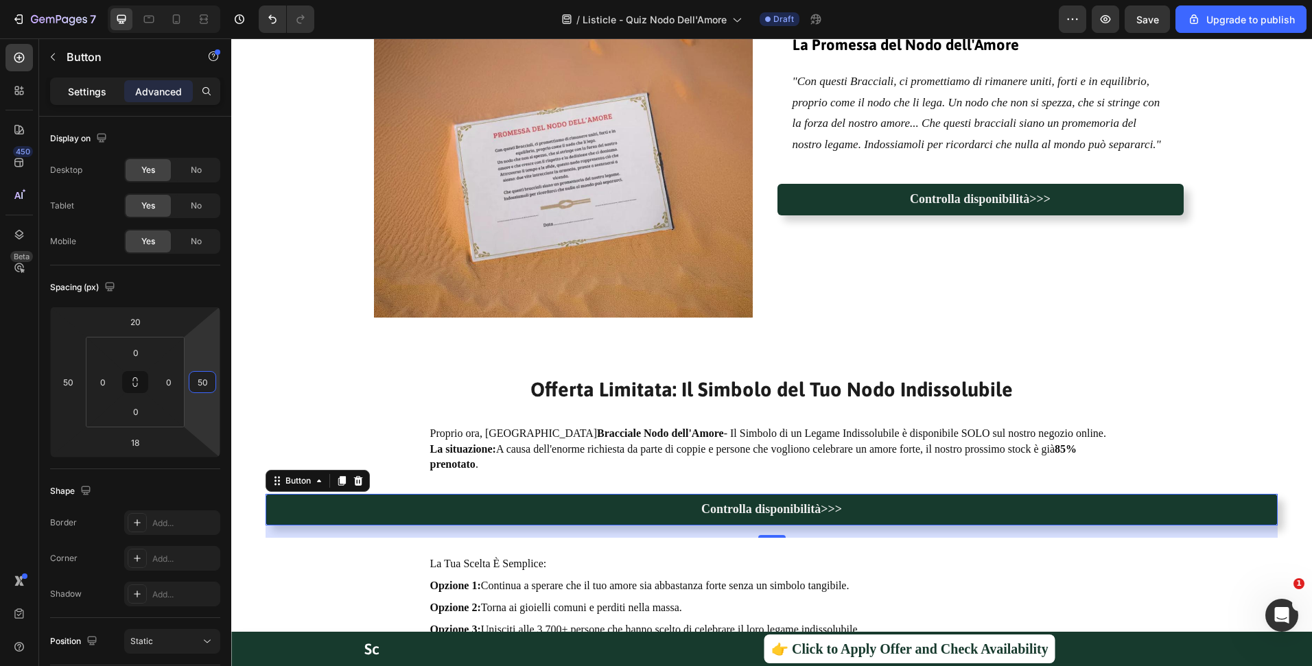
type input "50"
click at [91, 99] on div "Settings" at bounding box center [87, 91] width 69 height 22
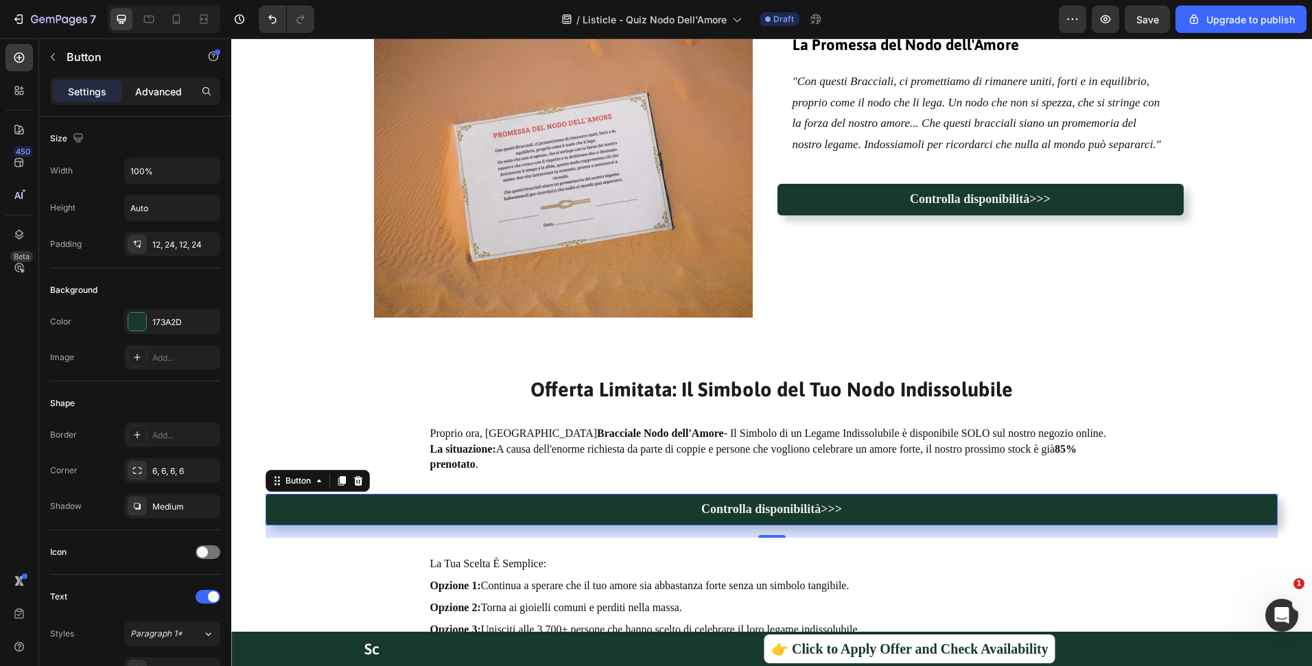
click at [146, 93] on p "Advanced" at bounding box center [158, 91] width 47 height 14
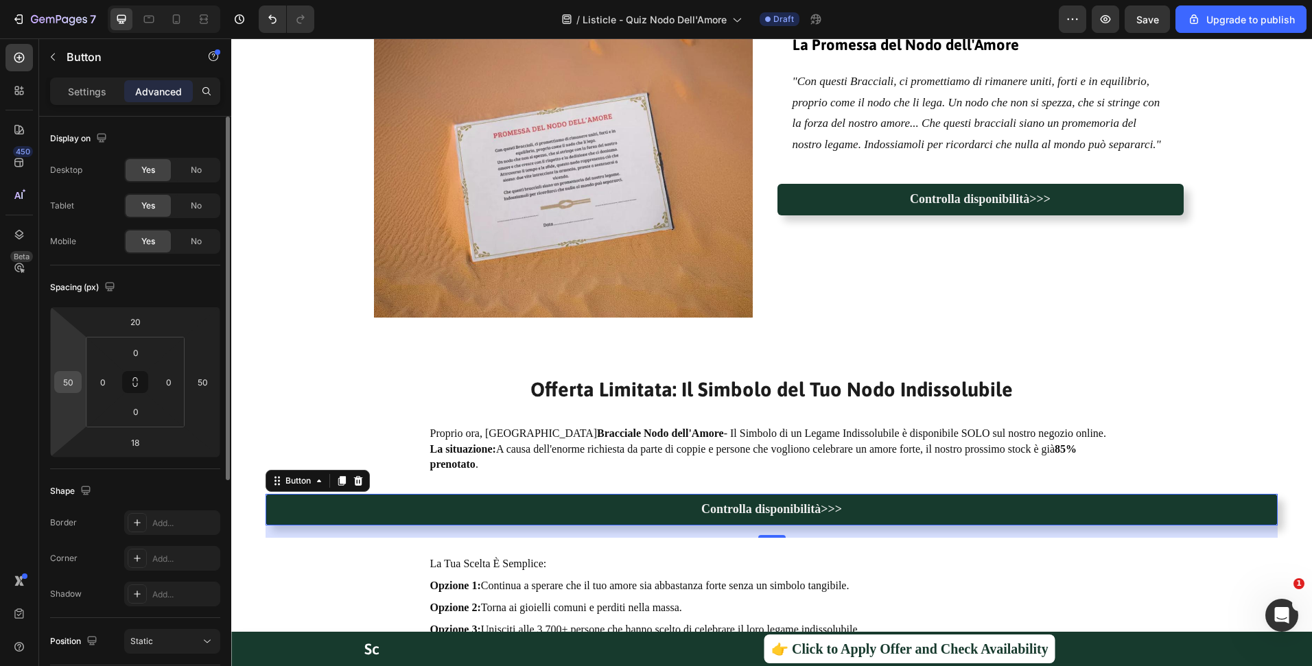
click at [71, 381] on input "50" at bounding box center [68, 382] width 21 height 21
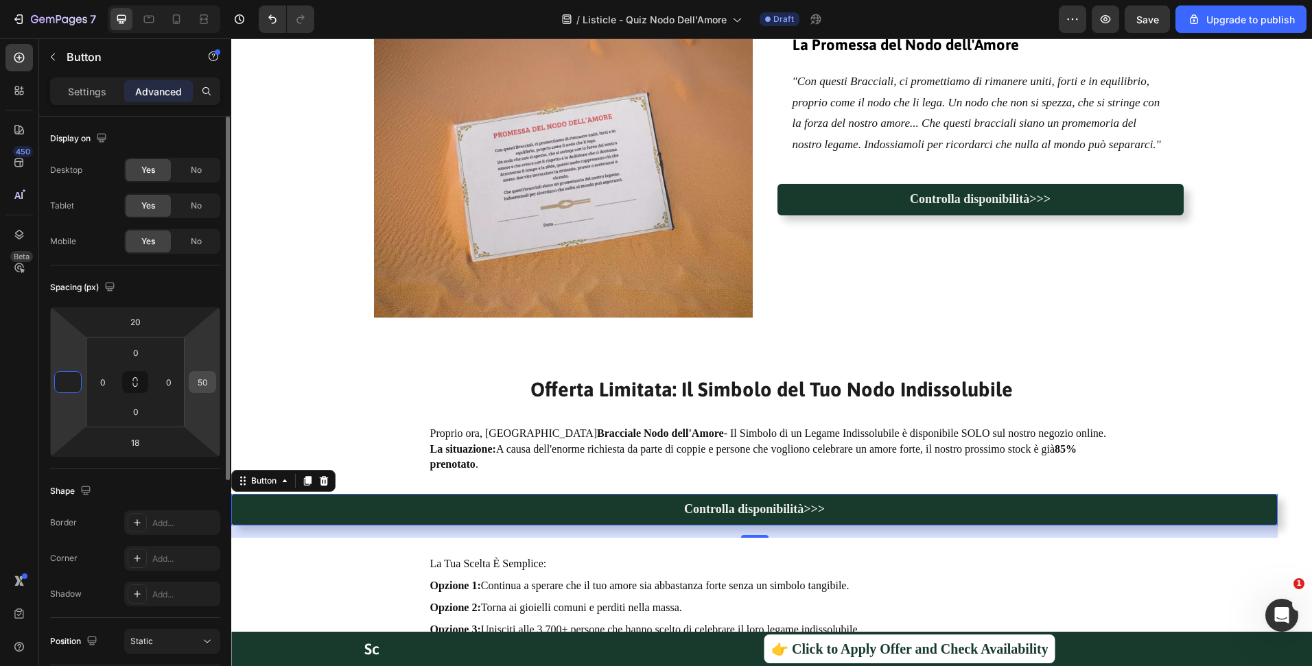
type input "0"
click at [200, 380] on input "50" at bounding box center [202, 382] width 21 height 21
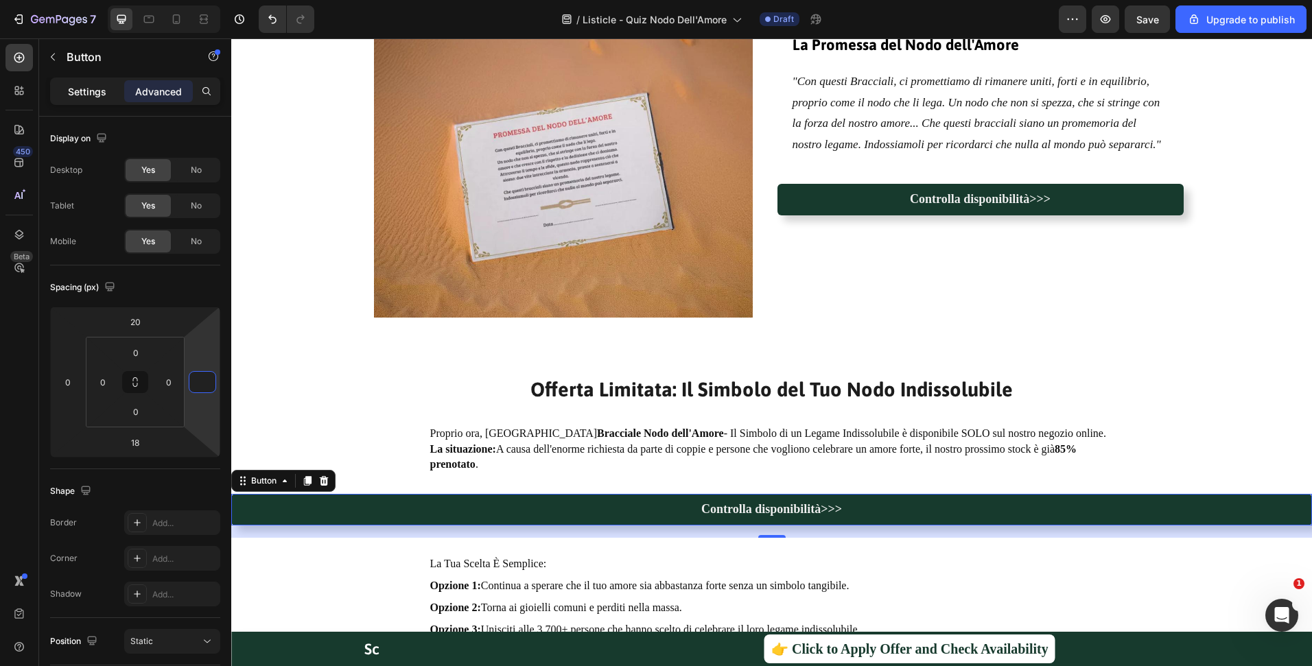
type input "0"
click at [91, 86] on p "Settings" at bounding box center [87, 91] width 38 height 14
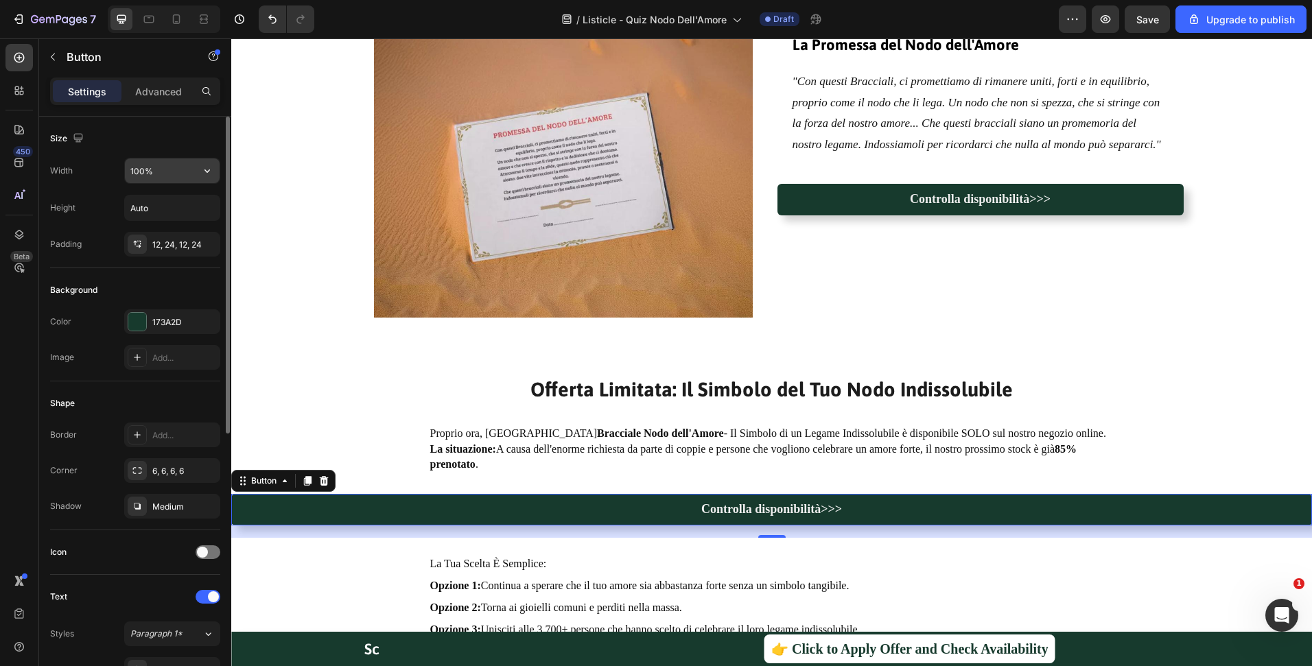
click at [154, 172] on input "100%" at bounding box center [172, 170] width 95 height 25
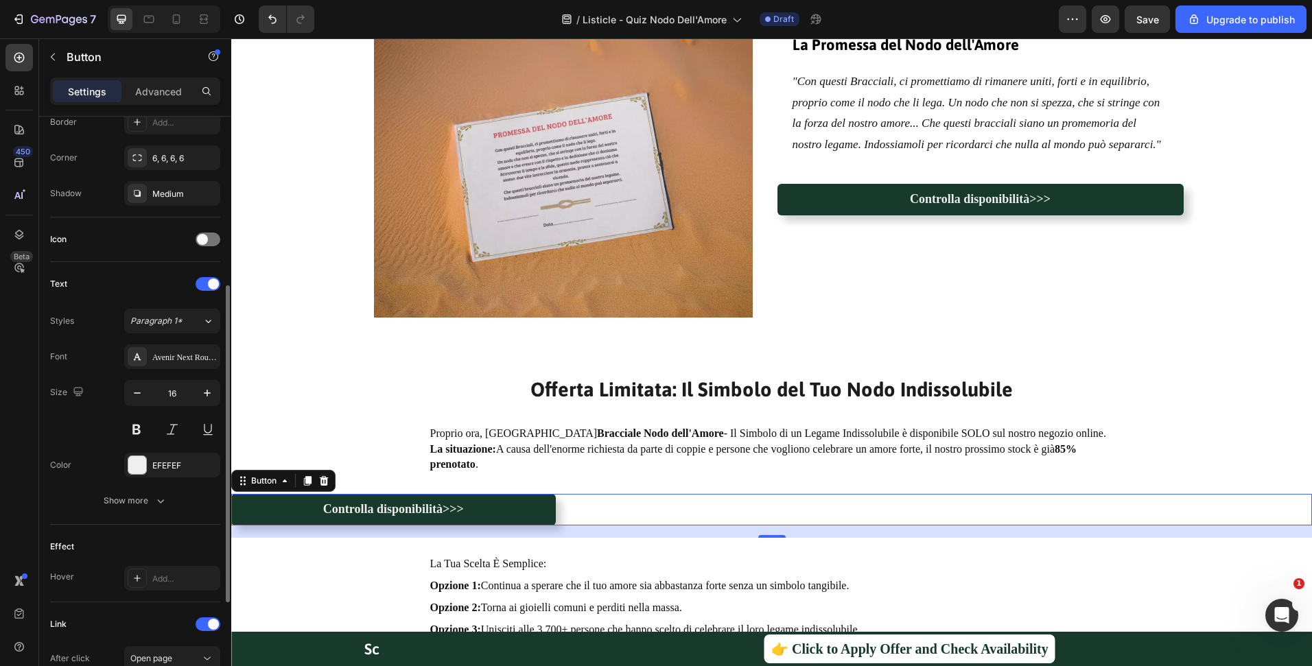
scroll to position [502, 0]
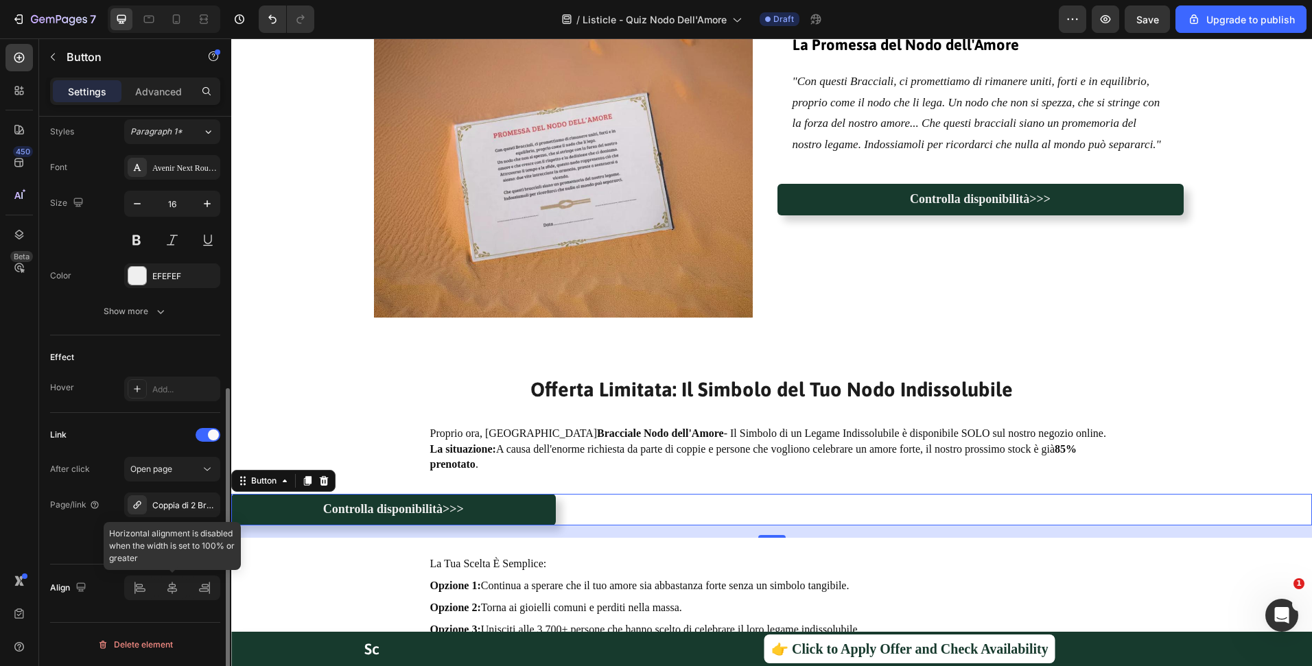
type input "30%"
click at [154, 344] on div "Effect Hover Add..." at bounding box center [135, 375] width 170 height 78
click at [666, 535] on div "18" at bounding box center [771, 532] width 1081 height 12
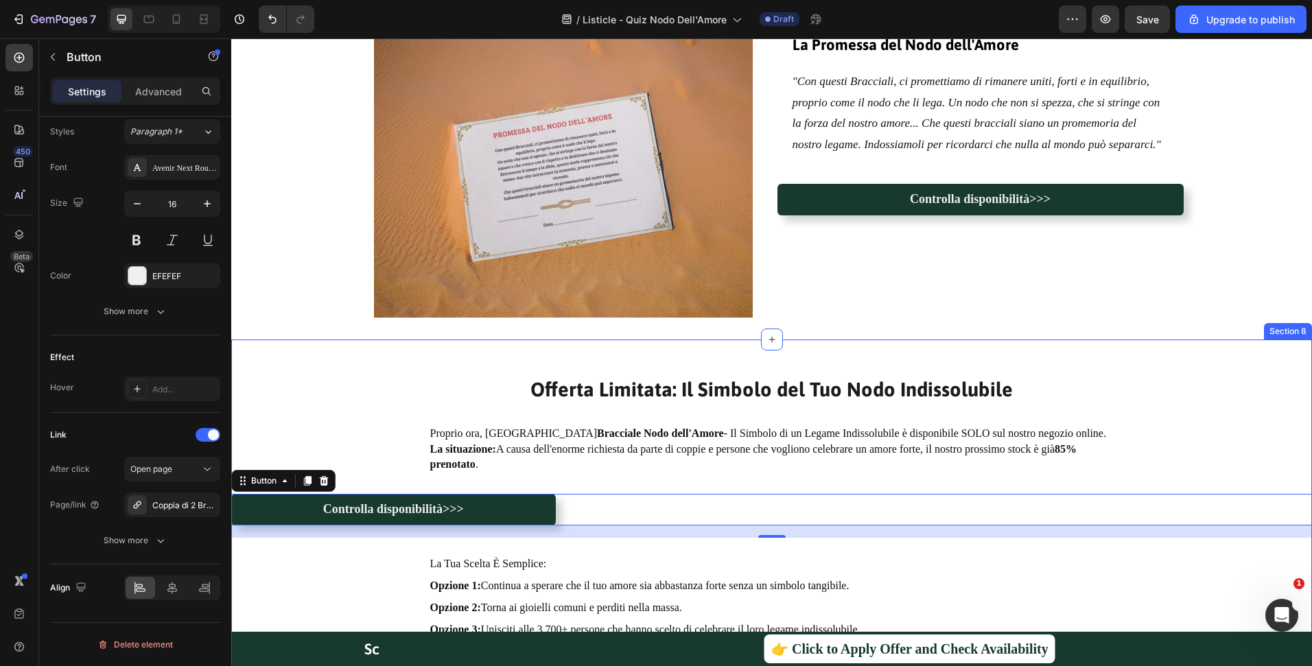
click at [677, 478] on div "Proprio ora, il Bracciale Nodo dell'Amore - Il Simbolo di un Legame Indissolubi…" at bounding box center [771, 449] width 1081 height 62
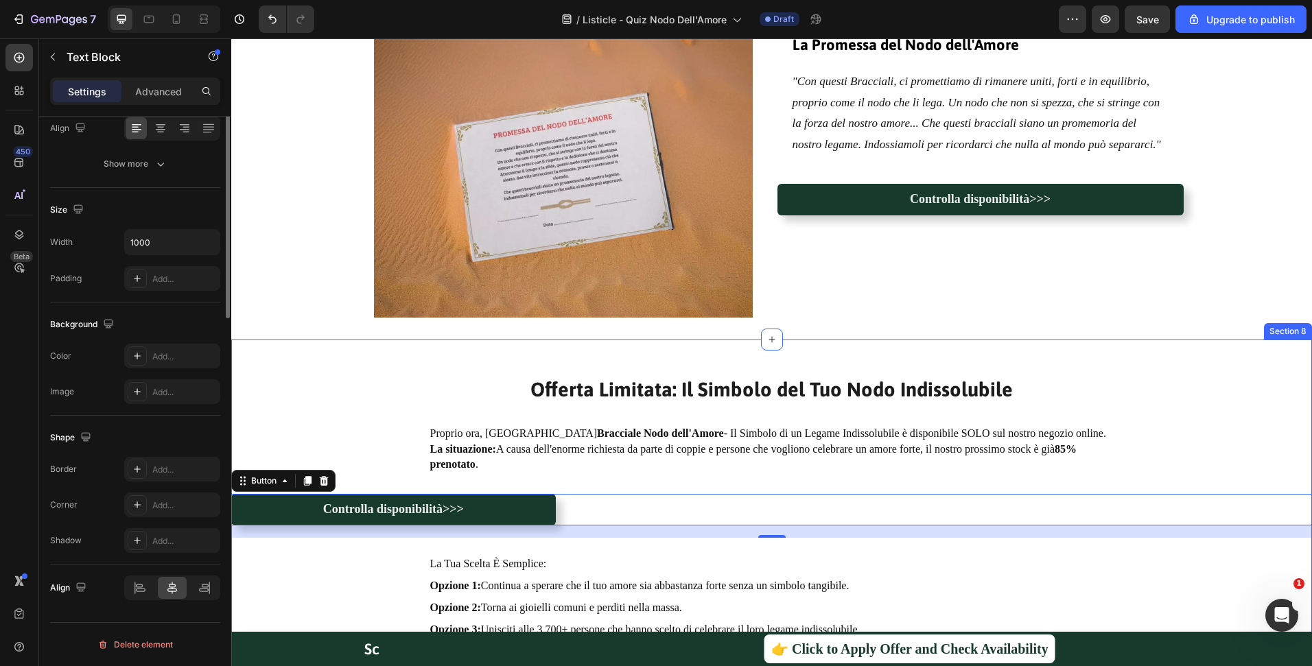
scroll to position [0, 0]
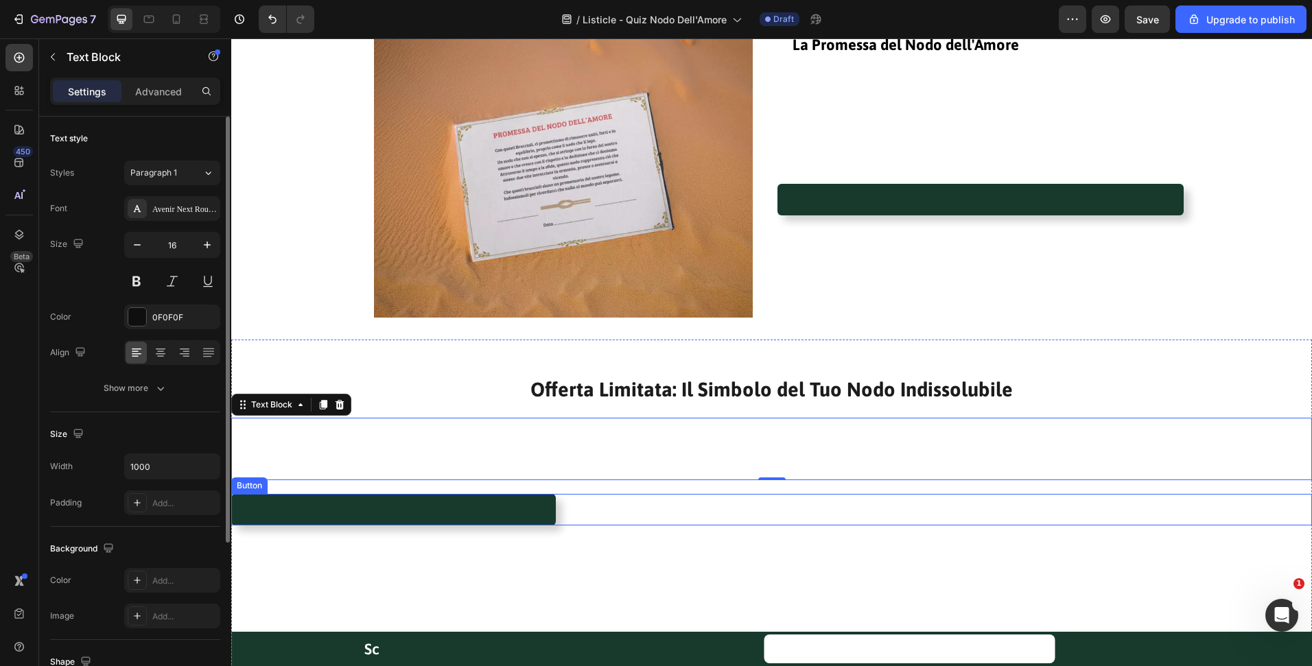
click at [594, 510] on div "Controlla disponibilità>>> Button" at bounding box center [771, 510] width 1081 height 32
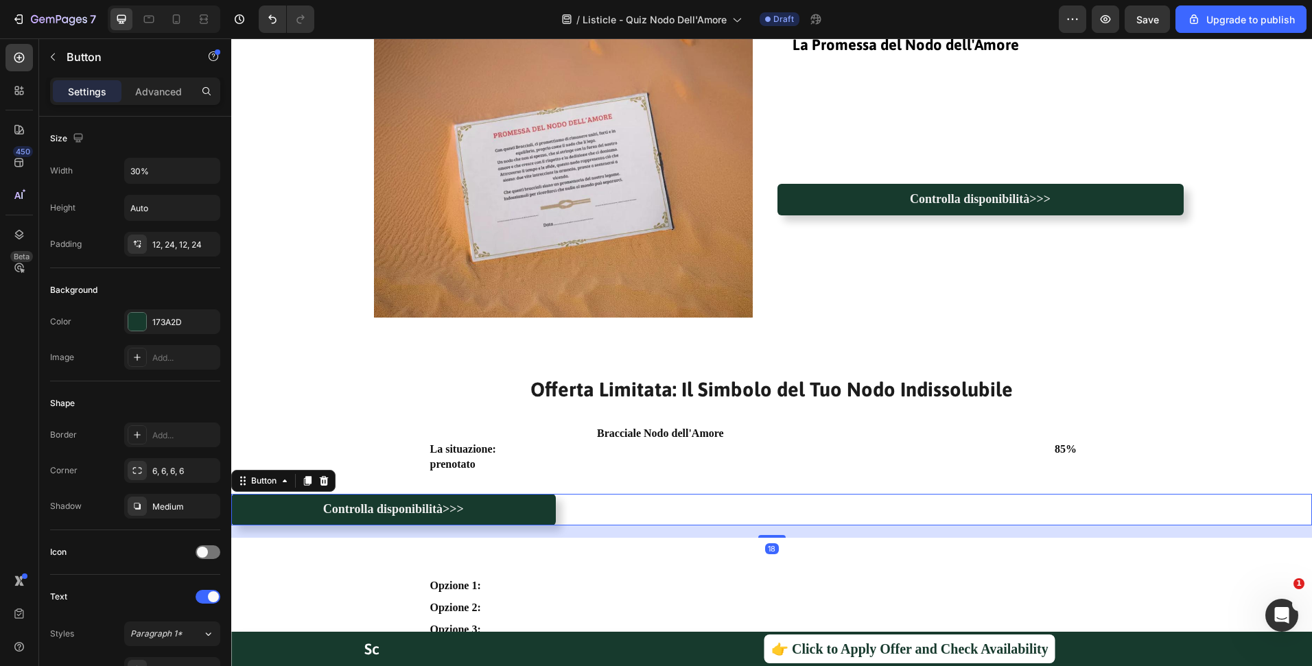
scroll to position [502, 0]
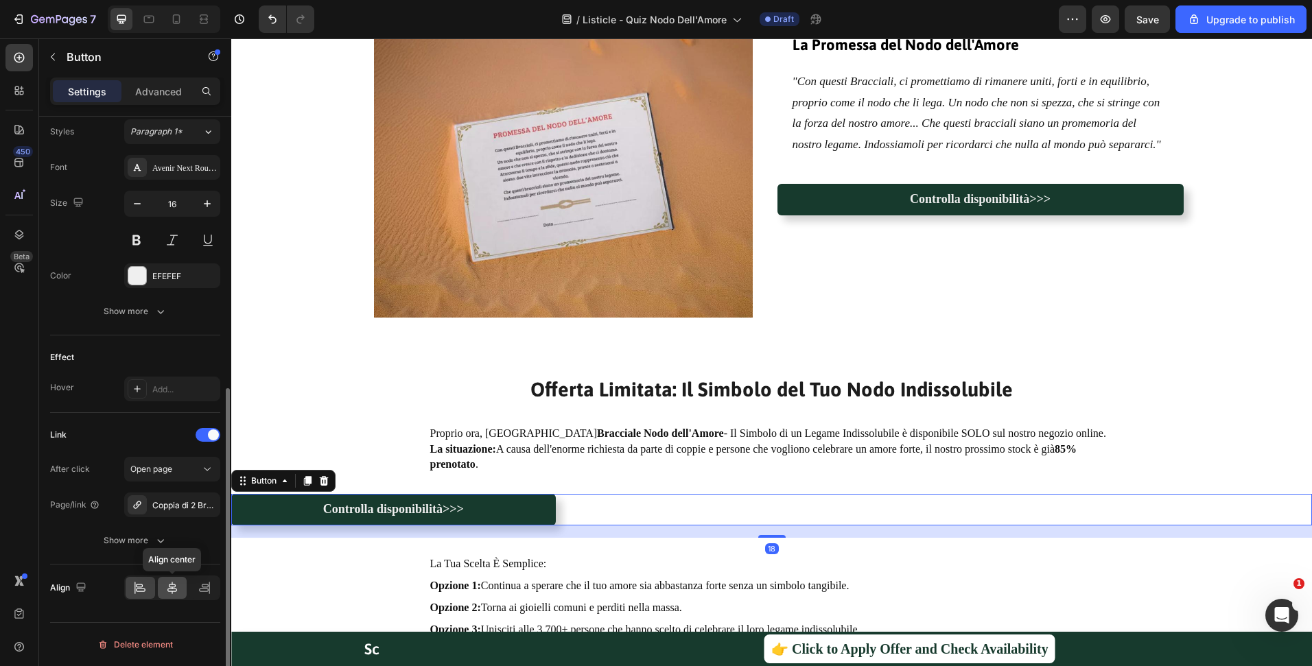
click at [170, 578] on div at bounding box center [173, 588] width 30 height 22
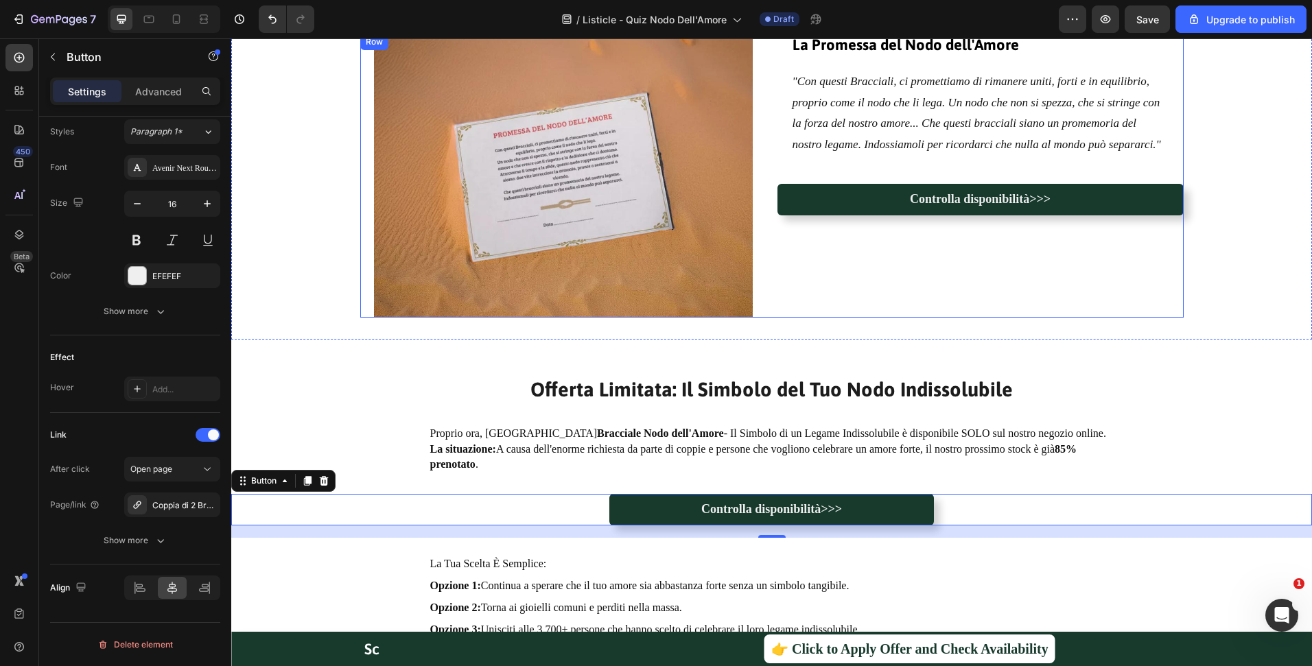
click at [1109, 356] on div "Offerta Limitata: Il Simbolo del Tuo Nodo Indissolubile Heading Proprio ora, il…" at bounding box center [771, 524] width 1081 height 368
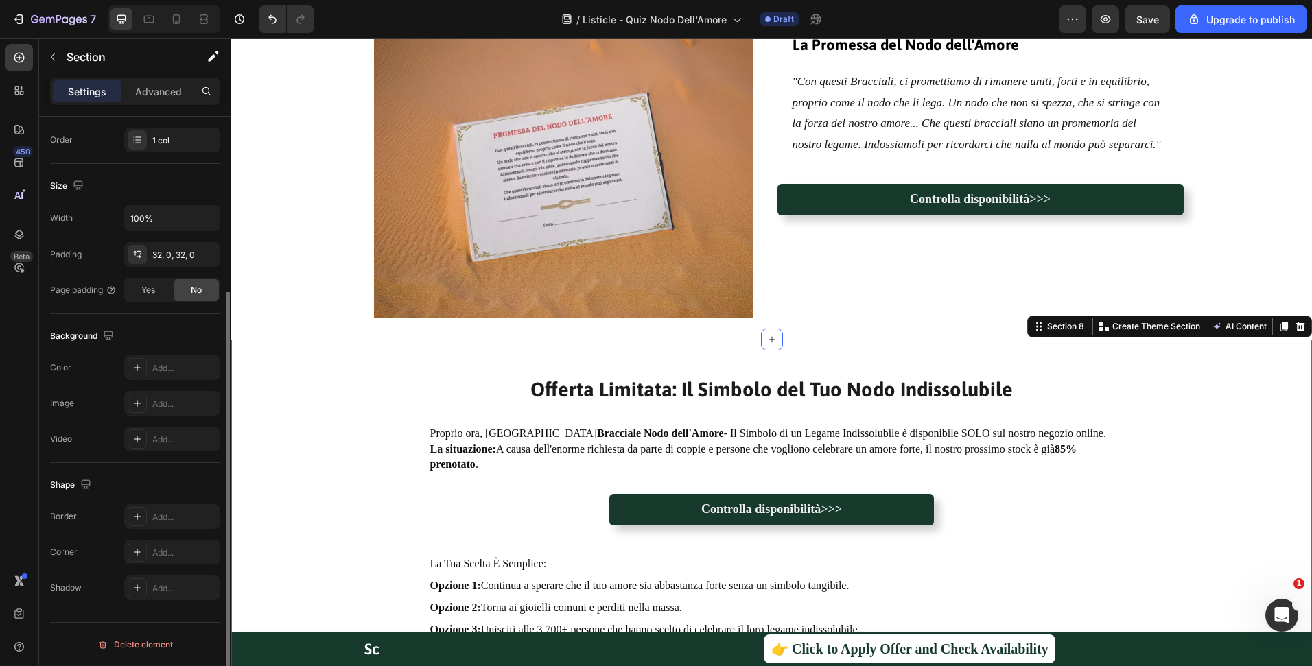
scroll to position [0, 0]
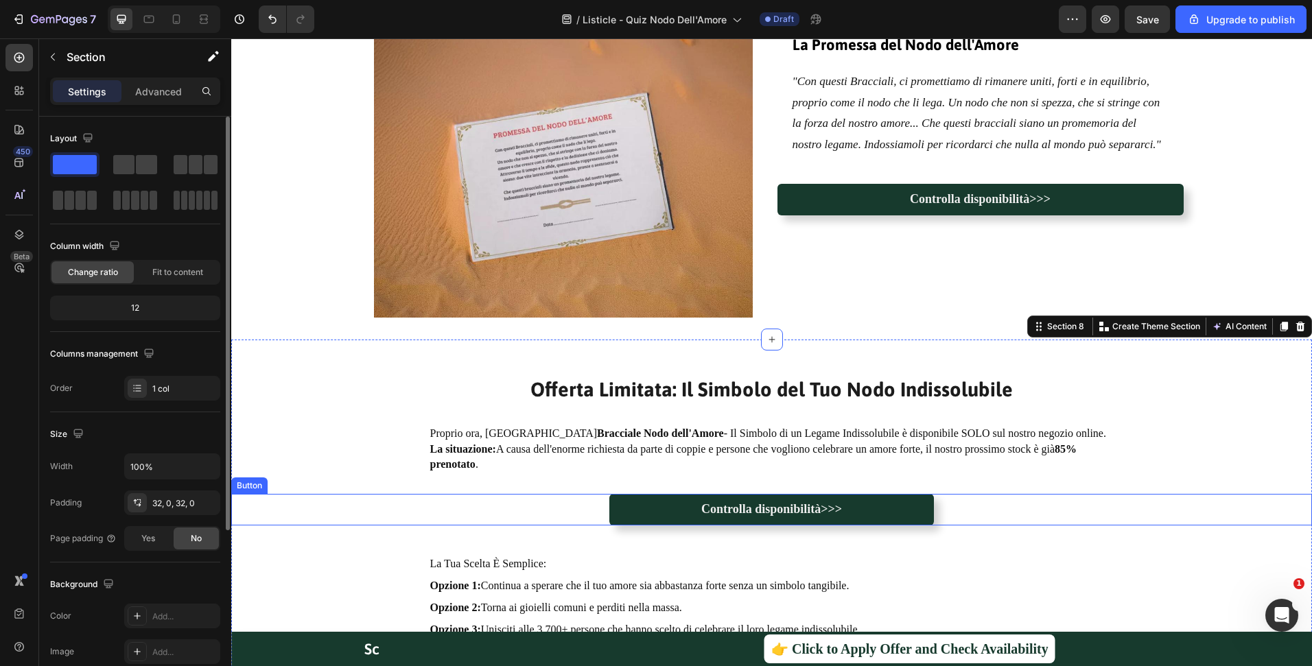
click at [943, 521] on div "Controlla disponibilità>>> Button" at bounding box center [771, 510] width 1081 height 32
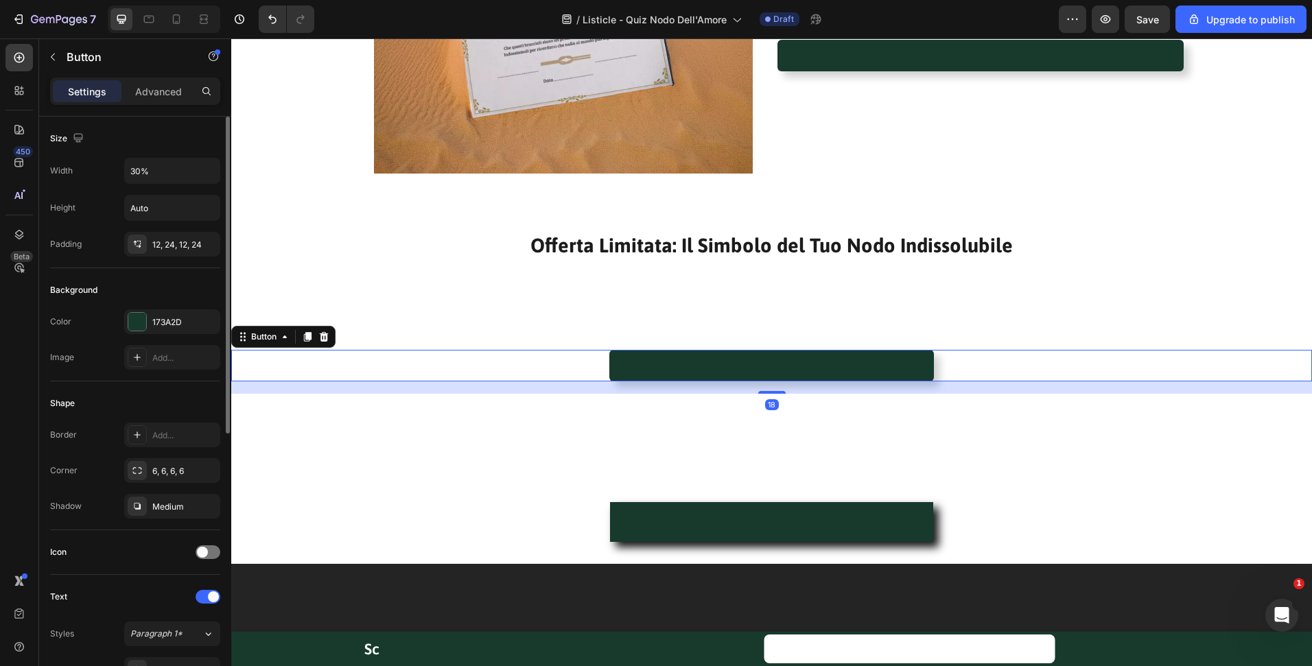
scroll to position [3293, 0]
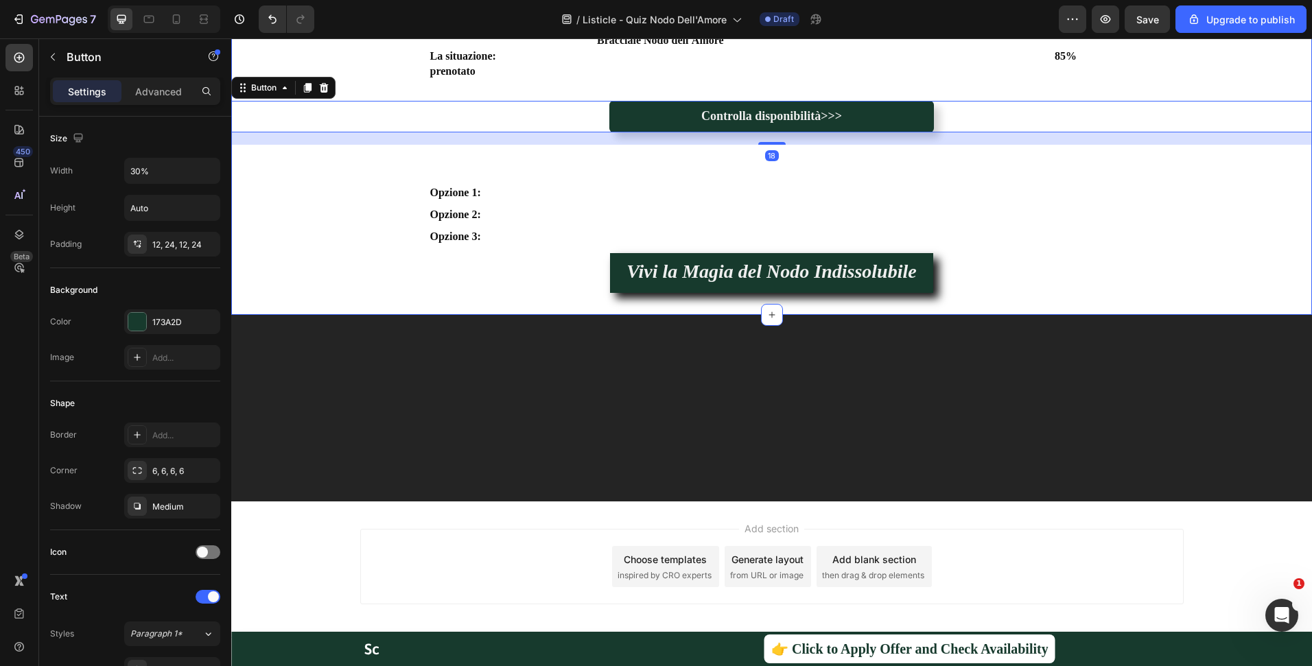
click at [996, 241] on p "Opzione 3: Unisciti alle 3.700+ persone che hanno scelto di celebrare il loro l…" at bounding box center [771, 237] width 683 height 22
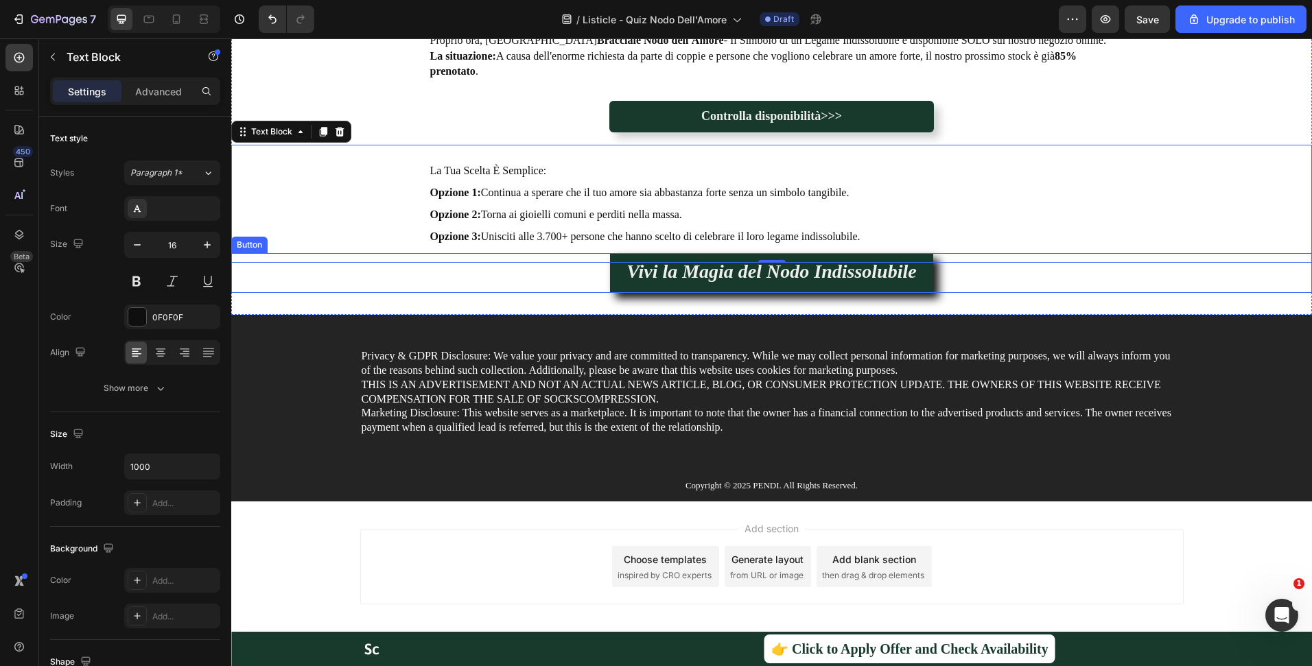
scroll to position [2992, 0]
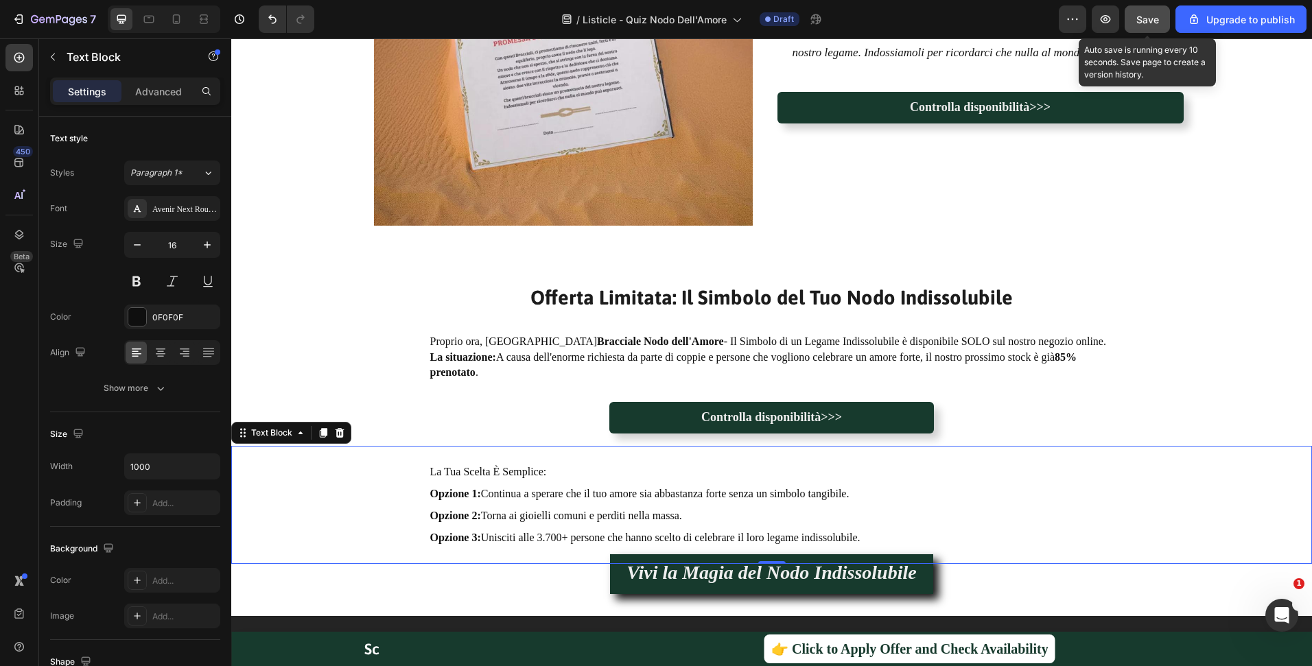
click at [1139, 16] on span "Save" at bounding box center [1147, 20] width 23 height 12
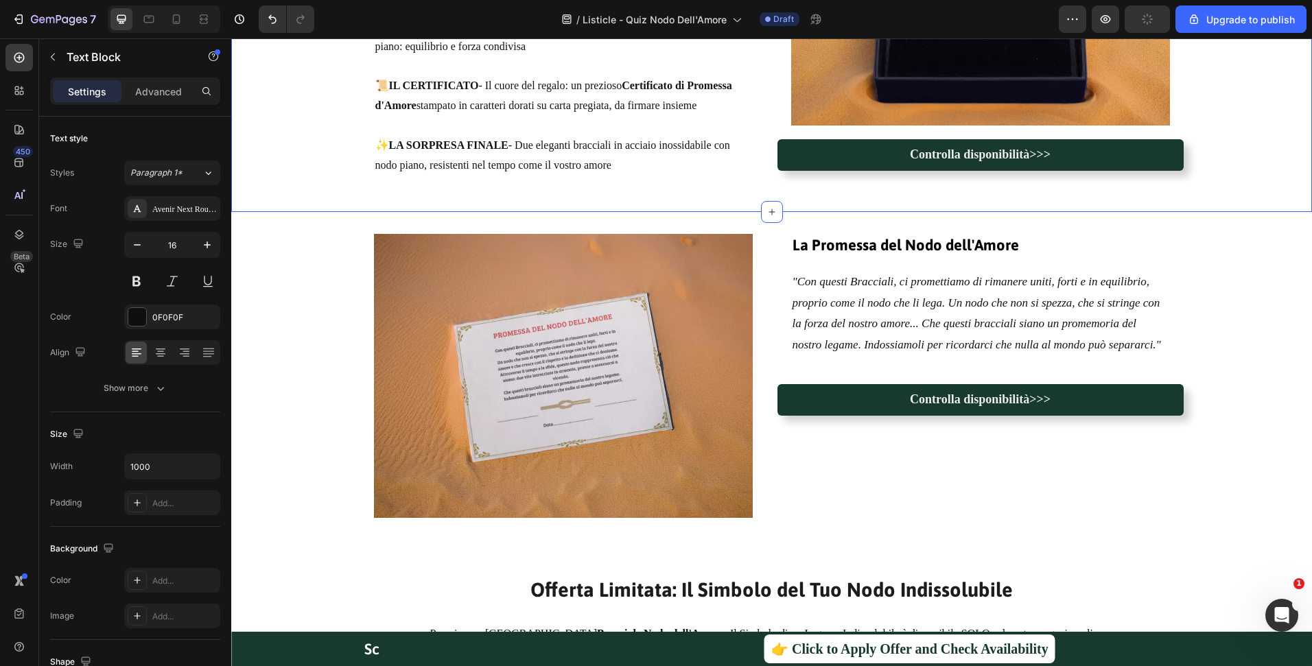
scroll to position [2632, 0]
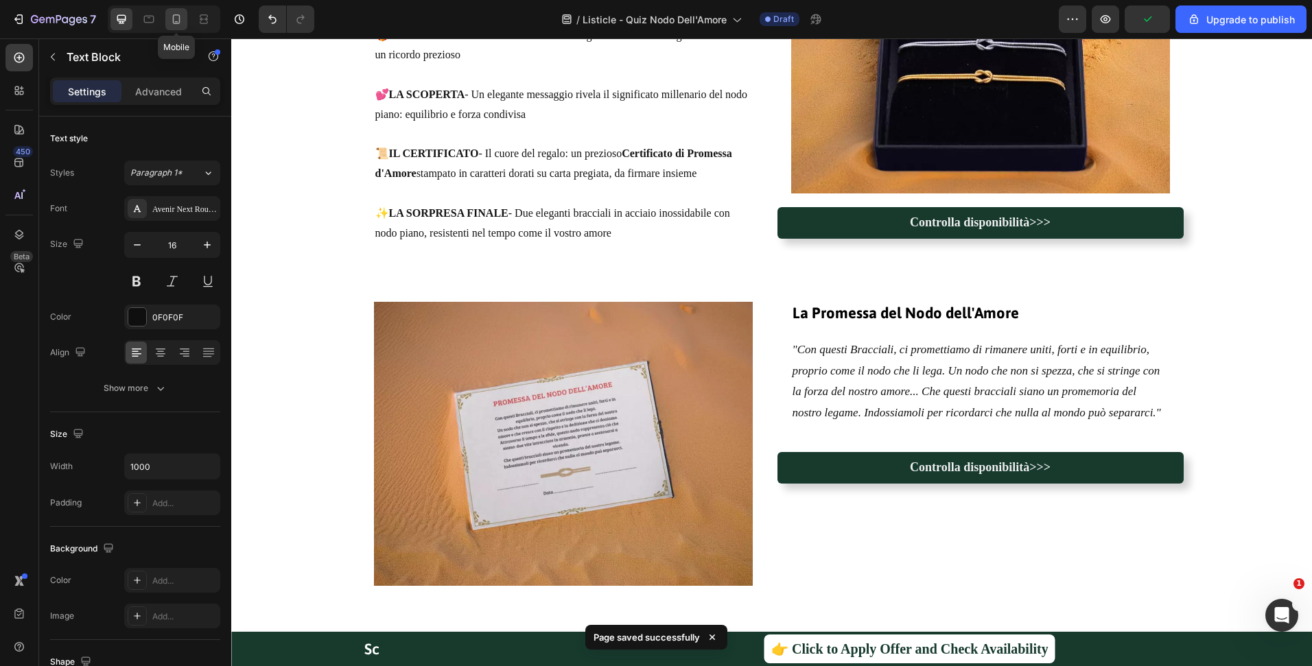
click at [171, 21] on icon at bounding box center [176, 19] width 14 height 14
type input "17"
type input "100%"
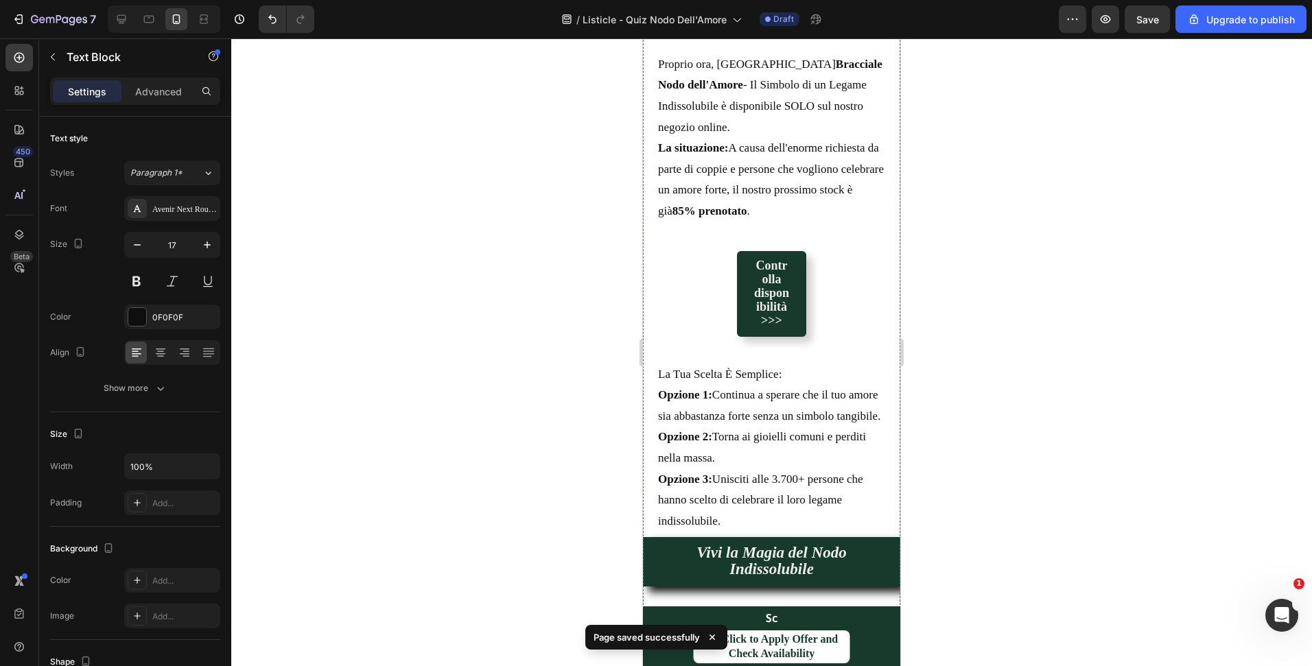
scroll to position [3781, 0]
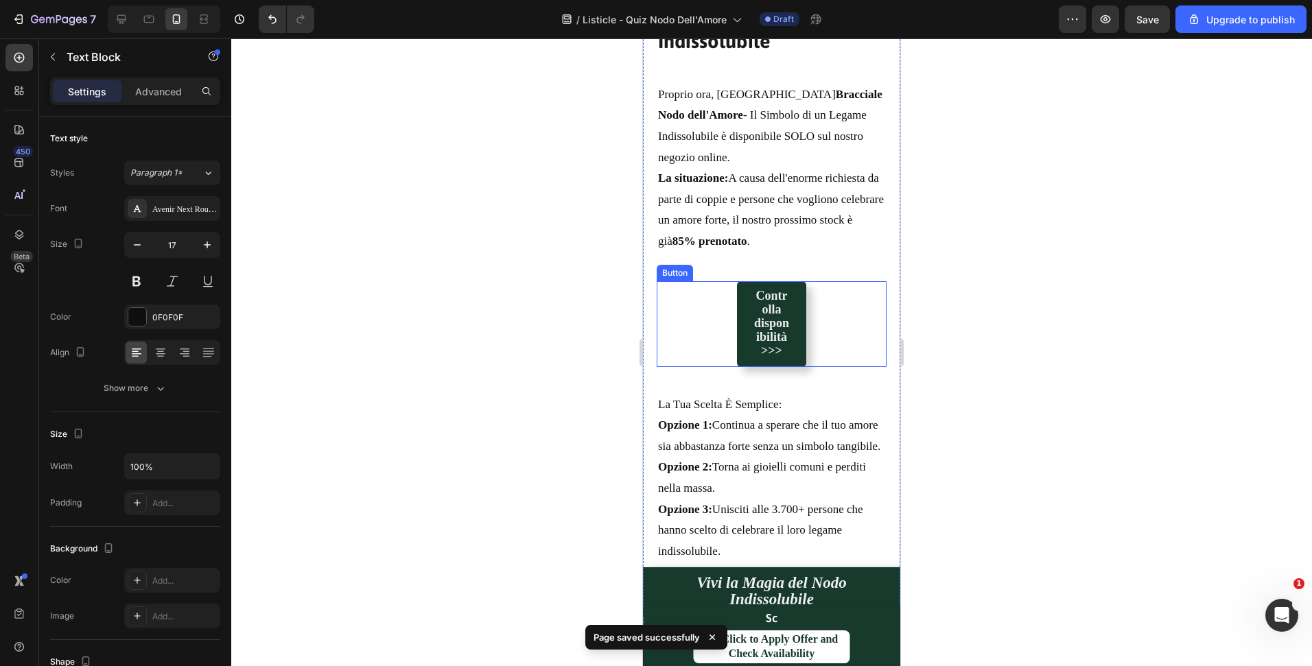
click at [827, 294] on div "Controlla disponibilità>>> Button" at bounding box center [772, 324] width 230 height 86
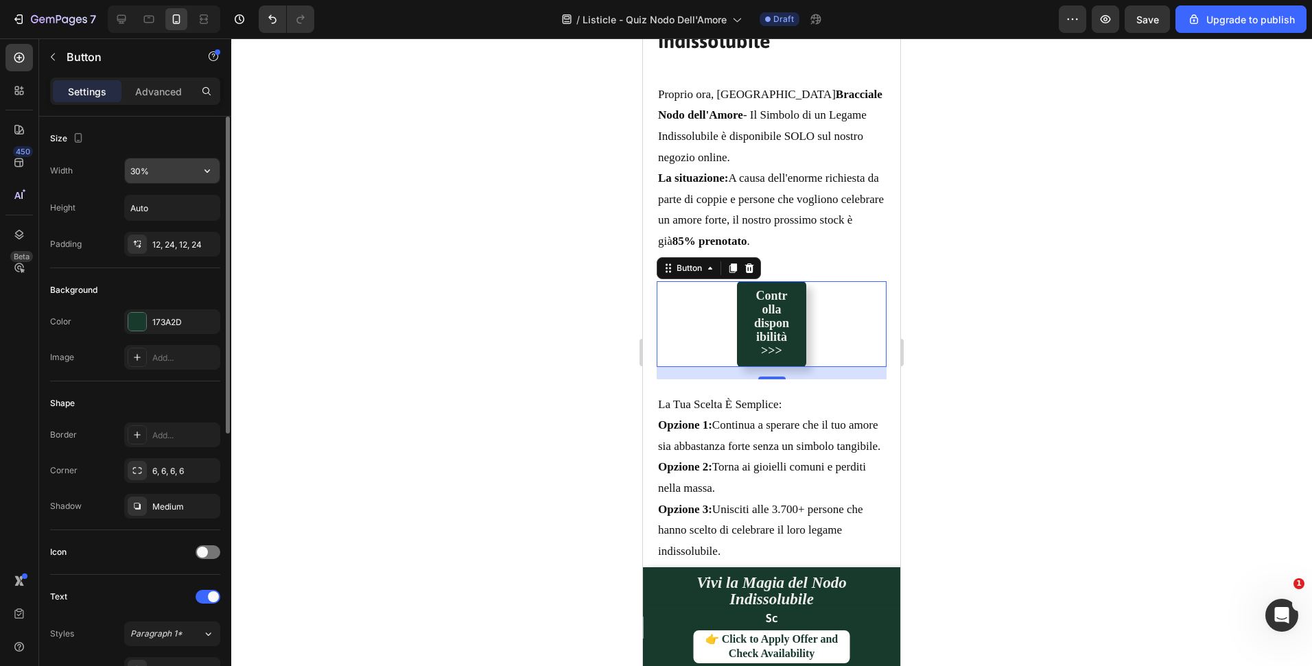
click at [139, 167] on input "30%" at bounding box center [172, 170] width 95 height 25
type input "80%"
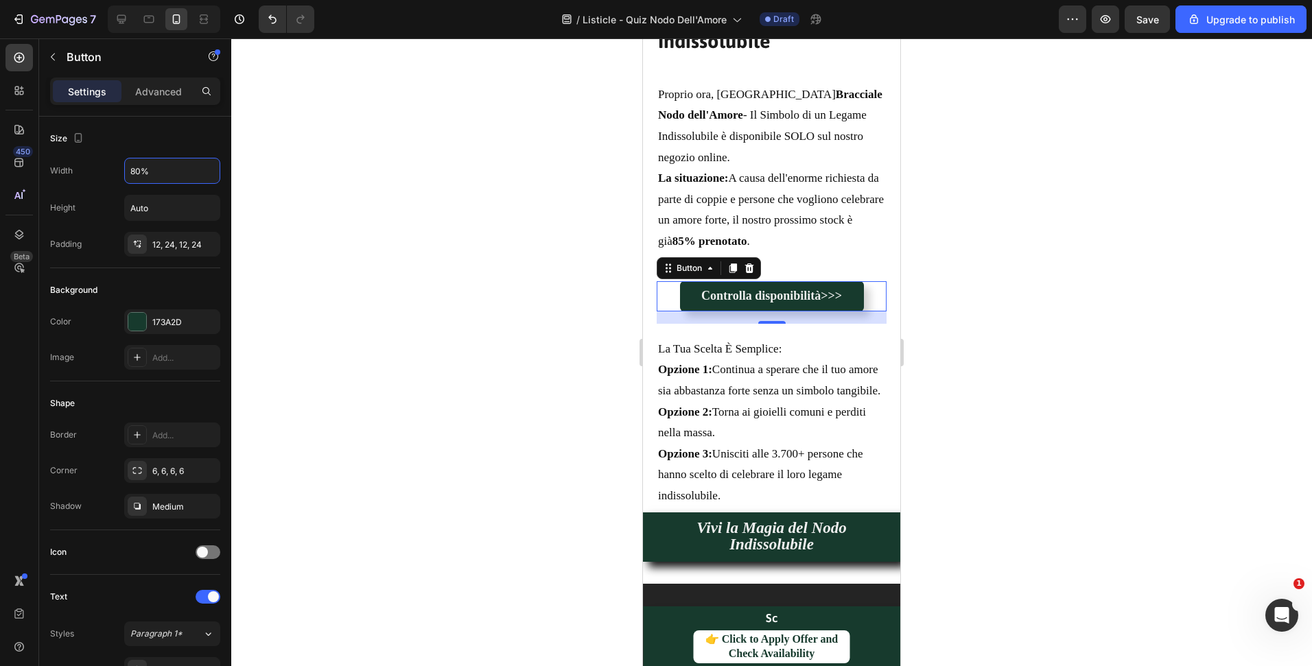
click at [937, 292] on div at bounding box center [771, 352] width 1081 height 628
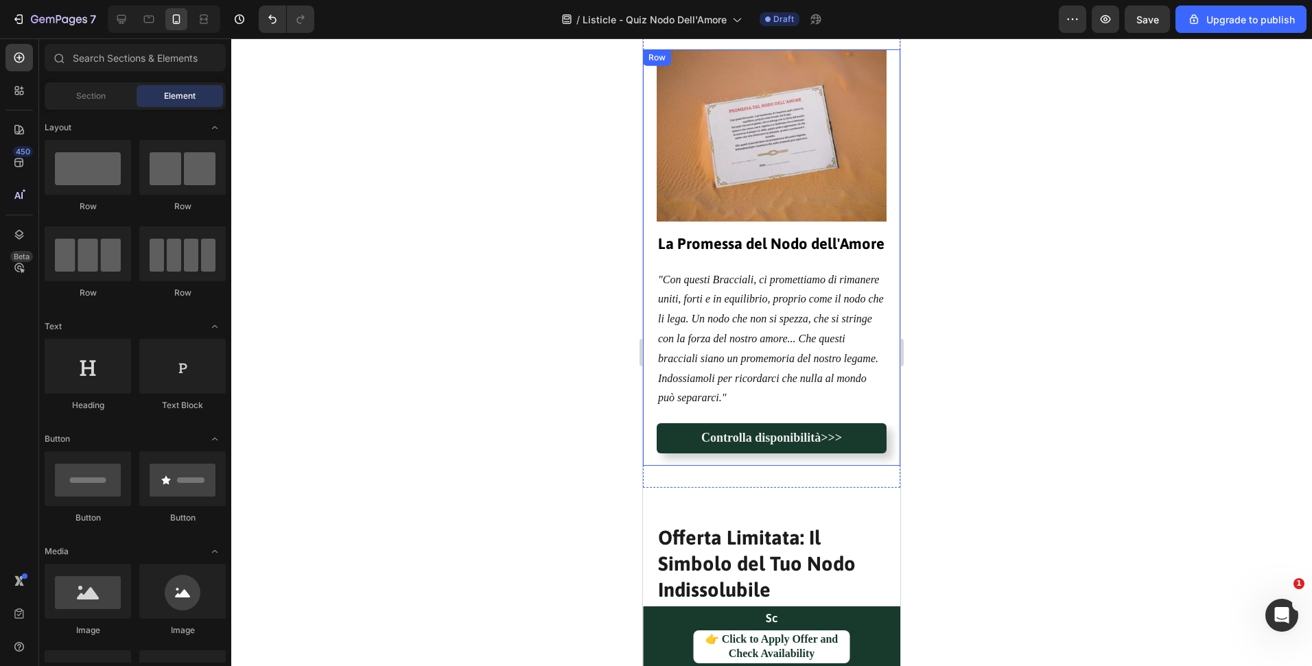
scroll to position [3503, 0]
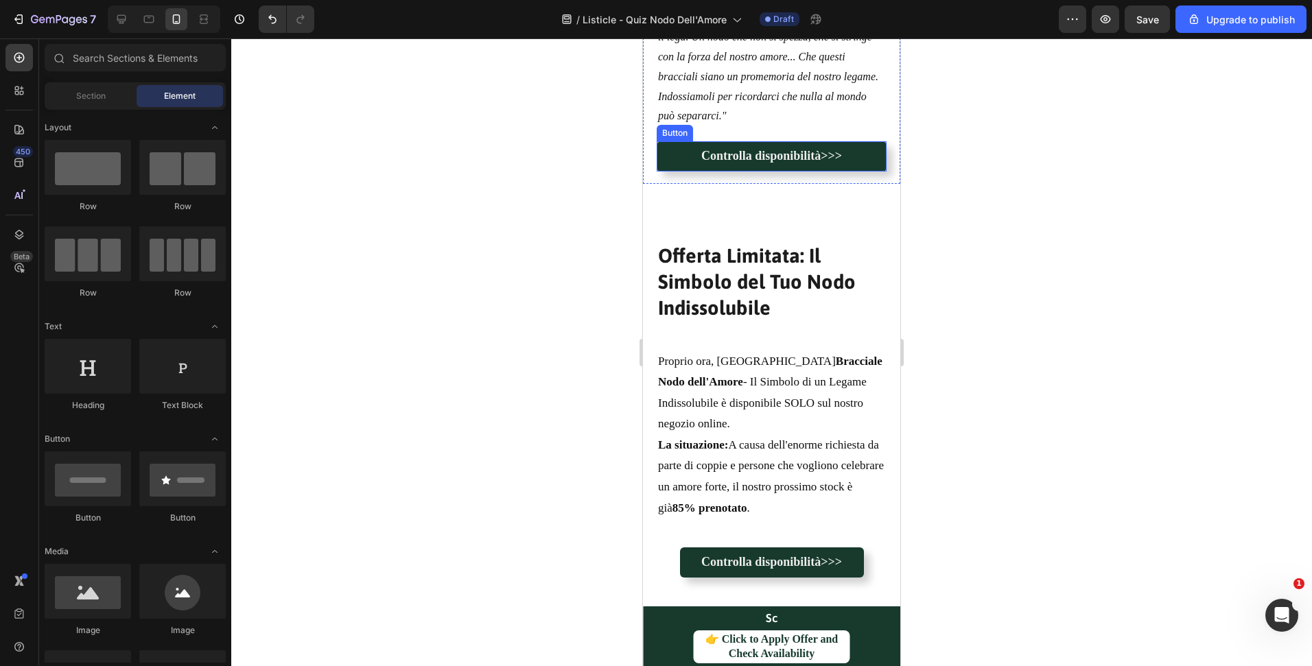
click at [796, 172] on link "Controlla disponibilità>>>" at bounding box center [772, 156] width 230 height 30
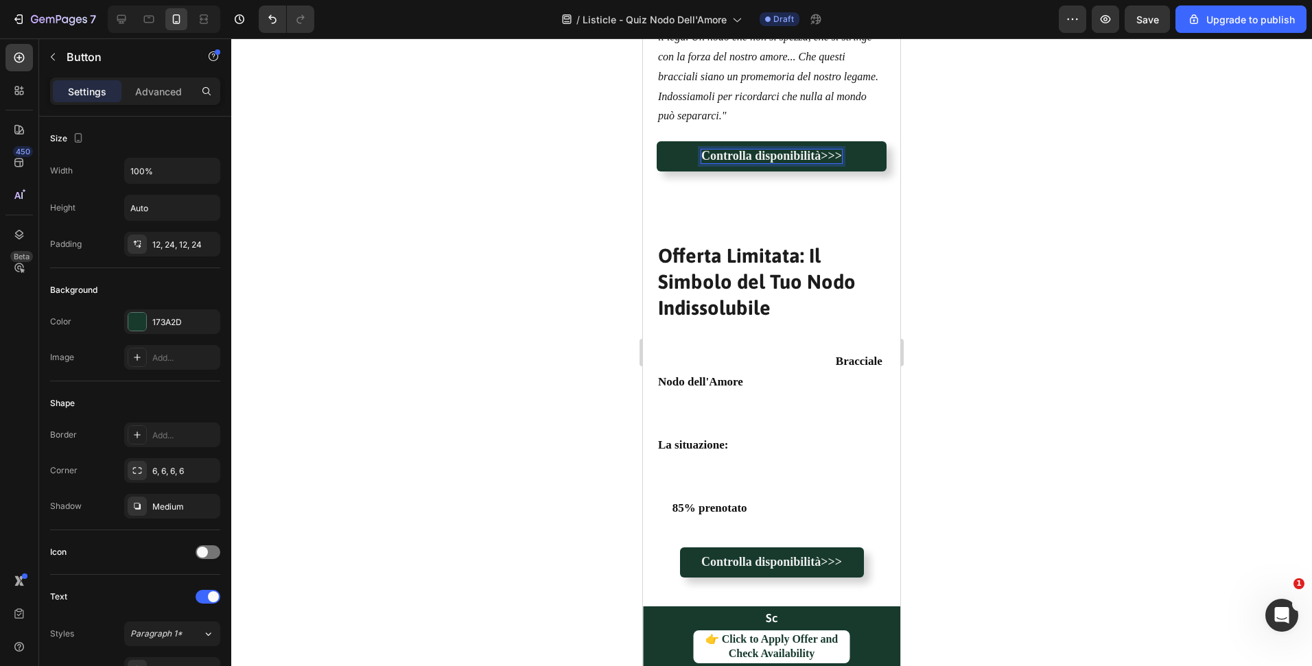
click at [800, 163] on strong "Controlla disponibilità>>>" at bounding box center [771, 156] width 141 height 14
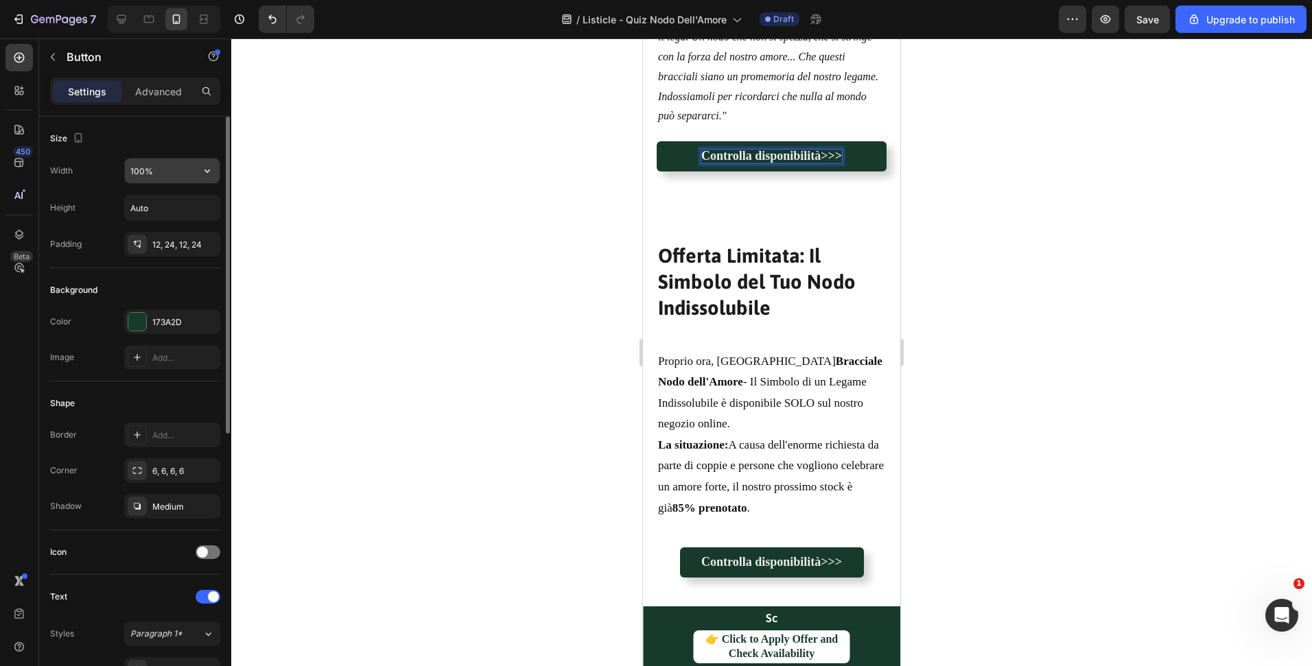
click at [140, 170] on input "100%" at bounding box center [172, 170] width 95 height 25
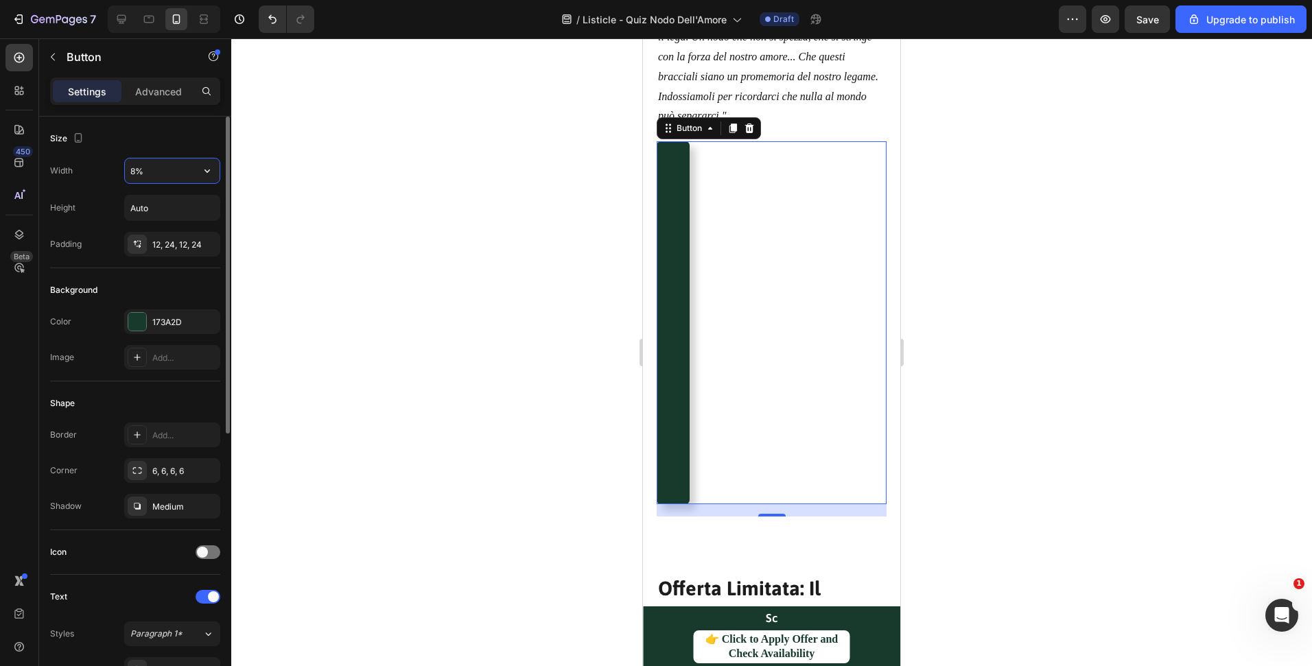
type input "80%"
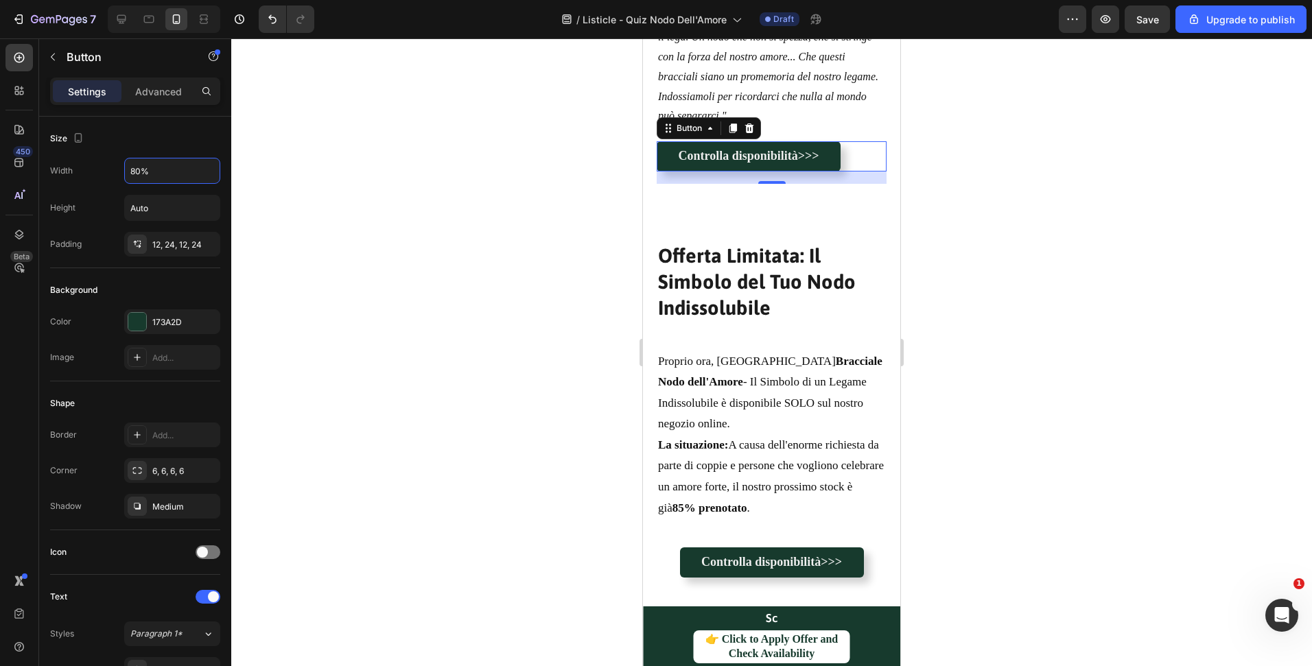
click at [773, 285] on h2 "Offerta Limitata: Il Simbolo del Tuo Nodo Indissolubile" at bounding box center [772, 282] width 230 height 80
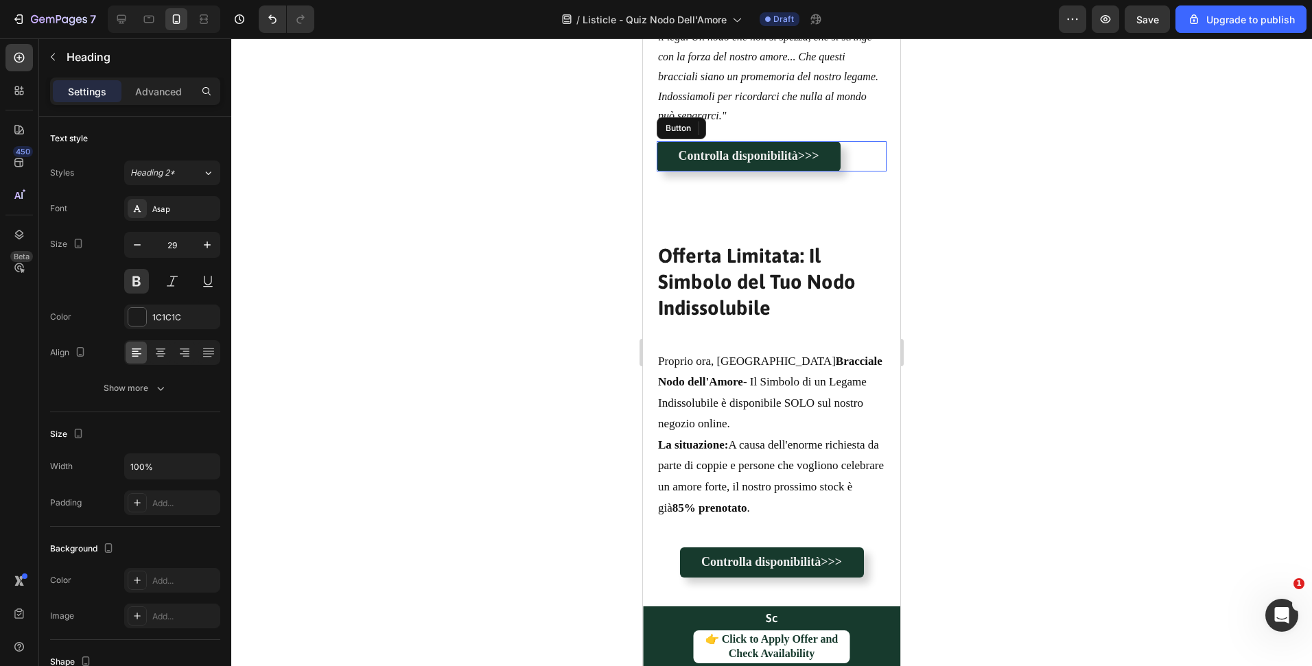
click at [843, 169] on div "Controlla disponibilità>>> Button" at bounding box center [772, 156] width 230 height 30
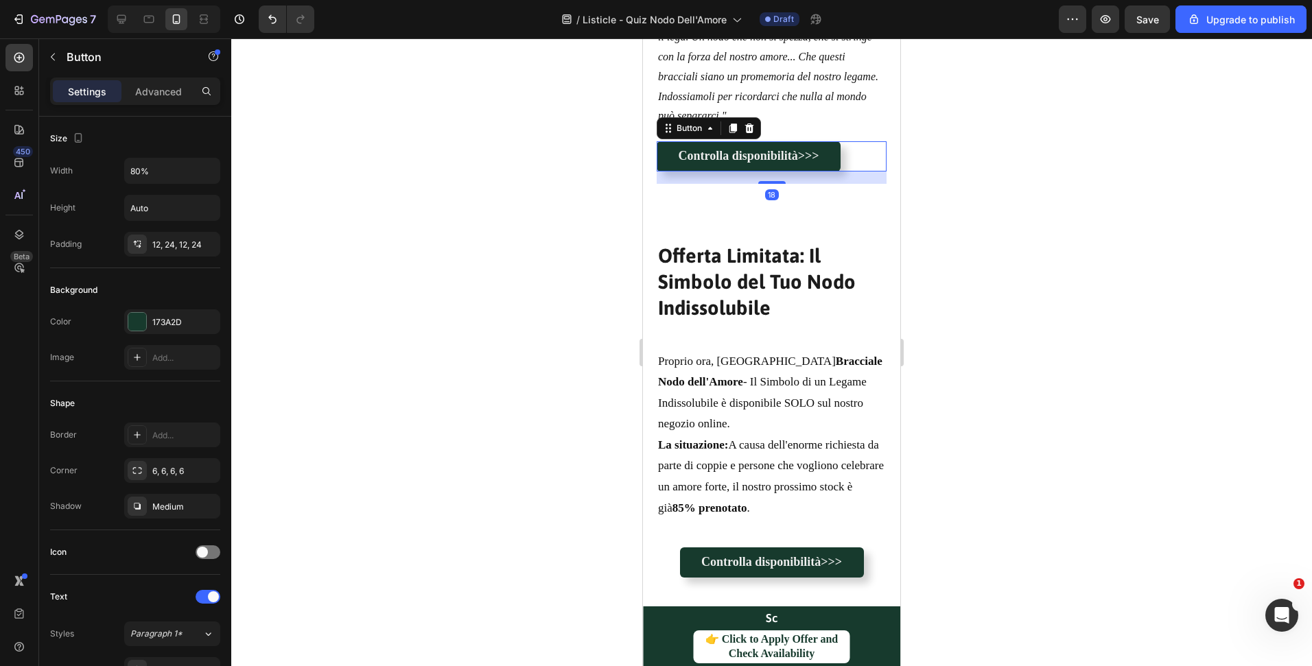
scroll to position [502, 0]
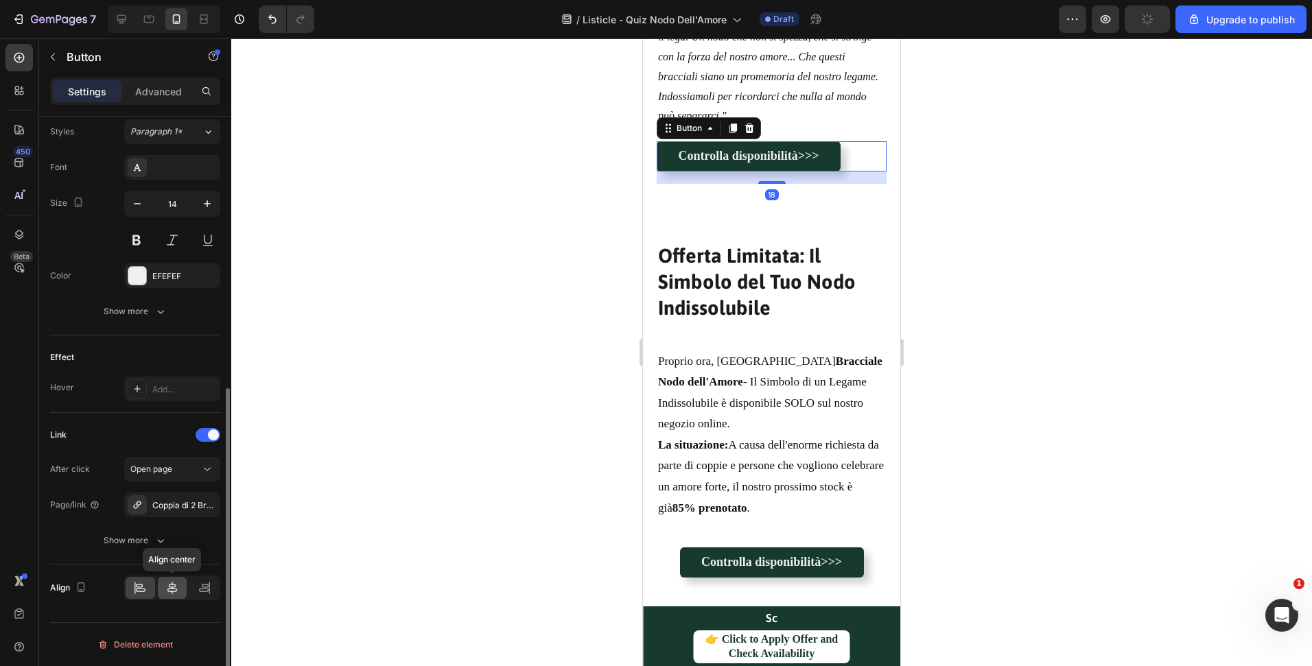
click at [176, 589] on icon at bounding box center [172, 588] width 10 height 12
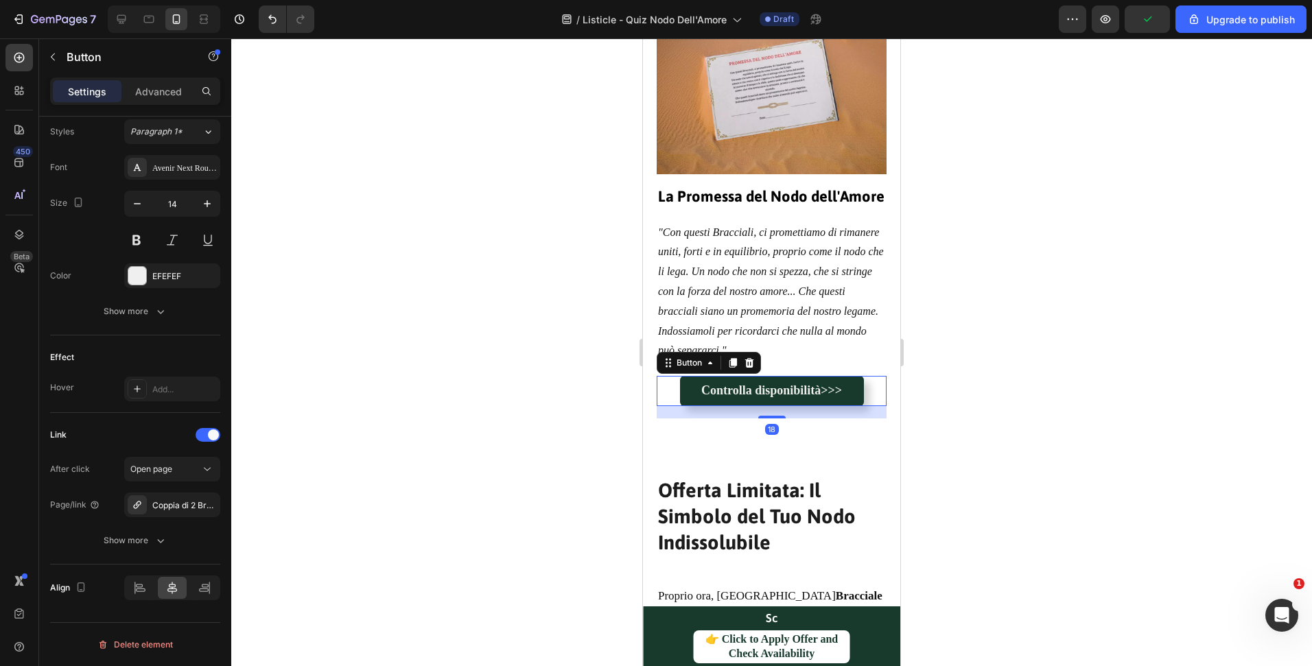
scroll to position [3215, 0]
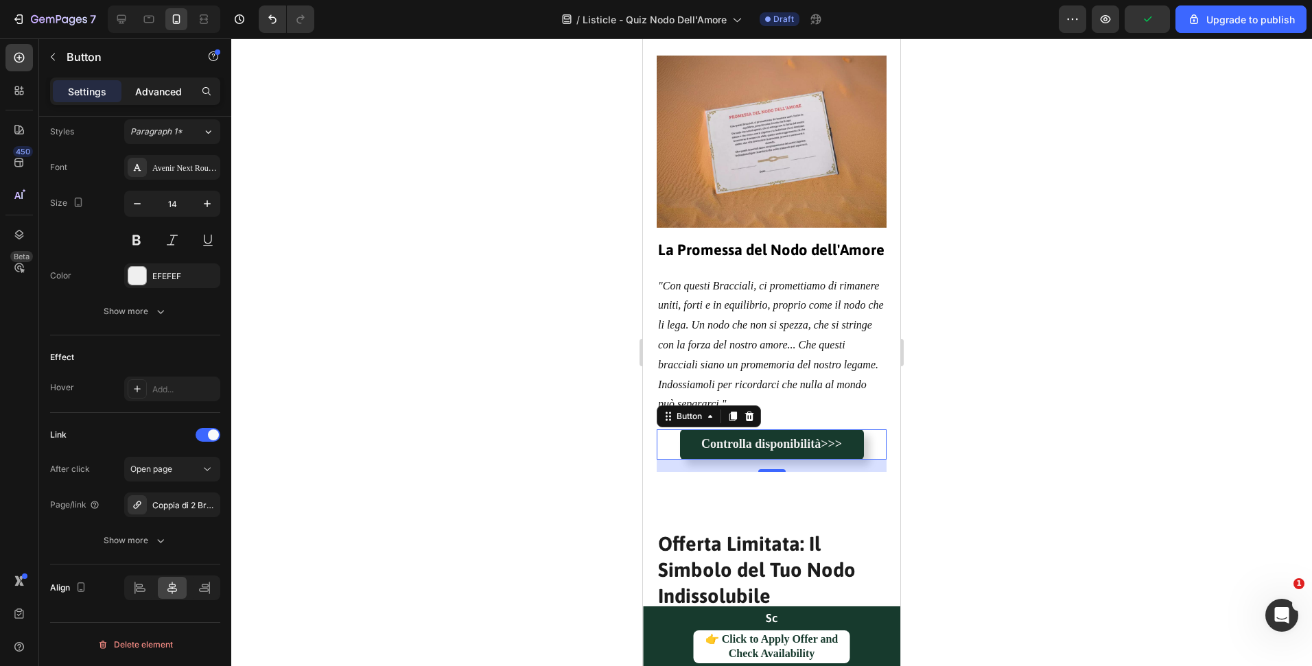
click at [163, 89] on p "Advanced" at bounding box center [158, 91] width 47 height 14
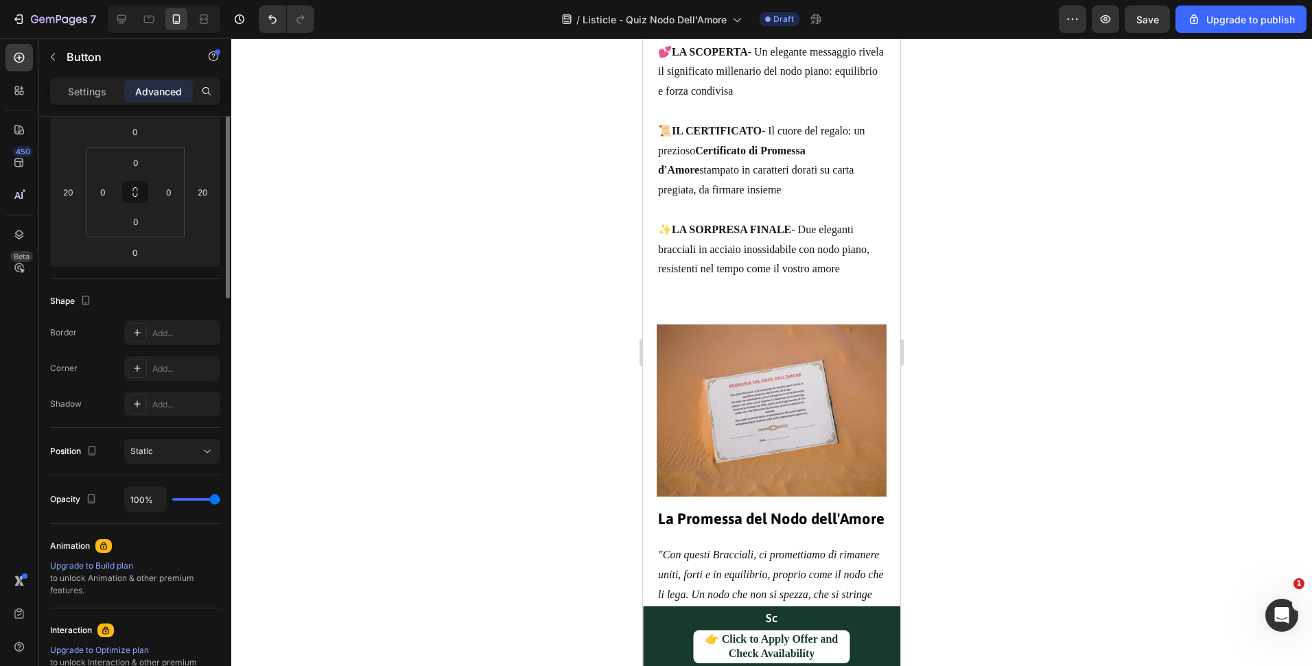
scroll to position [5, 0]
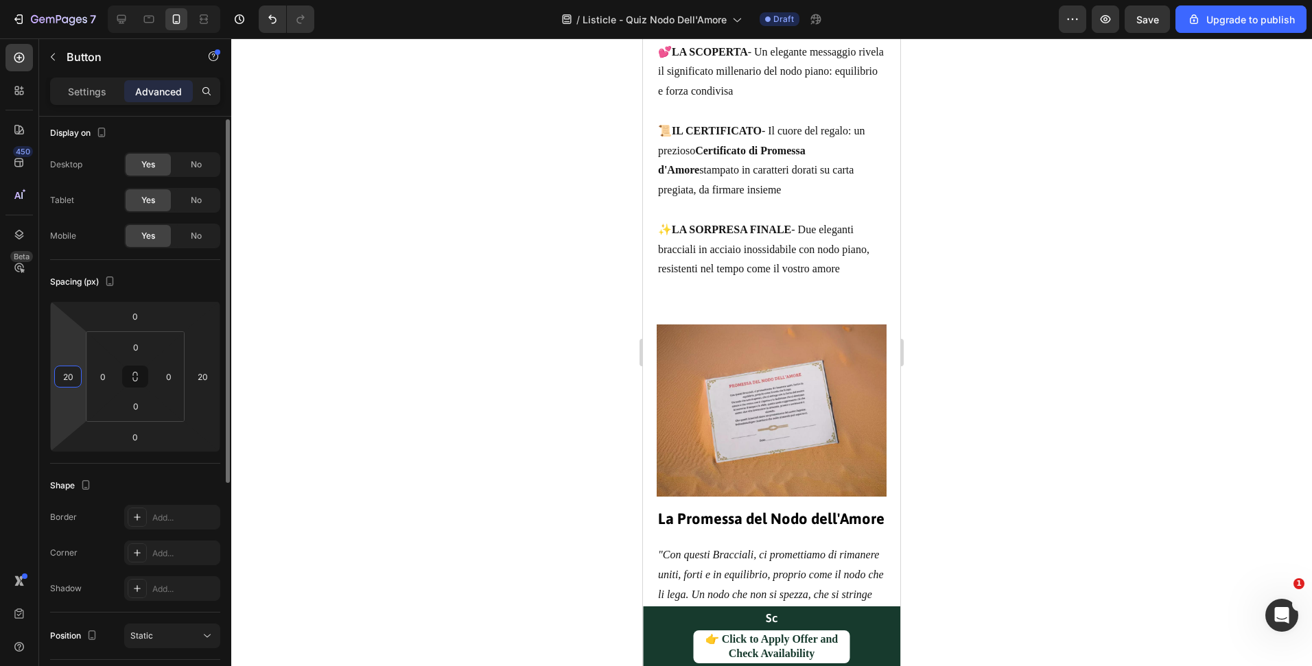
click at [73, 374] on input "20" at bounding box center [68, 376] width 21 height 21
type input "0"
click at [193, 378] on input "20" at bounding box center [202, 376] width 21 height 21
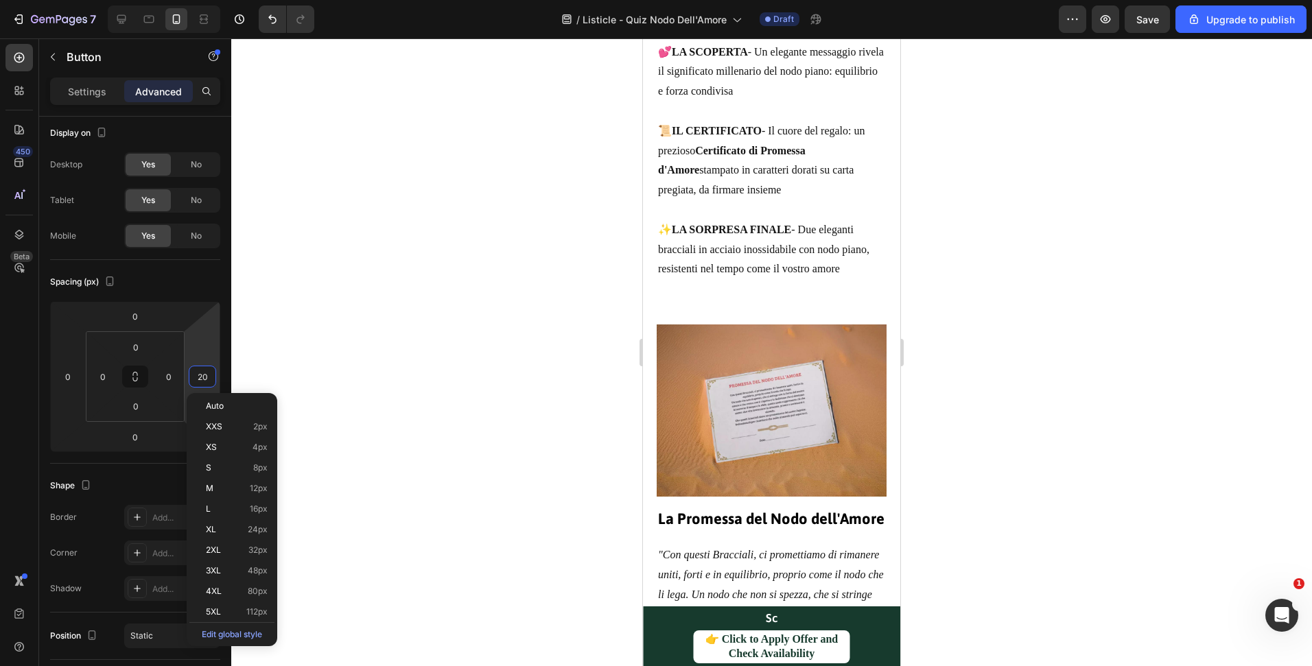
type input "0"
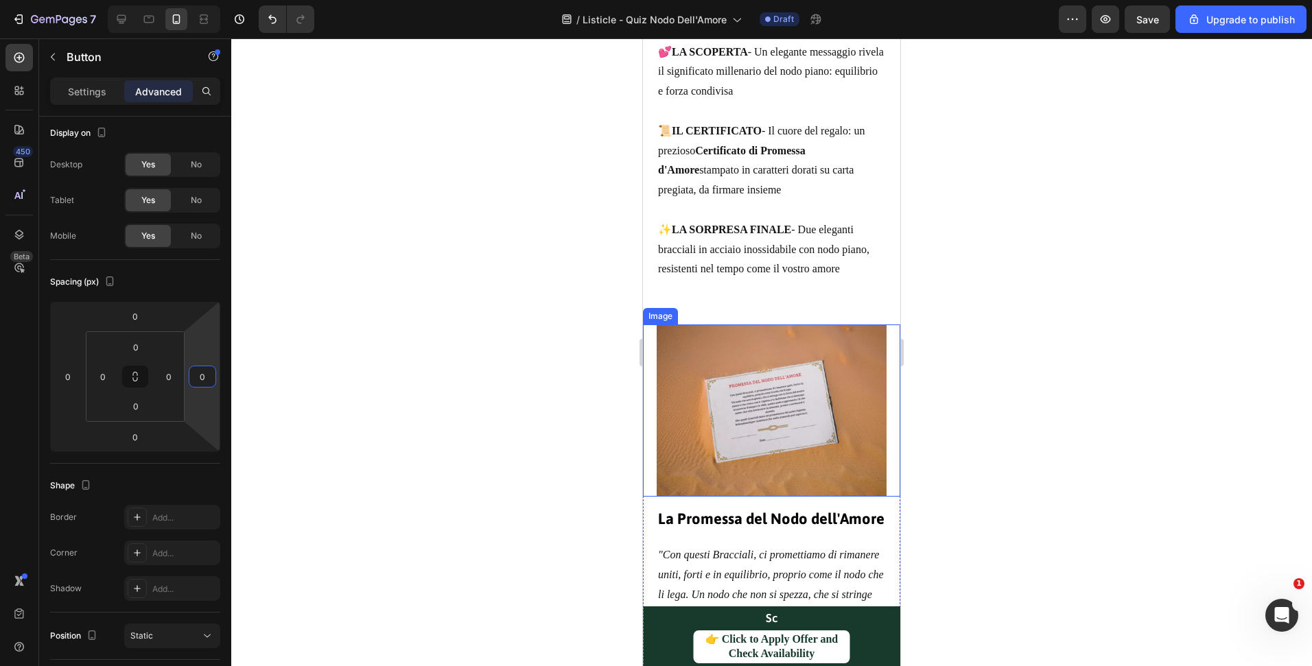
click at [965, 435] on div at bounding box center [771, 352] width 1081 height 628
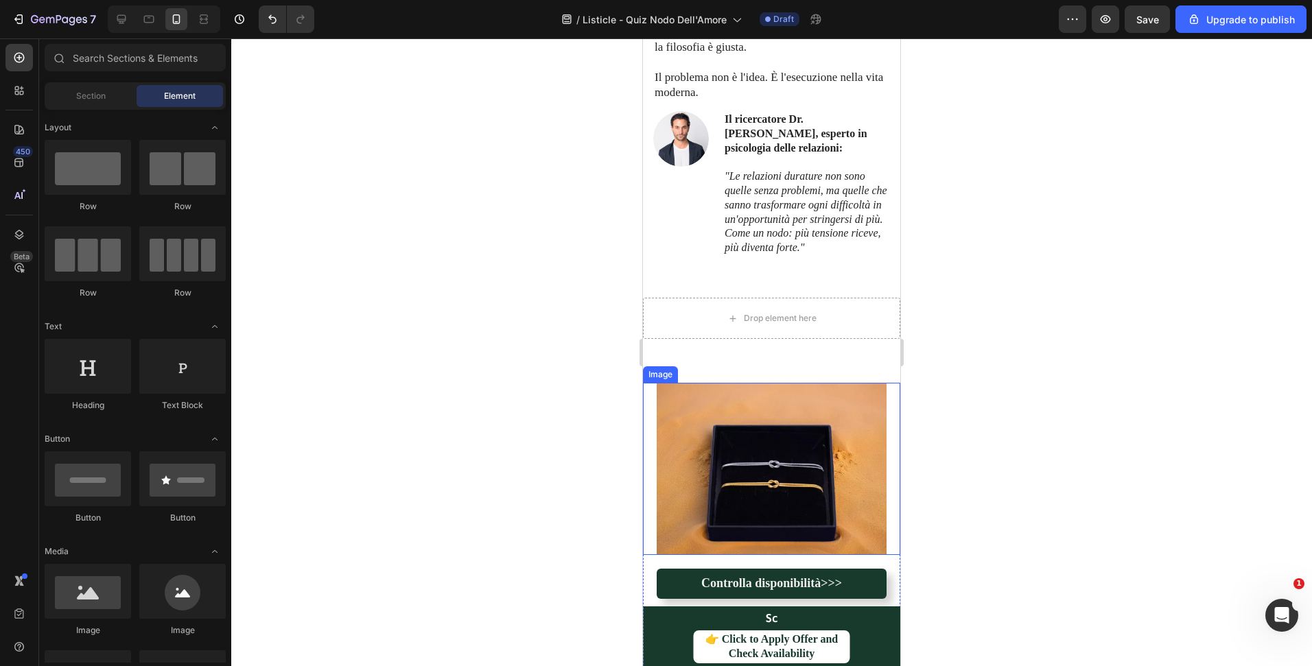
scroll to position [2369, 0]
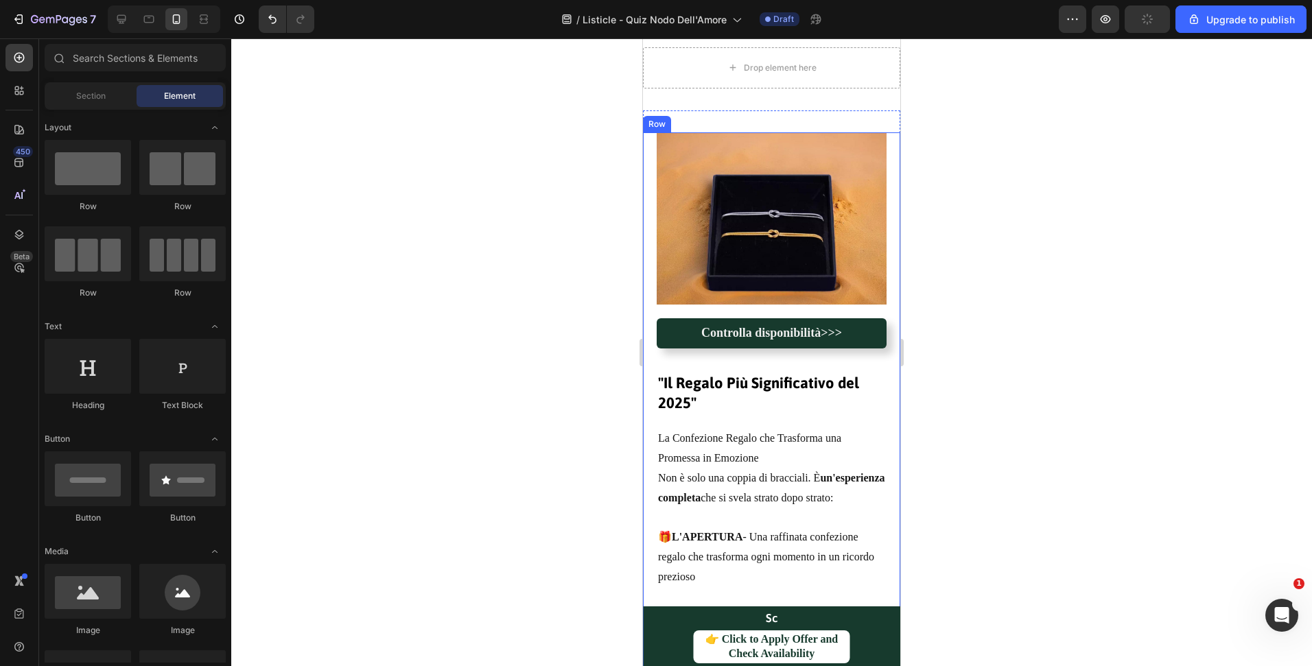
click at [805, 347] on div "Controlla disponibilità>>> Button" at bounding box center [771, 333] width 257 height 56
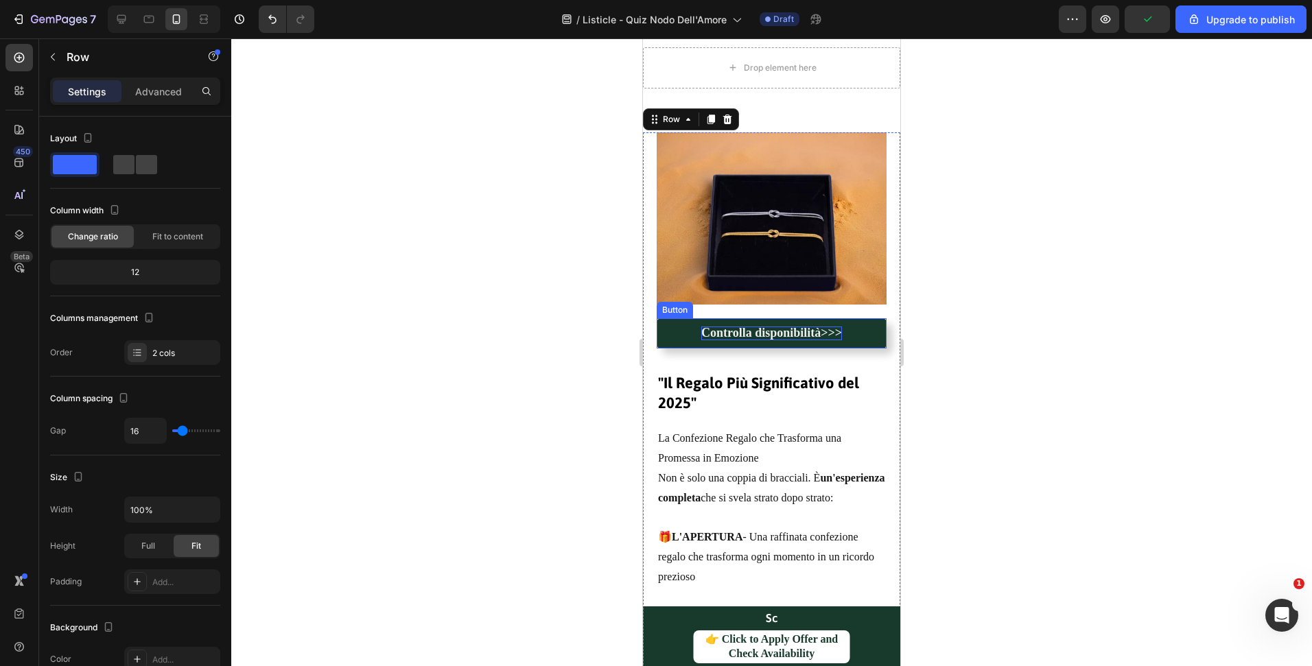
click at [815, 326] on strong "Controlla disponibilità>>>" at bounding box center [771, 333] width 141 height 14
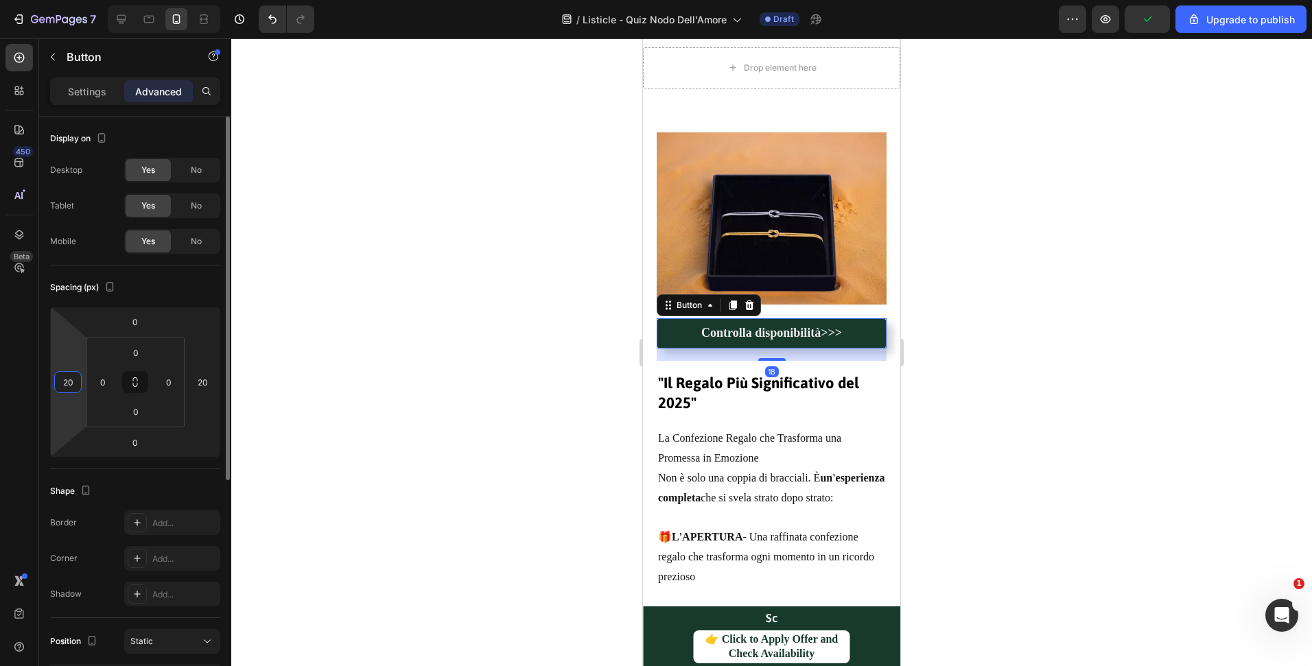
click at [71, 388] on input "20" at bounding box center [68, 382] width 21 height 21
type input "0"
click at [202, 386] on input "20" at bounding box center [202, 382] width 21 height 21
type input "200"
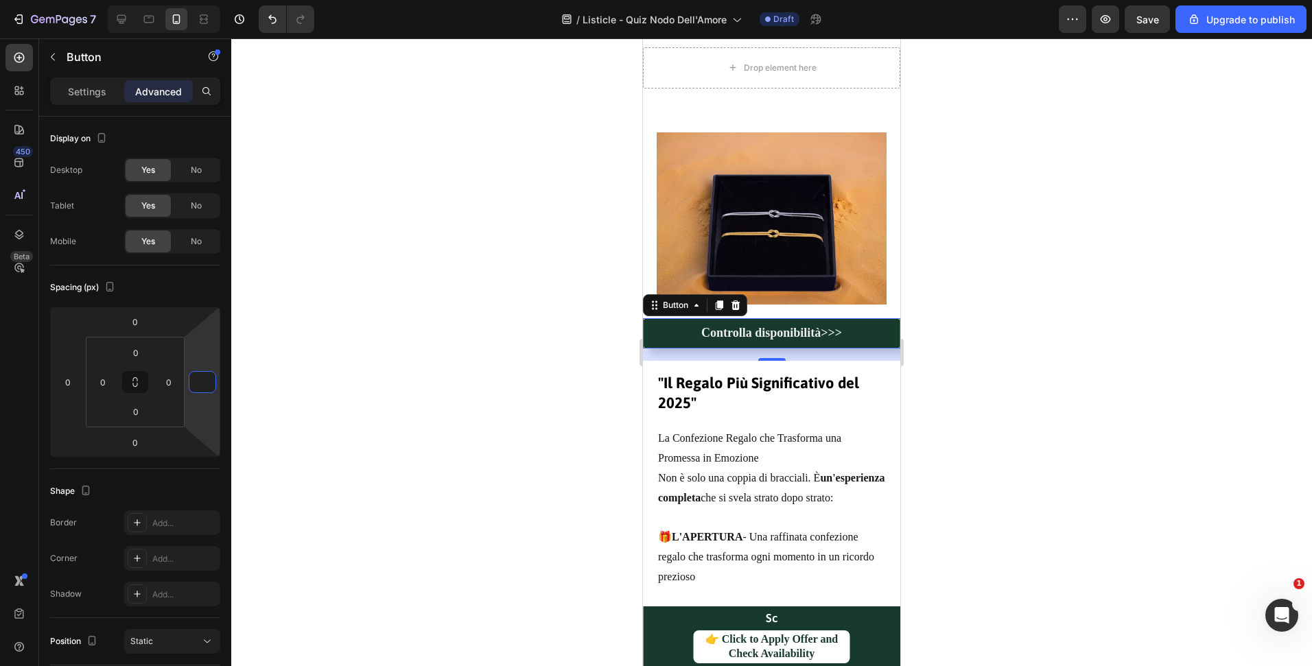
type input "0"
click at [469, 412] on div at bounding box center [771, 352] width 1081 height 628
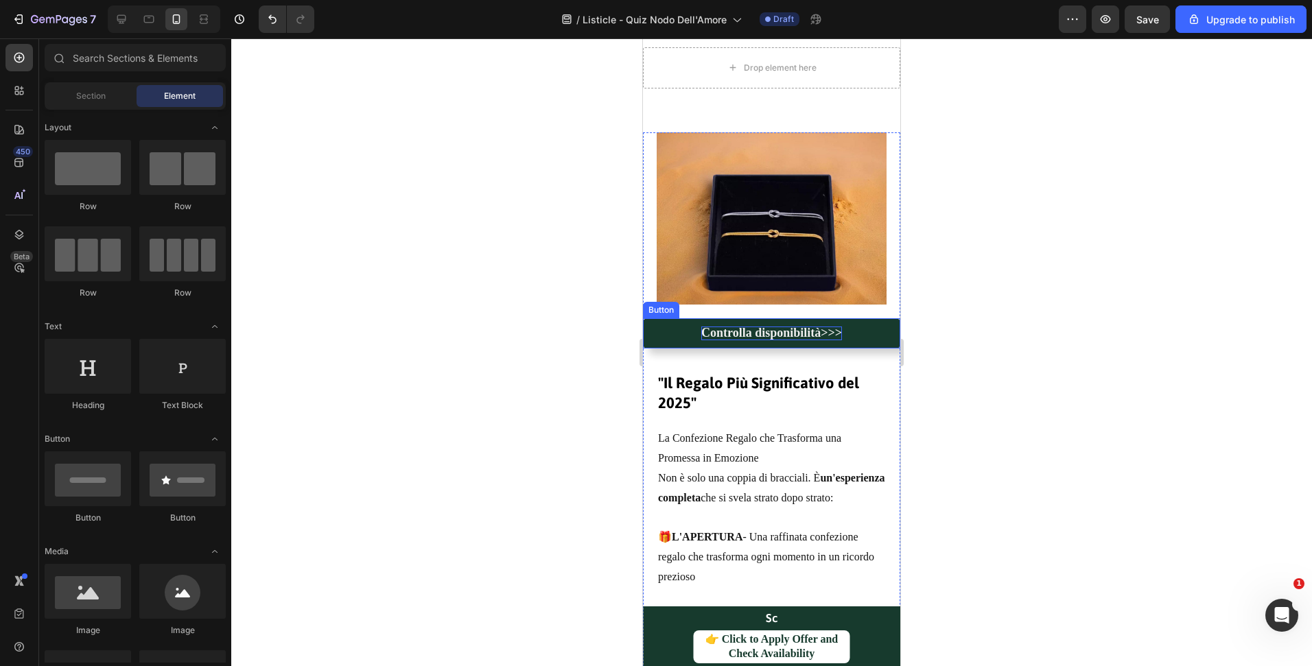
click at [751, 326] on strong "Controlla disponibilità>>>" at bounding box center [771, 333] width 141 height 14
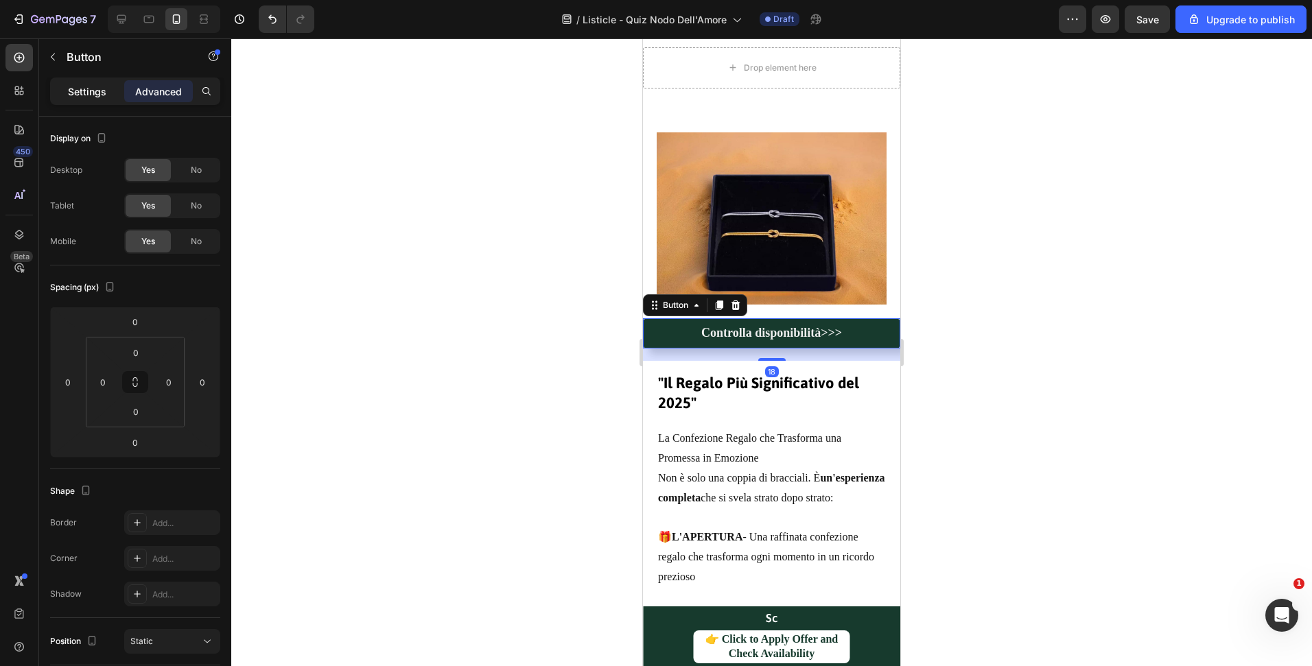
click at [89, 90] on p "Settings" at bounding box center [87, 91] width 38 height 14
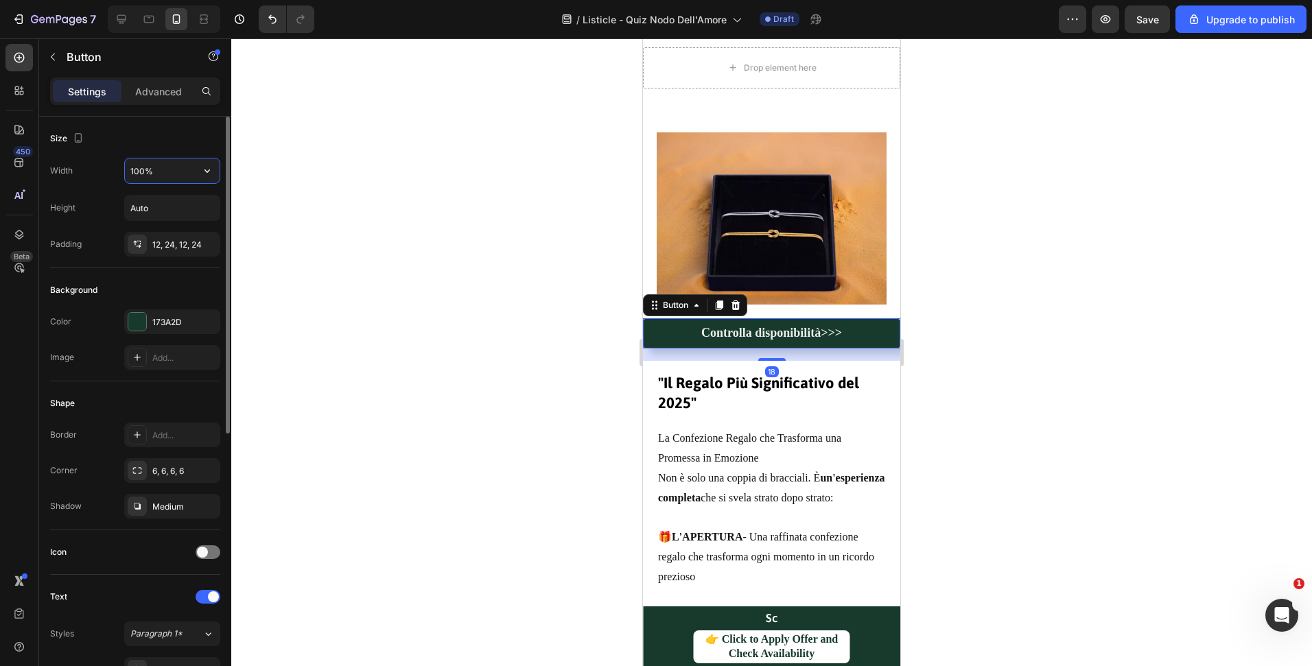
click at [137, 169] on input "100%" at bounding box center [172, 170] width 95 height 25
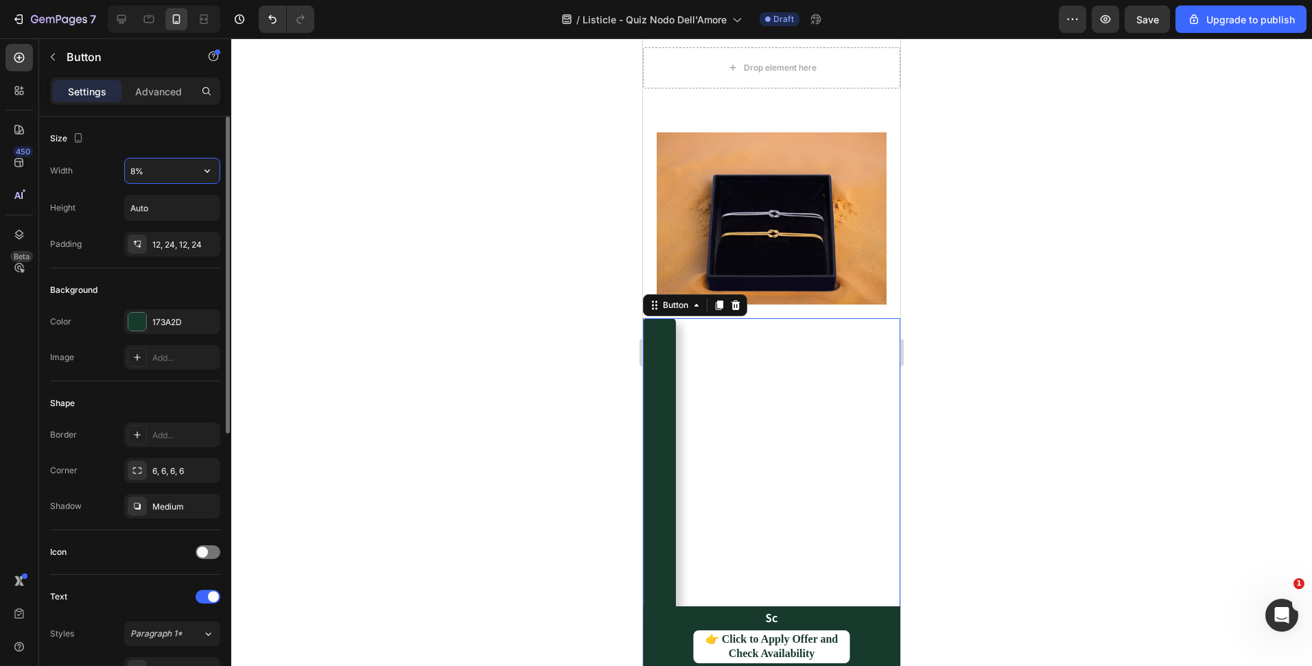
type input "80%"
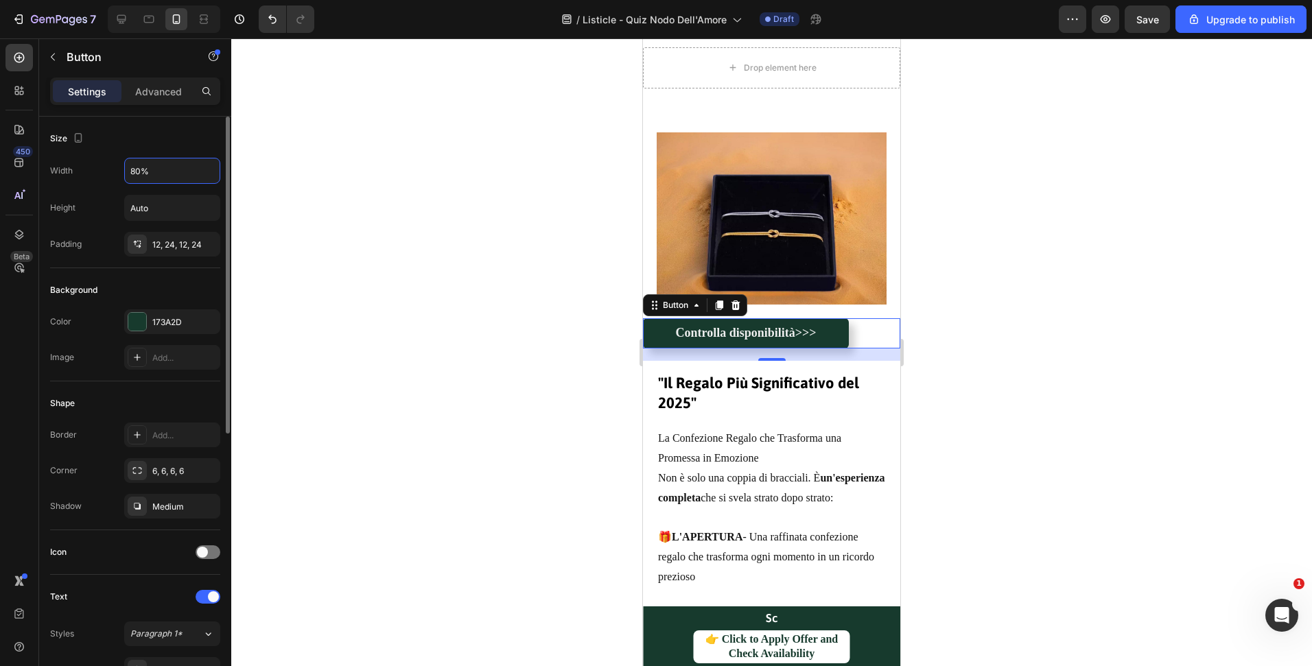
scroll to position [502, 0]
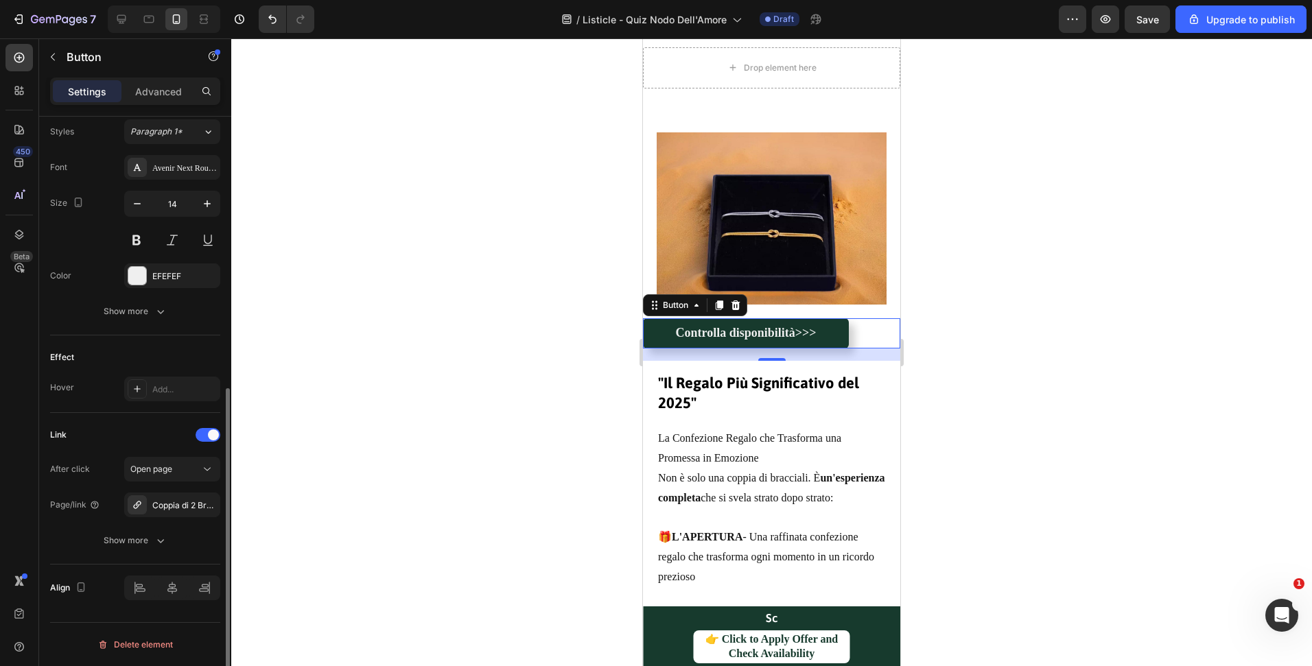
click at [434, 469] on div at bounding box center [771, 352] width 1081 height 628
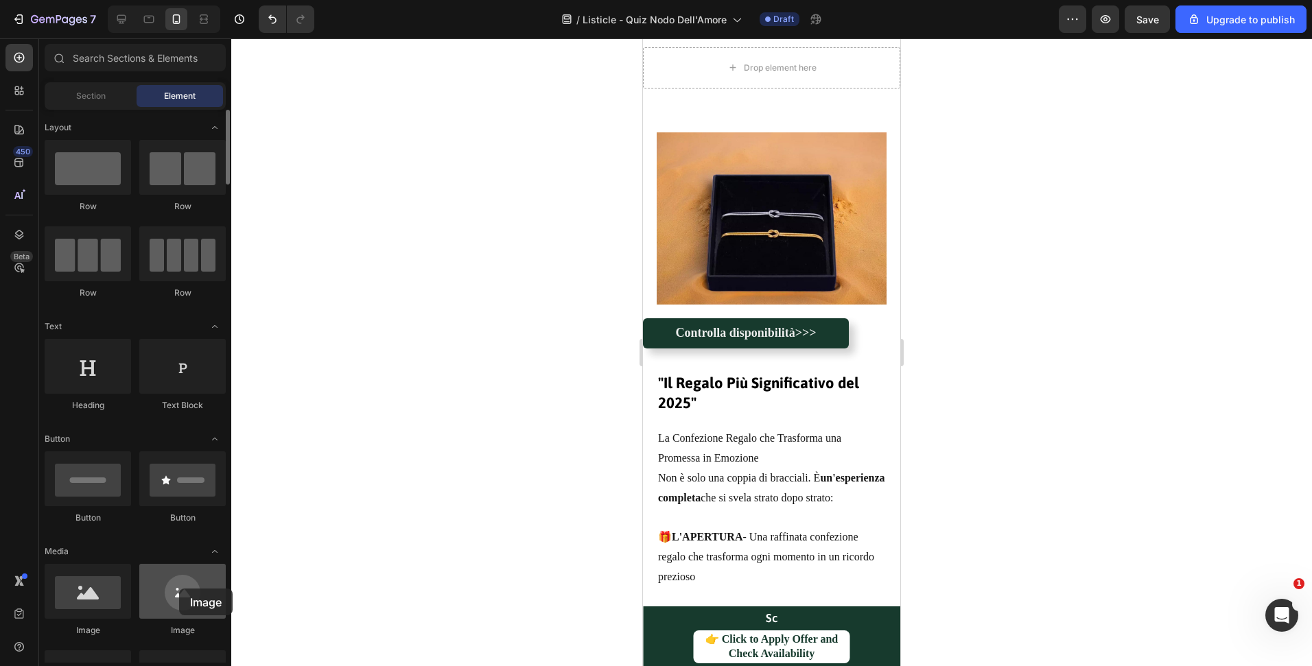
click at [179, 589] on div at bounding box center [182, 591] width 86 height 55
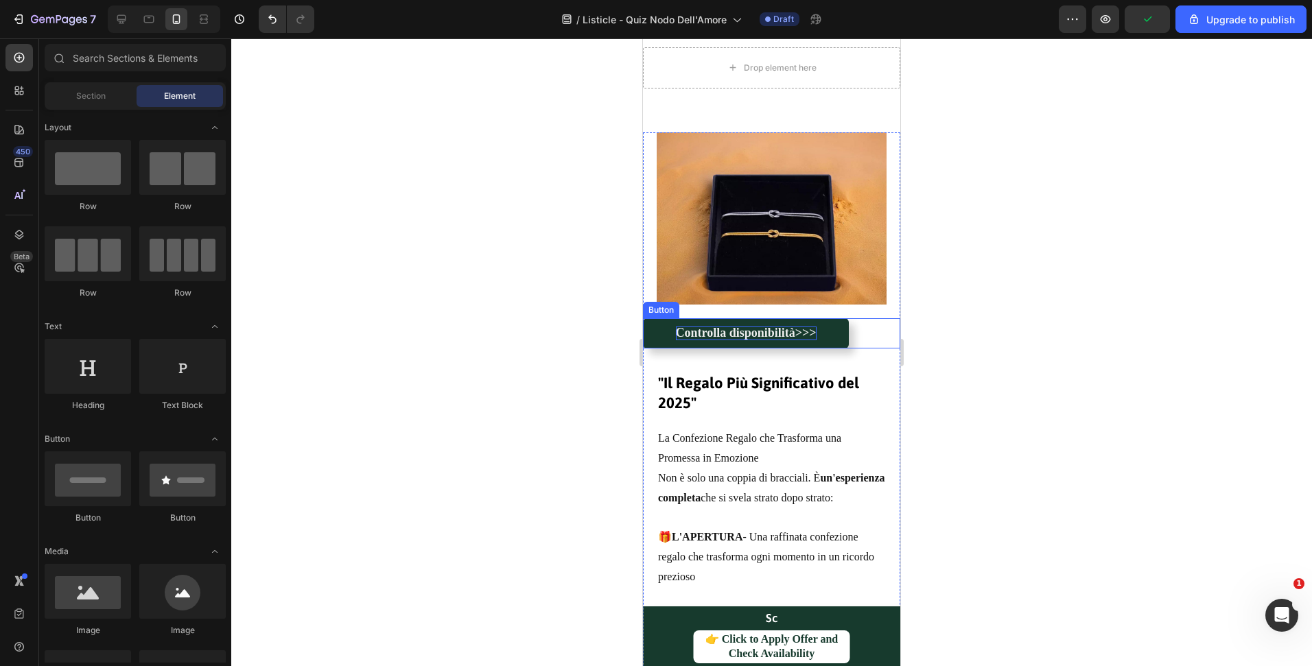
click at [775, 326] on strong "Controlla disponibilità>>>" at bounding box center [746, 333] width 141 height 14
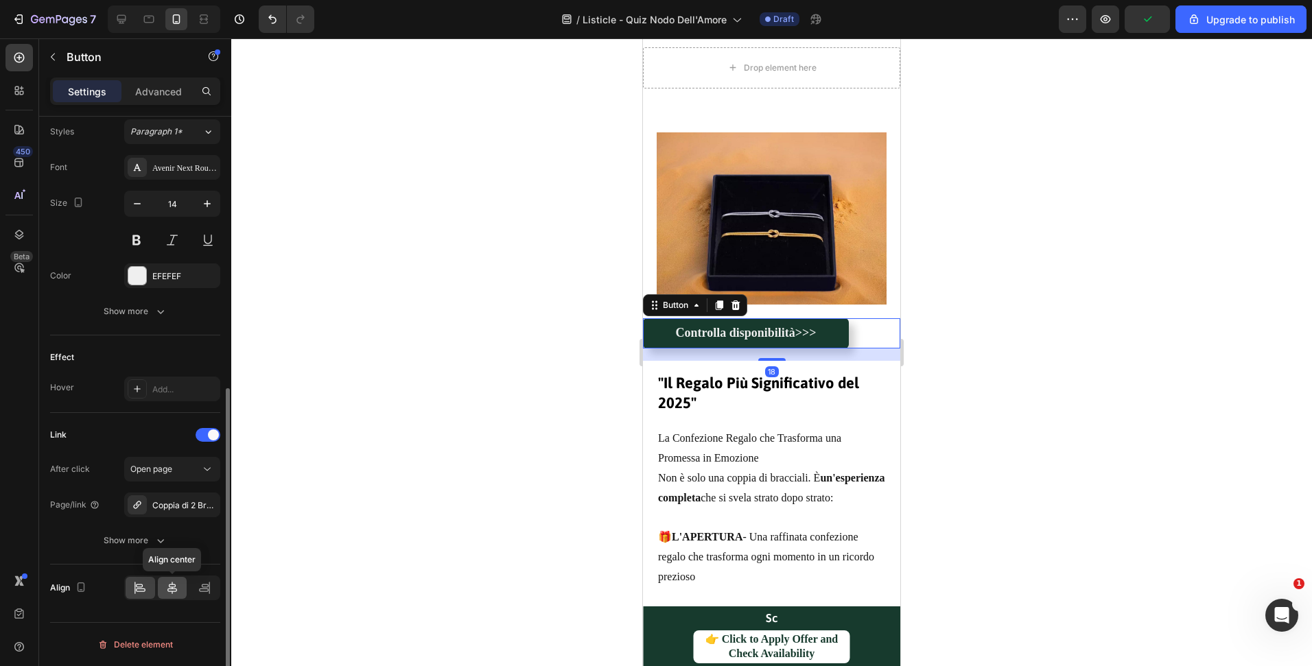
click at [175, 585] on icon at bounding box center [172, 588] width 10 height 12
drag, startPoint x: 1032, startPoint y: 360, endPoint x: 78, endPoint y: 412, distance: 955.1
click at [1032, 360] on div at bounding box center [771, 352] width 1081 height 628
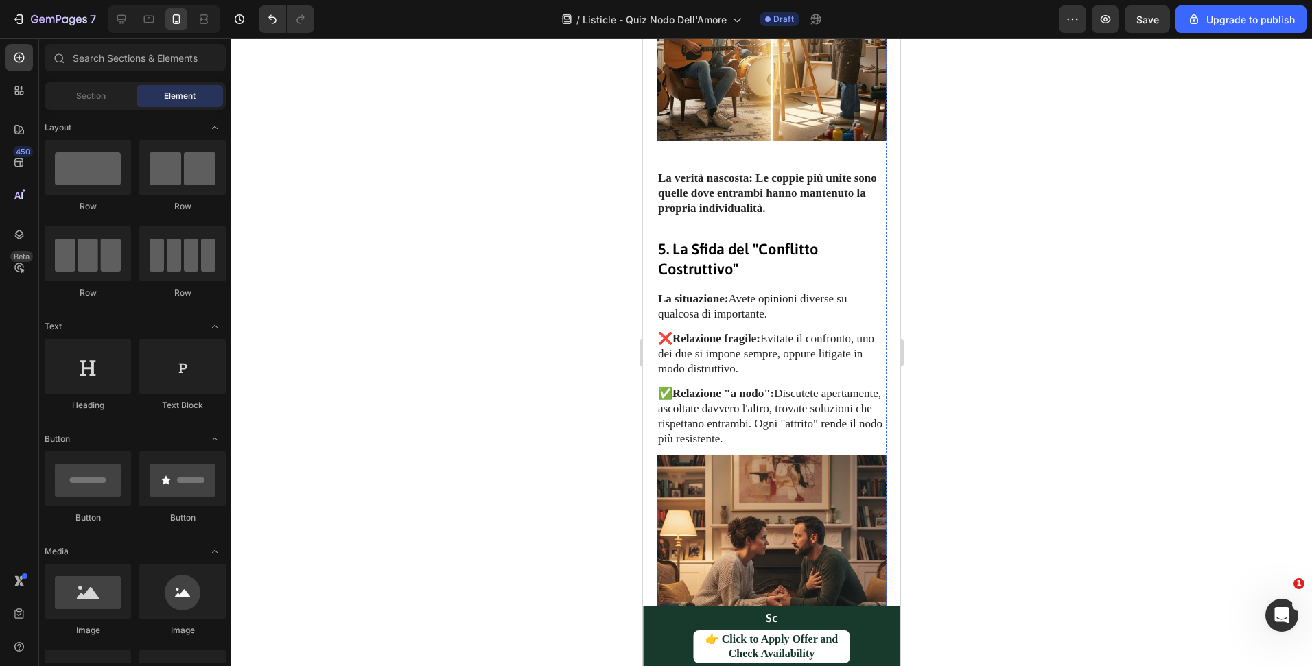
scroll to position [2965, 0]
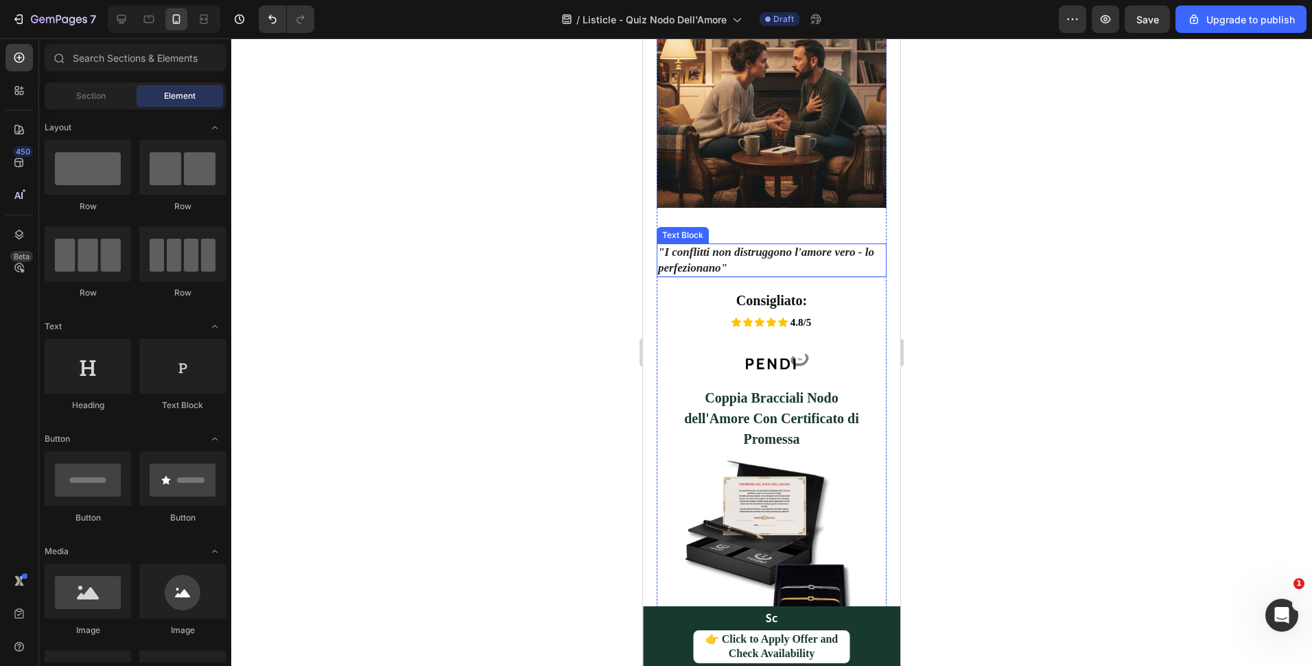
click at [789, 245] on p ""I conflitti non distruggono l'amore vero - lo perfezionano"" at bounding box center [771, 260] width 227 height 30
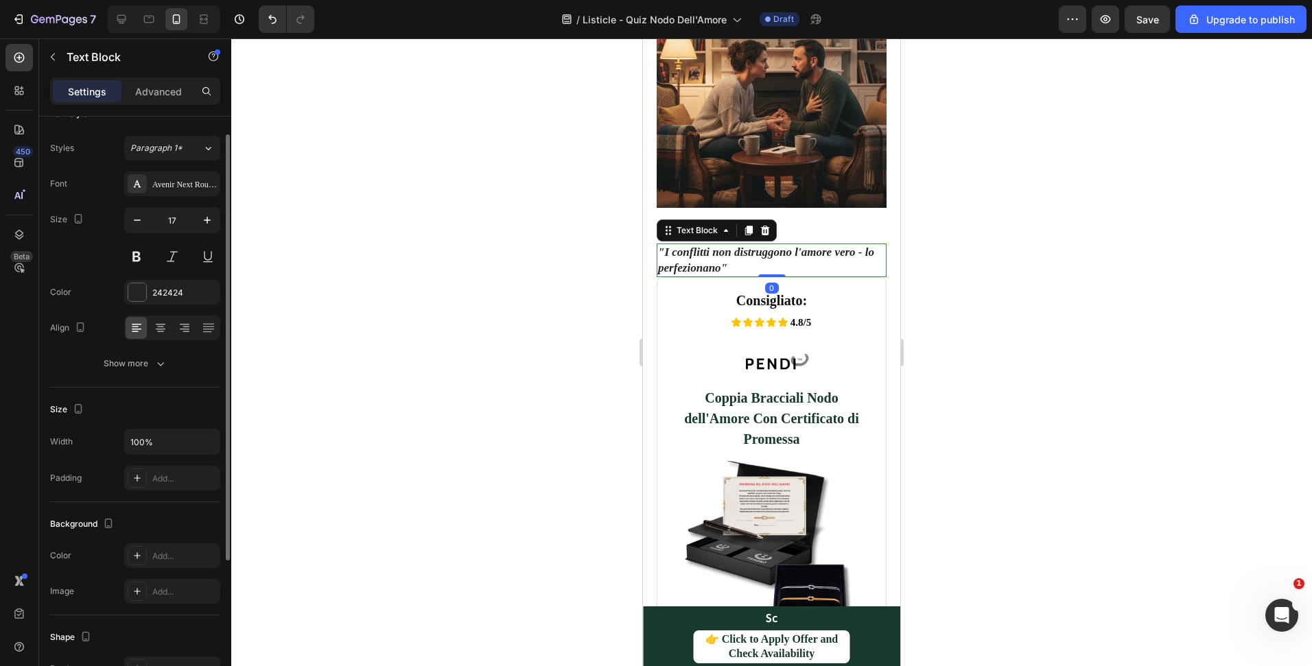
scroll to position [27, 0]
click at [170, 86] on p "Advanced" at bounding box center [158, 91] width 47 height 14
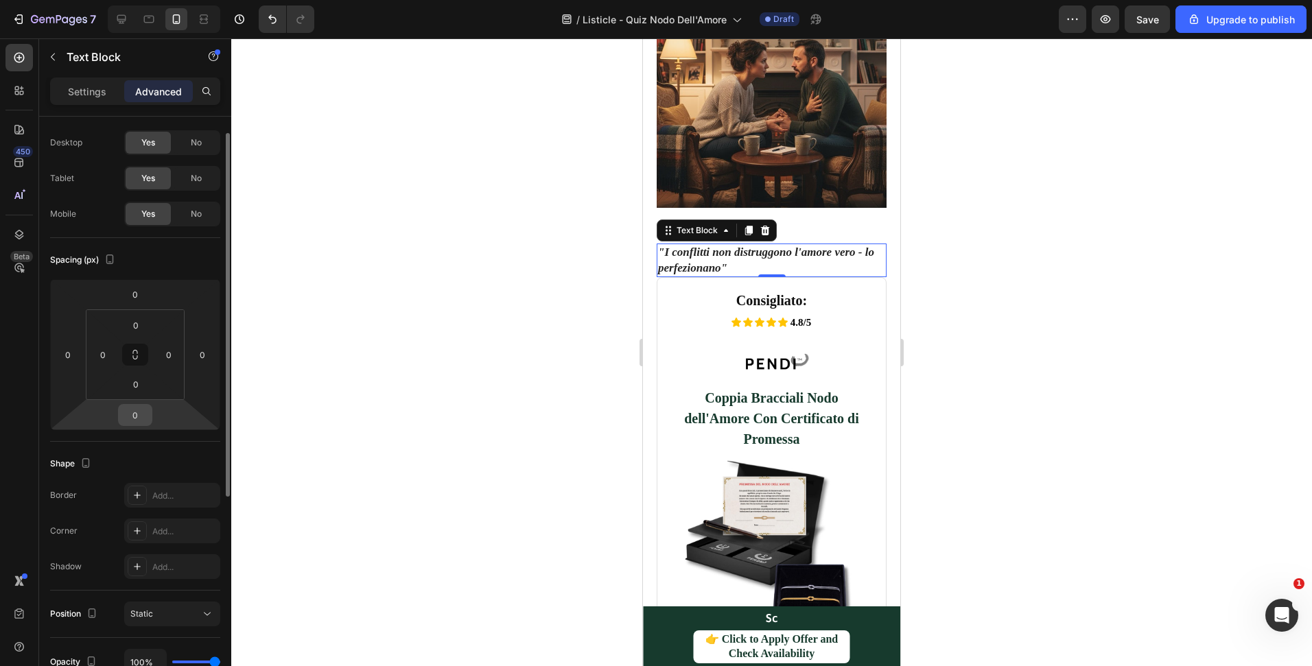
click at [133, 408] on input "0" at bounding box center [134, 415] width 27 height 21
type input "20"
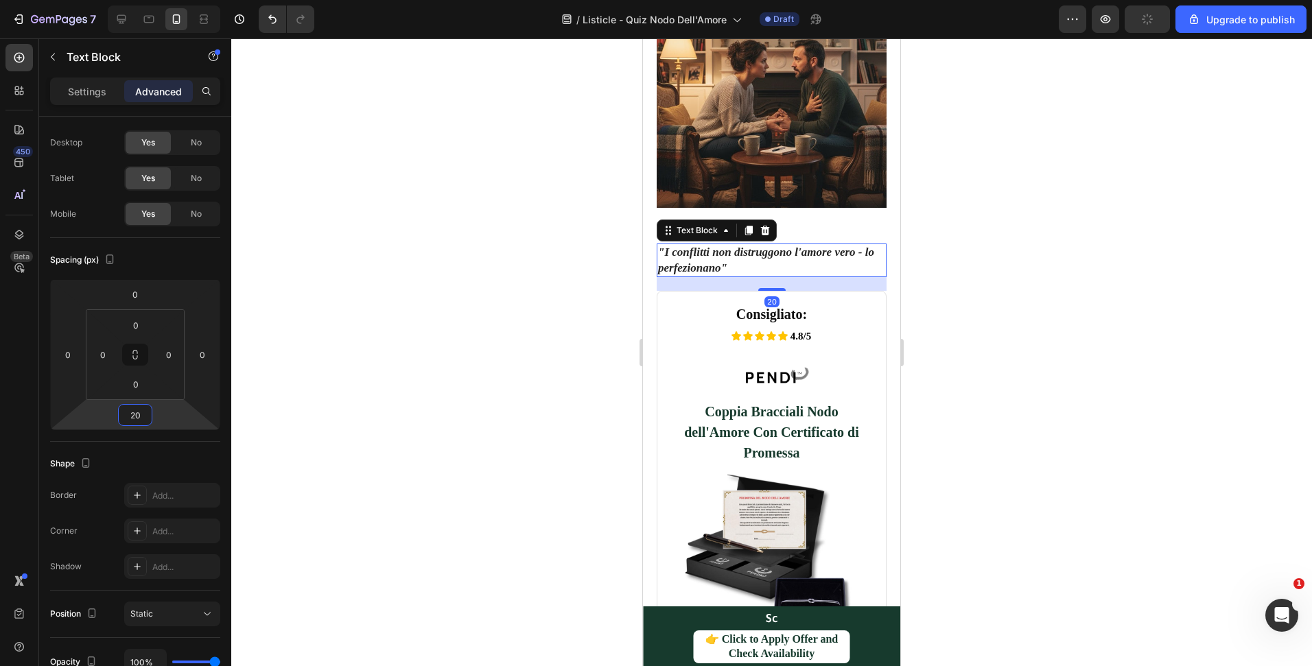
click at [1090, 339] on div at bounding box center [771, 352] width 1081 height 628
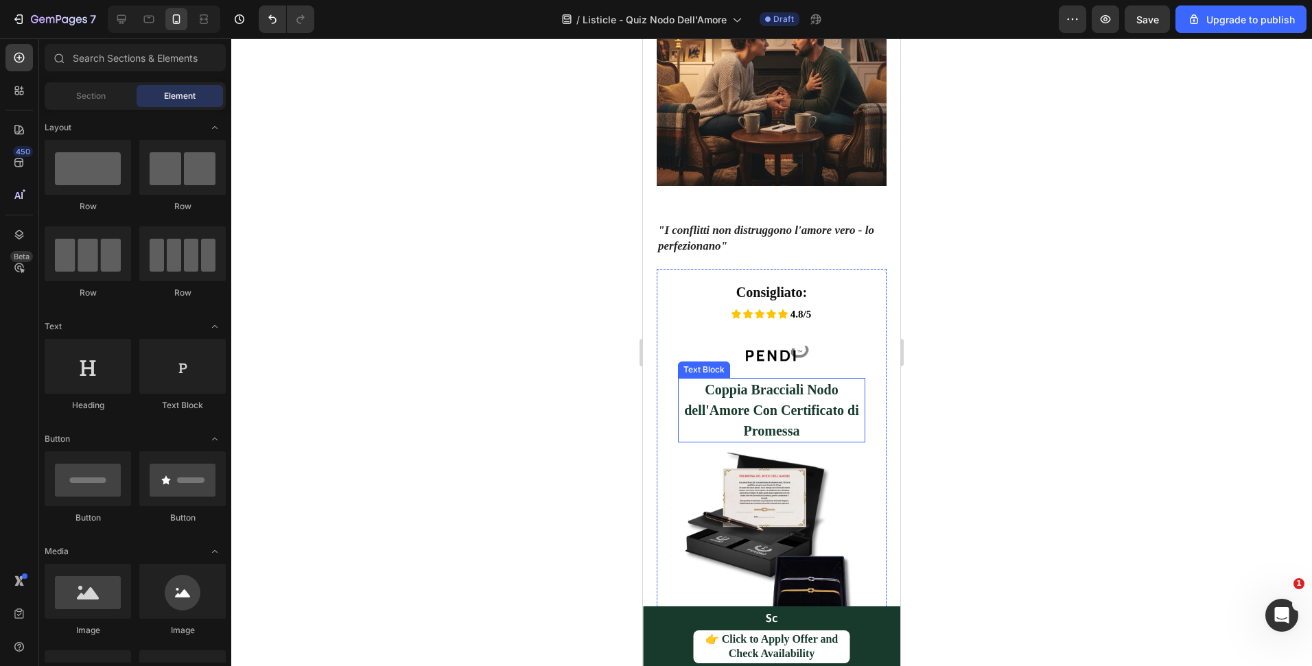
scroll to position [2987, 0]
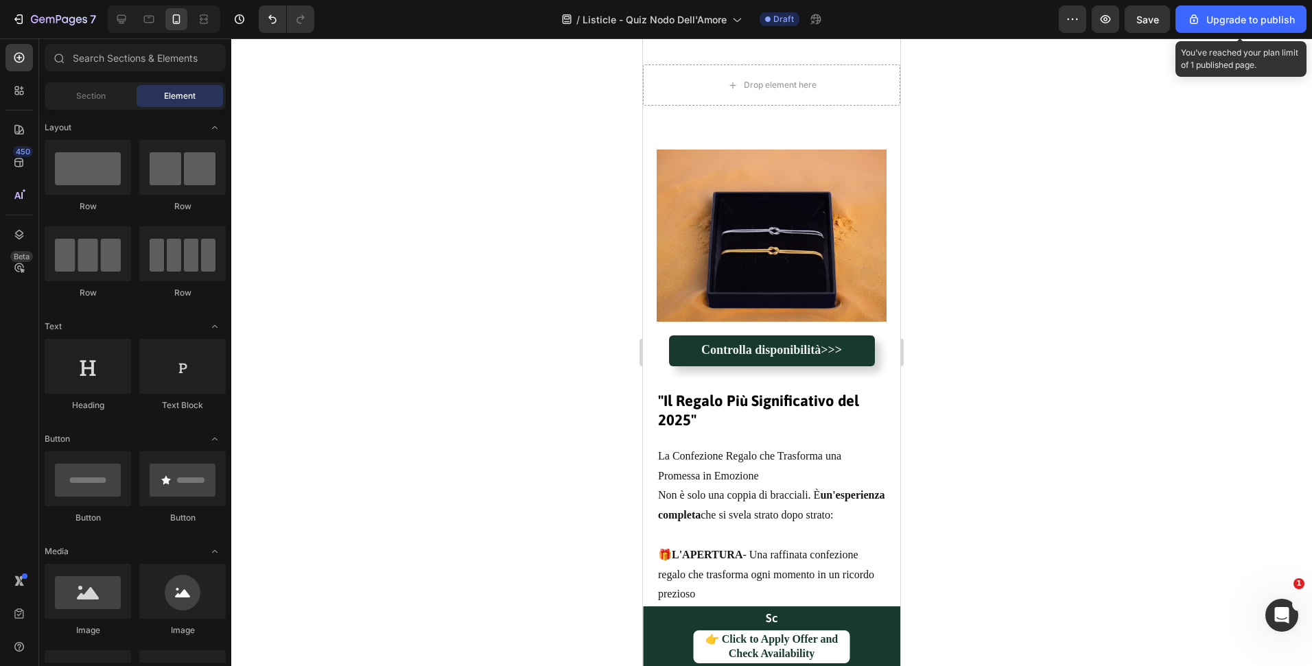
click at [1156, 17] on span "Save" at bounding box center [1147, 20] width 23 height 12
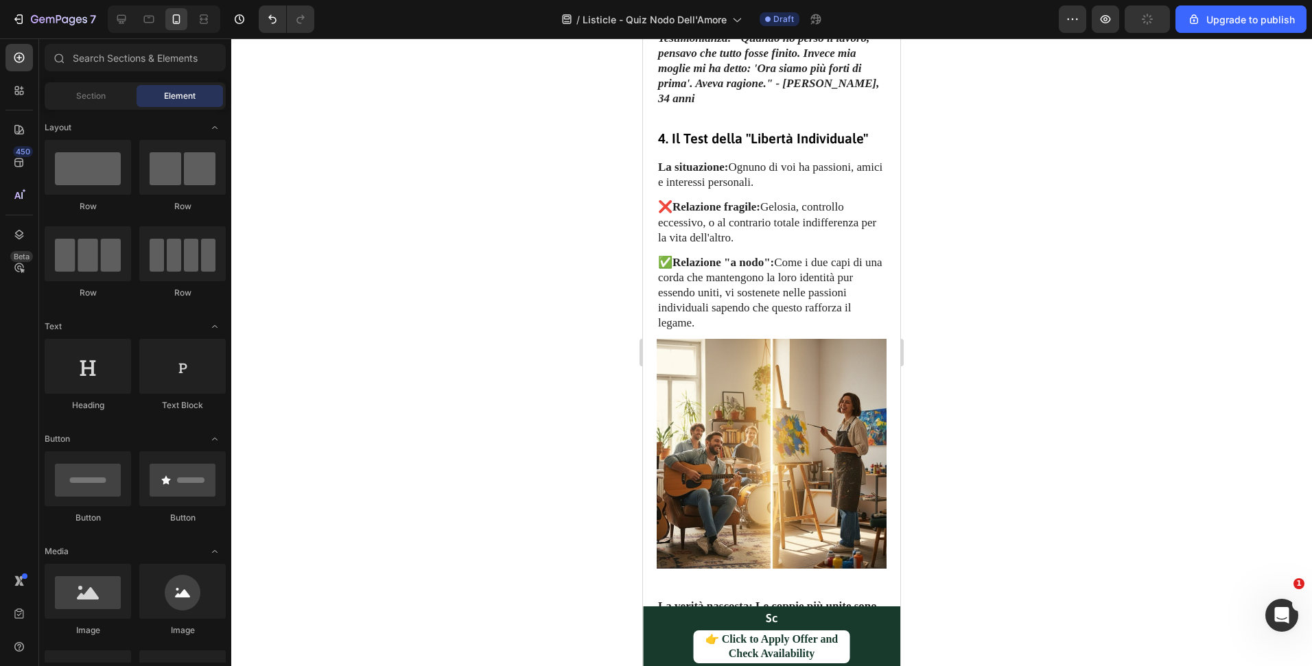
scroll to position [1848, 0]
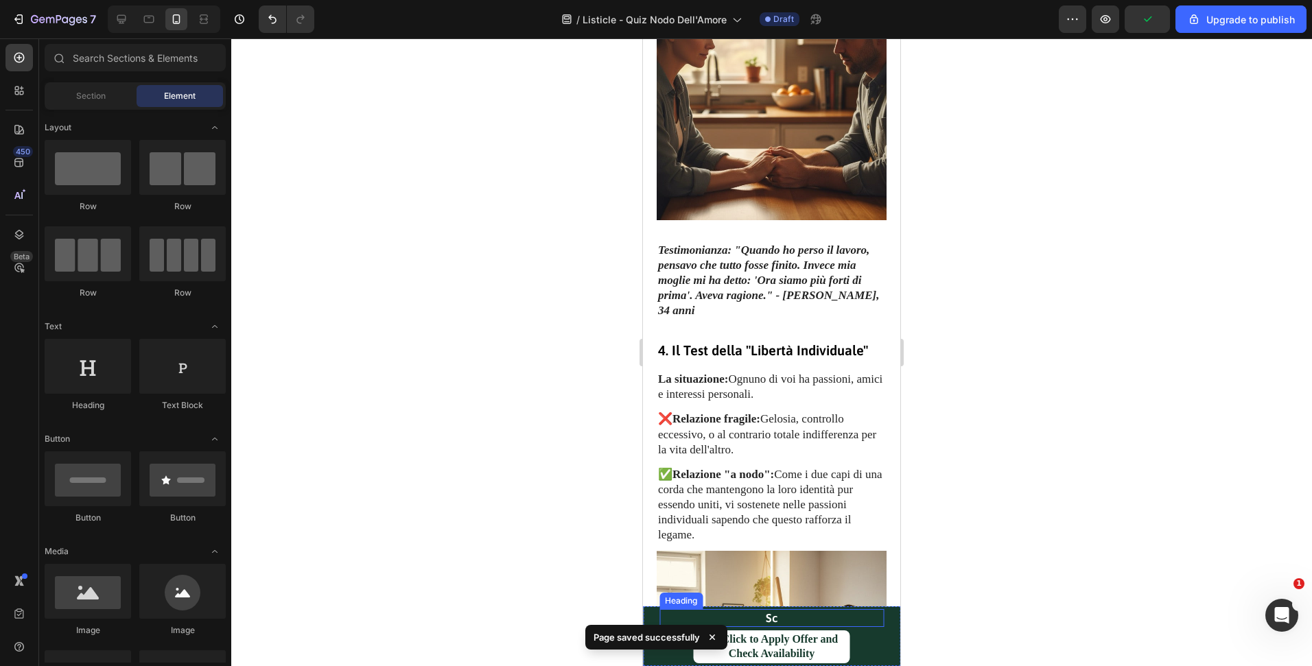
click at [766, 619] on p "Sc" at bounding box center [772, 618] width 222 height 15
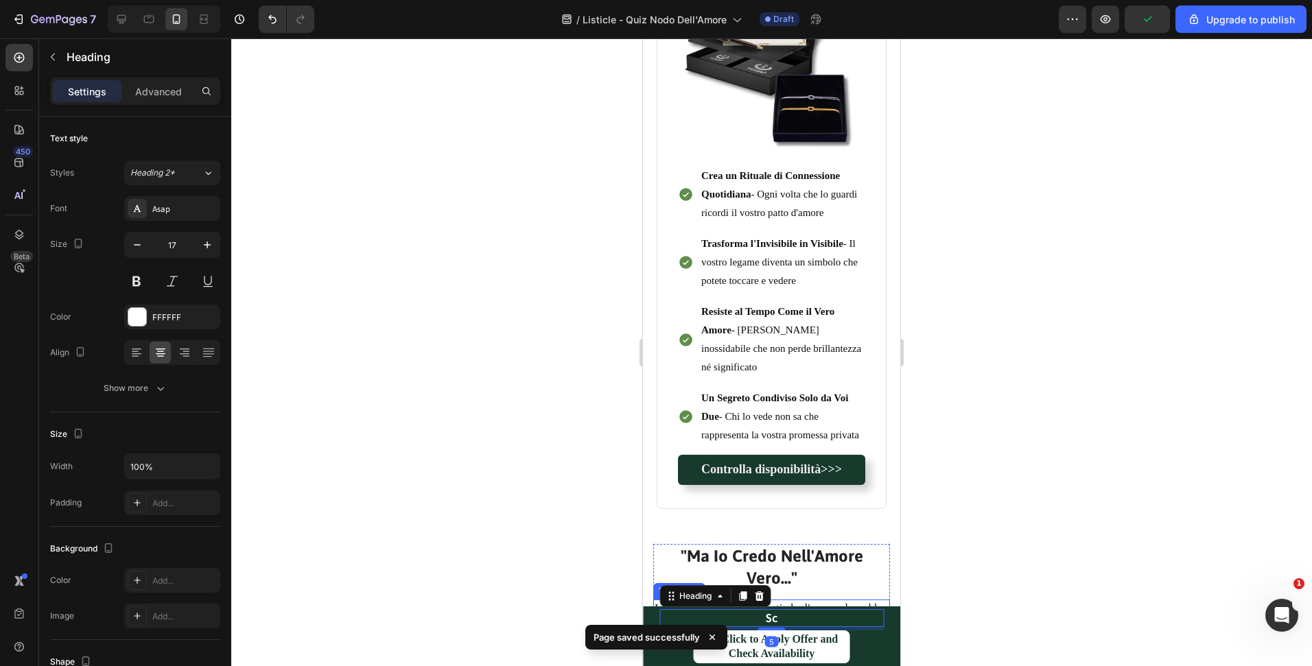
scroll to position [3474, 0]
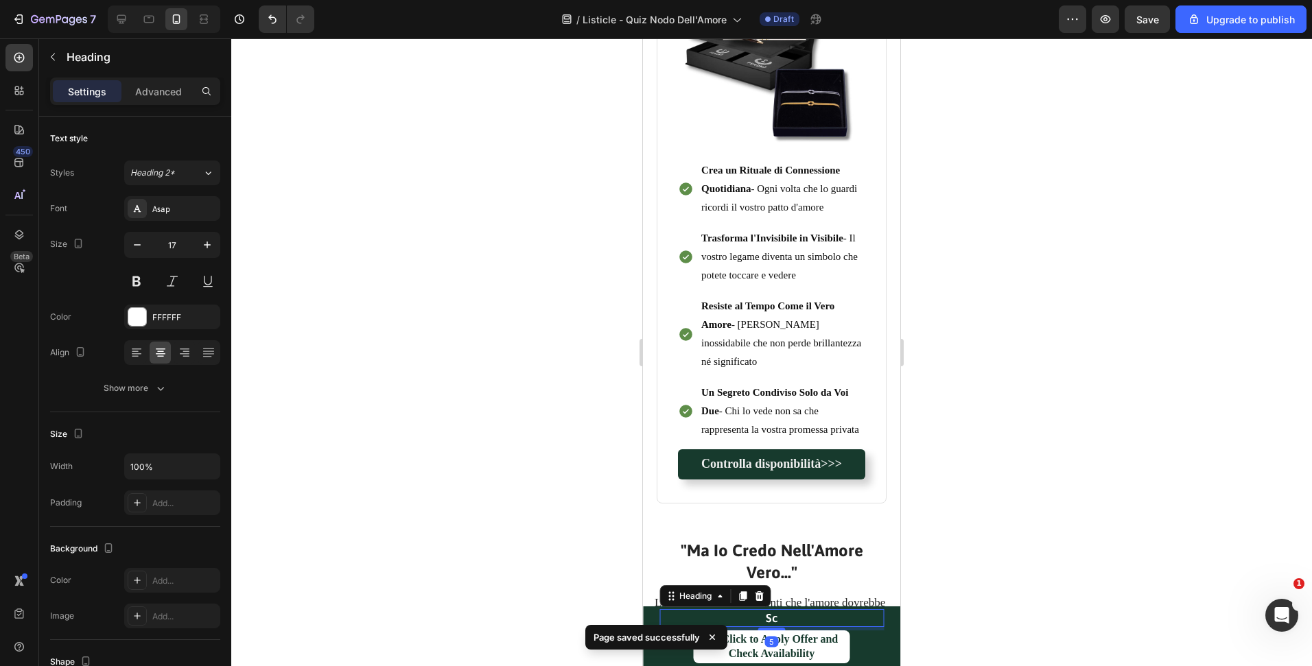
click at [779, 622] on p "Sc" at bounding box center [772, 618] width 222 height 15
click at [773, 622] on p "Sc" at bounding box center [772, 618] width 222 height 15
click at [769, 620] on p "Sc" at bounding box center [772, 618] width 222 height 15
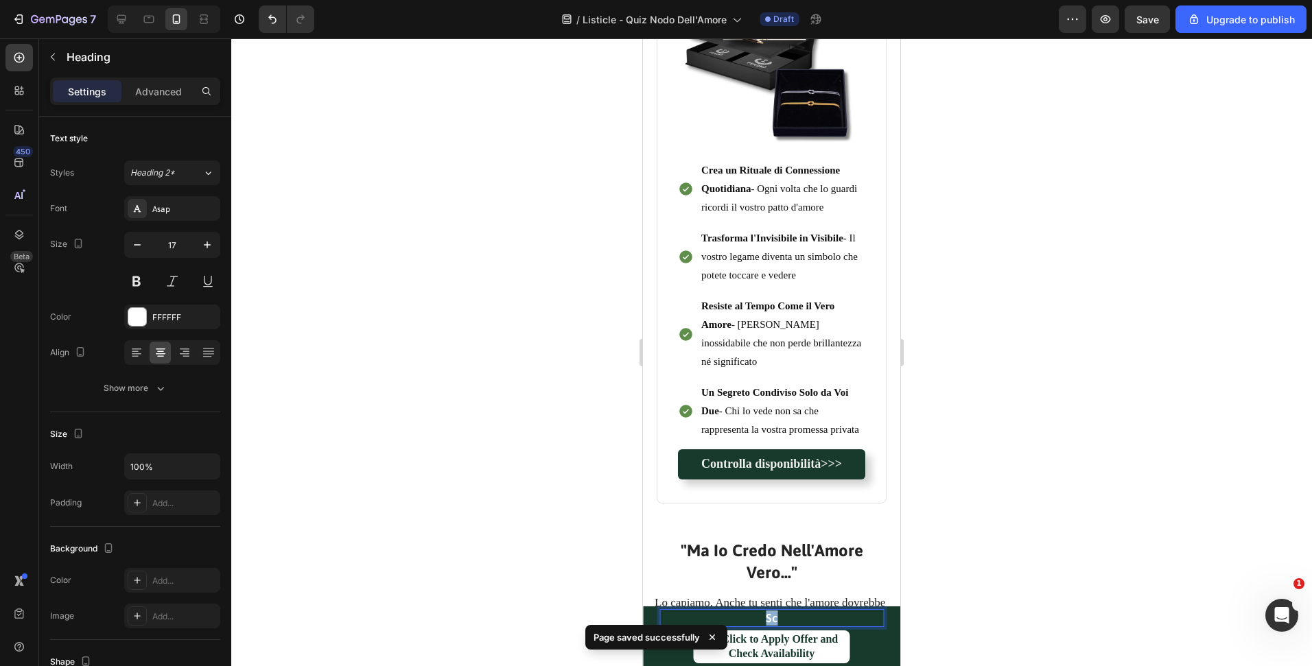
click at [769, 620] on p "Sc" at bounding box center [772, 618] width 222 height 15
click at [747, 449] on link "Controlla disponibilità>>>" at bounding box center [771, 464] width 187 height 30
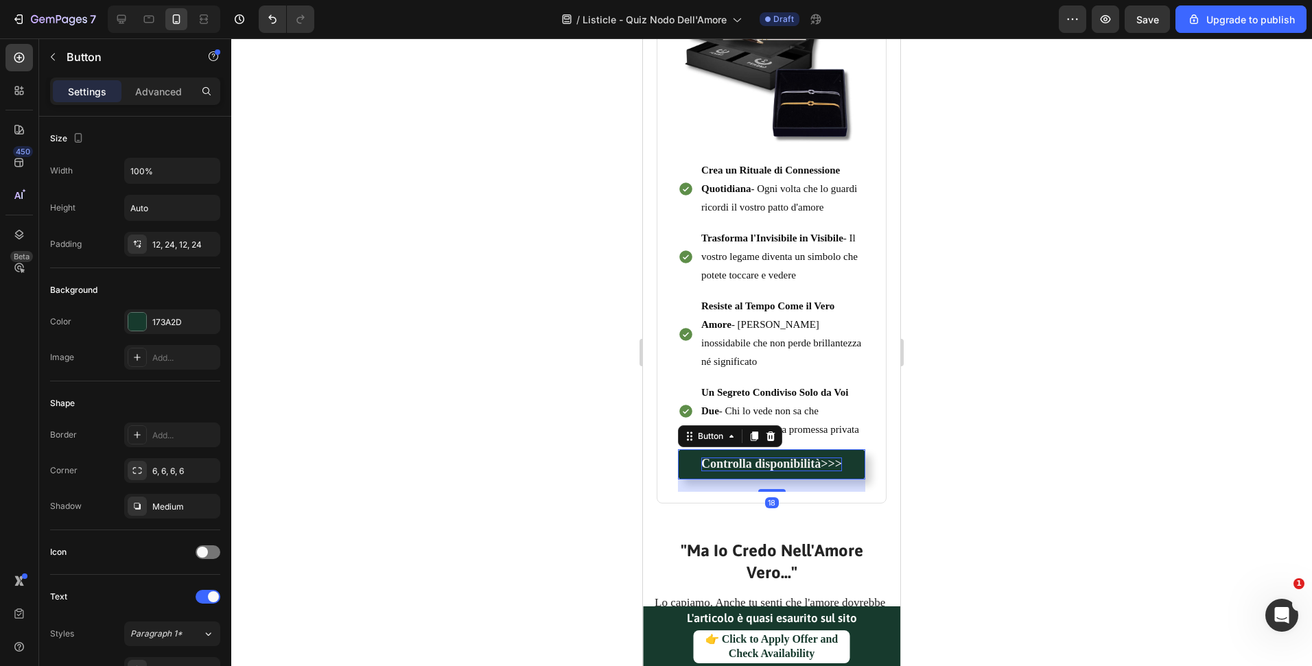
click at [745, 457] on strong "Controlla disponibilità>>>" at bounding box center [771, 464] width 141 height 14
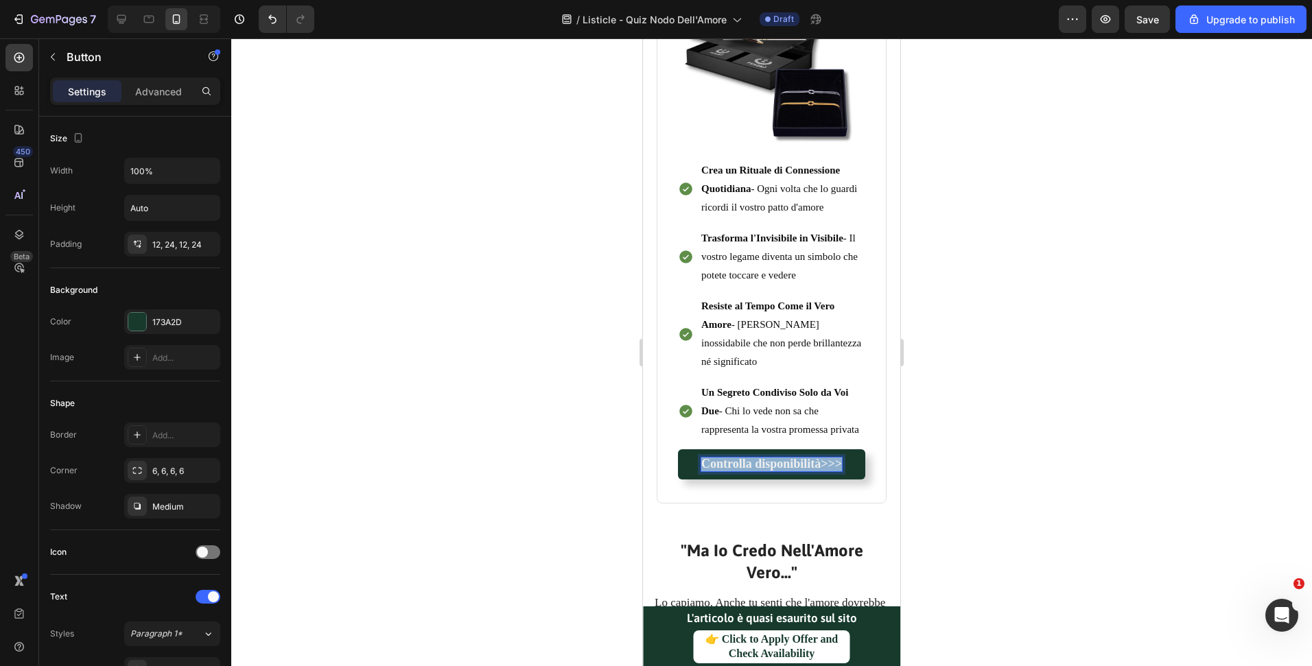
click at [745, 457] on strong "Controlla disponibilità>>>" at bounding box center [771, 464] width 141 height 14
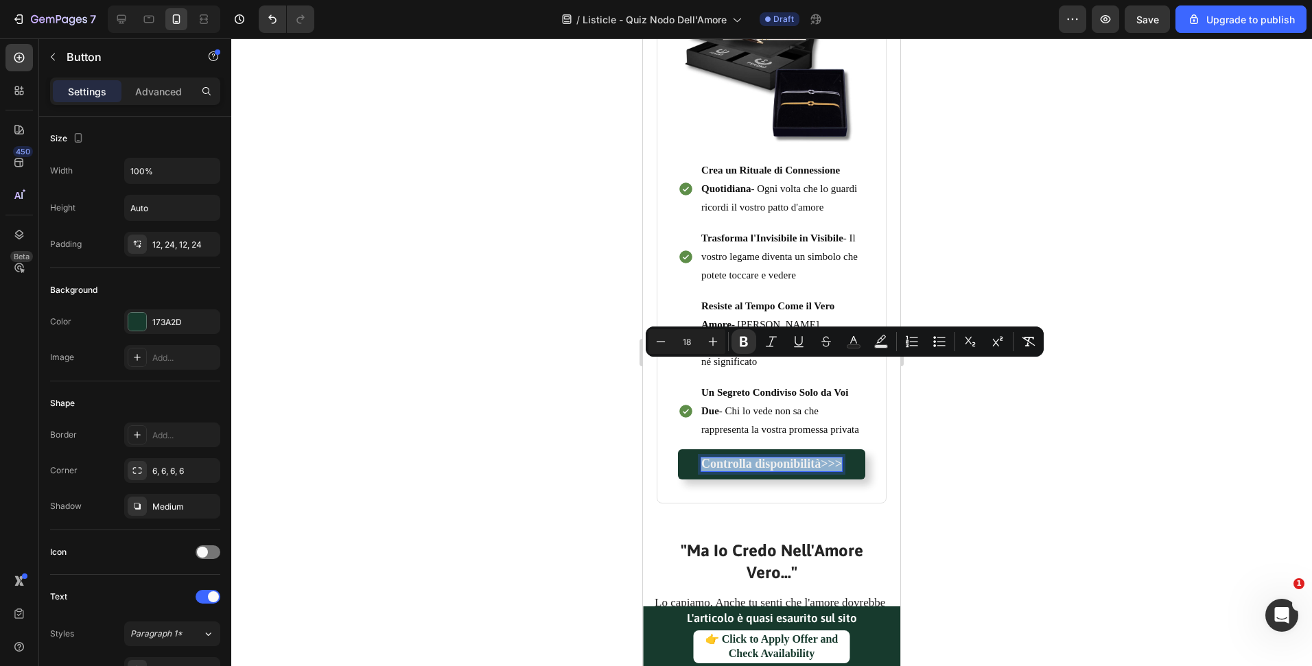
copy strong "Controlla disponibilità>>>"
click at [779, 655] on p "👉 Click to Apply Offer and Check Availability" at bounding box center [771, 647] width 143 height 29
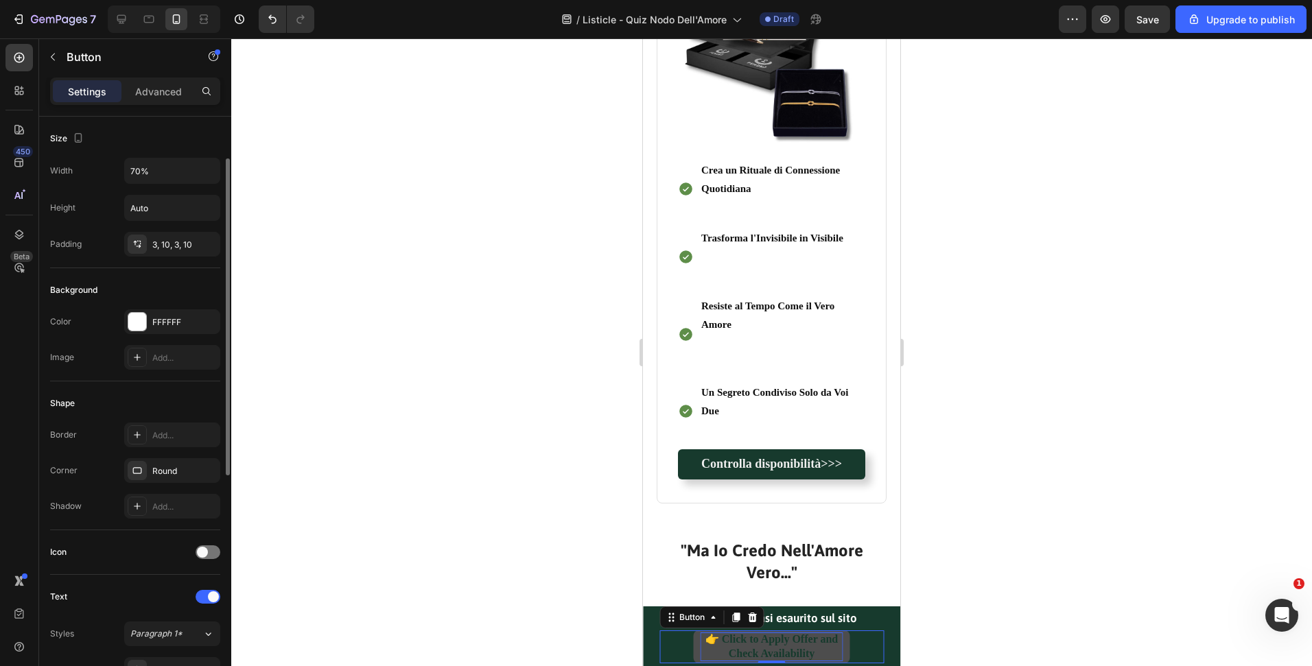
scroll to position [27, 0]
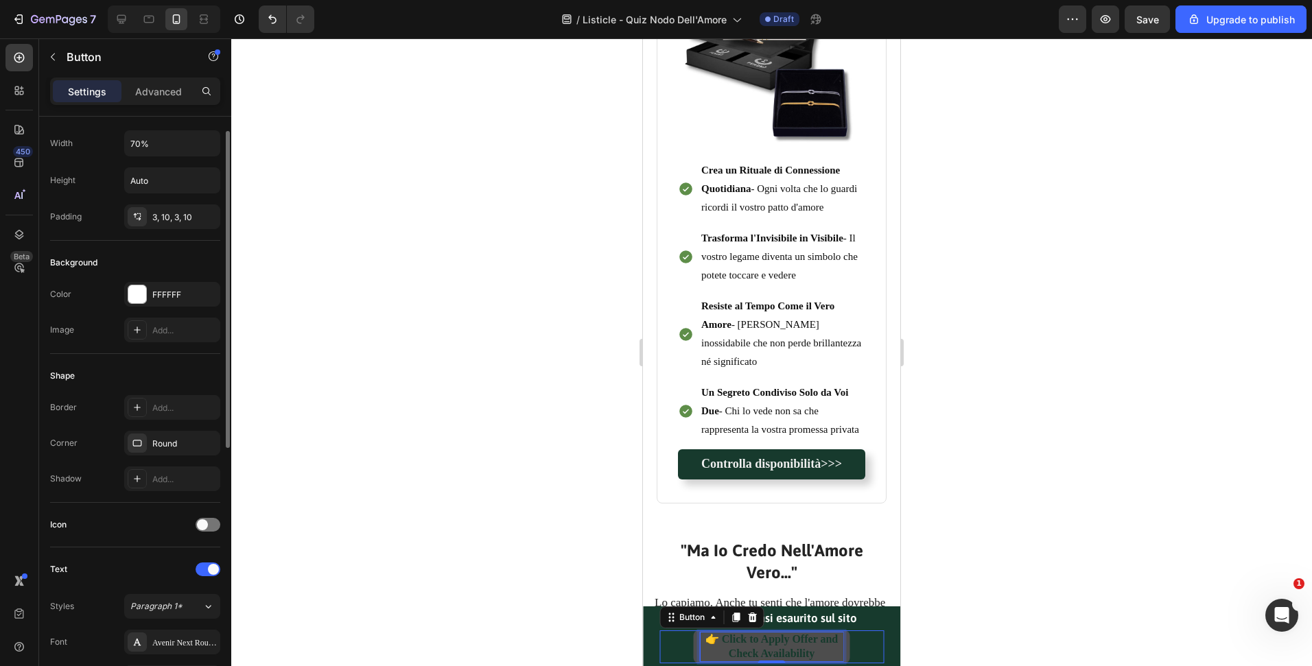
click at [782, 648] on p "👉 Click to Apply Offer and Check Availability" at bounding box center [771, 647] width 143 height 29
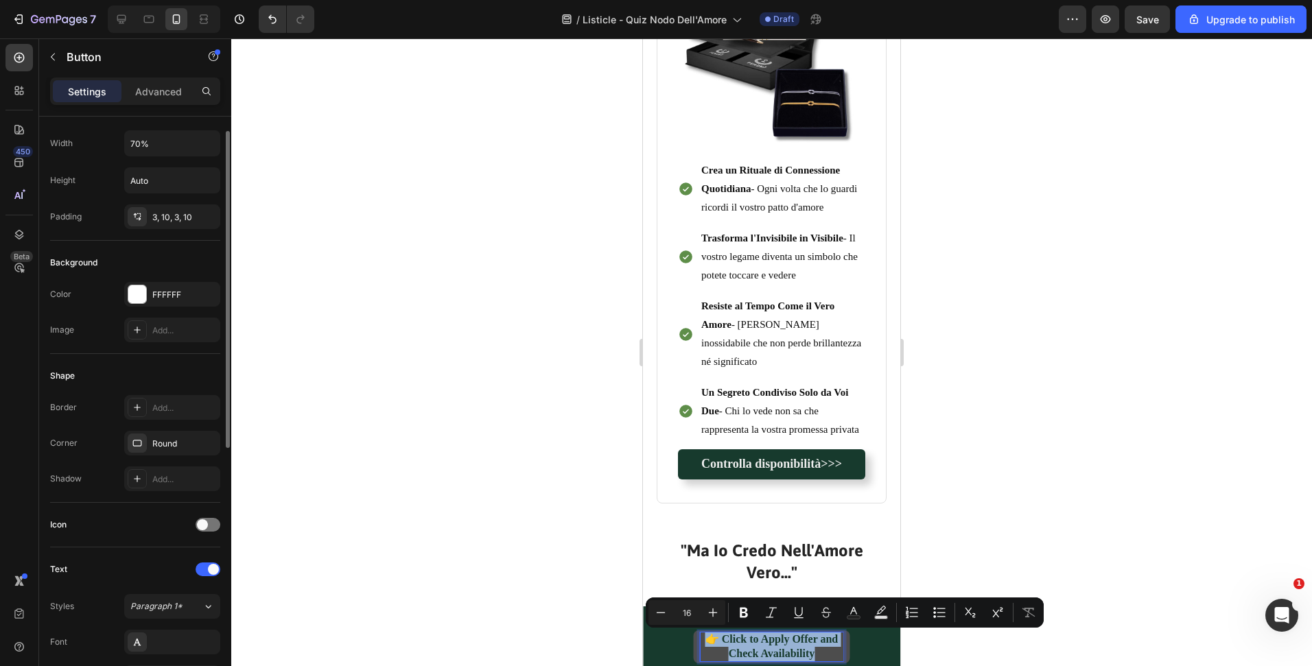
click at [708, 640] on p "👉 Click to Apply Offer and Check Availability" at bounding box center [771, 647] width 143 height 29
drag, startPoint x: 716, startPoint y: 636, endPoint x: 1649, endPoint y: 618, distance: 934.0
click at [811, 660] on p "👉 Click to Apply Offer and Check Availability" at bounding box center [771, 647] width 143 height 29
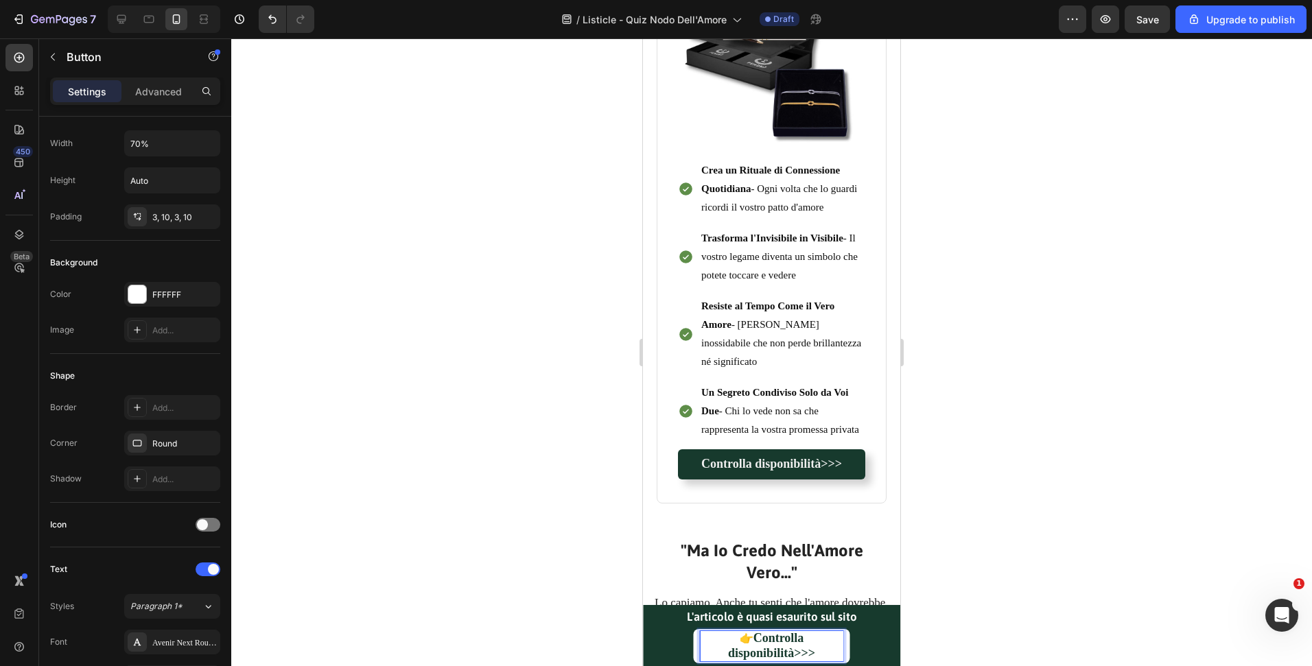
scroll to position [3482, 0]
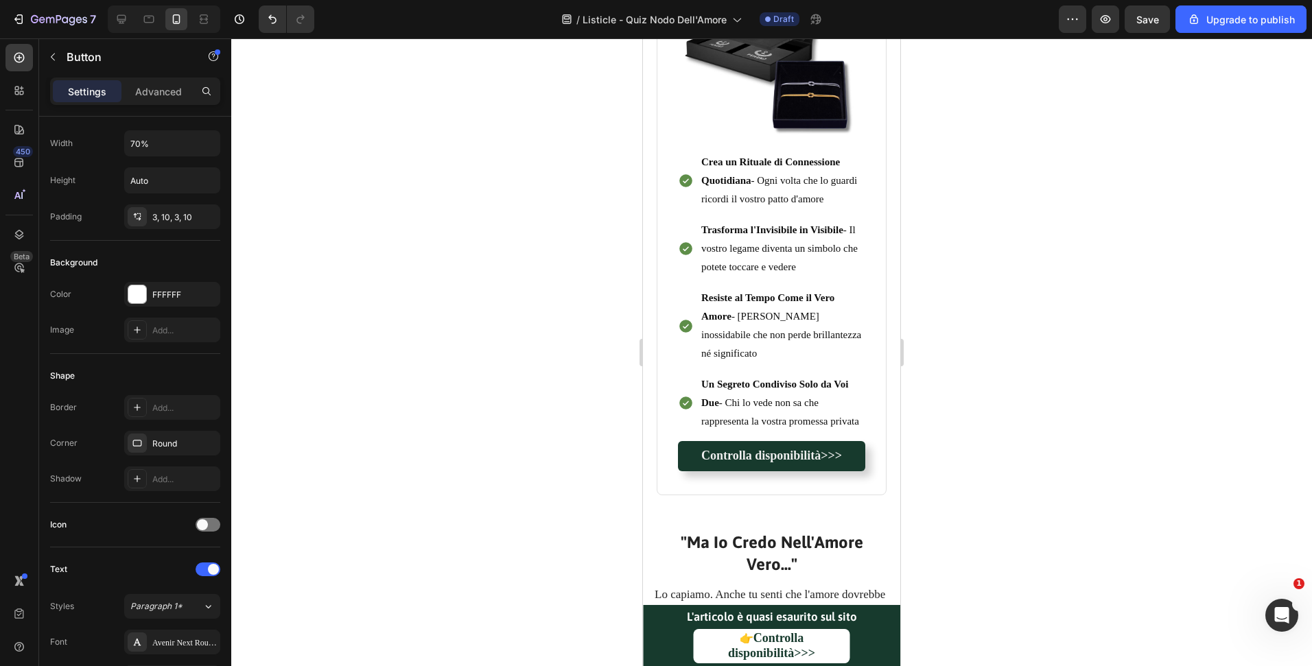
click at [1083, 545] on div at bounding box center [771, 352] width 1081 height 628
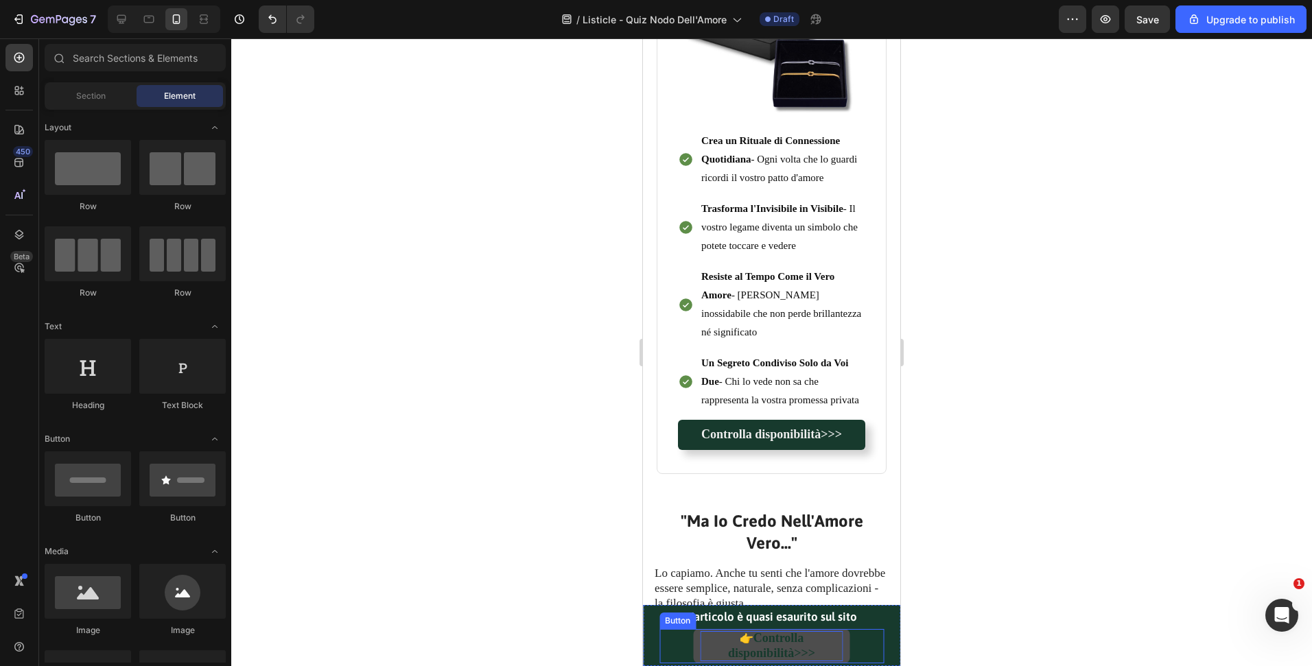
scroll to position [3505, 0]
click at [782, 646] on strong "Controlla disponibilità>>>" at bounding box center [771, 645] width 87 height 29
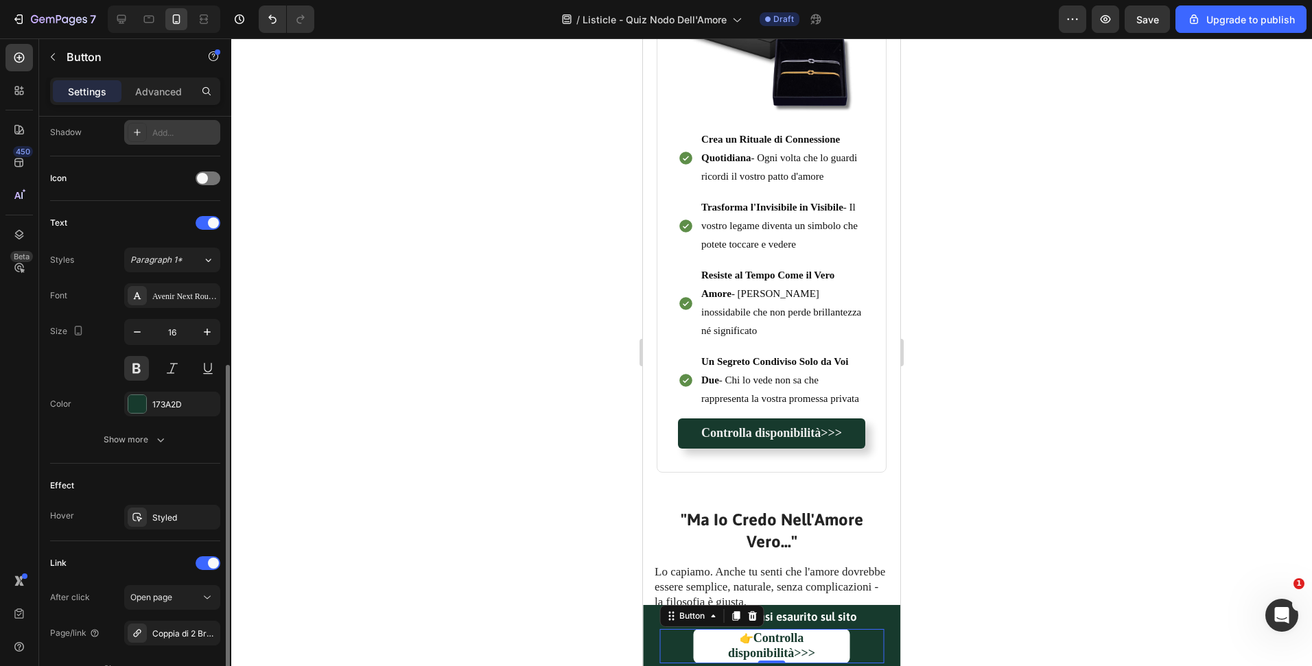
scroll to position [502, 0]
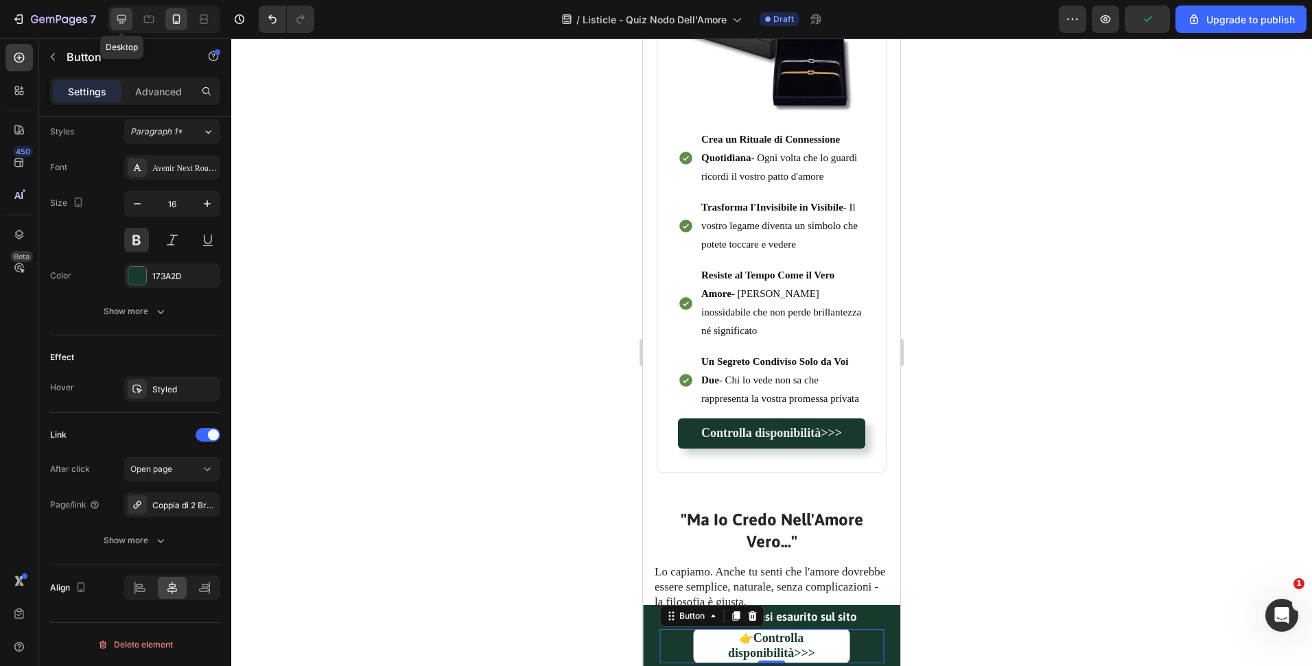
click at [119, 19] on icon at bounding box center [121, 19] width 9 height 9
type input "Auto"
type input "20"
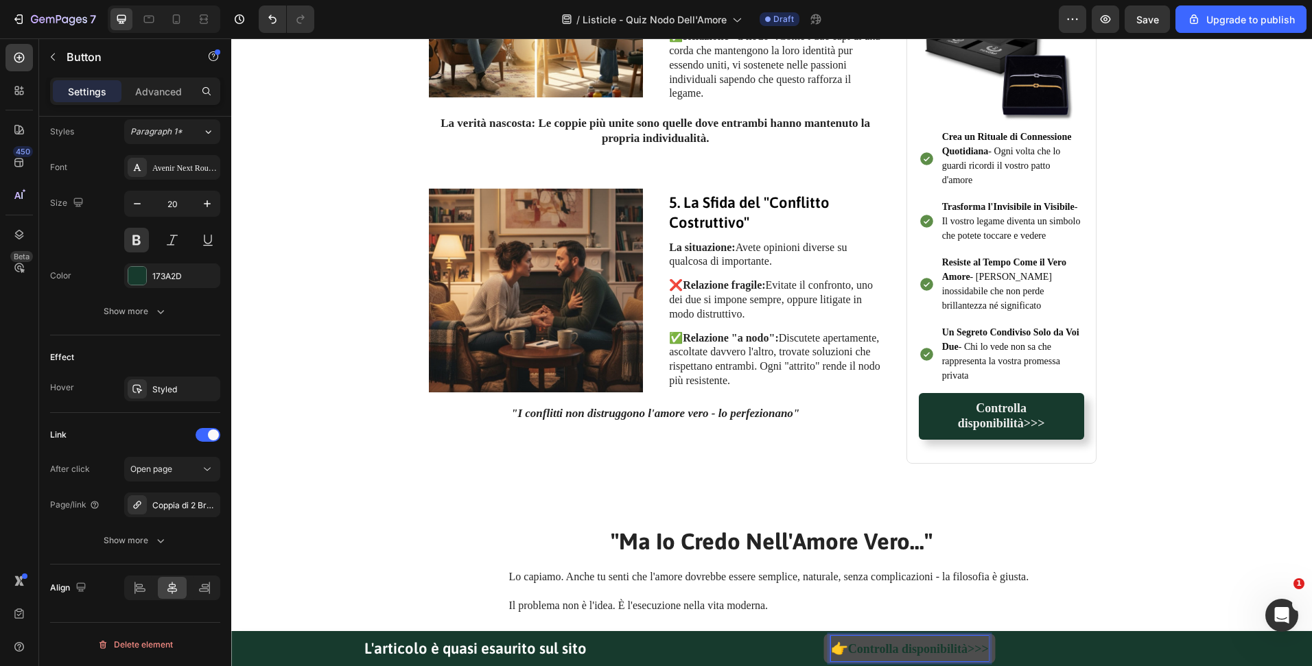
scroll to position [1210, 0]
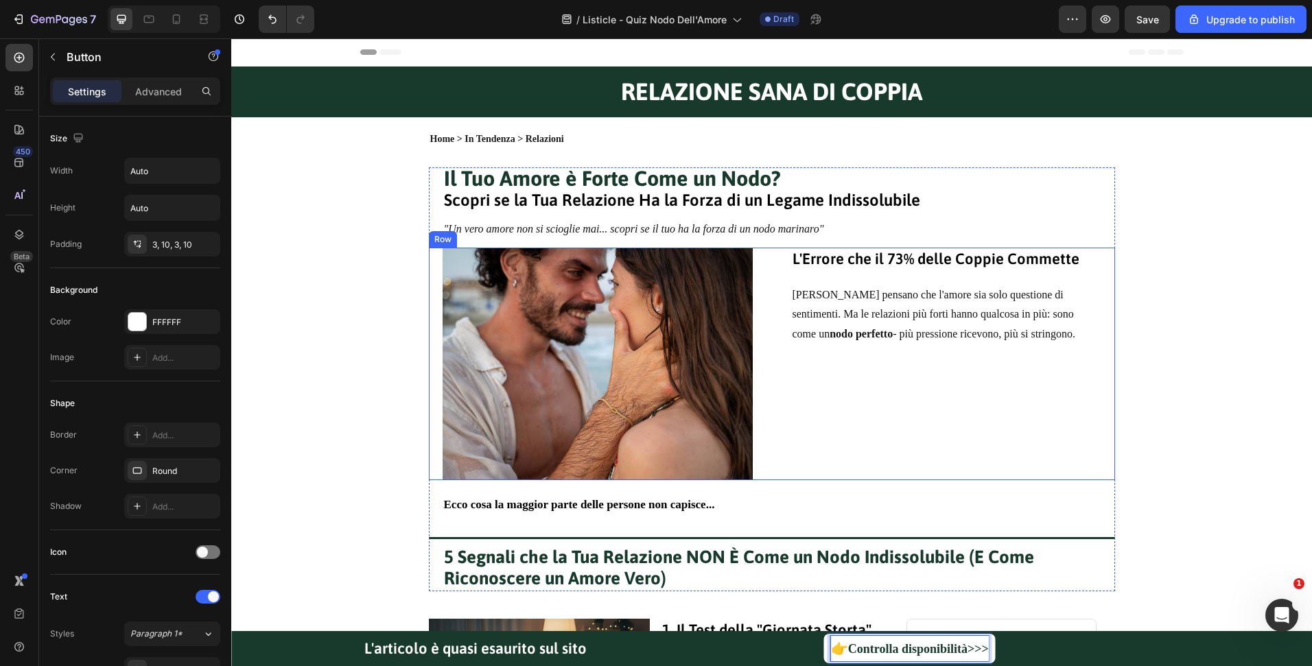
scroll to position [502, 0]
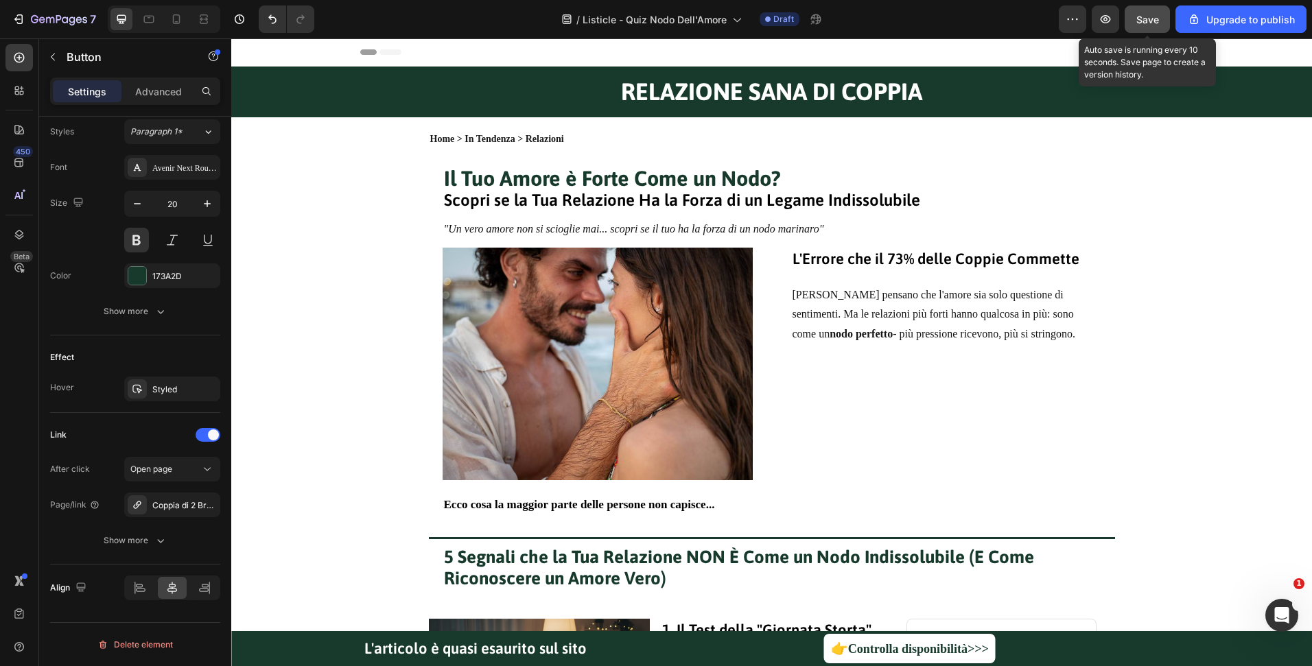
click at [1140, 32] on button "Save" at bounding box center [1147, 18] width 45 height 27
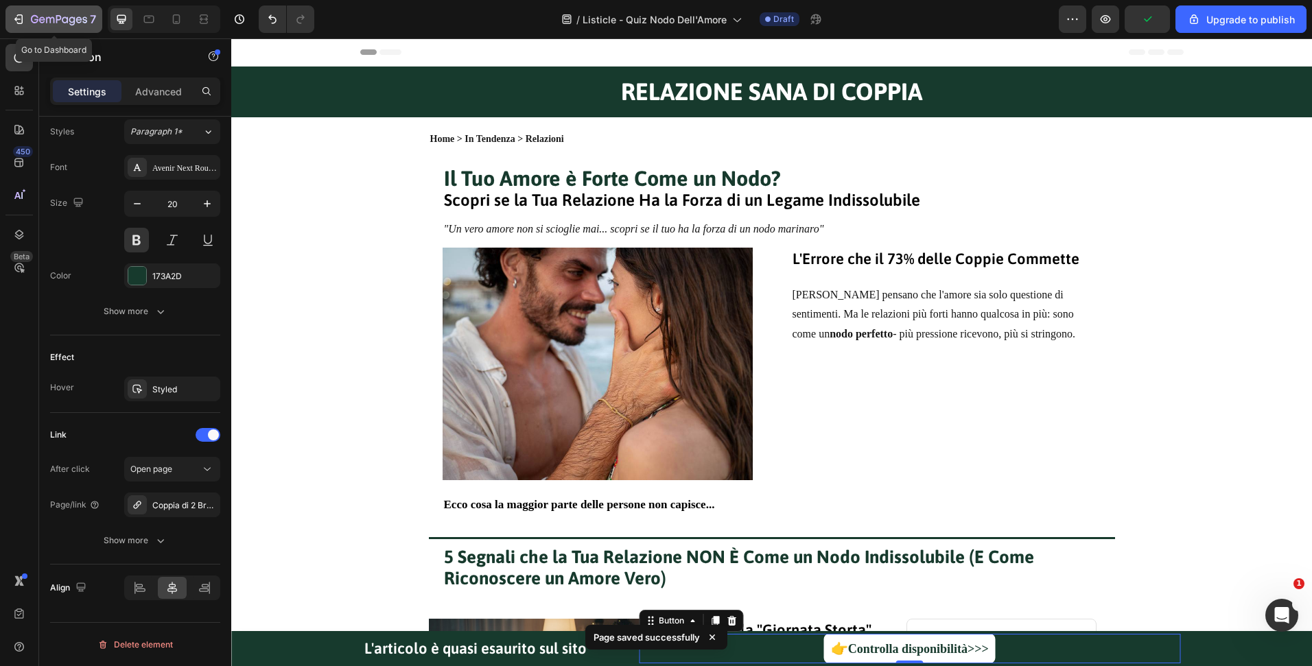
click at [25, 23] on icon "button" at bounding box center [19, 19] width 14 height 14
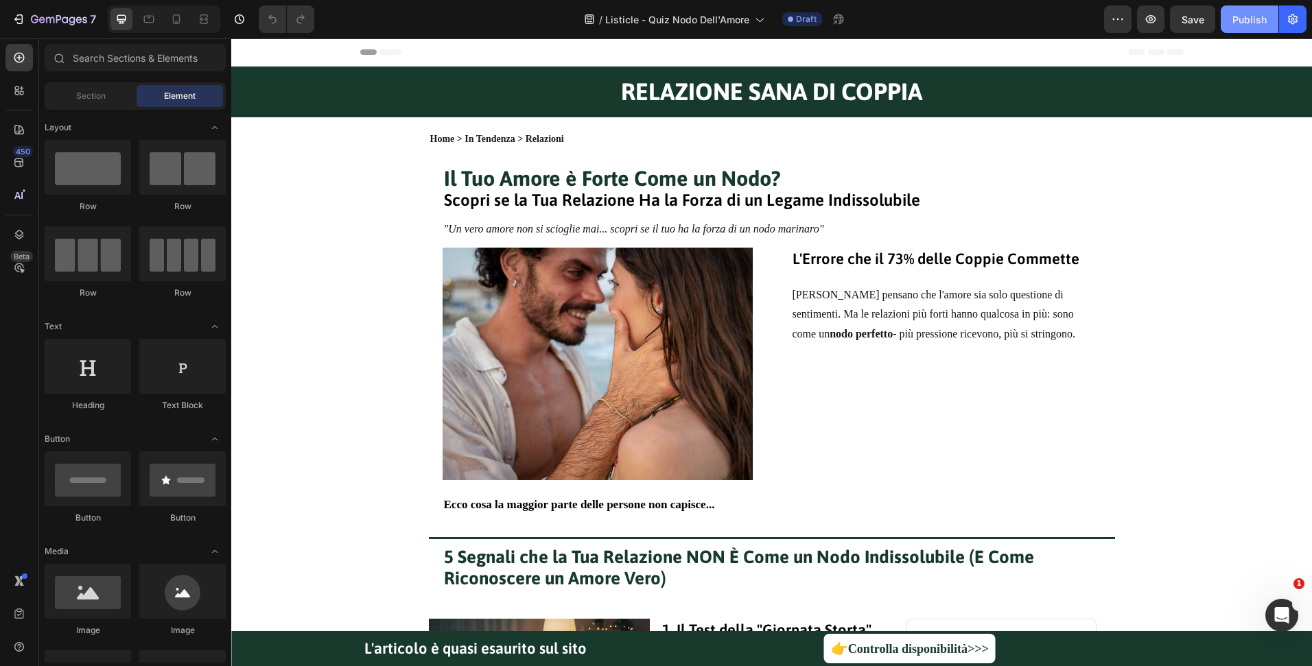
click at [1236, 15] on div "Publish" at bounding box center [1249, 19] width 34 height 14
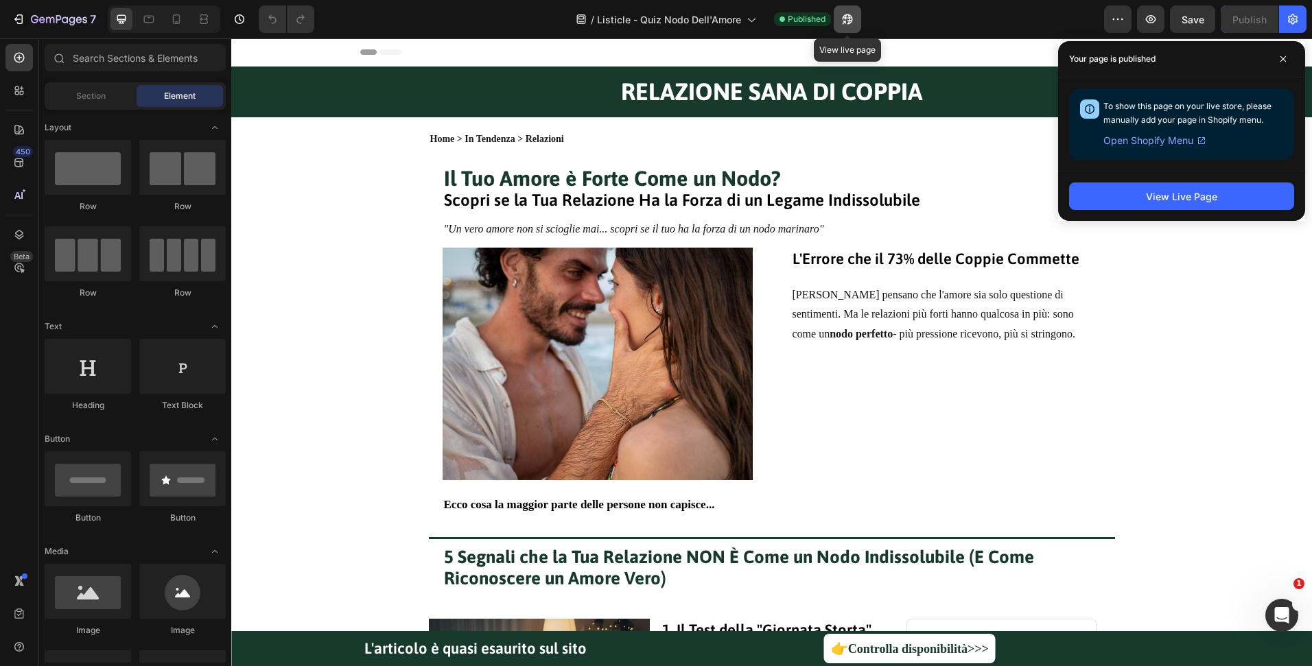
click at [857, 19] on button "button" at bounding box center [847, 18] width 27 height 27
